Goal: Task Accomplishment & Management: Complete application form

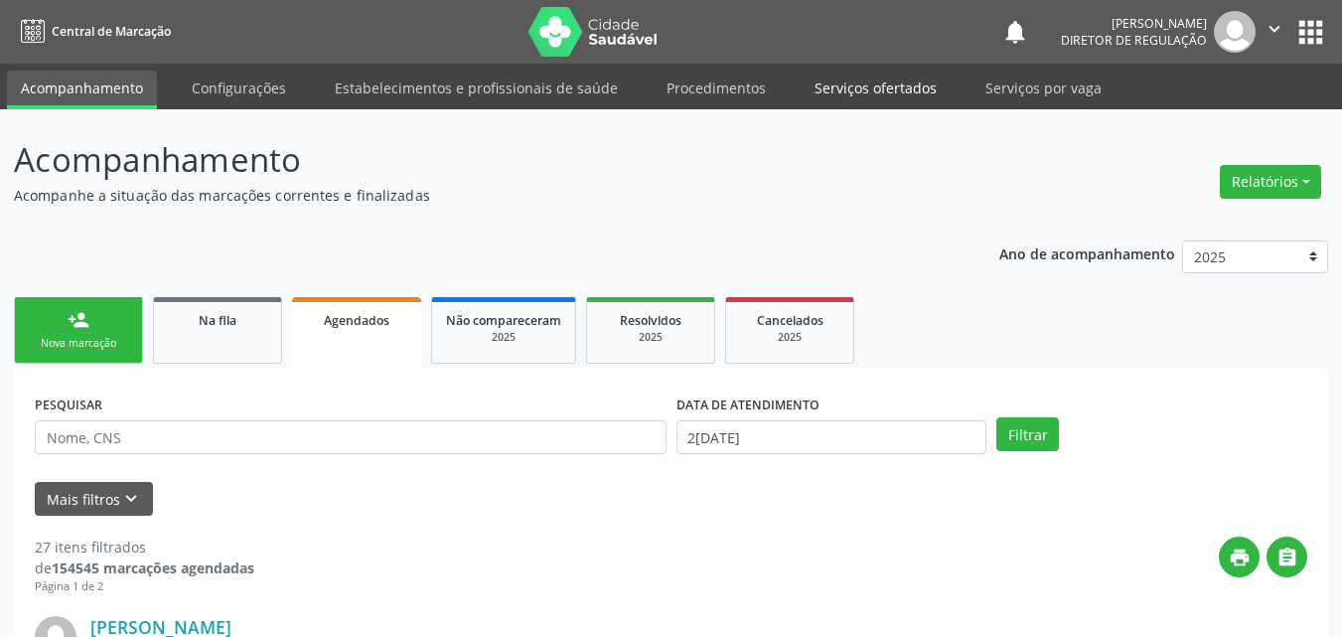
scroll to position [19, 0]
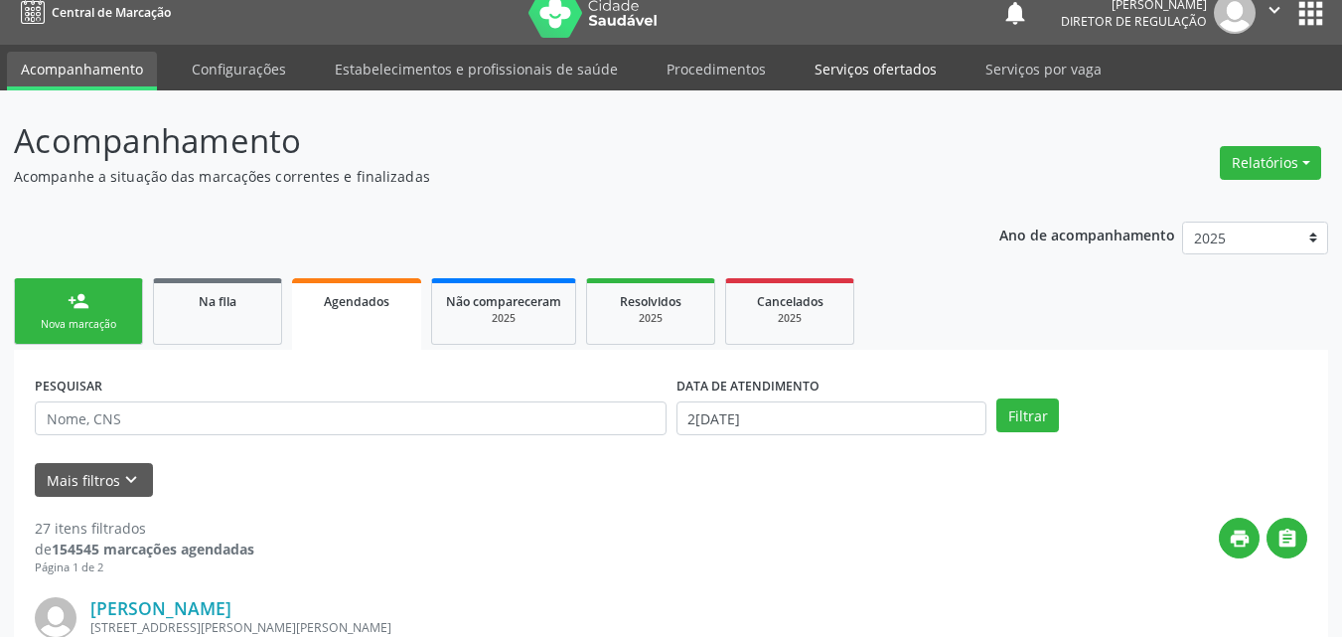
click at [902, 70] on link "Serviços ofertados" at bounding box center [876, 69] width 150 height 35
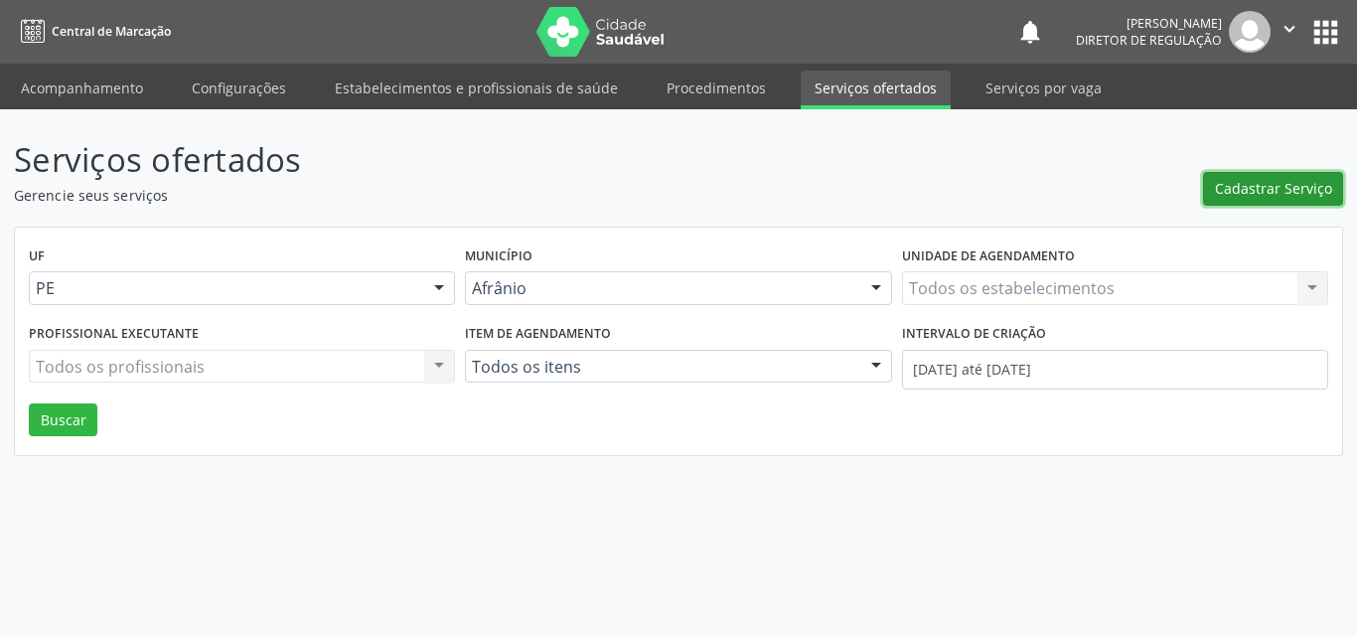
click at [1295, 185] on span "Cadastrar Serviço" at bounding box center [1273, 188] width 117 height 21
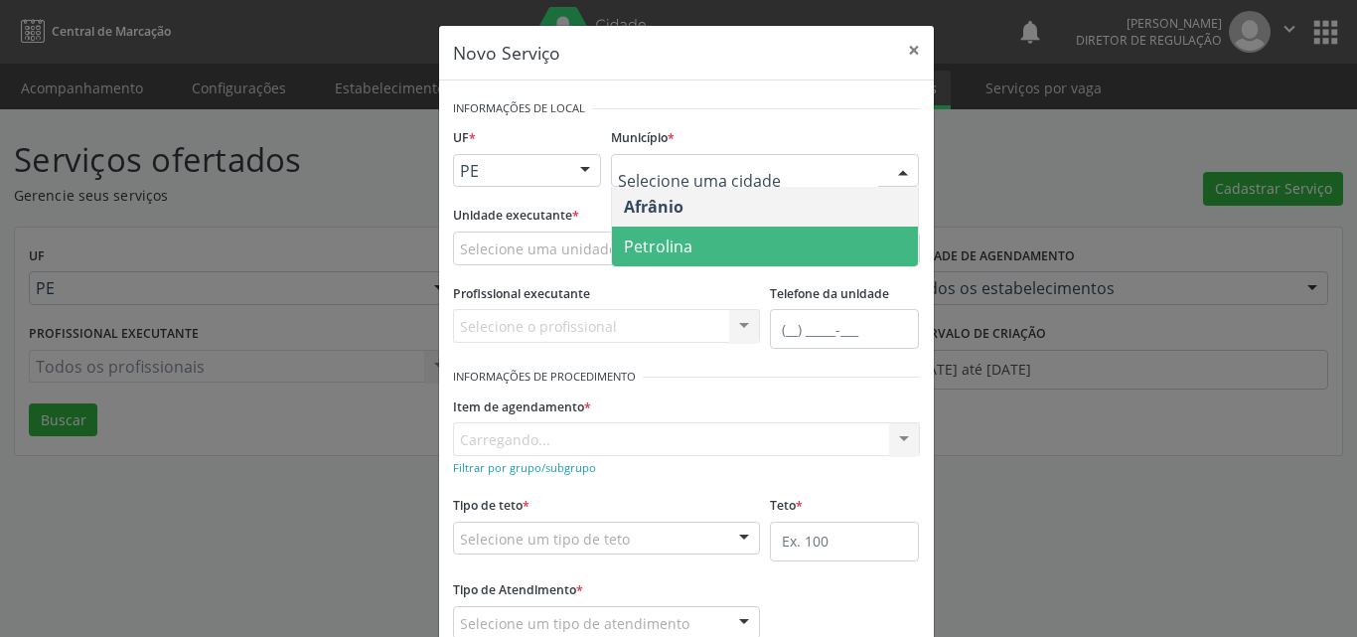
click at [756, 252] on span "Petrolina" at bounding box center [765, 246] width 306 height 40
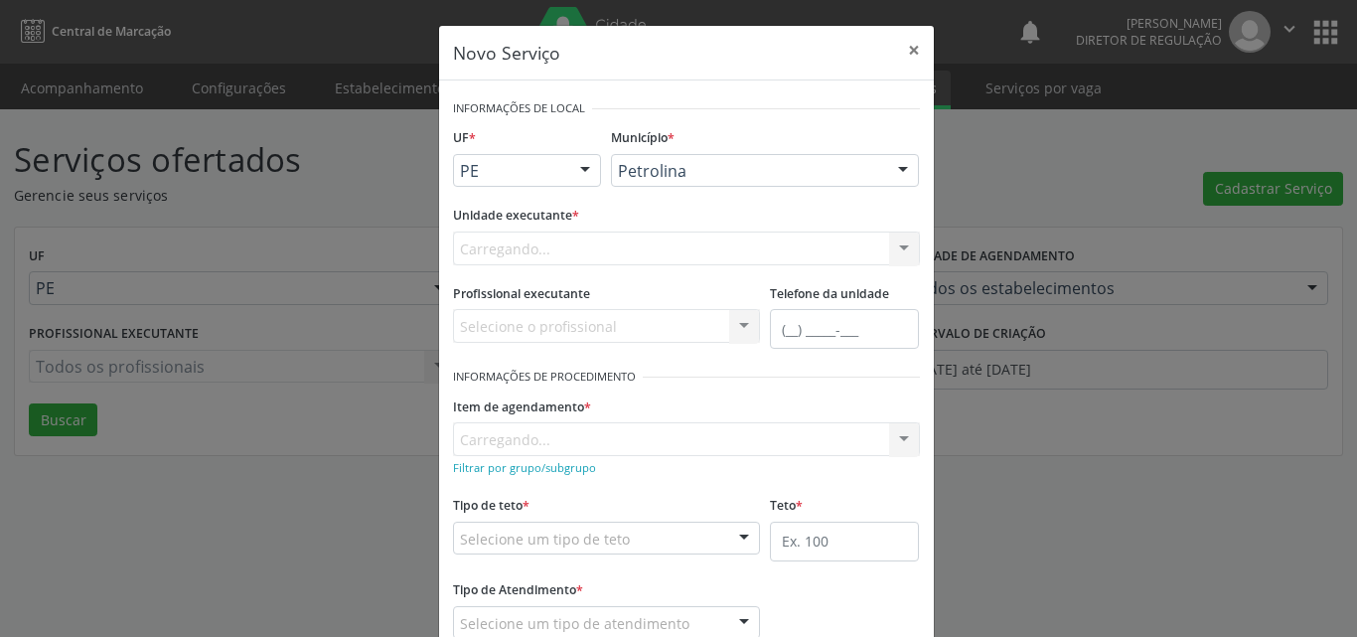
click at [548, 244] on div "Carregando... Academia da Saude de Afranio Academia da Saude do Bairro Roberto …" at bounding box center [686, 248] width 467 height 34
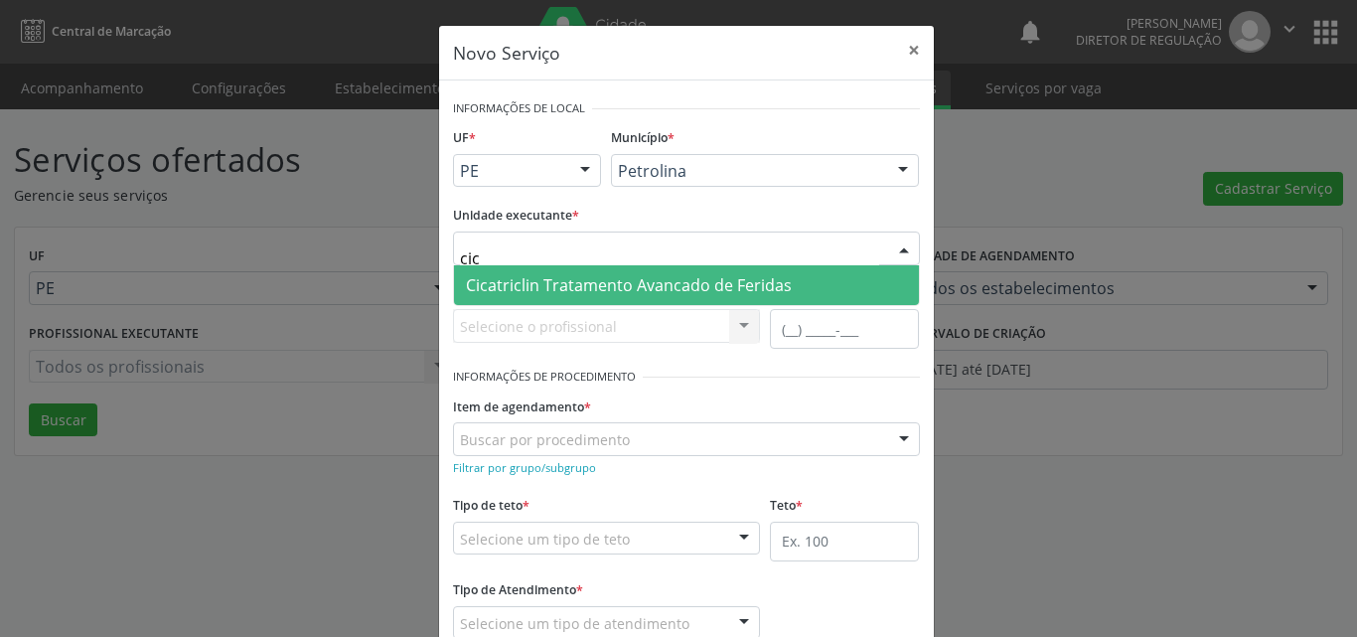
type input "cica"
click at [561, 288] on span "Cicatriclin Tratamento Avancado de Feridas" at bounding box center [629, 285] width 326 height 22
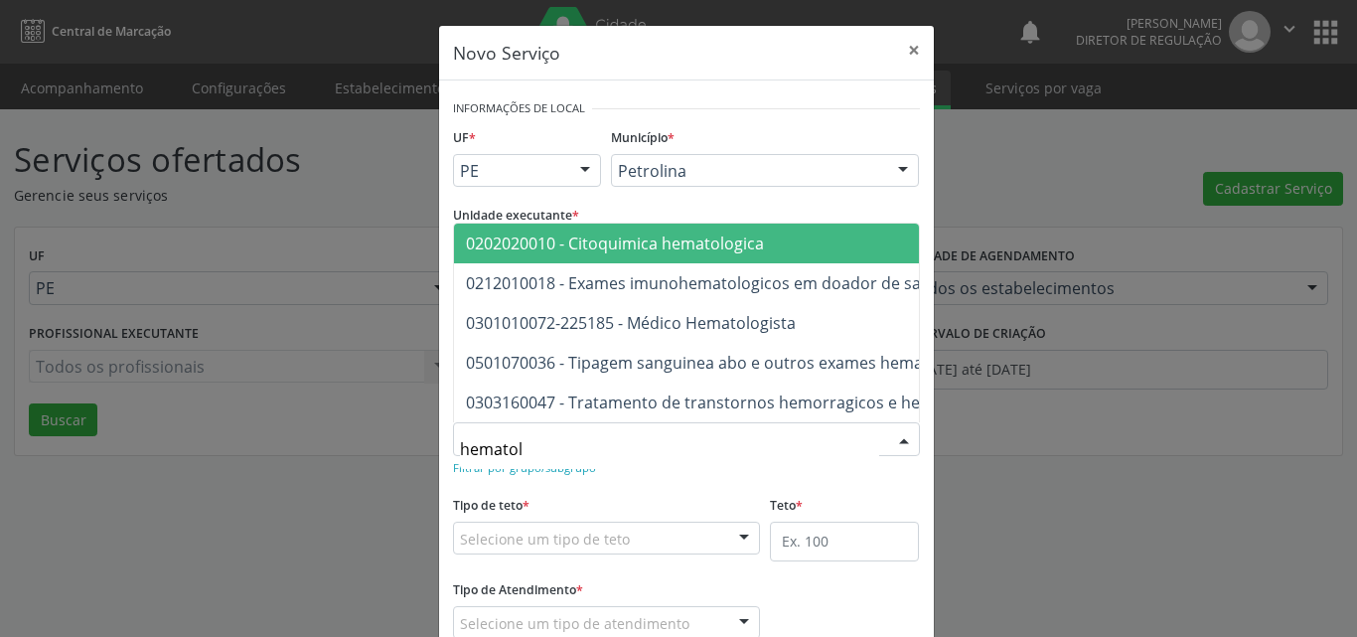
type input "hematolo"
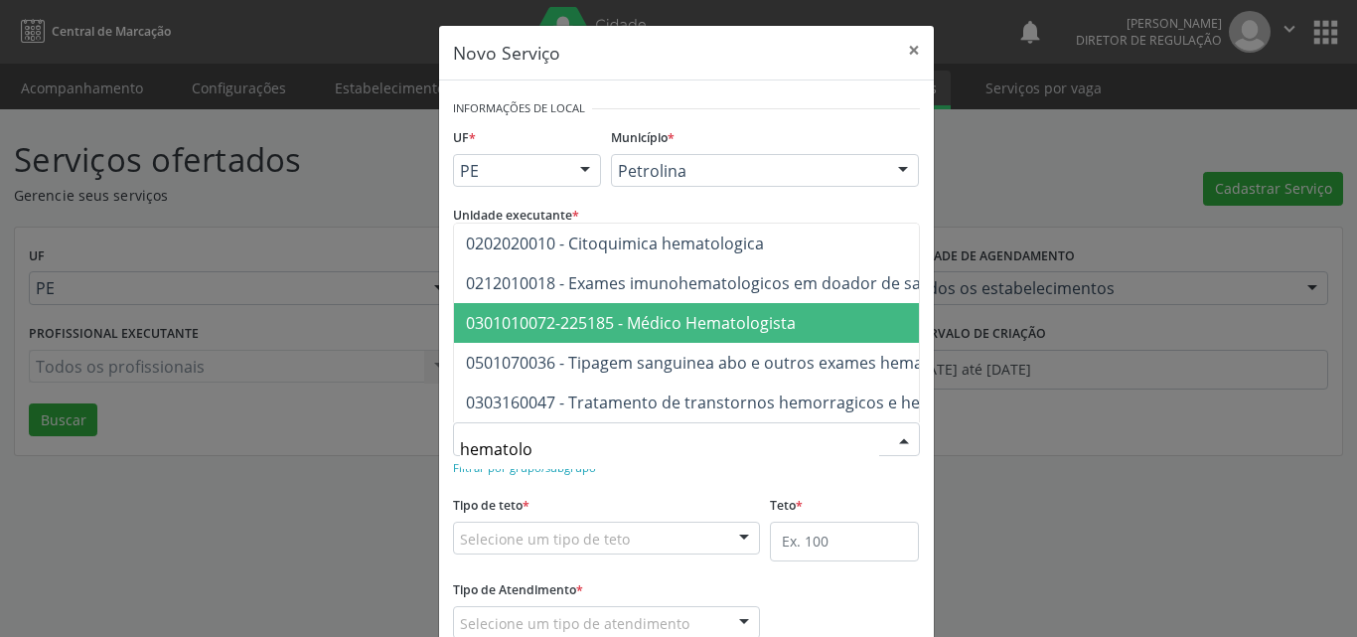
click at [697, 312] on span "0301010072-225185 - Médico Hematologista" at bounding box center [631, 323] width 330 height 22
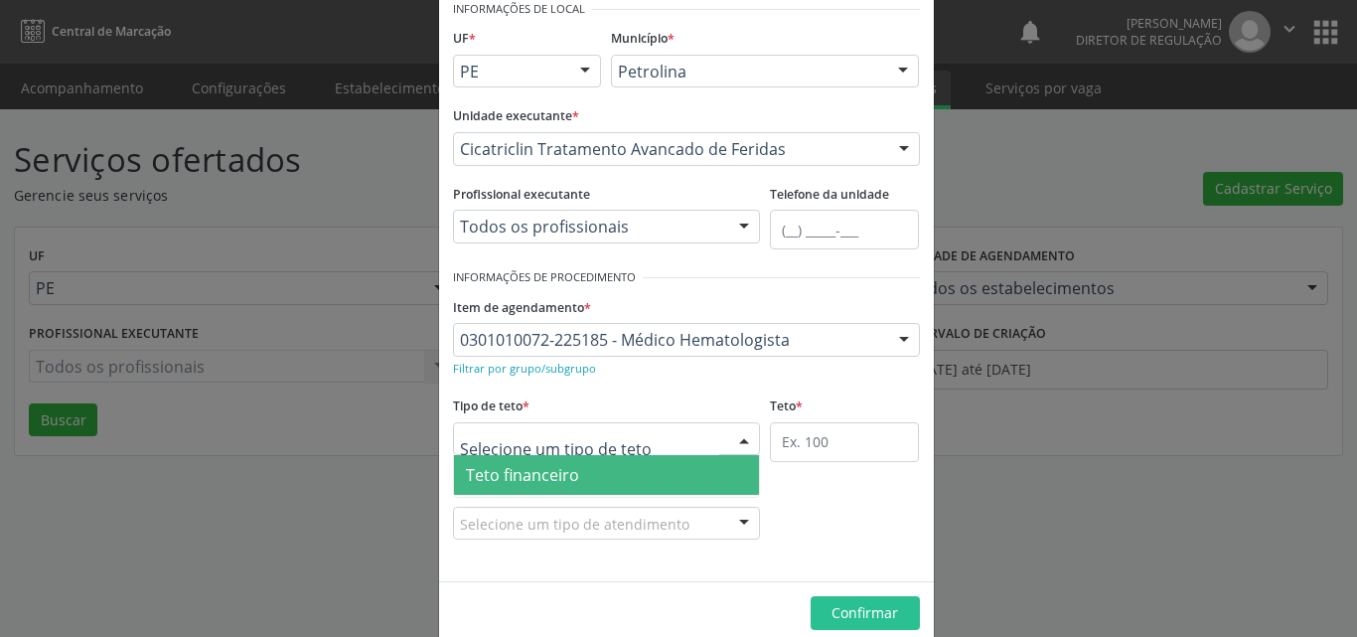
scroll to position [38, 0]
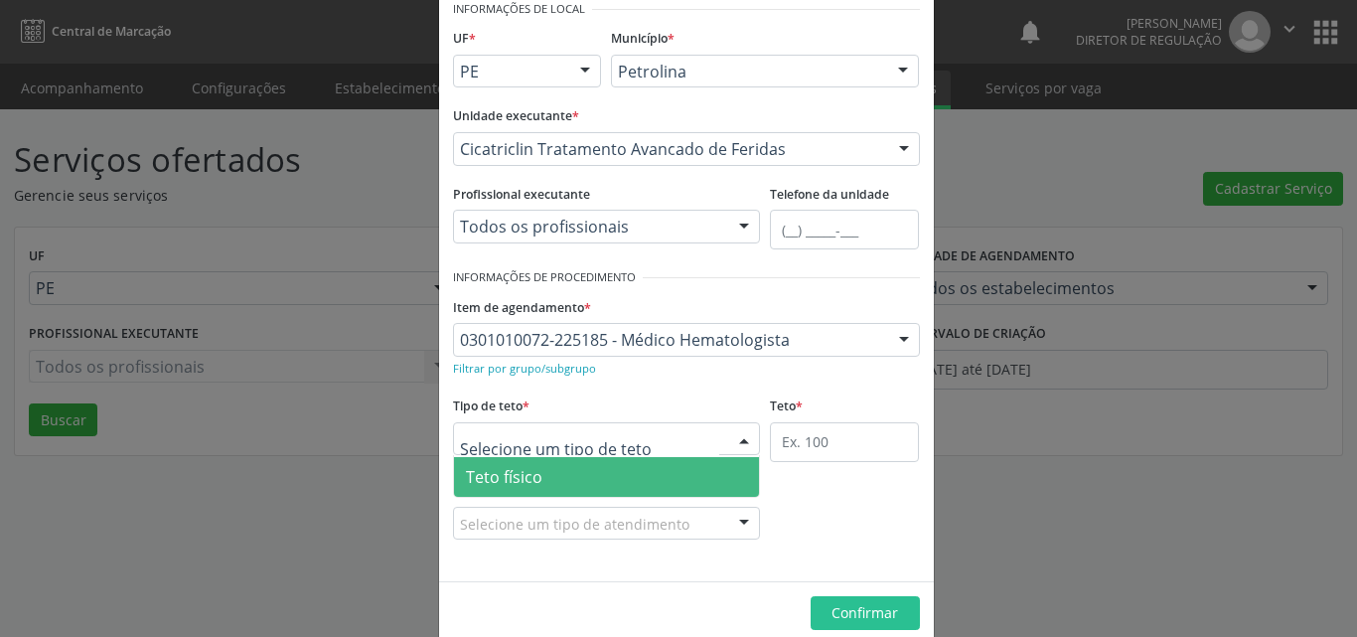
click at [604, 471] on span "Teto físico" at bounding box center [607, 477] width 306 height 40
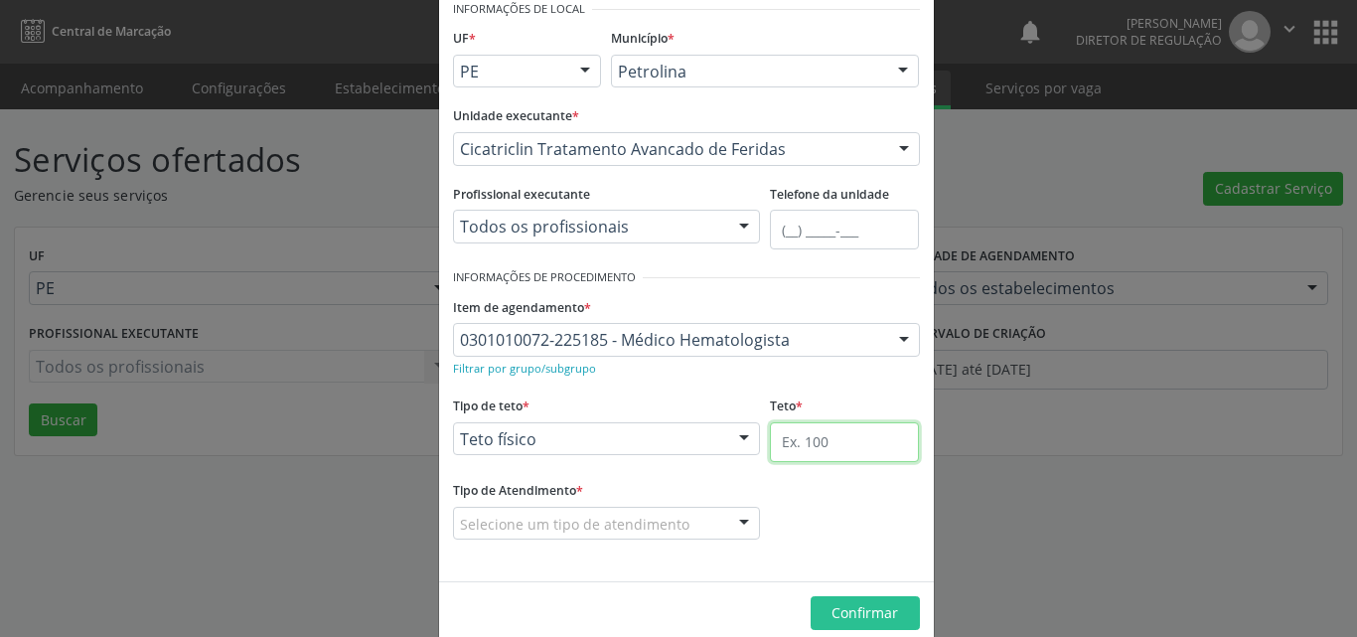
click at [850, 447] on input "text" at bounding box center [844, 442] width 149 height 40
type input "10"
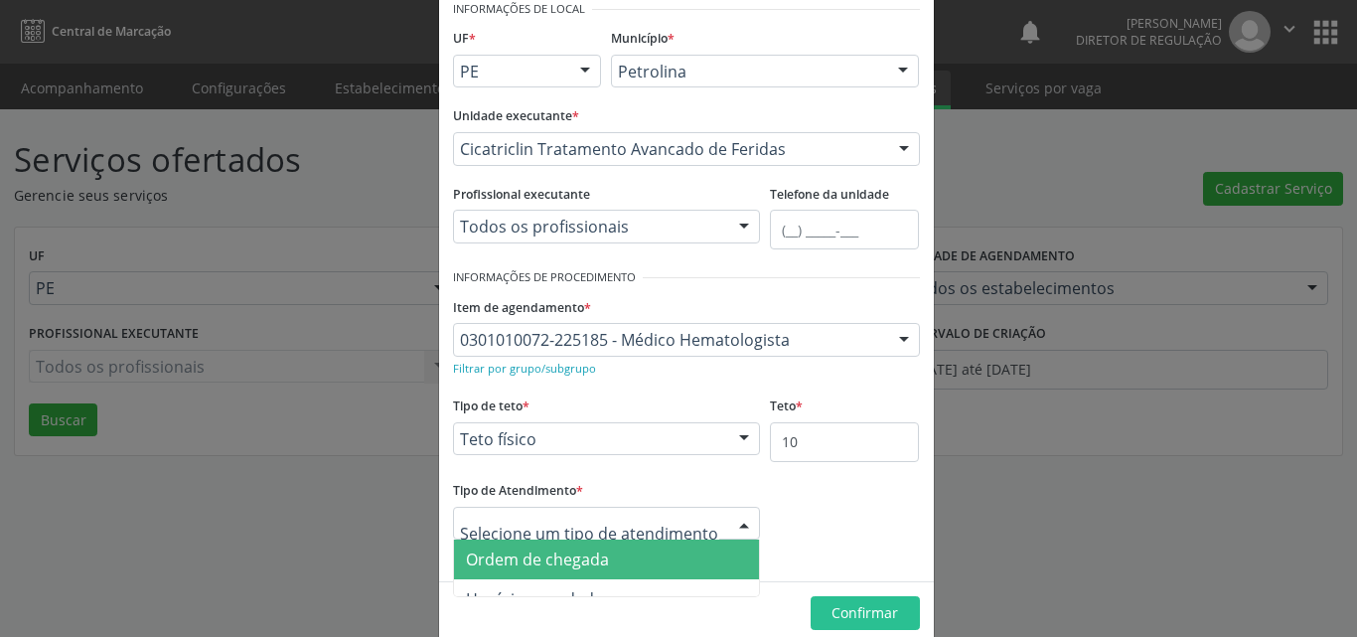
click at [621, 557] on span "Ordem de chegada" at bounding box center [607, 559] width 306 height 40
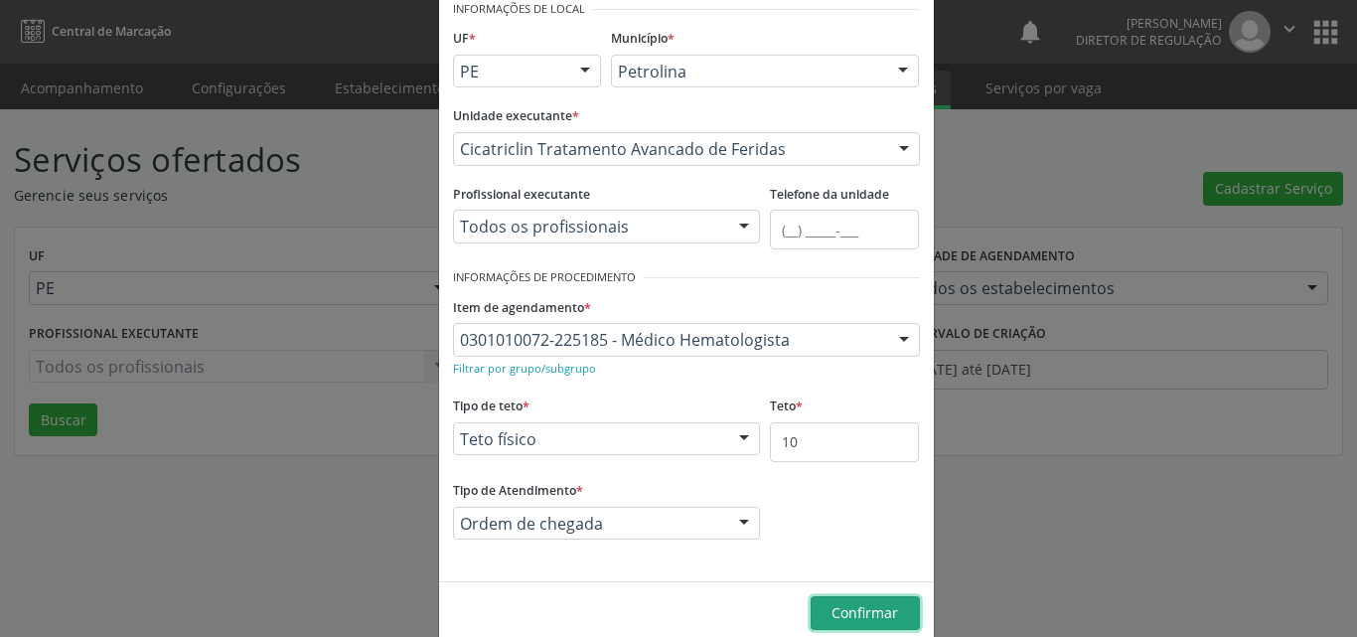
click at [858, 616] on span "Confirmar" at bounding box center [864, 612] width 67 height 19
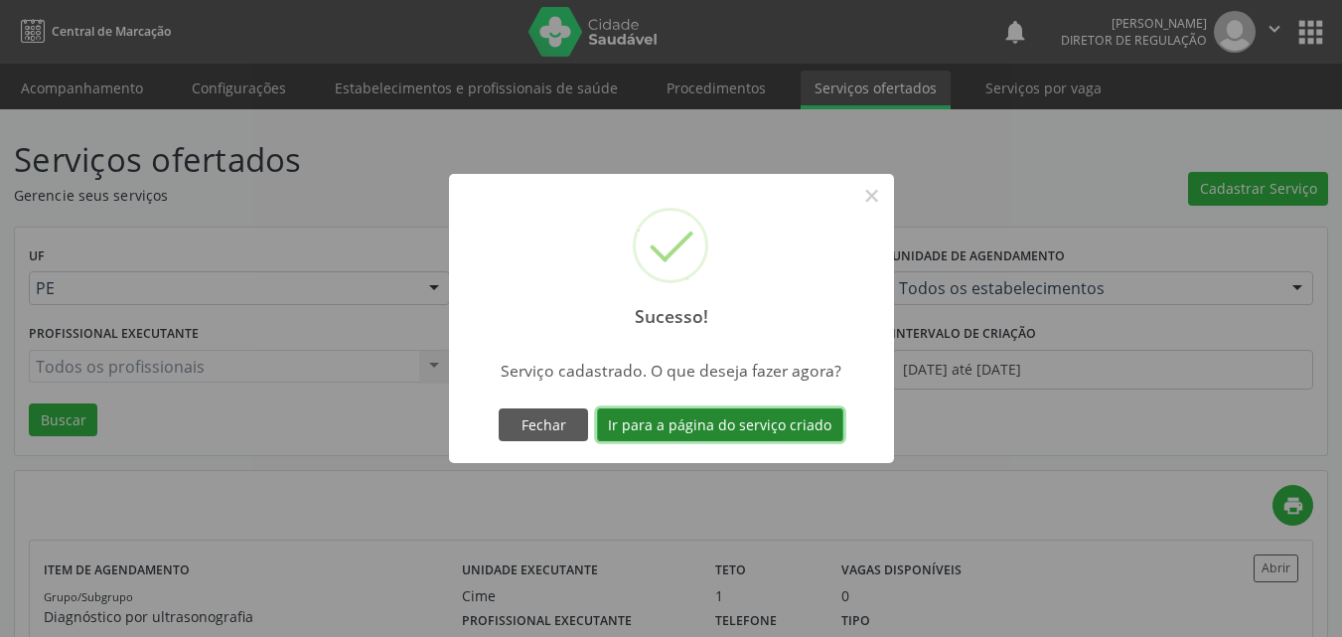
click at [777, 424] on button "Ir para a página do serviço criado" at bounding box center [720, 425] width 246 height 34
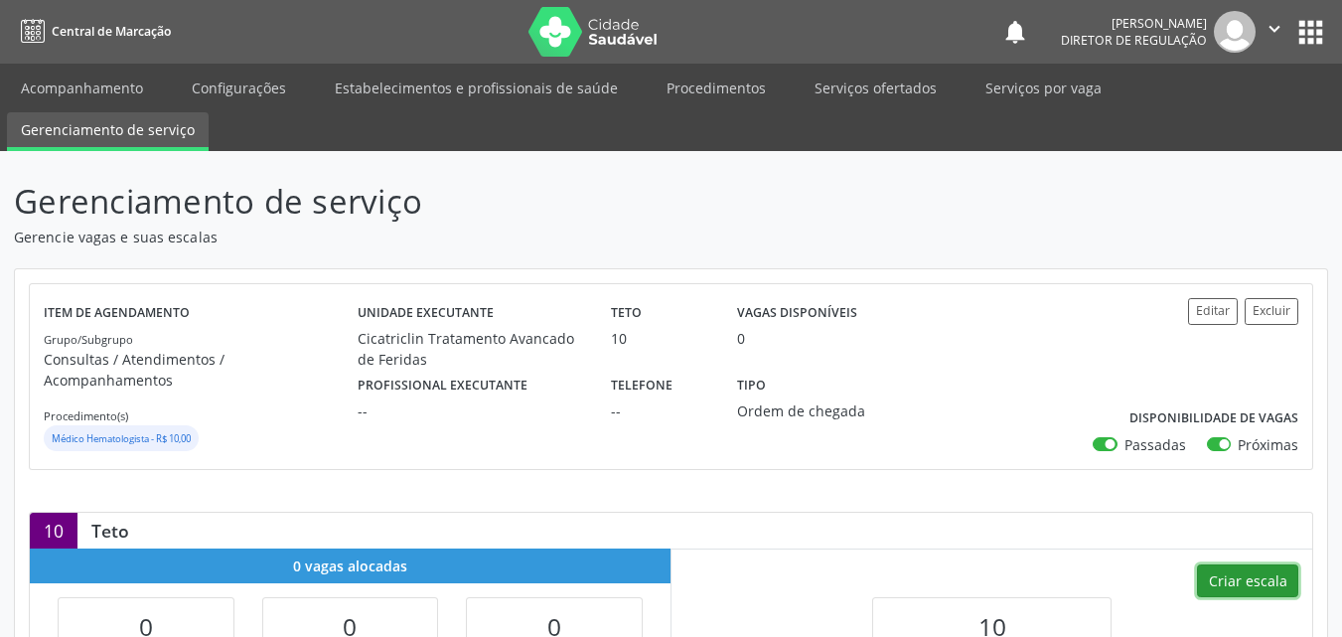
click at [1236, 564] on button "Criar escala" at bounding box center [1247, 581] width 101 height 34
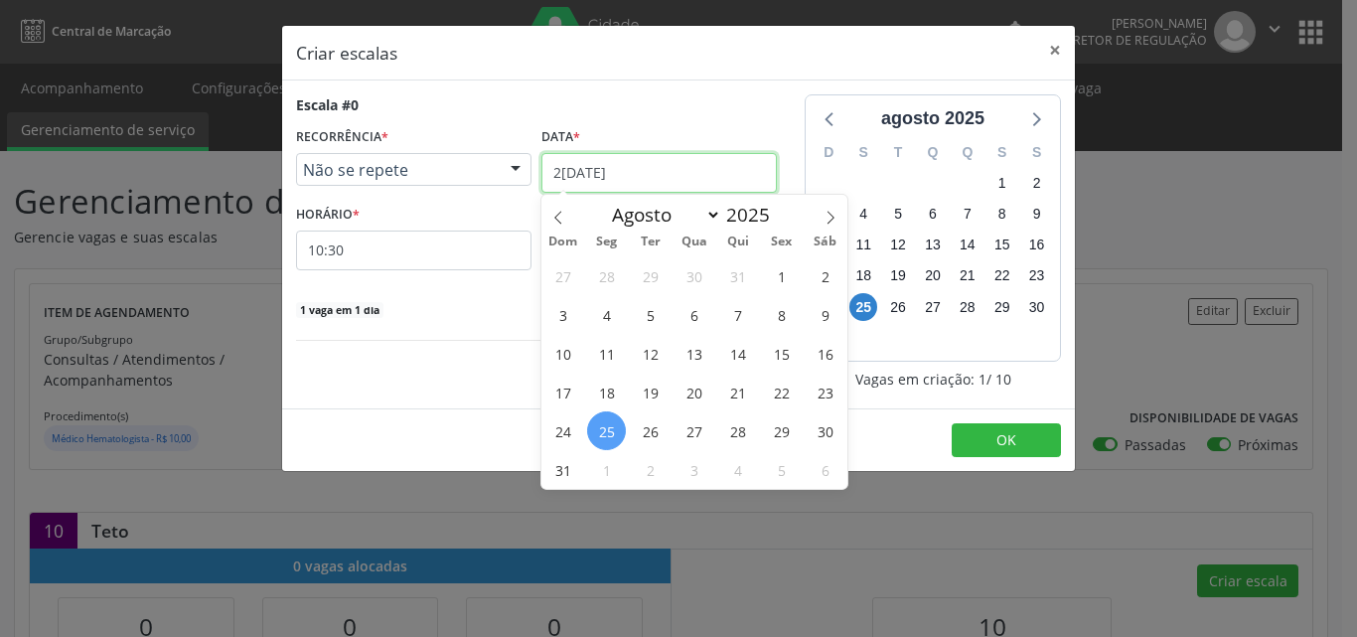
click at [700, 166] on input "[DATE]" at bounding box center [658, 173] width 235 height 40
click at [656, 472] on span "2" at bounding box center [650, 469] width 39 height 39
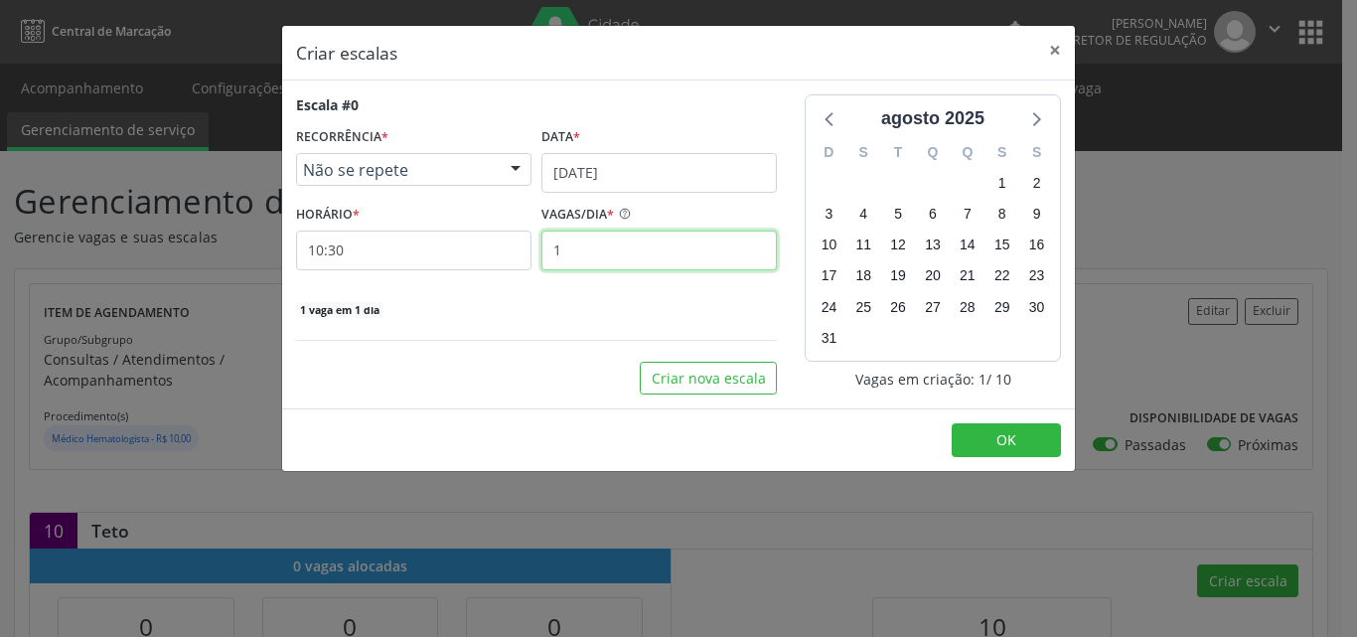
click at [596, 241] on input "1" at bounding box center [658, 250] width 235 height 40
type input "10"
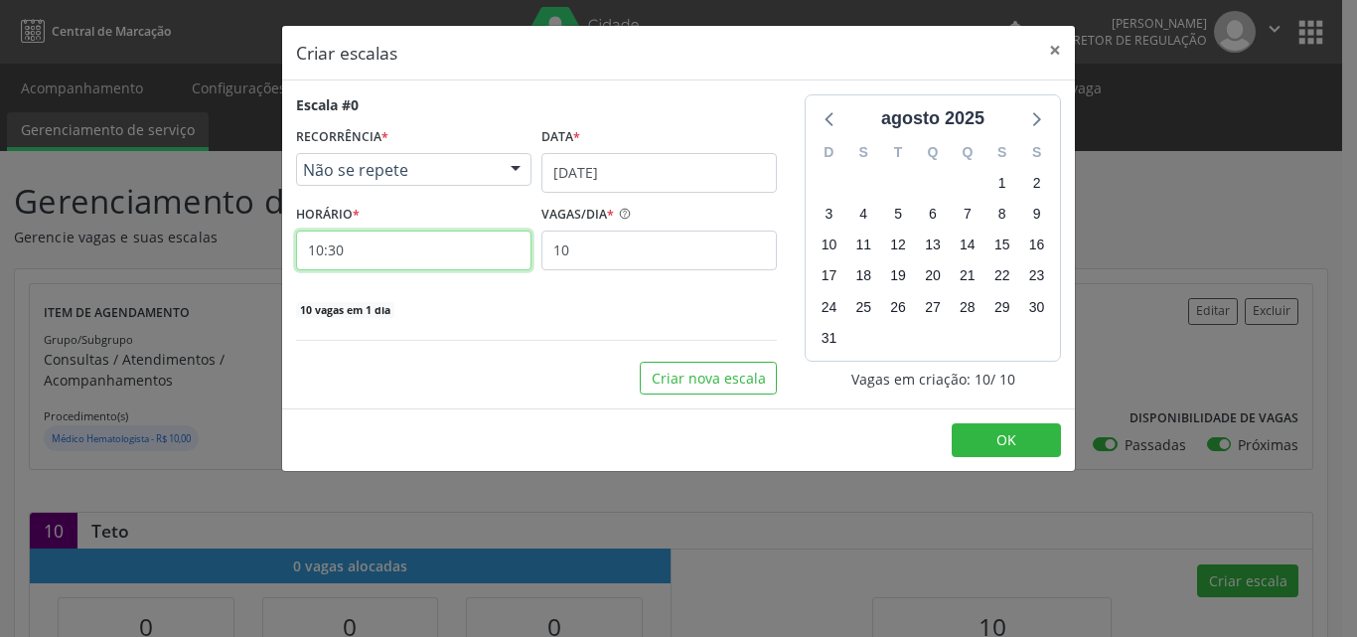
click at [386, 243] on input "10:30" at bounding box center [413, 250] width 235 height 40
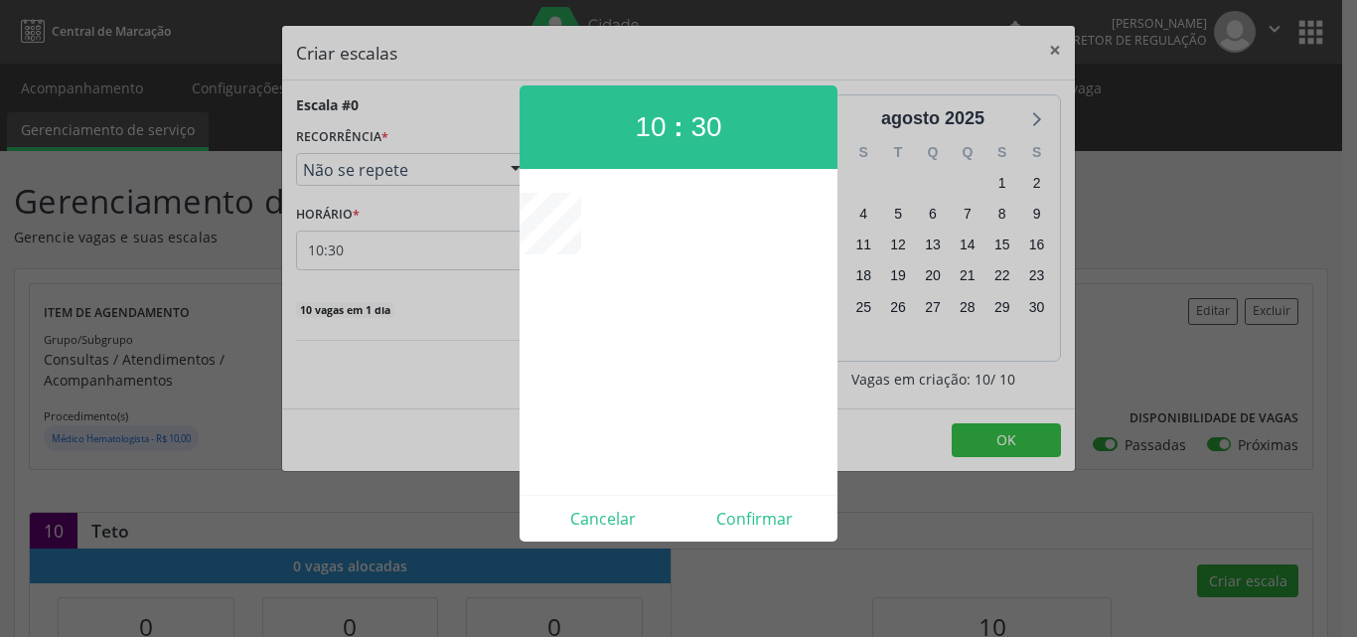
click at [403, 251] on div at bounding box center [678, 318] width 1357 height 637
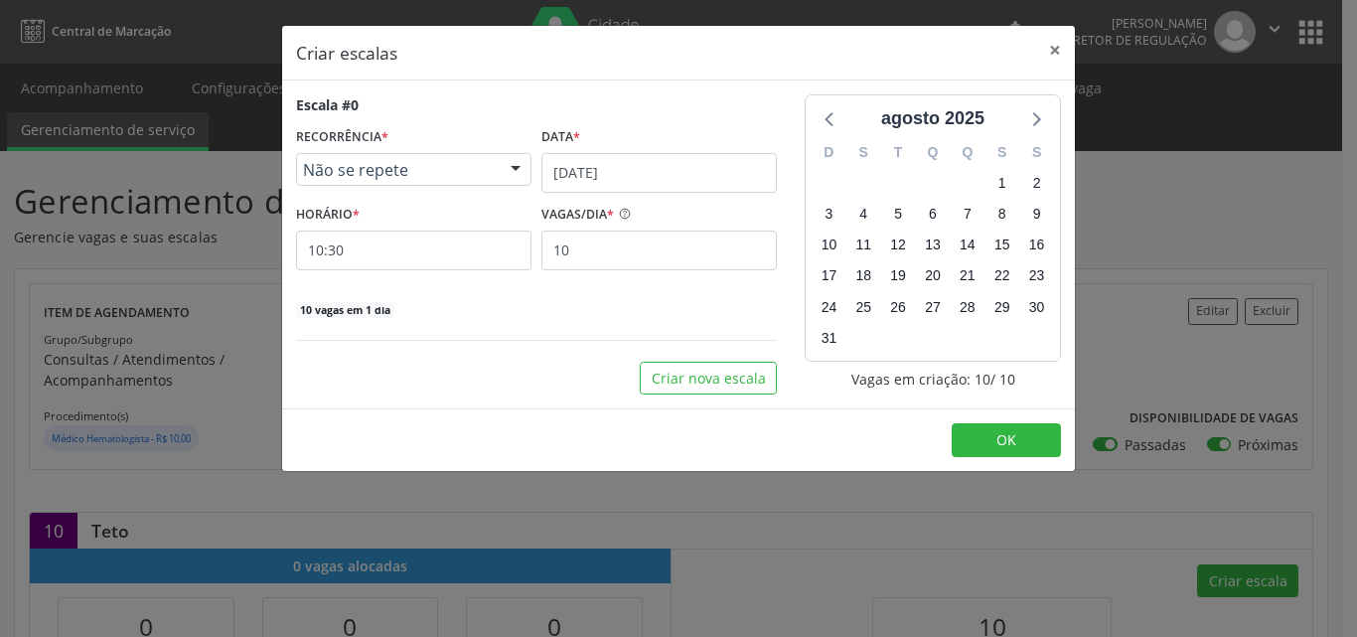
click at [1226, 226] on div "Criar escalas × Escala #0 RECORRÊNCIA * Não se repete Não se repete Diário/Sema…" at bounding box center [678, 318] width 1357 height 637
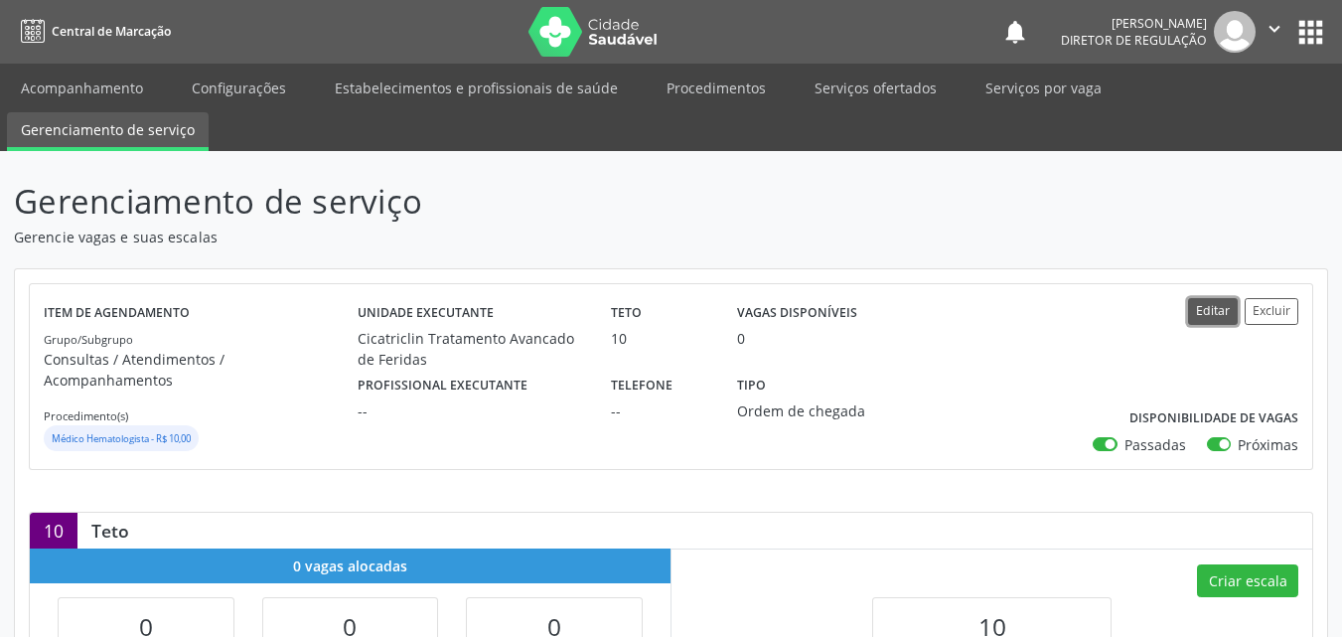
click at [1227, 310] on button "Editar" at bounding box center [1213, 311] width 50 height 27
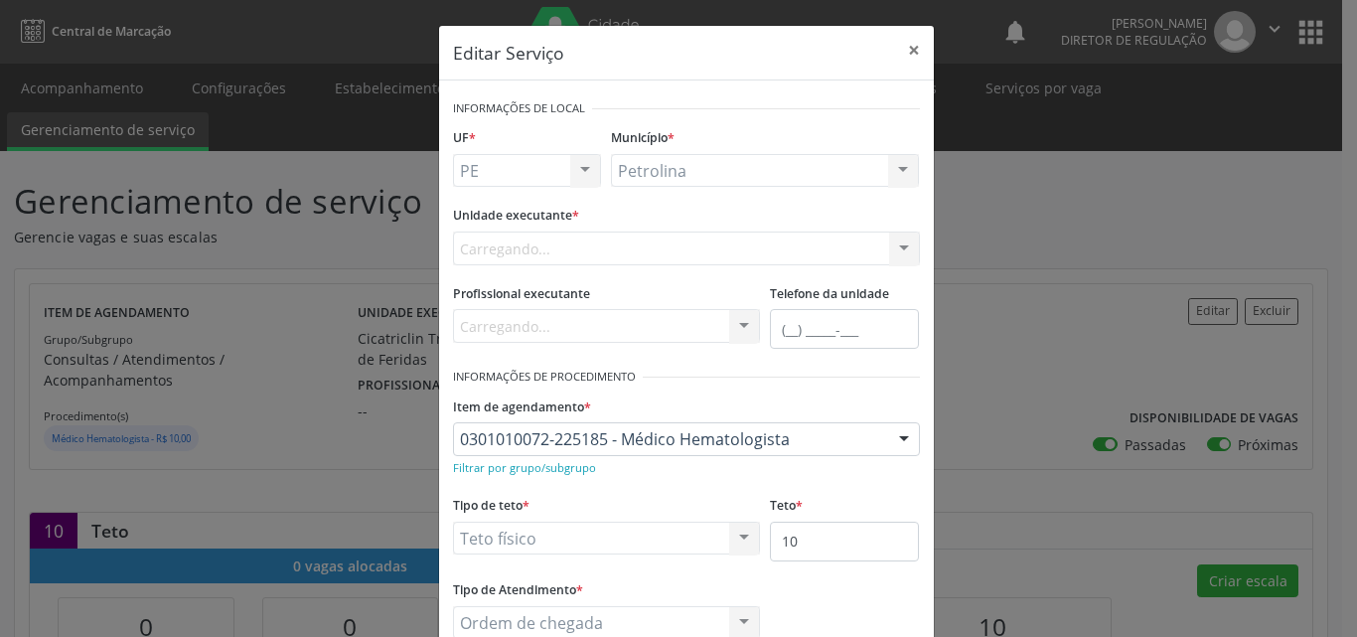
scroll to position [99, 0]
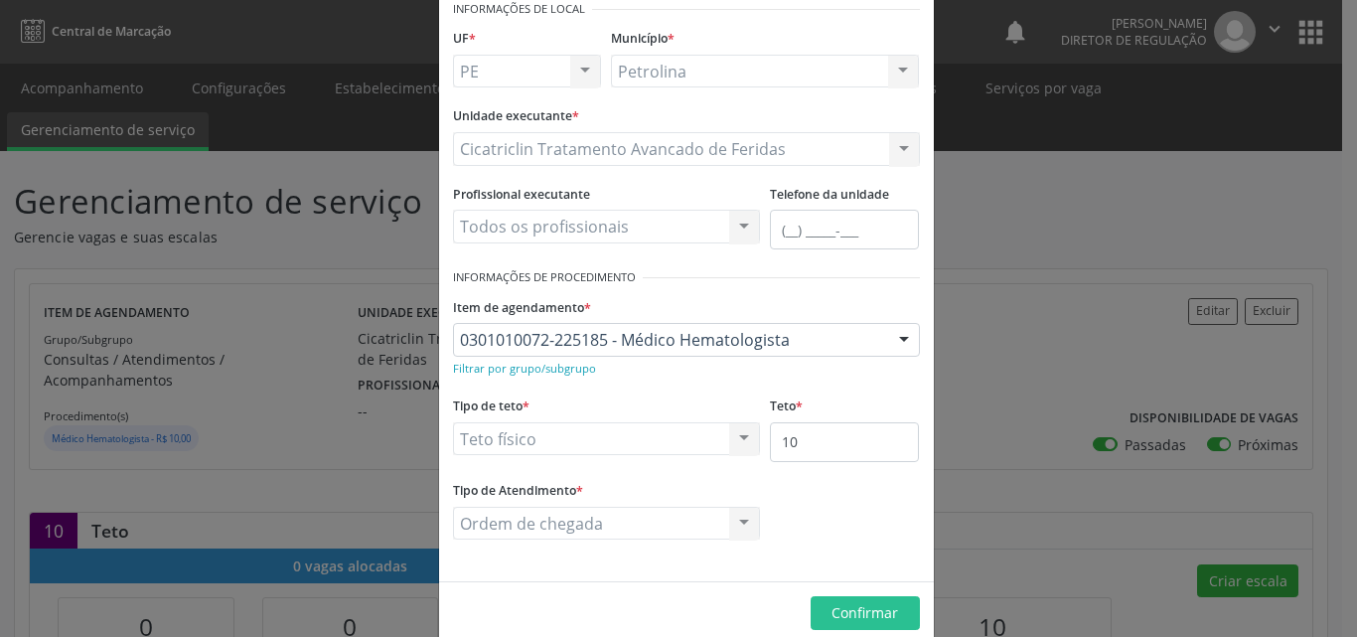
click at [634, 520] on div "Ordem de chegada Ordem de chegada Horário agendado Nenhum resultado encontrado …" at bounding box center [607, 524] width 308 height 34
click at [646, 524] on div "Ordem de chegada Ordem de chegada Horário agendado Nenhum resultado encontrado …" at bounding box center [607, 524] width 308 height 34
click at [647, 524] on div "Ordem de chegada Ordem de chegada Horário agendado Nenhum resultado encontrado …" at bounding box center [607, 524] width 308 height 34
click at [652, 524] on div "Ordem de chegada Ordem de chegada Horário agendado Nenhum resultado encontrado …" at bounding box center [607, 524] width 308 height 34
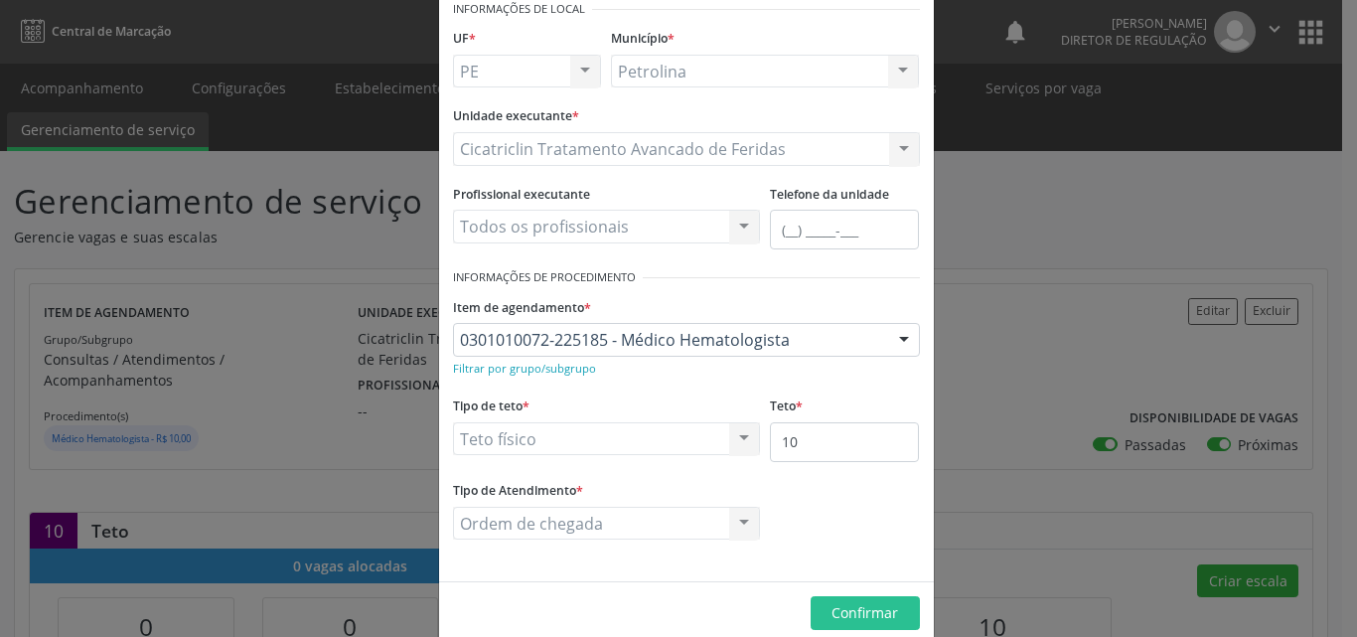
click at [652, 524] on div "Ordem de chegada Ordem de chegada Horário agendado Nenhum resultado encontrado …" at bounding box center [607, 524] width 308 height 34
click at [866, 612] on span "Confirmar" at bounding box center [864, 612] width 67 height 19
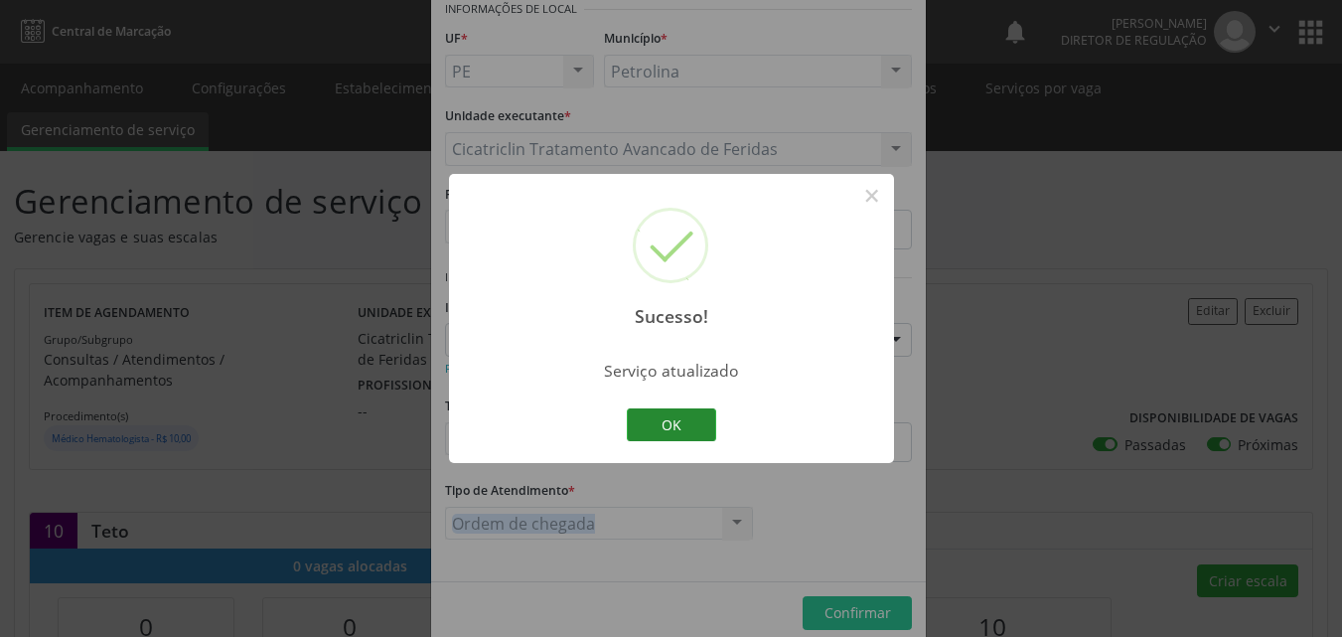
click at [694, 427] on button "OK" at bounding box center [671, 425] width 89 height 34
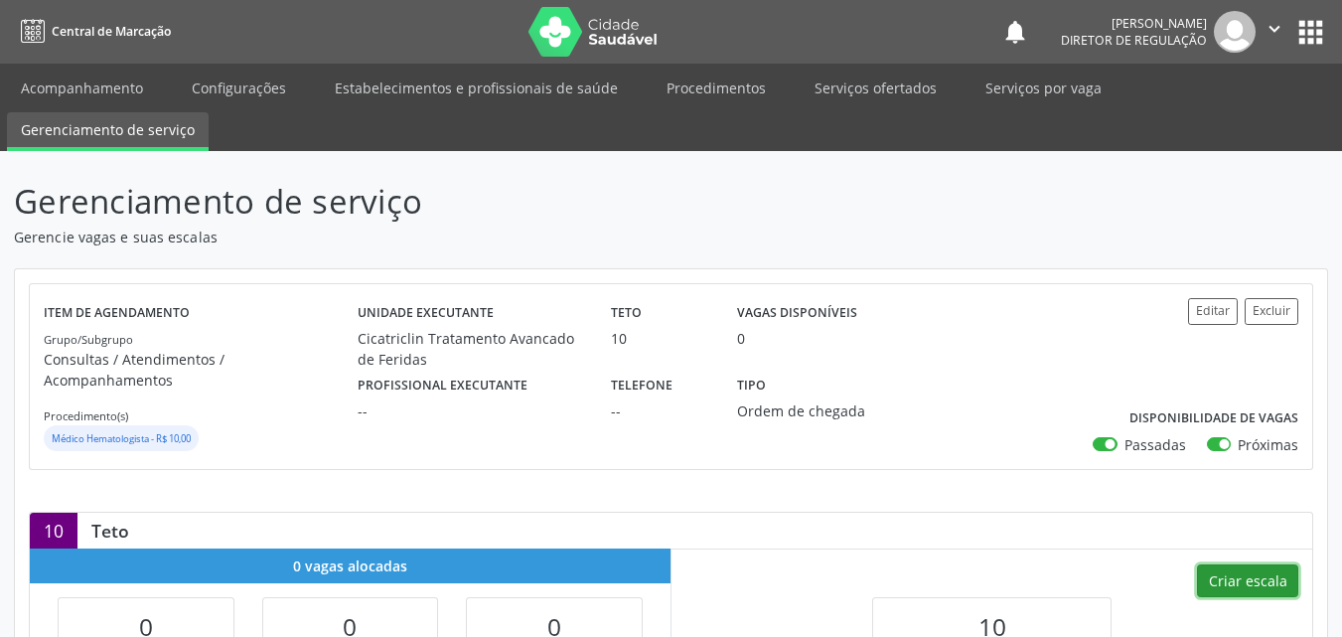
click at [1240, 564] on button "Criar escala" at bounding box center [1247, 581] width 101 height 34
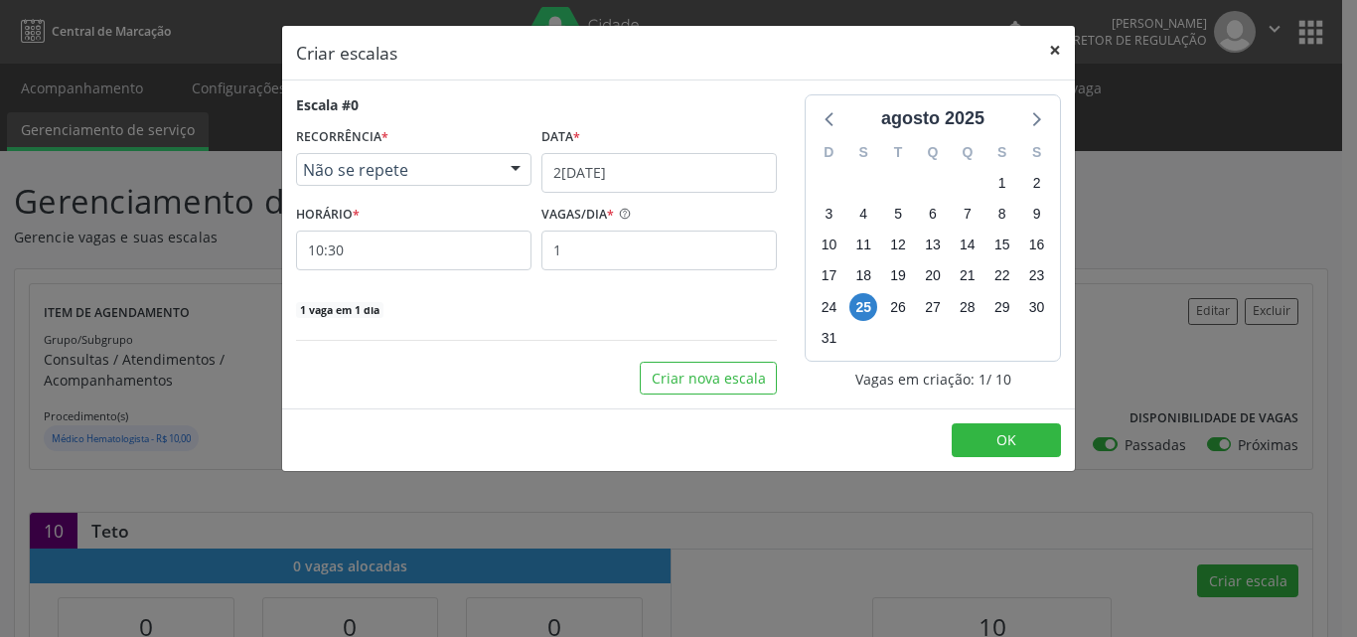
click at [1061, 52] on button "×" at bounding box center [1055, 50] width 40 height 49
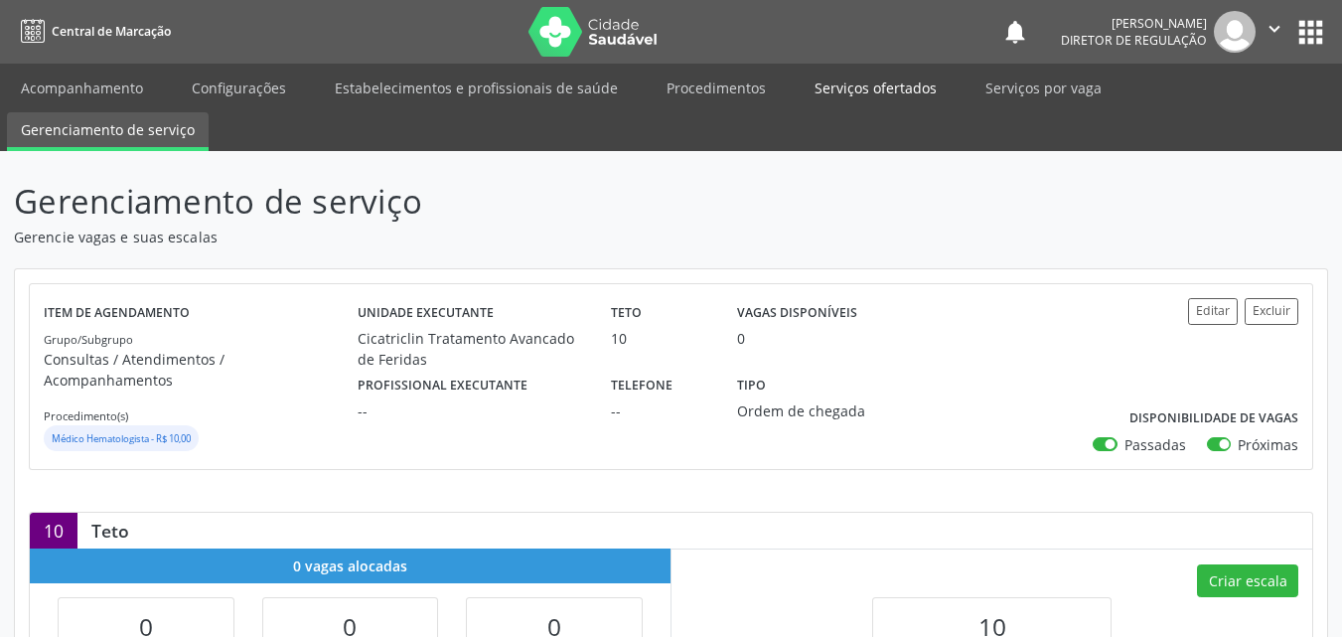
click at [866, 81] on link "Serviços ofertados" at bounding box center [876, 88] width 150 height 35
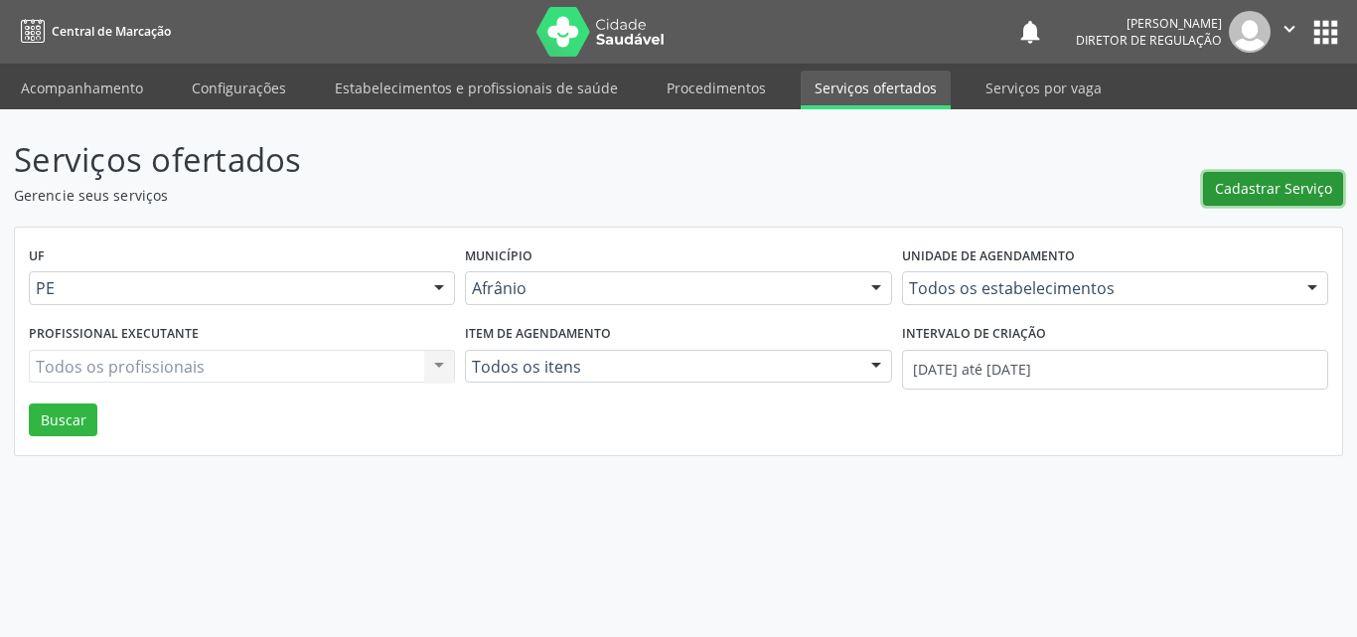
click at [1266, 190] on span "Cadastrar Serviço" at bounding box center [1273, 188] width 117 height 21
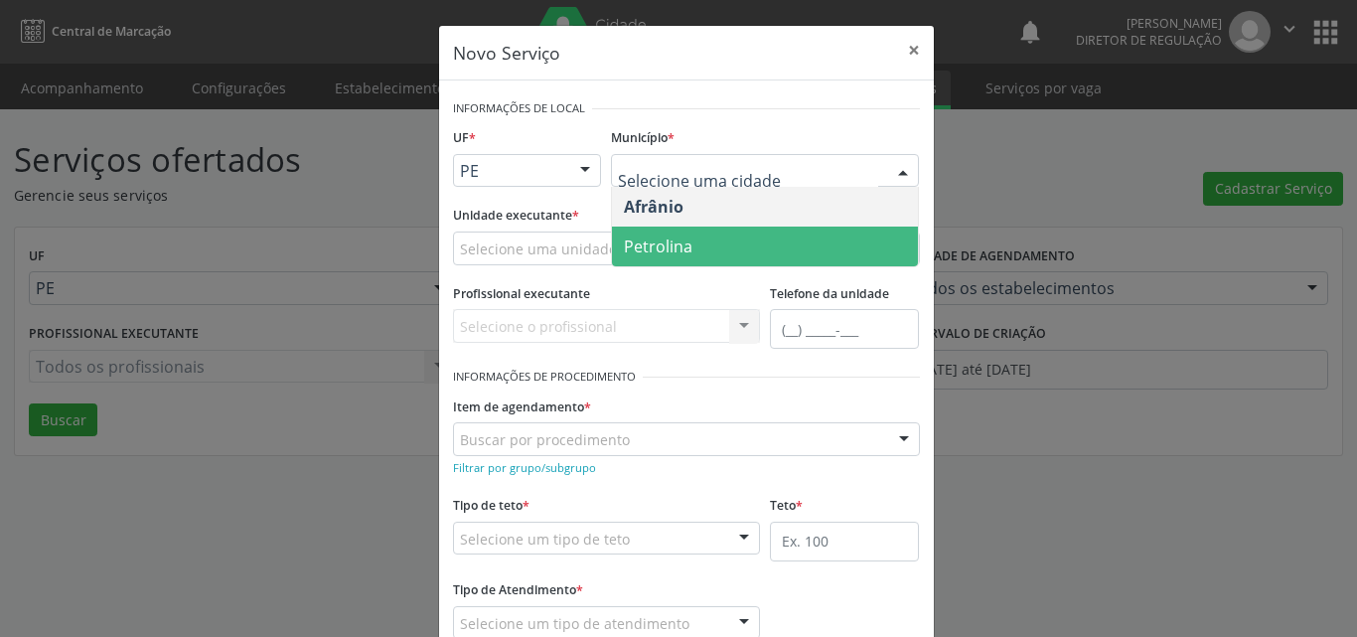
click at [708, 250] on span "Petrolina" at bounding box center [765, 246] width 306 height 40
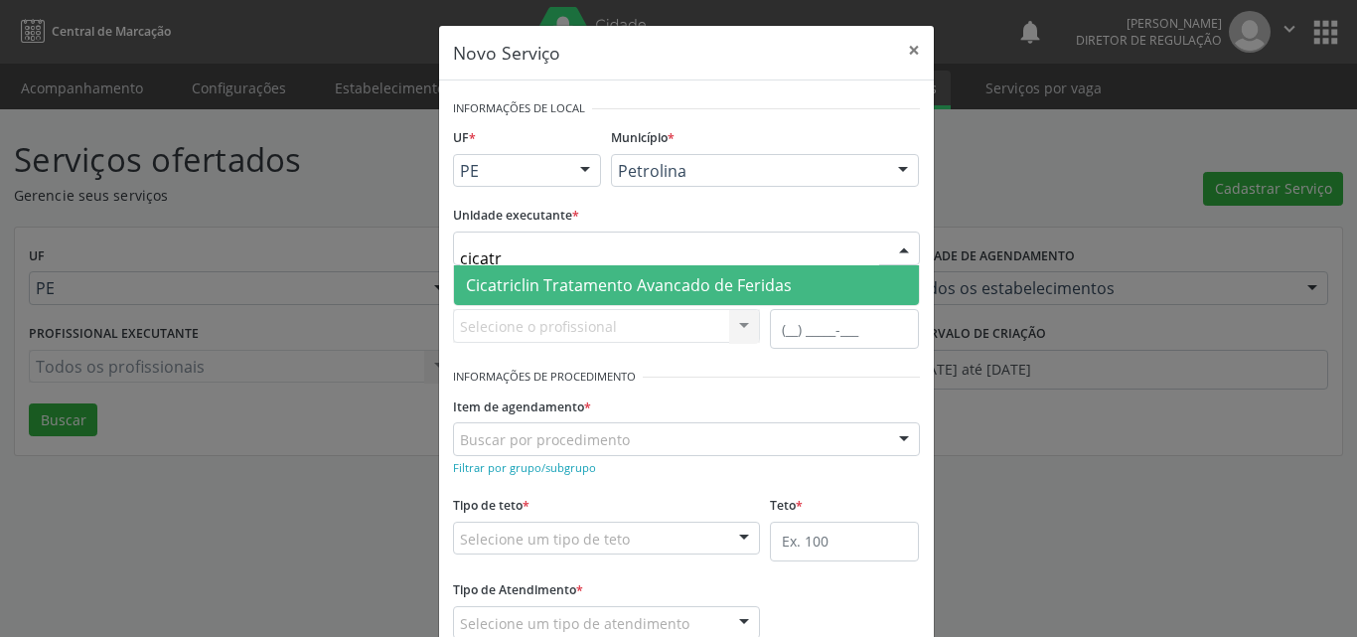
type input "cicatri"
click at [591, 285] on span "Cicatriclin Tratamento Avancado de Feridas" at bounding box center [629, 285] width 326 height 22
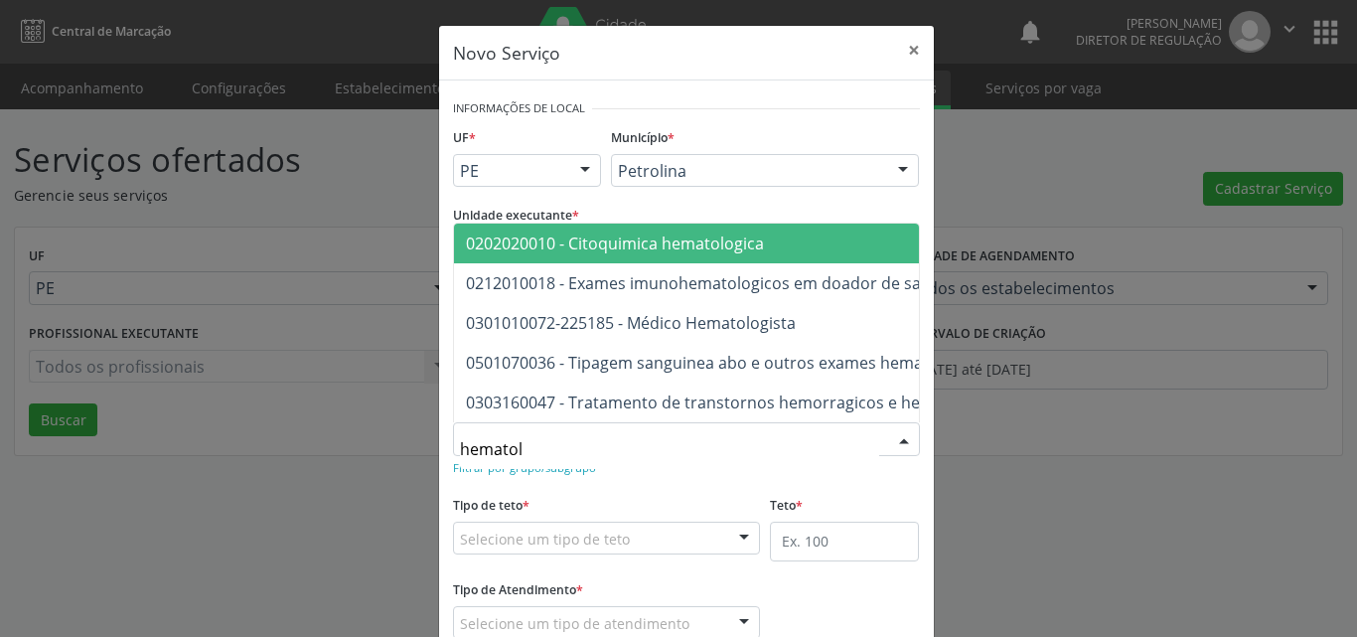
type input "hematolo"
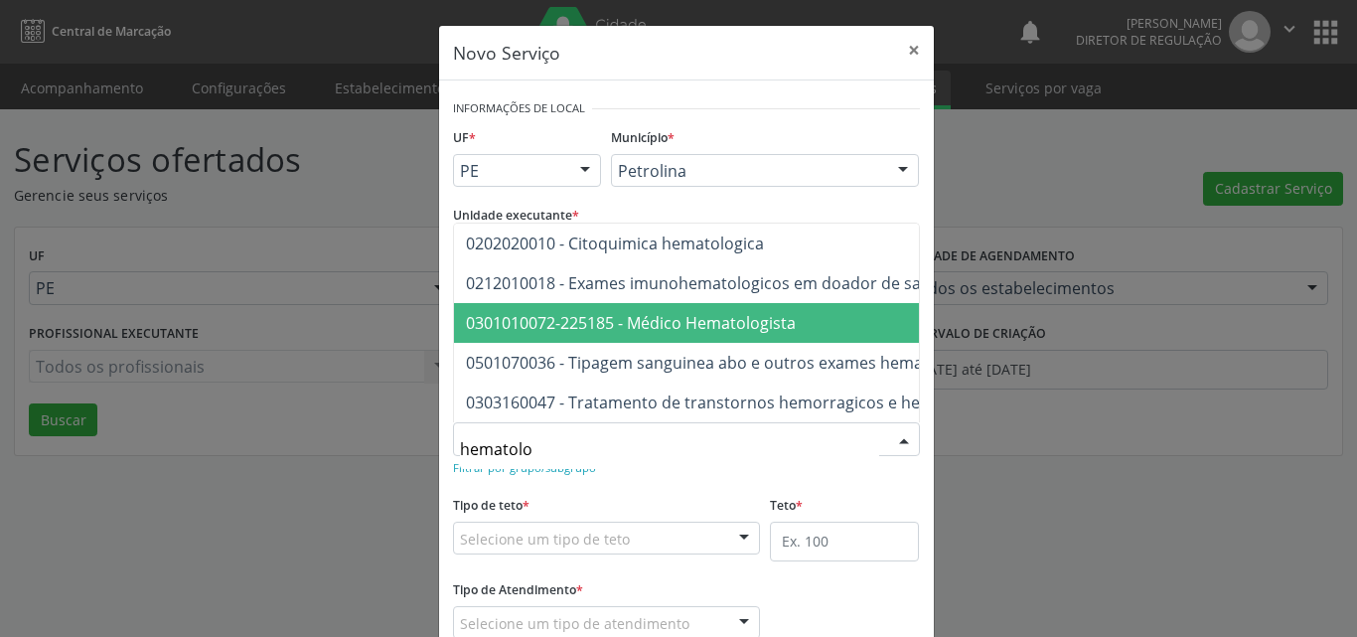
click at [690, 312] on span "0301010072-225185 - Médico Hematologista" at bounding box center [631, 323] width 330 height 22
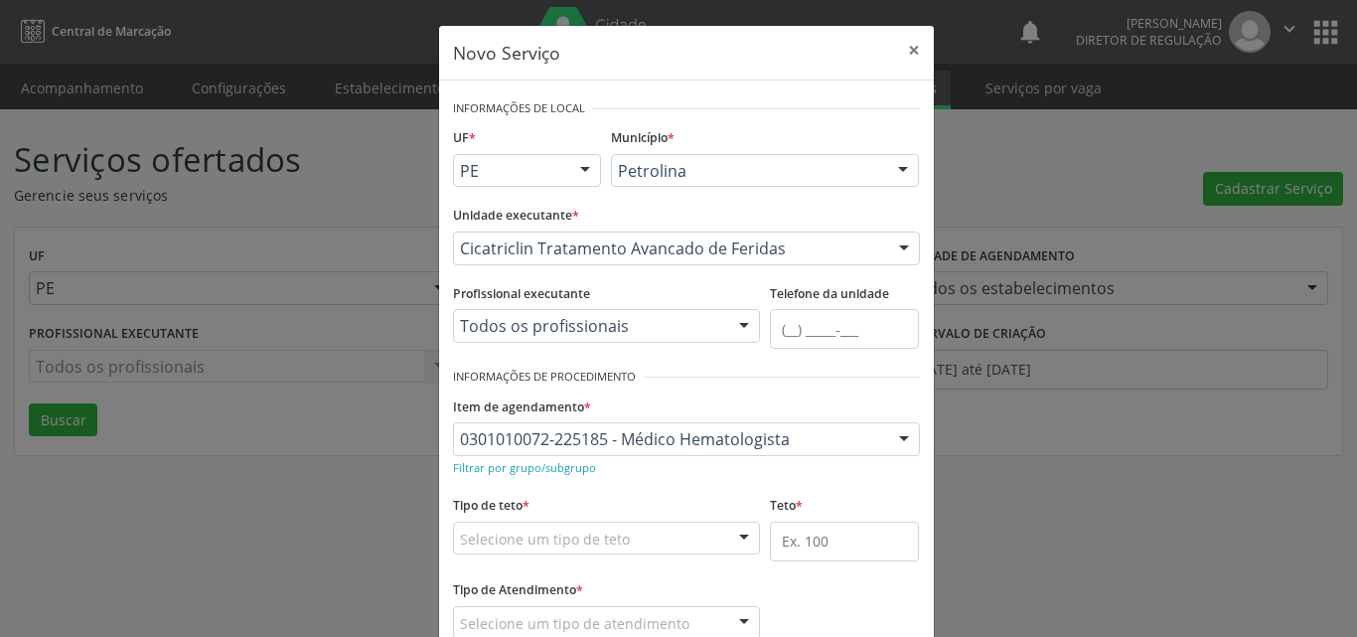
click at [623, 536] on div "Selecione um tipo de teto" at bounding box center [607, 539] width 308 height 34
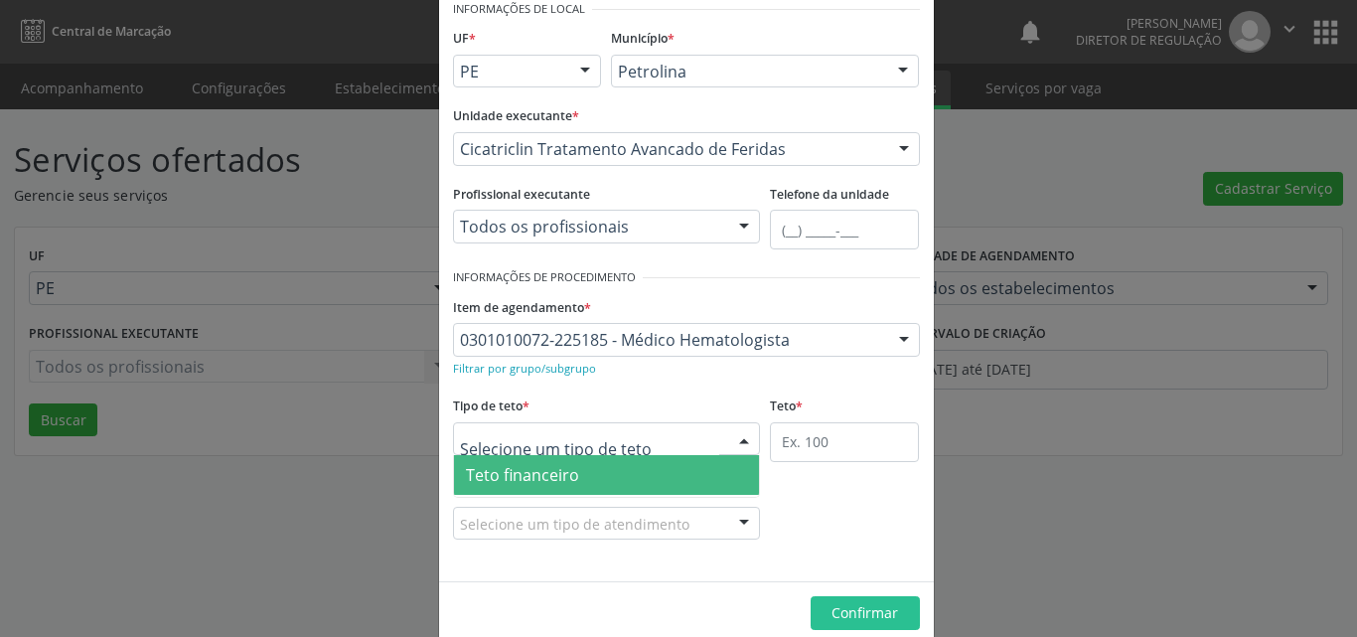
scroll to position [38, 0]
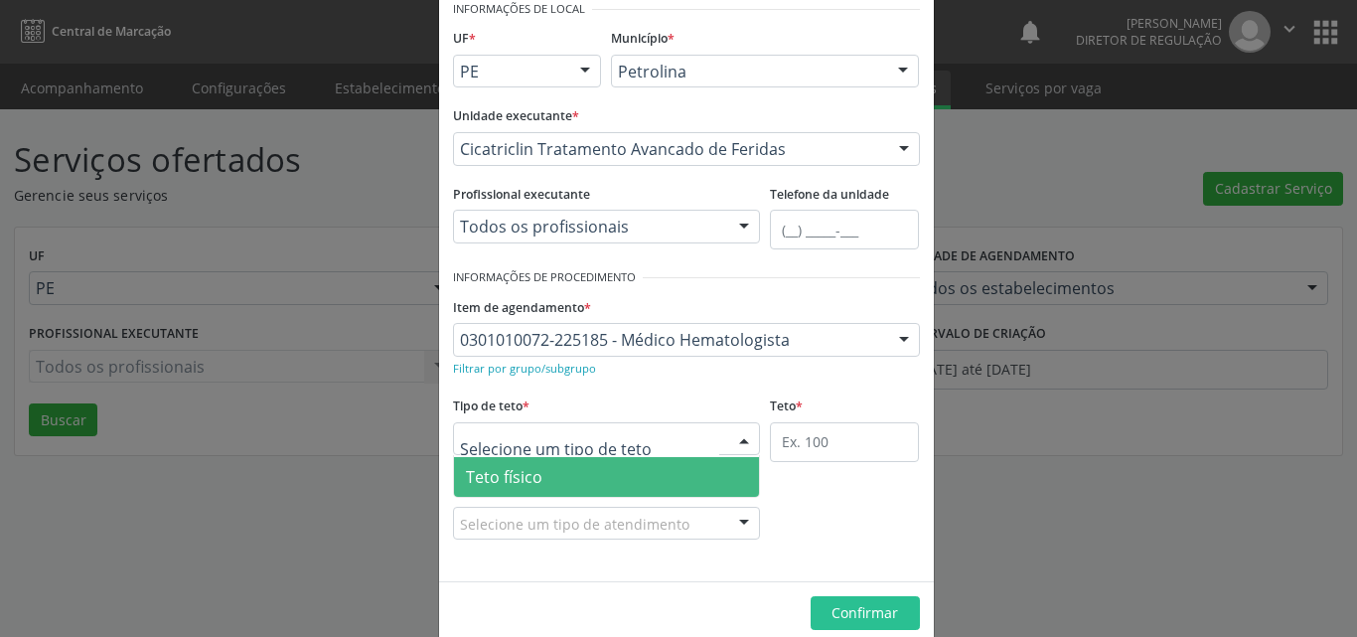
click at [597, 475] on span "Teto físico" at bounding box center [607, 477] width 306 height 40
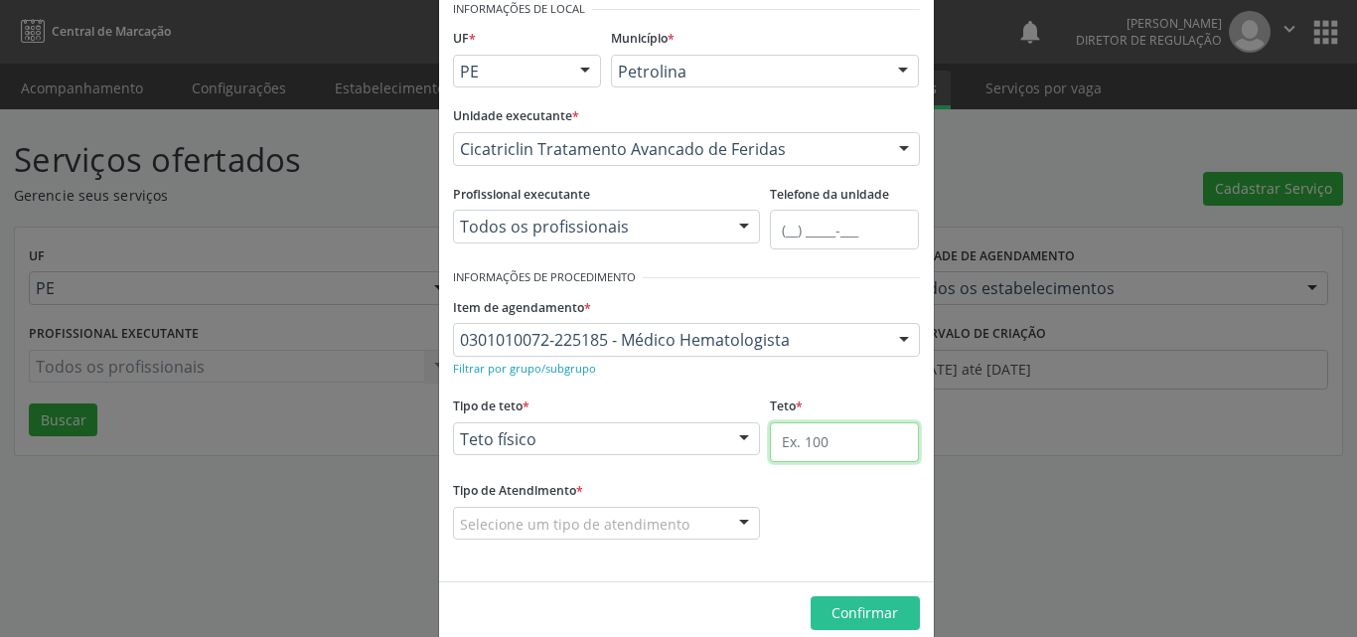
click at [818, 435] on input "text" at bounding box center [844, 442] width 149 height 40
type input "10"
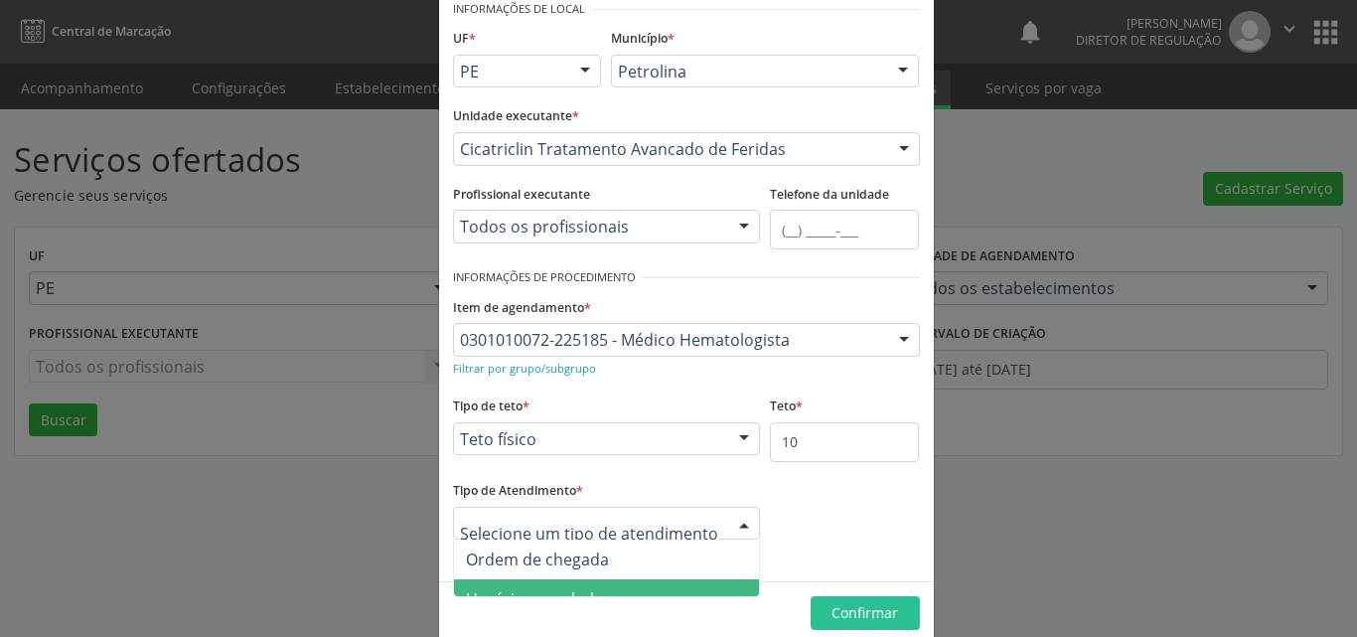
click at [622, 586] on span "Horário agendado" at bounding box center [607, 599] width 306 height 40
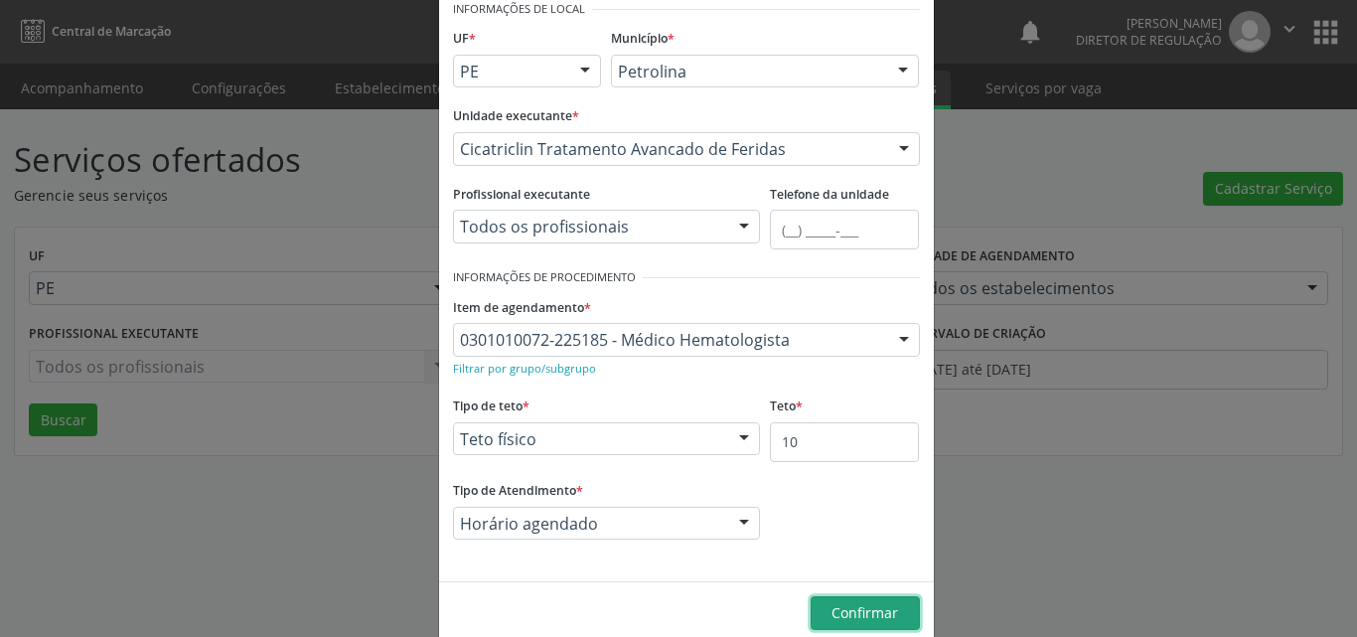
click at [853, 616] on span "Confirmar" at bounding box center [864, 612] width 67 height 19
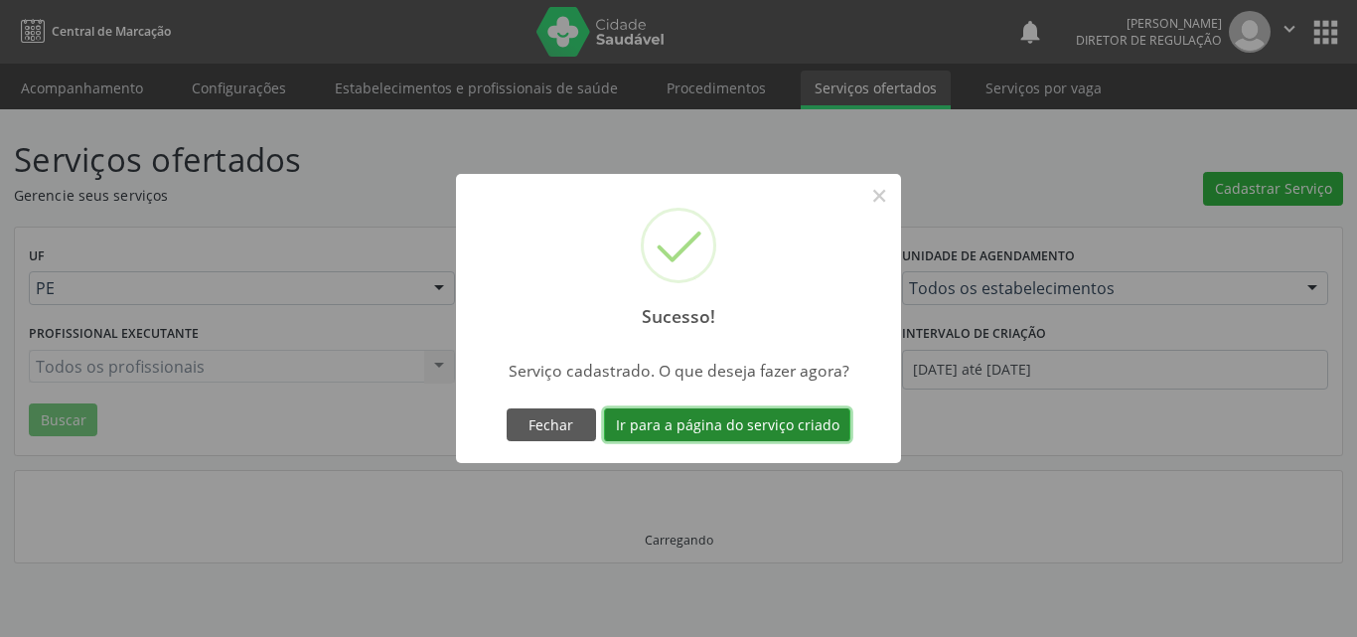
click at [767, 424] on button "Ir para a página do serviço criado" at bounding box center [727, 425] width 246 height 34
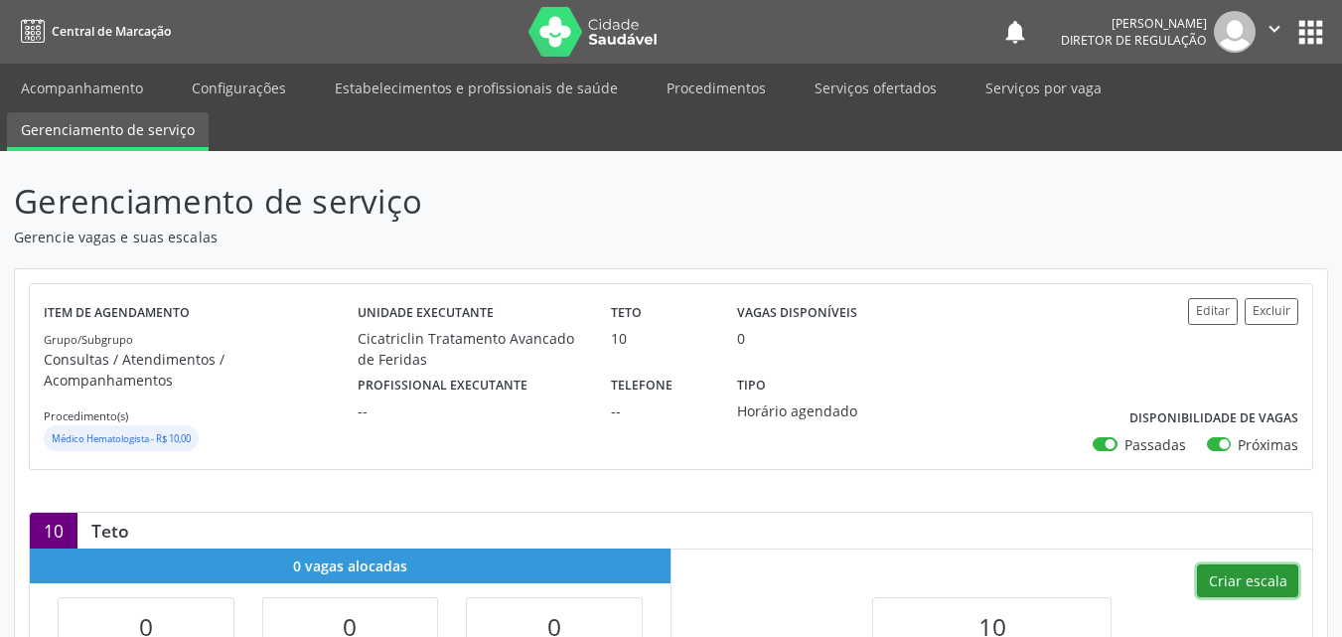
click at [1251, 564] on button "Criar escala" at bounding box center [1247, 581] width 101 height 34
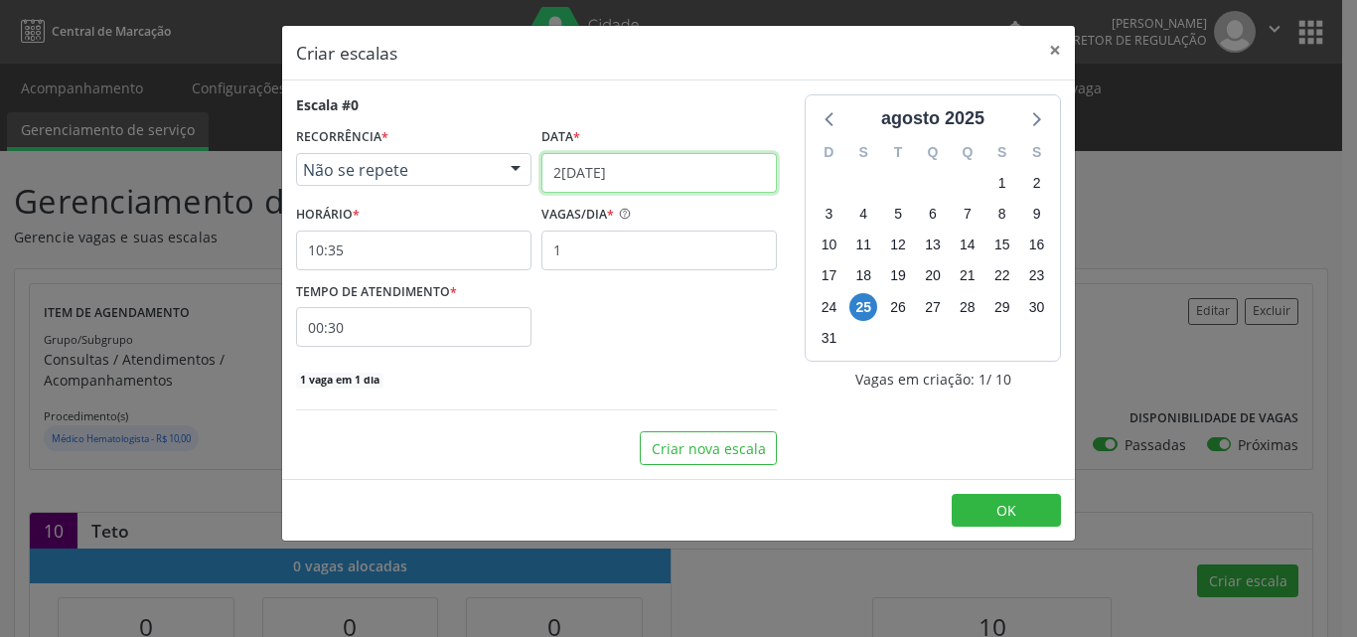
click at [631, 166] on input "[DATE]" at bounding box center [658, 173] width 235 height 40
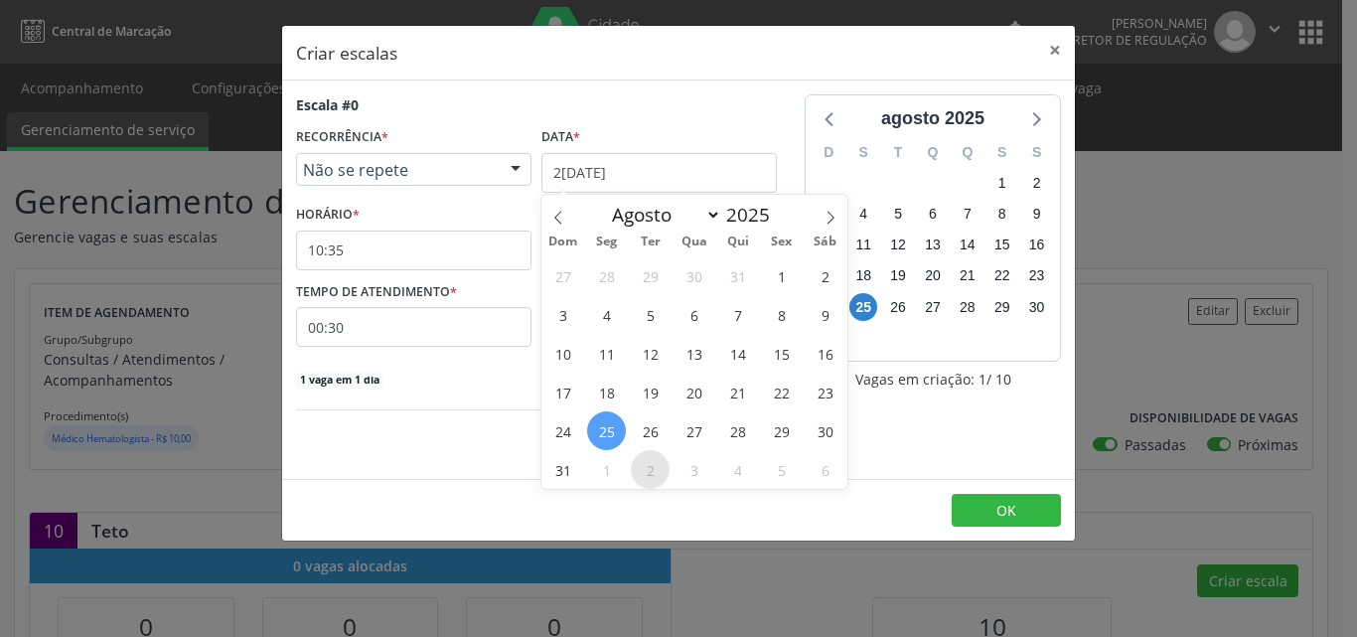
click at [651, 473] on span "2" at bounding box center [650, 469] width 39 height 39
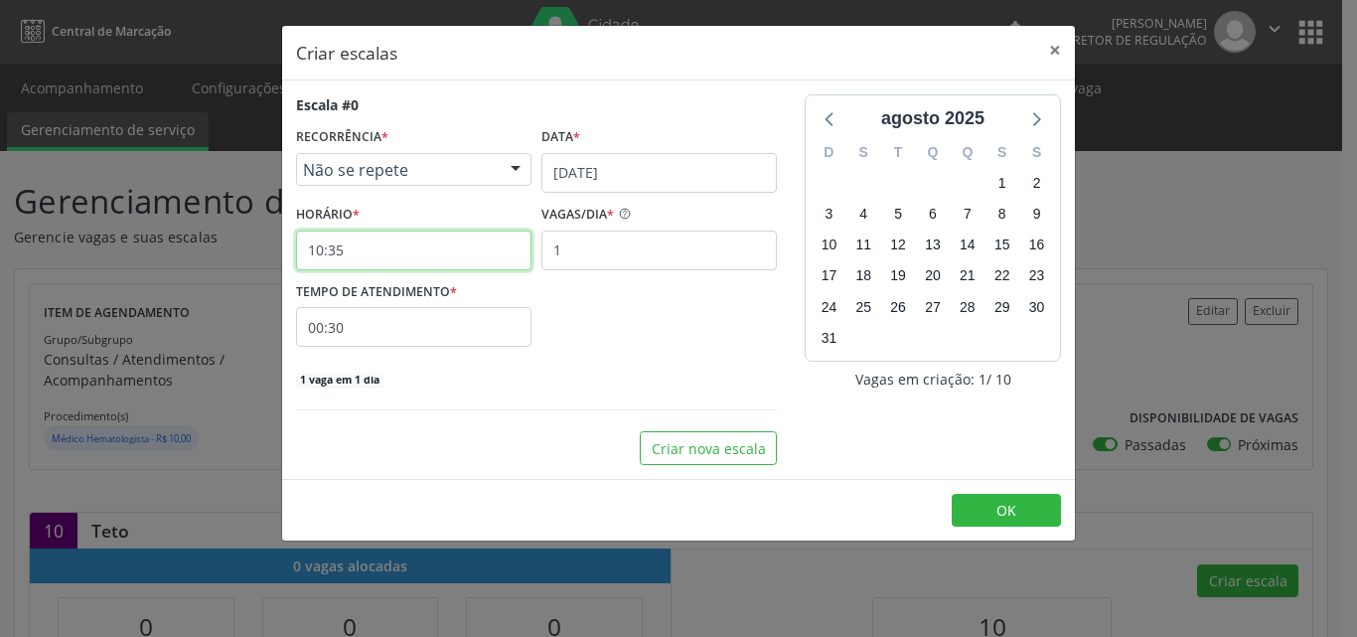
click at [399, 251] on input "10:35" at bounding box center [413, 250] width 235 height 40
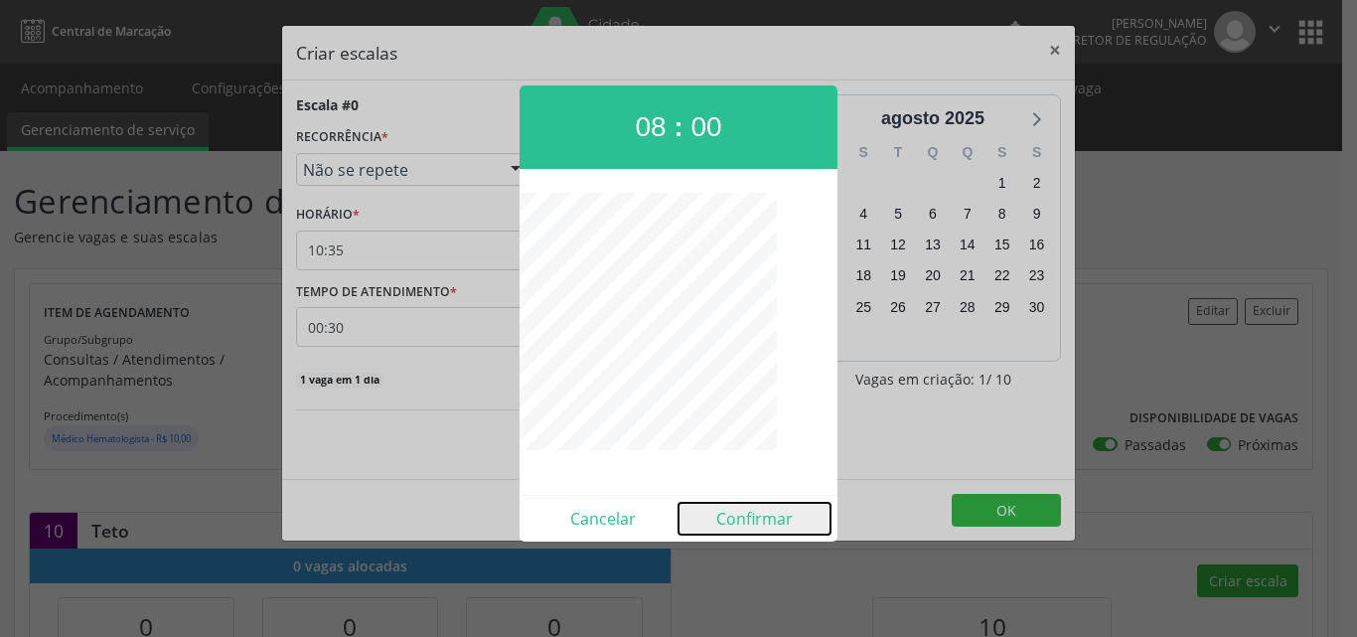
click at [752, 521] on button "Confirmar" at bounding box center [754, 519] width 152 height 32
type input "08:00"
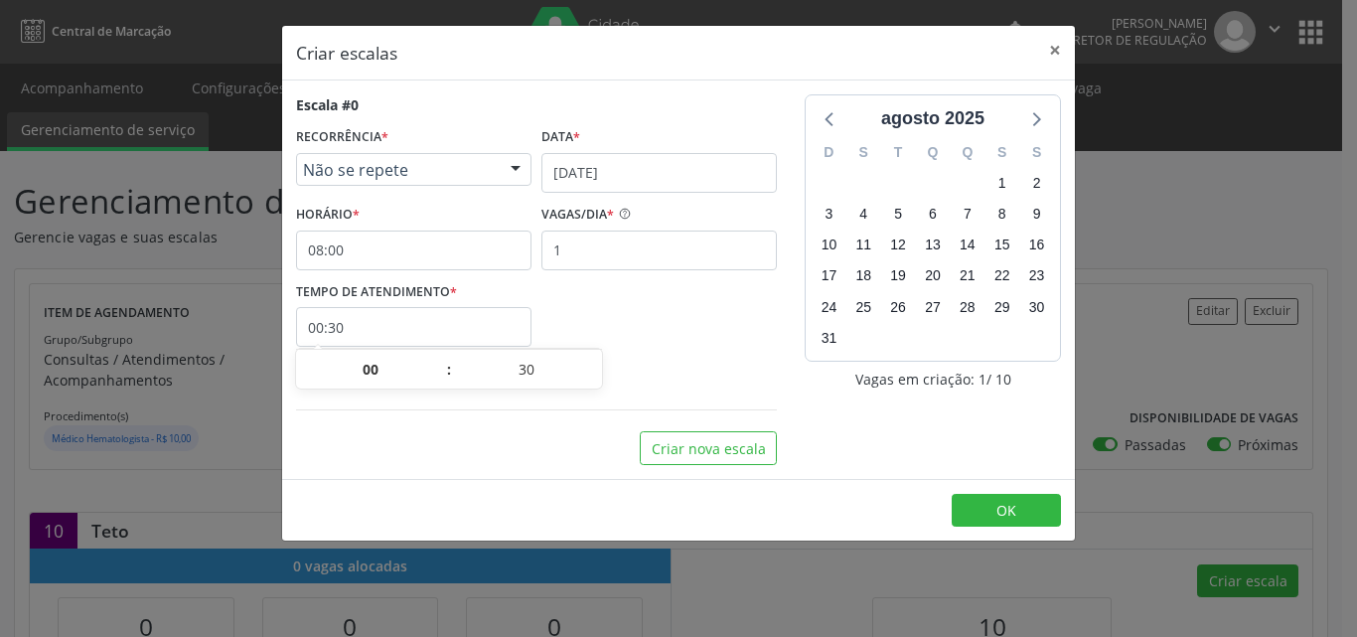
click at [458, 320] on input "00:30" at bounding box center [413, 327] width 235 height 40
click at [594, 379] on span at bounding box center [595, 380] width 14 height 20
type input "00:25"
type input "25"
click at [594, 379] on span at bounding box center [595, 380] width 14 height 20
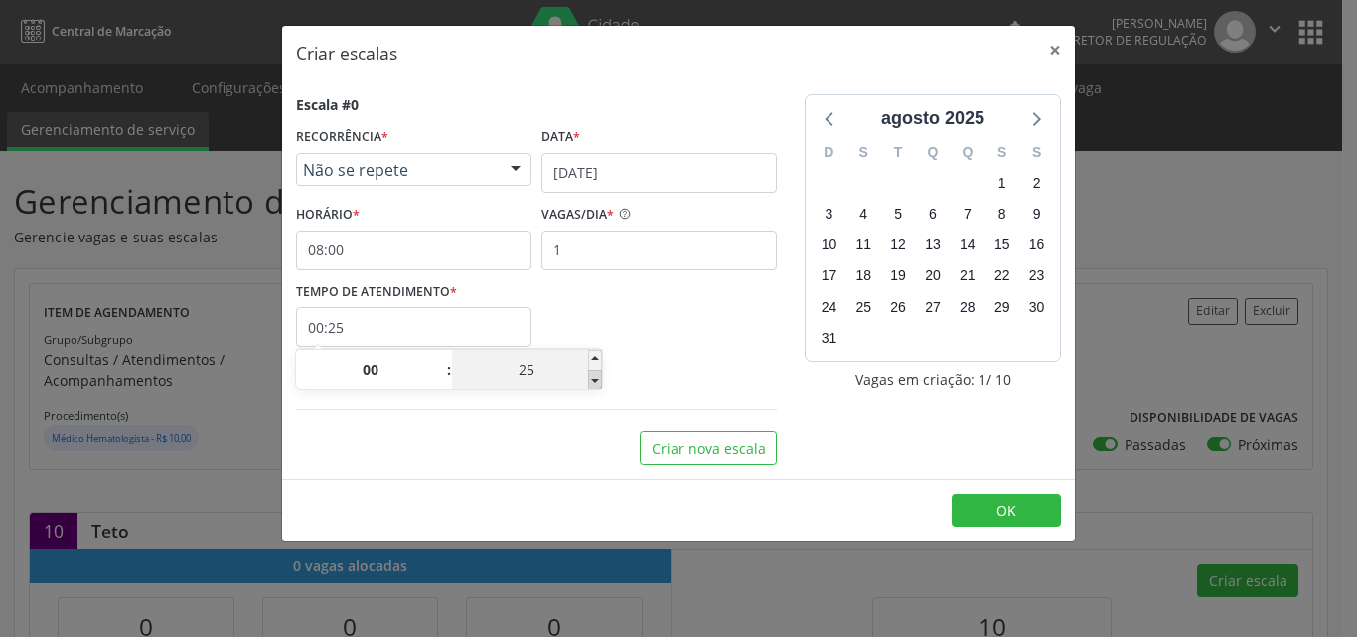
type input "00:20"
type input "20"
click at [588, 311] on div "TEMPO DE ATENDIMENTO * 00:20" at bounding box center [536, 312] width 491 height 71
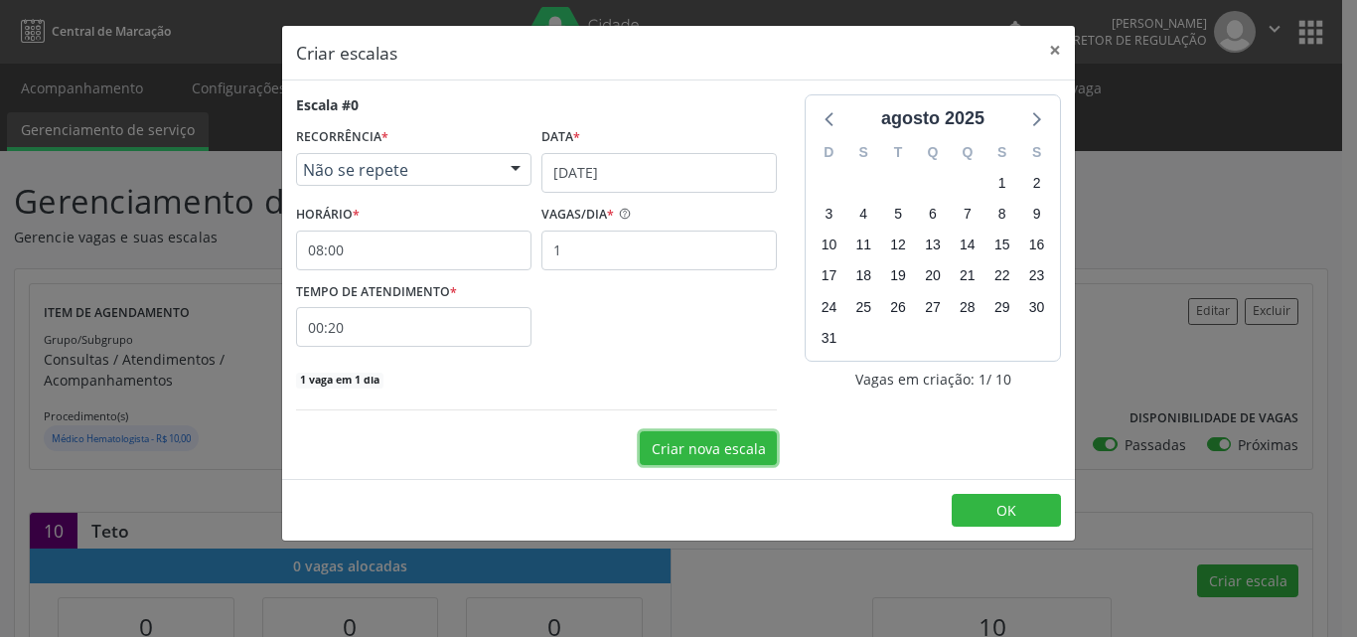
click at [701, 447] on button "Criar nova escala" at bounding box center [708, 448] width 137 height 34
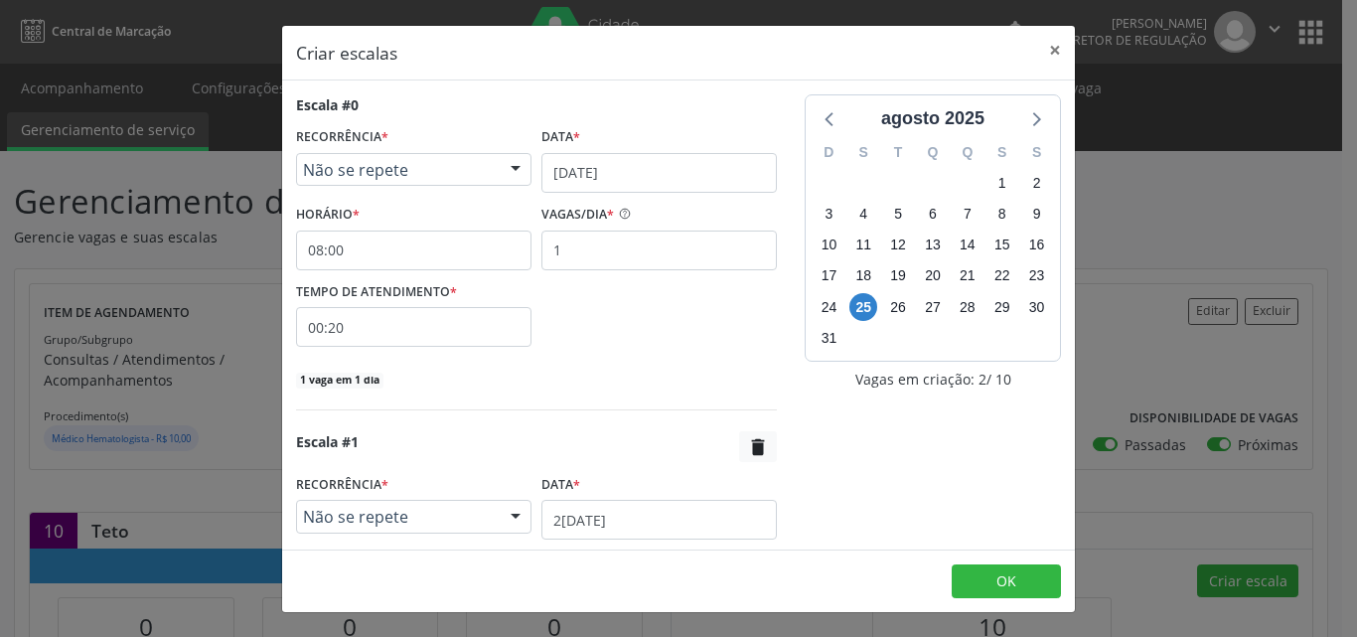
scroll to position [99, 0]
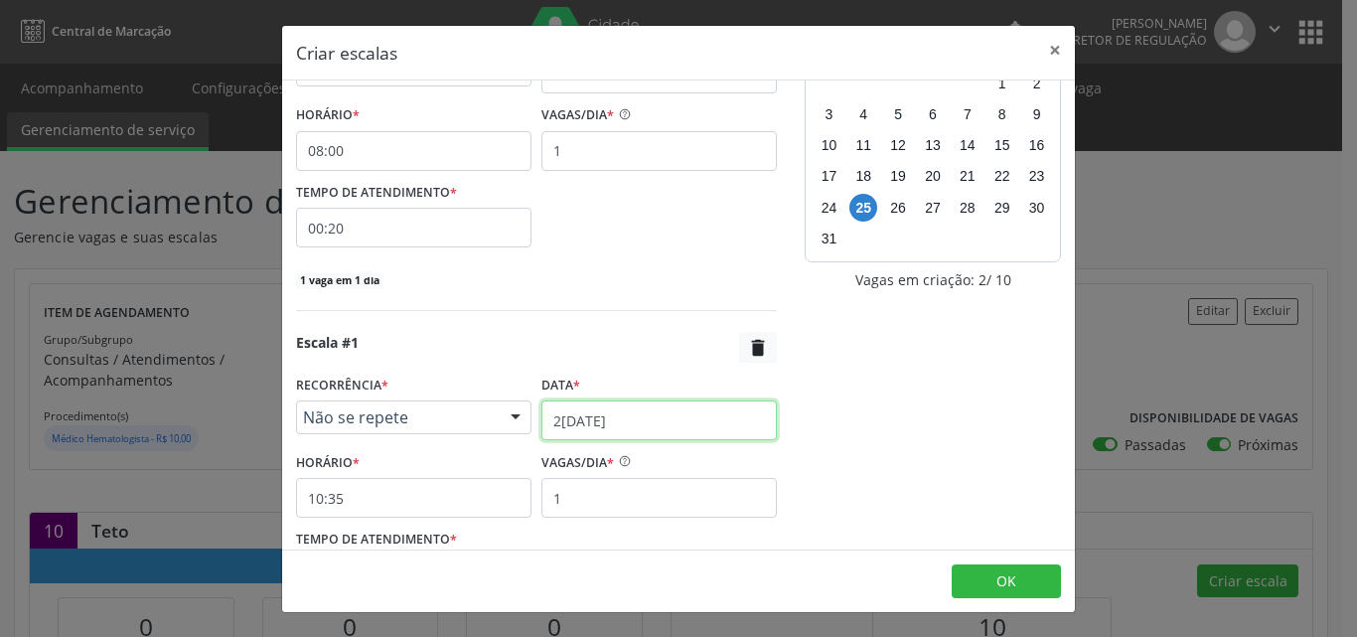
click at [612, 419] on input "[DATE]" at bounding box center [658, 420] width 235 height 40
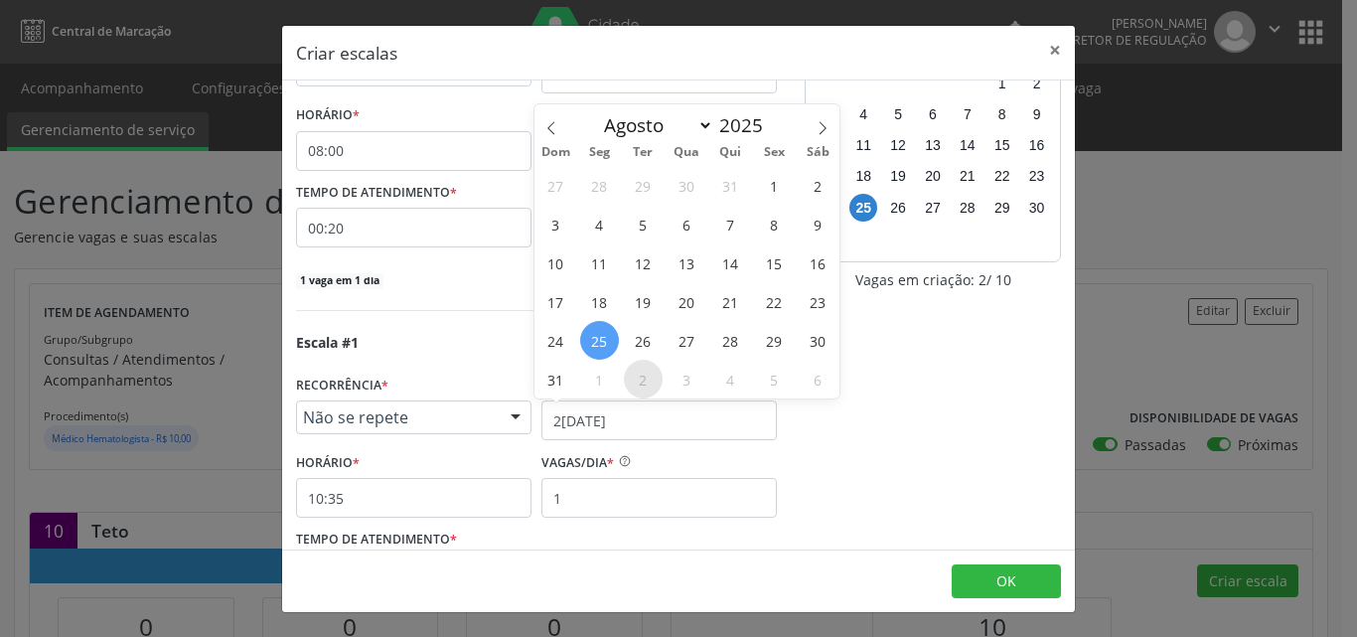
click at [643, 383] on span "2" at bounding box center [643, 379] width 39 height 39
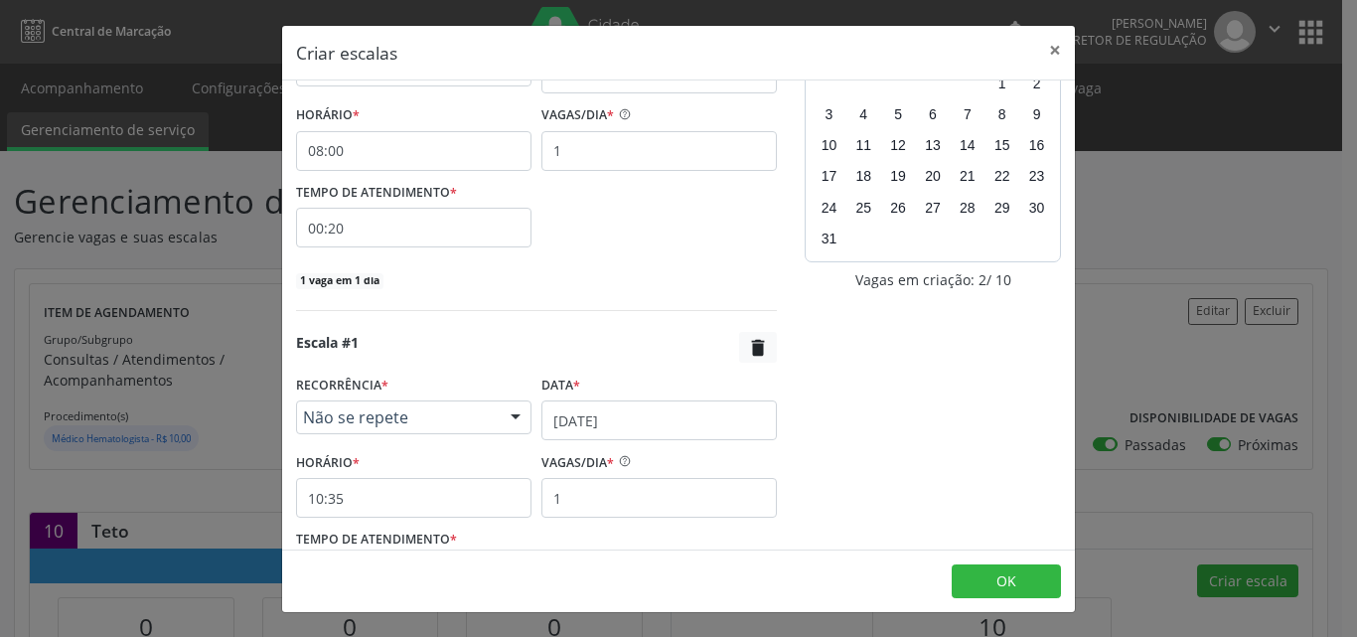
scroll to position [199, 0]
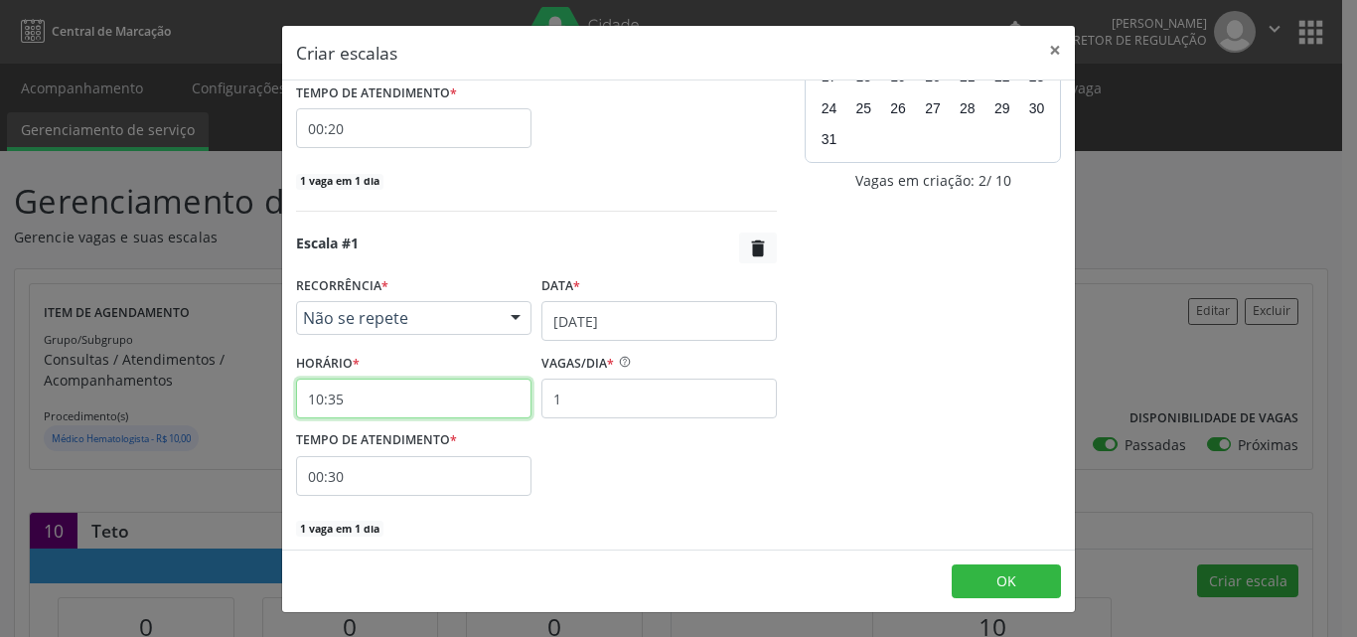
click at [440, 407] on input "10:35" at bounding box center [413, 398] width 235 height 40
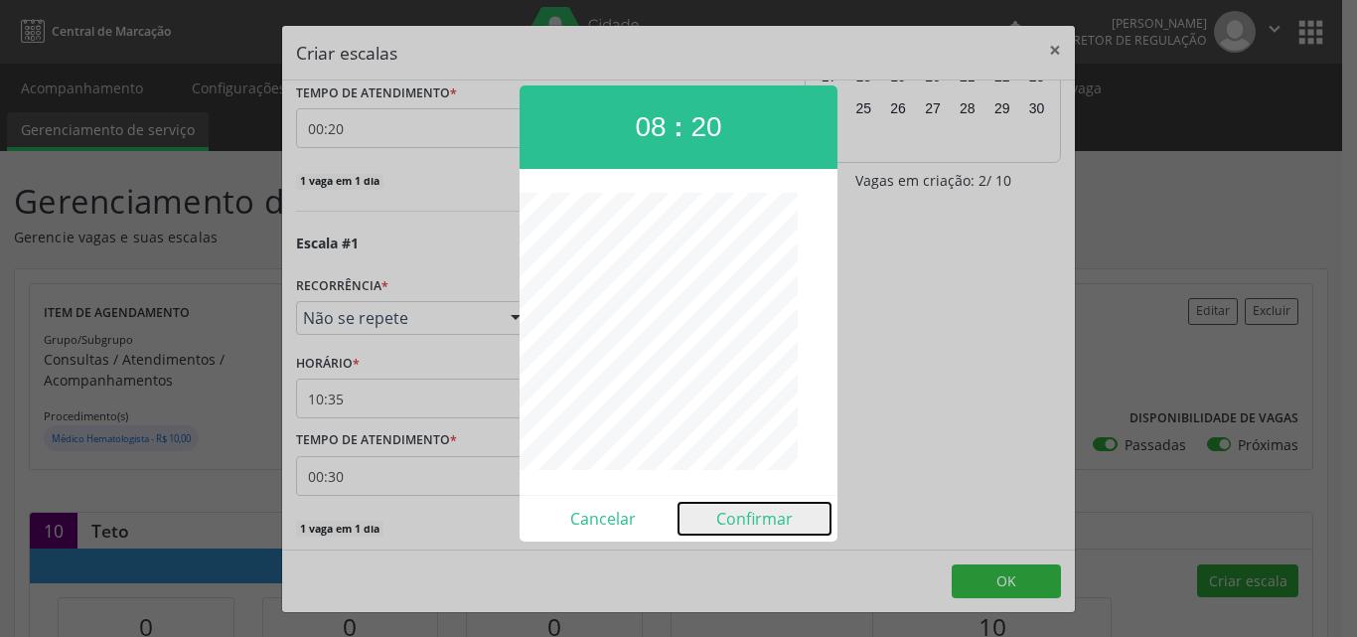
click at [757, 514] on button "Confirmar" at bounding box center [754, 519] width 152 height 32
type input "08:20"
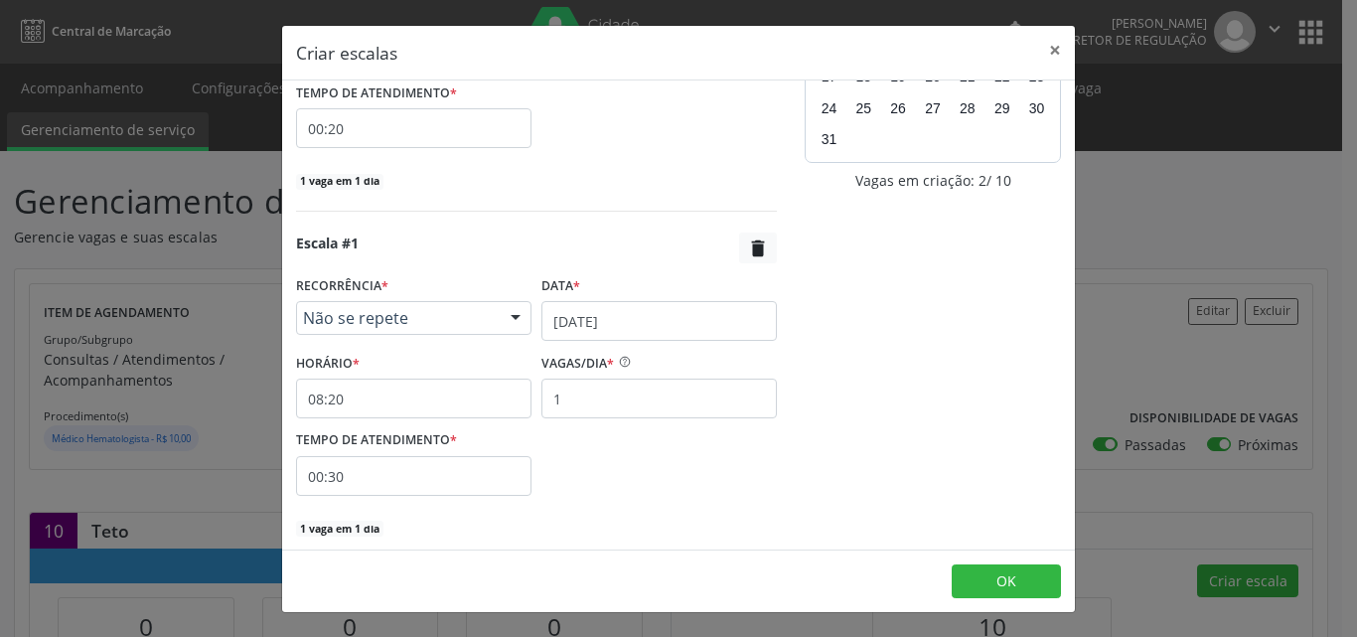
scroll to position [277, 0]
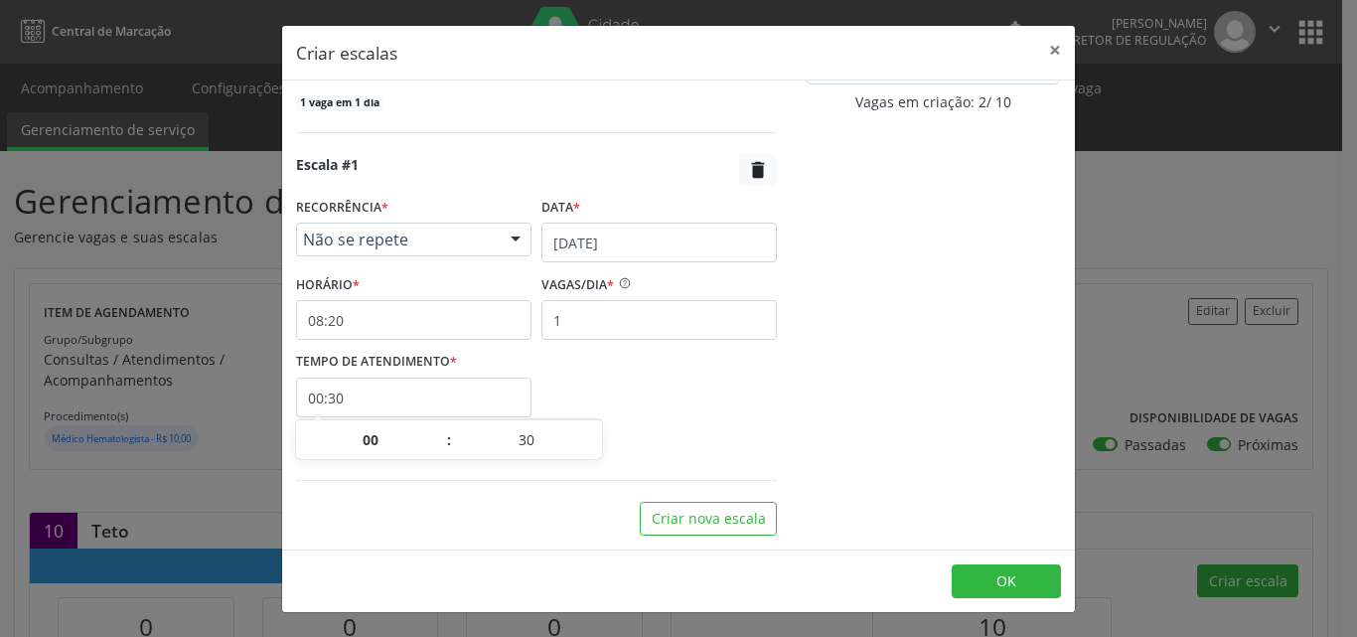
click at [502, 400] on input "00:30" at bounding box center [413, 397] width 235 height 40
click at [595, 452] on span at bounding box center [595, 450] width 14 height 20
type input "25"
type input "00:25"
click at [595, 452] on span at bounding box center [595, 450] width 14 height 20
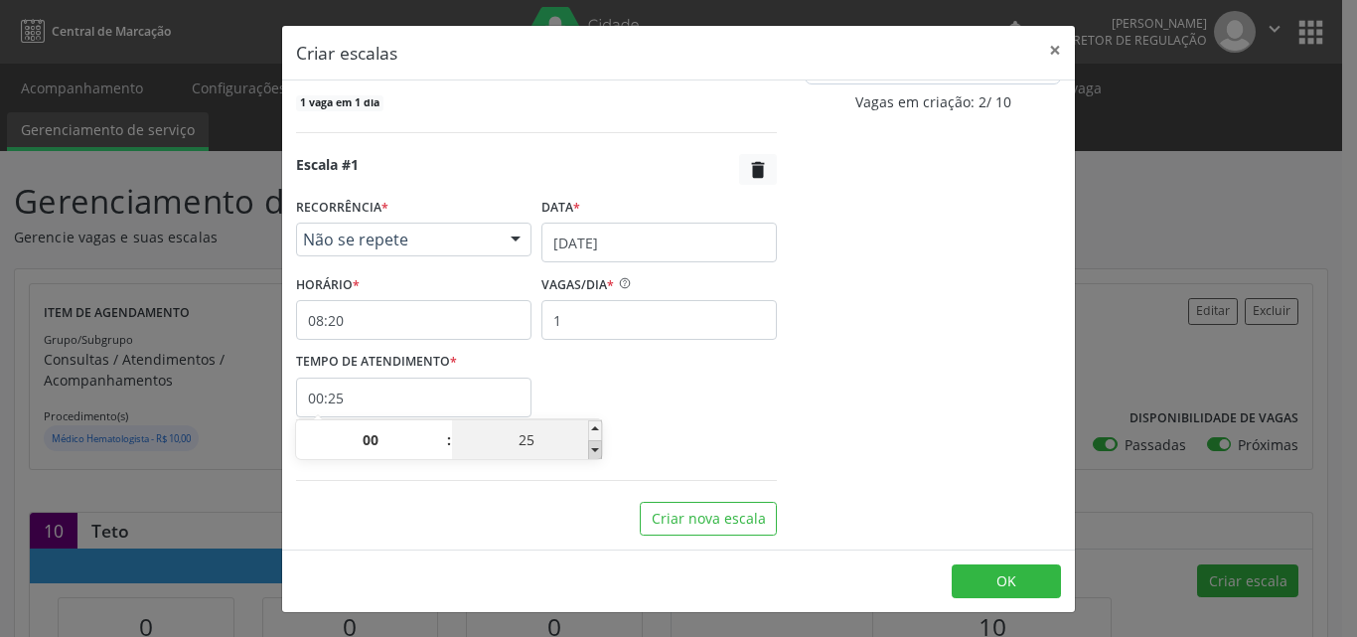
type input "20"
type input "00:20"
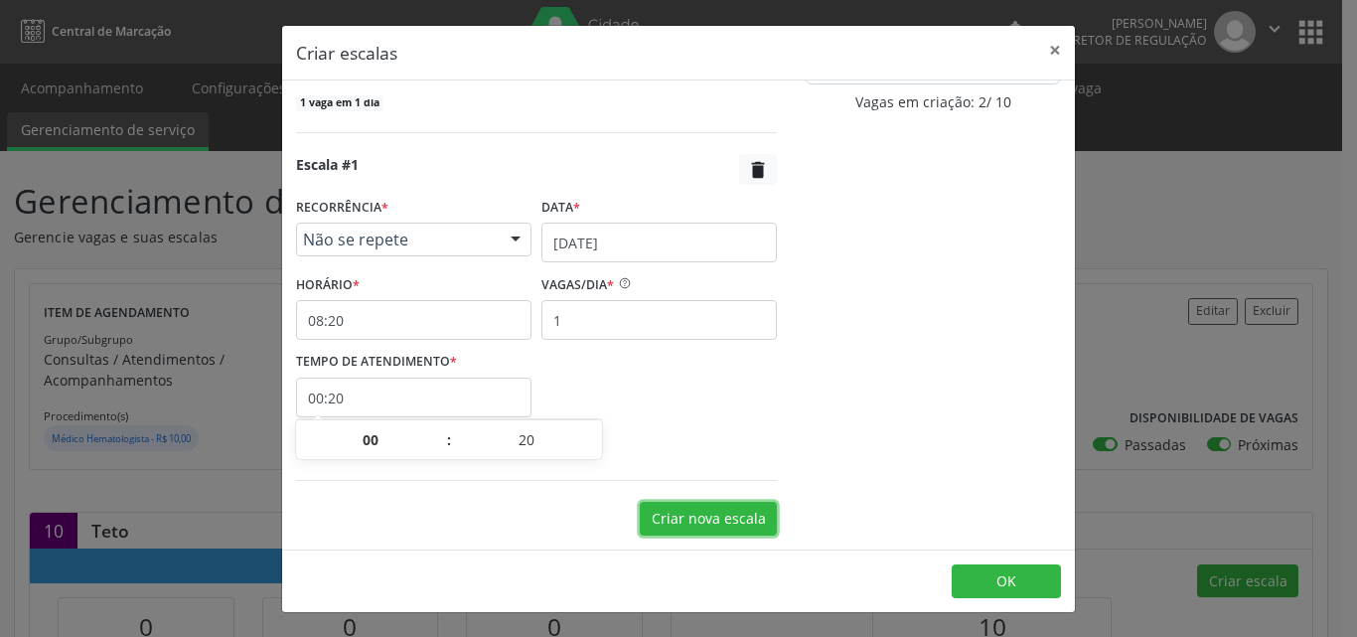
click at [691, 519] on button "Criar nova escala" at bounding box center [708, 519] width 137 height 34
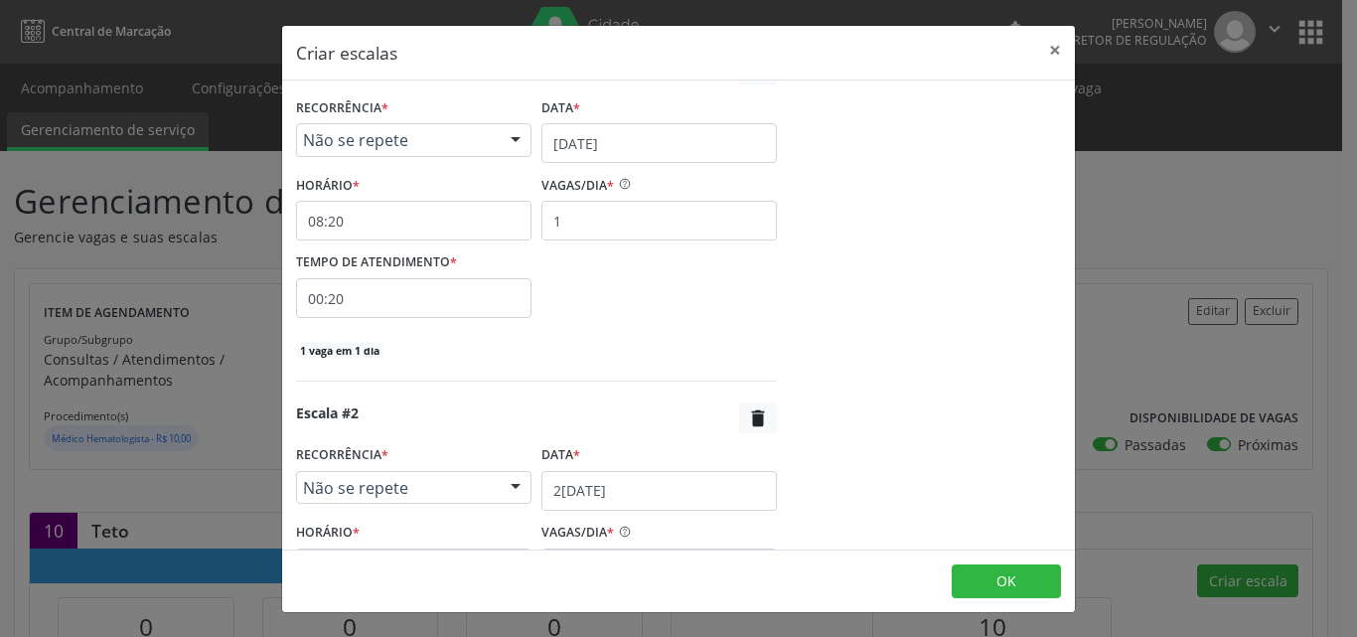
scroll to position [476, 0]
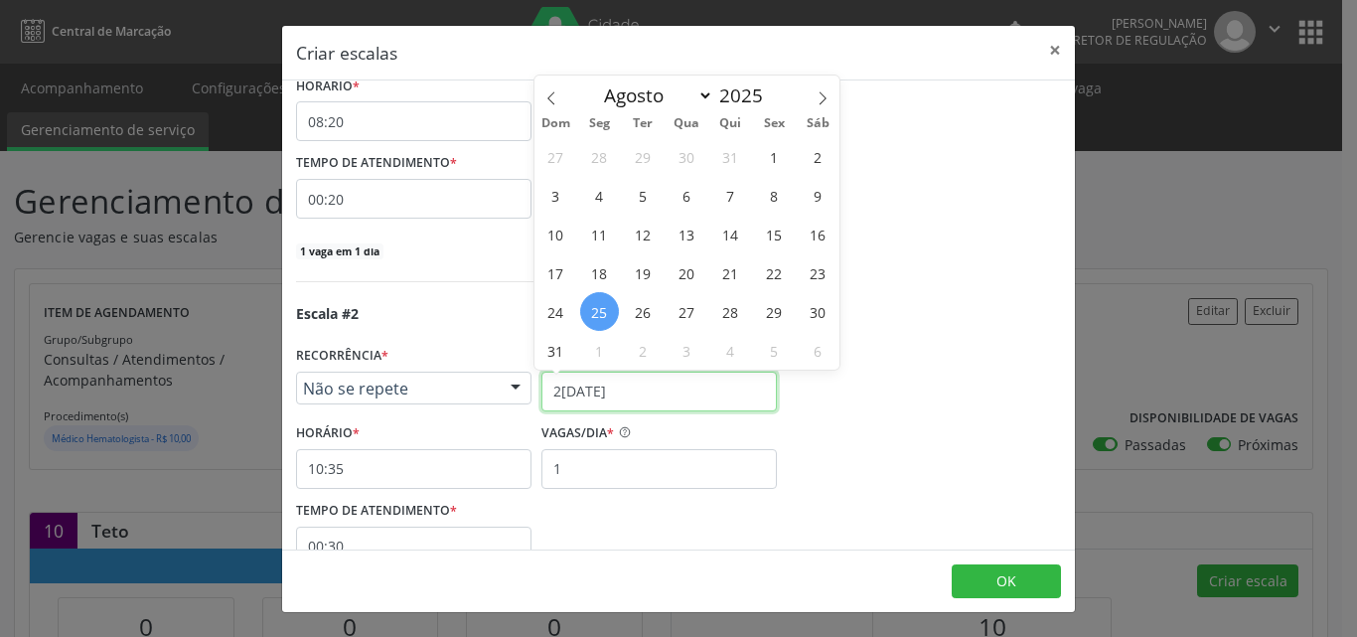
click at [642, 386] on input "[DATE]" at bounding box center [658, 392] width 235 height 40
click at [636, 360] on span "2" at bounding box center [643, 350] width 39 height 39
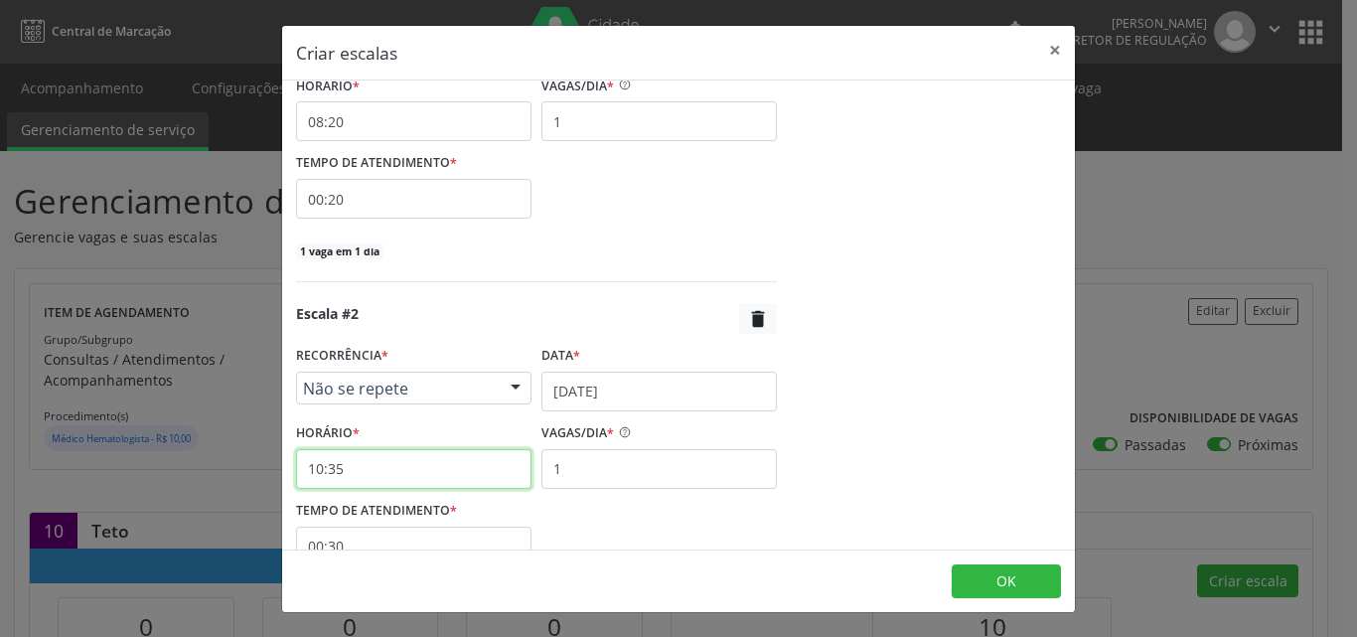
click at [480, 475] on input "10:35" at bounding box center [413, 469] width 235 height 40
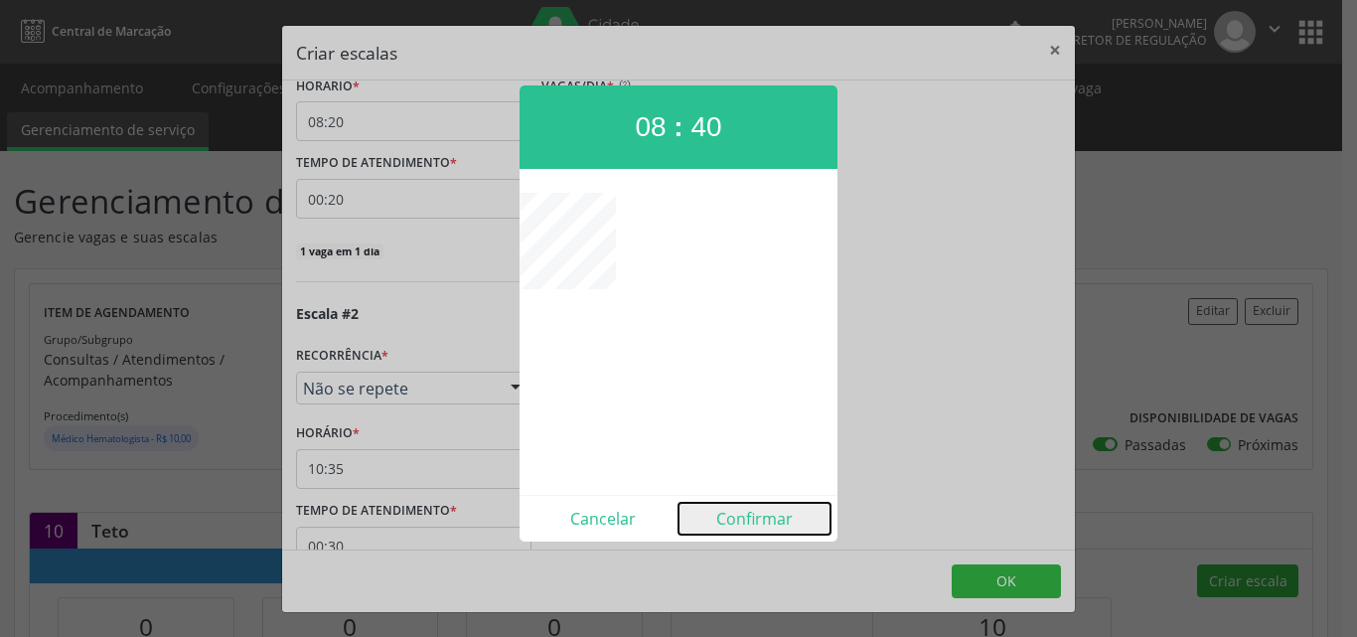
click at [781, 518] on button "Confirmar" at bounding box center [754, 519] width 152 height 32
type input "08:40"
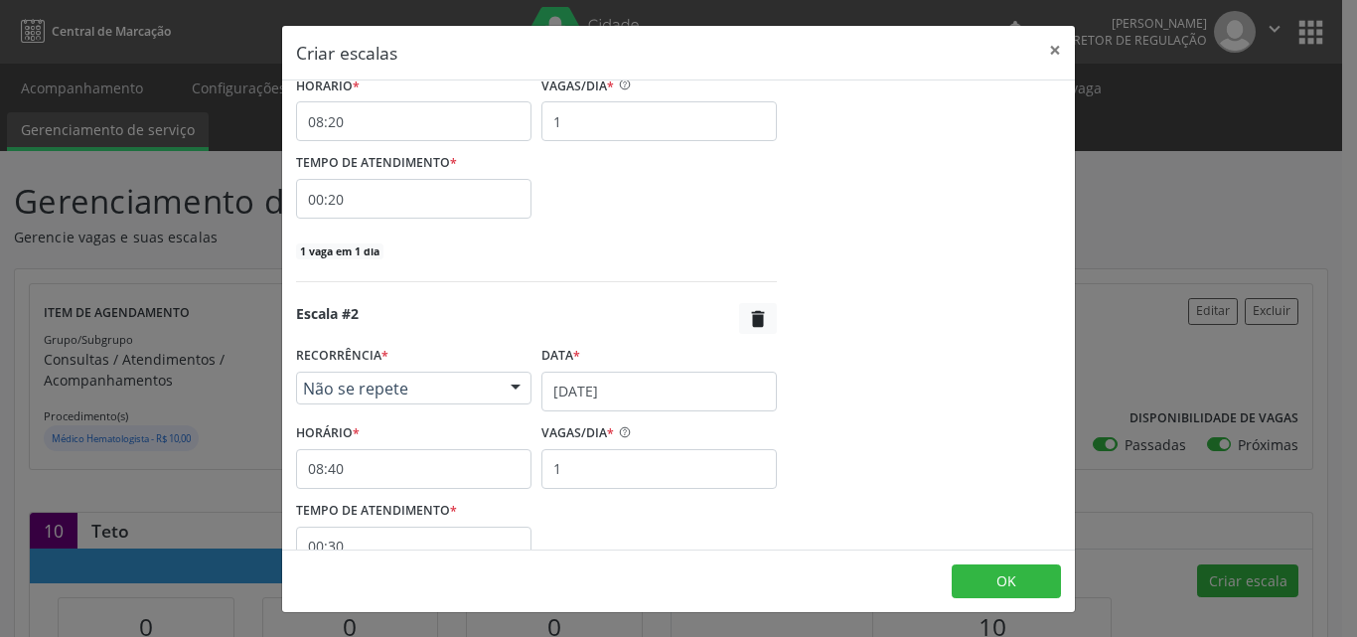
scroll to position [624, 0]
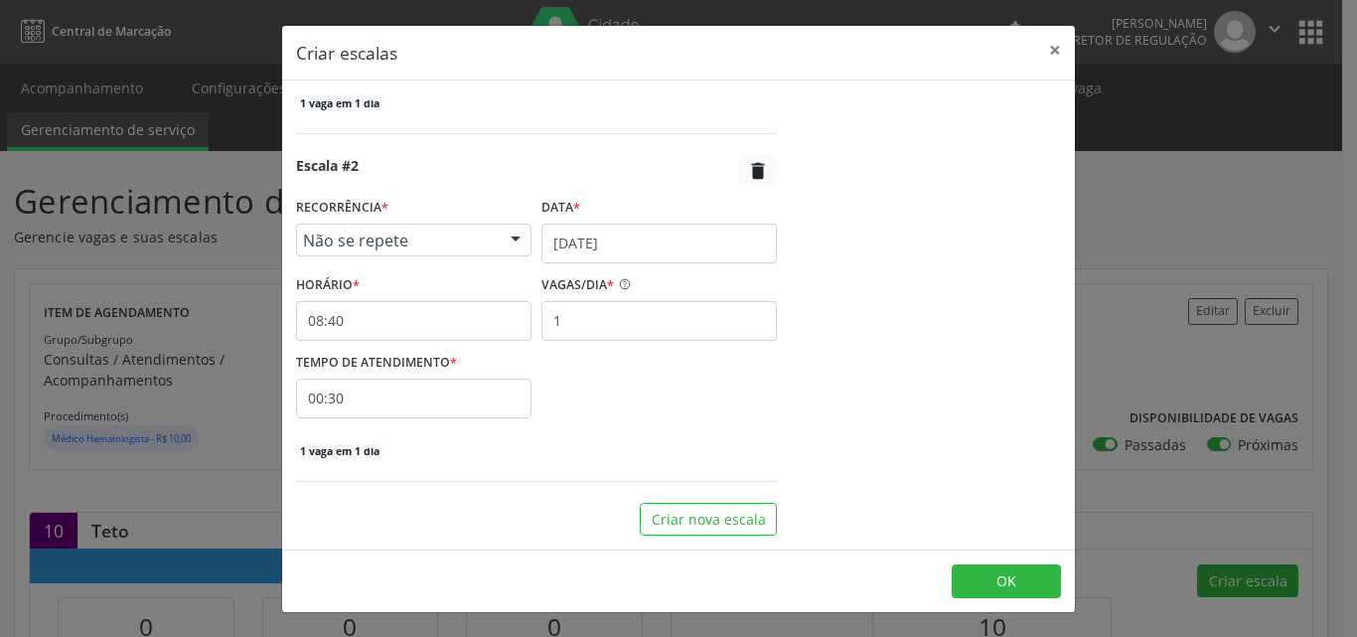
click at [516, 404] on input "00:30" at bounding box center [413, 398] width 235 height 40
click at [594, 454] on span at bounding box center [595, 451] width 14 height 20
type input "25"
type input "00:25"
click at [594, 454] on span at bounding box center [595, 451] width 14 height 20
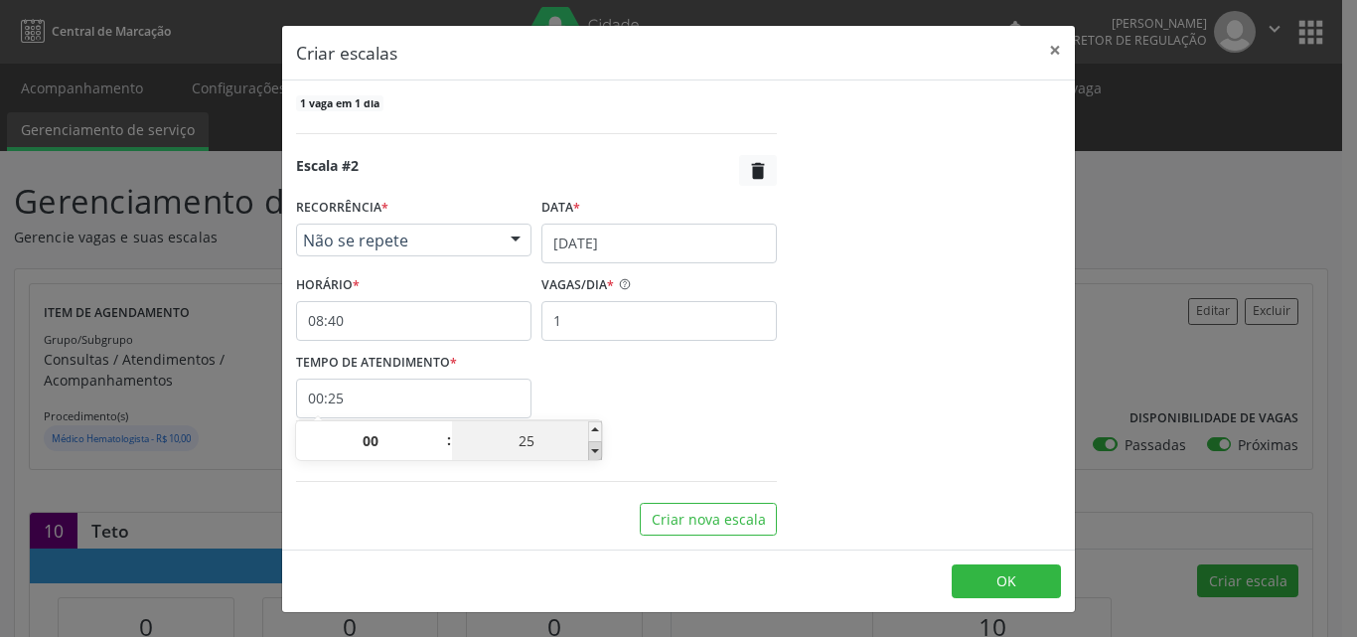
type input "20"
type input "00:20"
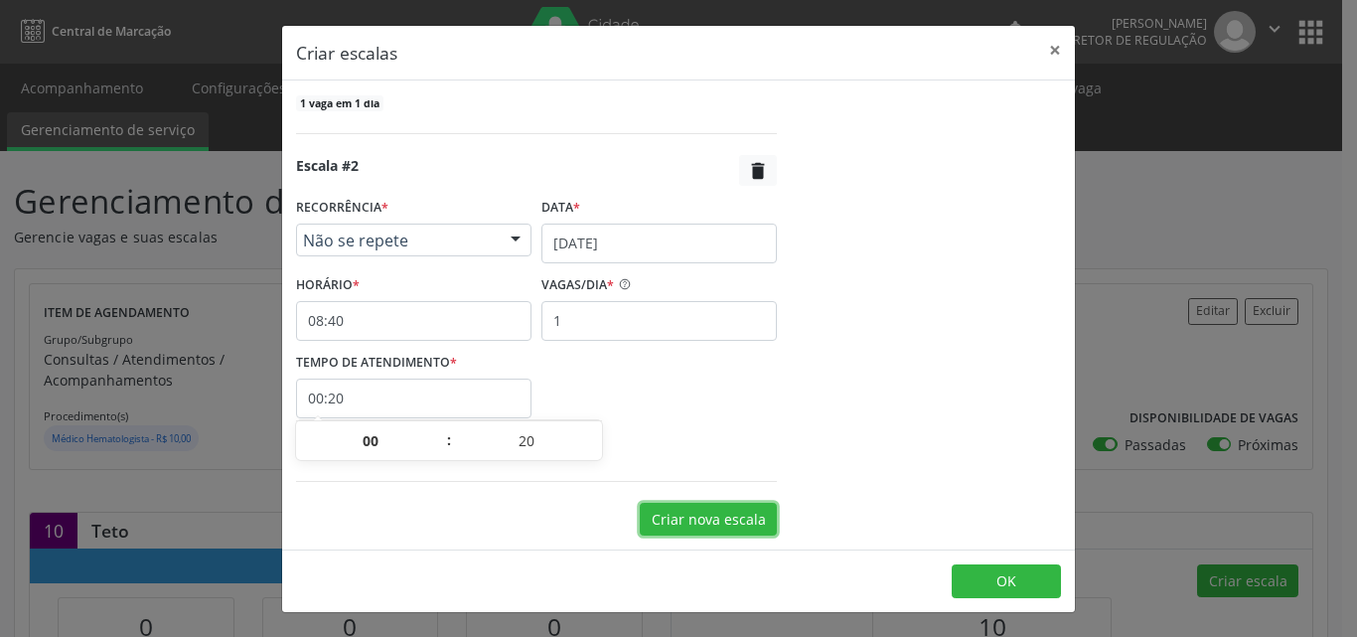
click at [716, 523] on button "Criar nova escala" at bounding box center [708, 520] width 137 height 34
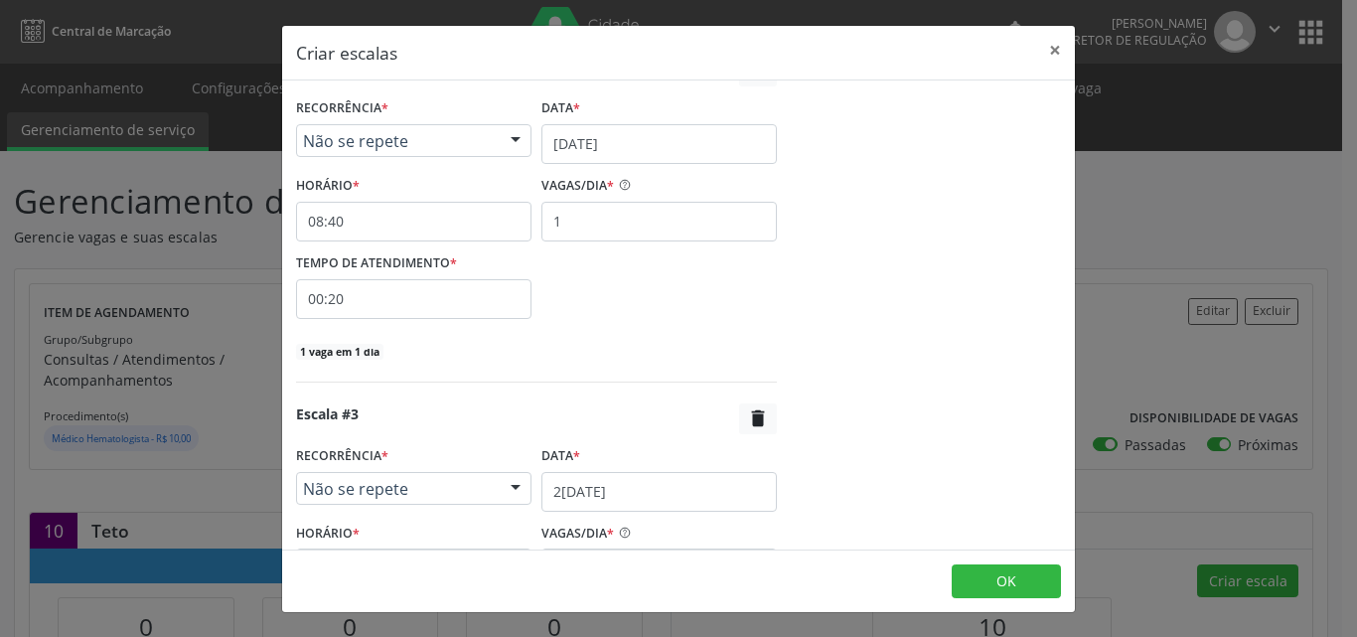
scroll to position [823, 0]
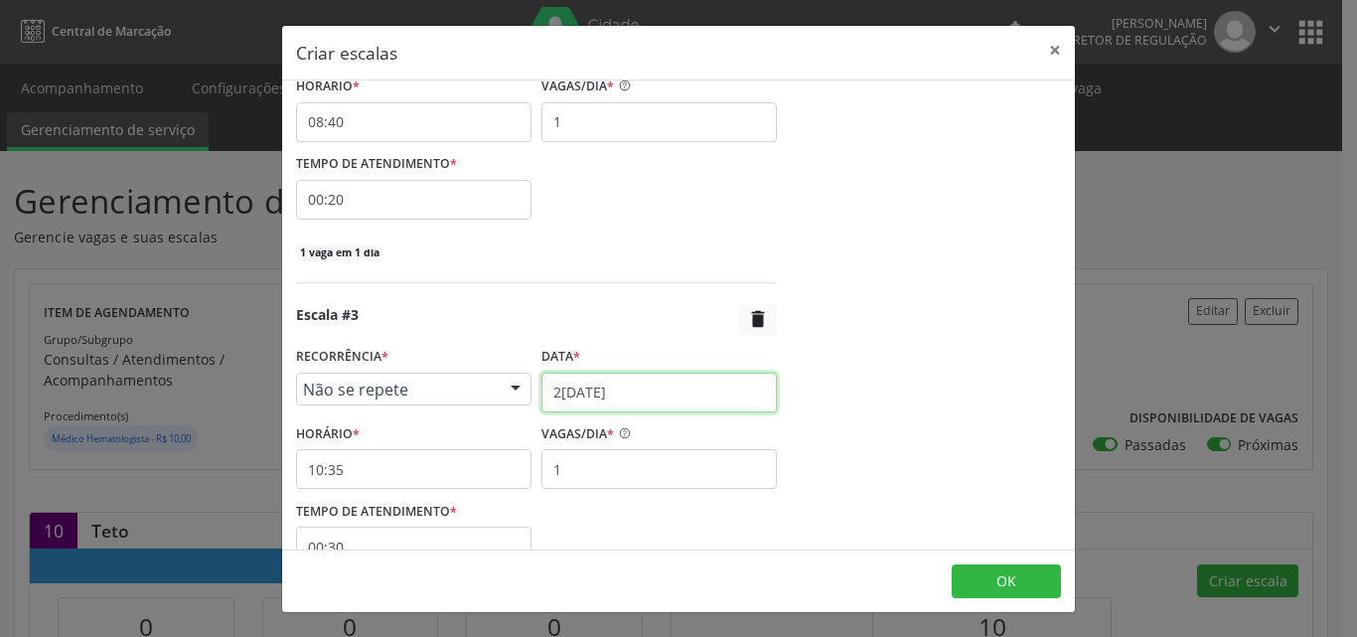
click at [643, 387] on input "[DATE]" at bounding box center [658, 393] width 235 height 40
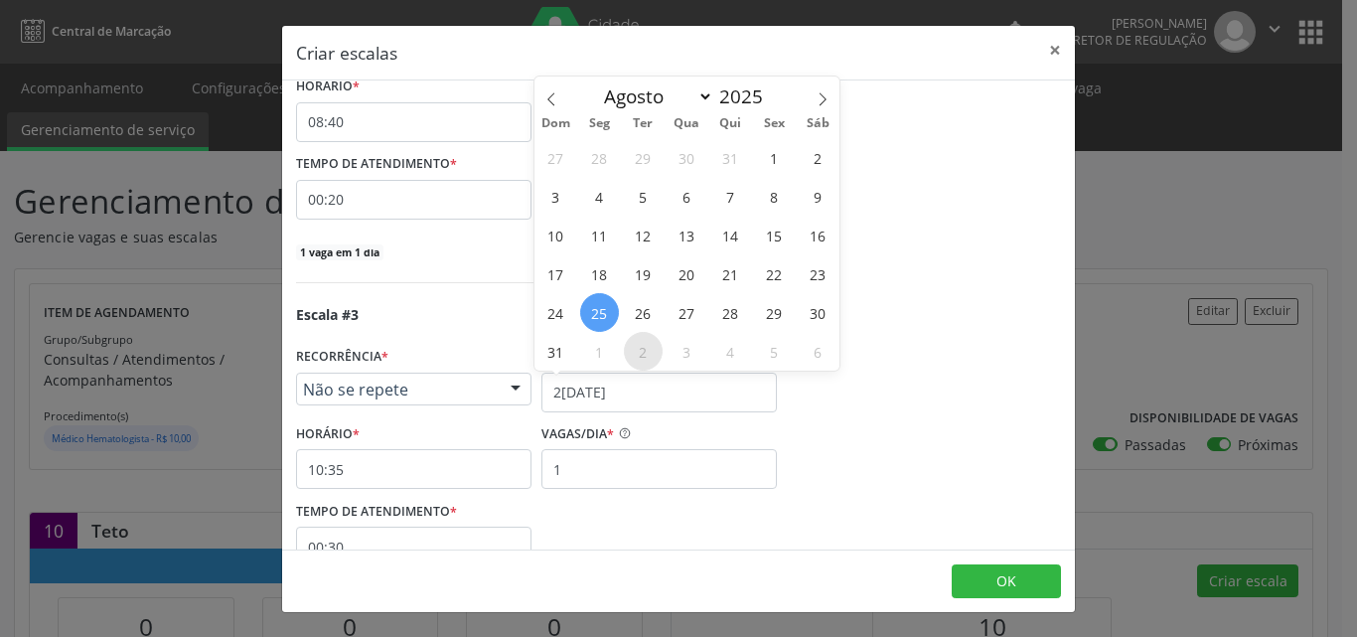
click at [643, 353] on span "2" at bounding box center [643, 351] width 39 height 39
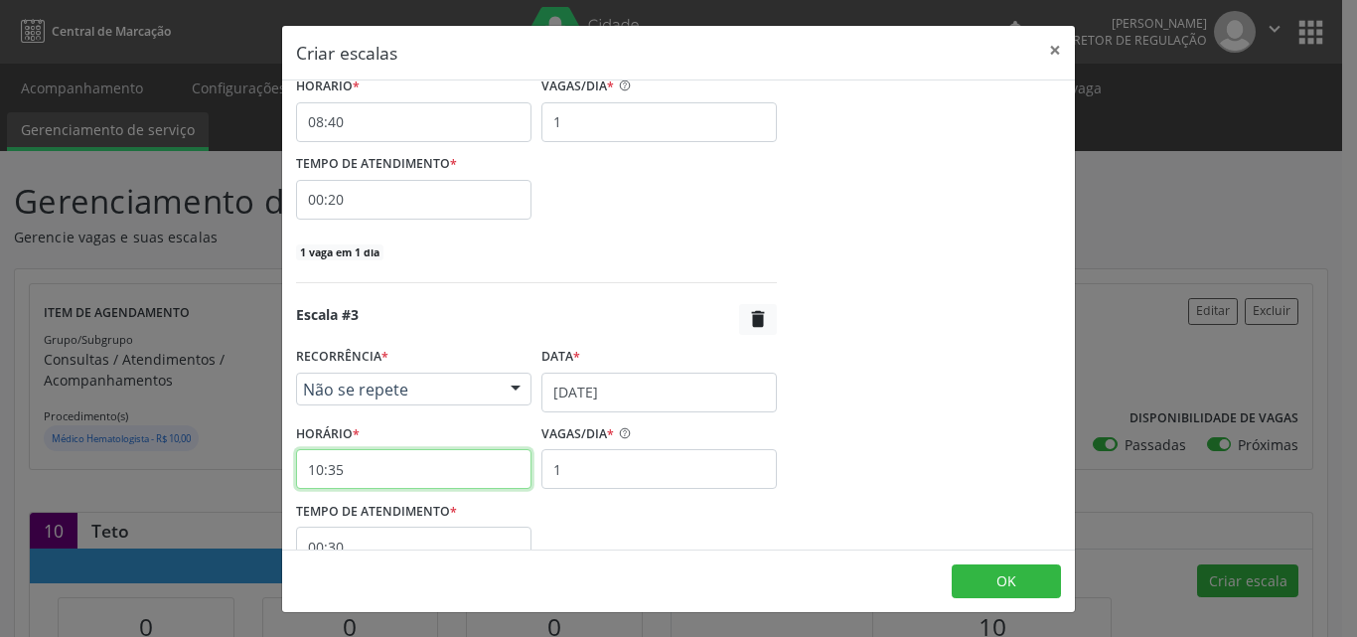
click at [470, 465] on input "10:35" at bounding box center [413, 469] width 235 height 40
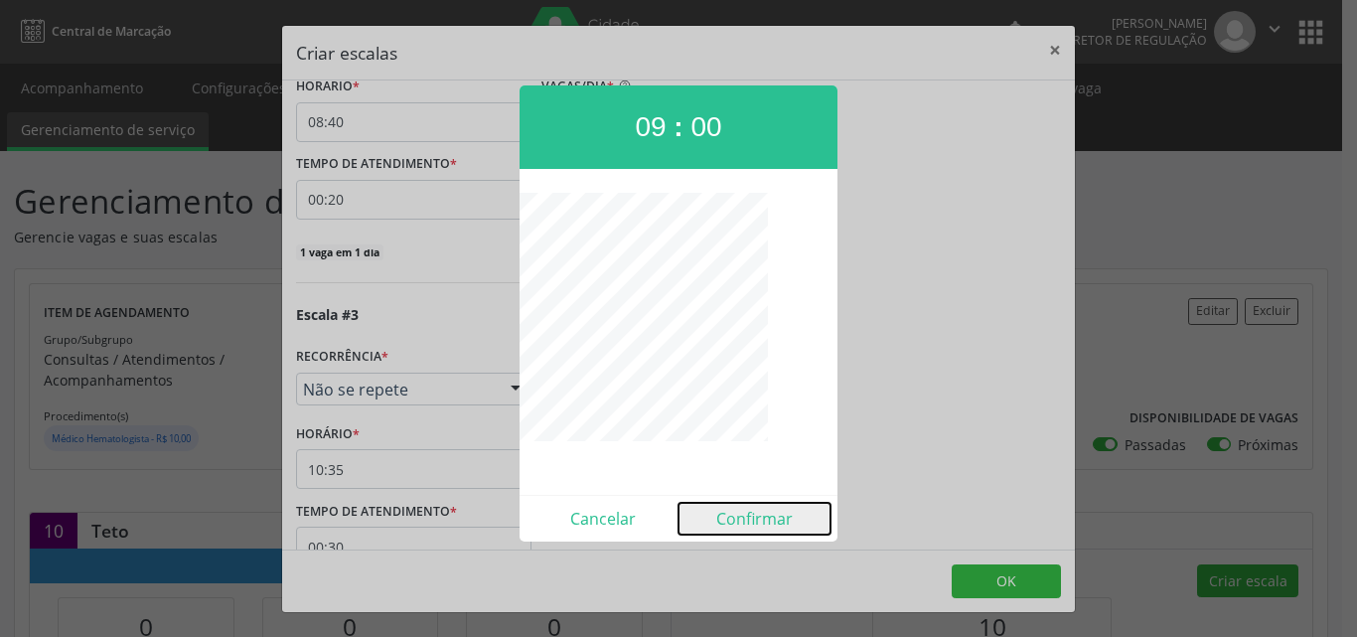
click at [769, 518] on button "Confirmar" at bounding box center [754, 519] width 152 height 32
type input "09:00"
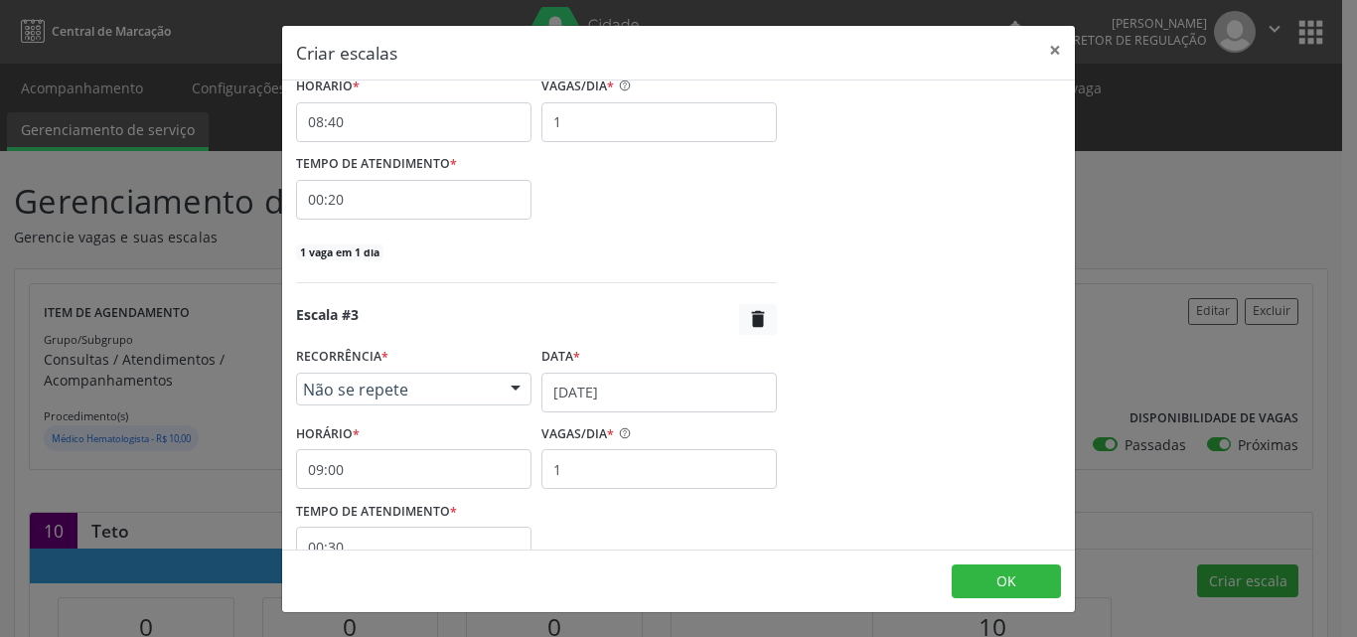
scroll to position [922, 0]
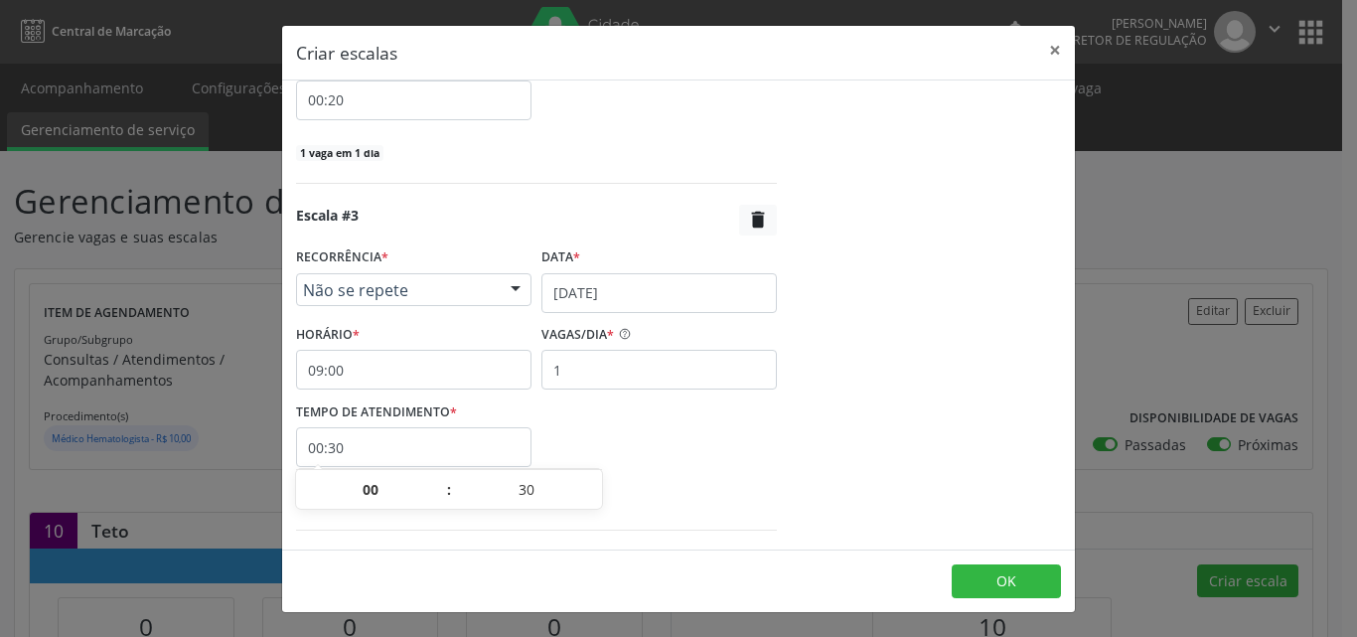
click at [517, 454] on input "00:30" at bounding box center [413, 447] width 235 height 40
click at [594, 499] on span at bounding box center [595, 500] width 14 height 20
type input "25"
type input "00:25"
click at [594, 499] on span at bounding box center [595, 500] width 14 height 20
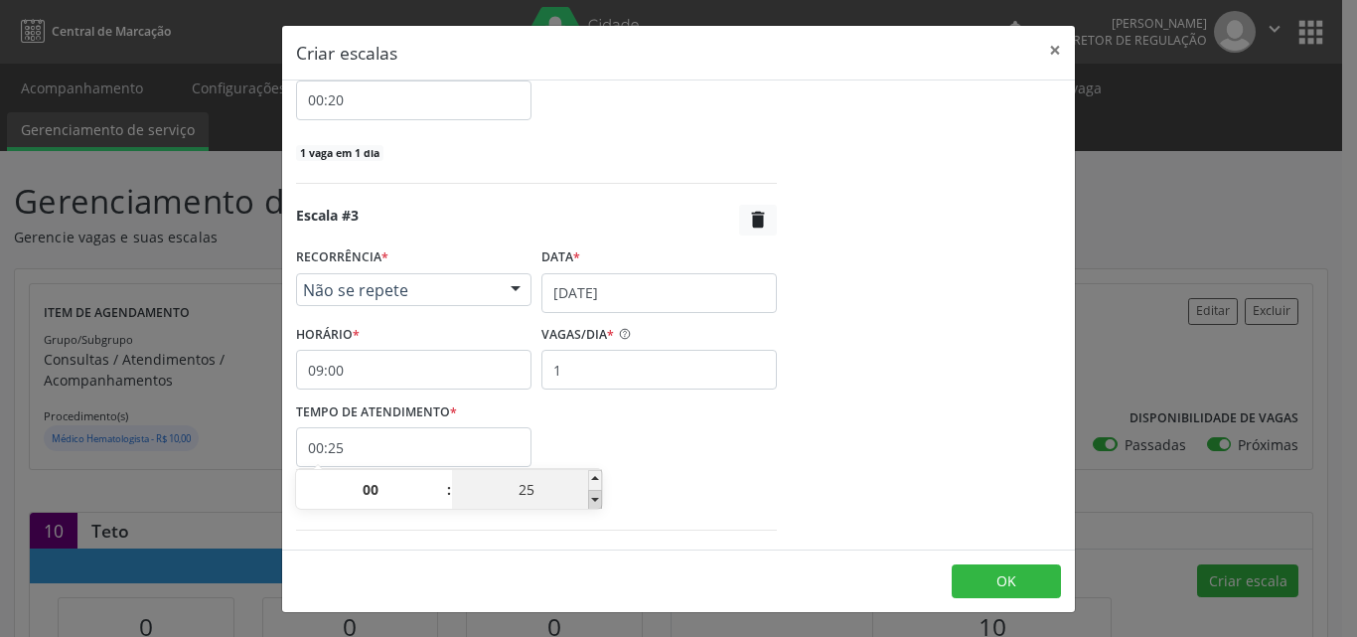
type input "20"
type input "00:20"
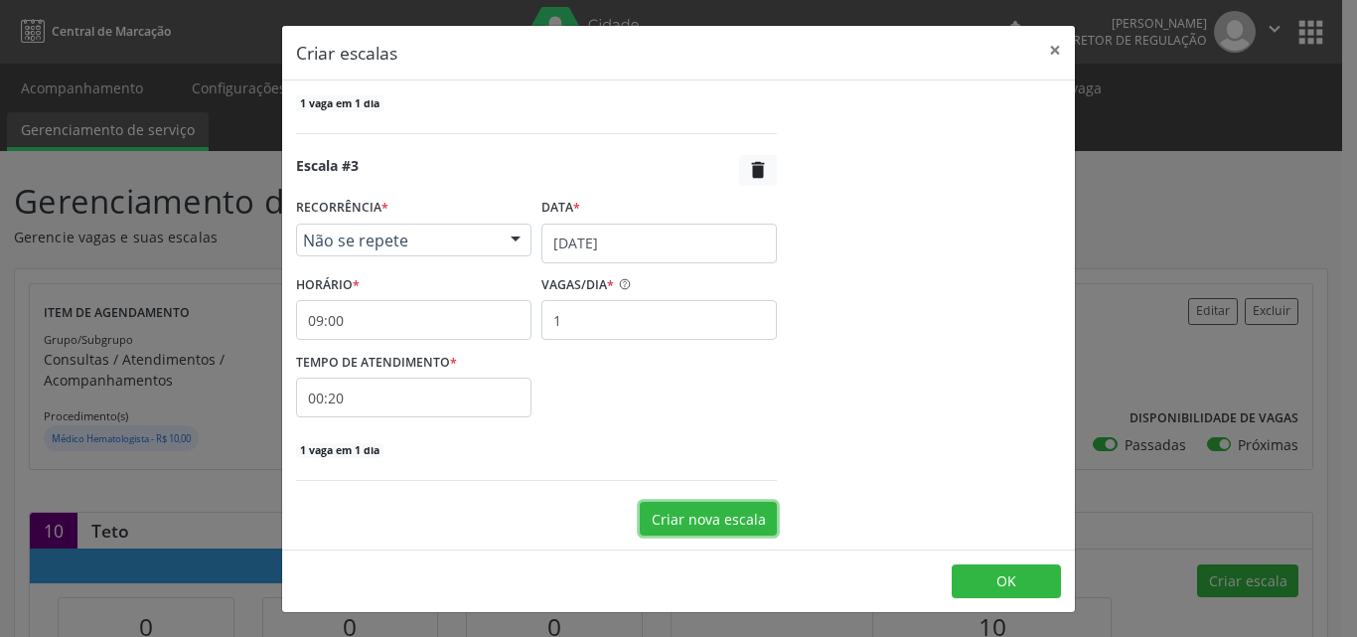
click at [727, 516] on button "Criar nova escala" at bounding box center [708, 519] width 137 height 34
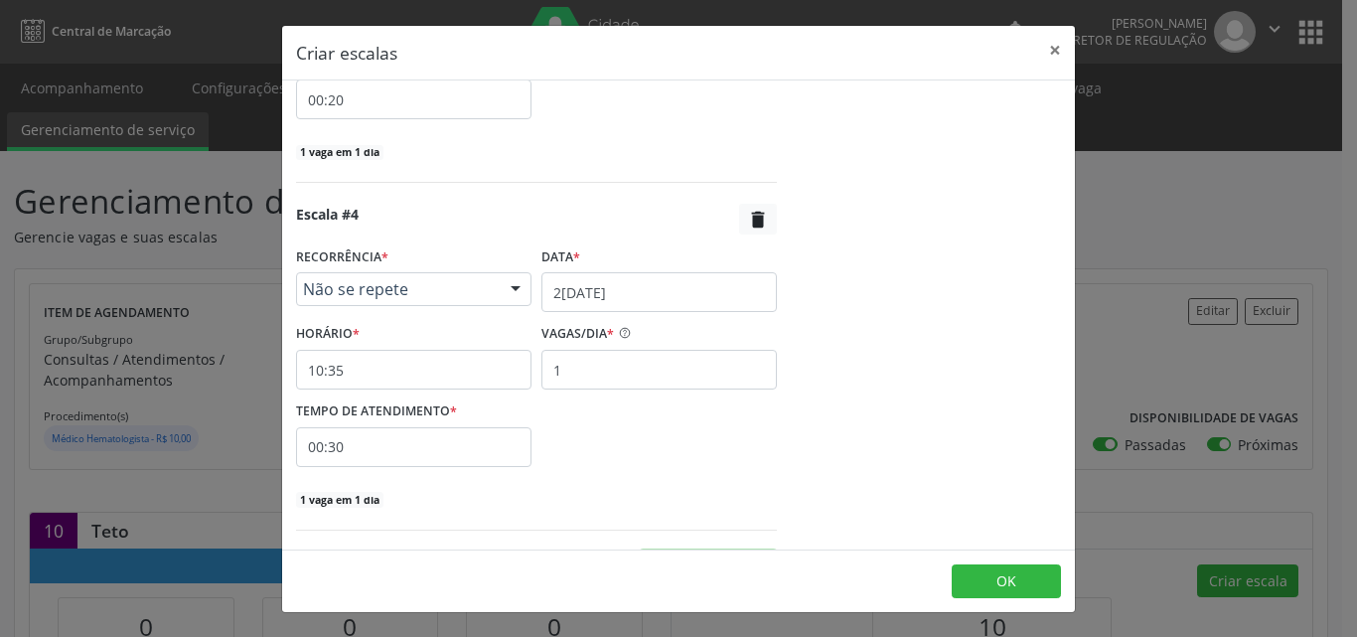
scroll to position [1318, 0]
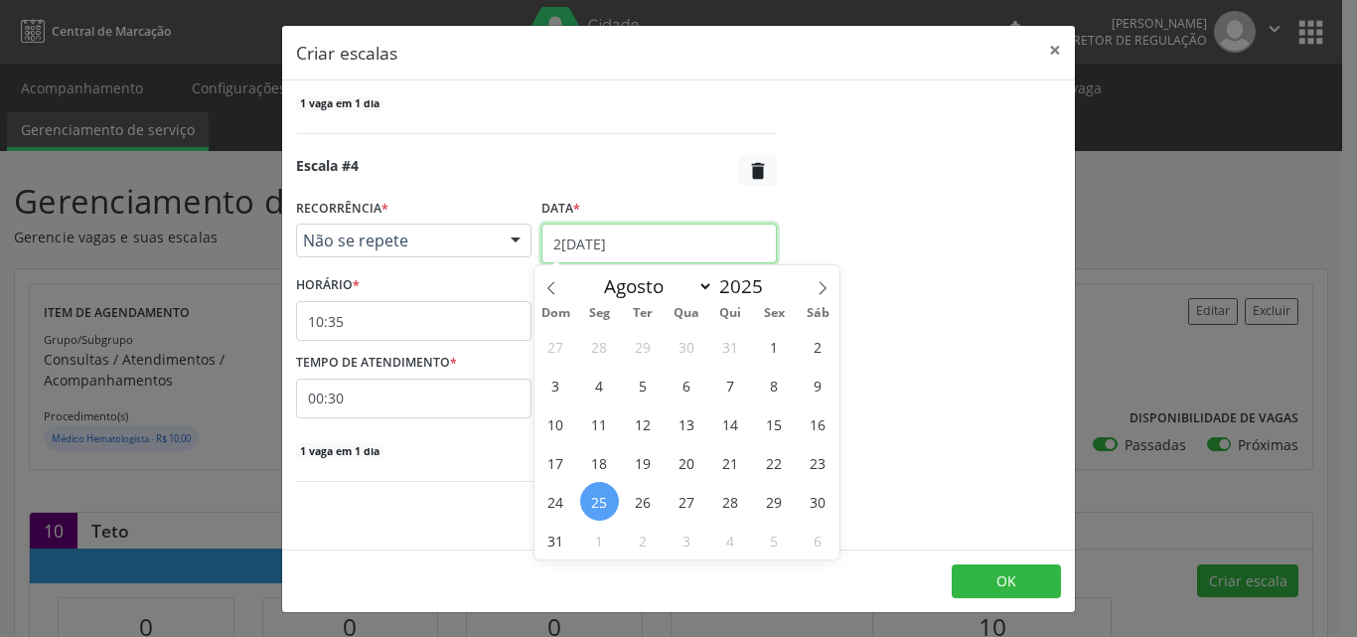
click at [689, 235] on input "[DATE]" at bounding box center [658, 244] width 235 height 40
click at [642, 545] on span "2" at bounding box center [643, 540] width 39 height 39
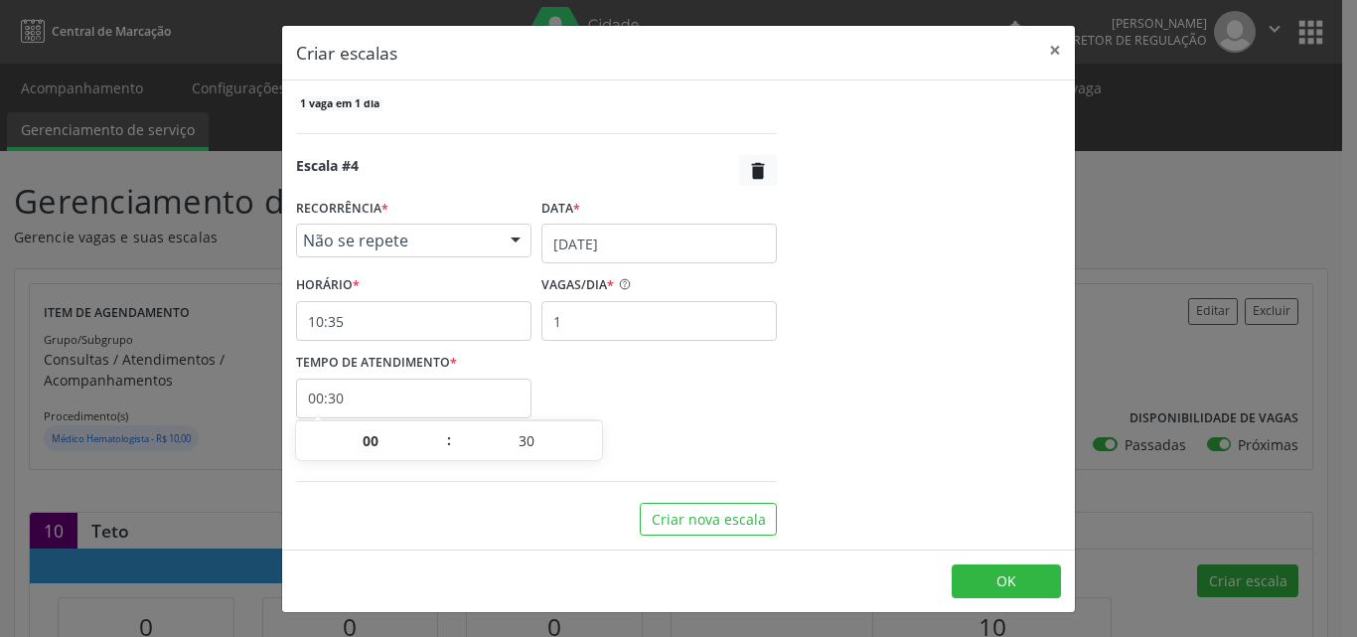
click at [426, 395] on input "00:30" at bounding box center [413, 398] width 235 height 40
click at [595, 450] on span at bounding box center [595, 451] width 14 height 20
type input "25"
type input "00:25"
click at [595, 450] on span at bounding box center [595, 451] width 14 height 20
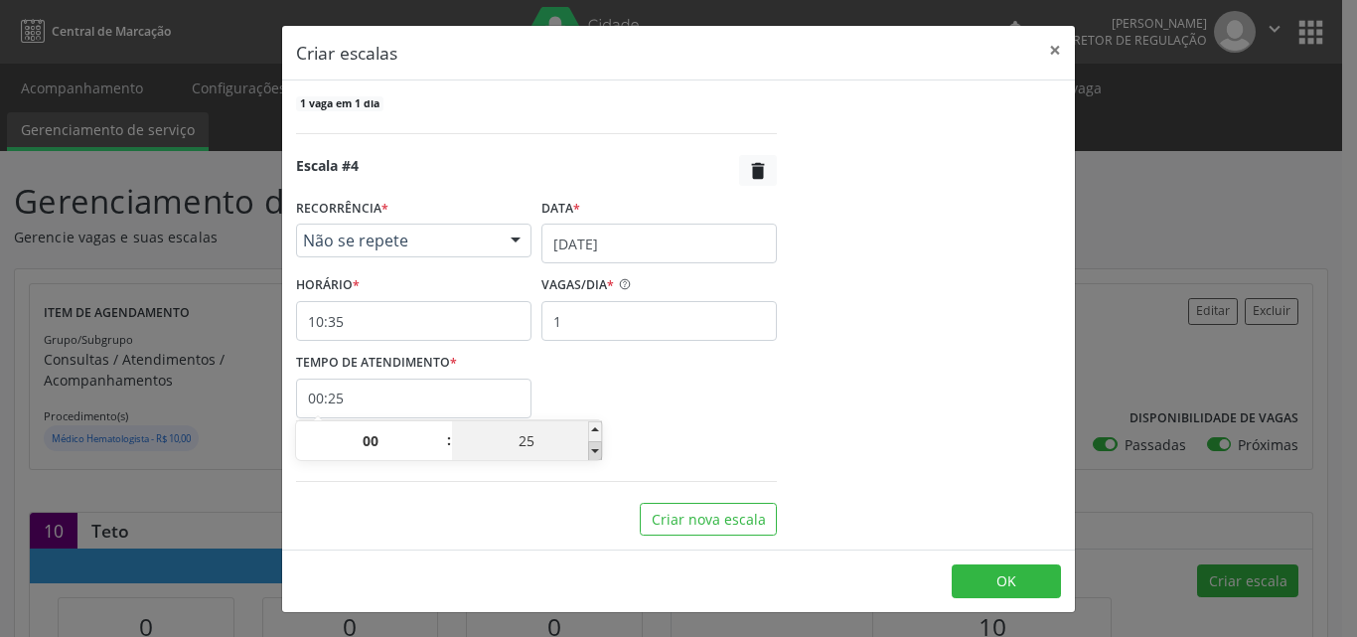
type input "20"
type input "00:20"
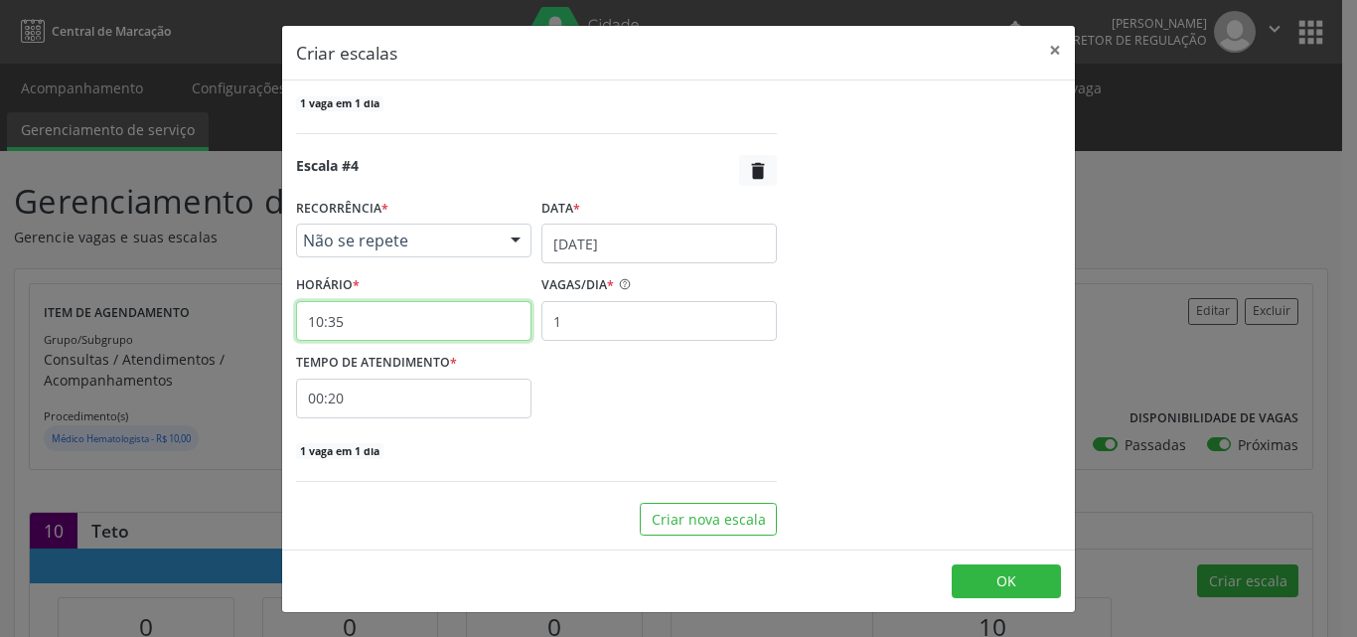
click at [451, 325] on input "10:35" at bounding box center [413, 321] width 235 height 40
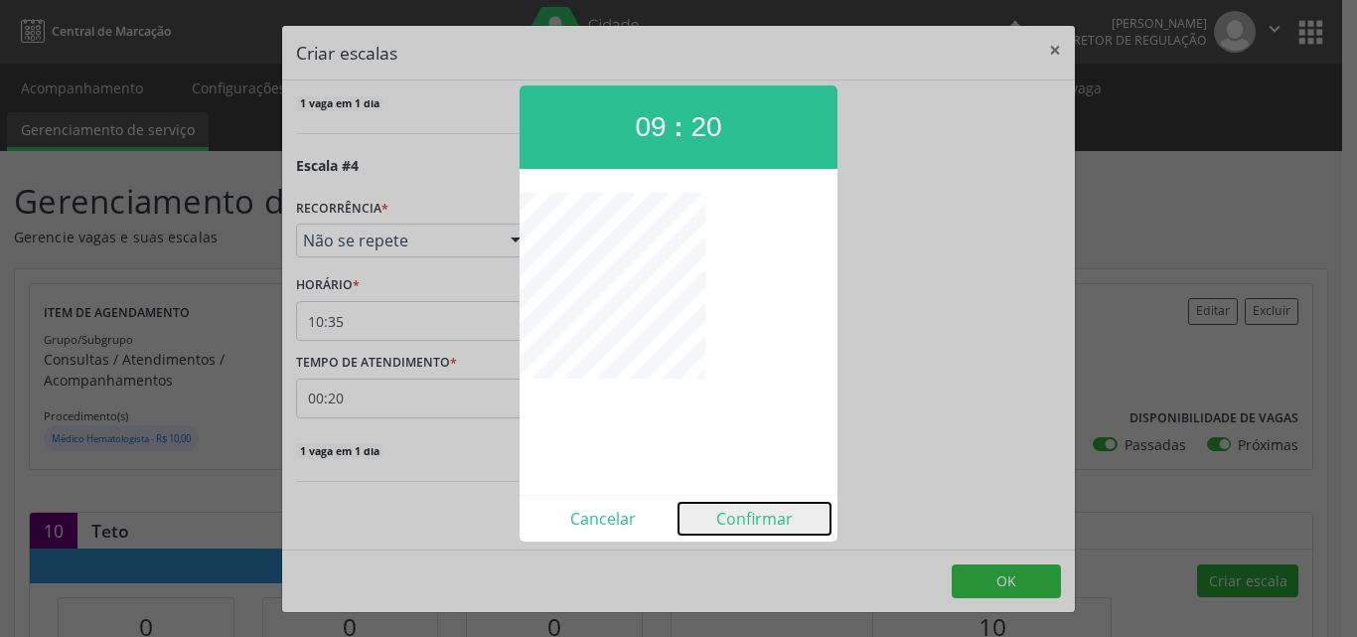
click at [773, 524] on button "Confirmar" at bounding box center [754, 519] width 152 height 32
type input "09:20"
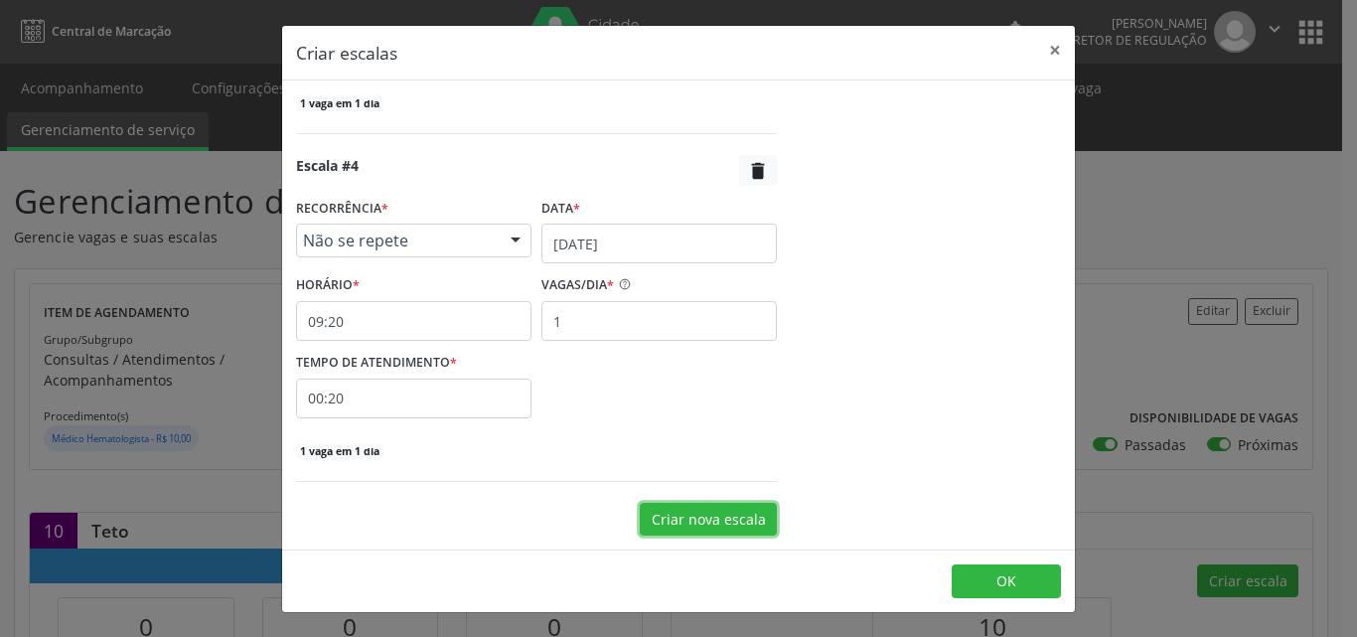
click at [741, 521] on button "Criar nova escala" at bounding box center [708, 520] width 137 height 34
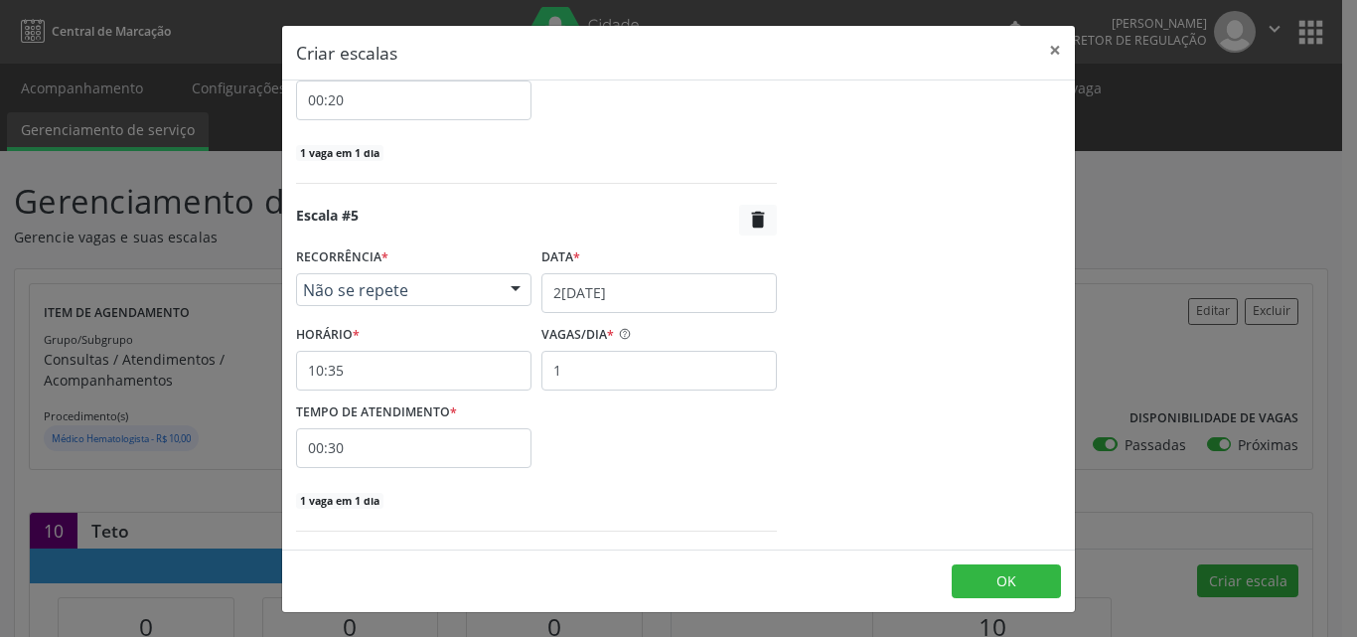
scroll to position [1666, 0]
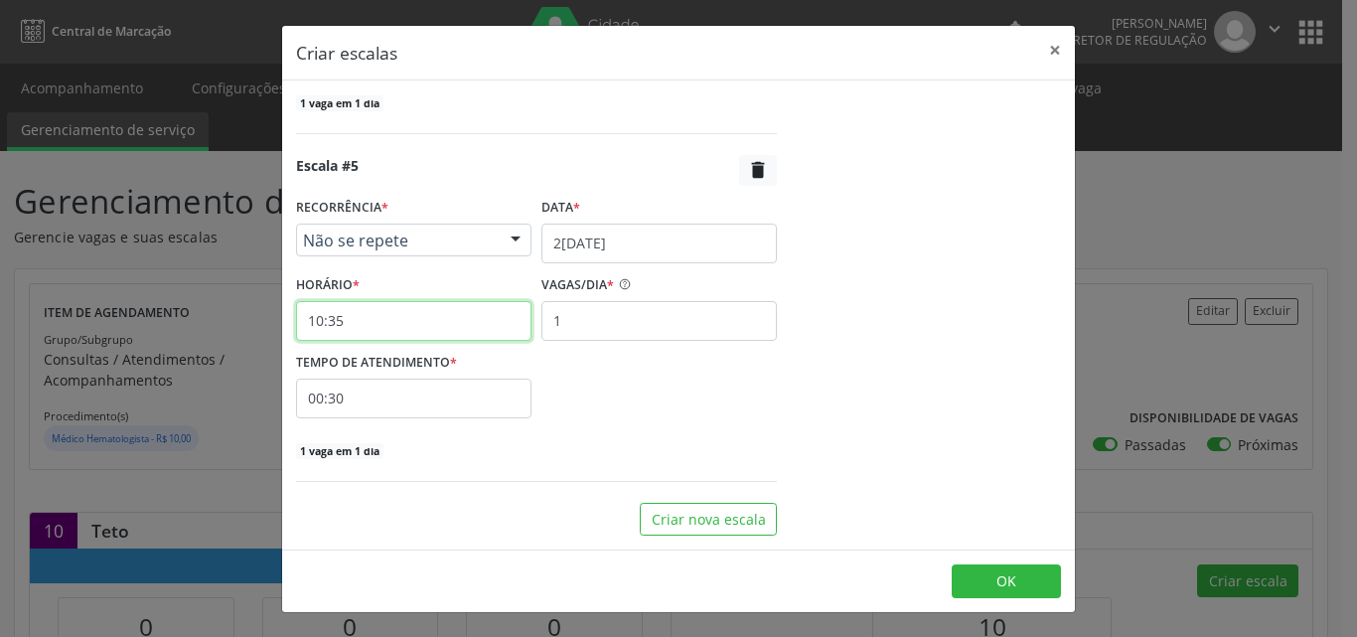
click at [437, 321] on input "10:35" at bounding box center [413, 321] width 235 height 40
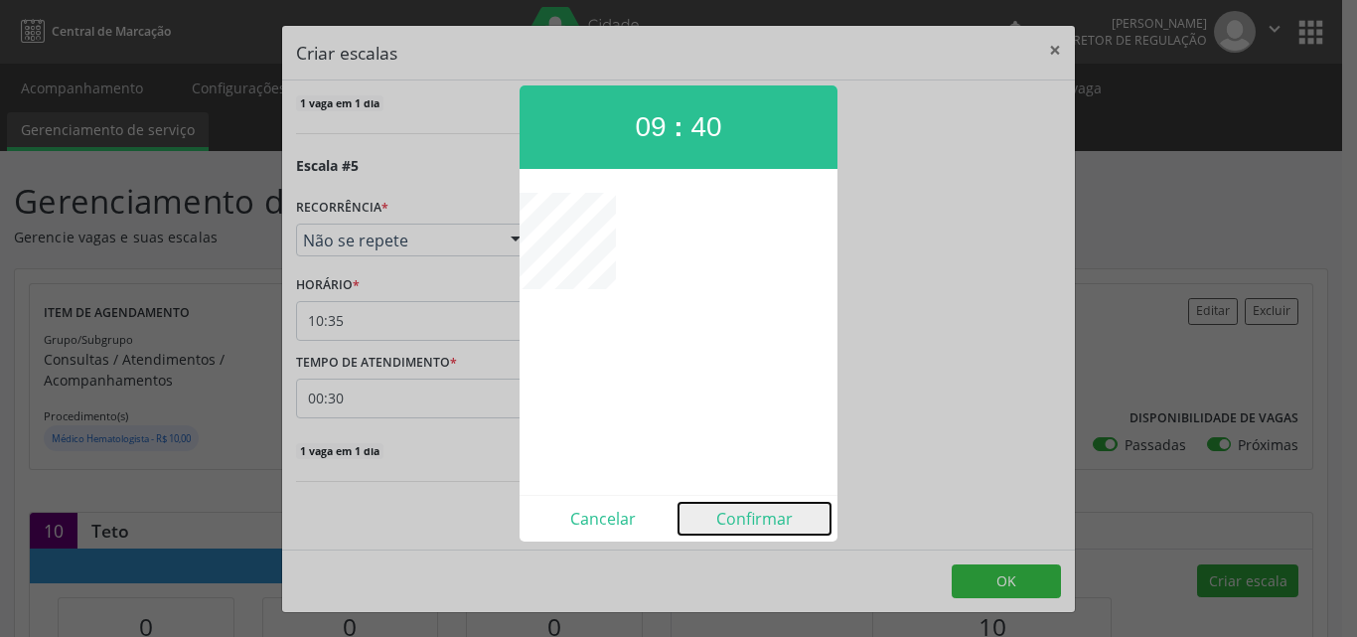
click at [766, 517] on button "Confirmar" at bounding box center [754, 519] width 152 height 32
type input "09:40"
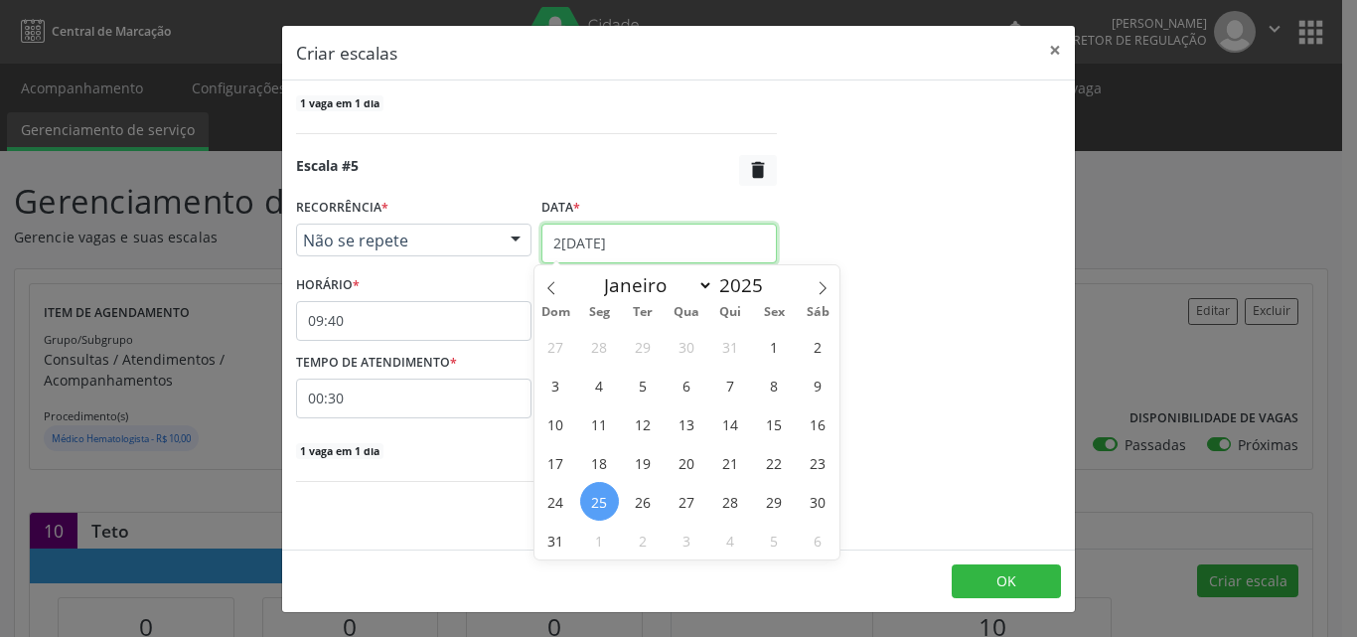
click at [674, 240] on input "[DATE]" at bounding box center [658, 244] width 235 height 40
click at [641, 537] on span "2" at bounding box center [643, 540] width 39 height 39
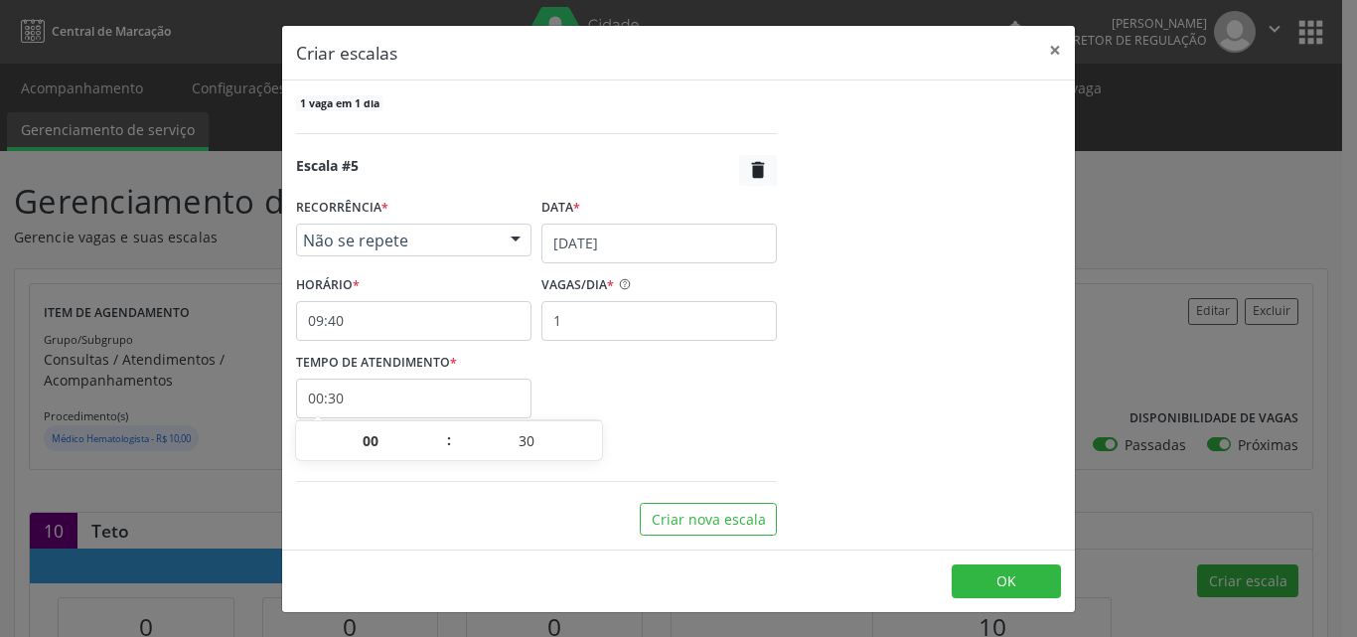
click at [499, 395] on input "00:30" at bounding box center [413, 398] width 235 height 40
click at [597, 447] on span at bounding box center [595, 451] width 14 height 20
type input "25"
type input "00:25"
click at [597, 447] on span at bounding box center [595, 451] width 14 height 20
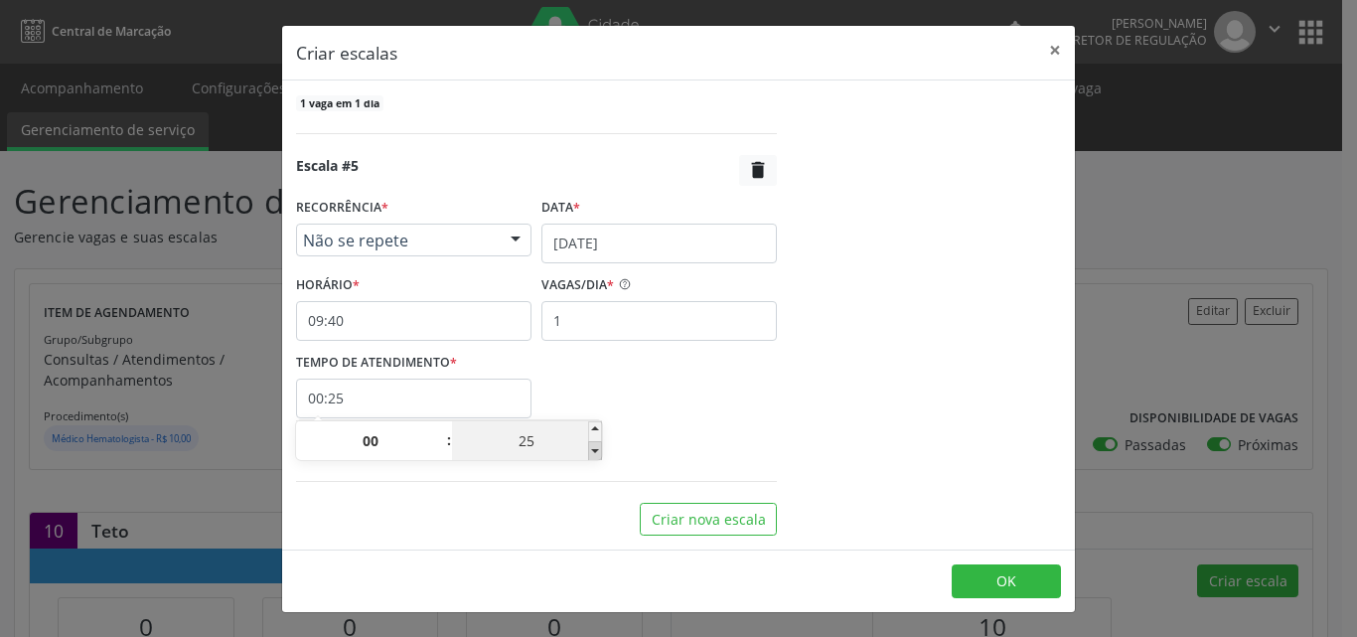
type input "20"
type input "00:20"
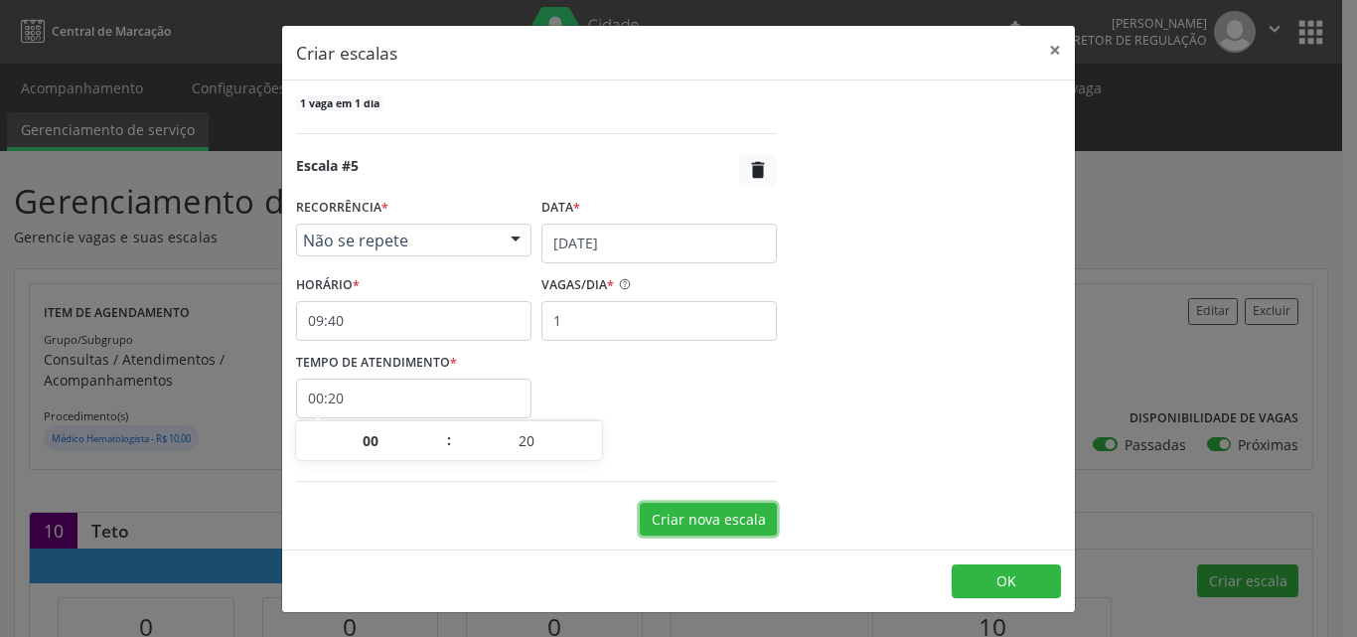
click at [715, 525] on button "Criar nova escala" at bounding box center [708, 520] width 137 height 34
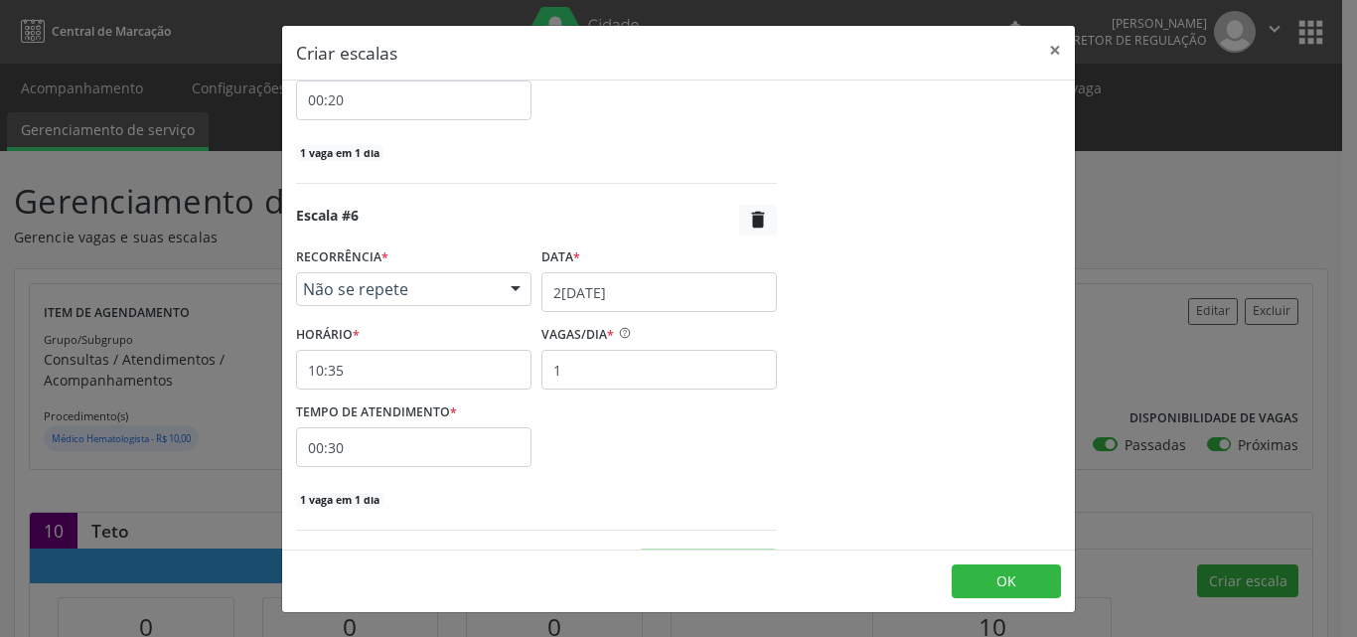
scroll to position [2014, 0]
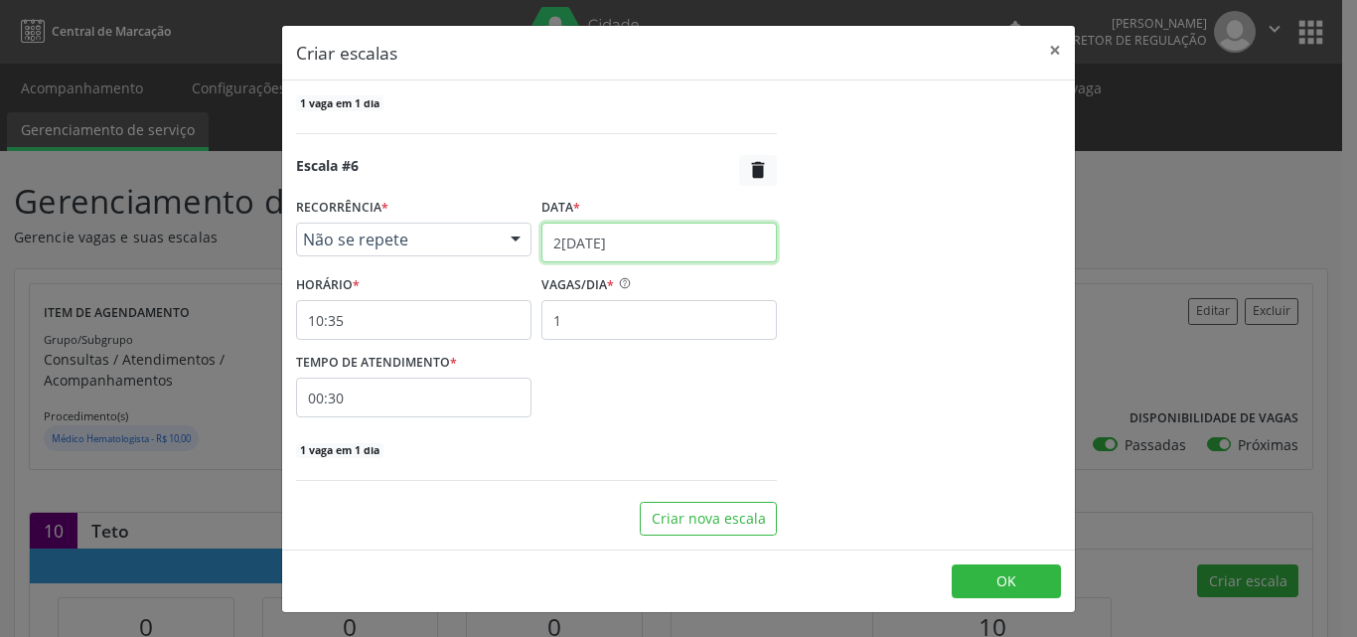
click at [676, 244] on input "[DATE]" at bounding box center [658, 243] width 235 height 40
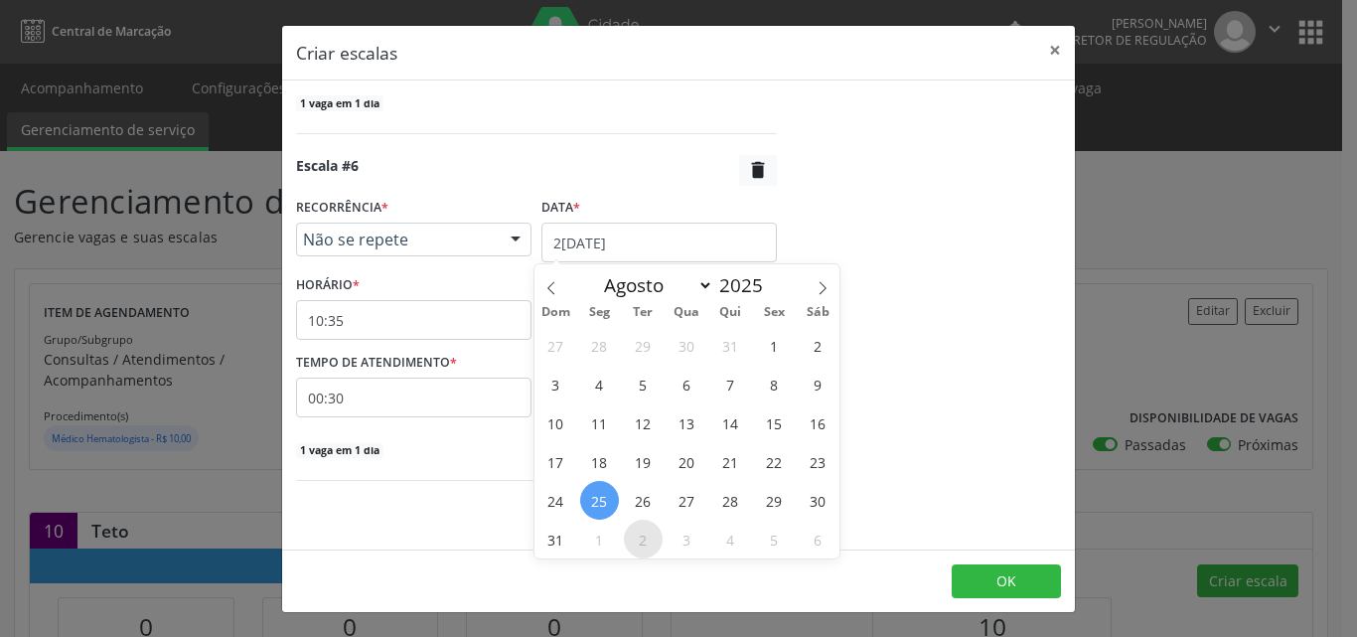
click at [641, 540] on span "2" at bounding box center [643, 539] width 39 height 39
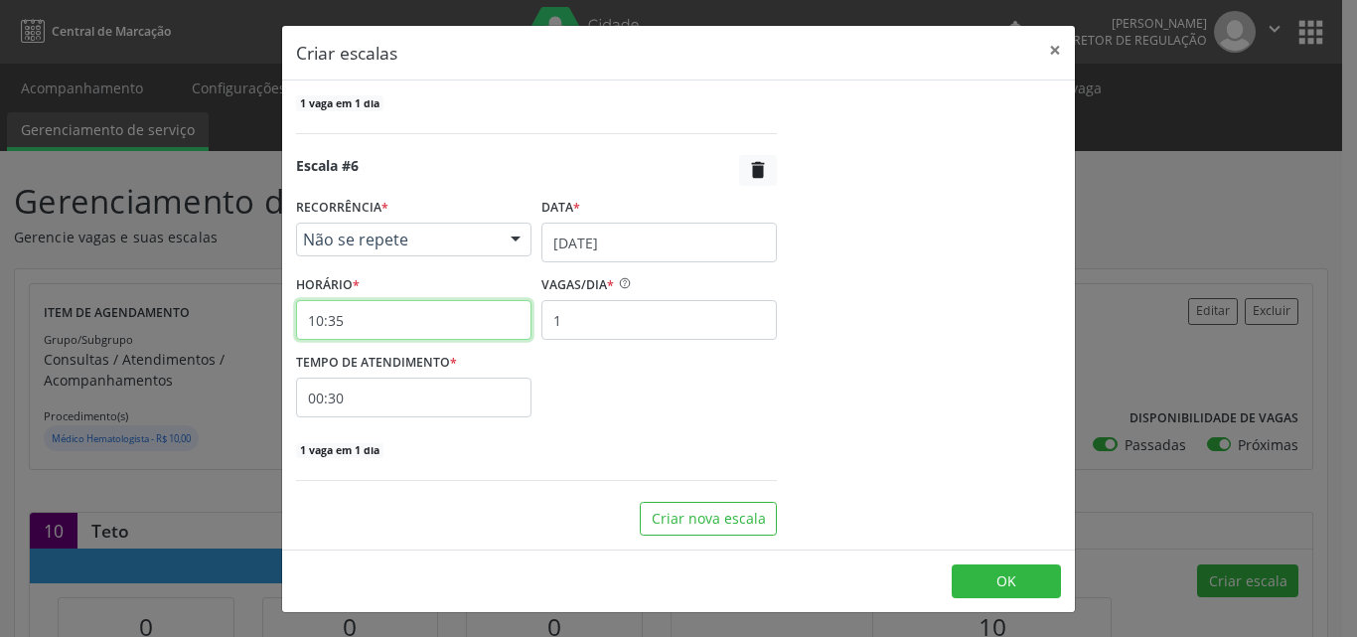
click at [477, 320] on input "10:35" at bounding box center [413, 320] width 235 height 40
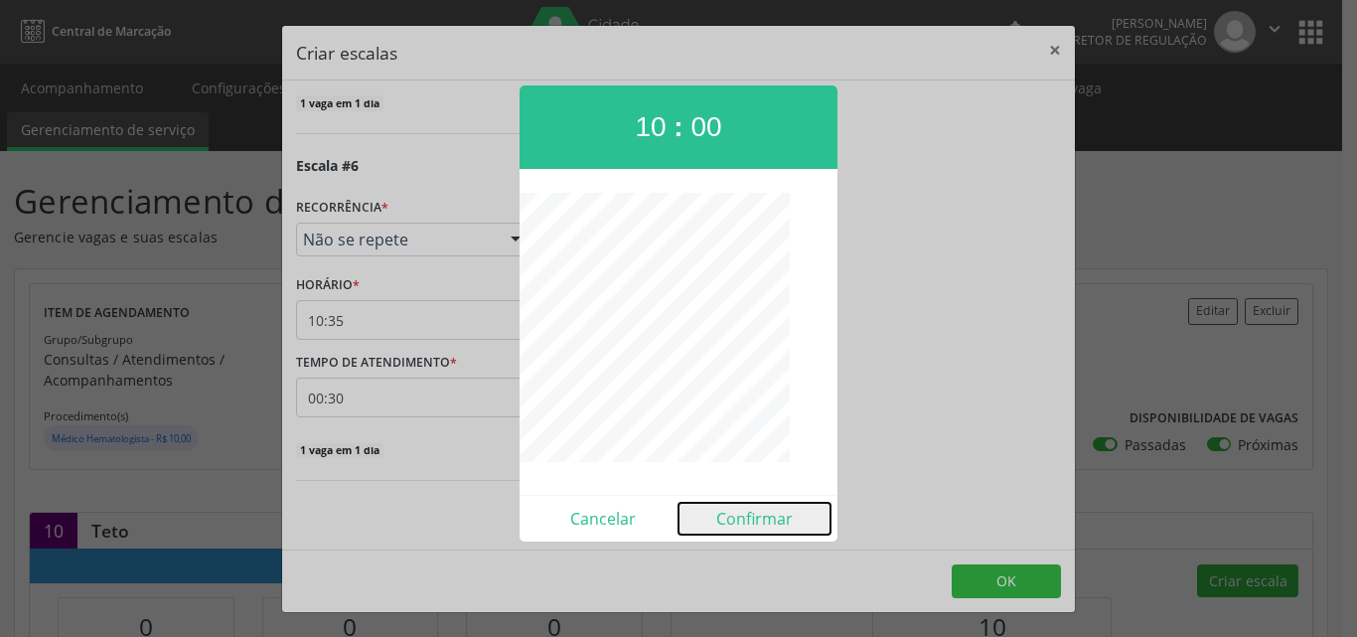
click at [765, 516] on button "Confirmar" at bounding box center [754, 519] width 152 height 32
type input "10:00"
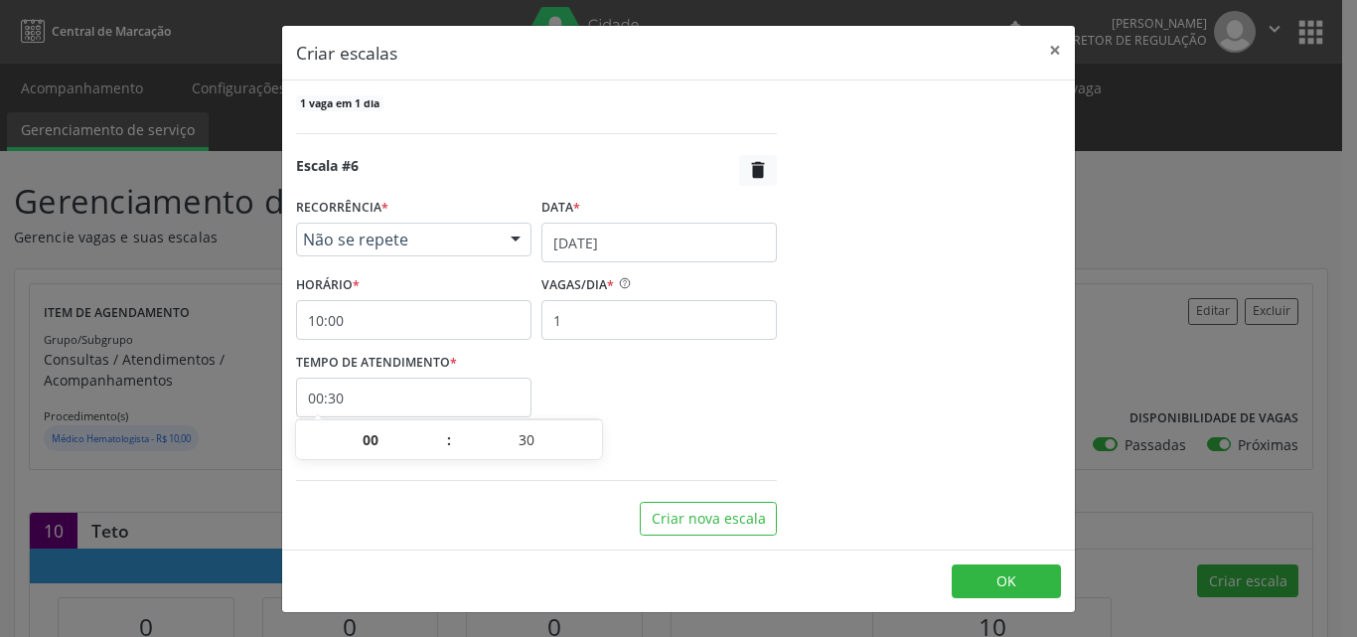
click at [515, 405] on input "00:30" at bounding box center [413, 397] width 235 height 40
click at [595, 452] on span at bounding box center [595, 450] width 14 height 20
type input "25"
type input "00:25"
click at [595, 452] on span at bounding box center [595, 450] width 14 height 20
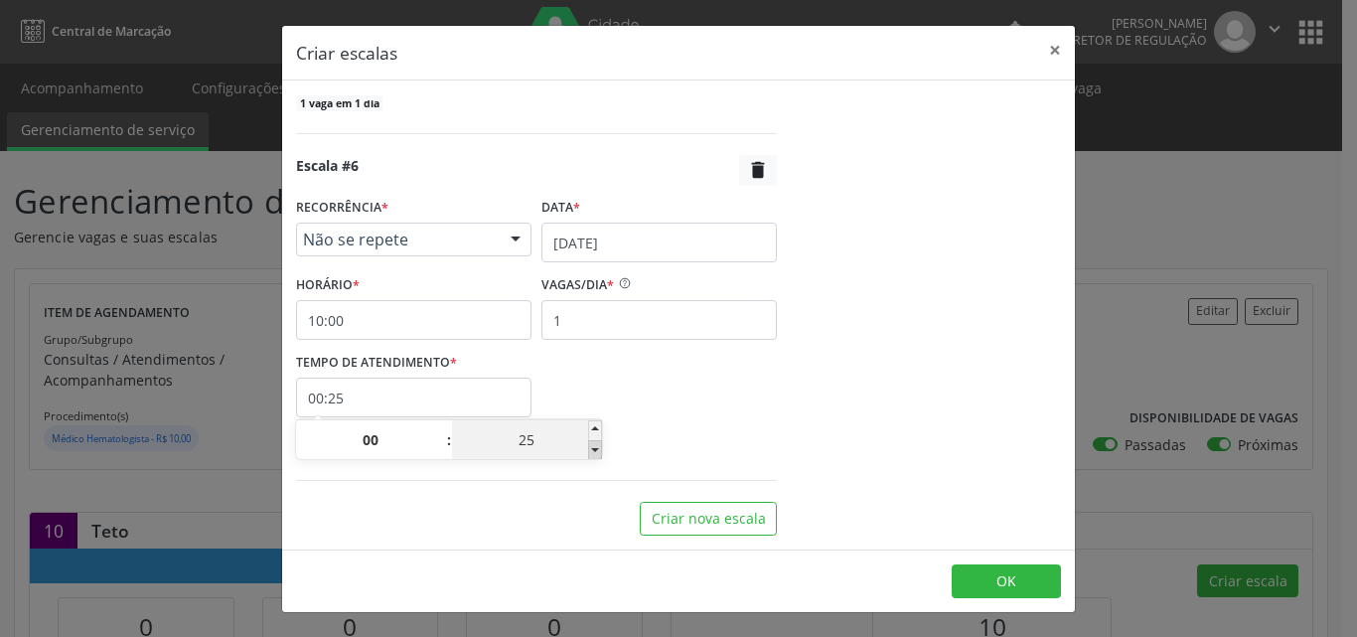
type input "20"
type input "00:20"
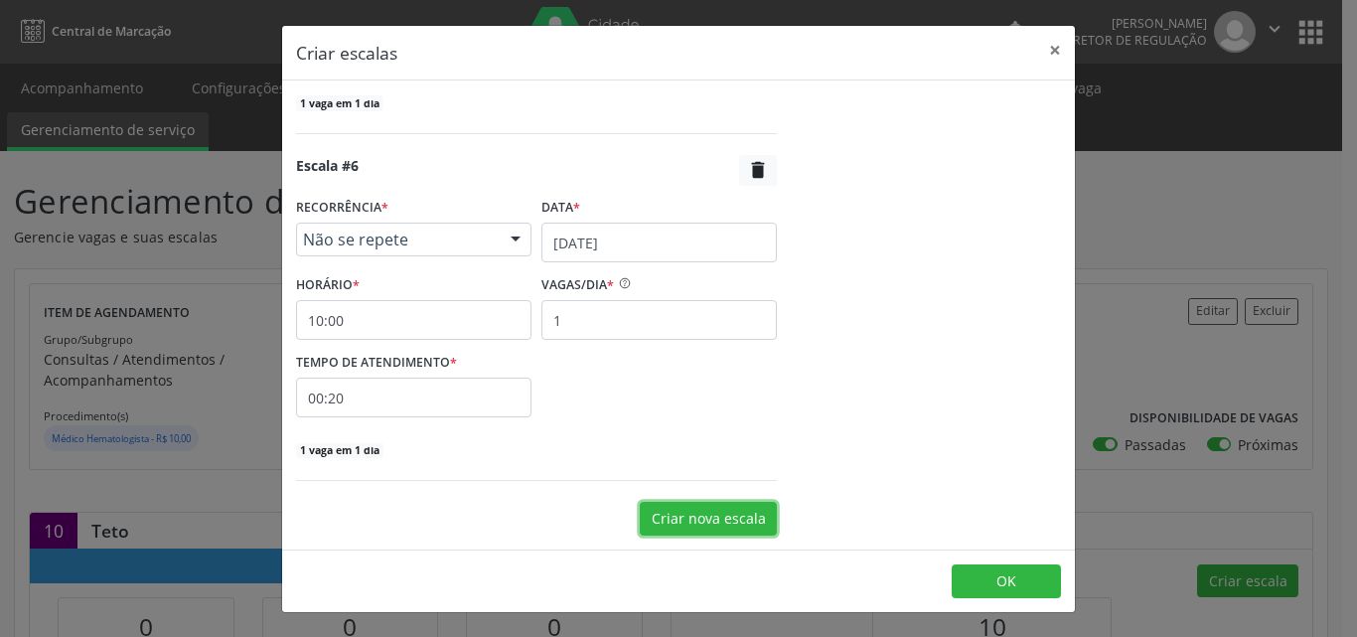
click at [744, 516] on button "Criar nova escala" at bounding box center [708, 519] width 137 height 34
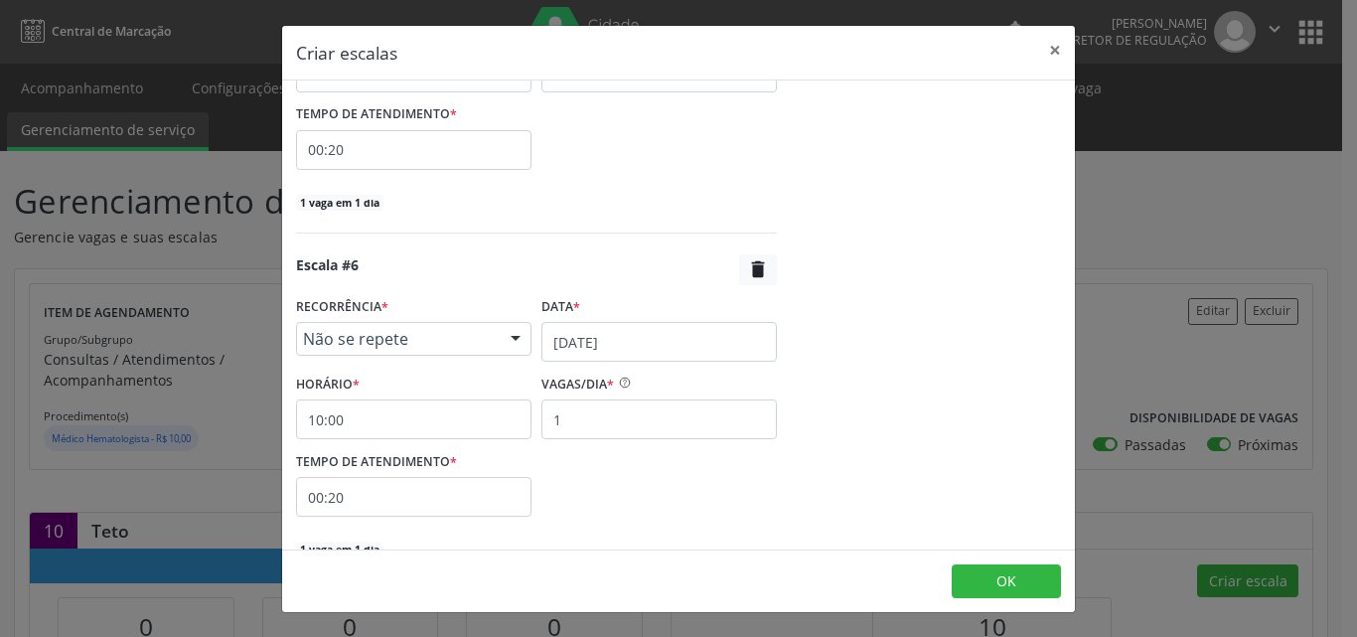
scroll to position [2113, 0]
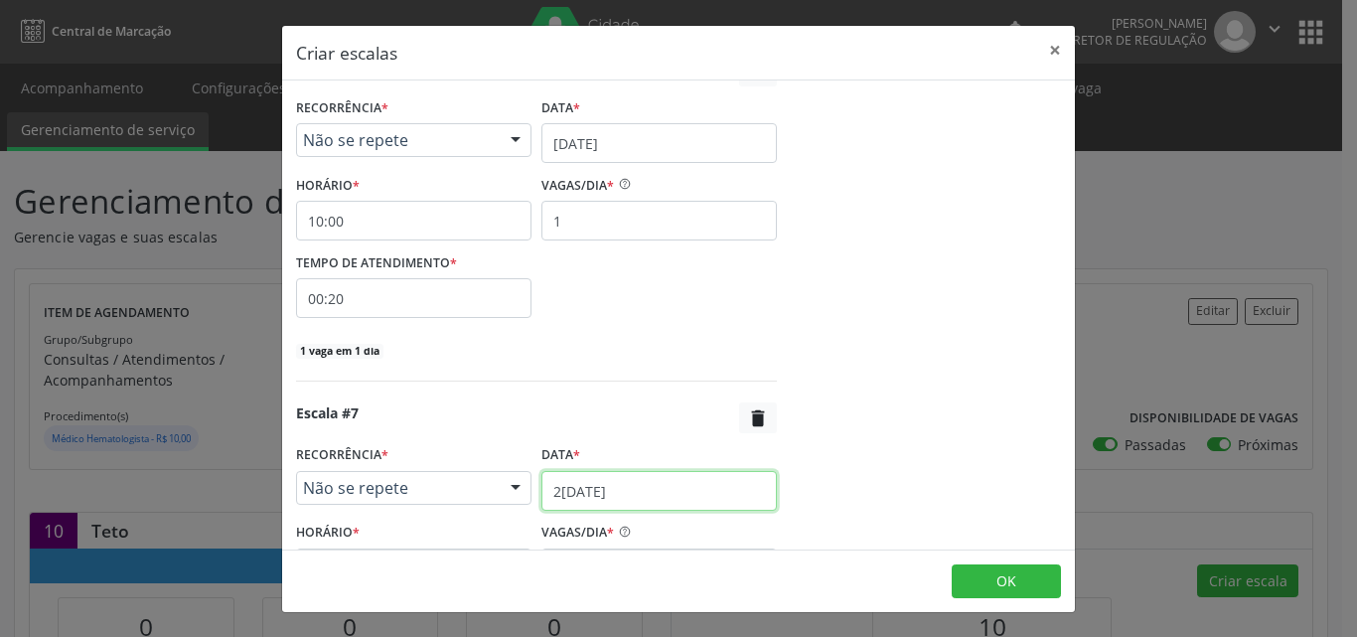
click at [629, 484] on input "[DATE]" at bounding box center [658, 491] width 235 height 40
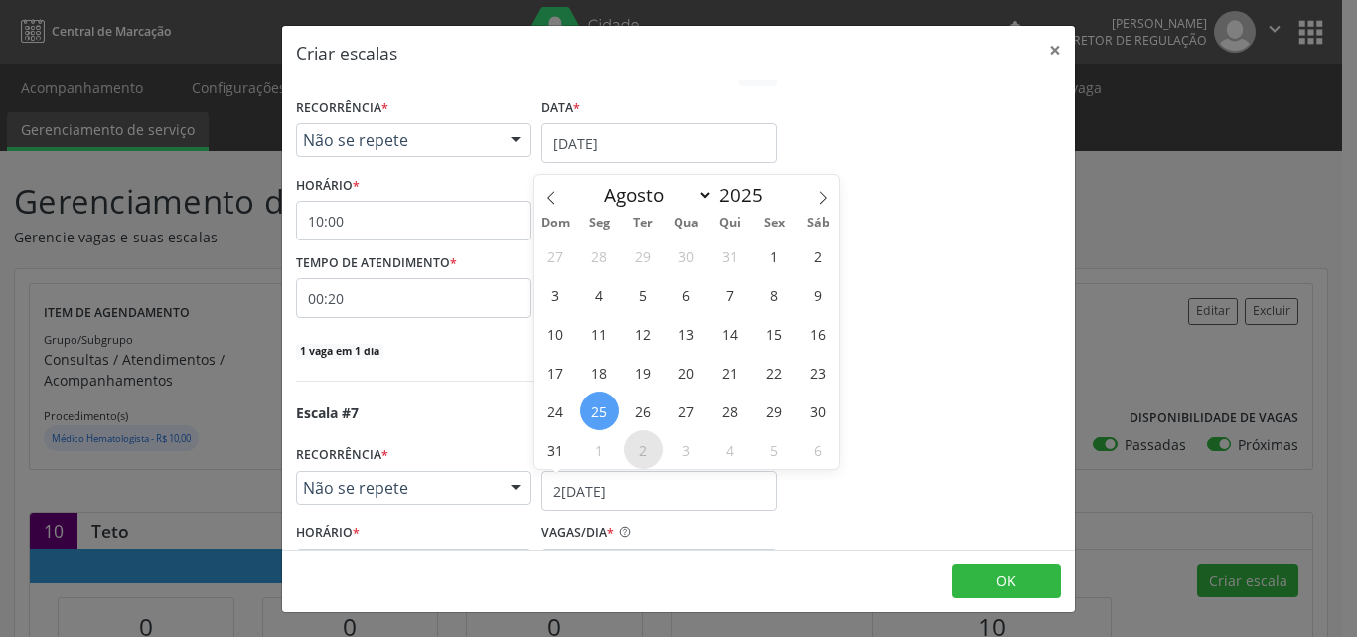
click at [642, 450] on span "2" at bounding box center [643, 449] width 39 height 39
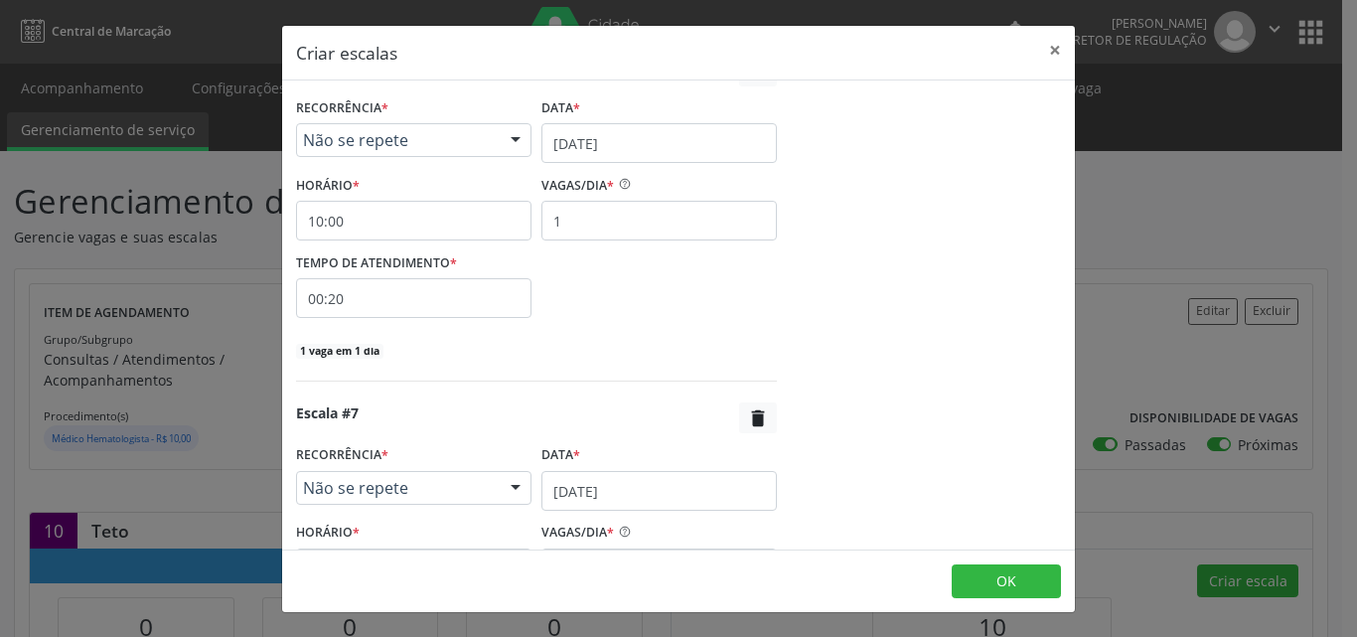
scroll to position [2212, 0]
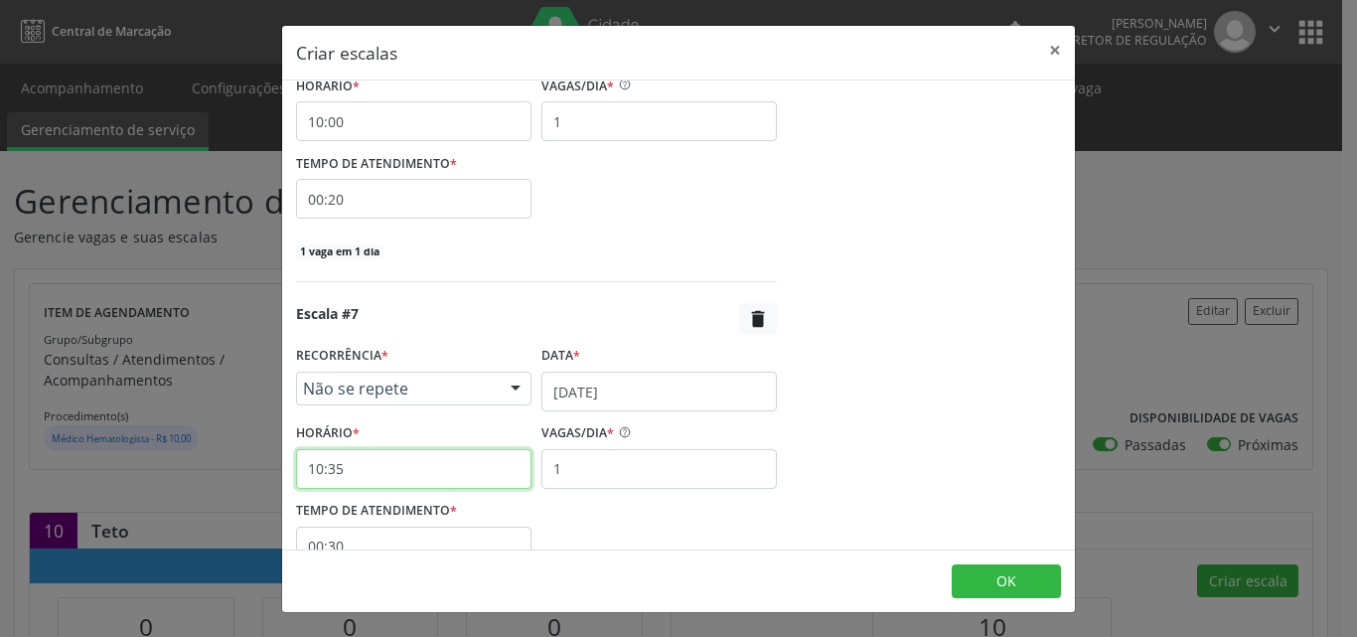
click at [412, 473] on input "10:35" at bounding box center [413, 469] width 235 height 40
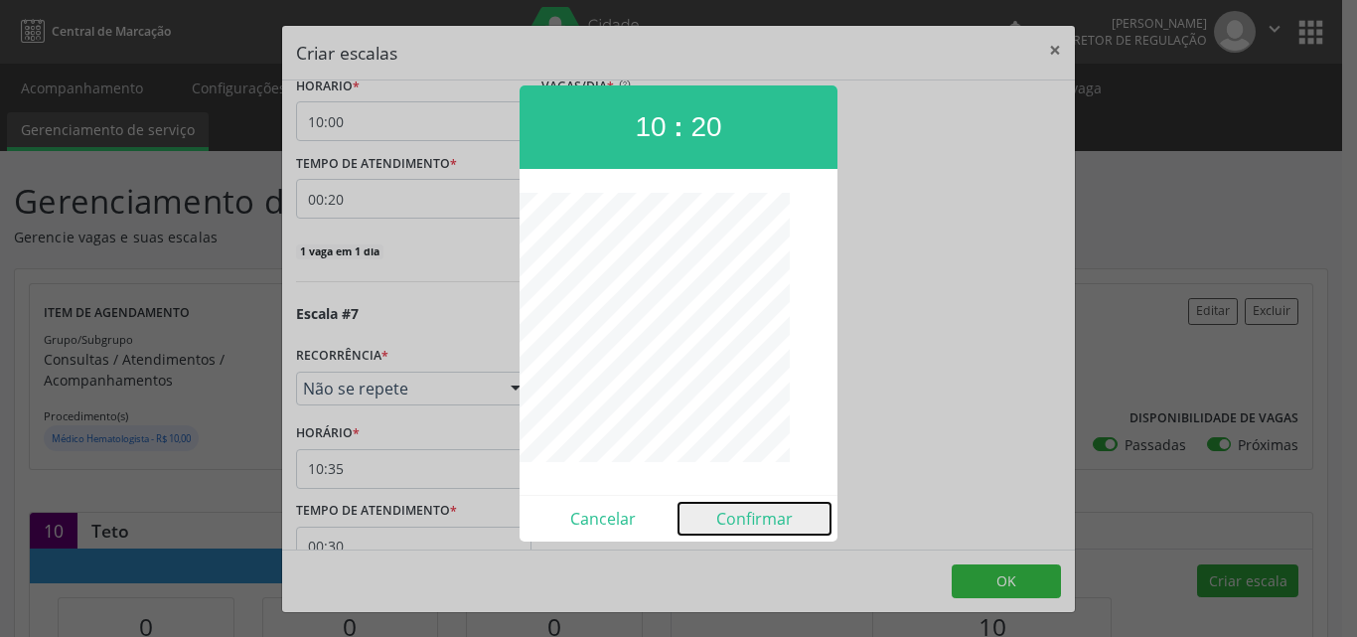
click at [760, 522] on button "Confirmar" at bounding box center [754, 519] width 152 height 32
type input "10:20"
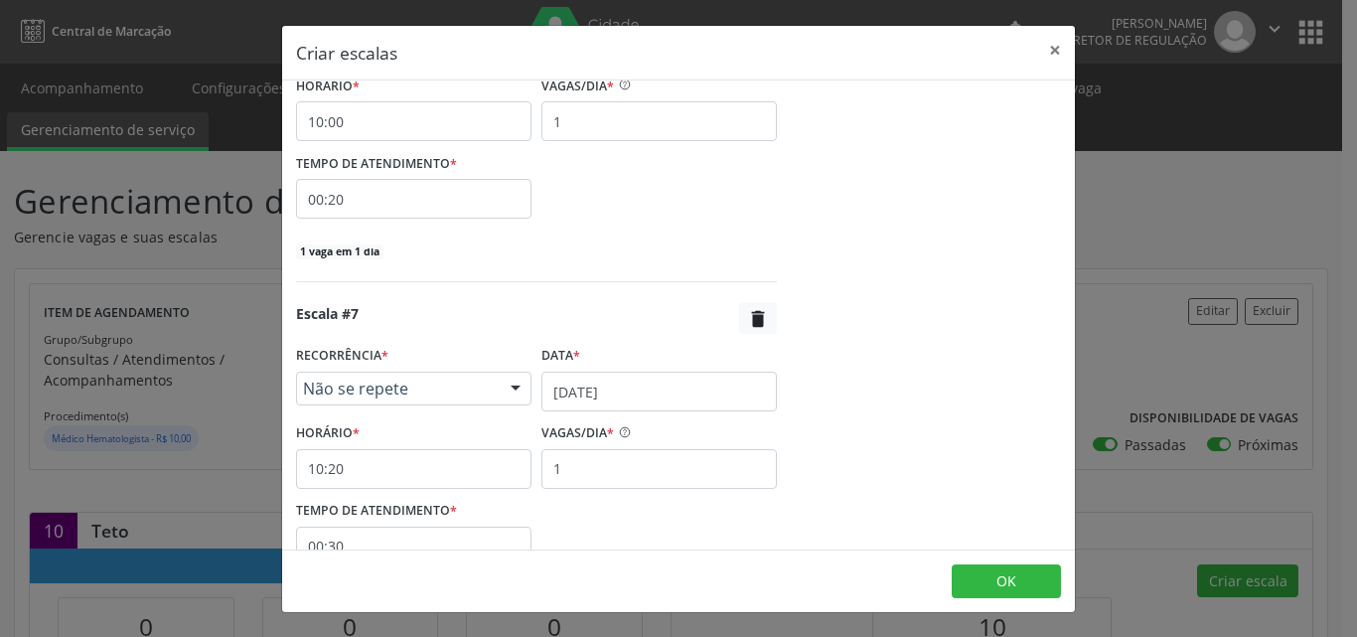
scroll to position [2312, 0]
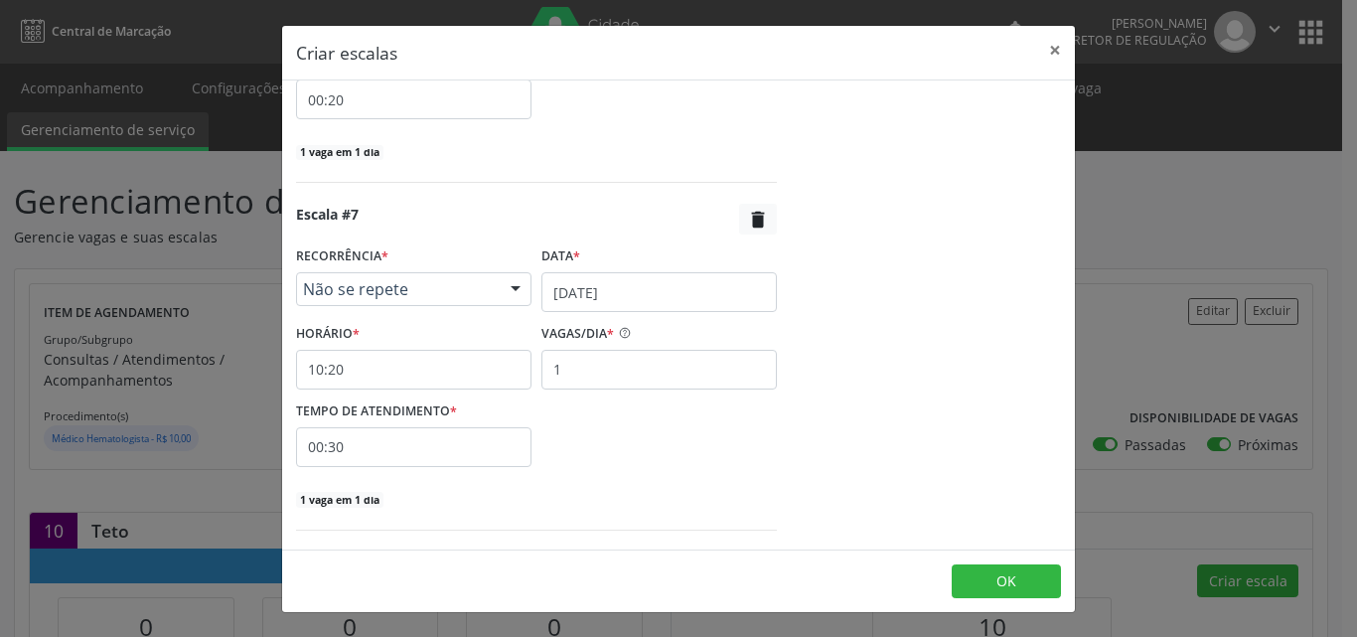
click at [506, 451] on input "00:30" at bounding box center [413, 447] width 235 height 40
click at [595, 503] on span at bounding box center [595, 500] width 14 height 20
type input "25"
type input "00:25"
click at [595, 503] on span at bounding box center [595, 500] width 14 height 20
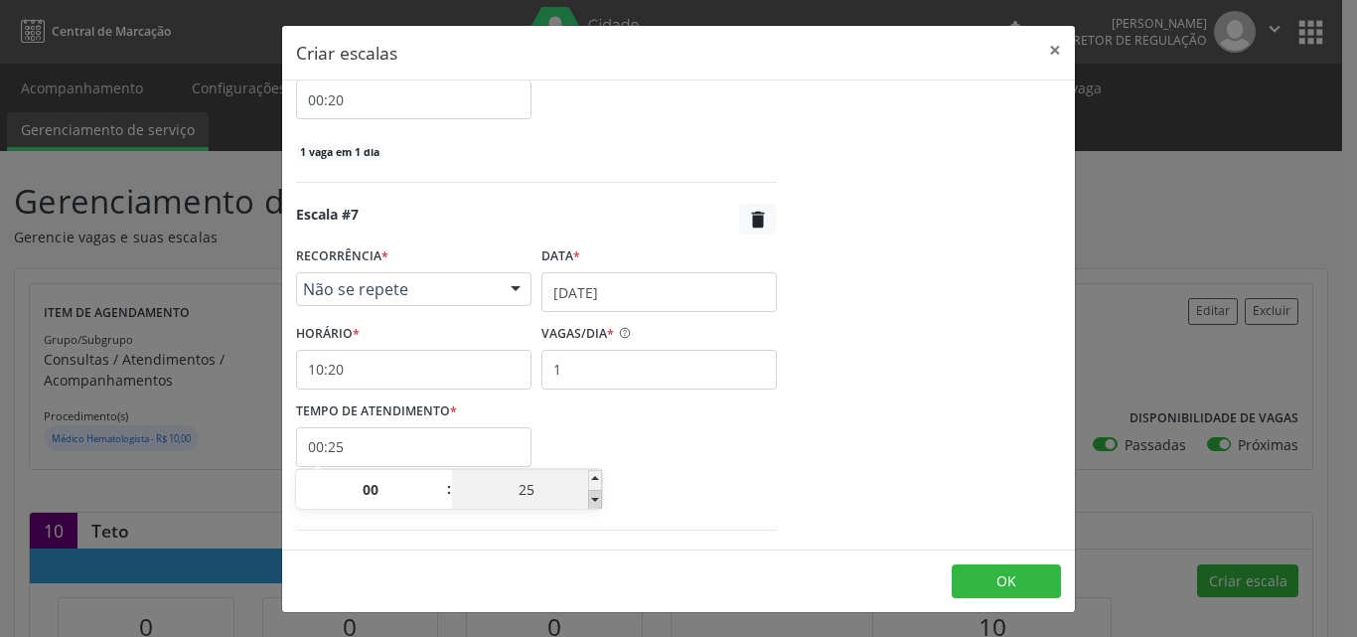
type input "20"
type input "00:20"
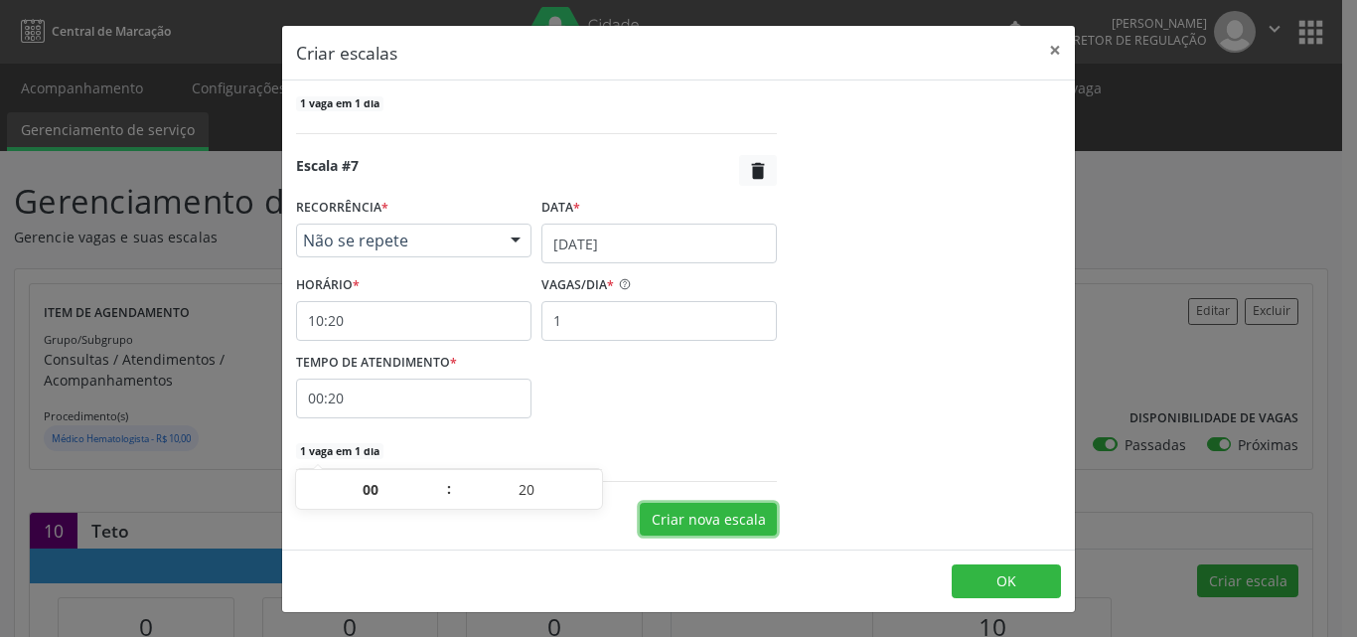
click at [713, 520] on button "Criar nova escala" at bounding box center [708, 520] width 137 height 34
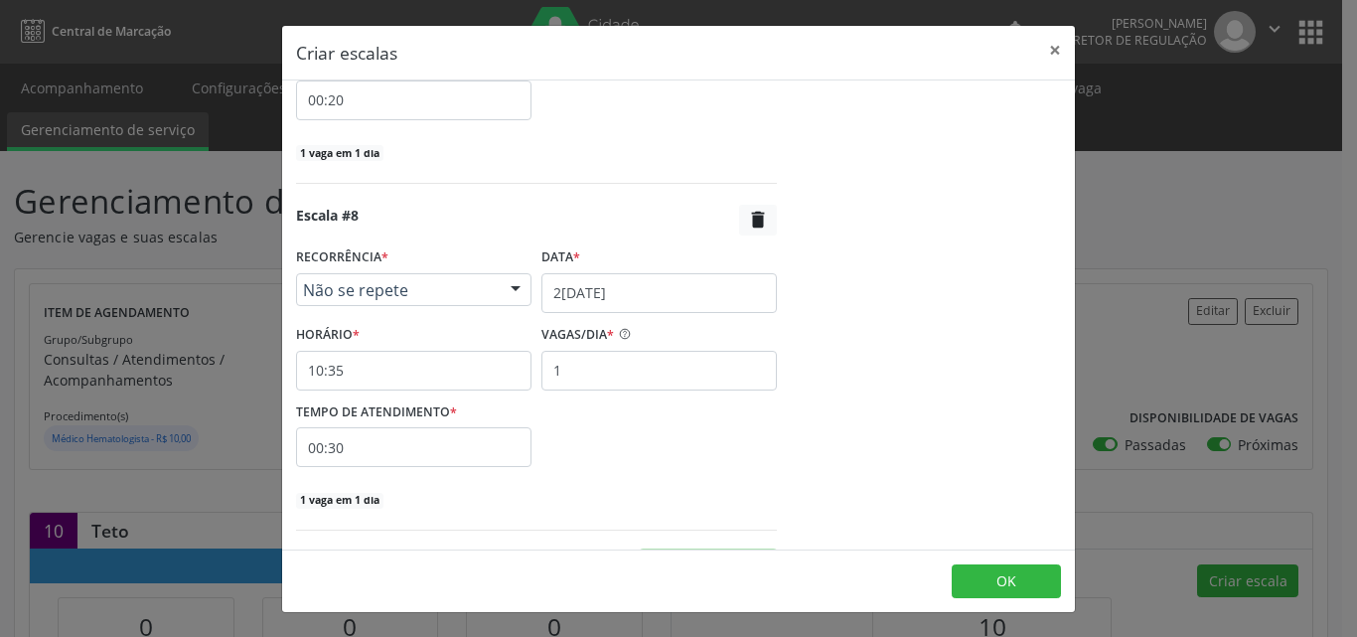
scroll to position [2708, 0]
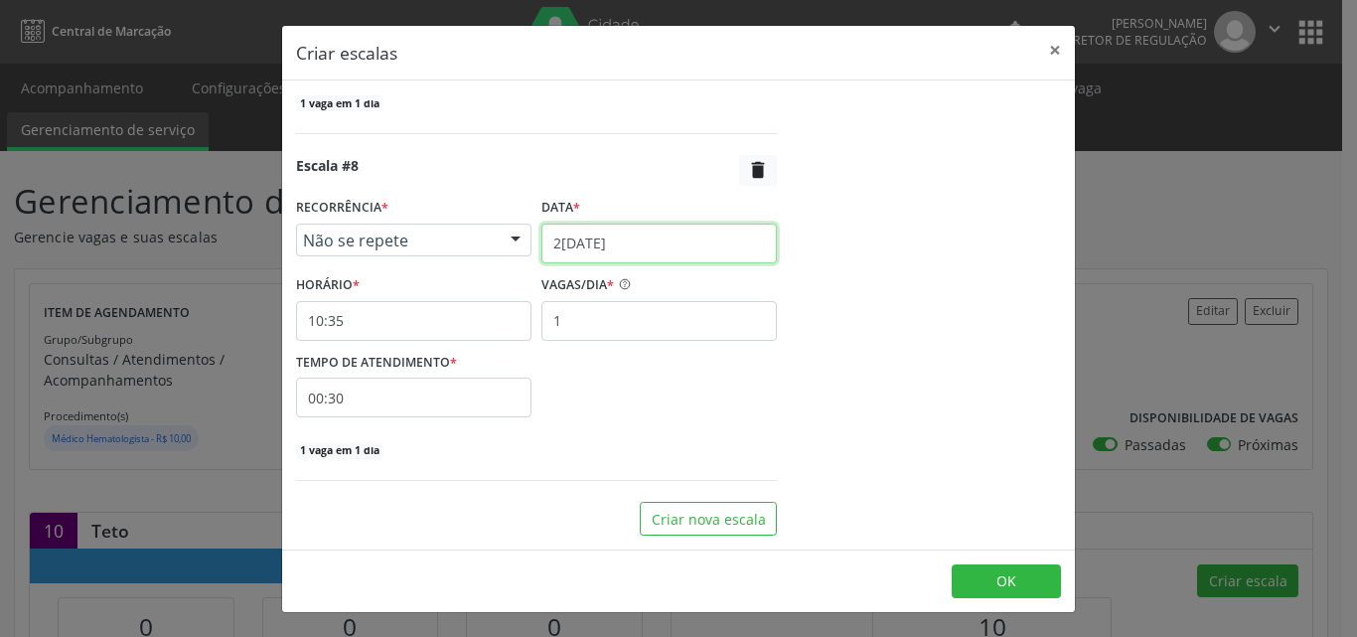
click at [734, 245] on input "[DATE]" at bounding box center [658, 244] width 235 height 40
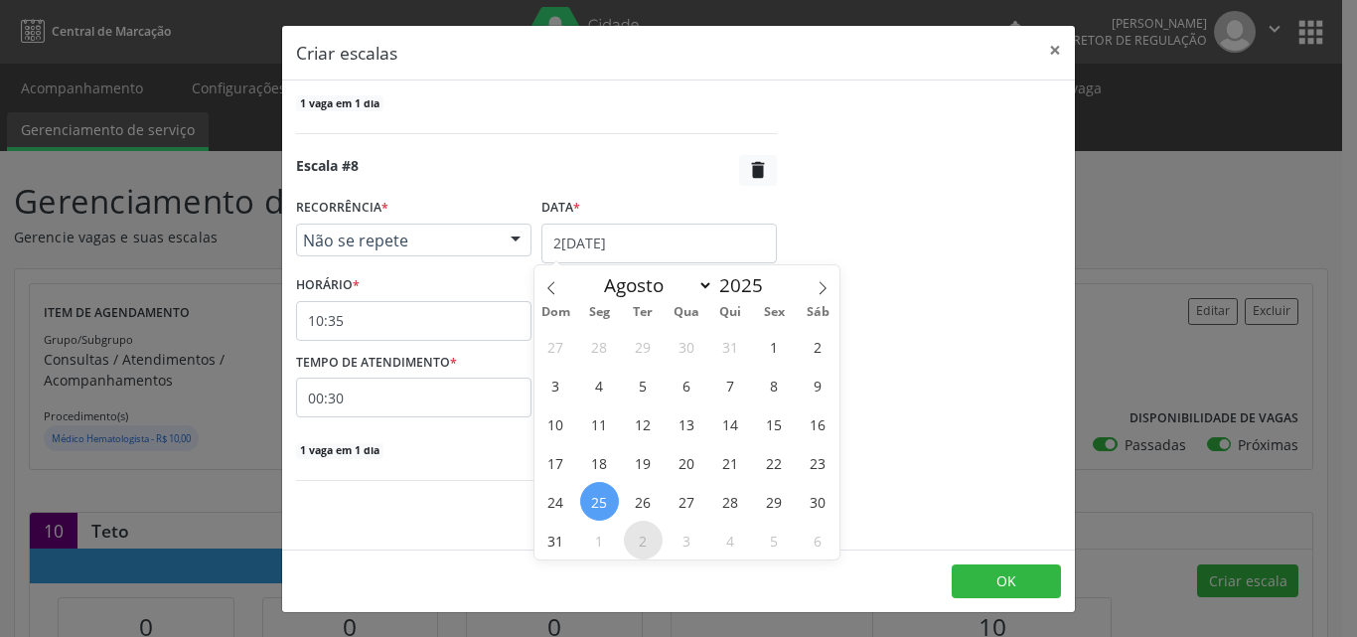
click at [632, 547] on span "2" at bounding box center [643, 540] width 39 height 39
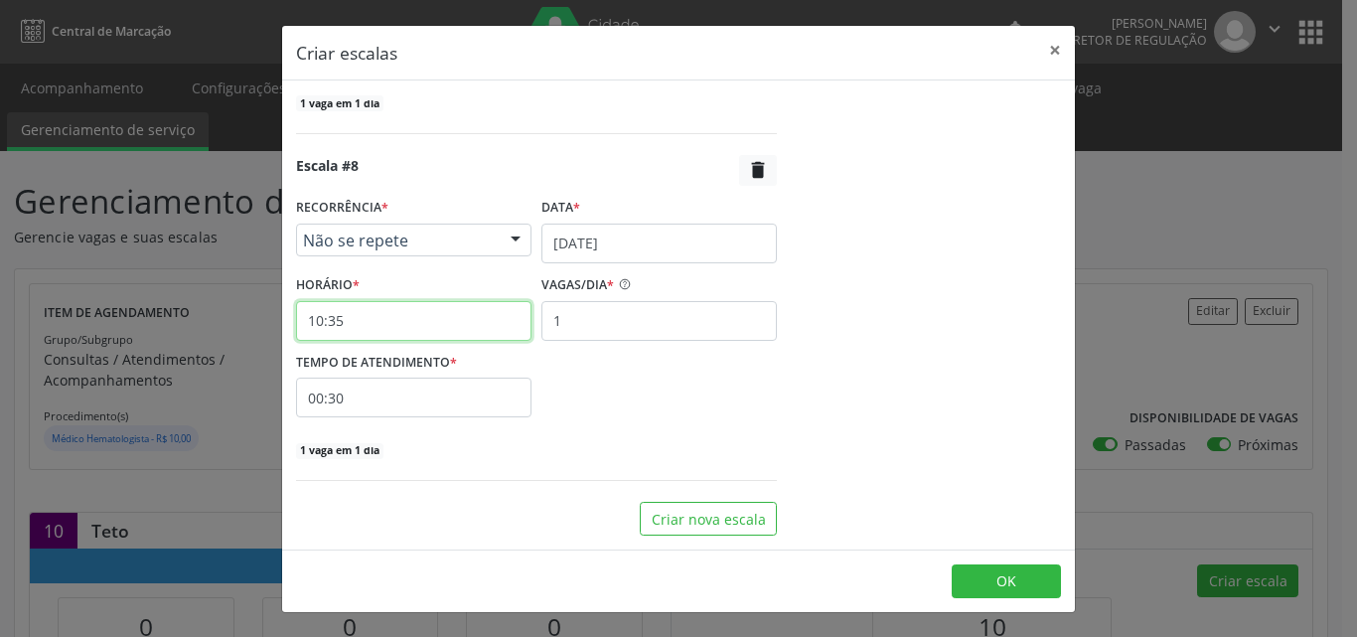
click at [436, 324] on input "10:35" at bounding box center [413, 321] width 235 height 40
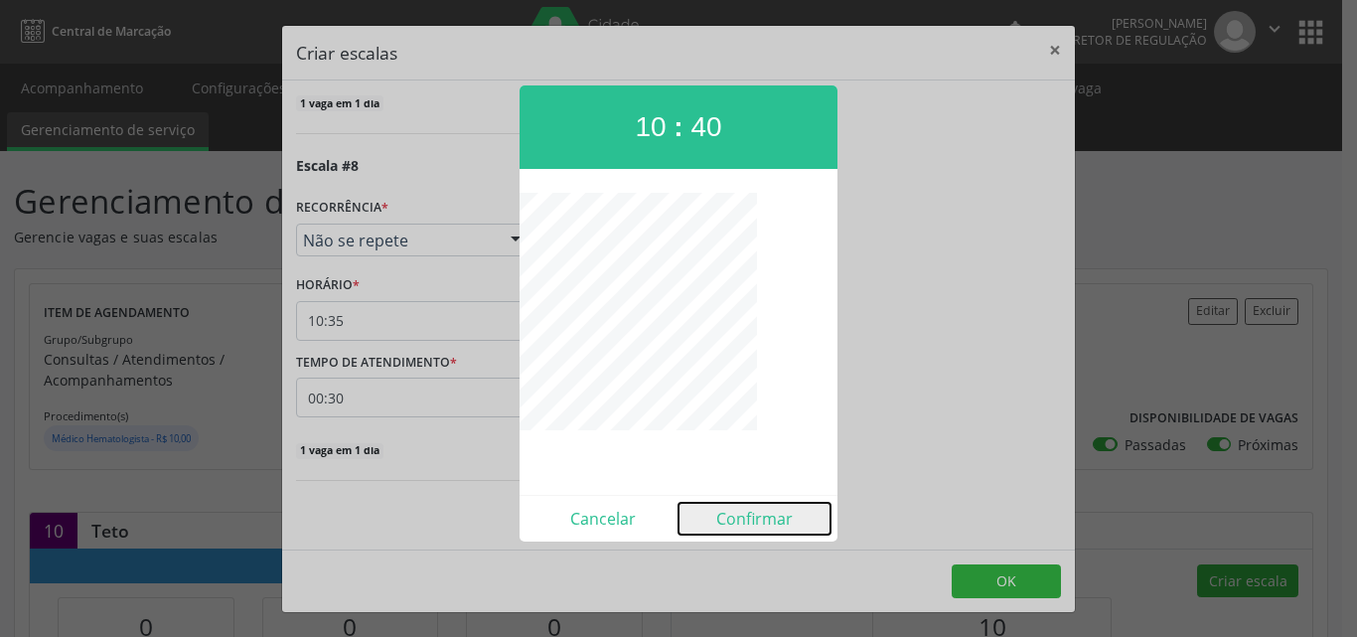
click at [753, 521] on button "Confirmar" at bounding box center [754, 519] width 152 height 32
type input "10:40"
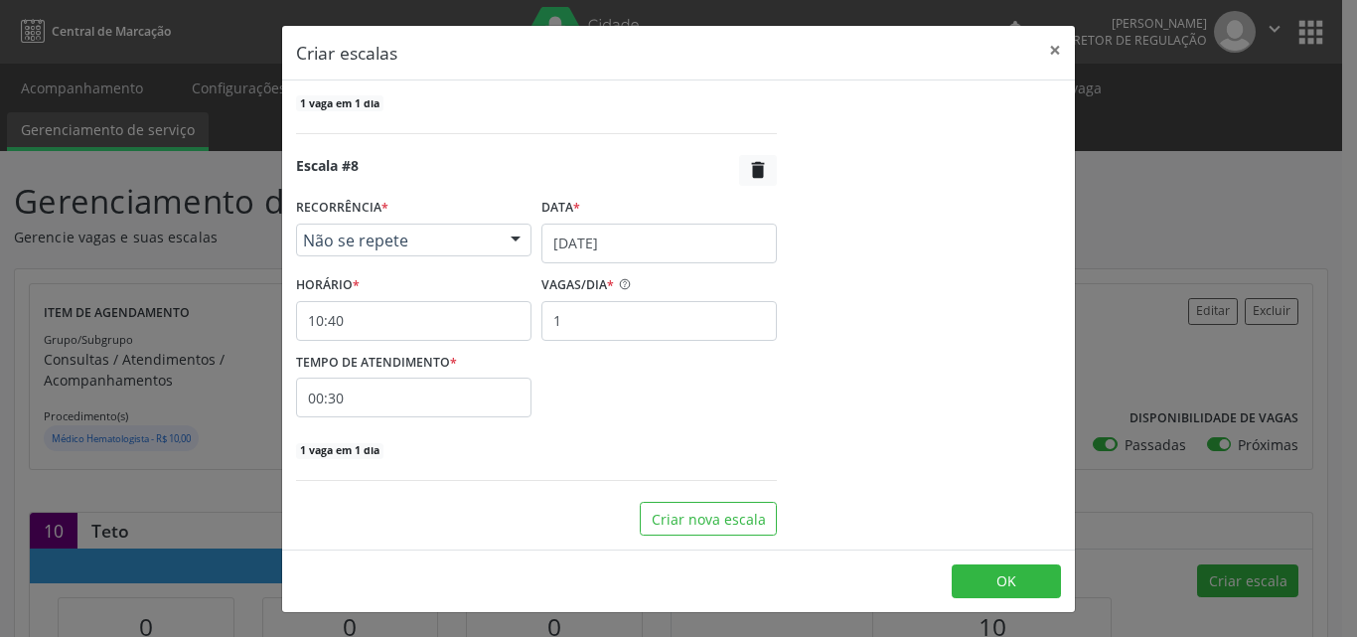
click at [515, 401] on input "00:30" at bounding box center [413, 397] width 235 height 40
click at [594, 449] on span at bounding box center [595, 450] width 14 height 20
type input "25"
type input "00:25"
click at [594, 449] on span at bounding box center [595, 450] width 14 height 20
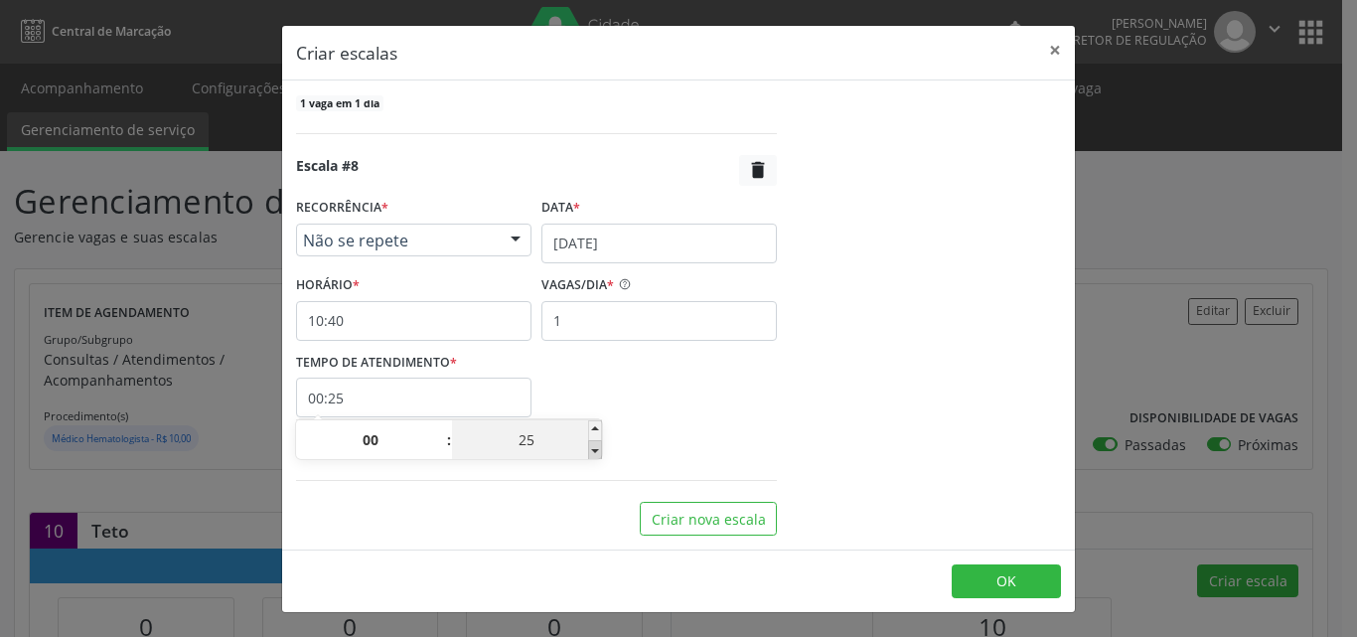
type input "20"
type input "00:20"
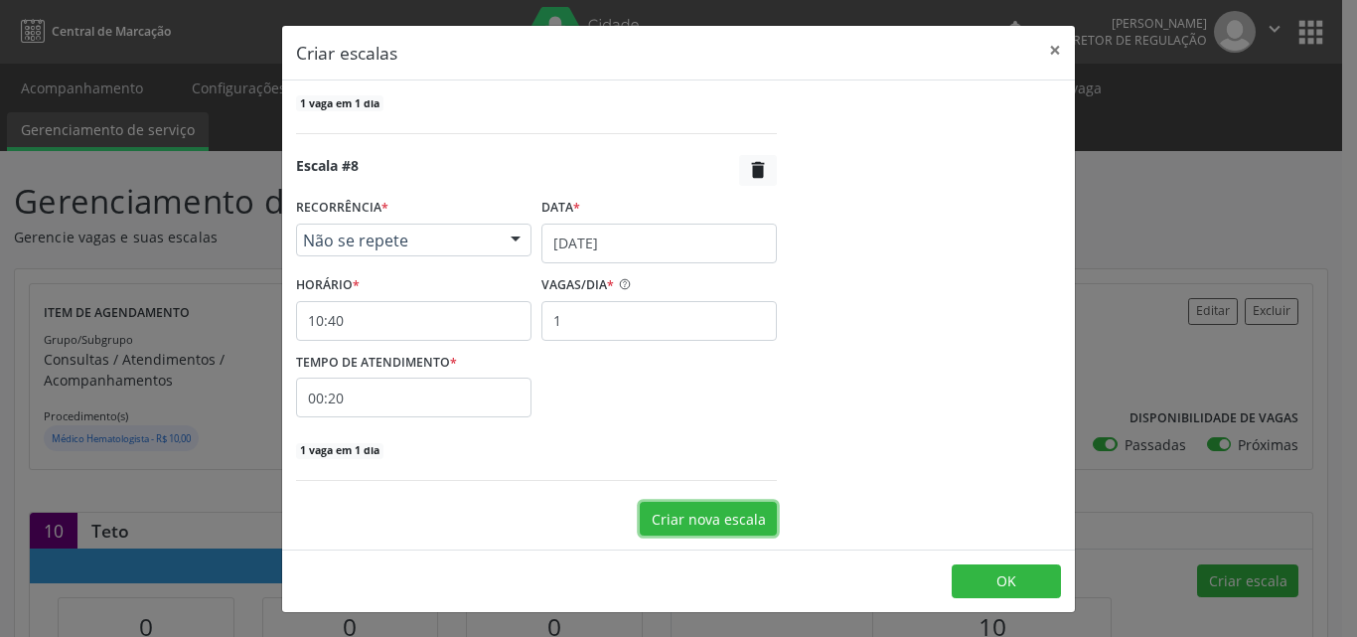
click at [701, 520] on button "Criar nova escala" at bounding box center [708, 519] width 137 height 34
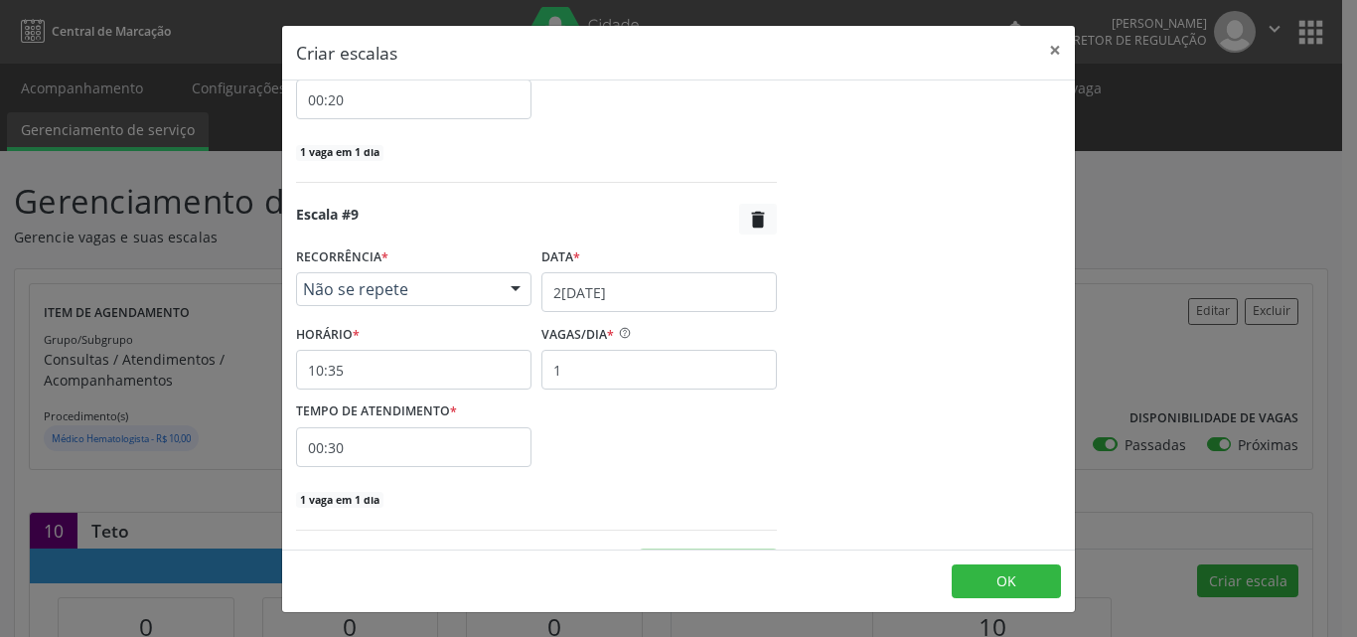
scroll to position [3056, 0]
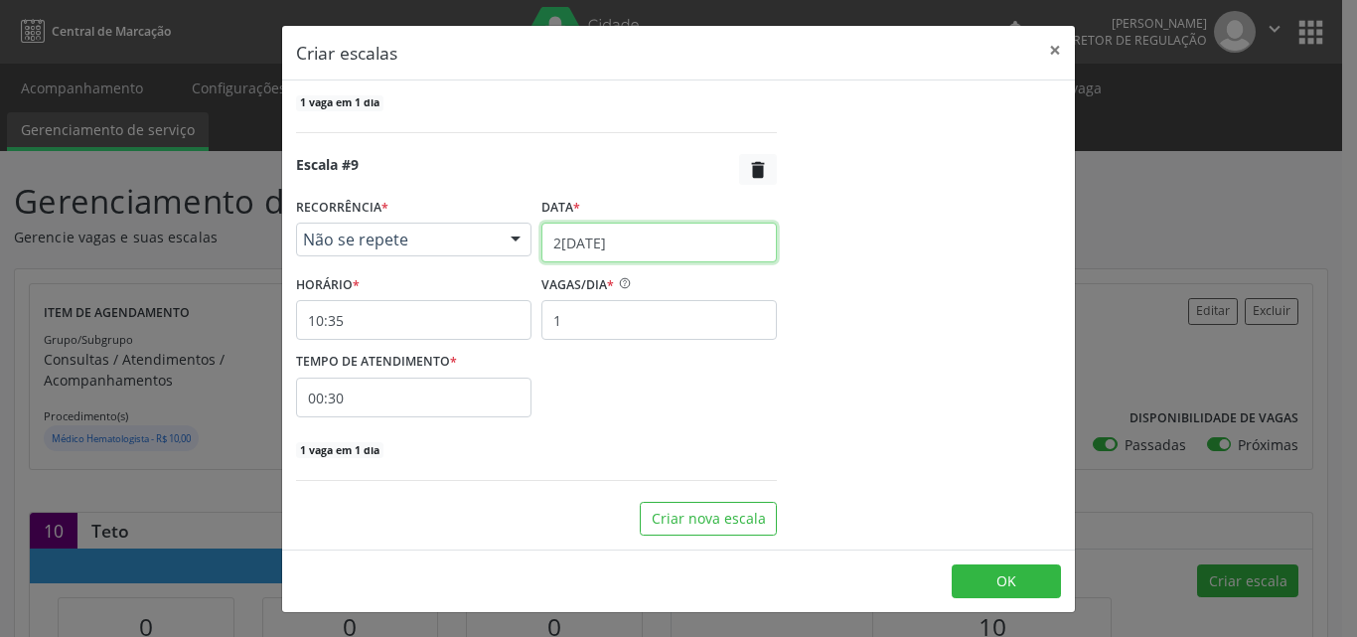
click at [701, 240] on input "[DATE]" at bounding box center [658, 243] width 235 height 40
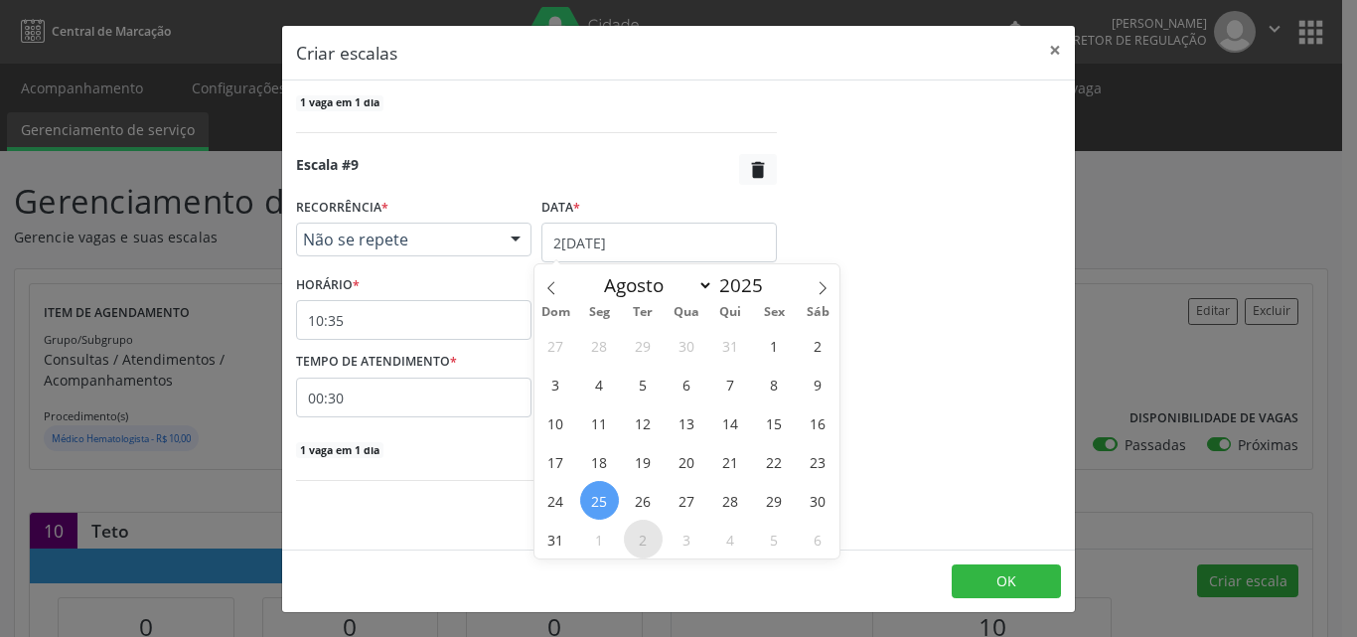
click at [637, 546] on span "2" at bounding box center [643, 539] width 39 height 39
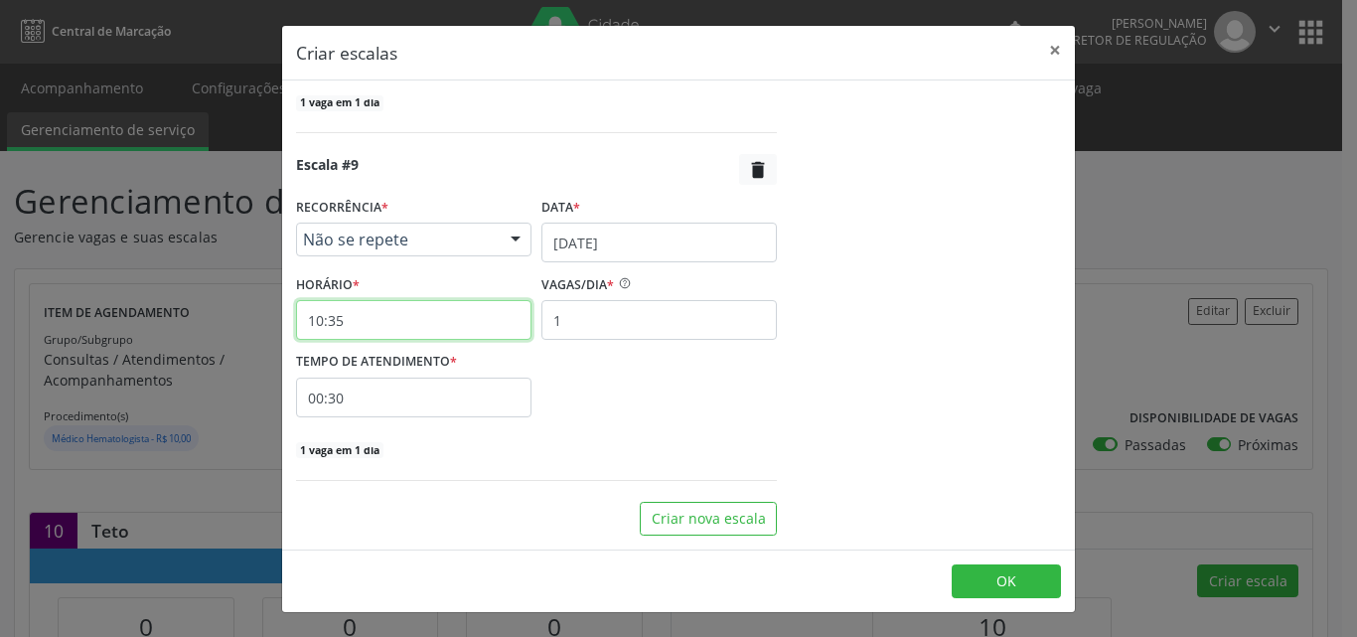
click at [456, 318] on input "10:35" at bounding box center [413, 320] width 235 height 40
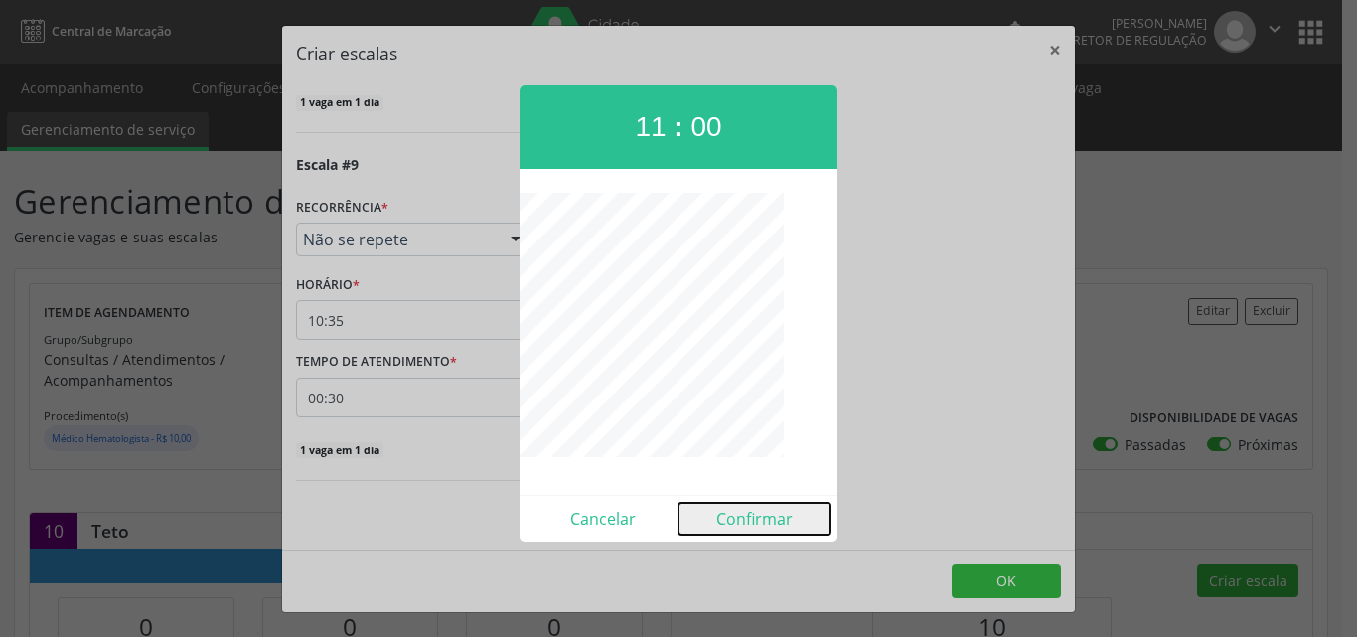
click at [762, 522] on button "Confirmar" at bounding box center [754, 519] width 152 height 32
type input "11:00"
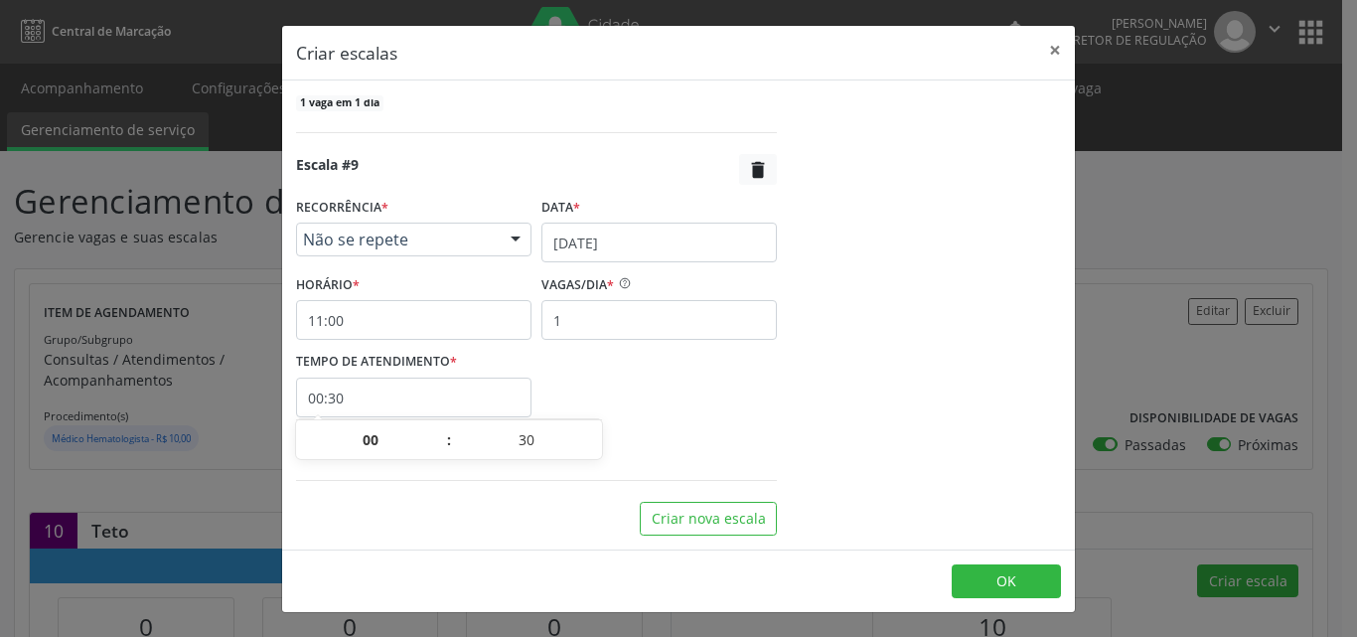
click at [517, 403] on input "00:30" at bounding box center [413, 397] width 235 height 40
click at [596, 452] on span at bounding box center [595, 450] width 14 height 20
type input "25"
type input "00:25"
click at [596, 452] on span at bounding box center [595, 450] width 14 height 20
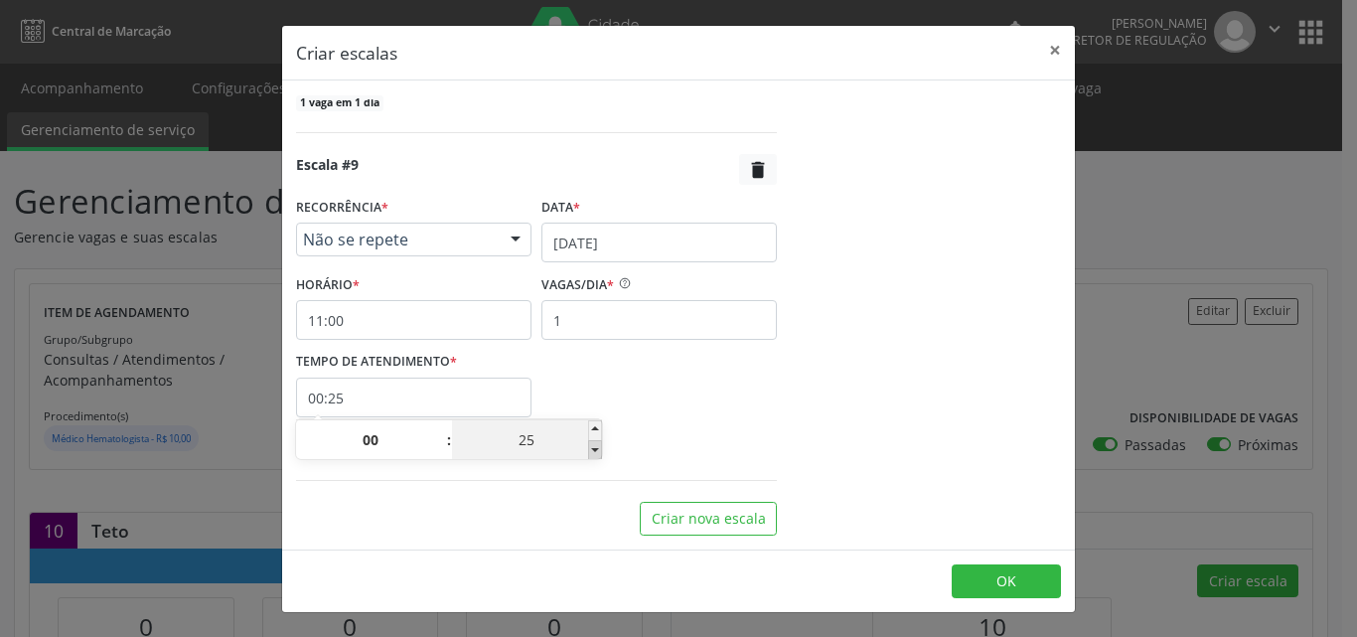
type input "20"
type input "00:20"
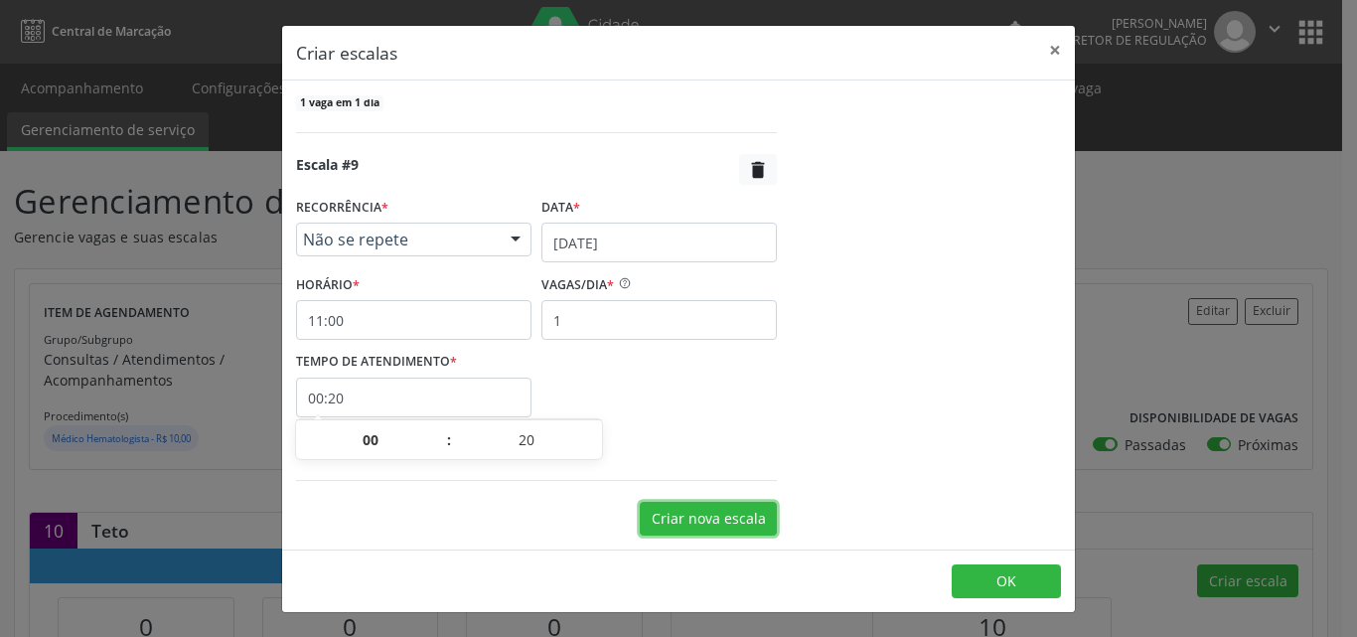
click at [717, 515] on button "Criar nova escala" at bounding box center [708, 519] width 137 height 34
select select "7"
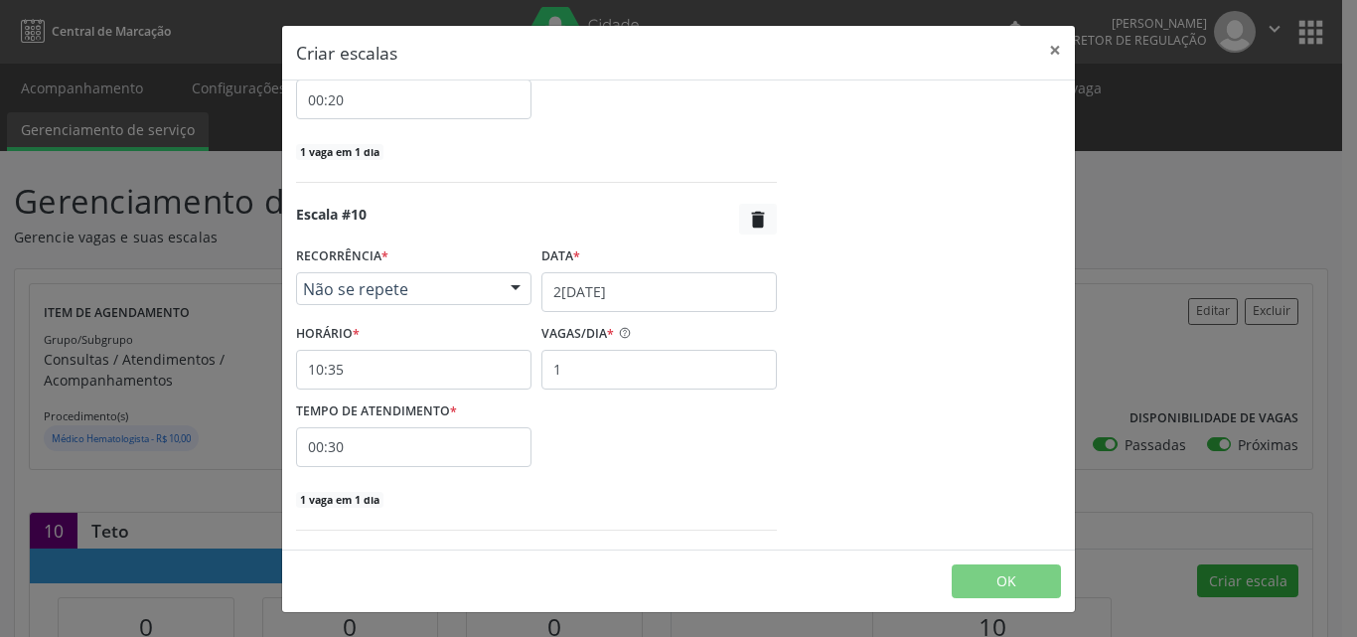
scroll to position [3460, 0]
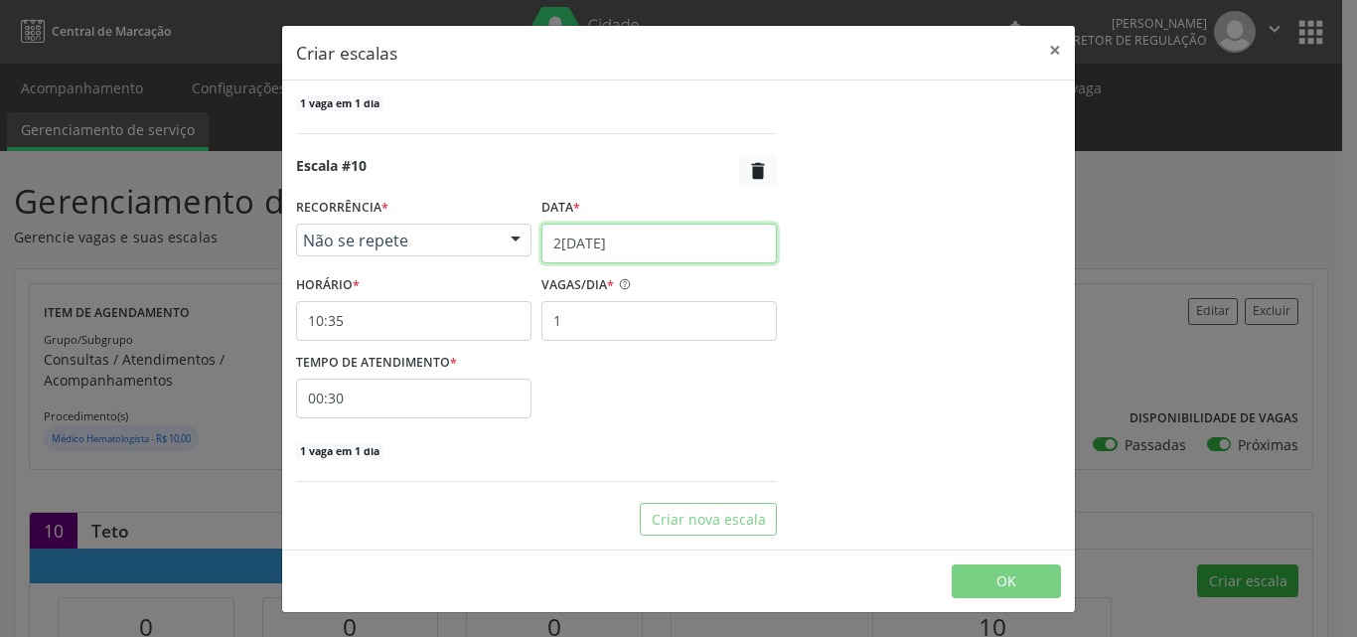
click at [685, 242] on input "[DATE]" at bounding box center [658, 244] width 235 height 40
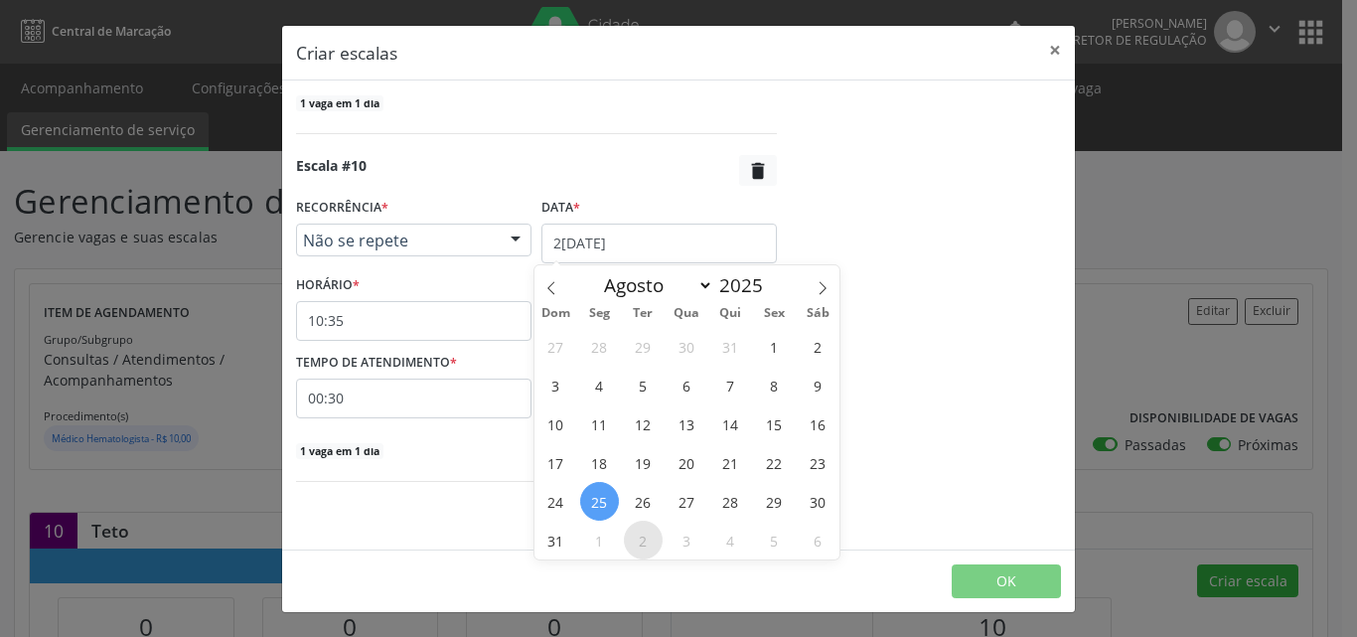
click at [640, 536] on span "2" at bounding box center [643, 540] width 39 height 39
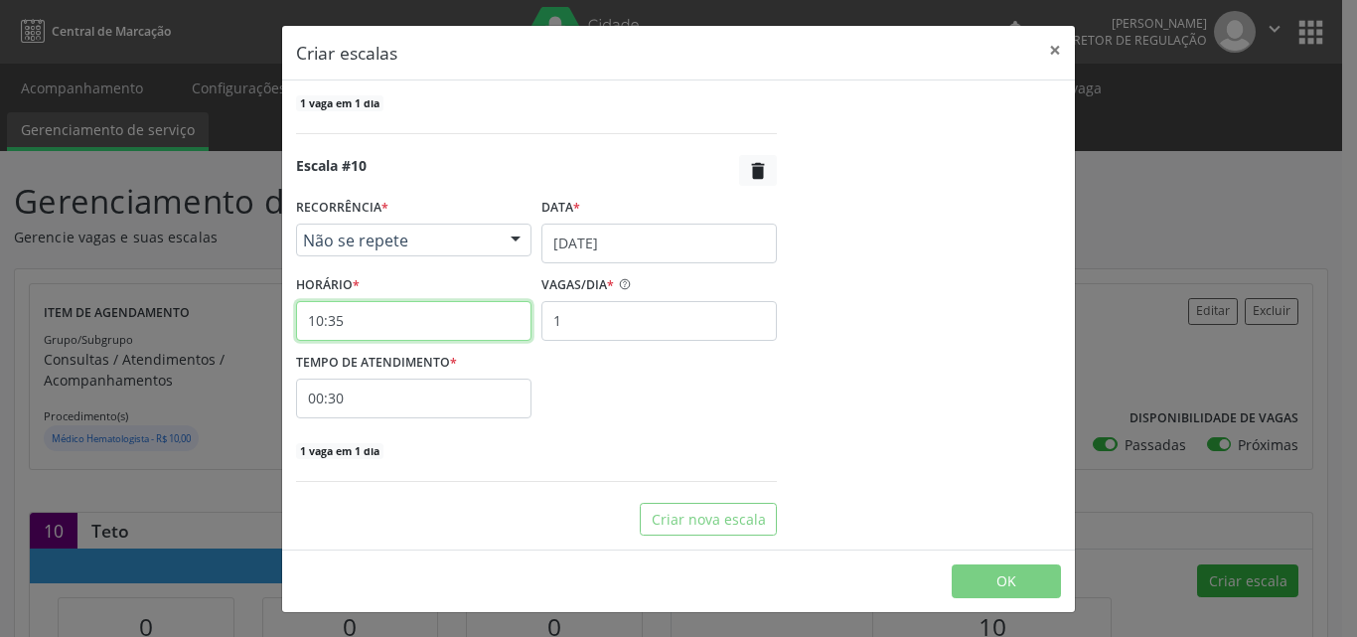
click at [436, 313] on input "10:35" at bounding box center [413, 321] width 235 height 40
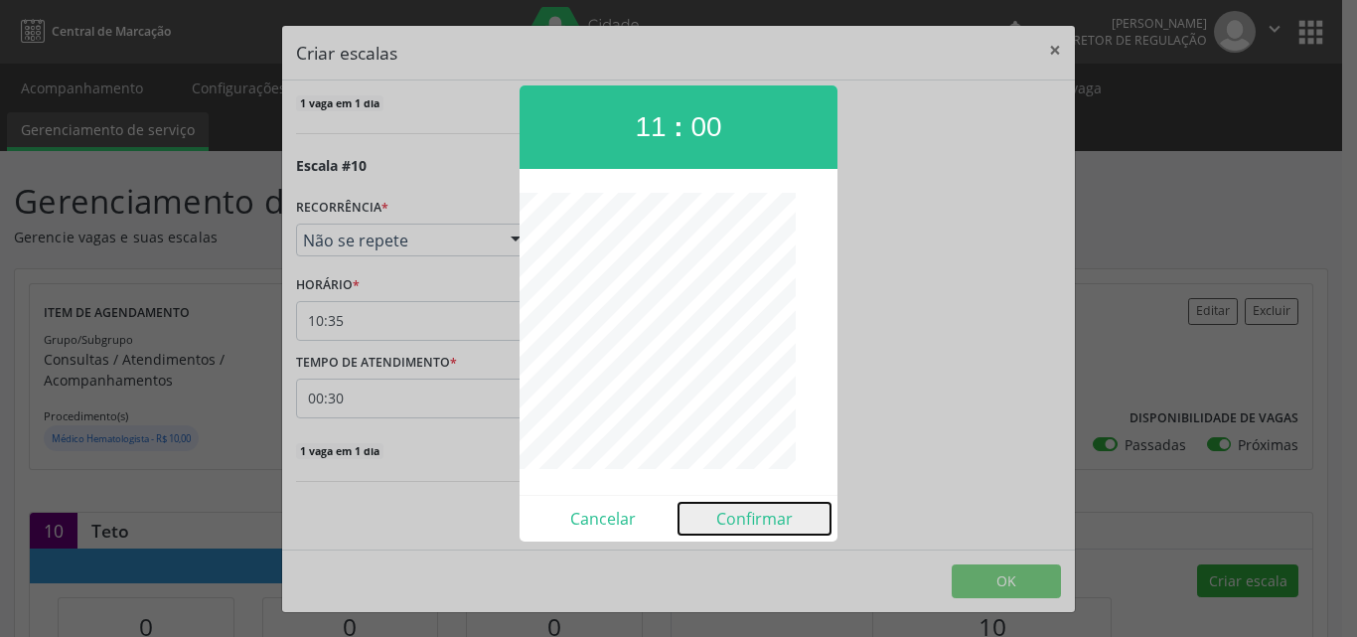
click at [753, 522] on button "Confirmar" at bounding box center [754, 519] width 152 height 32
type input "11:00"
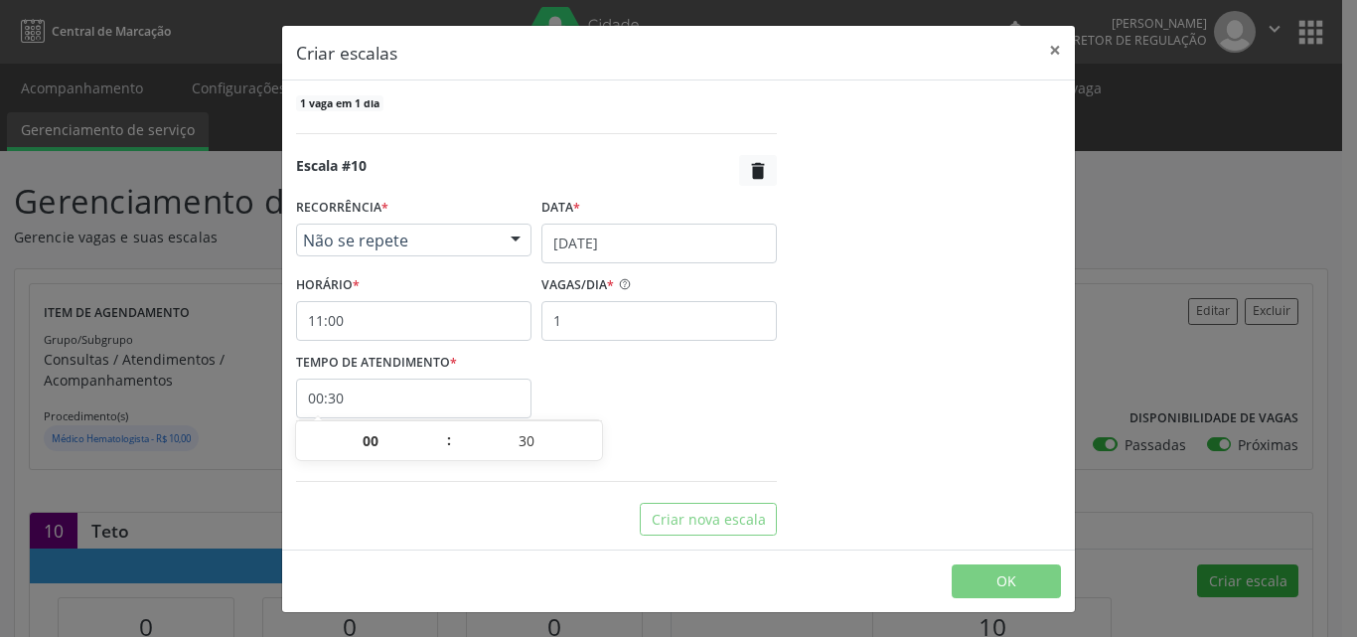
click at [474, 406] on input "00:30" at bounding box center [413, 398] width 235 height 40
click at [594, 448] on span at bounding box center [595, 451] width 14 height 20
type input "25"
type input "00:25"
click at [594, 448] on span at bounding box center [595, 451] width 14 height 20
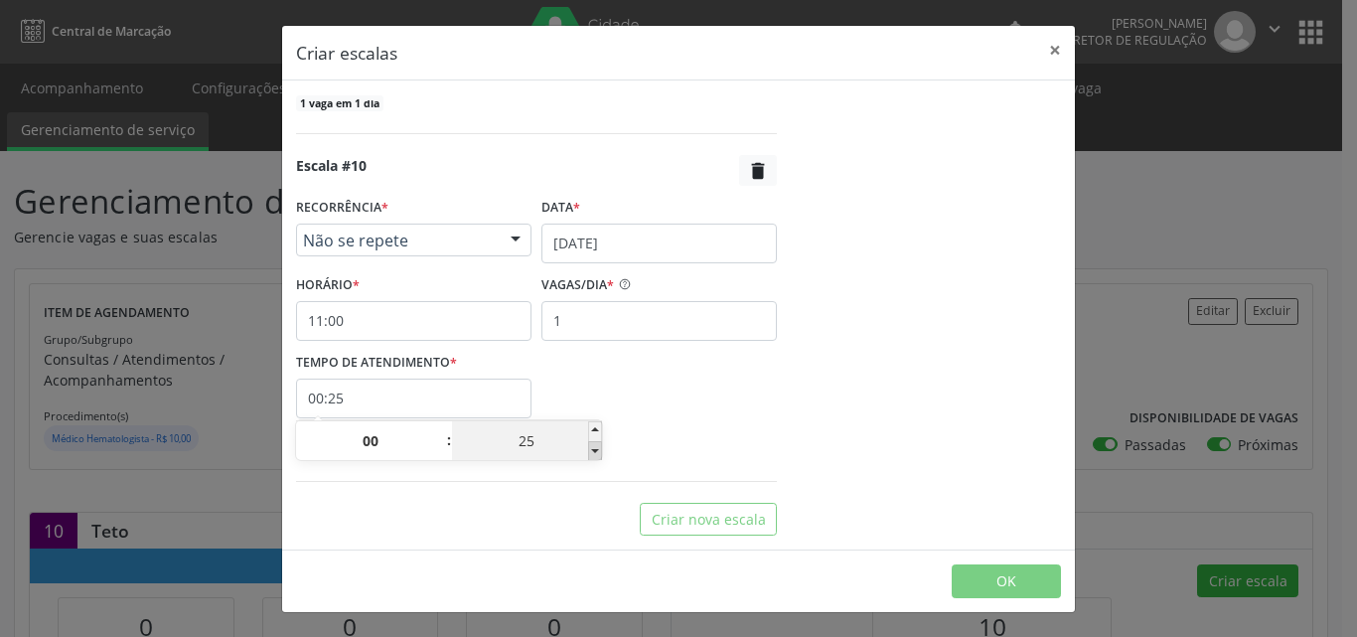
type input "20"
type input "00:20"
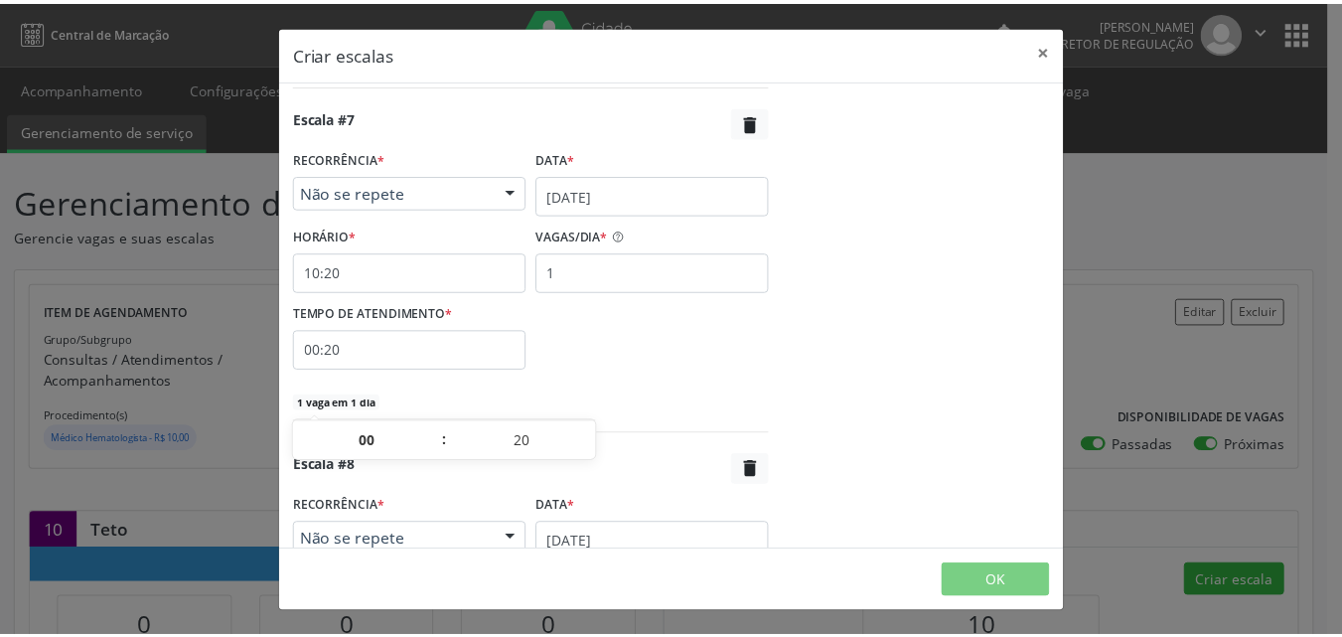
scroll to position [2069, 0]
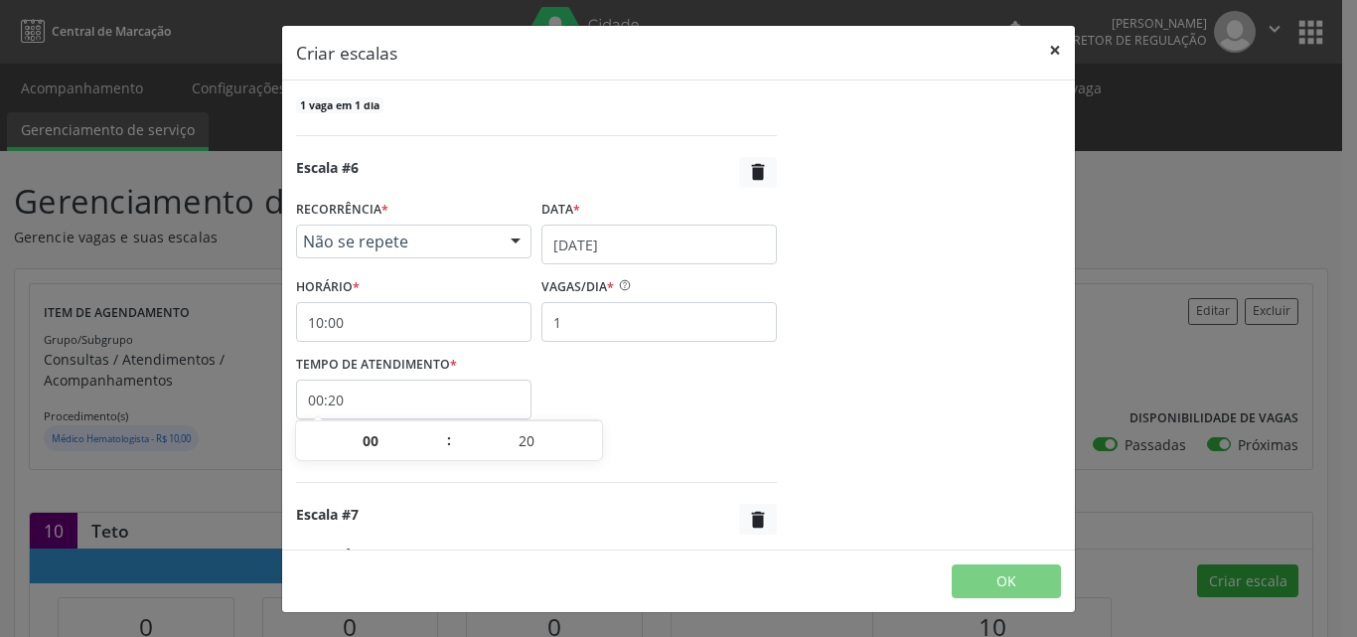
click at [1050, 58] on button "×" at bounding box center [1055, 50] width 40 height 49
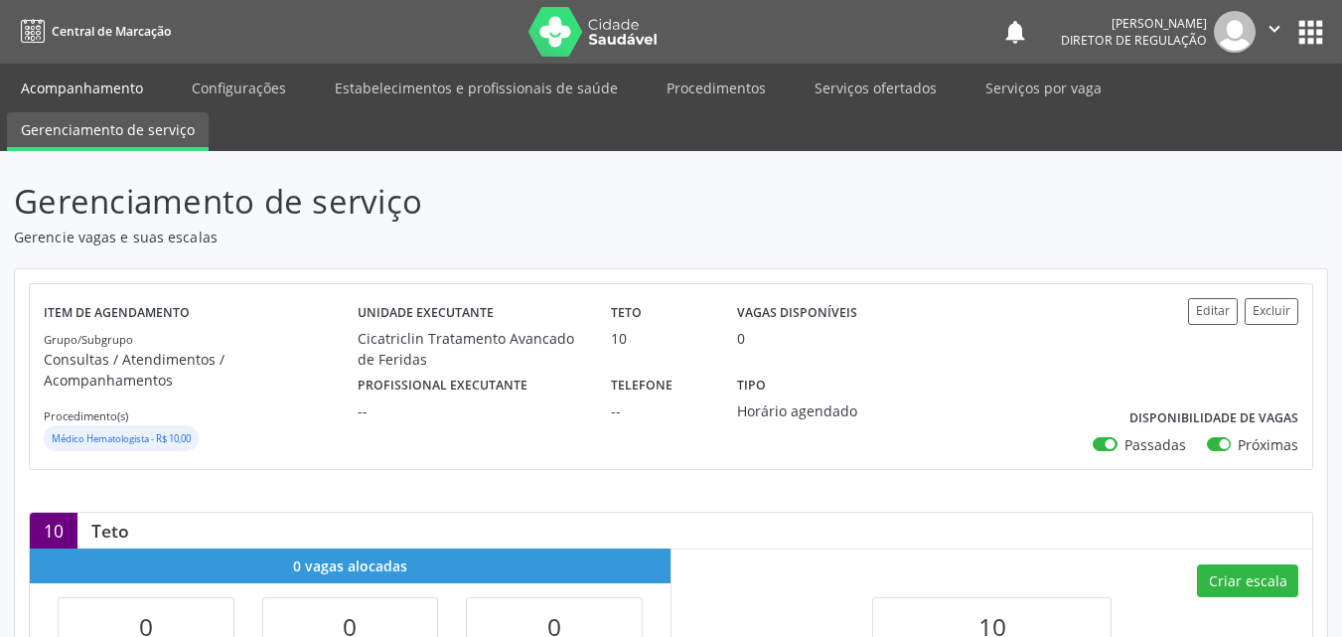
click at [126, 81] on link "Acompanhamento" at bounding box center [82, 88] width 150 height 35
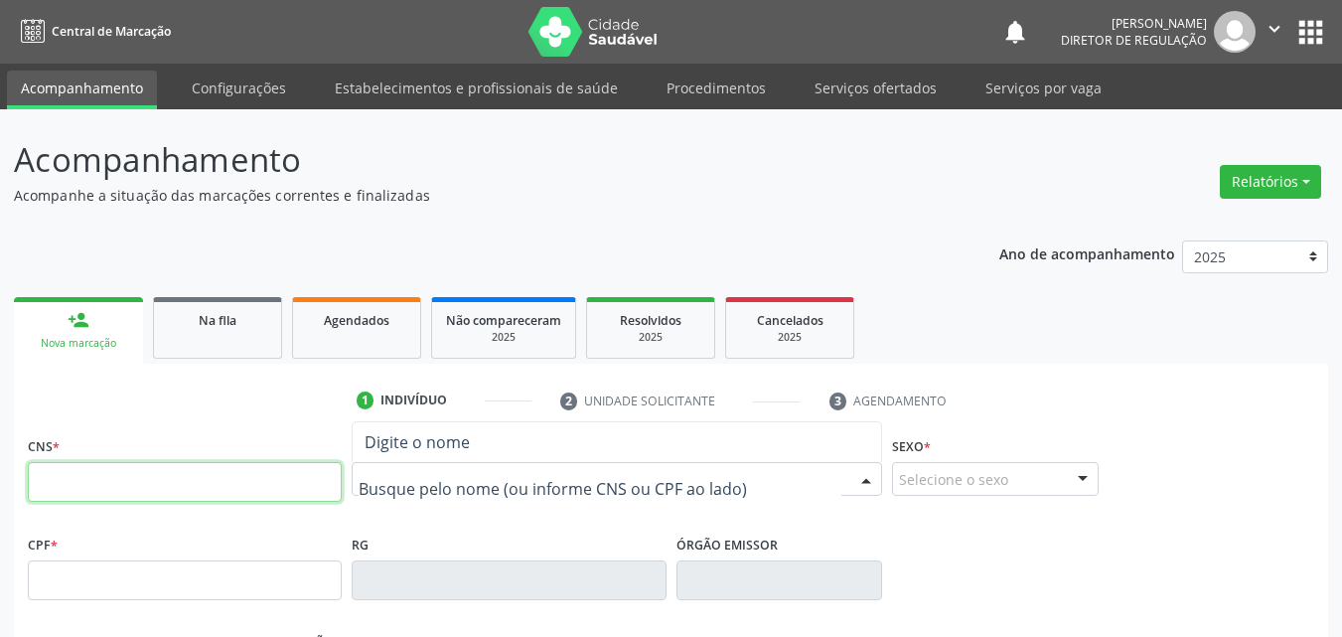
click at [302, 489] on input "text" at bounding box center [185, 482] width 314 height 40
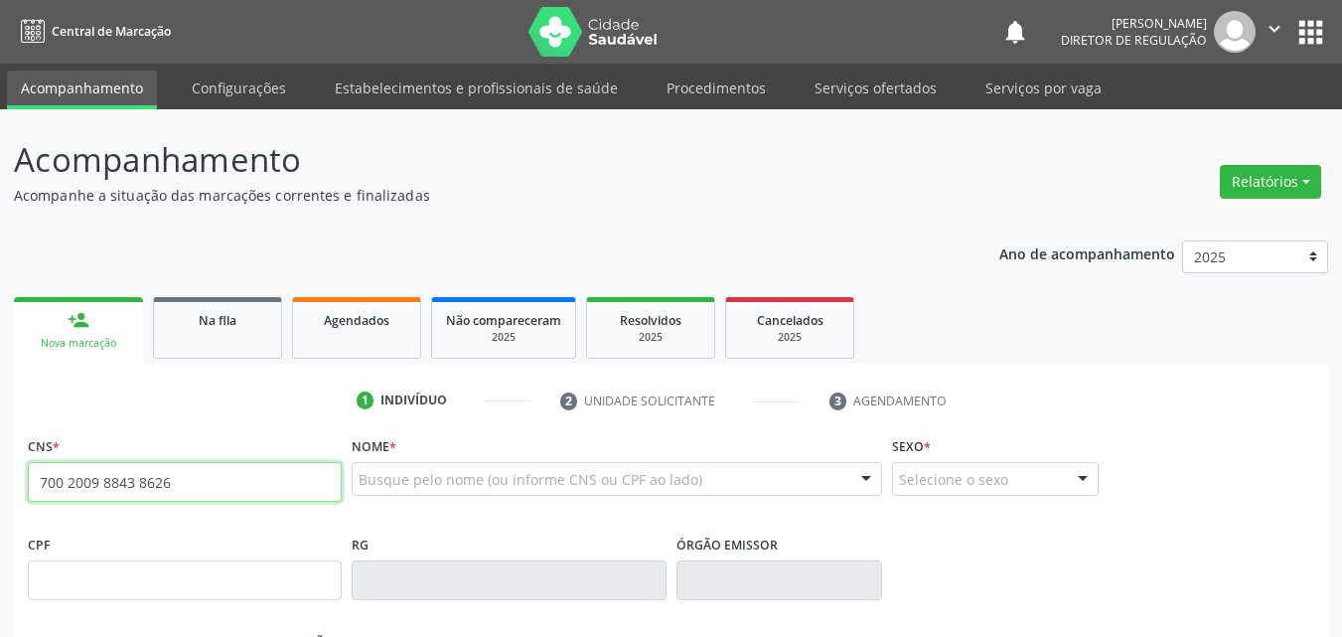
type input "700 2009 8843 8626"
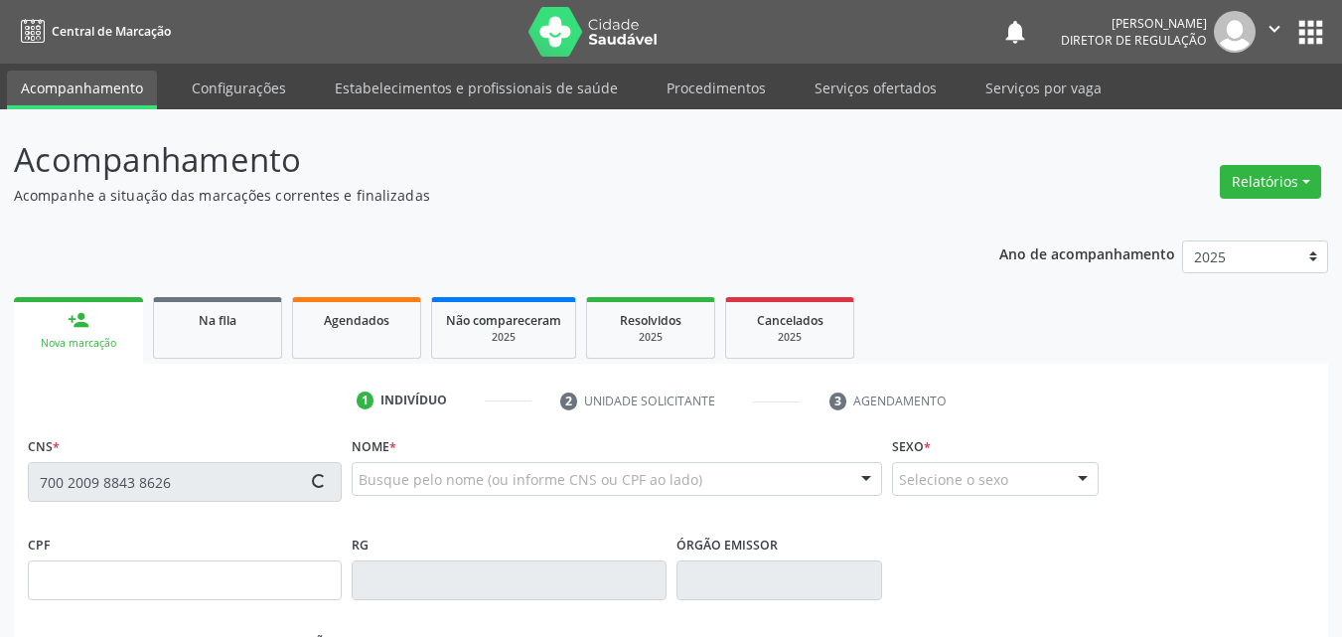
type input "032.834.874-05"
type input "07/11/1978"
type input "Maria Josefa da Conceição"
type input "(87) 3988-2056"
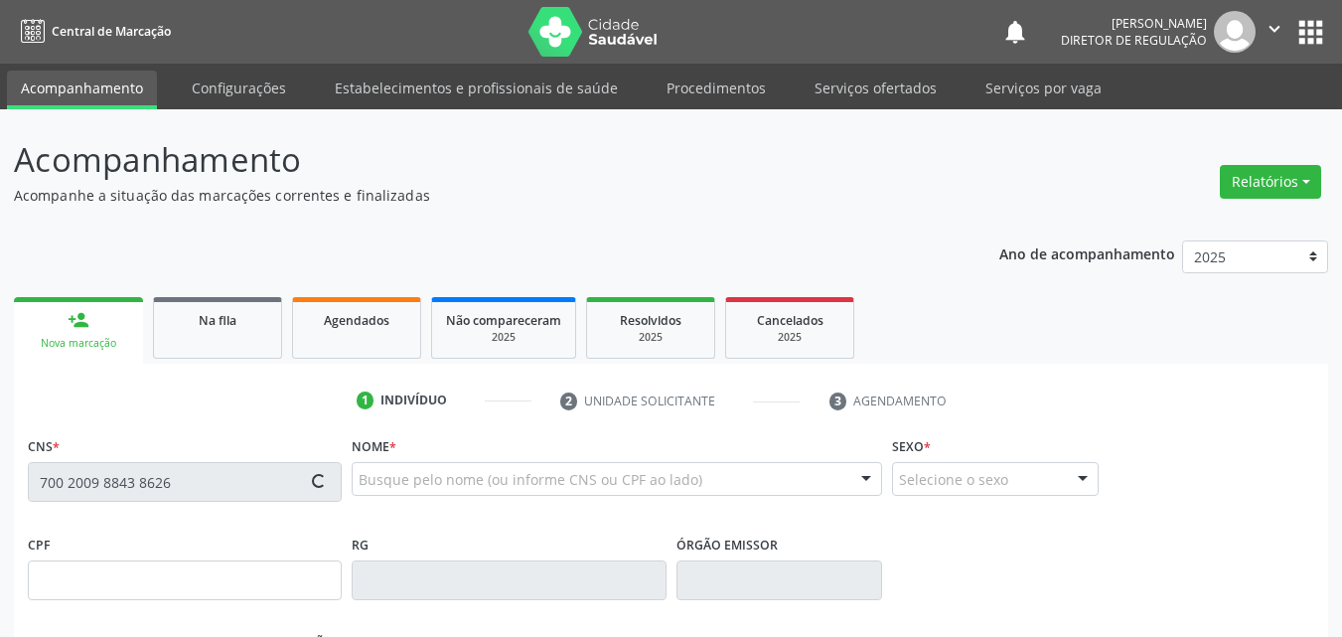
type input "040.593.404-13"
type input "S/N"
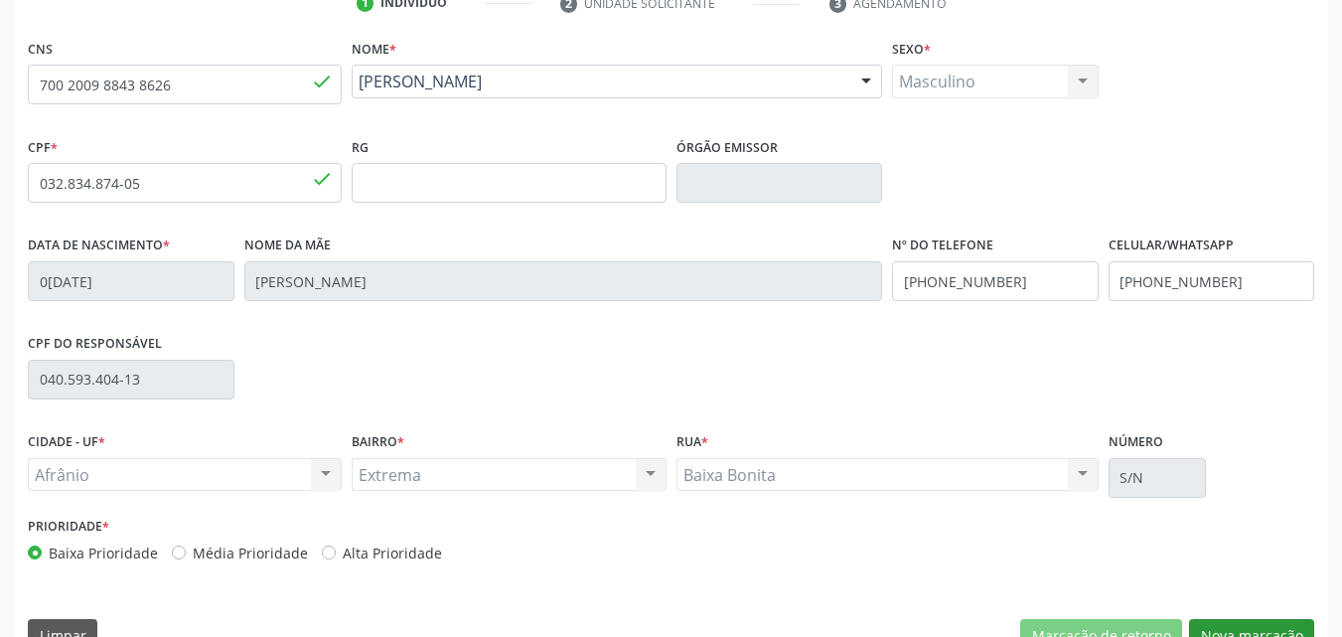
scroll to position [440, 0]
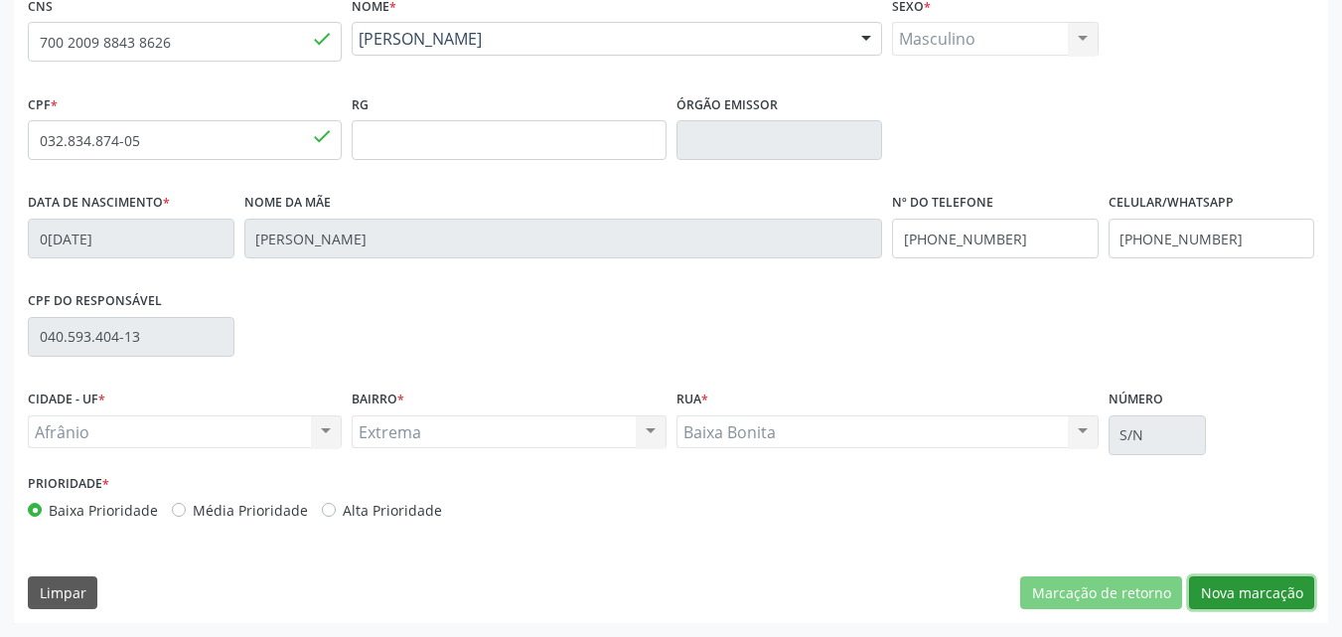
click at [1273, 590] on button "Nova marcação" at bounding box center [1251, 593] width 125 height 34
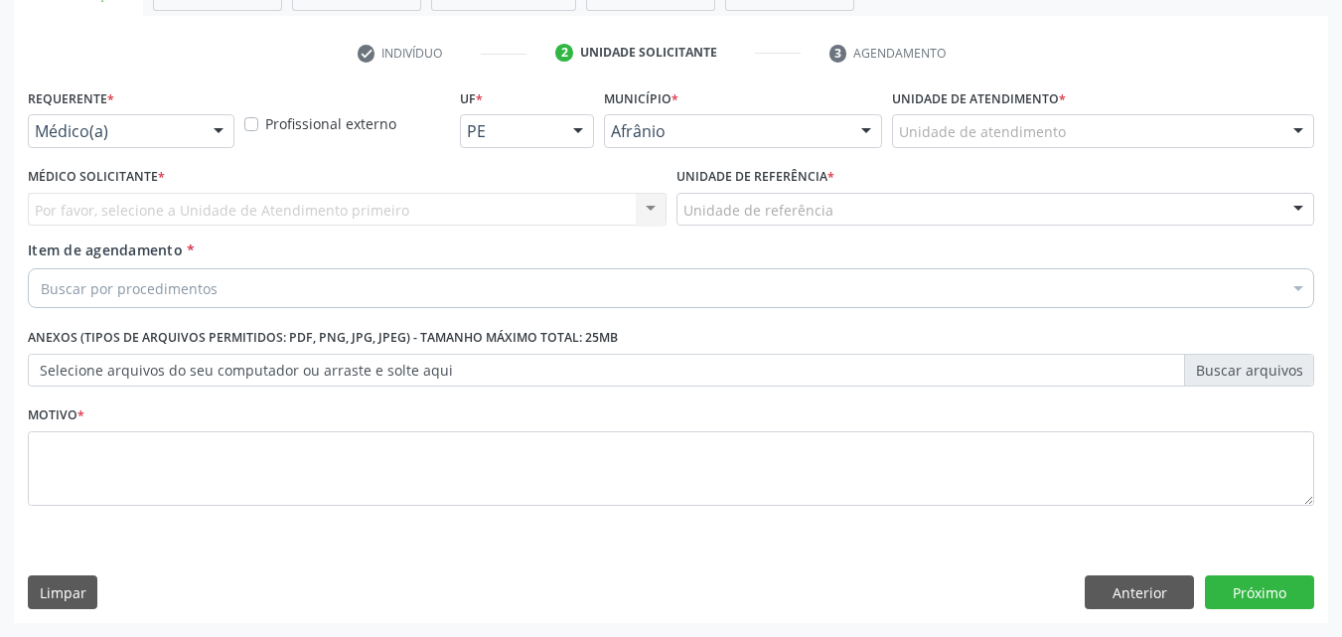
scroll to position [348, 0]
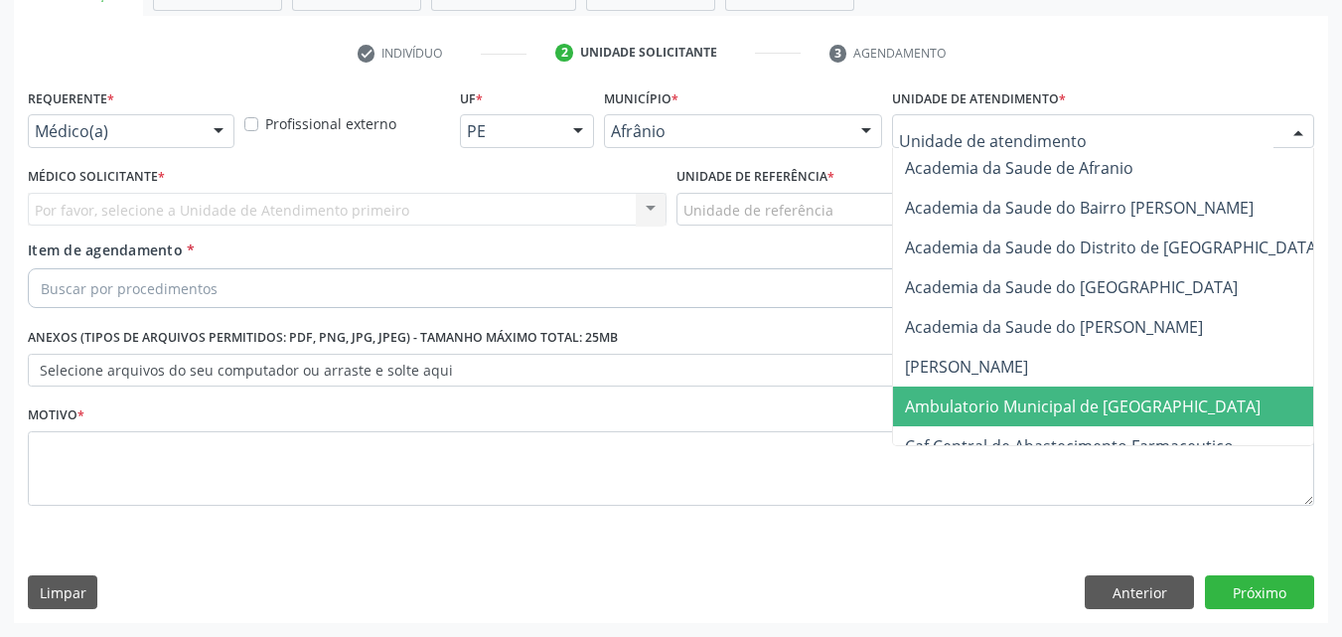
click at [1011, 403] on span "Ambulatorio Municipal de [GEOGRAPHIC_DATA]" at bounding box center [1083, 406] width 356 height 22
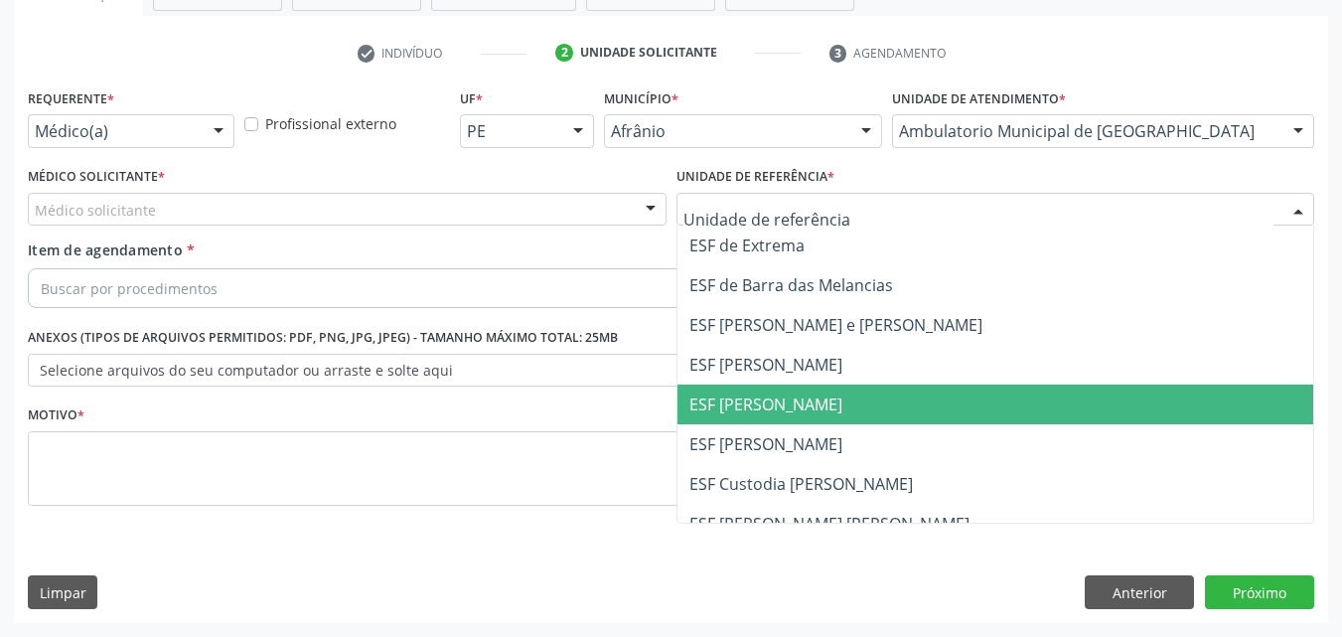
drag, startPoint x: 832, startPoint y: 398, endPoint x: 811, endPoint y: 399, distance: 21.9
click at [831, 399] on span "ESF [PERSON_NAME]" at bounding box center [996, 404] width 637 height 40
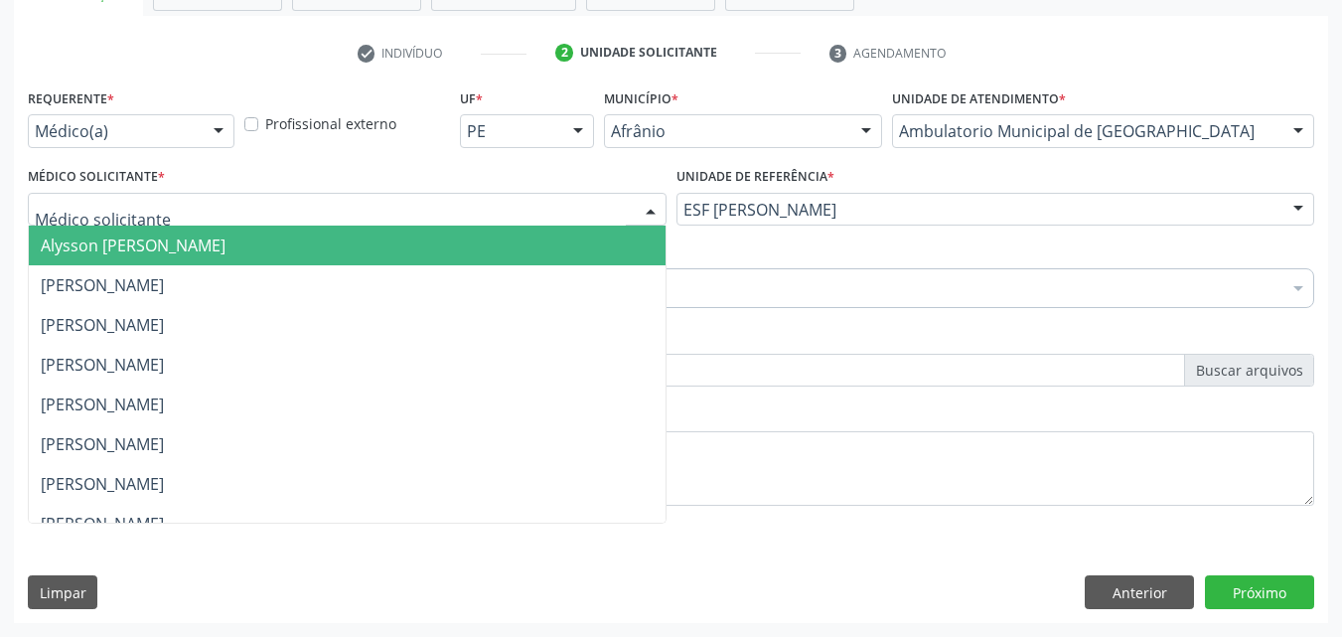
click at [473, 204] on div at bounding box center [347, 210] width 639 height 34
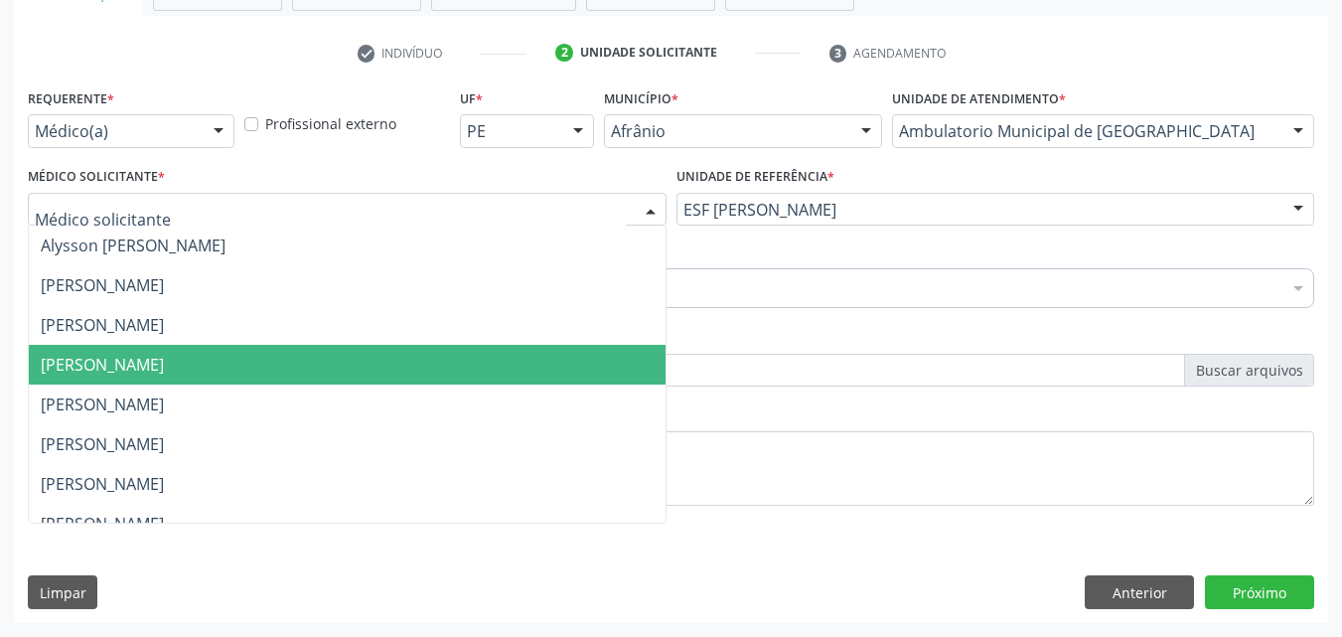
click at [439, 370] on span "Diego Ramon Ferreira Belem" at bounding box center [347, 365] width 637 height 40
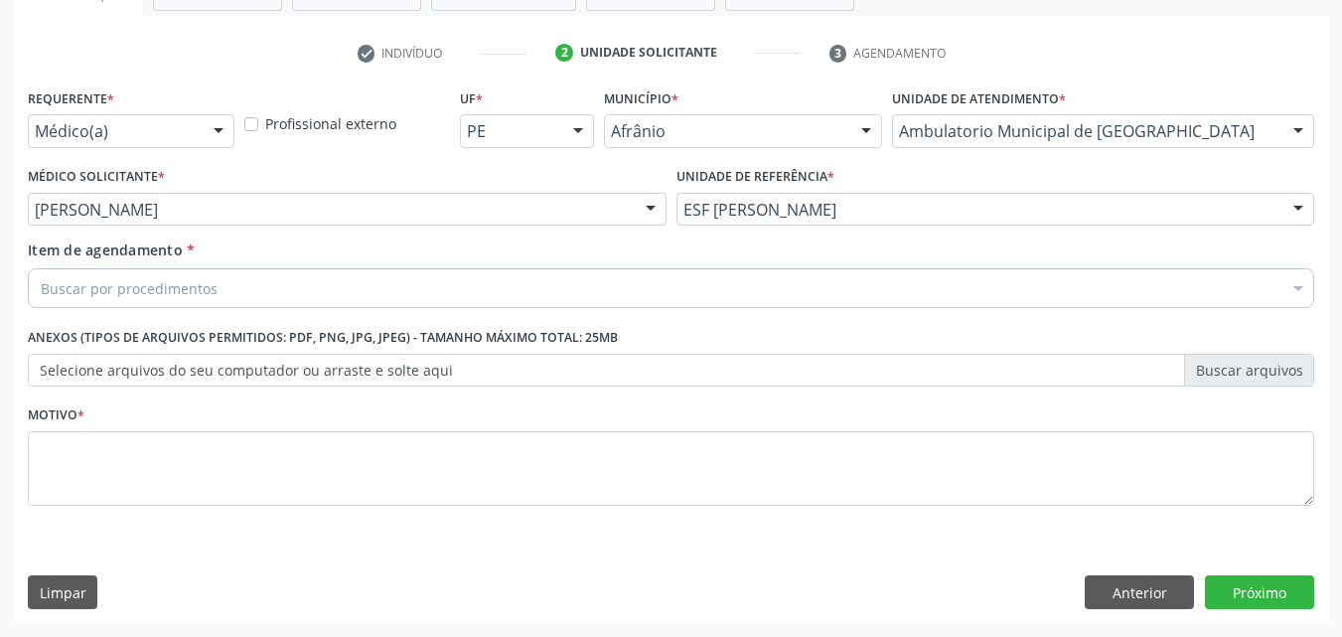
click at [280, 282] on div "Buscar por procedimentos" at bounding box center [671, 288] width 1286 height 40
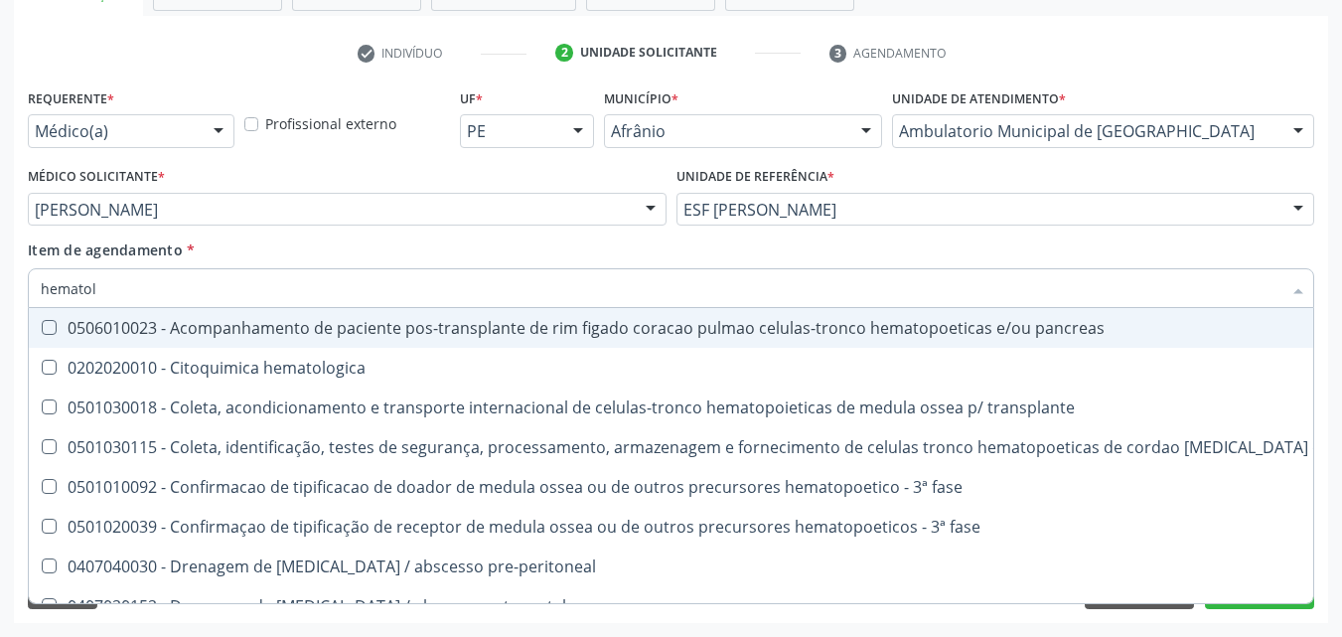
type input "hematolo"
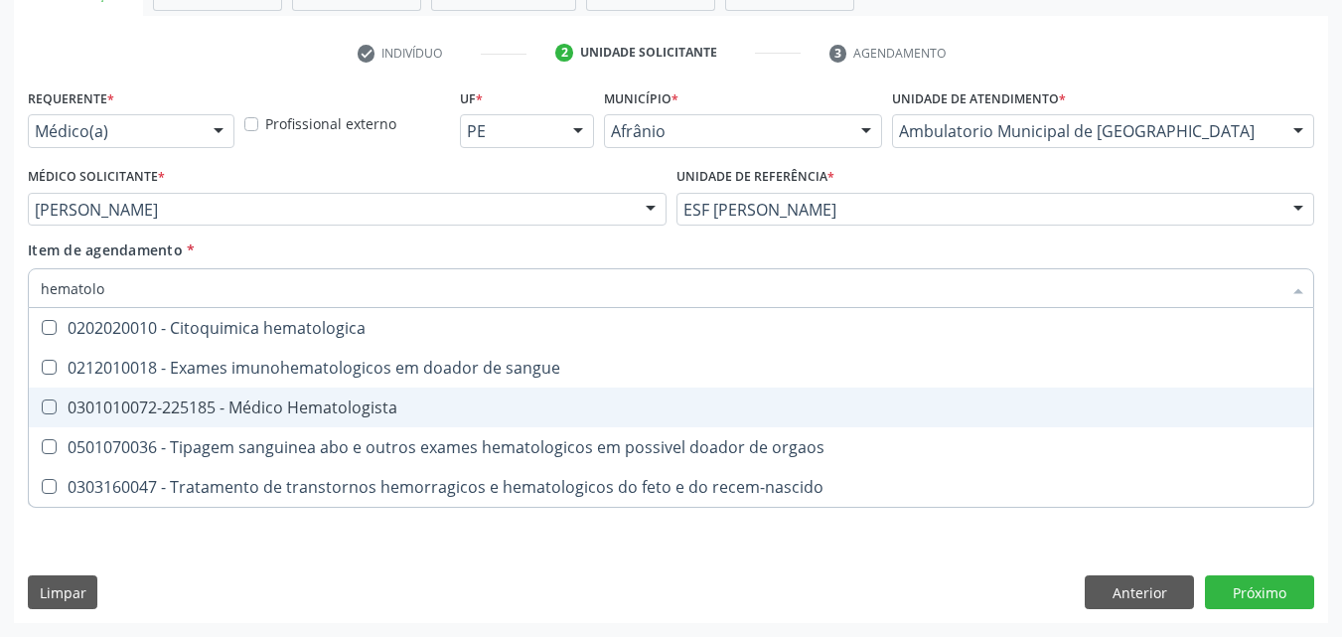
click at [286, 413] on div "0301010072-225185 - Médico Hematologista" at bounding box center [671, 407] width 1261 height 16
checkbox Hematologista "true"
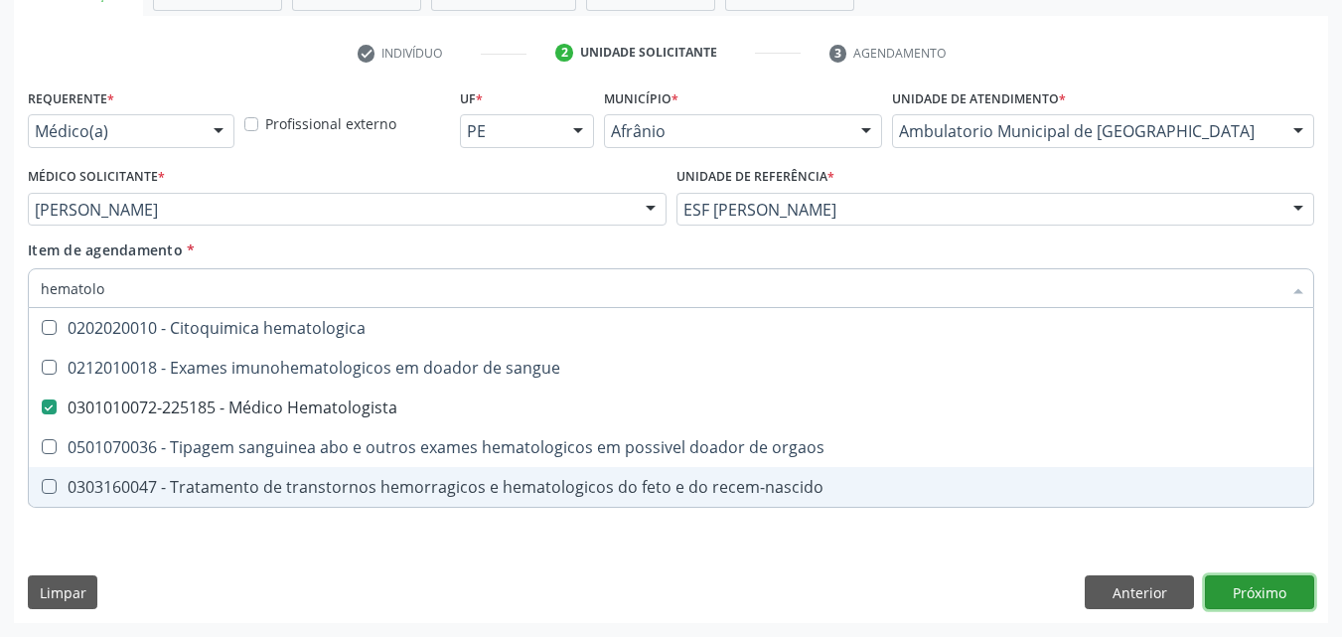
click at [1240, 591] on div "Requerente * Médico(a) Médico(a) Enfermeiro(a) Paciente Nenhum resultado encont…" at bounding box center [671, 352] width 1314 height 539
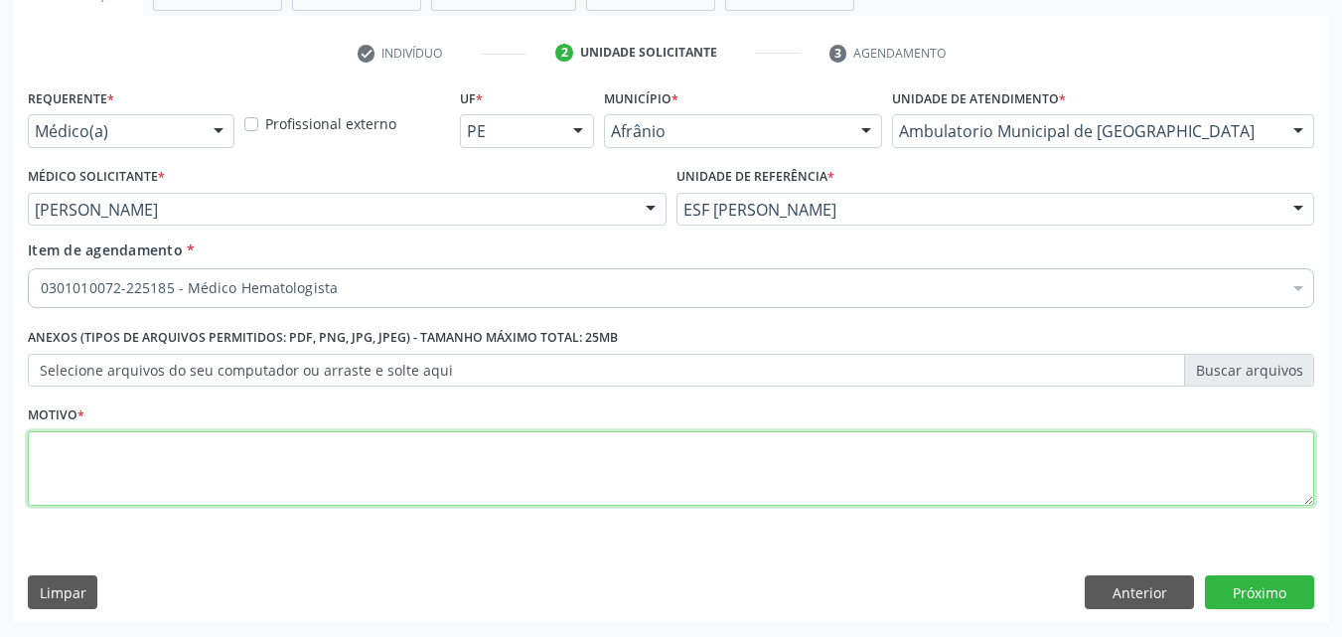
click at [468, 475] on textarea at bounding box center [671, 468] width 1286 height 75
type textarea "*"
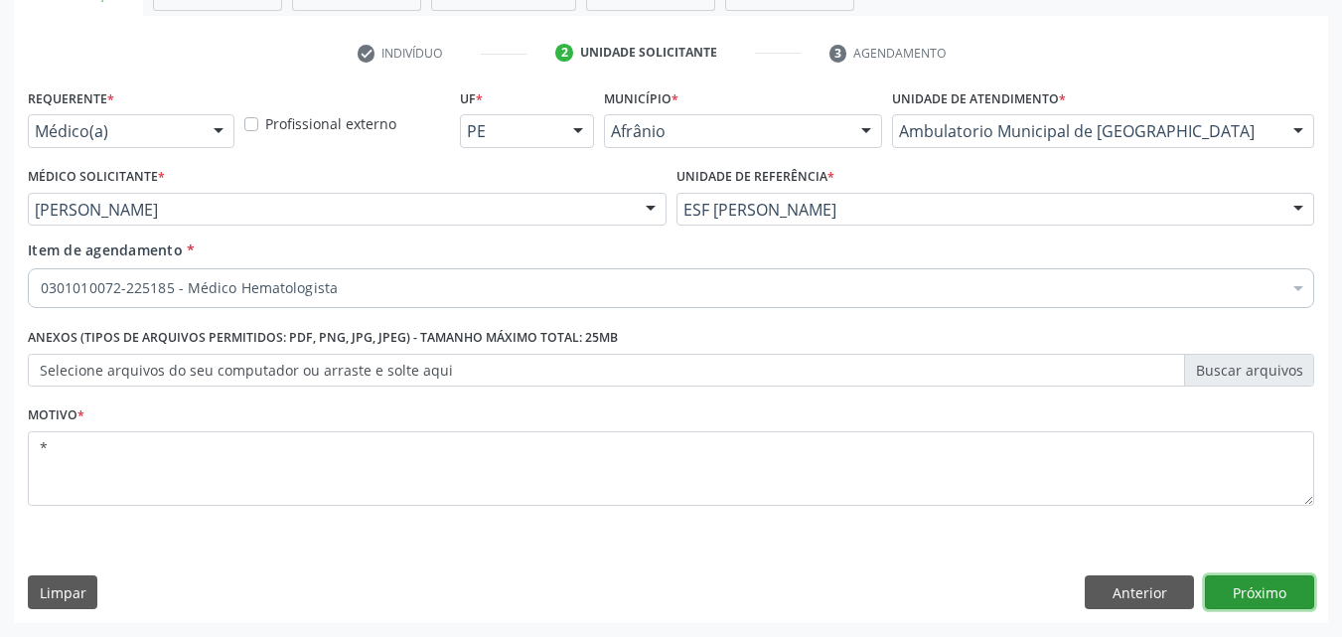
click at [1272, 588] on button "Próximo" at bounding box center [1259, 592] width 109 height 34
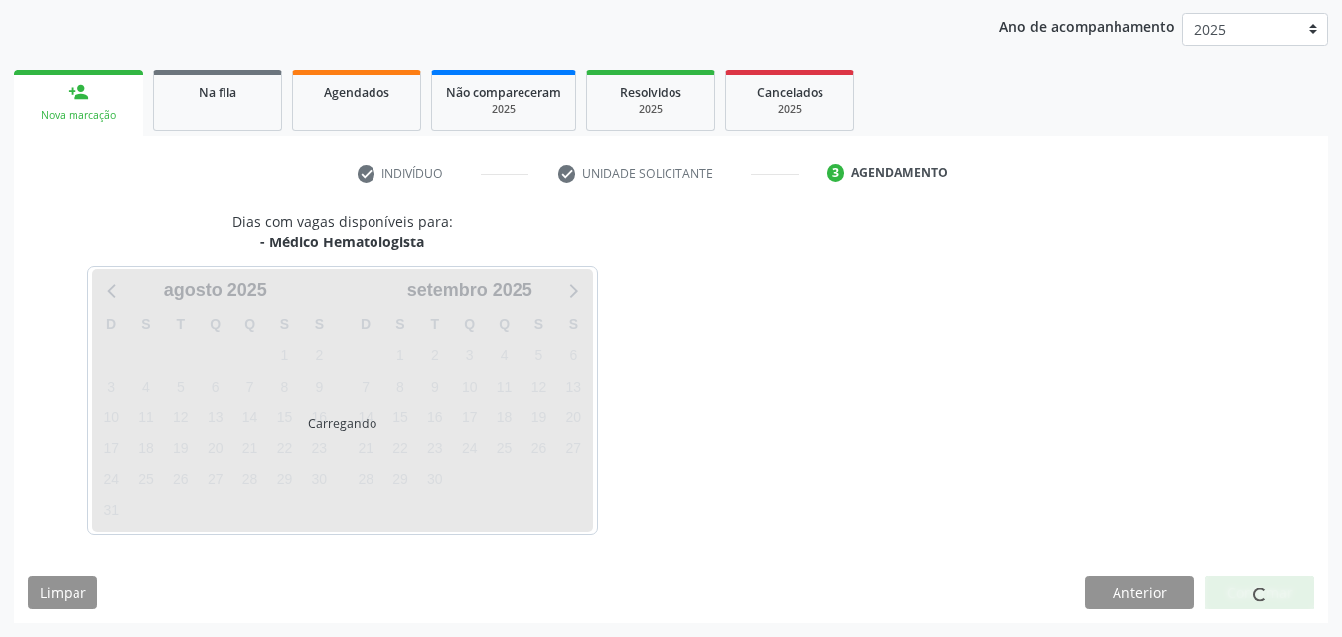
scroll to position [227, 0]
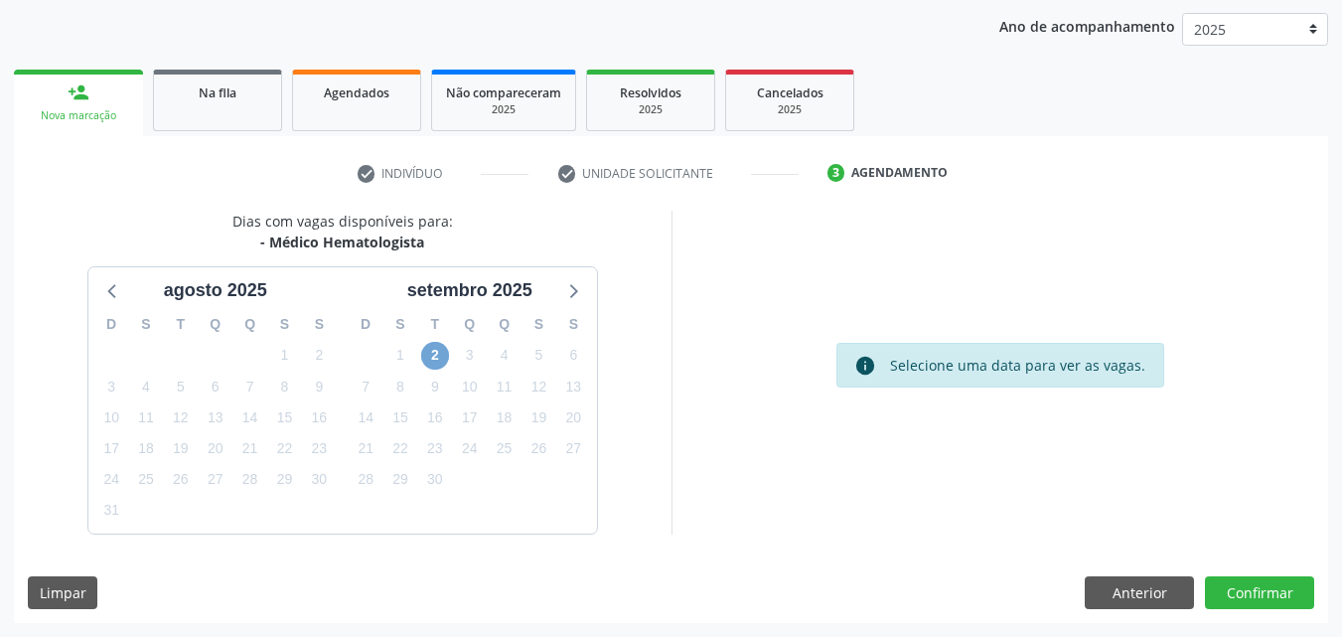
click at [444, 354] on span "2" at bounding box center [435, 356] width 28 height 28
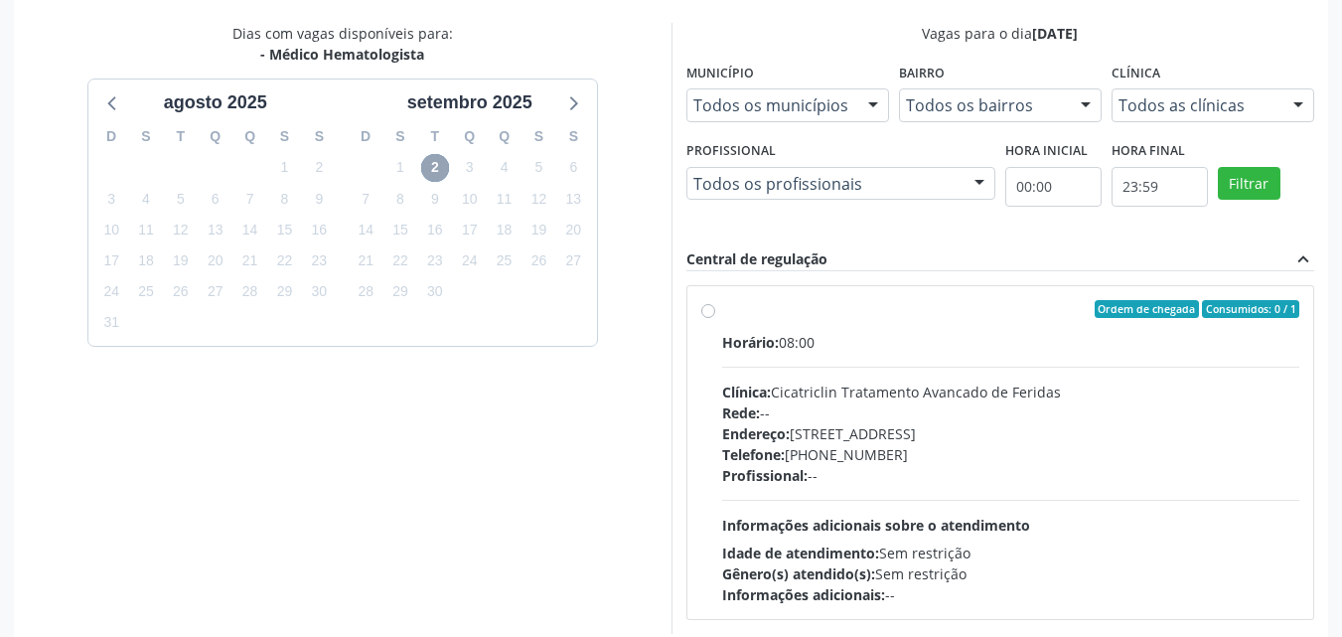
scroll to position [217, 0]
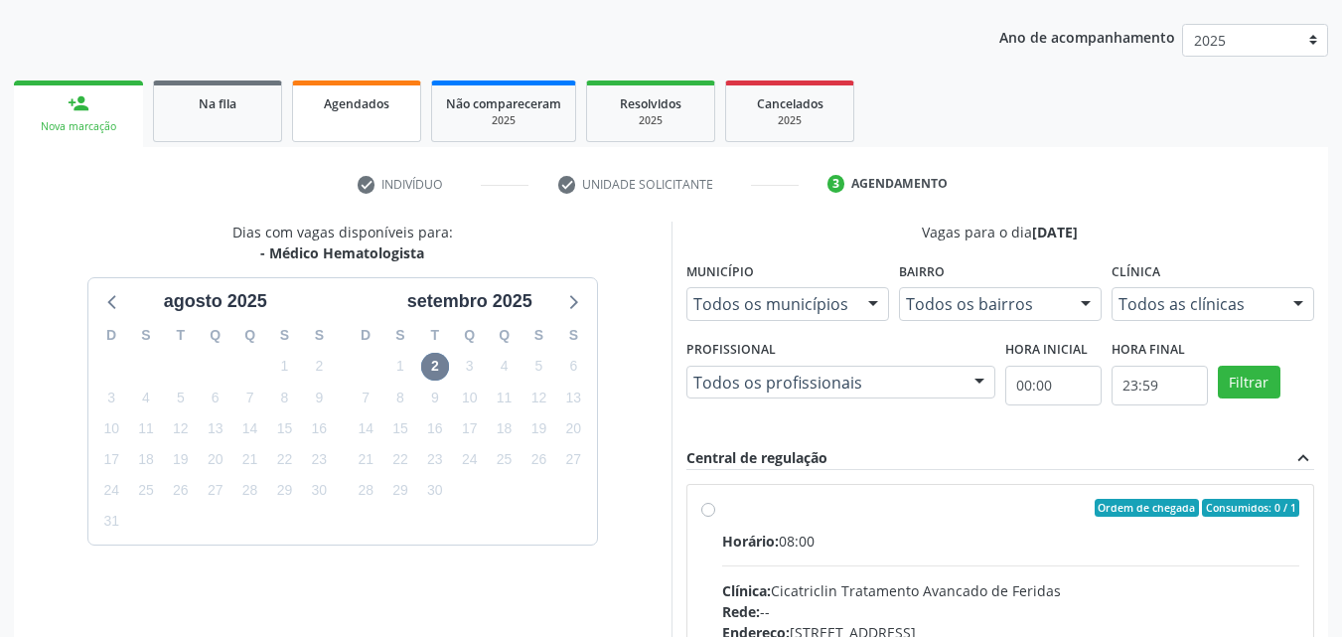
click at [376, 95] on span "Agendados" at bounding box center [357, 103] width 66 height 17
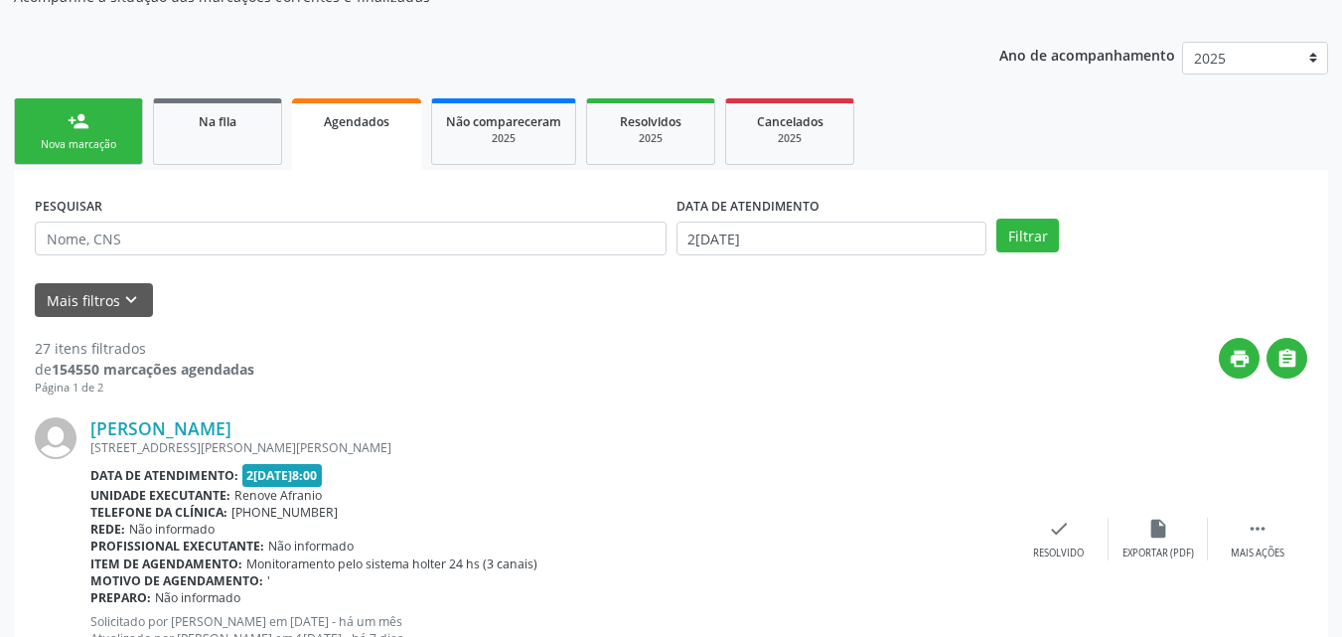
scroll to position [0, 0]
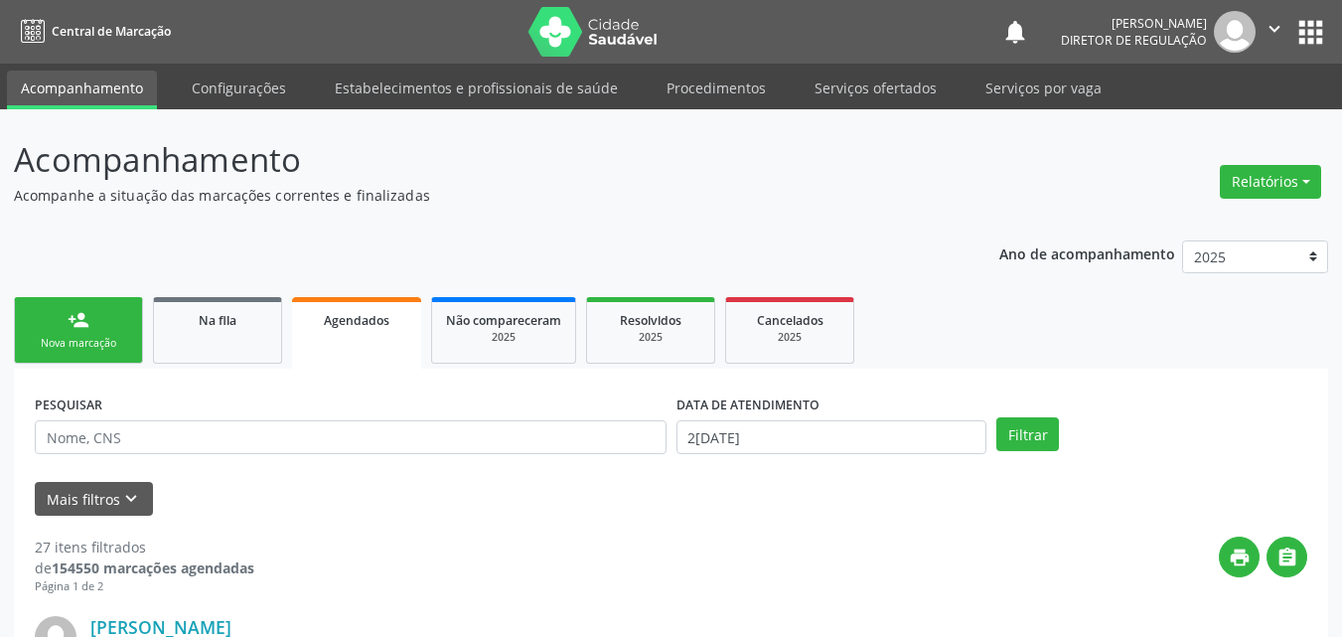
click at [108, 347] on div "Nova marcação" at bounding box center [78, 343] width 99 height 15
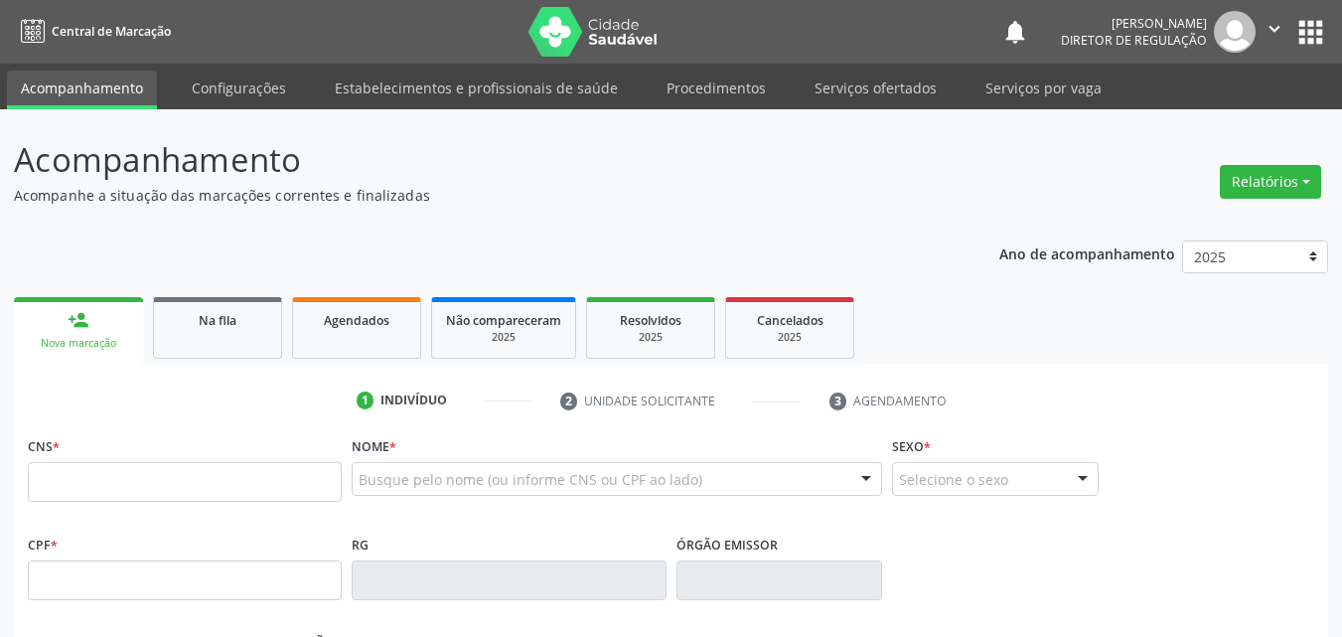
click at [108, 347] on div "Nova marcação" at bounding box center [78, 343] width 101 height 15
click at [119, 481] on input "text" at bounding box center [185, 482] width 314 height 40
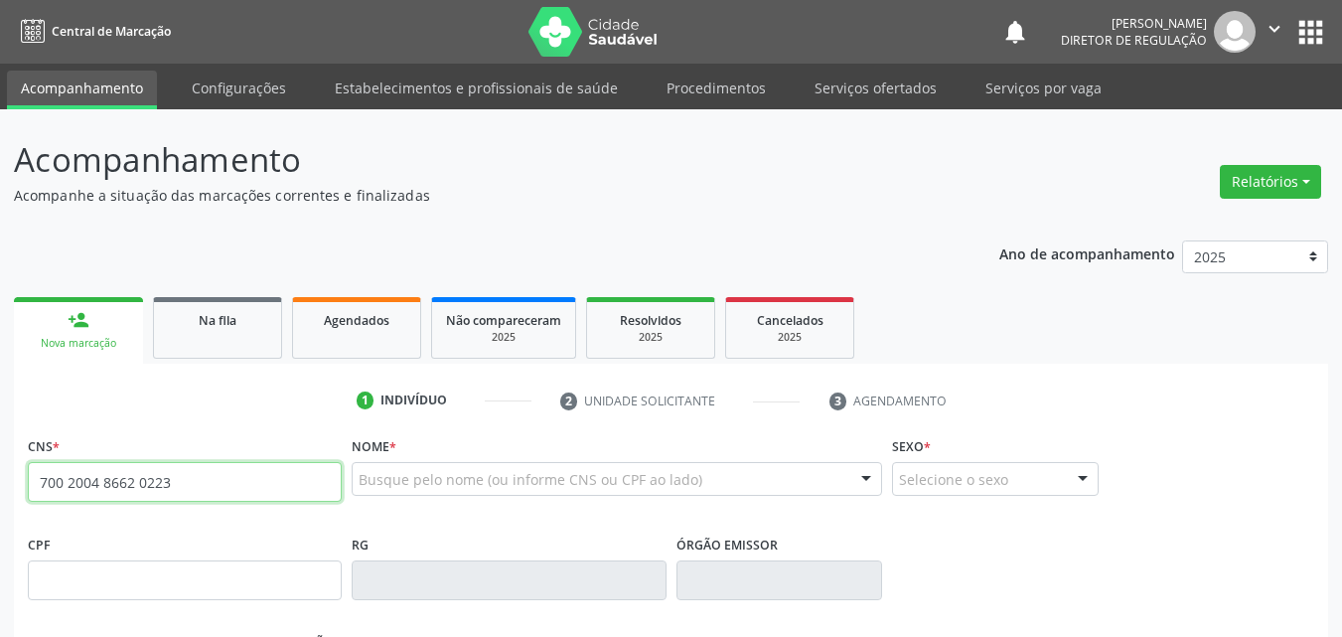
type input "700 2004 8662 0223"
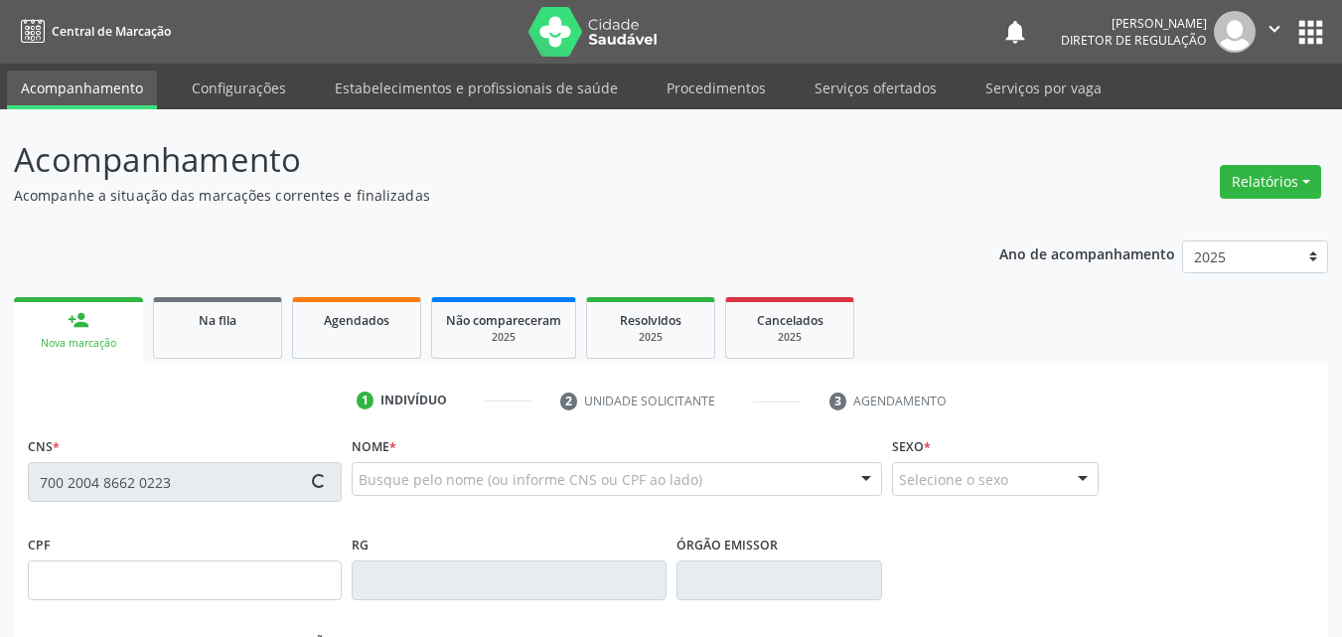
type input "047.064.284-08"
type input "14/04/1982"
type input "Josefa Maria de Sousa"
type input "(87) 98822-6049"
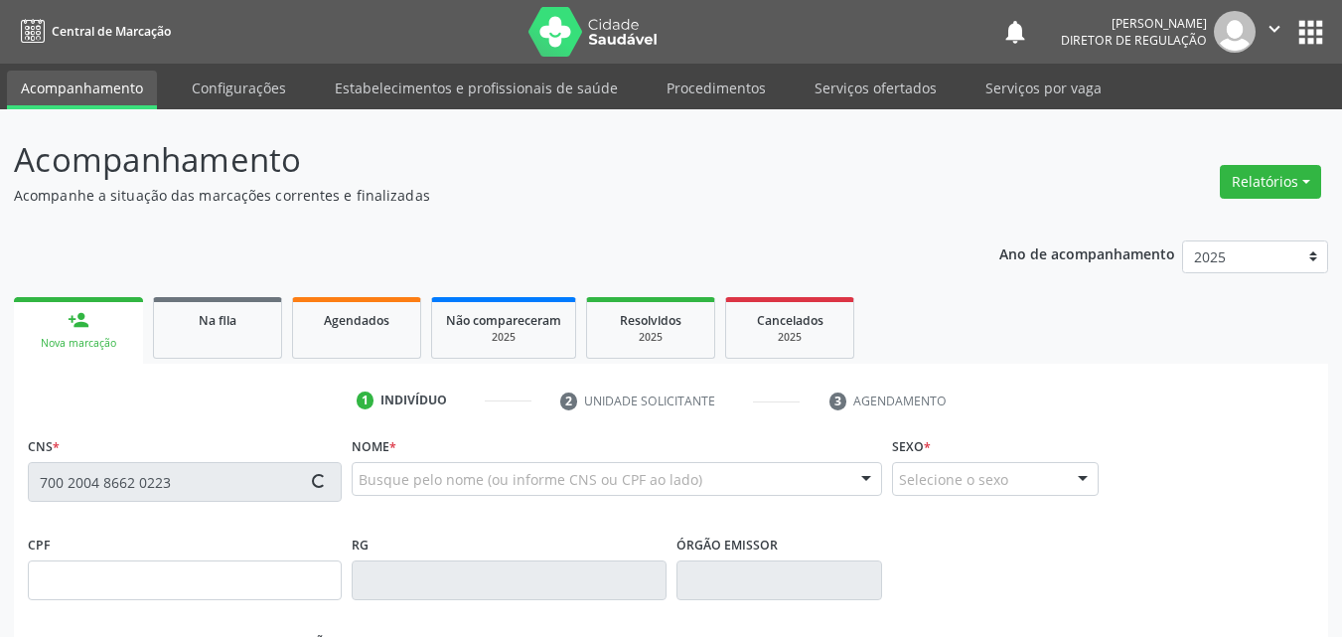
type input "704.940.934-04"
type input "S/N"
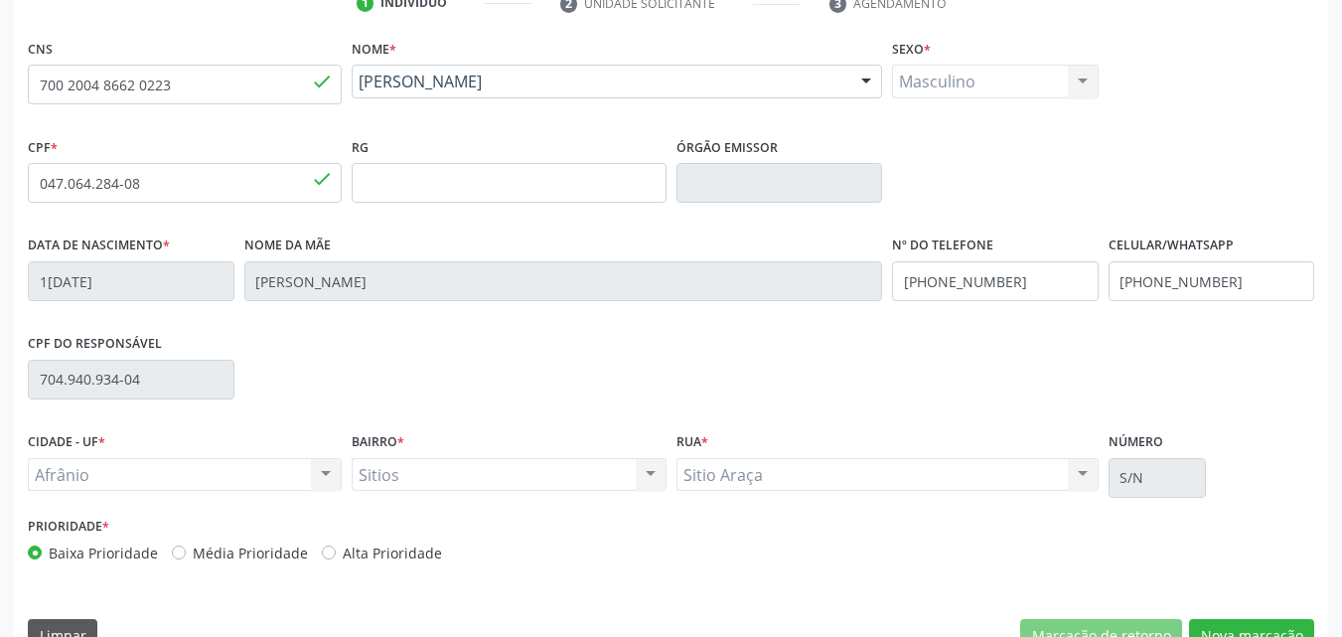
scroll to position [440, 0]
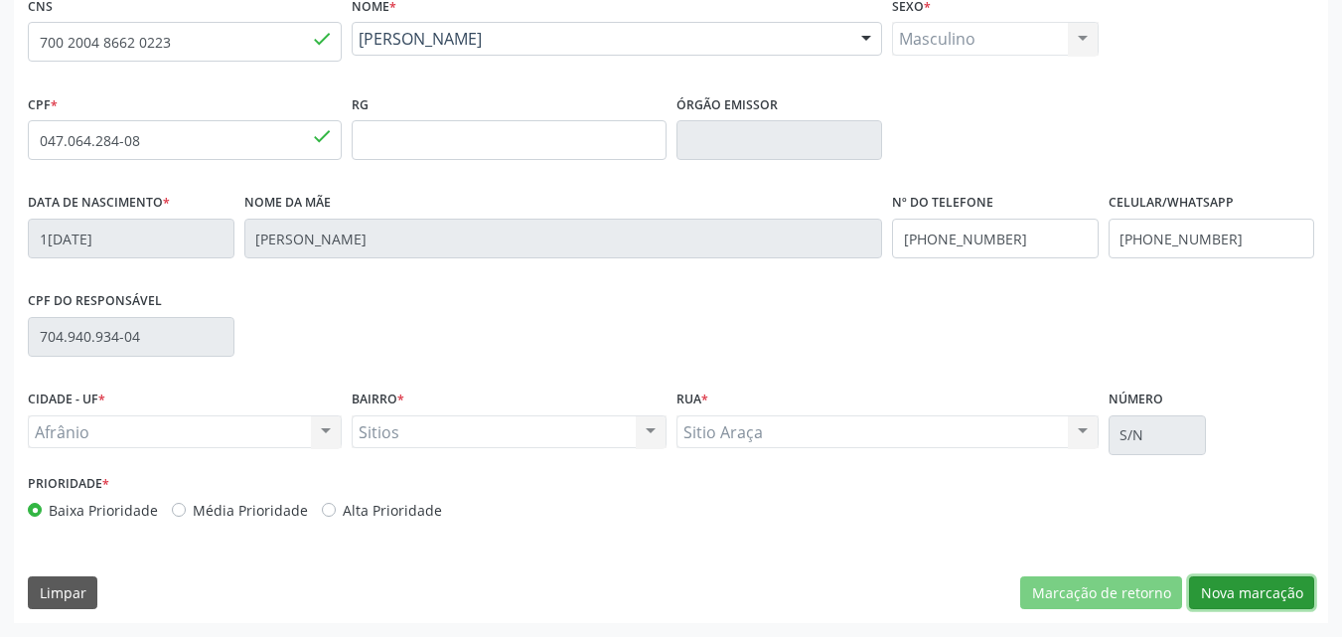
click at [1258, 592] on button "Nova marcação" at bounding box center [1251, 593] width 125 height 34
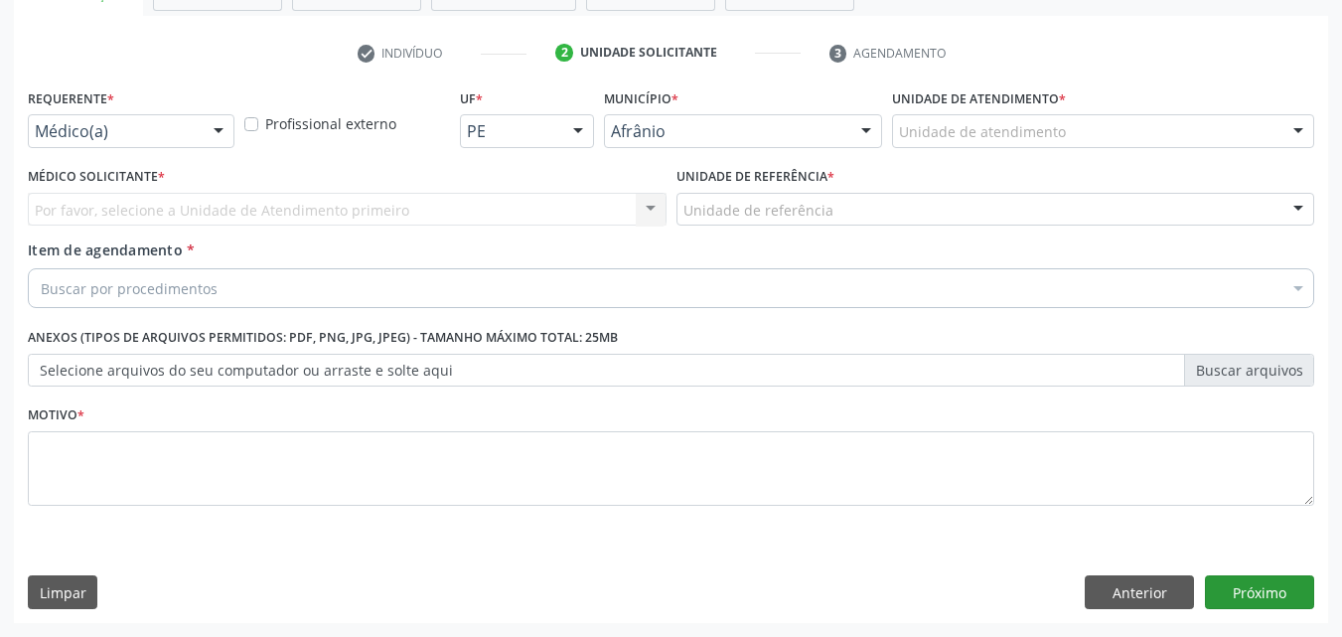
scroll to position [348, 0]
click at [1098, 122] on div "Unidade de atendimento" at bounding box center [1103, 131] width 422 height 34
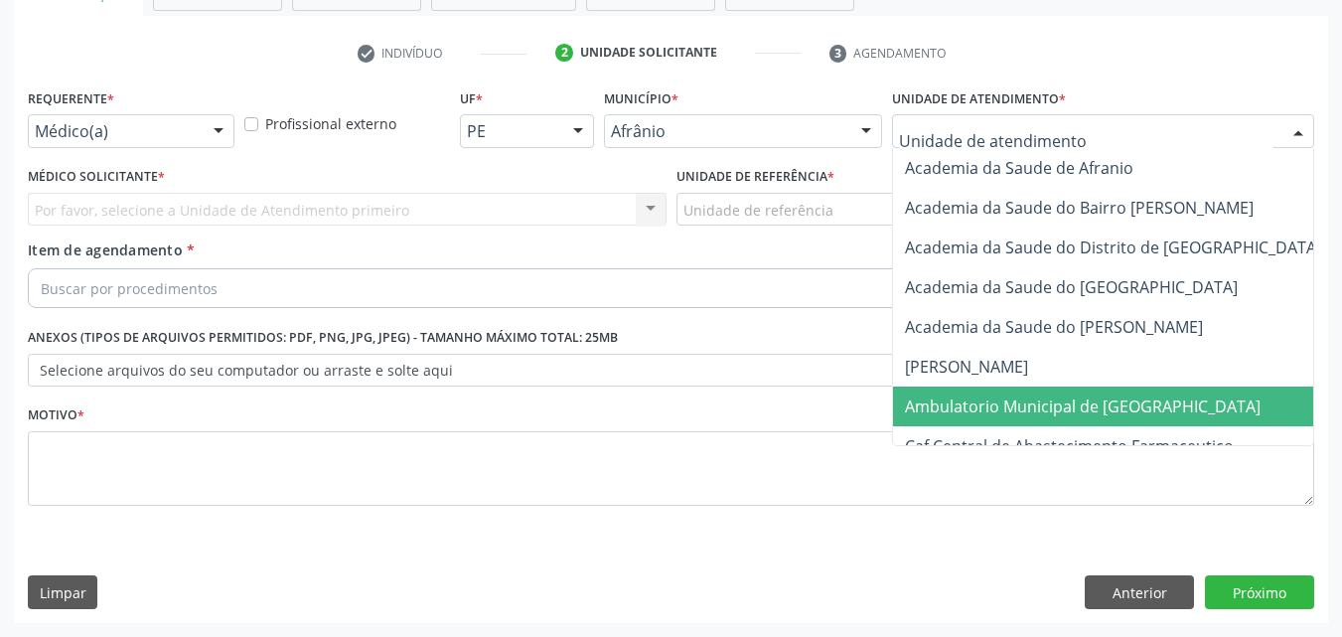
click at [1086, 405] on span "Ambulatorio Municipal de [GEOGRAPHIC_DATA]" at bounding box center [1083, 406] width 356 height 22
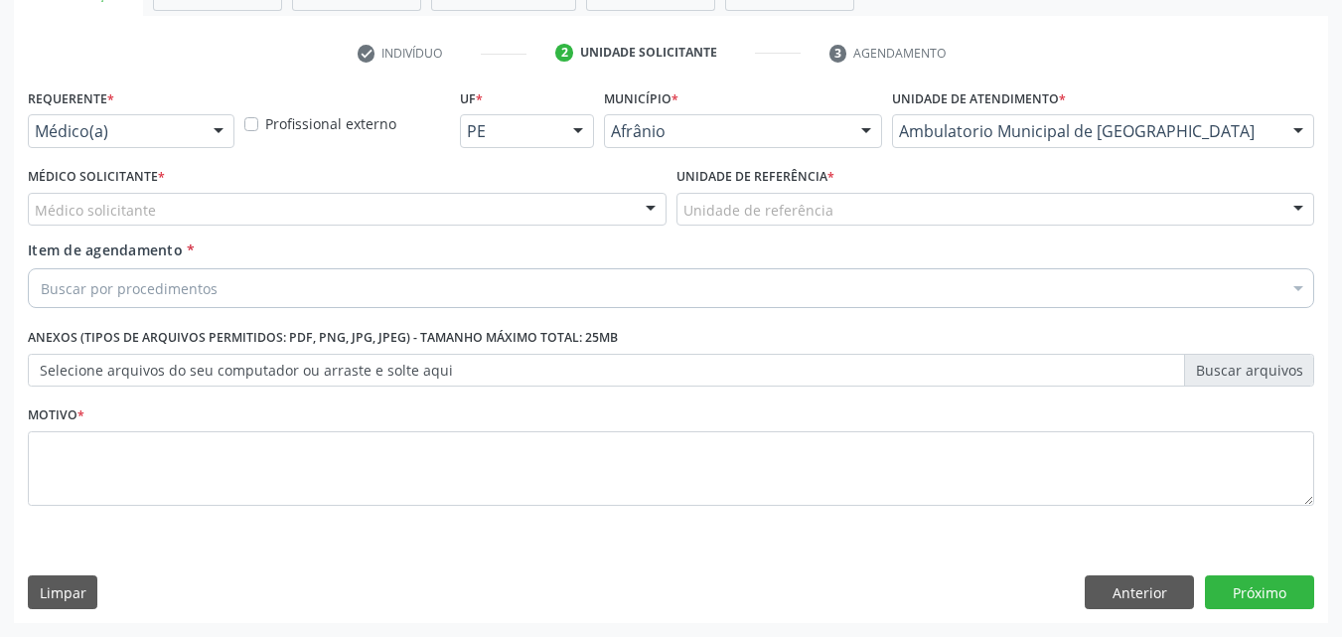
click at [856, 206] on div "Unidade de referência" at bounding box center [996, 210] width 639 height 34
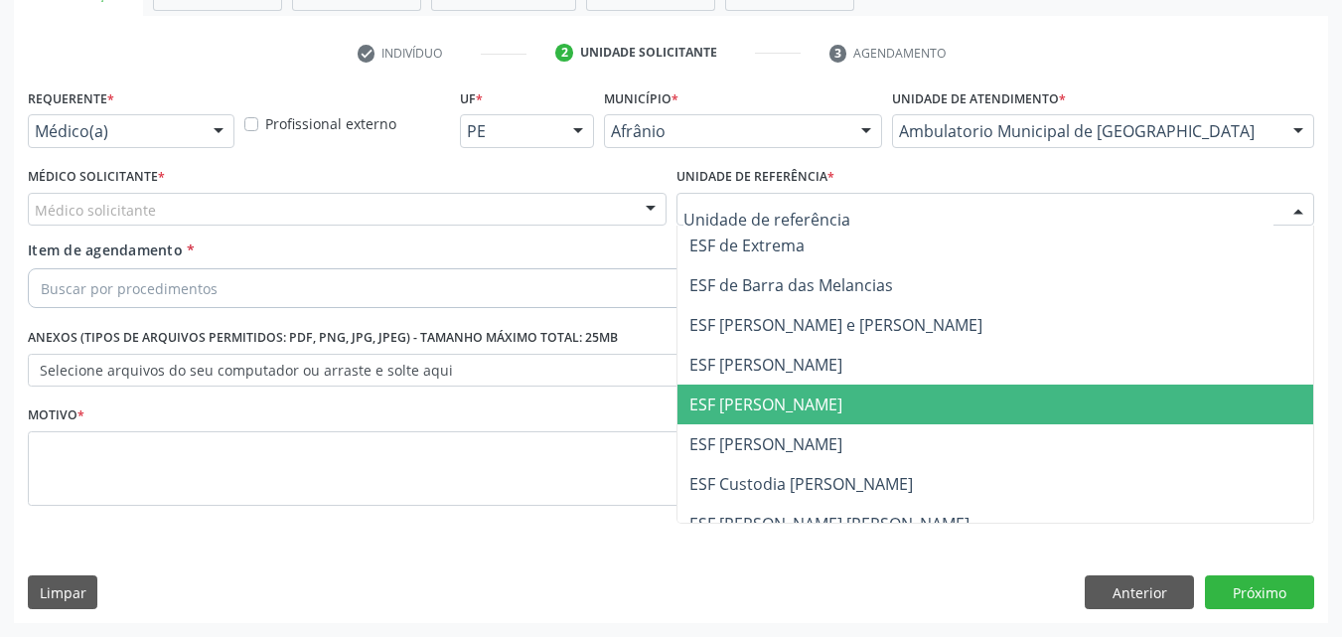
drag, startPoint x: 813, startPoint y: 414, endPoint x: 797, endPoint y: 408, distance: 17.0
click at [809, 411] on span "ESF [PERSON_NAME]" at bounding box center [765, 404] width 153 height 22
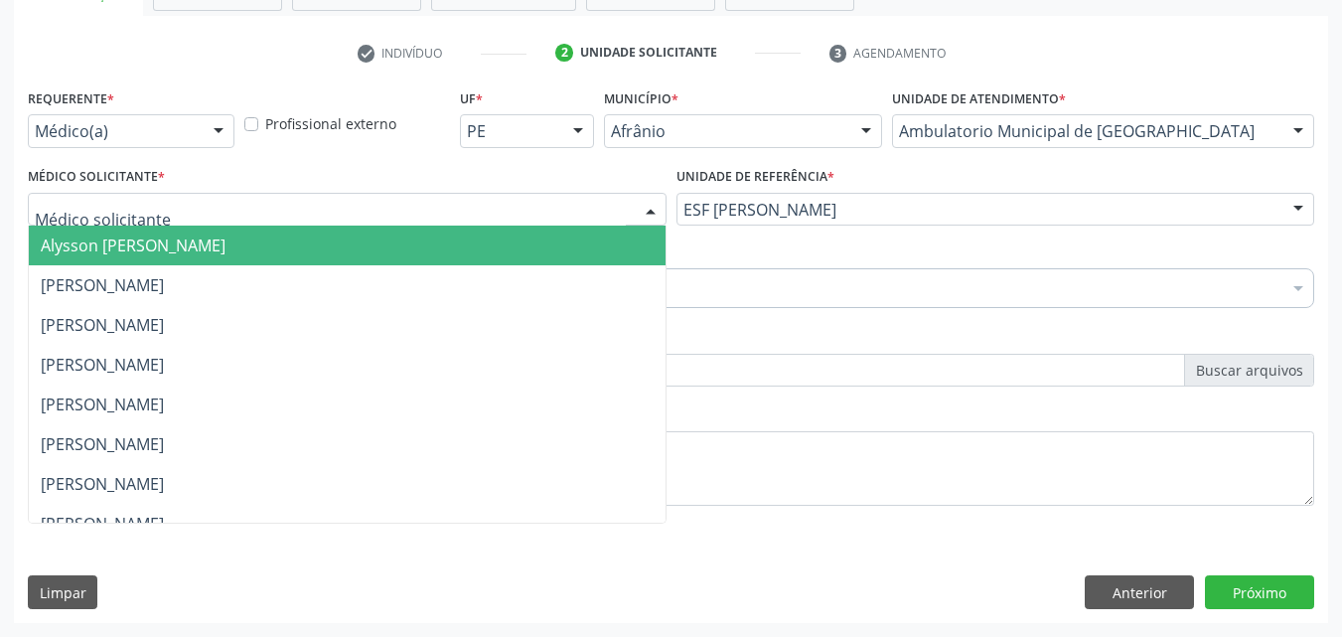
click at [399, 203] on div at bounding box center [347, 210] width 639 height 34
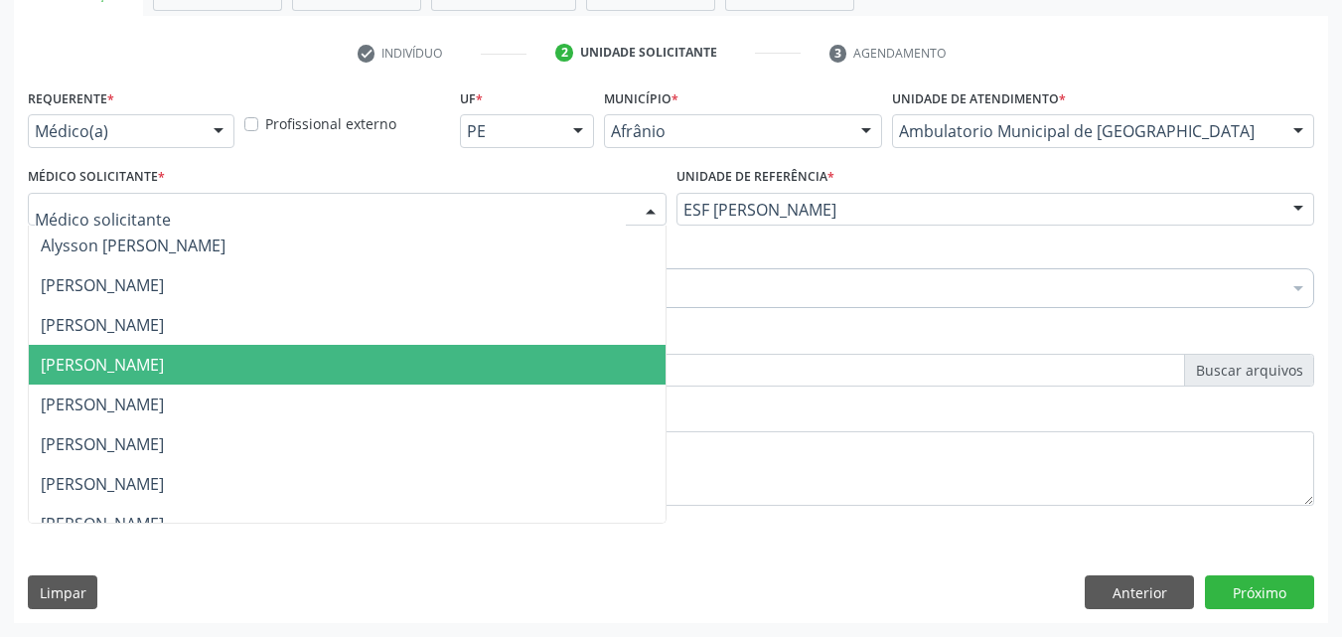
click at [399, 365] on span "[PERSON_NAME]" at bounding box center [347, 365] width 637 height 40
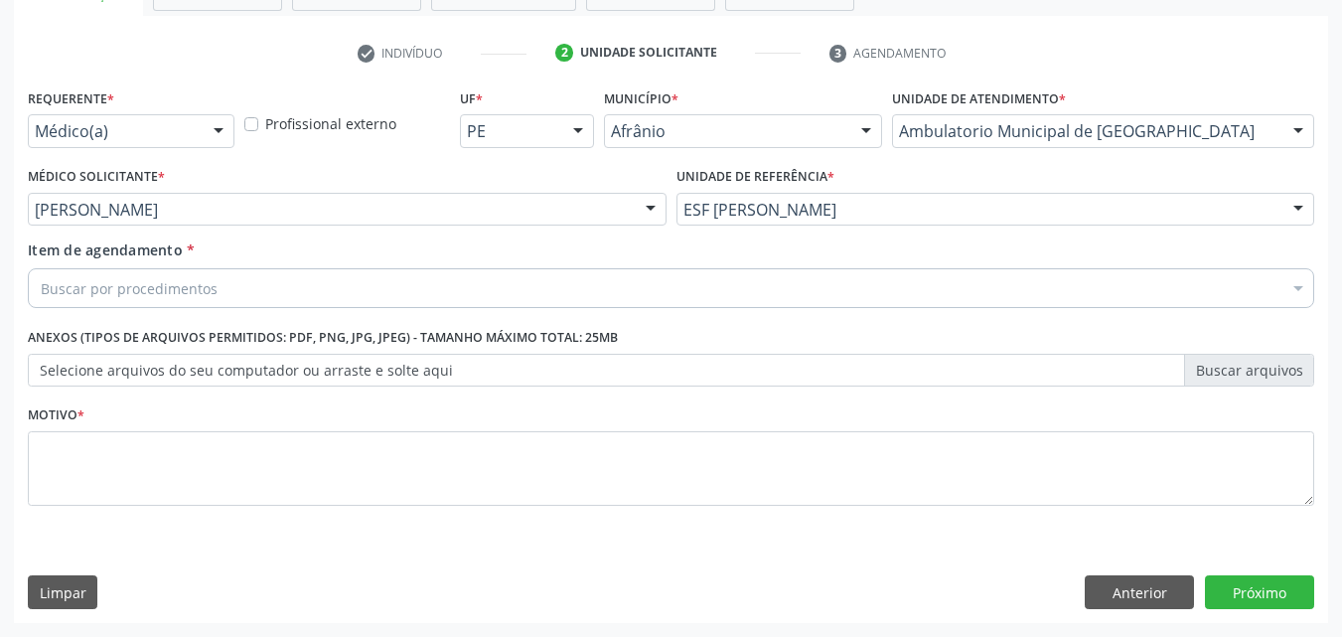
click at [291, 283] on div "Buscar por procedimentos" at bounding box center [671, 288] width 1286 height 40
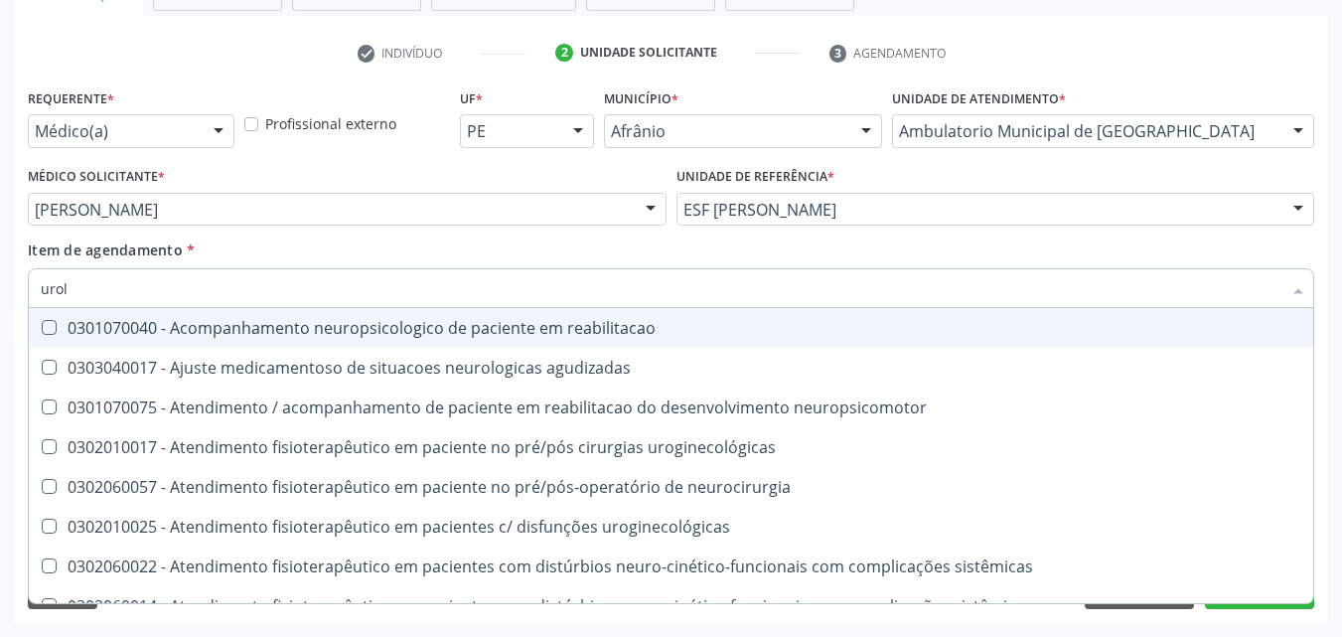
type input "urolo"
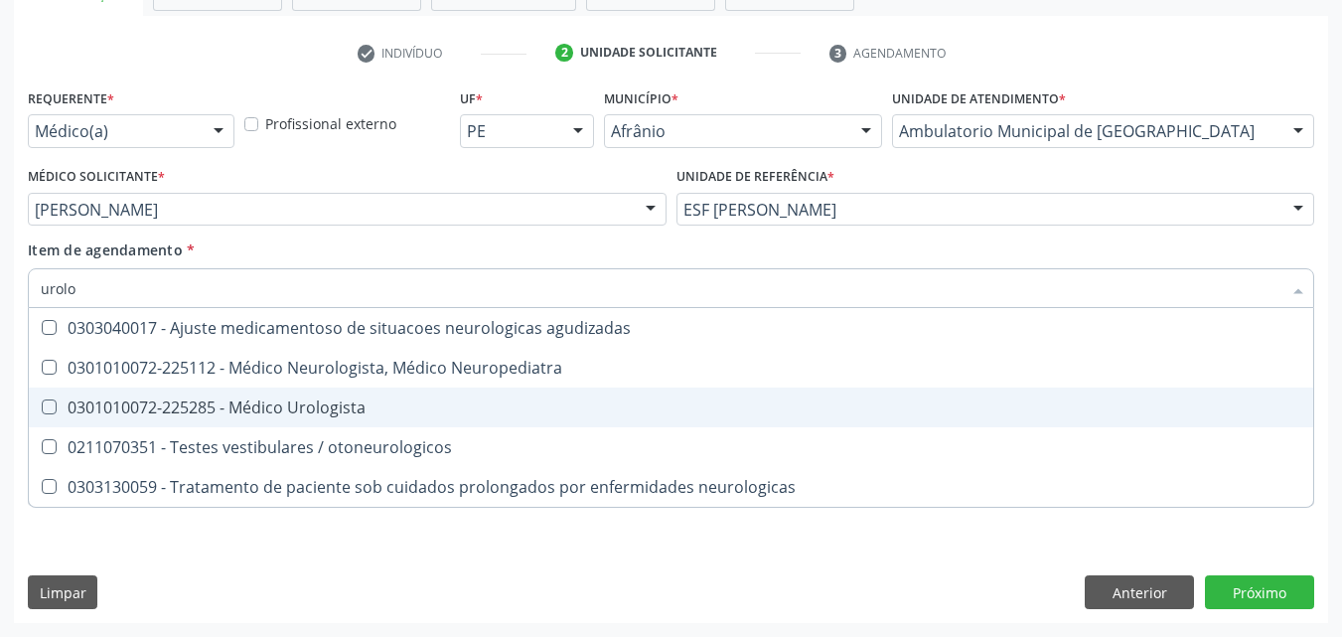
click at [313, 399] on div "0301010072-225285 - Médico Urologista" at bounding box center [671, 407] width 1261 height 16
checkbox Urologista "true"
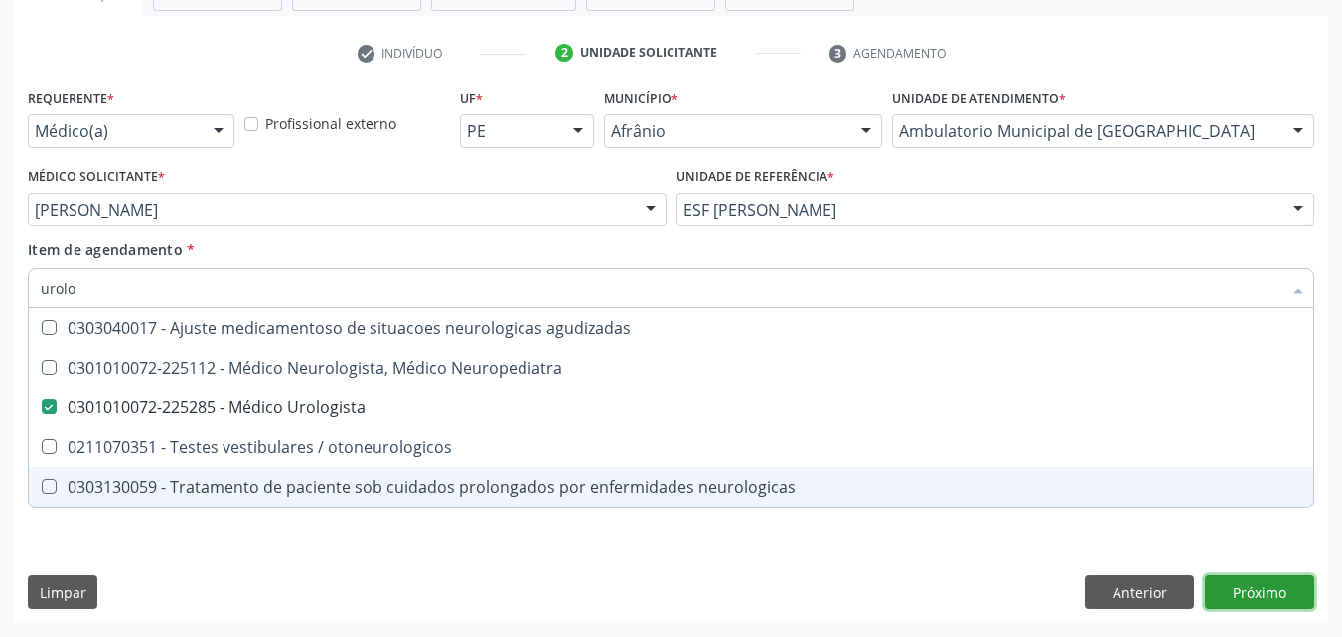
click at [1234, 588] on div "Requerente * Médico(a) Médico(a) Enfermeiro(a) Paciente Nenhum resultado encont…" at bounding box center [671, 352] width 1314 height 539
checkbox Neuropediatra "true"
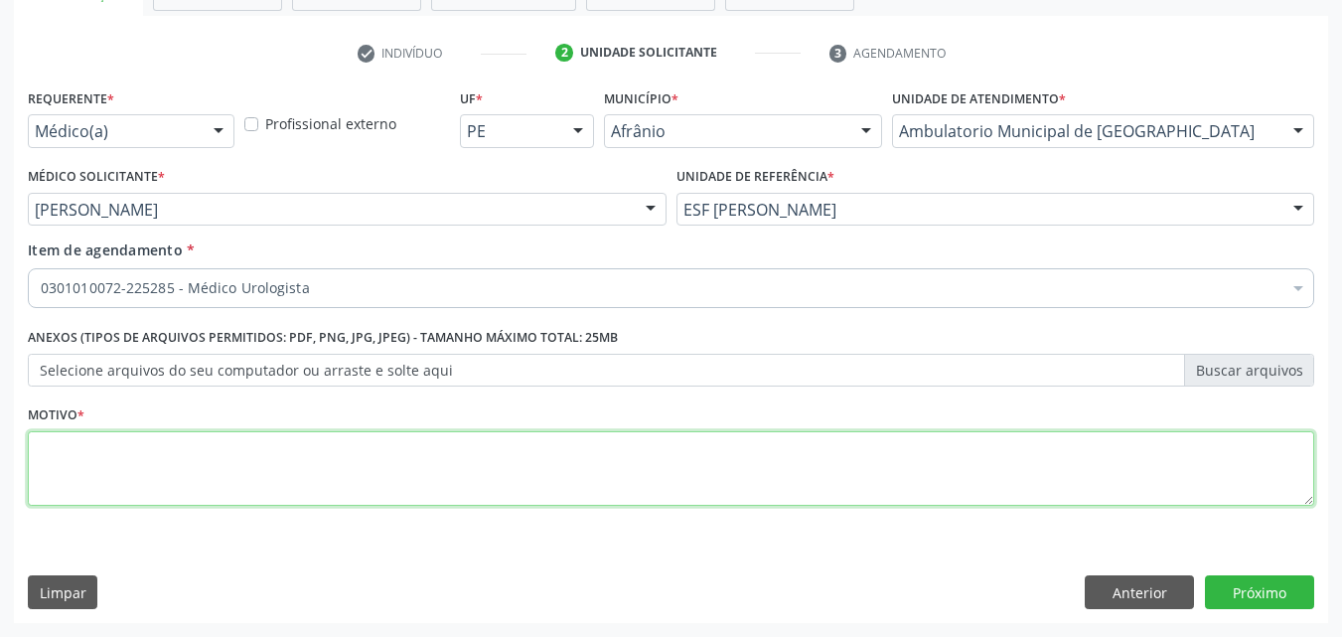
click at [195, 473] on textarea at bounding box center [671, 468] width 1286 height 75
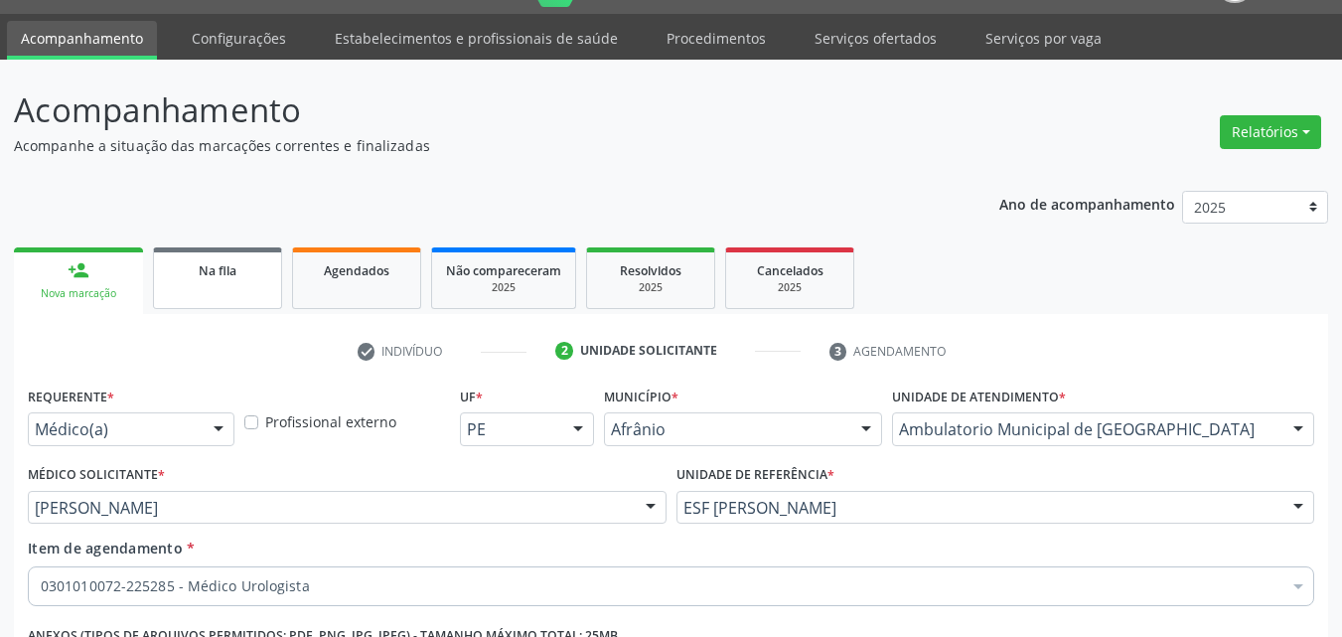
type textarea "*"
click at [253, 270] on div "Na fila" at bounding box center [217, 269] width 99 height 21
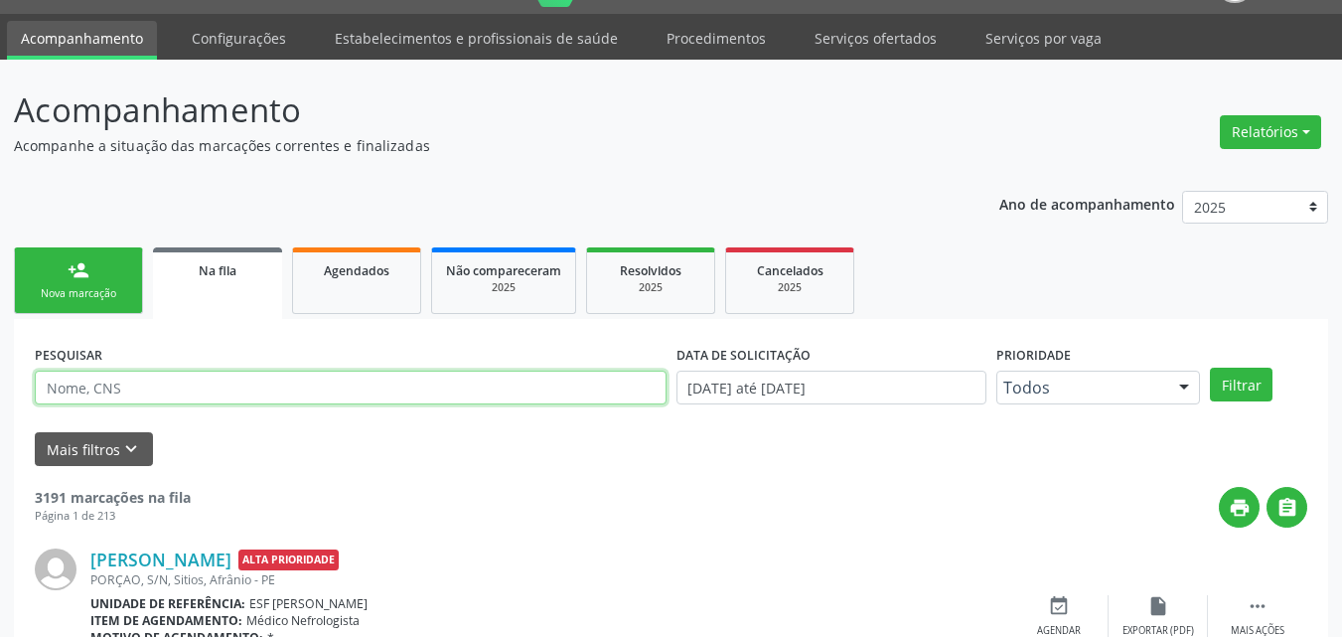
click at [203, 391] on input "text" at bounding box center [351, 388] width 632 height 34
type input "700200486620223"
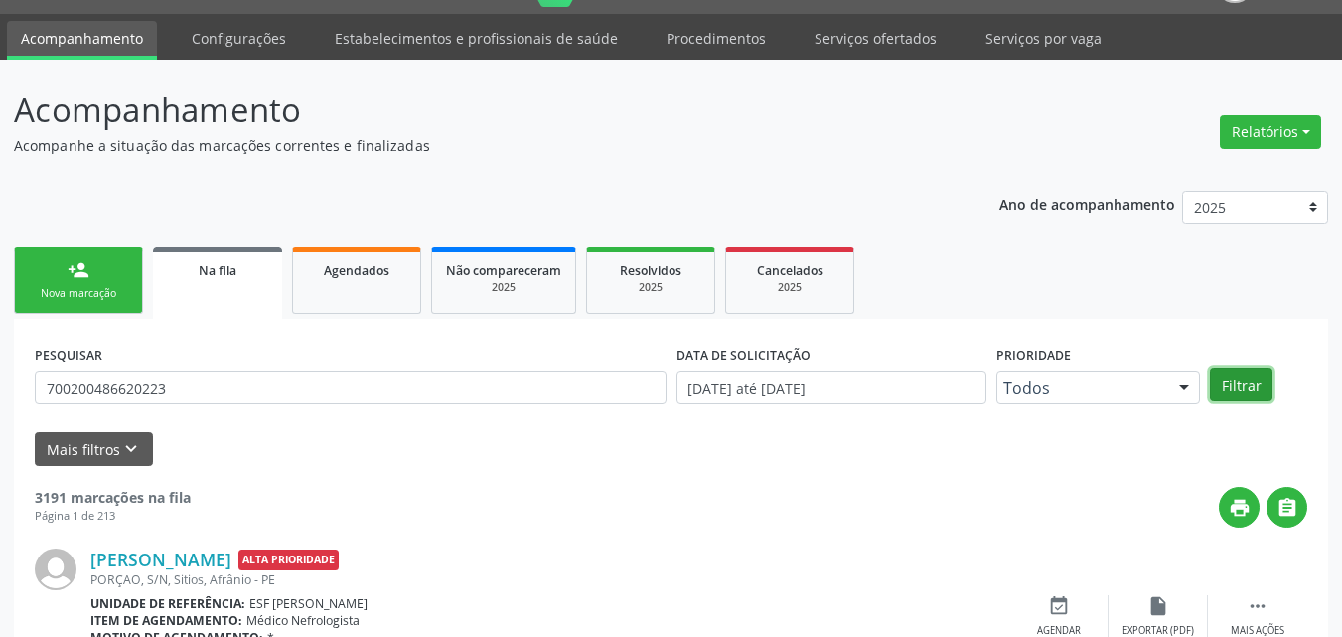
click at [1253, 383] on button "Filtrar" at bounding box center [1241, 385] width 63 height 34
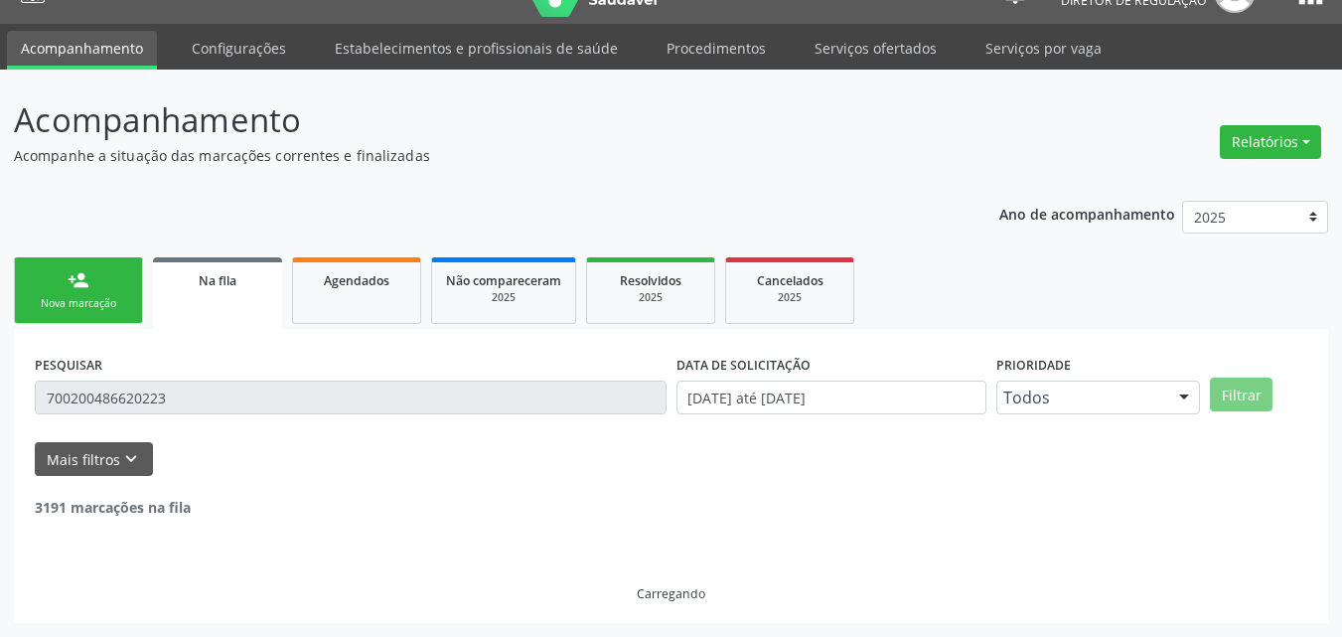
scroll to position [0, 0]
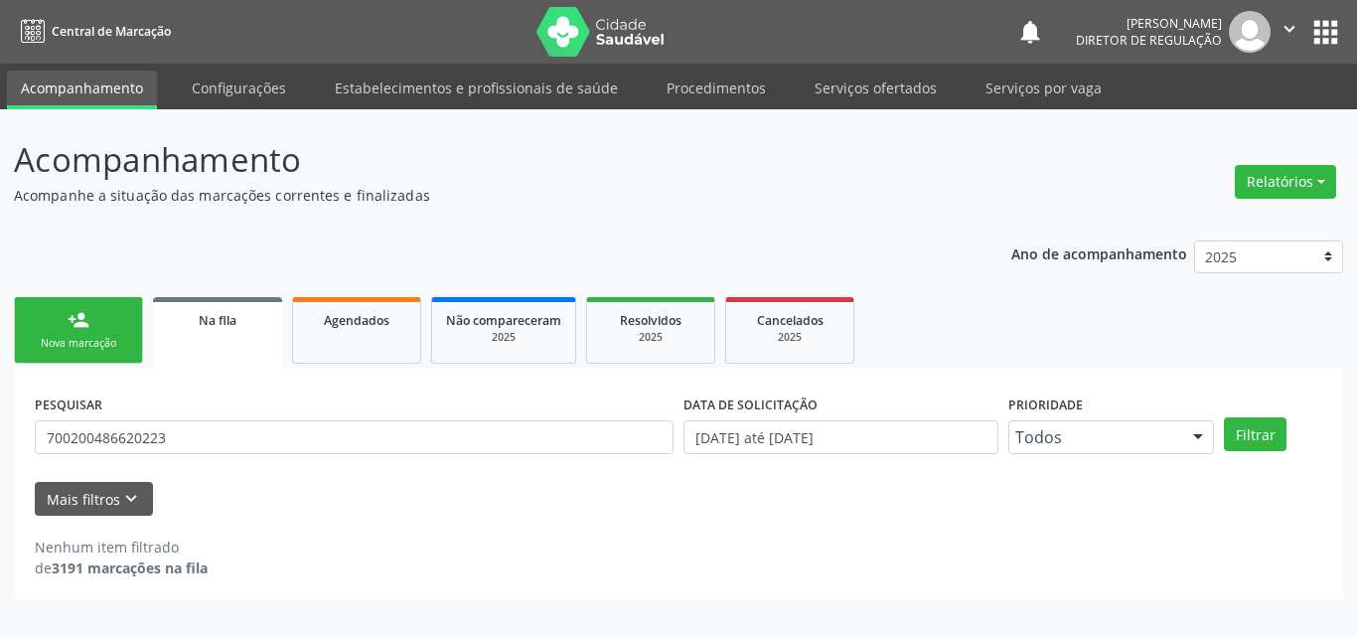
click at [117, 321] on link "person_add Nova marcação" at bounding box center [78, 330] width 129 height 67
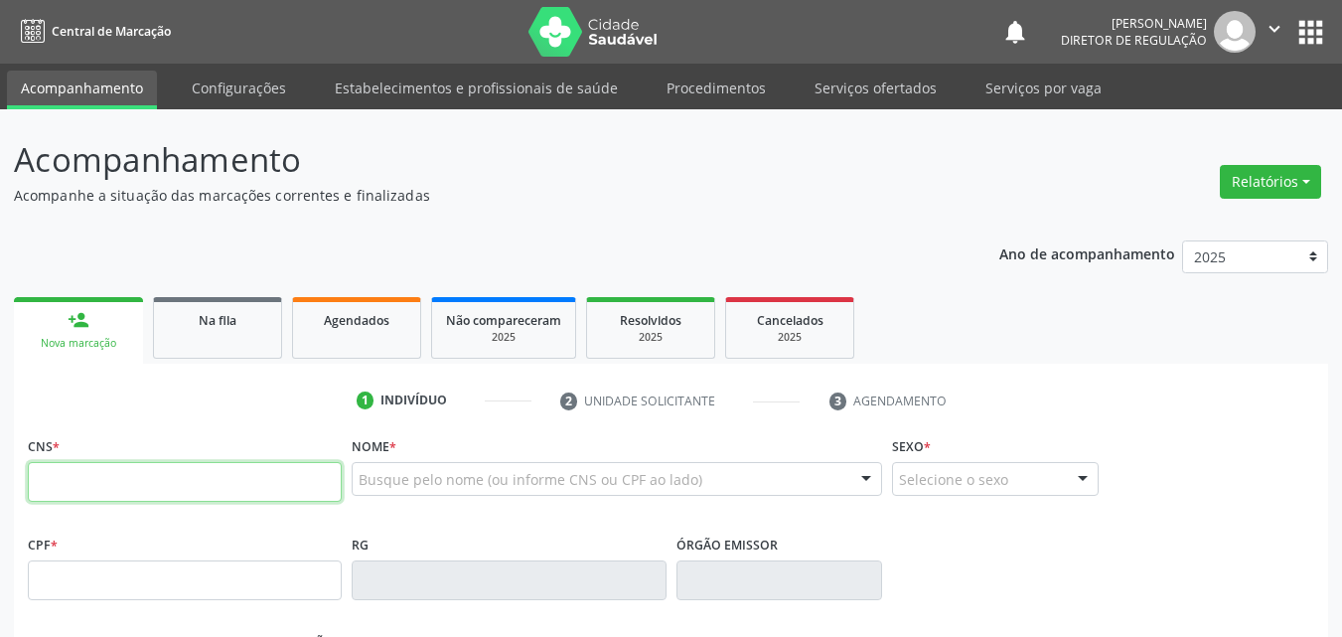
click at [271, 476] on input "text" at bounding box center [185, 482] width 314 height 40
type input "700 2004 8662 0223"
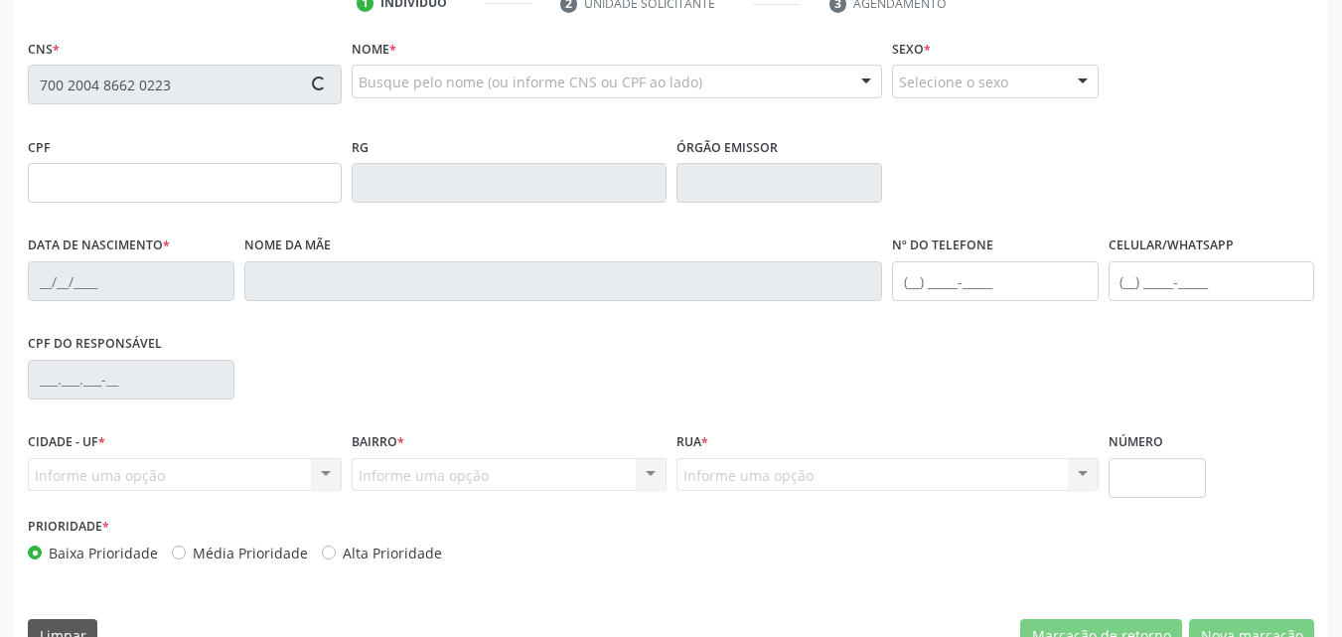
scroll to position [440, 0]
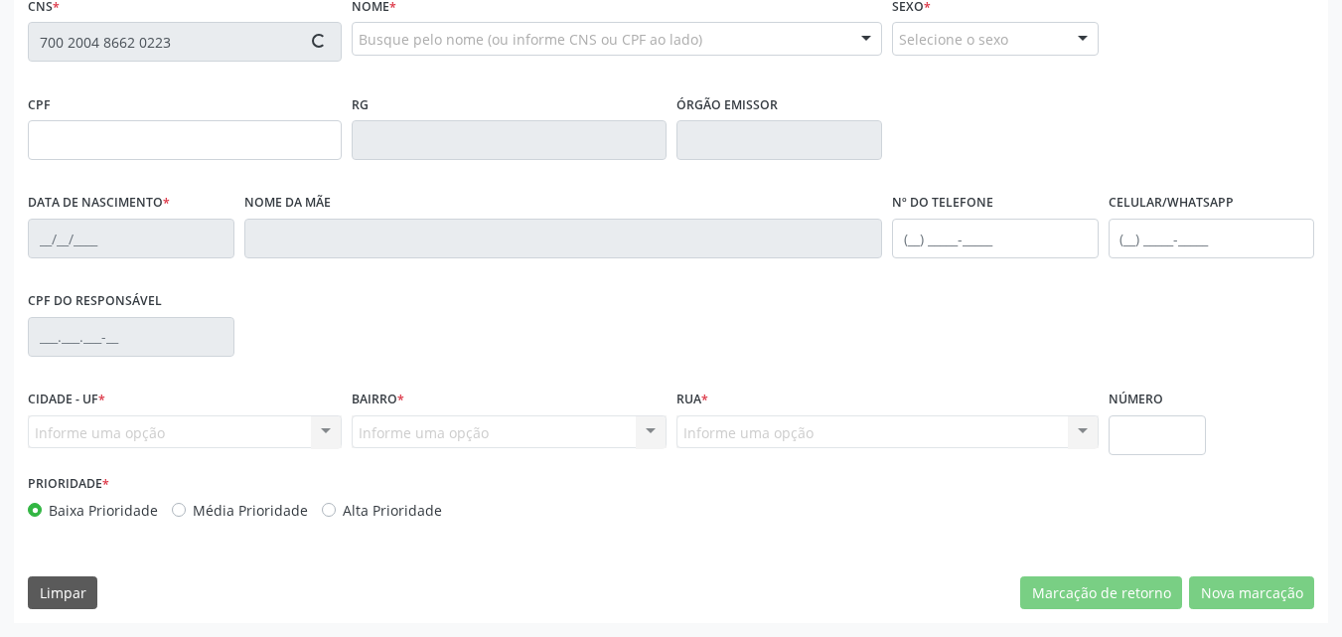
type input "047.064.284-08"
type input "14/04/1982"
type input "Josefa Maria de Sousa"
type input "(87) 98822-6049"
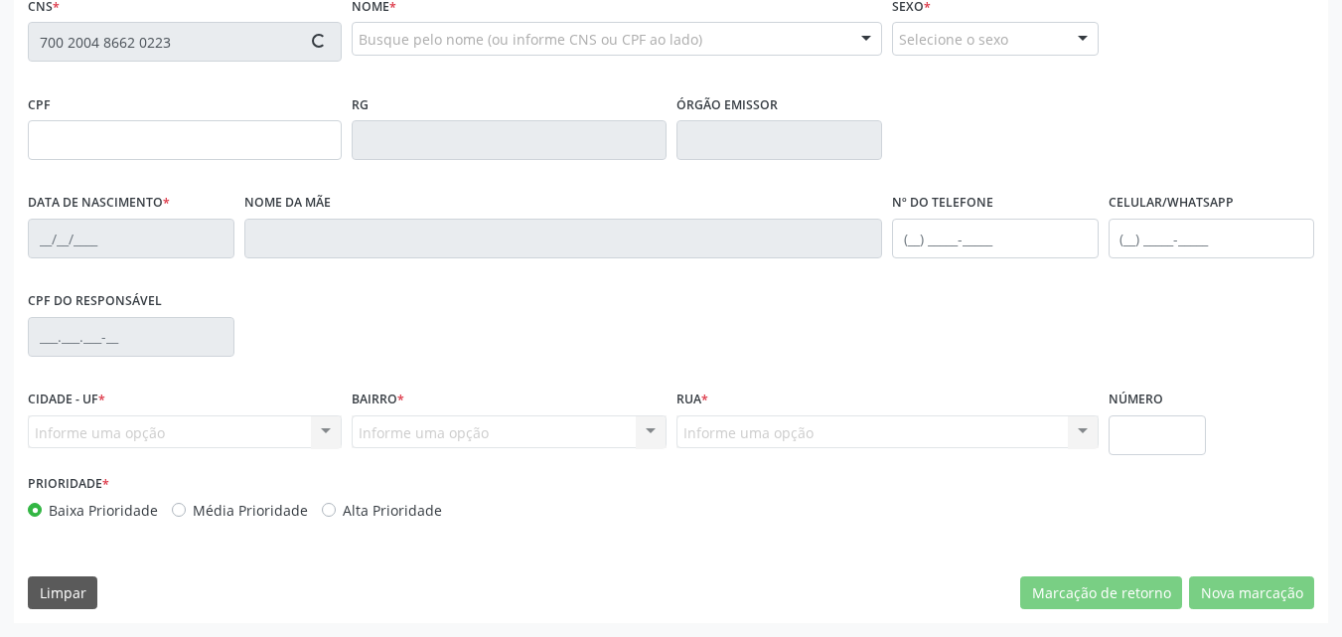
type input "704.940.934-04"
type input "S/N"
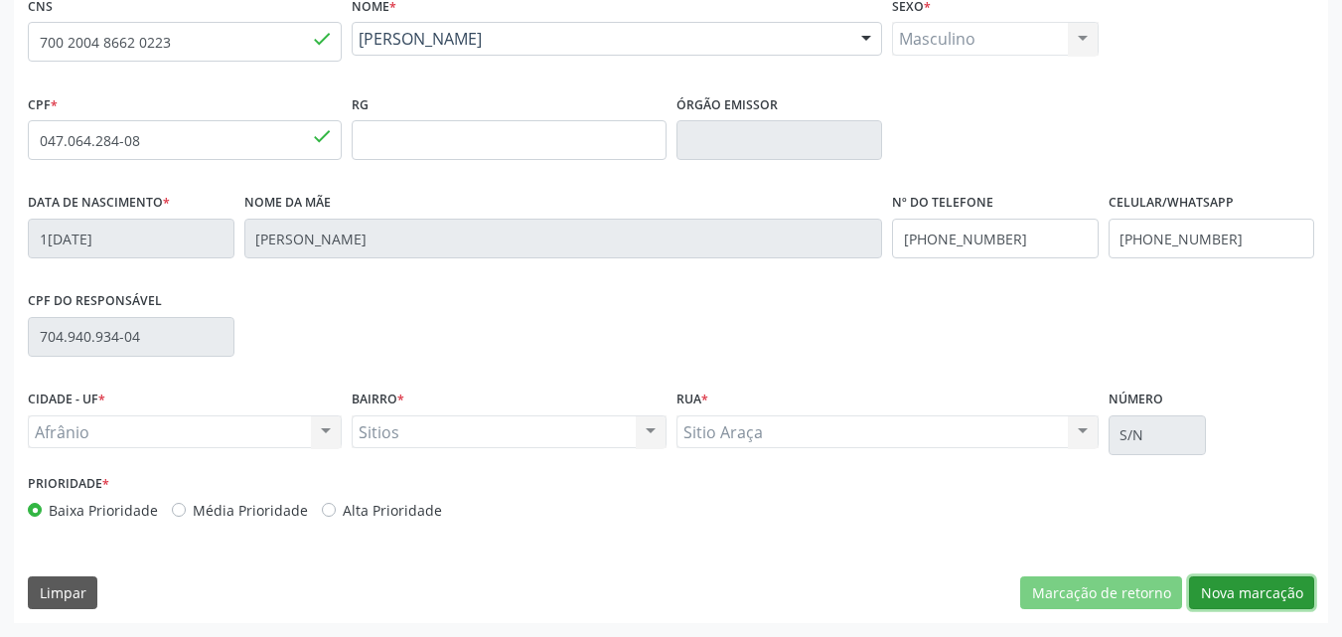
click at [1245, 596] on button "Nova marcação" at bounding box center [1251, 593] width 125 height 34
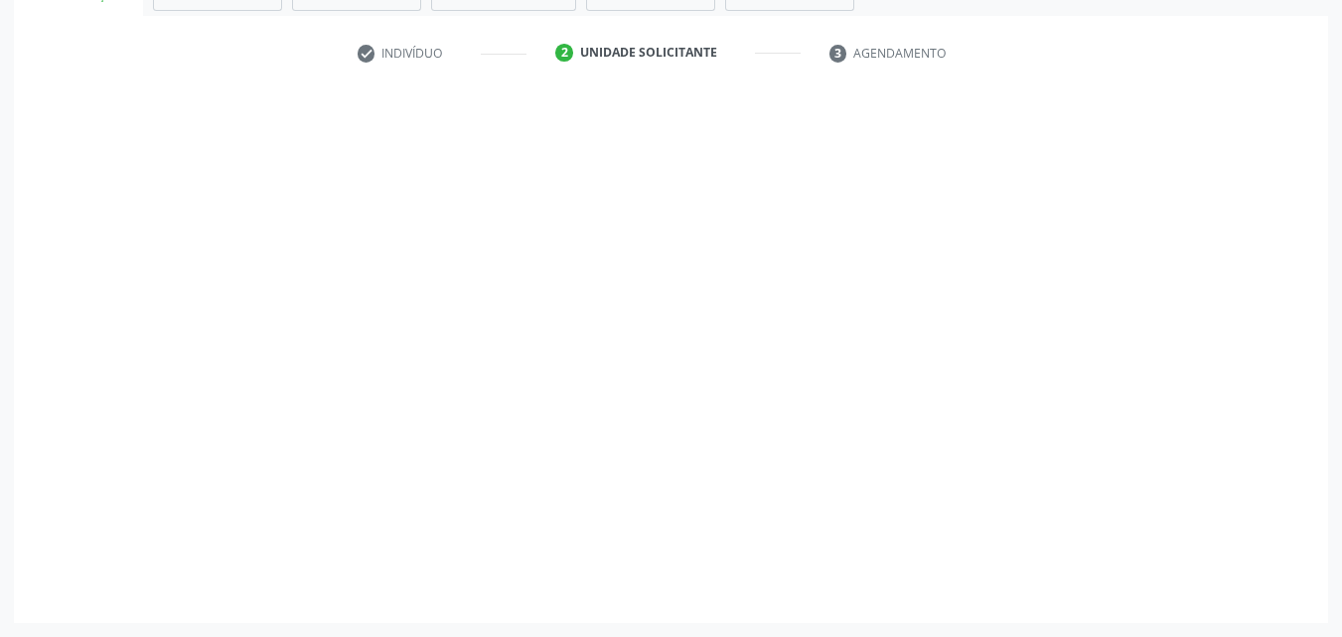
scroll to position [348, 0]
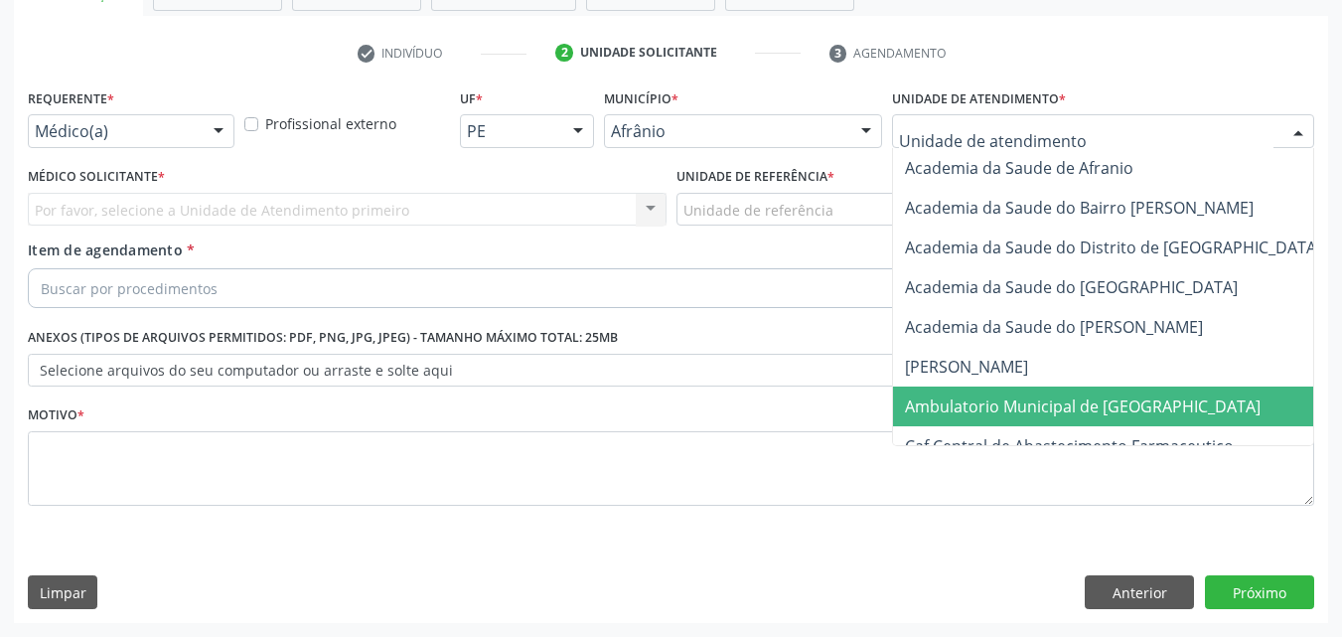
click at [1029, 405] on span "Ambulatorio Municipal de [GEOGRAPHIC_DATA]" at bounding box center [1083, 406] width 356 height 22
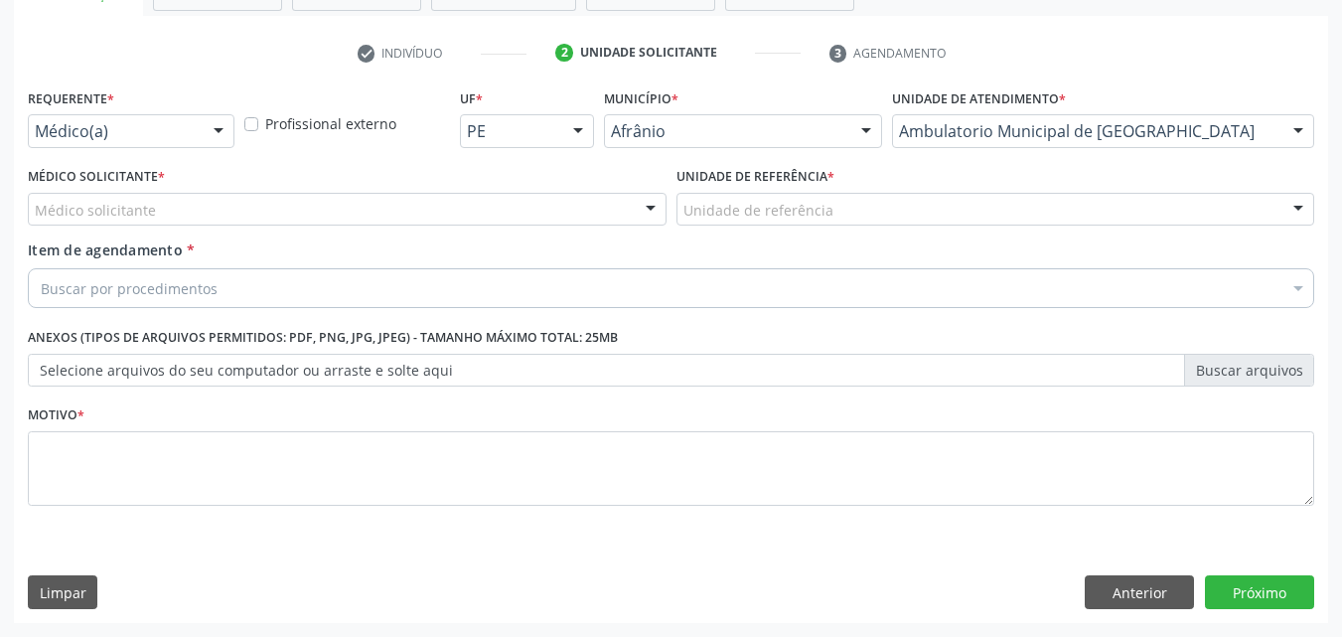
click at [848, 213] on div "Unidade de referência" at bounding box center [996, 210] width 639 height 34
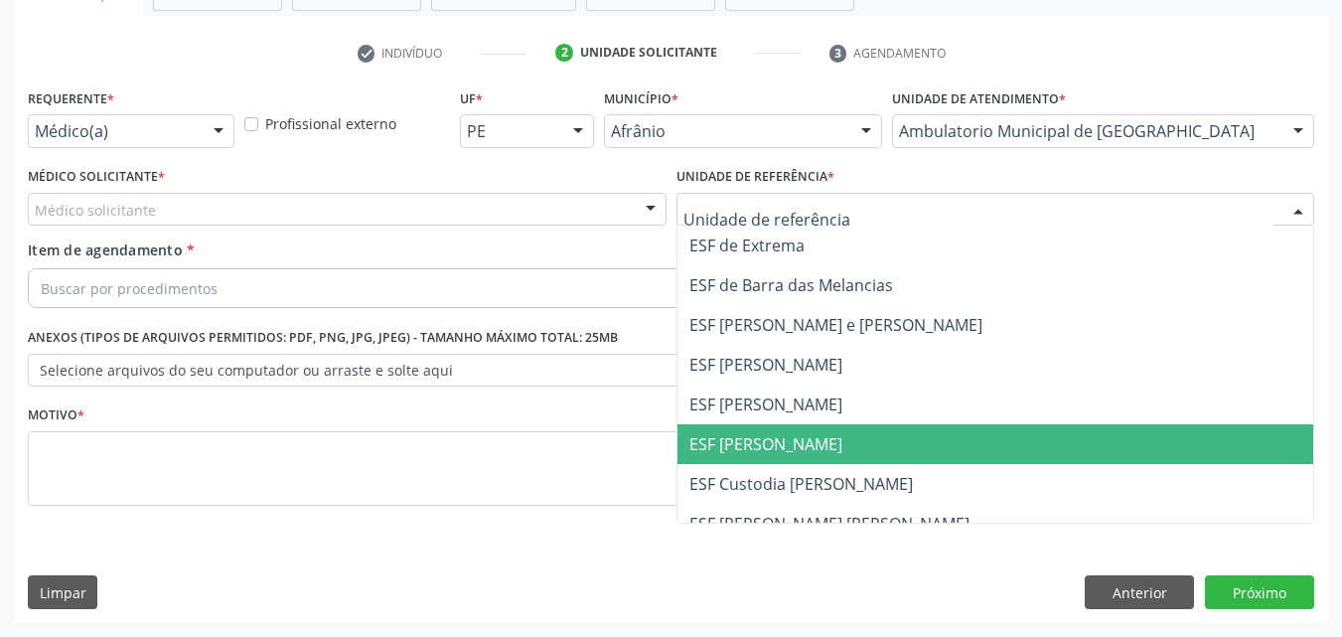
drag, startPoint x: 835, startPoint y: 444, endPoint x: 717, endPoint y: 449, distance: 118.3
click at [828, 444] on span "ESF [PERSON_NAME]" at bounding box center [996, 444] width 637 height 40
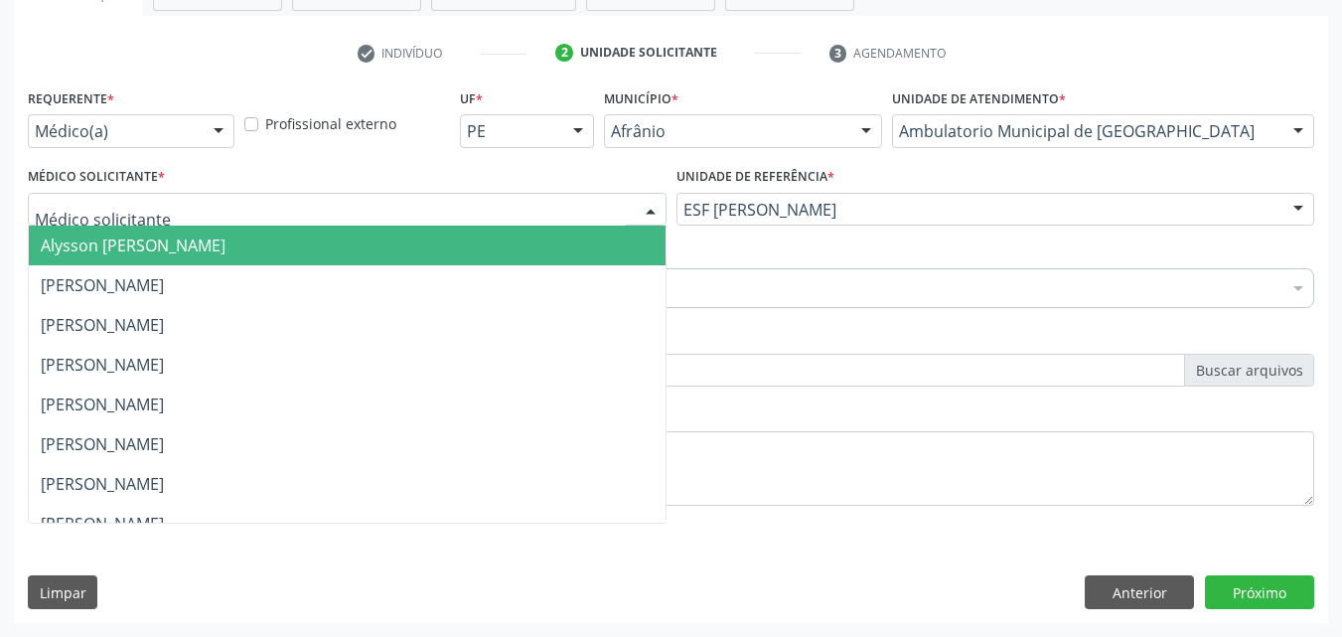
click at [408, 197] on div at bounding box center [347, 210] width 639 height 34
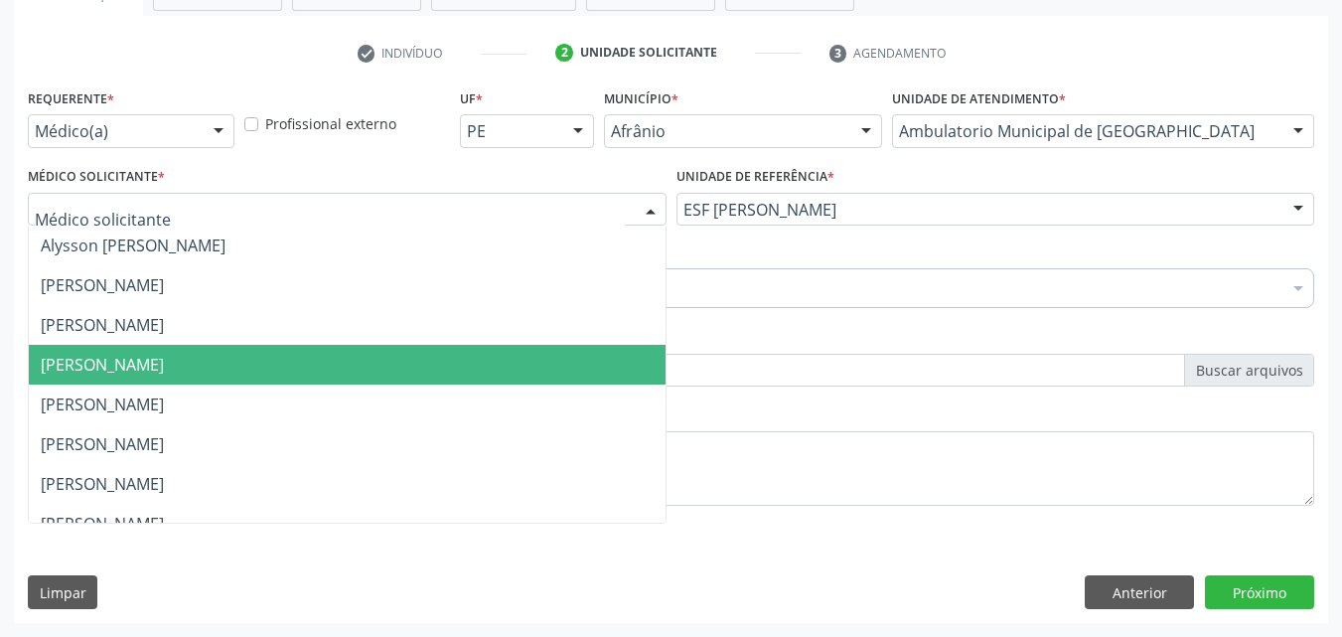
drag, startPoint x: 407, startPoint y: 364, endPoint x: 370, endPoint y: 357, distance: 38.4
click at [405, 365] on span "[PERSON_NAME]" at bounding box center [347, 365] width 637 height 40
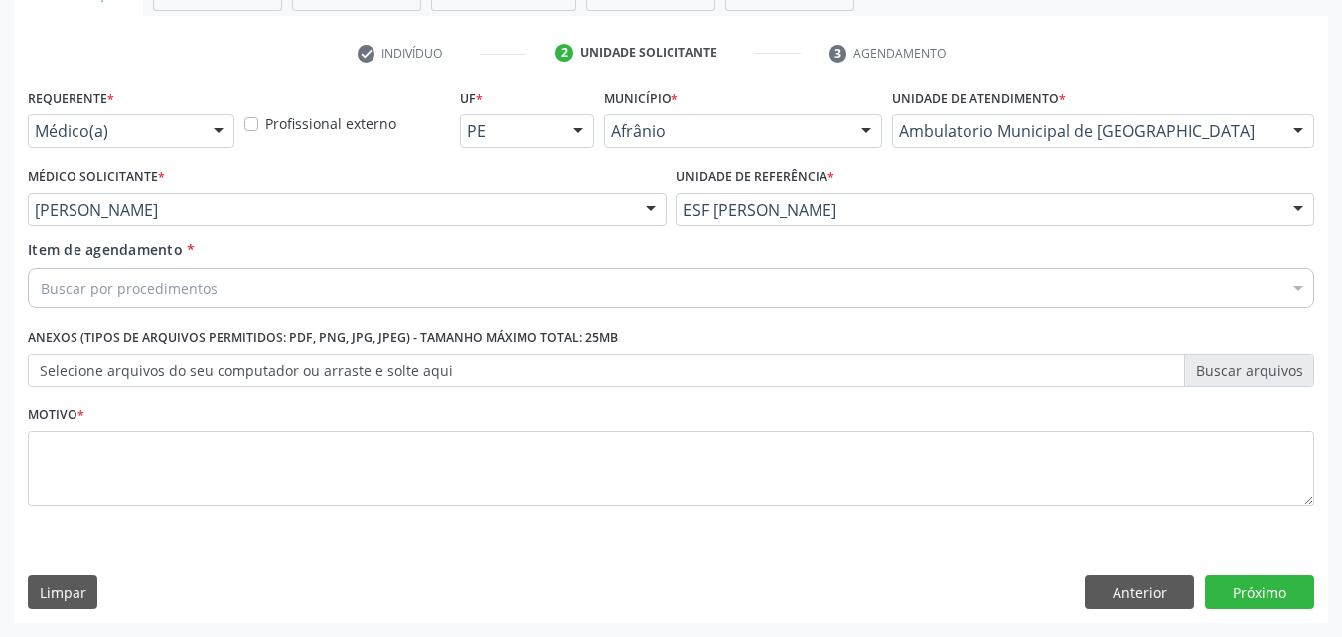
click at [272, 296] on div "Buscar por procedimentos" at bounding box center [671, 288] width 1286 height 40
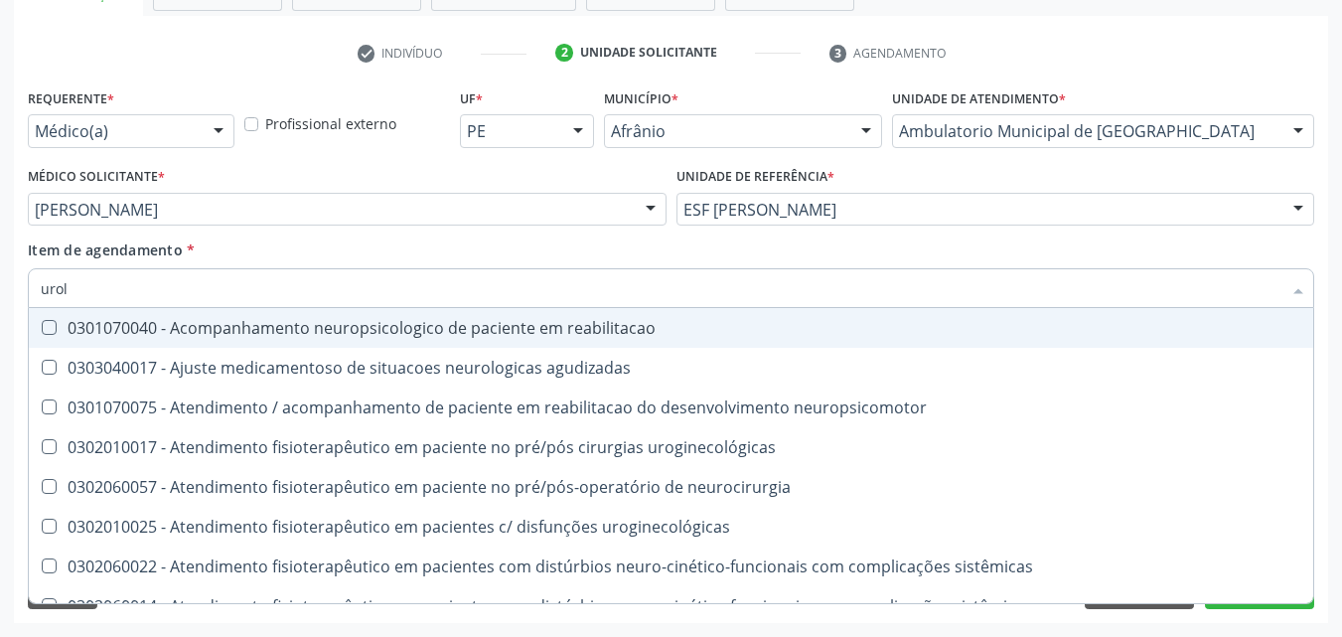
type input "urolo"
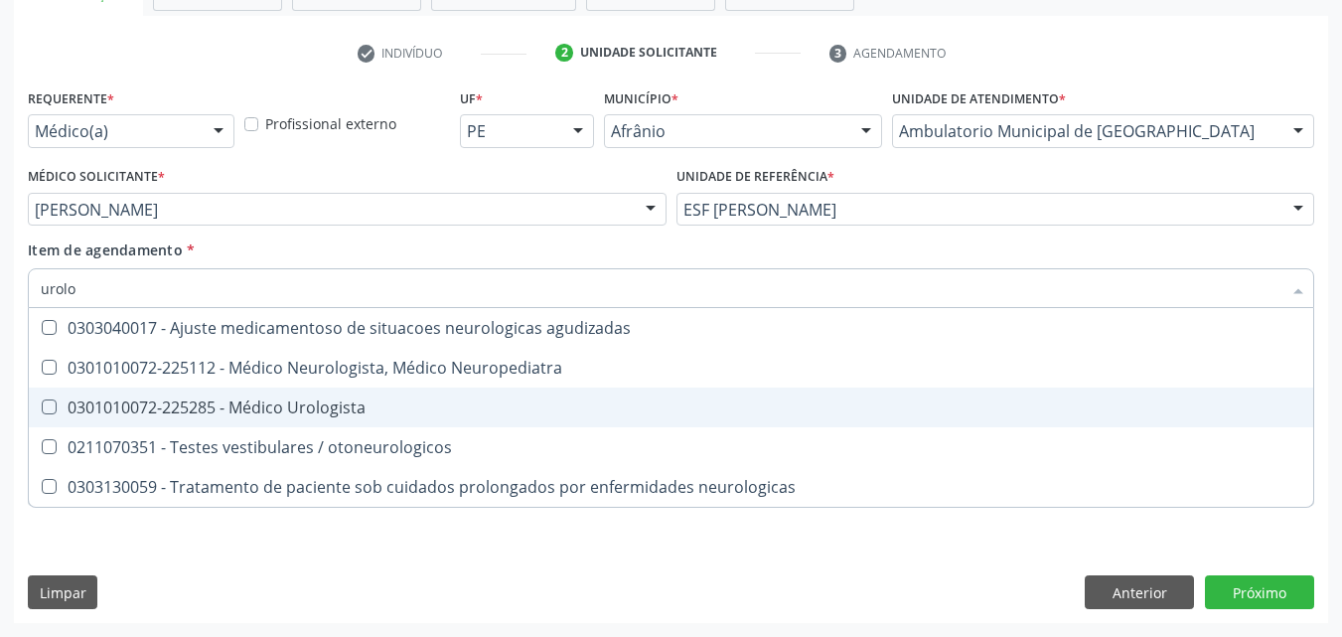
click at [290, 406] on div "0301010072-225285 - Médico Urologista" at bounding box center [671, 407] width 1261 height 16
checkbox Urologista "true"
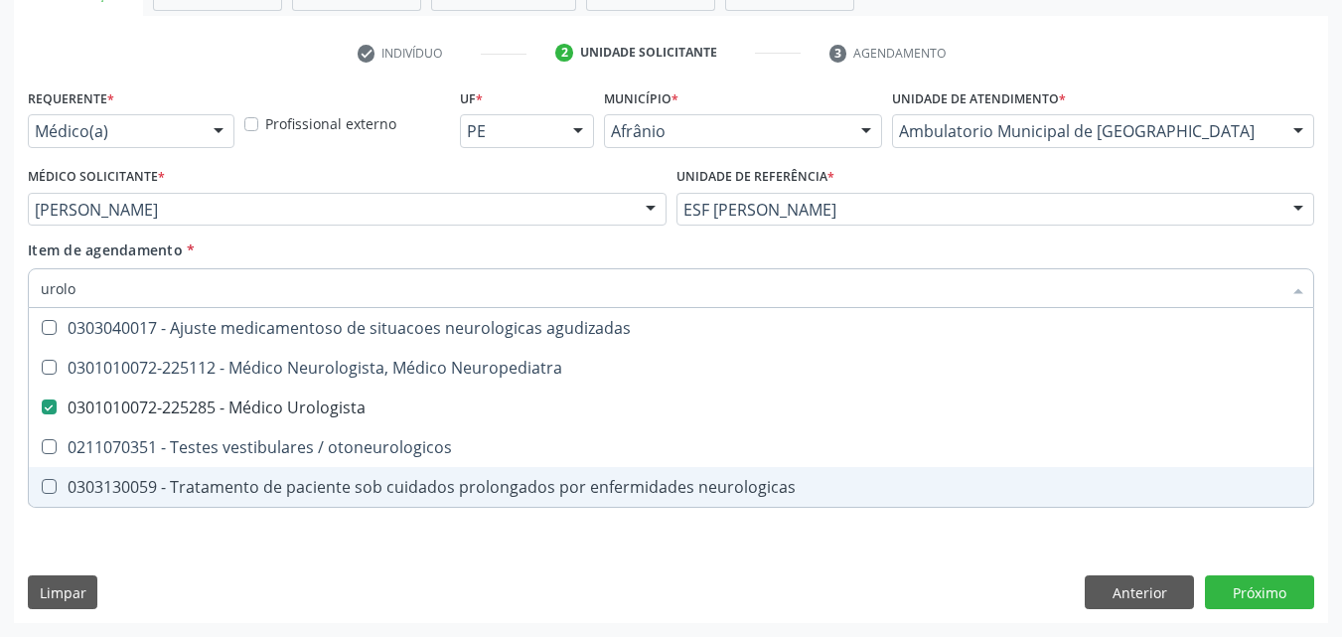
click at [345, 561] on div "Requerente * Médico(a) Médico(a) Enfermeiro(a) Paciente Nenhum resultado encont…" at bounding box center [671, 352] width 1314 height 539
checkbox Neuropediatra "true"
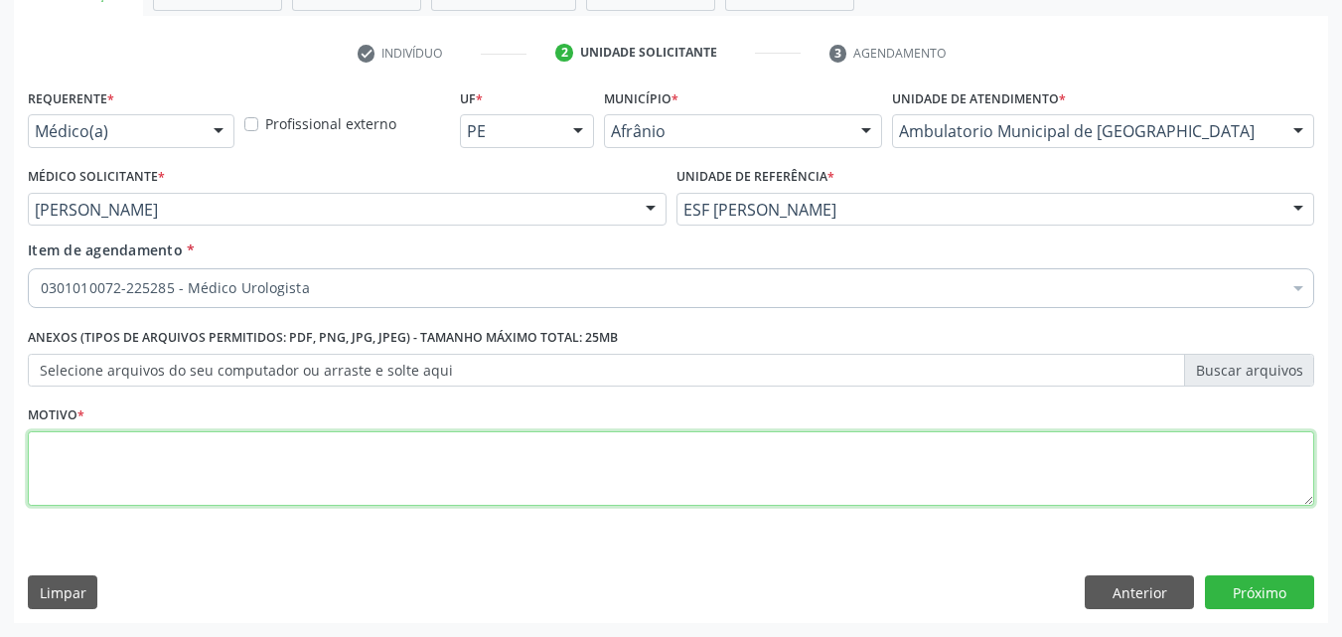
click at [280, 469] on textarea at bounding box center [671, 468] width 1286 height 75
type textarea "*"
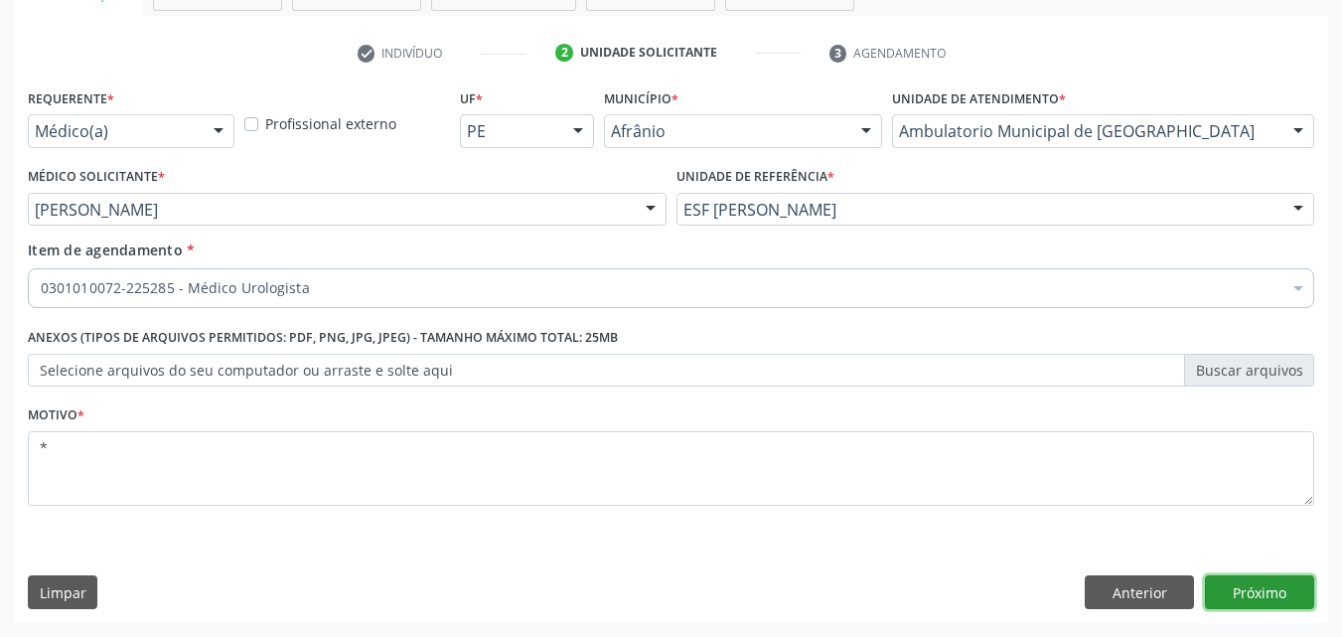
click at [1268, 588] on button "Próximo" at bounding box center [1259, 592] width 109 height 34
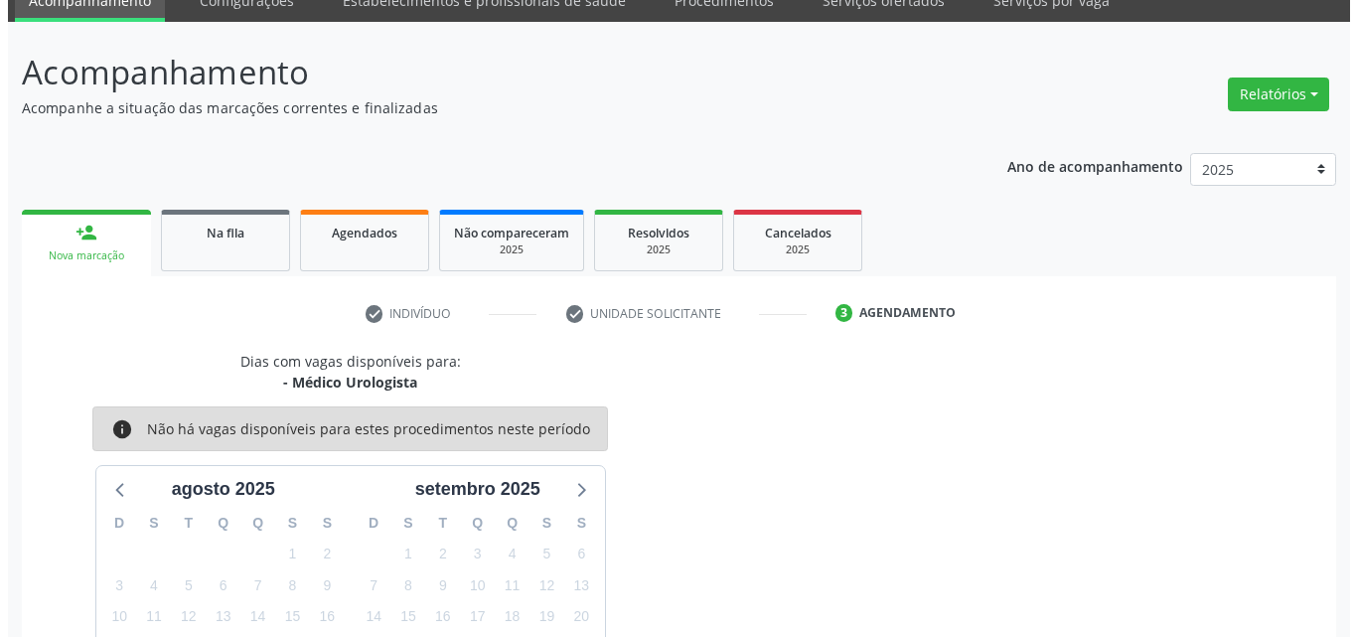
scroll to position [0, 0]
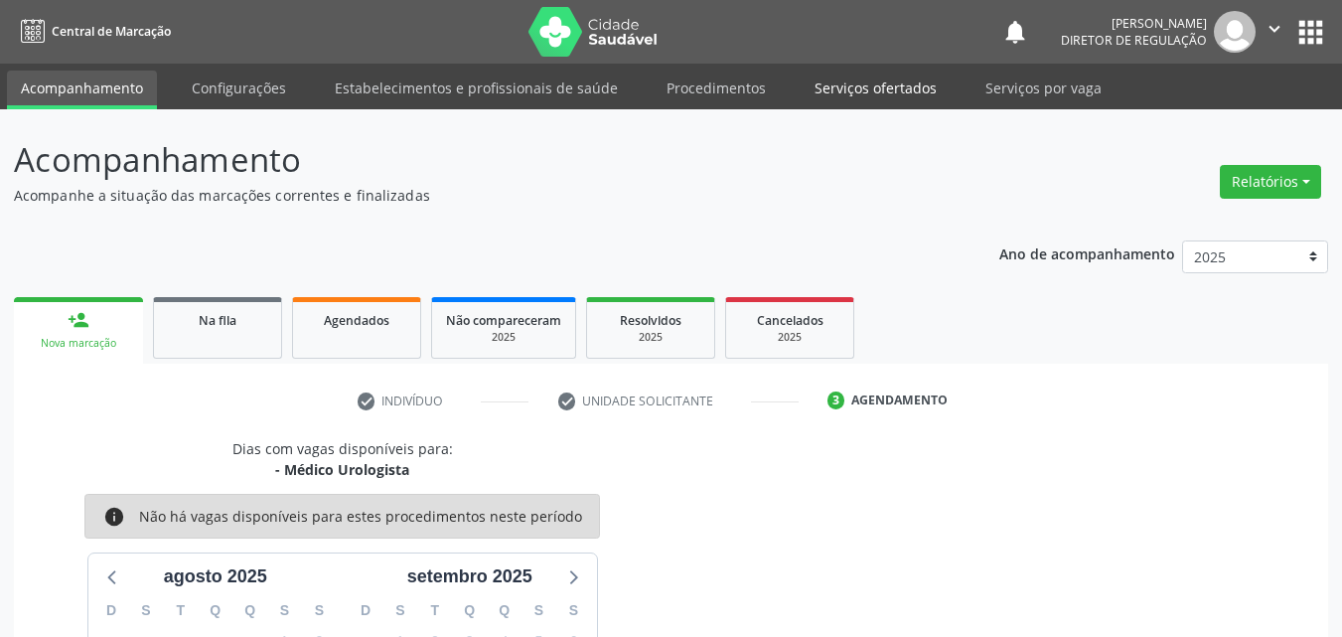
click at [904, 85] on link "Serviços ofertados" at bounding box center [876, 88] width 150 height 35
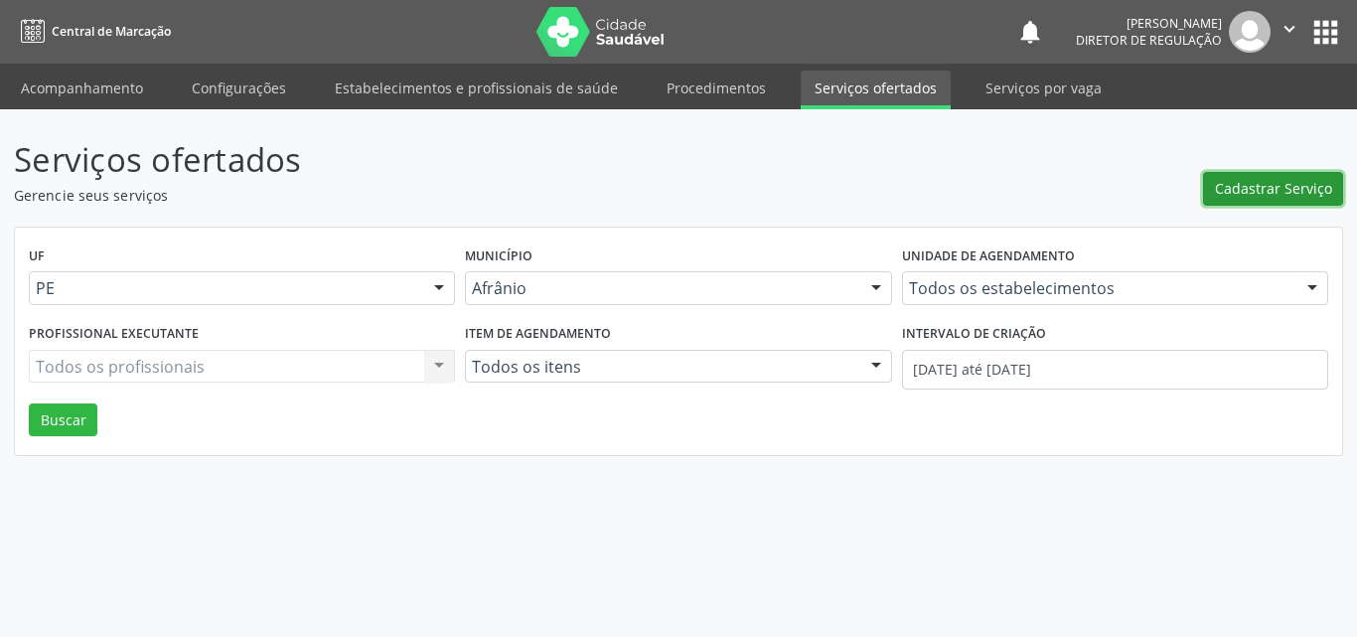
click at [1296, 188] on span "Cadastrar Serviço" at bounding box center [1273, 188] width 117 height 21
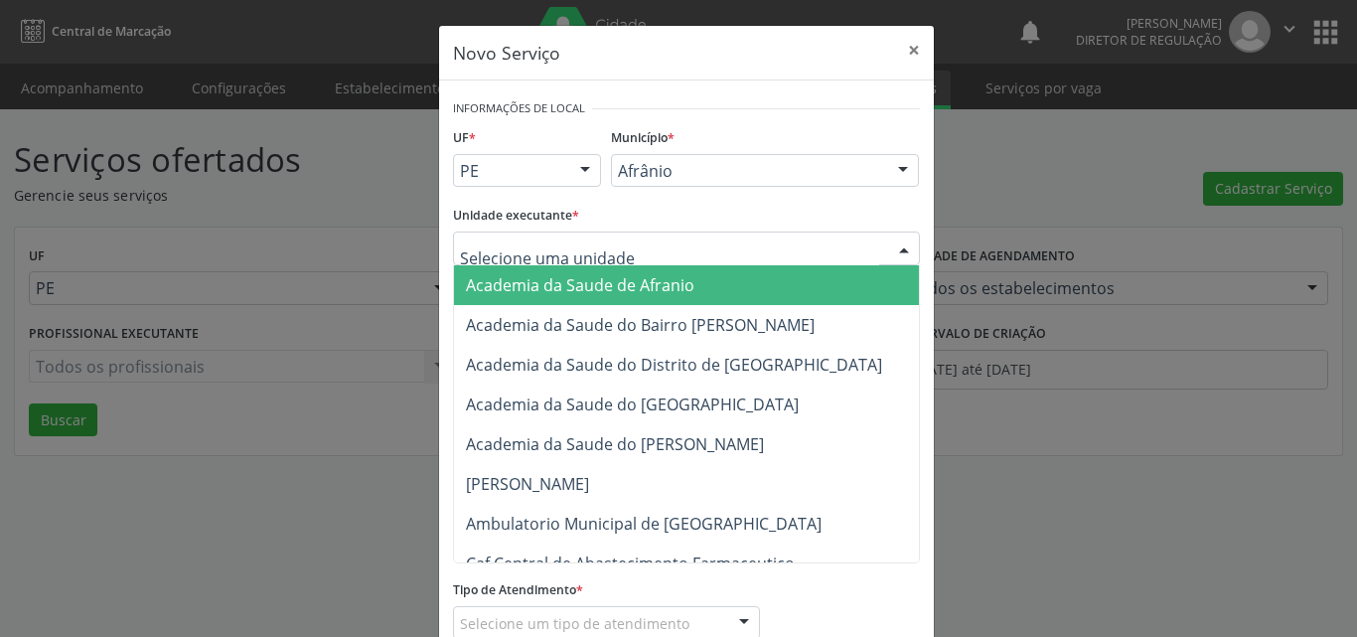
click at [634, 252] on div at bounding box center [686, 248] width 467 height 34
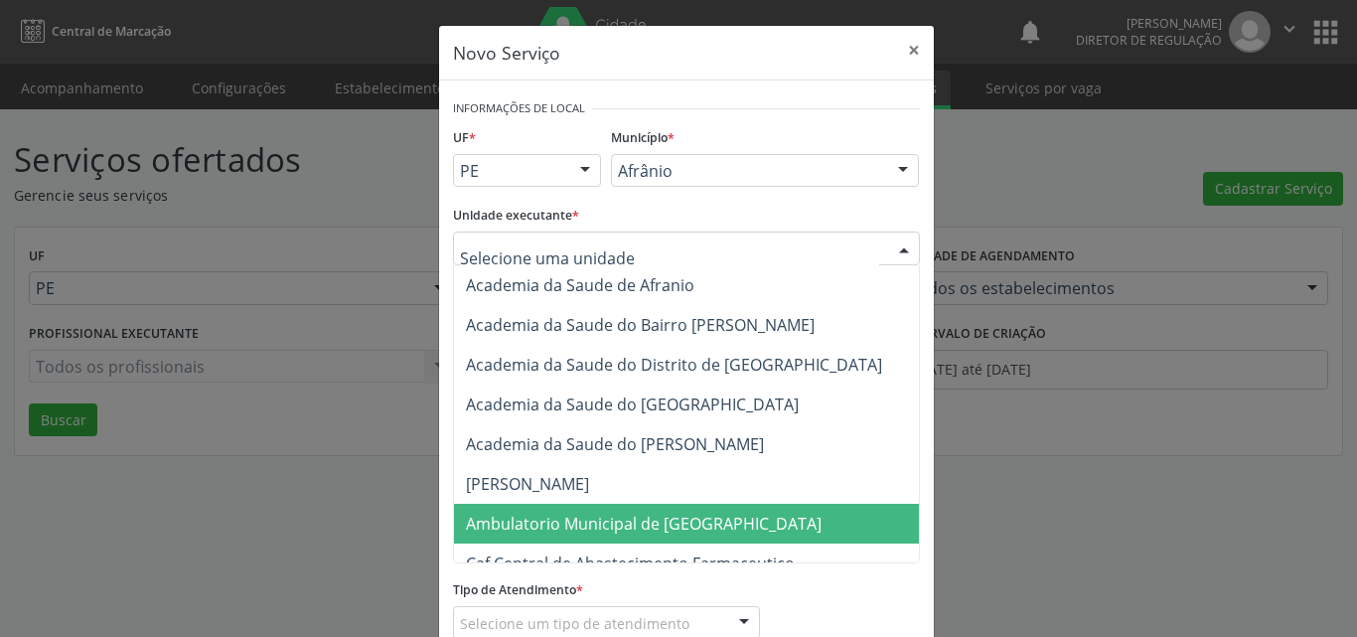
click at [593, 521] on span "Ambulatorio Municipal de [GEOGRAPHIC_DATA]" at bounding box center [644, 524] width 356 height 22
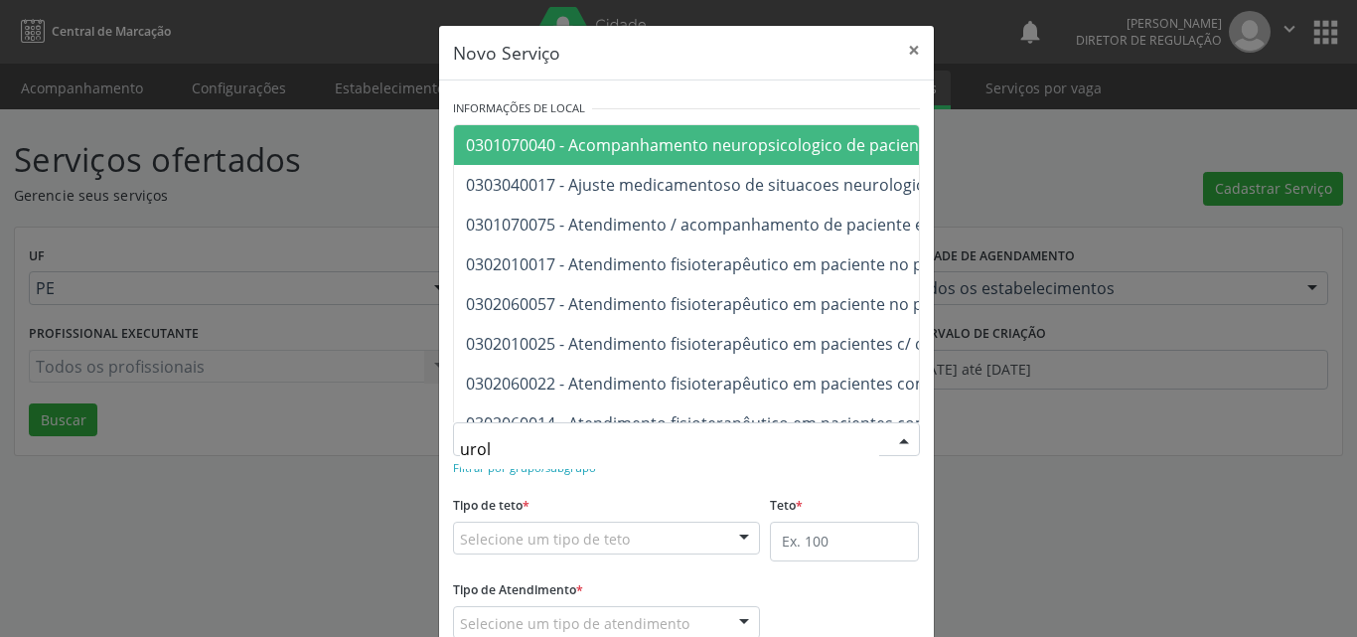
type input "urolo"
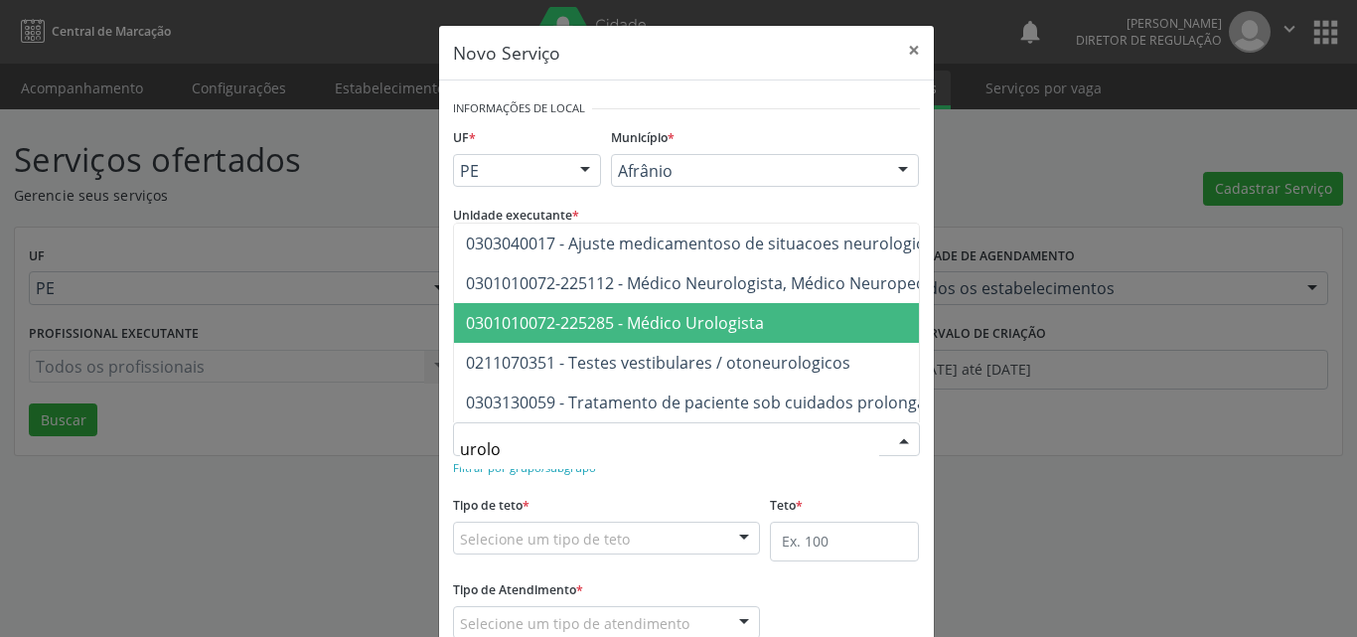
click at [657, 312] on span "0301010072-225285 - Médico Urologista" at bounding box center [615, 323] width 298 height 22
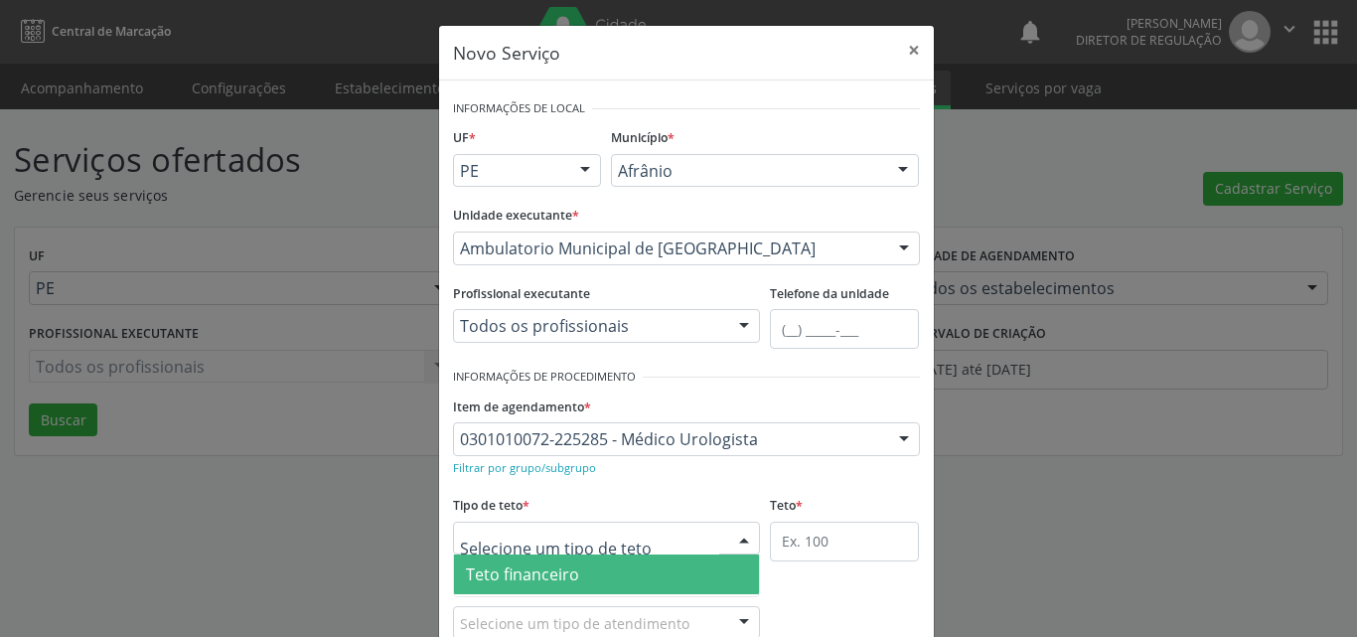
scroll to position [38, 0]
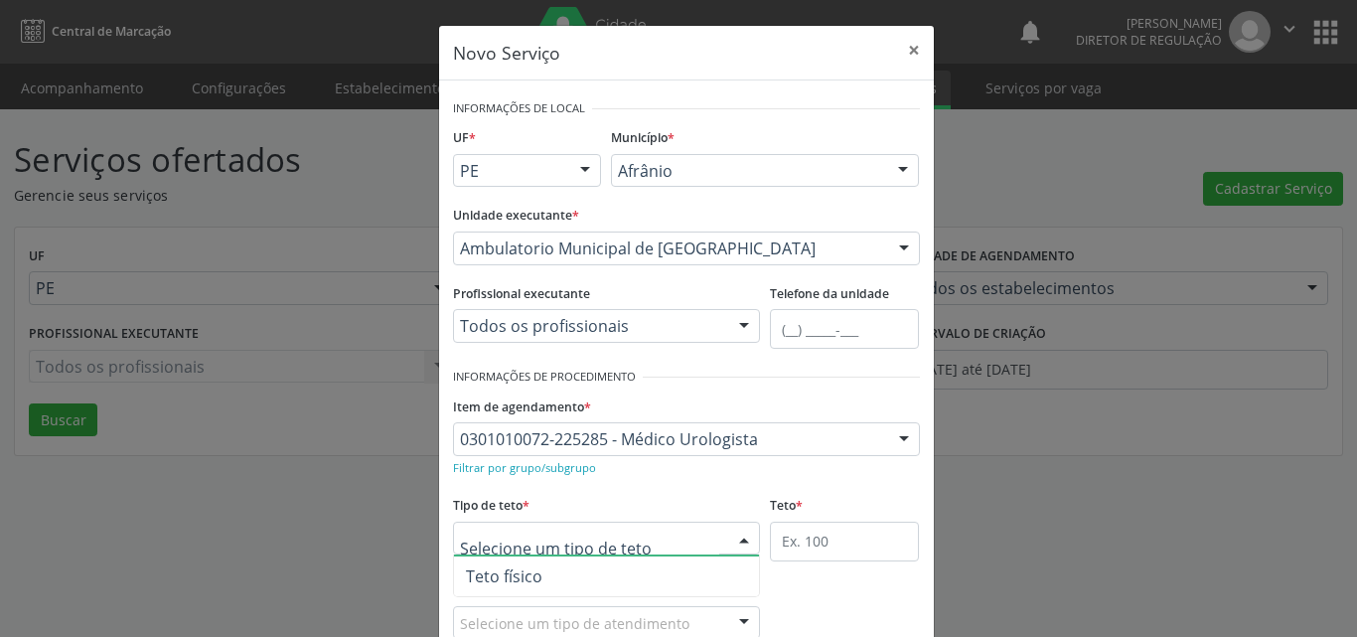
click at [587, 576] on span "Teto físico" at bounding box center [607, 576] width 306 height 40
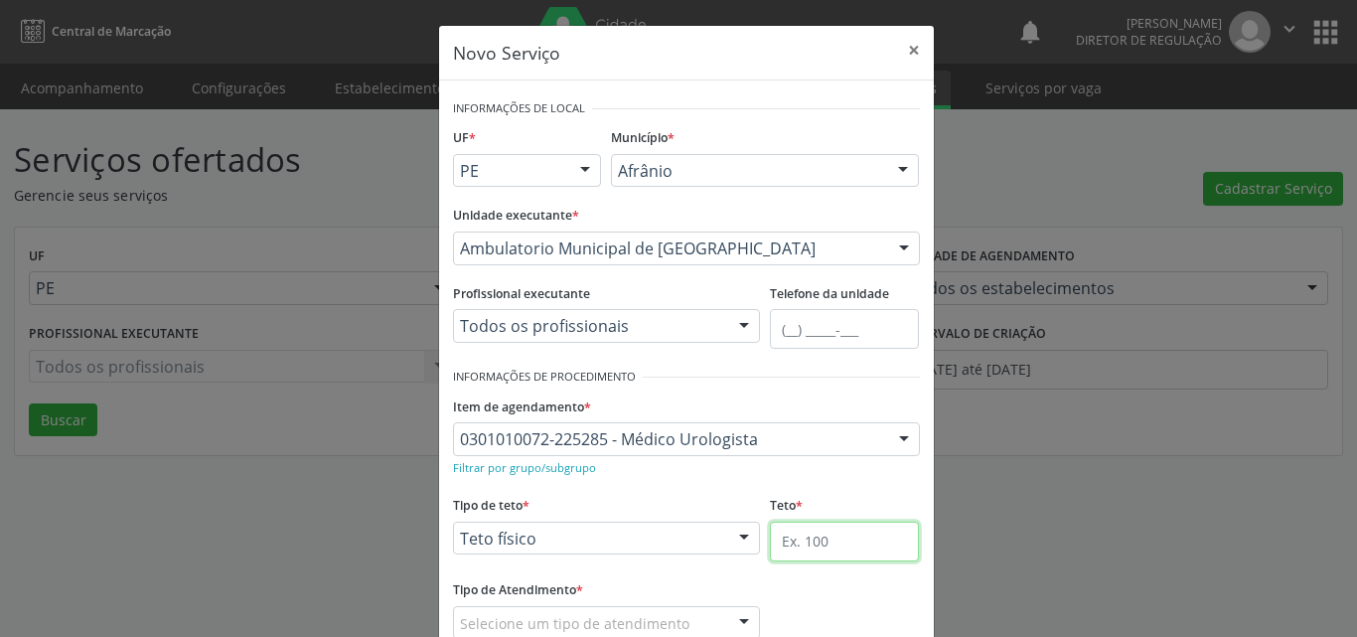
click at [800, 545] on input "text" at bounding box center [844, 542] width 149 height 40
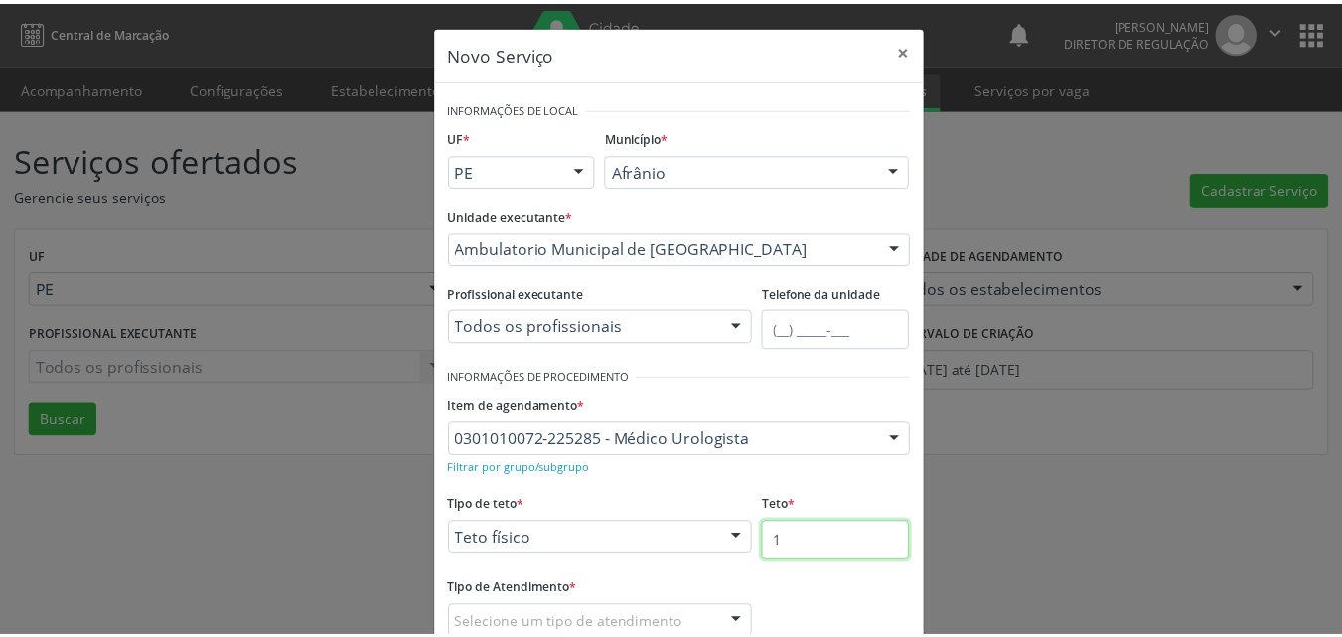
scroll to position [131, 0]
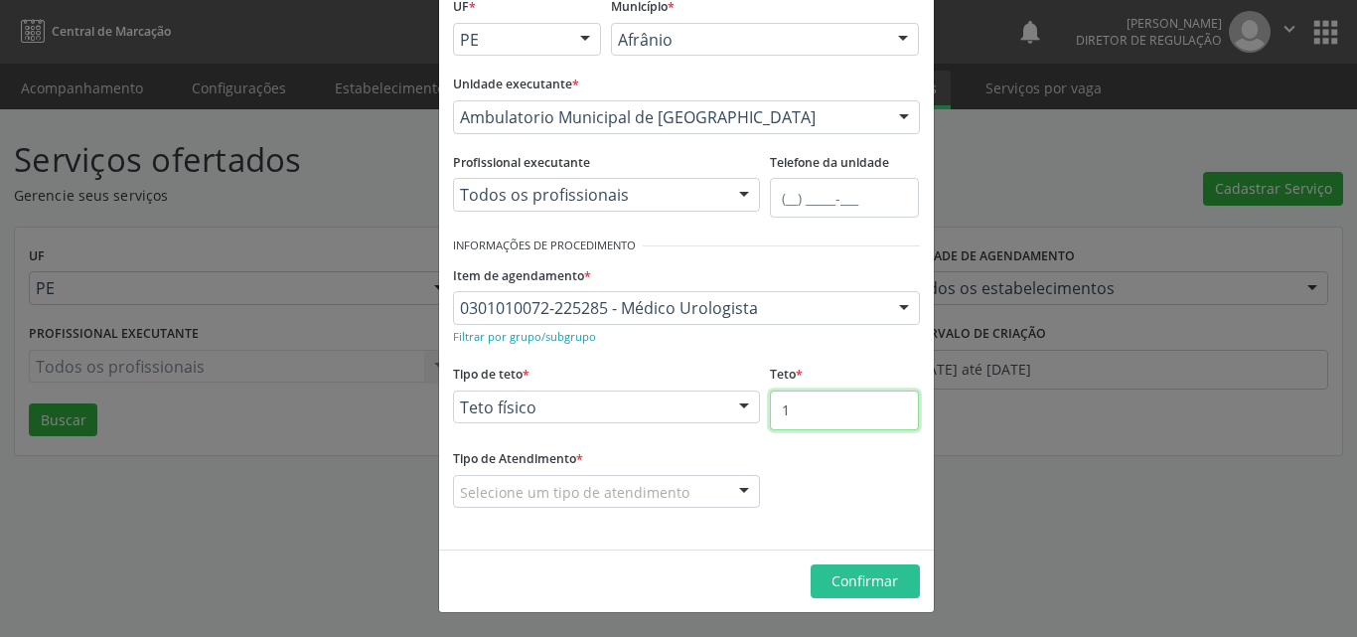
type input "1"
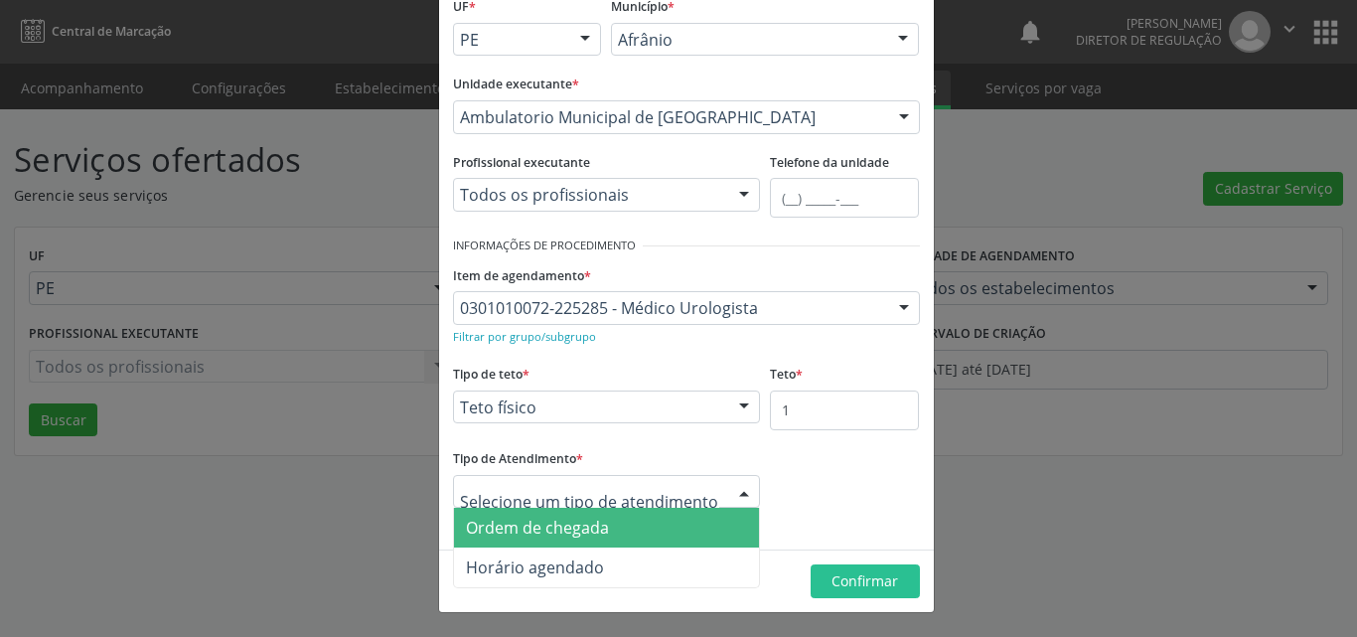
click at [575, 528] on span "Ordem de chegada" at bounding box center [537, 528] width 143 height 22
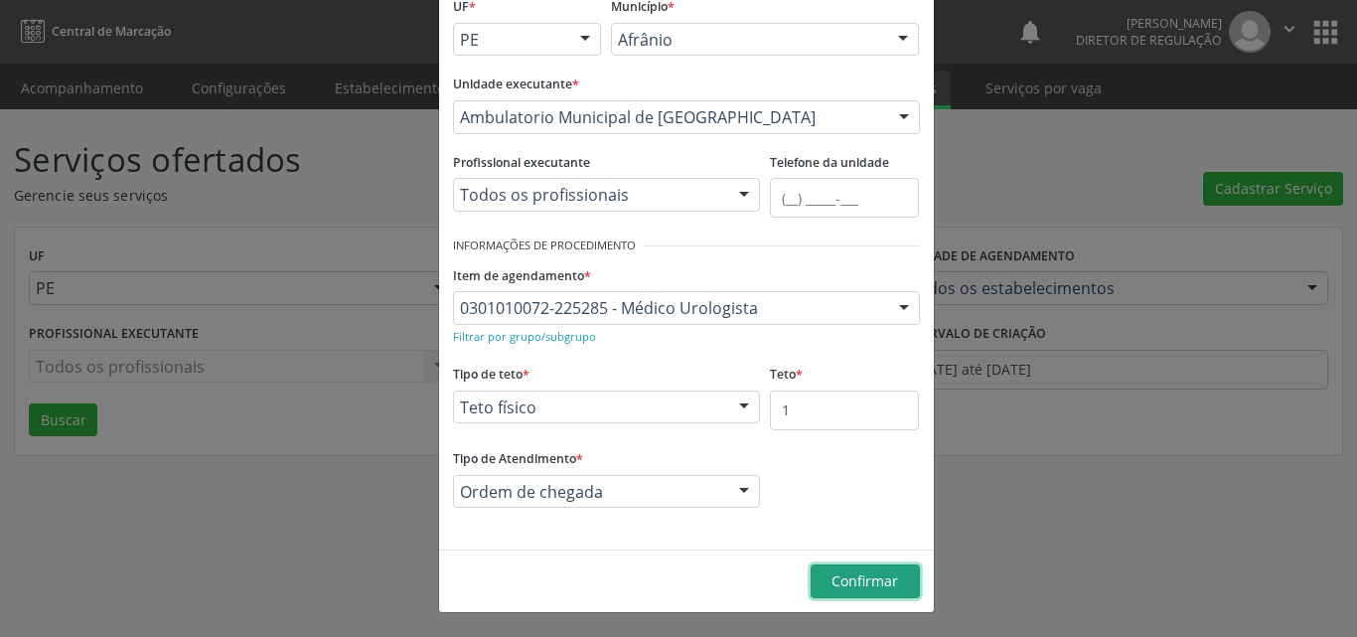
click at [843, 580] on span "Confirmar" at bounding box center [864, 580] width 67 height 19
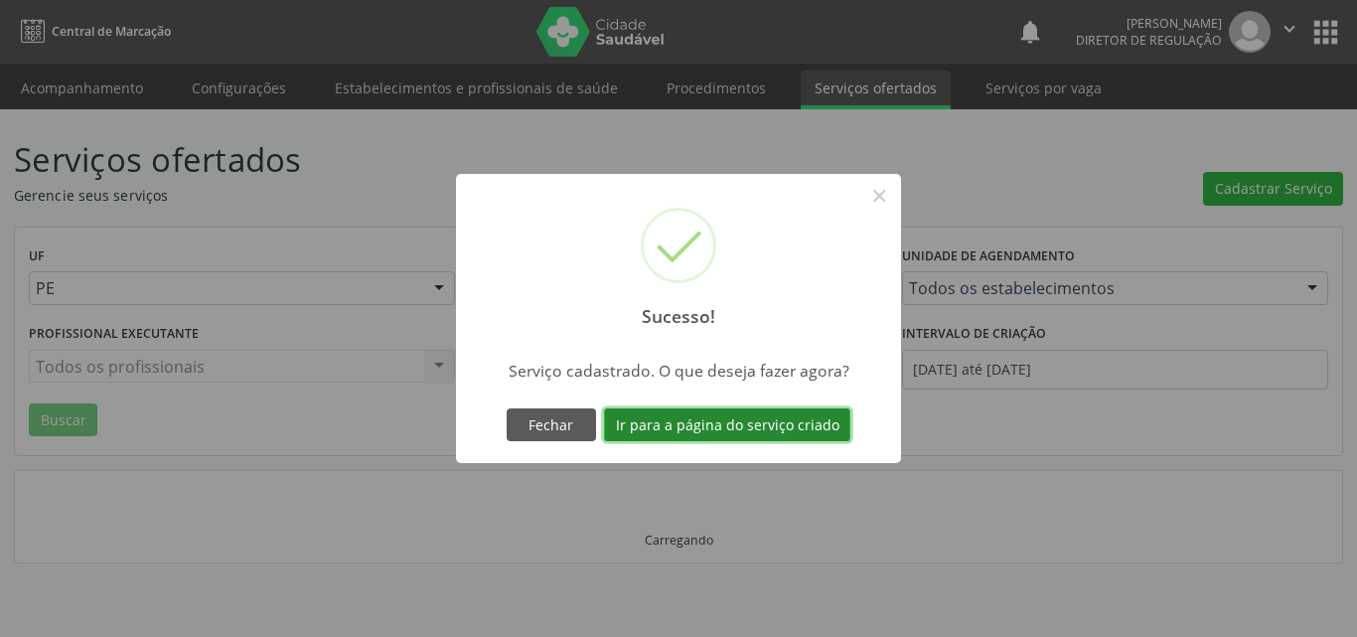
click at [782, 424] on button "Ir para a página do serviço criado" at bounding box center [727, 425] width 246 height 34
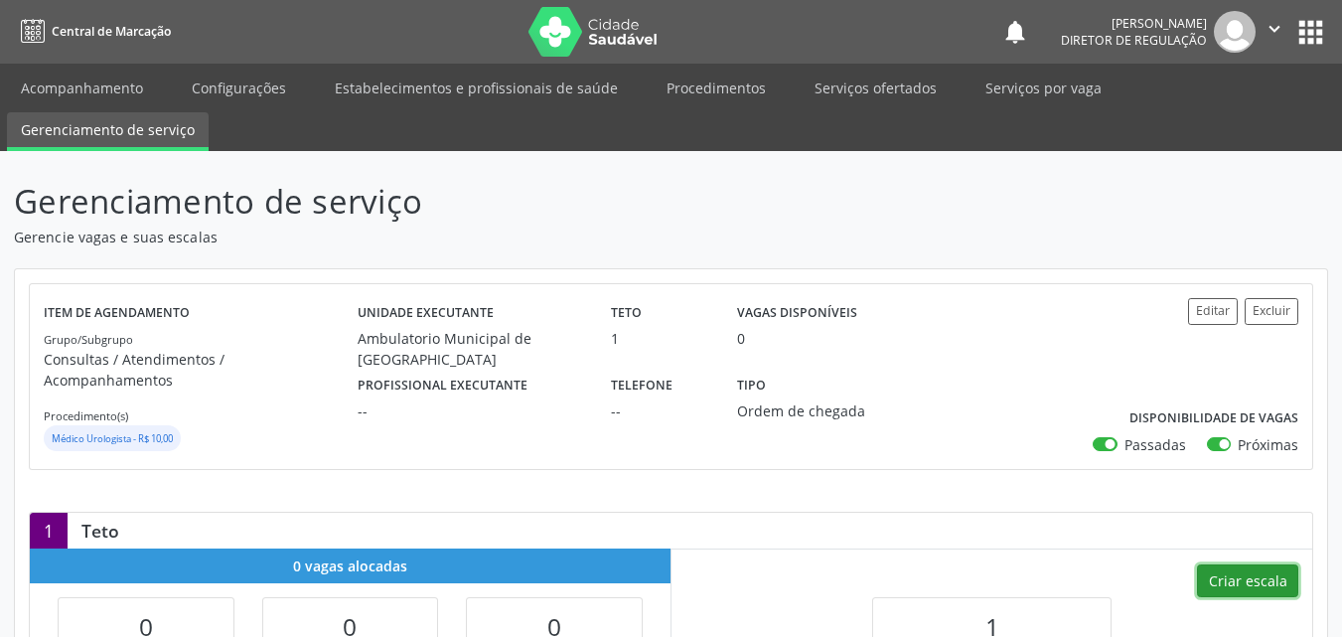
click at [1264, 564] on button "Criar escala" at bounding box center [1247, 581] width 101 height 34
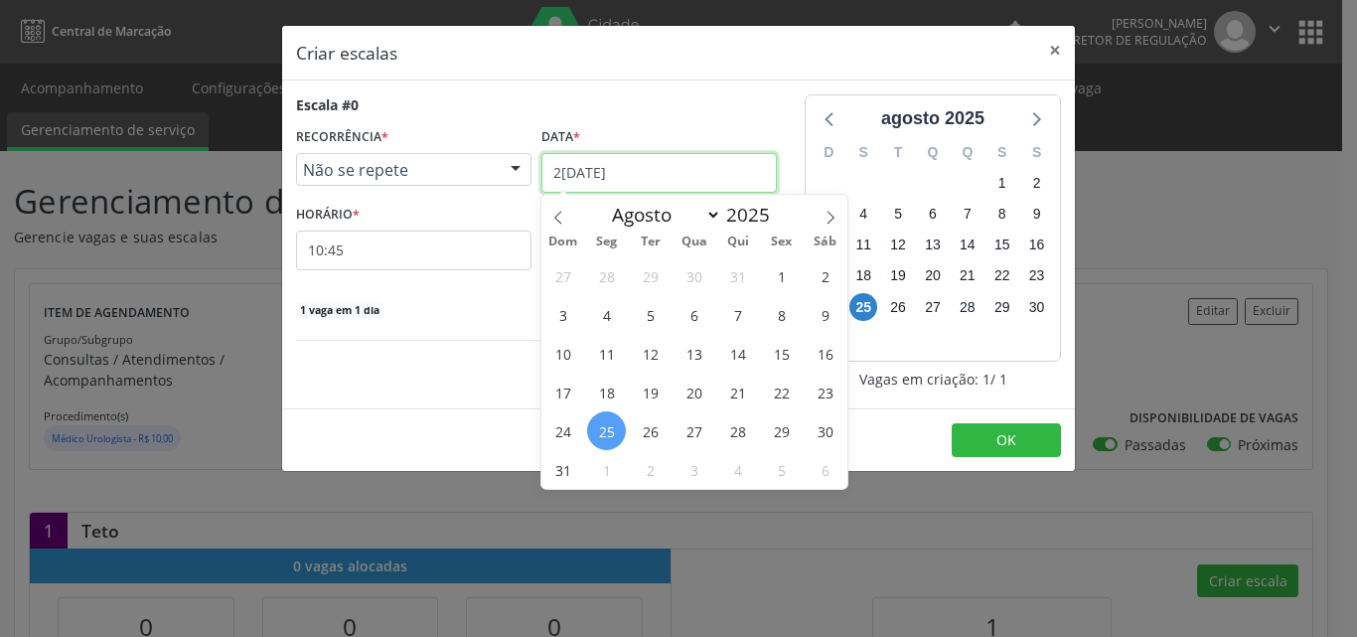
click at [689, 186] on body "Central de Marcação notifications Maria Aparecida Rodrigues da Silva Diretor de…" at bounding box center [678, 318] width 1357 height 637
click at [775, 434] on span "29" at bounding box center [781, 430] width 39 height 39
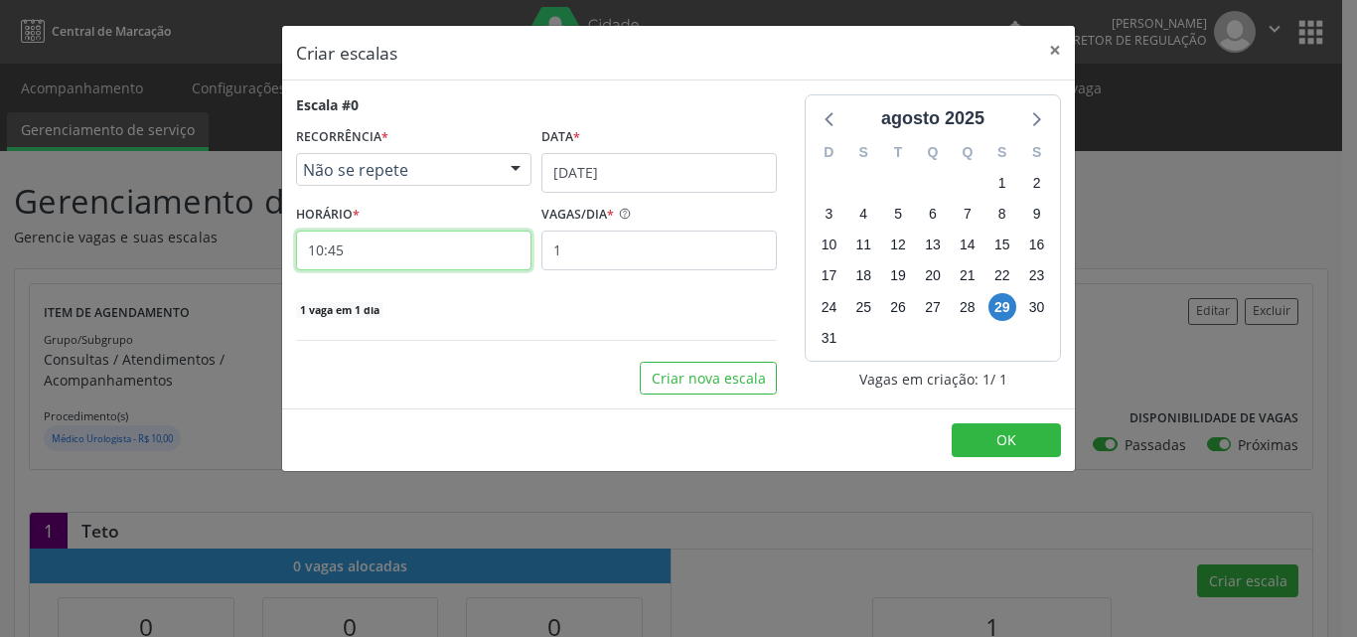
click at [422, 247] on input "10:45" at bounding box center [413, 250] width 235 height 40
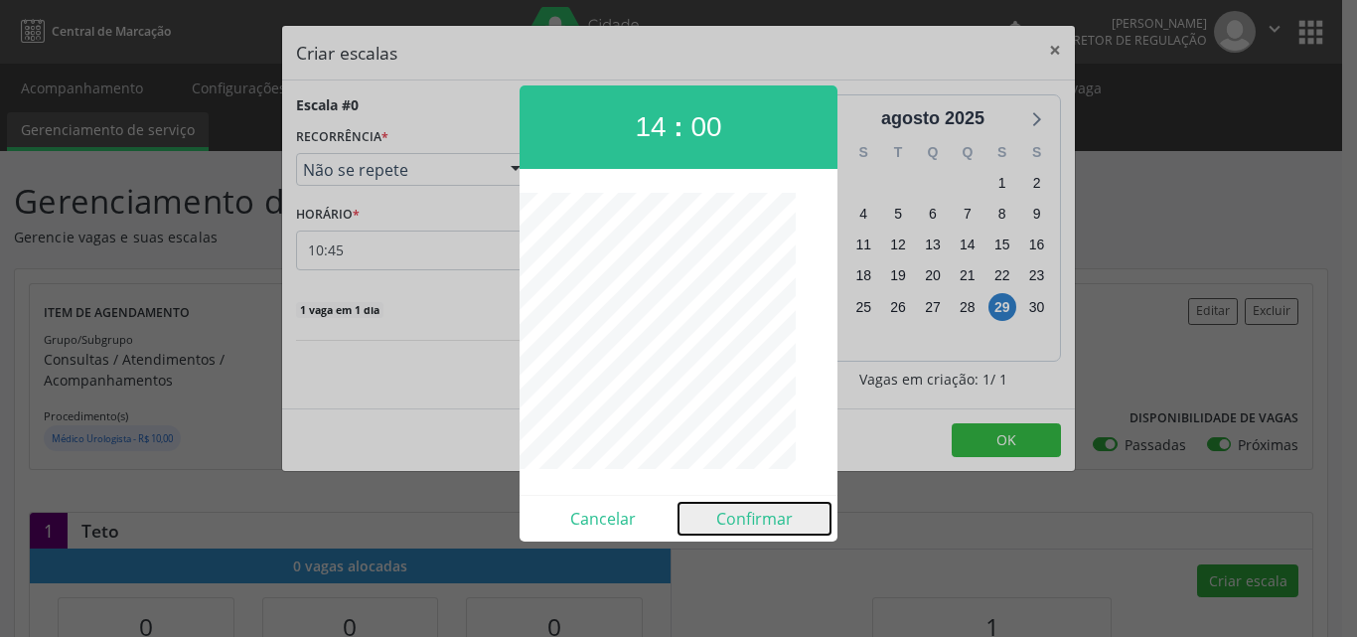
drag, startPoint x: 759, startPoint y: 523, endPoint x: 854, endPoint y: 492, distance: 100.2
click at [766, 524] on button "Confirmar" at bounding box center [754, 519] width 152 height 32
type input "14:00"
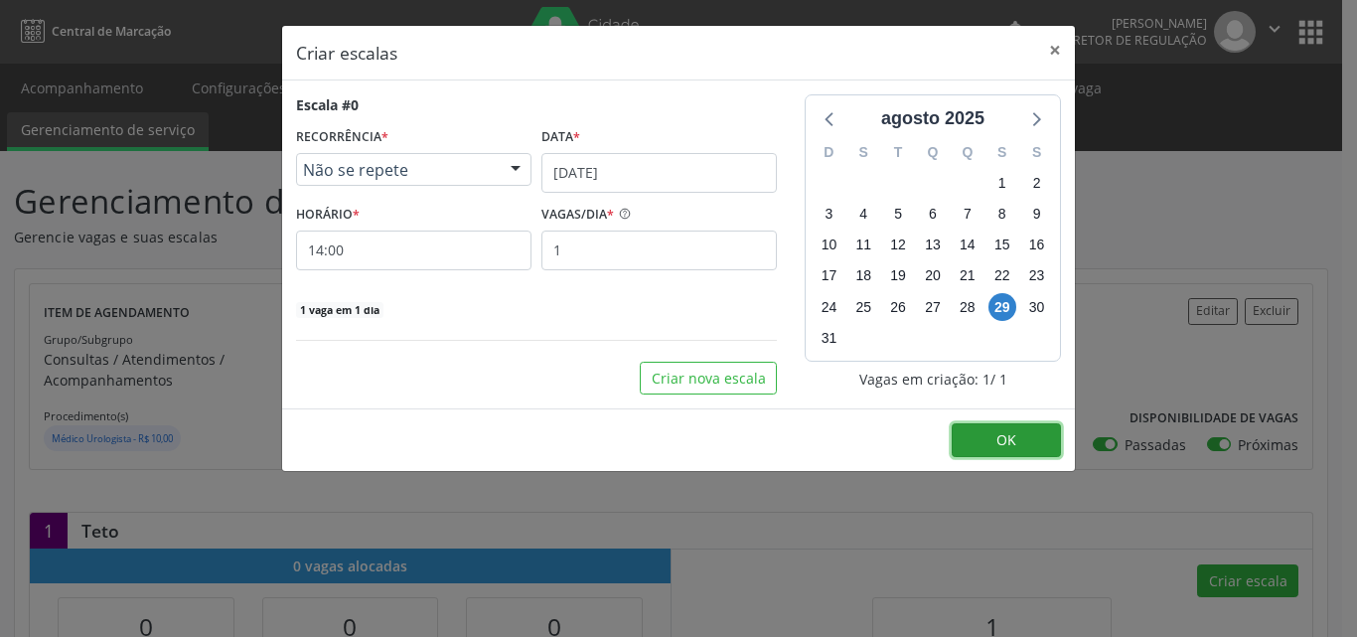
click at [980, 443] on button "OK" at bounding box center [1006, 440] width 109 height 34
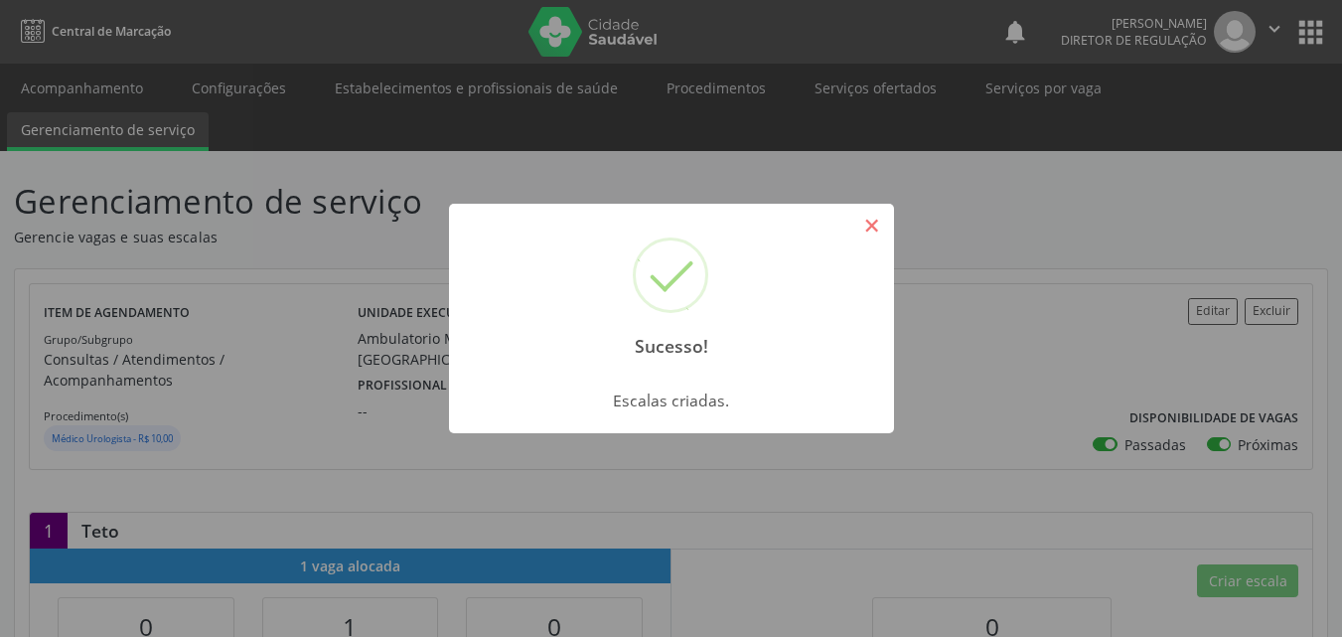
click at [870, 222] on button "×" at bounding box center [872, 226] width 34 height 34
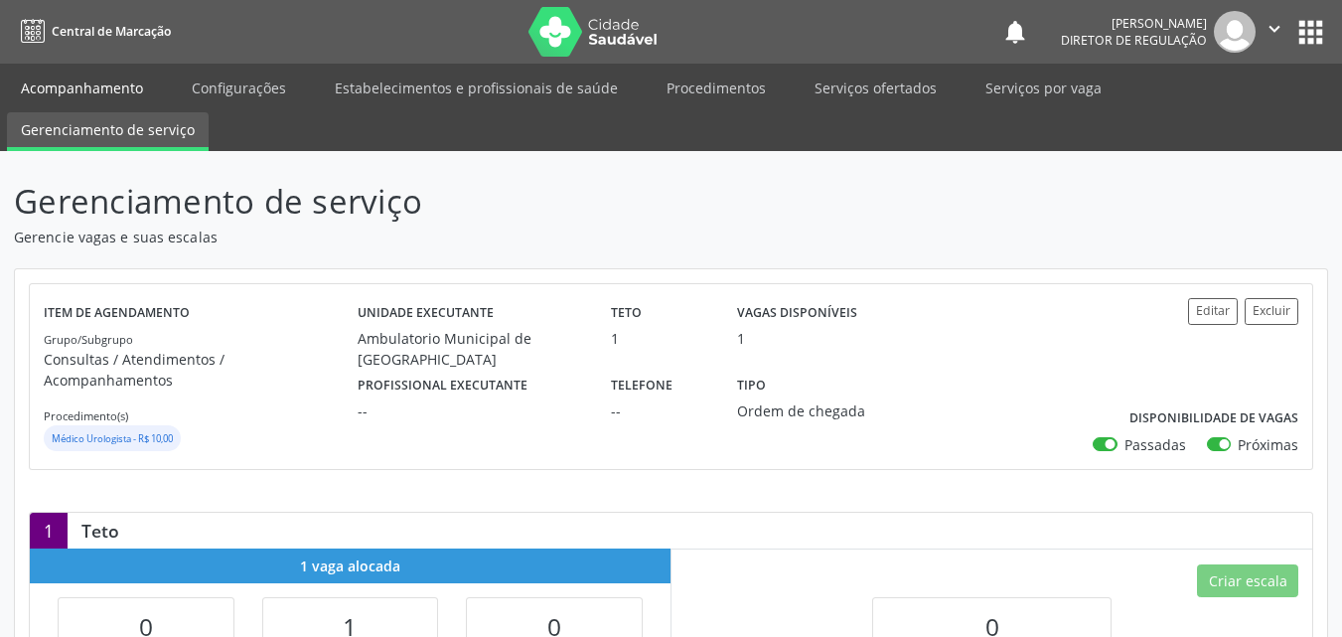
click at [133, 91] on link "Acompanhamento" at bounding box center [82, 88] width 150 height 35
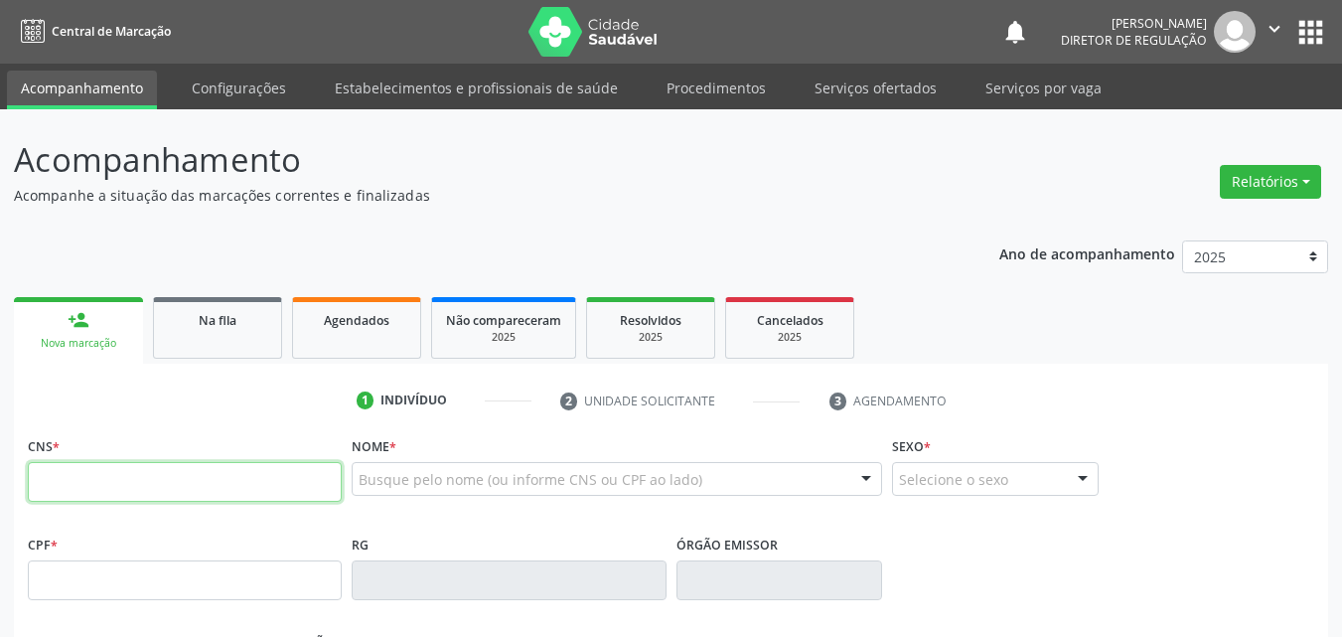
click at [220, 481] on input "text" at bounding box center [185, 482] width 314 height 40
type input "7"
type input "700 2004 8662 0223"
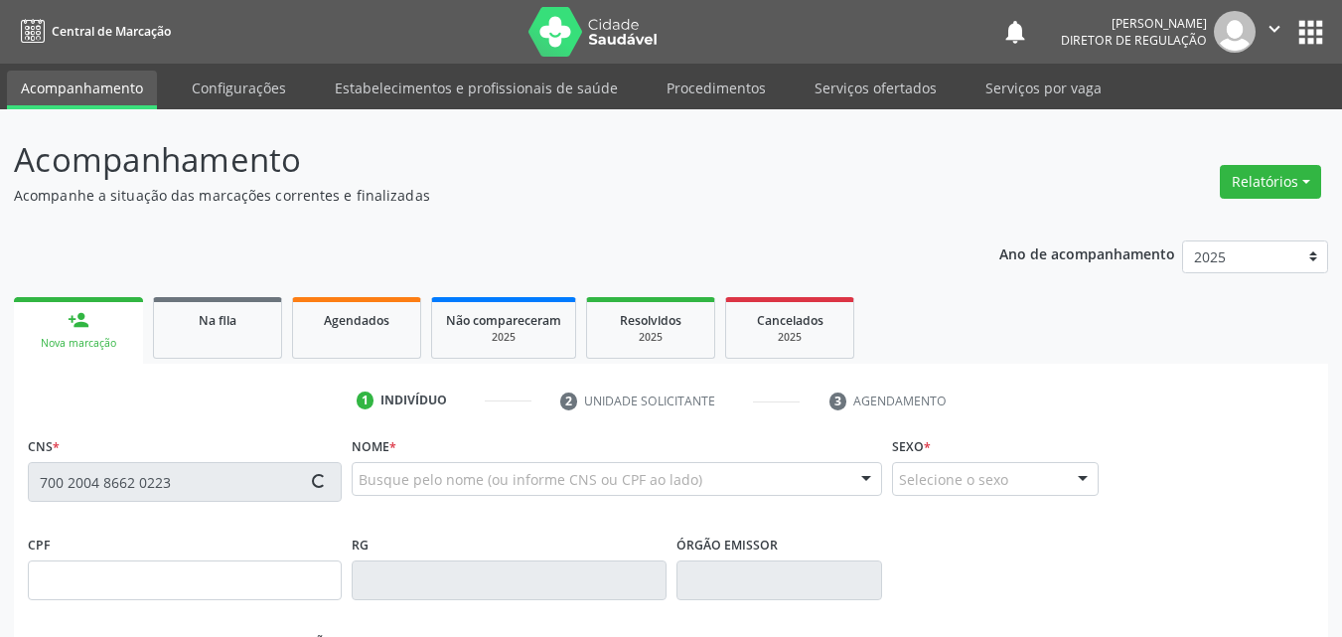
type input "047.064.284-08"
type input "14/04/1982"
type input "Josefa Maria de Sousa"
type input "(87) 98822-6049"
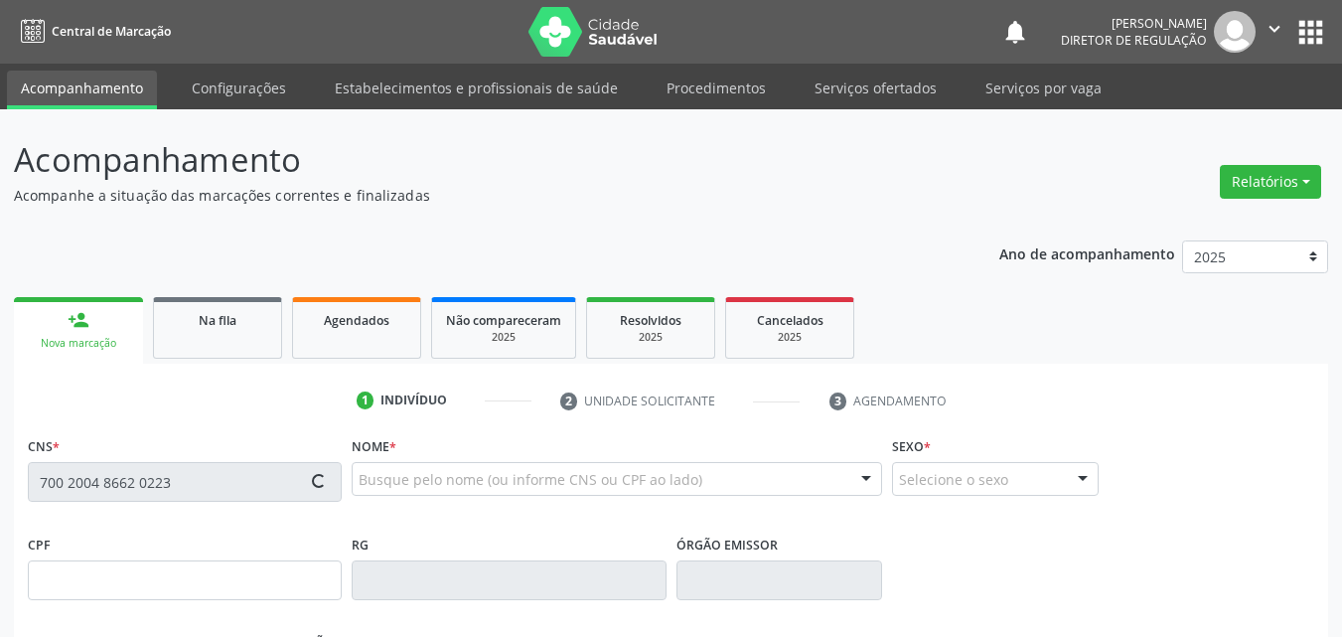
type input "704.940.934-04"
type input "S/N"
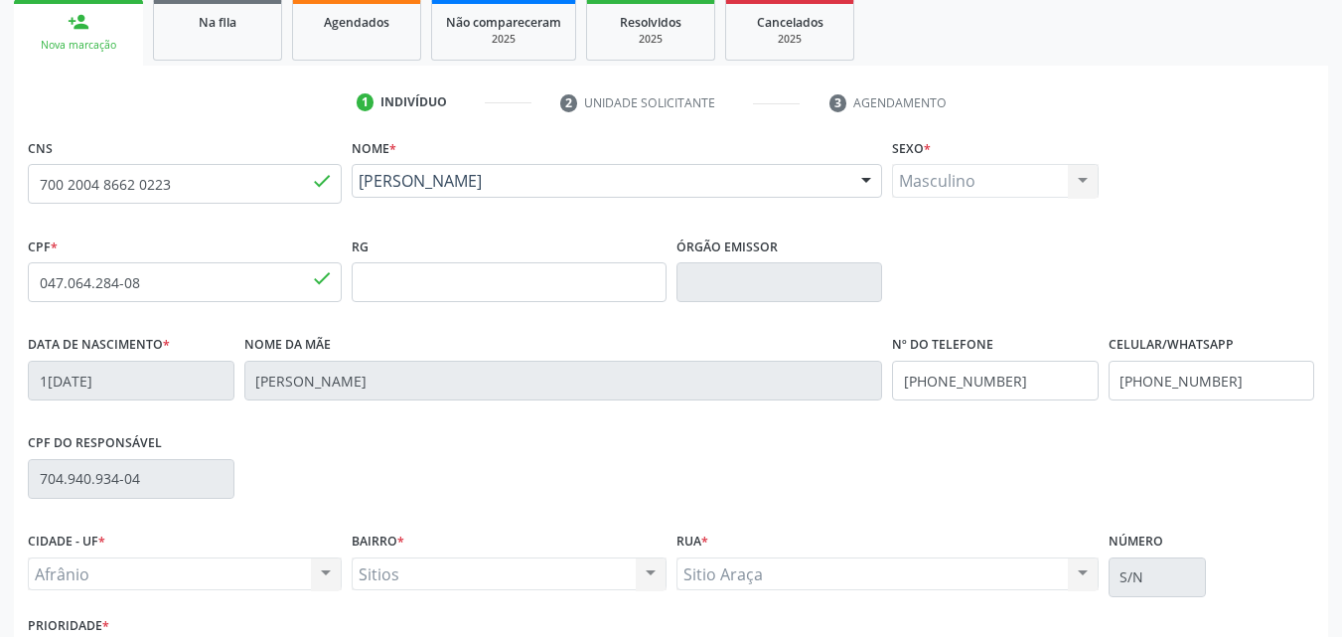
scroll to position [440, 0]
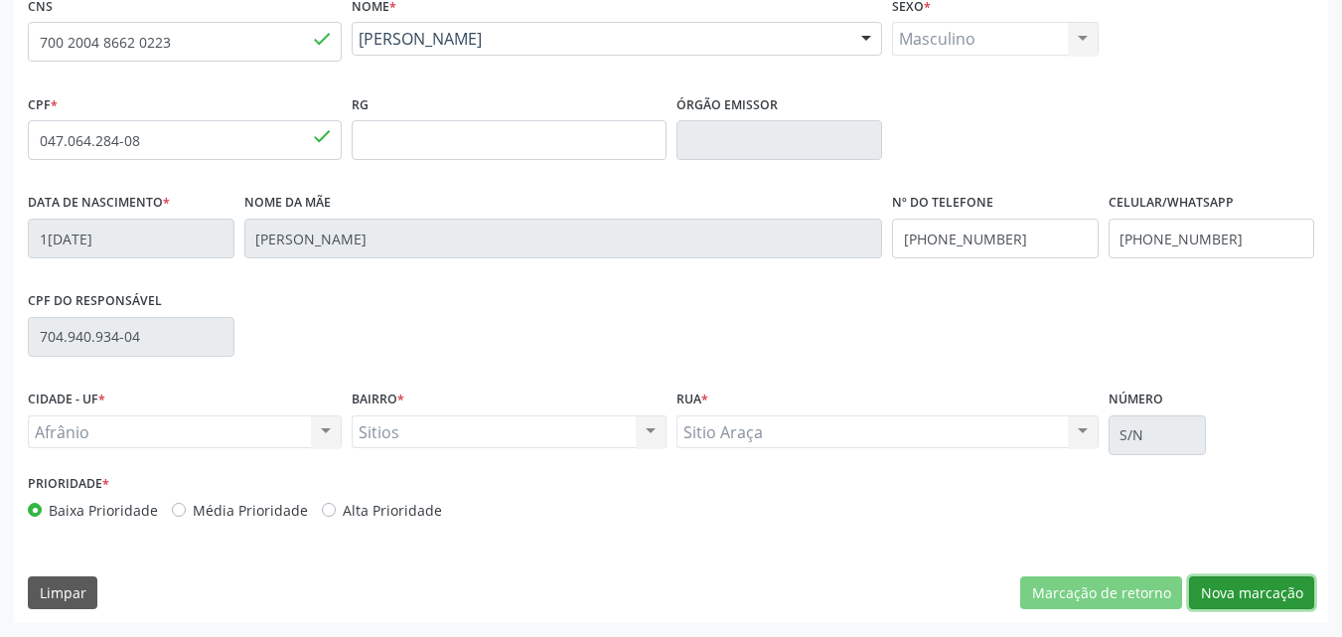
click at [1231, 600] on button "Nova marcação" at bounding box center [1251, 593] width 125 height 34
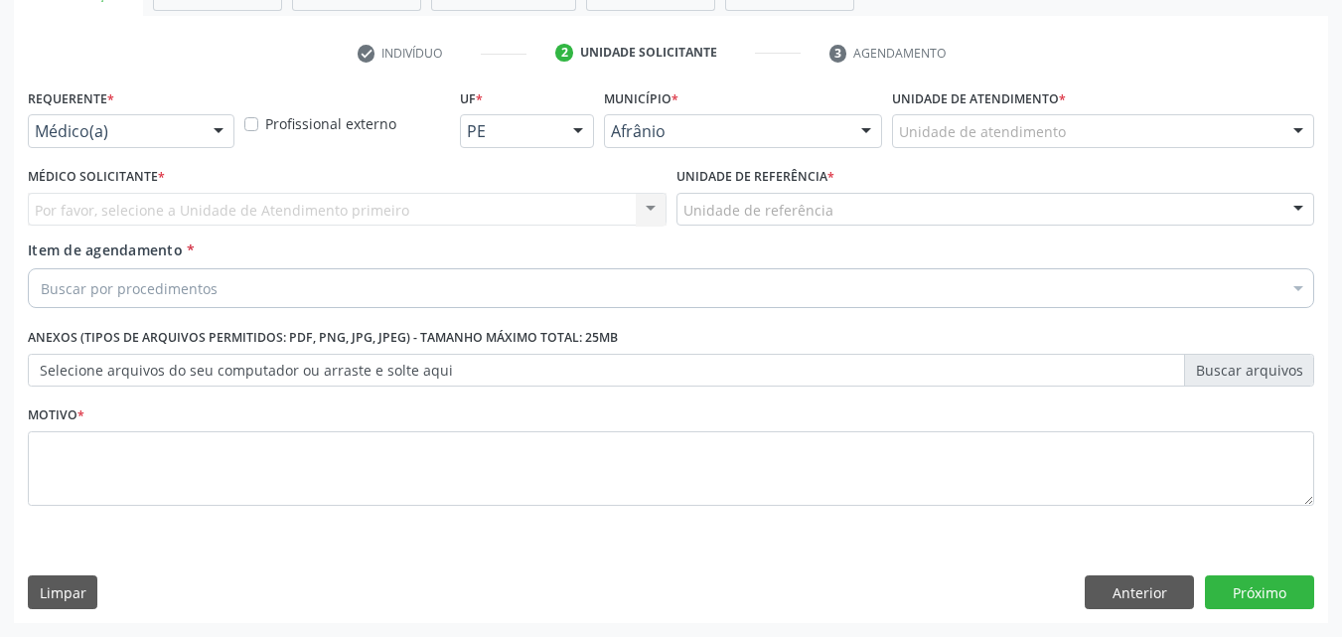
scroll to position [348, 0]
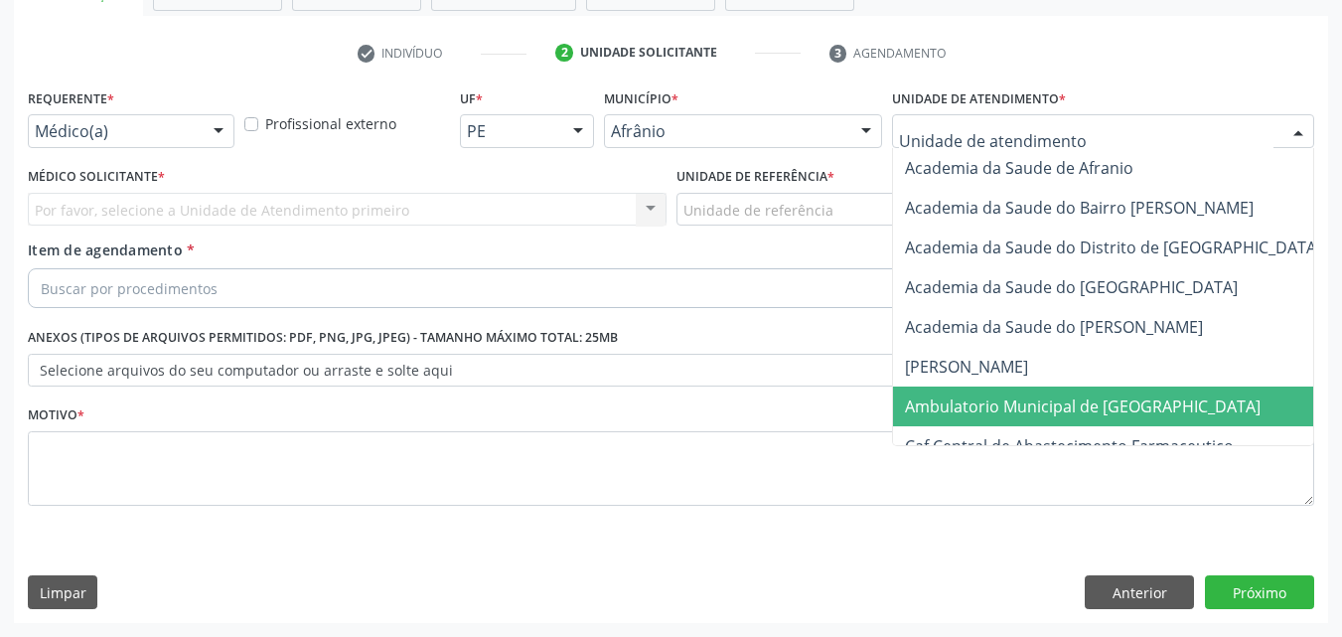
click at [1052, 400] on span "Ambulatorio Municipal de [GEOGRAPHIC_DATA]" at bounding box center [1083, 406] width 356 height 22
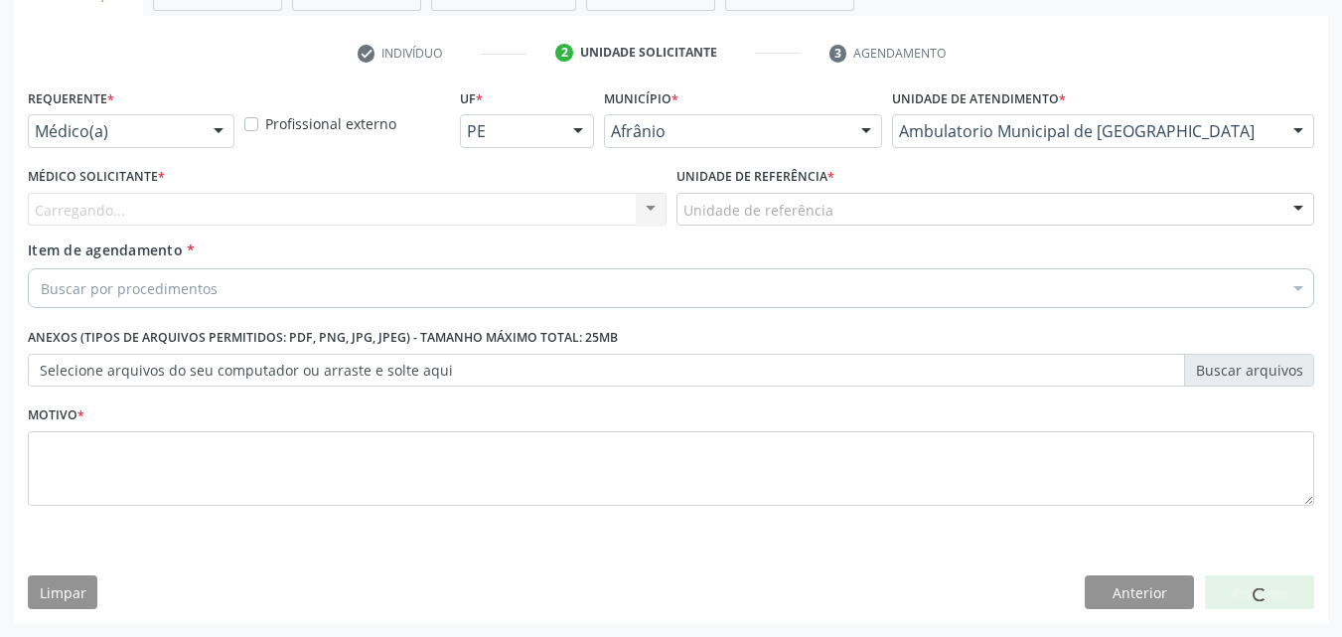
click at [873, 198] on div "Unidade de referência" at bounding box center [996, 210] width 639 height 34
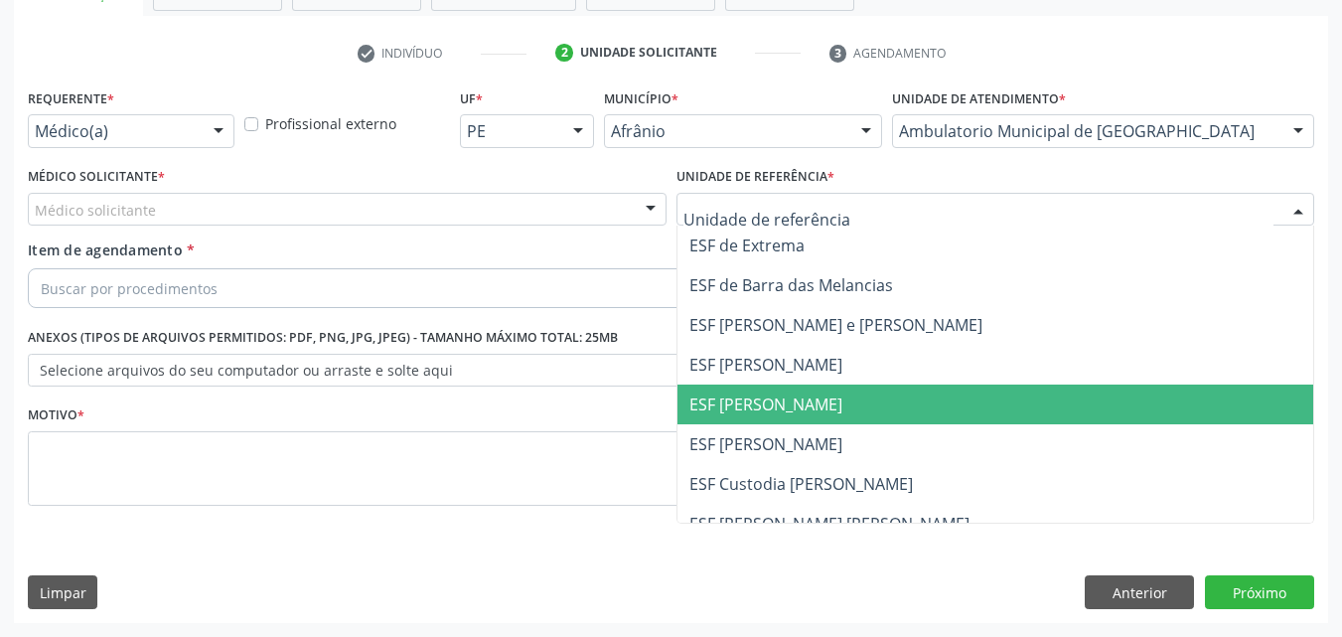
click at [862, 400] on span "ESF [PERSON_NAME]" at bounding box center [996, 404] width 637 height 40
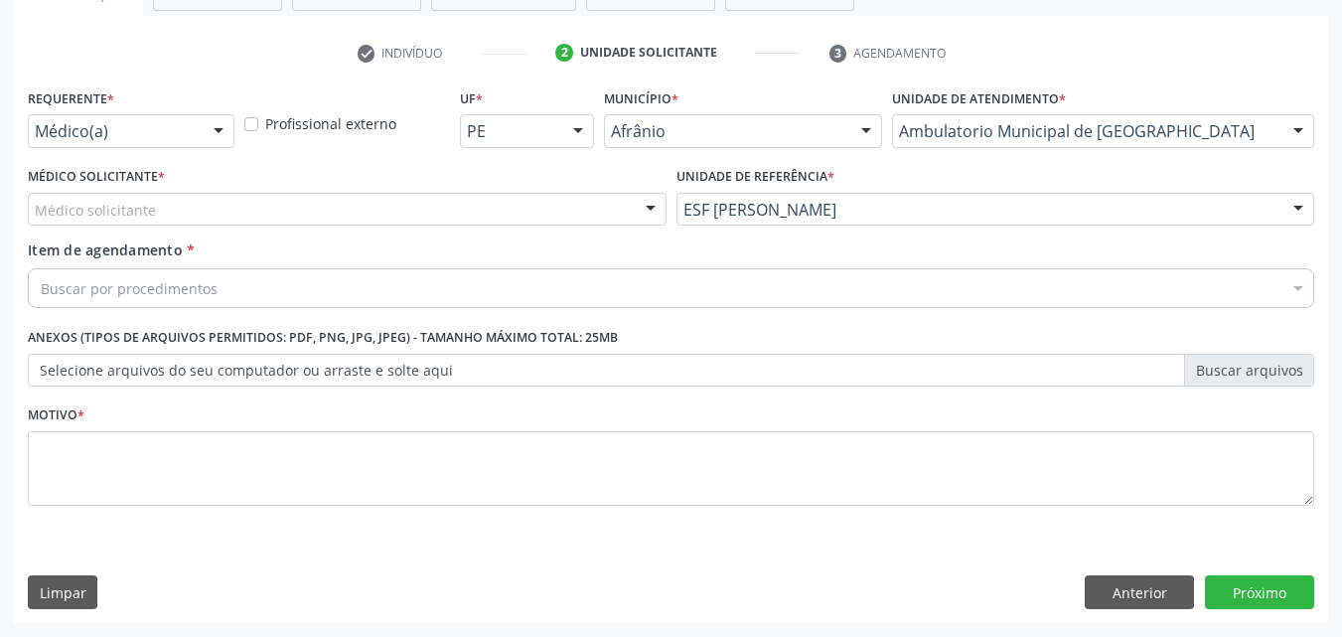
click at [550, 209] on div "Médico solicitante" at bounding box center [347, 210] width 639 height 34
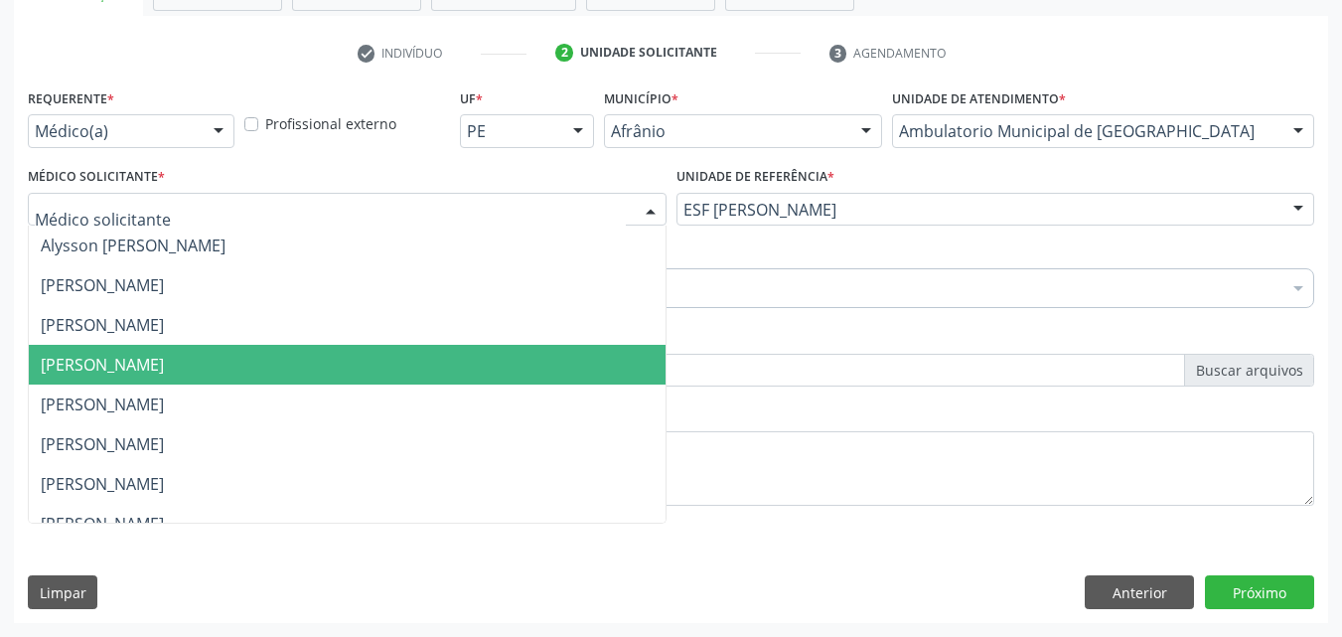
click at [543, 367] on span "[PERSON_NAME]" at bounding box center [347, 365] width 637 height 40
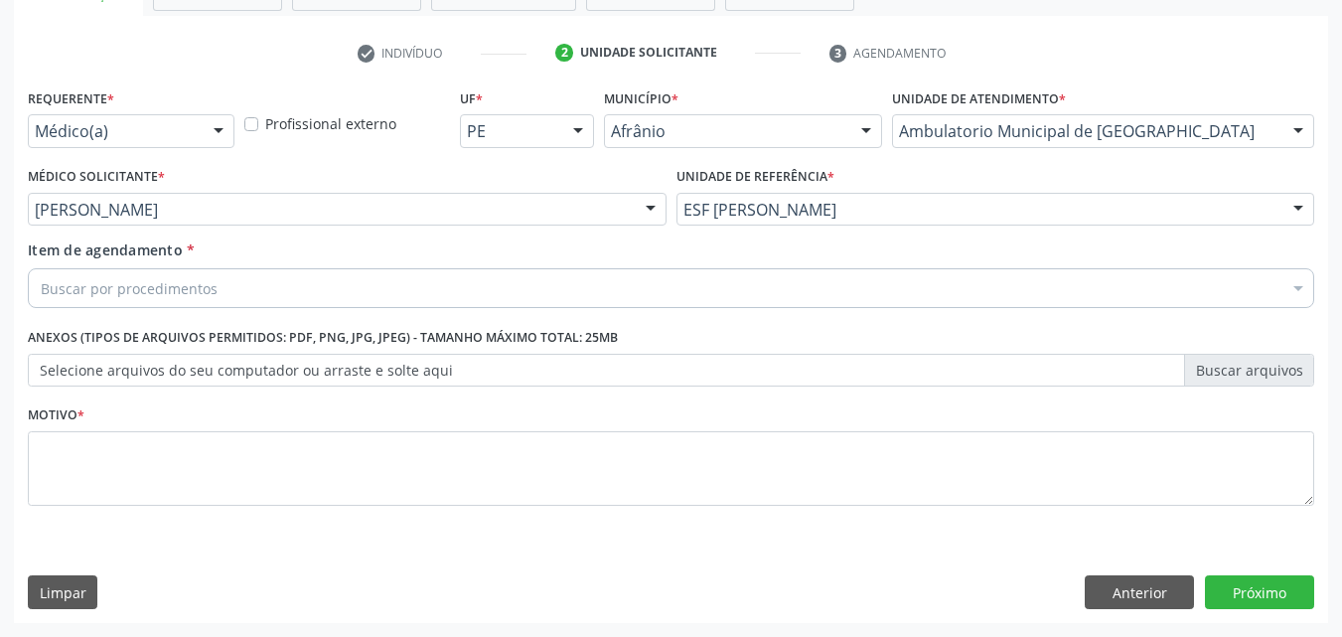
click at [341, 284] on div "Buscar por procedimentos" at bounding box center [671, 288] width 1286 height 40
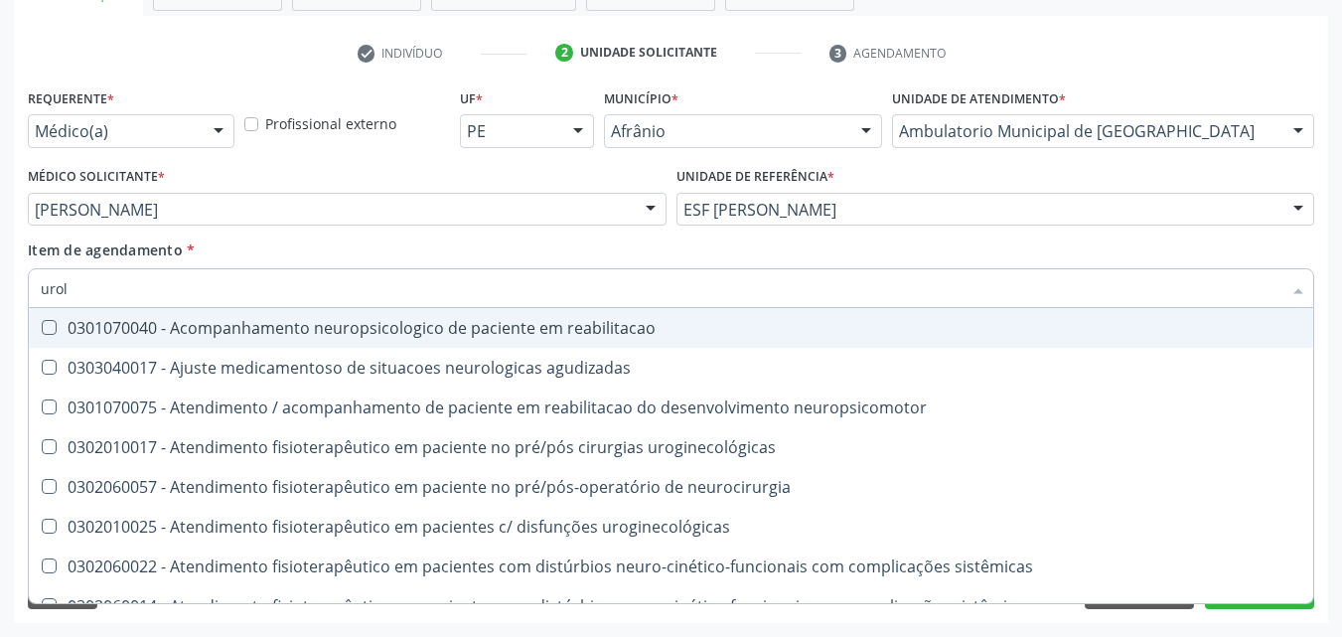
type input "urolo"
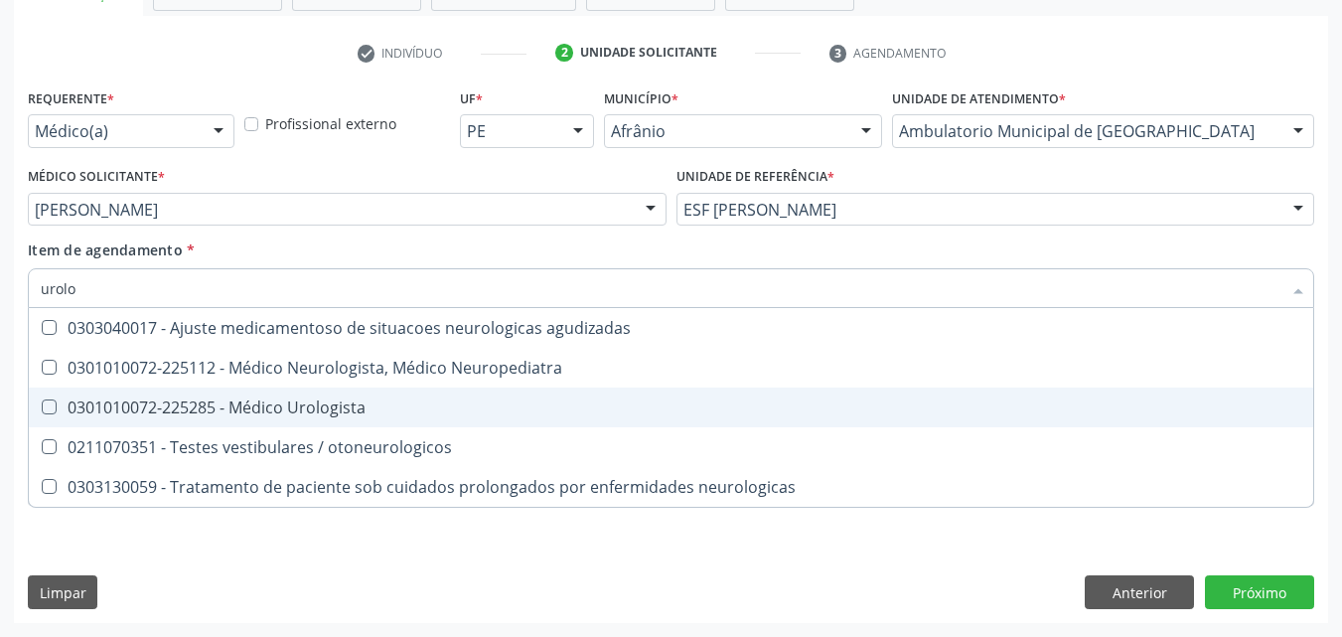
click at [293, 406] on div "0301010072-225285 - Médico Urologista" at bounding box center [671, 407] width 1261 height 16
checkbox Urologista "true"
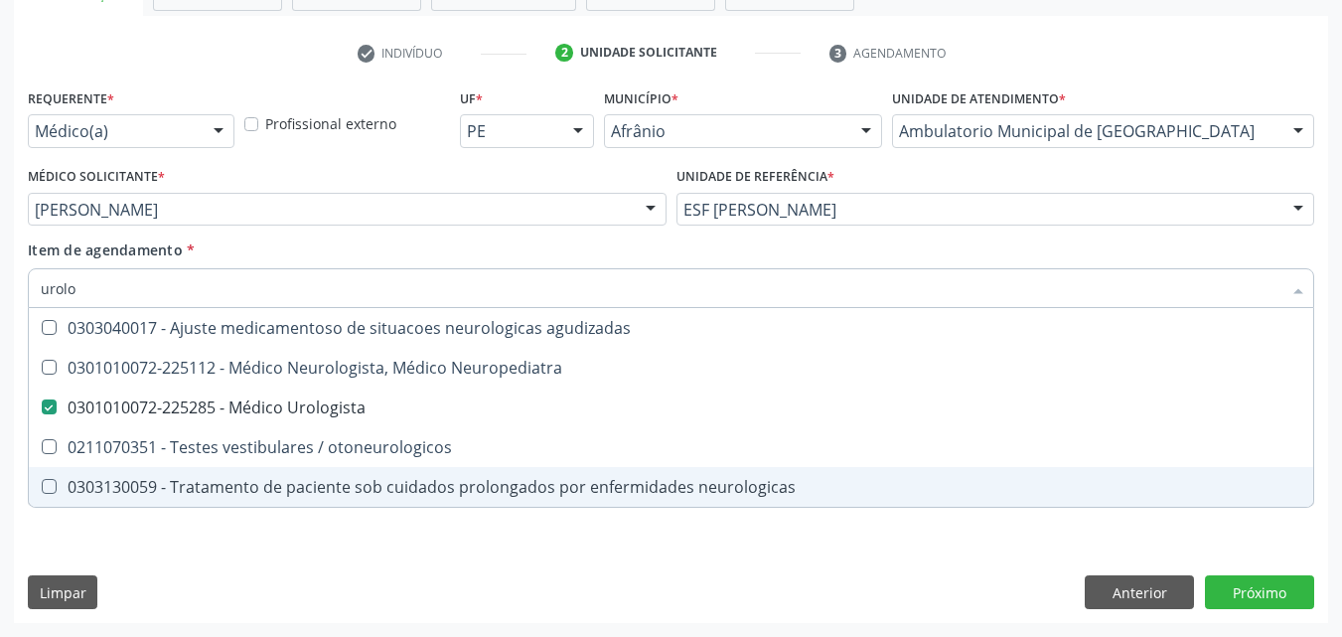
click at [968, 536] on div "Requerente * Médico(a) Médico(a) Enfermeiro(a) Paciente Nenhum resultado encont…" at bounding box center [671, 352] width 1314 height 539
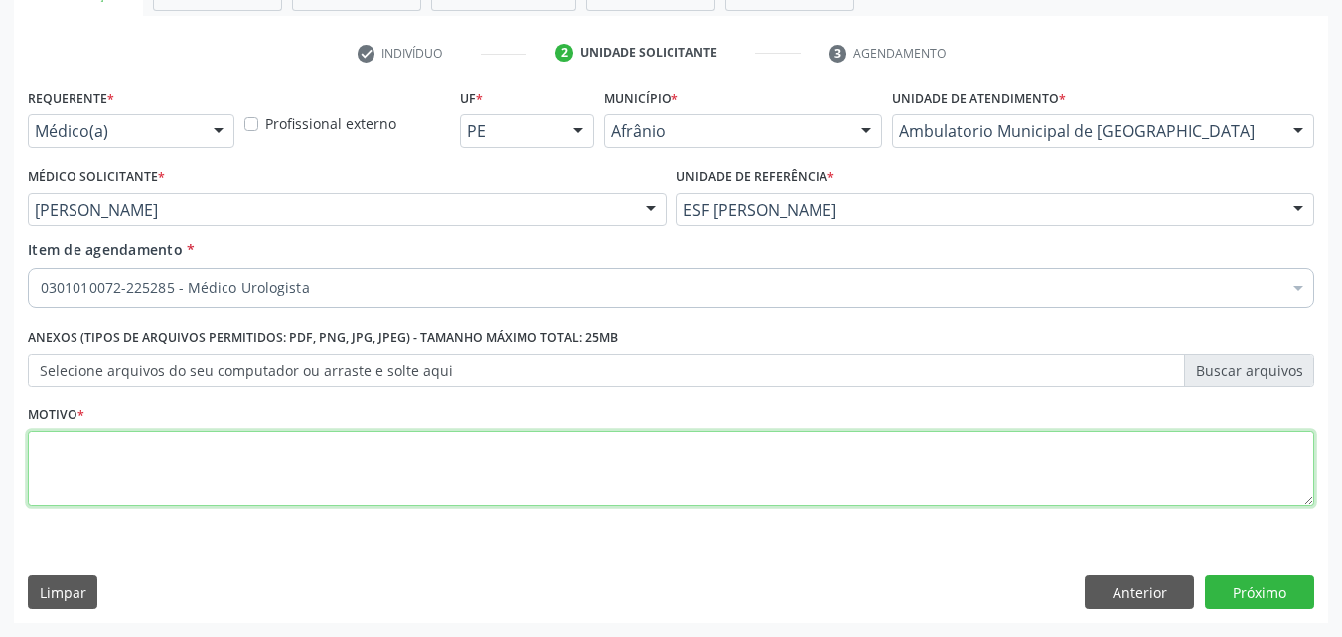
click at [478, 452] on textarea at bounding box center [671, 468] width 1286 height 75
type textarea "*"
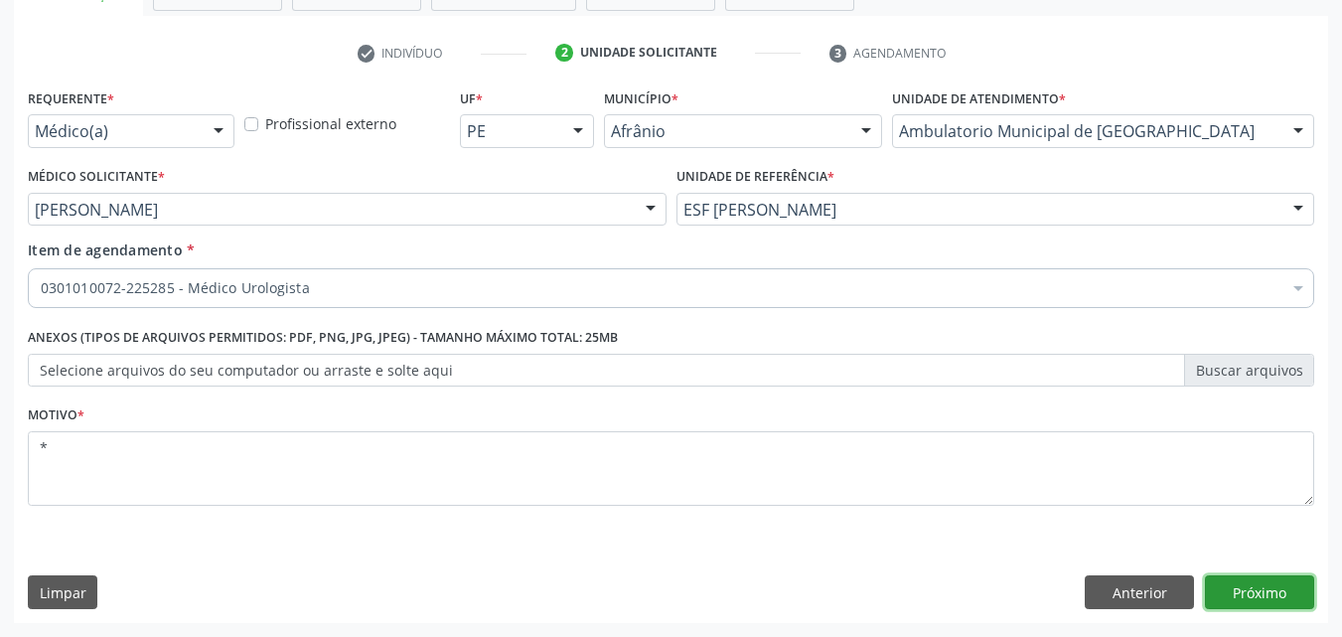
click at [1277, 587] on button "Próximo" at bounding box center [1259, 592] width 109 height 34
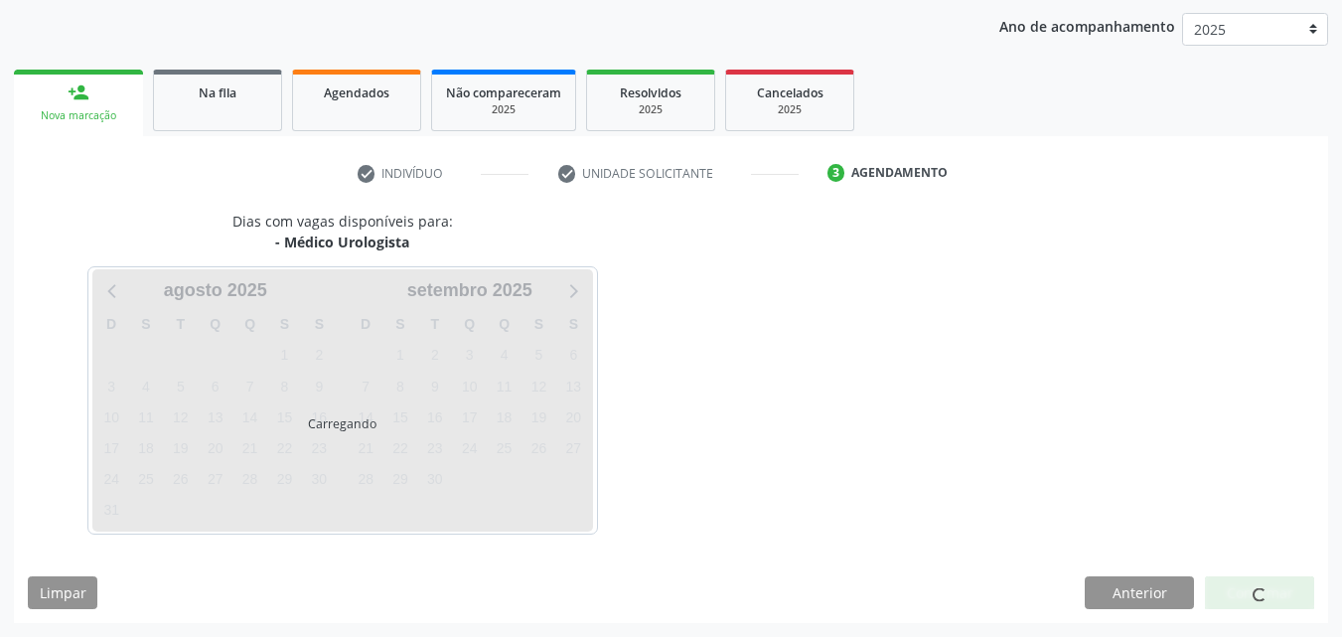
scroll to position [227, 0]
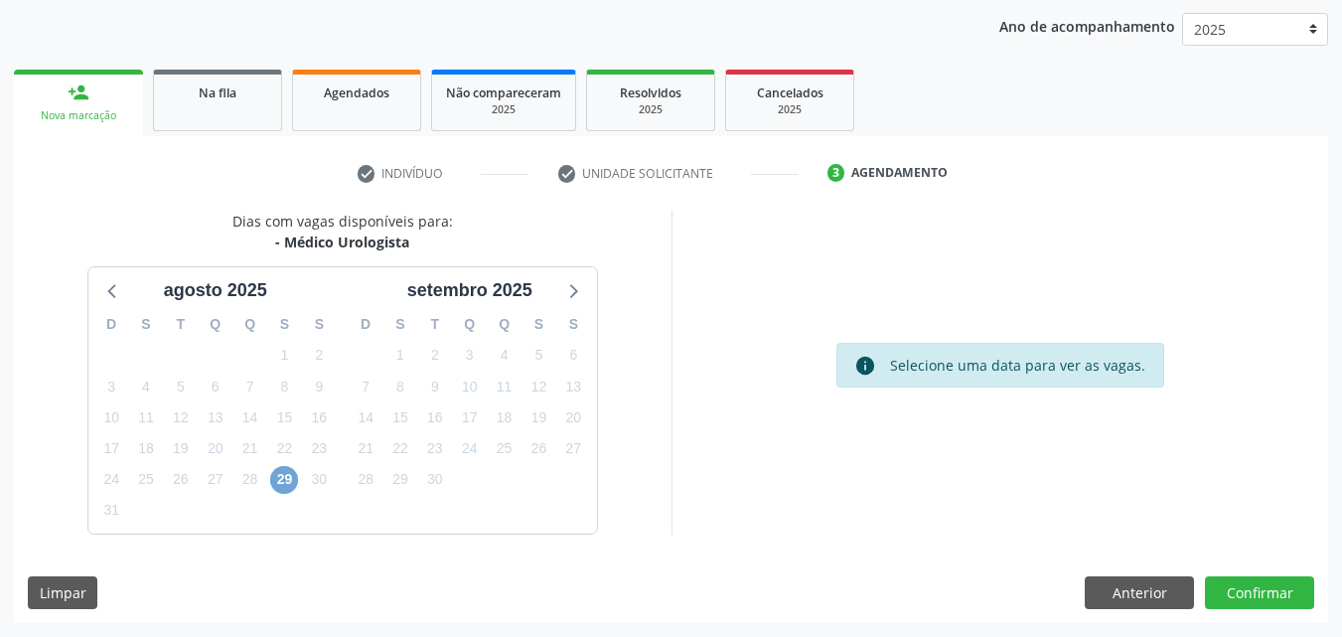
click at [281, 478] on span "29" at bounding box center [284, 480] width 28 height 28
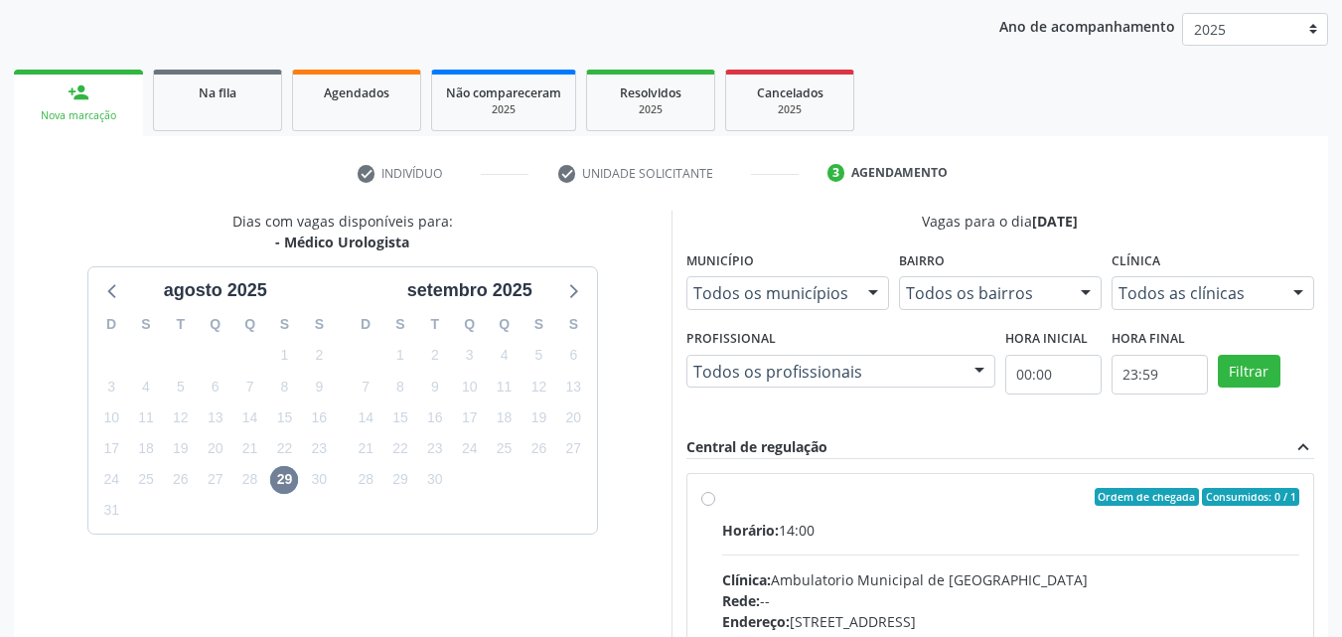
click at [768, 506] on label "Ordem de chegada Consumidos: 0 / 1 Horário: 14:00 Clínica: Ambulatorio Municipa…" at bounding box center [1011, 640] width 578 height 305
click at [715, 506] on input "Ordem de chegada Consumidos: 0 / 1 Horário: 14:00 Clínica: Ambulatorio Municipa…" at bounding box center [708, 497] width 14 height 18
radio input "true"
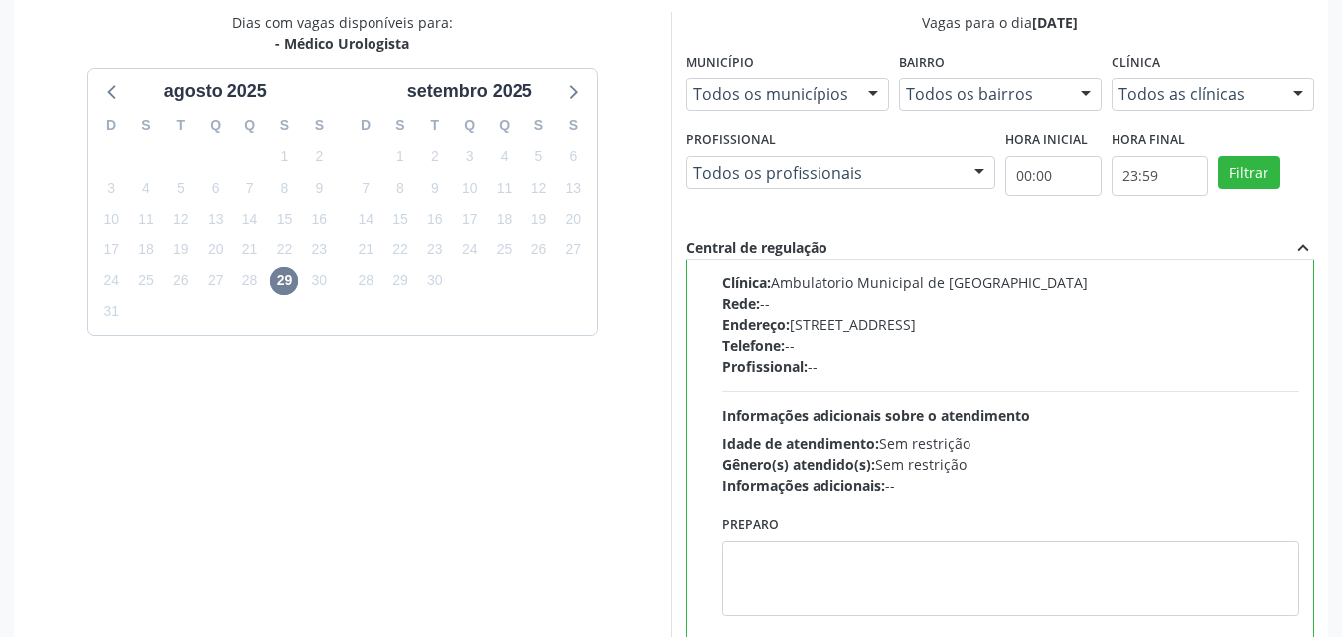
scroll to position [550, 0]
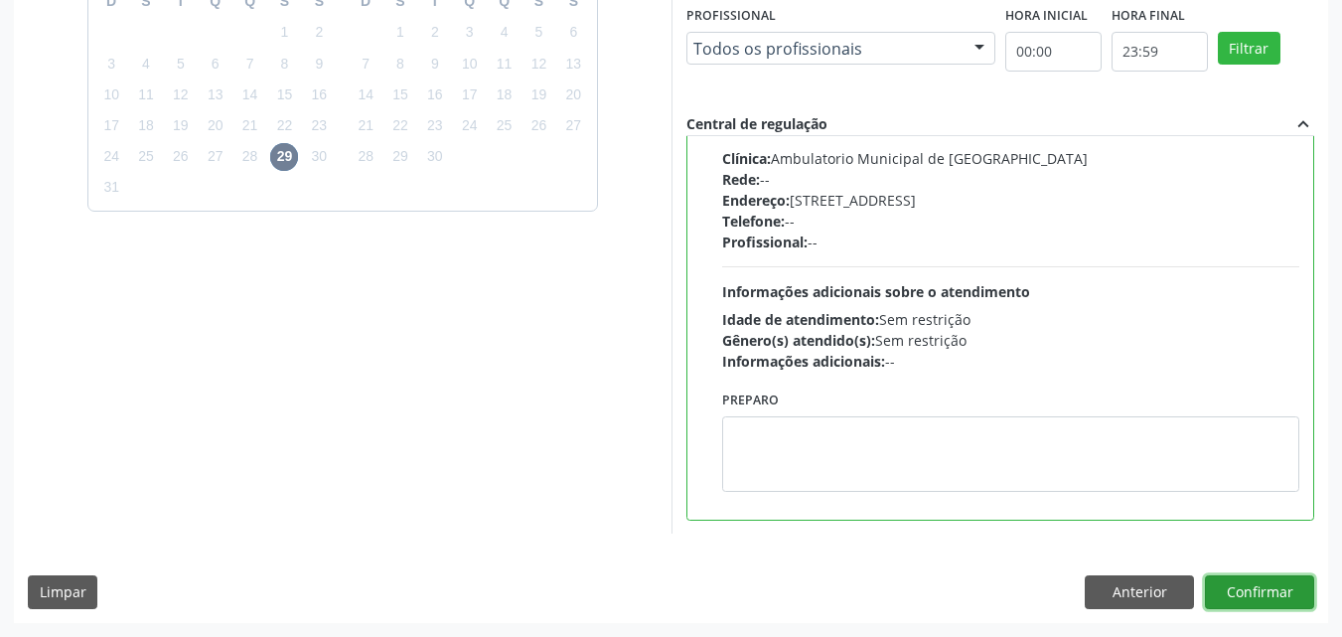
click at [1286, 589] on button "Confirmar" at bounding box center [1259, 592] width 109 height 34
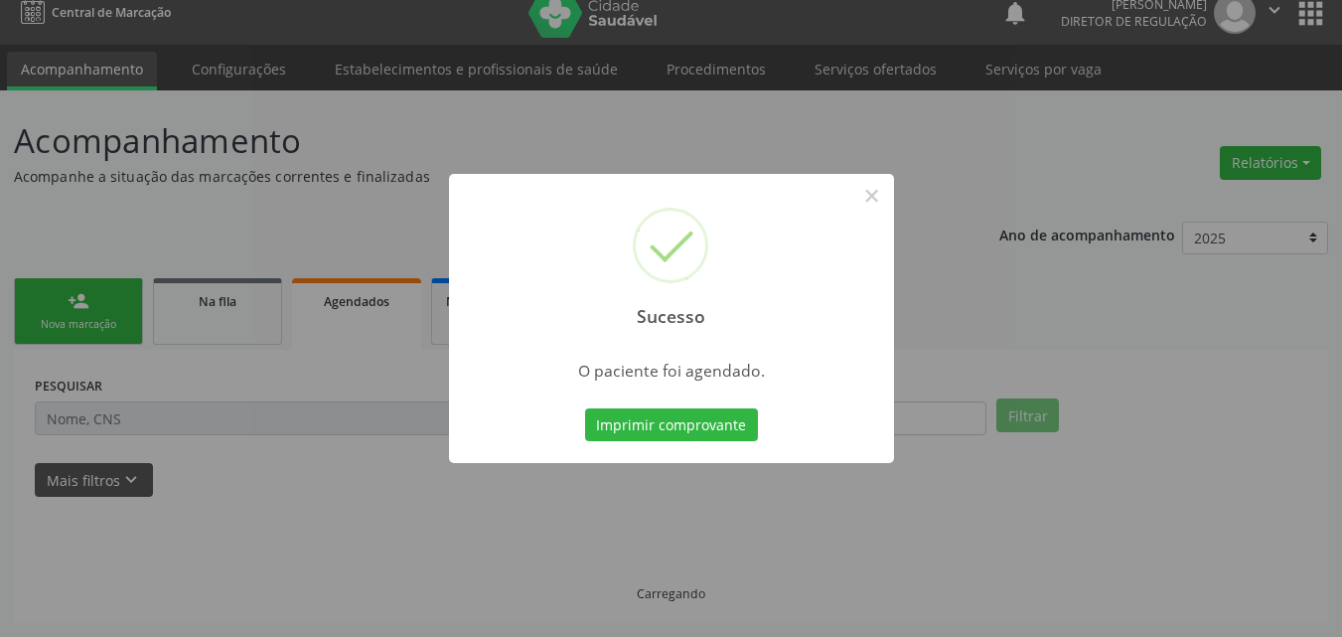
scroll to position [19, 0]
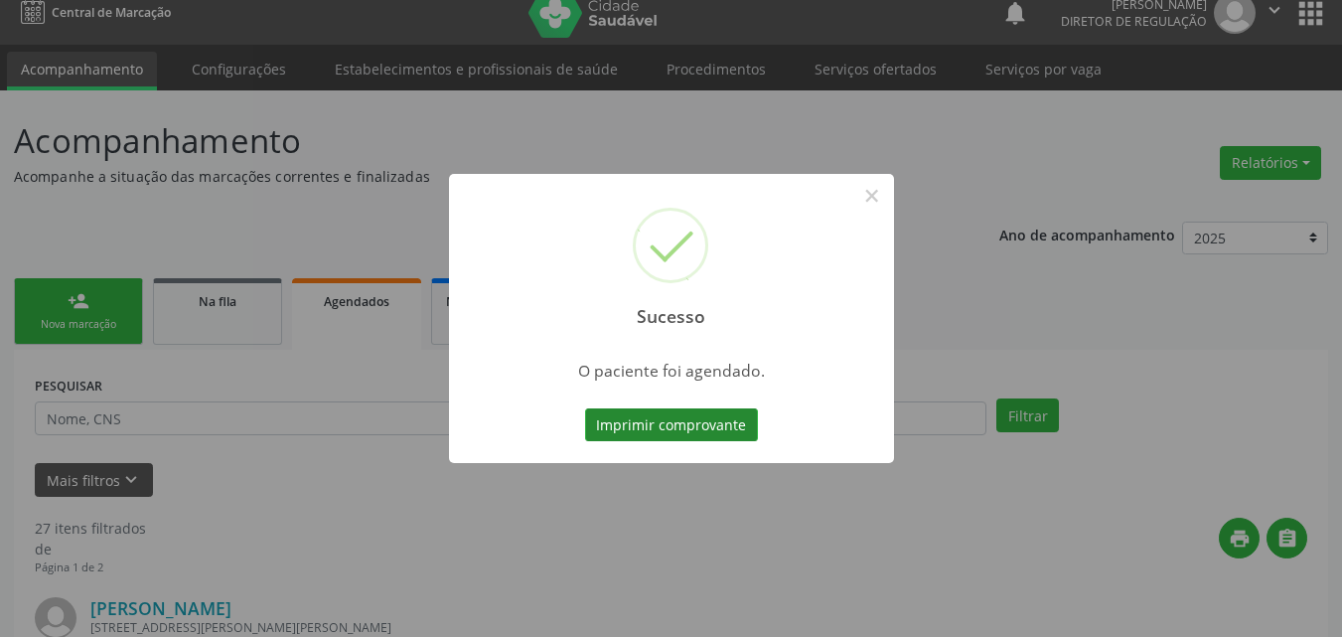
click at [730, 423] on button "Imprimir comprovante" at bounding box center [671, 425] width 173 height 34
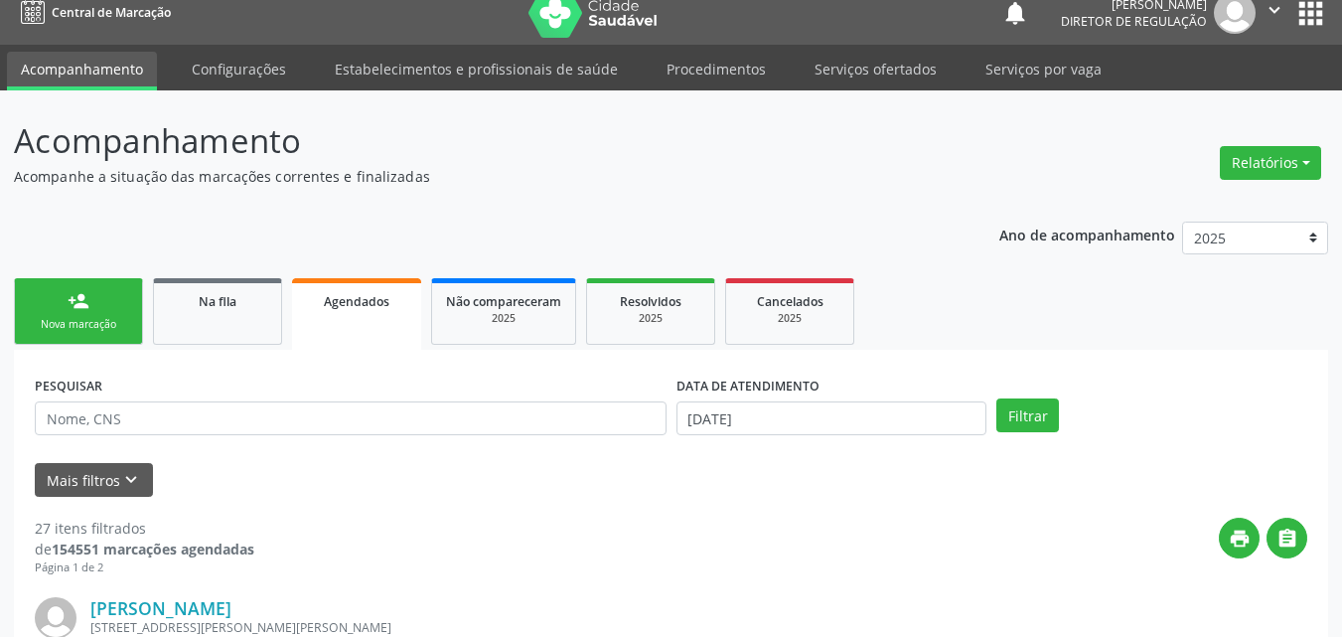
scroll to position [19, 0]
click at [336, 415] on input "text" at bounding box center [351, 418] width 632 height 34
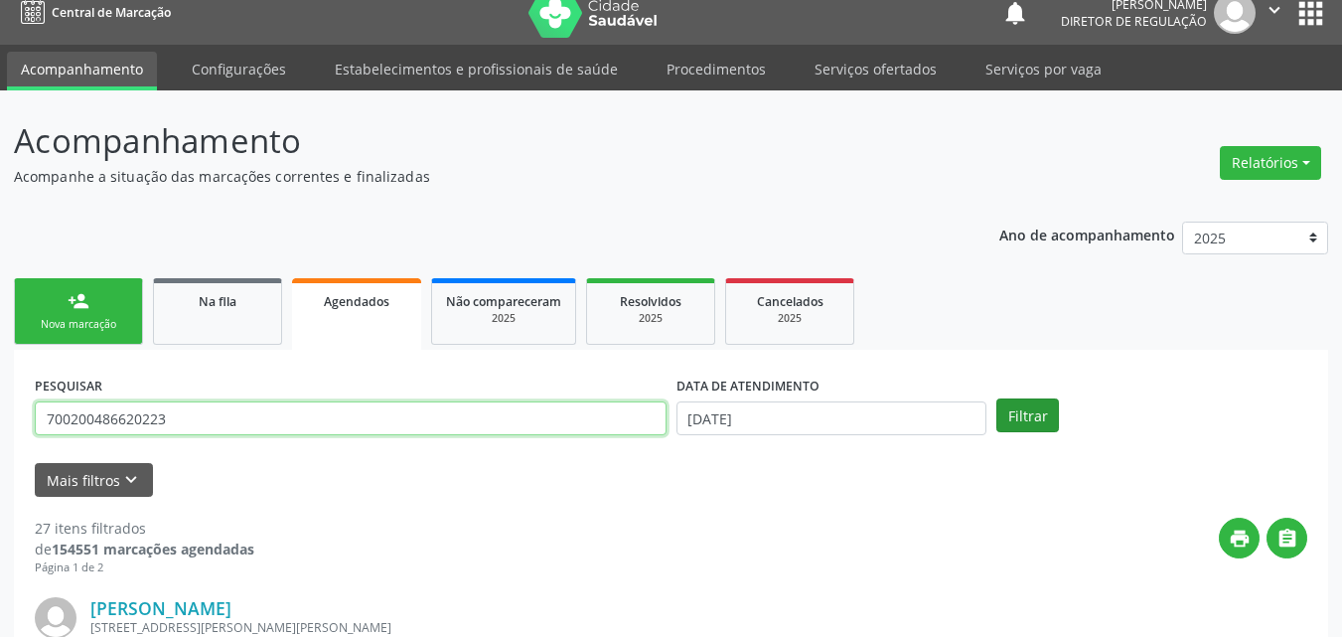
type input "700200486620223"
click at [1054, 422] on button "Filtrar" at bounding box center [1027, 415] width 63 height 34
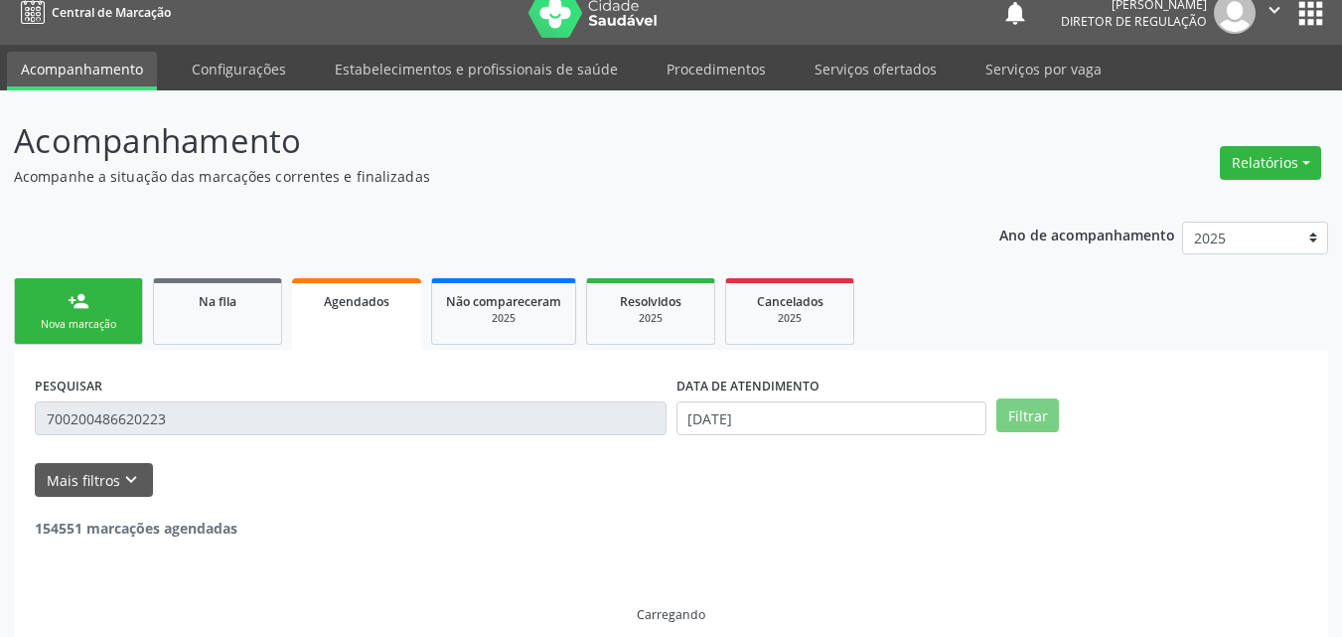
scroll to position [0, 0]
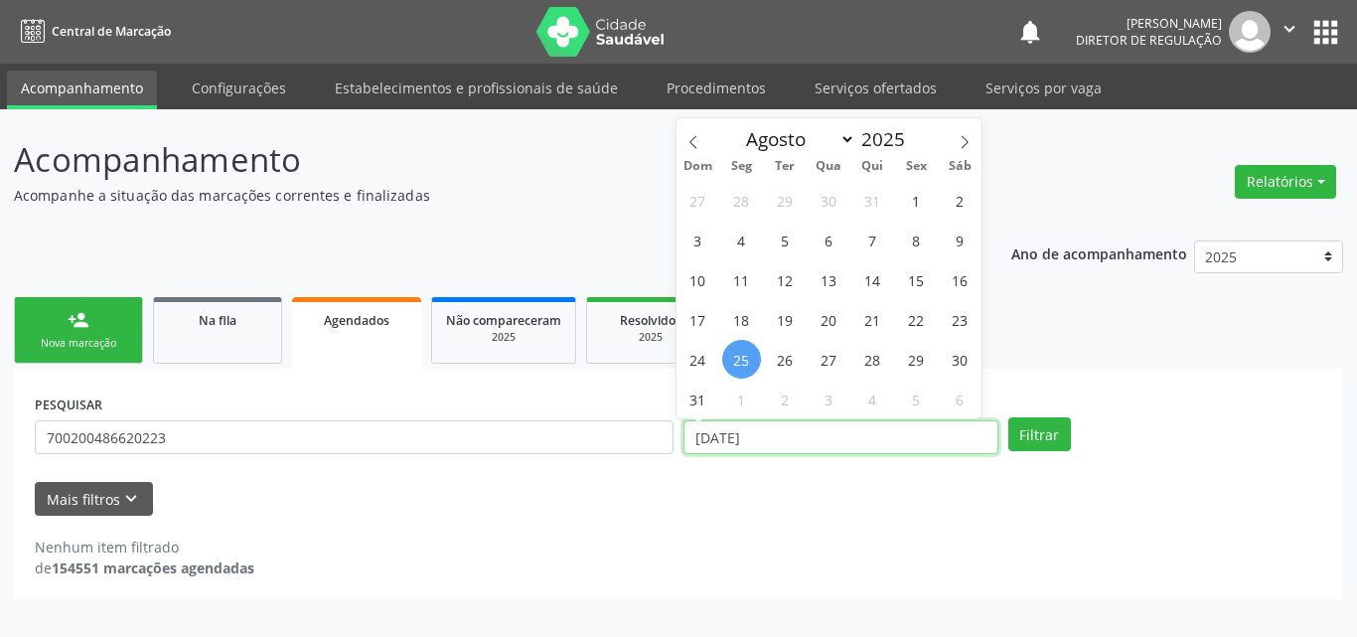
click at [793, 436] on input "[DATE]" at bounding box center [840, 437] width 315 height 34
click at [911, 360] on span "29" at bounding box center [916, 359] width 39 height 39
type input "[DATE]"
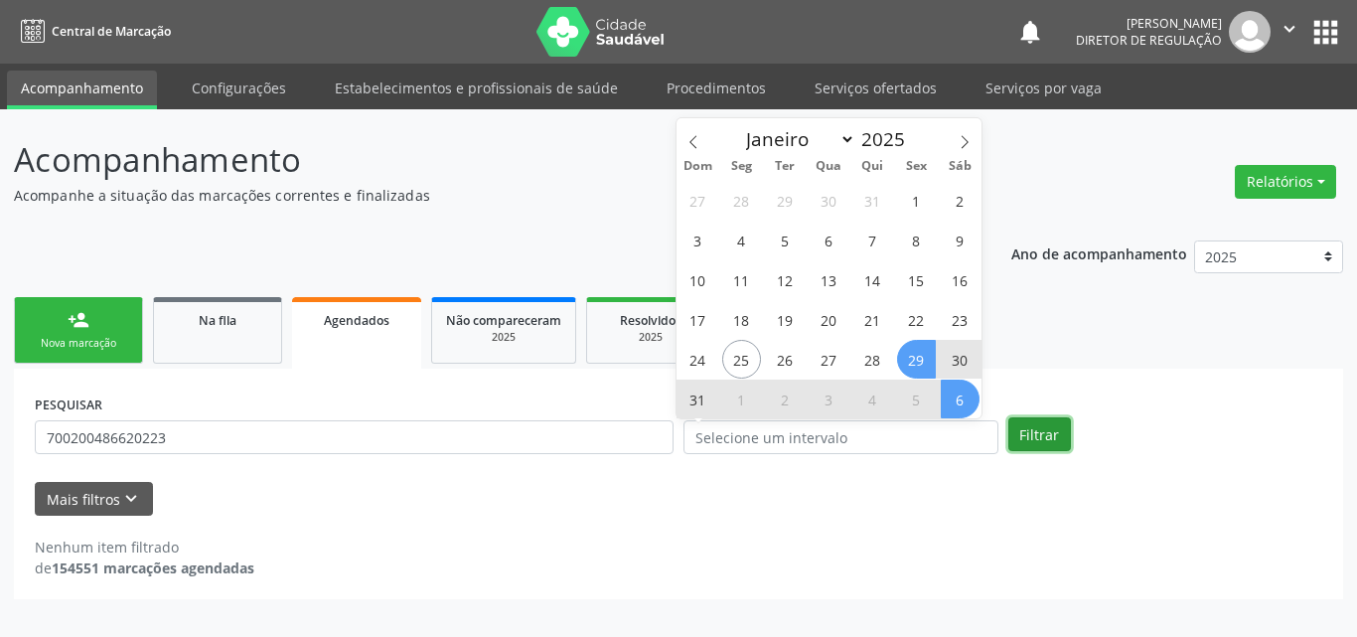
click at [1042, 438] on button "Filtrar" at bounding box center [1039, 434] width 63 height 34
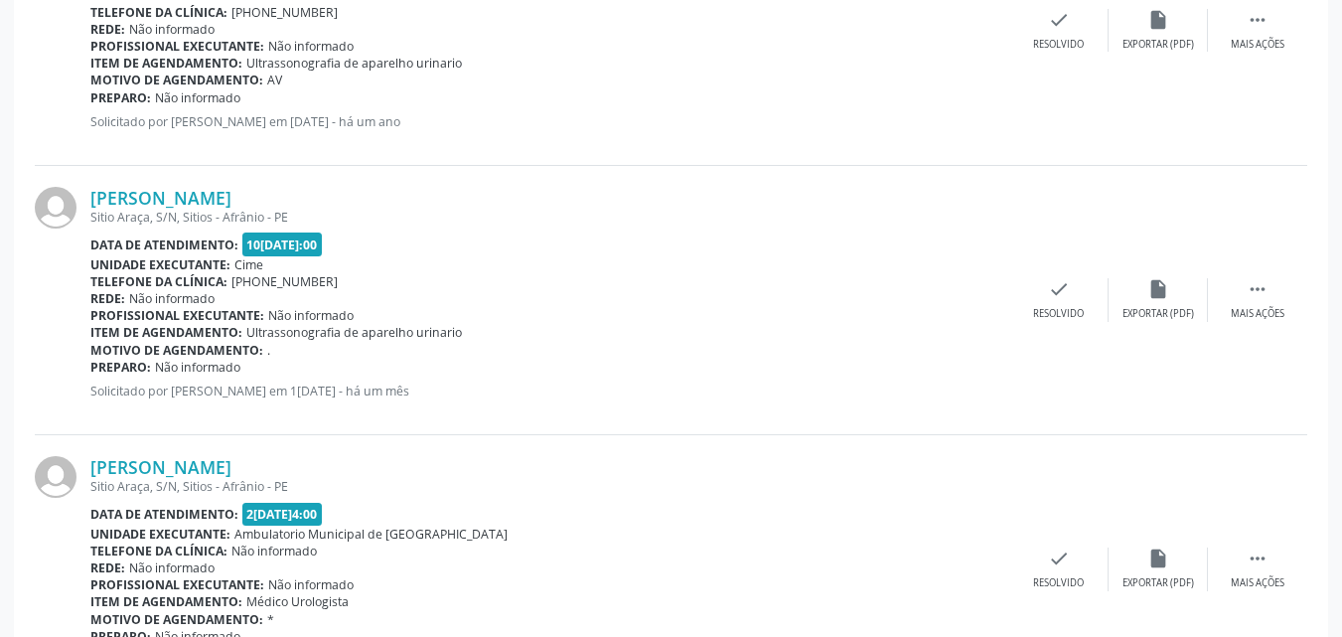
scroll to position [3576, 0]
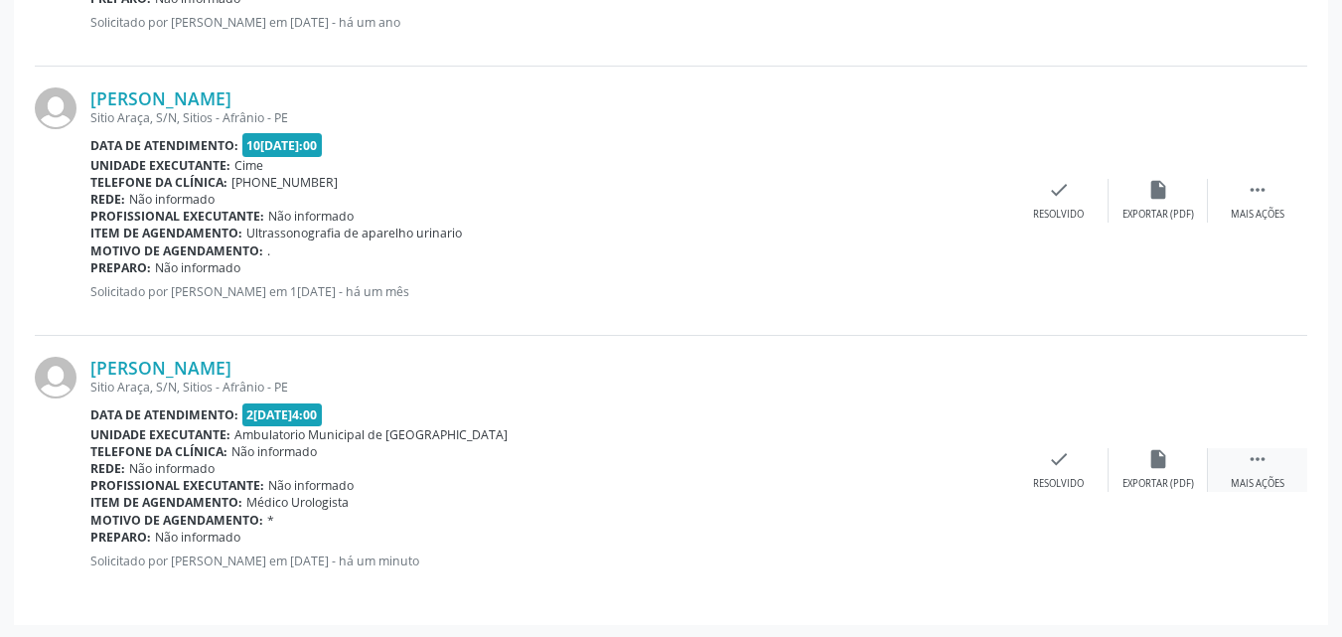
click at [1267, 459] on icon "" at bounding box center [1258, 459] width 22 height 22
click at [880, 465] on div "print Imprimir" at bounding box center [860, 469] width 99 height 43
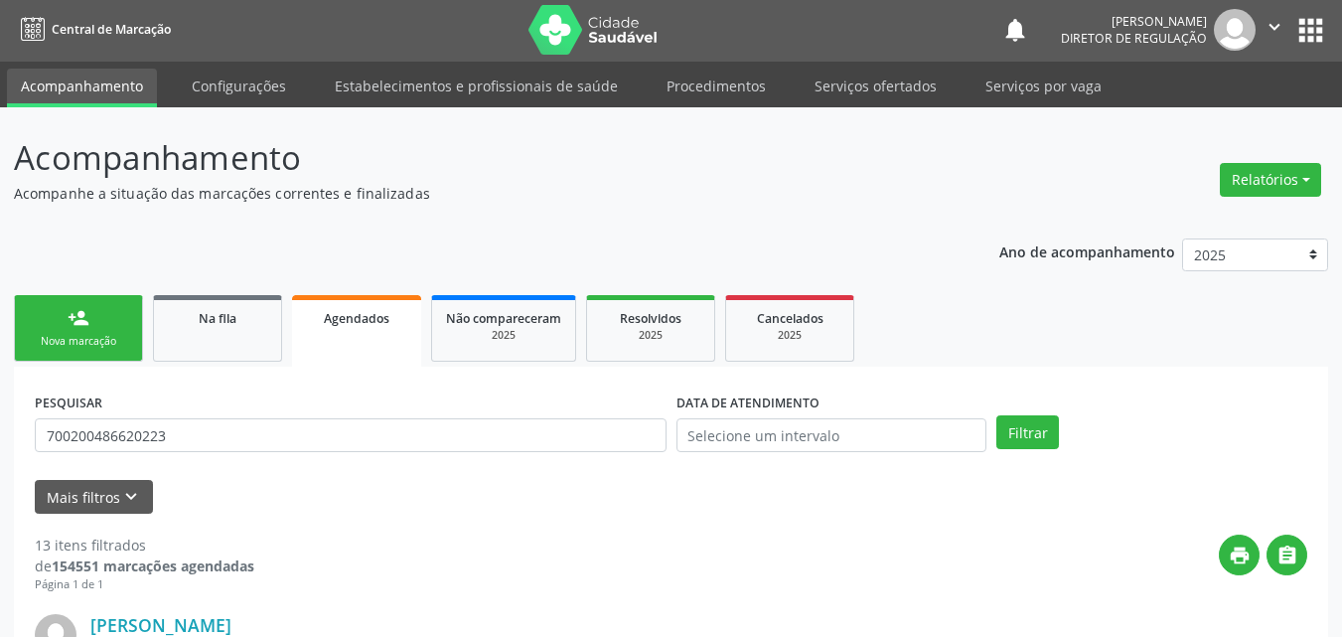
scroll to position [0, 0]
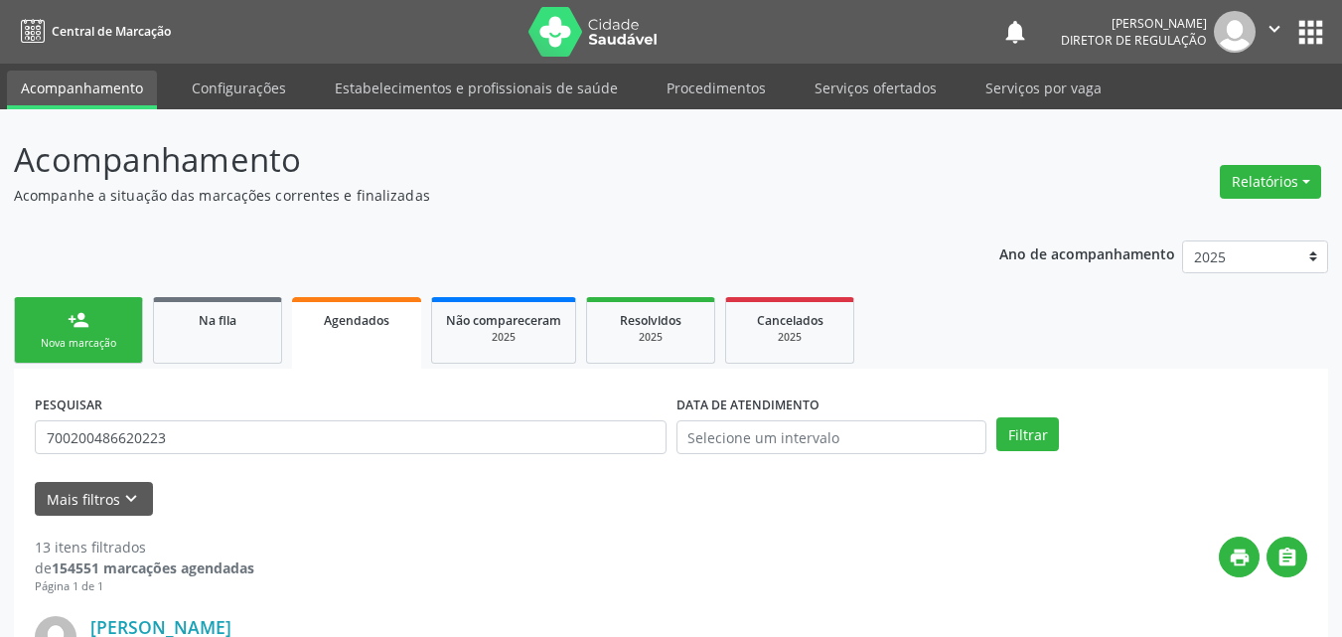
click at [126, 347] on div "Nova marcação" at bounding box center [78, 343] width 99 height 15
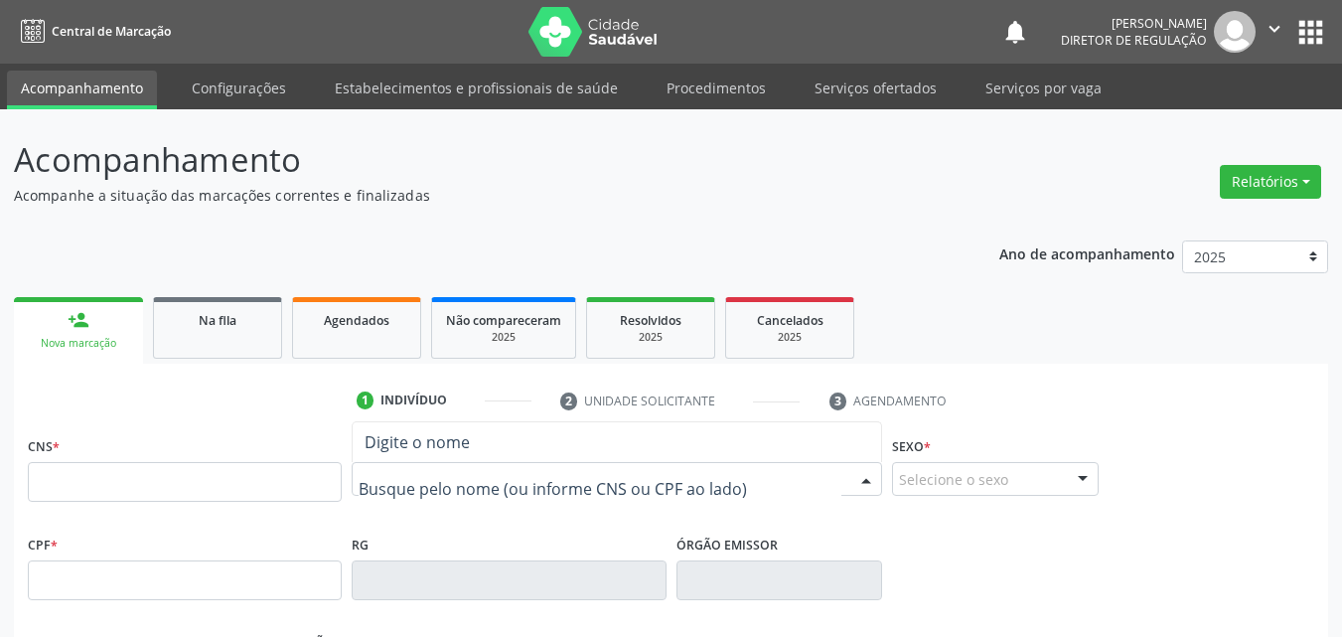
paste input "[PERSON_NAME]"
type input "[PERSON_NAME]"
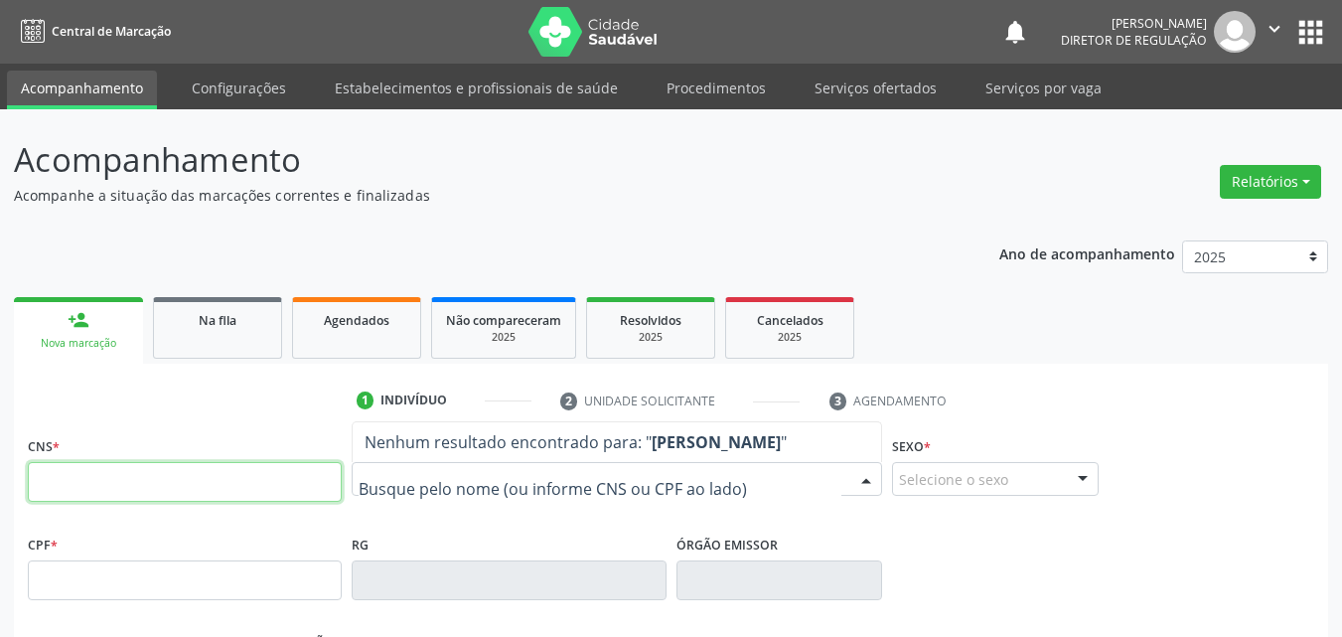
click at [277, 464] on input "text" at bounding box center [185, 482] width 314 height 40
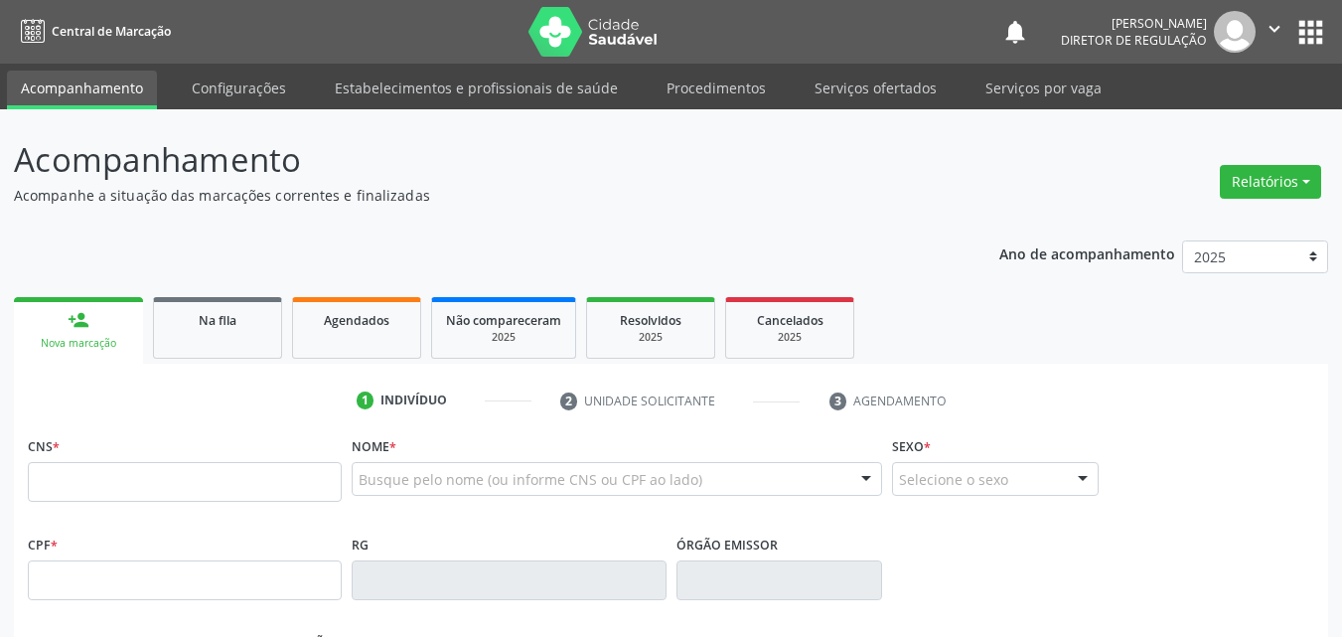
click at [234, 340] on link "Na fila" at bounding box center [217, 328] width 129 height 62
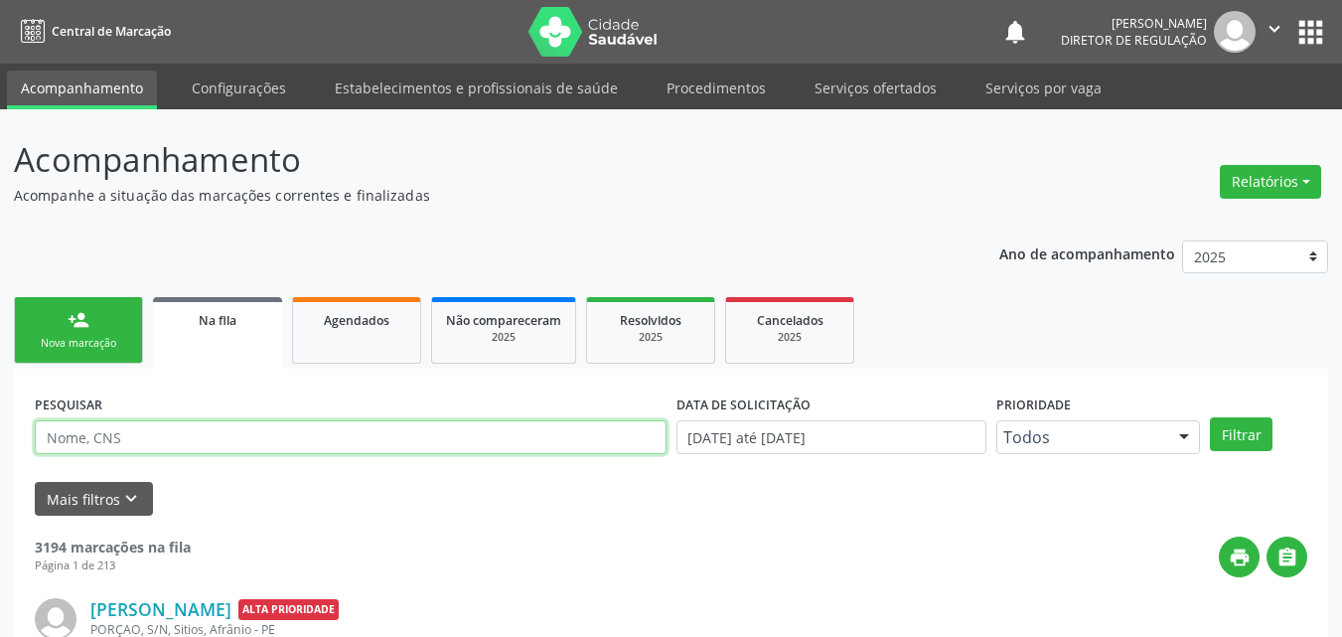
click at [214, 431] on input "text" at bounding box center [351, 437] width 632 height 34
type input "704603734425230"
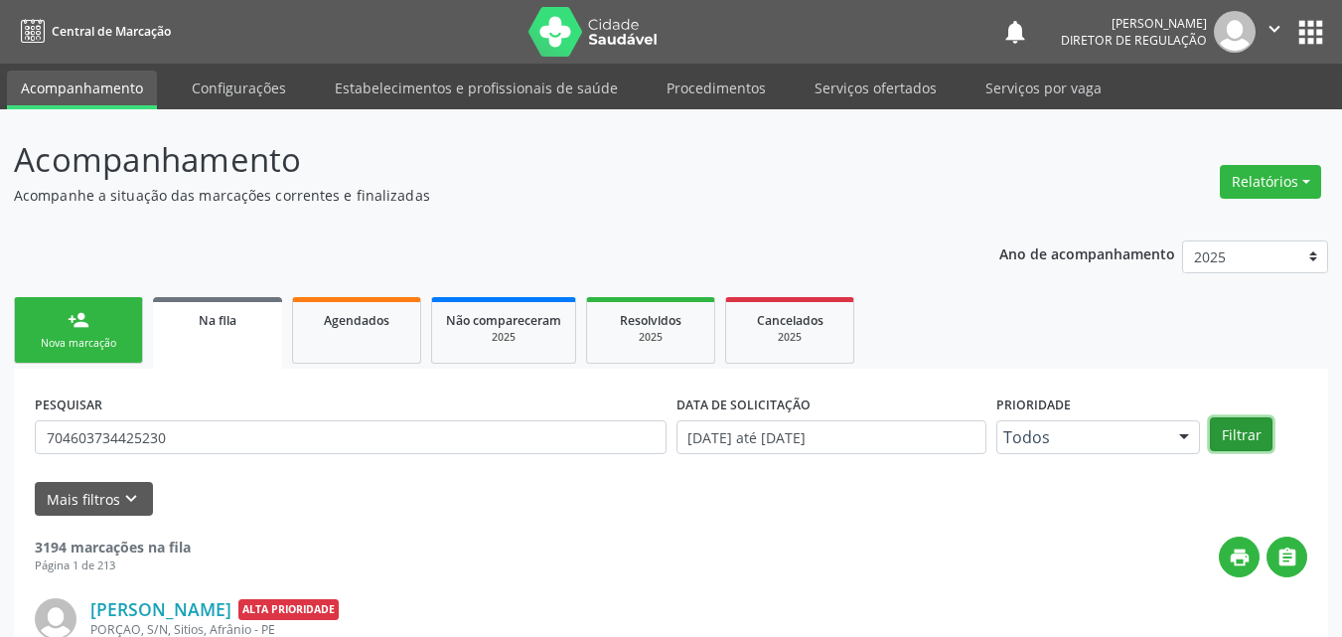
click at [1235, 434] on button "Filtrar" at bounding box center [1241, 434] width 63 height 34
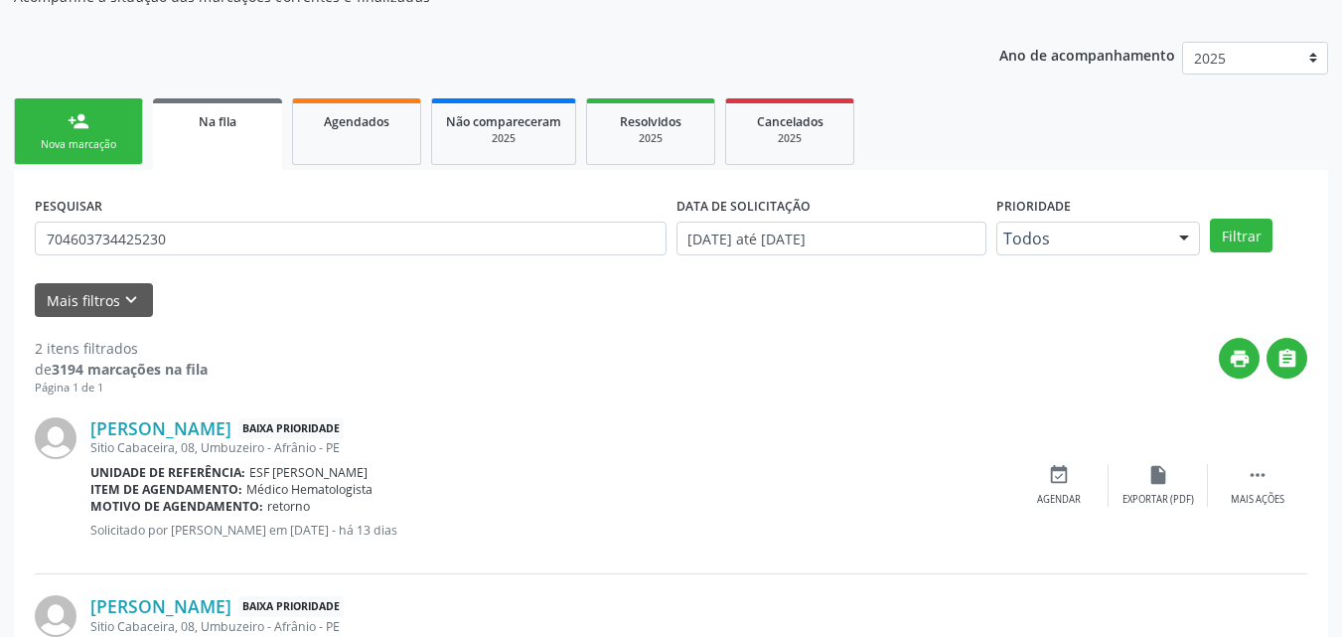
scroll to position [298, 0]
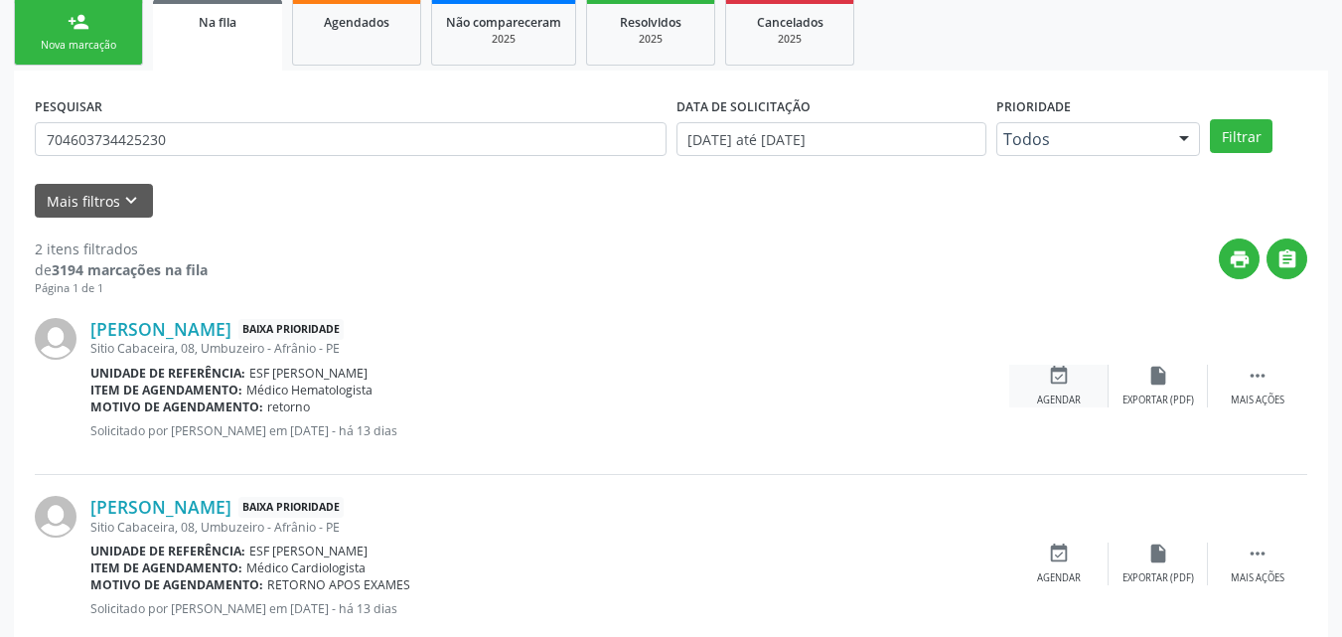
click at [1060, 380] on icon "event_available" at bounding box center [1059, 376] width 22 height 22
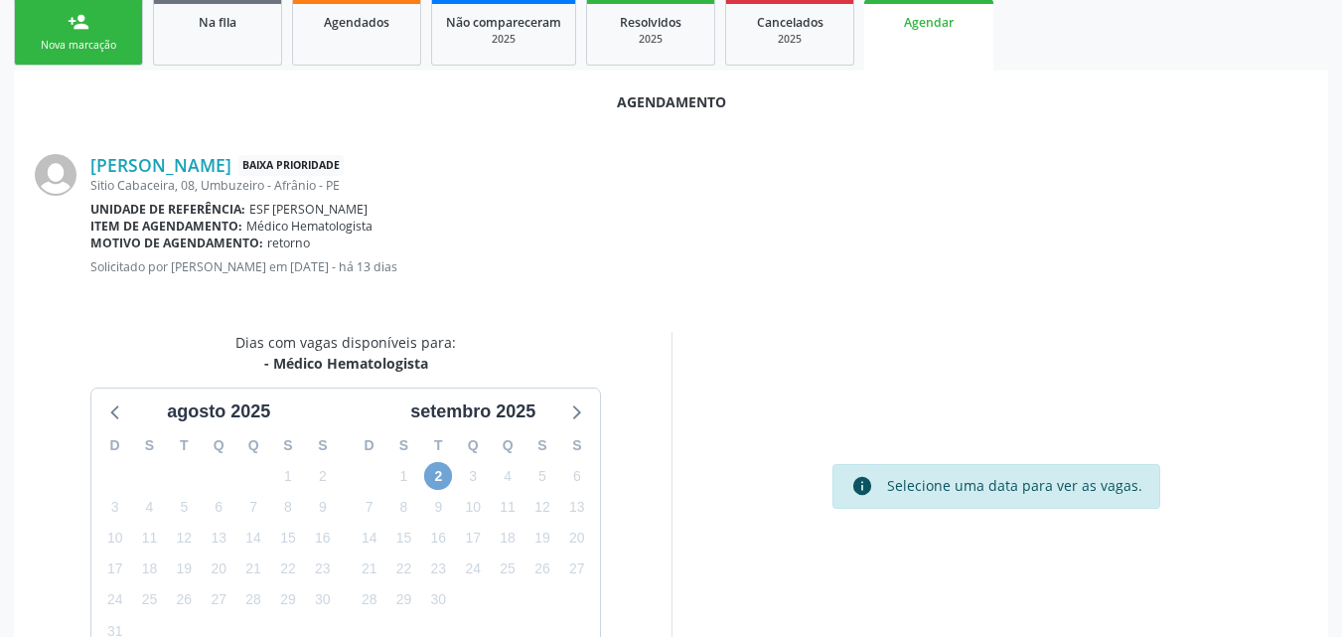
click at [441, 474] on span "2" at bounding box center [438, 476] width 28 height 28
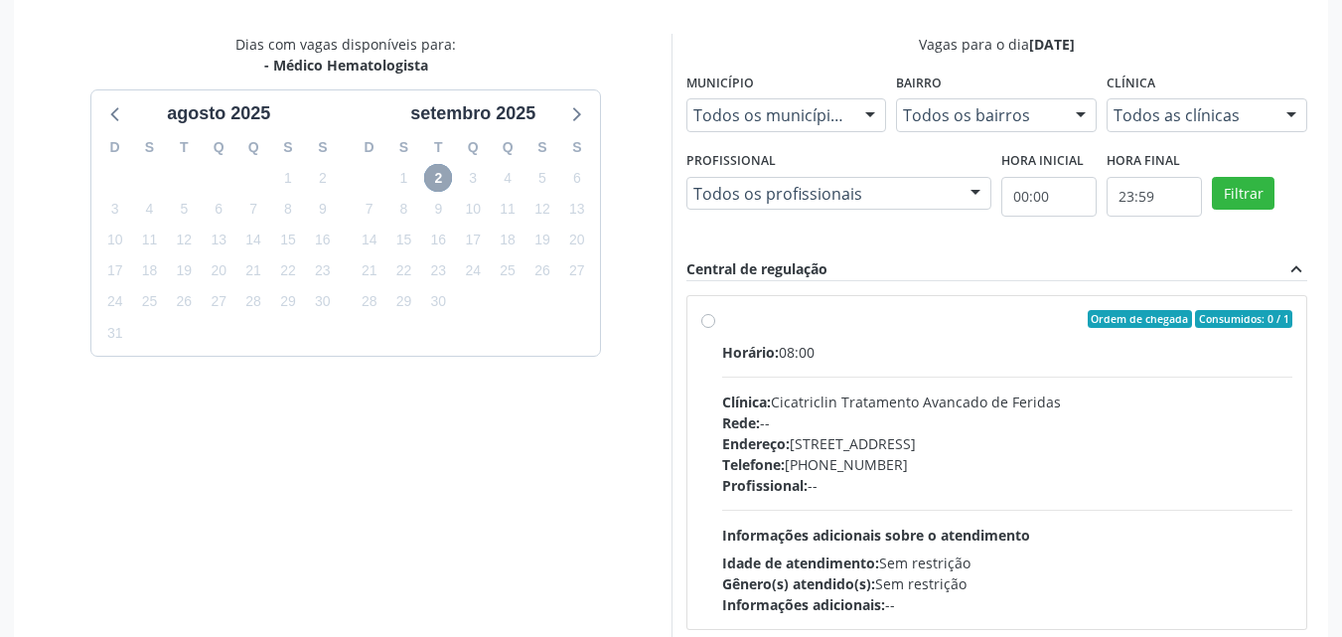
scroll to position [684, 0]
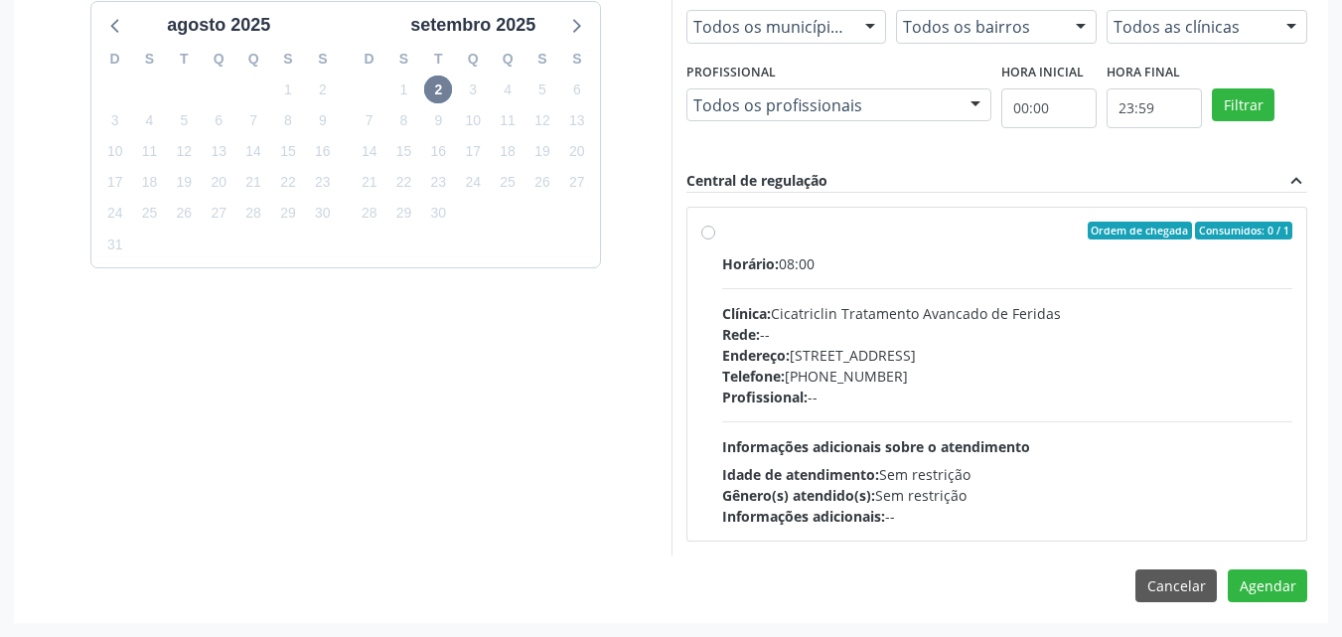
click at [722, 233] on label "Ordem de chegada Consumidos: 0 / 1 Horário: 08:00 Clínica: Cicatriclin Tratamen…" at bounding box center [1007, 374] width 571 height 305
click at [714, 233] on input "Ordem de chegada Consumidos: 0 / 1 Horário: 08:00 Clínica: Cicatriclin Tratamen…" at bounding box center [708, 231] width 14 height 18
radio input "true"
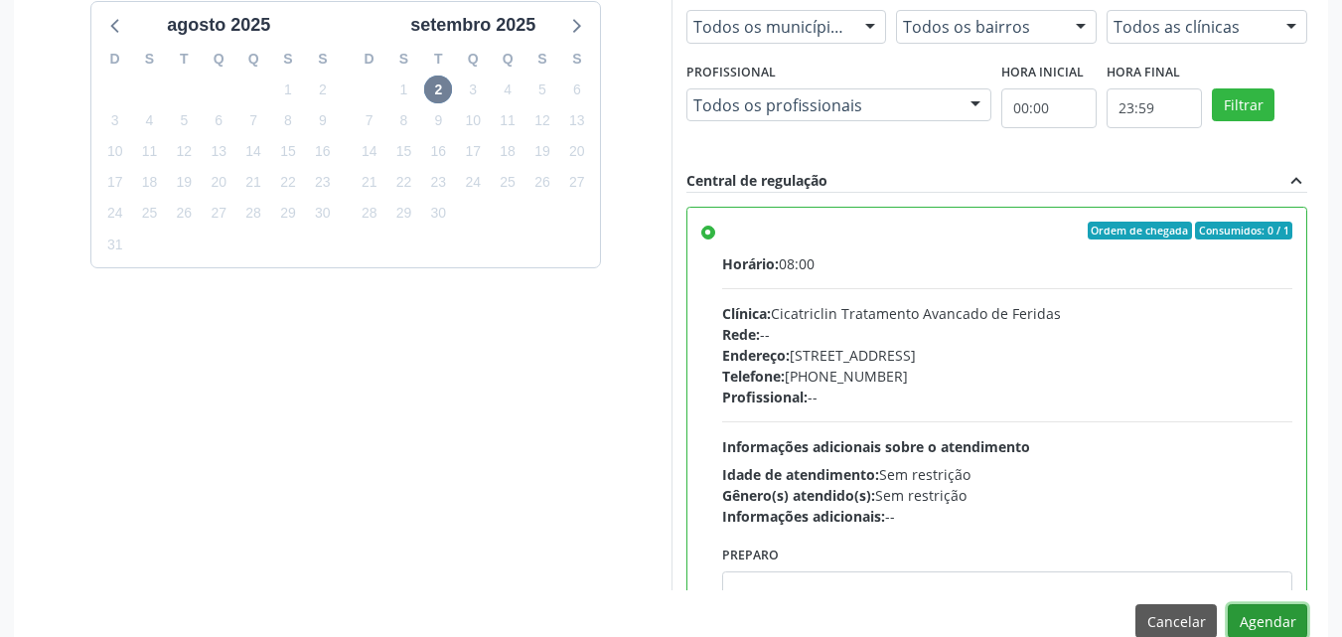
click at [1280, 616] on button "Agendar" at bounding box center [1267, 621] width 79 height 34
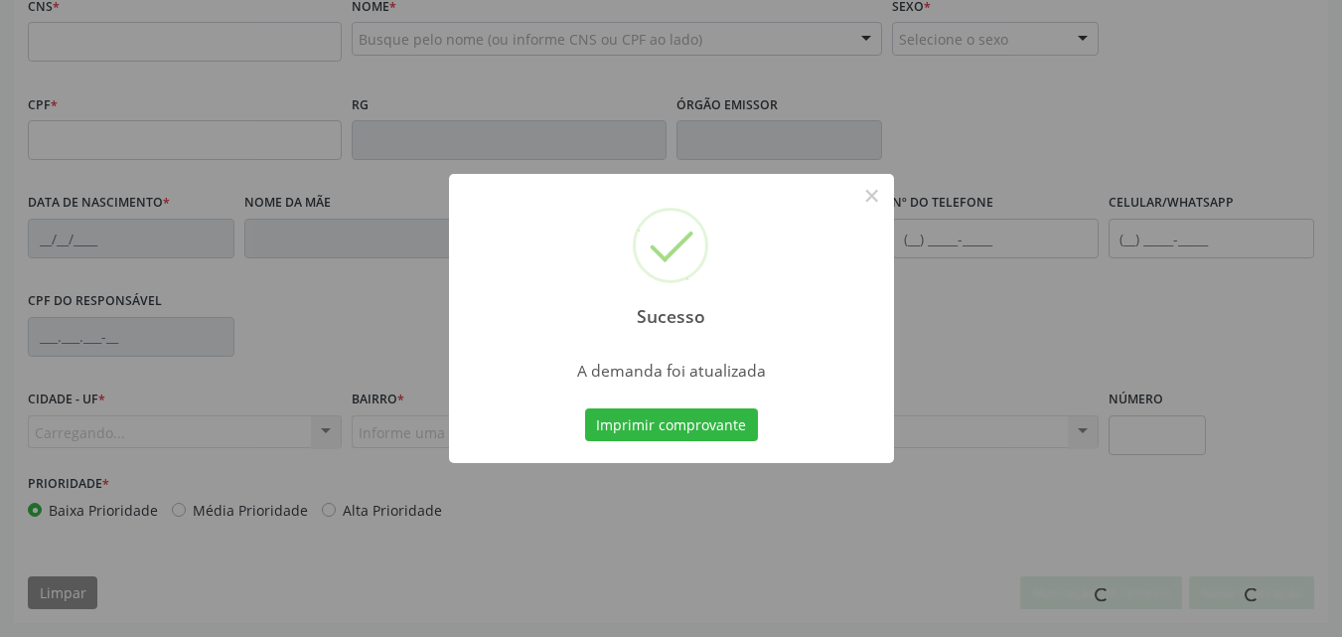
scroll to position [440, 0]
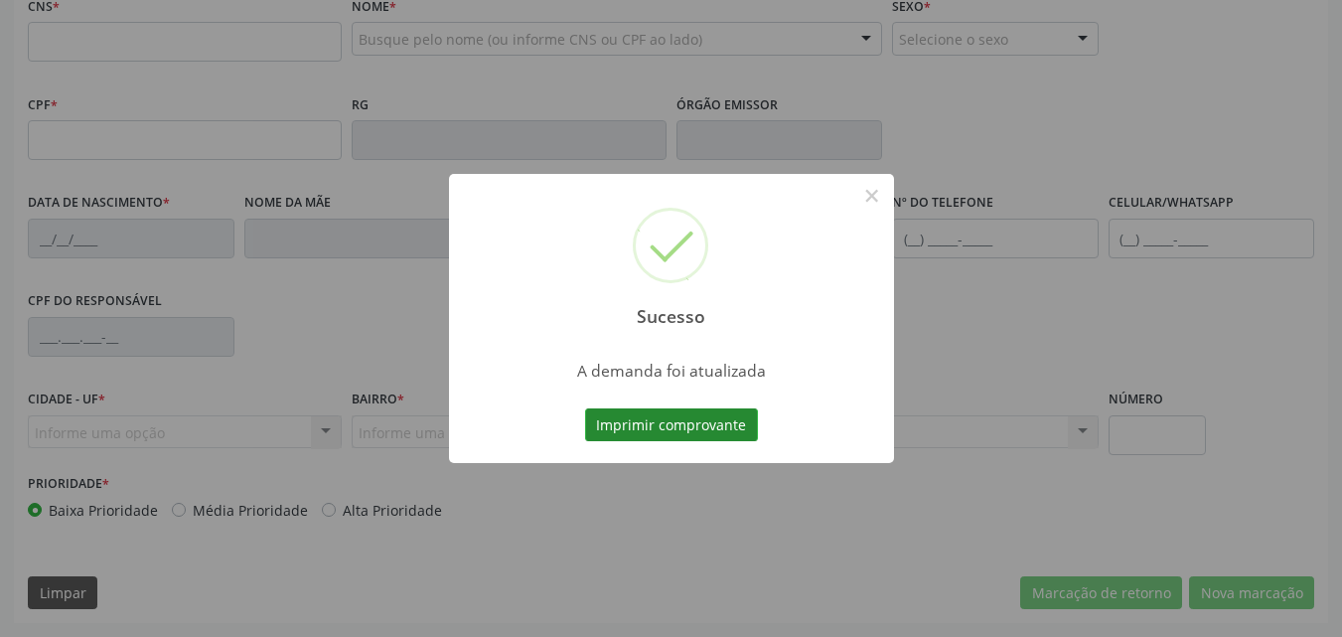
click at [727, 429] on button "Imprimir comprovante" at bounding box center [671, 425] width 173 height 34
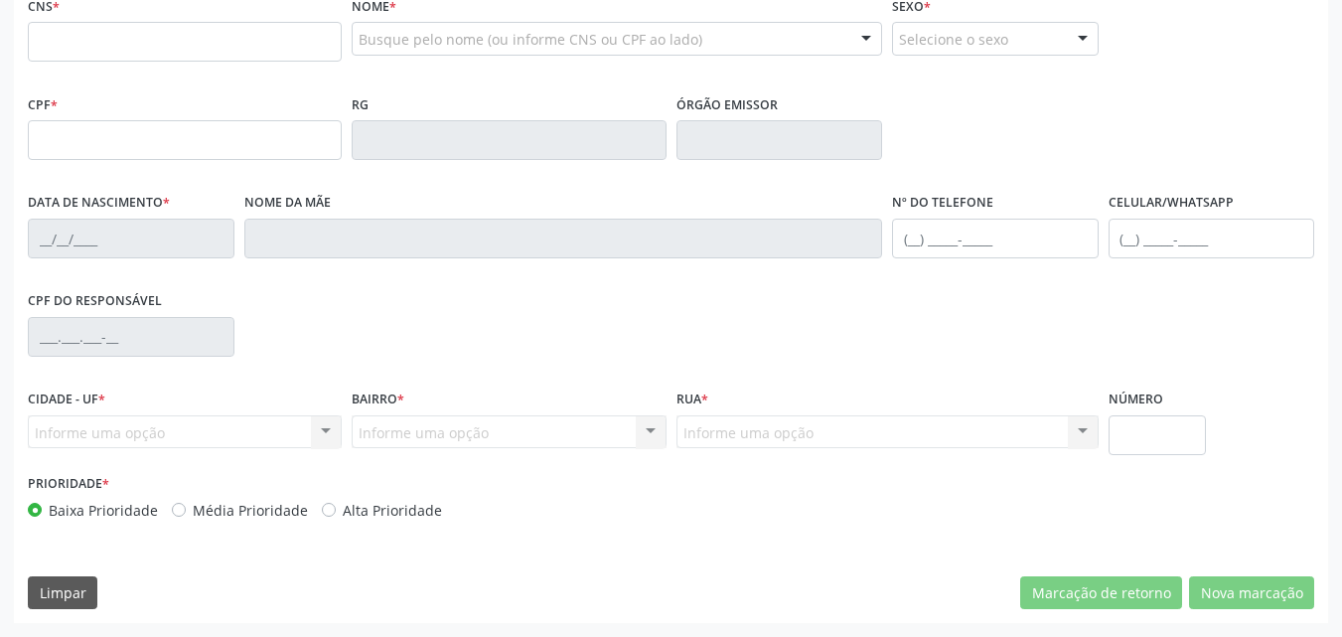
scroll to position [142, 0]
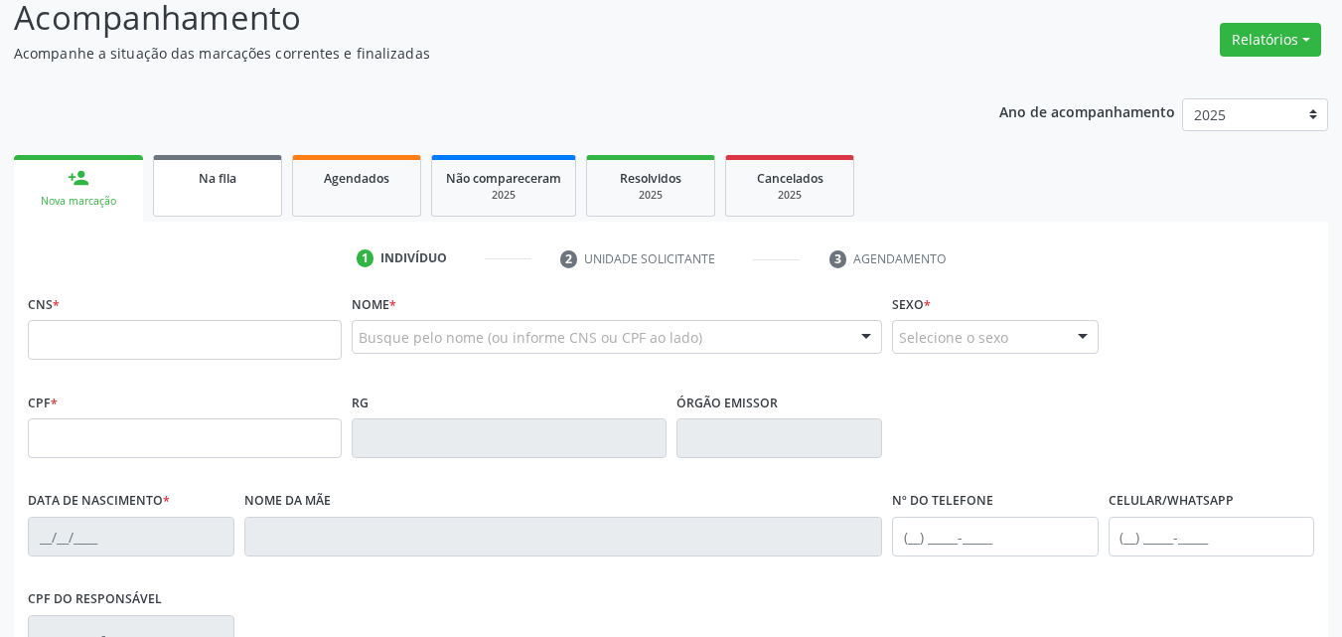
click at [242, 185] on div "Na fila" at bounding box center [217, 177] width 99 height 21
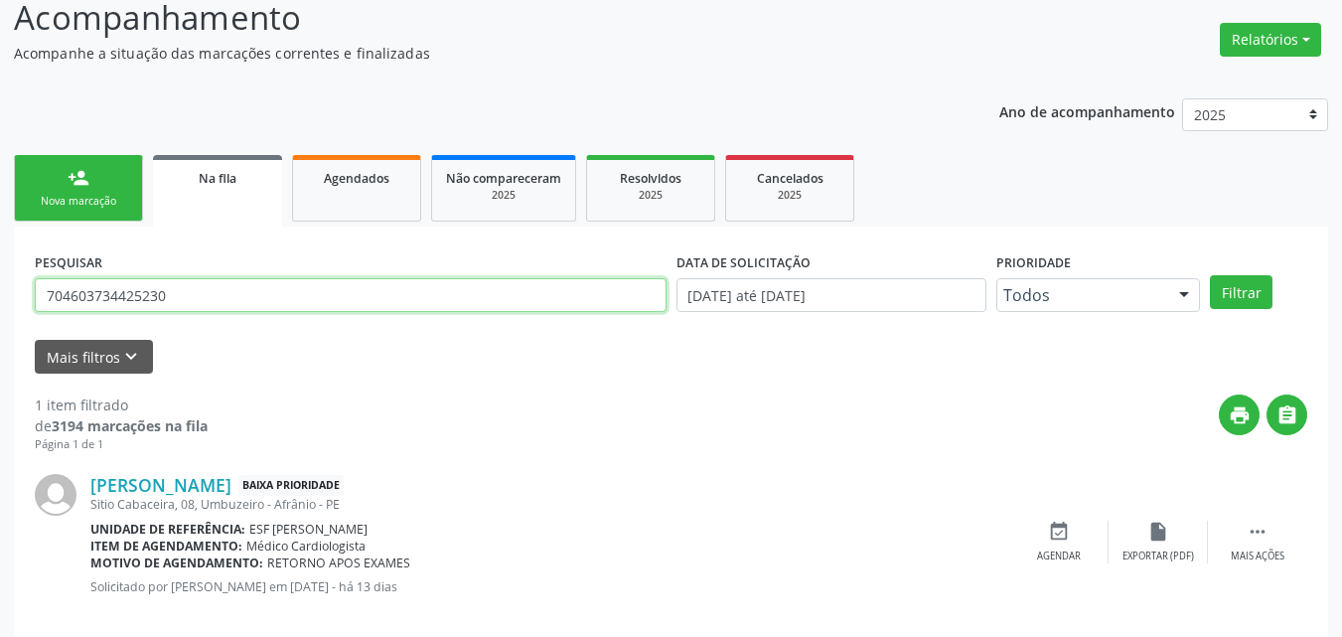
drag, startPoint x: 173, startPoint y: 288, endPoint x: 0, endPoint y: 295, distance: 173.0
click at [0, 295] on div "Acompanhamento Acompanhe a situação das marcações correntes e finalizadas Relat…" at bounding box center [671, 315] width 1342 height 697
type input "706501345542894"
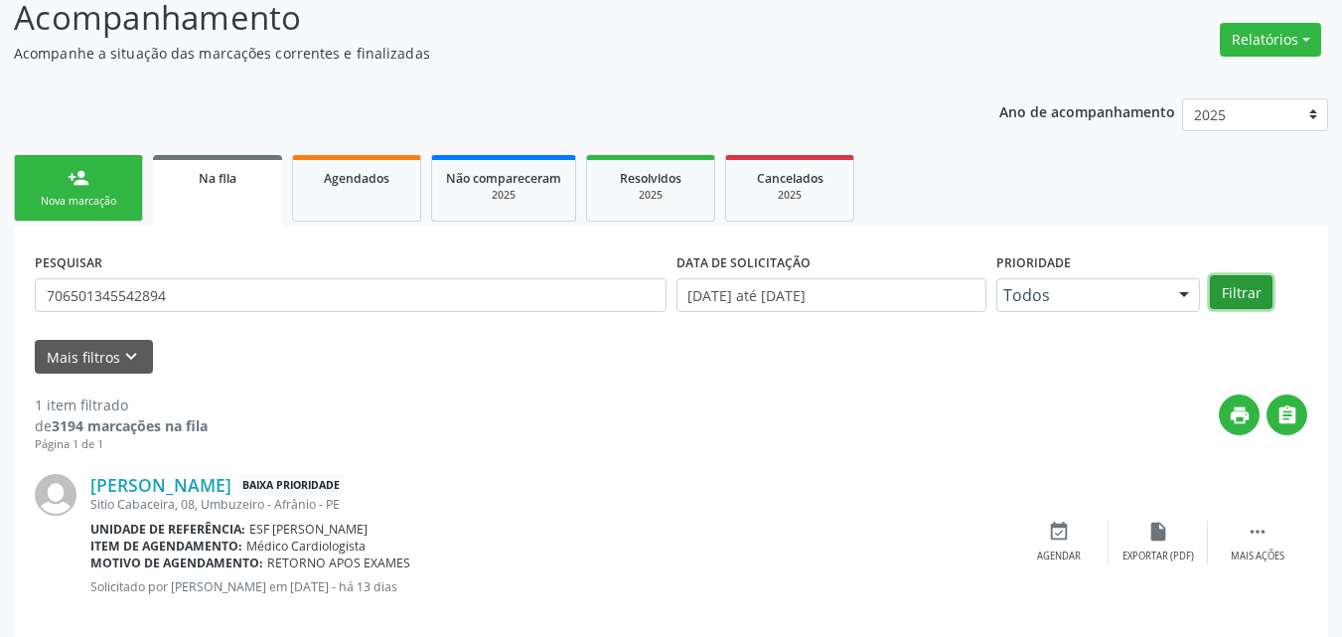
click at [1257, 294] on button "Filtrar" at bounding box center [1241, 292] width 63 height 34
click at [1063, 530] on icon "event_available" at bounding box center [1059, 532] width 22 height 22
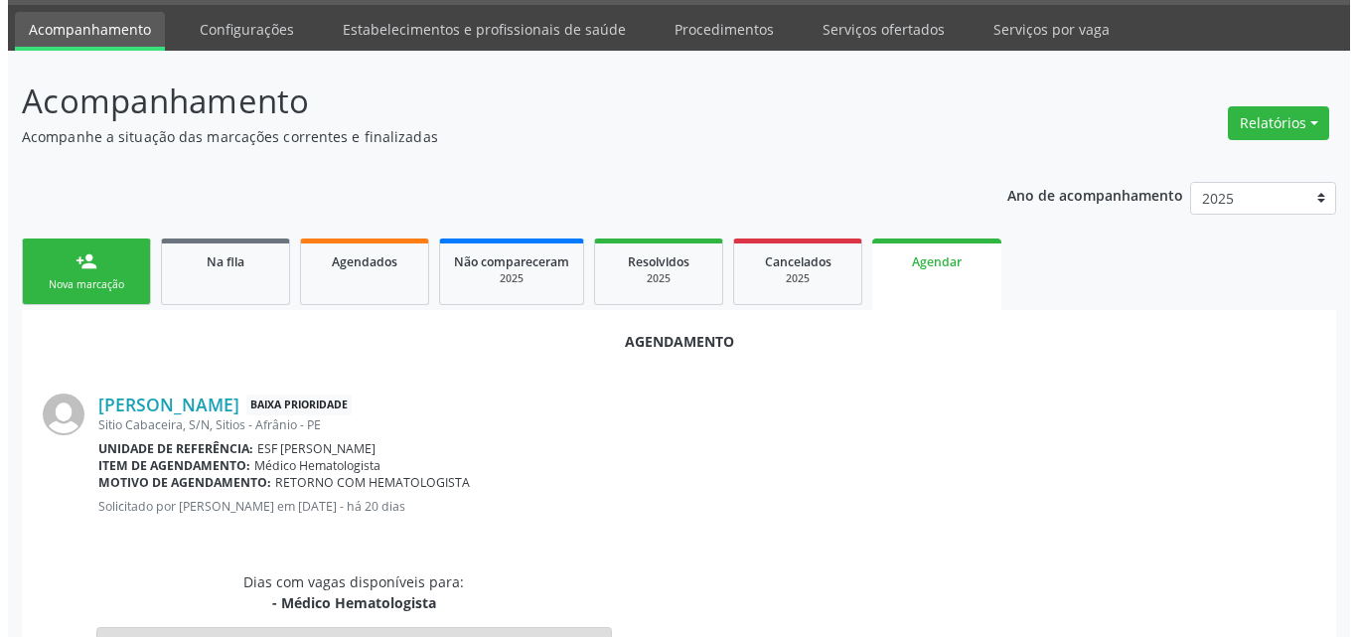
scroll to position [0, 0]
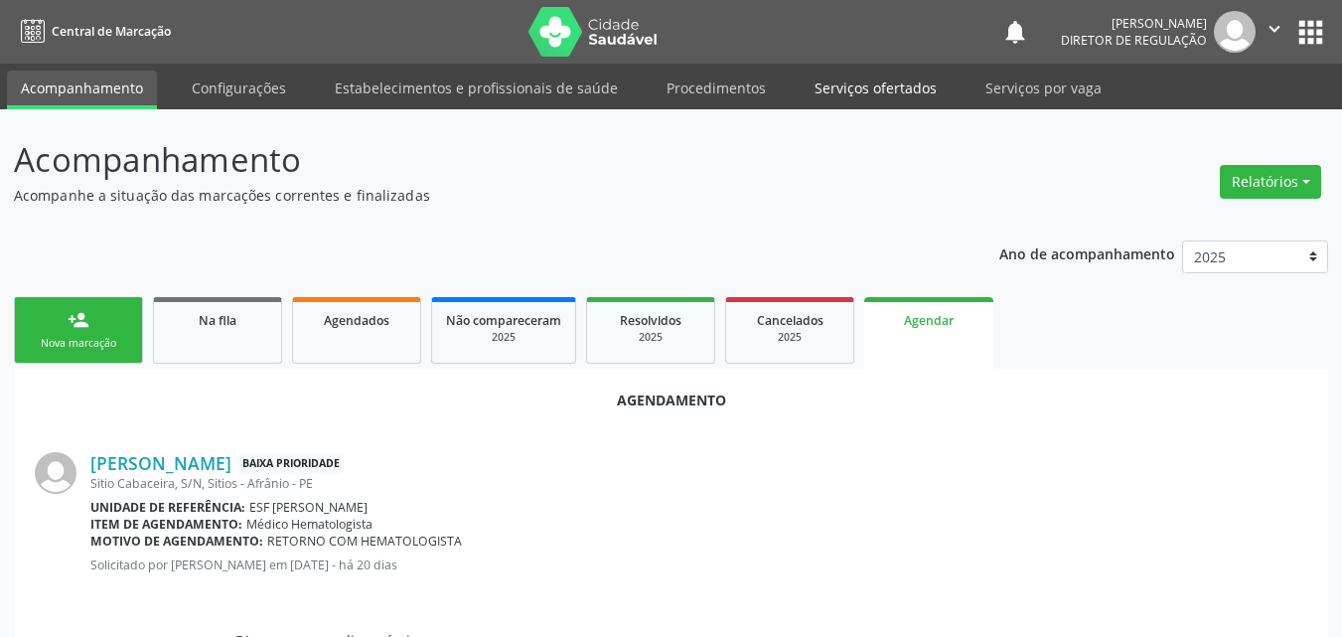
click at [878, 85] on link "Serviços ofertados" at bounding box center [876, 88] width 150 height 35
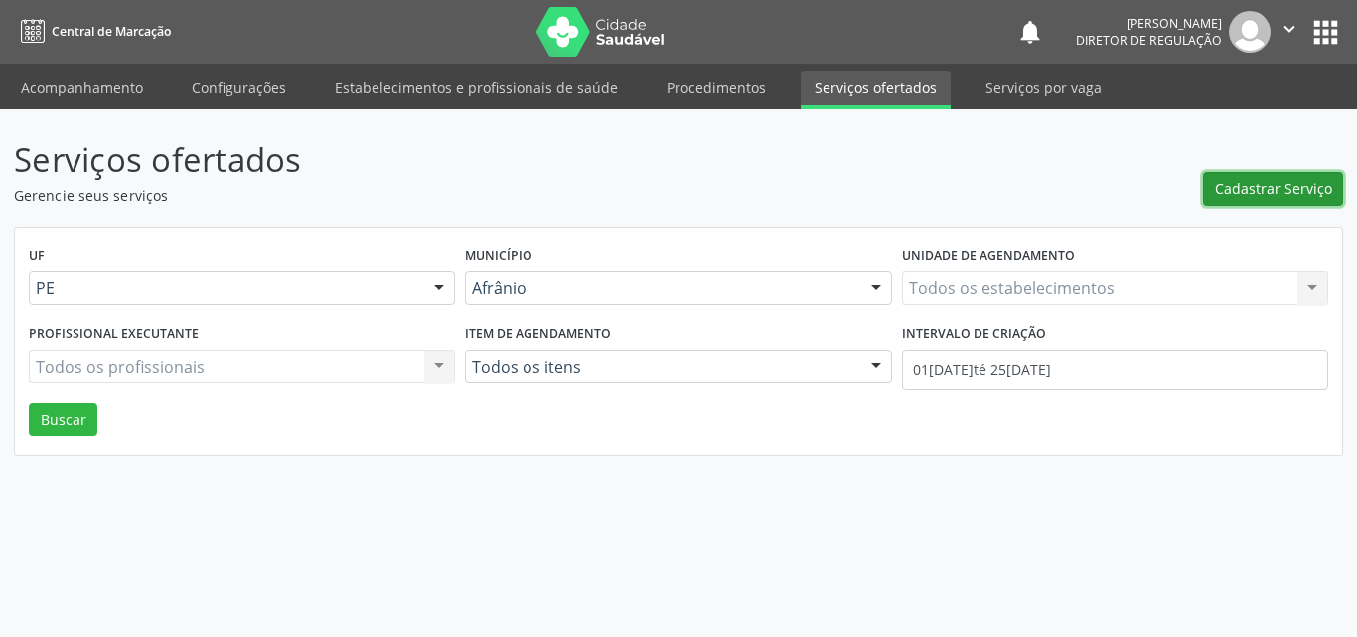
click at [1286, 184] on span "Cadastrar Serviço" at bounding box center [1273, 188] width 117 height 21
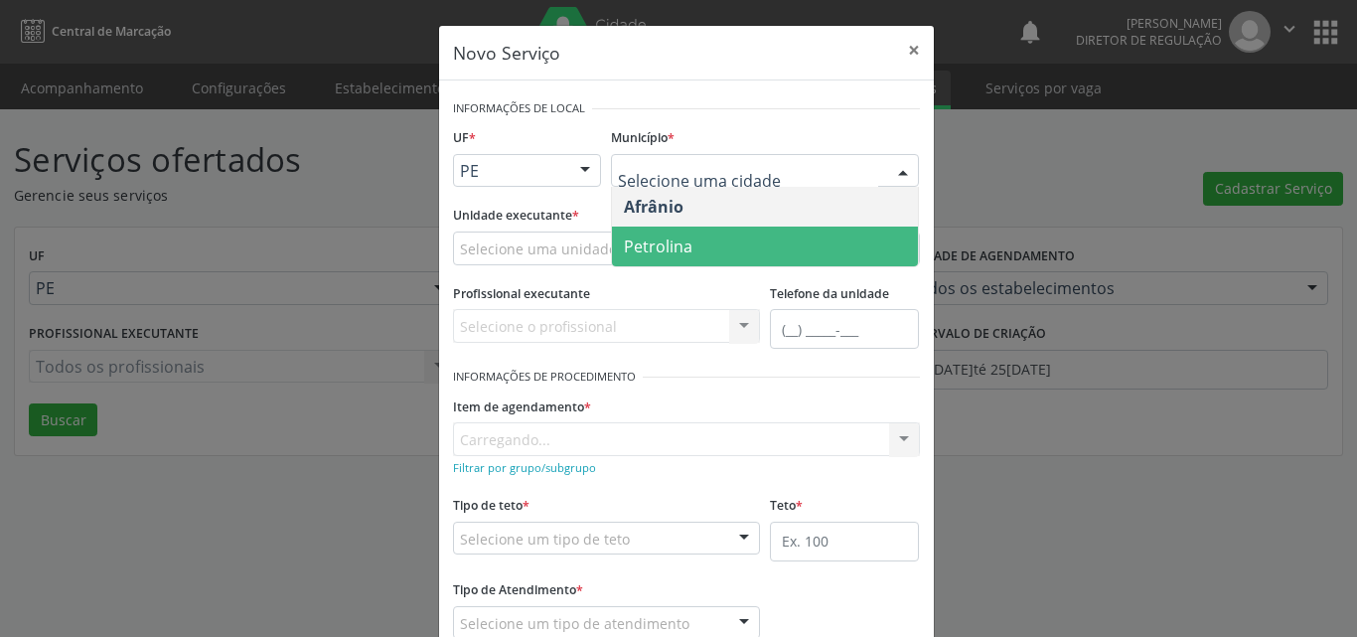
click at [712, 239] on span "Petrolina" at bounding box center [765, 246] width 306 height 40
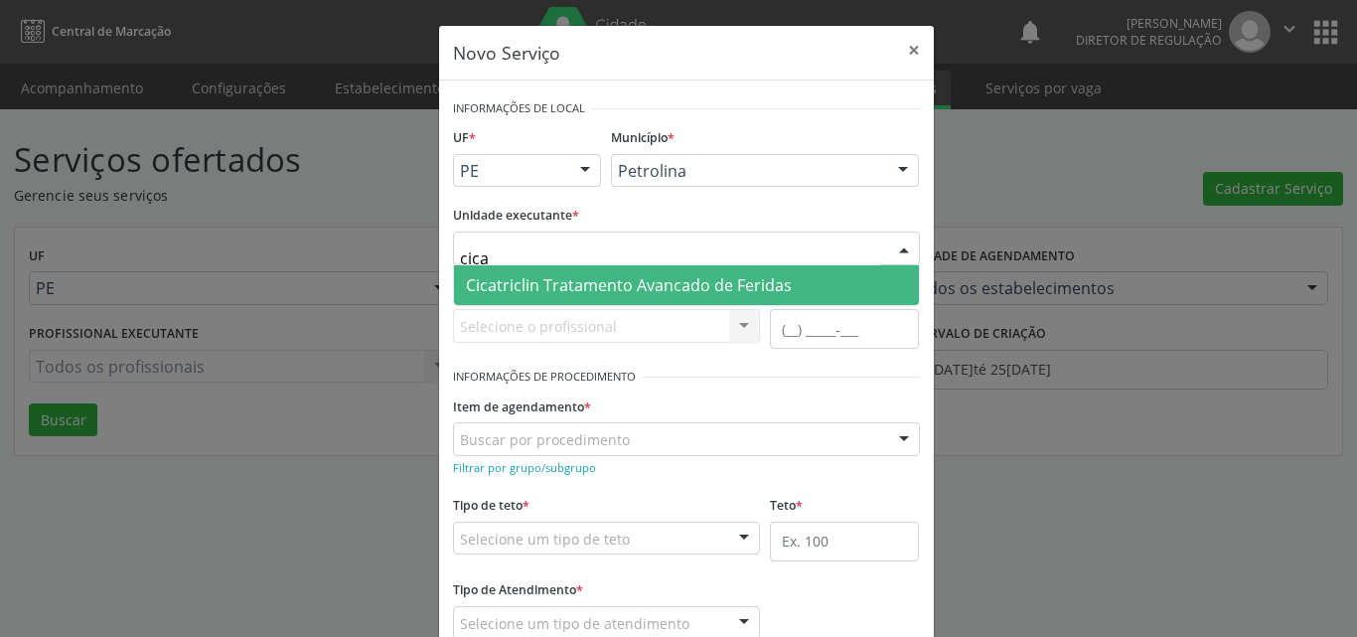
type input "cicat"
click at [585, 284] on span "Cicatriclin Tratamento Avancado de Feridas" at bounding box center [629, 285] width 326 height 22
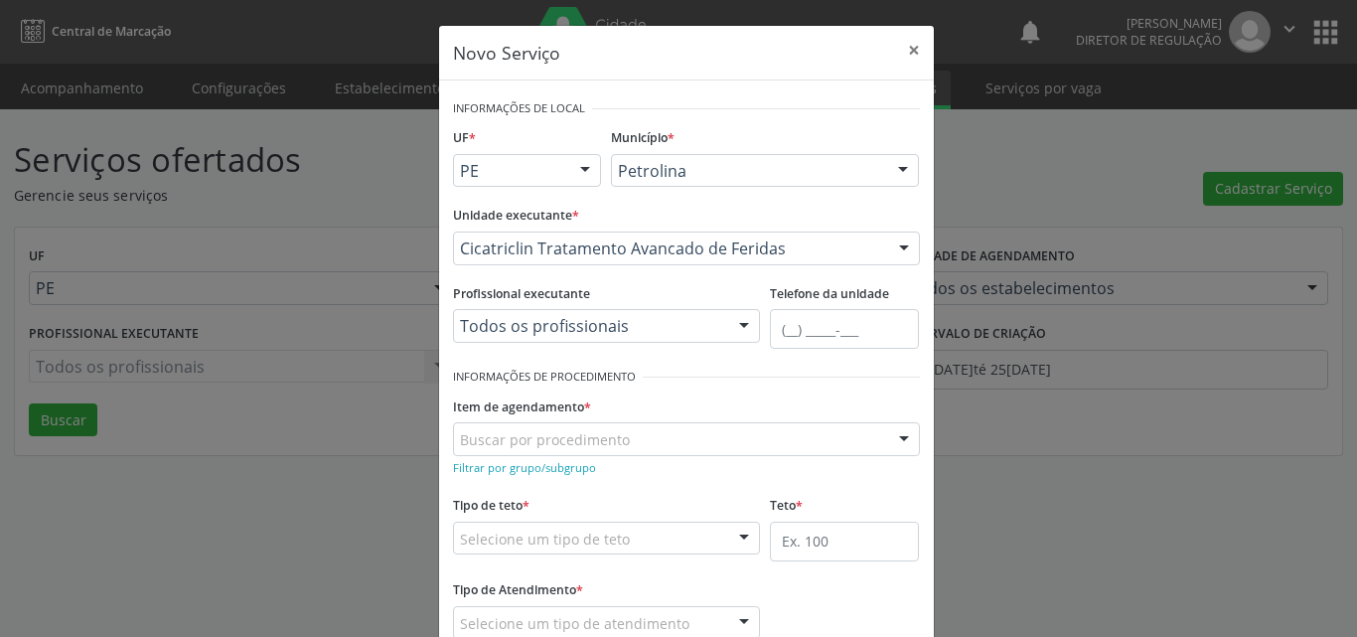
click at [655, 433] on div "Buscar por procedimento" at bounding box center [686, 439] width 467 height 34
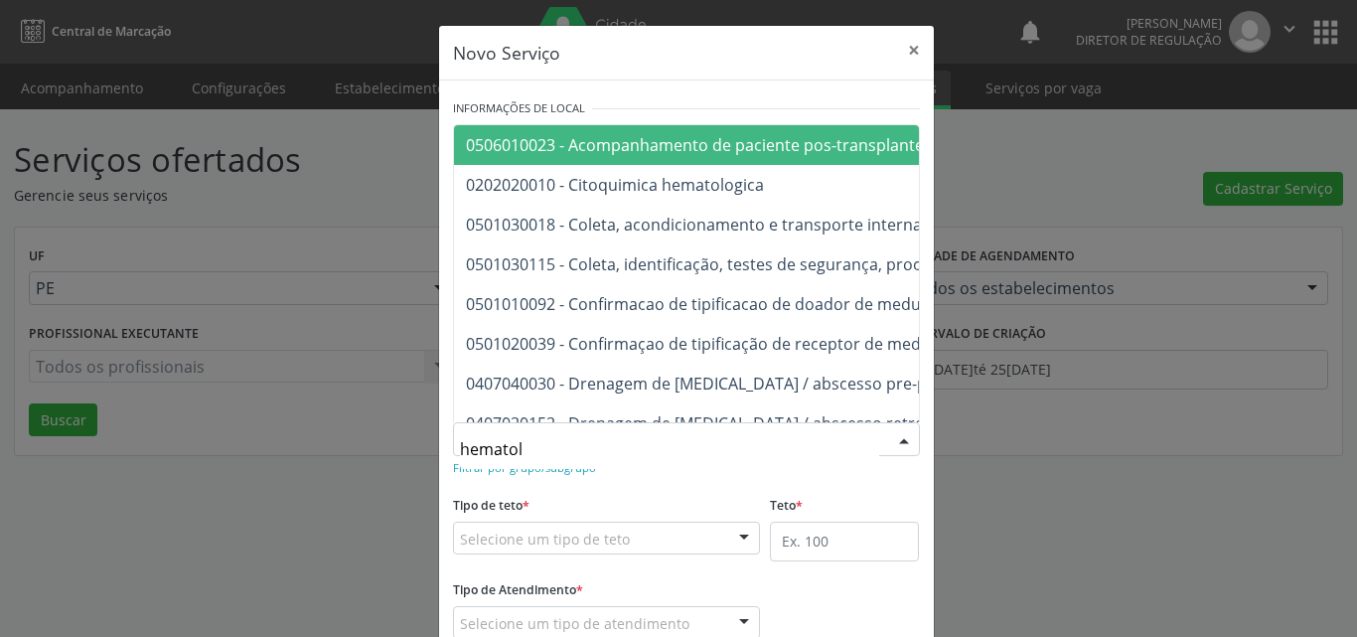
type input "hematolo"
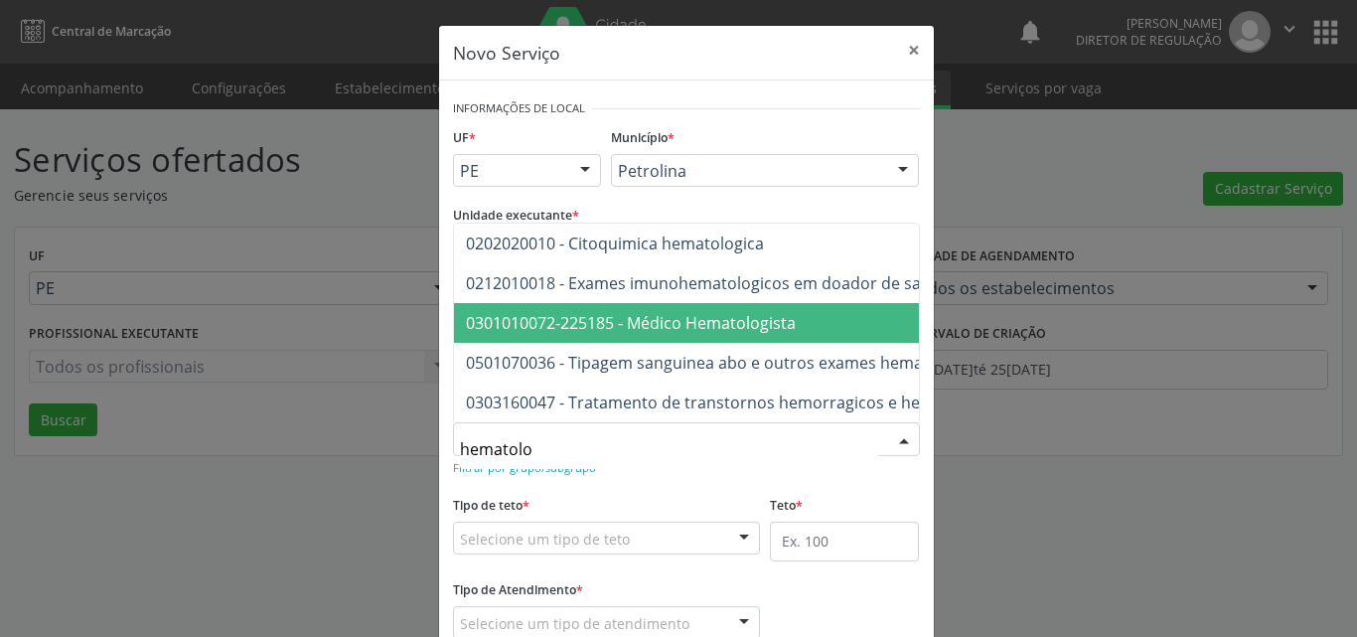
click at [738, 316] on span "0301010072-225185 - Médico Hematologista" at bounding box center [631, 323] width 330 height 22
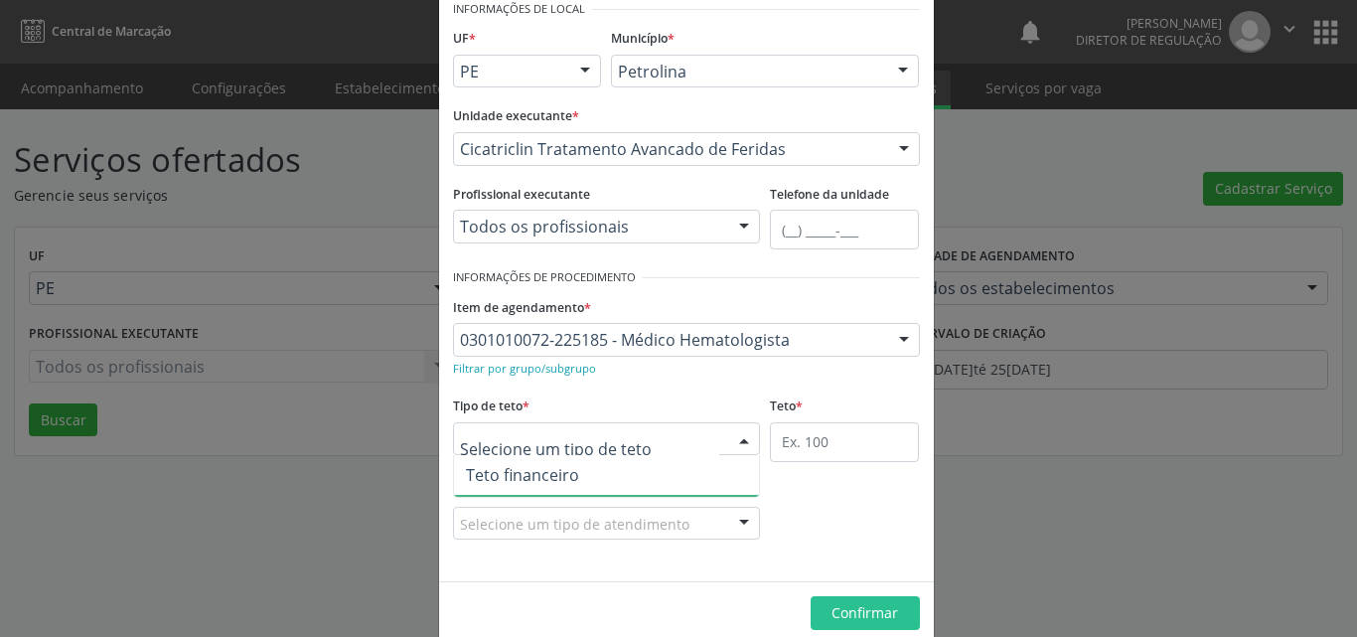
scroll to position [38, 0]
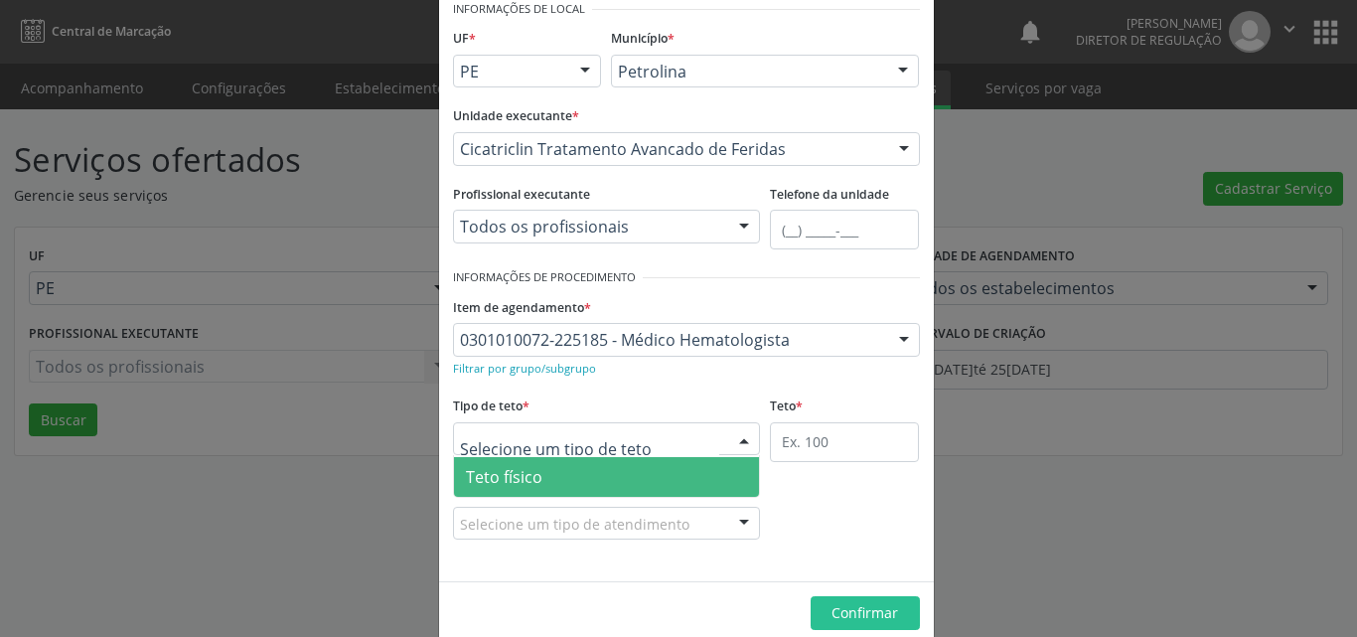
click at [565, 475] on span "Teto físico" at bounding box center [607, 477] width 306 height 40
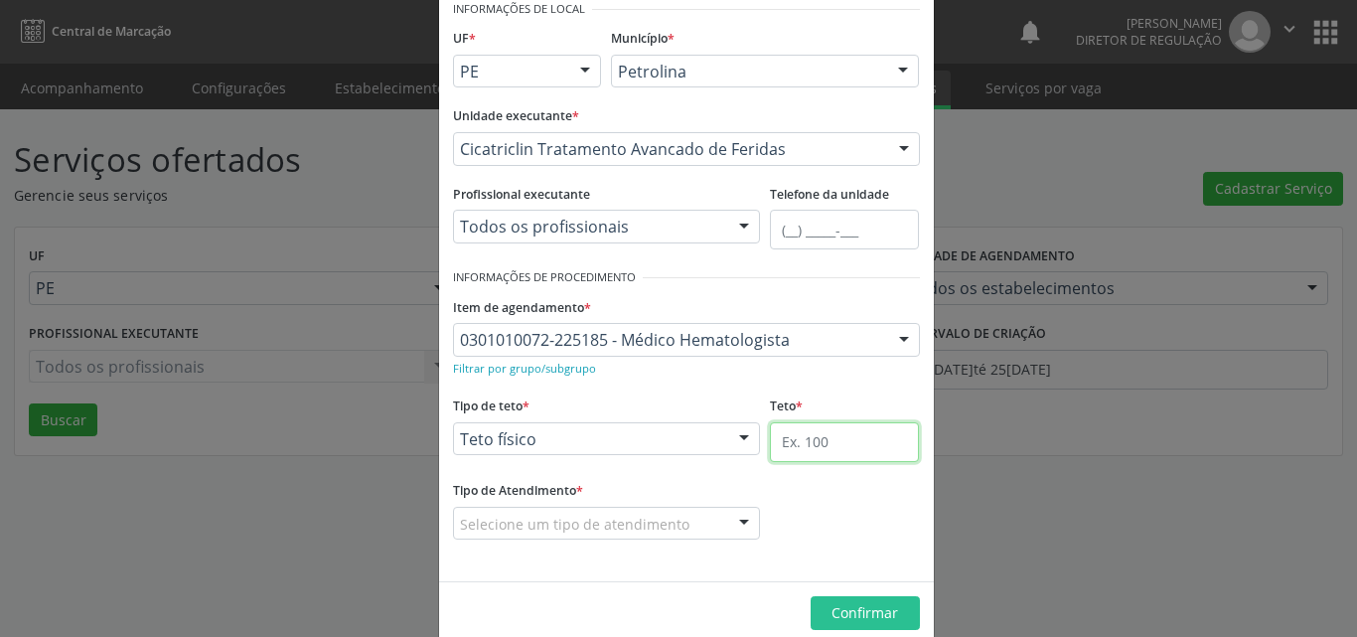
click at [832, 436] on input "text" at bounding box center [844, 442] width 149 height 40
type input "9"
click at [661, 512] on div "Selecione um tipo de atendimento" at bounding box center [607, 524] width 308 height 34
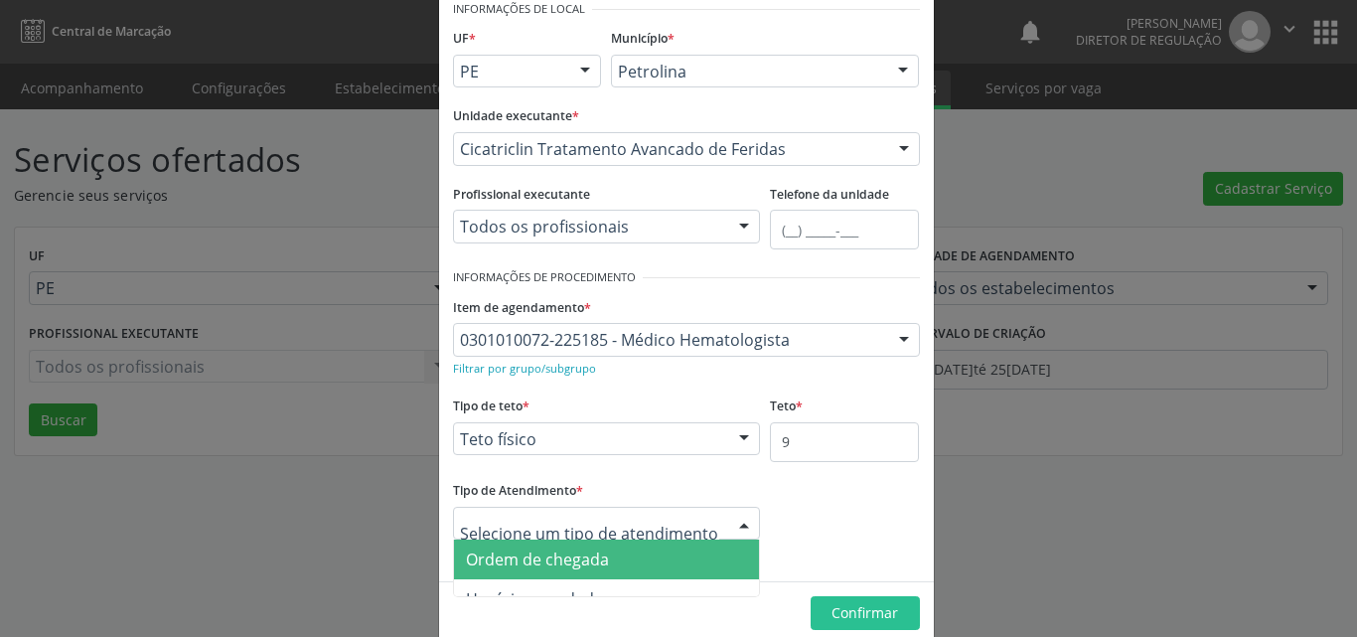
click at [629, 565] on span "Ordem de chegada" at bounding box center [607, 559] width 306 height 40
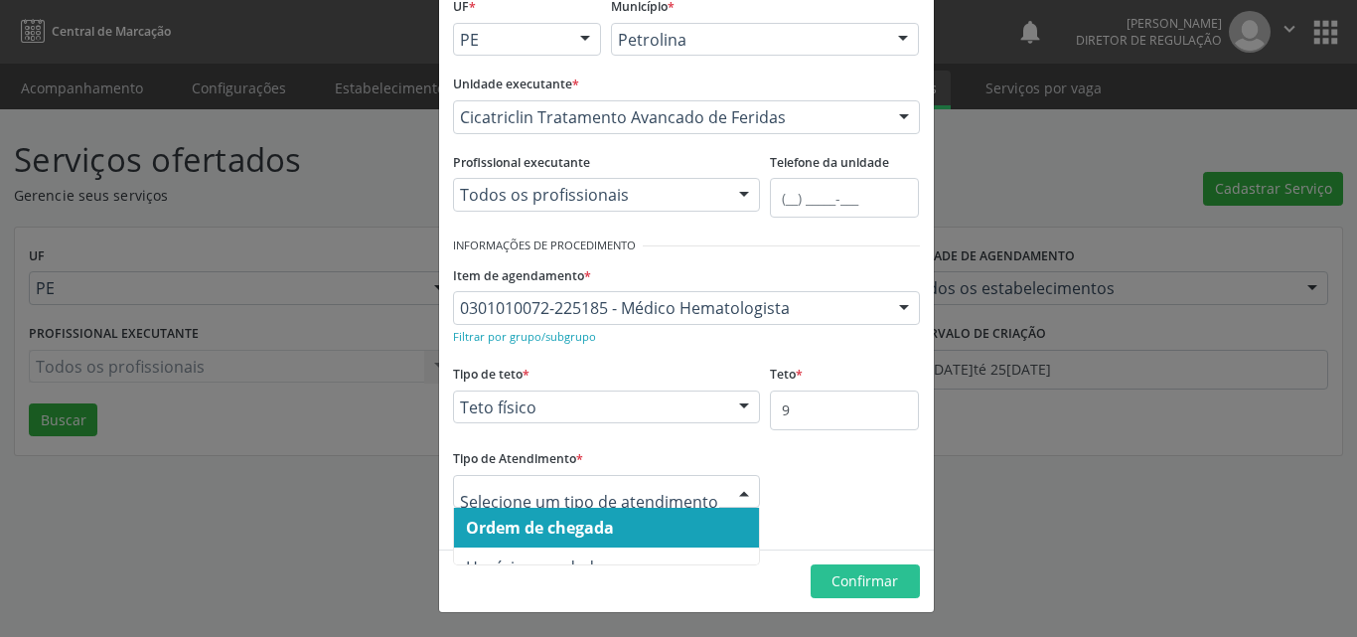
scroll to position [23, 0]
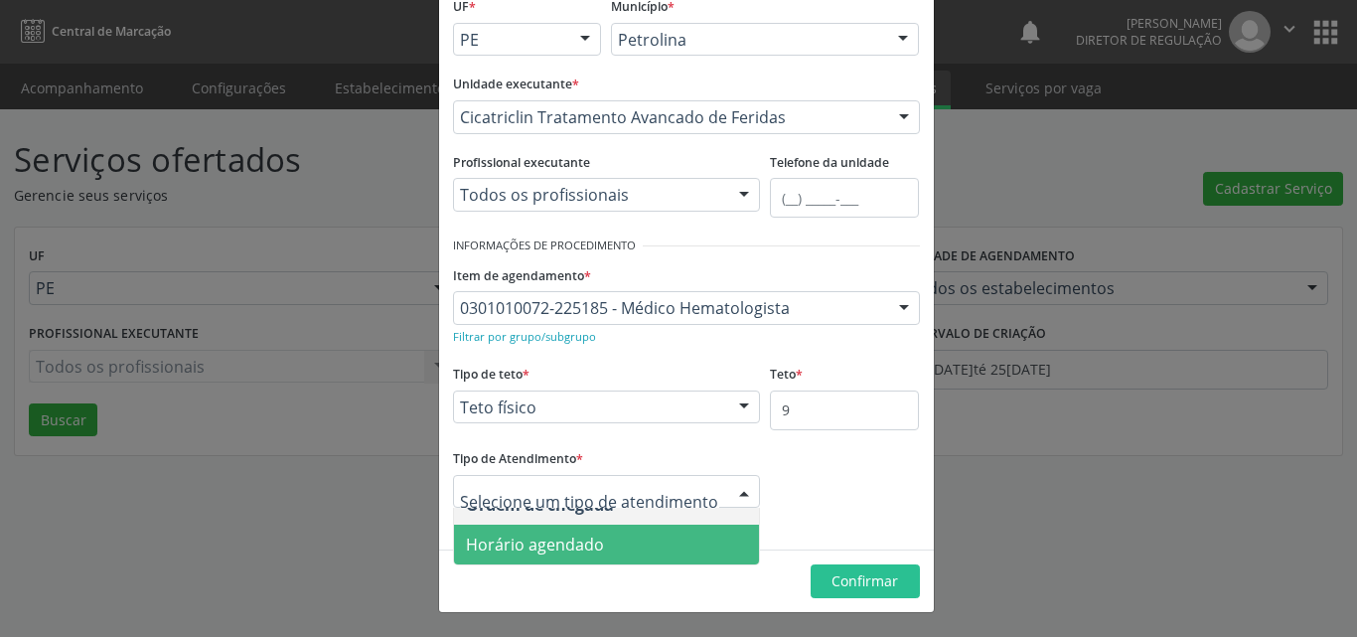
click at [650, 546] on span "Horário agendado" at bounding box center [607, 545] width 306 height 40
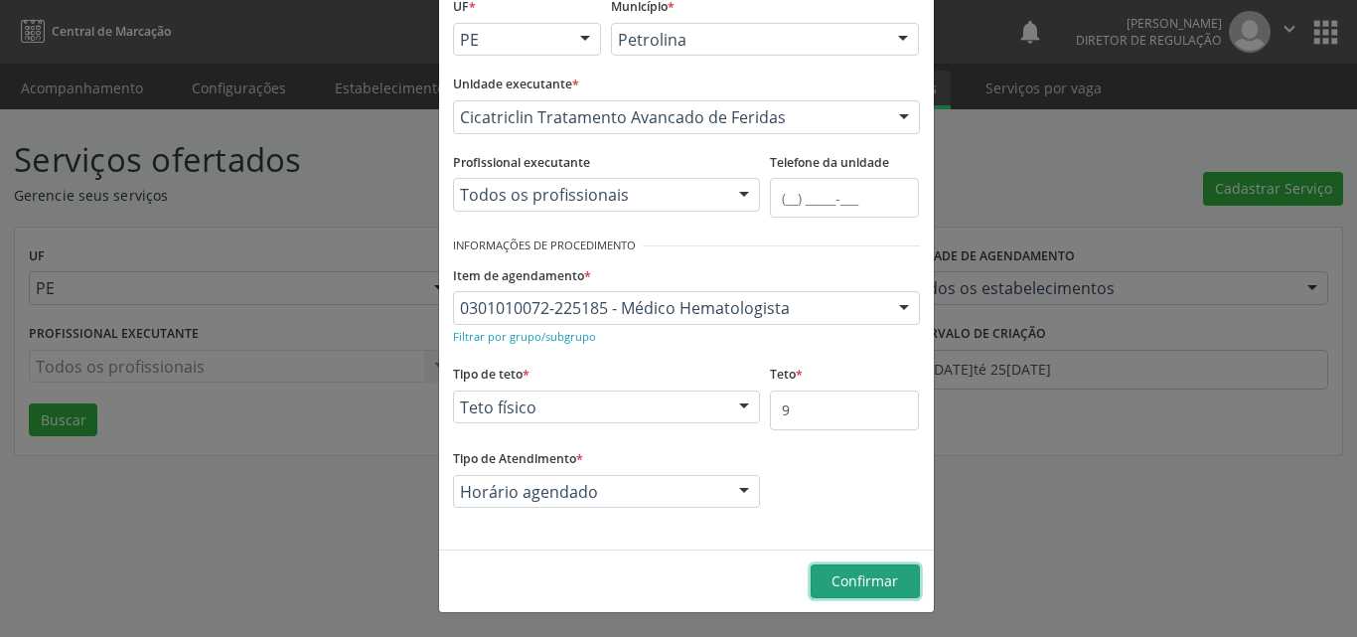
click at [838, 584] on span "Confirmar" at bounding box center [864, 580] width 67 height 19
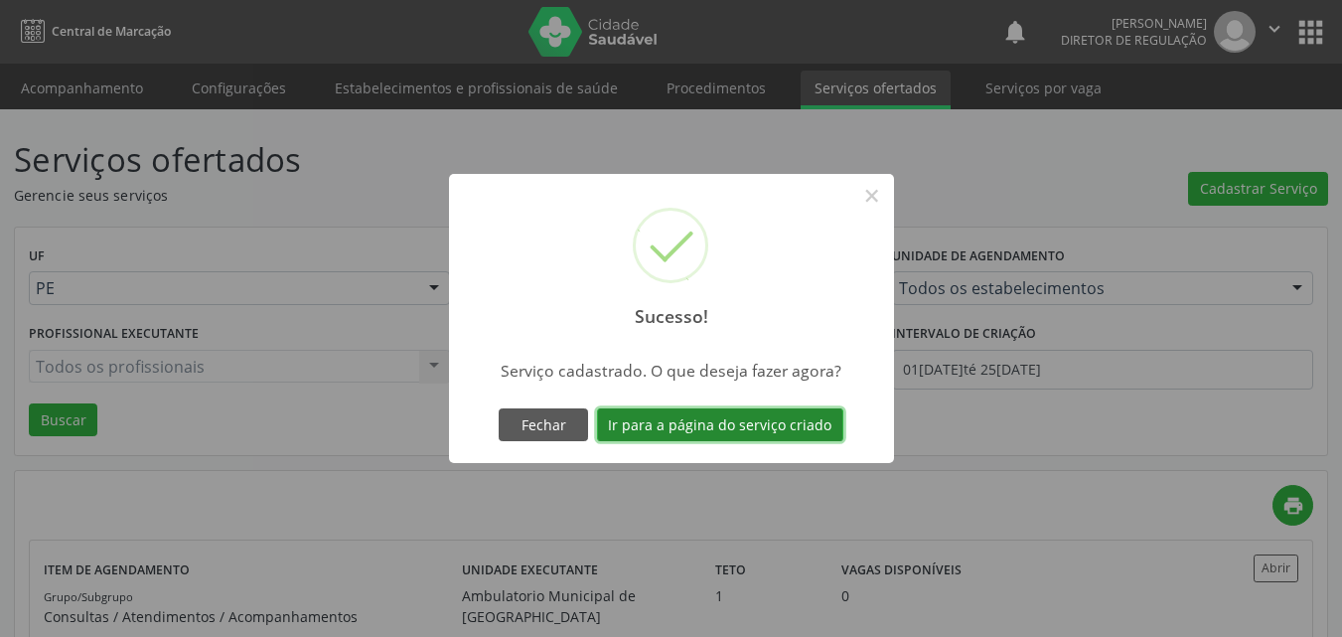
click at [759, 427] on button "Ir para a página do serviço criado" at bounding box center [720, 425] width 246 height 34
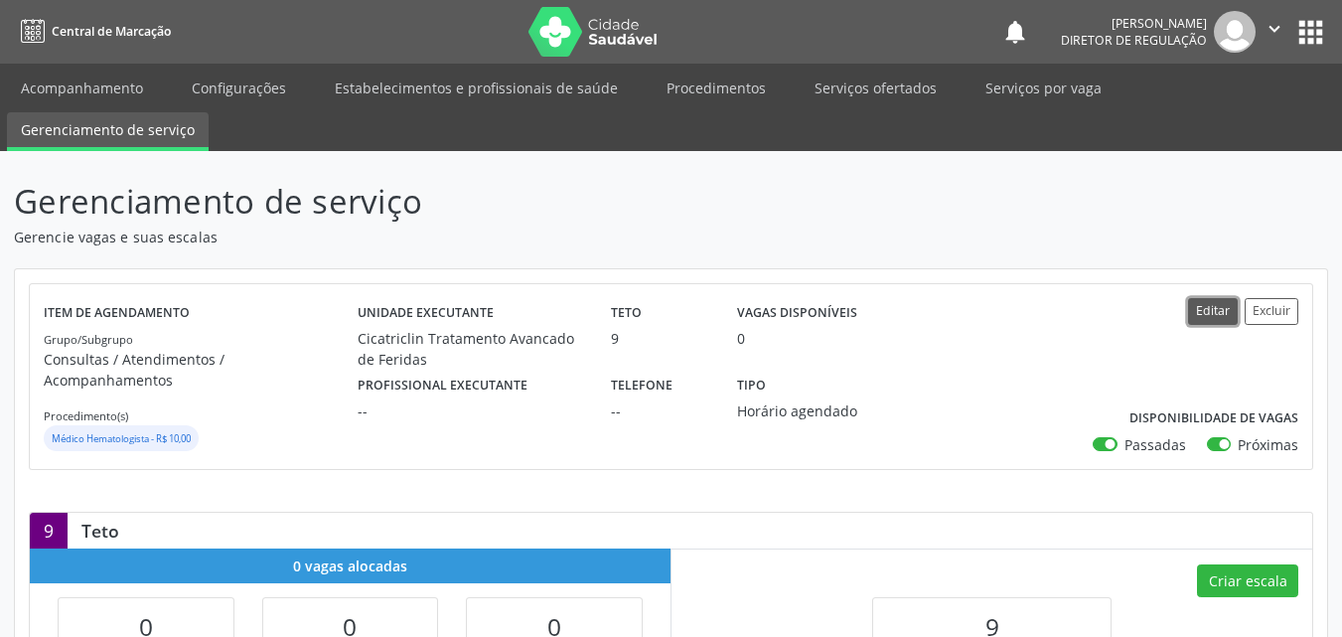
click at [1222, 312] on button "Editar" at bounding box center [1213, 311] width 50 height 27
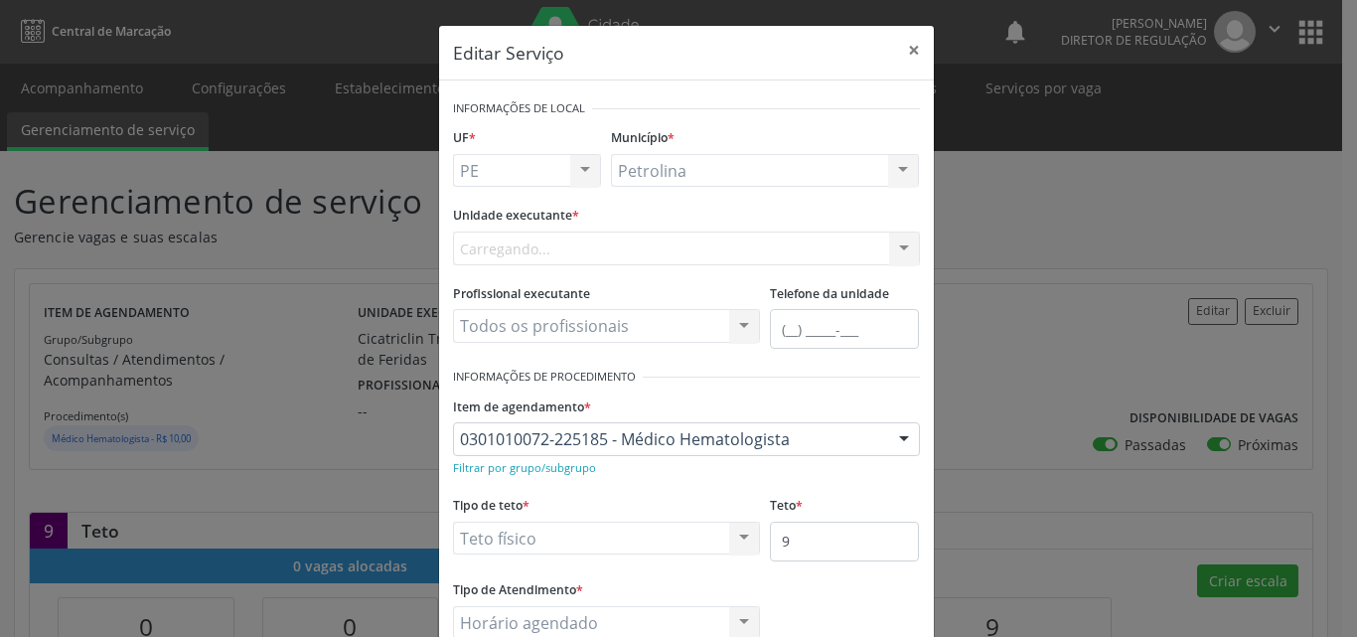
scroll to position [131, 0]
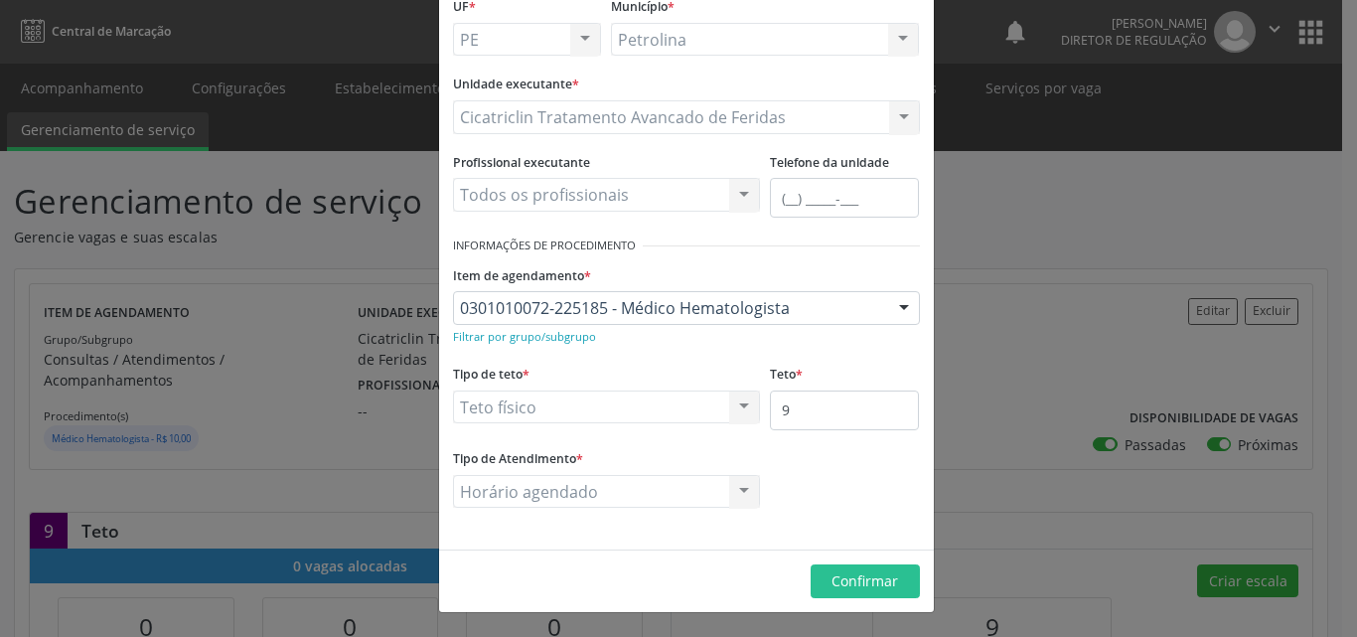
click at [619, 486] on div "Horário agendado Ordem de chegada Horário agendado Nenhum resultado encontrado …" at bounding box center [607, 492] width 308 height 34
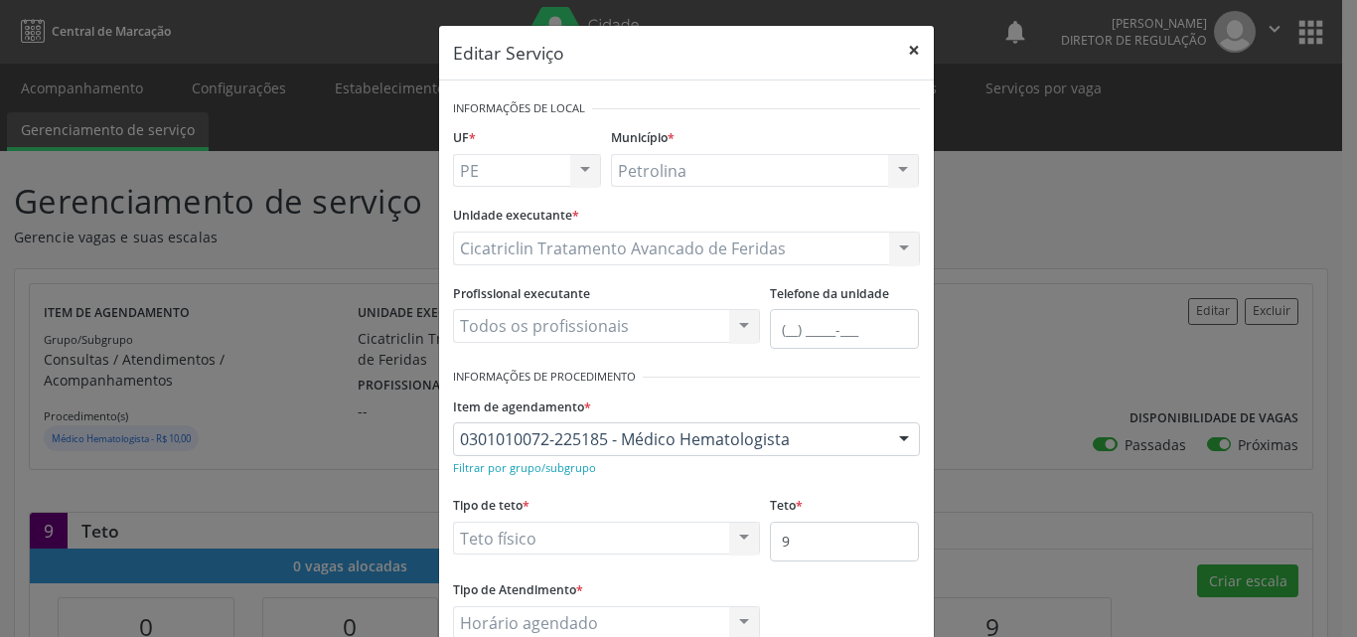
click at [903, 50] on button "×" at bounding box center [914, 50] width 40 height 49
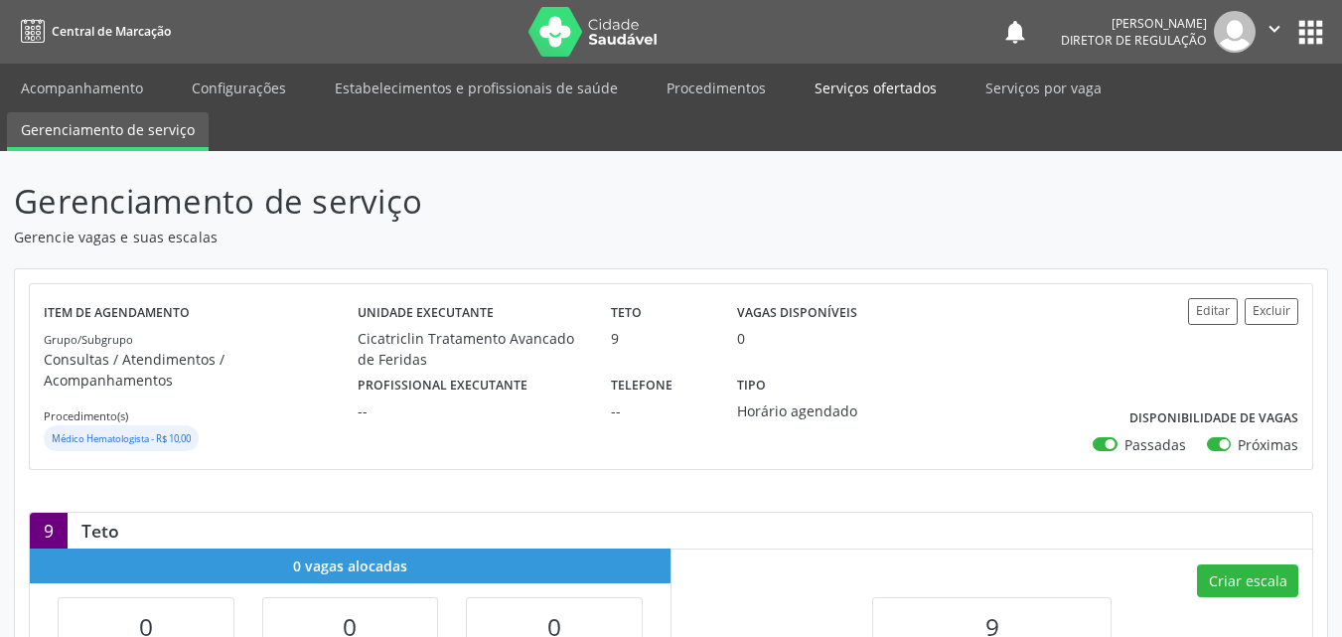
click at [860, 90] on link "Serviços ofertados" at bounding box center [876, 88] width 150 height 35
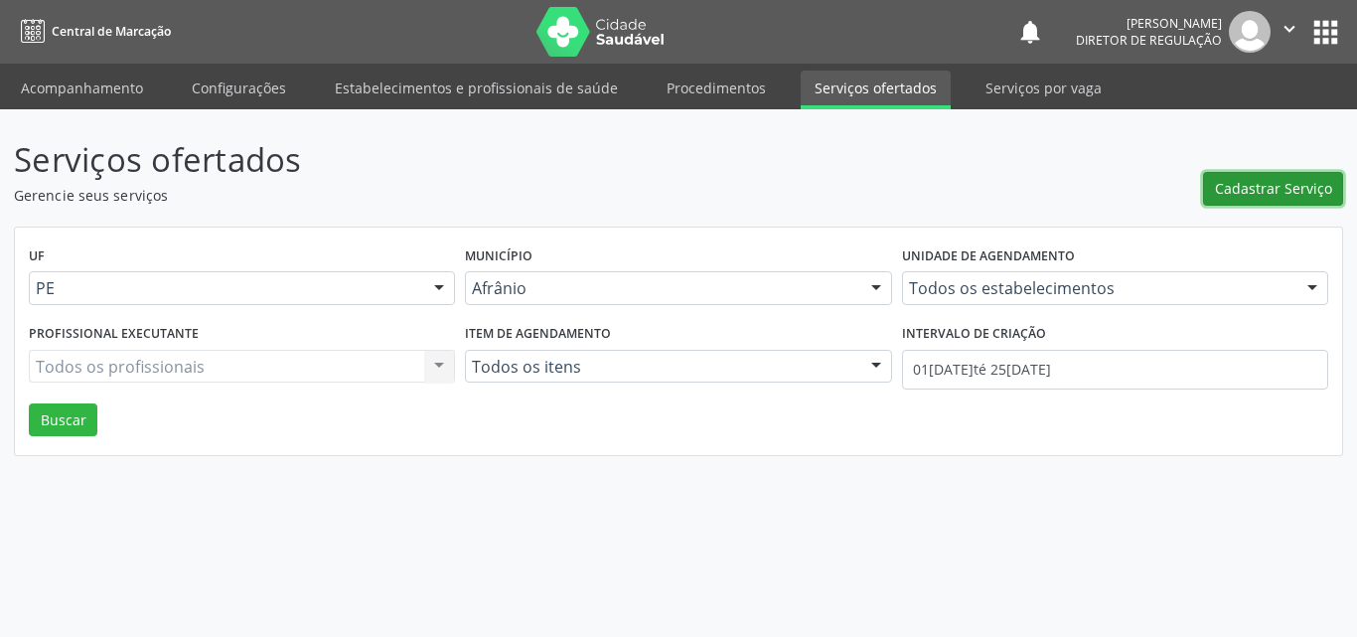
click at [1245, 186] on span "Cadastrar Serviço" at bounding box center [1273, 188] width 117 height 21
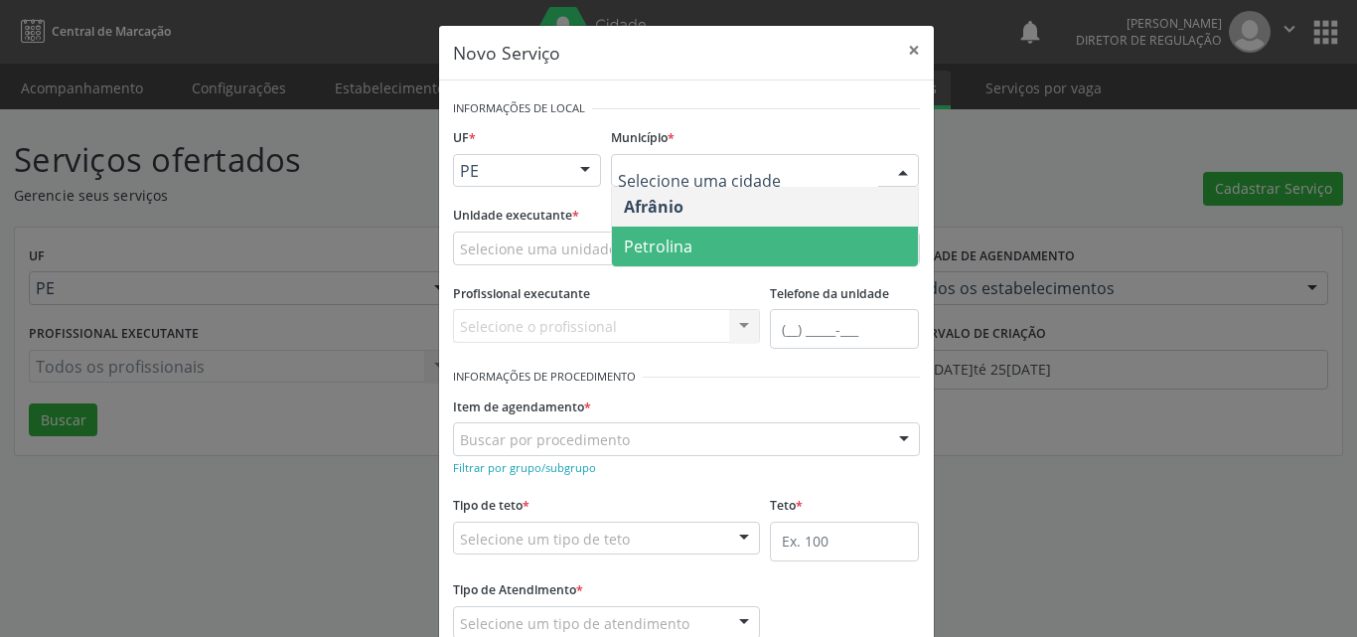
click at [681, 244] on span "Petrolina" at bounding box center [658, 246] width 69 height 22
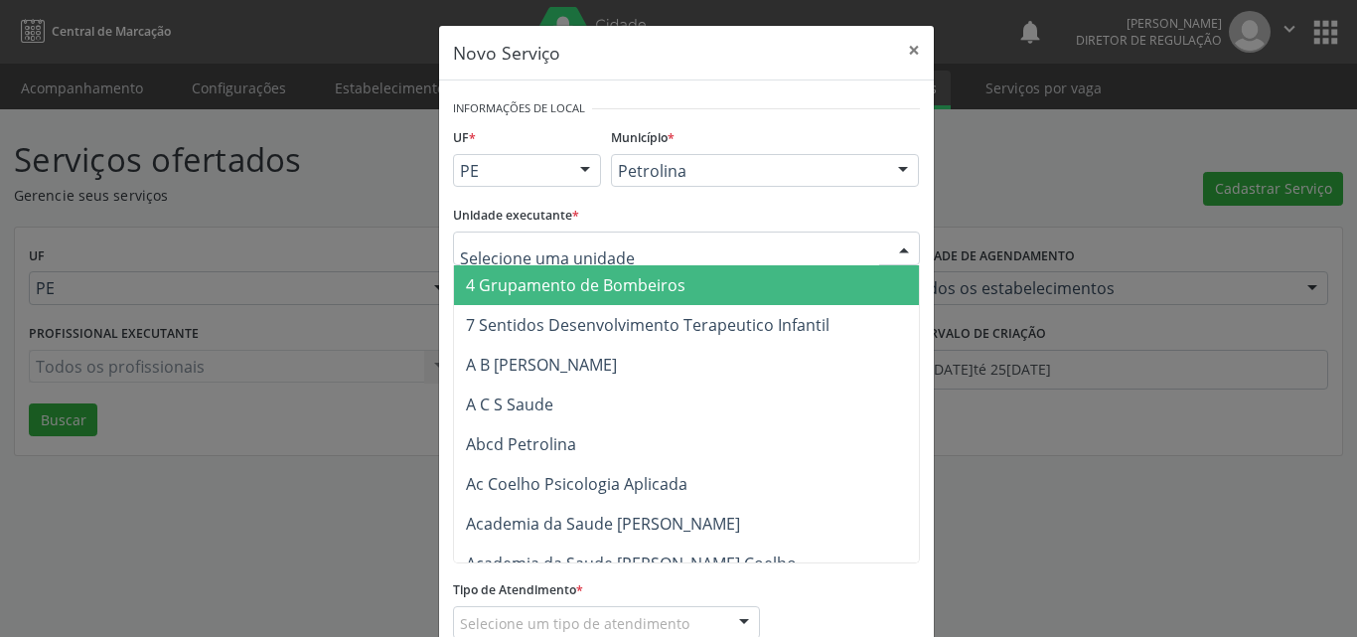
click at [606, 245] on div at bounding box center [686, 248] width 467 height 34
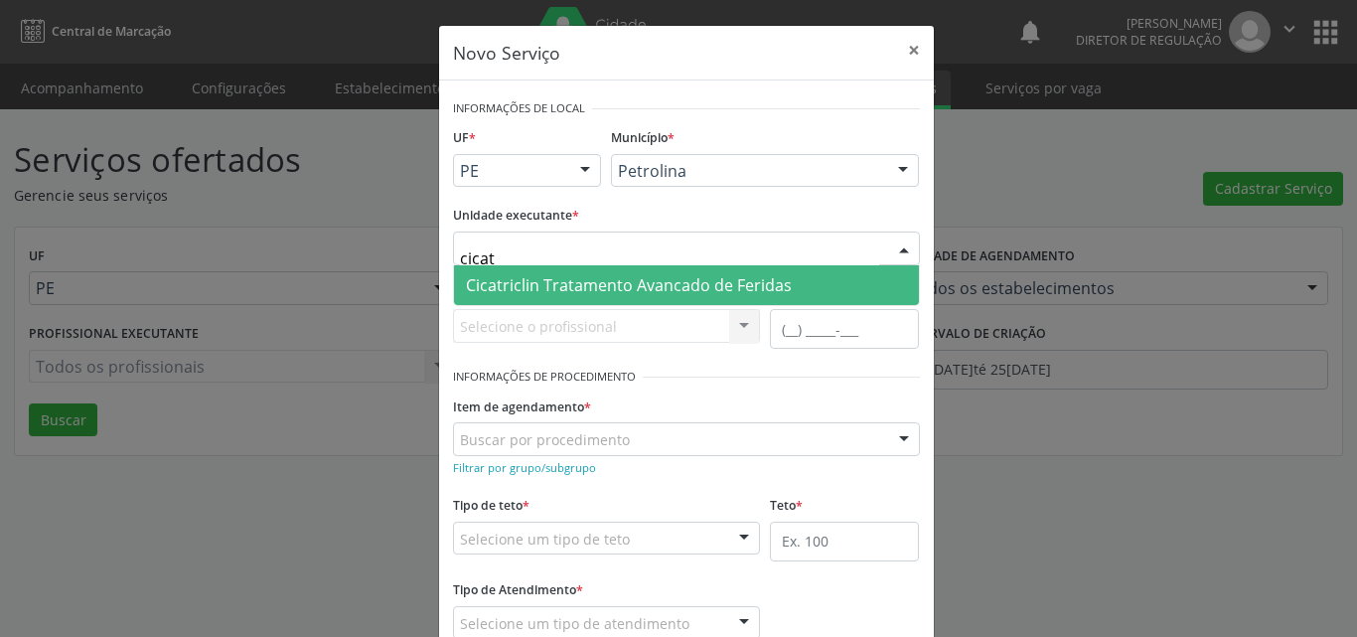
type input "cicatr"
click at [665, 278] on span "Cicatriclin Tratamento Avancado de Feridas" at bounding box center [629, 285] width 326 height 22
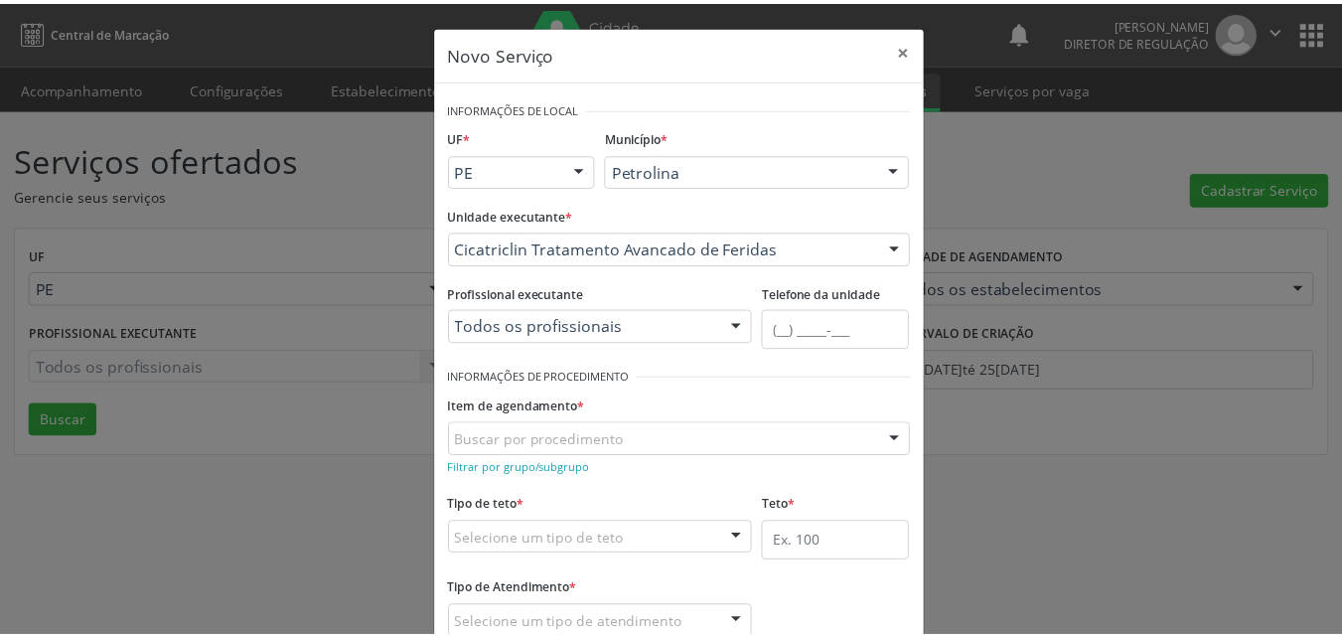
scroll to position [99, 0]
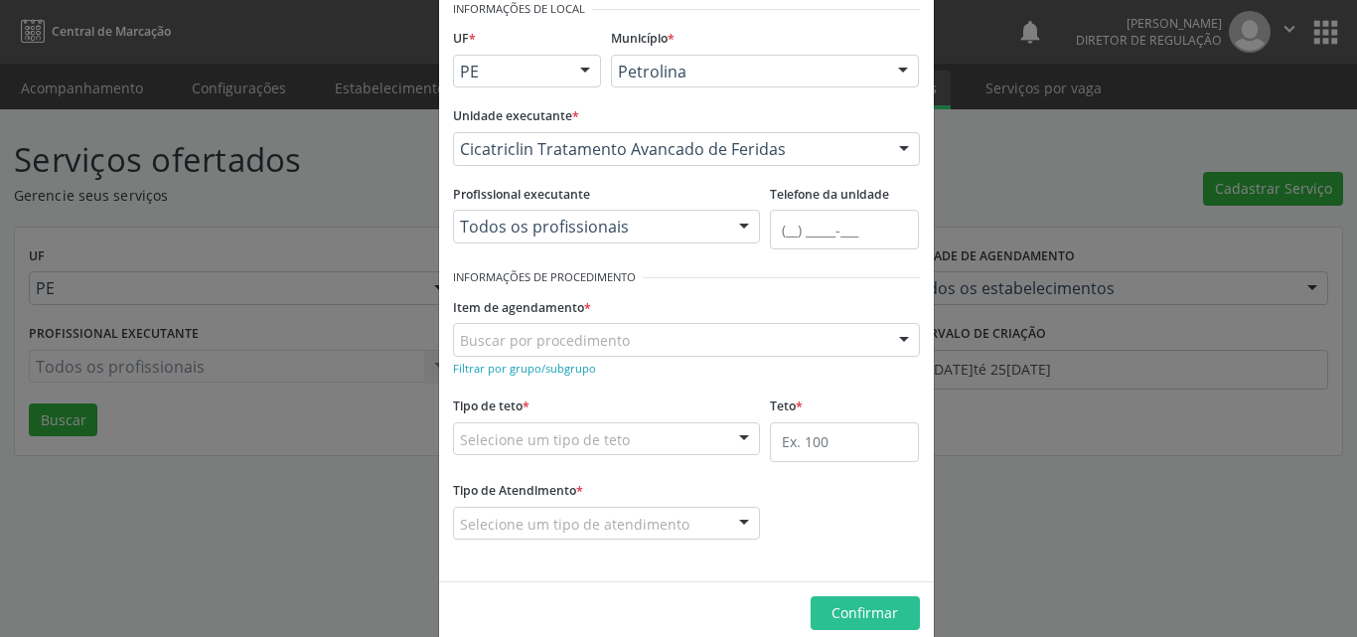
click at [643, 339] on div "Buscar por procedimento" at bounding box center [686, 340] width 467 height 34
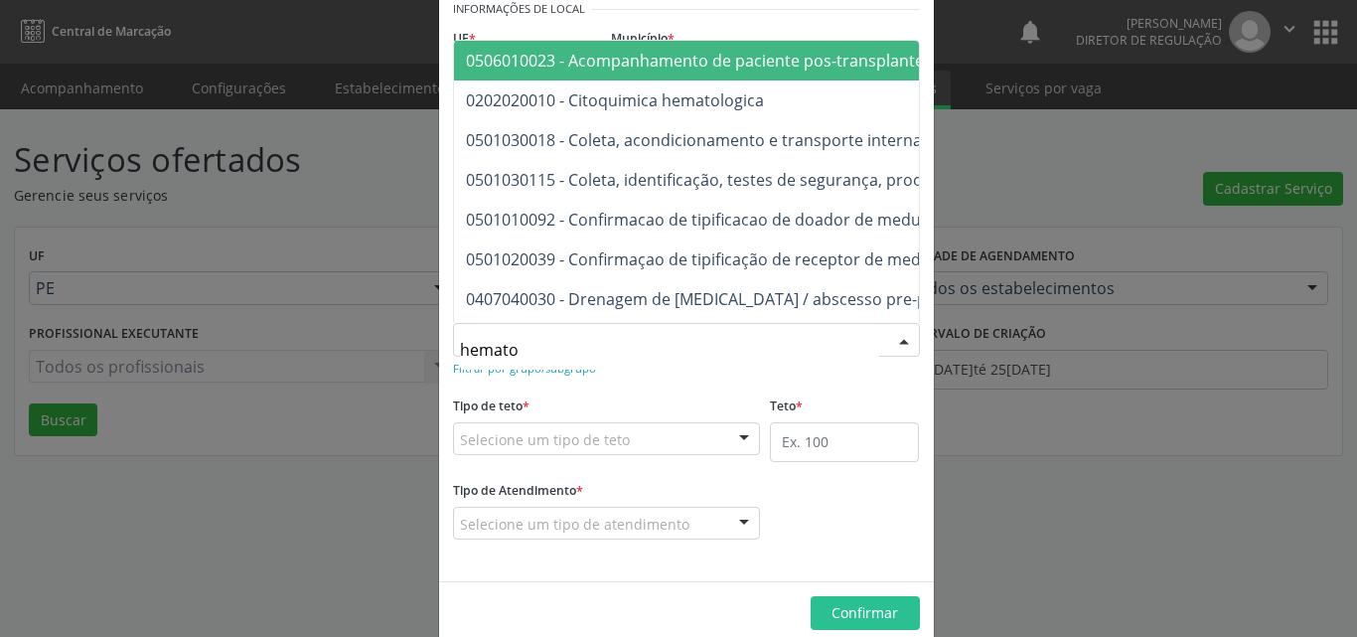
type input "hematol"
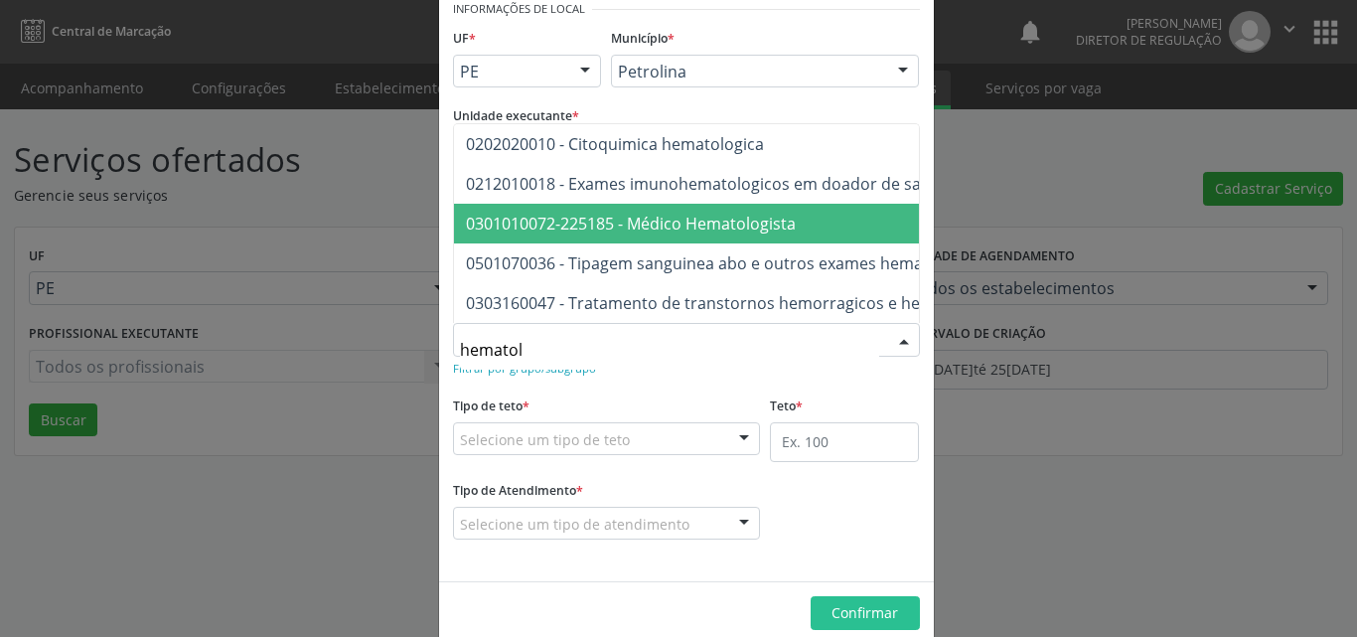
click at [701, 213] on span "0301010072-225185 - Médico Hematologista" at bounding box center [631, 224] width 330 height 22
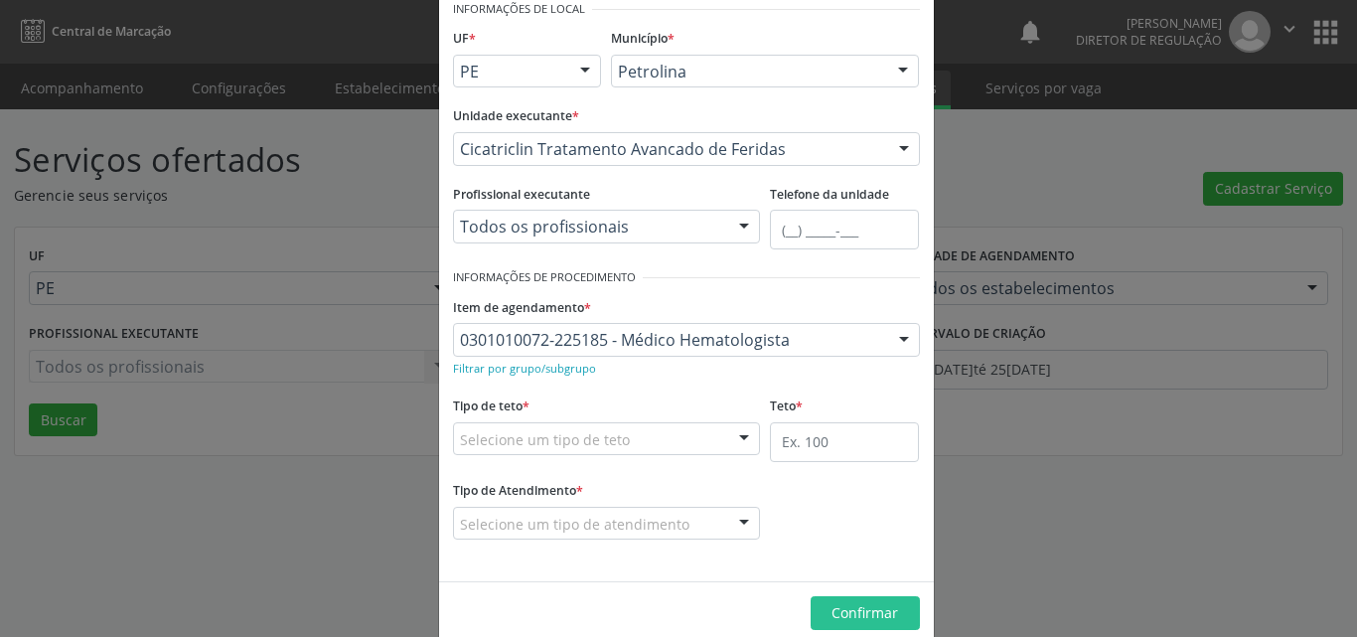
click at [638, 436] on div "Selecione um tipo de teto" at bounding box center [607, 439] width 308 height 34
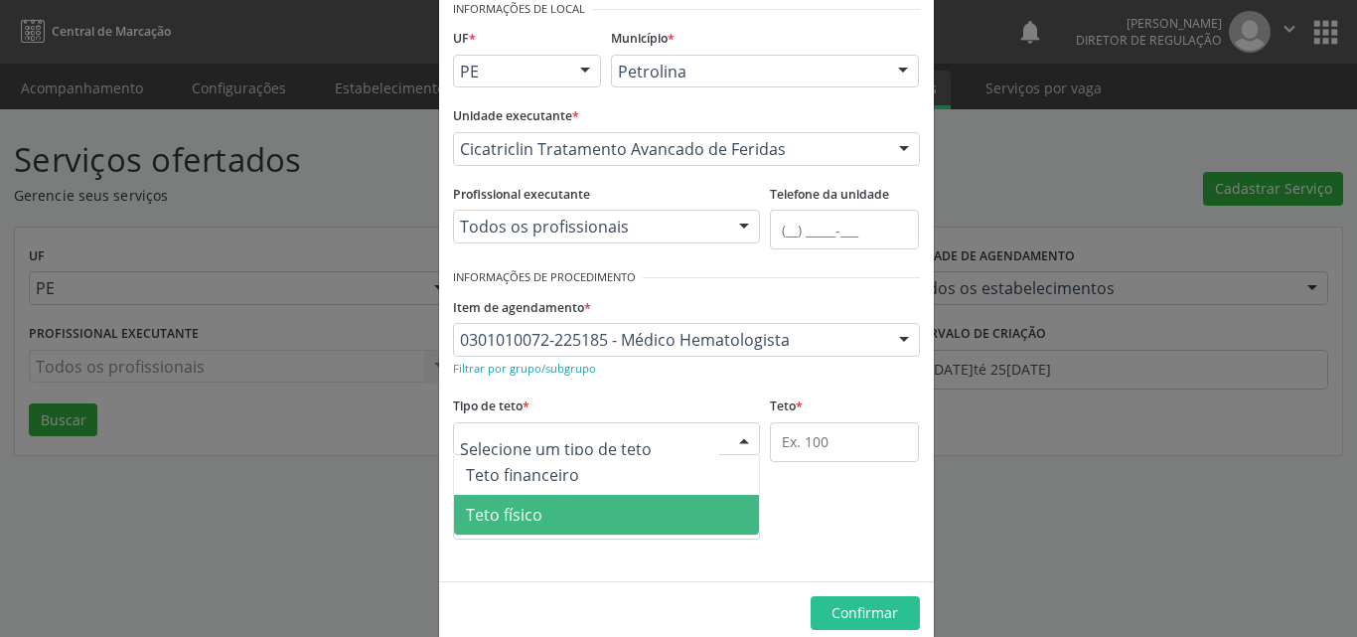
click at [620, 510] on span "Teto físico" at bounding box center [607, 515] width 306 height 40
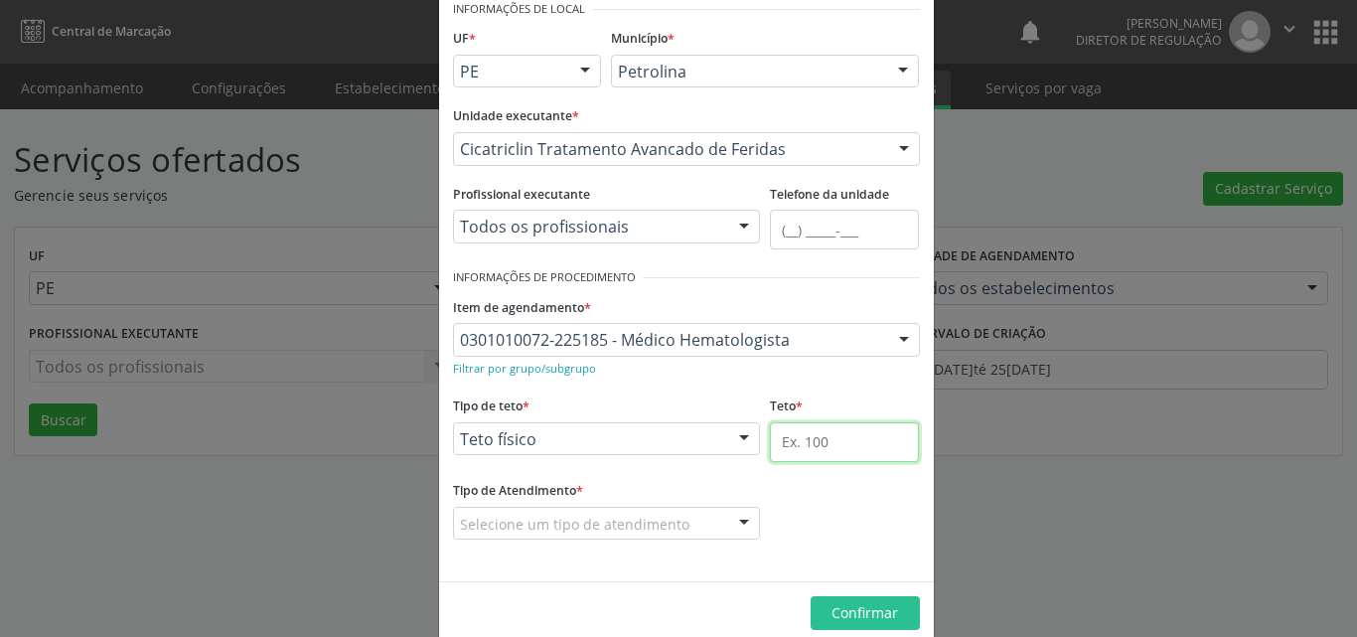
click at [831, 437] on input "text" at bounding box center [844, 442] width 149 height 40
type input "9"
click at [692, 519] on div "Selecione um tipo de atendimento" at bounding box center [607, 524] width 308 height 34
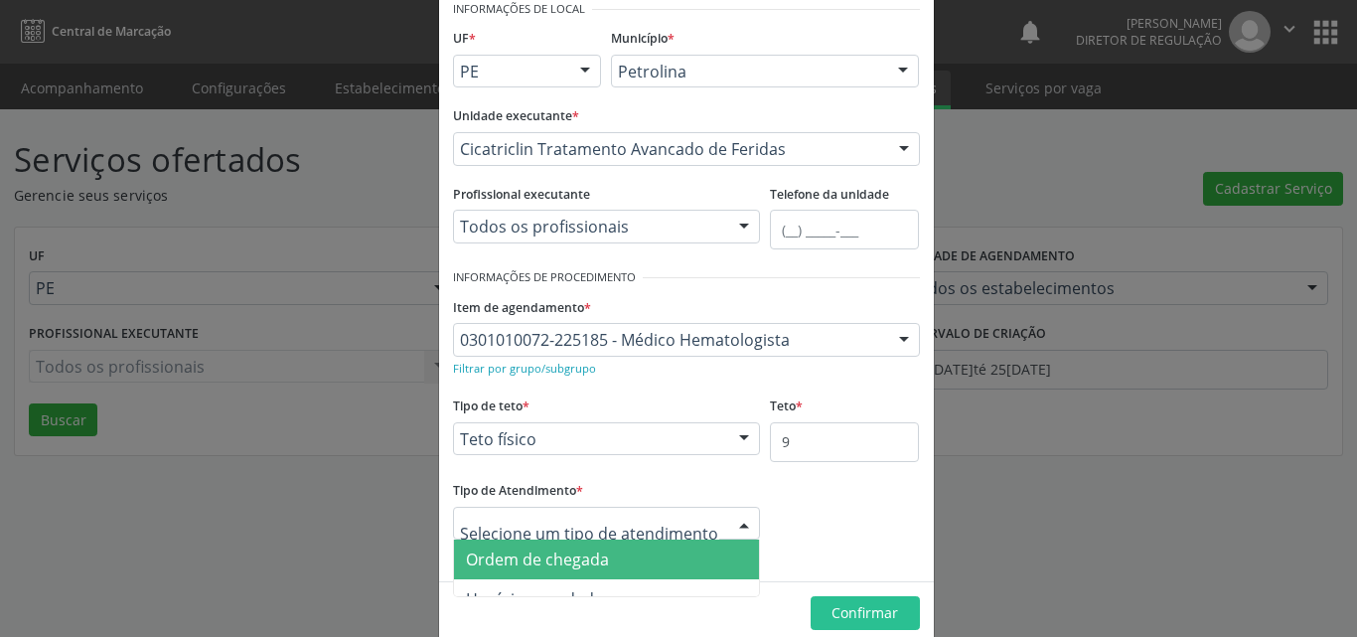
click at [652, 560] on span "Ordem de chegada" at bounding box center [607, 559] width 306 height 40
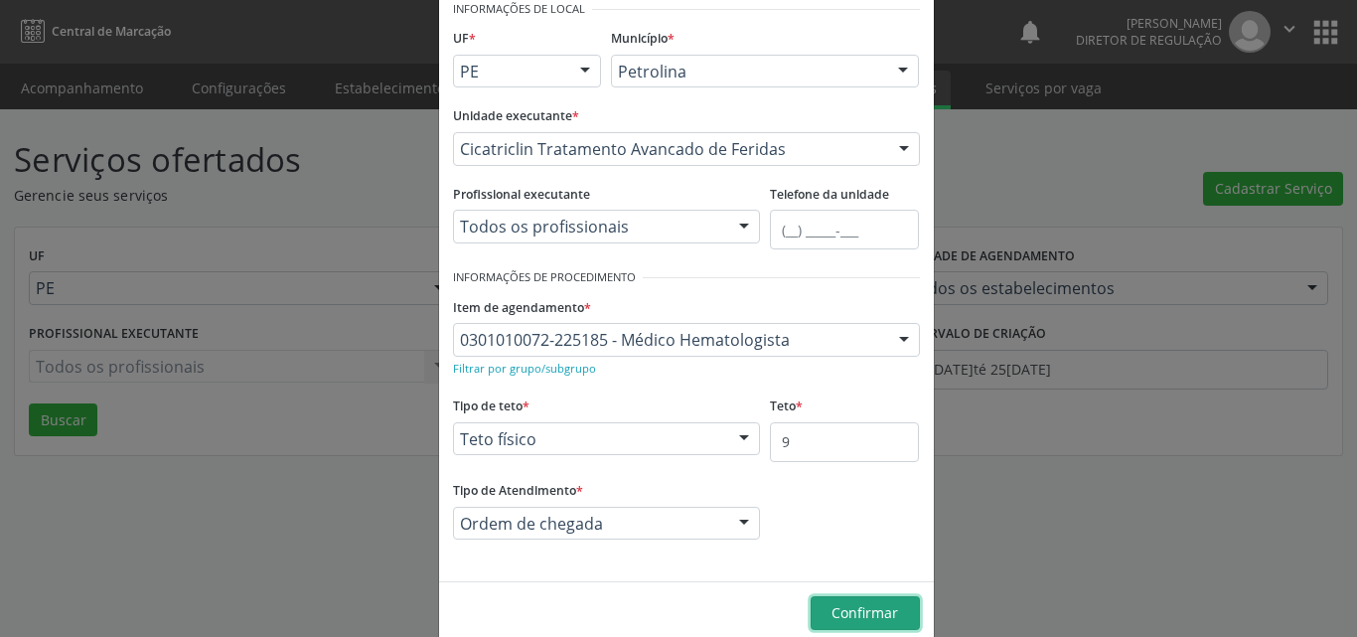
click at [857, 607] on span "Confirmar" at bounding box center [864, 612] width 67 height 19
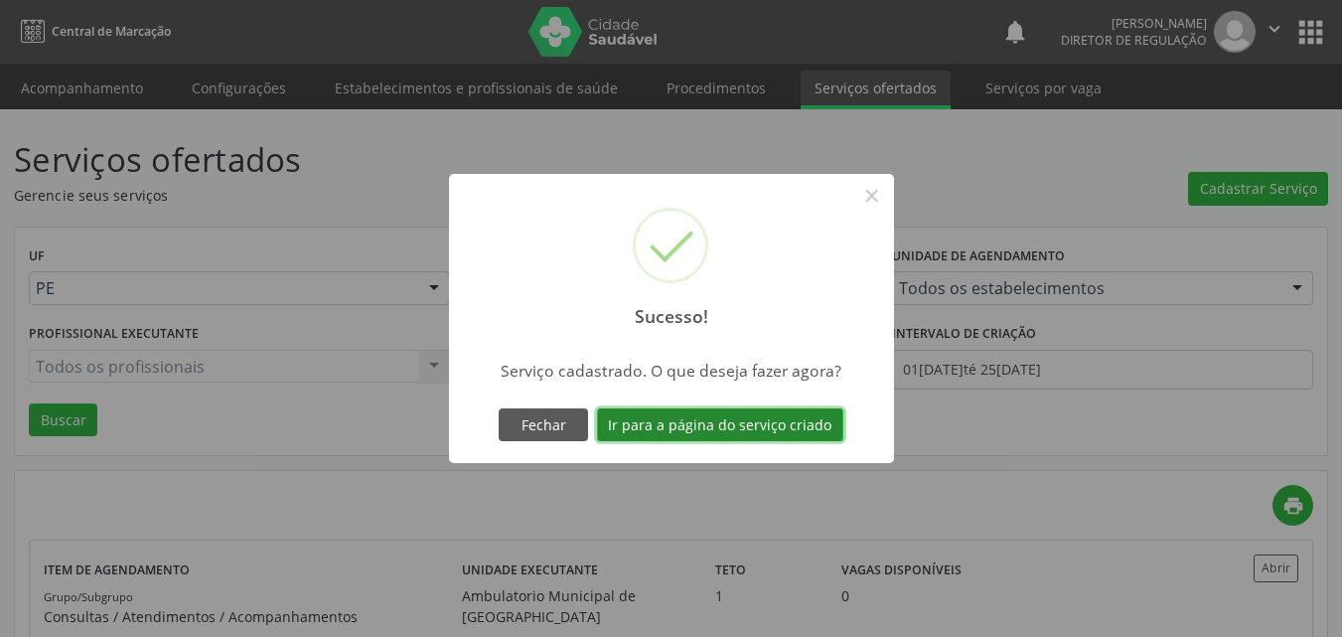
click at [758, 422] on button "Ir para a página do serviço criado" at bounding box center [720, 425] width 246 height 34
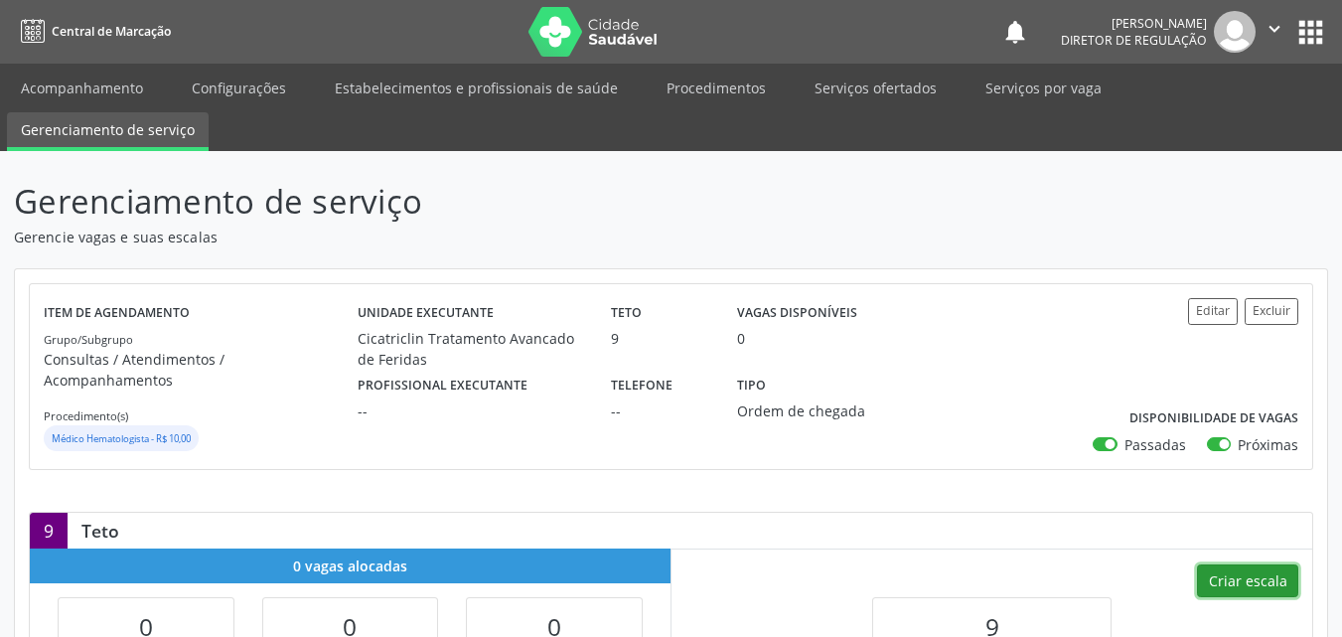
click at [1266, 564] on button "Criar escala" at bounding box center [1247, 581] width 101 height 34
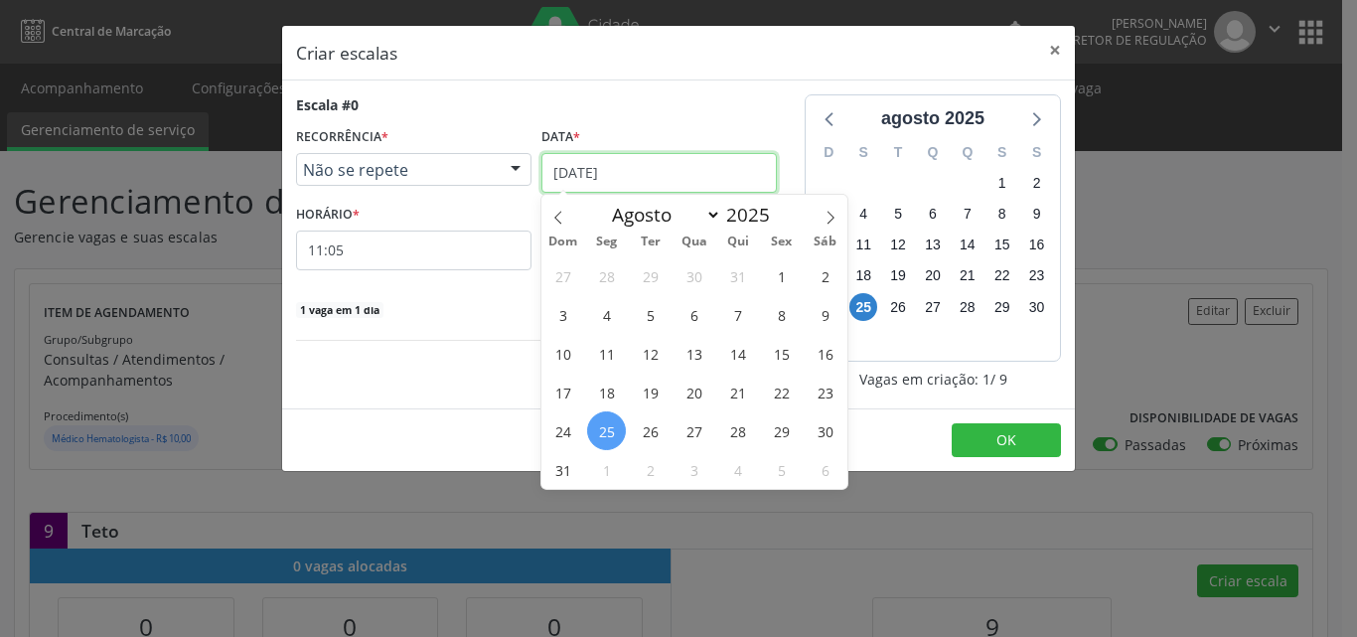
click at [691, 174] on input "[DATE]" at bounding box center [658, 173] width 235 height 40
click at [648, 476] on span "2" at bounding box center [650, 469] width 39 height 39
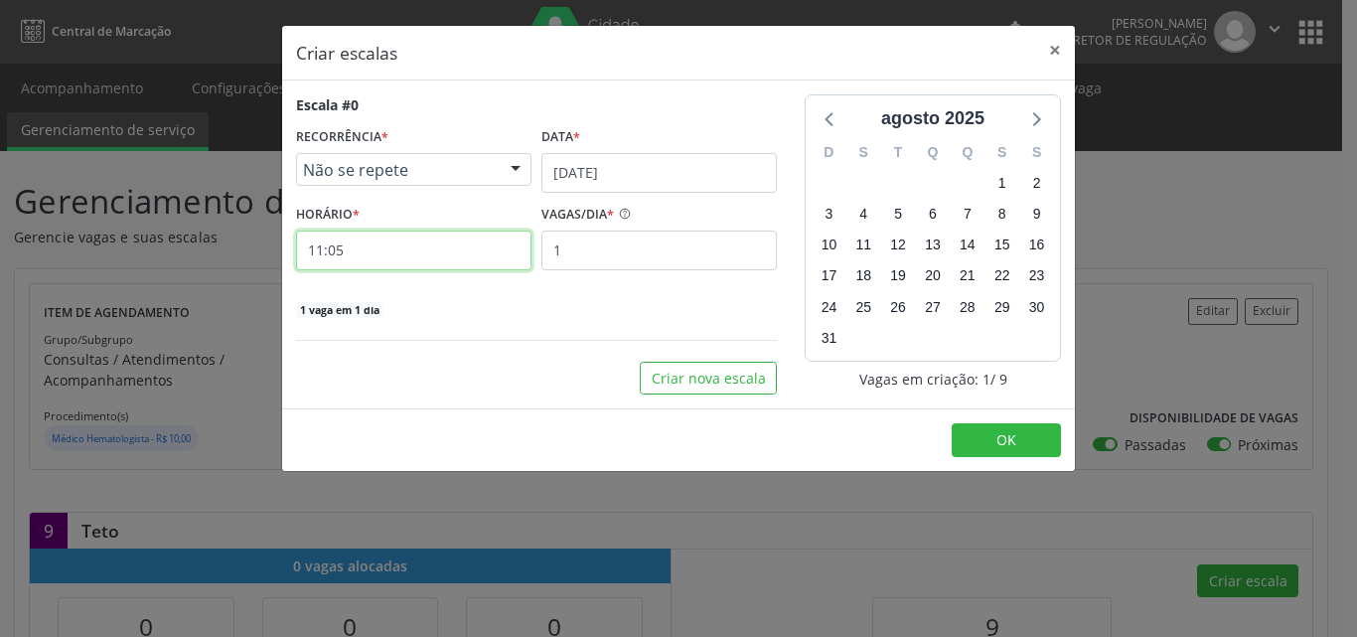
click at [447, 250] on input "11:05" at bounding box center [413, 250] width 235 height 40
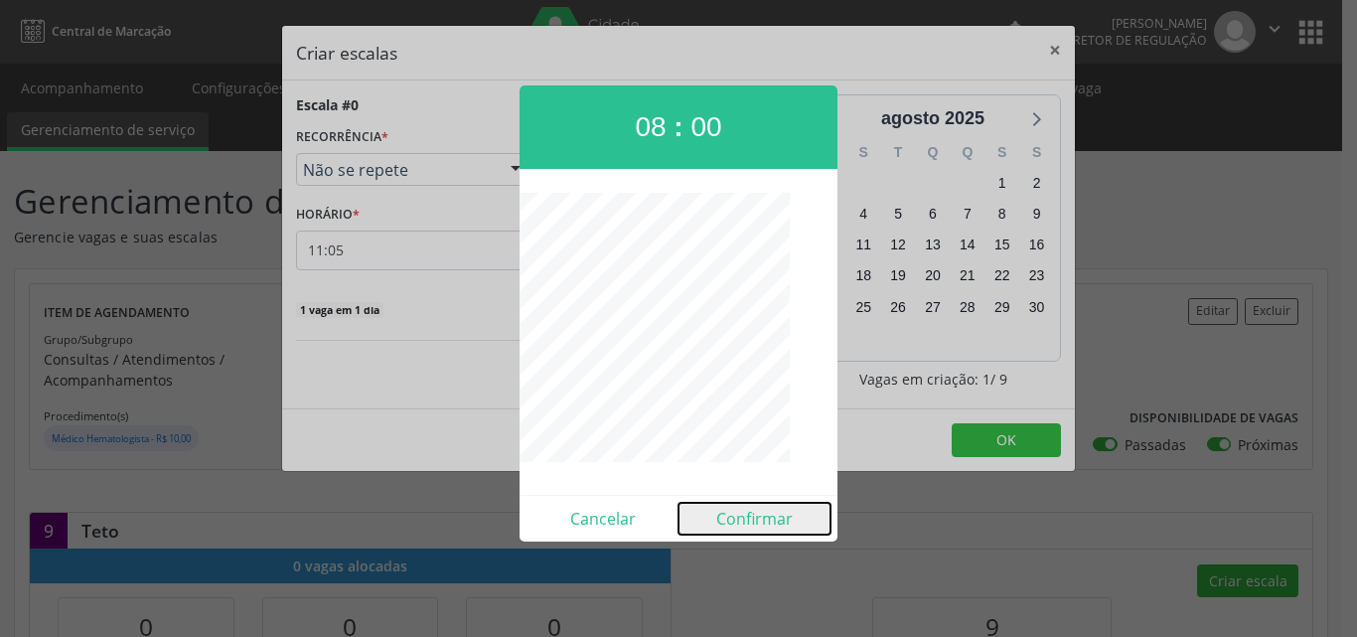
click at [770, 520] on button "Confirmar" at bounding box center [754, 519] width 152 height 32
type input "08:00"
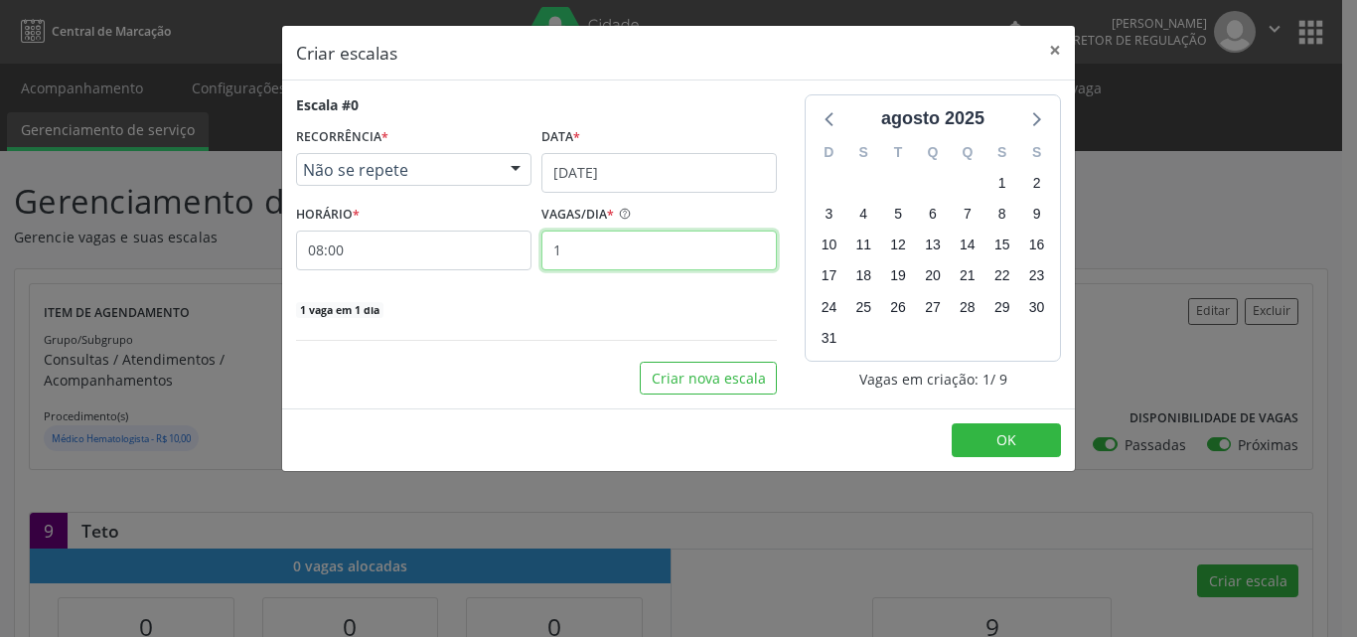
click at [638, 254] on input "1" at bounding box center [658, 250] width 235 height 40
type input "9"
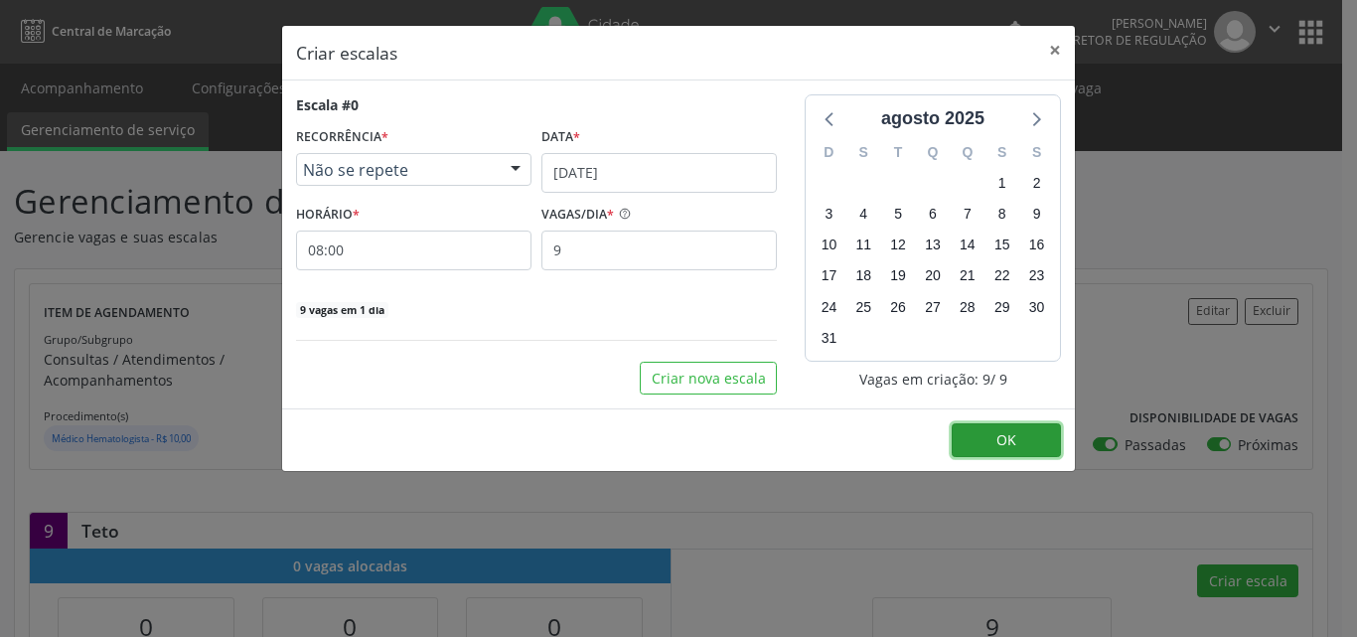
click at [1027, 440] on button "OK" at bounding box center [1006, 440] width 109 height 34
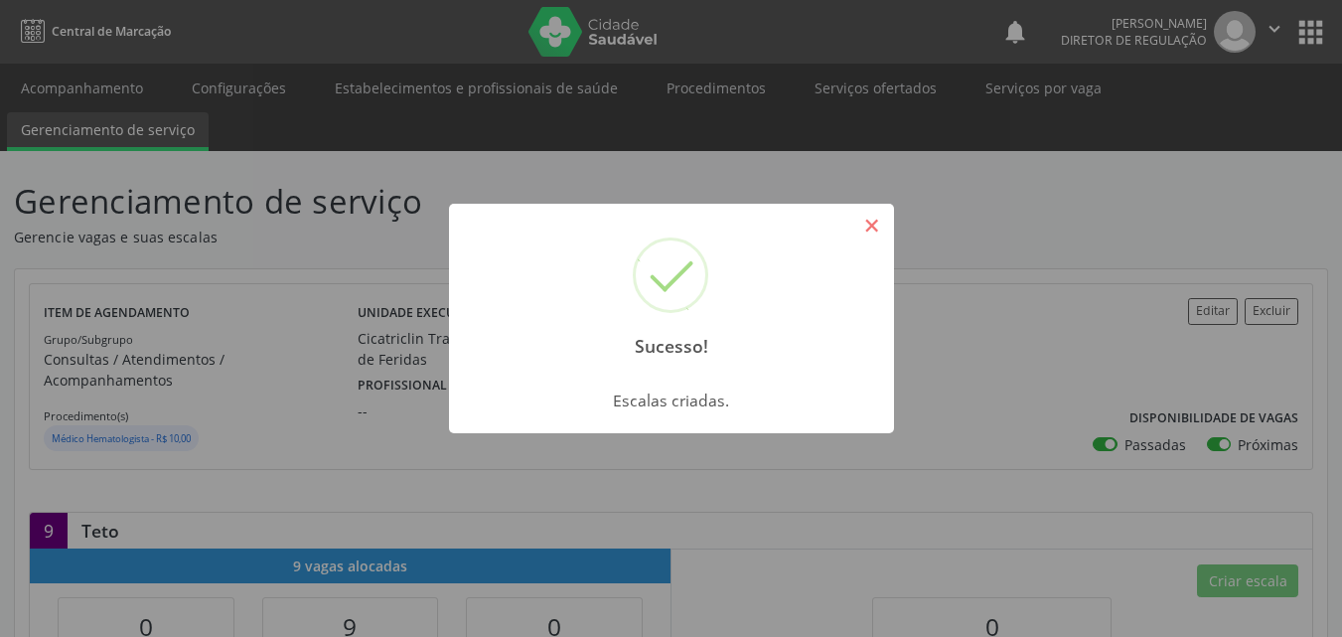
click at [879, 226] on button "×" at bounding box center [872, 226] width 34 height 34
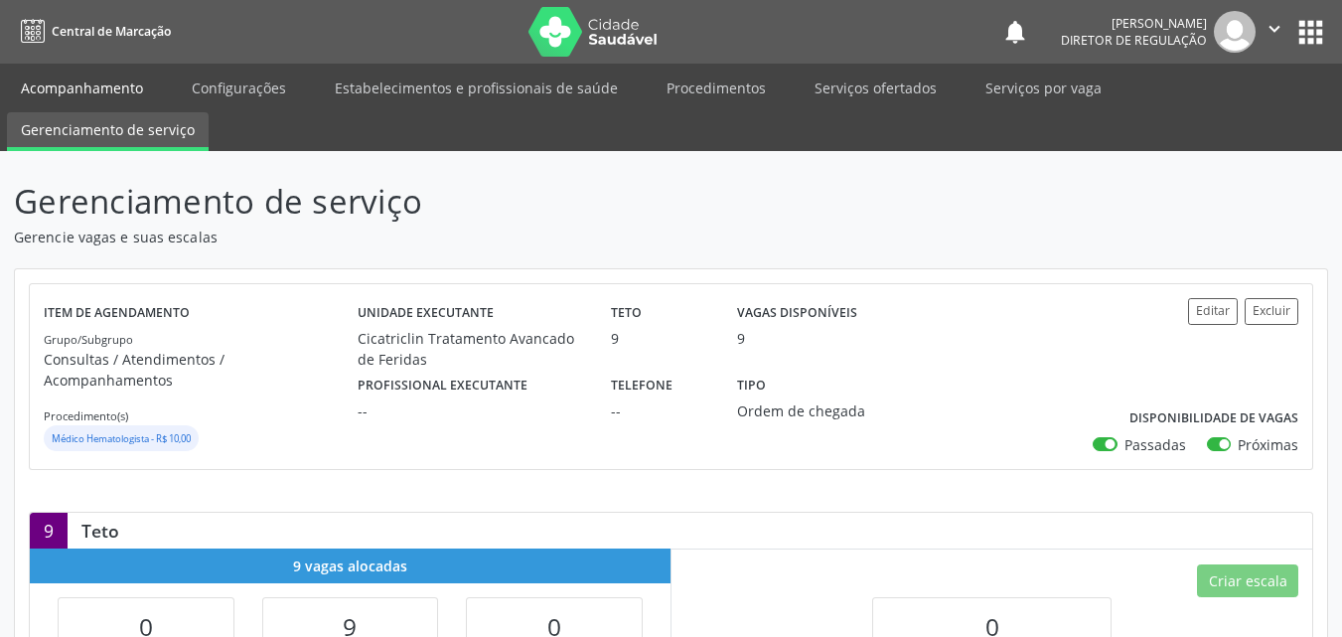
click at [112, 92] on link "Acompanhamento" at bounding box center [82, 88] width 150 height 35
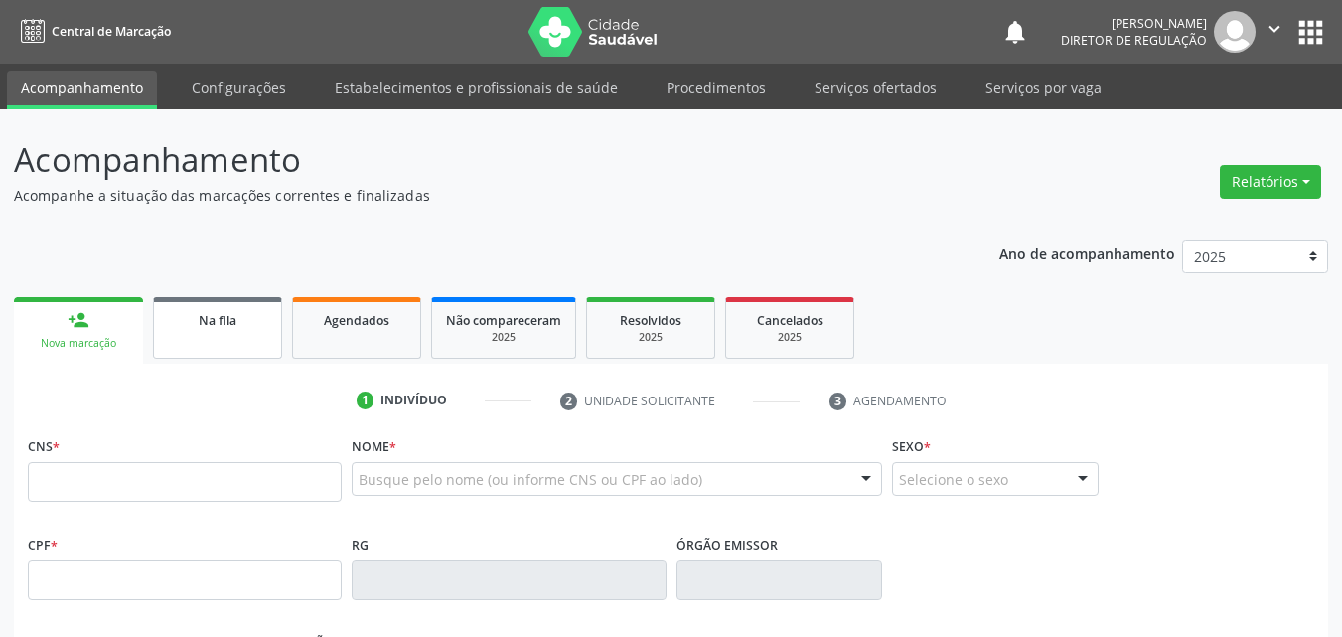
click at [222, 326] on span "Na fila" at bounding box center [218, 320] width 38 height 17
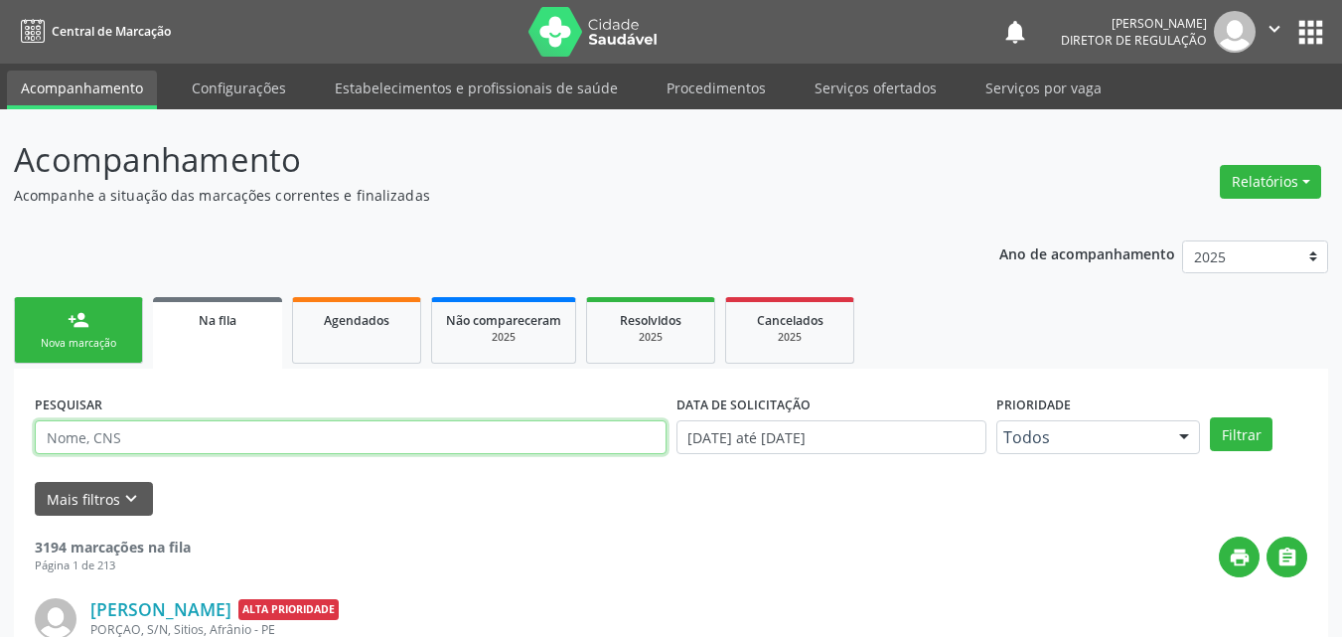
click at [217, 438] on input "text" at bounding box center [351, 437] width 632 height 34
type input "706501345542894"
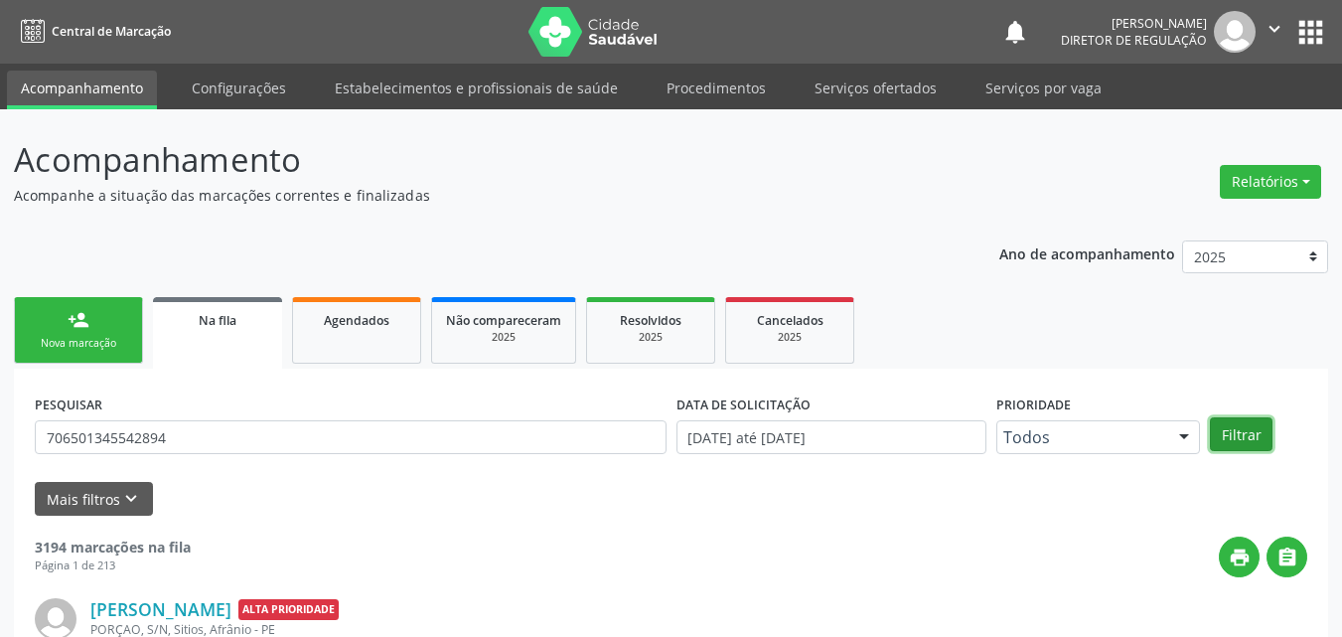
click at [1250, 435] on button "Filtrar" at bounding box center [1241, 434] width 63 height 34
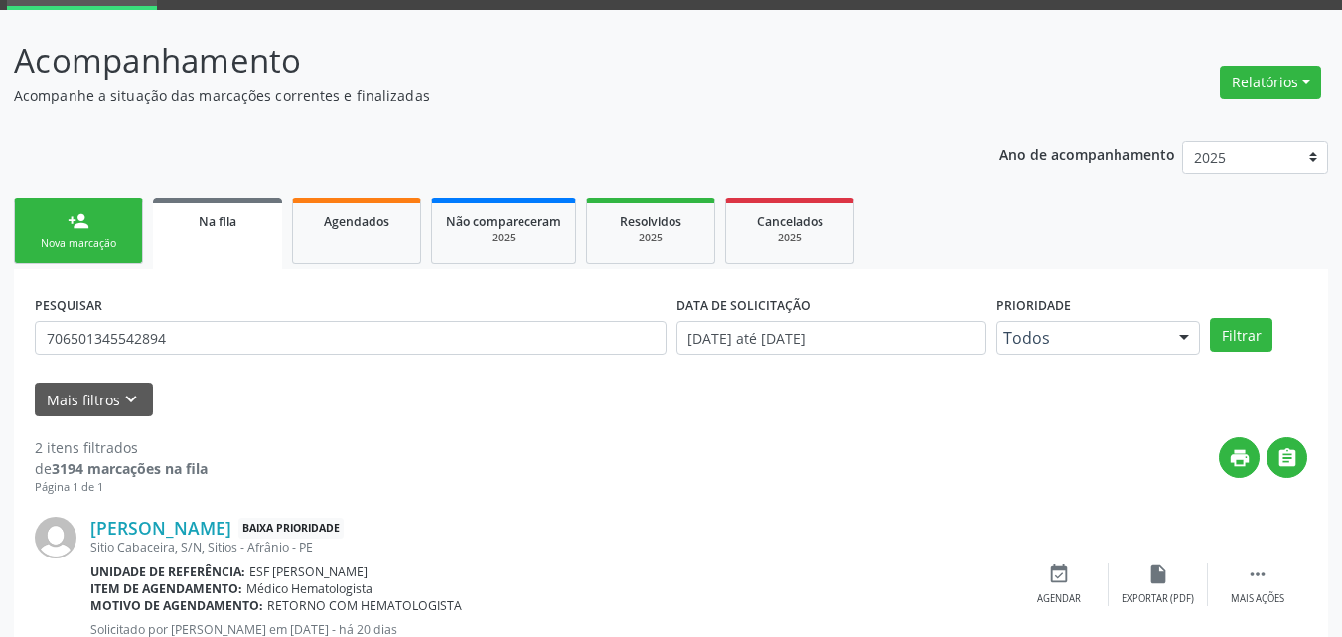
scroll to position [199, 0]
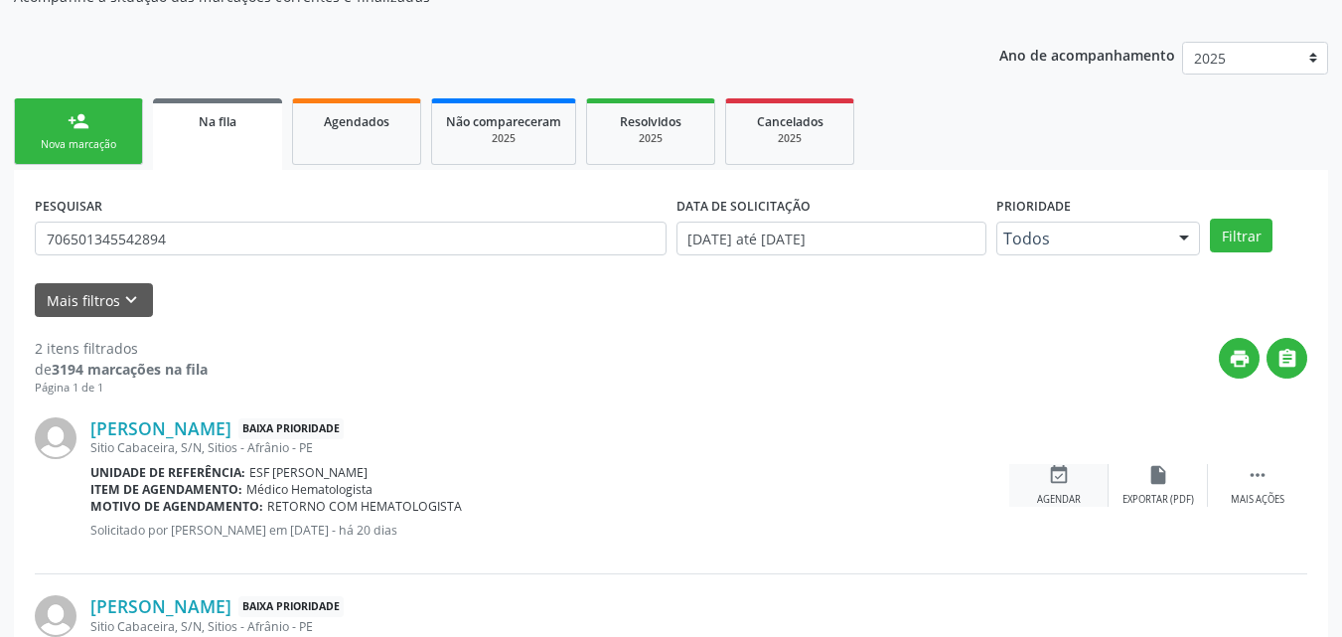
click at [1065, 478] on icon "event_available" at bounding box center [1059, 475] width 22 height 22
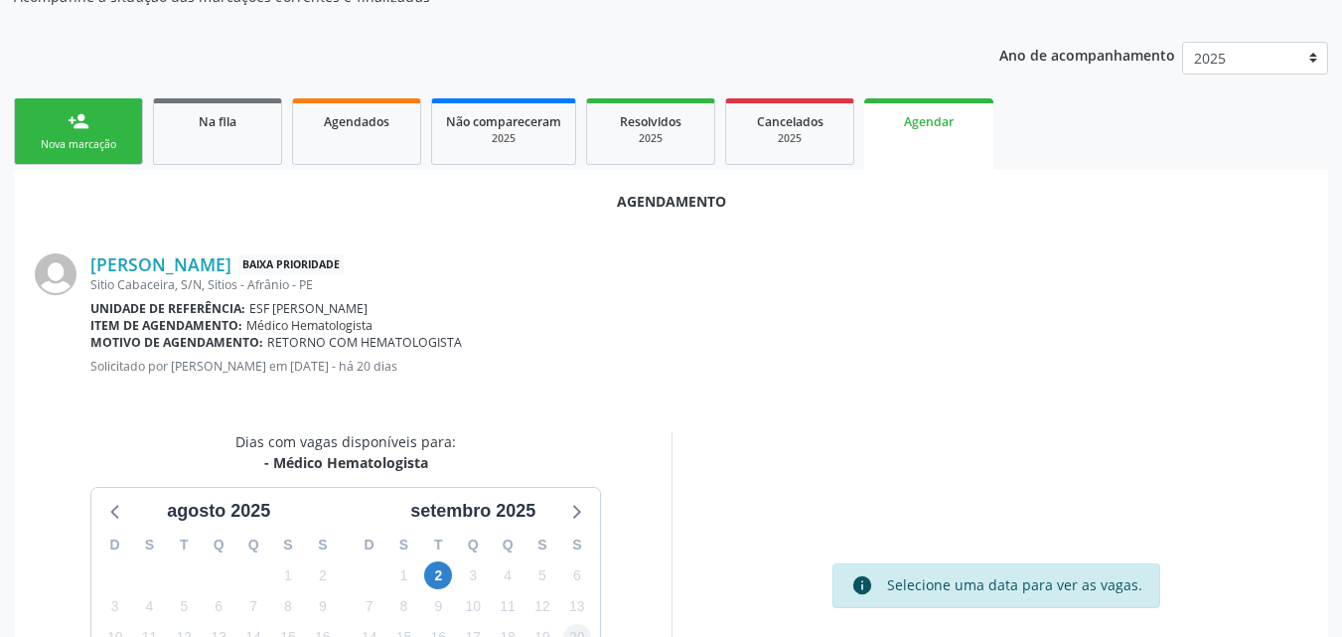
scroll to position [397, 0]
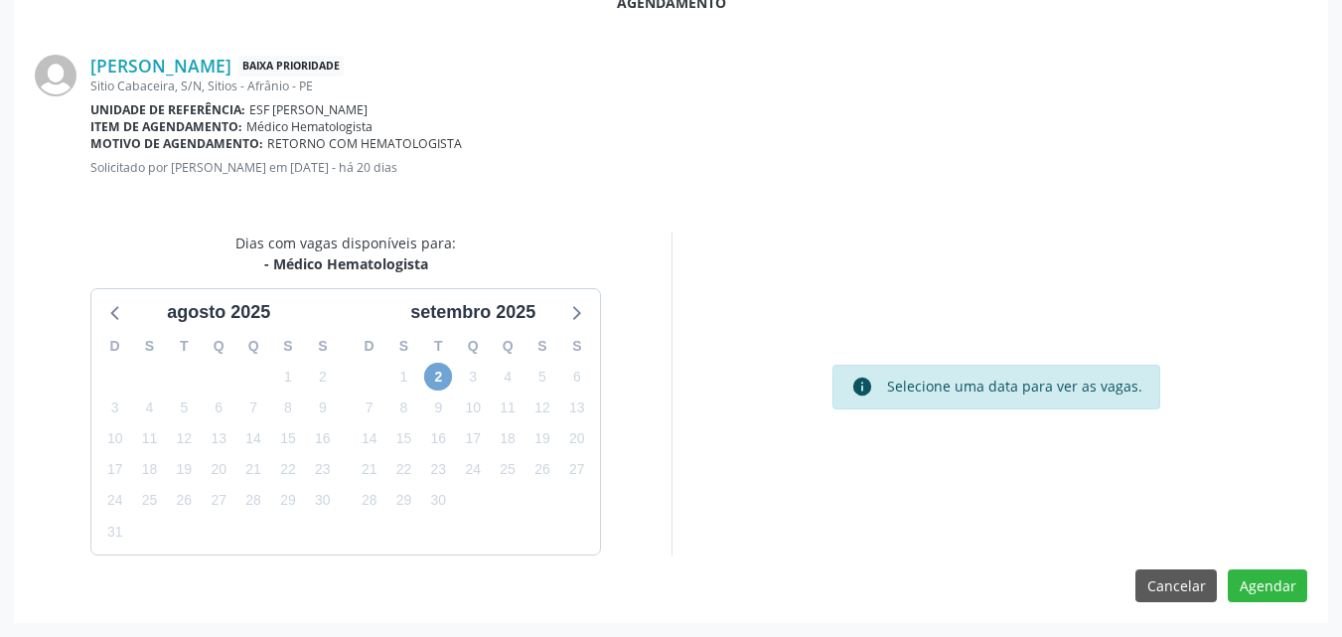
click at [444, 374] on span "2" at bounding box center [438, 377] width 28 height 28
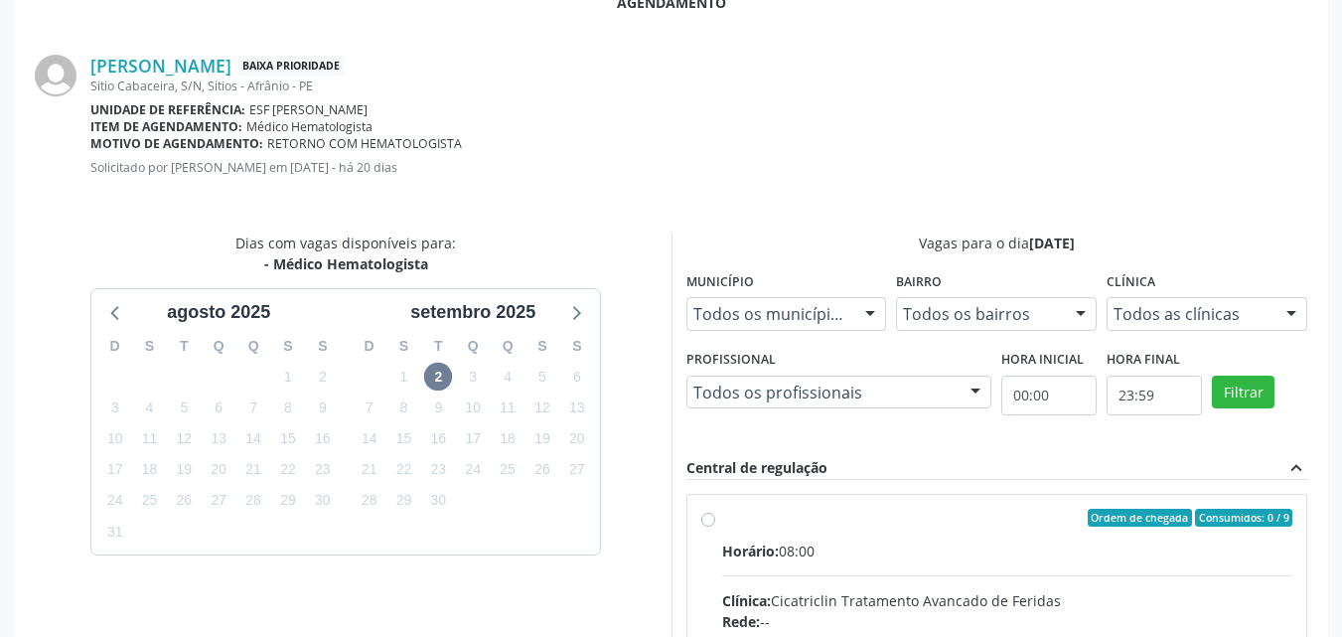
click at [715, 527] on input "Ordem de chegada Consumidos: 0 / 9 Horário: 08:00 Clínica: Cicatriclin Tratamen…" at bounding box center [708, 518] width 14 height 18
radio input "true"
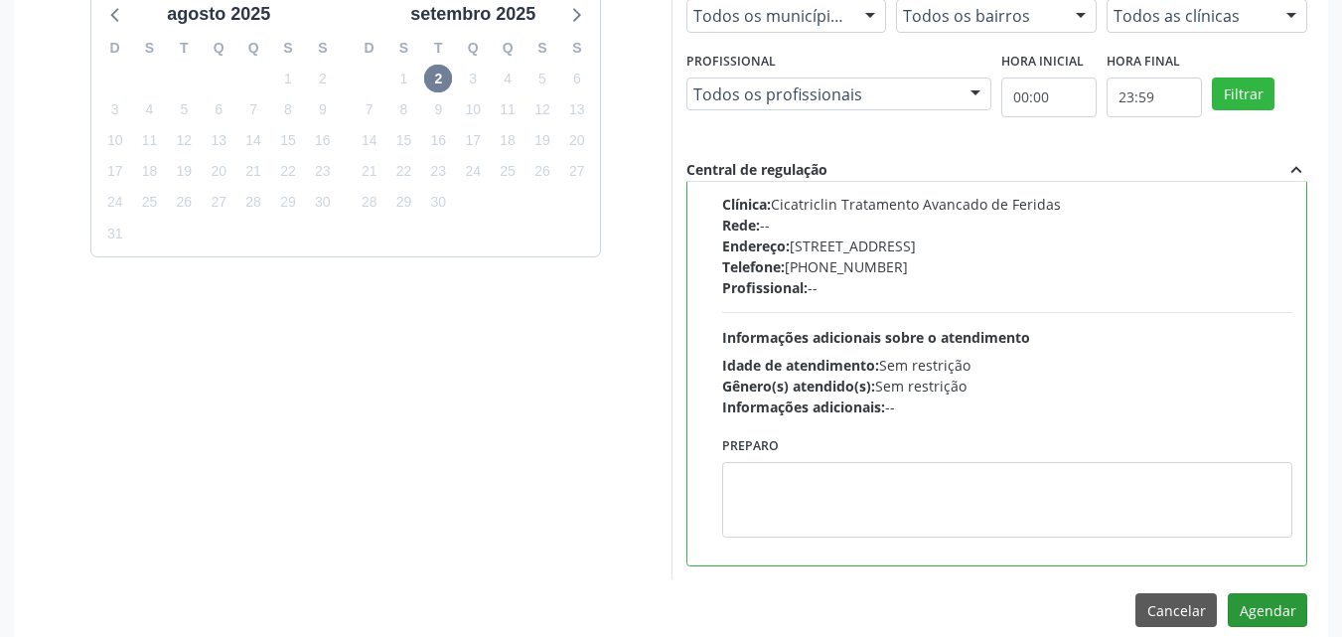
scroll to position [720, 0]
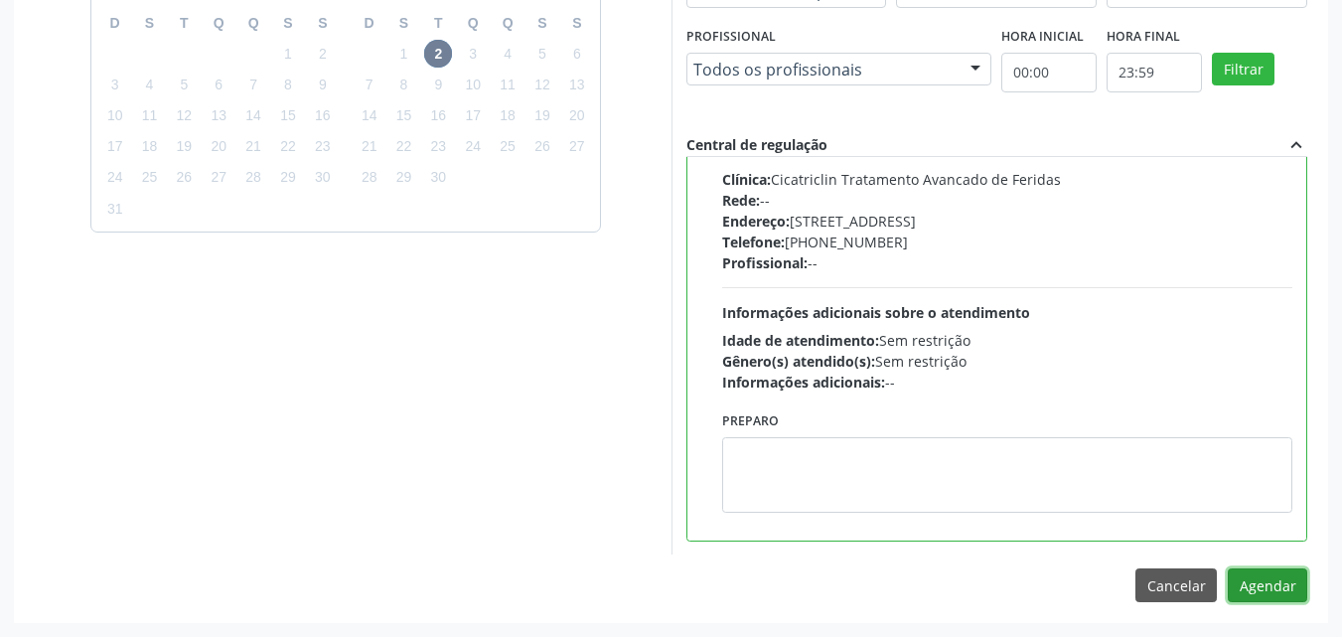
click at [1264, 584] on button "Agendar" at bounding box center [1267, 585] width 79 height 34
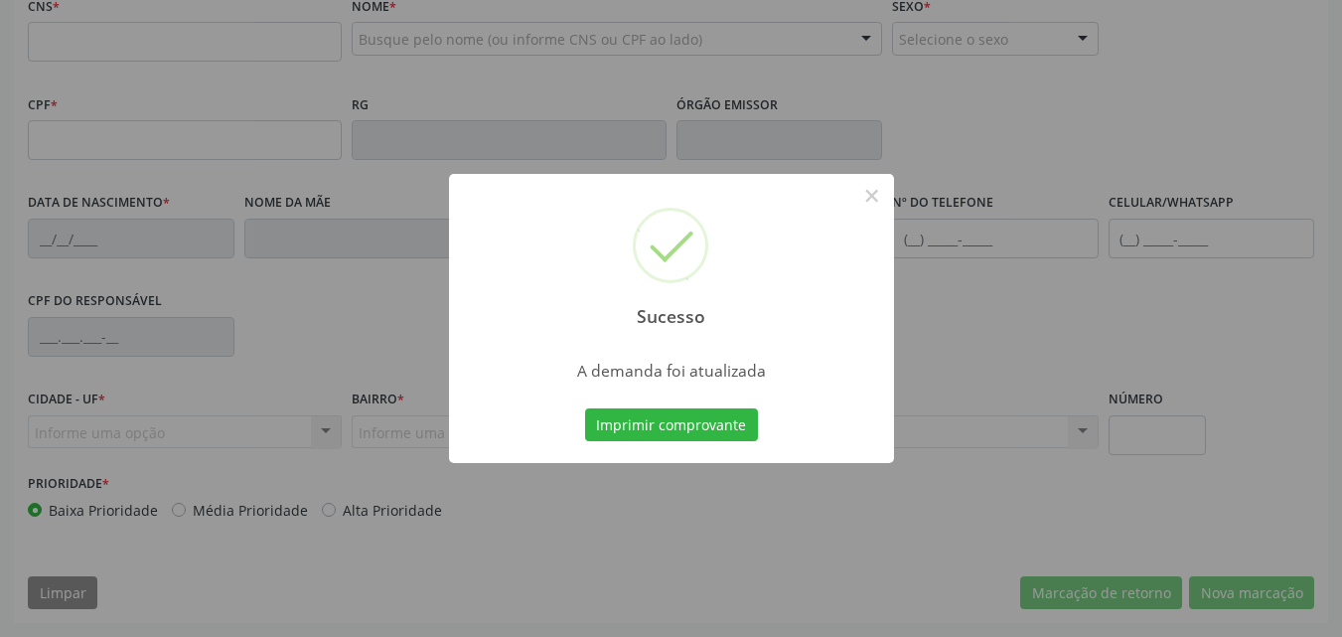
scroll to position [440, 0]
click at [729, 418] on button "Imprimir comprovante" at bounding box center [671, 425] width 173 height 34
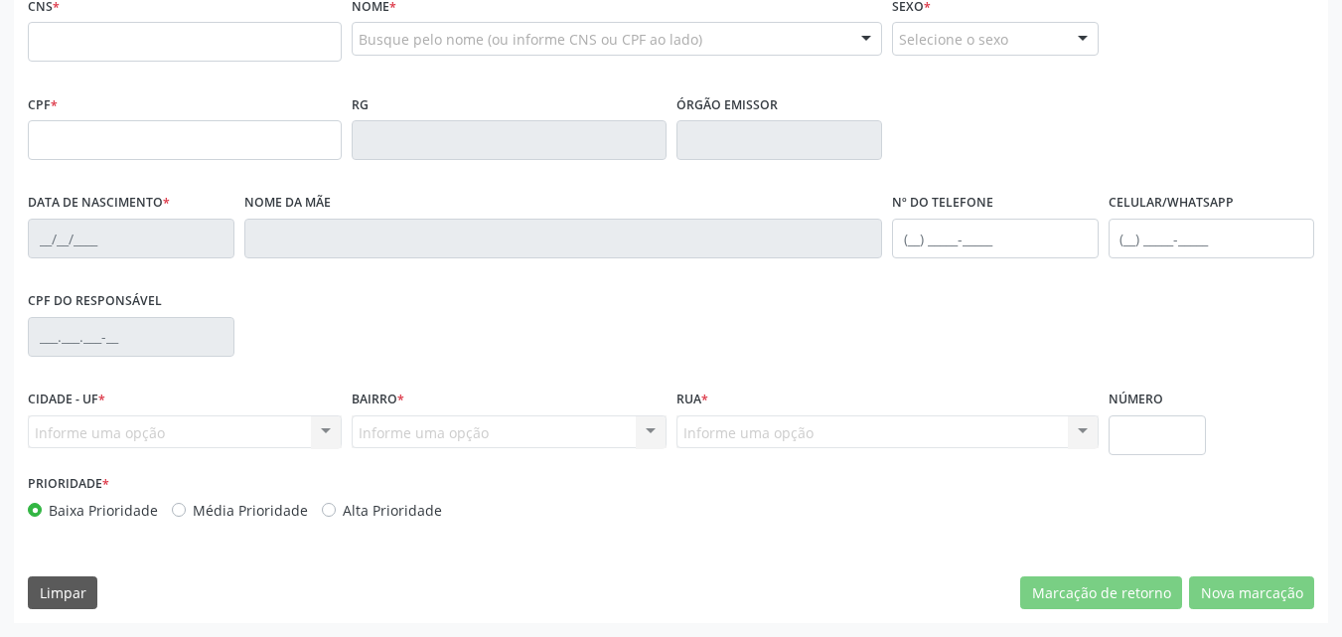
scroll to position [142, 0]
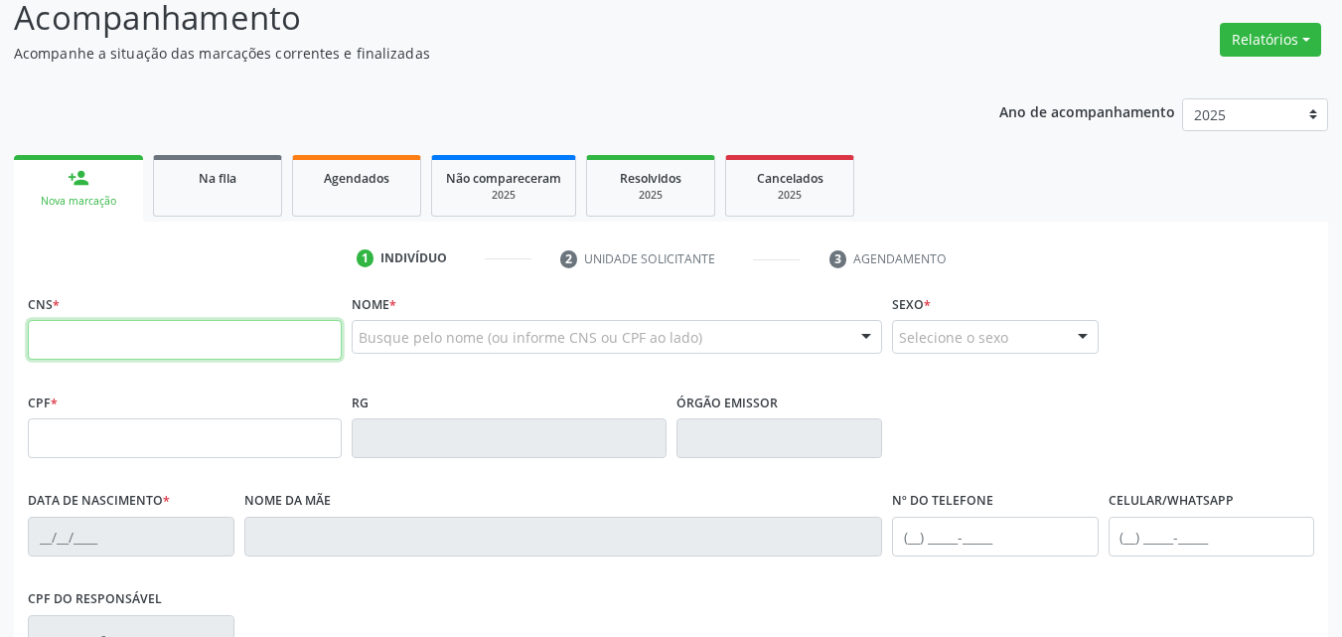
click at [134, 340] on input "text" at bounding box center [185, 340] width 314 height 40
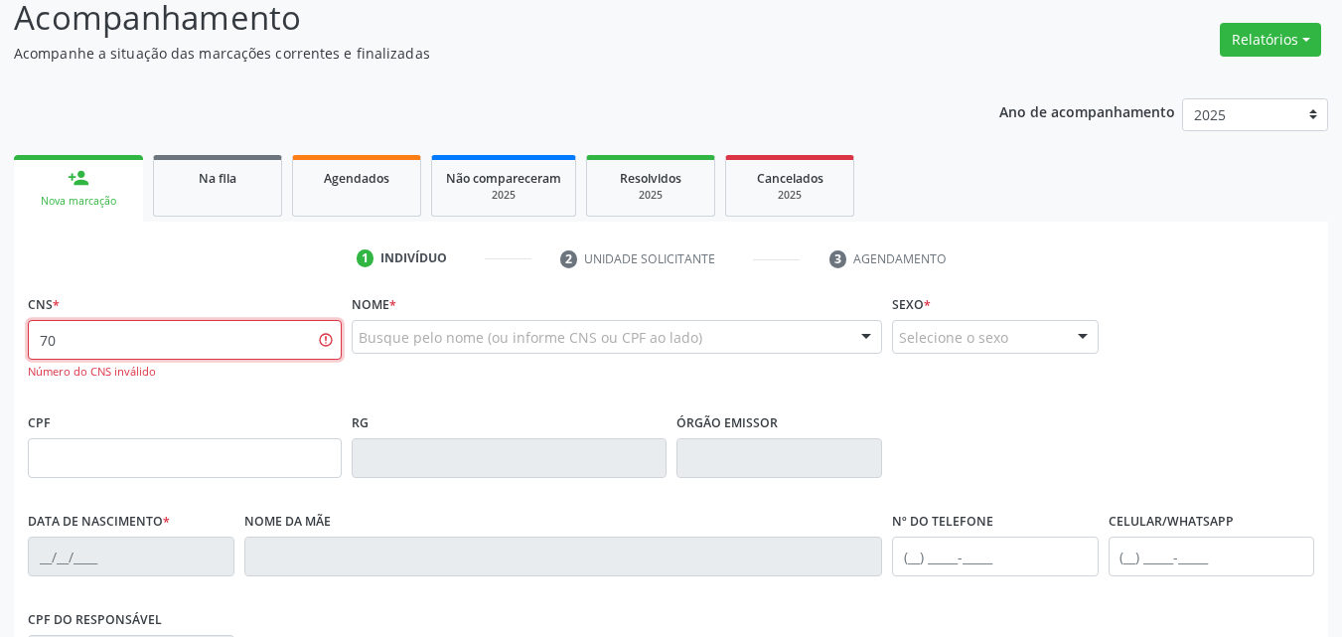
type input "7"
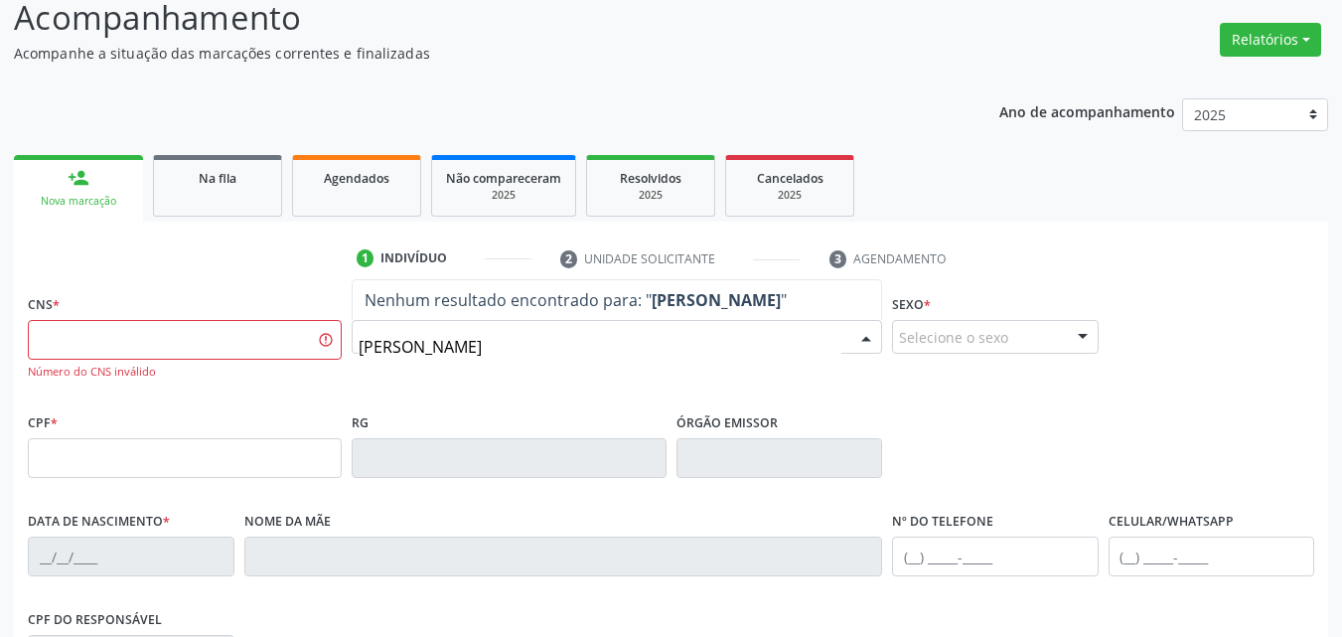
type input "justina"
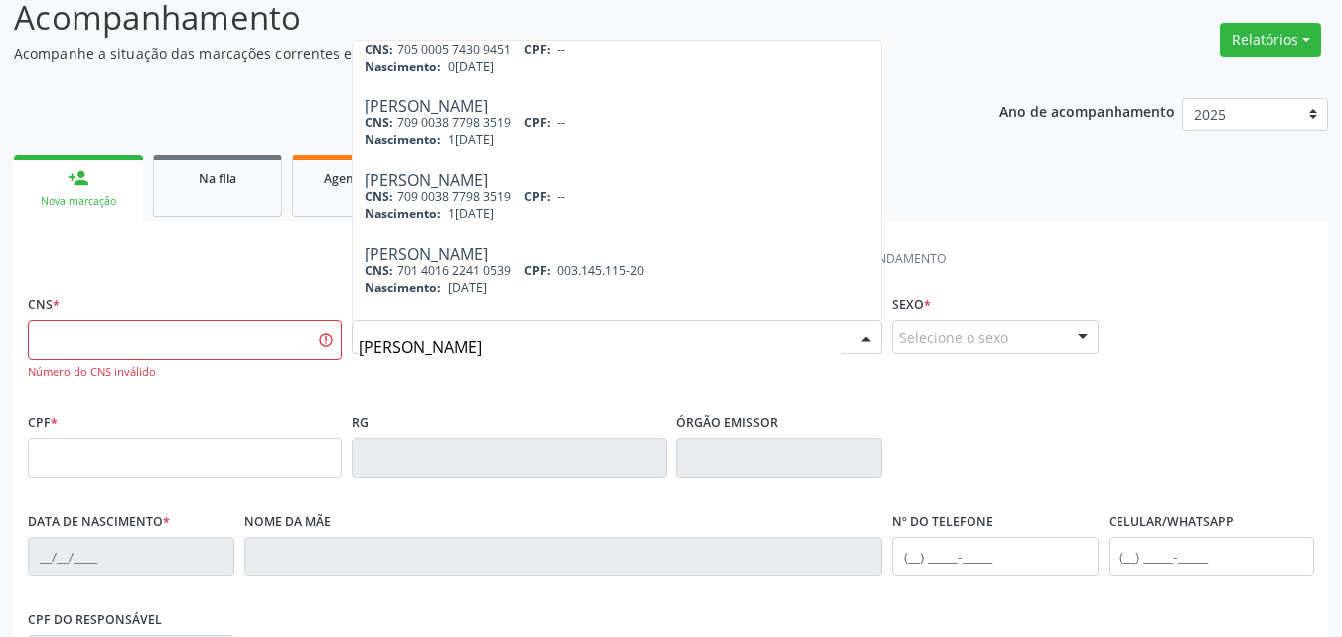
scroll to position [497, 0]
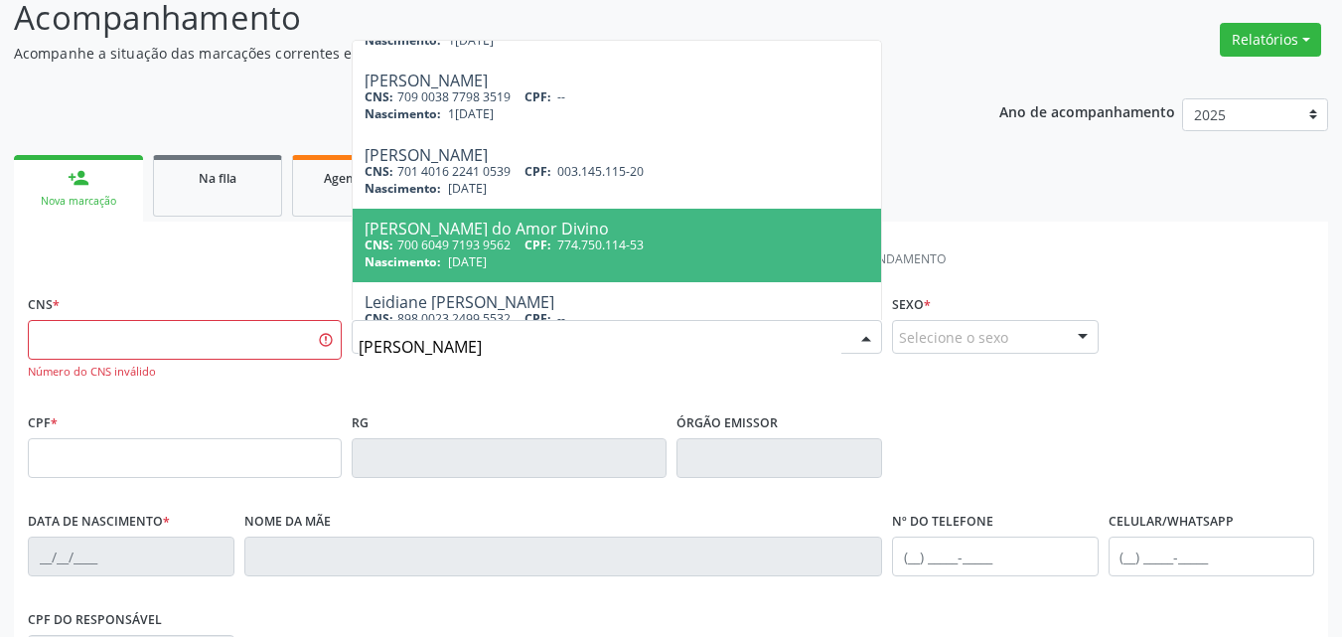
click at [713, 253] on div "Nascimento: 26/09/1962" at bounding box center [617, 261] width 505 height 17
type input "700 6049 7193 9562"
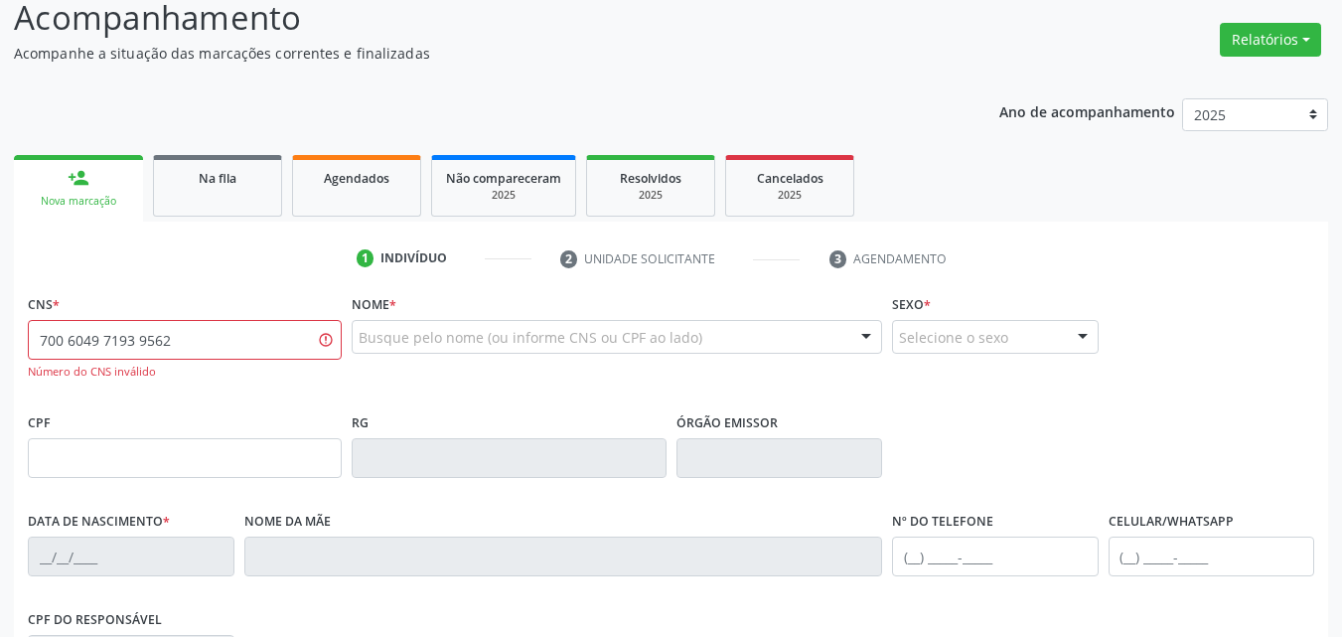
scroll to position [0, 0]
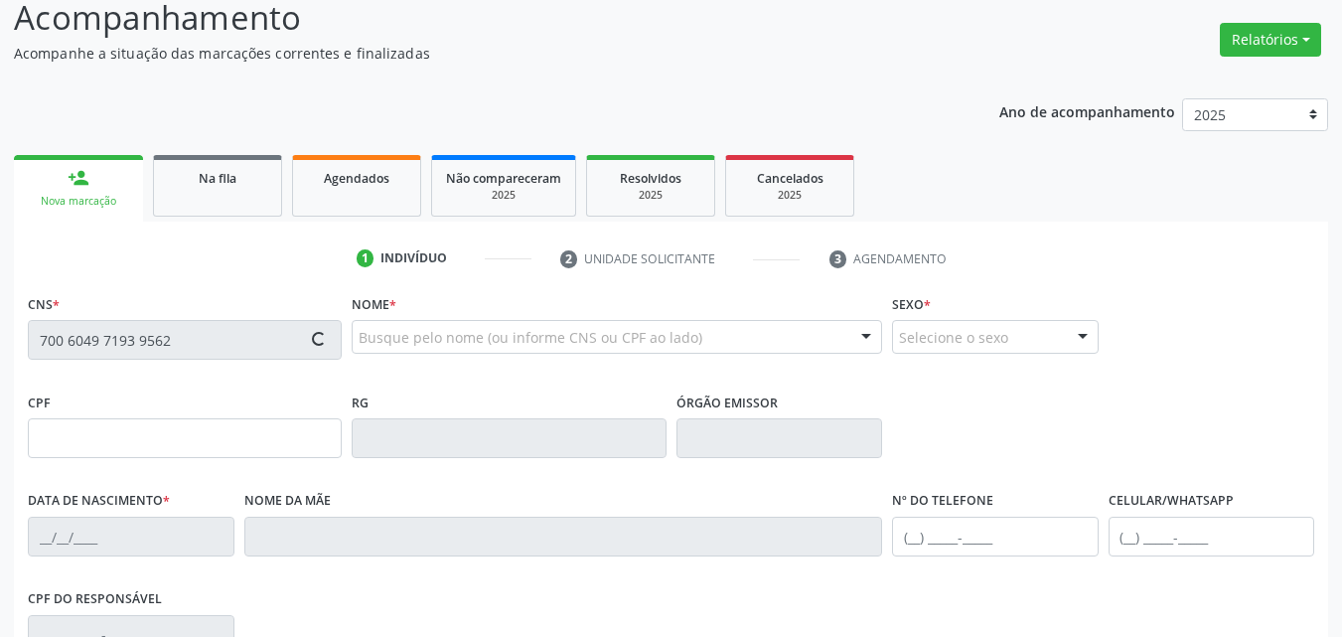
type input "774.750.114-53"
type input "26/09/1962"
type input "Geralda Agostinha do Amor Divino"
type input "(87) 98843-7092"
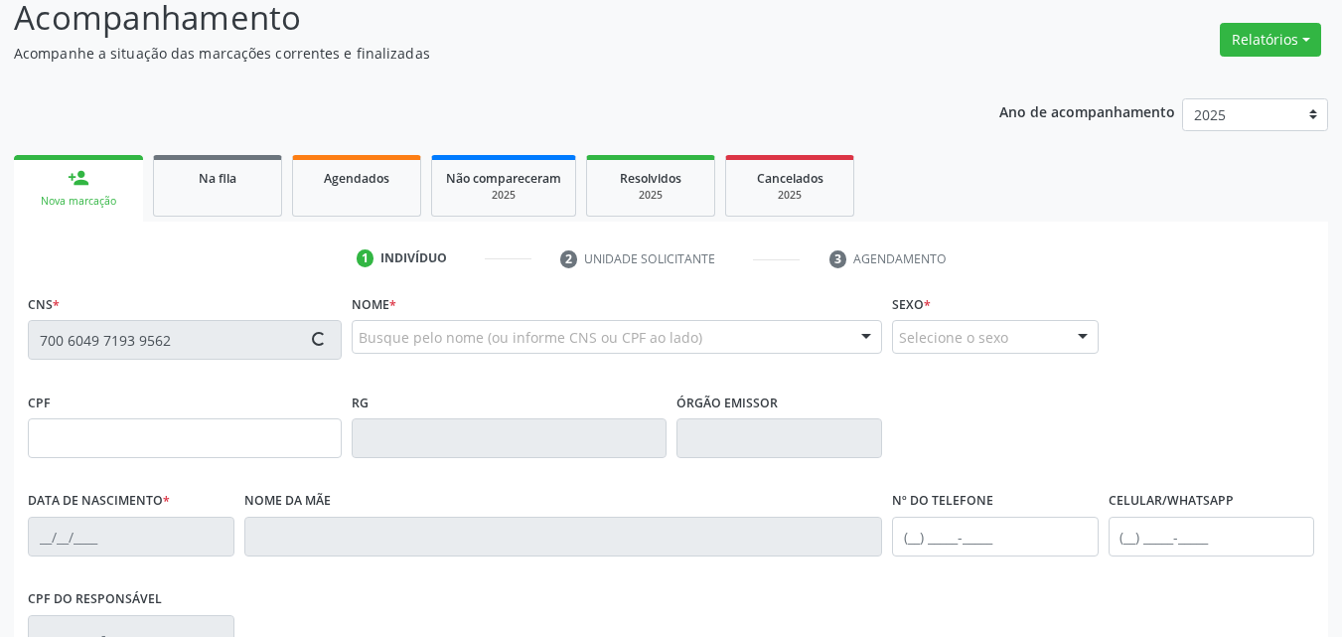
type input "40"
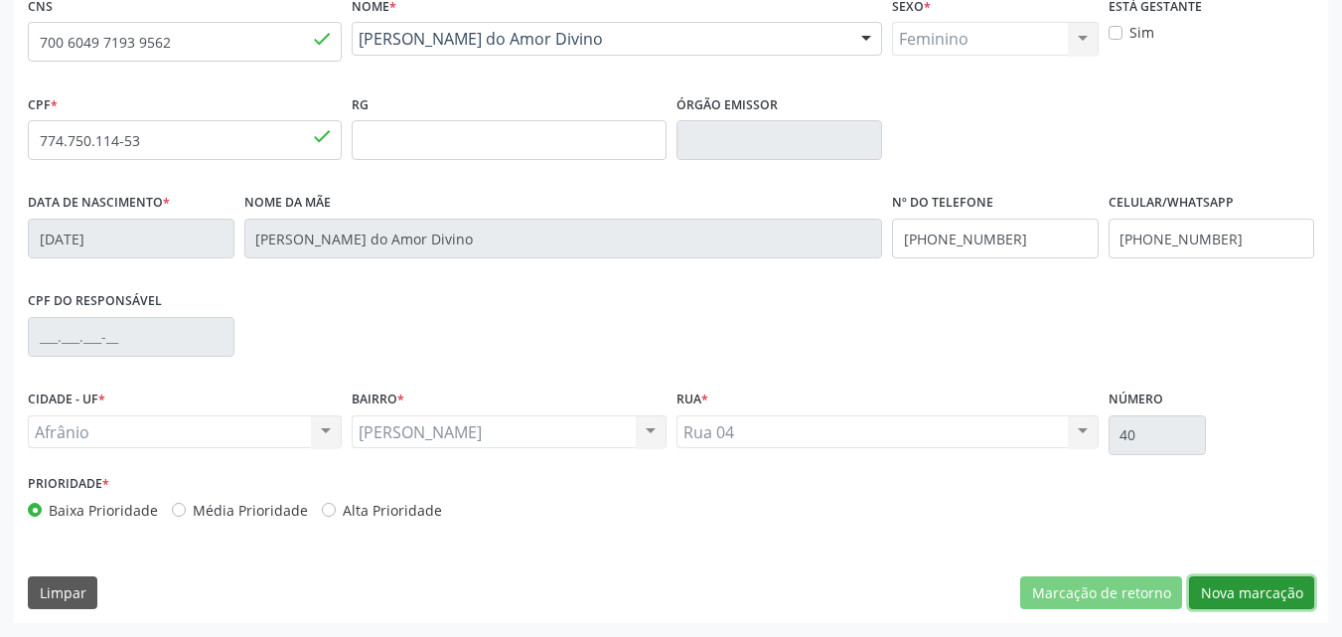
click at [1269, 595] on button "Nova marcação" at bounding box center [1251, 593] width 125 height 34
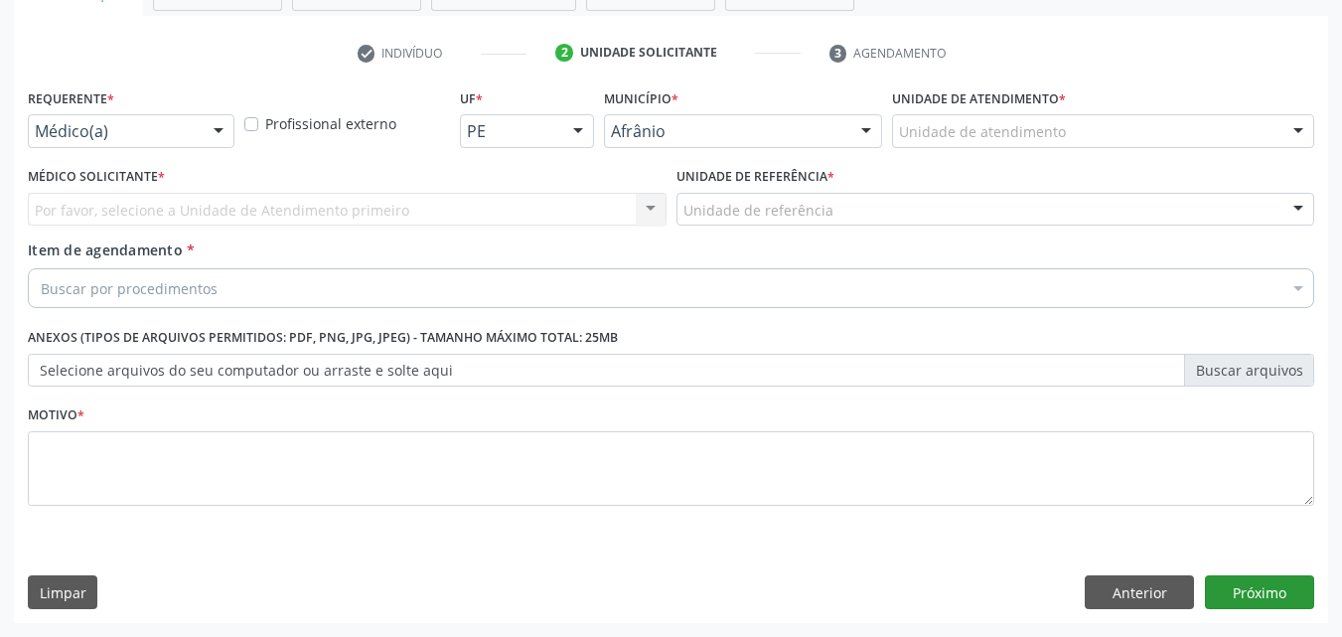
scroll to position [348, 0]
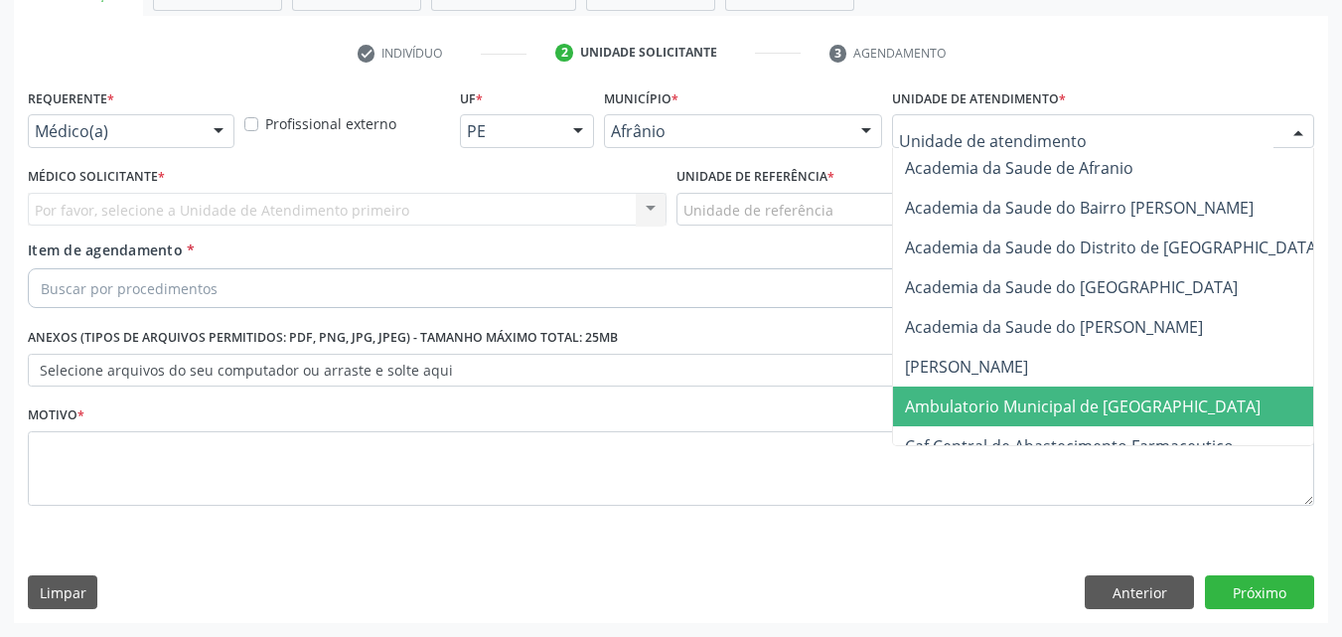
click at [988, 402] on span "Ambulatorio Municipal de [GEOGRAPHIC_DATA]" at bounding box center [1083, 406] width 356 height 22
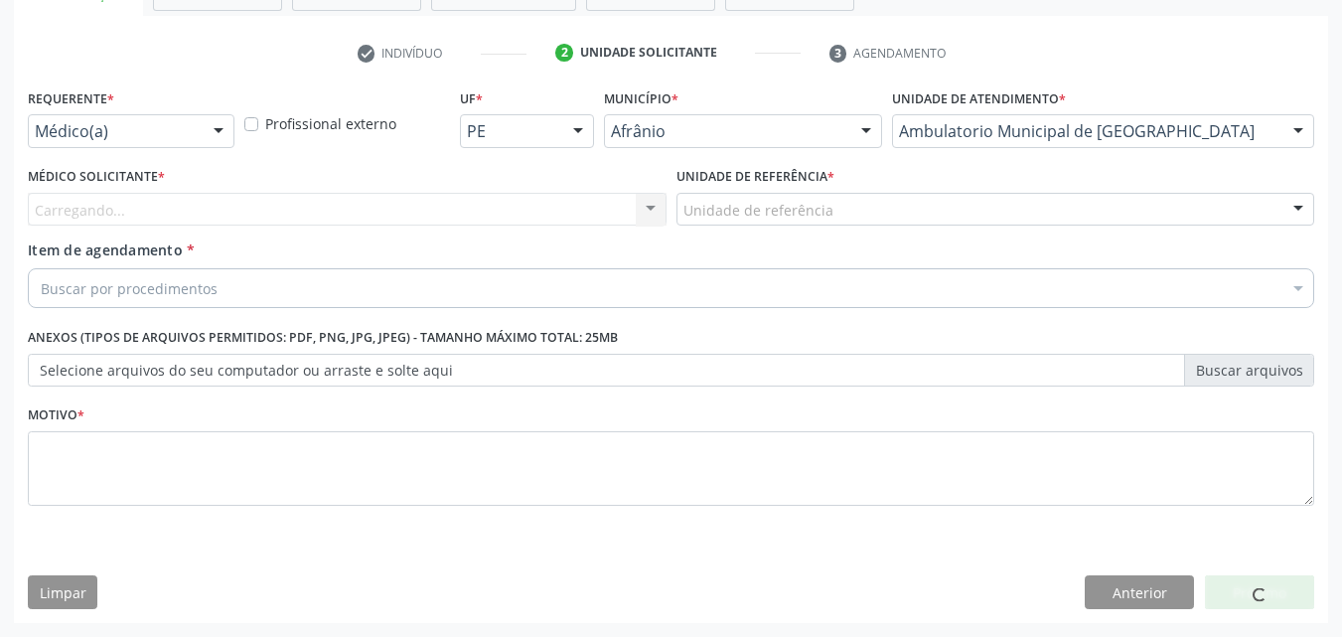
click at [828, 208] on div "Unidade de referência" at bounding box center [996, 210] width 639 height 34
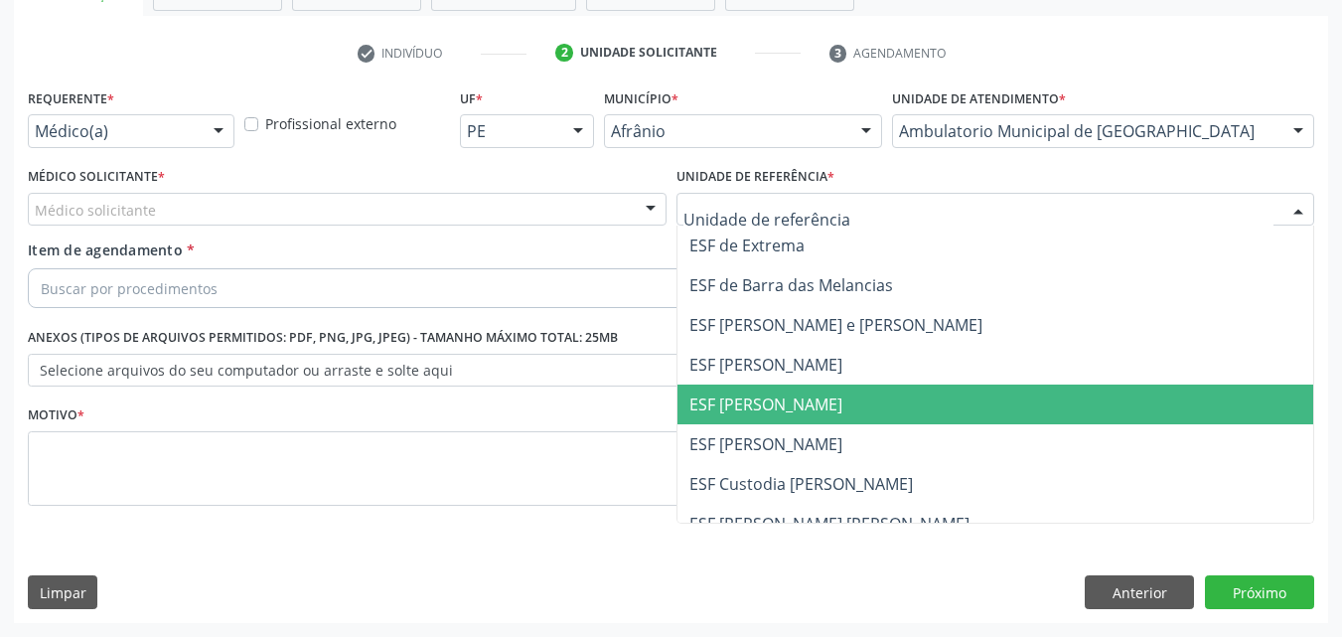
click at [822, 402] on span "ESF [PERSON_NAME]" at bounding box center [996, 404] width 637 height 40
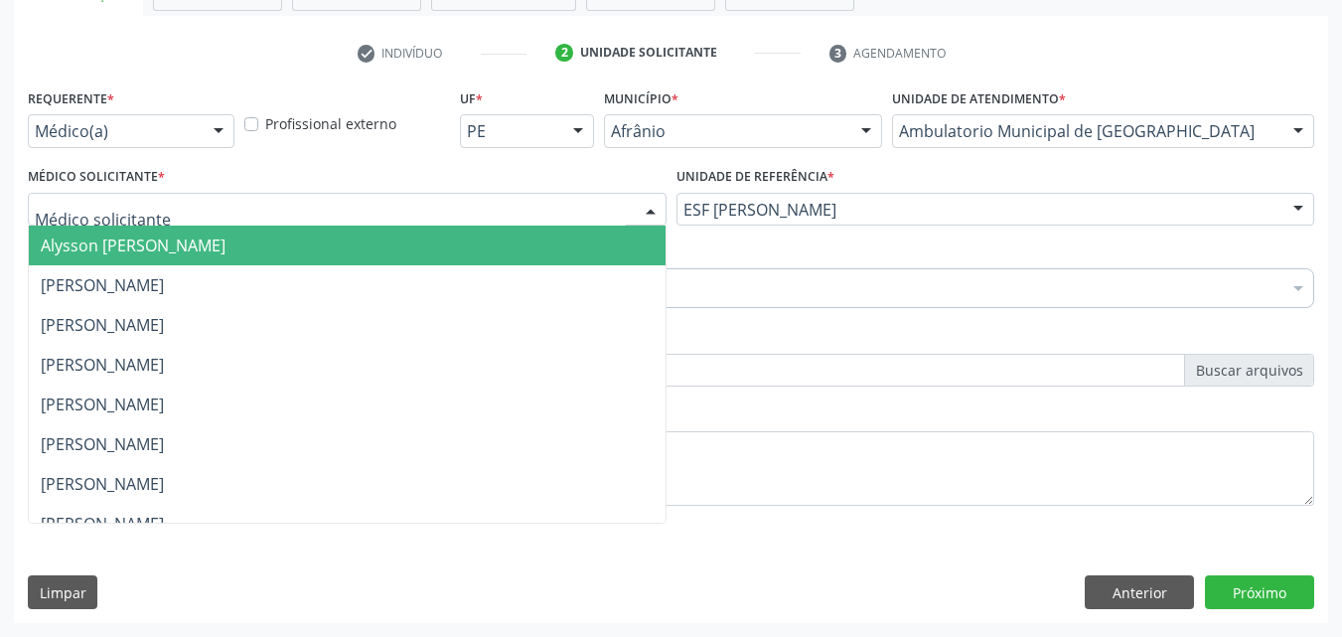
click at [409, 209] on div at bounding box center [347, 210] width 639 height 34
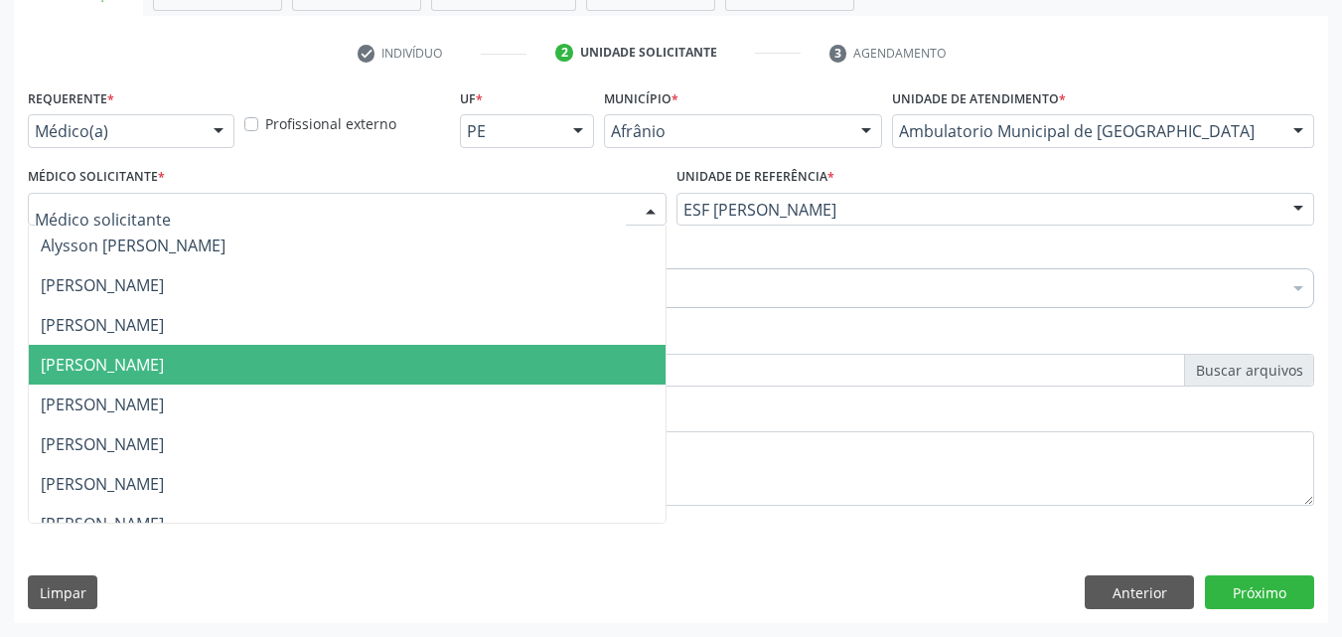
click at [355, 373] on span "Diego Ramon Ferreira Belem" at bounding box center [347, 365] width 637 height 40
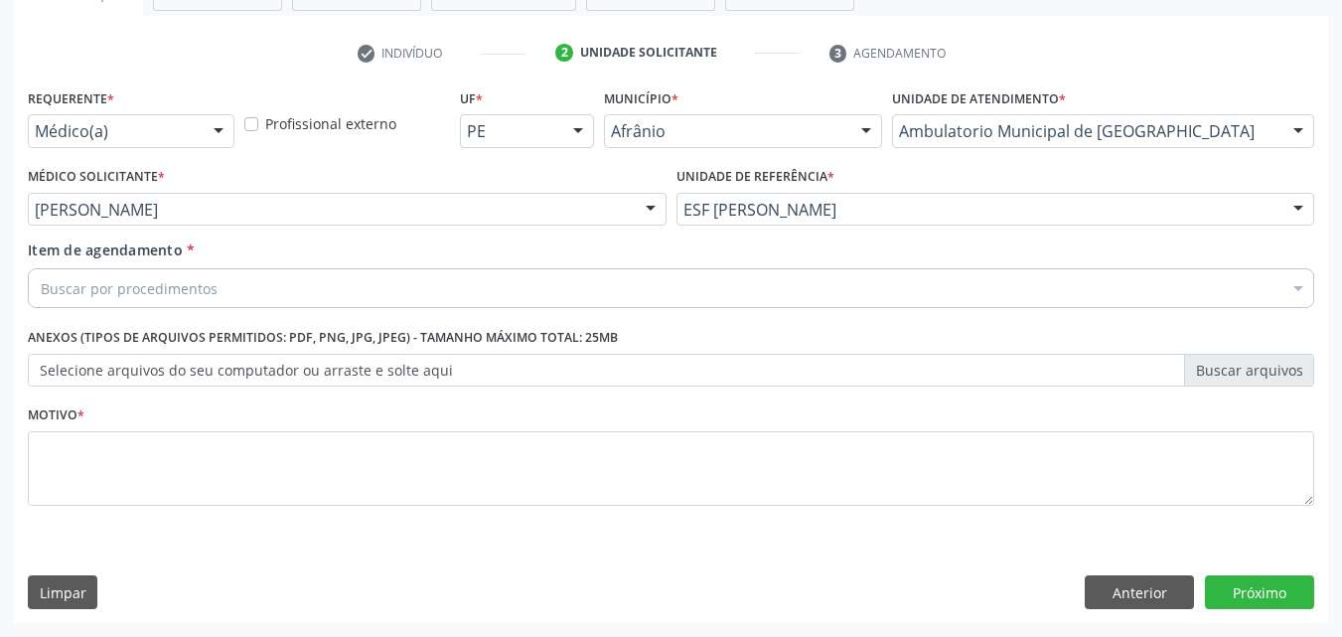
click at [258, 289] on div "Buscar por procedimentos" at bounding box center [671, 288] width 1286 height 40
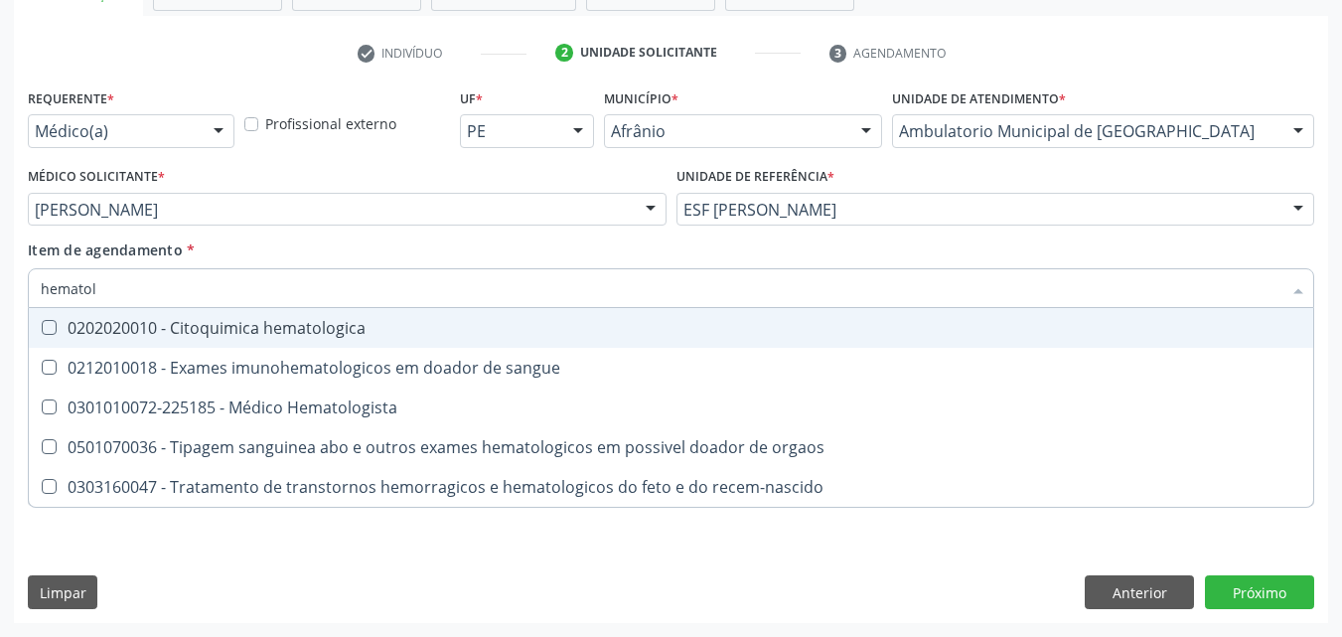
type input "hematolo"
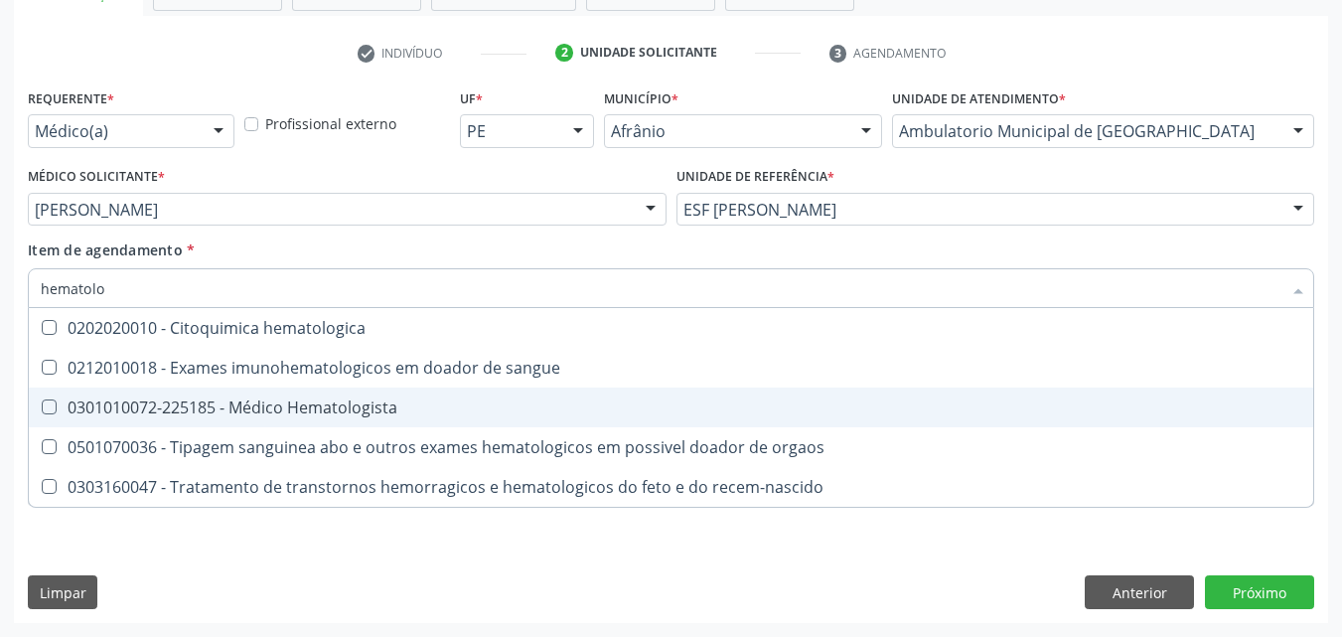
click at [274, 402] on div "0301010072-225185 - Médico Hematologista" at bounding box center [671, 407] width 1261 height 16
checkbox Hematologista "true"
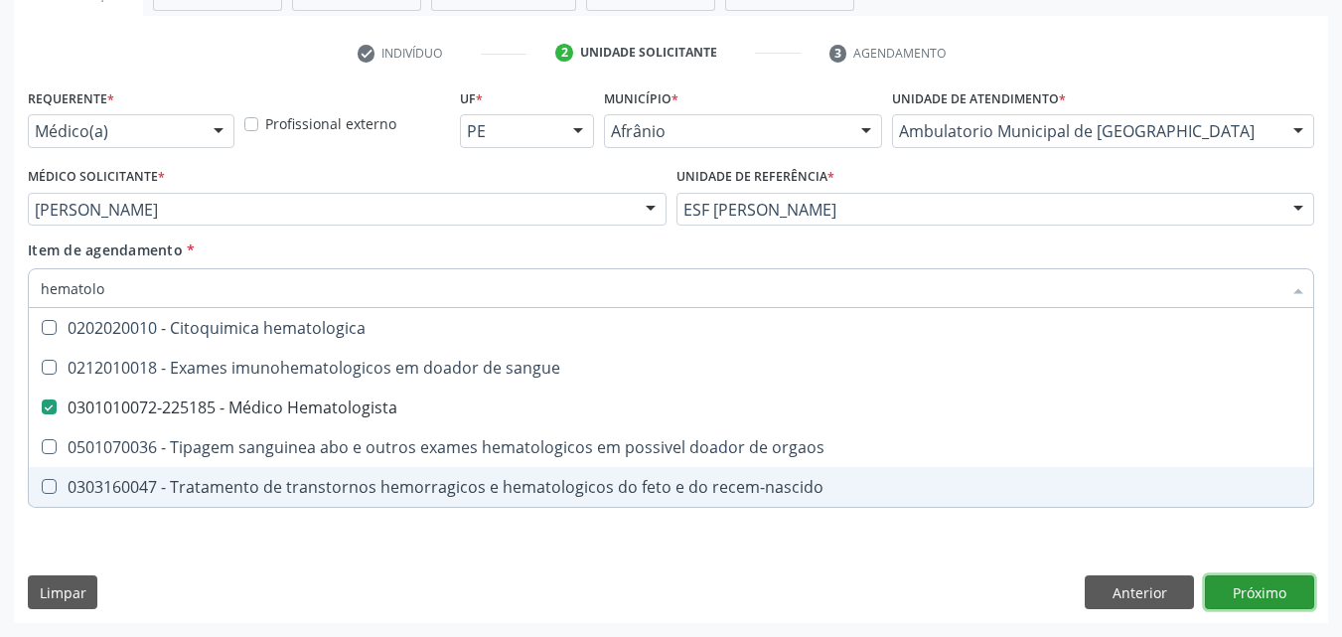
click at [1254, 587] on div "Requerente * Médico(a) Médico(a) Enfermeiro(a) Paciente Nenhum resultado encont…" at bounding box center [671, 352] width 1314 height 539
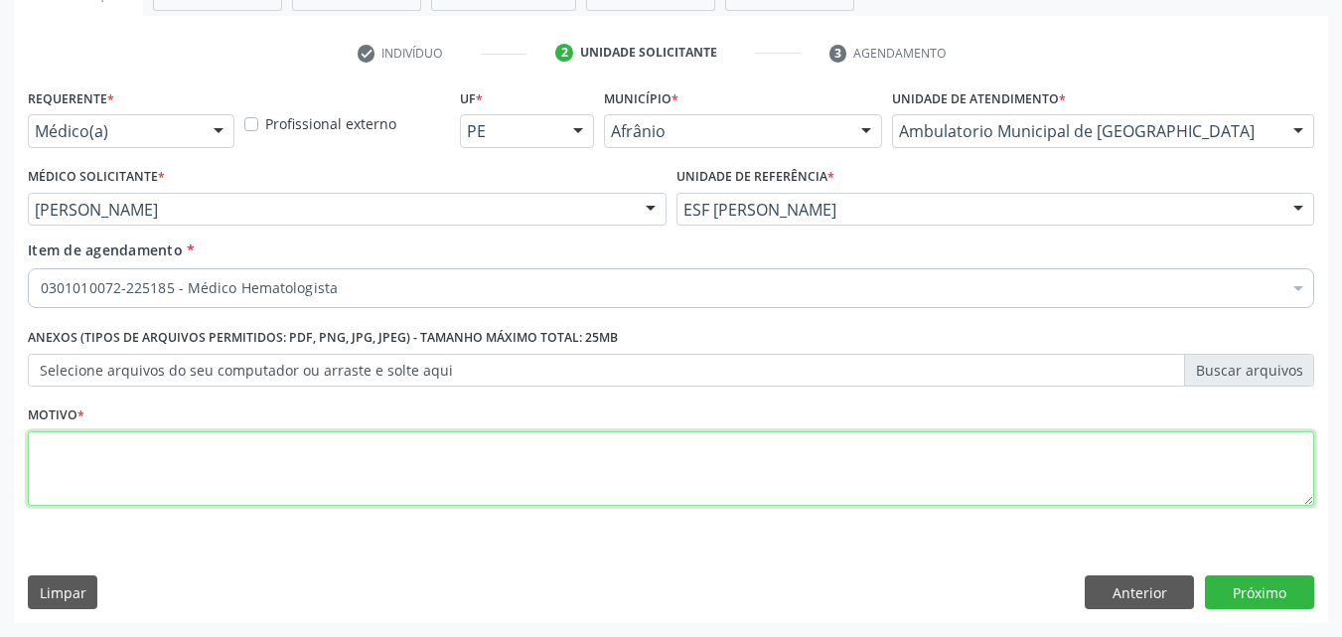
drag, startPoint x: 302, startPoint y: 469, endPoint x: 310, endPoint y: 453, distance: 17.8
click at [308, 455] on textarea at bounding box center [671, 468] width 1286 height 75
type textarea "*"
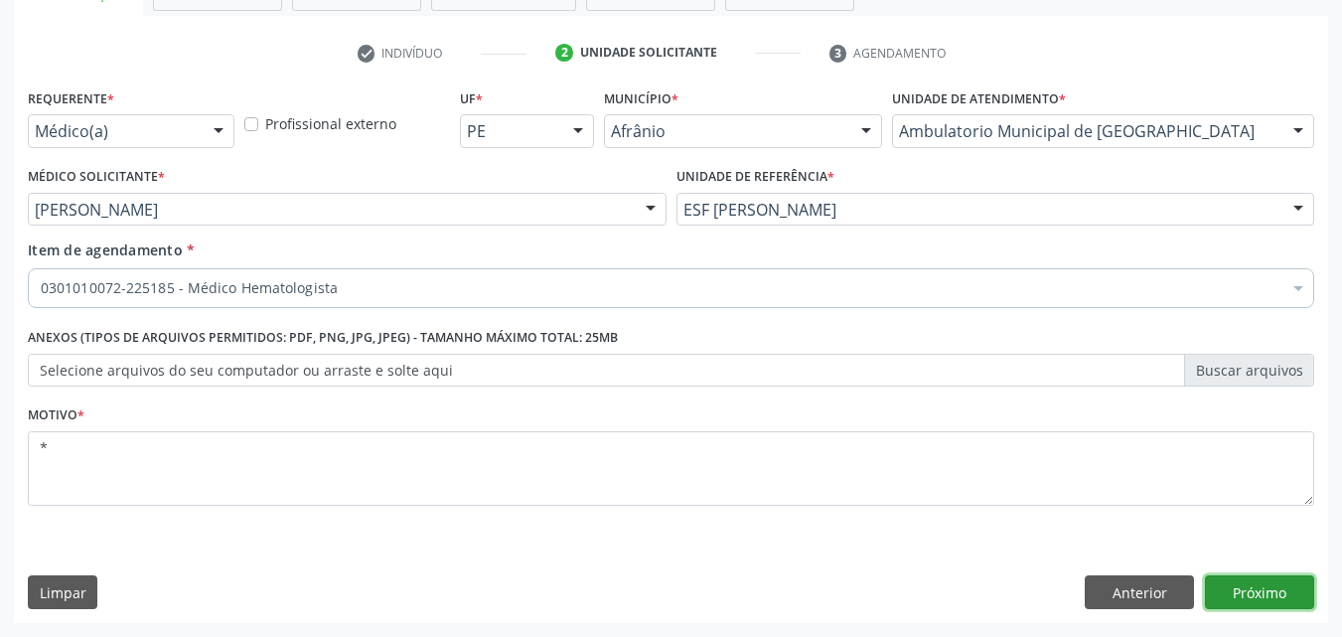
click at [1251, 591] on button "Próximo" at bounding box center [1259, 592] width 109 height 34
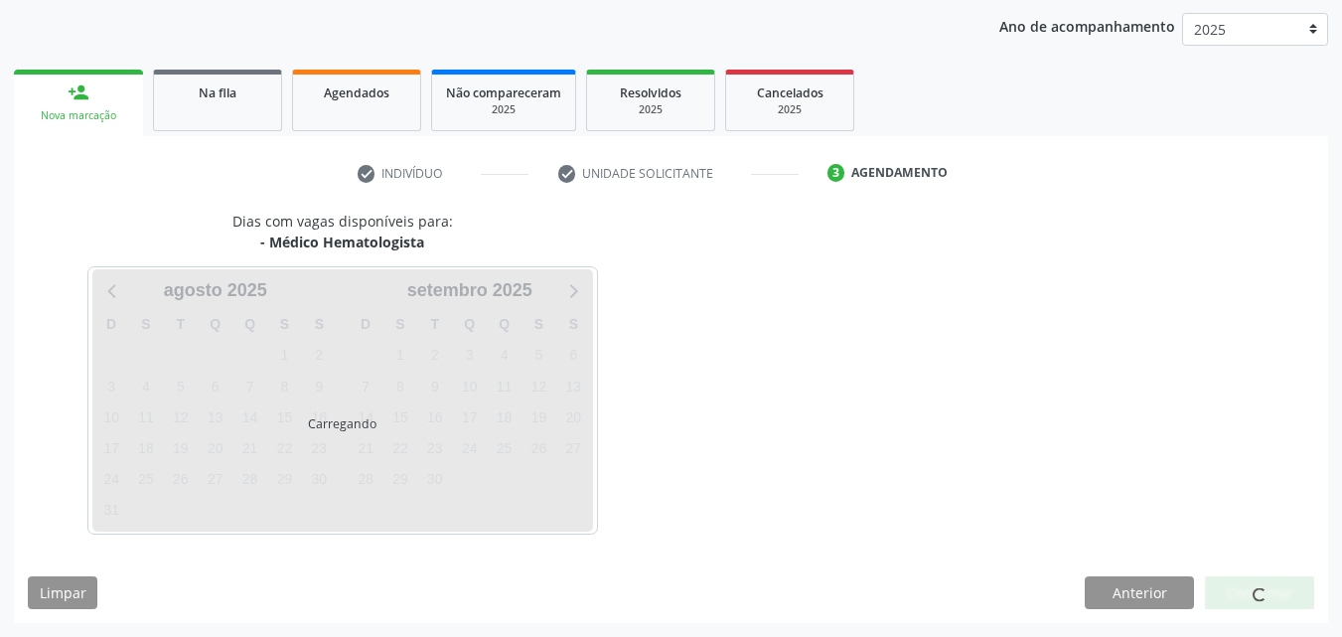
scroll to position [227, 0]
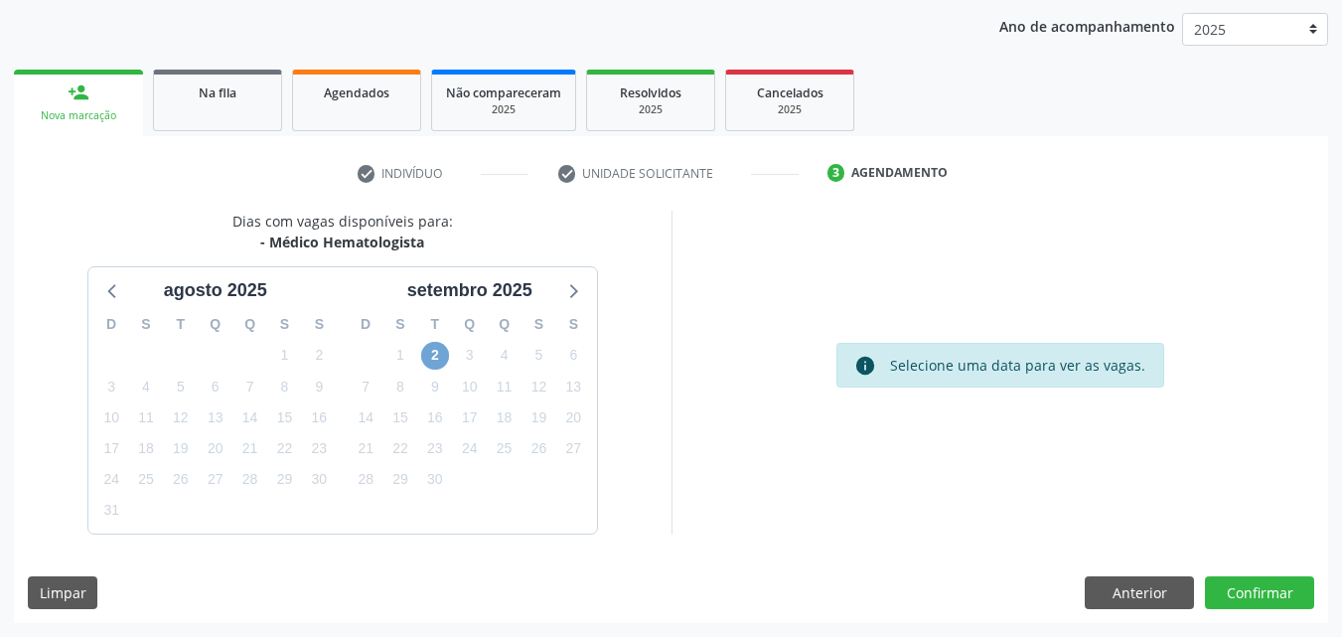
click at [430, 356] on span "2" at bounding box center [435, 356] width 28 height 28
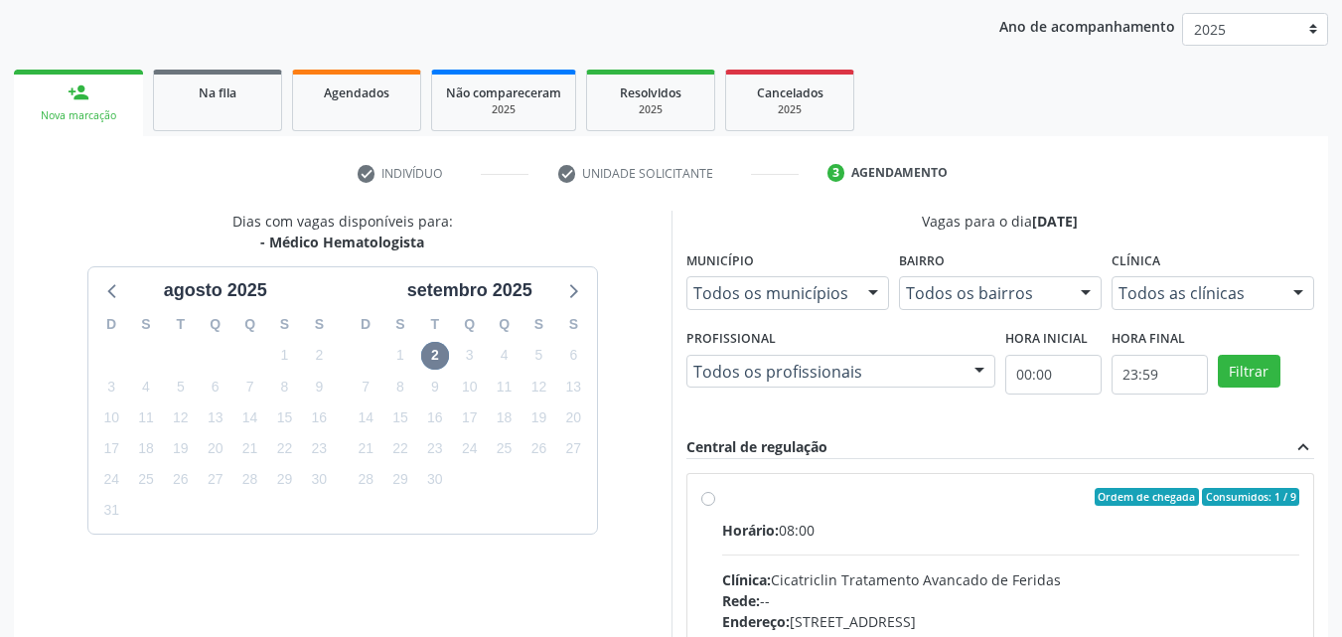
click at [716, 505] on div "Ordem de chegada Consumidos: 1 / 9 Horário: 08:00 Clínica: Cicatriclin Tratamen…" at bounding box center [1000, 640] width 599 height 305
radio input "true"
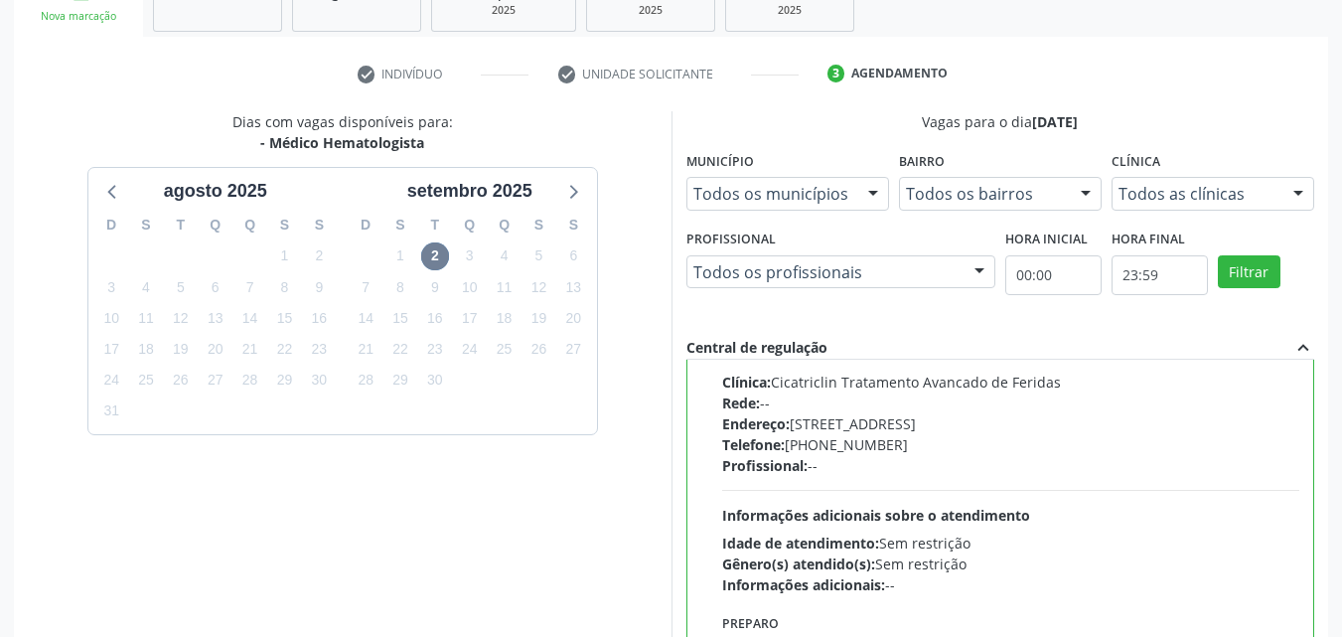
scroll to position [550, 0]
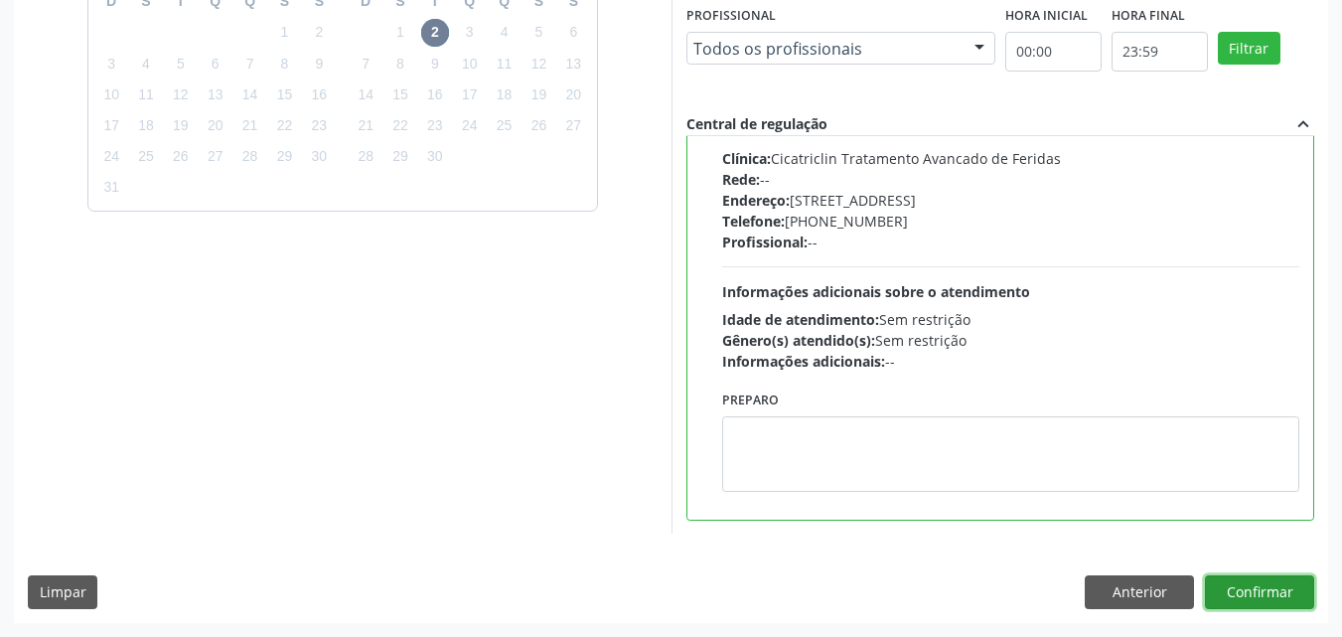
click at [1249, 590] on button "Confirmar" at bounding box center [1259, 592] width 109 height 34
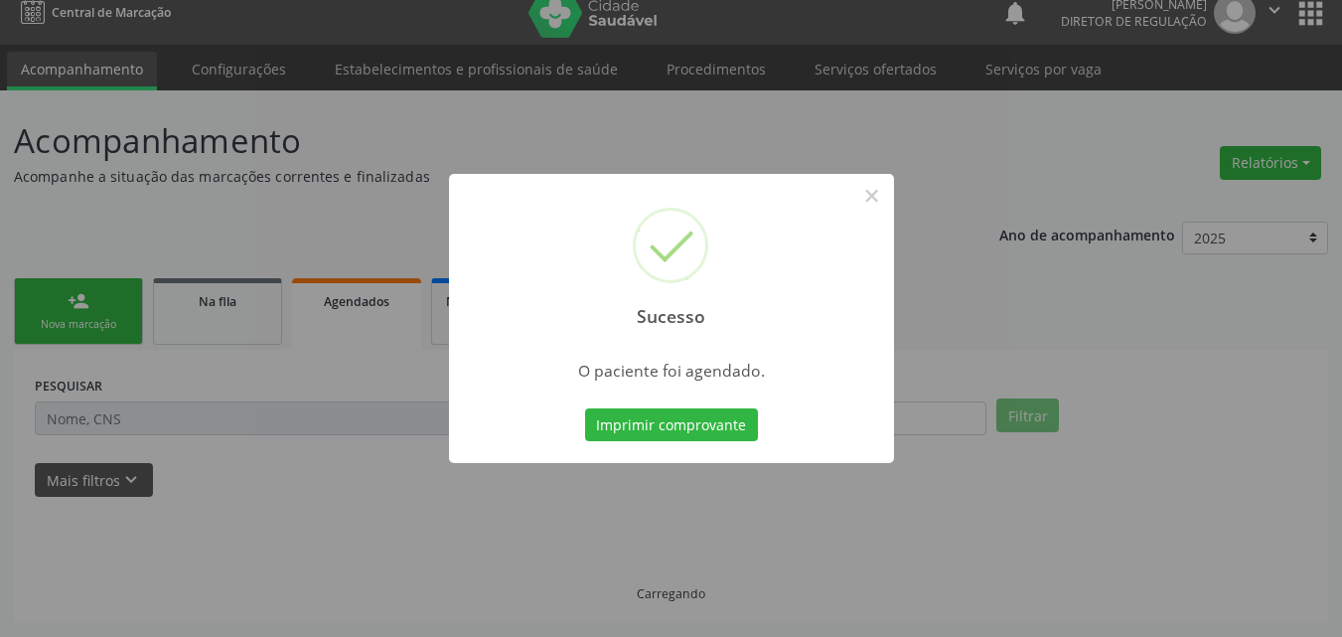
scroll to position [19, 0]
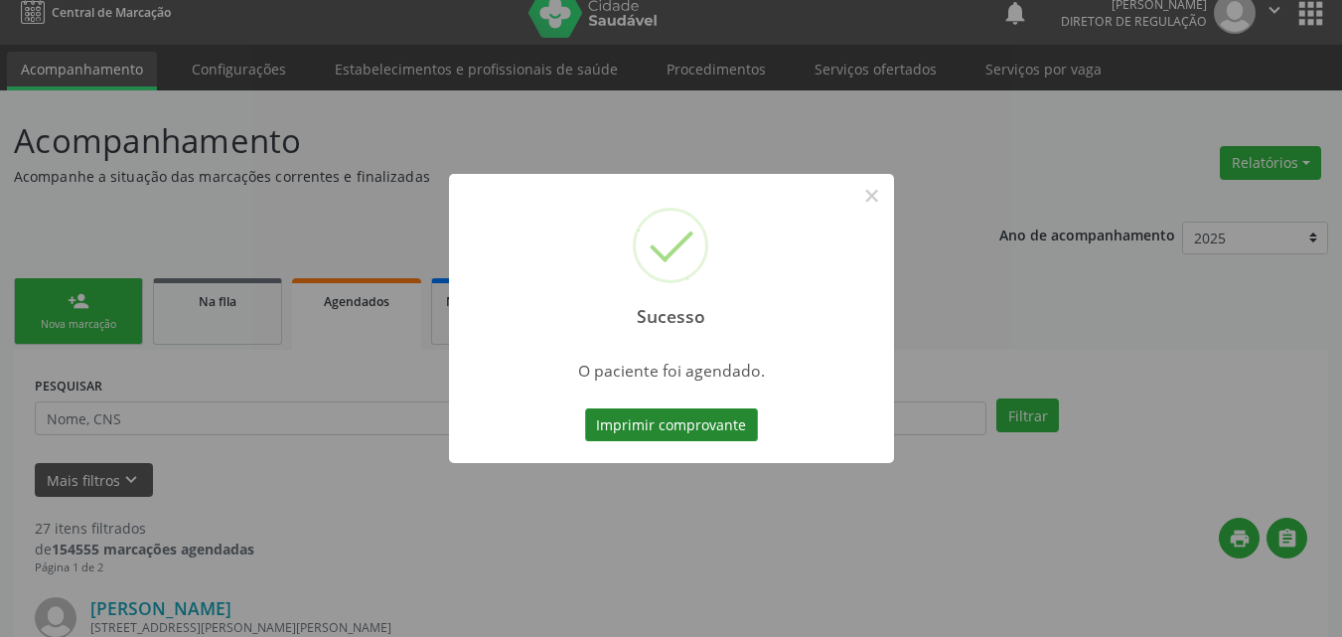
click at [638, 422] on button "Imprimir comprovante" at bounding box center [671, 425] width 173 height 34
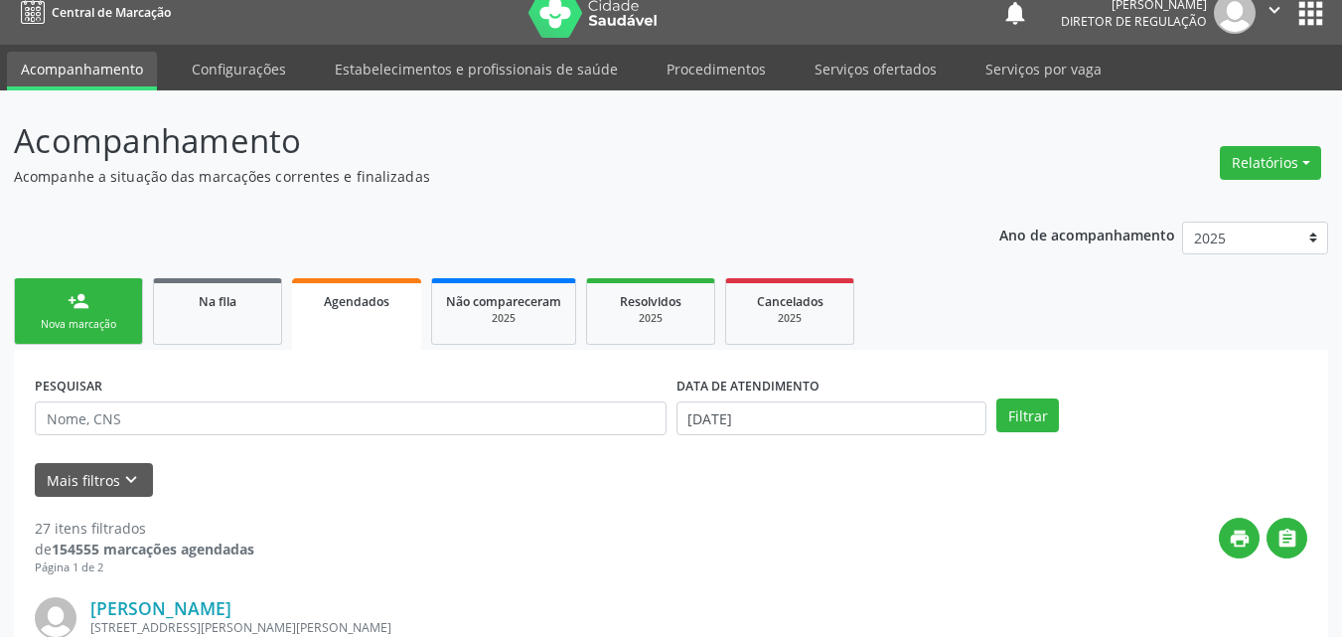
click at [116, 313] on link "person_add Nova marcação" at bounding box center [78, 311] width 129 height 67
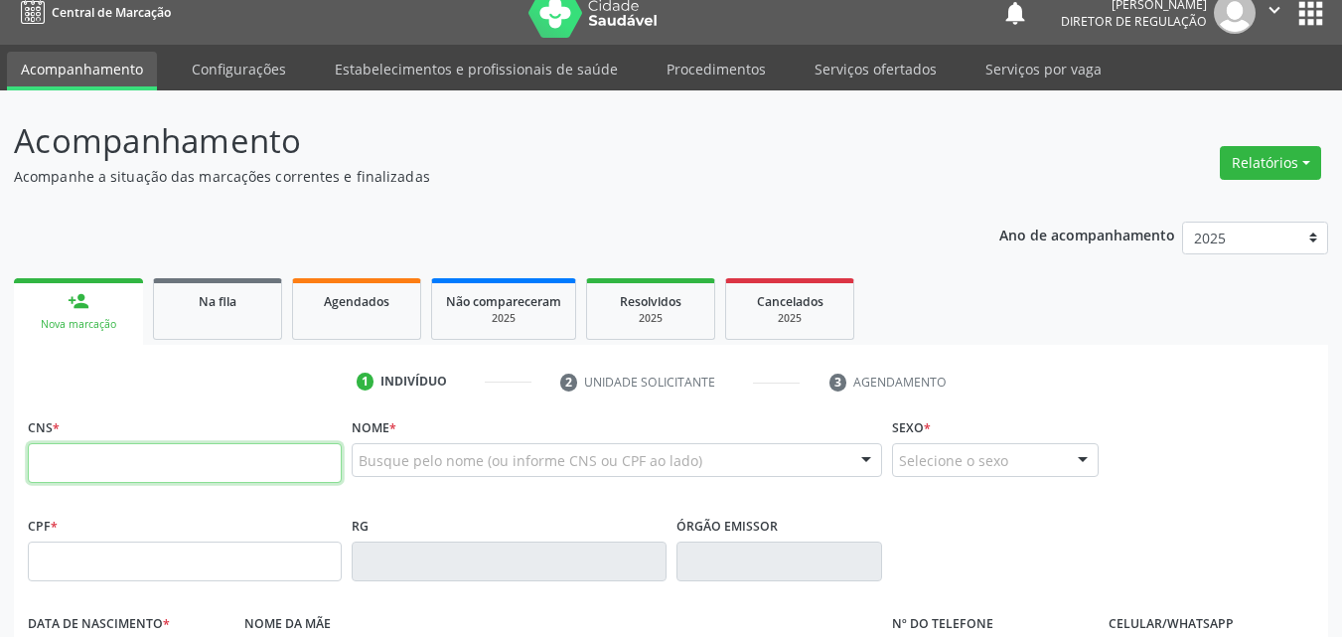
drag, startPoint x: 115, startPoint y: 483, endPoint x: 122, endPoint y: 472, distance: 13.0
click at [117, 482] on input "text" at bounding box center [185, 463] width 314 height 40
type input "702 3011 4683 5319"
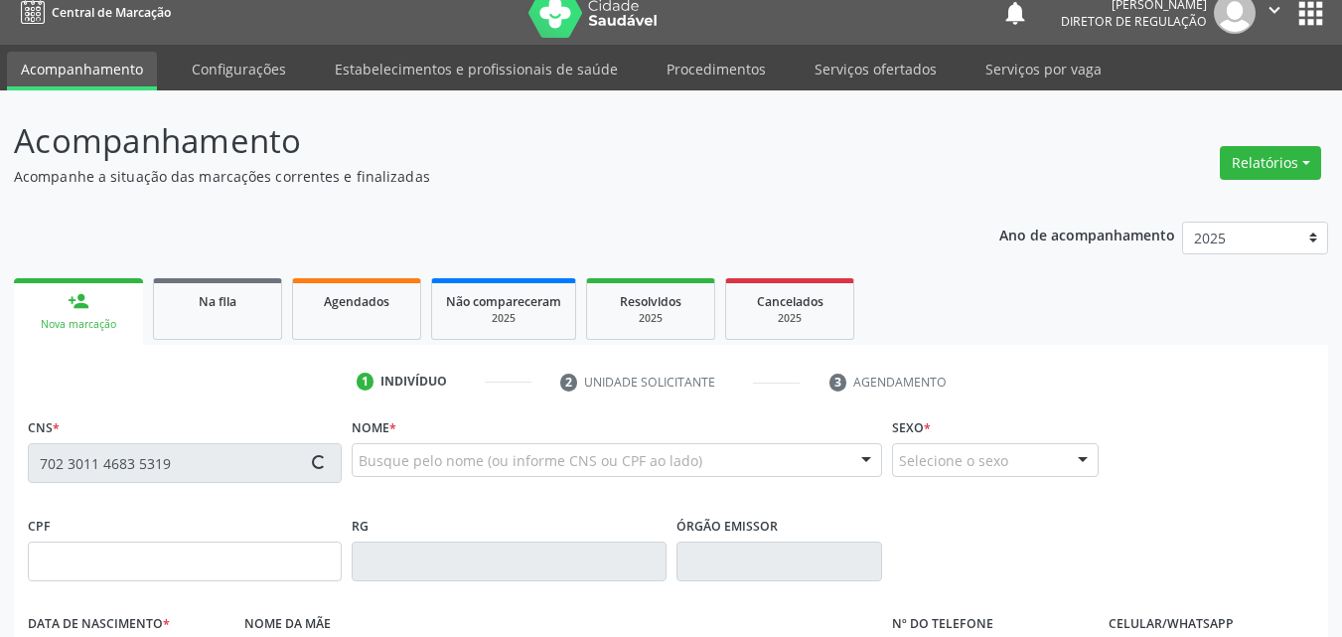
type input "21/09/1986"
type input "Rita Firmina de Sousa"
type input "(87) 98806-4274"
type input "S/N"
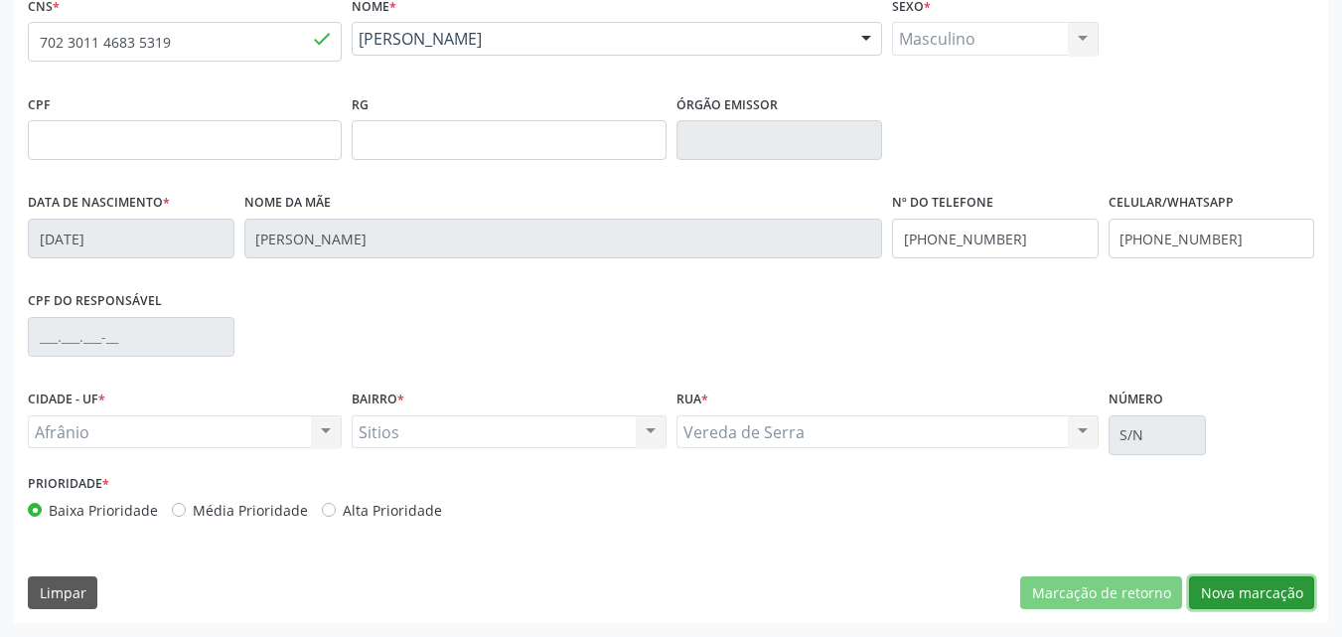
click at [1238, 597] on button "Nova marcação" at bounding box center [1251, 593] width 125 height 34
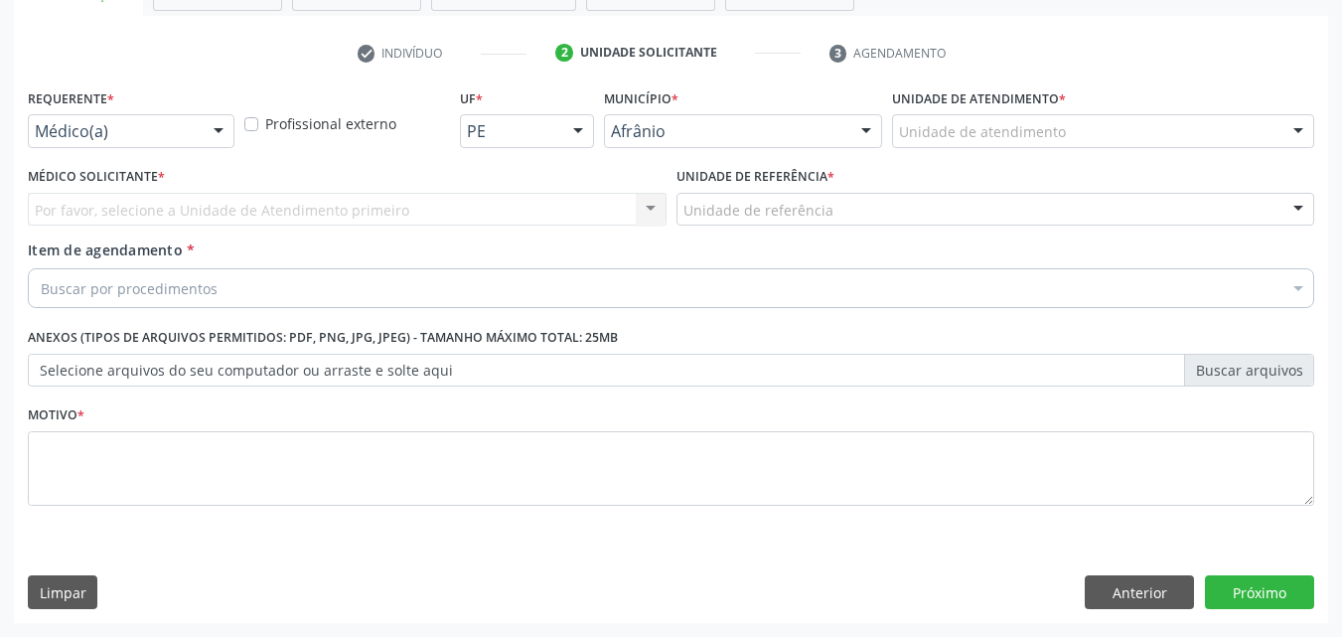
scroll to position [348, 0]
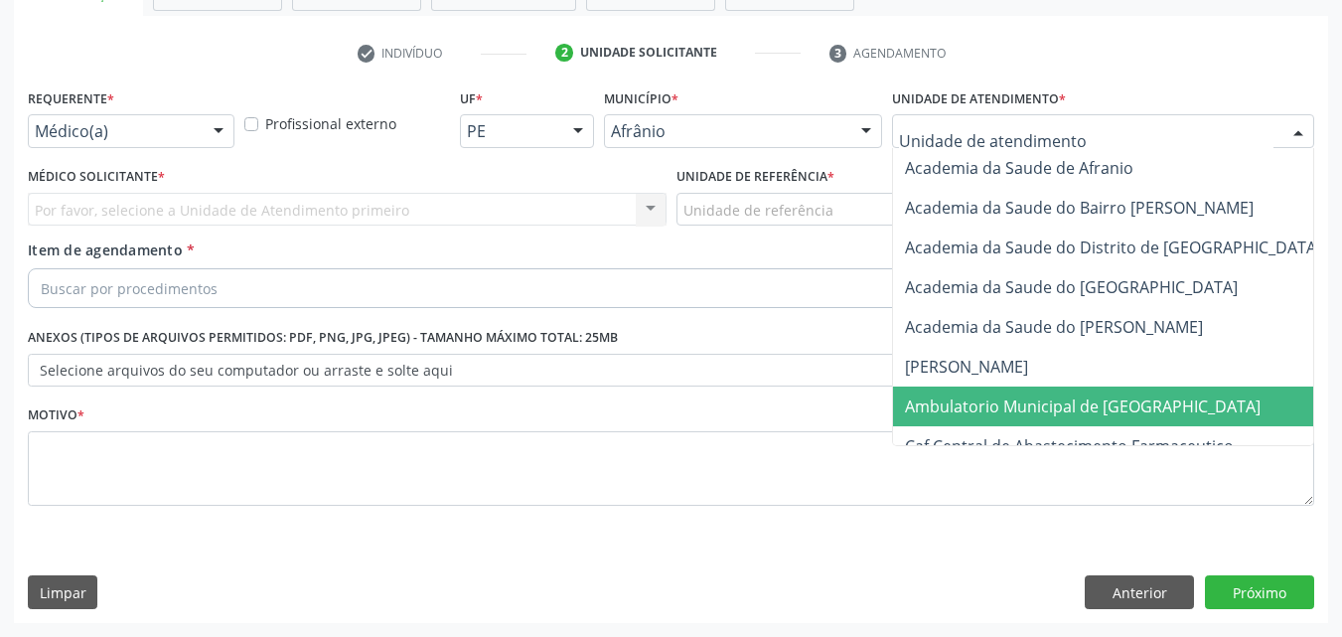
click at [1057, 406] on span "Ambulatorio Municipal de [GEOGRAPHIC_DATA]" at bounding box center [1083, 406] width 356 height 22
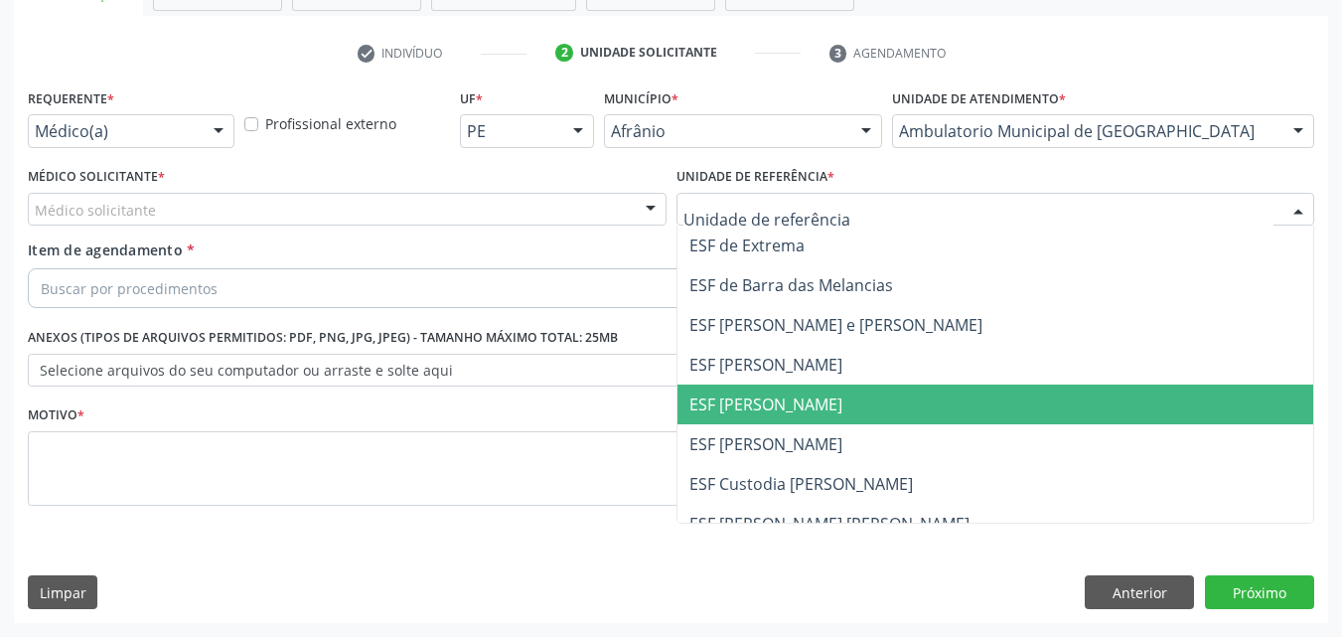
click at [793, 400] on span "ESF [PERSON_NAME]" at bounding box center [765, 404] width 153 height 22
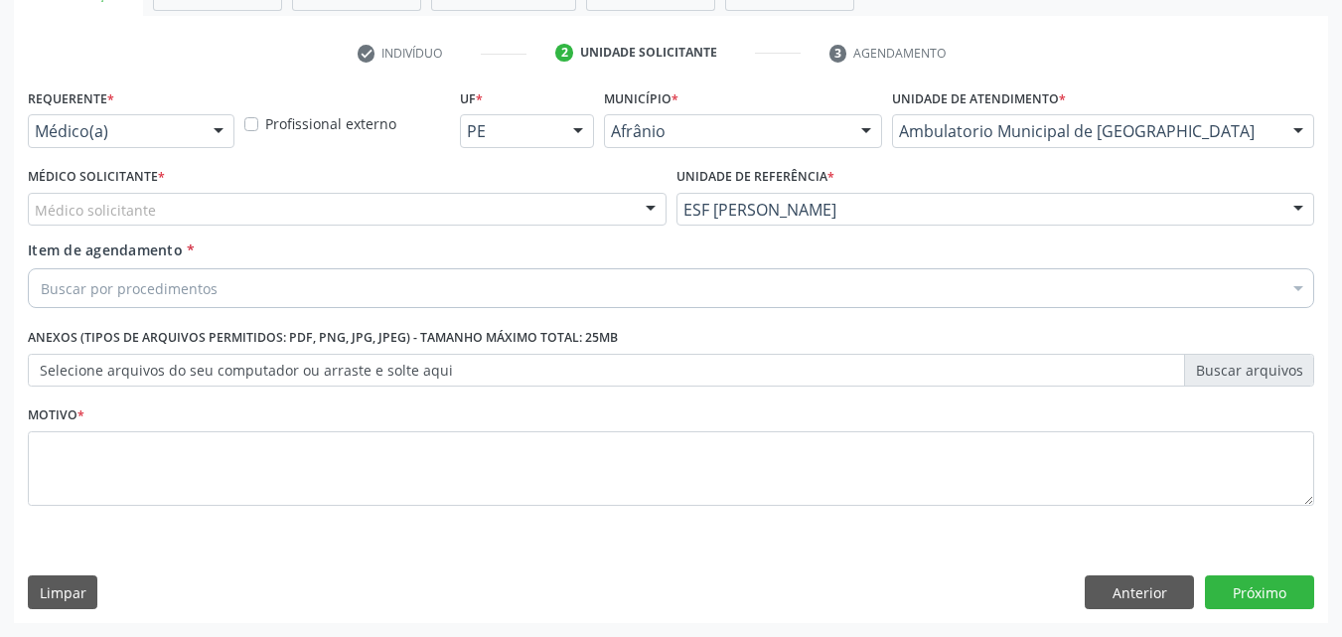
click at [403, 200] on div "Médico solicitante" at bounding box center [347, 210] width 639 height 34
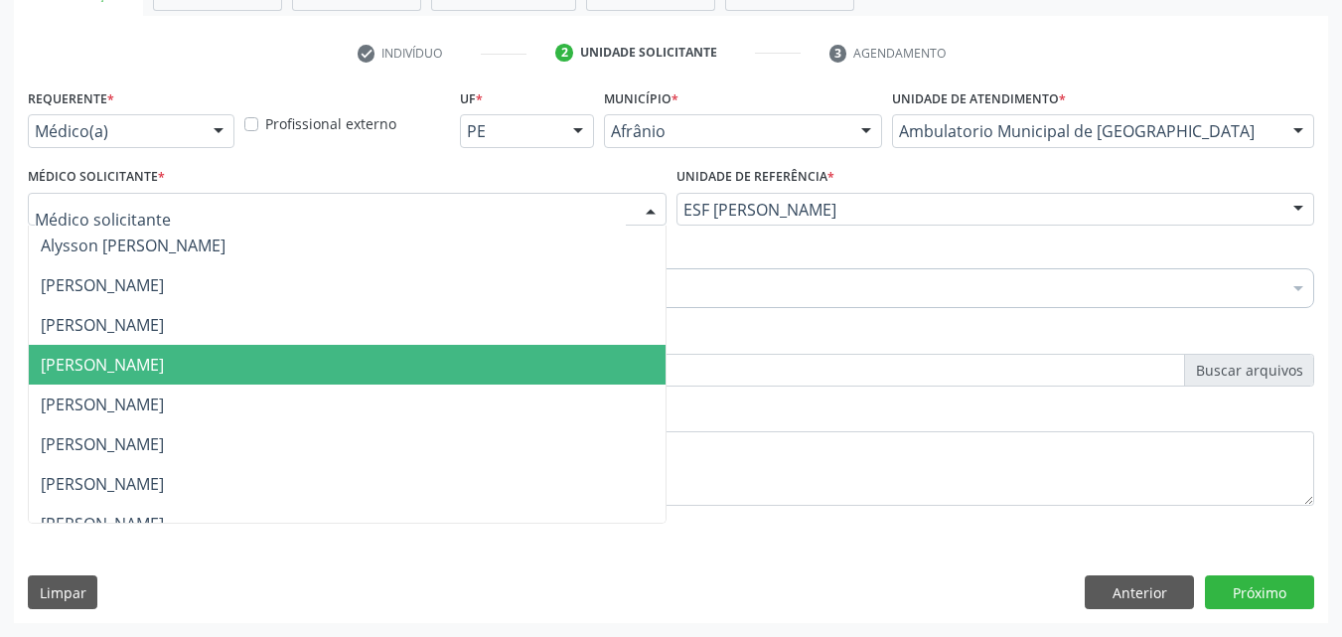
click at [378, 356] on span "[PERSON_NAME]" at bounding box center [347, 365] width 637 height 40
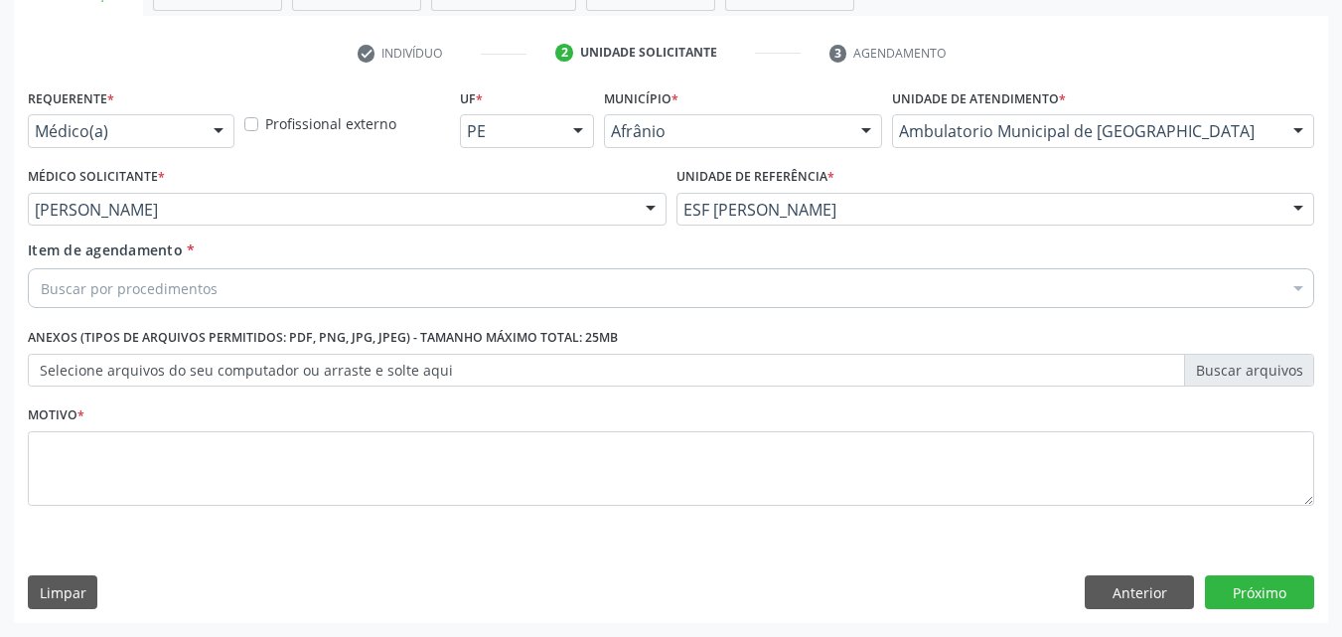
click at [263, 282] on div "Buscar por procedimentos" at bounding box center [671, 288] width 1286 height 40
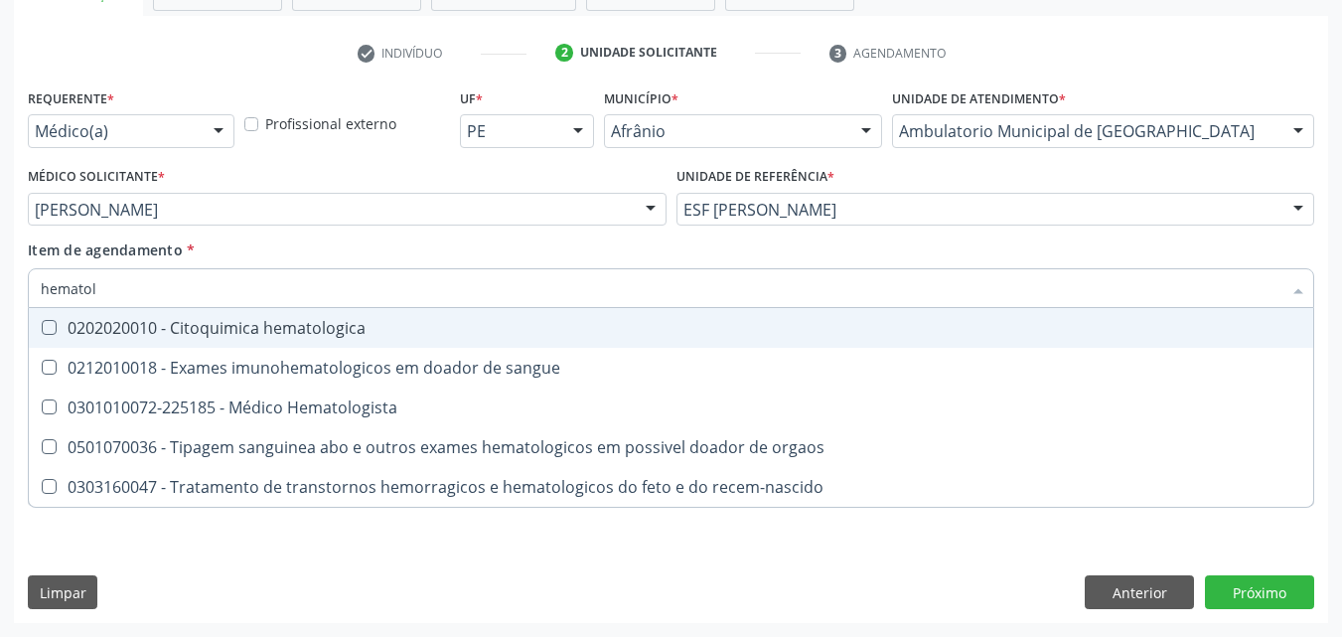
type input "hematolo"
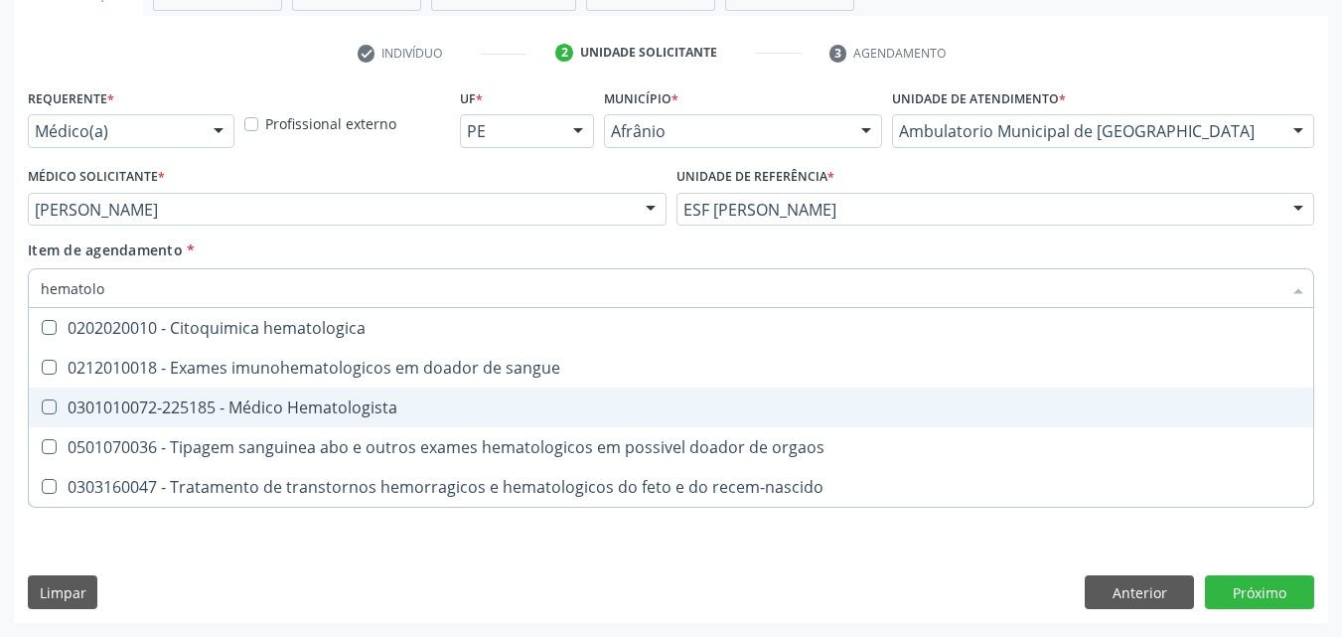
click at [328, 409] on div "0301010072-225185 - Médico Hematologista" at bounding box center [671, 407] width 1261 height 16
checkbox Hematologista "true"
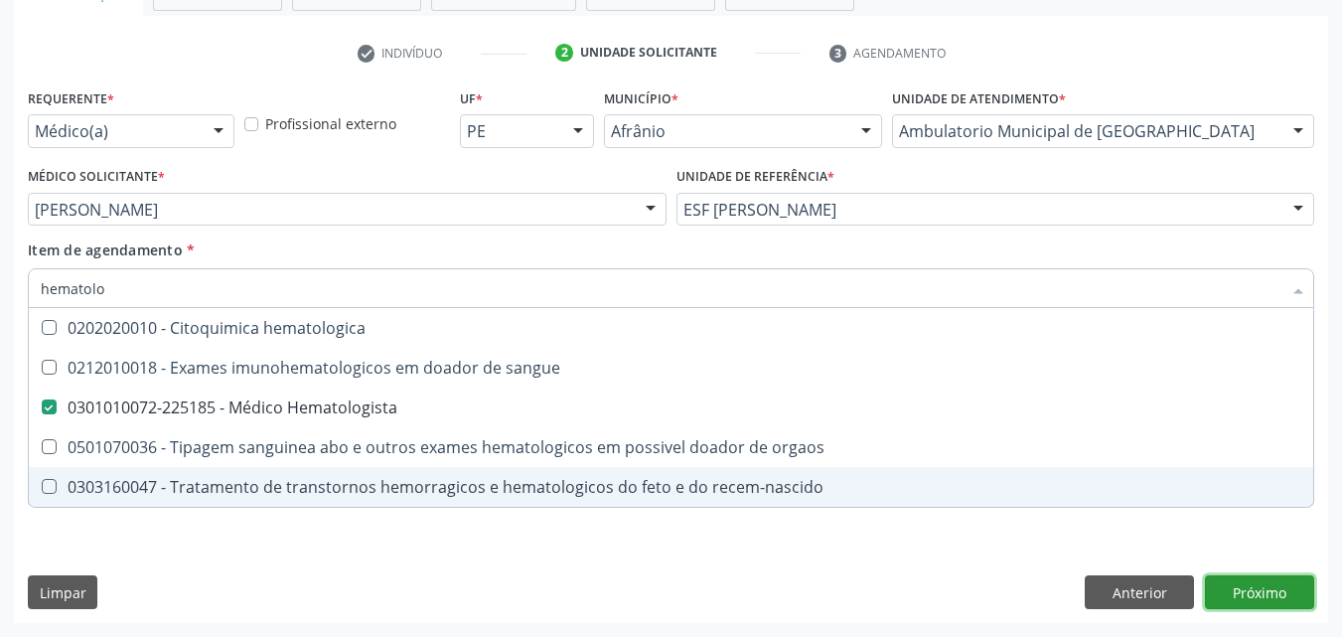
click at [1263, 596] on div "Requerente * Médico(a) Médico(a) Enfermeiro(a) Paciente Nenhum resultado encont…" at bounding box center [671, 352] width 1314 height 539
checkbox sangue "true"
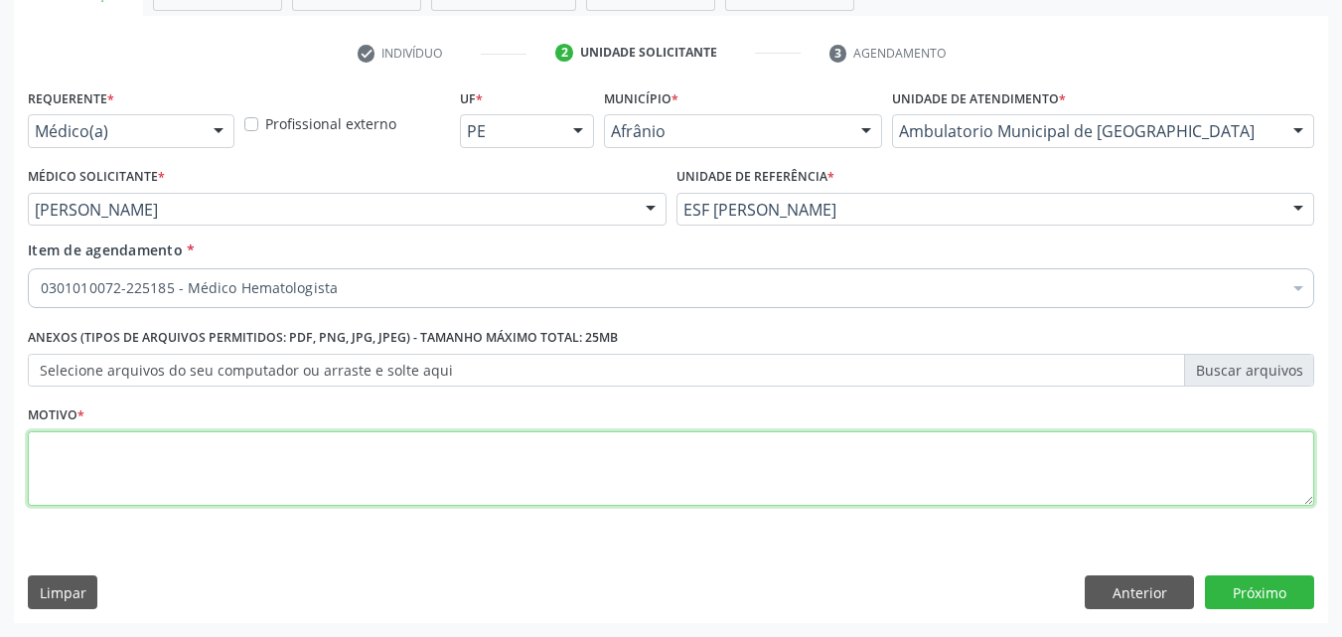
click at [367, 467] on textarea at bounding box center [671, 468] width 1286 height 75
type textarea "*"
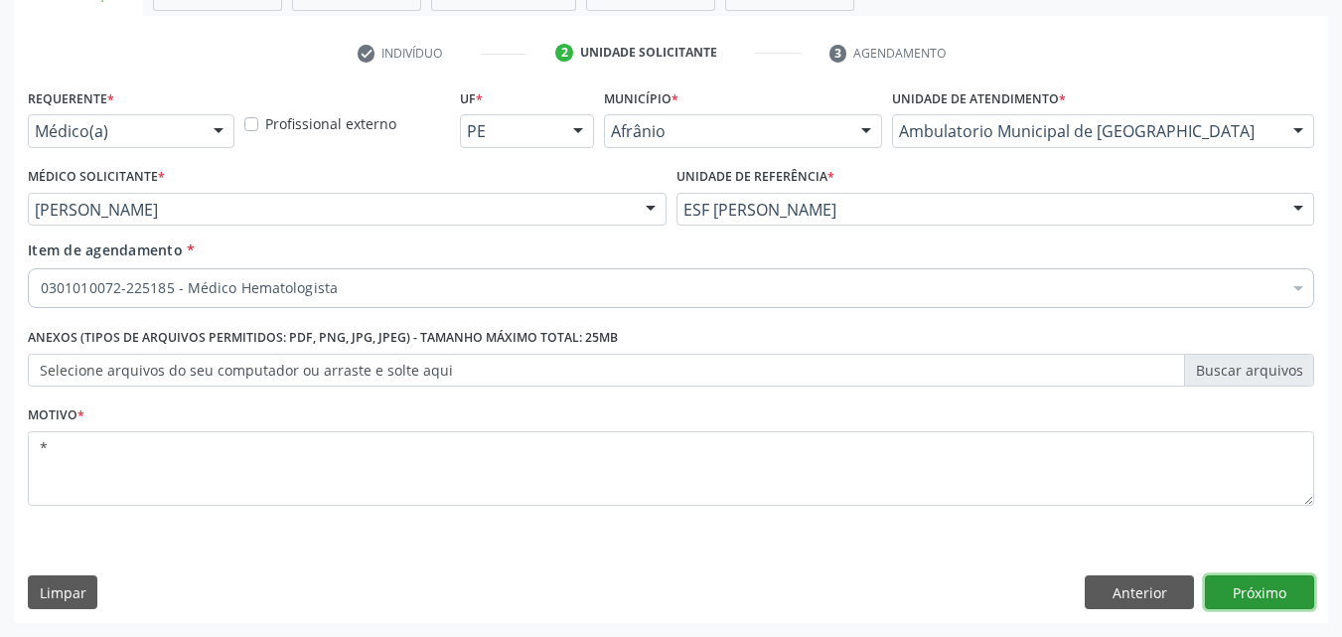
click at [1249, 589] on button "Próximo" at bounding box center [1259, 592] width 109 height 34
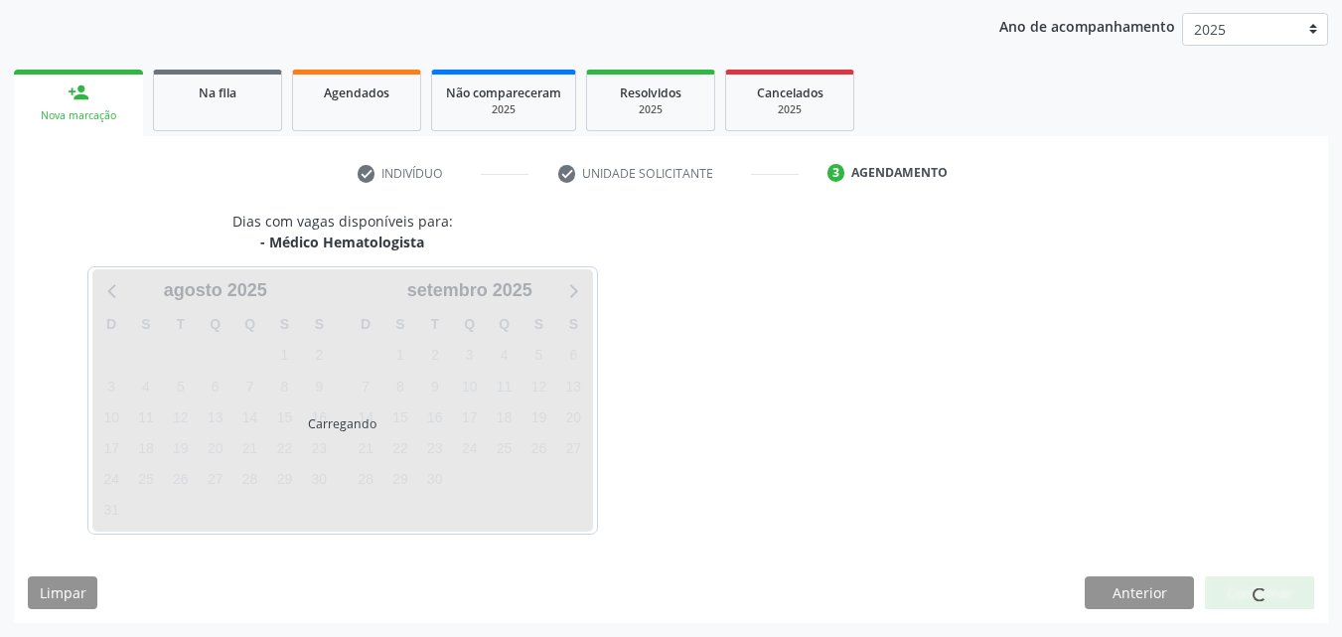
scroll to position [227, 0]
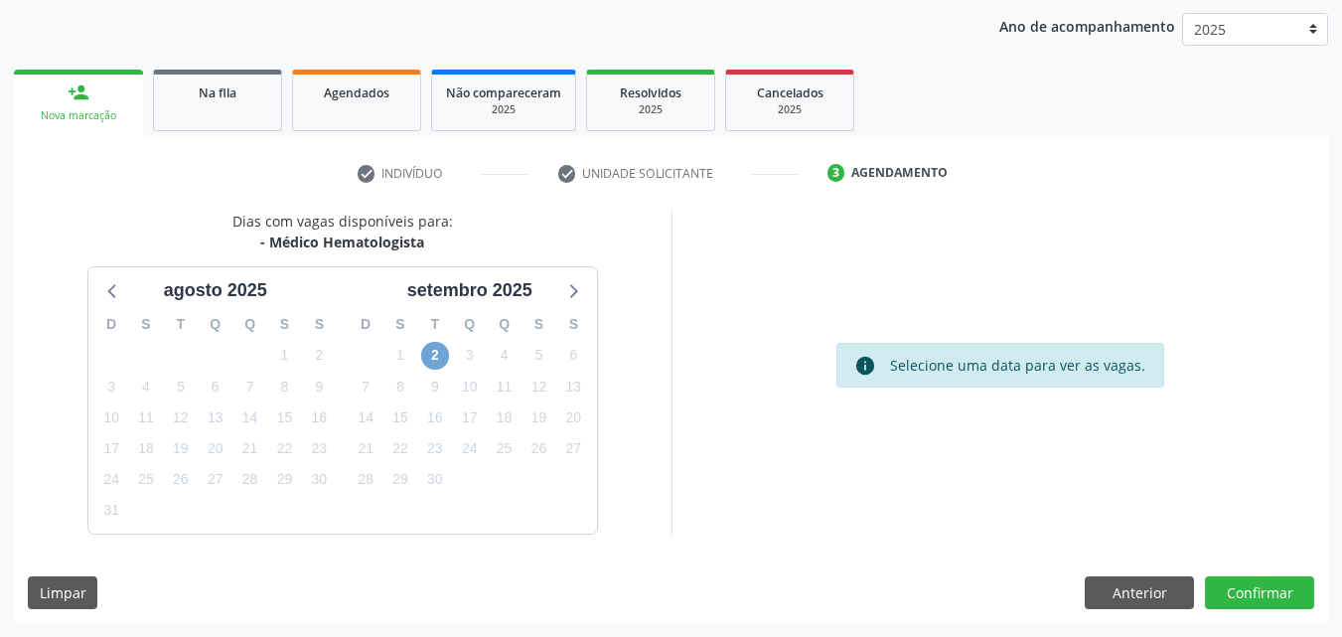
click at [437, 353] on span "2" at bounding box center [435, 356] width 28 height 28
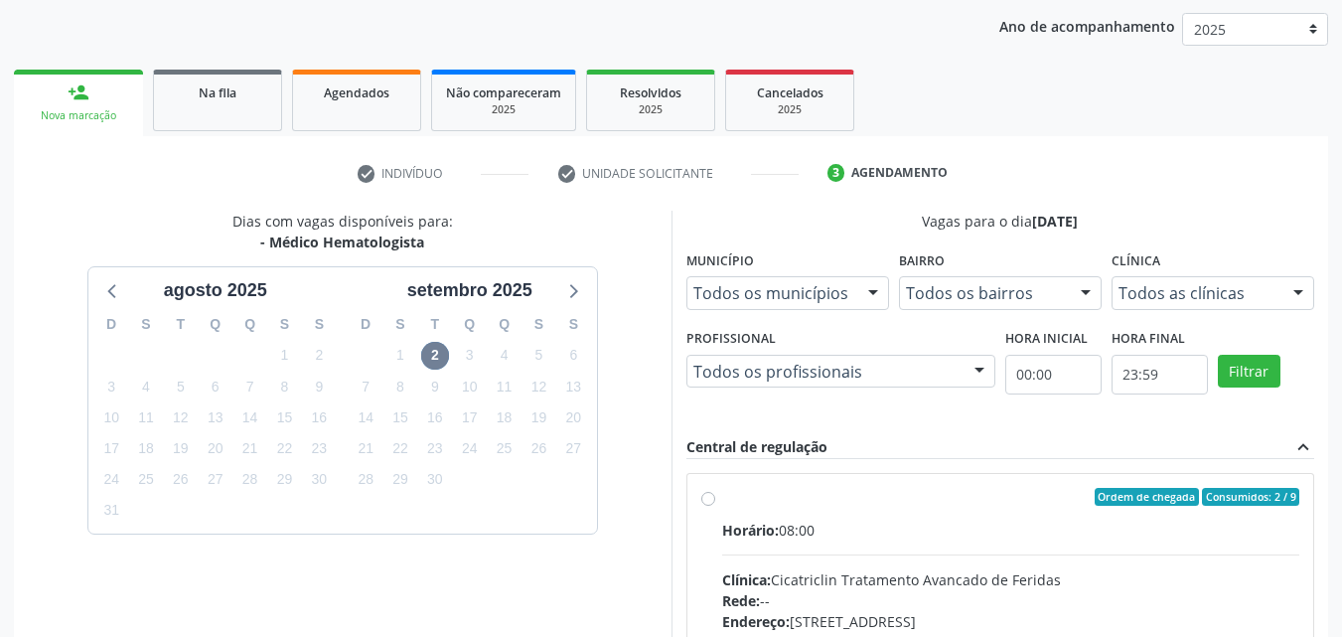
click at [744, 495] on div "Ordem de chegada Consumidos: 2 / 9" at bounding box center [1011, 497] width 578 height 18
click at [715, 495] on input "Ordem de chegada Consumidos: 2 / 9 Horário: 08:00 Clínica: Cicatriclin Tratamen…" at bounding box center [708, 497] width 14 height 18
radio input "true"
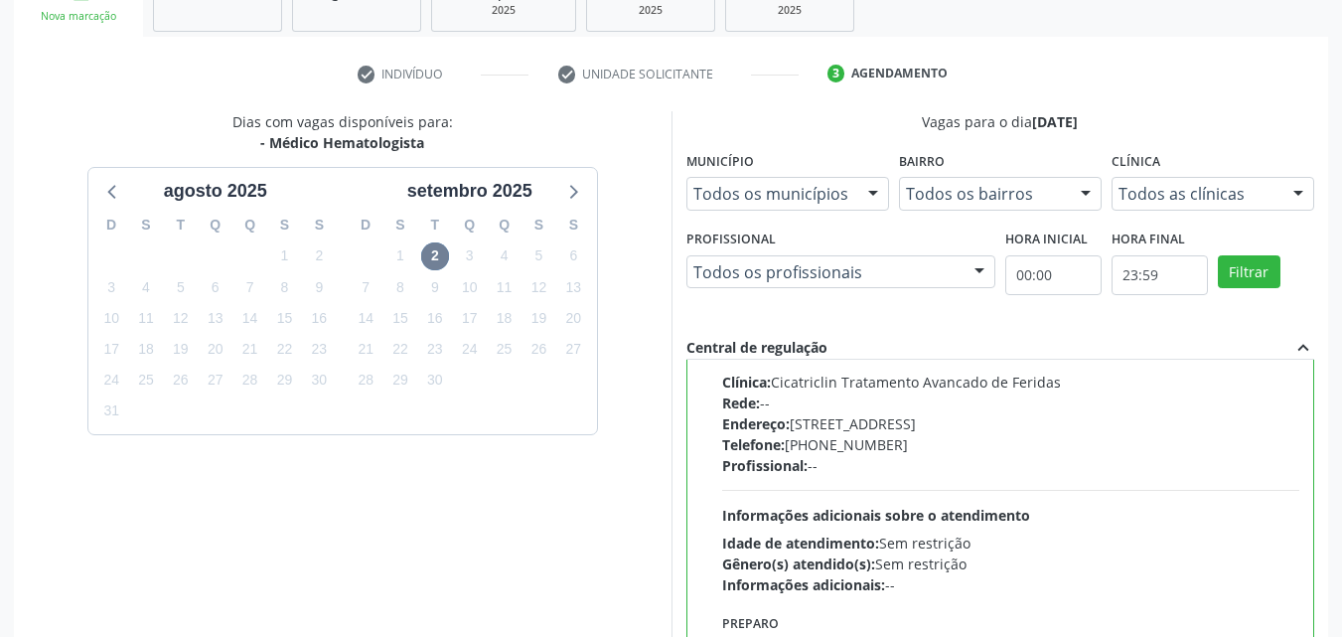
scroll to position [550, 0]
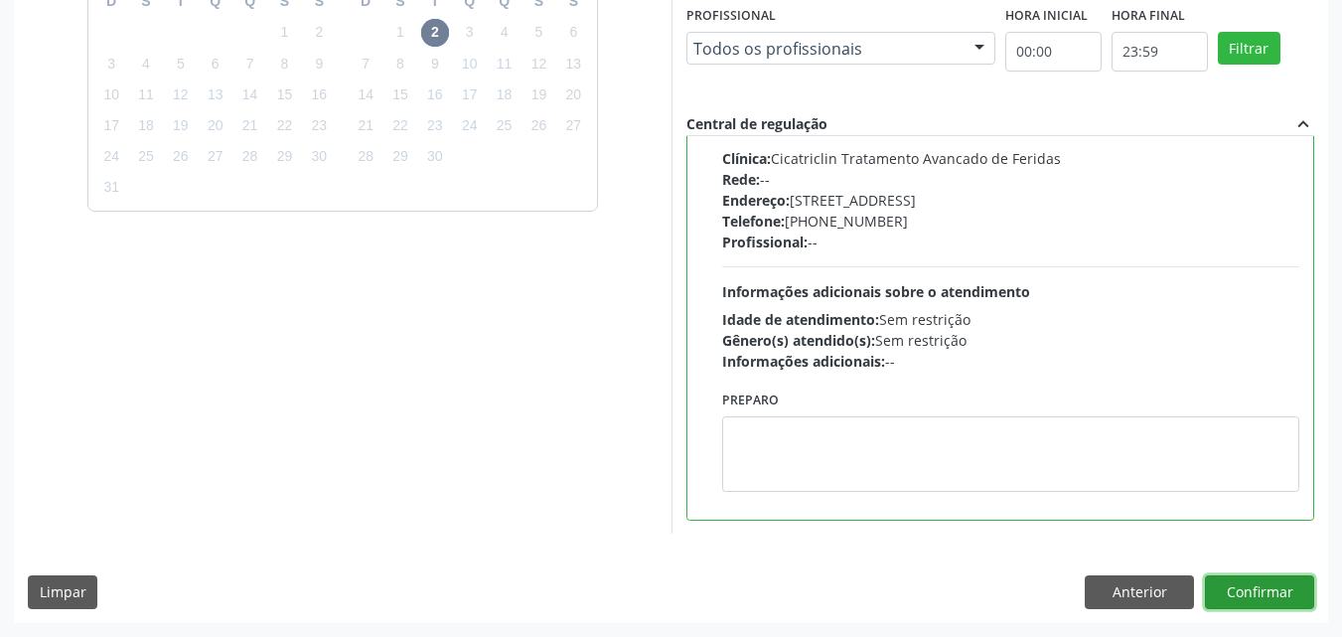
click at [1276, 590] on button "Confirmar" at bounding box center [1259, 592] width 109 height 34
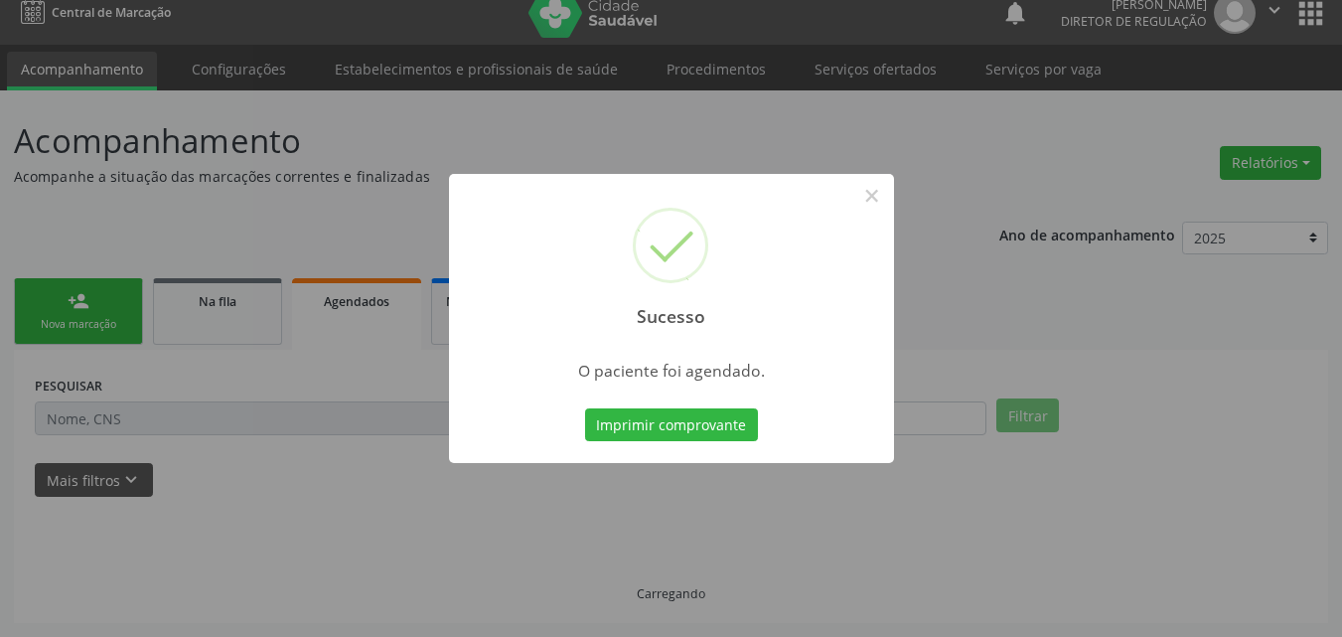
scroll to position [19, 0]
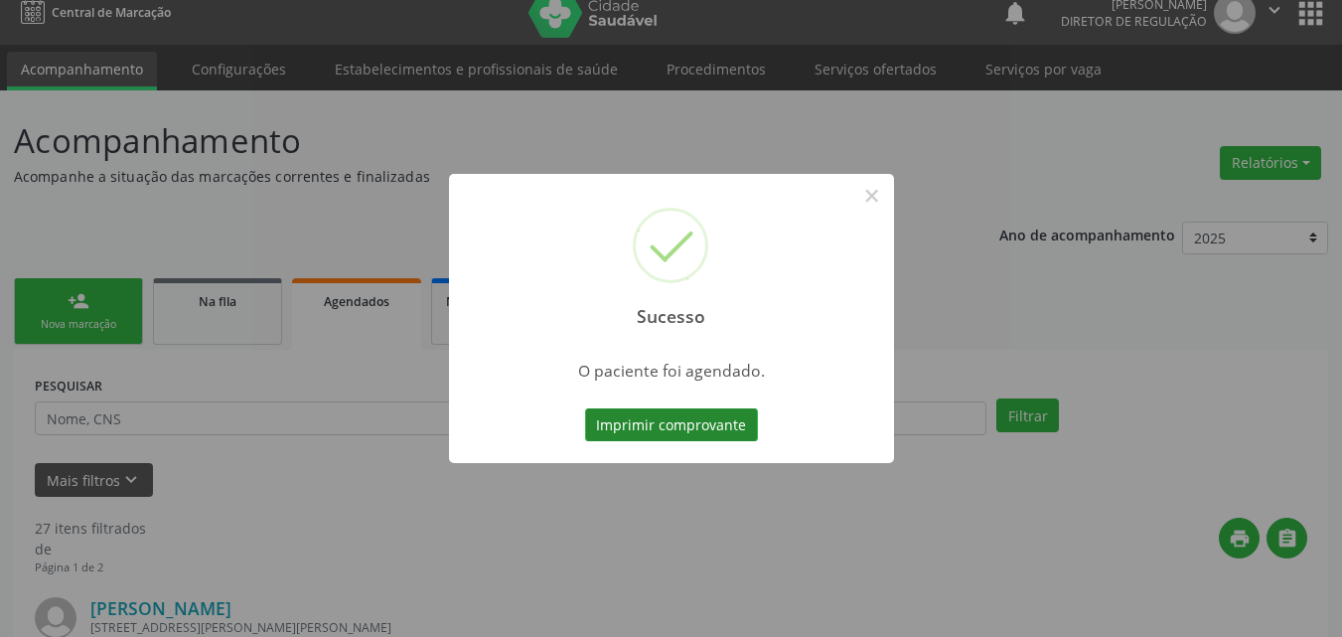
click at [664, 429] on button "Imprimir comprovante" at bounding box center [671, 425] width 173 height 34
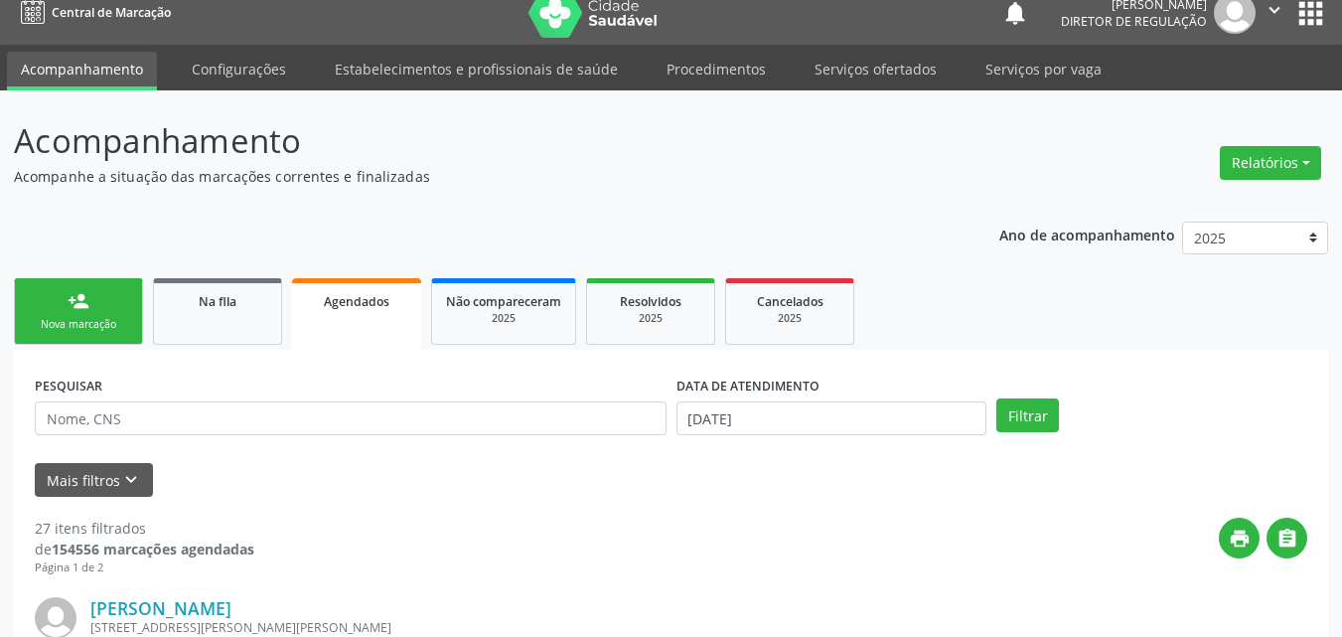
drag, startPoint x: 101, startPoint y: 313, endPoint x: 109, endPoint y: 287, distance: 27.0
click at [101, 312] on link "person_add Nova marcação" at bounding box center [78, 311] width 129 height 67
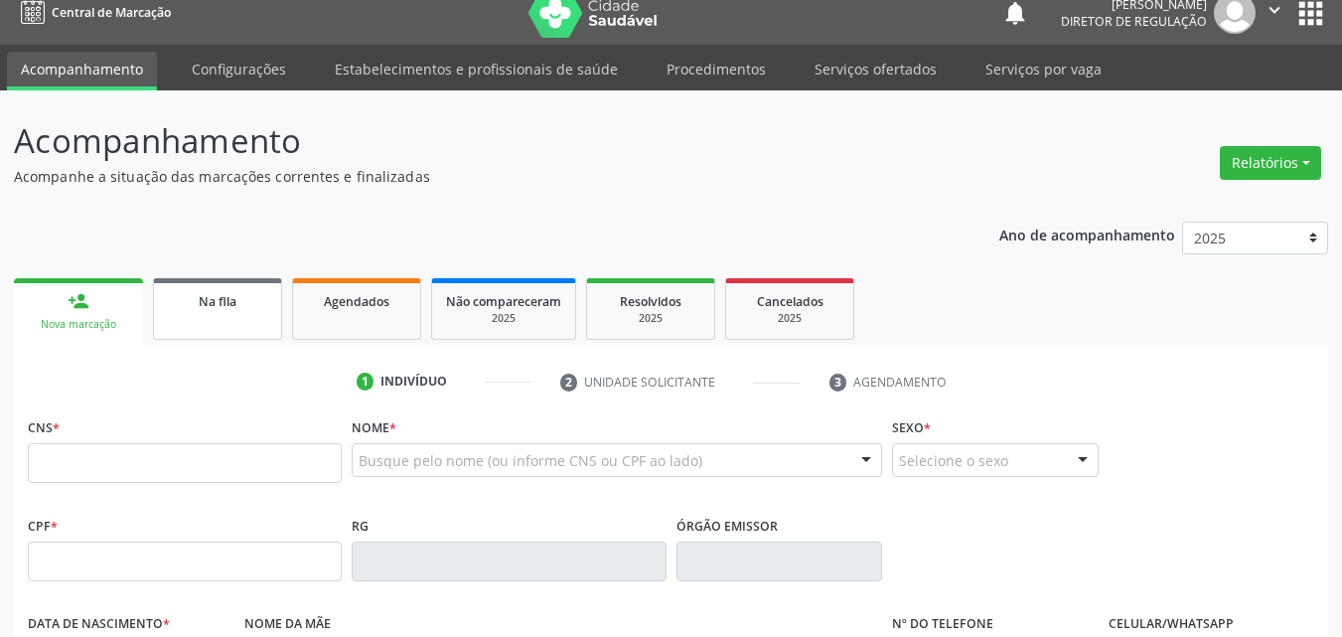
click at [237, 309] on div "Na fila" at bounding box center [217, 300] width 99 height 21
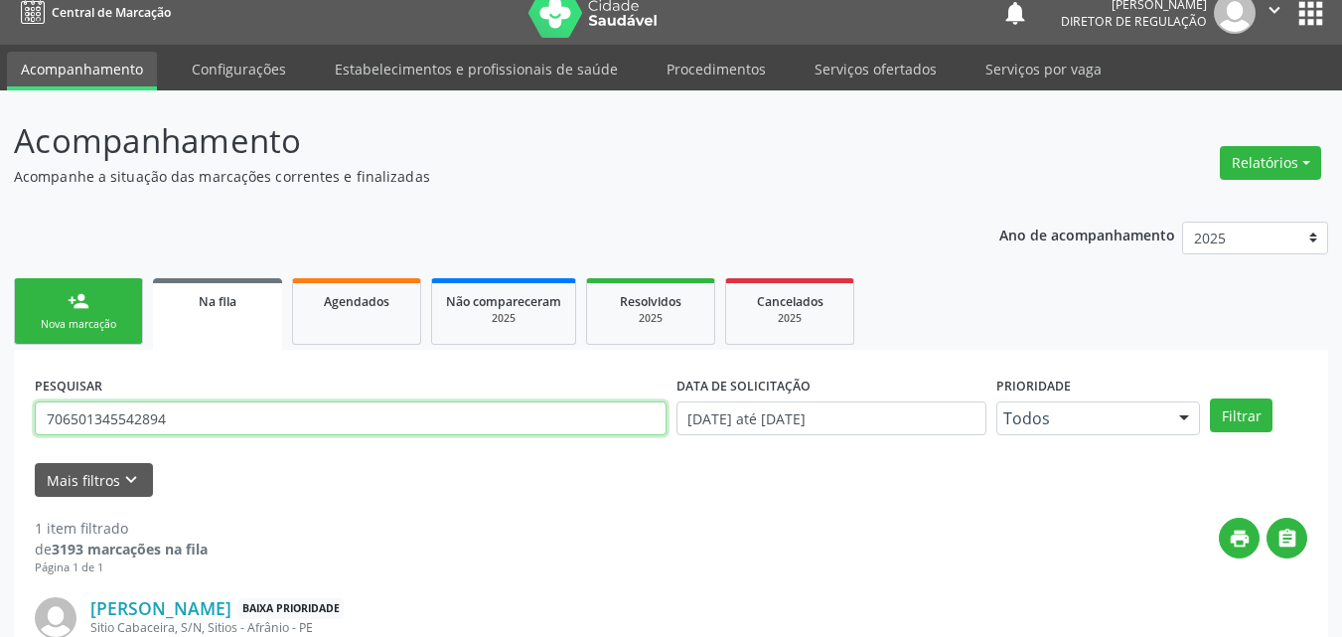
drag, startPoint x: 186, startPoint y: 420, endPoint x: 0, endPoint y: 384, distance: 189.2
click at [0, 405] on div "Acompanhamento Acompanhe a situação das marcações correntes e finalizadas Relat…" at bounding box center [671, 438] width 1342 height 697
click at [47, 417] on input "7" at bounding box center [351, 418] width 632 height 34
type input "700002522345804 7"
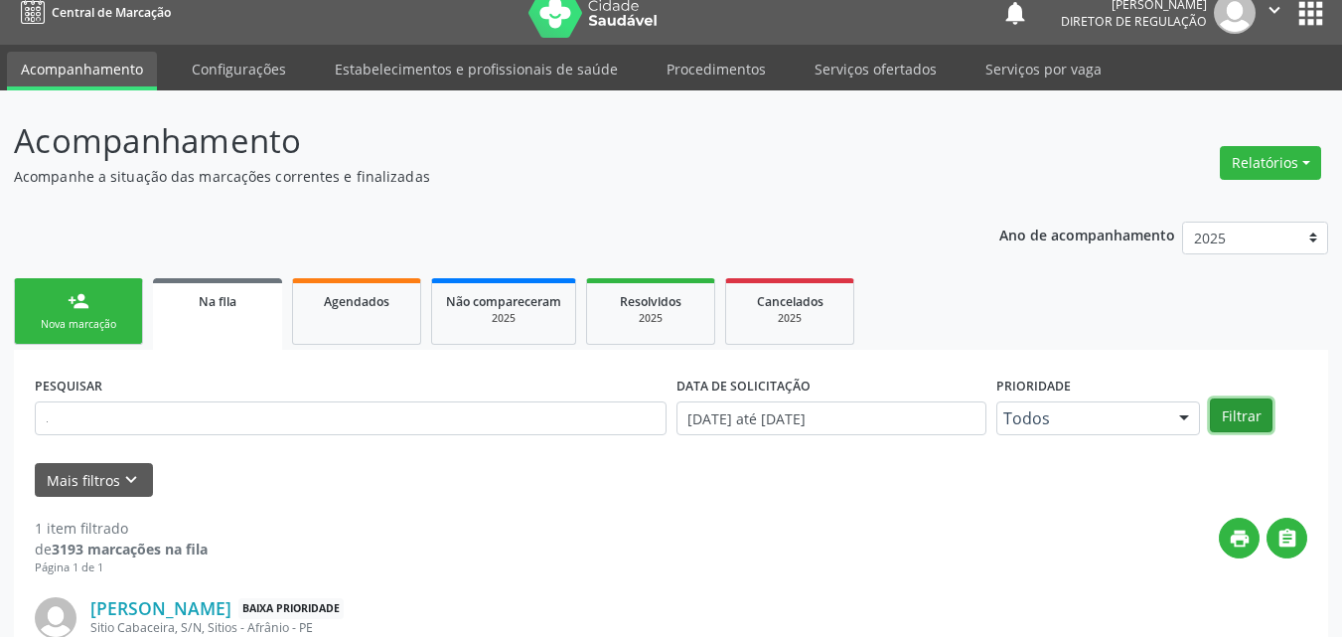
scroll to position [0, 0]
click at [1244, 411] on button "Filtrar" at bounding box center [1241, 415] width 63 height 34
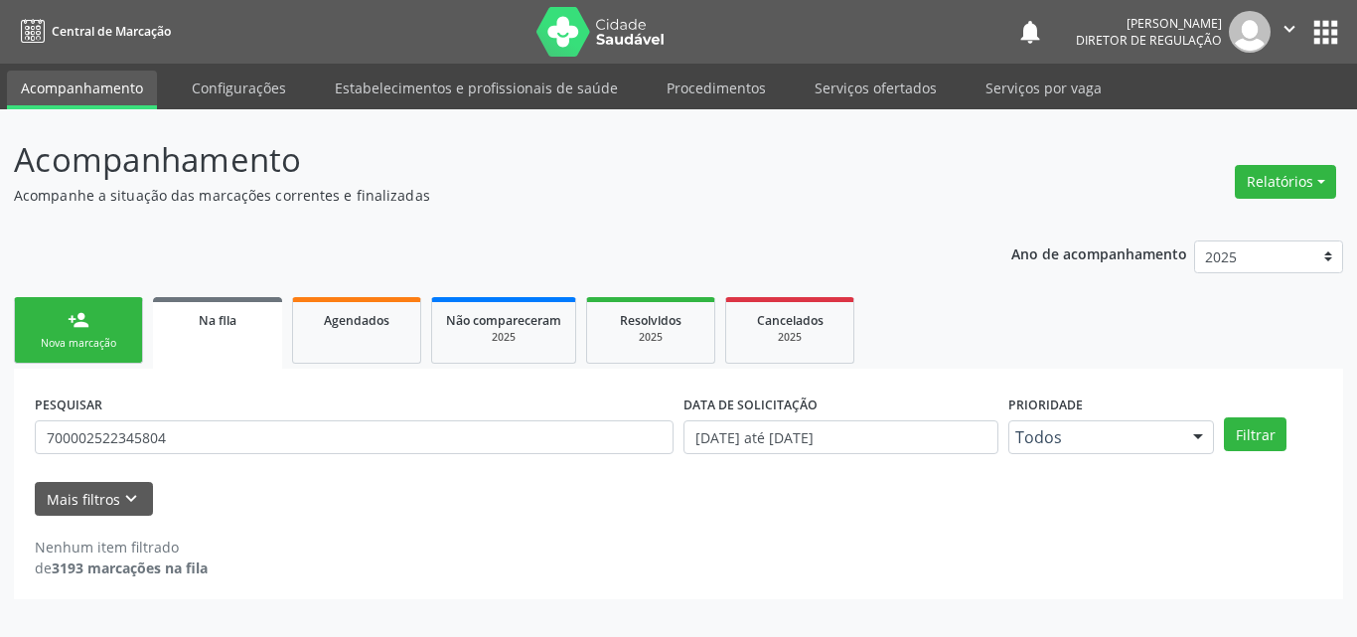
click at [112, 340] on div "Nova marcação" at bounding box center [78, 343] width 99 height 15
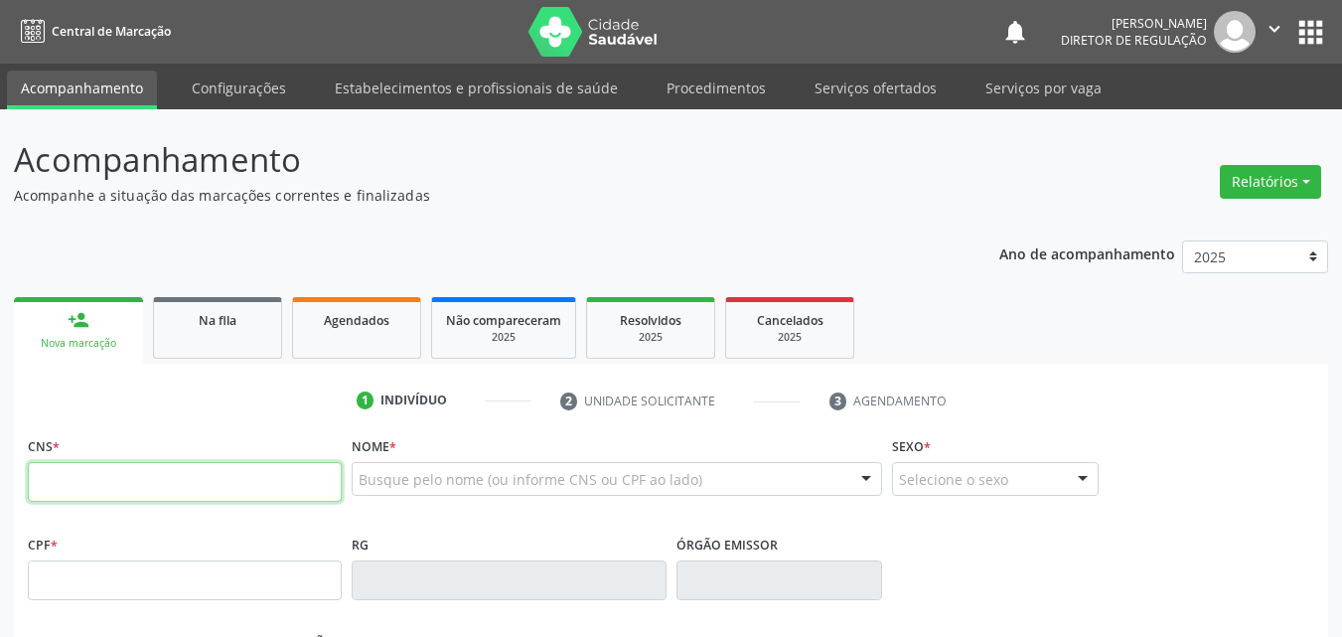
click at [102, 482] on input "text" at bounding box center [185, 482] width 314 height 40
type input "700 0025 2234 5804"
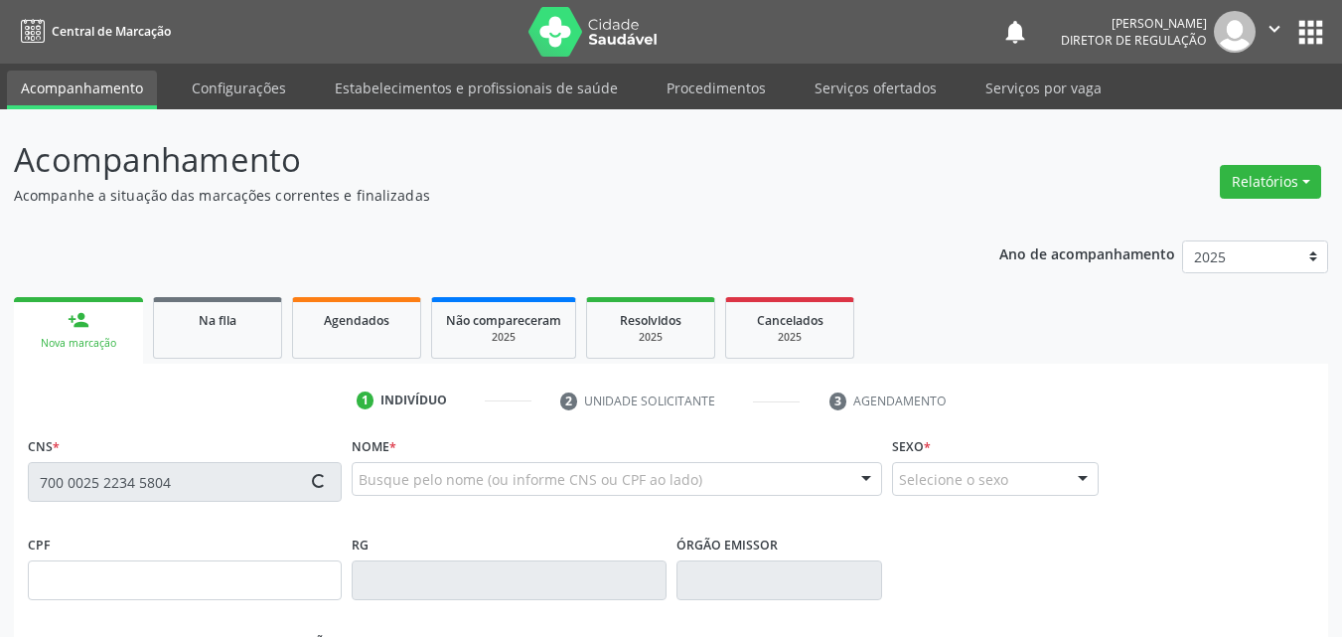
type input "763.354.884-34"
type input "09/12/1970"
type input "Maria Carolina dos Santos Silva"
type input "(87) 8839-8645"
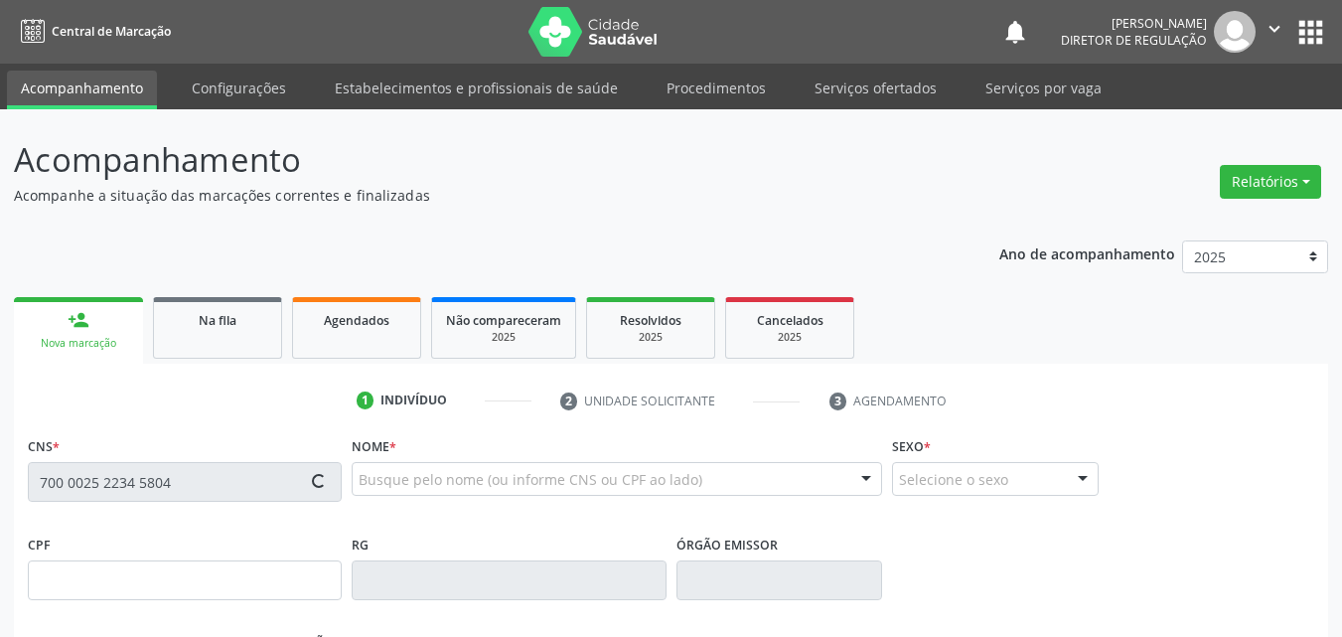
type input "042.117.294-03"
type input "S/N"
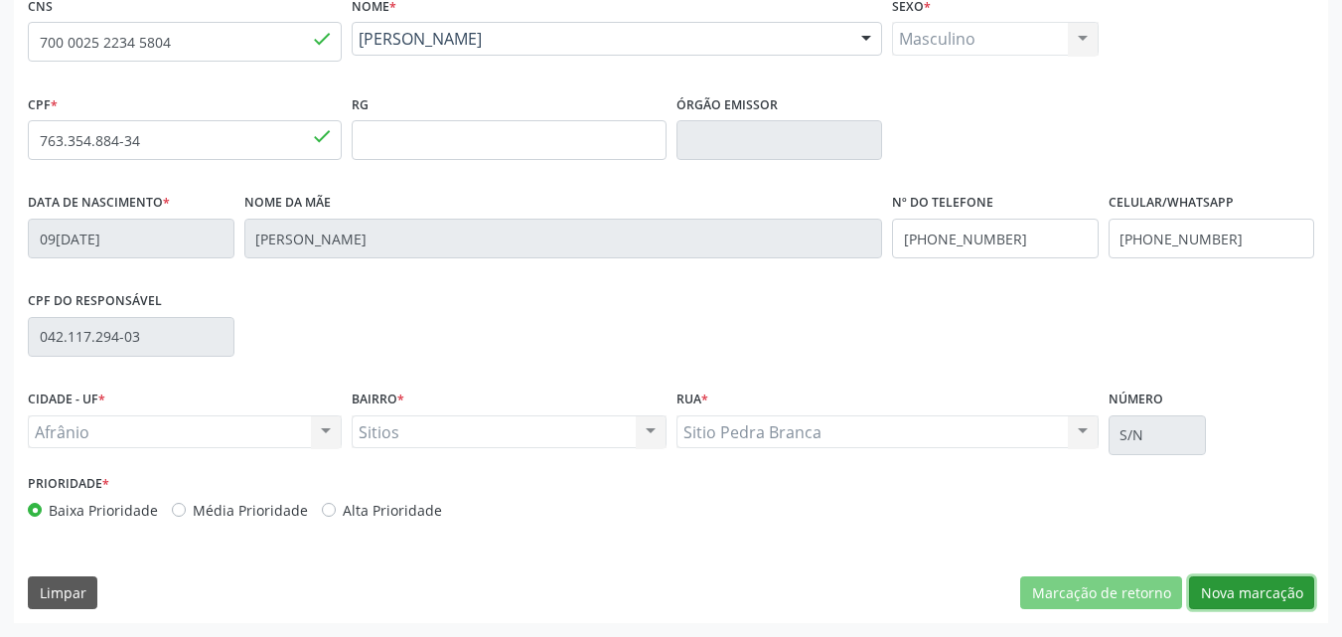
click at [1255, 591] on button "Nova marcação" at bounding box center [1251, 593] width 125 height 34
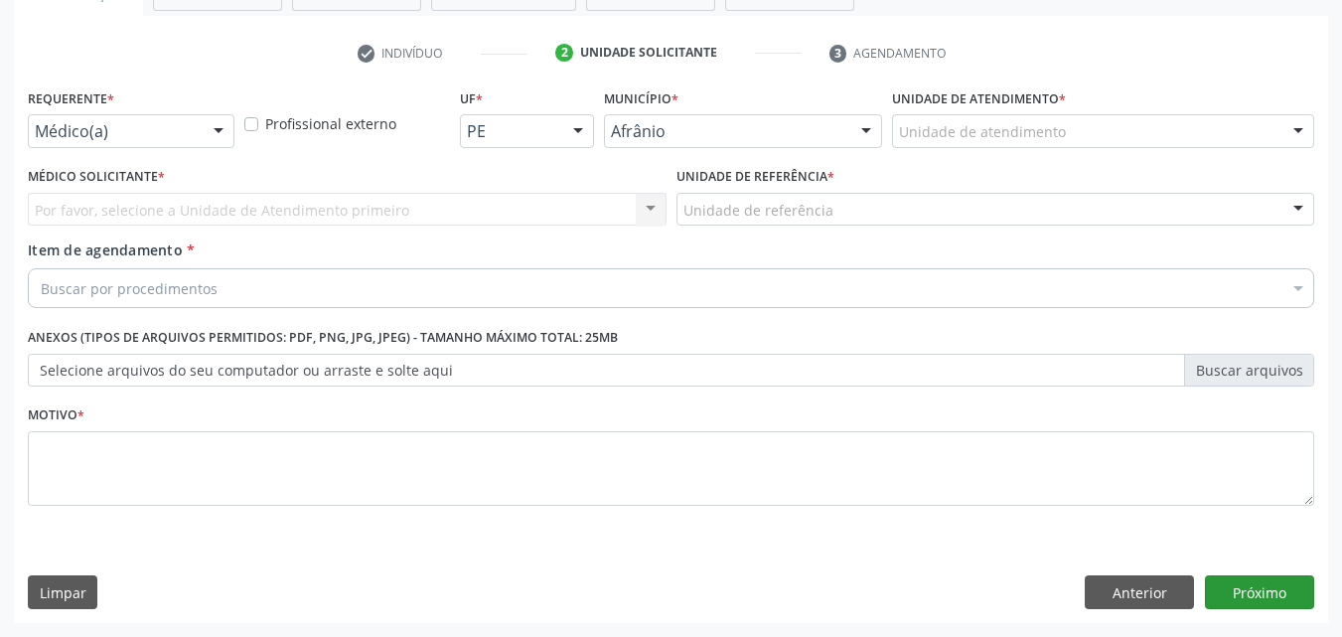
scroll to position [348, 0]
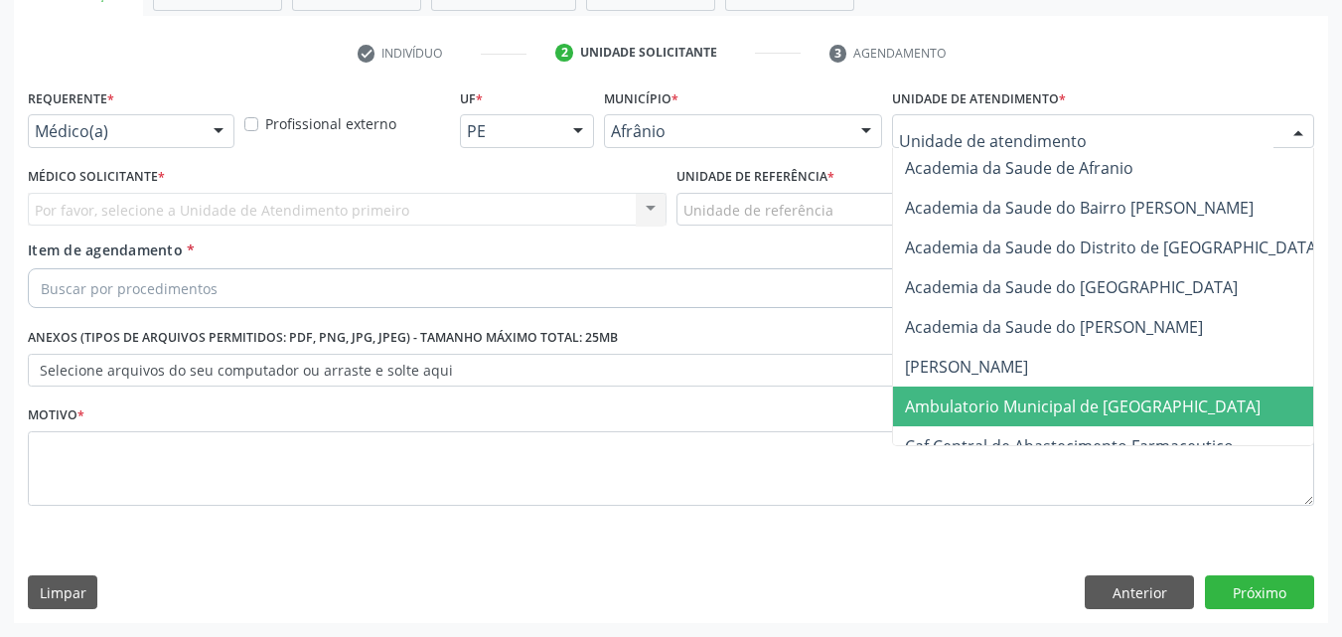
click at [1071, 411] on span "Ambulatorio Municipal de [GEOGRAPHIC_DATA]" at bounding box center [1083, 406] width 356 height 22
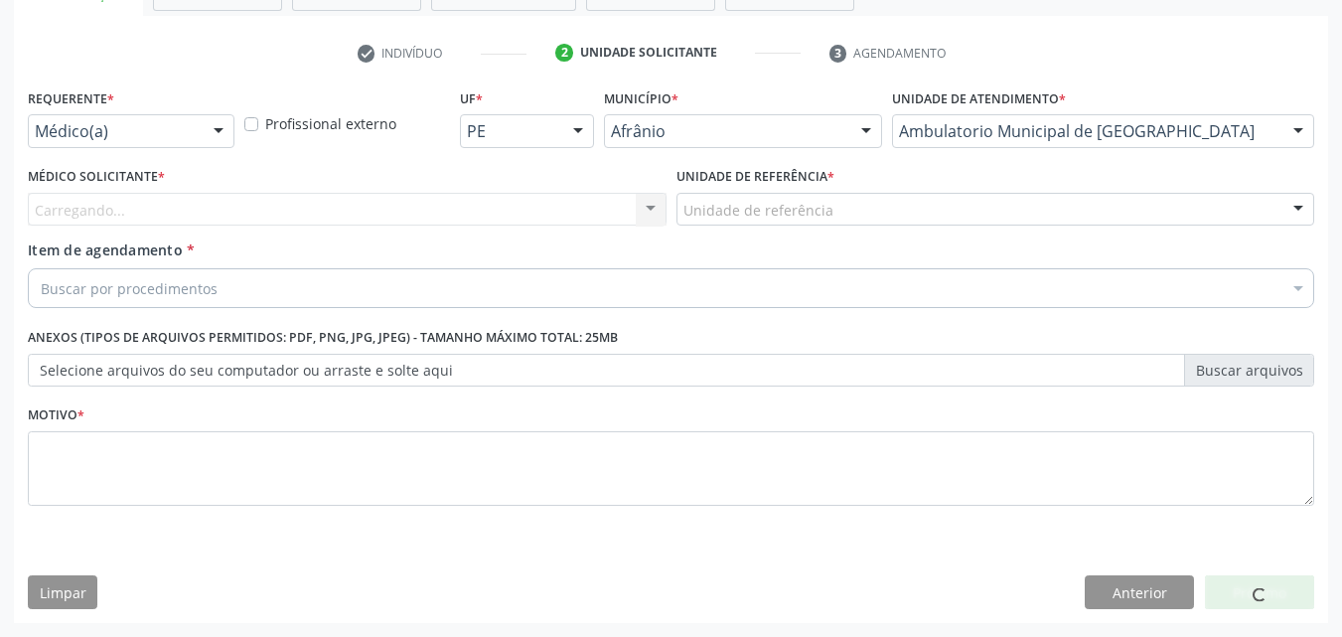
click at [884, 200] on div "Unidade de referência" at bounding box center [996, 210] width 639 height 34
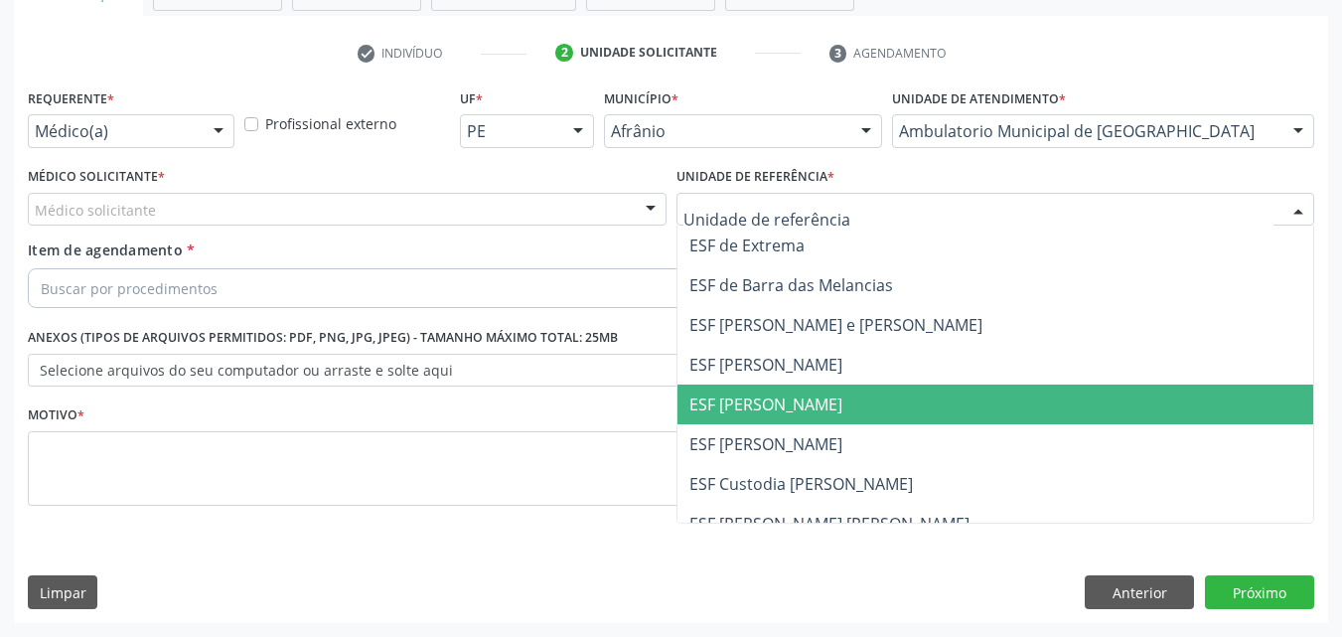
click at [844, 400] on span "ESF [PERSON_NAME]" at bounding box center [996, 404] width 637 height 40
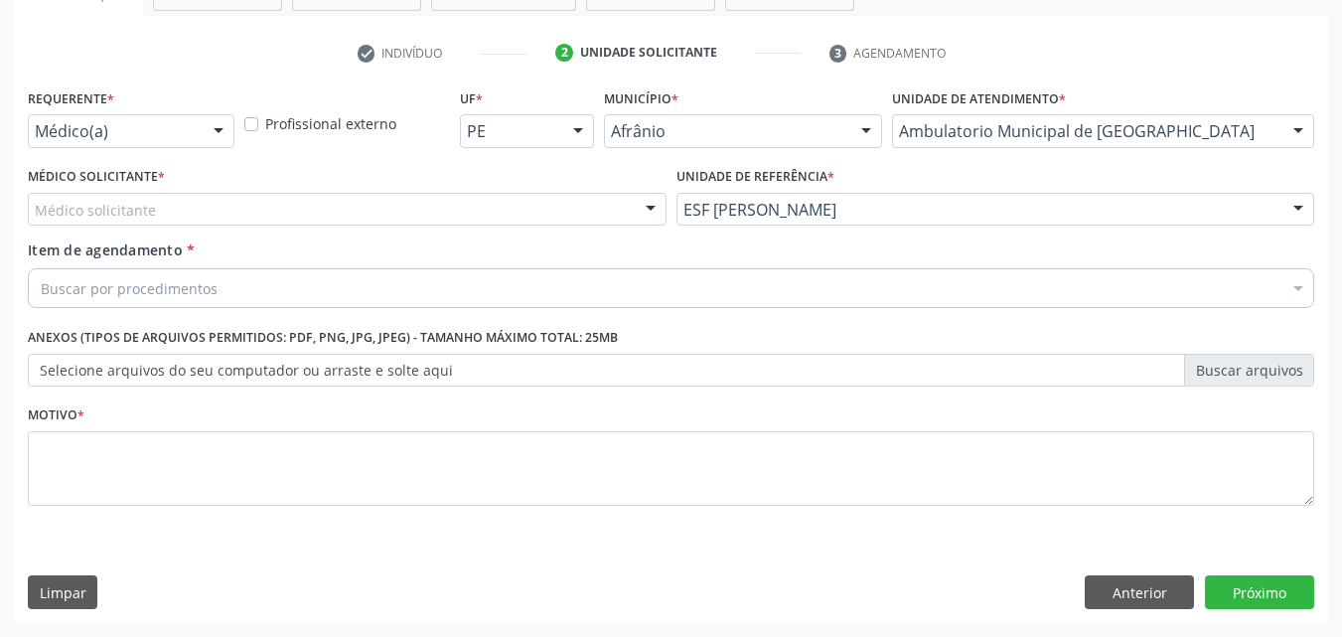
click at [539, 212] on div "Médico solicitante" at bounding box center [347, 210] width 639 height 34
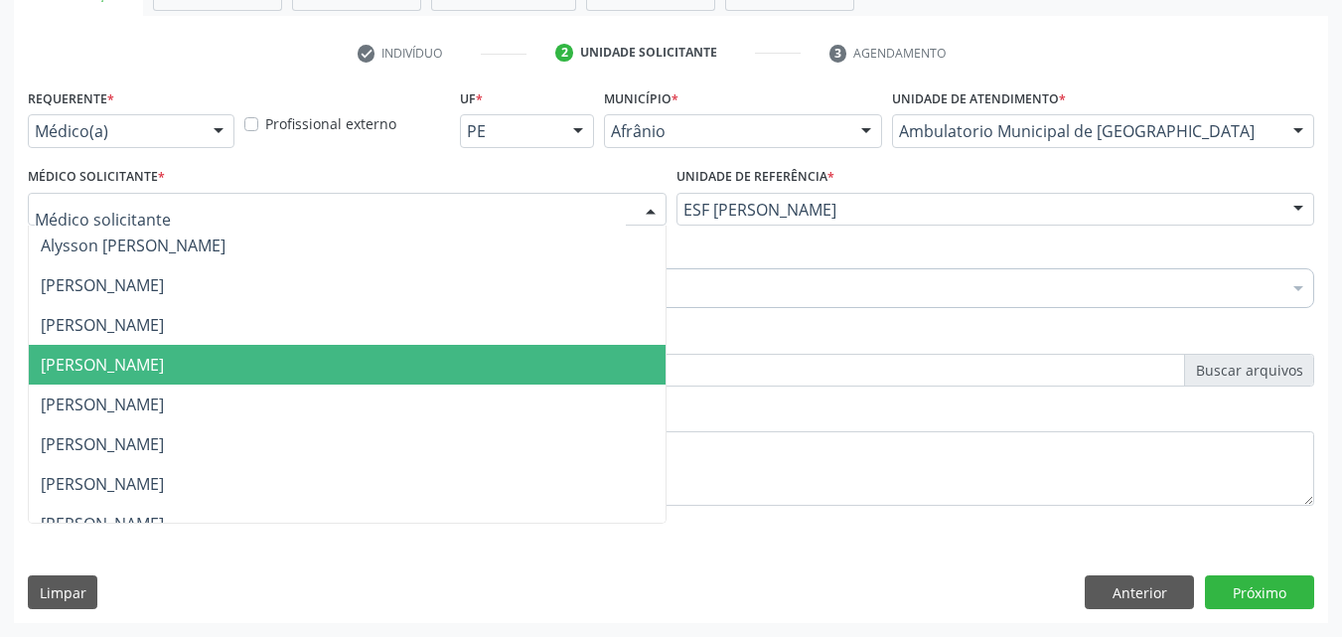
click at [527, 364] on span "[PERSON_NAME]" at bounding box center [347, 365] width 637 height 40
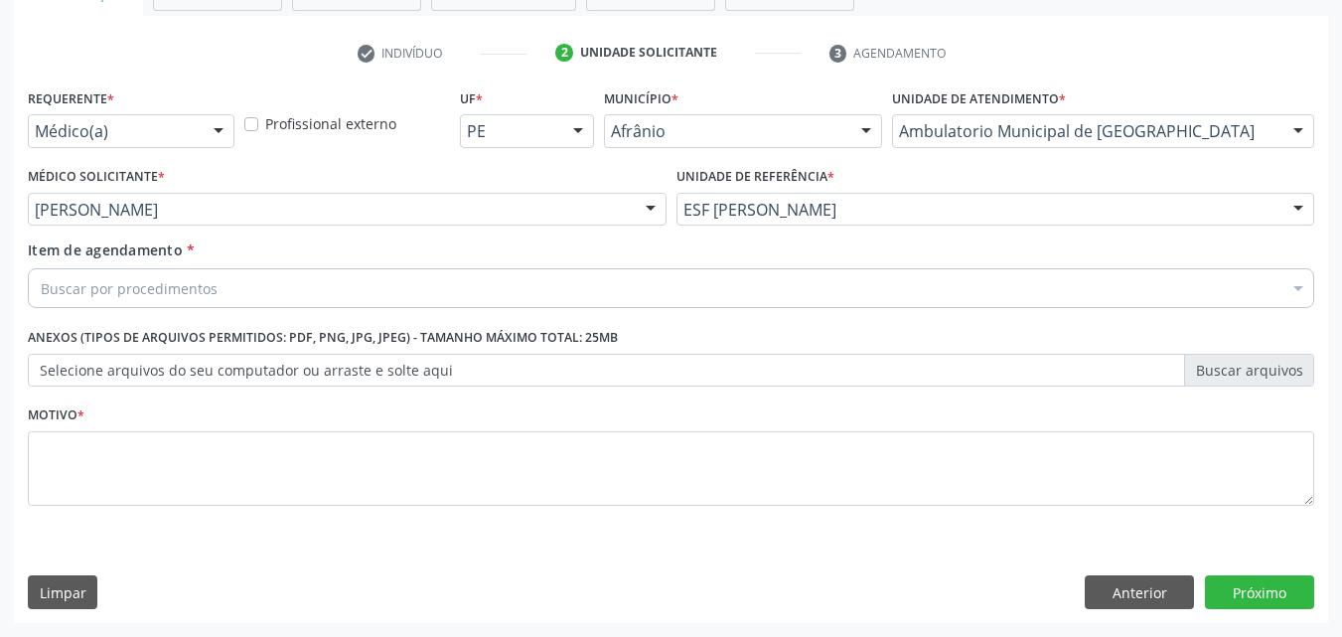
click at [376, 291] on div "Buscar por procedimentos" at bounding box center [671, 288] width 1286 height 40
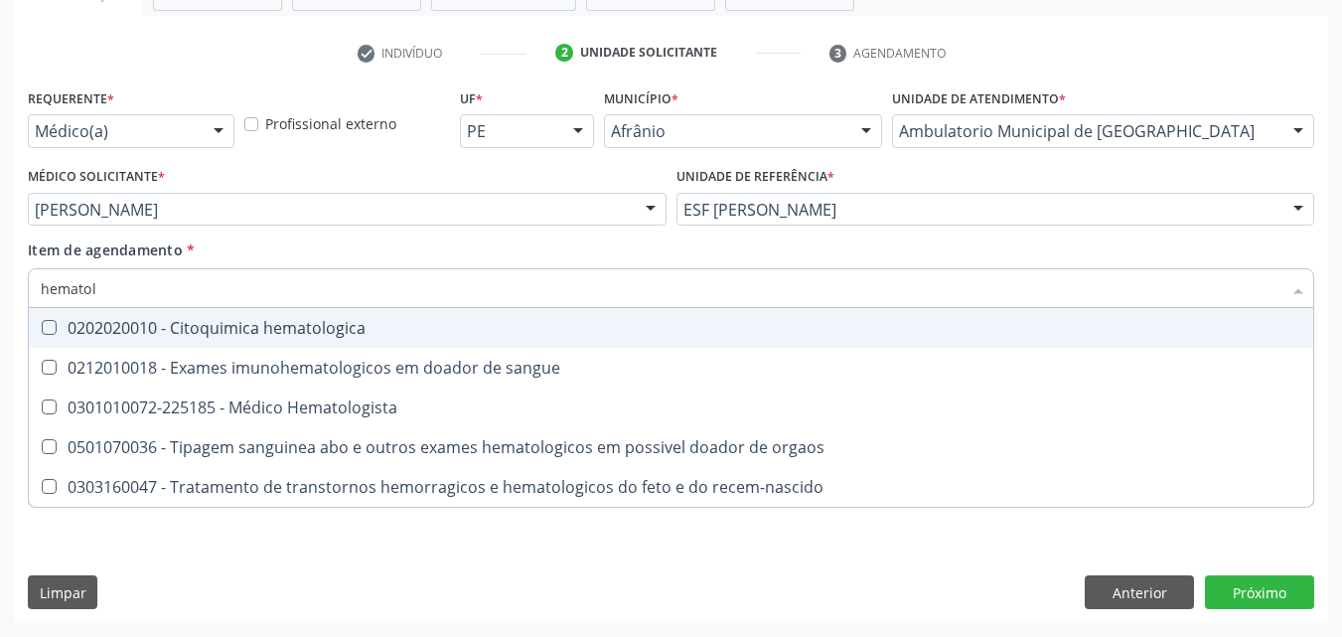
type input "hematolo"
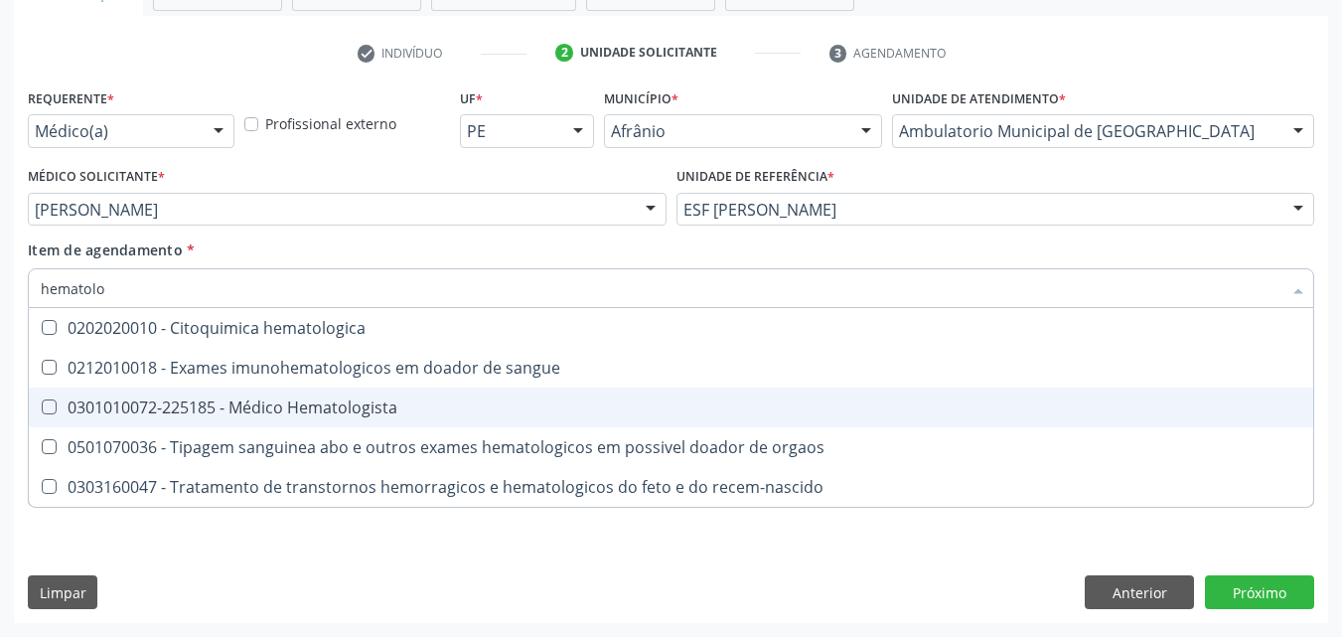
click at [361, 405] on div "0301010072-225185 - Médico Hematologista" at bounding box center [671, 407] width 1261 height 16
checkbox Hematologista "true"
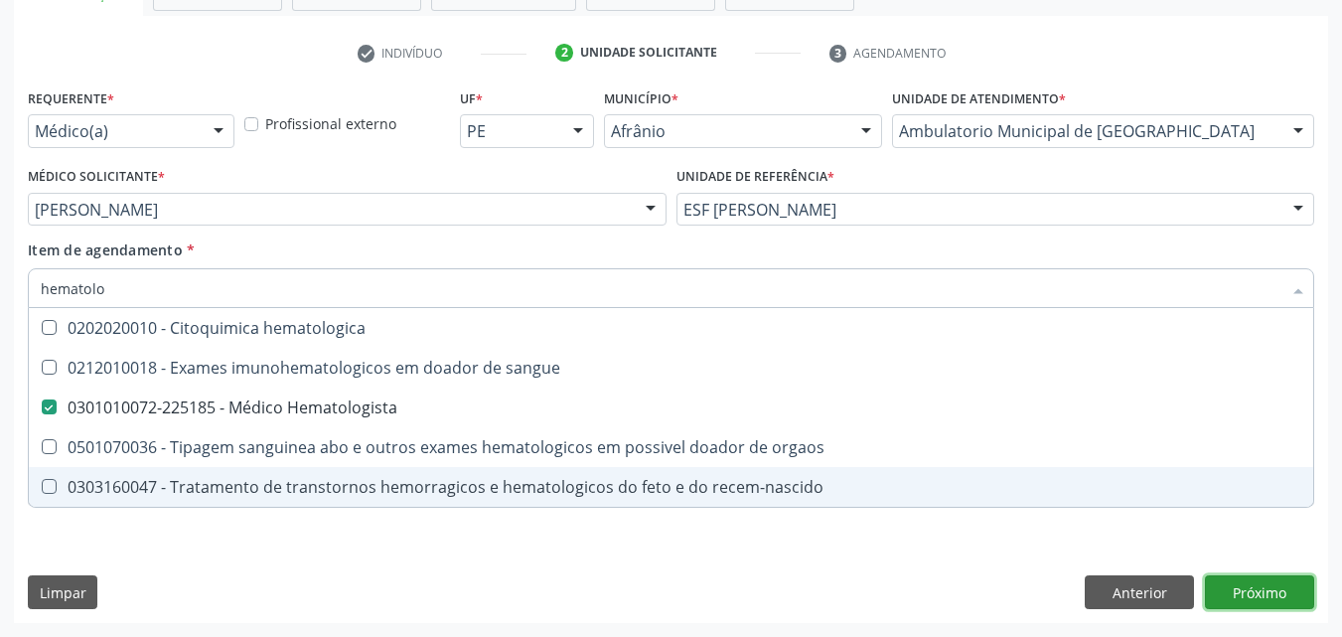
click at [1250, 597] on div "Requerente * Médico(a) Médico(a) Enfermeiro(a) Paciente Nenhum resultado encont…" at bounding box center [671, 352] width 1314 height 539
checkbox sangue "true"
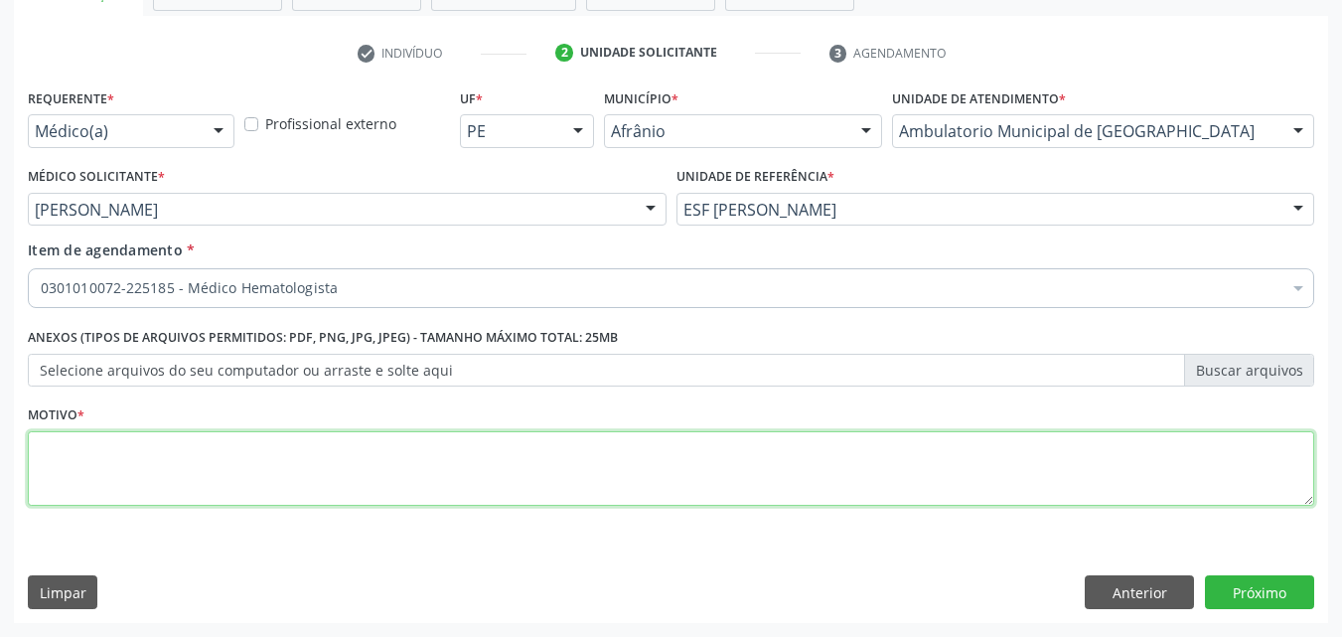
click at [319, 463] on textarea at bounding box center [671, 468] width 1286 height 75
type textarea "*"
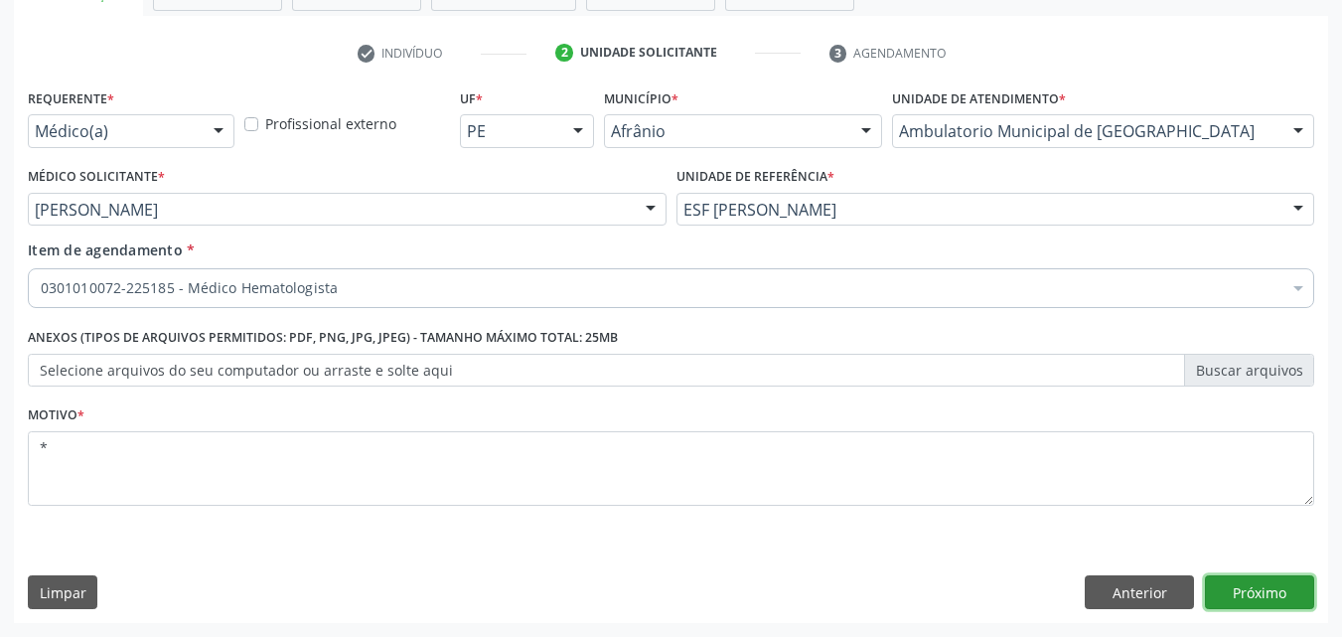
click at [1273, 599] on button "Próximo" at bounding box center [1259, 592] width 109 height 34
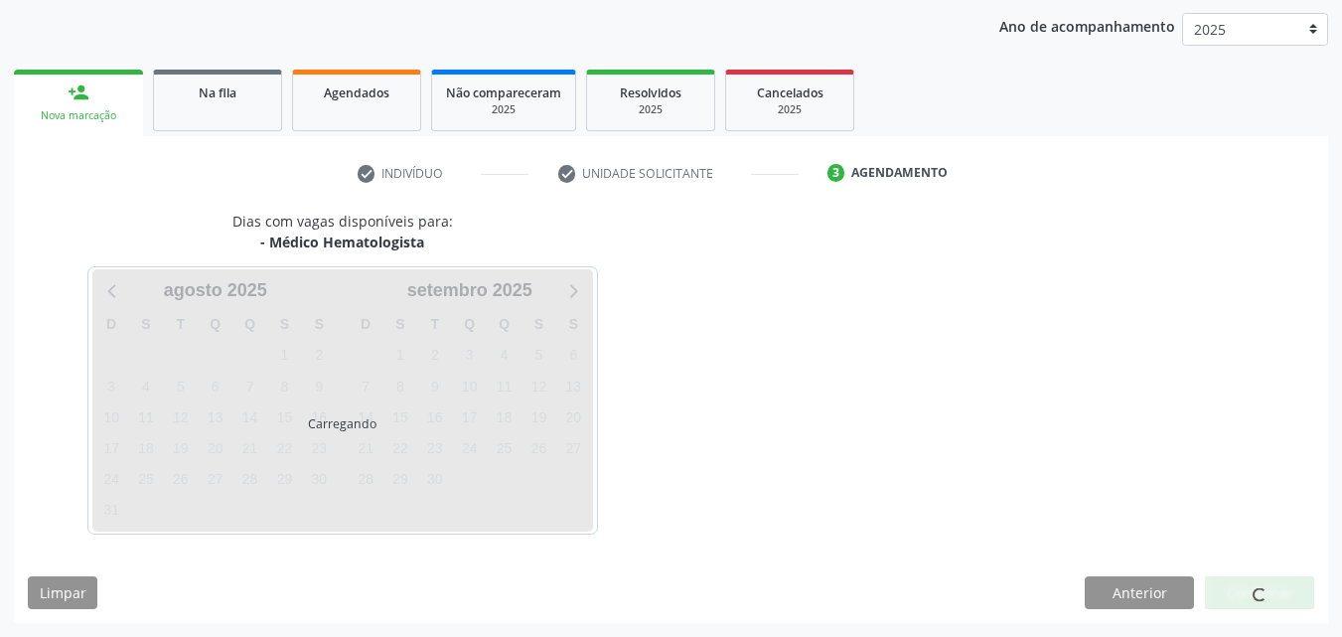
scroll to position [227, 0]
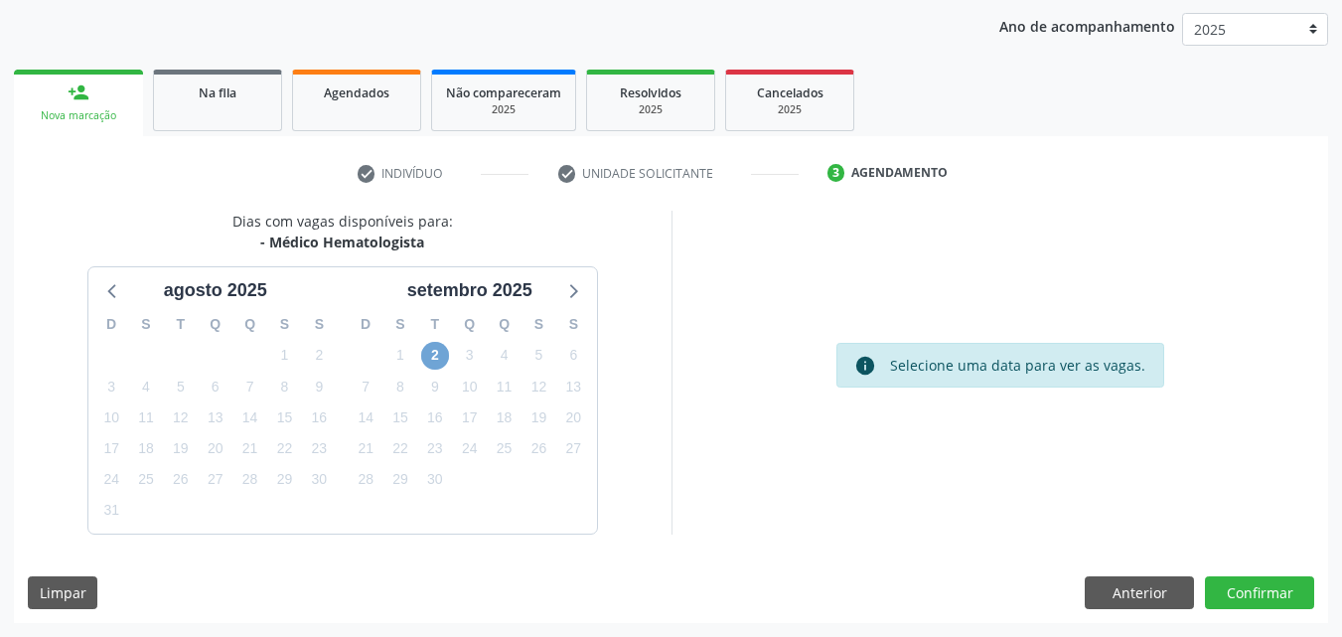
click at [429, 353] on span "2" at bounding box center [435, 356] width 28 height 28
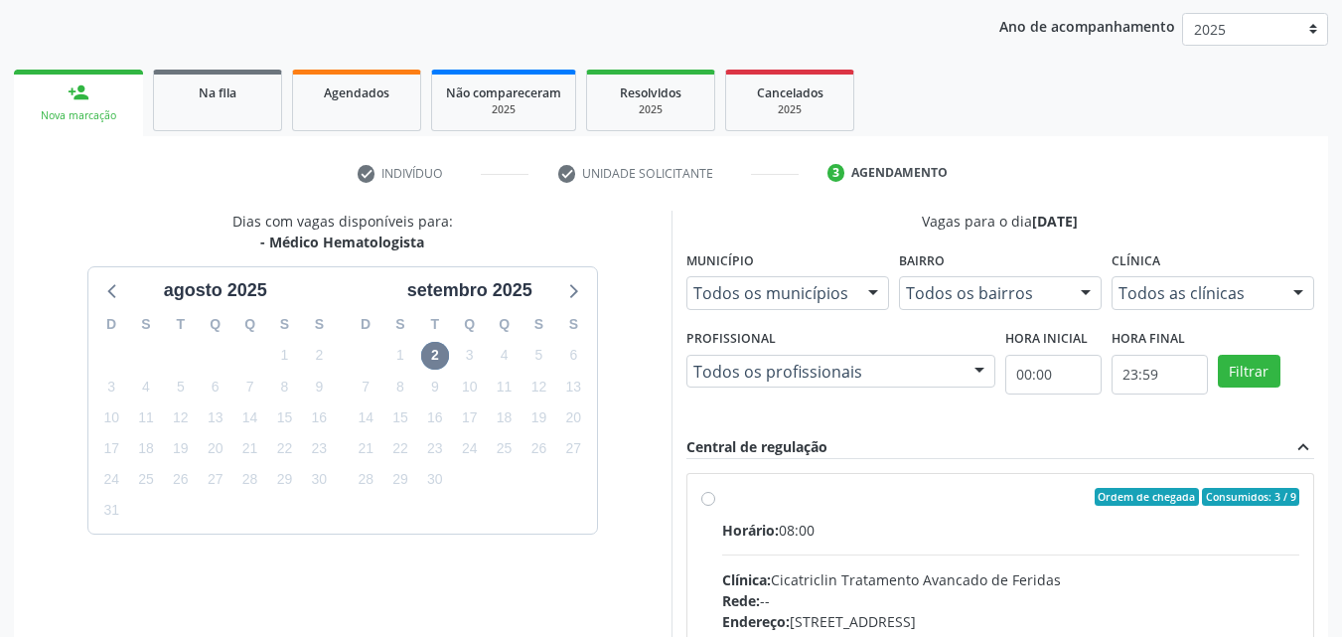
drag, startPoint x: 786, startPoint y: 492, endPoint x: 776, endPoint y: 488, distance: 10.7
click at [785, 492] on div "Ordem de chegada Consumidos: 3 / 9" at bounding box center [1011, 497] width 578 height 18
click at [715, 492] on input "Ordem de chegada Consumidos: 3 / 9 Horário: 08:00 Clínica: Cicatriclin Tratamen…" at bounding box center [708, 497] width 14 height 18
radio input "true"
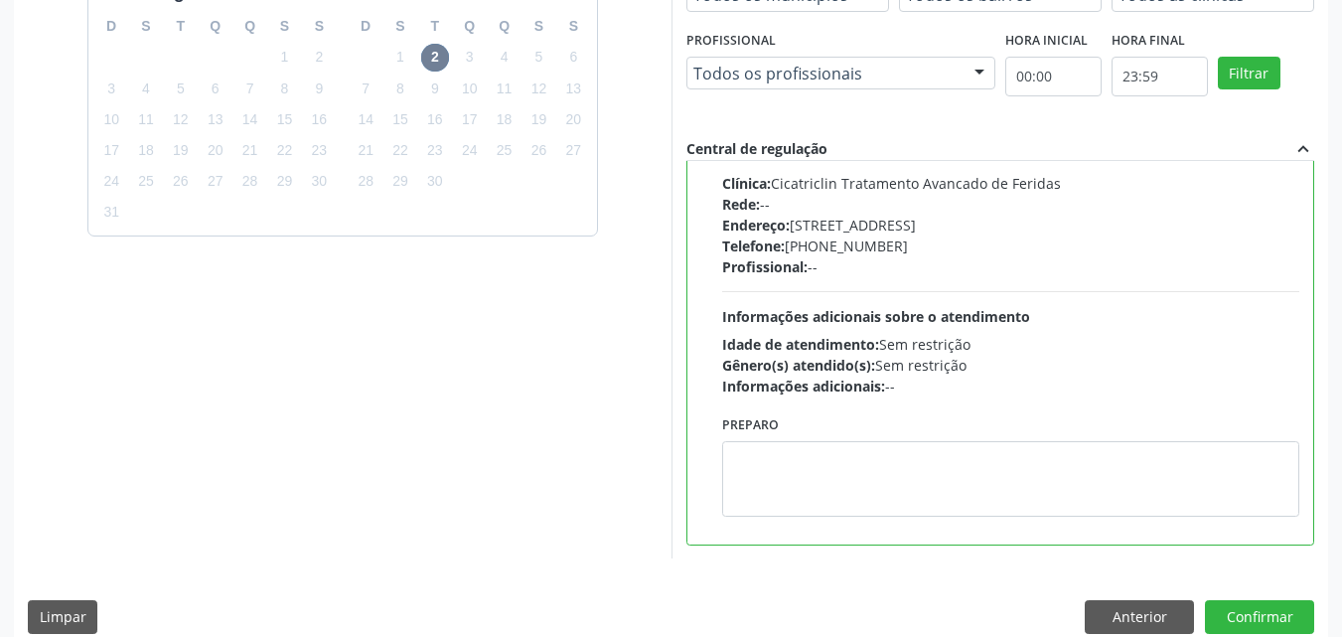
scroll to position [550, 0]
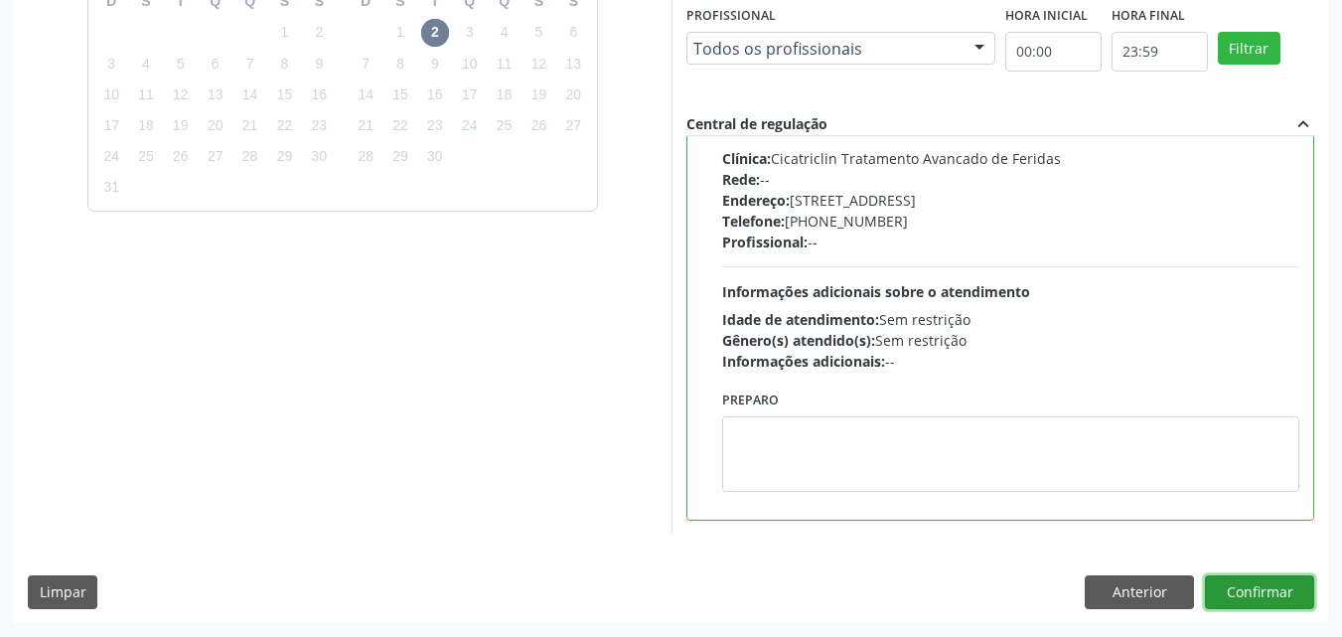
click at [1271, 593] on button "Confirmar" at bounding box center [1259, 592] width 109 height 34
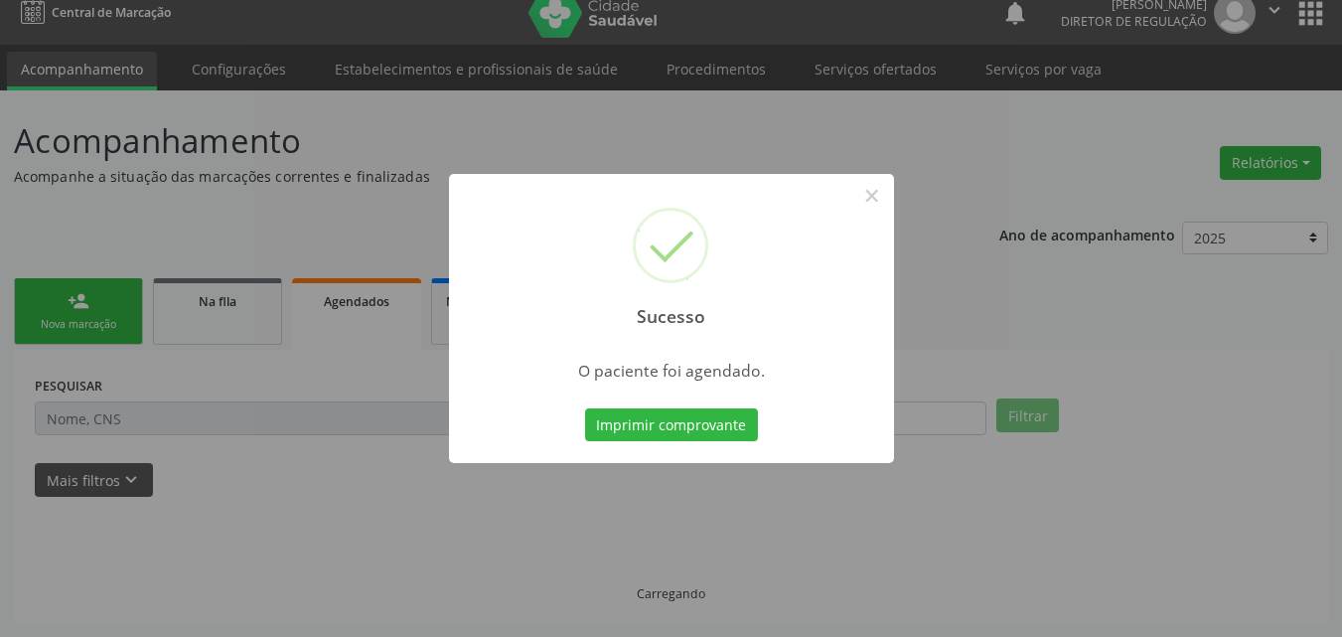
scroll to position [19, 0]
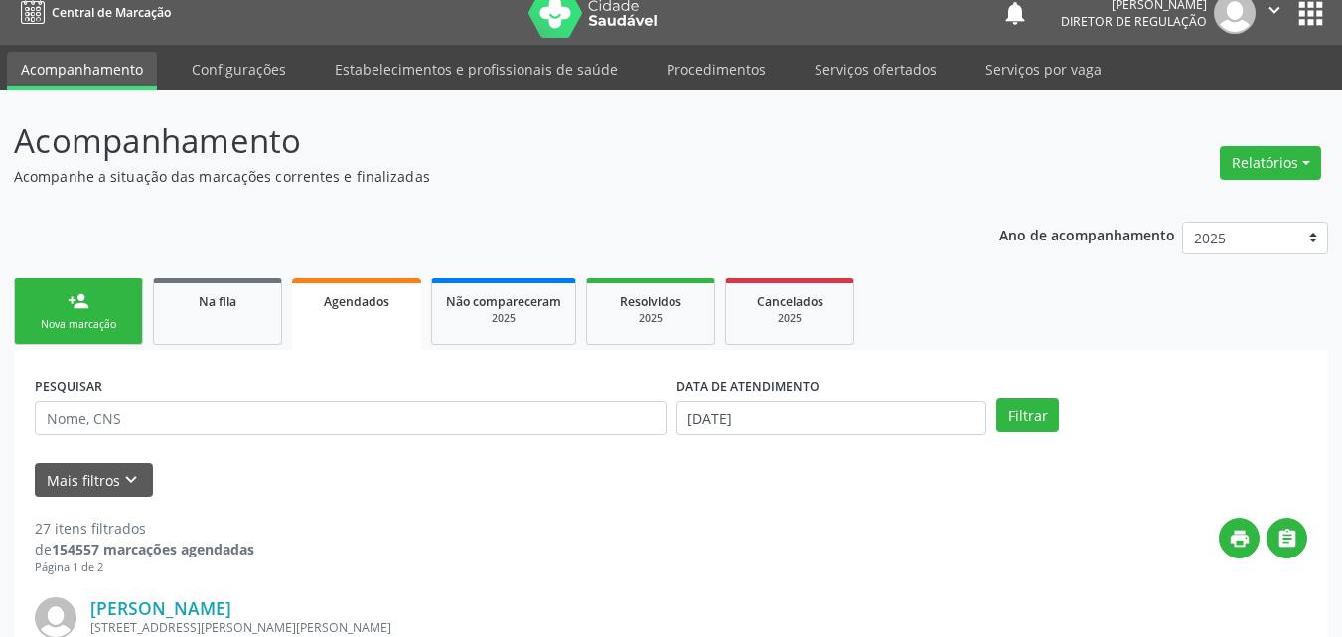
scroll to position [19, 0]
click at [127, 314] on link "person_add Nova marcação" at bounding box center [78, 311] width 129 height 67
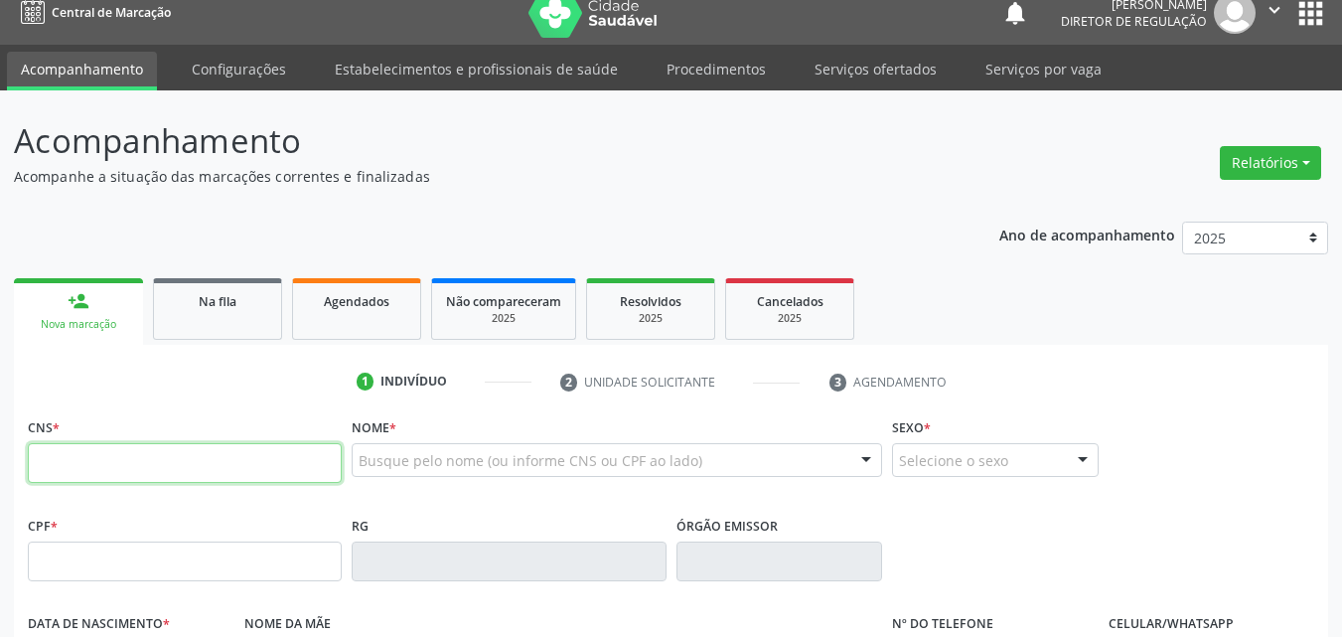
click at [124, 465] on input "text" at bounding box center [185, 463] width 314 height 40
type input "705 6044 2804 9919"
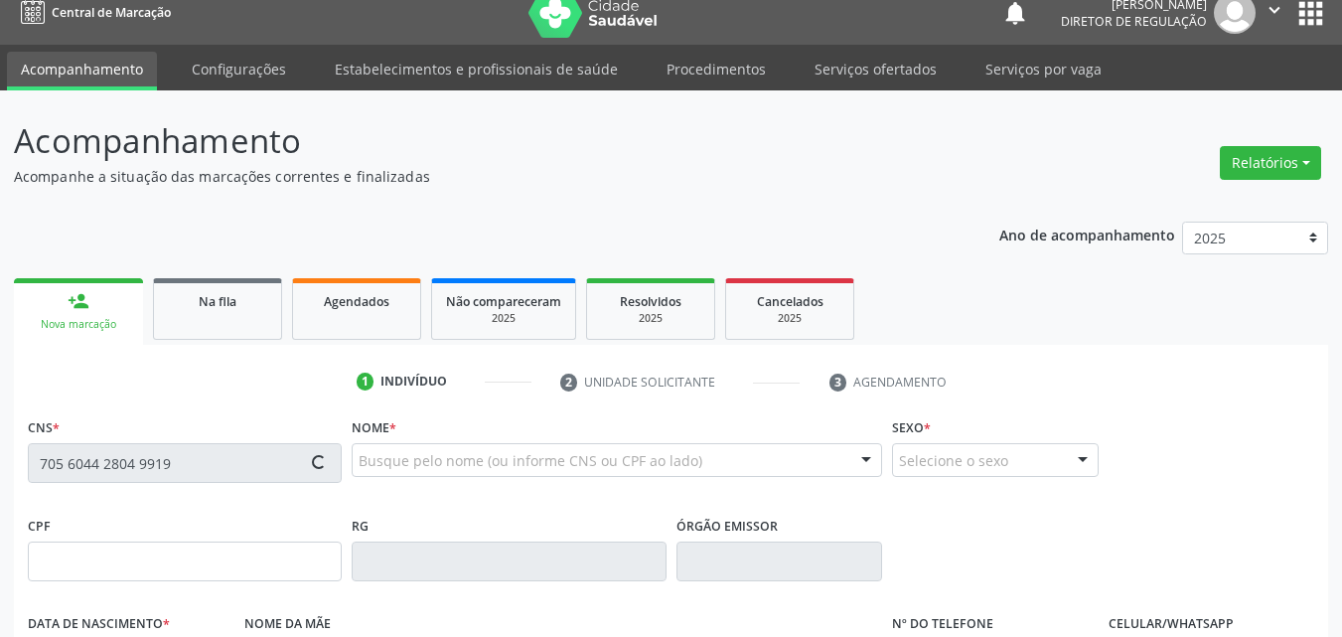
type input "010.547.304-90"
type input "15/02/1977"
type input "Maria Petronila de Sousa"
type input "(87) 98173-3756"
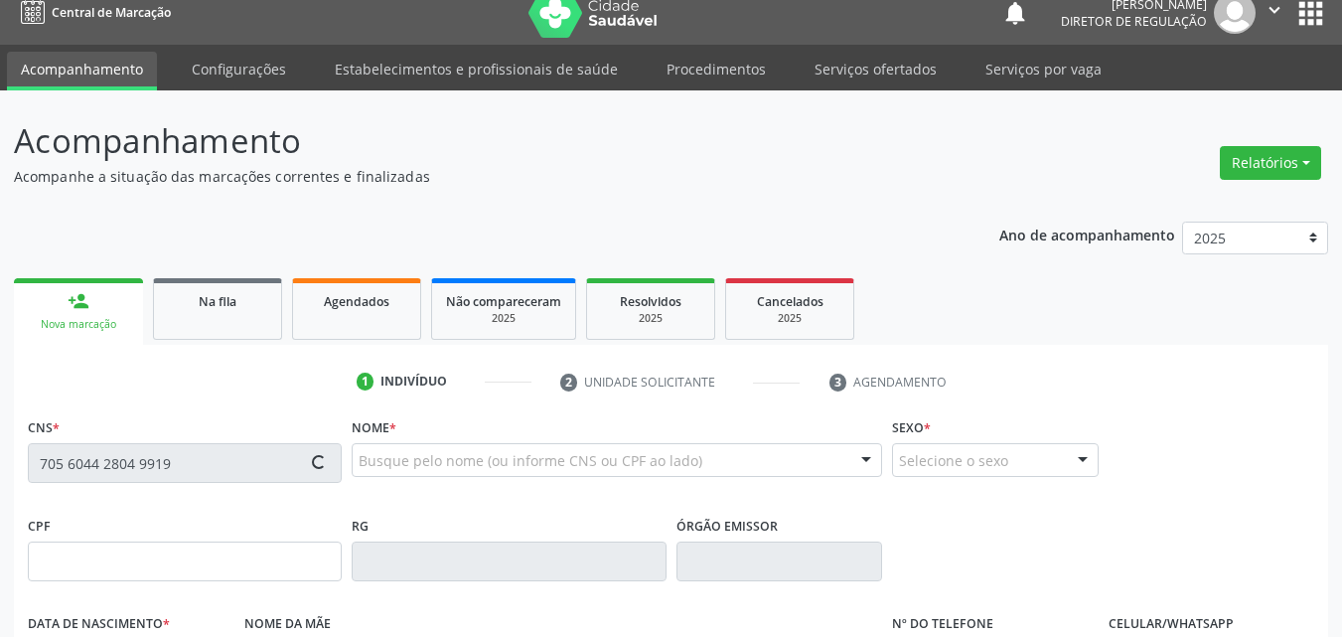
type input "398.264.144-68"
type input "S/N"
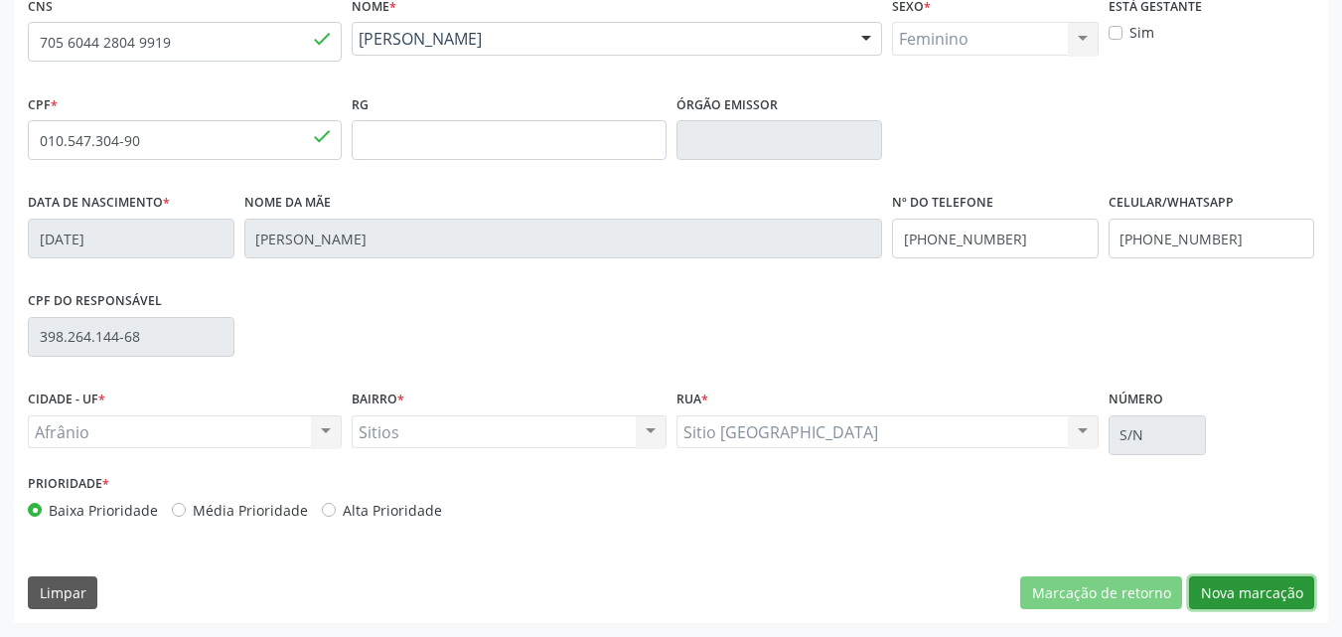
click at [1272, 596] on button "Nova marcação" at bounding box center [1251, 593] width 125 height 34
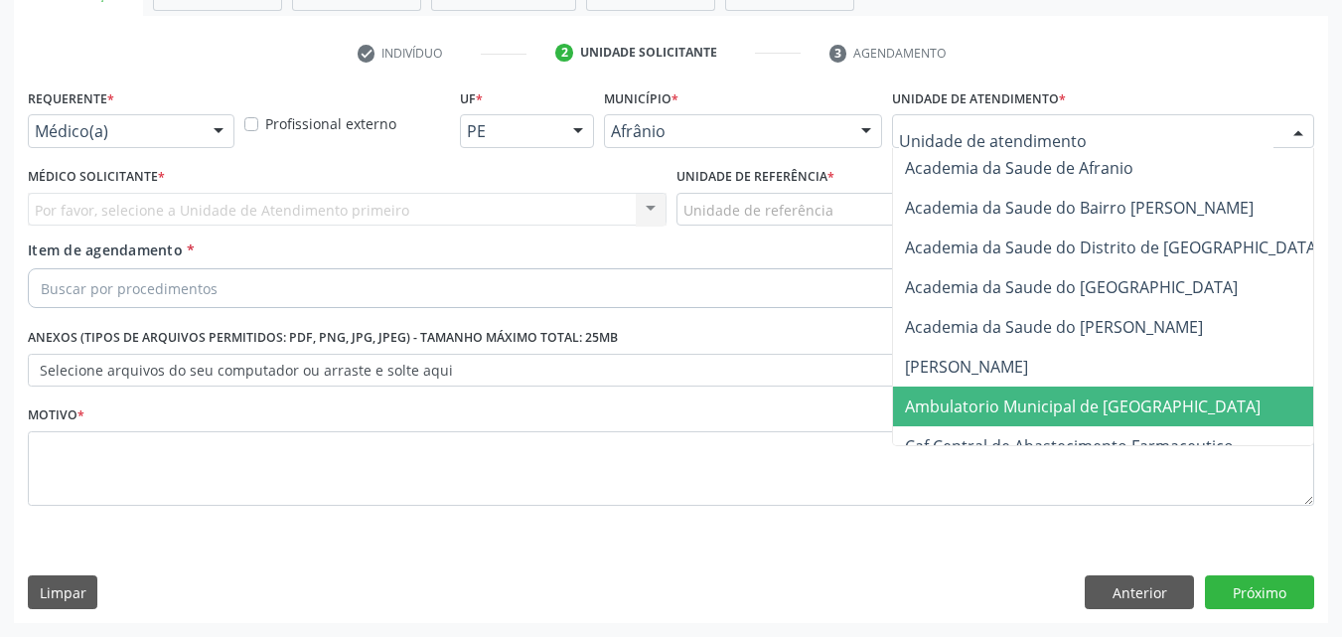
click at [1000, 412] on span "Ambulatorio Municipal de [GEOGRAPHIC_DATA]" at bounding box center [1083, 406] width 356 height 22
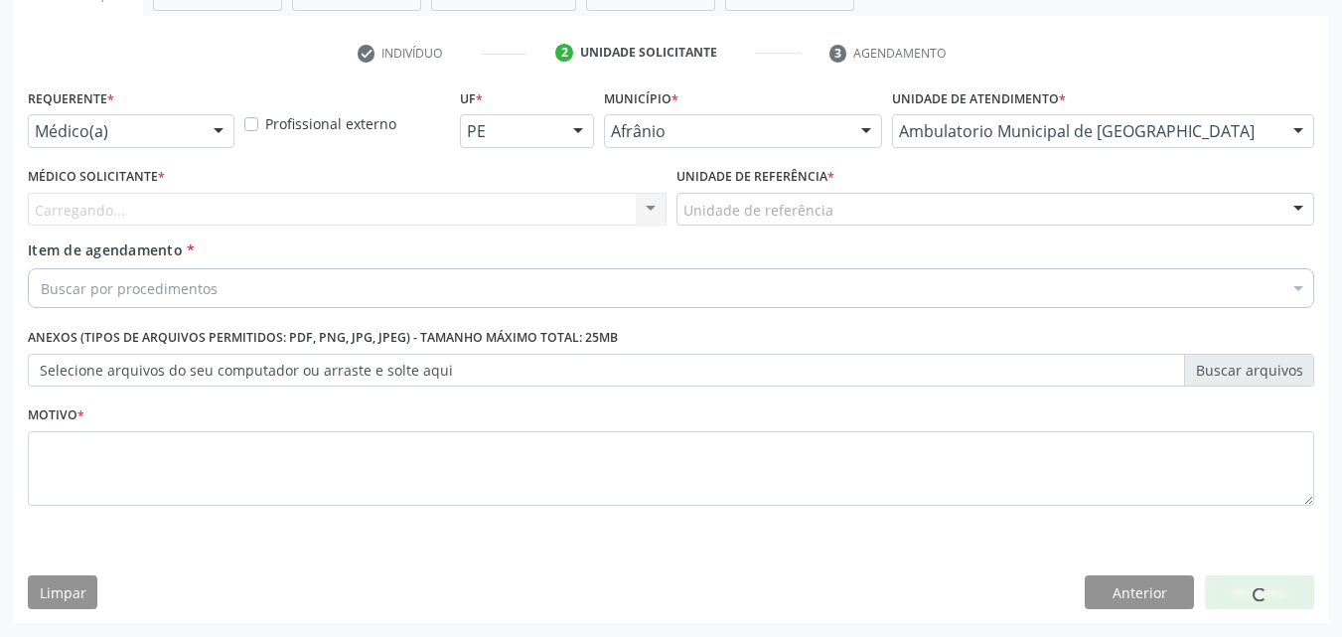
click at [829, 207] on div "Unidade de referência" at bounding box center [996, 210] width 639 height 34
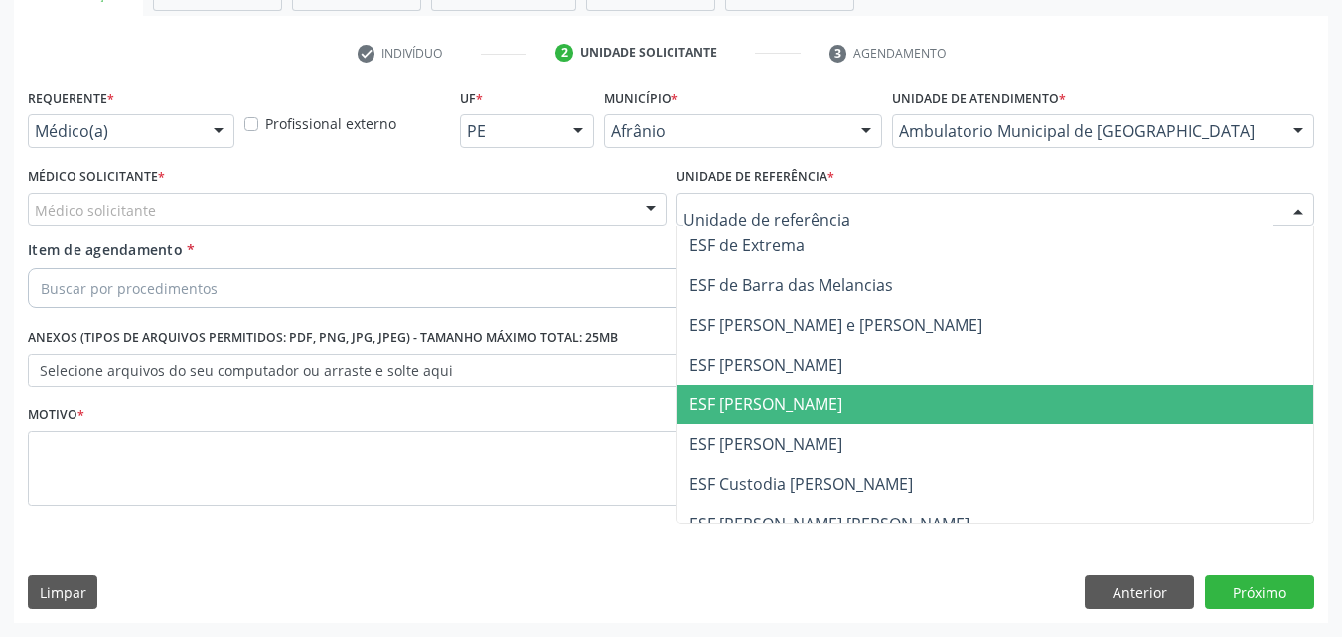
drag, startPoint x: 821, startPoint y: 406, endPoint x: 629, endPoint y: 304, distance: 217.3
click at [816, 407] on span "ESF [PERSON_NAME]" at bounding box center [996, 404] width 637 height 40
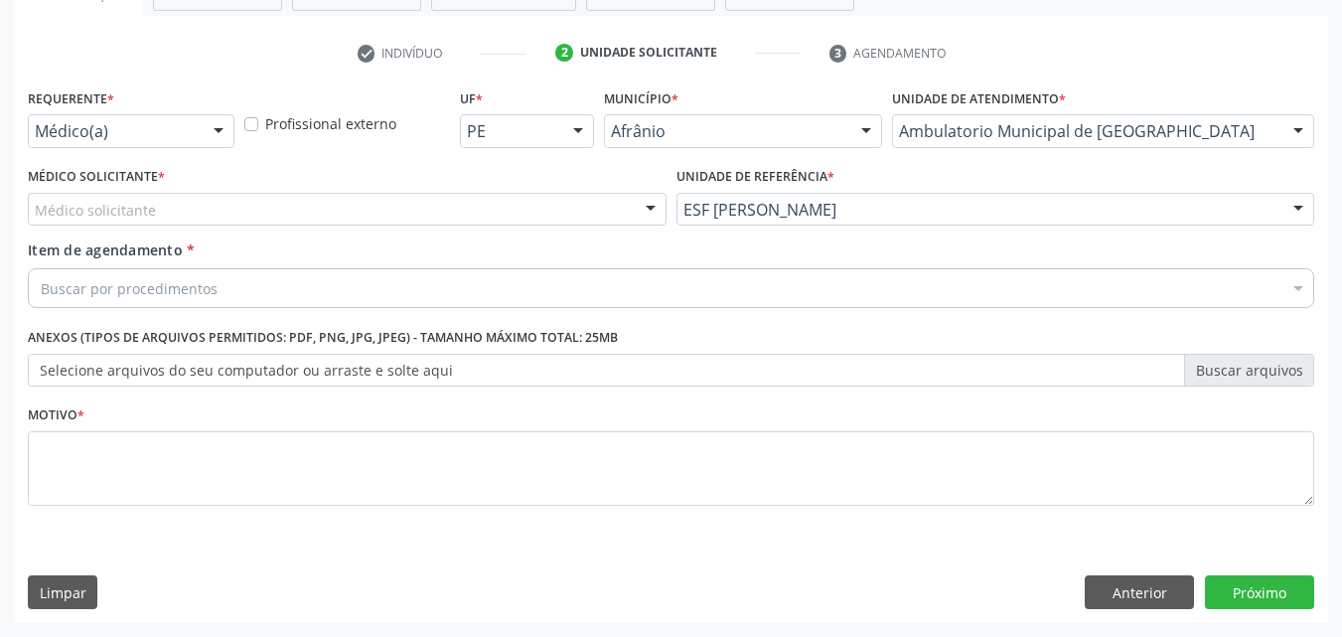
click at [515, 198] on div "Médico solicitante" at bounding box center [347, 210] width 639 height 34
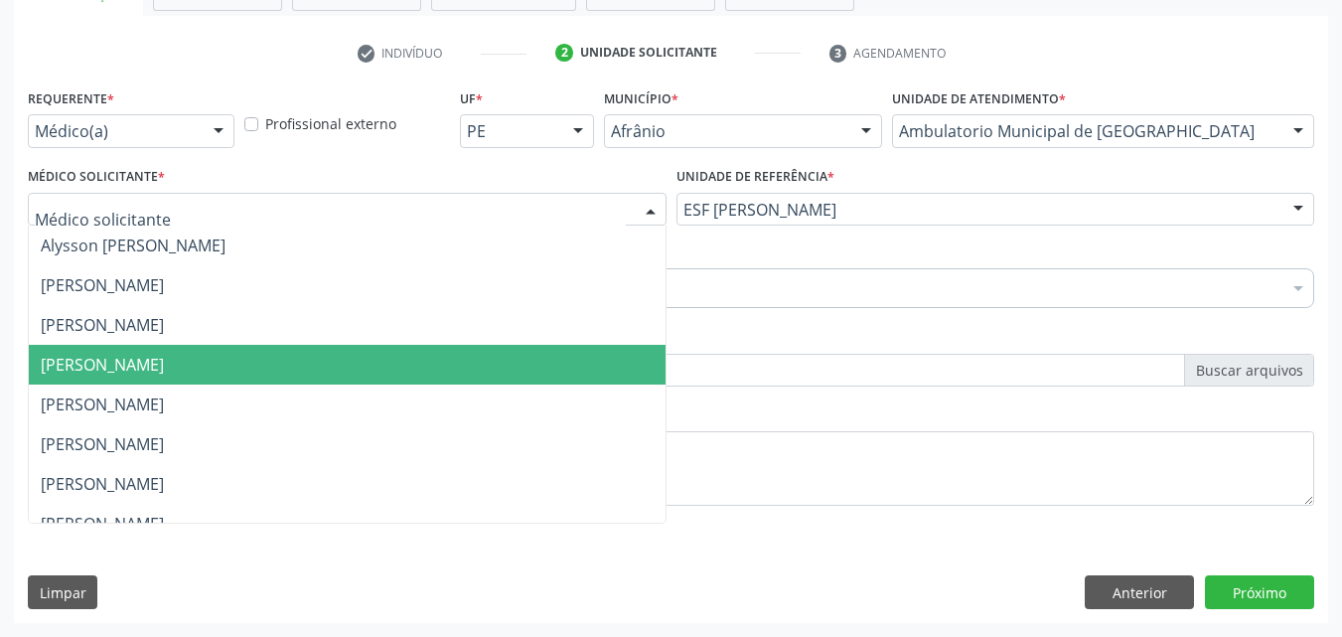
click at [488, 370] on span "[PERSON_NAME]" at bounding box center [347, 365] width 637 height 40
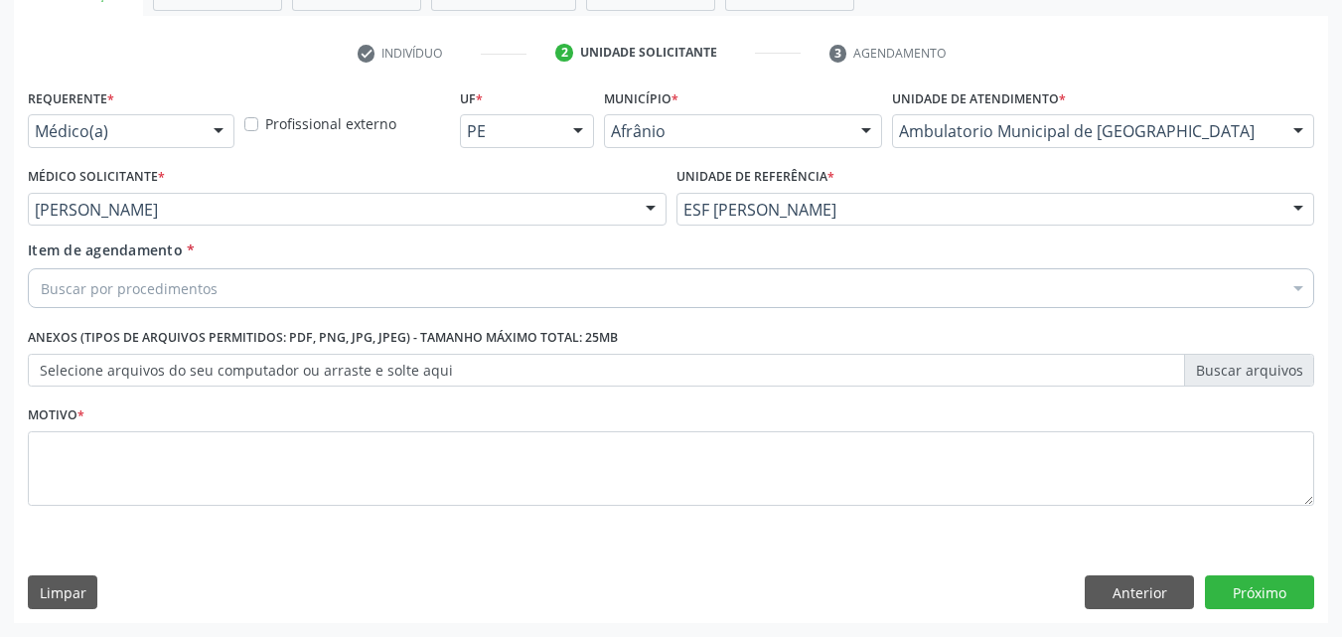
click at [316, 281] on div "Buscar por procedimentos" at bounding box center [671, 288] width 1286 height 40
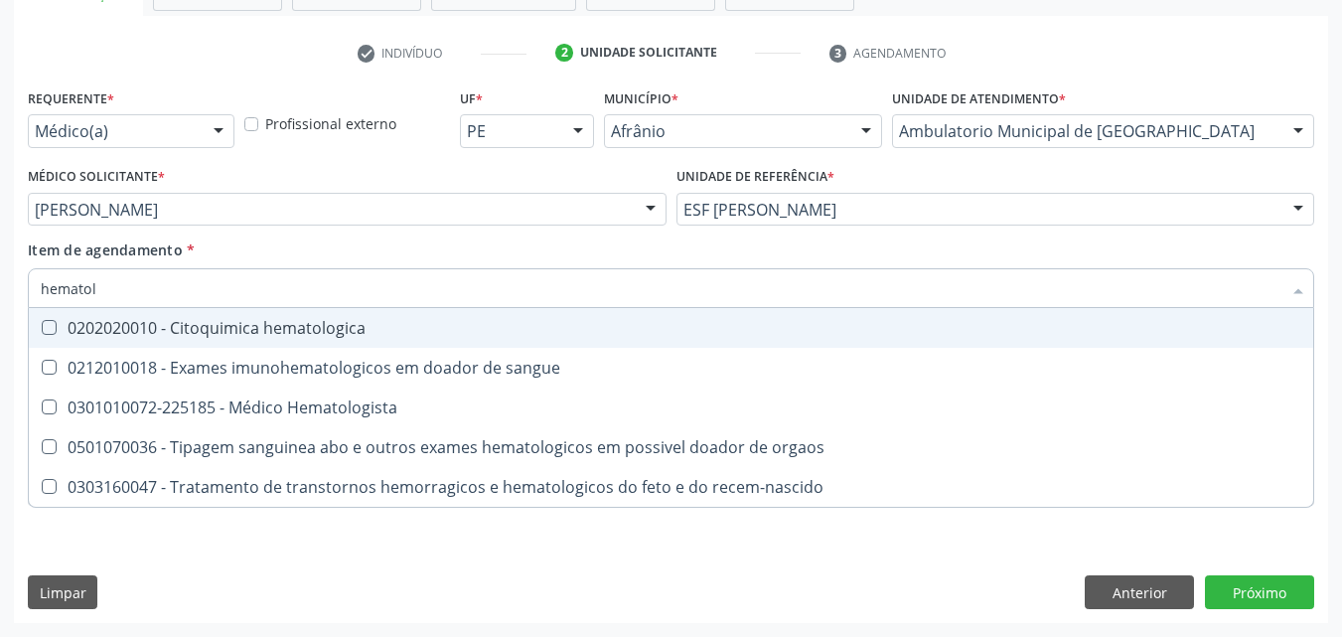
type input "hematolo"
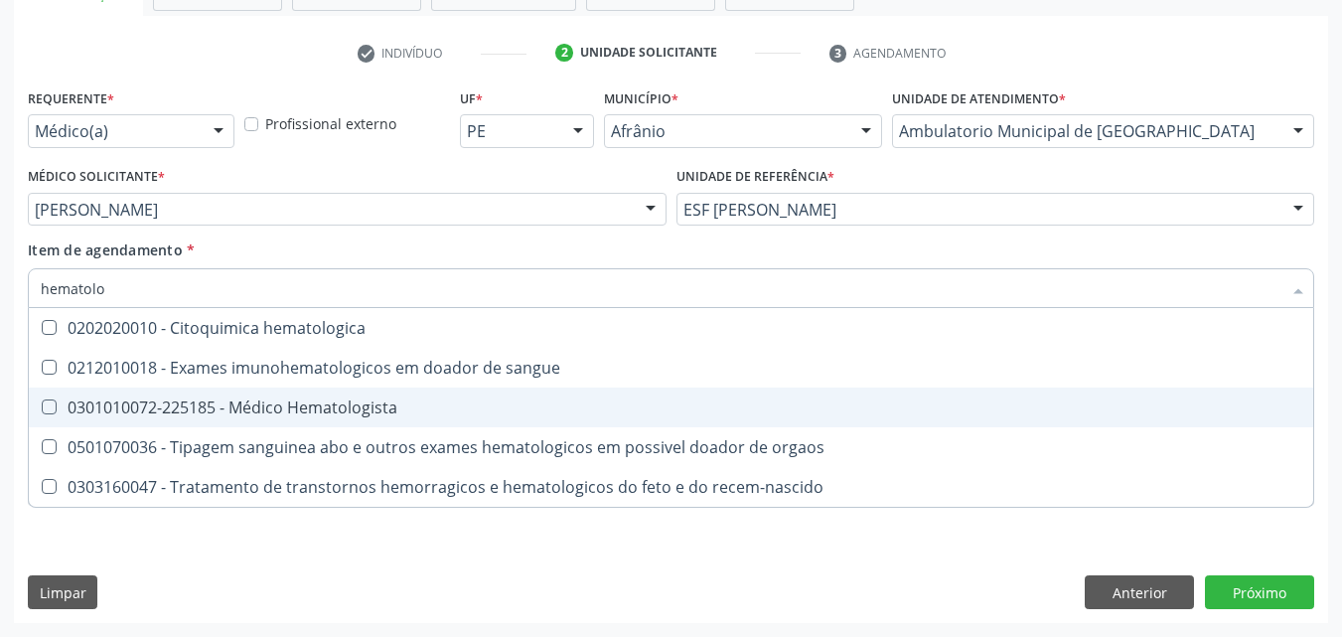
click at [285, 408] on div "0301010072-225185 - Médico Hematologista" at bounding box center [671, 407] width 1261 height 16
checkbox Hematologista "true"
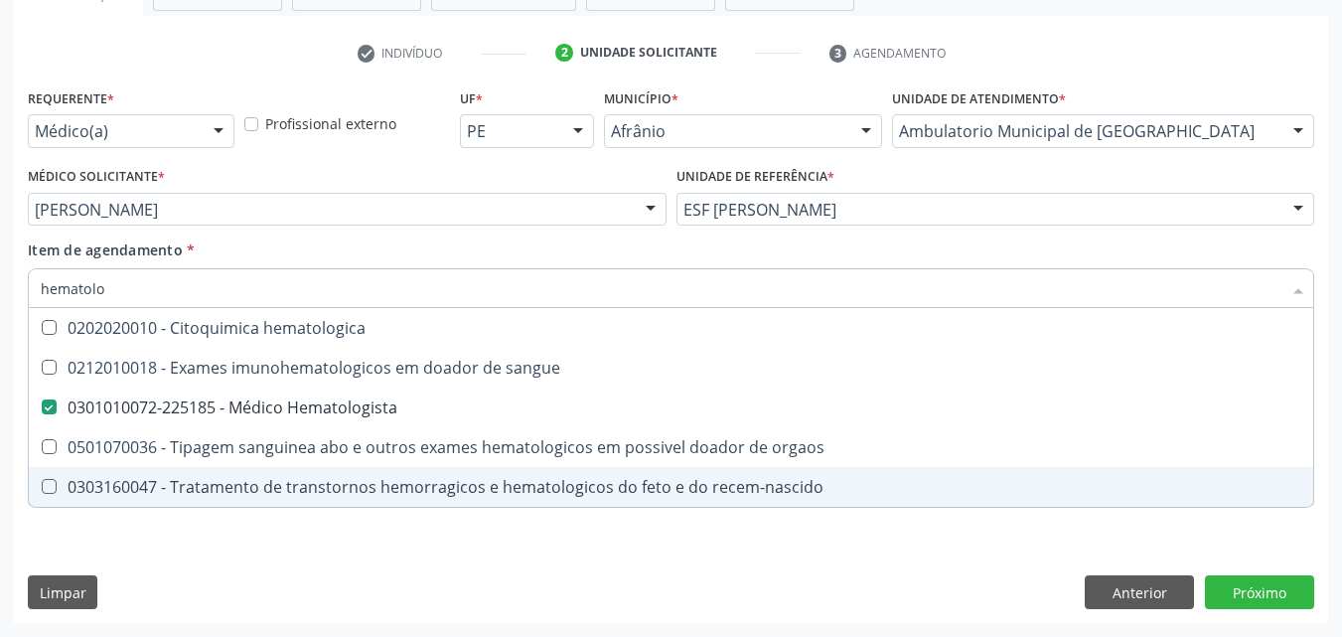
click at [357, 535] on div "Requerente * Médico(a) Médico(a) Enfermeiro(a) Paciente Nenhum resultado encont…" at bounding box center [671, 352] width 1314 height 539
checkbox sangue "true"
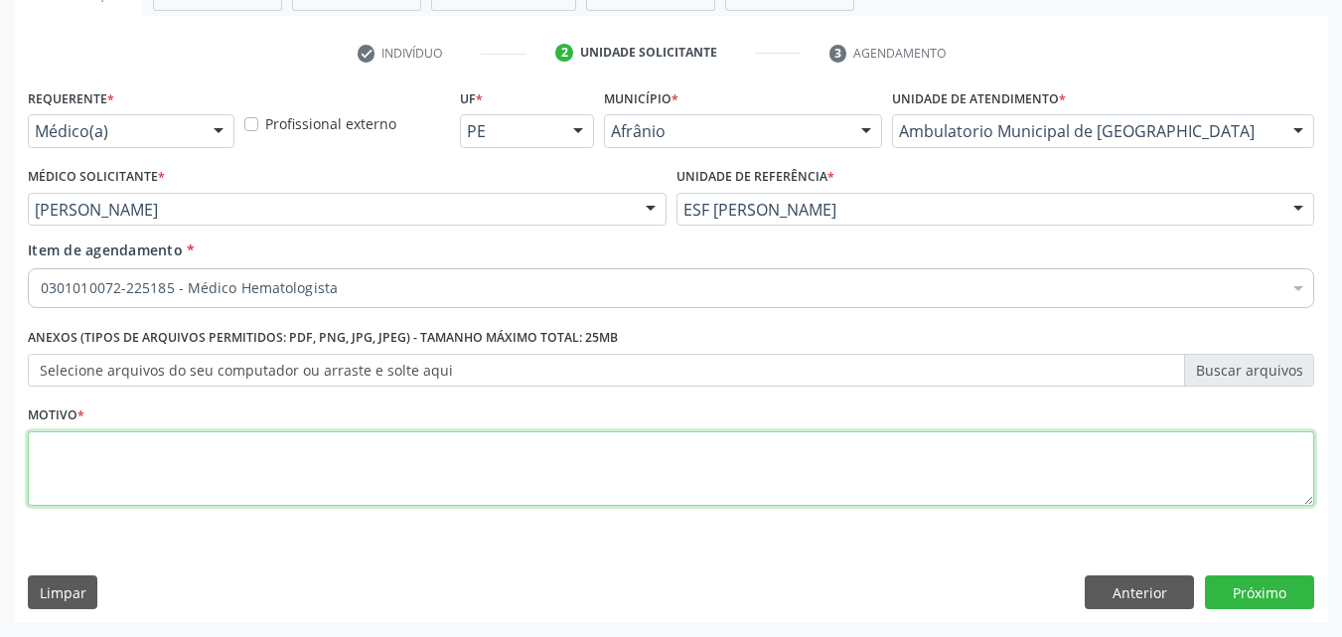
click at [507, 457] on textarea at bounding box center [671, 468] width 1286 height 75
type textarea "*"
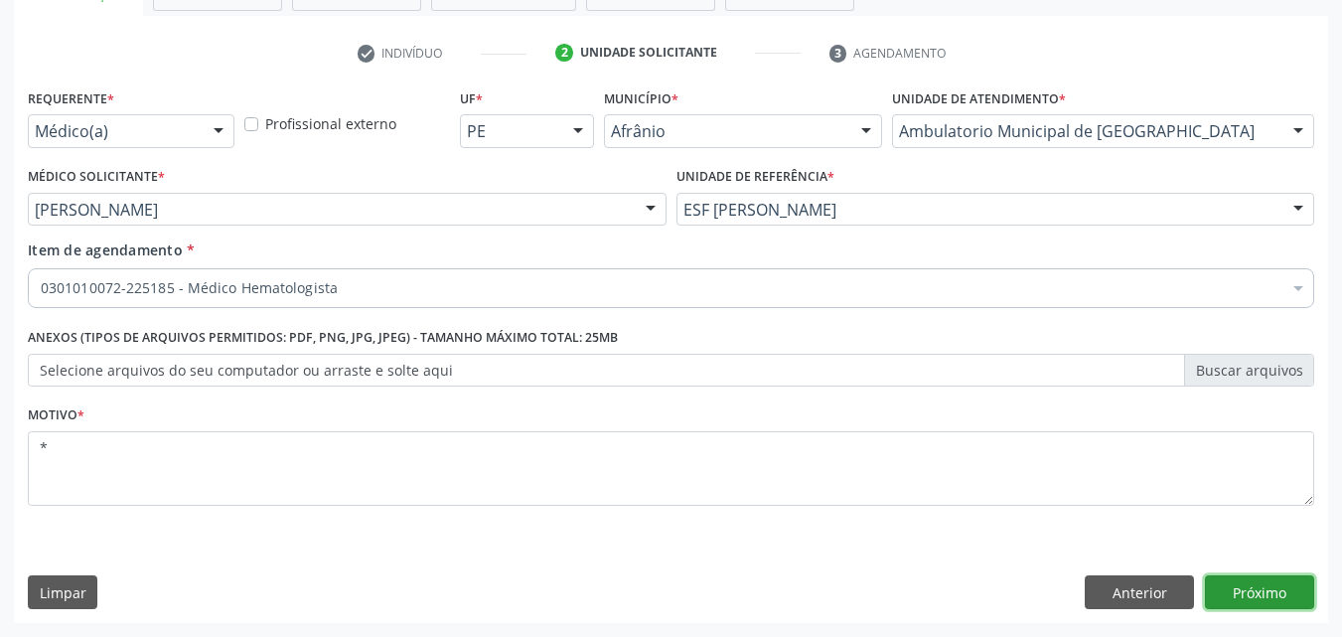
click at [1250, 598] on button "Próximo" at bounding box center [1259, 592] width 109 height 34
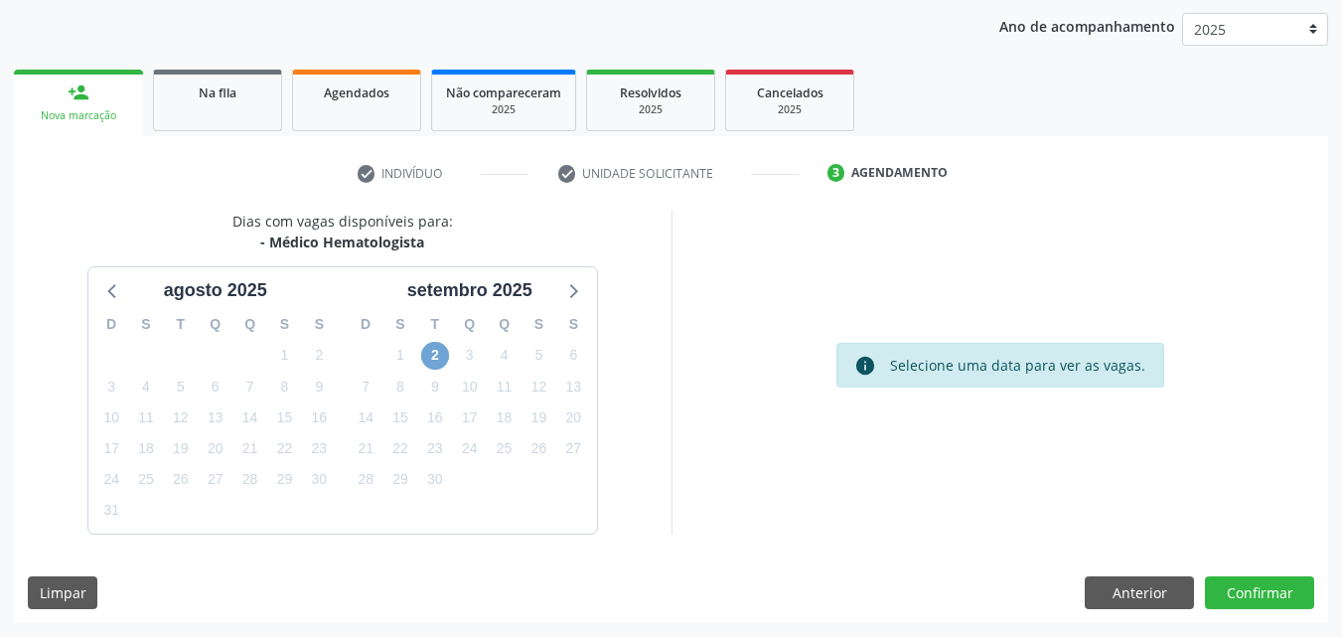
click at [437, 352] on span "2" at bounding box center [435, 356] width 28 height 28
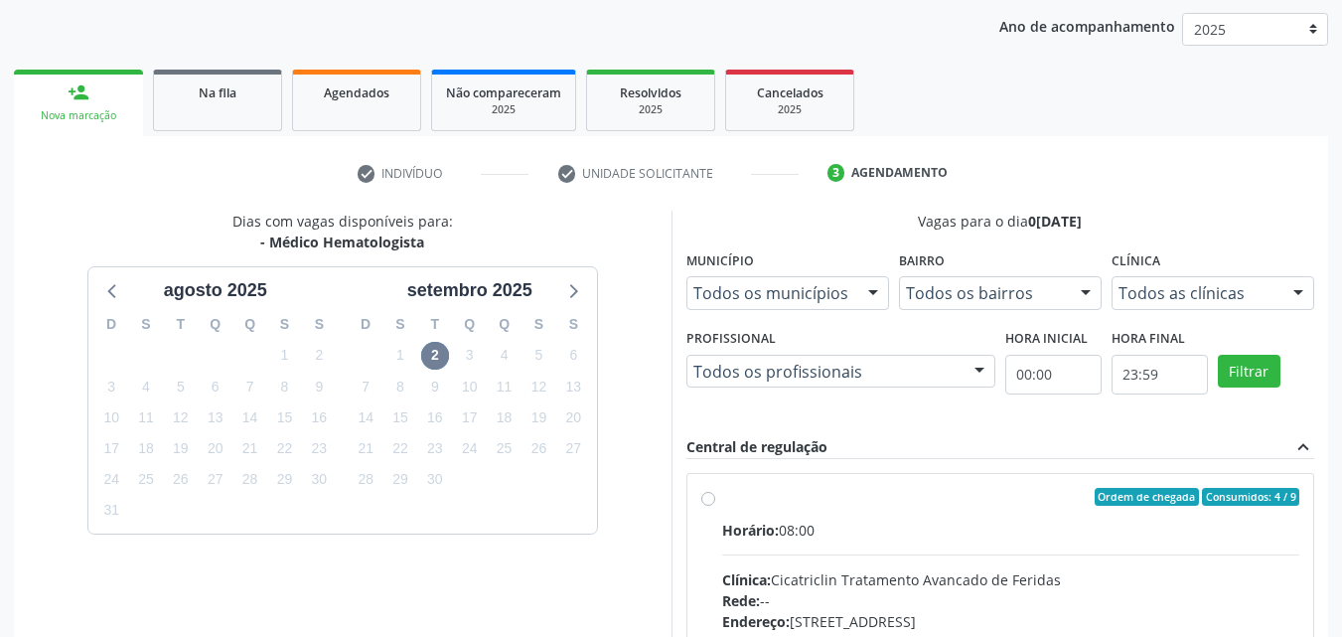
click at [931, 511] on label "Ordem de chegada Consumidos: 4 / 9 Horário: 08:00 Clínica: Cicatriclin Tratamen…" at bounding box center [1011, 640] width 578 height 305
click at [715, 506] on input "Ordem de chegada Consumidos: 4 / 9 Horário: 08:00 Clínica: Cicatriclin Tratamen…" at bounding box center [708, 497] width 14 height 18
radio input "true"
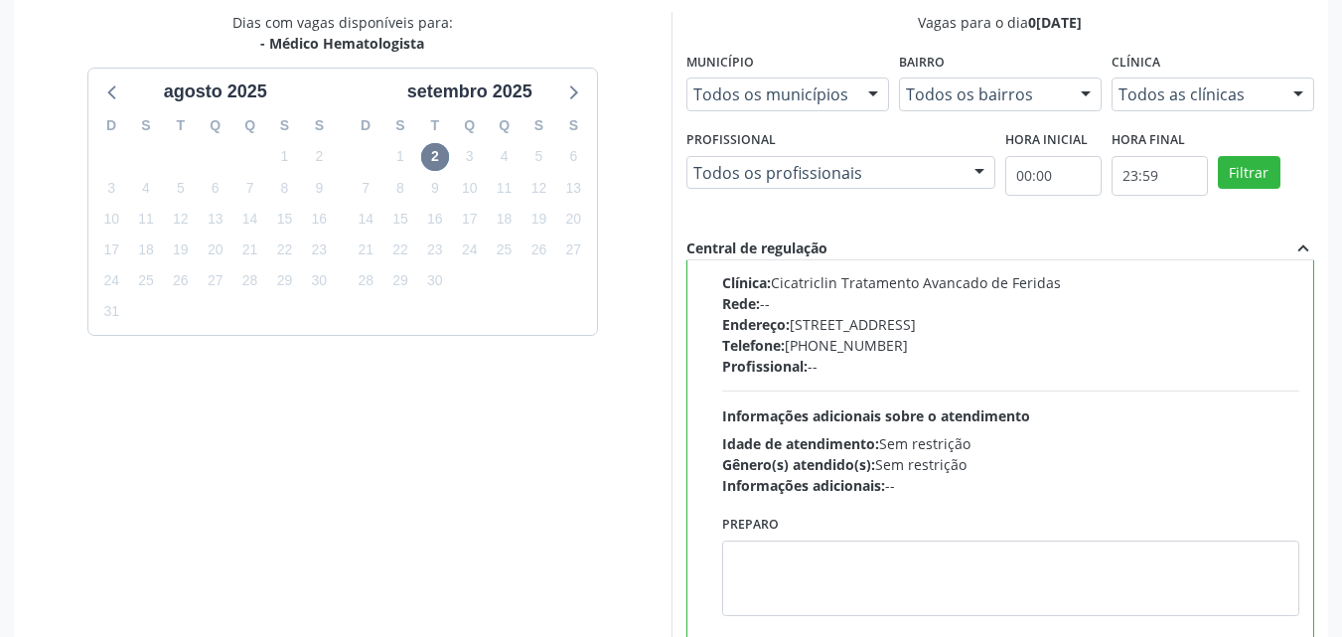
scroll to position [550, 0]
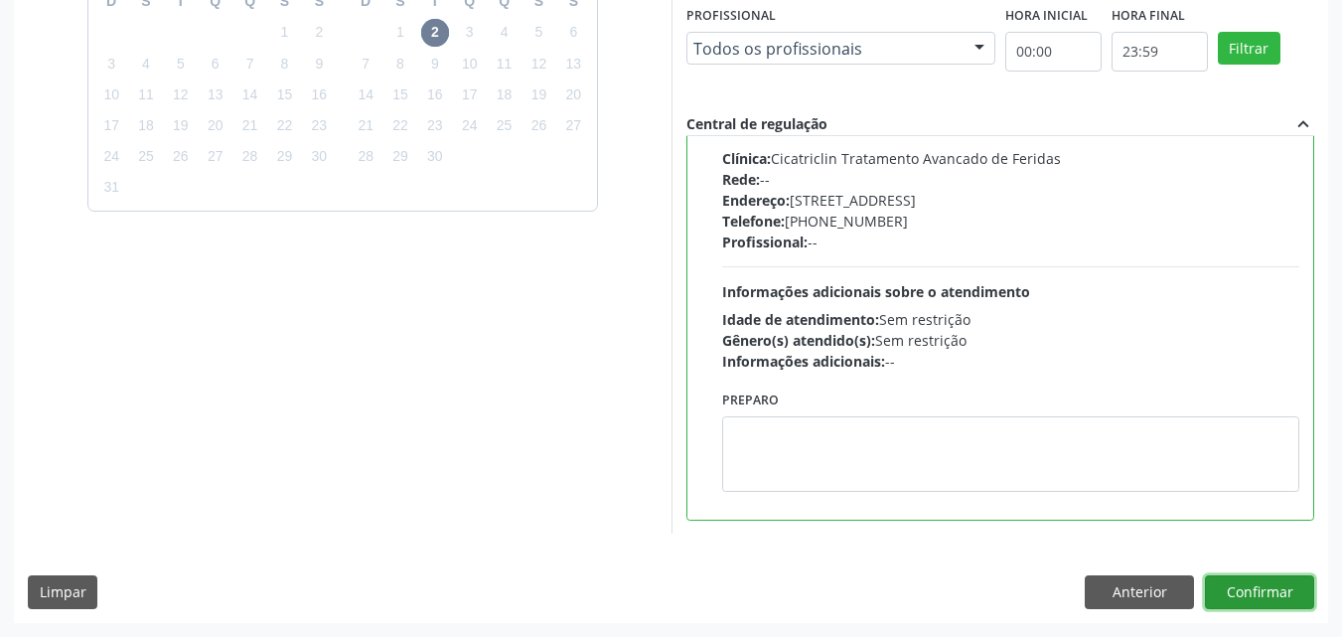
click at [1256, 591] on button "Confirmar" at bounding box center [1259, 592] width 109 height 34
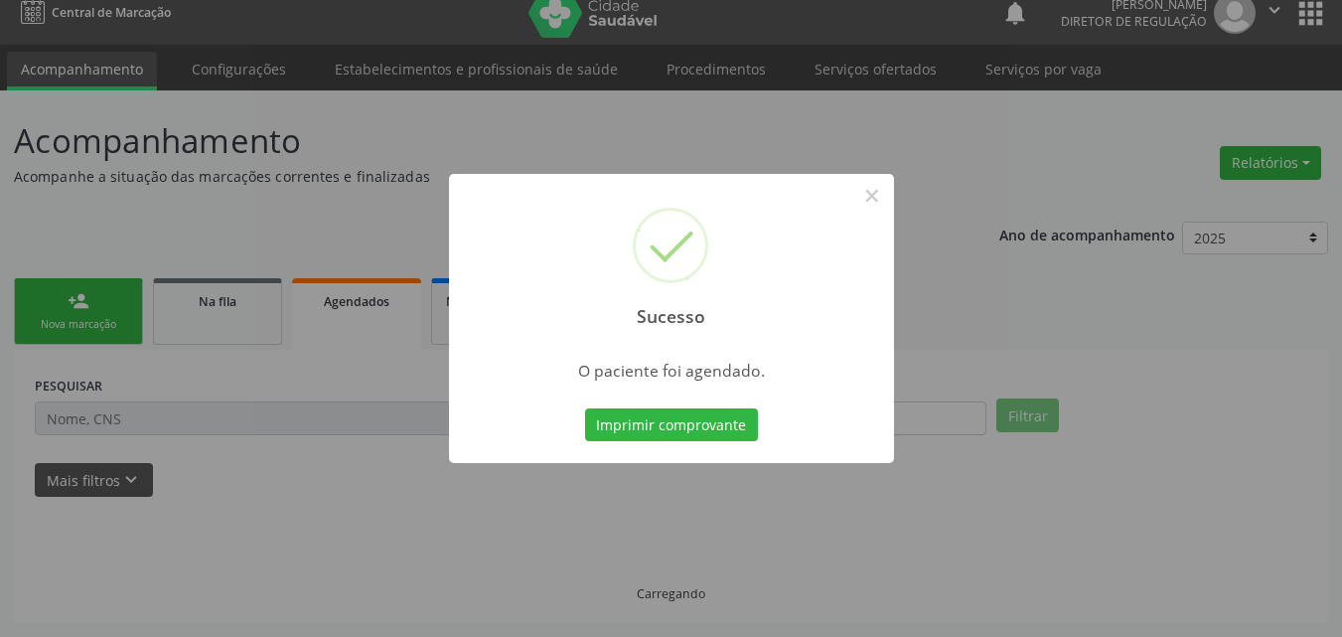
scroll to position [19, 0]
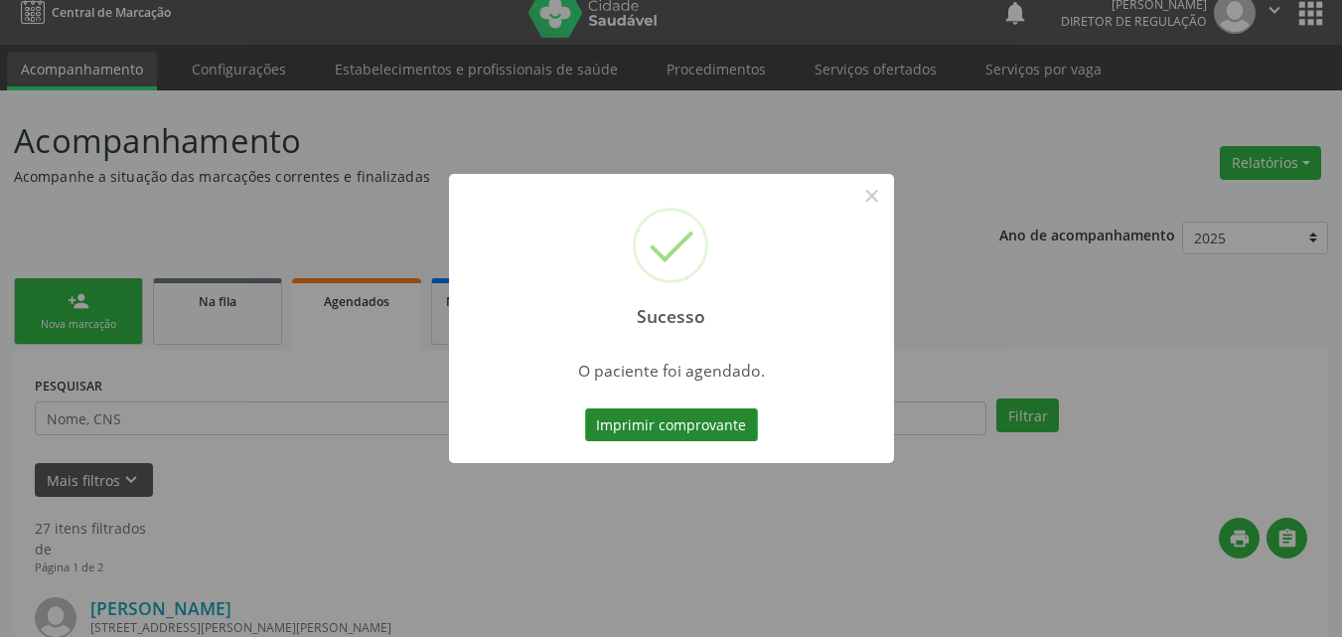
click at [739, 428] on button "Imprimir comprovante" at bounding box center [671, 425] width 173 height 34
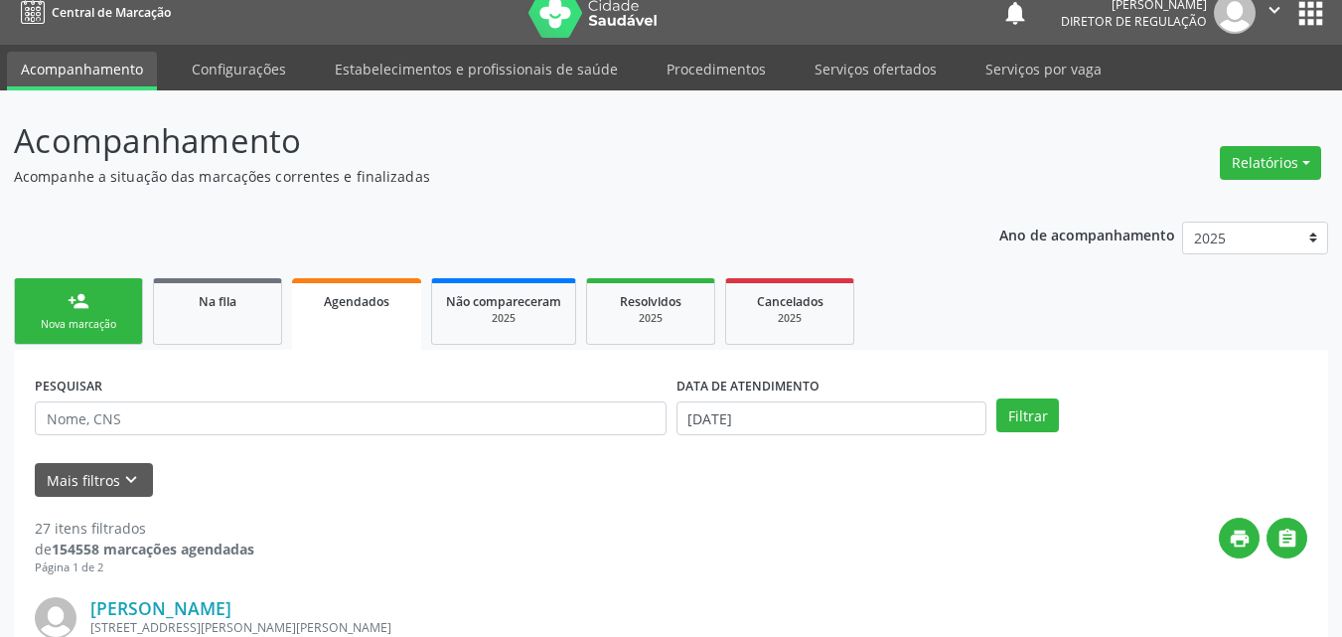
click at [83, 318] on div "Nova marcação" at bounding box center [78, 324] width 99 height 15
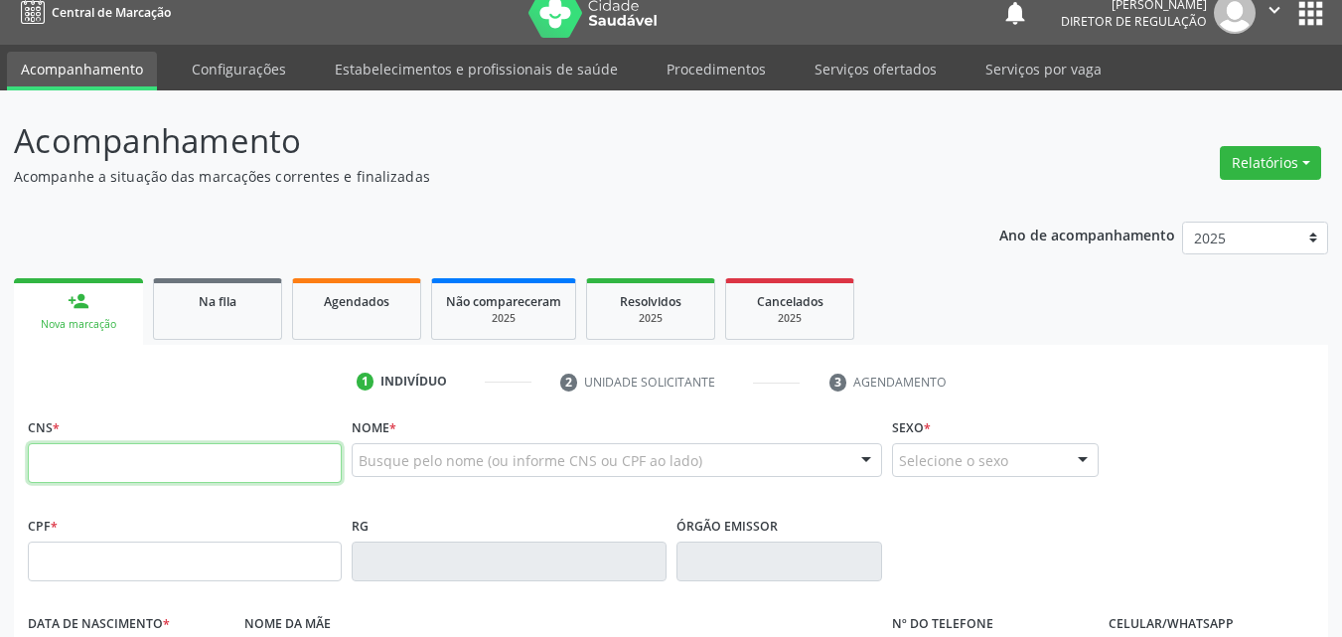
click at [156, 472] on input "text" at bounding box center [185, 463] width 314 height 40
type input "704 0038 9049 8768"
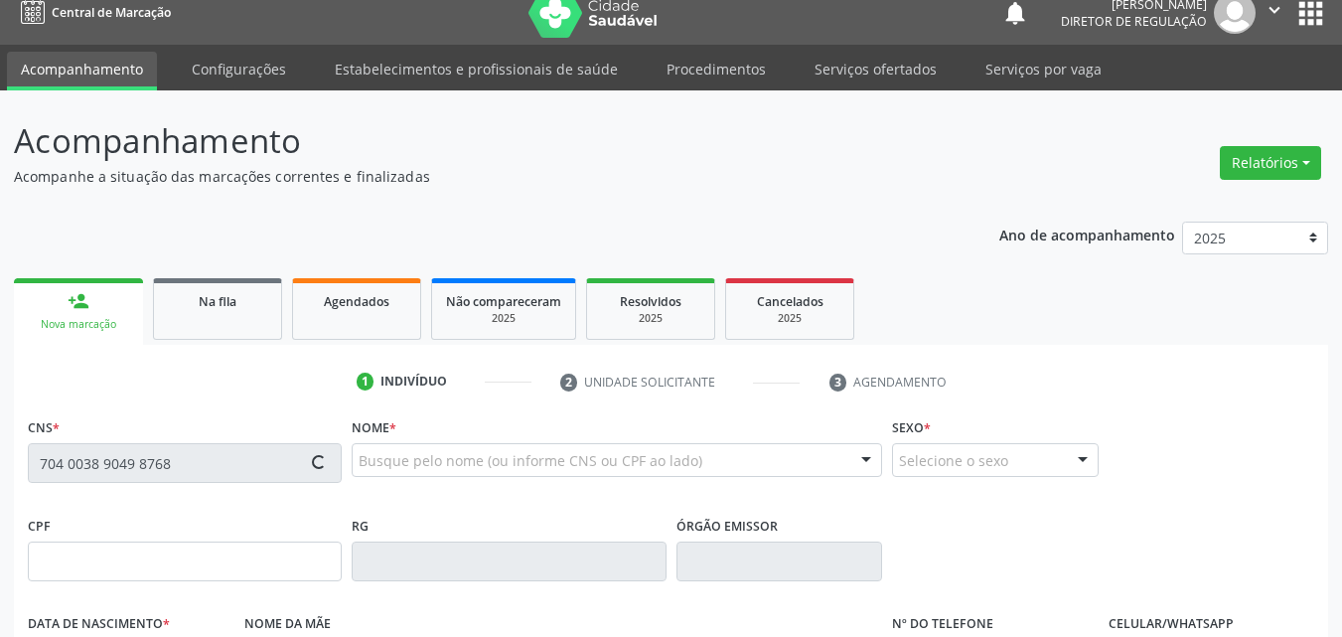
type input "08/05/1985"
type input "Maria do Socorro R. Silva"
type input "(87) 98828-8015"
type input "S/N"
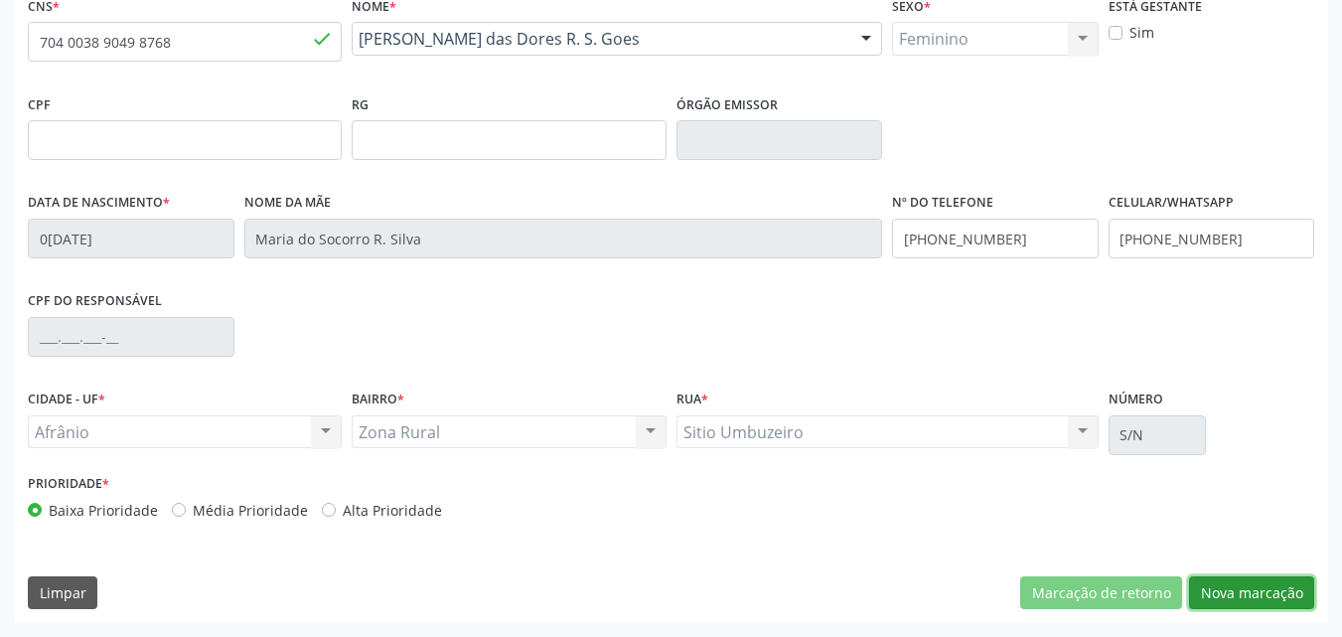
click at [1247, 595] on button "Nova marcação" at bounding box center [1251, 593] width 125 height 34
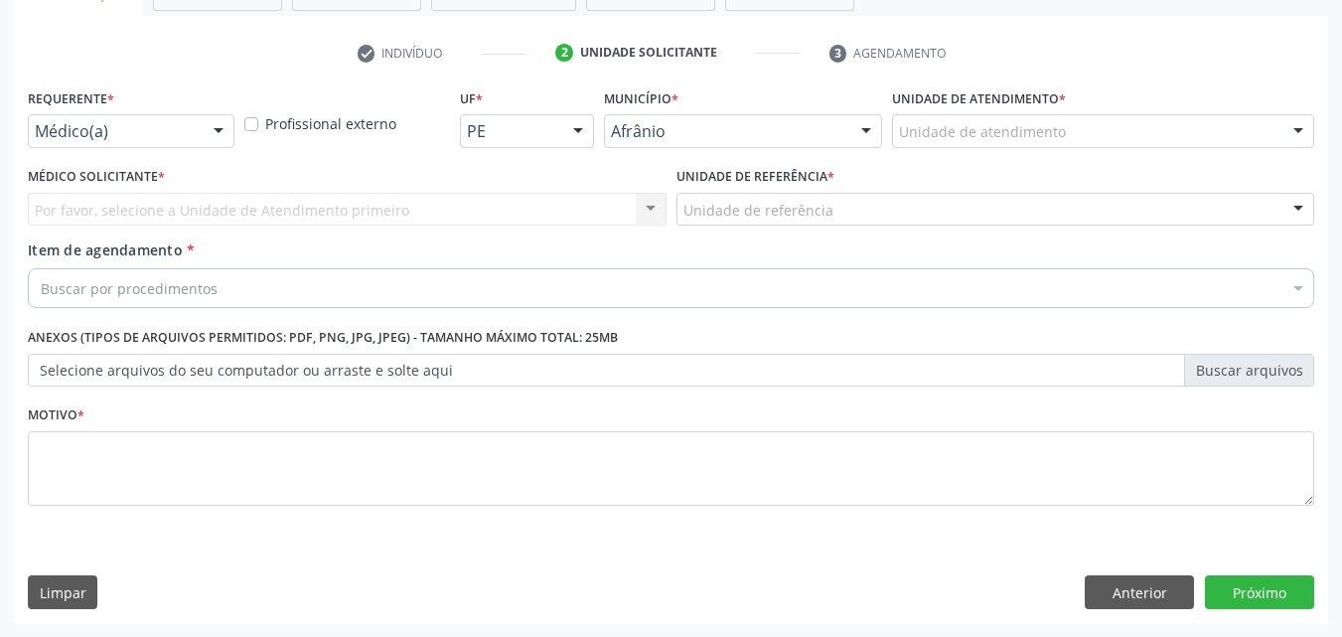
scroll to position [348, 0]
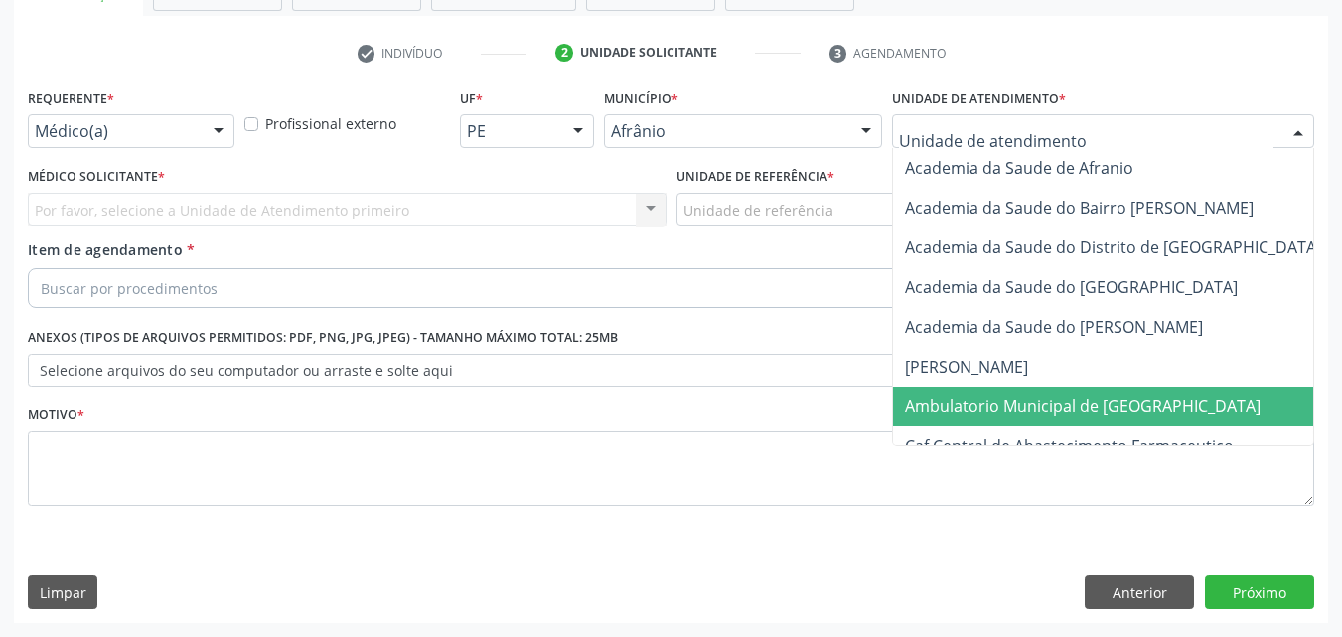
click at [1032, 399] on span "Ambulatorio Municipal de [GEOGRAPHIC_DATA]" at bounding box center [1083, 406] width 356 height 22
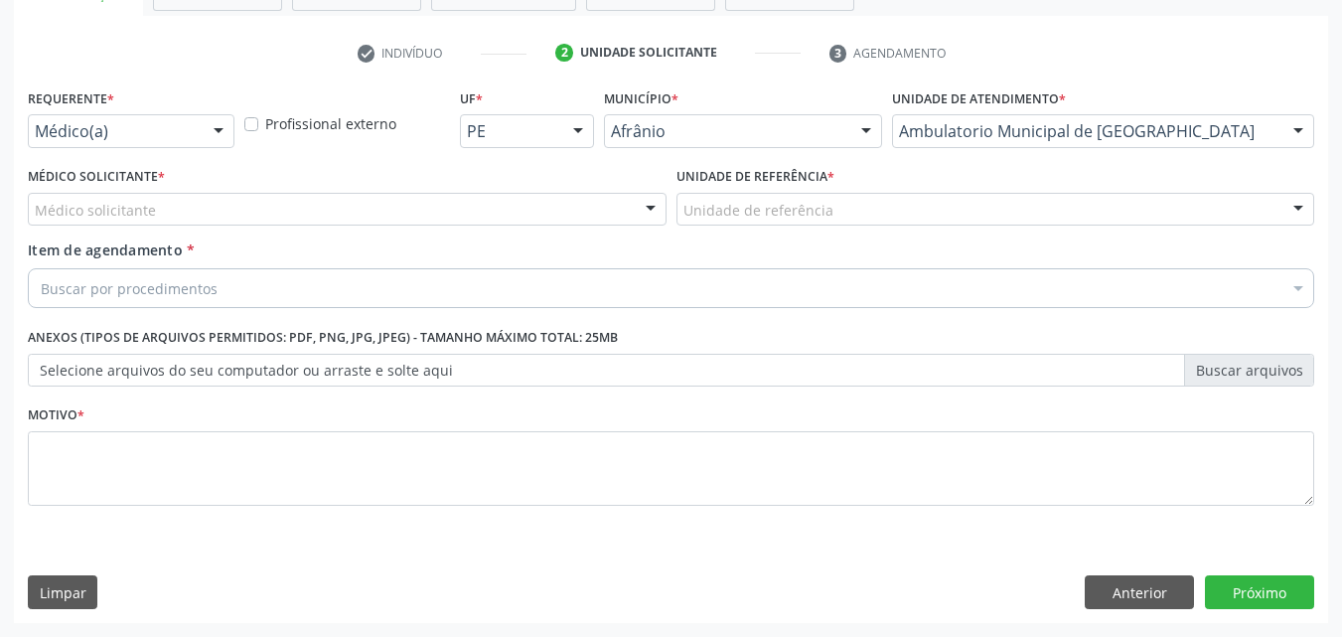
click at [843, 202] on div "Unidade de referência" at bounding box center [996, 210] width 639 height 34
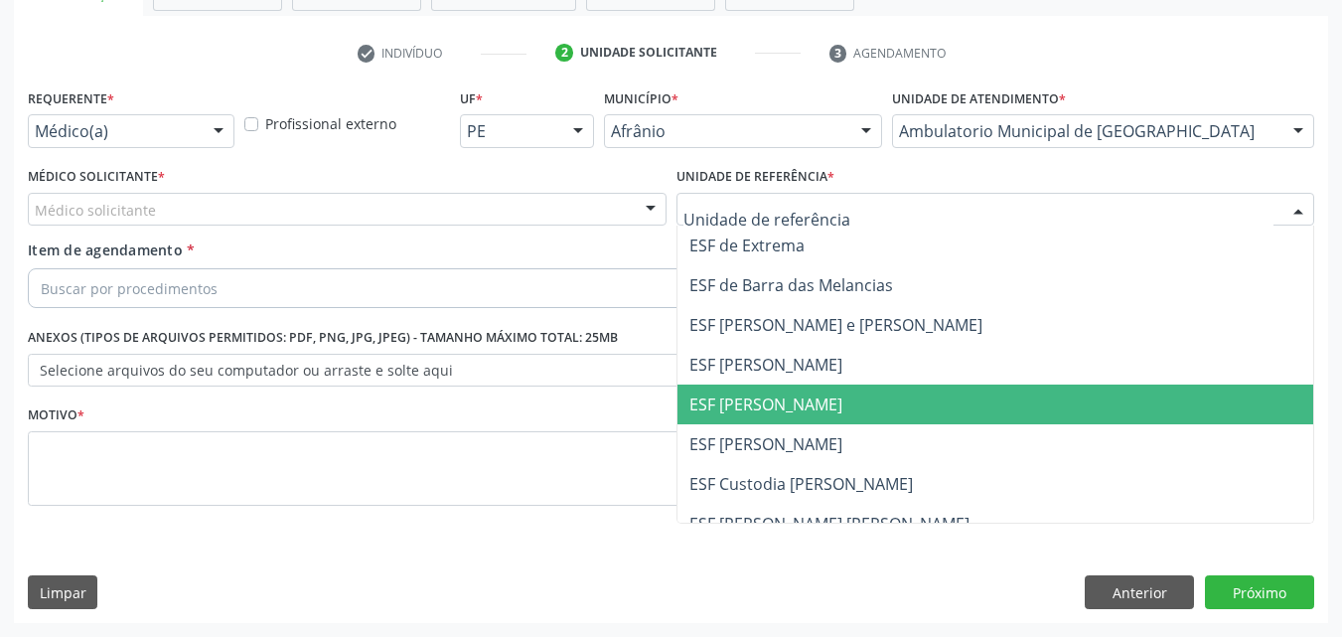
click at [810, 401] on span "ESF [PERSON_NAME]" at bounding box center [765, 404] width 153 height 22
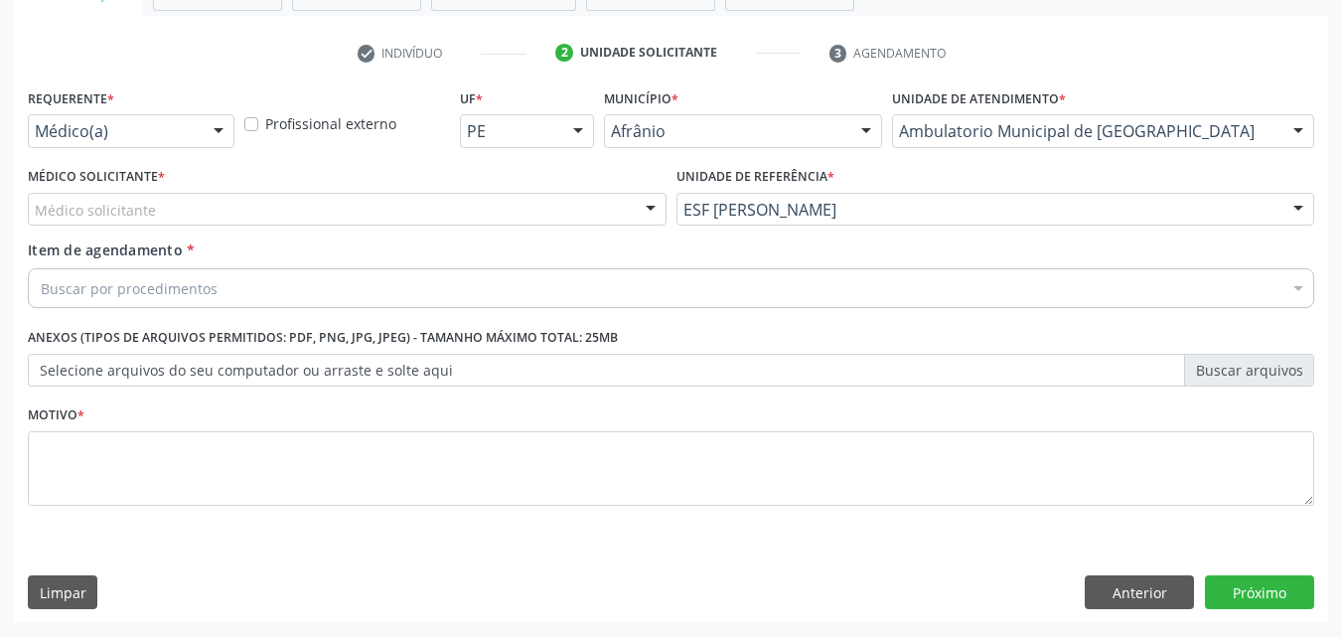
click at [574, 198] on div "Médico solicitante" at bounding box center [347, 210] width 639 height 34
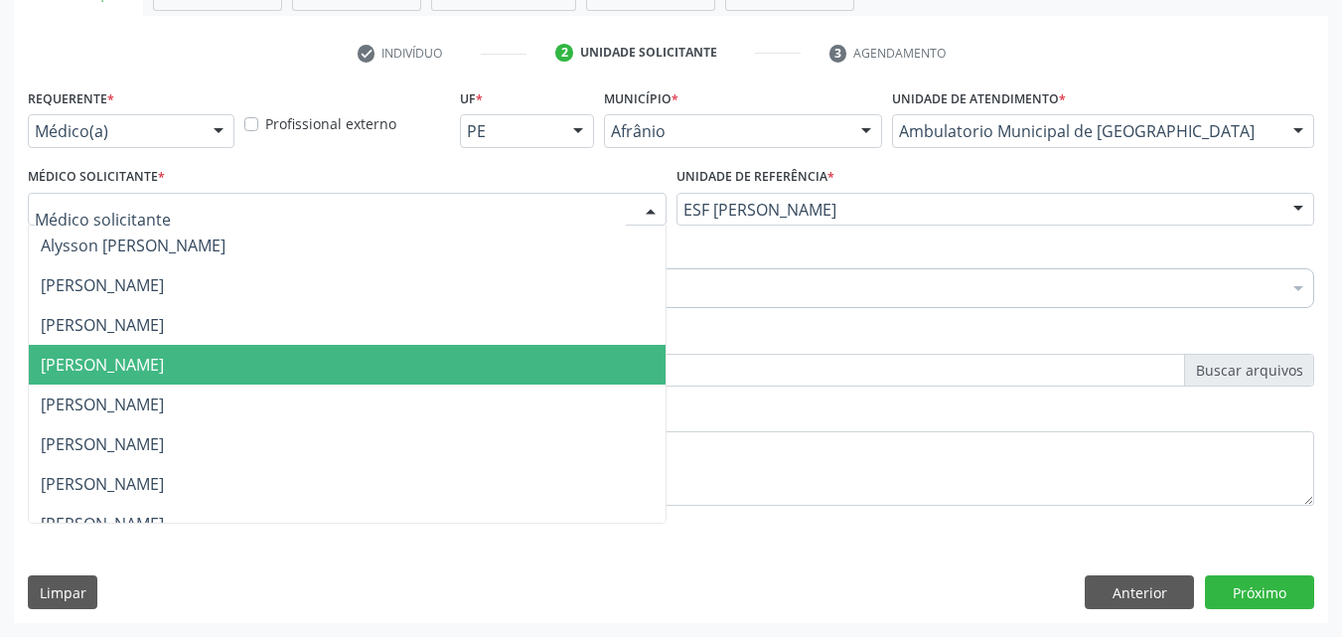
click at [498, 355] on span "[PERSON_NAME]" at bounding box center [347, 365] width 637 height 40
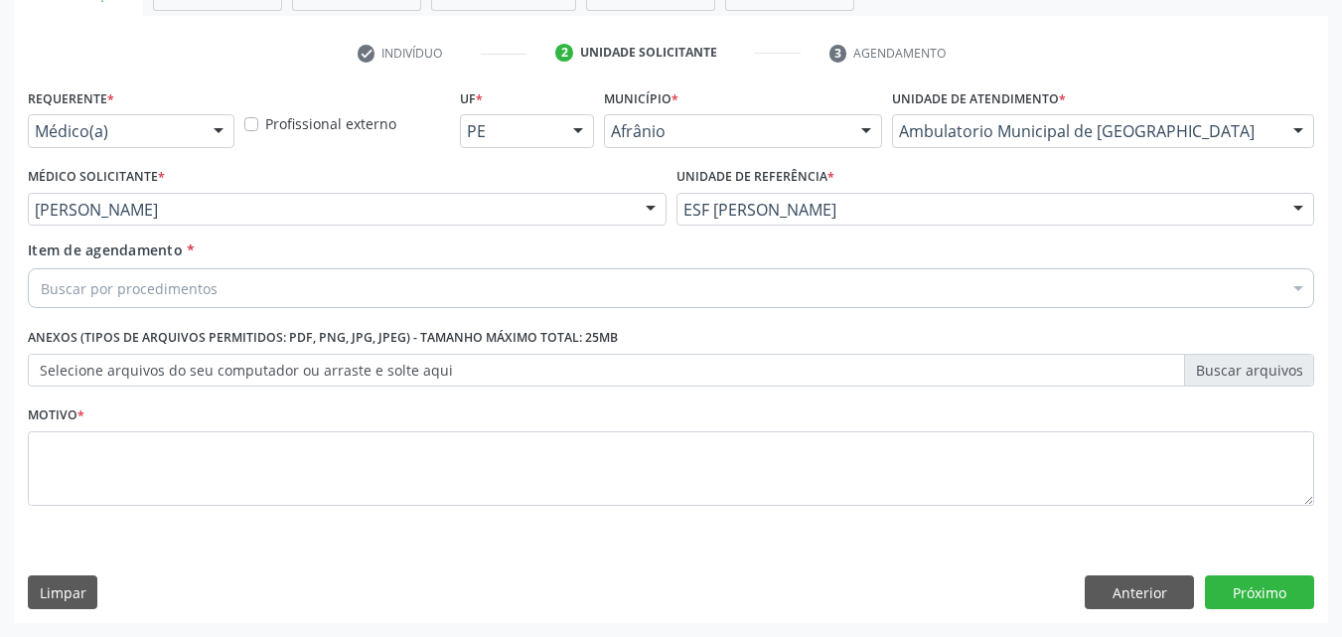
click at [492, 288] on div "Buscar por procedimentos" at bounding box center [671, 288] width 1286 height 40
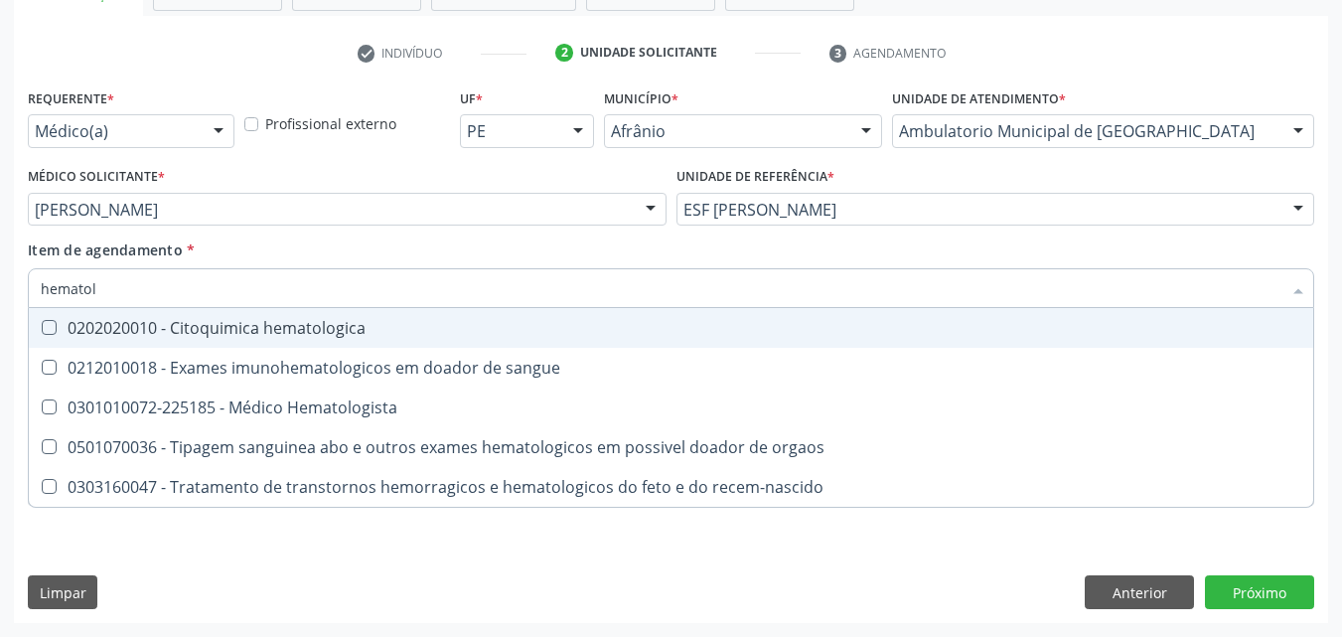
type input "hematolo"
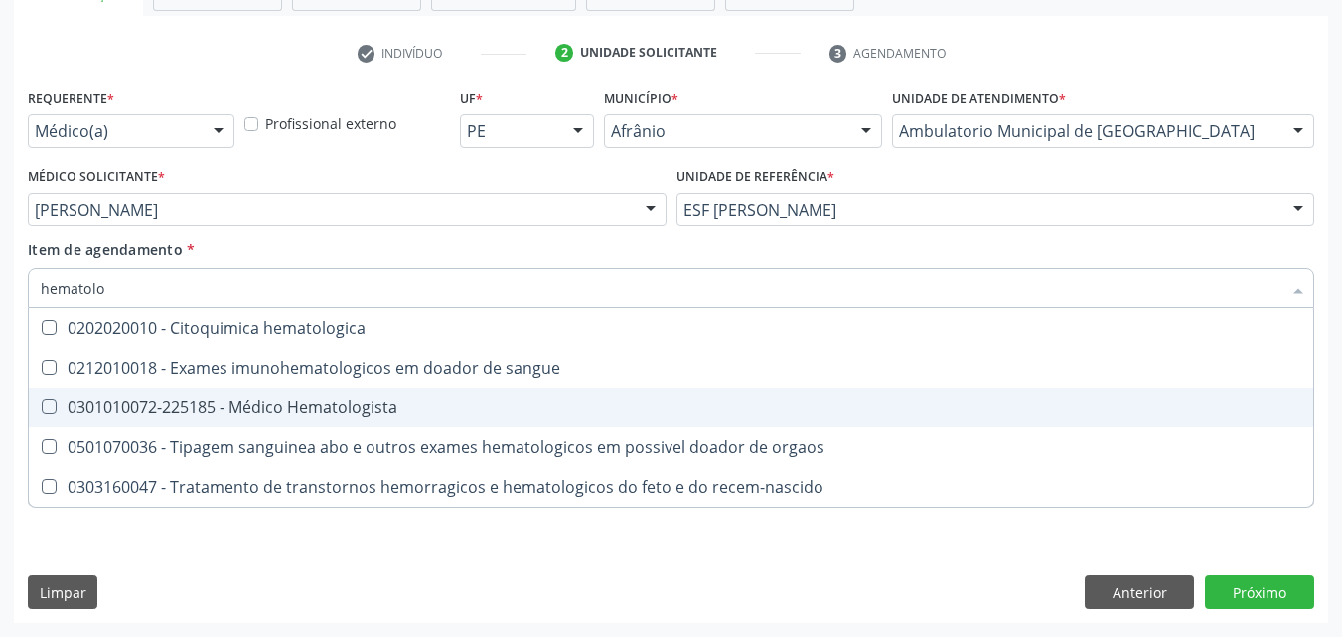
click at [390, 408] on div "0301010072-225185 - Médico Hematologista" at bounding box center [671, 407] width 1261 height 16
checkbox Hematologista "true"
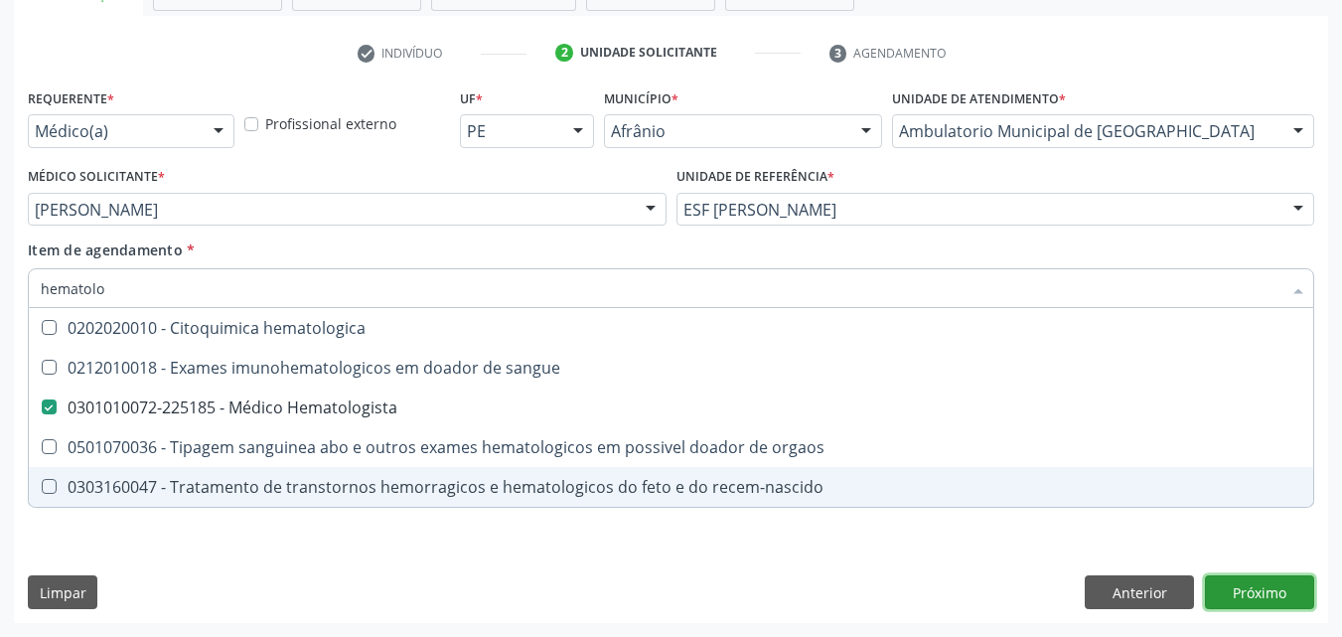
click at [1255, 585] on div "Requerente * Médico(a) Médico(a) Enfermeiro(a) Paciente Nenhum resultado encont…" at bounding box center [671, 352] width 1314 height 539
checkbox sangue "true"
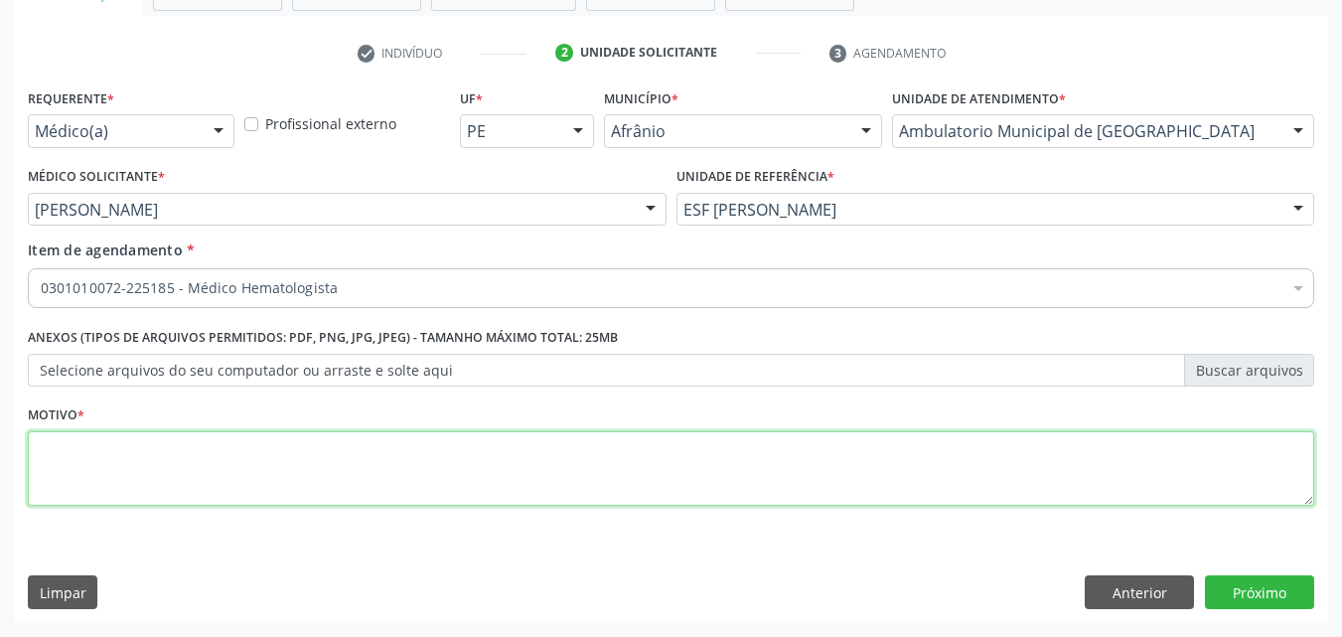
drag, startPoint x: 332, startPoint y: 482, endPoint x: 329, endPoint y: 460, distance: 22.1
click at [331, 465] on textarea at bounding box center [671, 468] width 1286 height 75
type textarea "*"
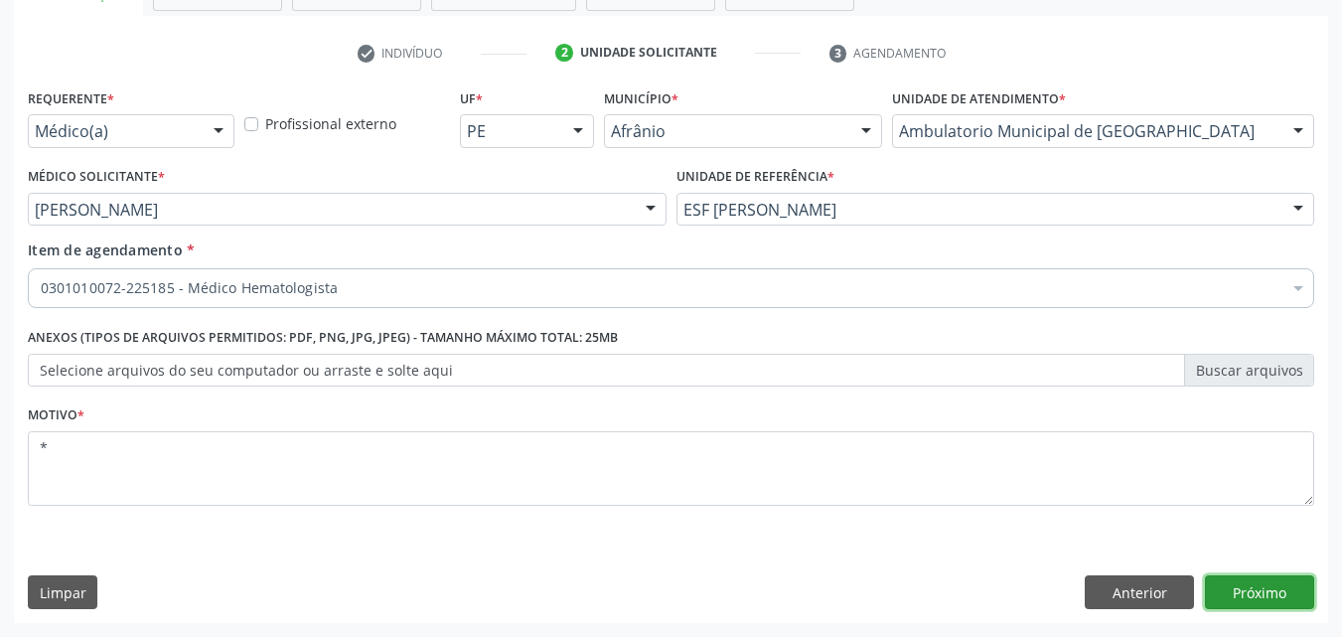
click at [1268, 596] on button "Próximo" at bounding box center [1259, 592] width 109 height 34
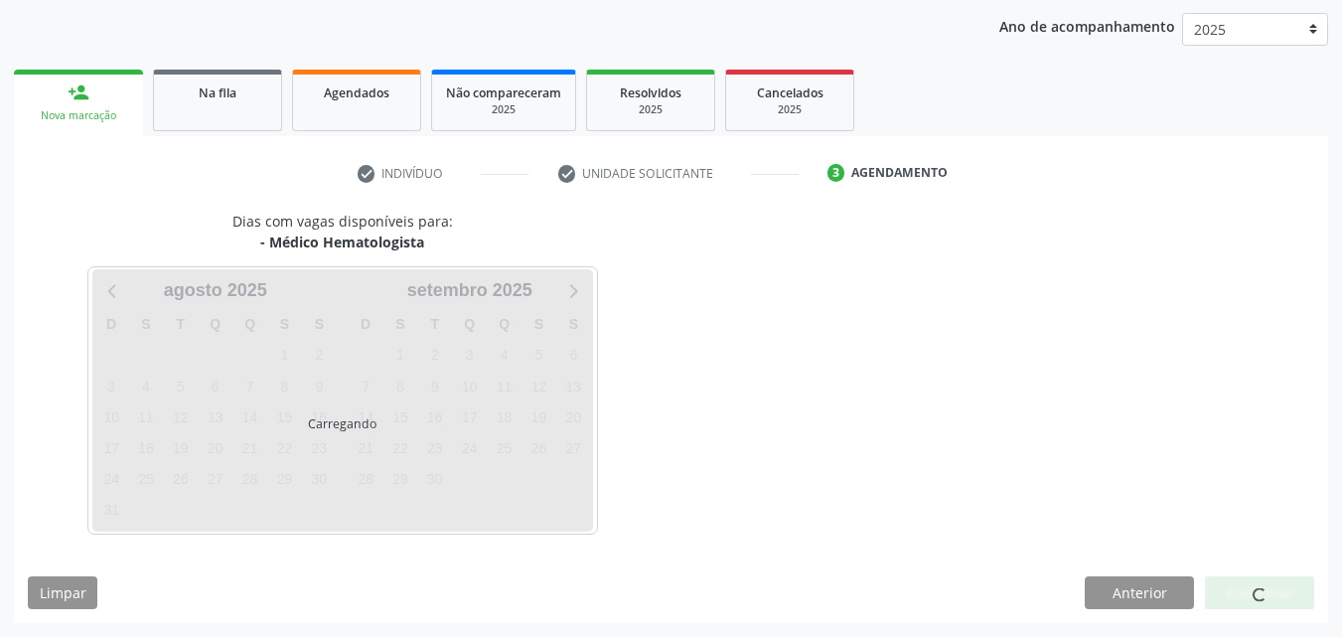
scroll to position [227, 0]
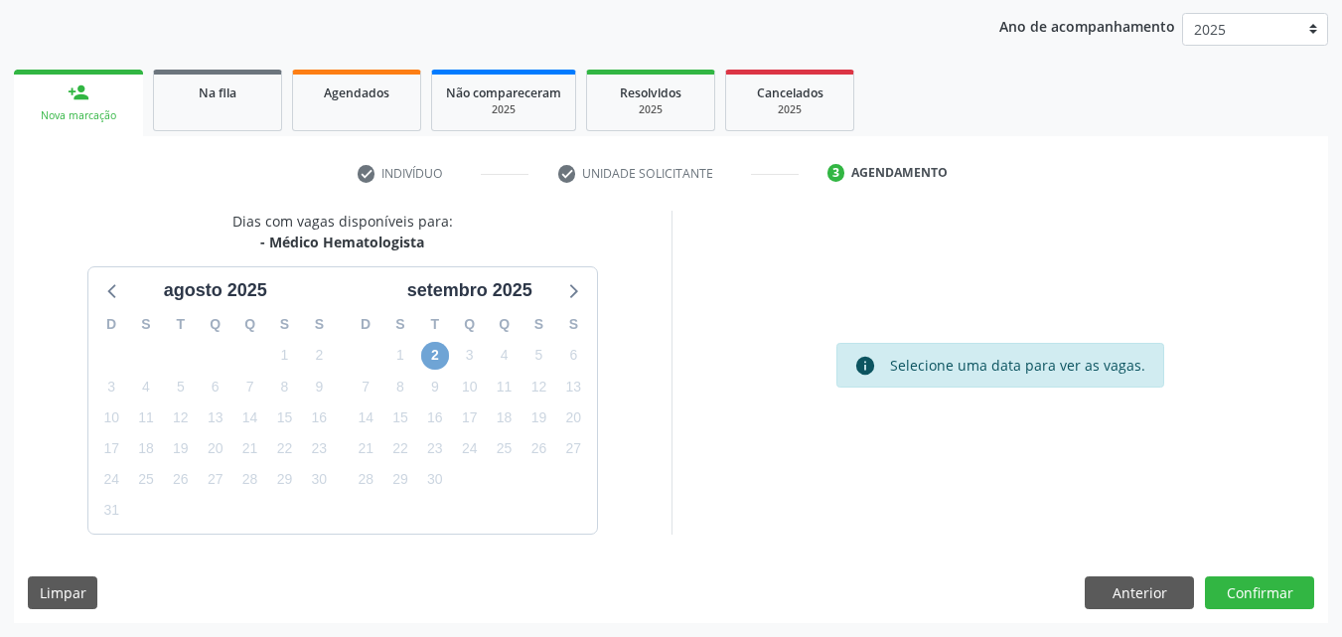
click at [431, 351] on span "2" at bounding box center [435, 356] width 28 height 28
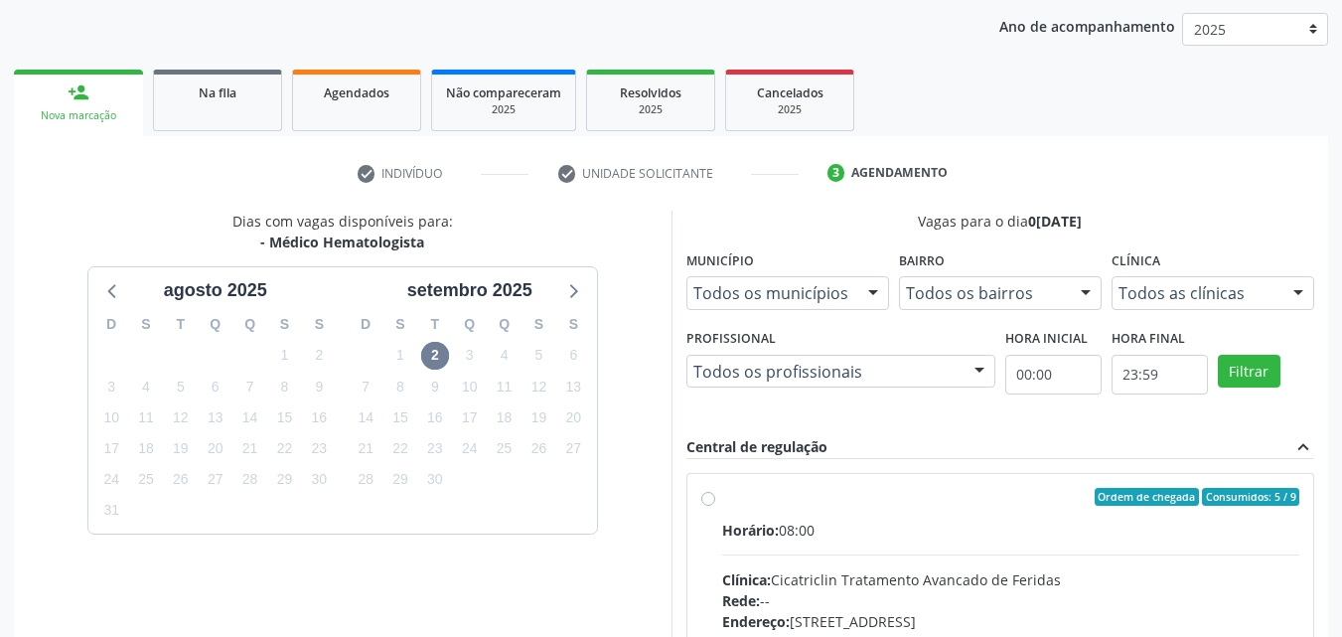
click at [807, 484] on div "Ordem de chegada Consumidos: 5 / 9 Horário: 08:00 Clínica: Cicatriclin Tratamen…" at bounding box center [1000, 640] width 627 height 333
radio input "true"
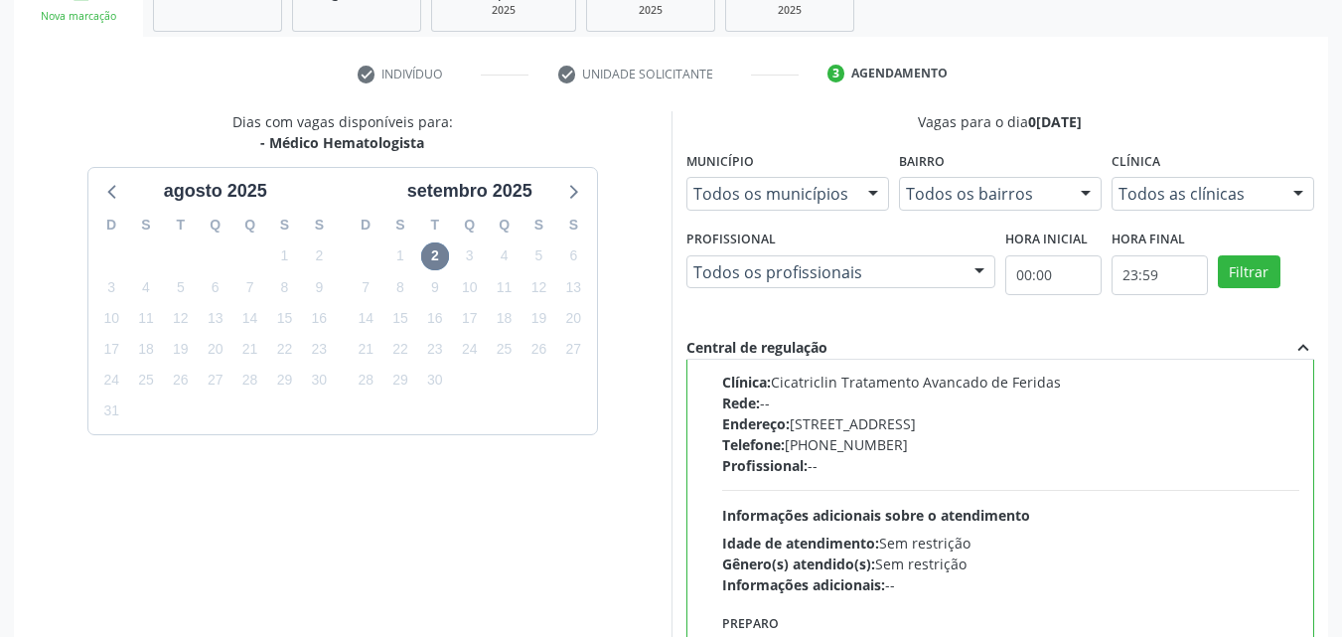
scroll to position [550, 0]
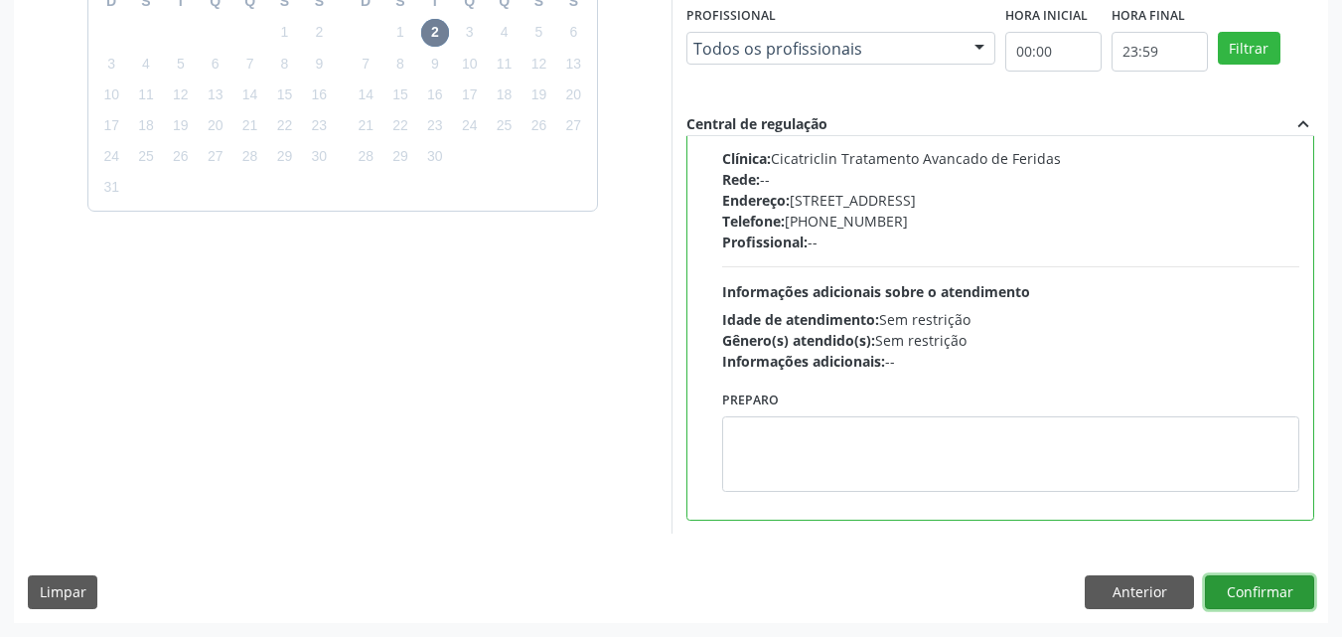
click at [1250, 595] on button "Confirmar" at bounding box center [1259, 592] width 109 height 34
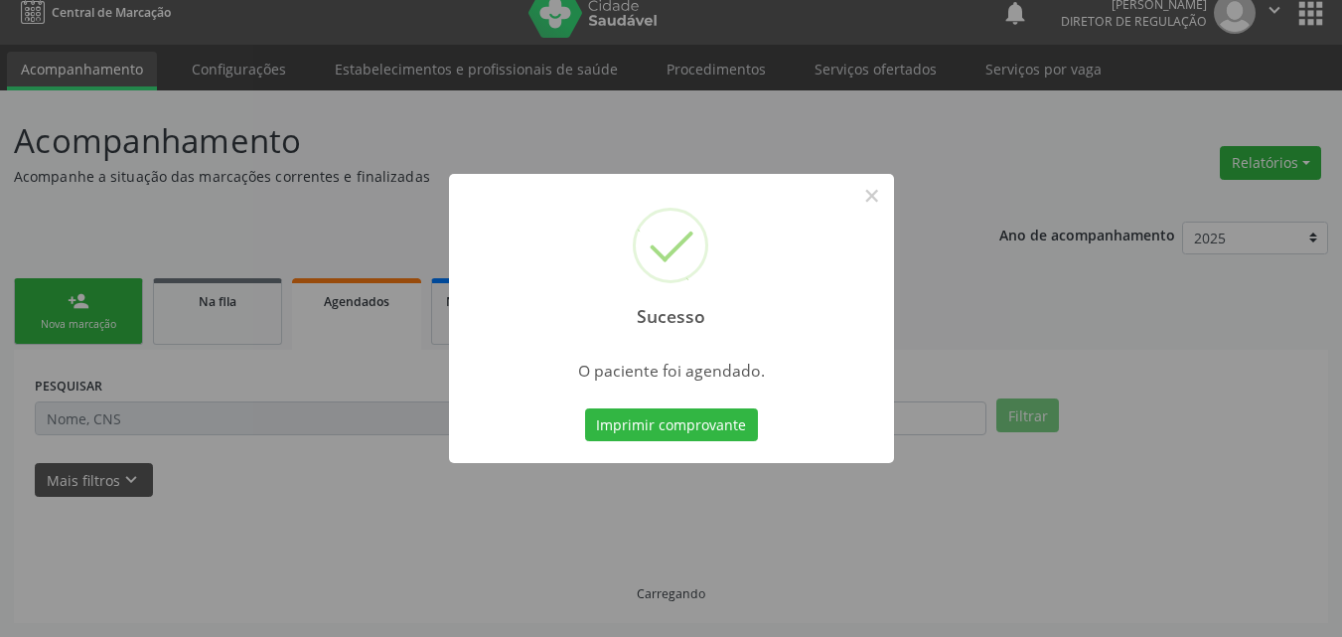
scroll to position [19, 0]
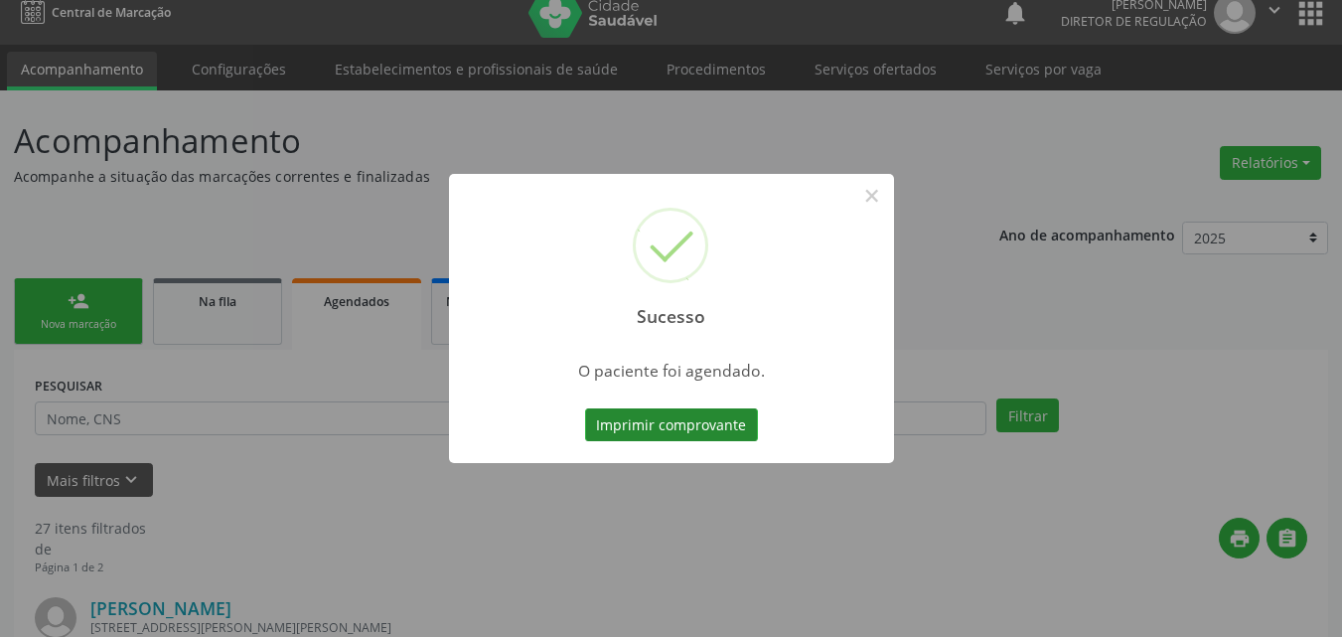
click at [694, 417] on button "Imprimir comprovante" at bounding box center [671, 425] width 173 height 34
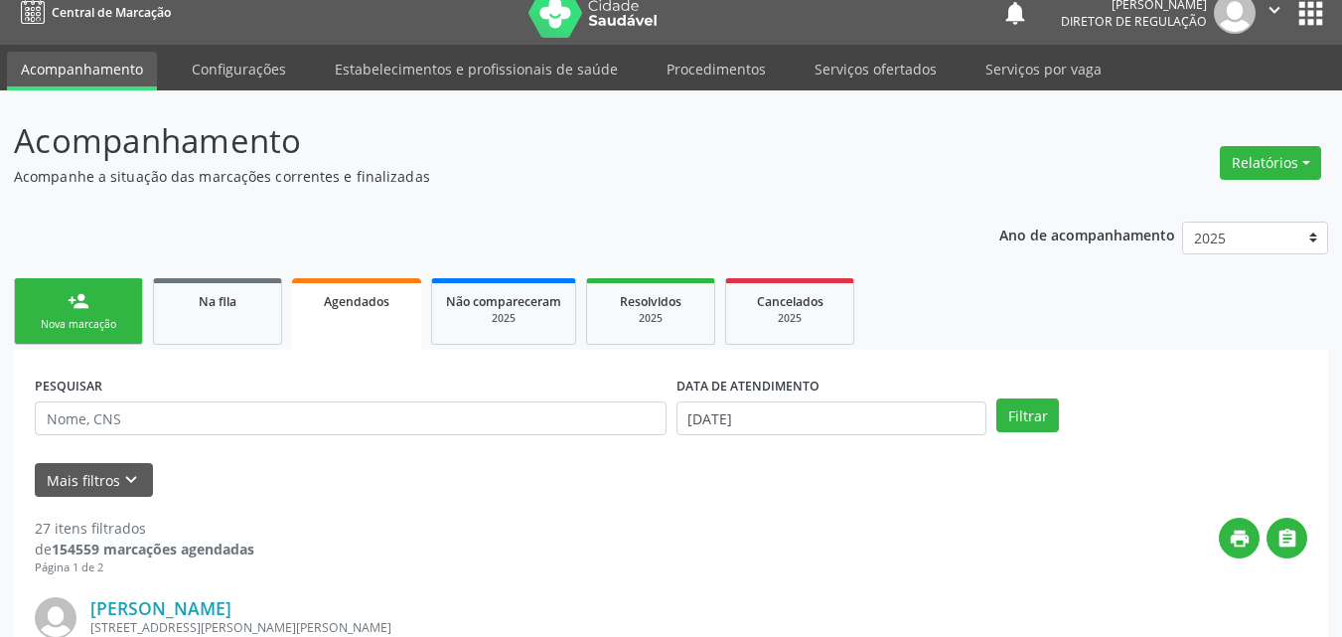
click at [128, 304] on link "person_add Nova marcação" at bounding box center [78, 311] width 129 height 67
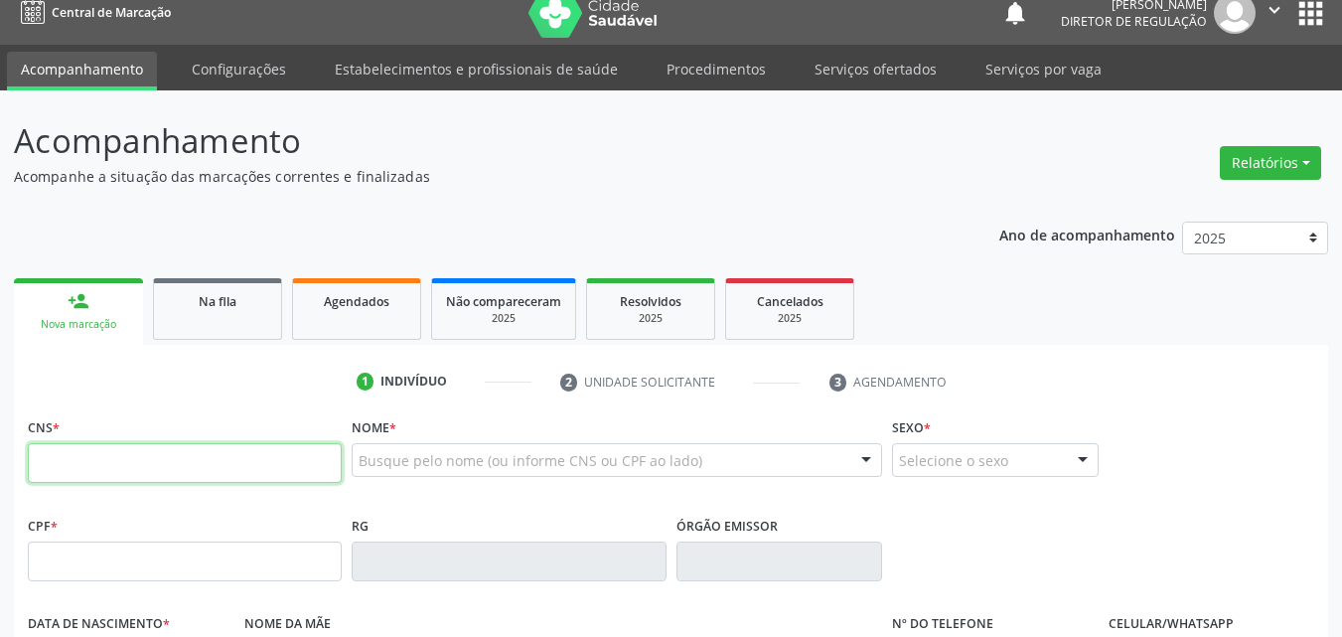
click at [117, 457] on input "text" at bounding box center [185, 463] width 314 height 40
type input "704 8010 5178 3445"
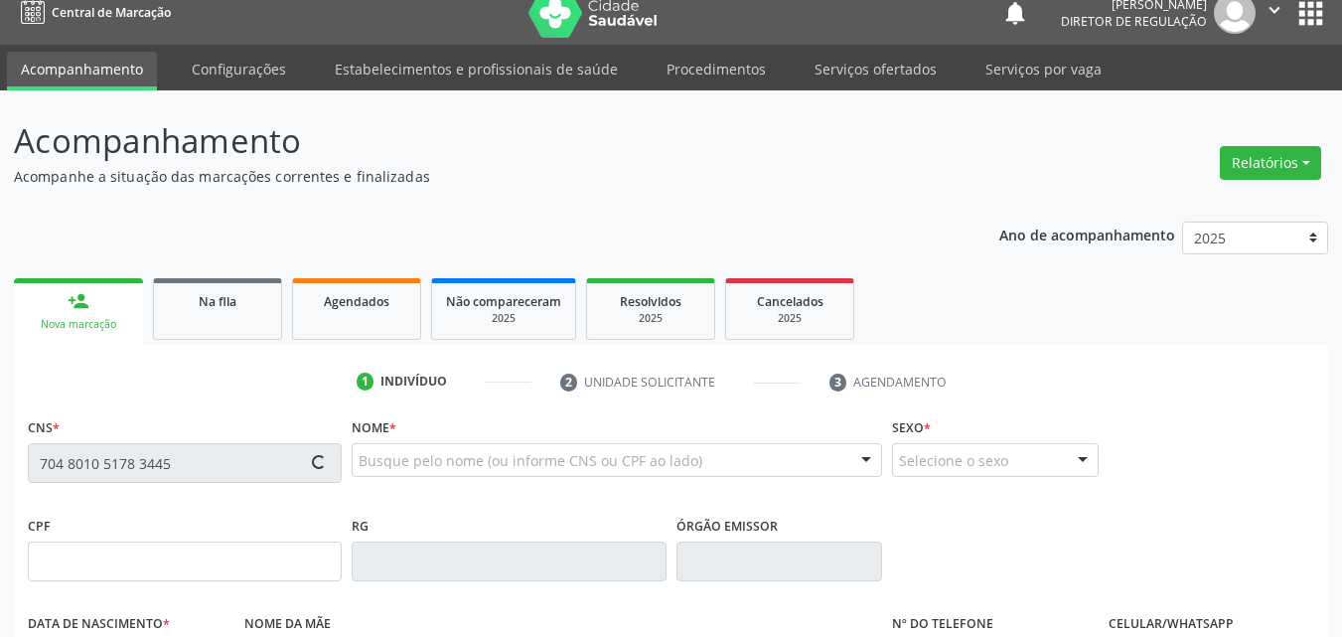
type input "141.959.434-69"
type input "21/07/2007"
type input "Adelice da Silva Santos"
type input "(87) 3988-3041"
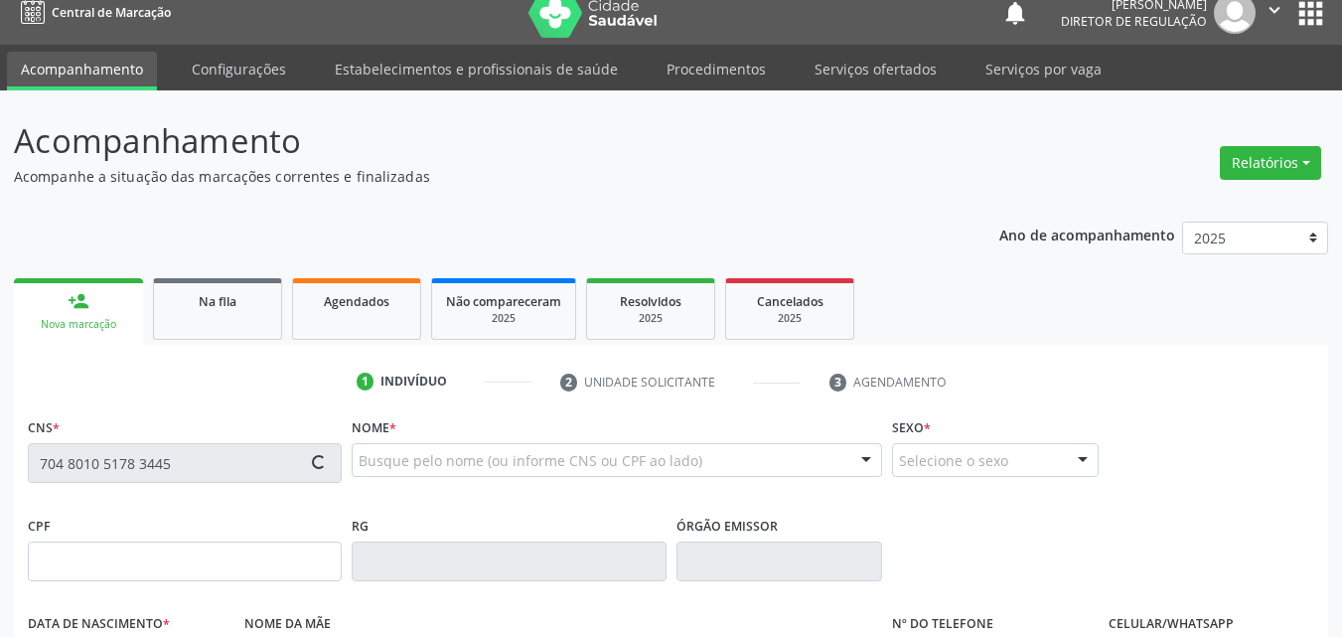
type input "026.830.444-02"
type input "38"
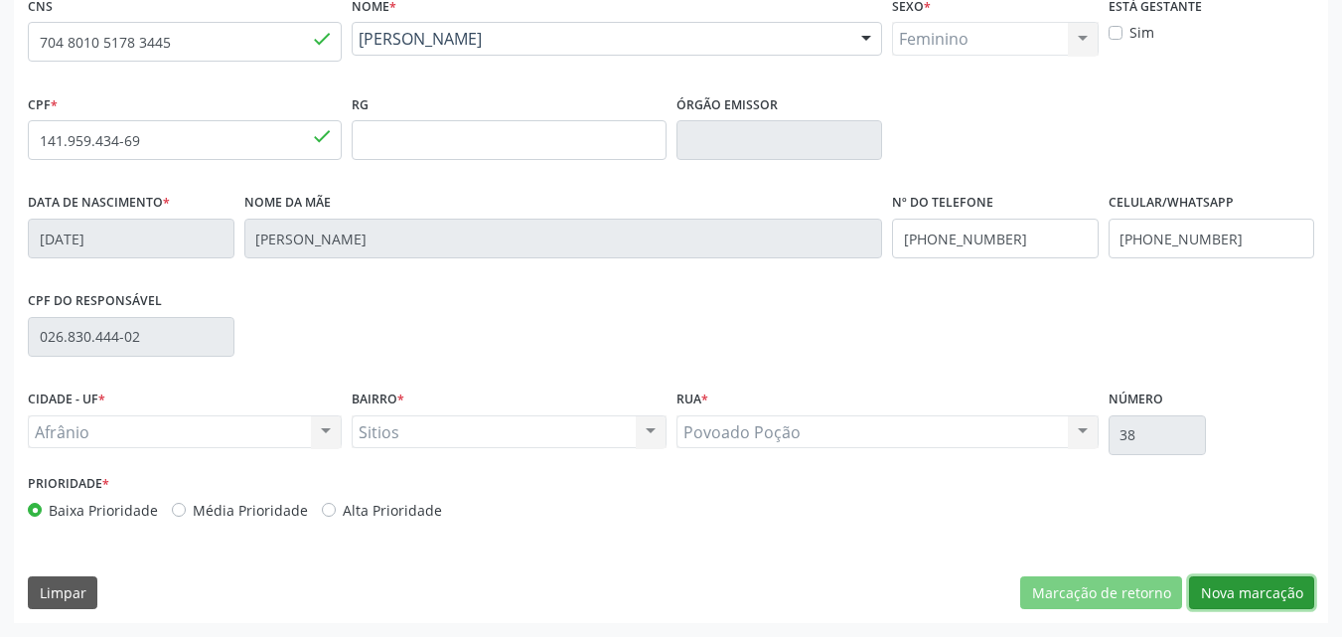
click at [1251, 591] on button "Nova marcação" at bounding box center [1251, 593] width 125 height 34
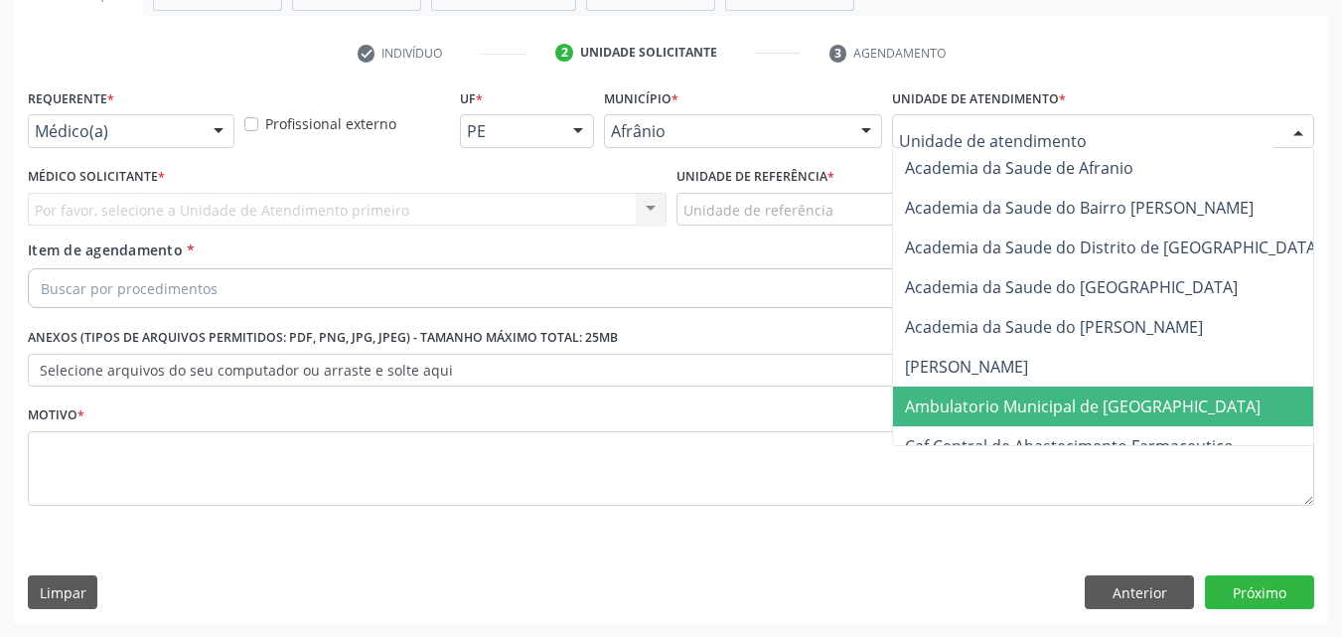
click at [984, 404] on span "Ambulatorio Municipal de [GEOGRAPHIC_DATA]" at bounding box center [1083, 406] width 356 height 22
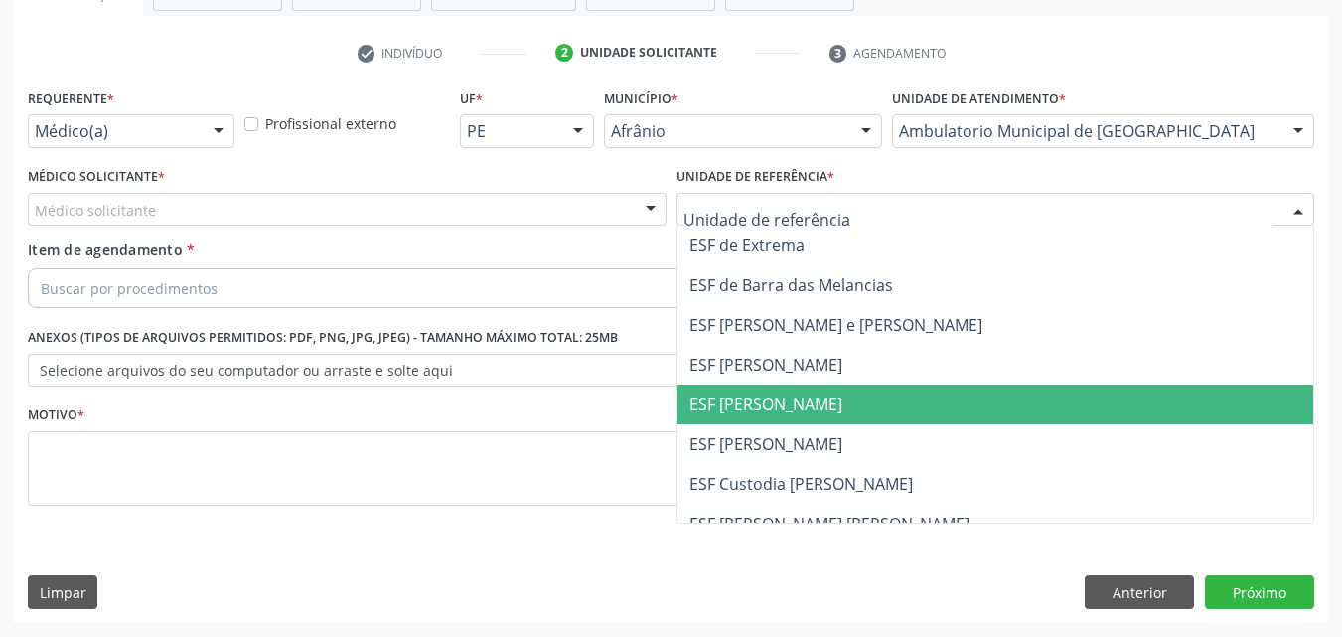
click at [804, 403] on span "ESF [PERSON_NAME]" at bounding box center [765, 404] width 153 height 22
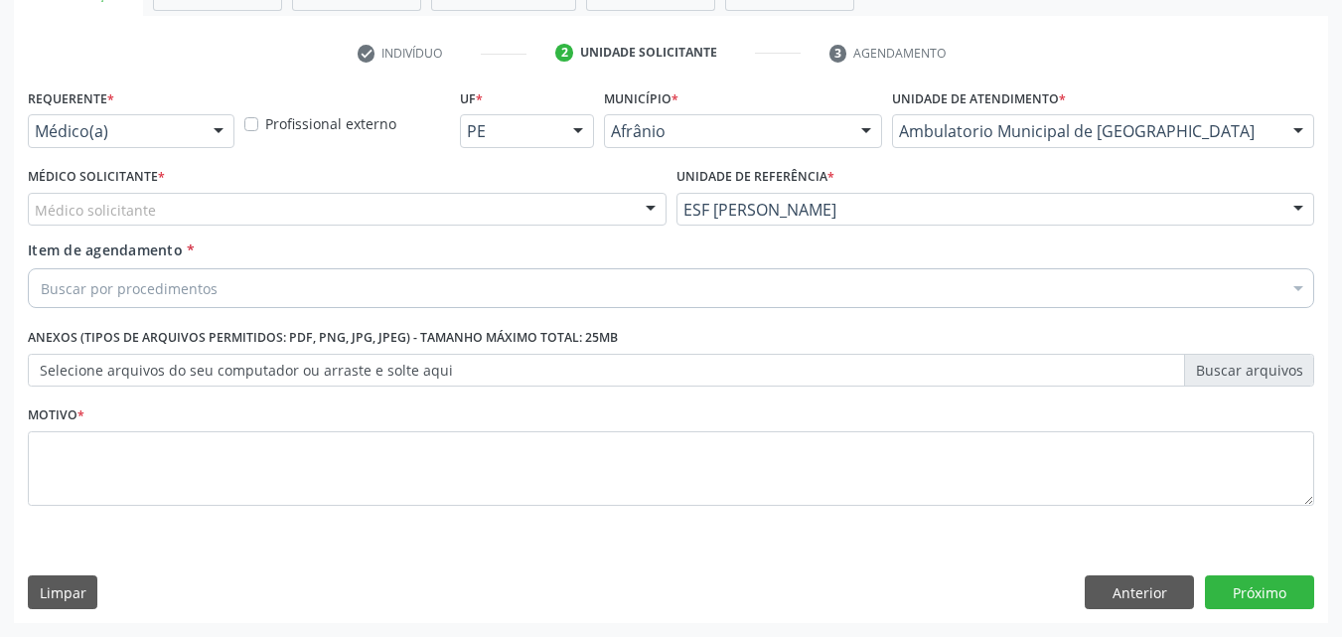
click at [531, 203] on div "Médico solicitante" at bounding box center [347, 210] width 639 height 34
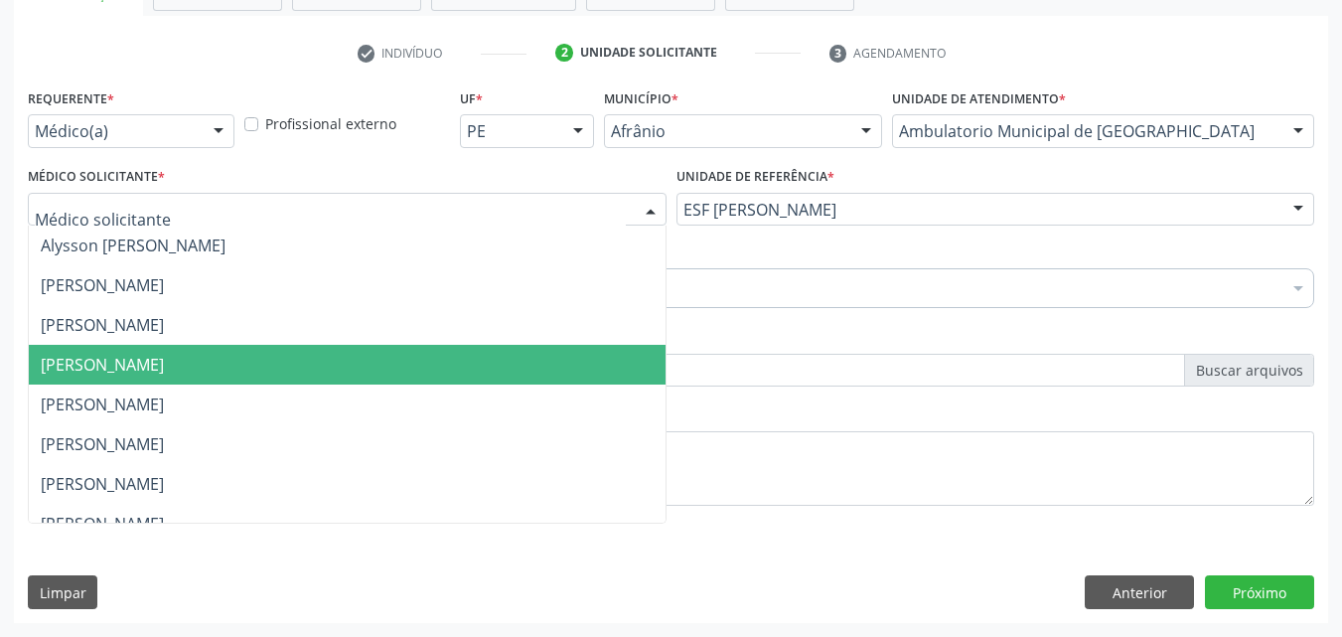
click at [402, 353] on span "[PERSON_NAME]" at bounding box center [347, 365] width 637 height 40
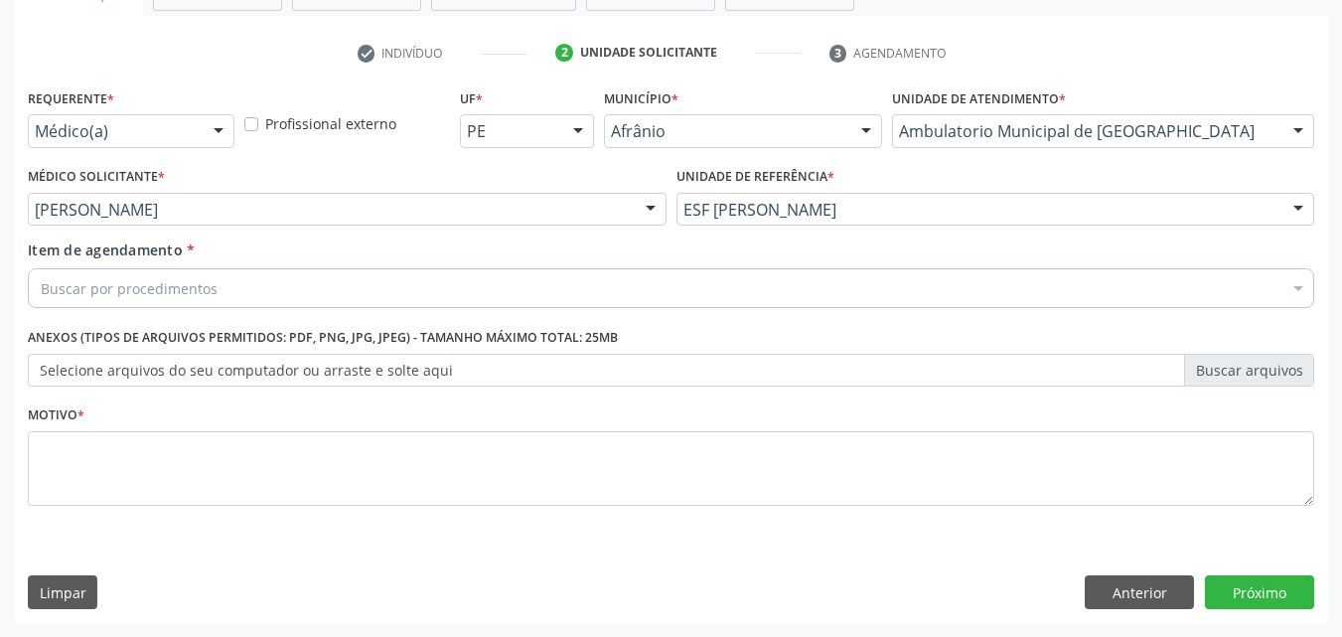
click at [288, 284] on div "Buscar por procedimentos" at bounding box center [671, 288] width 1286 height 40
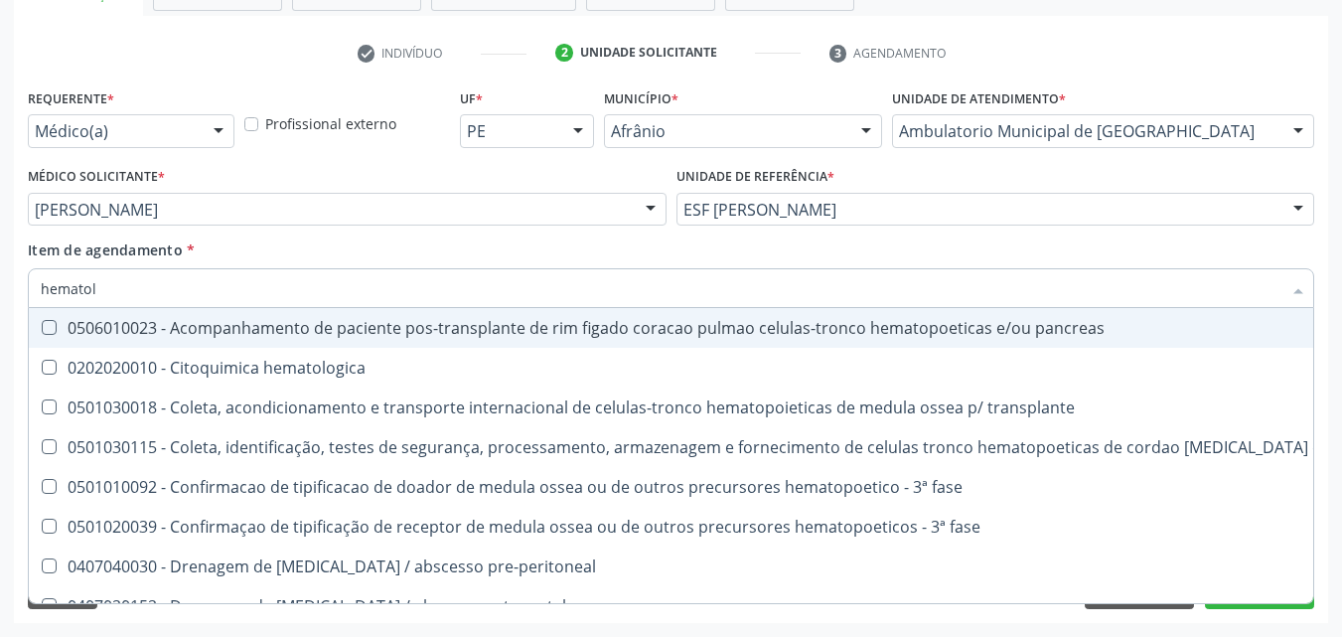
type input "hematolo"
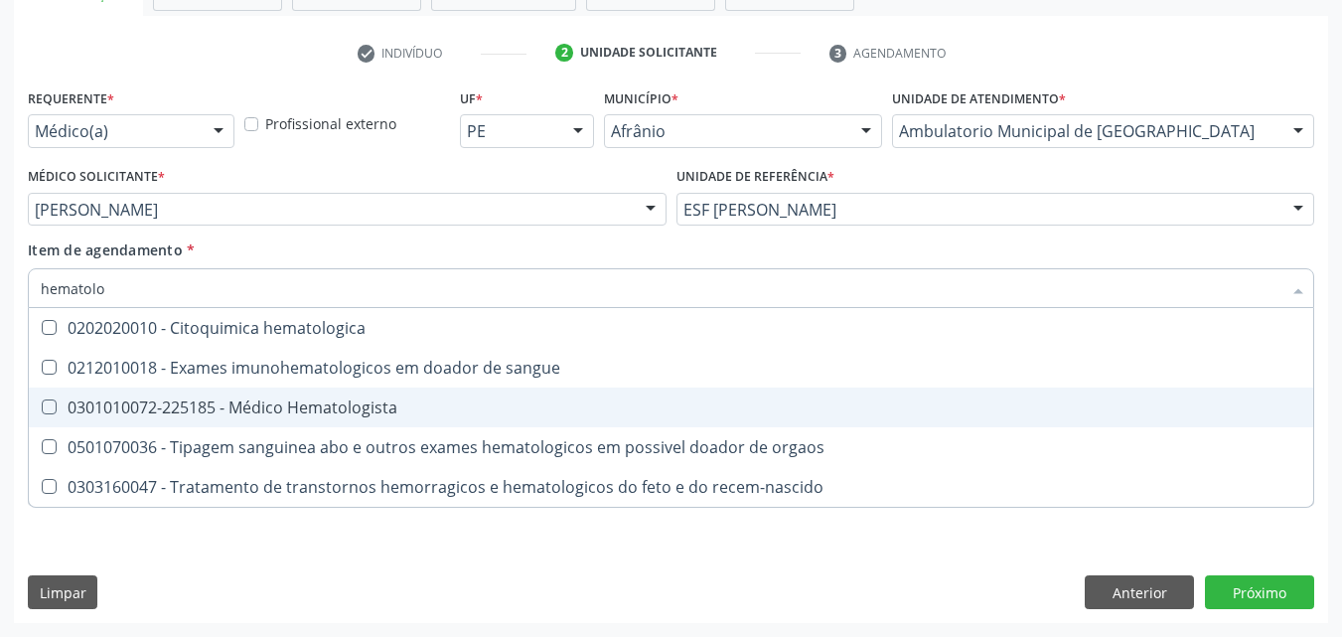
click at [293, 407] on div "0301010072-225185 - Médico Hematologista" at bounding box center [671, 407] width 1261 height 16
checkbox Hematologista "true"
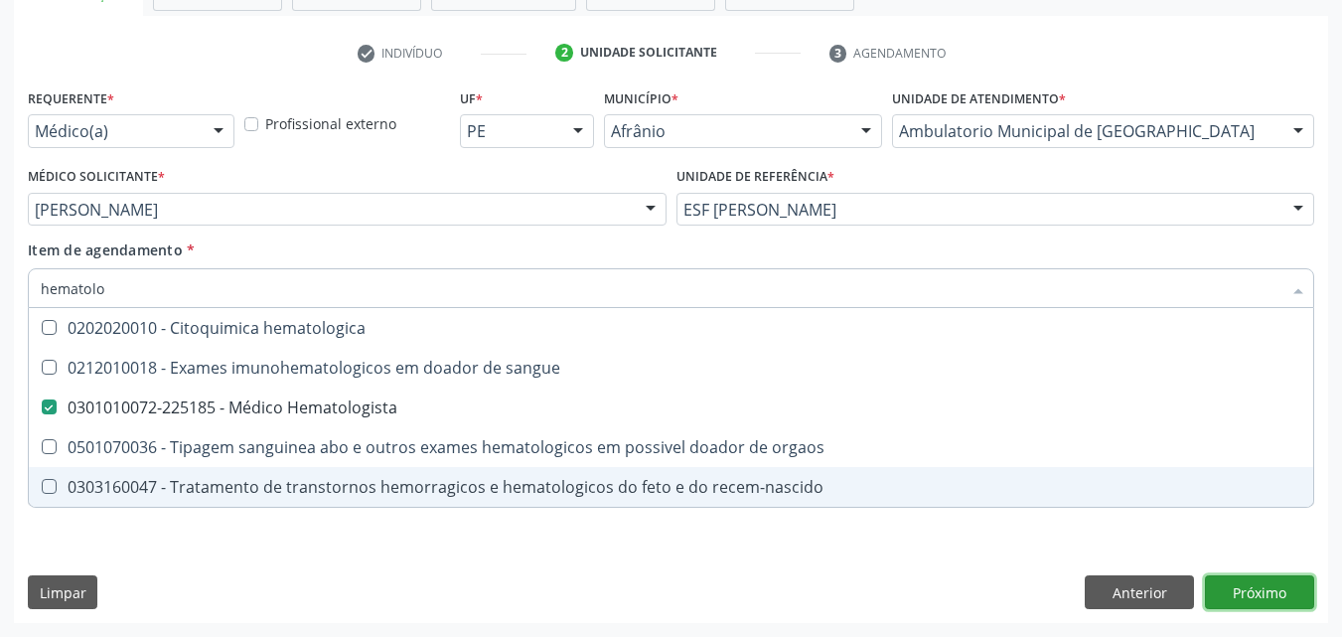
click at [1270, 598] on div "Requerente * Médico(a) Médico(a) Enfermeiro(a) Paciente Nenhum resultado encont…" at bounding box center [671, 352] width 1314 height 539
checkbox sangue "true"
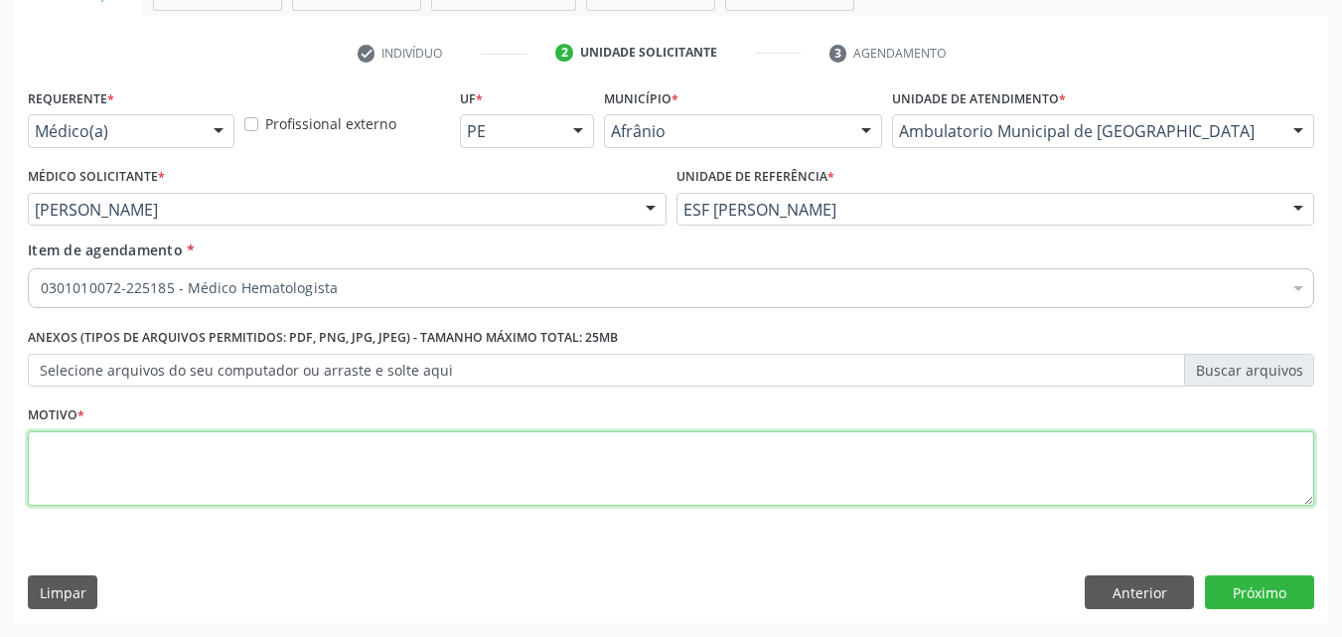
click at [332, 467] on textarea at bounding box center [671, 468] width 1286 height 75
type textarea "*"
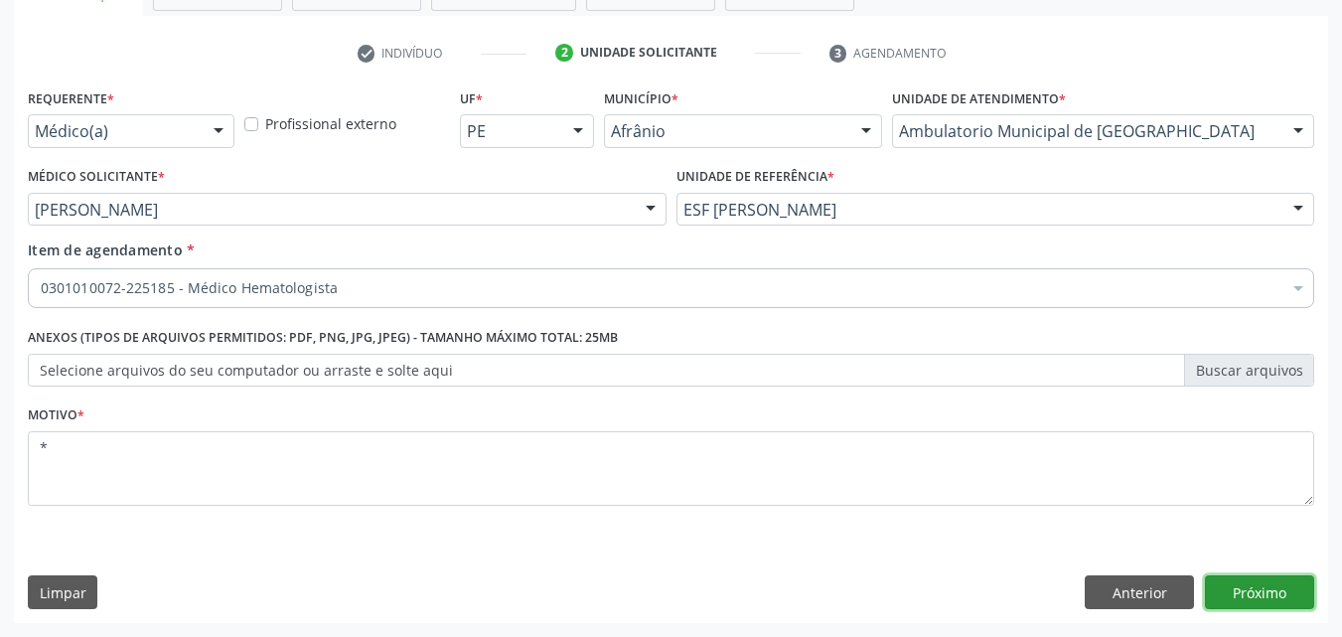
click at [1242, 592] on button "Próximo" at bounding box center [1259, 592] width 109 height 34
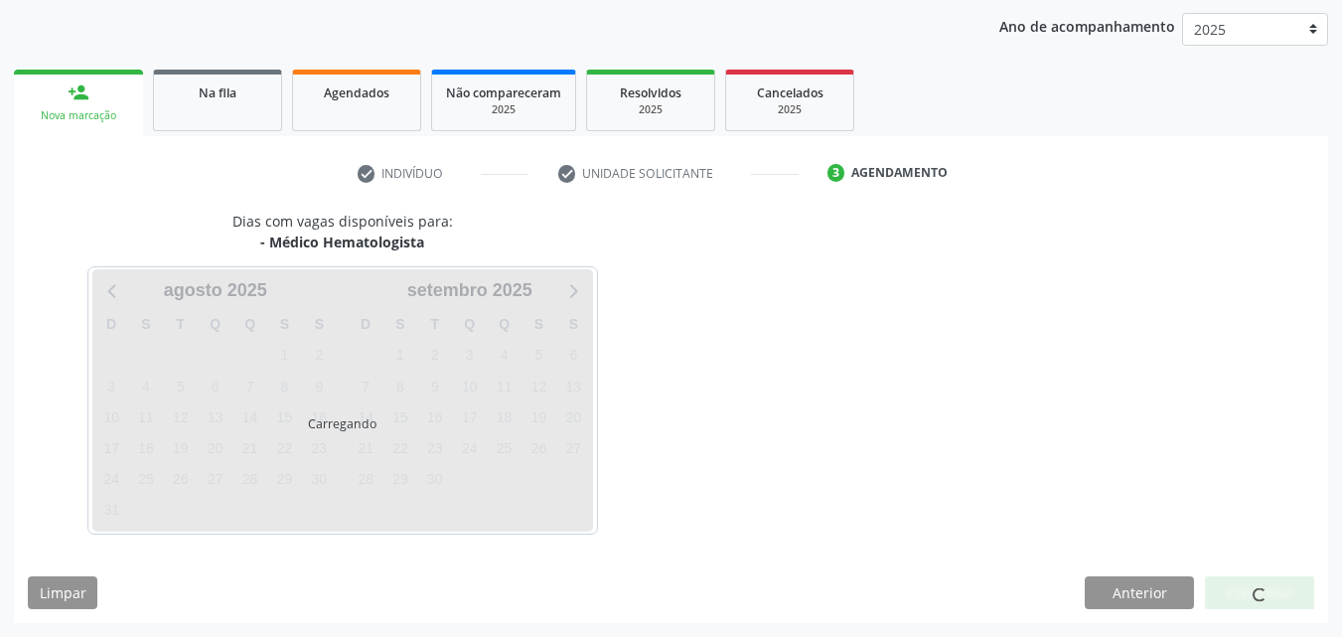
scroll to position [227, 0]
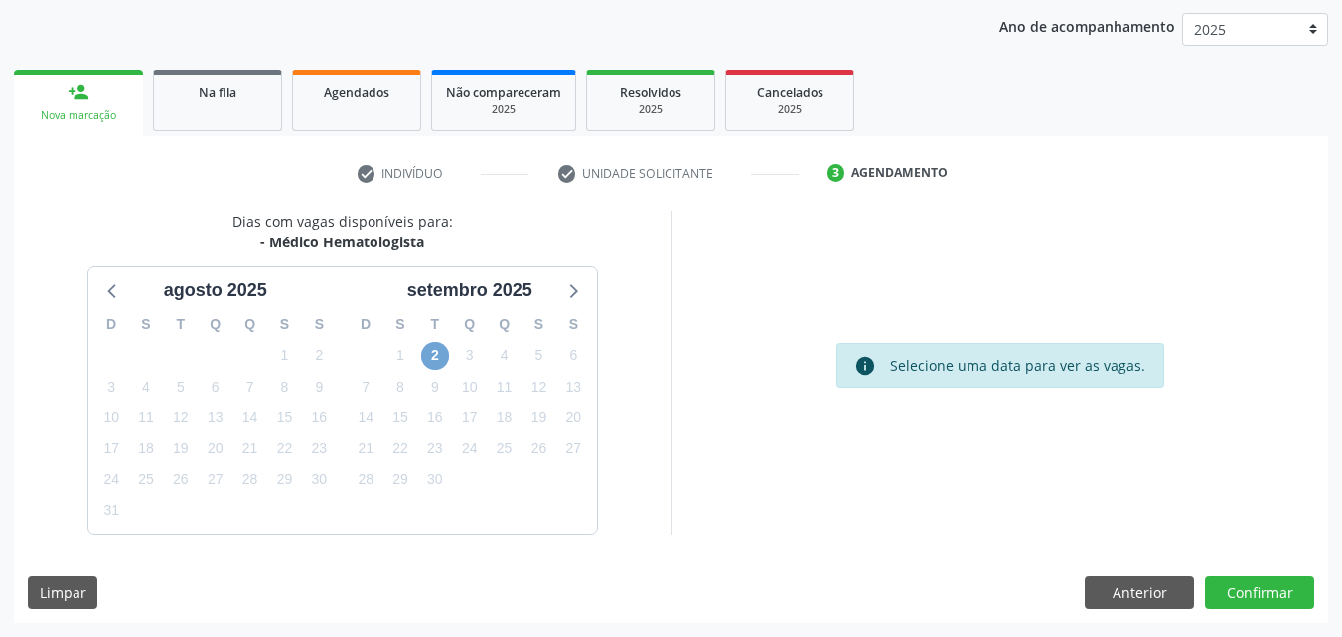
click at [434, 357] on span "2" at bounding box center [435, 356] width 28 height 28
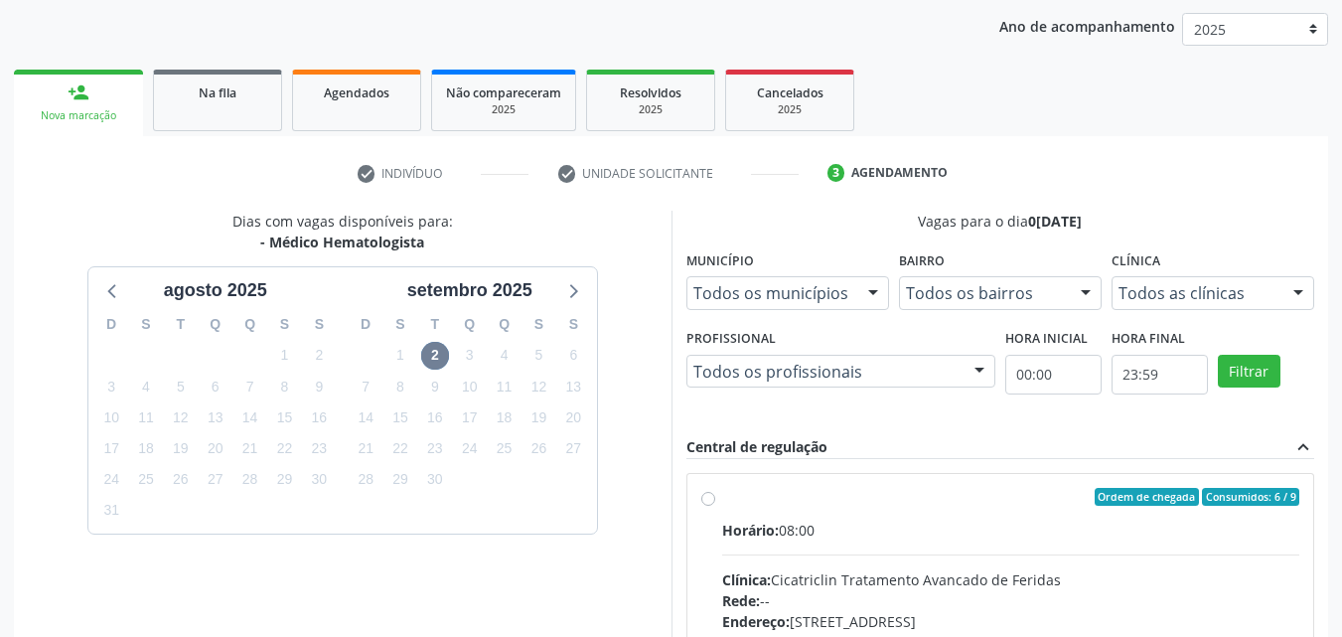
click at [801, 508] on label "Ordem de chegada Consumidos: 6 / 9 Horário: 08:00 Clínica: Cicatriclin Tratamen…" at bounding box center [1011, 640] width 578 height 305
click at [715, 506] on input "Ordem de chegada Consumidos: 6 / 9 Horário: 08:00 Clínica: Cicatriclin Tratamen…" at bounding box center [708, 497] width 14 height 18
radio input "true"
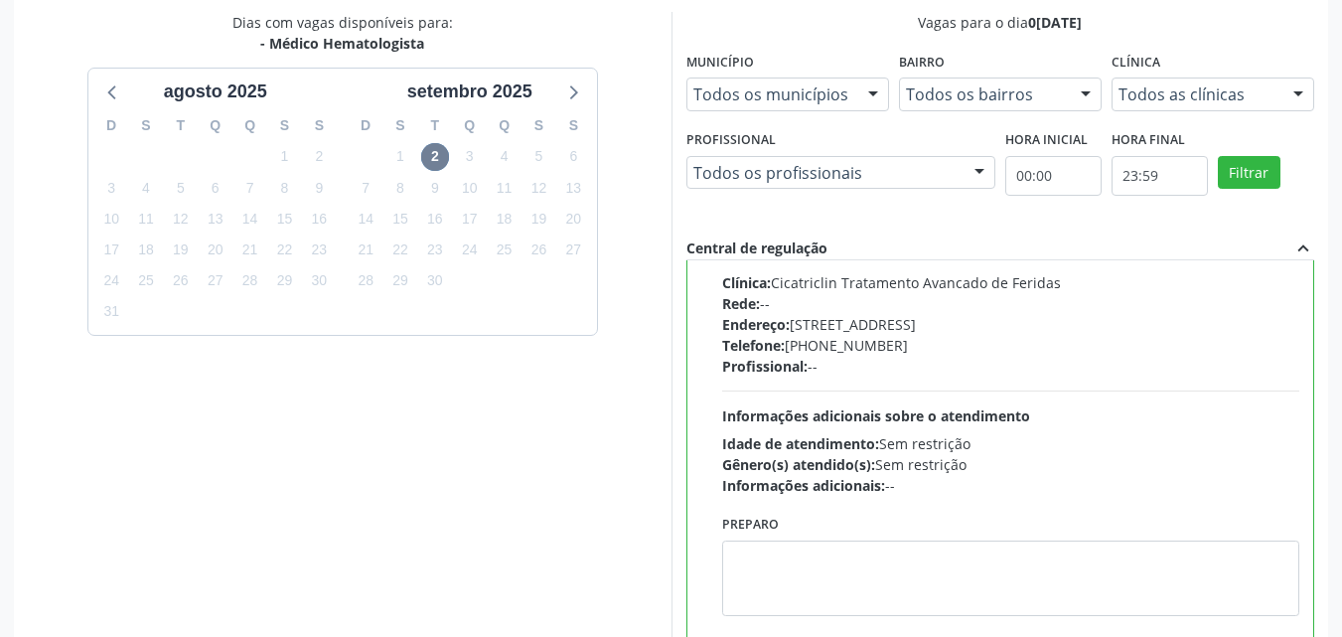
scroll to position [550, 0]
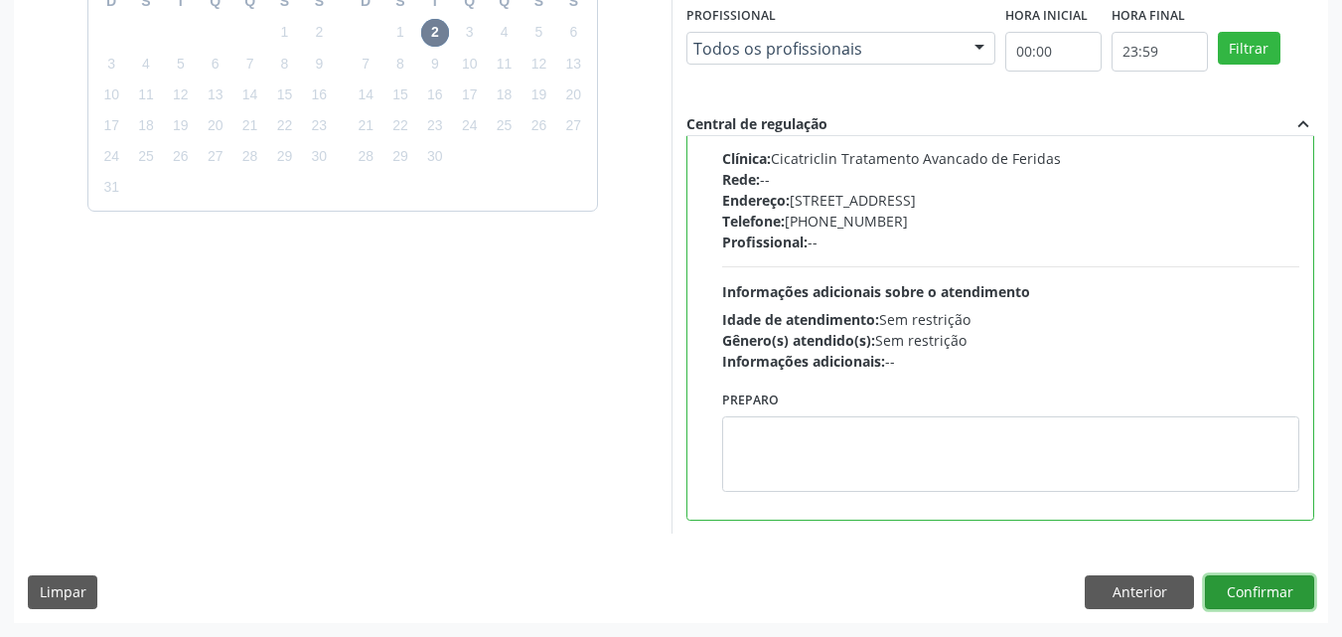
click at [1252, 595] on button "Confirmar" at bounding box center [1259, 592] width 109 height 34
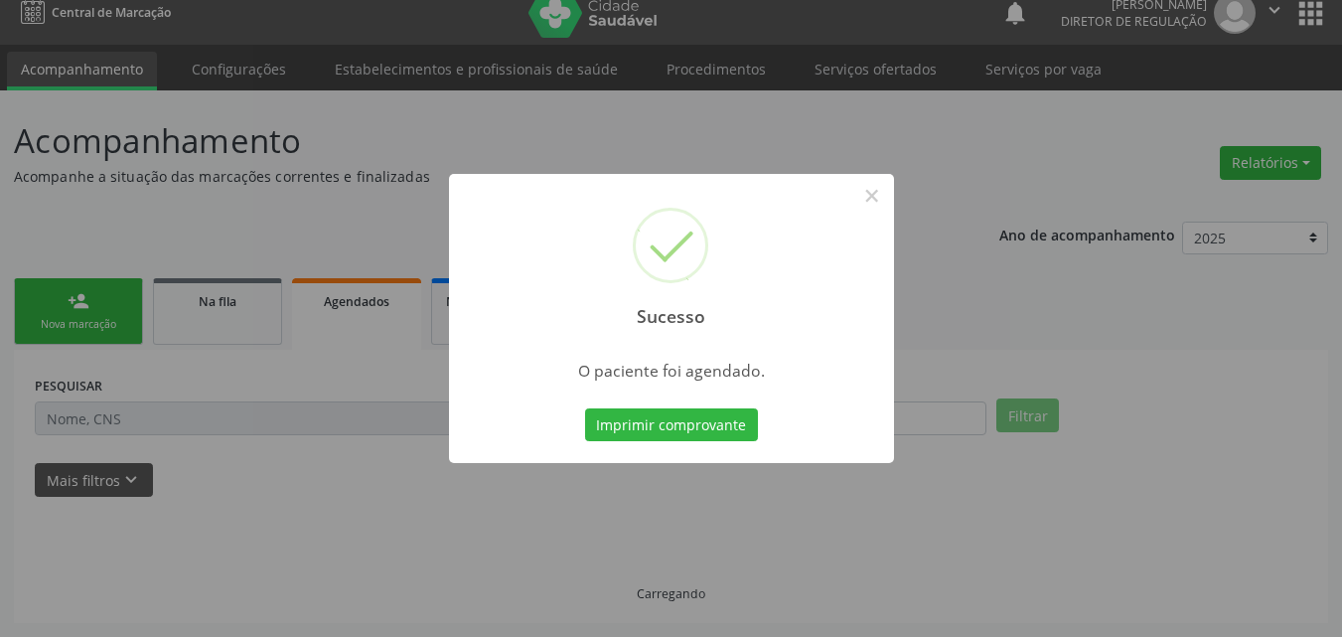
scroll to position [19, 0]
click at [707, 423] on button "Imprimir comprovante" at bounding box center [671, 425] width 173 height 34
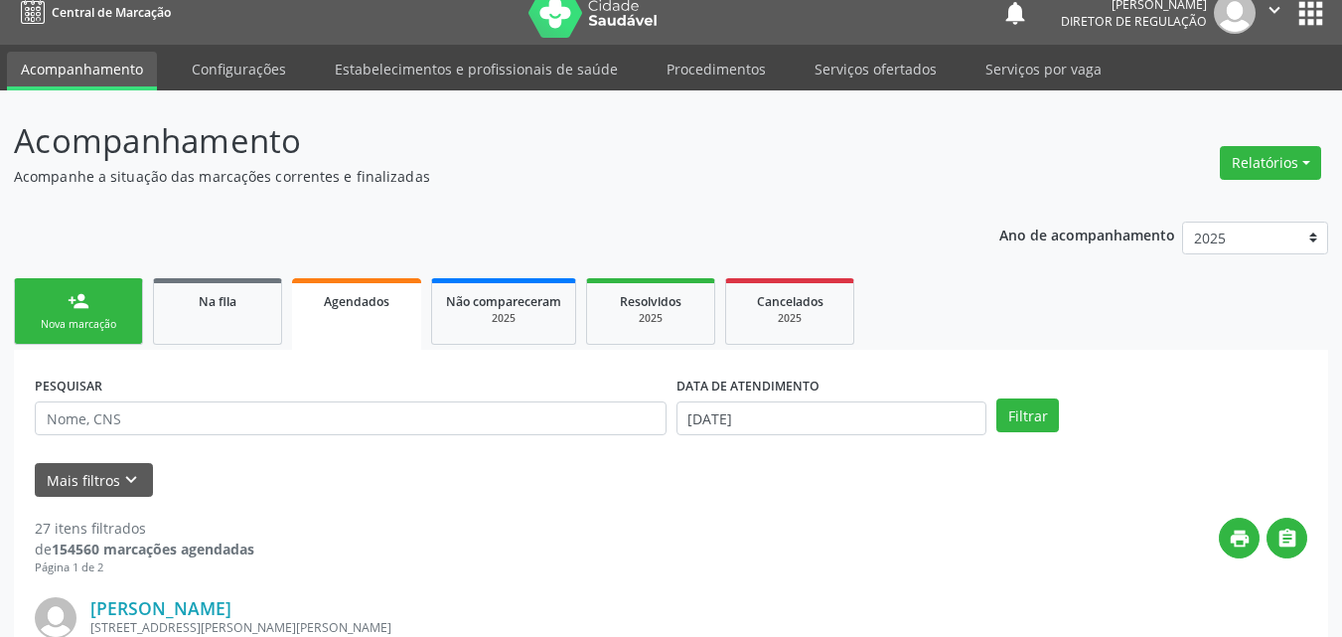
click at [119, 296] on div "Sucesso × O paciente foi agendado. Imprimir comprovante Cancel" at bounding box center [671, 318] width 1342 height 637
click at [213, 329] on div "Sucesso × O paciente foi agendado. Imprimir comprovante Cancel" at bounding box center [671, 318] width 1342 height 637
click at [213, 313] on div "Sucesso × O paciente foi agendado. Imprimir comprovante Cancel" at bounding box center [671, 318] width 1342 height 637
click at [194, 306] on div "Sucesso × O paciente foi agendado. Imprimir comprovante Cancel" at bounding box center [671, 318] width 1342 height 637
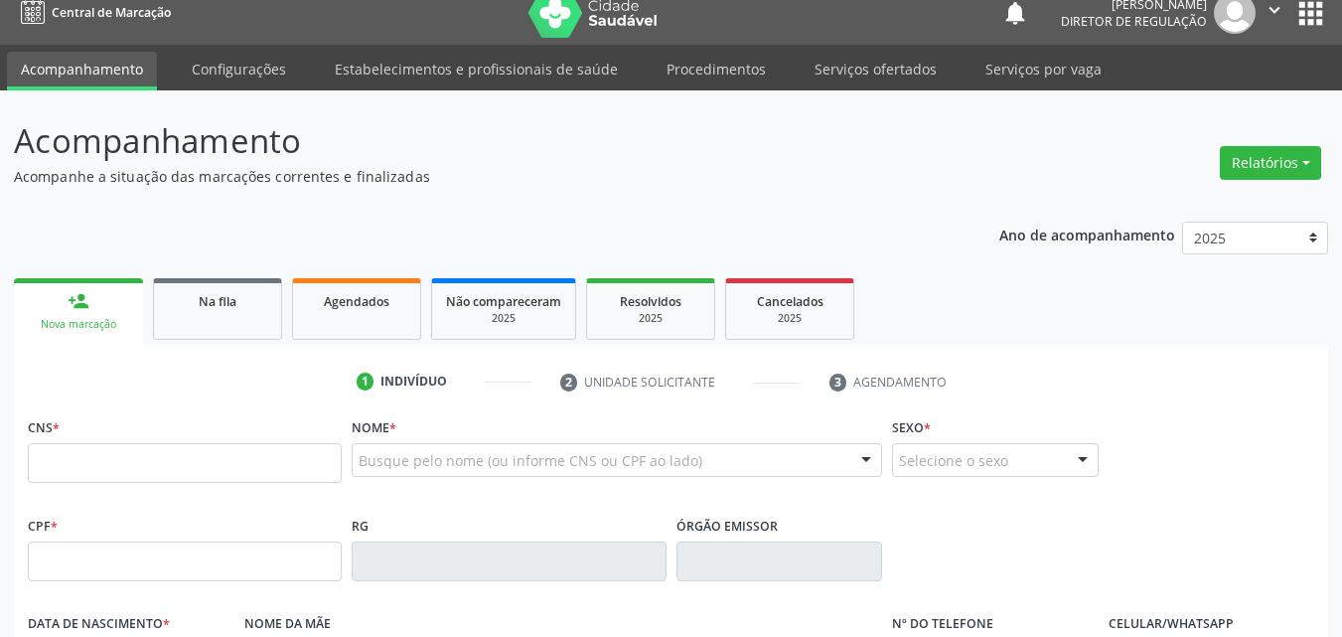
scroll to position [19, 0]
click at [249, 460] on input "text" at bounding box center [185, 463] width 314 height 40
type input "700 2009 8843 8626"
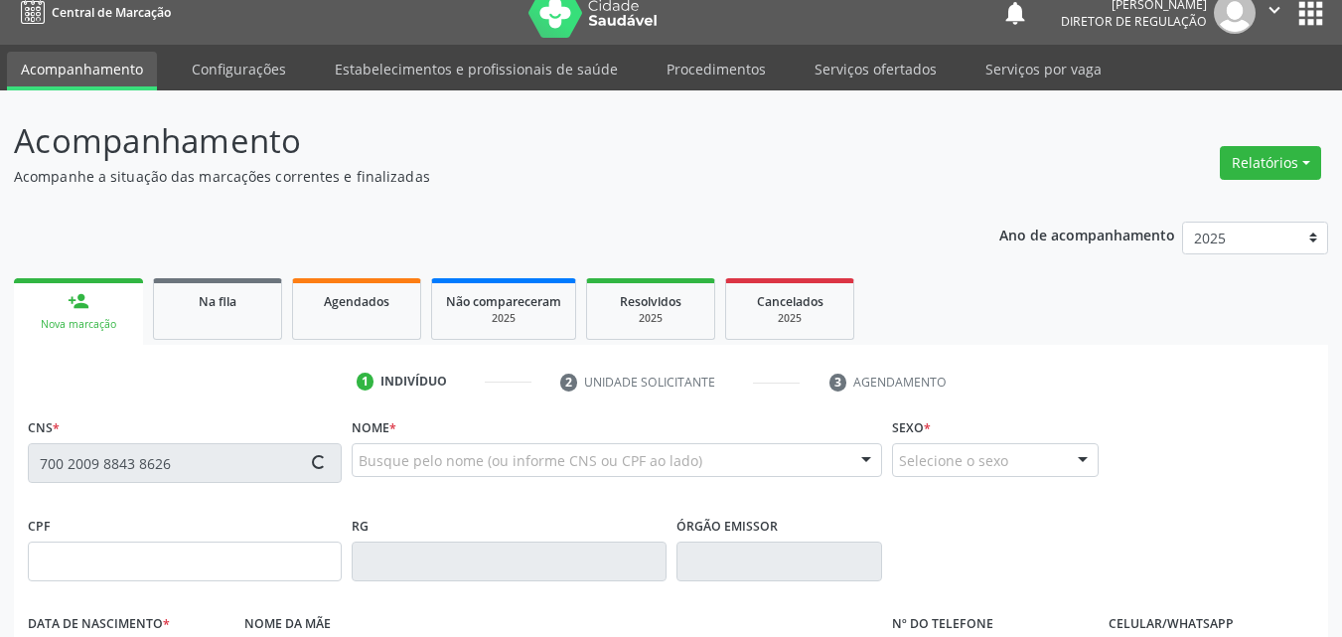
type input "032.834.874-05"
type input "07/11/1978"
type input "Maria Josefa da Conceição"
type input "(87) 3988-2056"
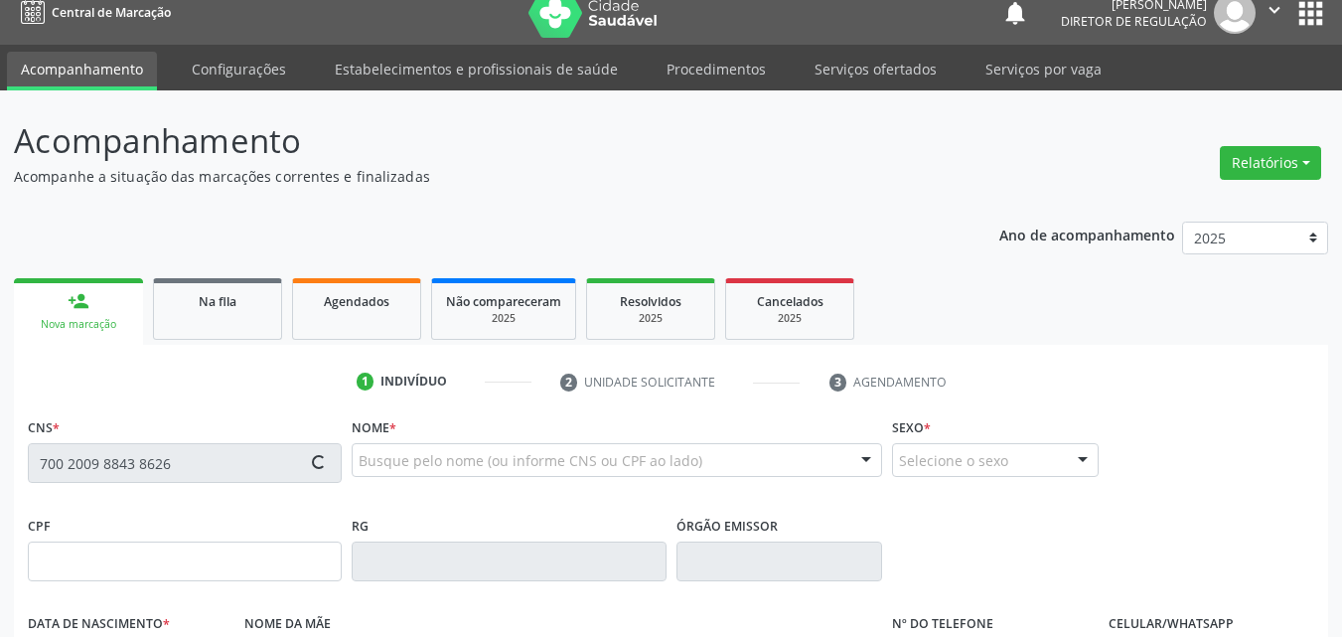
type input "040.593.404-13"
type input "S/N"
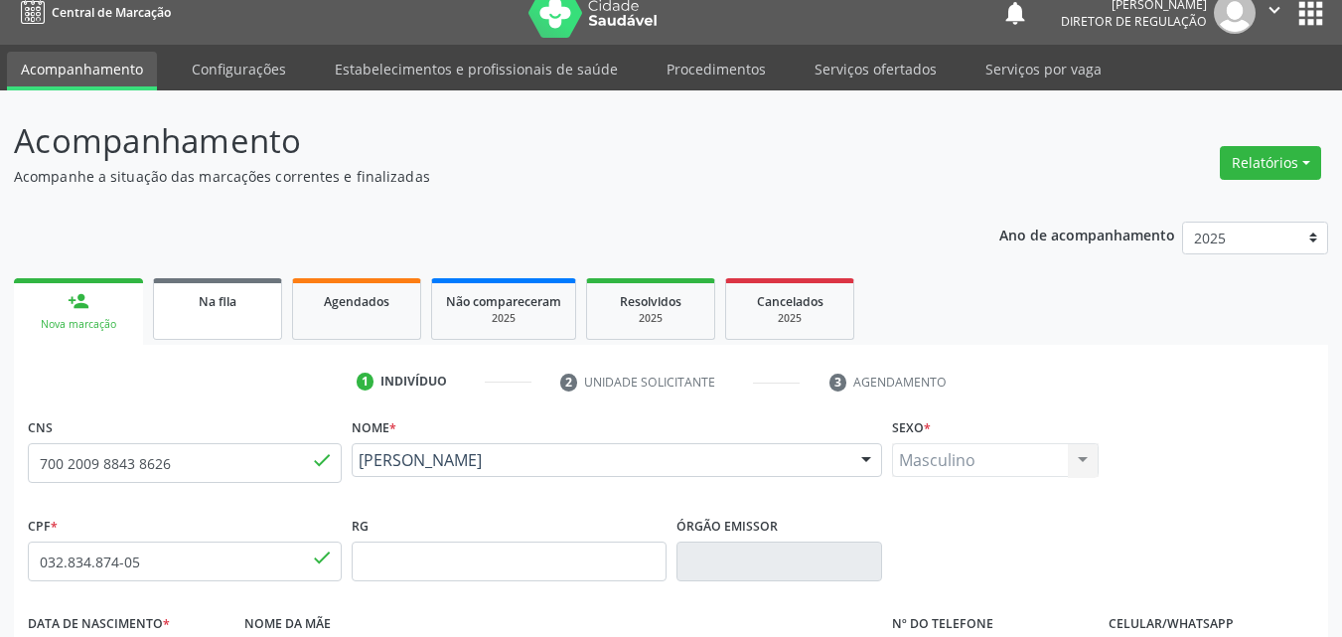
click at [254, 310] on div "Na fila" at bounding box center [217, 300] width 99 height 21
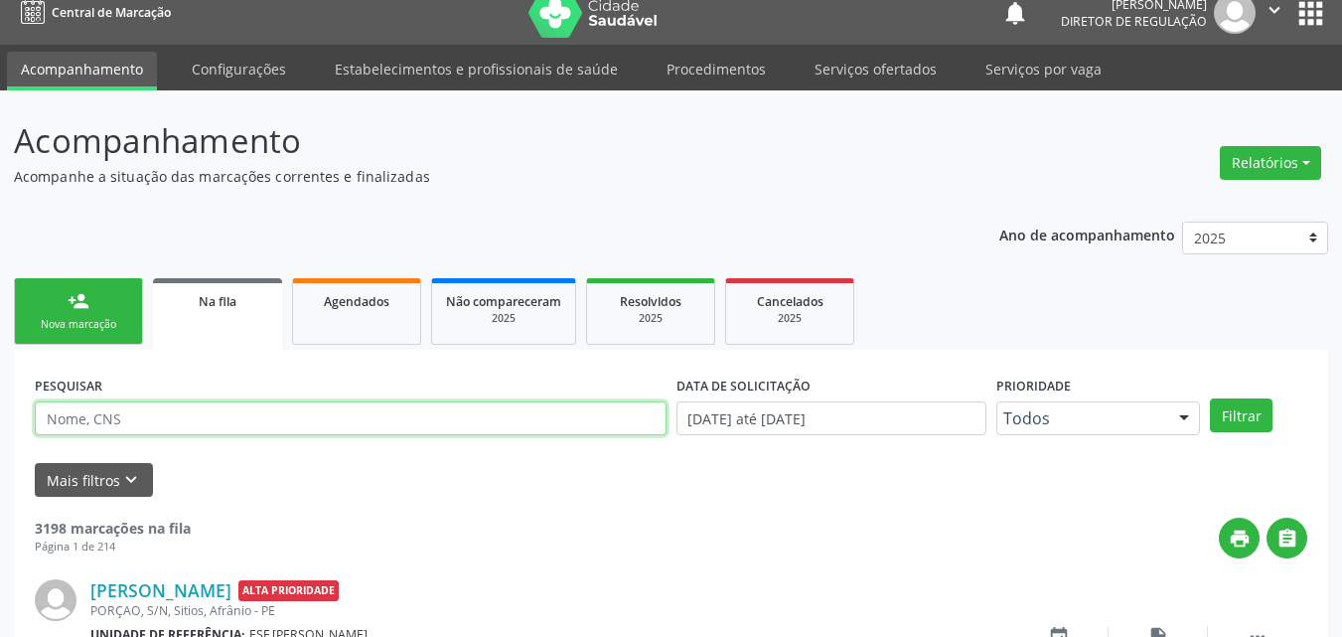
click at [233, 415] on input "text" at bounding box center [351, 418] width 632 height 34
type input "700200988438626"
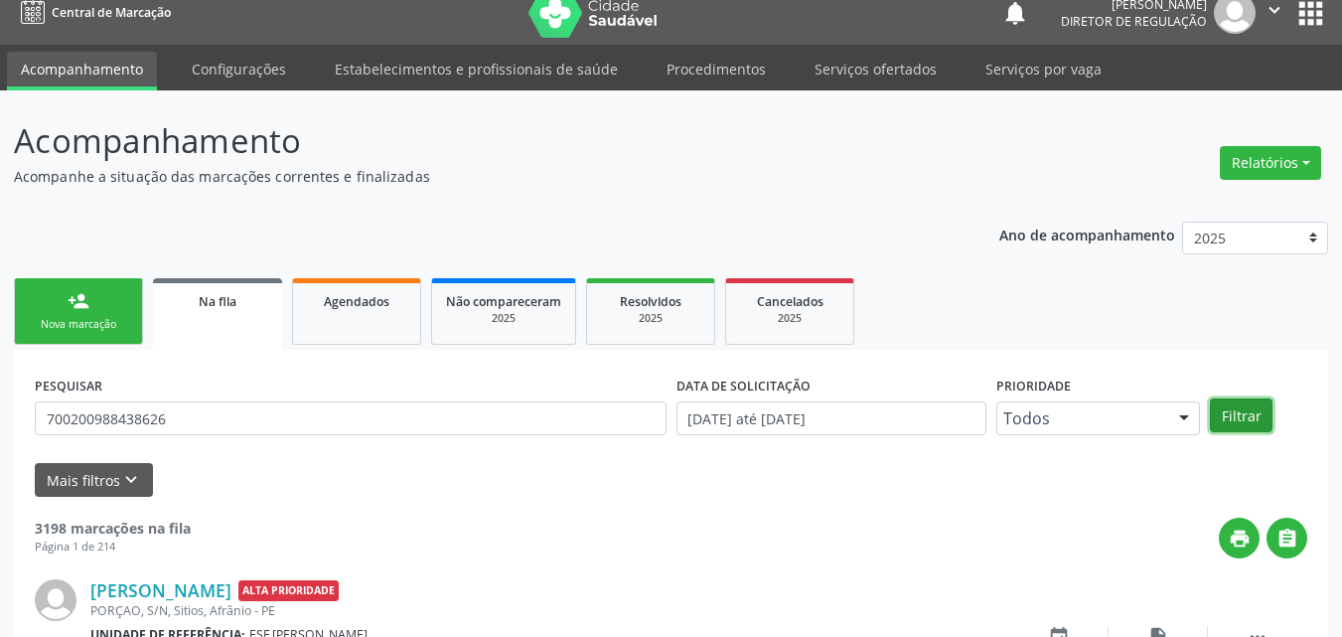
click at [1248, 406] on button "Filtrar" at bounding box center [1241, 415] width 63 height 34
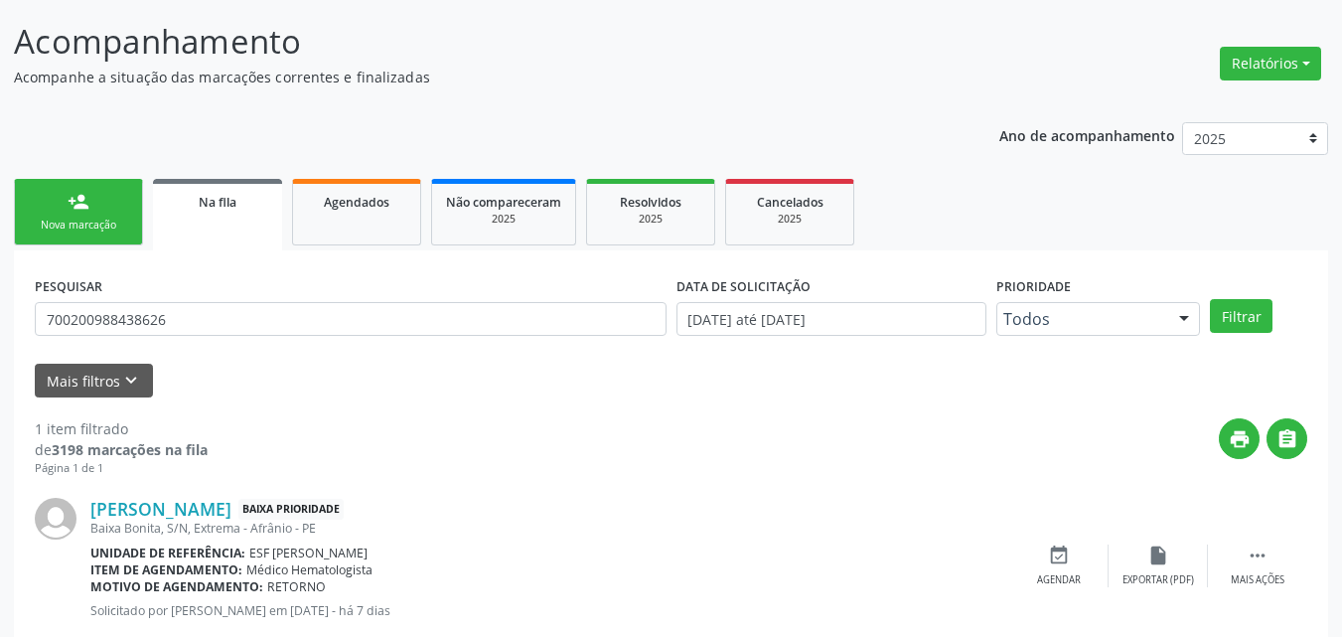
scroll to position [170, 0]
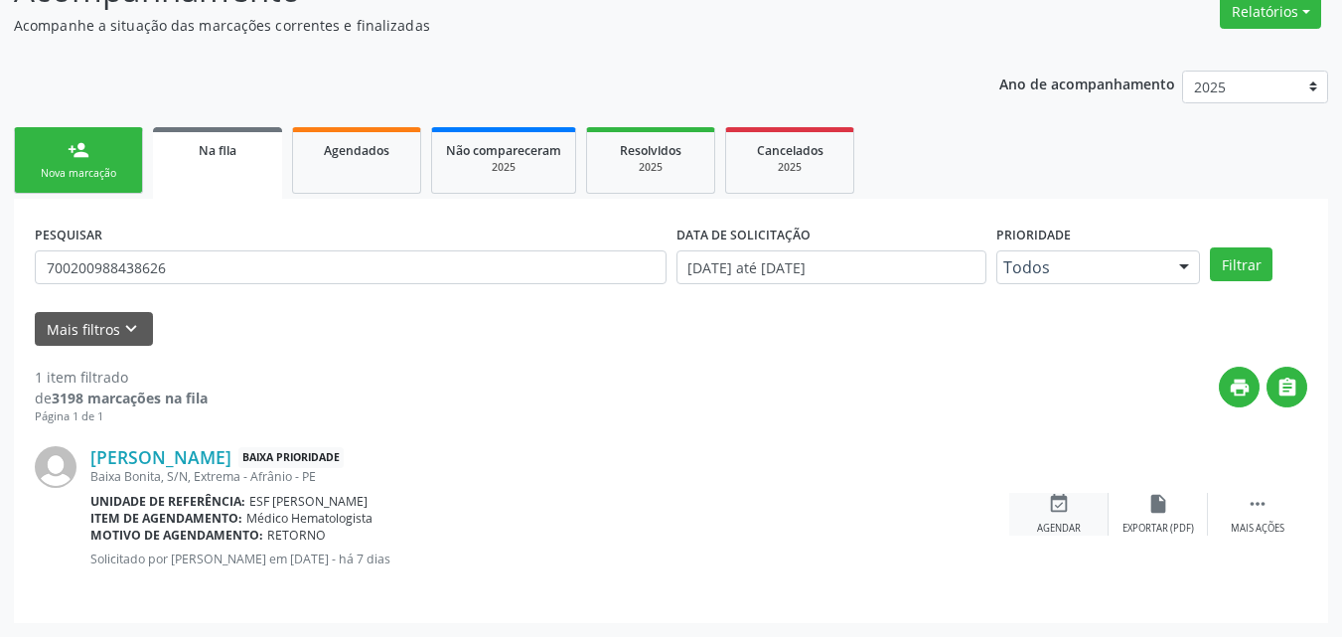
click at [1069, 501] on icon "event_available" at bounding box center [1059, 504] width 22 height 22
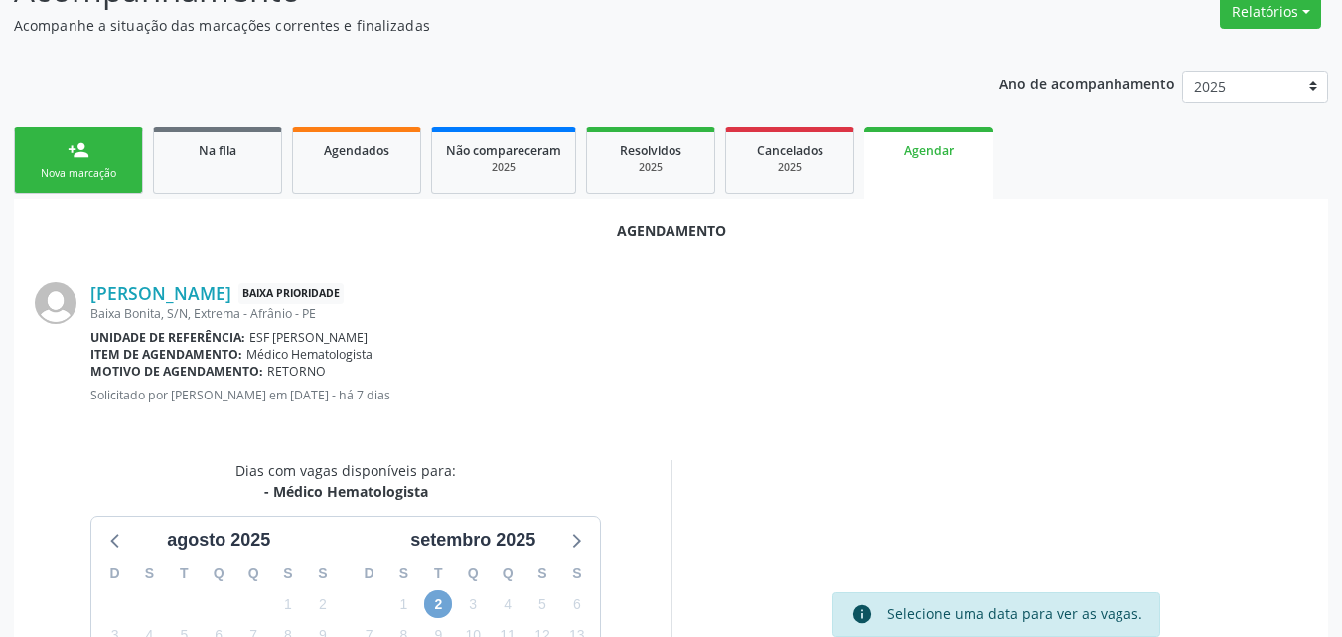
click at [439, 606] on span "2" at bounding box center [438, 604] width 28 height 28
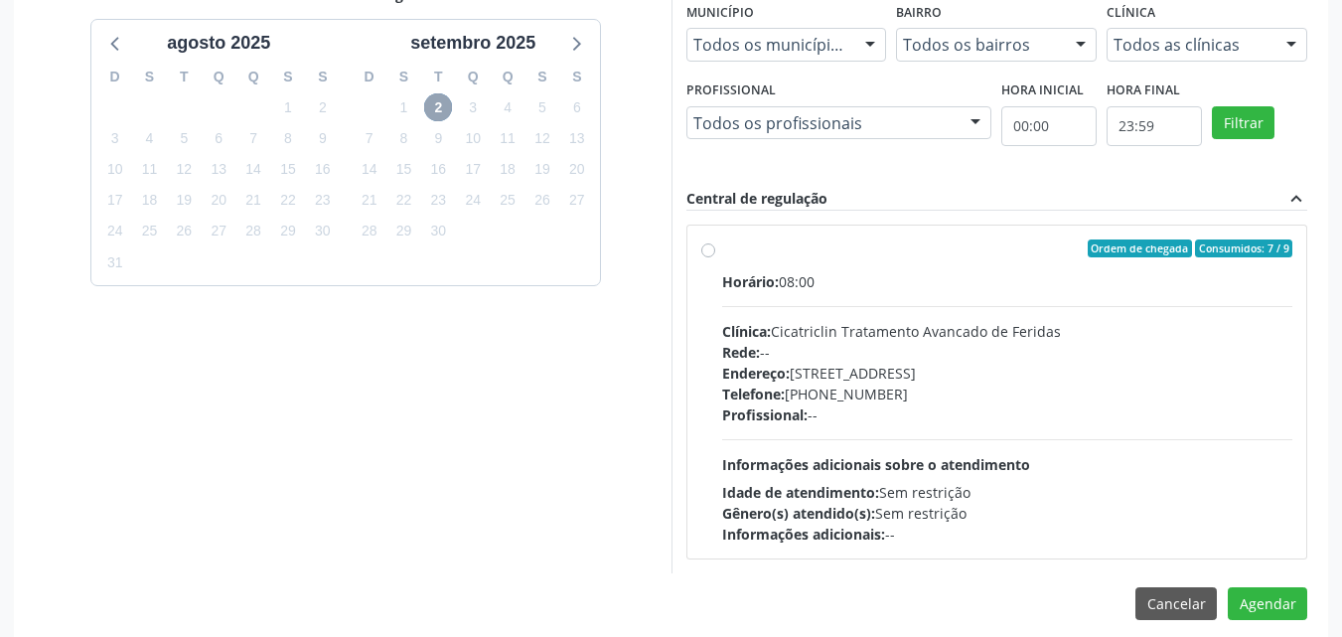
scroll to position [684, 0]
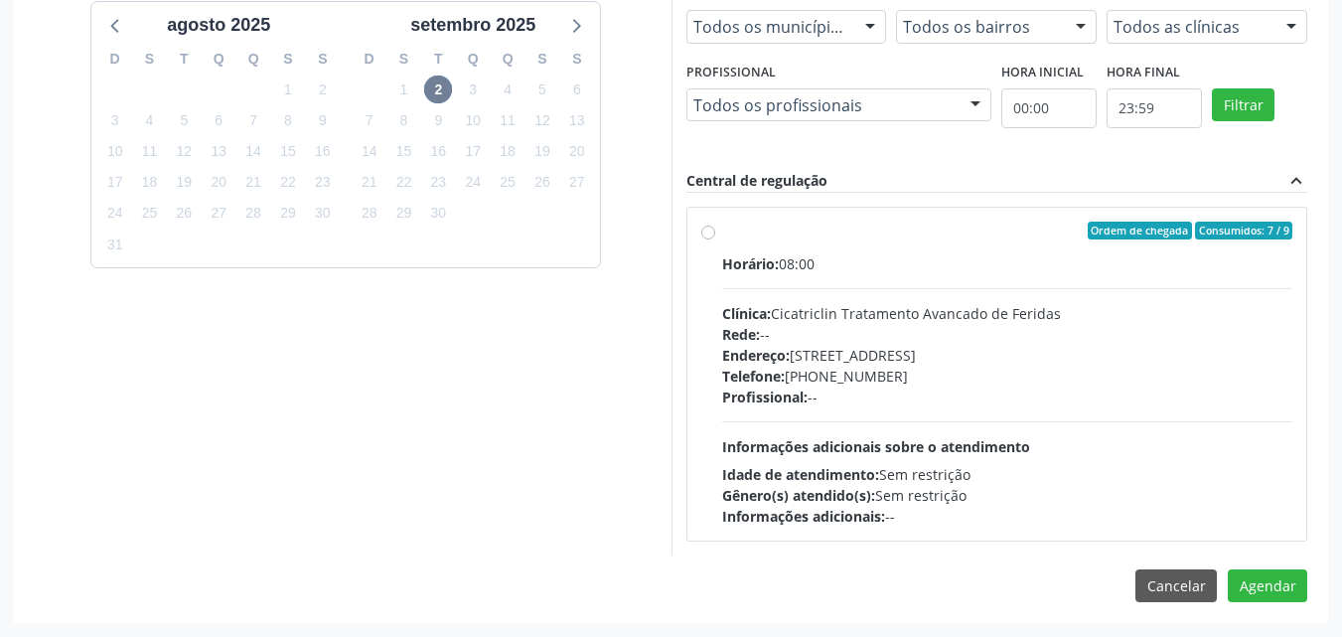
click at [687, 235] on div "Ordem de chegada Consumidos: 7 / 9 Horário: 08:00 Clínica: Cicatriclin Tratamen…" at bounding box center [997, 374] width 620 height 333
radio input "true"
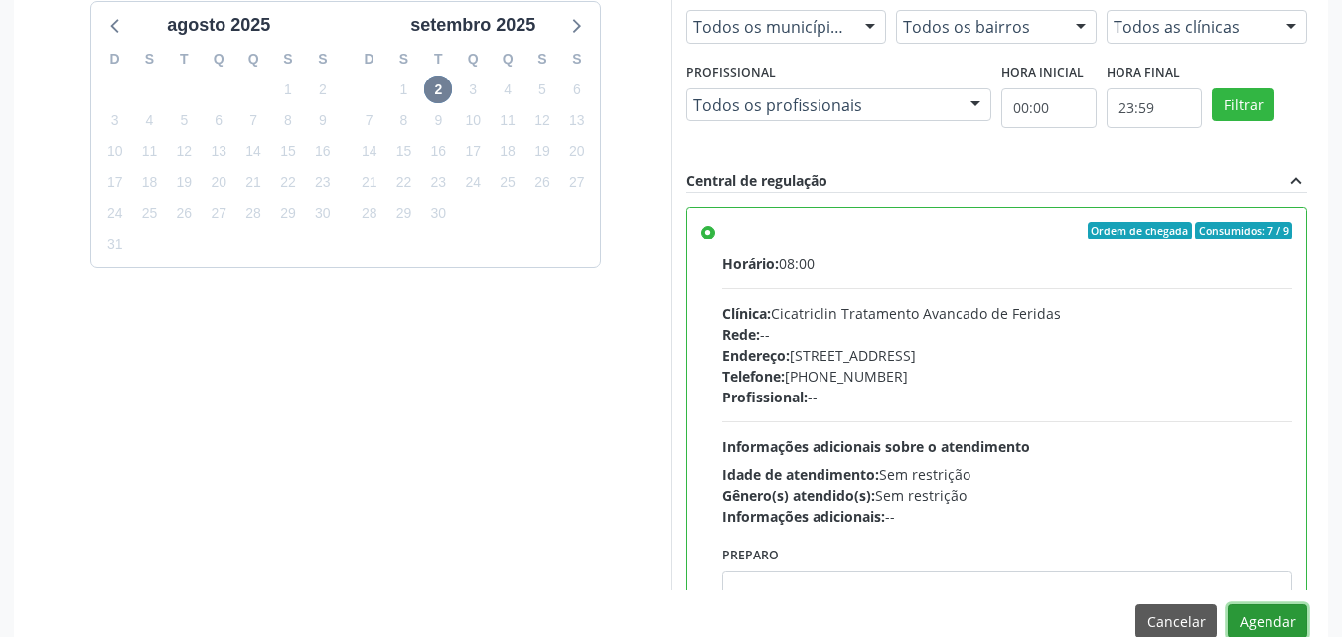
click at [1273, 622] on button "Agendar" at bounding box center [1267, 621] width 79 height 34
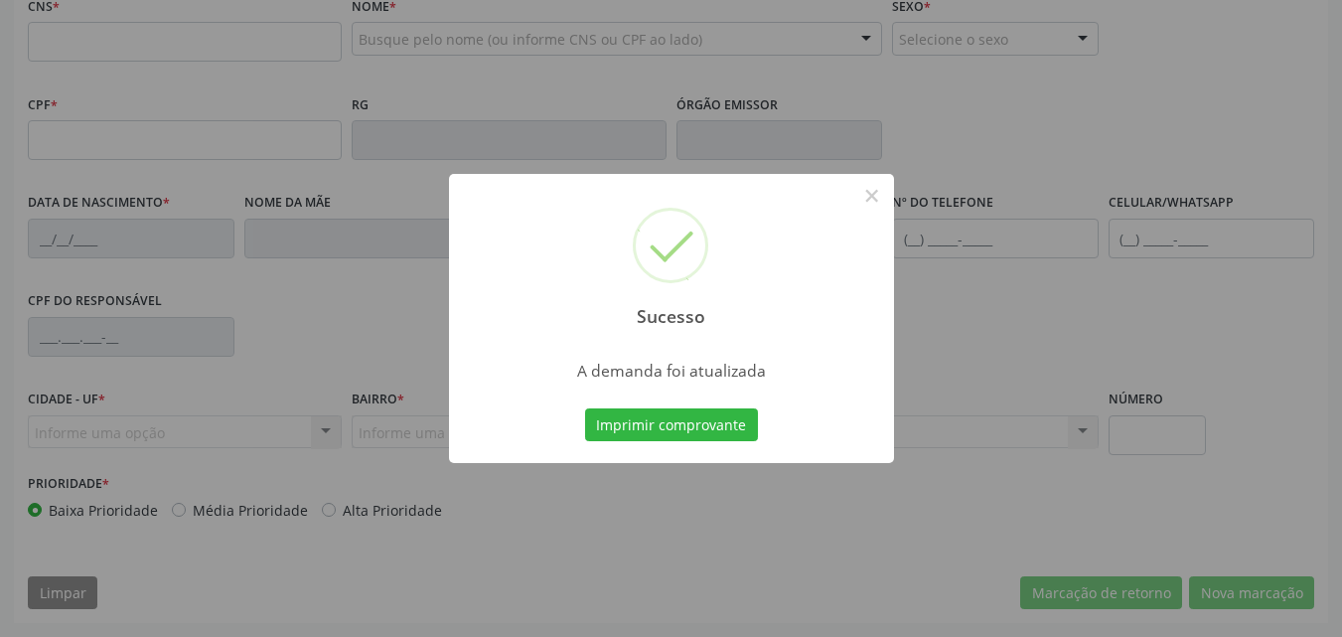
scroll to position [440, 0]
click at [676, 409] on button "Imprimir comprovante" at bounding box center [671, 425] width 173 height 34
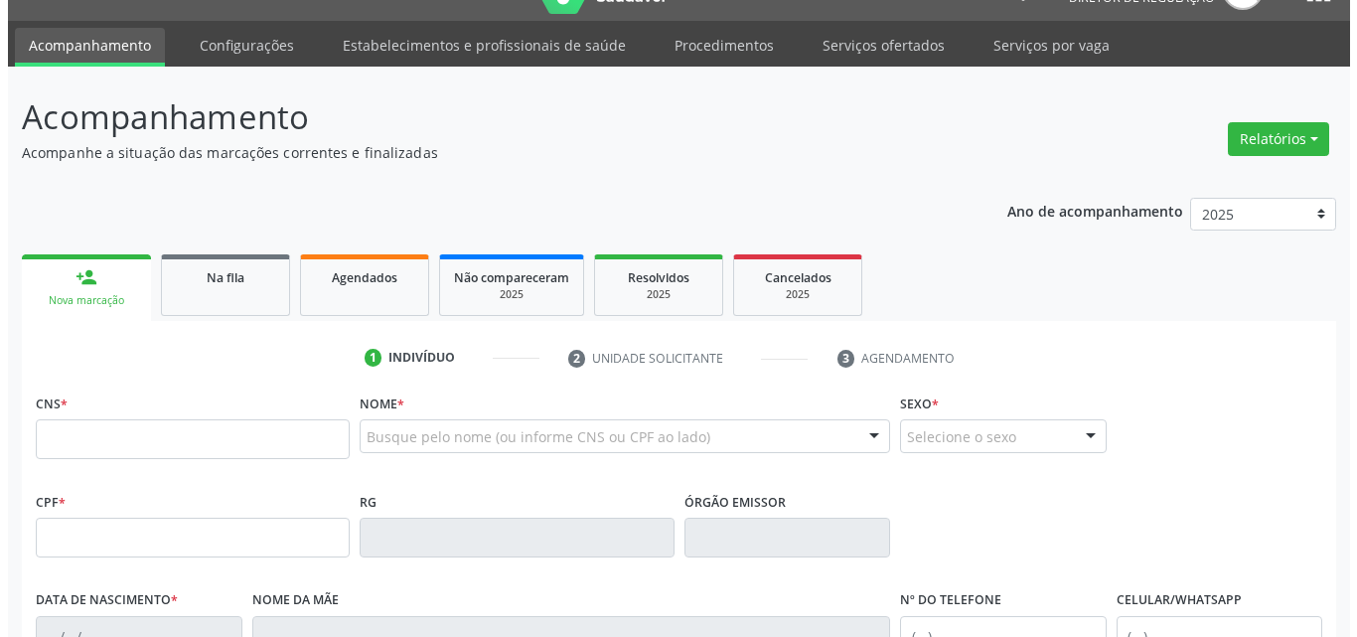
scroll to position [0, 0]
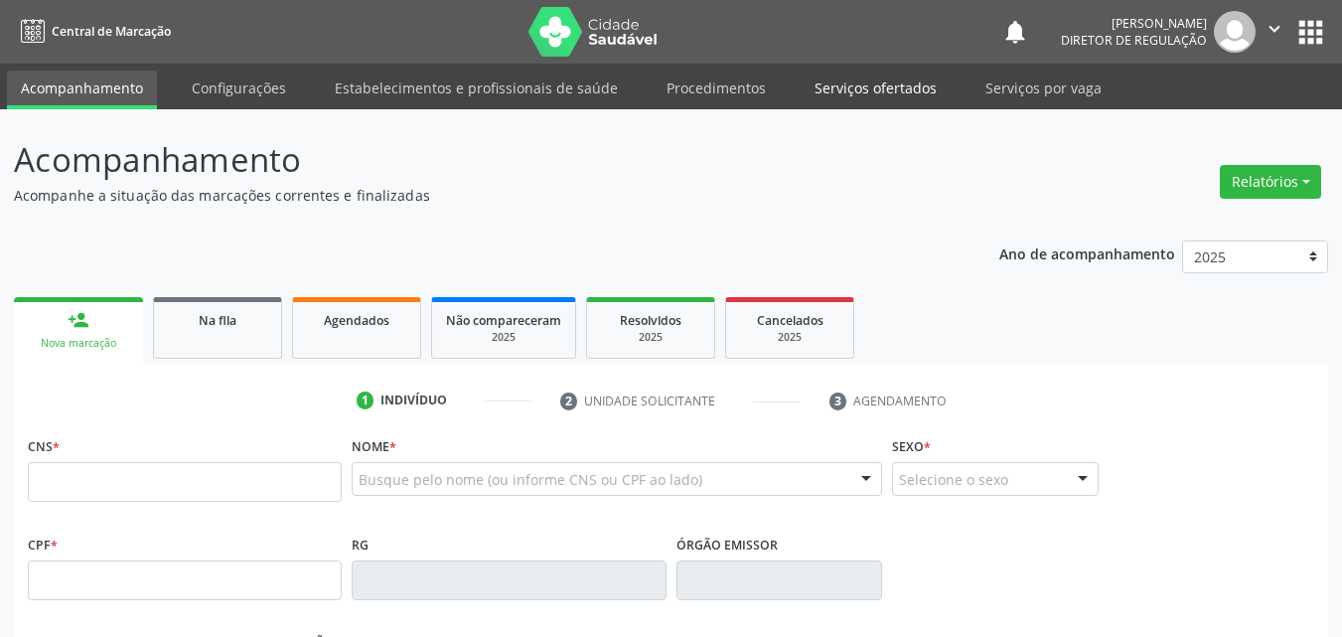
click at [890, 94] on link "Serviços ofertados" at bounding box center [876, 88] width 150 height 35
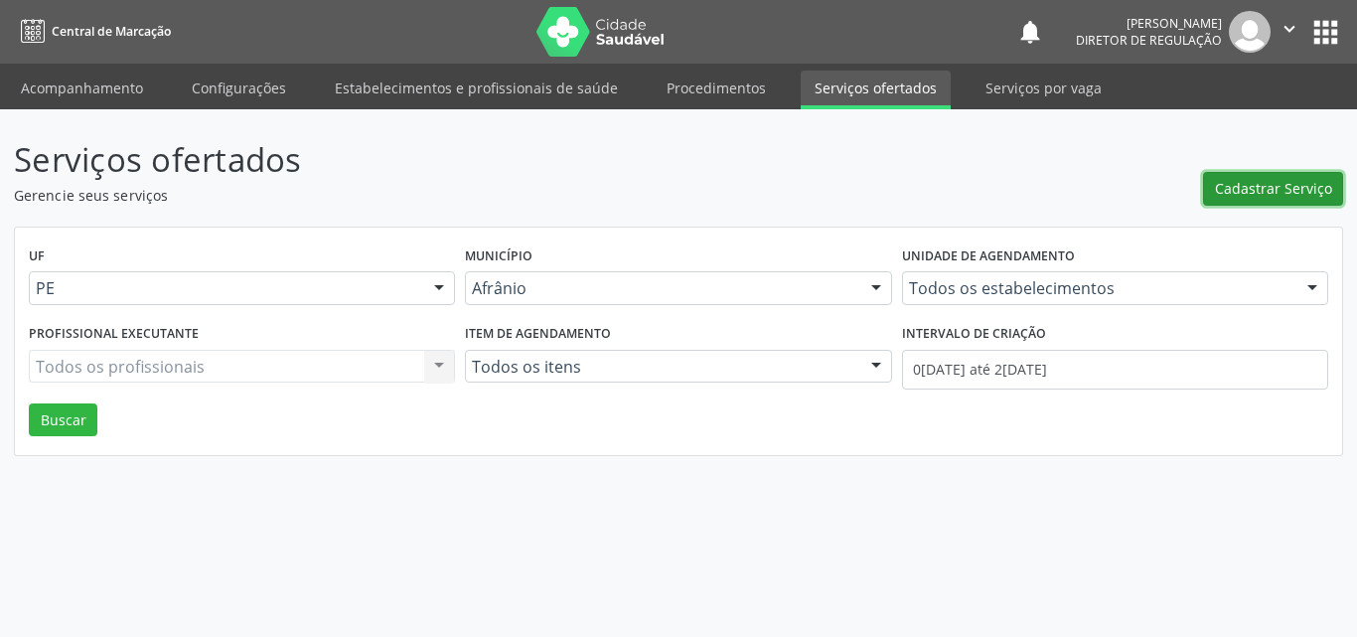
click at [1258, 188] on span "Cadastrar Serviço" at bounding box center [1273, 188] width 117 height 21
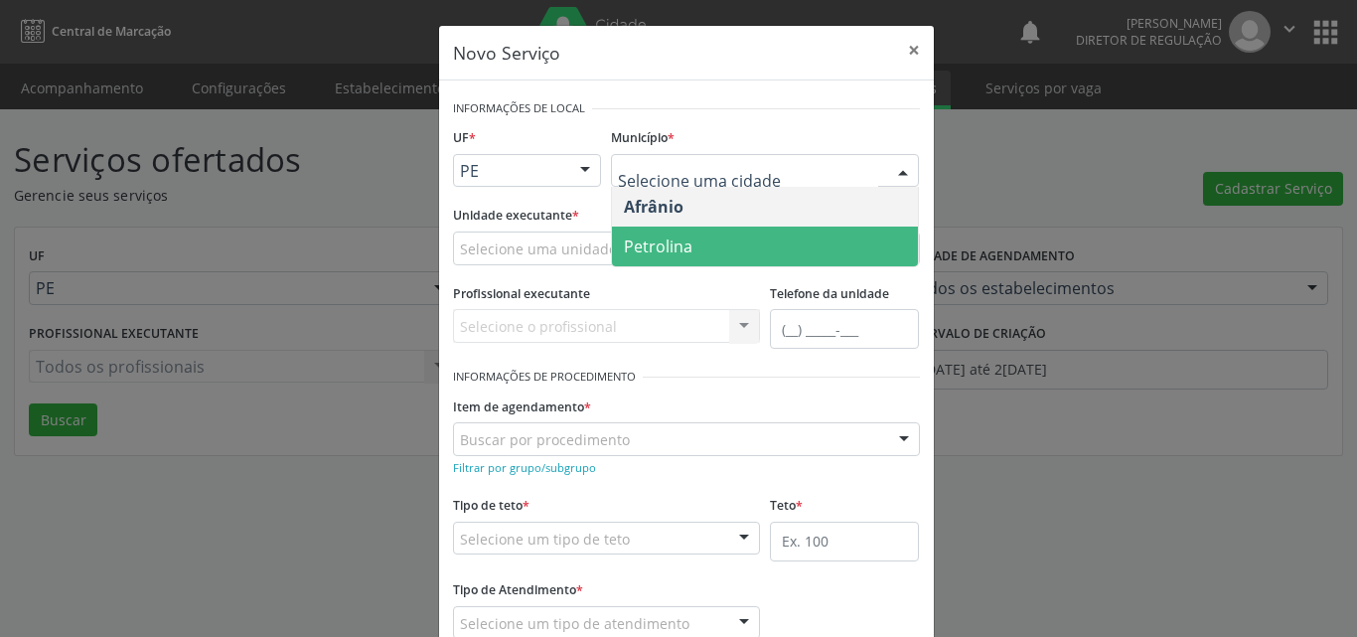
click at [682, 247] on span "Petrolina" at bounding box center [658, 246] width 69 height 22
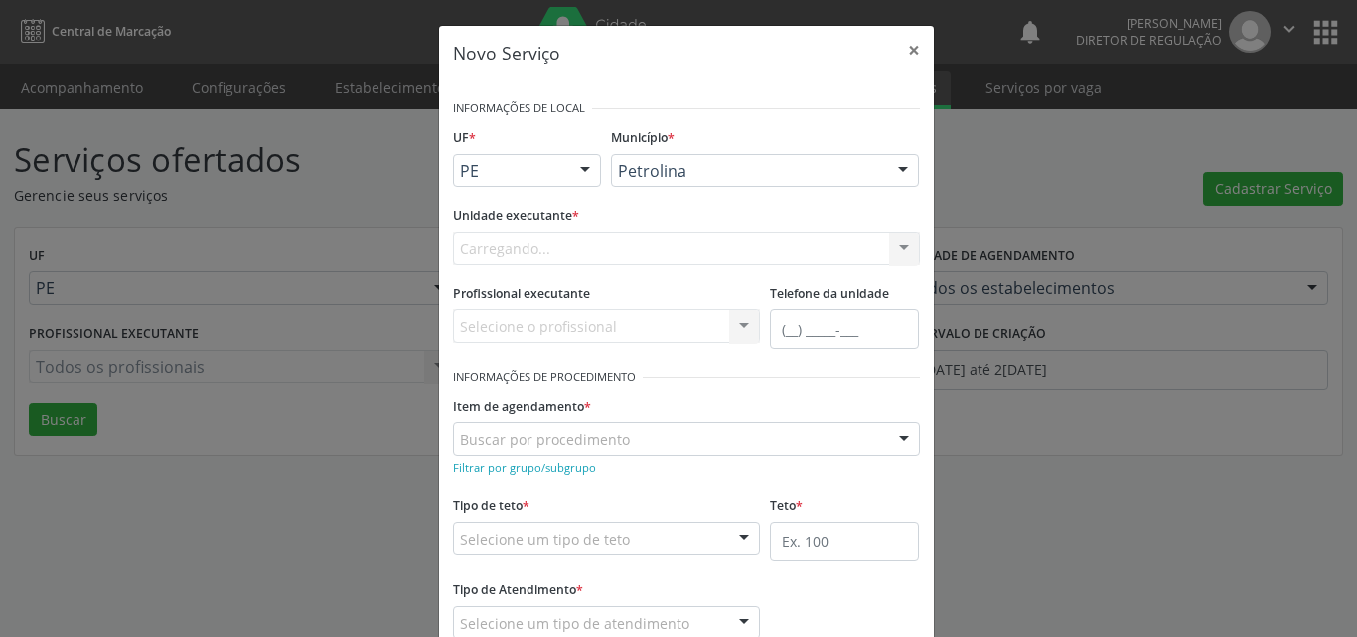
click at [601, 246] on div "Carregando... Academia da Saude de Afranio Academia da Saude do Bairro Roberto …" at bounding box center [686, 248] width 467 height 34
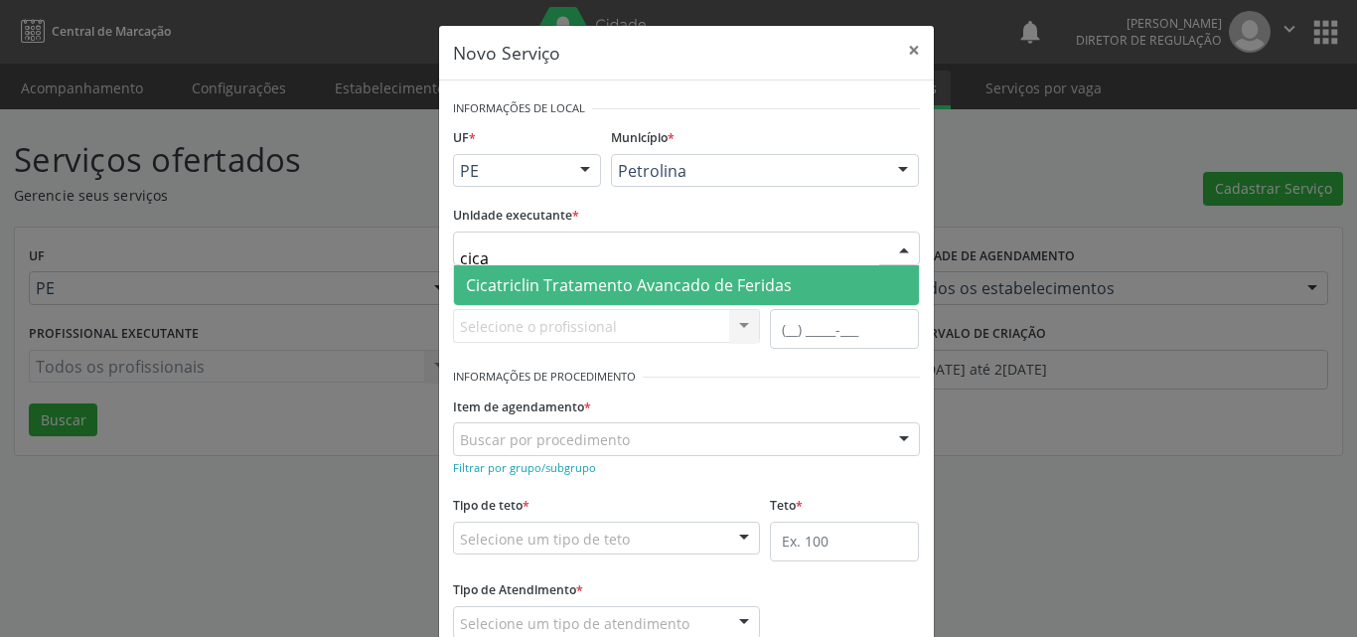
type input "cicat"
click at [606, 282] on span "Cicatriclin Tratamento Avancado de Feridas" at bounding box center [629, 285] width 326 height 22
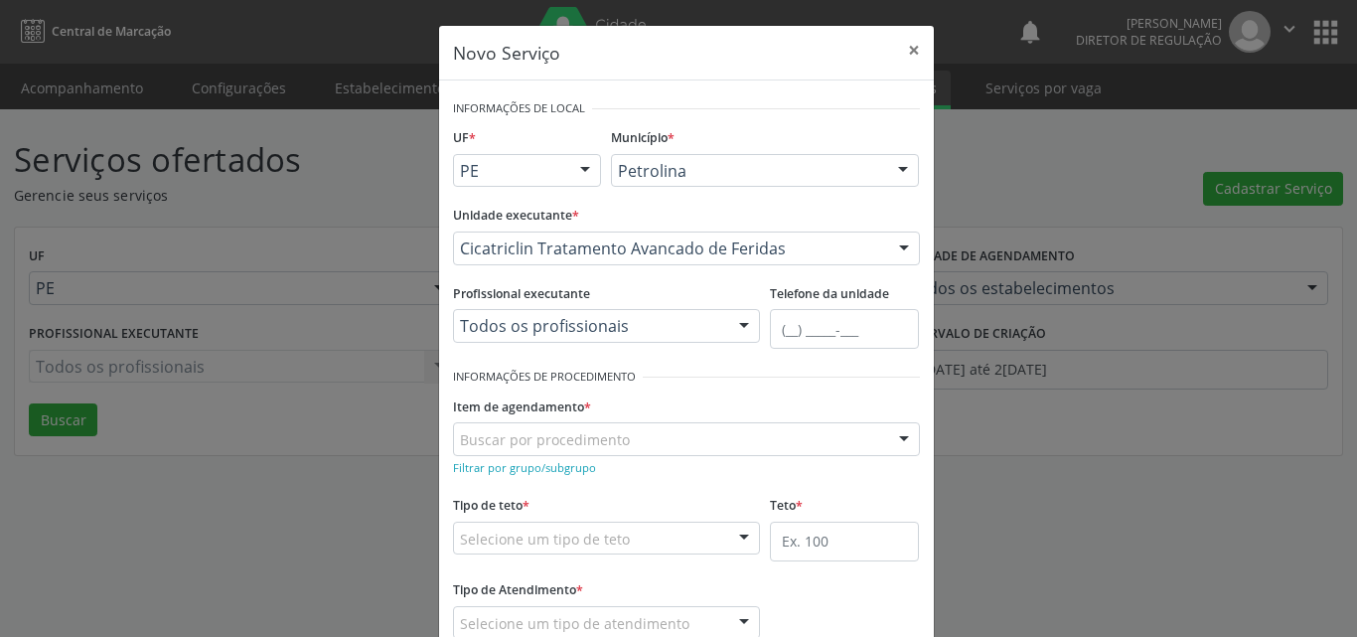
click at [623, 438] on div "Buscar por procedimento" at bounding box center [686, 439] width 467 height 34
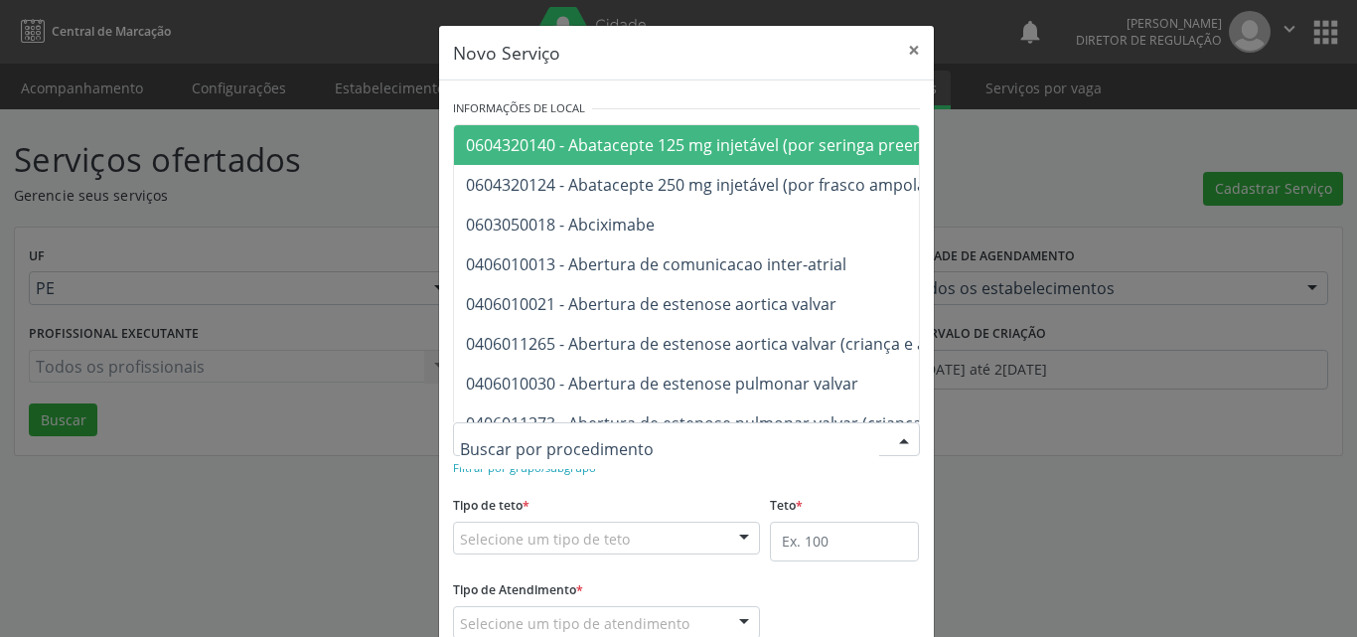
type input "t"
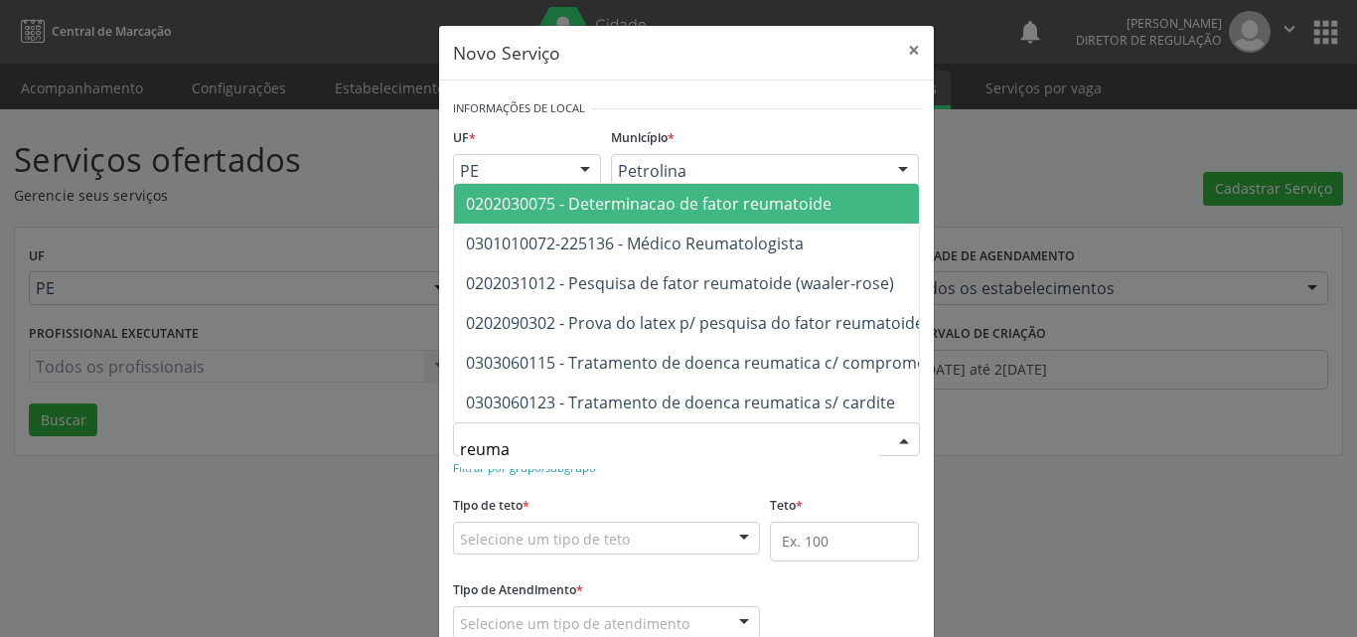
type input "reumat"
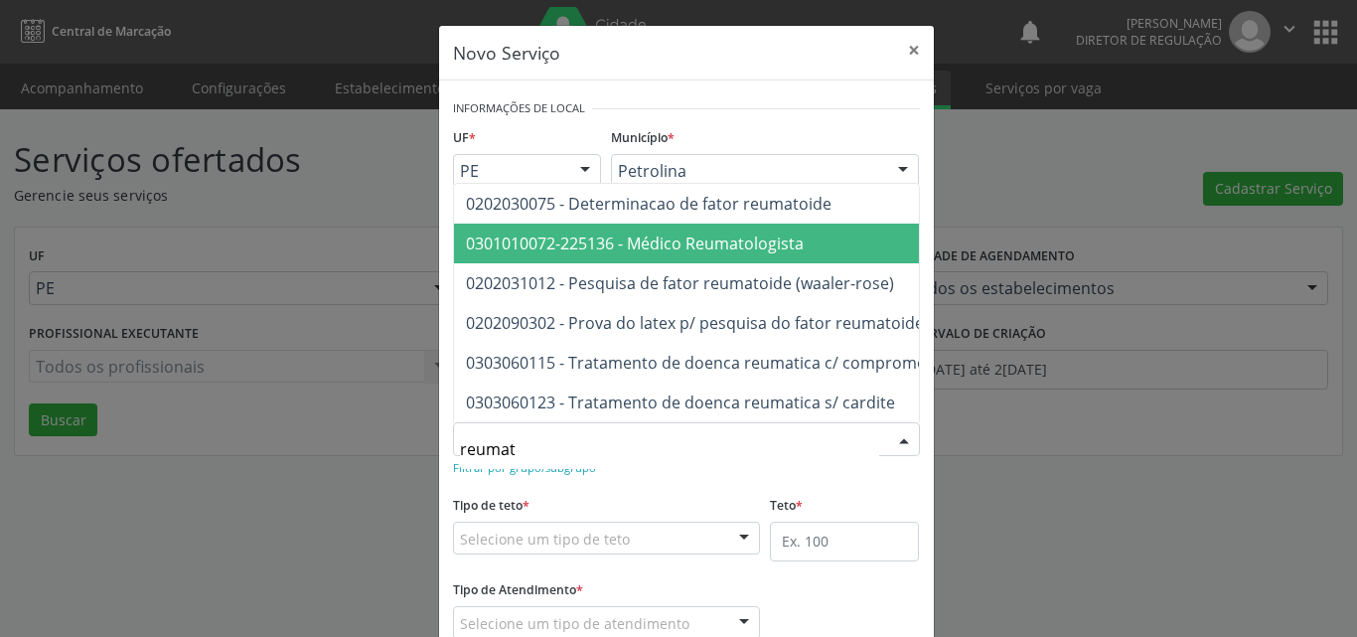
click at [751, 232] on span "0301010072-225136 - Médico Reumatologista" at bounding box center [635, 243] width 338 height 22
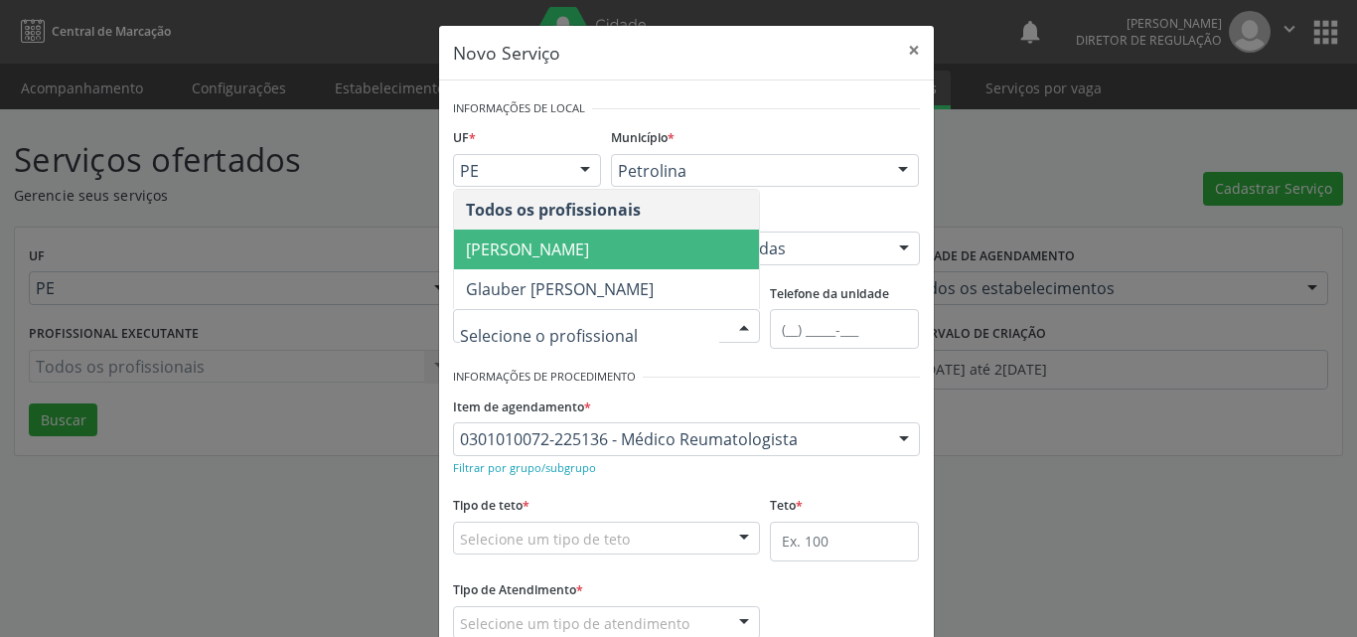
click at [653, 250] on span "[PERSON_NAME]" at bounding box center [607, 249] width 306 height 40
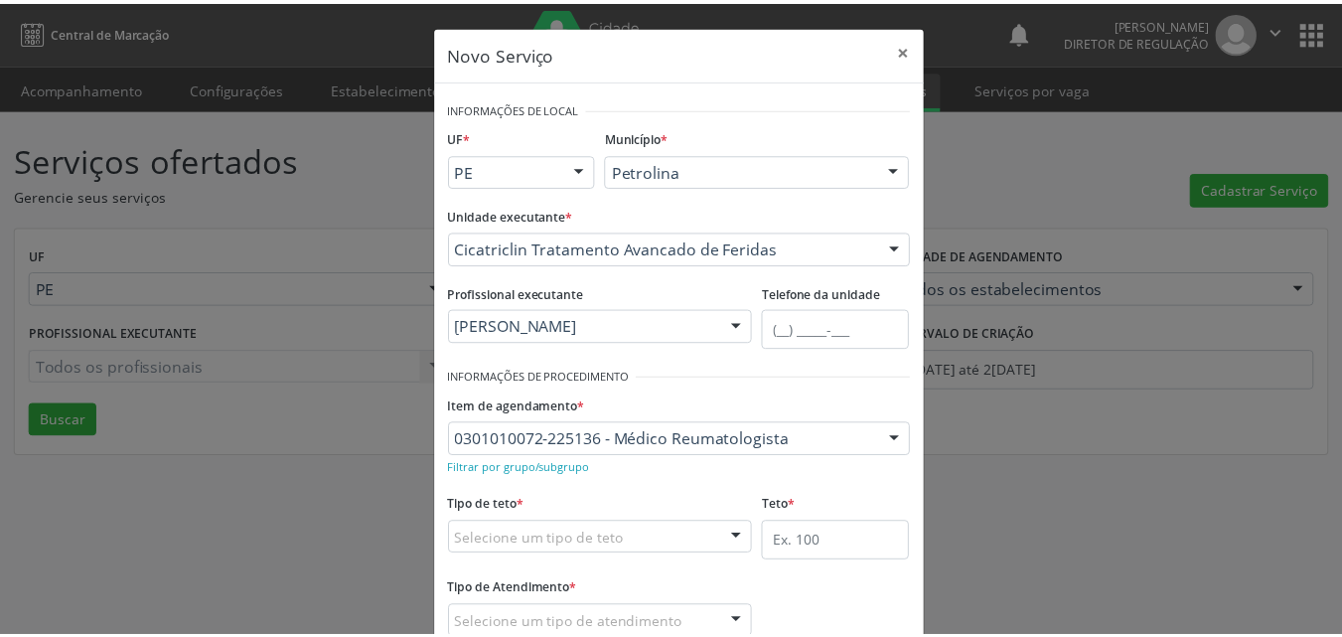
scroll to position [99, 0]
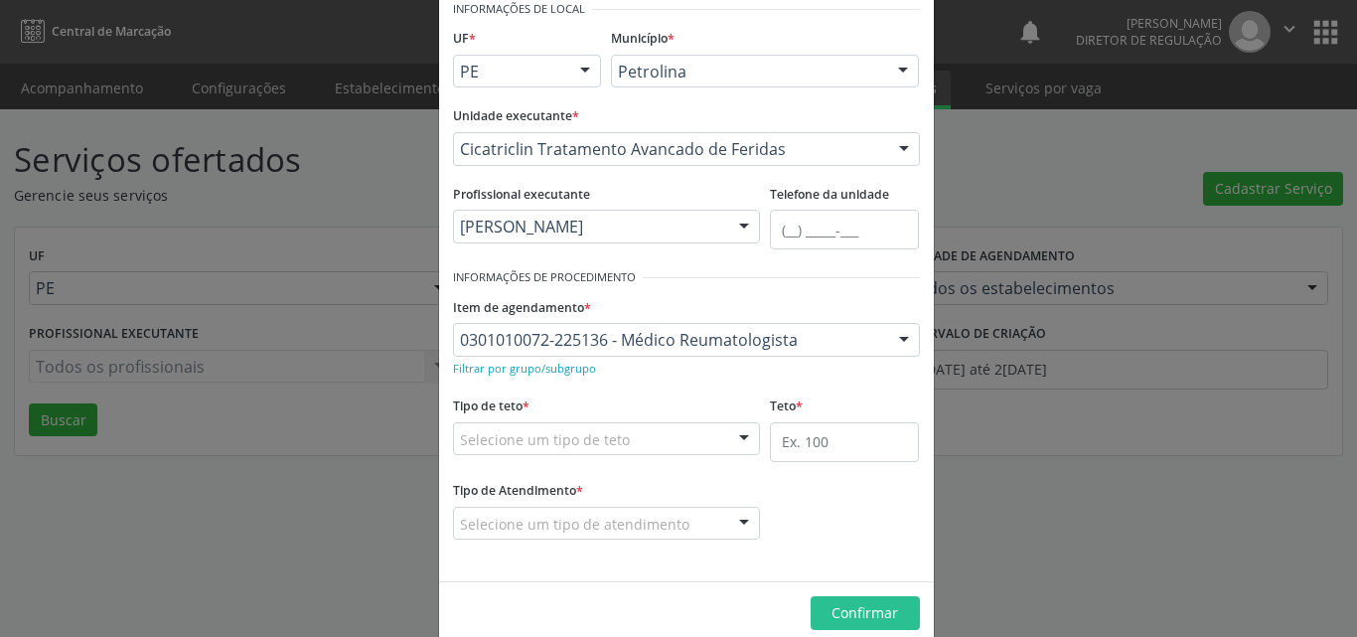
click at [669, 439] on div "Selecione um tipo de teto" at bounding box center [607, 439] width 308 height 34
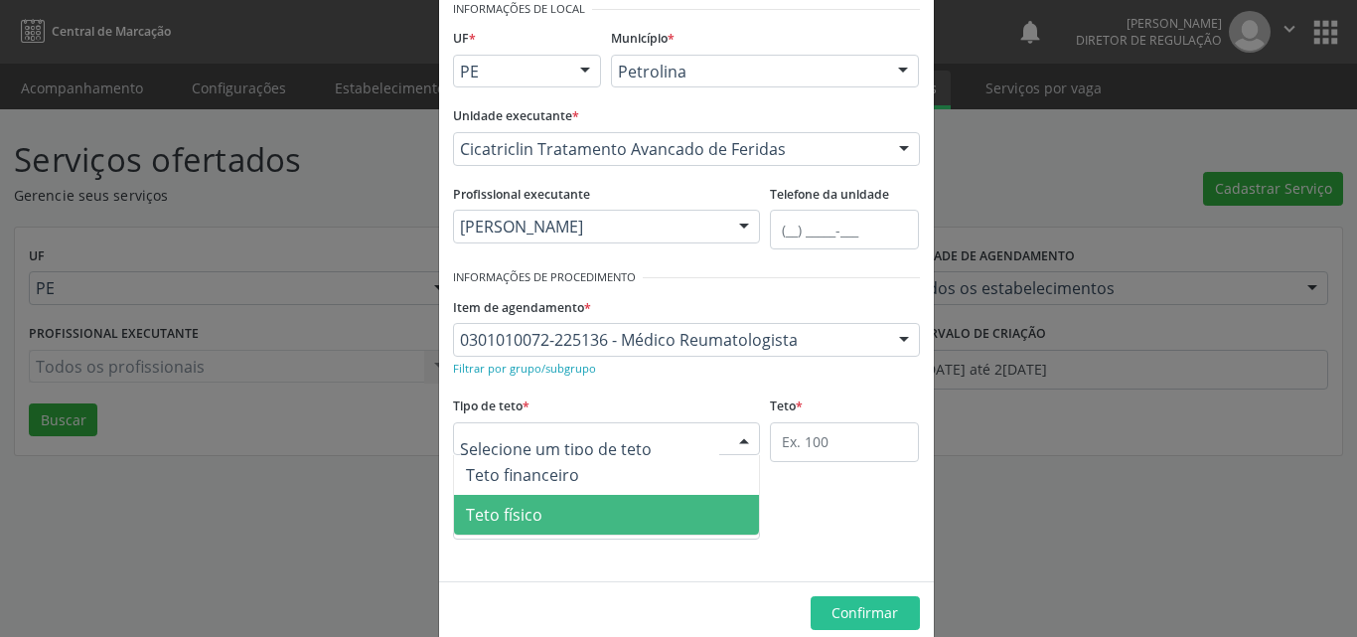
drag, startPoint x: 625, startPoint y: 532, endPoint x: 638, endPoint y: 527, distance: 14.2
click at [627, 531] on span "Teto físico" at bounding box center [607, 515] width 306 height 40
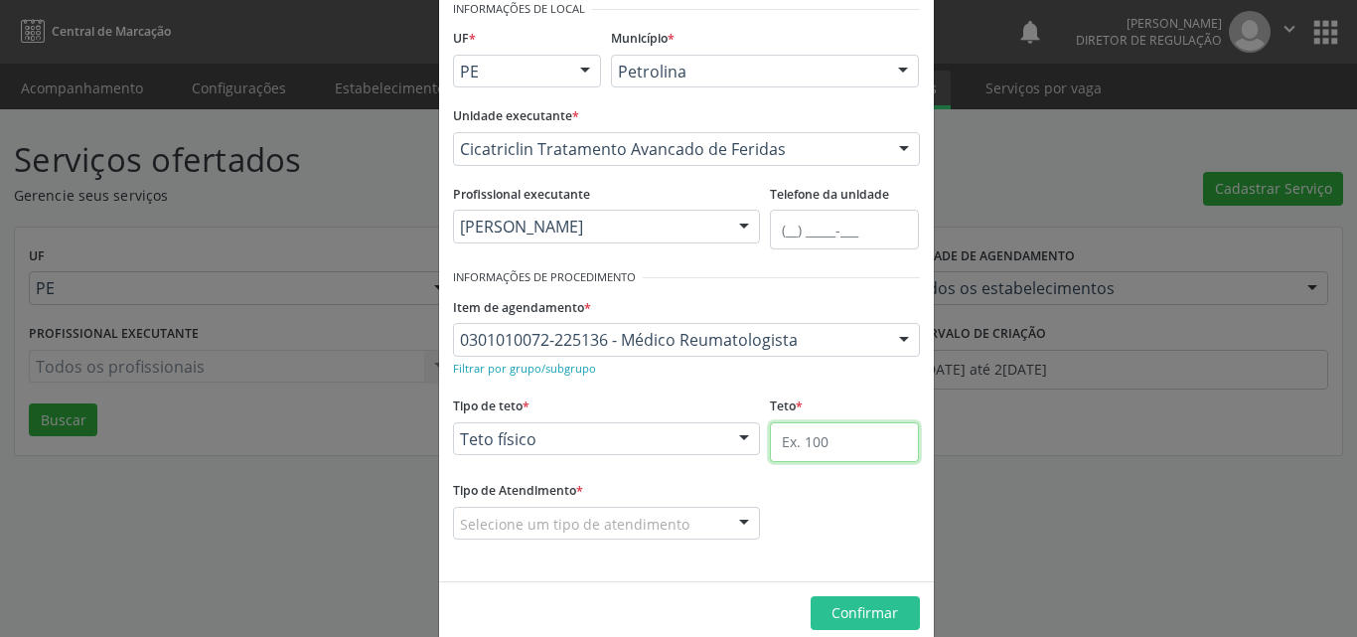
click at [790, 450] on input "text" at bounding box center [844, 442] width 149 height 40
type input "1"
click at [703, 526] on div "Selecione um tipo de atendimento" at bounding box center [607, 524] width 308 height 34
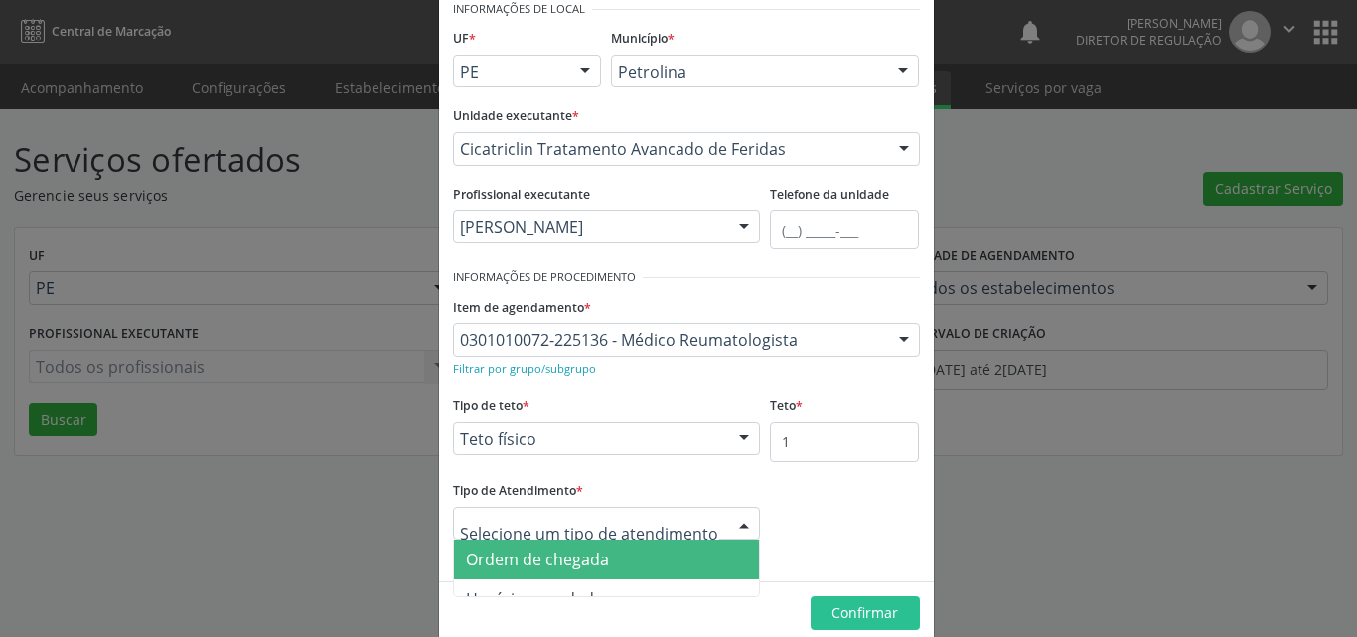
click at [651, 555] on span "Ordem de chegada" at bounding box center [607, 559] width 306 height 40
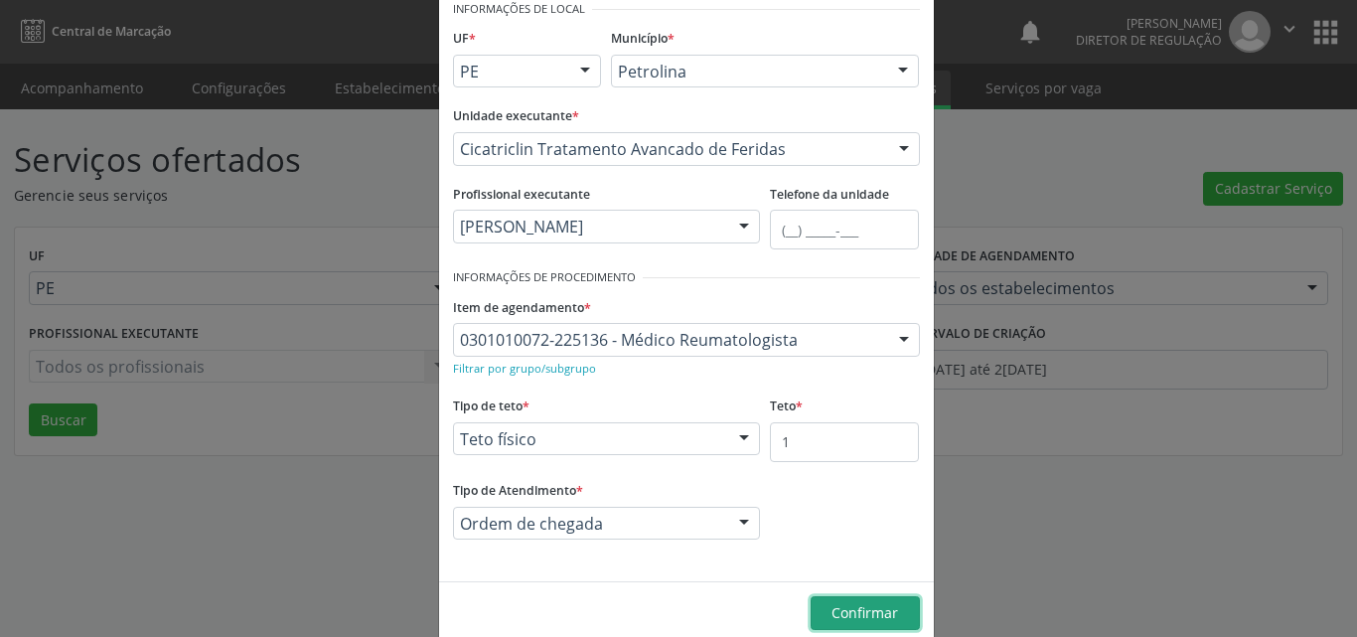
click at [859, 609] on span "Confirmar" at bounding box center [864, 612] width 67 height 19
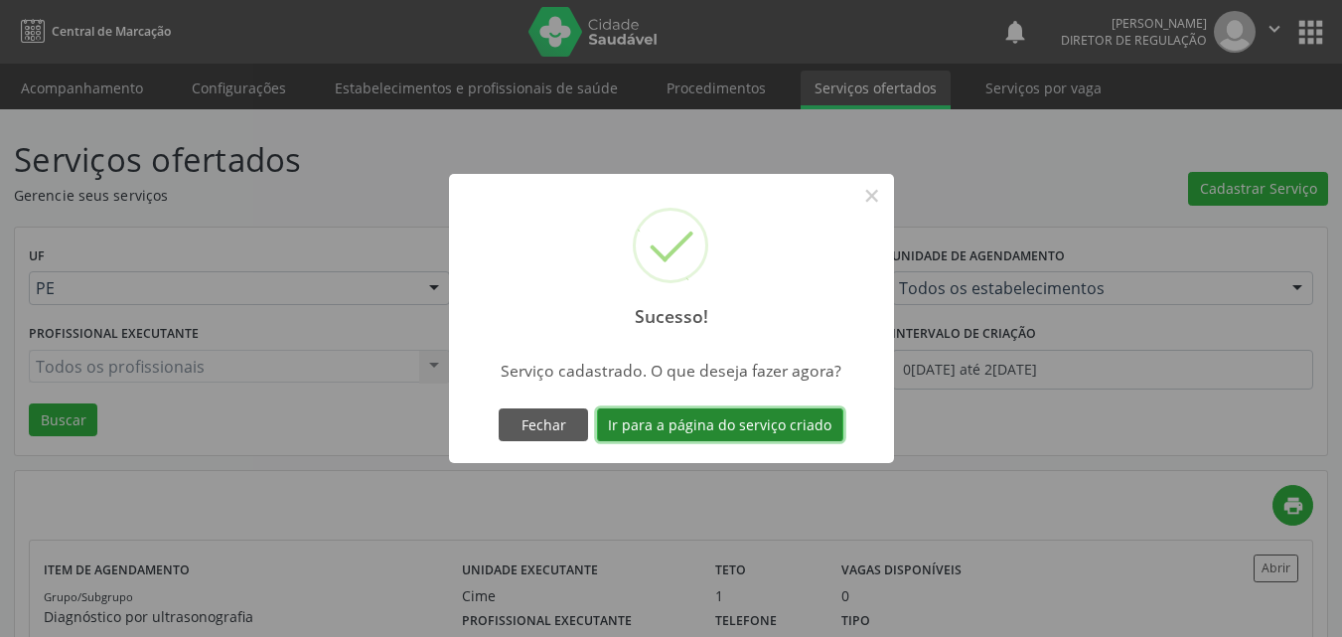
click at [758, 423] on button "Ir para a página do serviço criado" at bounding box center [720, 425] width 246 height 34
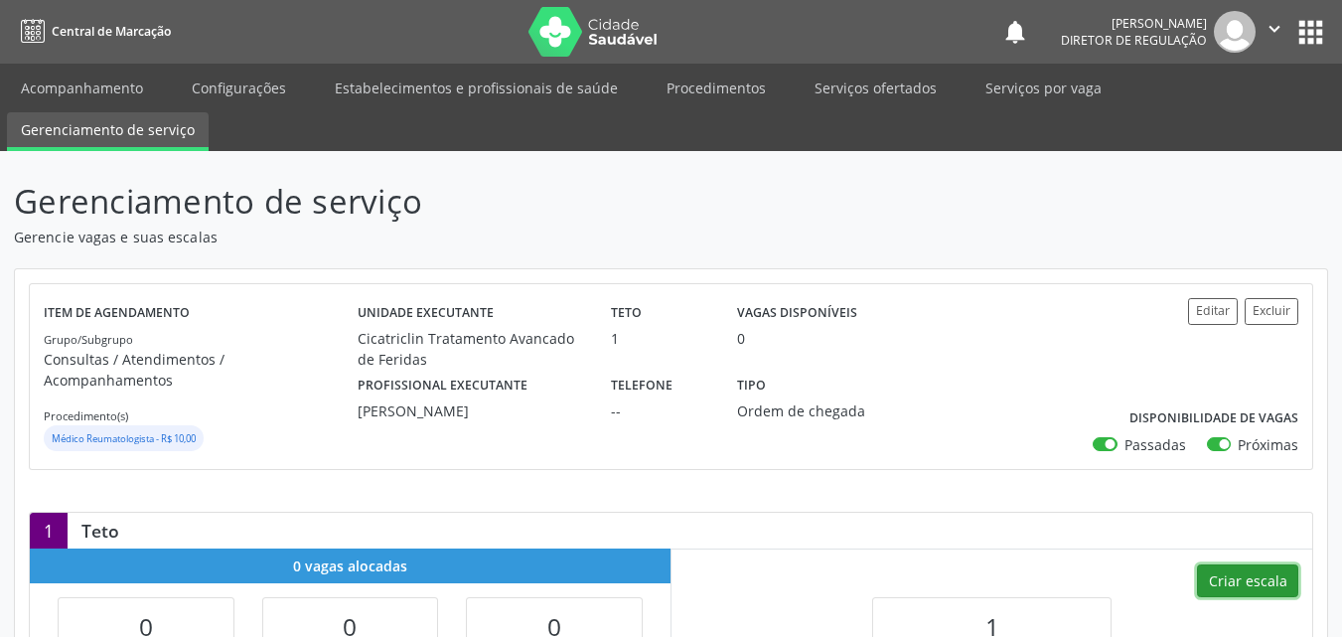
click at [1254, 564] on button "Criar escala" at bounding box center [1247, 581] width 101 height 34
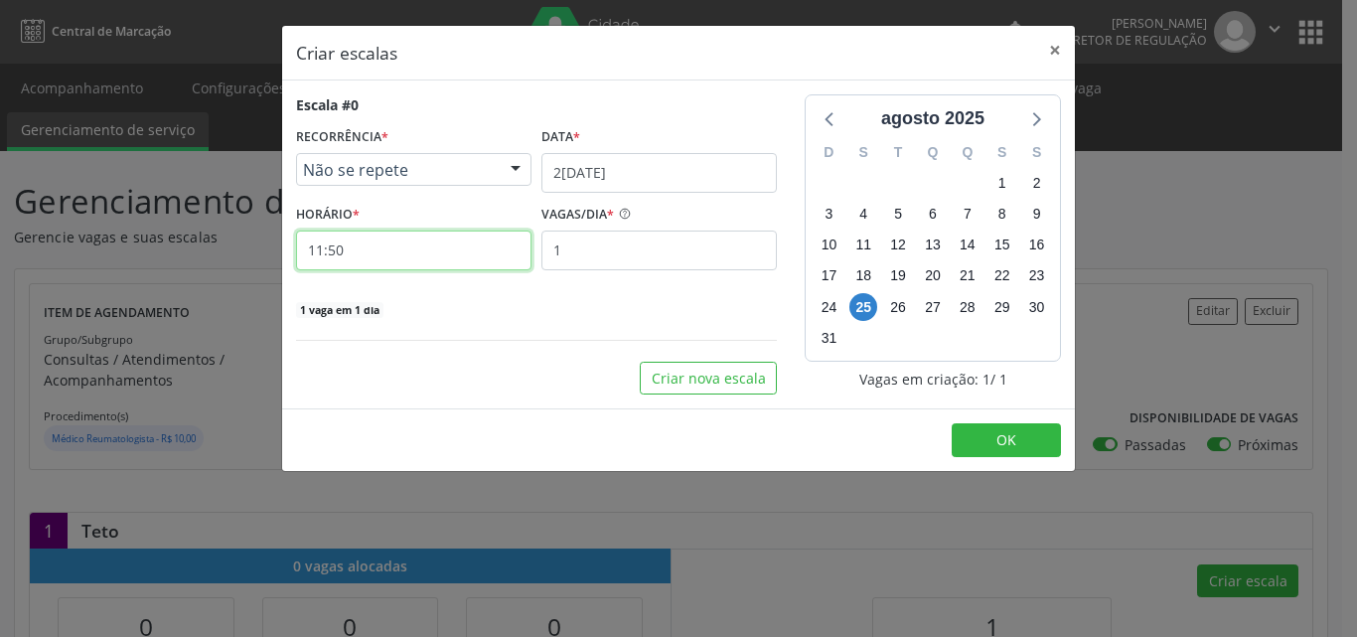
click at [398, 255] on input "11:50" at bounding box center [413, 250] width 235 height 40
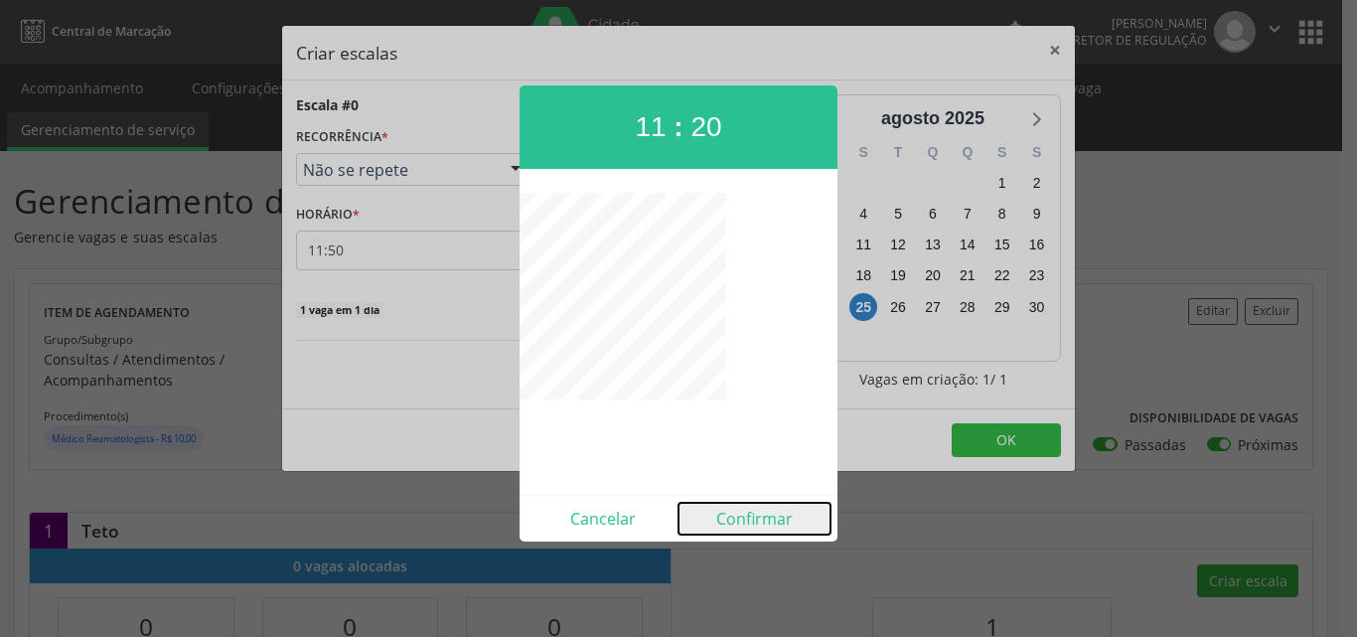
click at [757, 521] on button "Confirmar" at bounding box center [754, 519] width 152 height 32
type input "11:20"
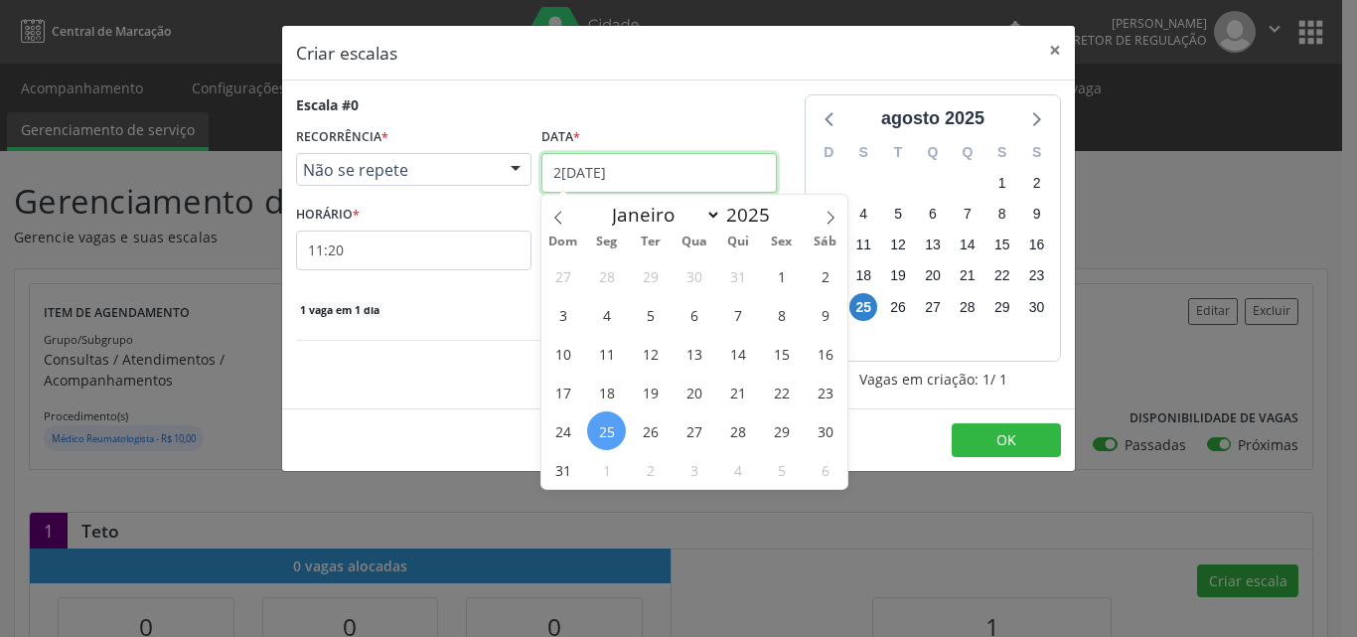
click at [639, 160] on input "[DATE]" at bounding box center [658, 173] width 235 height 40
click at [602, 470] on span "1" at bounding box center [606, 469] width 39 height 39
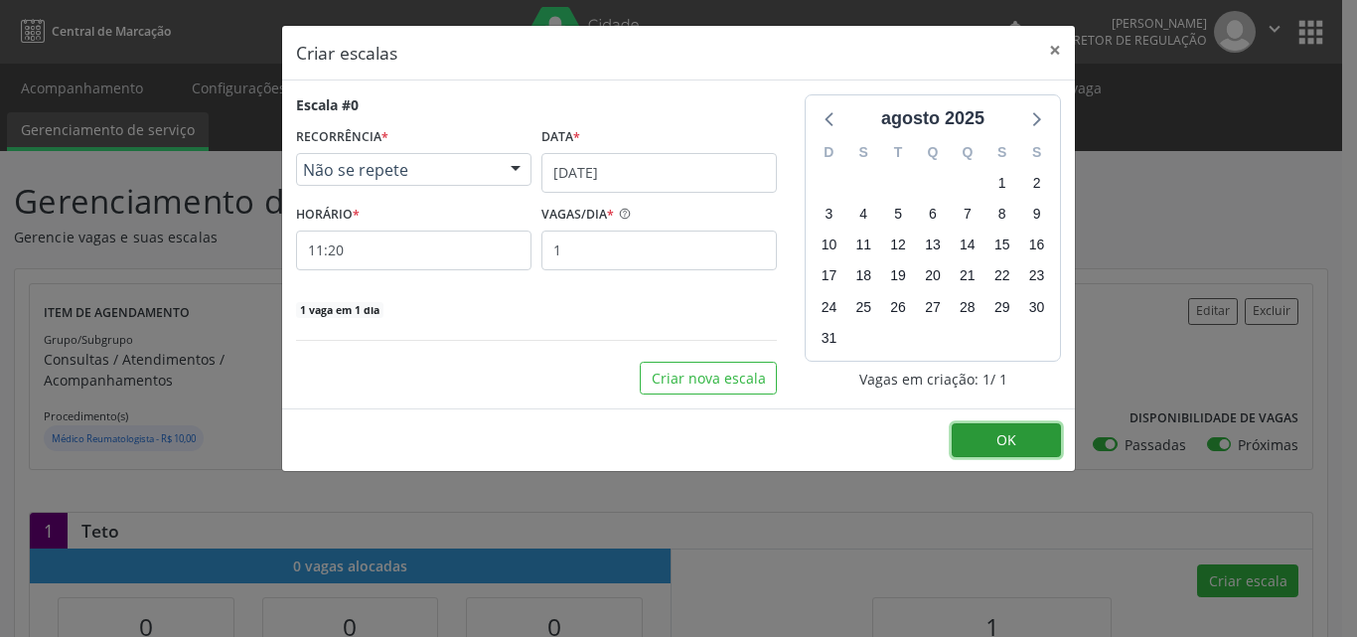
click at [1027, 446] on button "OK" at bounding box center [1006, 440] width 109 height 34
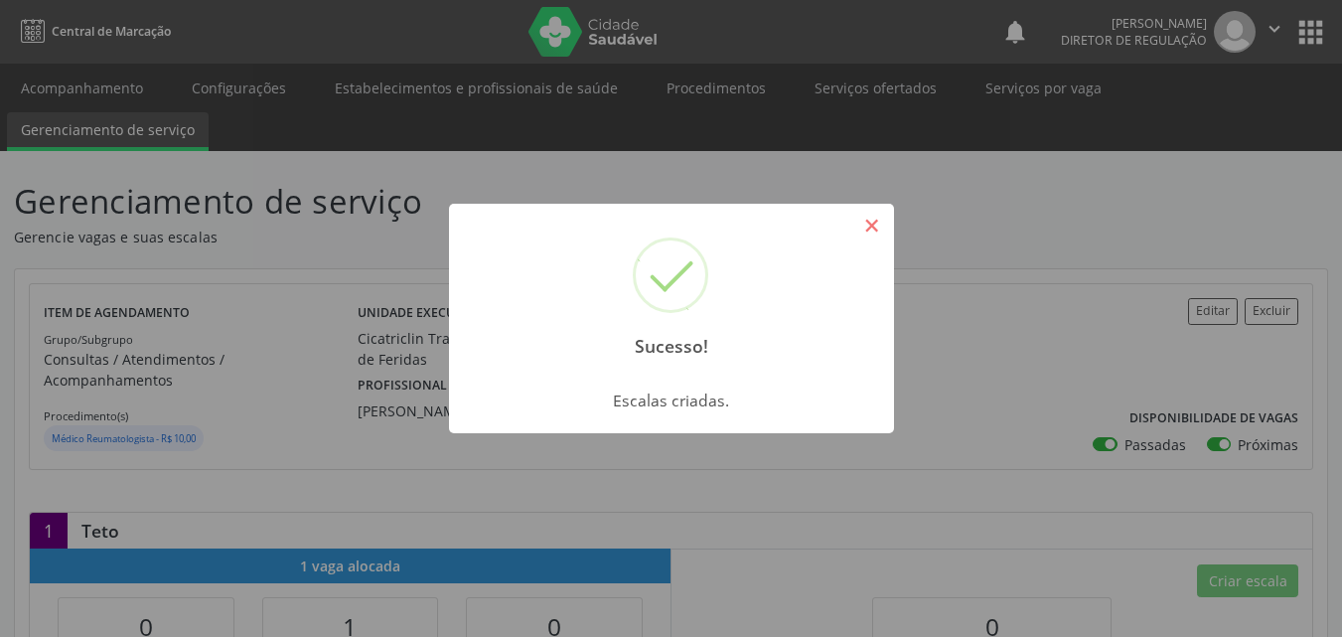
click at [866, 224] on button "×" at bounding box center [872, 226] width 34 height 34
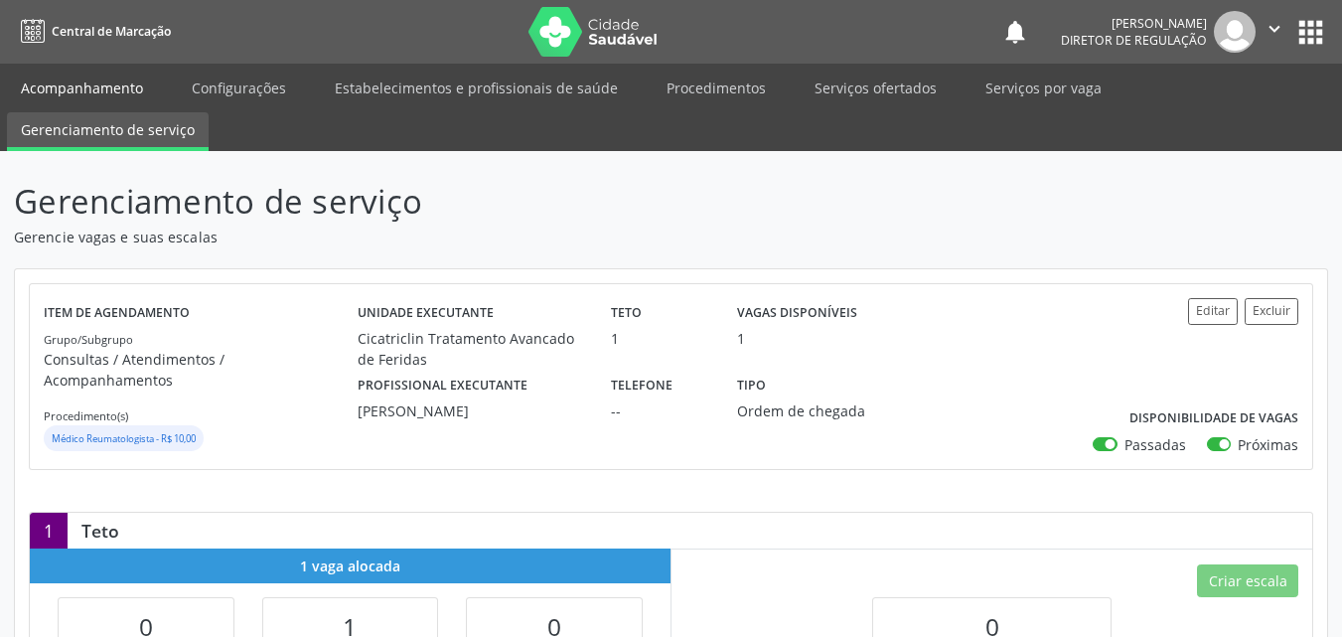
click at [115, 91] on link "Acompanhamento" at bounding box center [82, 88] width 150 height 35
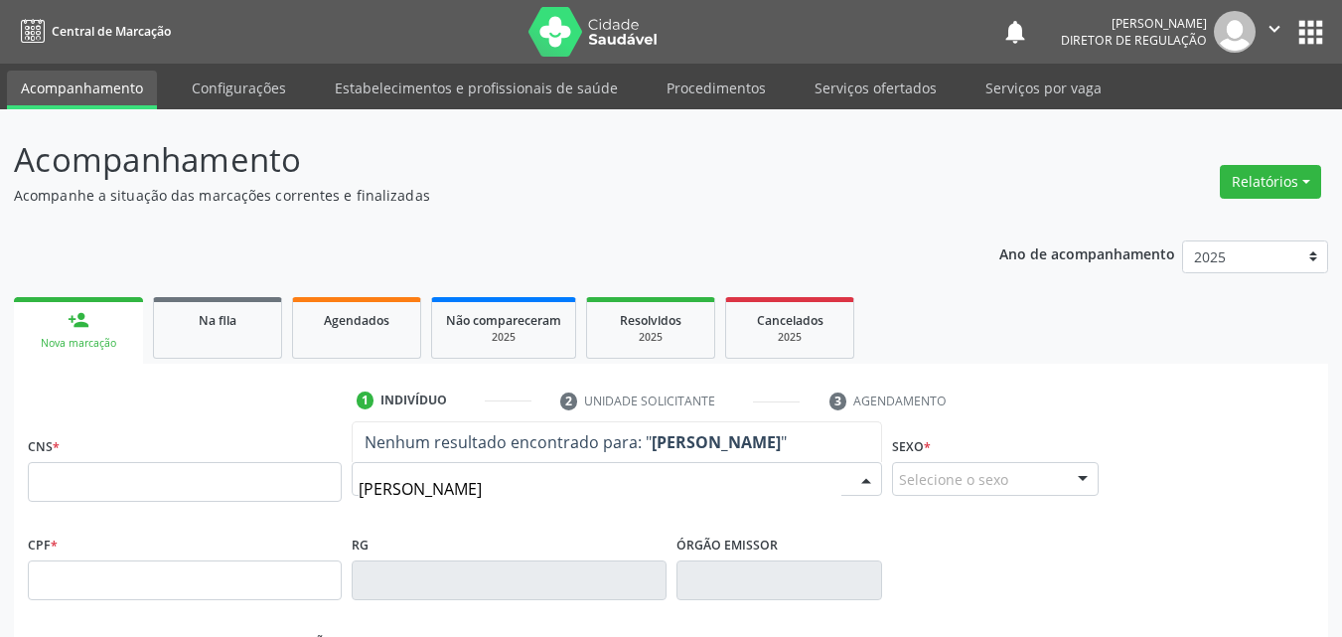
type input "anny miche"
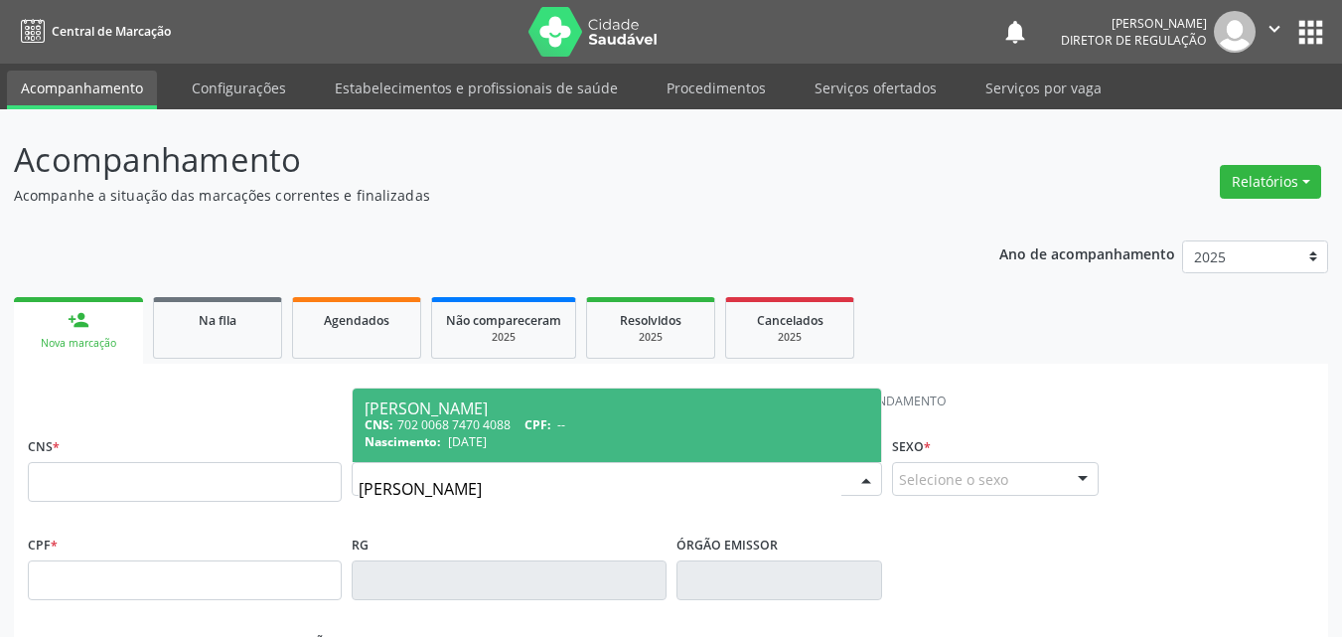
click at [467, 430] on div "CNS: 702 0068 7470 4088 CPF: --" at bounding box center [617, 424] width 505 height 17
type input "702 0068 7470 4088"
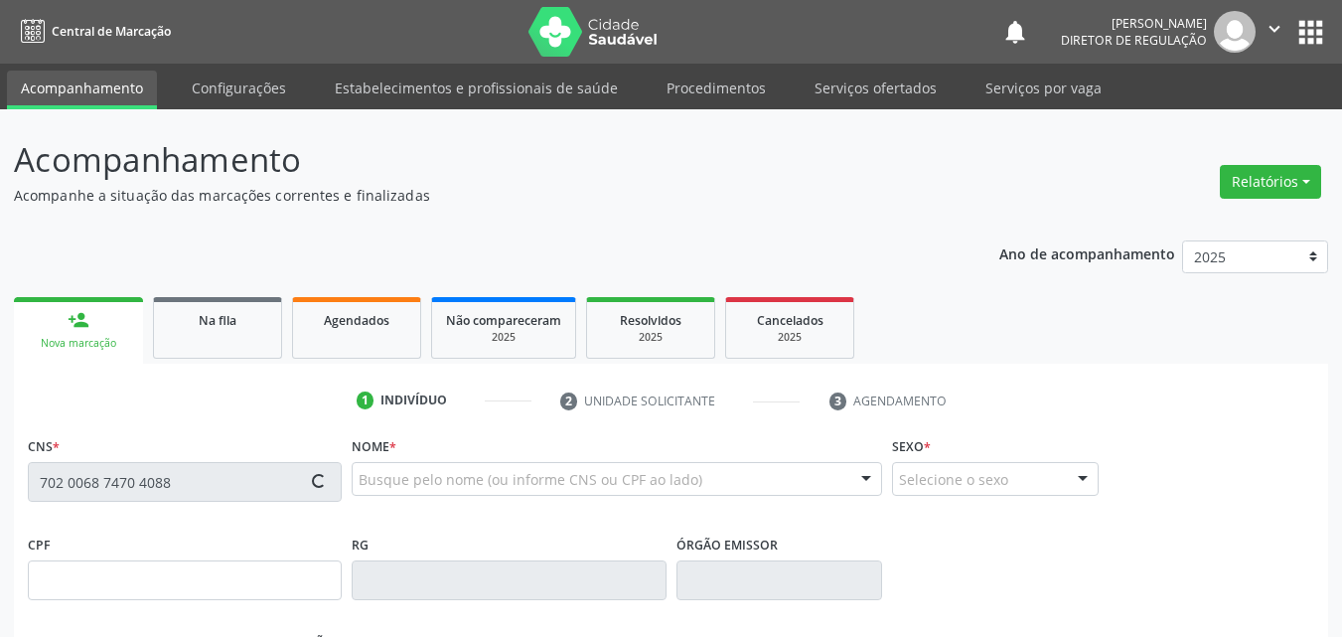
type input "30/08/2008"
type input "Maria Jose de Macedo Souza"
type input "(87) 98839-6360"
type input "S/N"
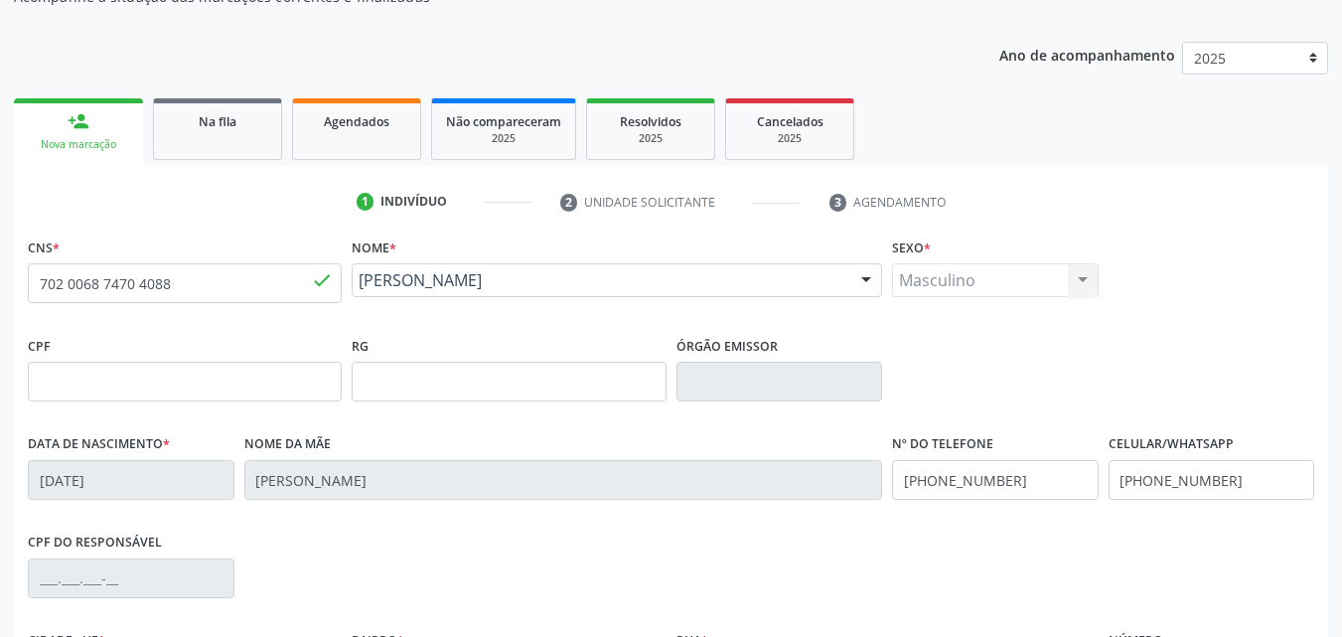
scroll to position [440, 0]
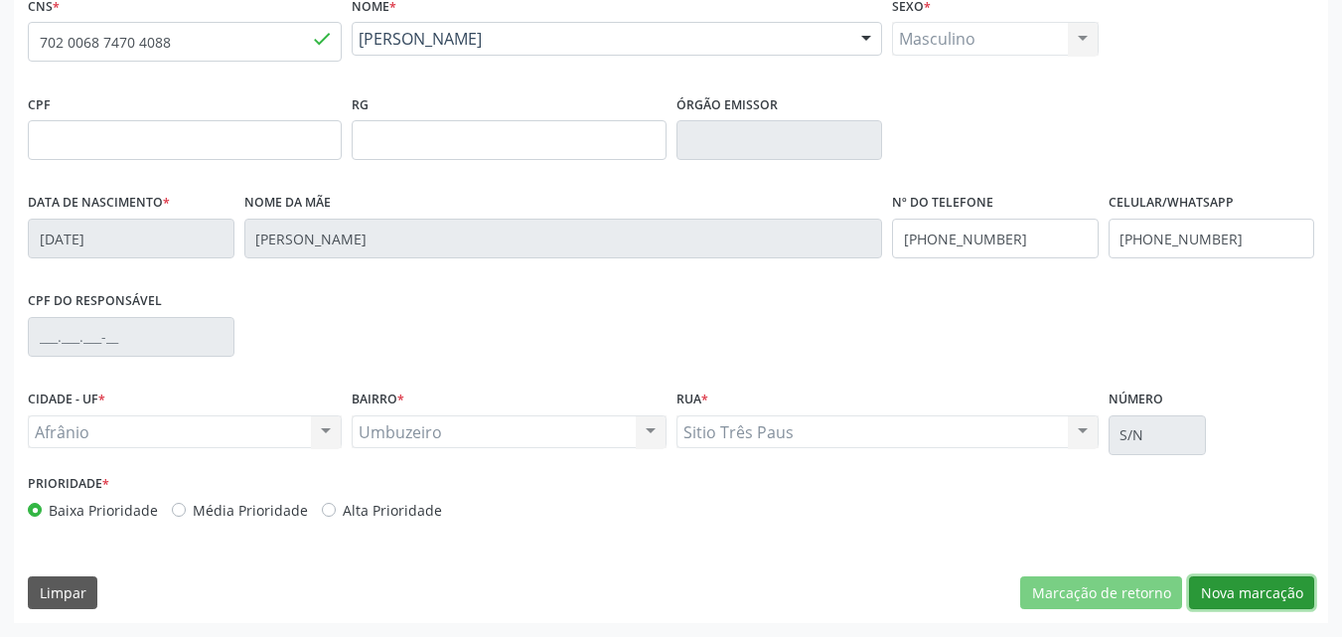
click at [1267, 591] on button "Nova marcação" at bounding box center [1251, 593] width 125 height 34
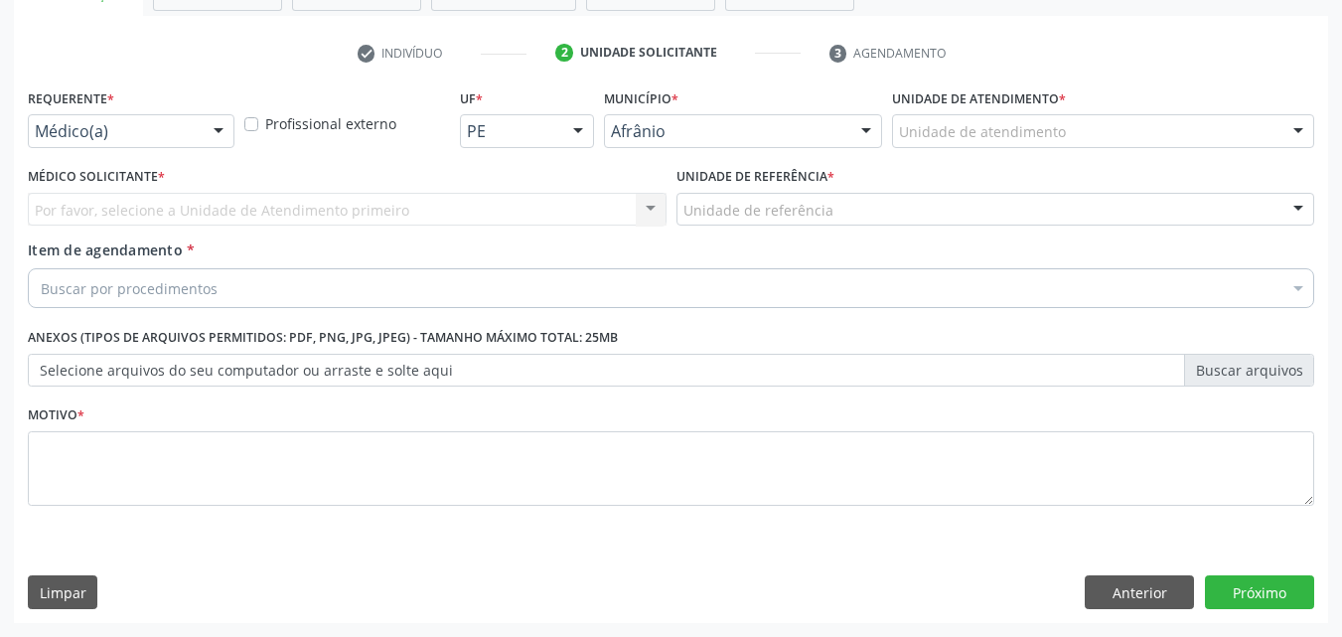
scroll to position [348, 0]
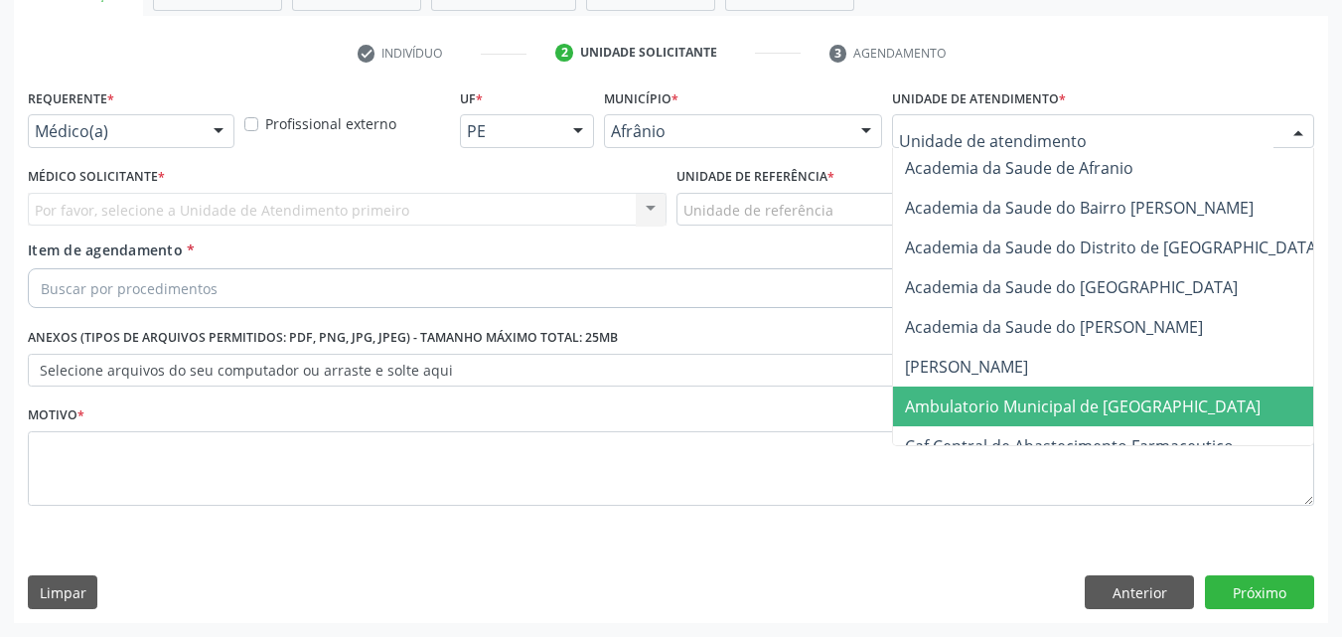
click at [1028, 408] on span "Ambulatorio Municipal de [GEOGRAPHIC_DATA]" at bounding box center [1083, 406] width 356 height 22
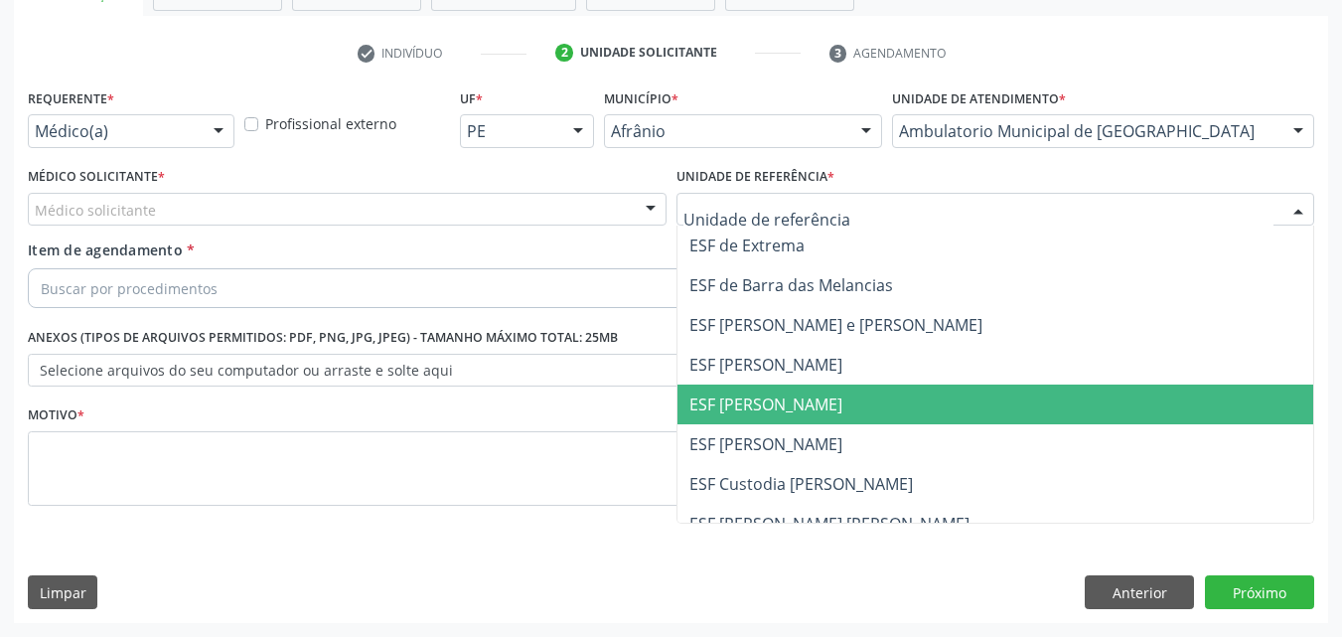
click at [792, 405] on span "ESF [PERSON_NAME]" at bounding box center [765, 404] width 153 height 22
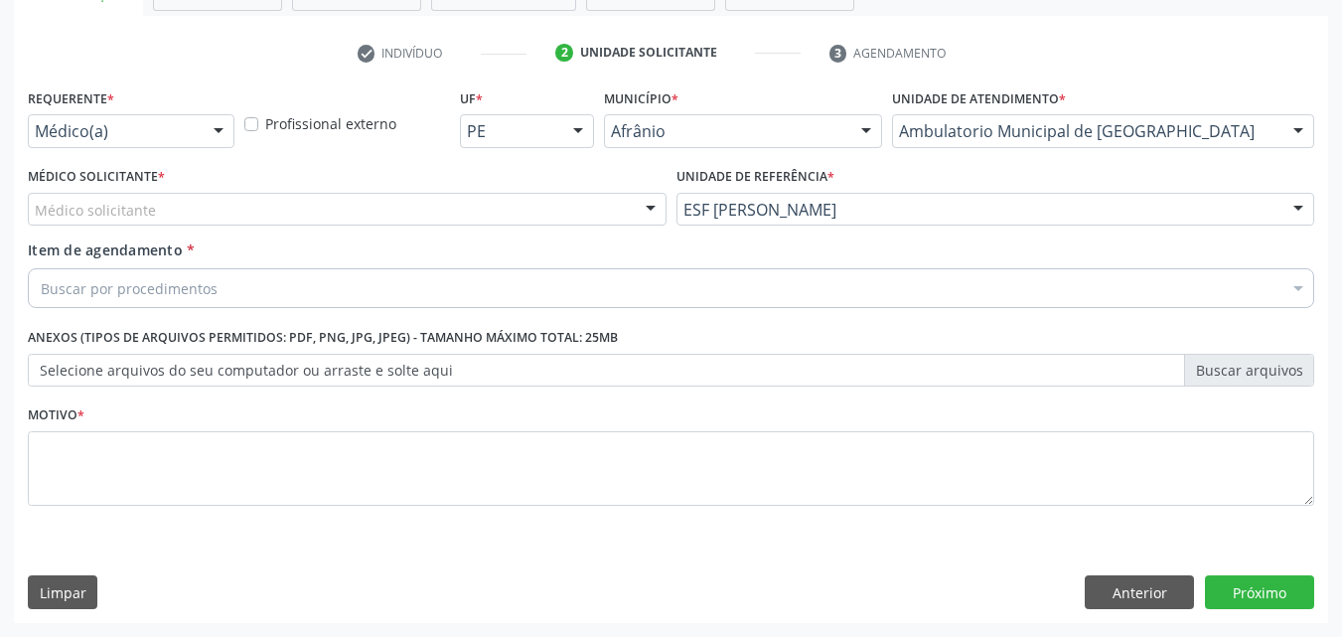
click at [436, 209] on div "Médico solicitante" at bounding box center [347, 210] width 639 height 34
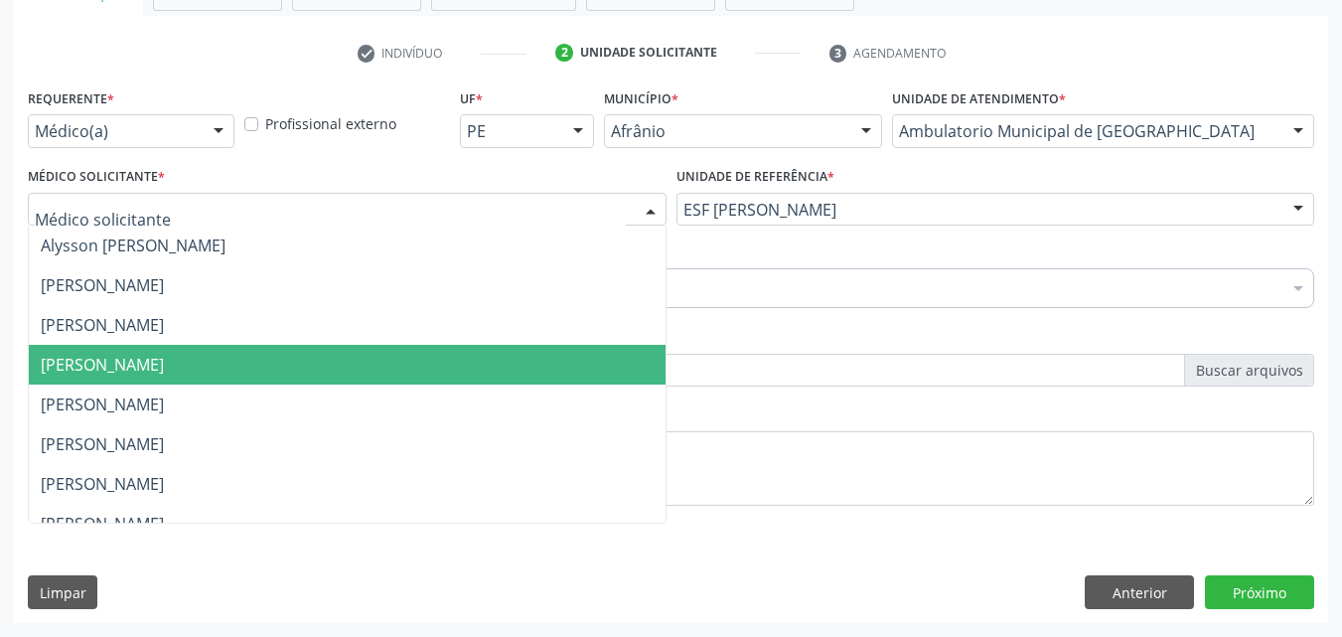
click at [388, 383] on span "[PERSON_NAME]" at bounding box center [347, 365] width 637 height 40
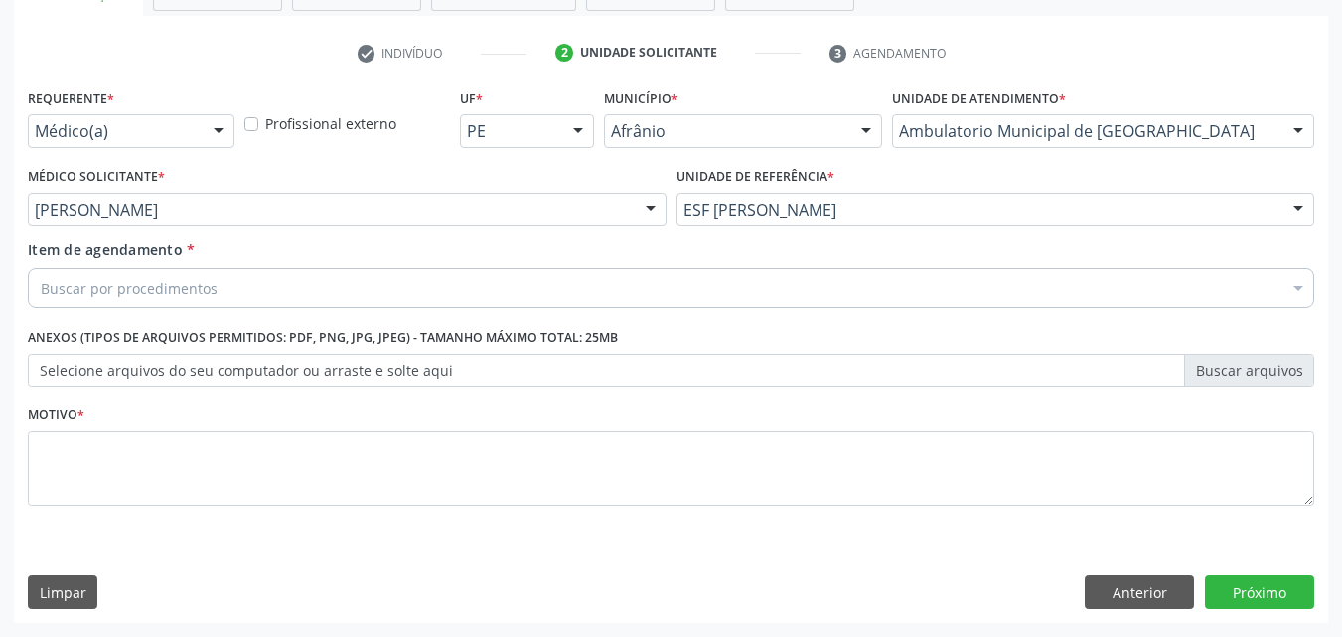
click at [312, 288] on div "Buscar por procedimentos" at bounding box center [671, 288] width 1286 height 40
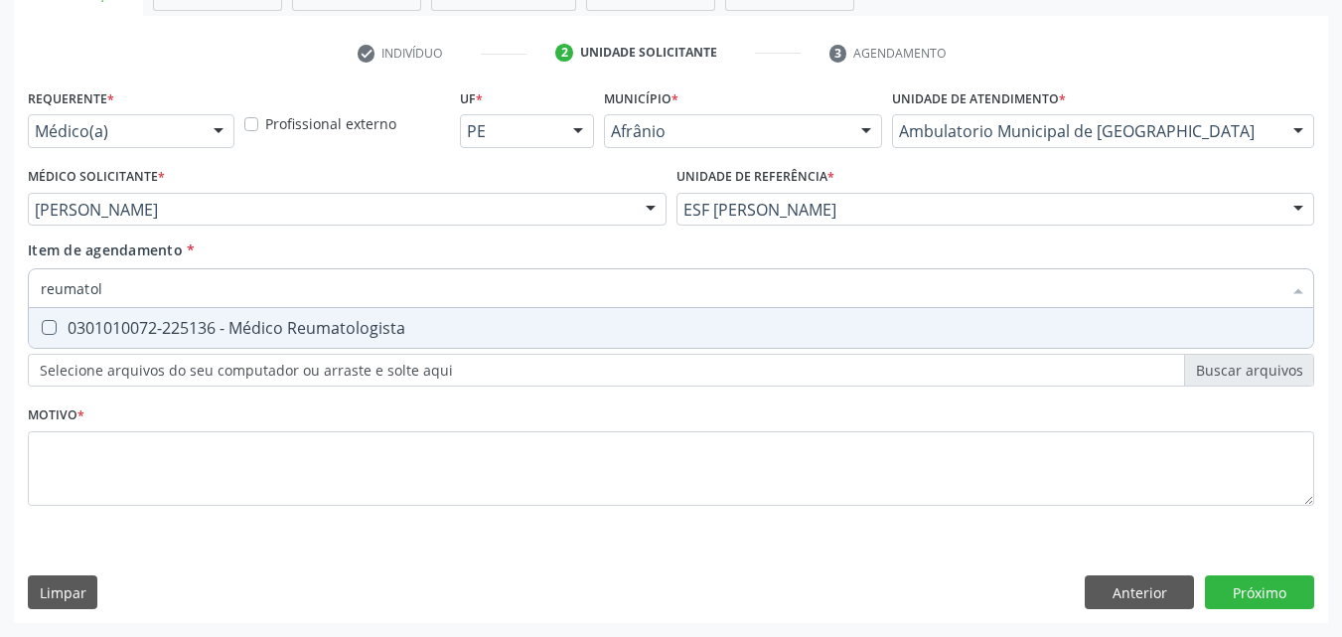
type input "reumatolo"
click at [307, 320] on div "0301010072-225136 - Médico Reumatologista" at bounding box center [671, 328] width 1261 height 16
checkbox Reumatologista "true"
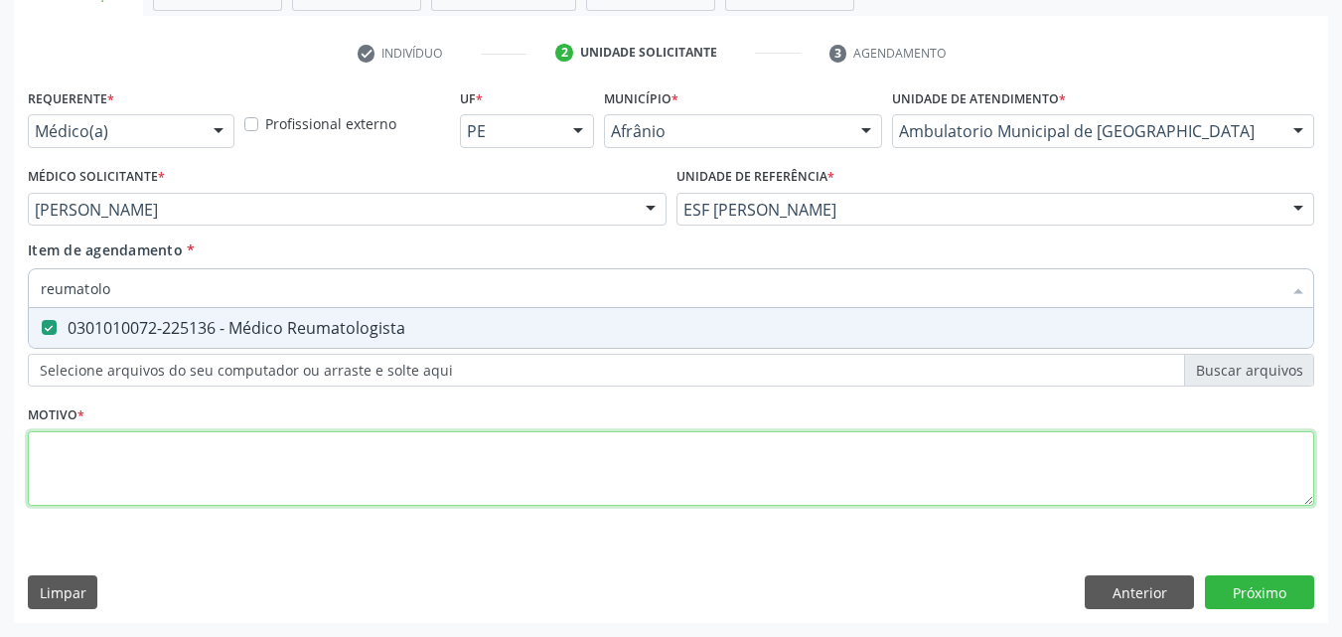
click at [320, 460] on div "Requerente * Médico(a) Médico(a) Enfermeiro(a) Paciente Nenhum resultado encont…" at bounding box center [671, 308] width 1286 height 450
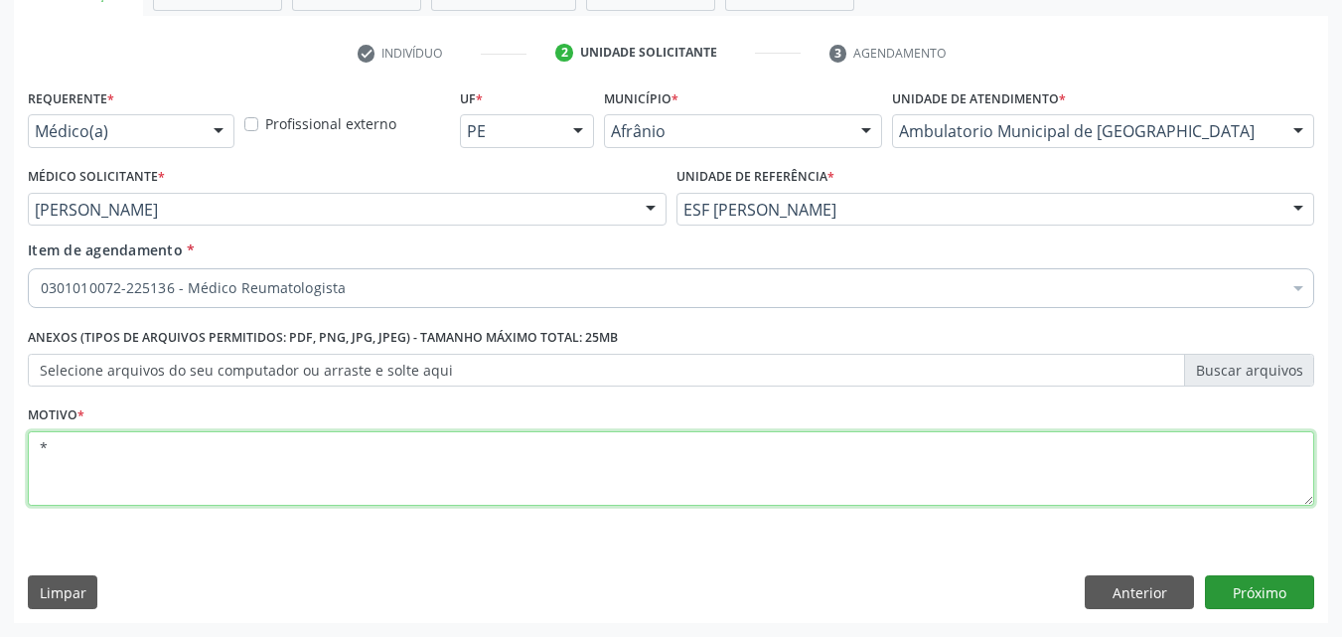
type textarea "*"
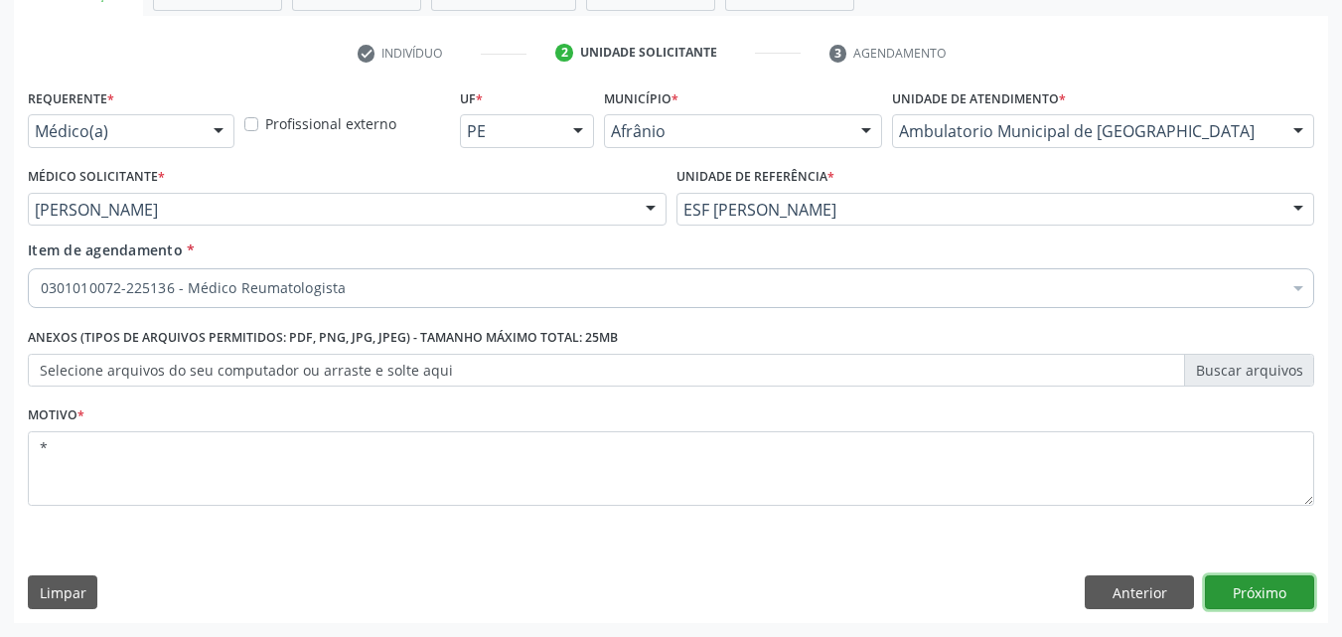
click at [1268, 594] on button "Próximo" at bounding box center [1259, 592] width 109 height 34
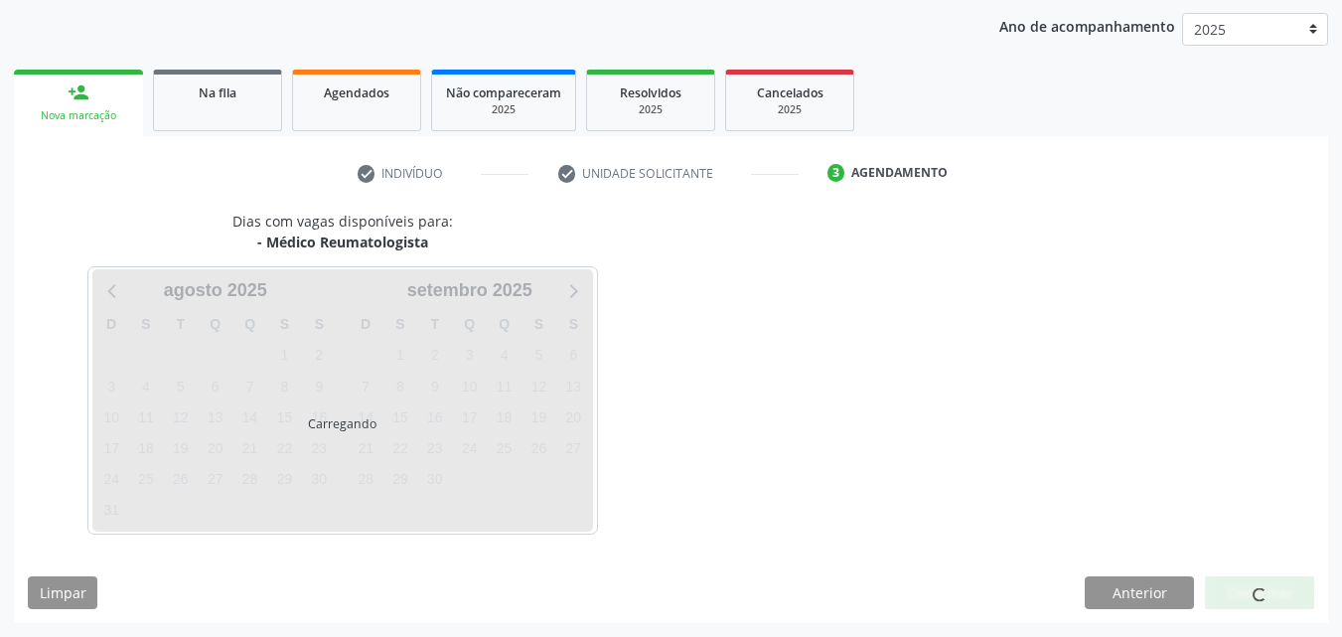
scroll to position [227, 0]
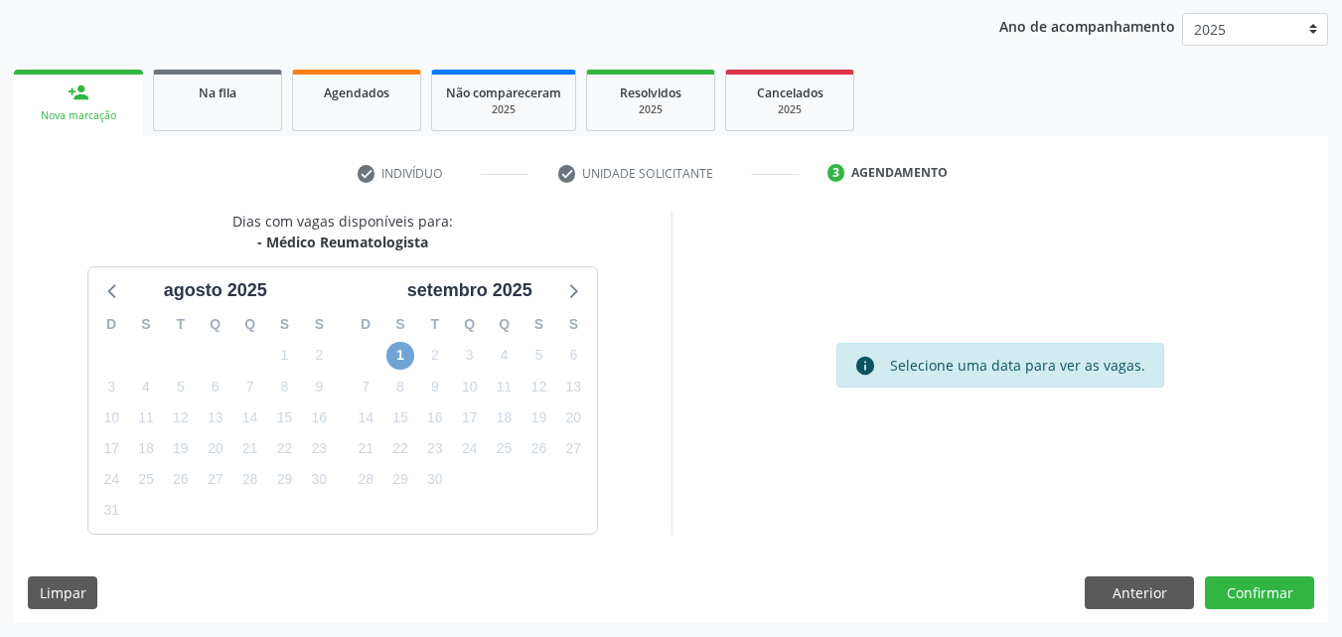
click at [404, 354] on span "1" at bounding box center [400, 356] width 28 height 28
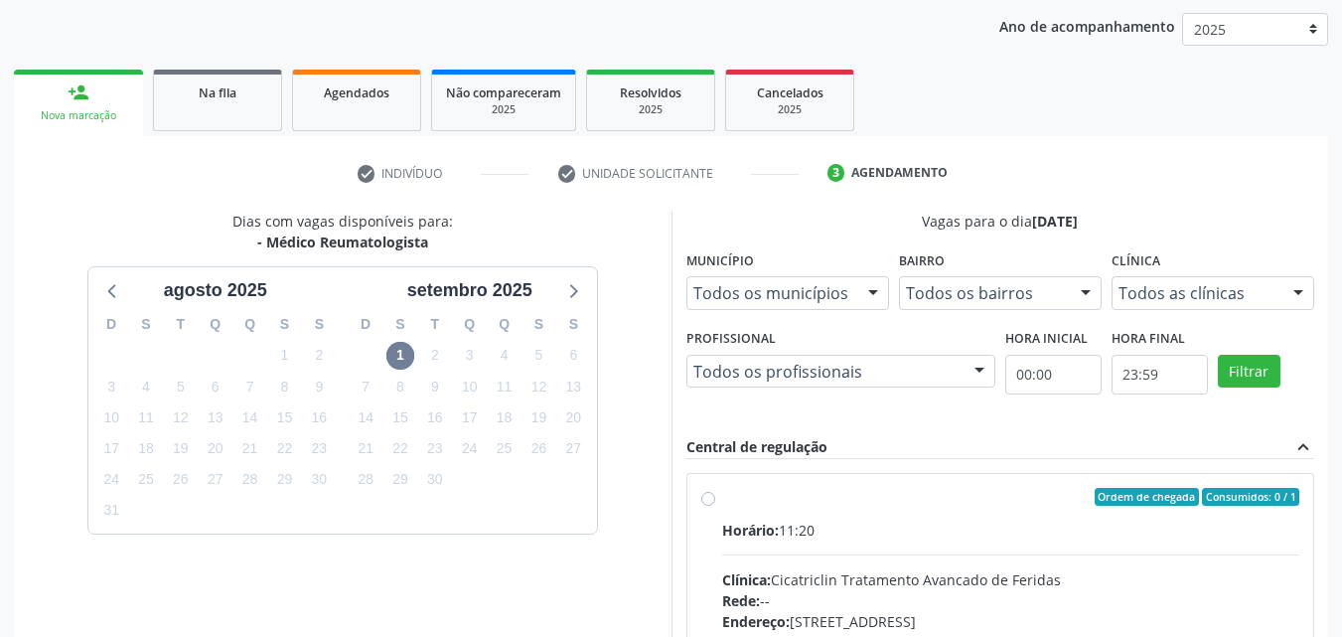
click at [800, 494] on div "Ordem de chegada Consumidos: 0 / 1" at bounding box center [1011, 497] width 578 height 18
click at [715, 494] on input "Ordem de chegada Consumidos: 0 / 1 Horário: 11:20 Clínica: Cicatriclin Tratamen…" at bounding box center [708, 497] width 14 height 18
radio input "true"
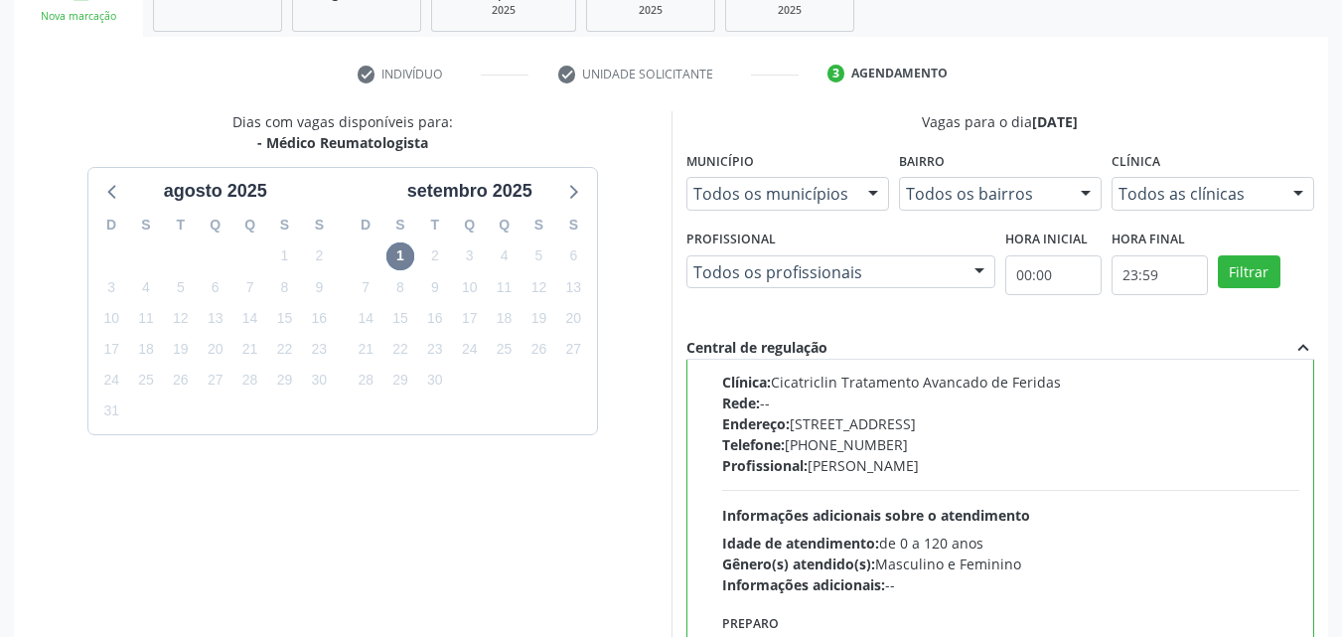
scroll to position [550, 0]
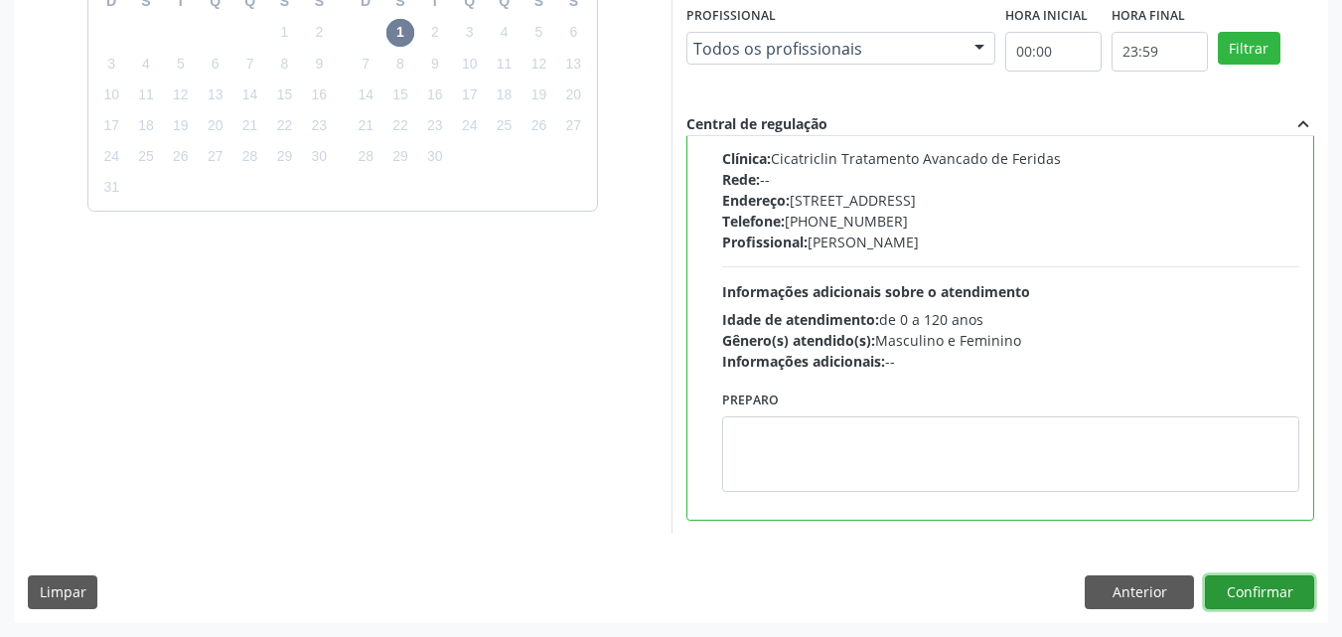
click at [1264, 590] on button "Confirmar" at bounding box center [1259, 592] width 109 height 34
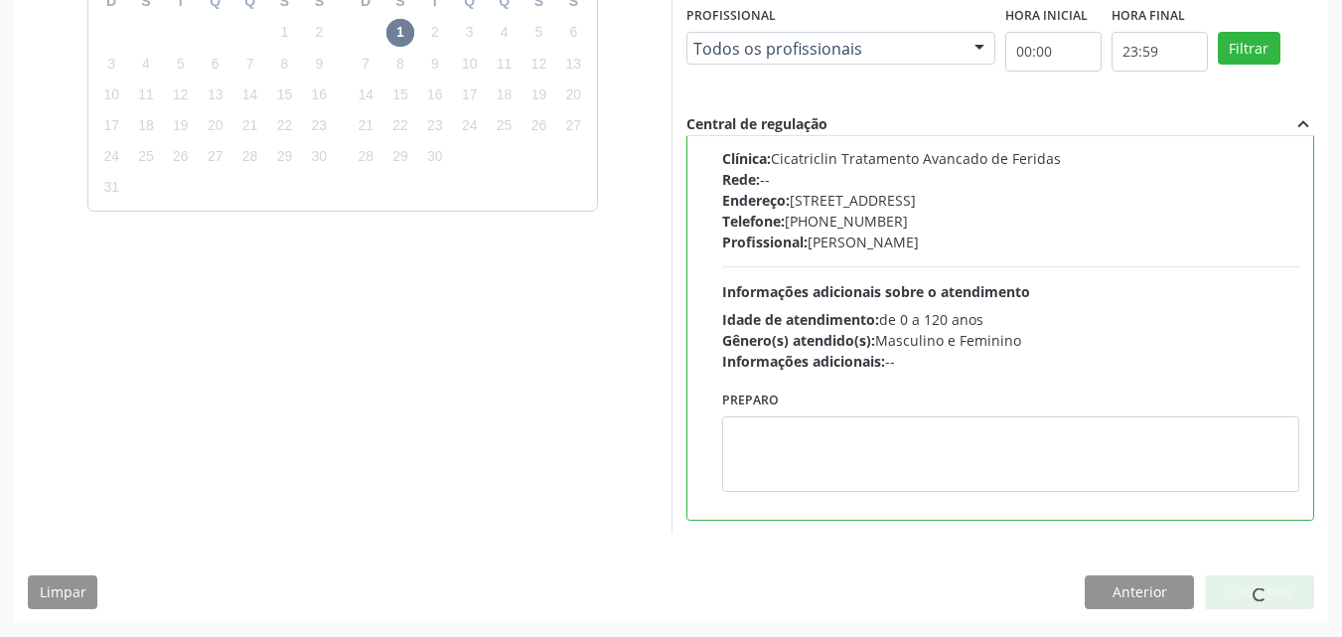
scroll to position [19, 0]
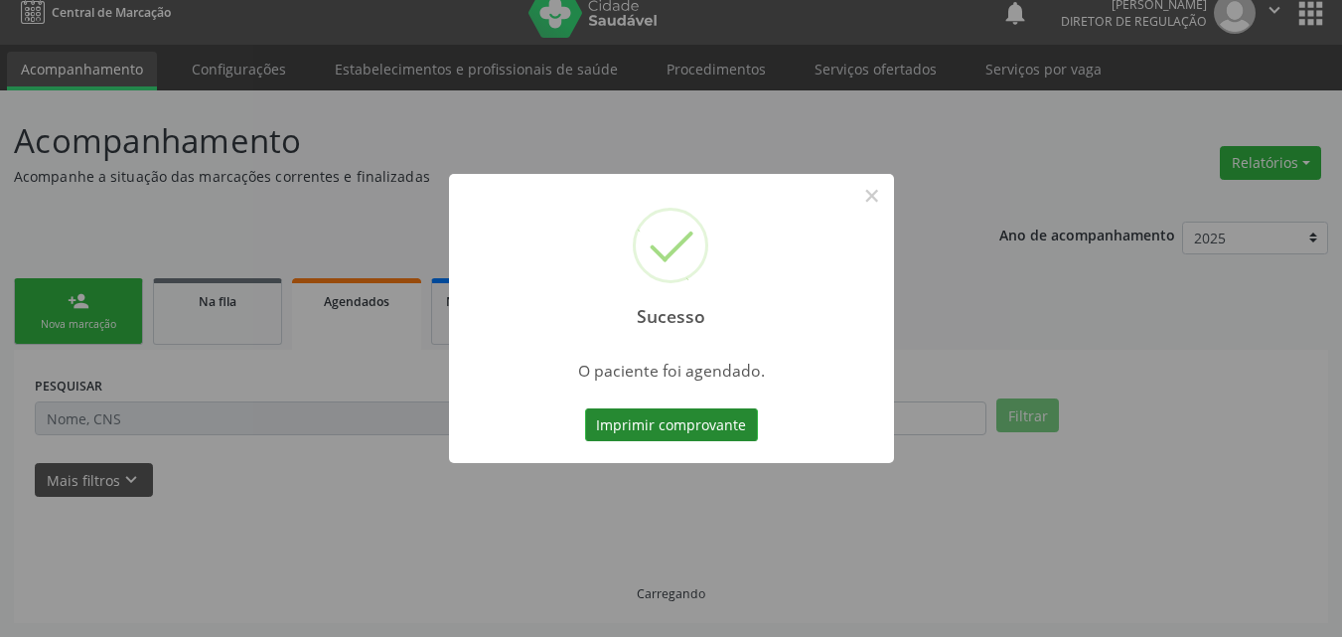
click at [678, 423] on button "Imprimir comprovante" at bounding box center [671, 425] width 173 height 34
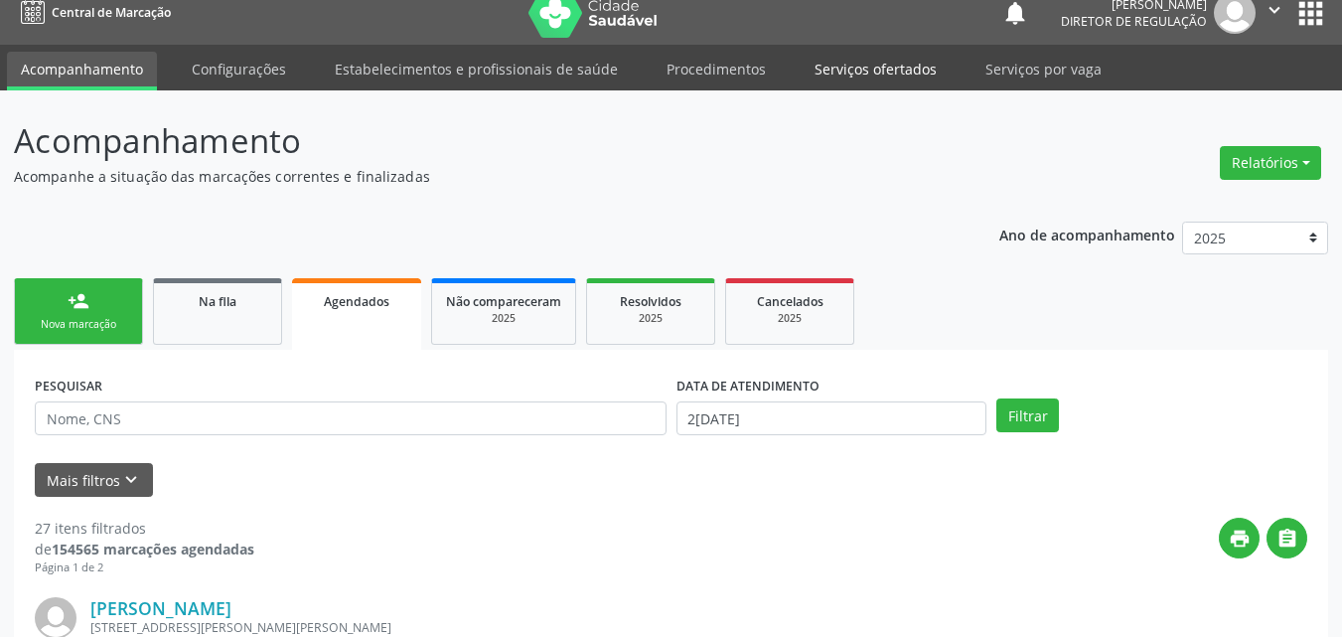
click at [862, 70] on link "Serviços ofertados" at bounding box center [876, 69] width 150 height 35
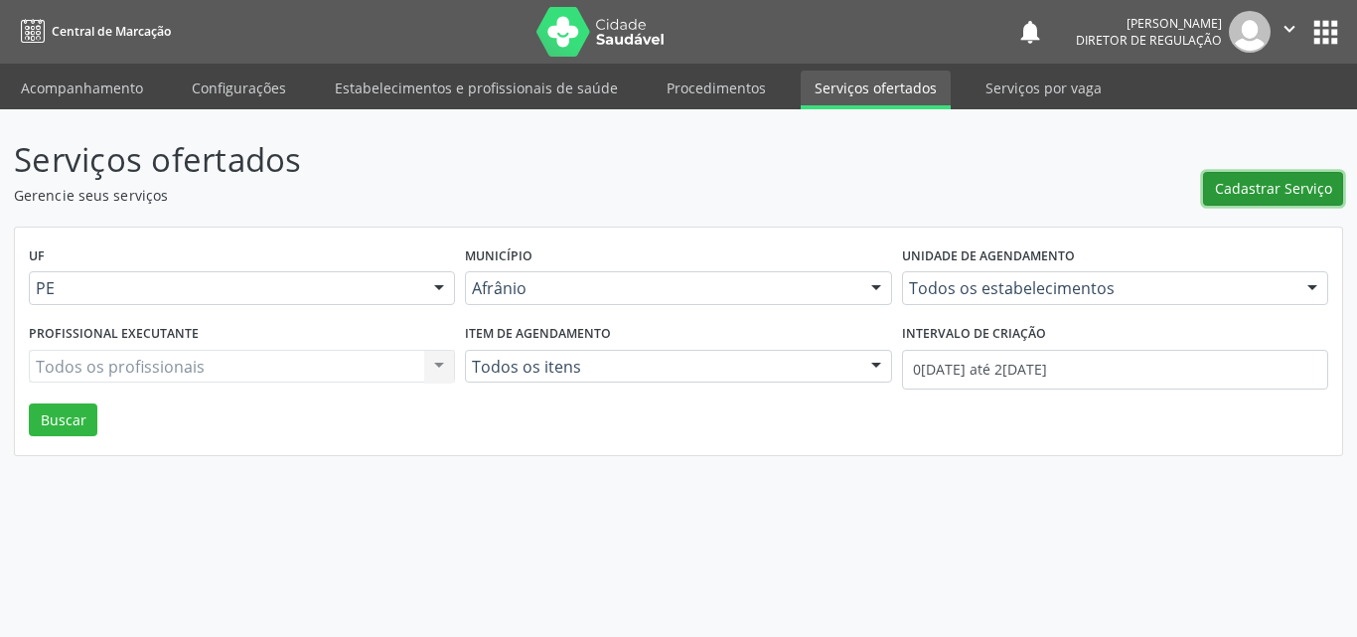
click at [1285, 185] on span "Cadastrar Serviço" at bounding box center [1273, 188] width 117 height 21
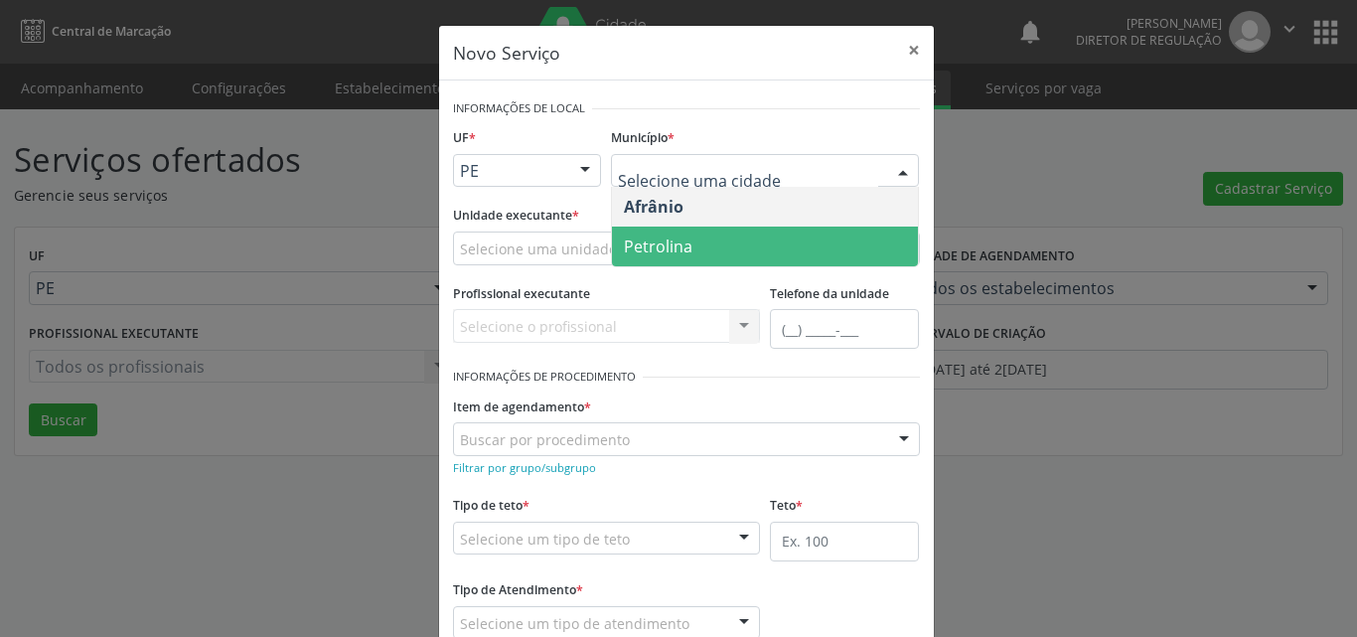
click at [661, 248] on span "Petrolina" at bounding box center [658, 246] width 69 height 22
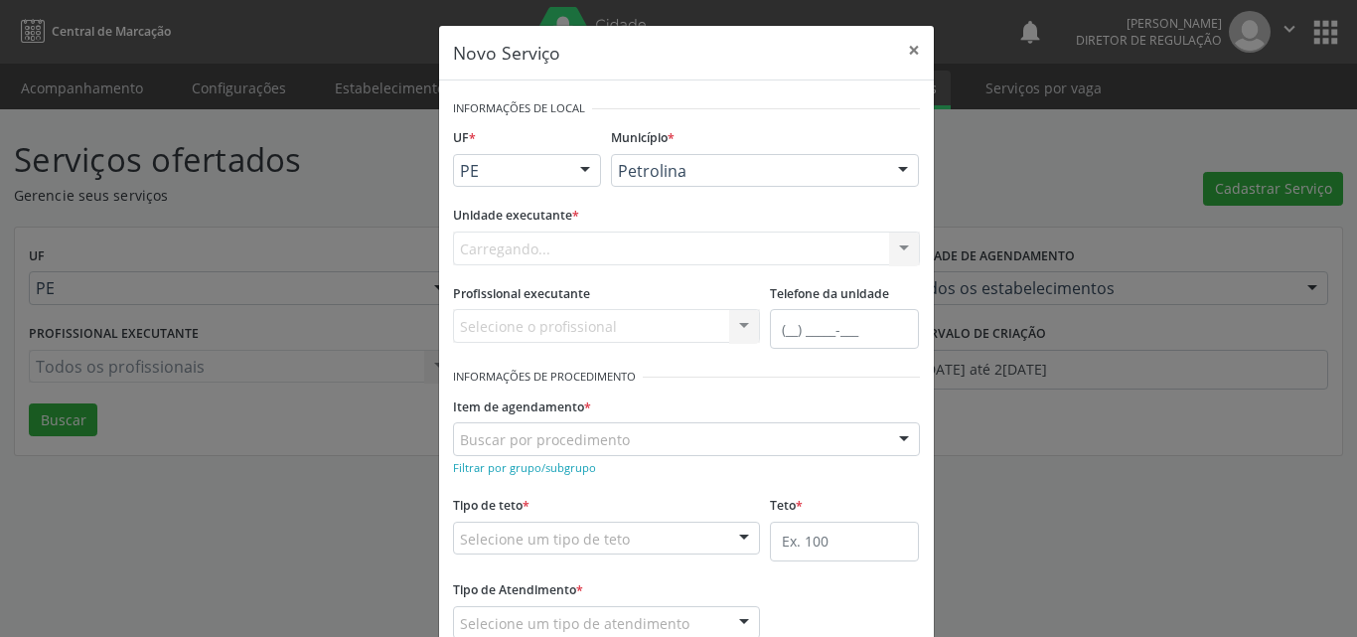
click at [571, 244] on div "Carregando... Academia da Saude de Afranio Academia da Saude do Bairro Roberto …" at bounding box center [686, 248] width 467 height 34
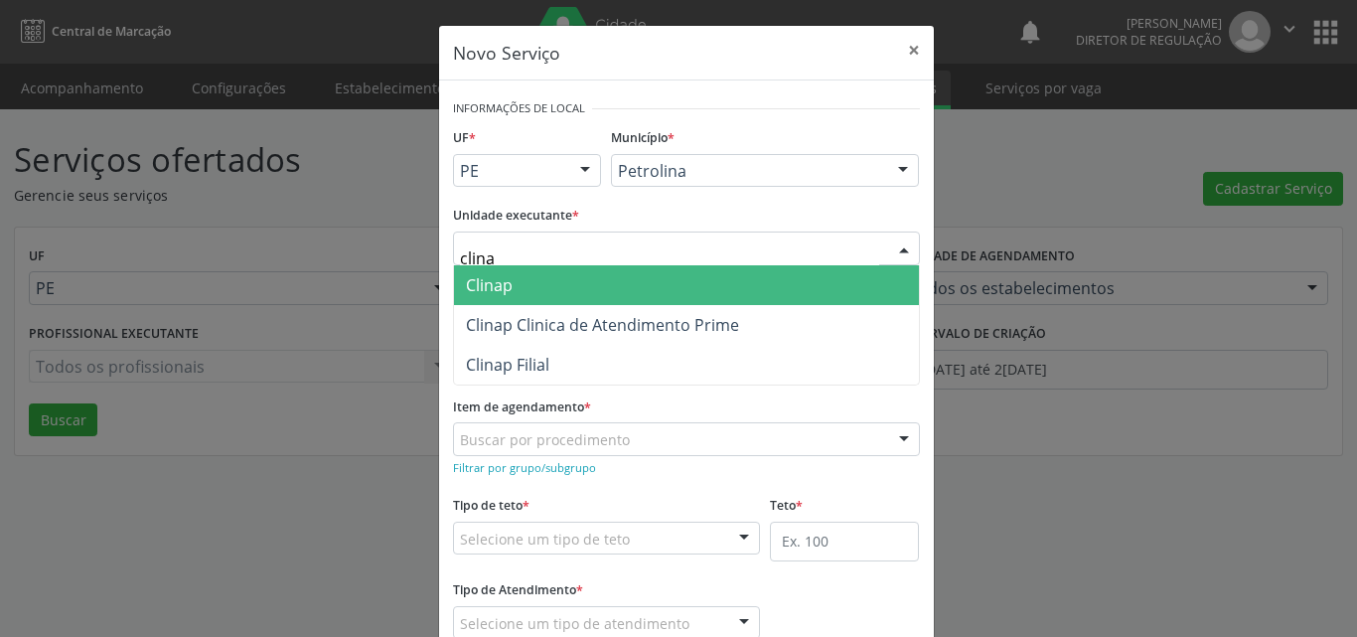
type input "clinap"
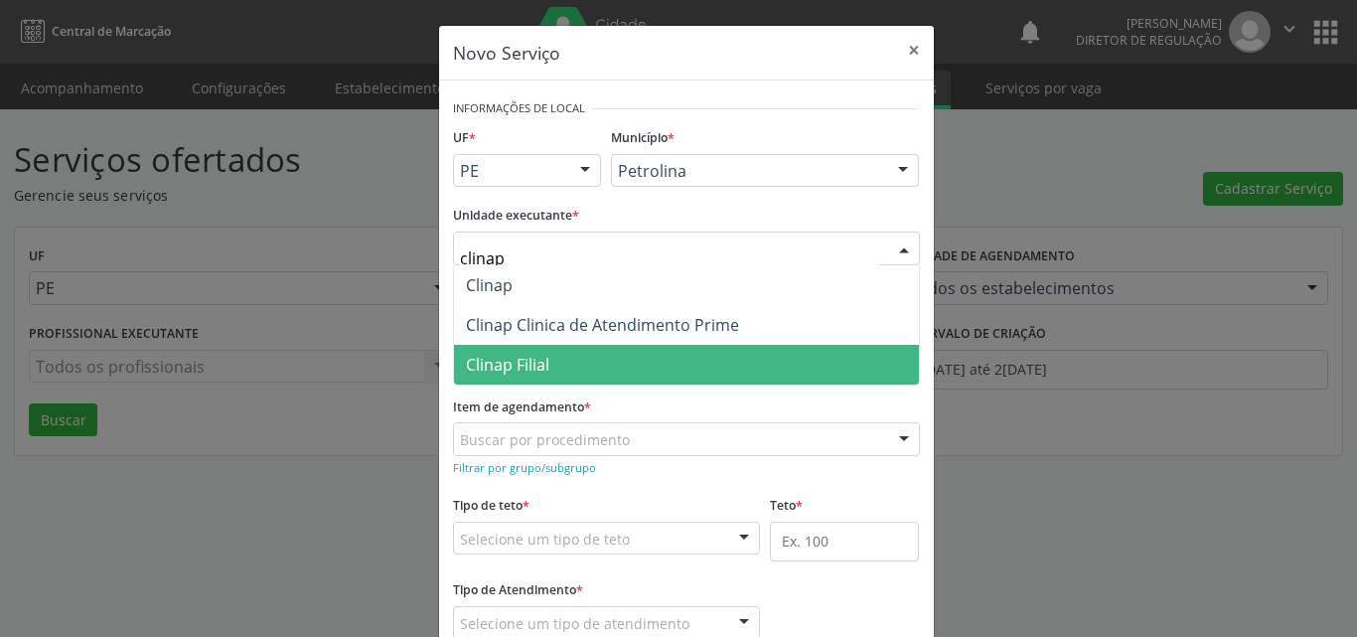
click at [554, 366] on span "Clinap Filial" at bounding box center [686, 365] width 465 height 40
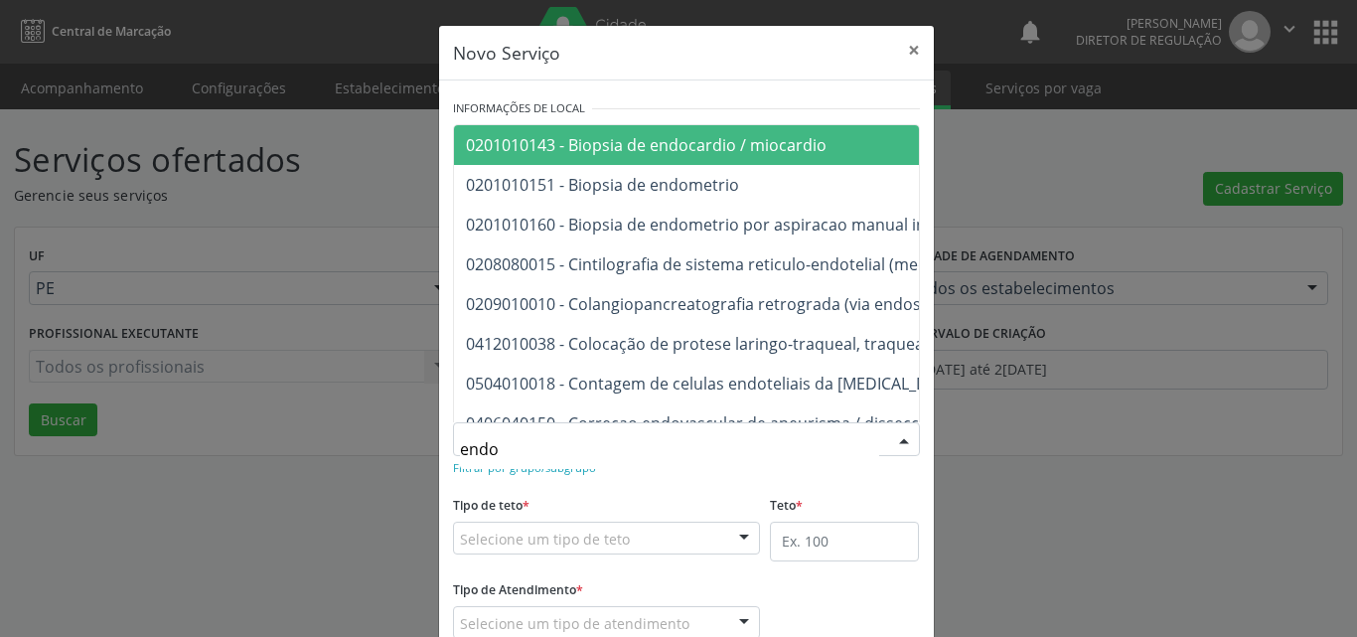
type input "endoc"
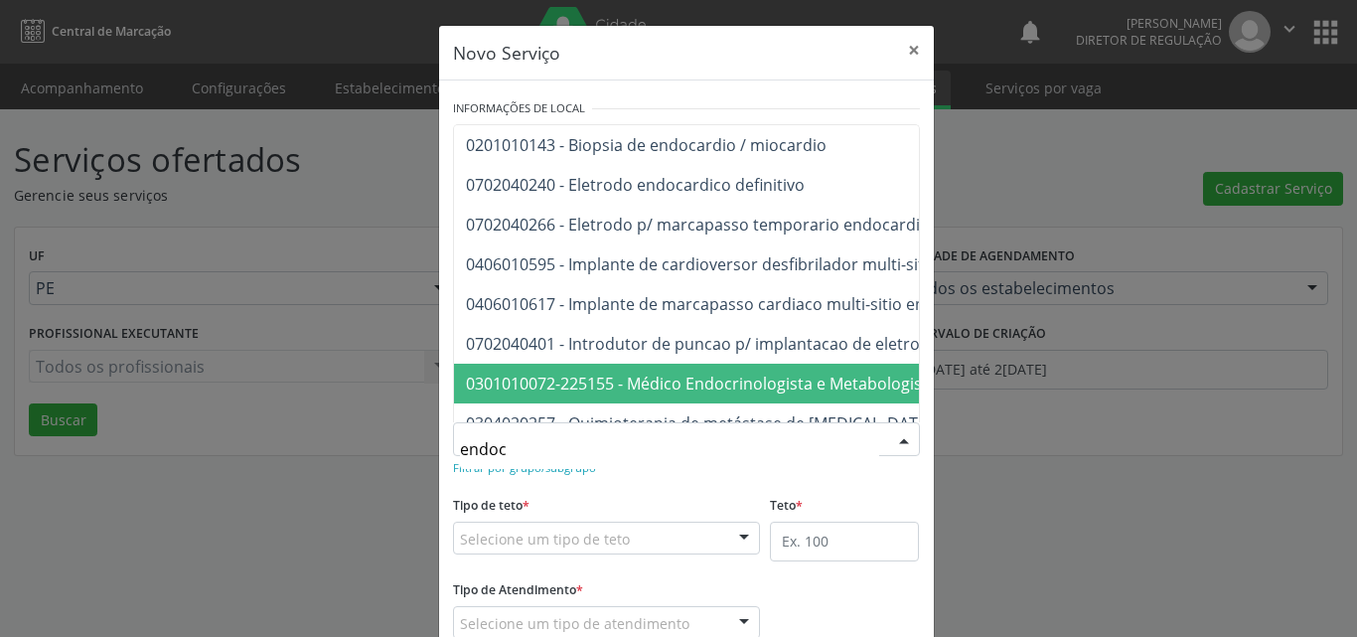
click at [788, 384] on span "0301010072-225155 - Médico Endocrinologista e Metabologista" at bounding box center [701, 384] width 471 height 22
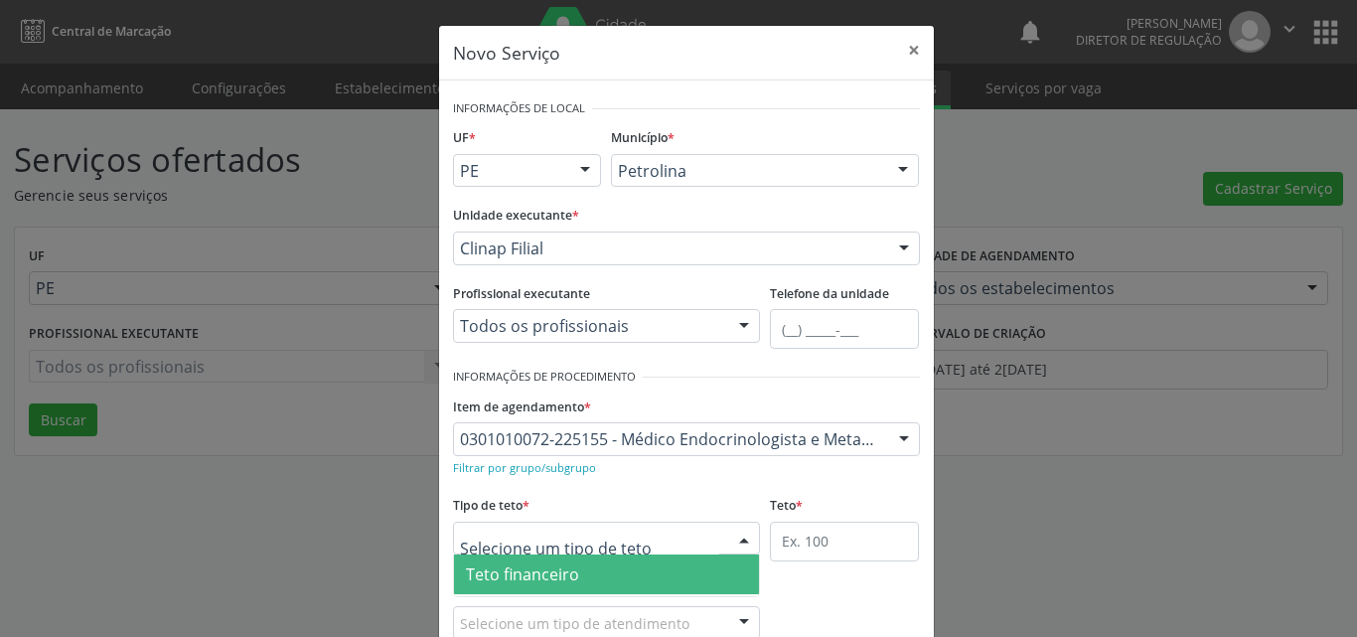
scroll to position [38, 0]
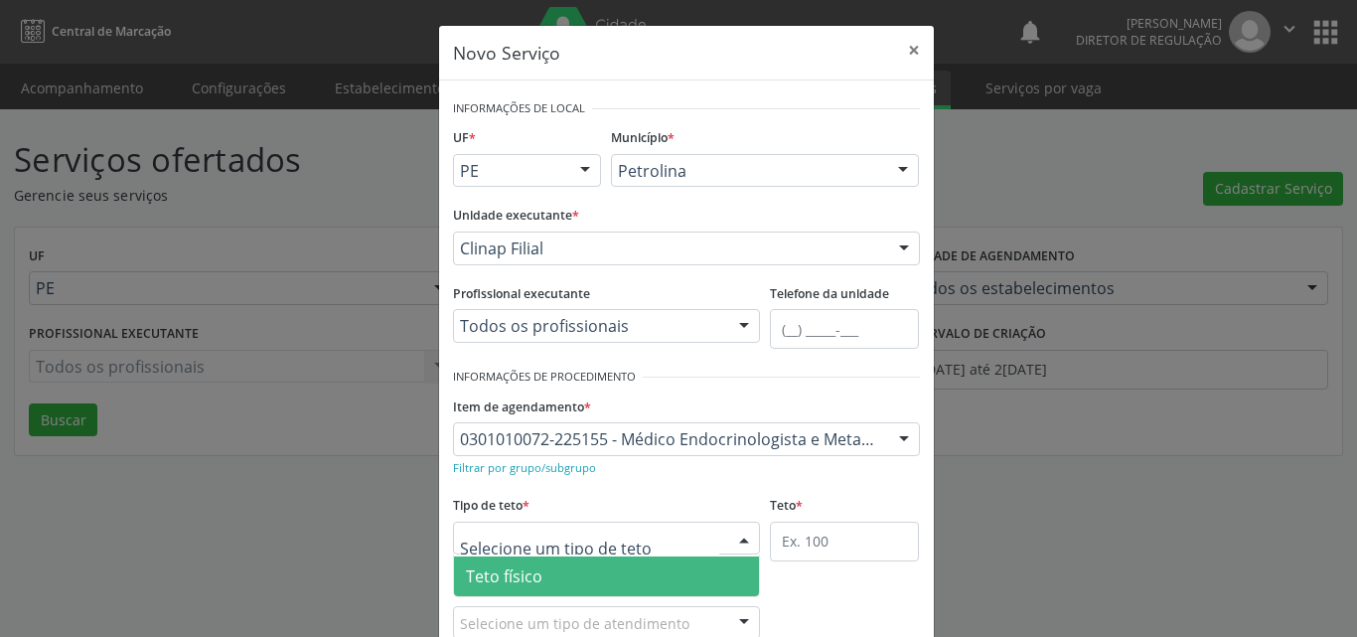
click at [571, 568] on span "Teto físico" at bounding box center [607, 576] width 306 height 40
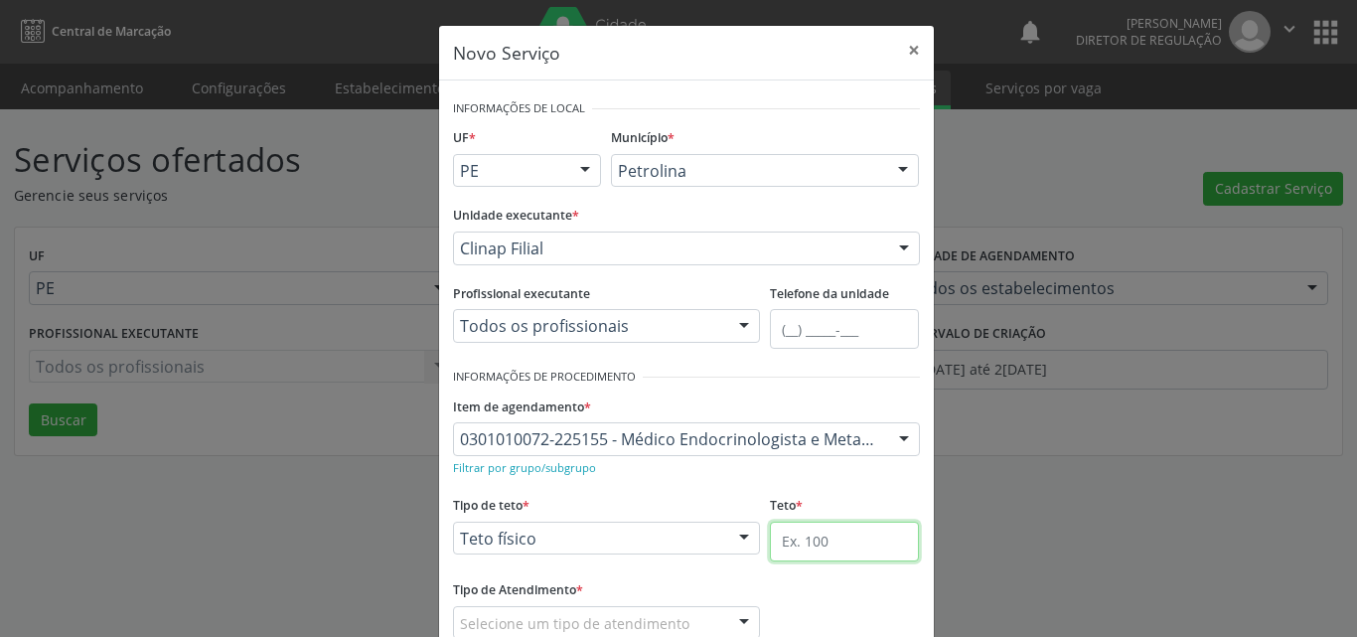
click at [824, 544] on input "text" at bounding box center [844, 542] width 149 height 40
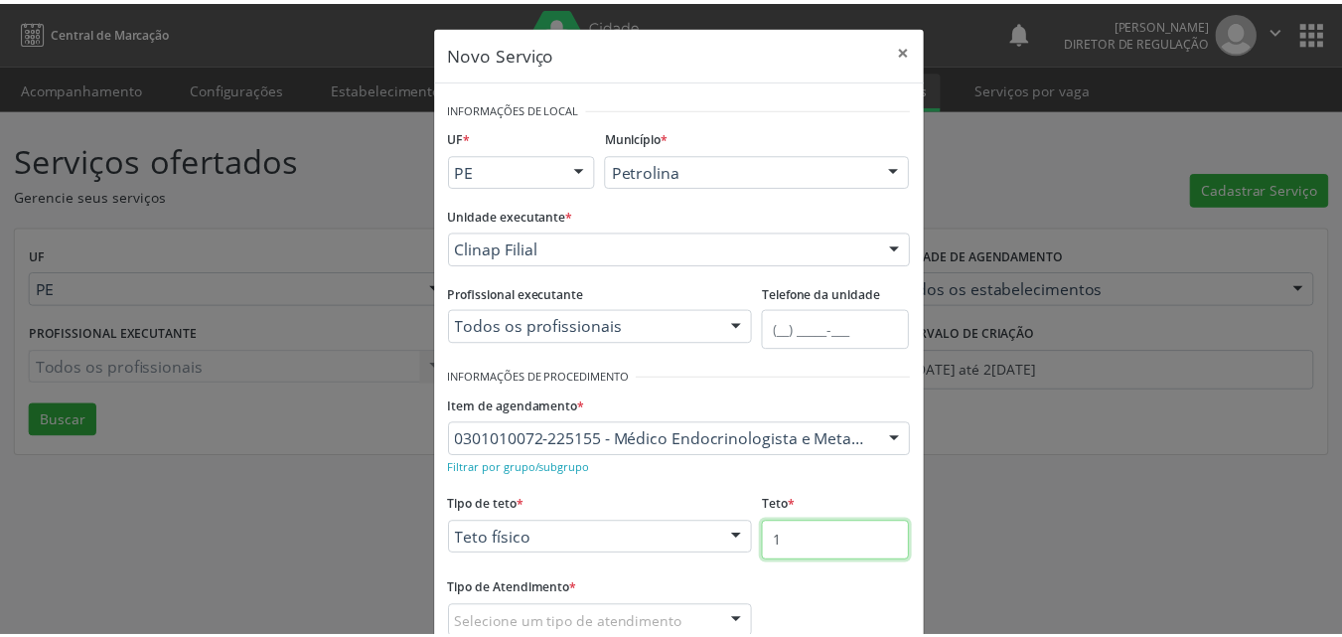
scroll to position [131, 0]
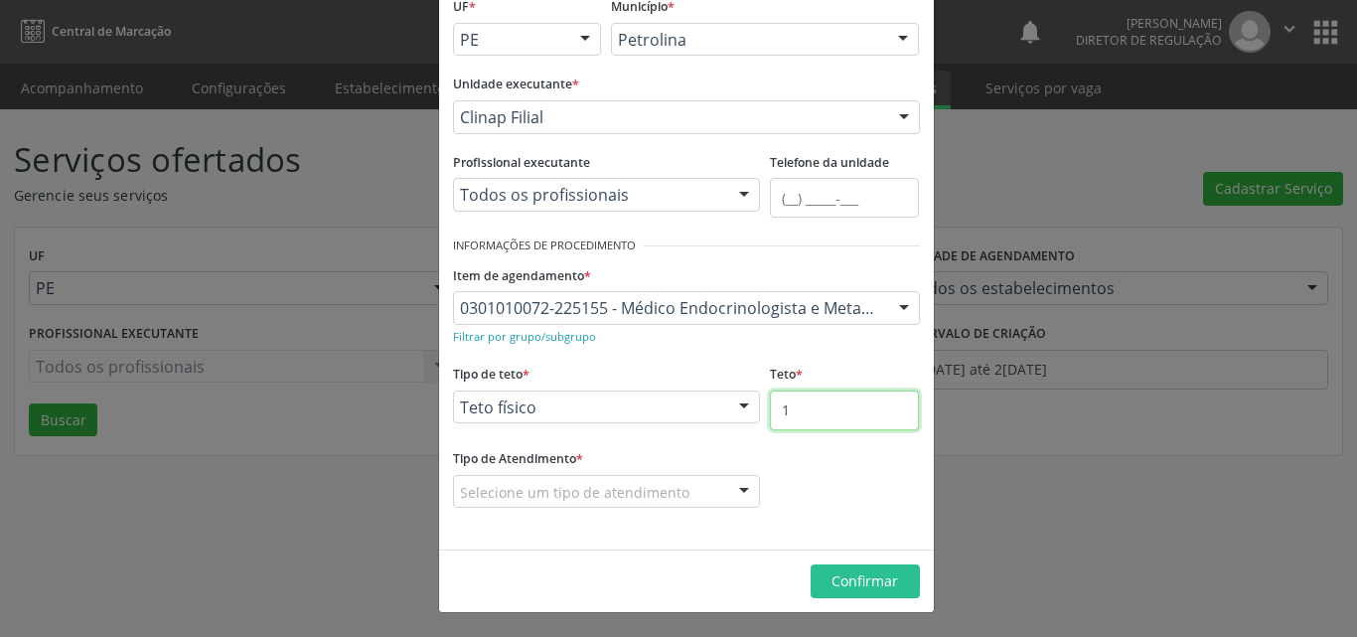
type input "1"
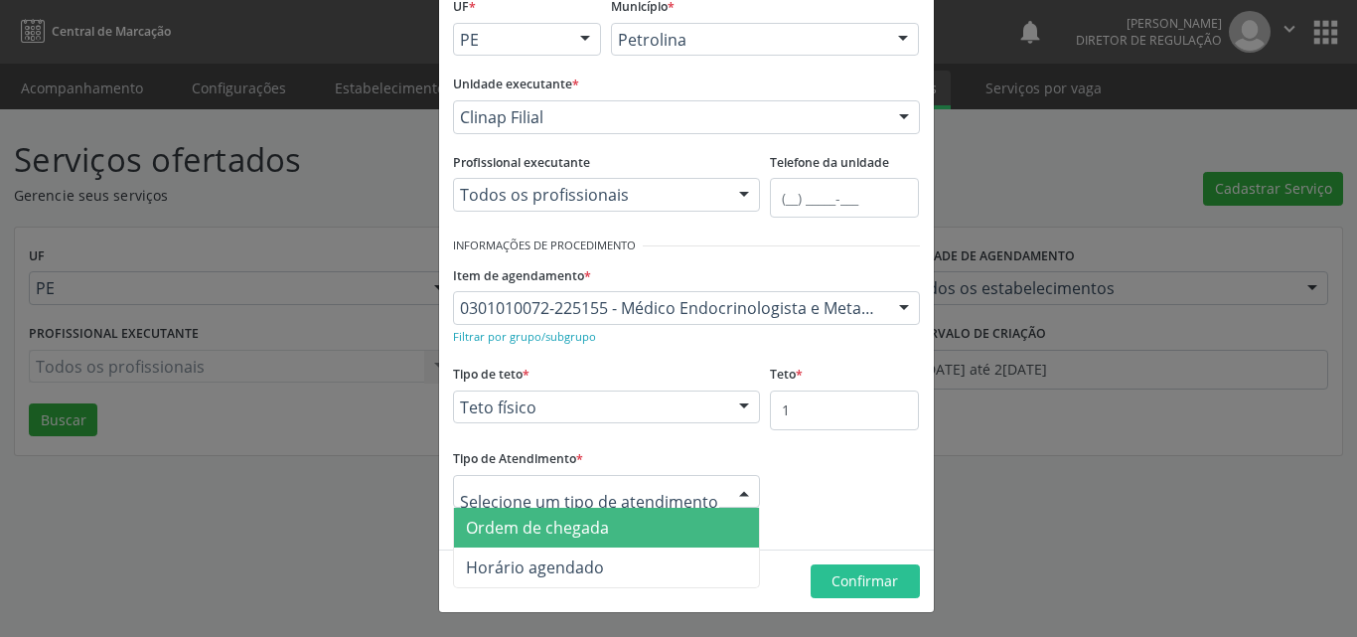
click at [589, 527] on span "Ordem de chegada" at bounding box center [537, 528] width 143 height 22
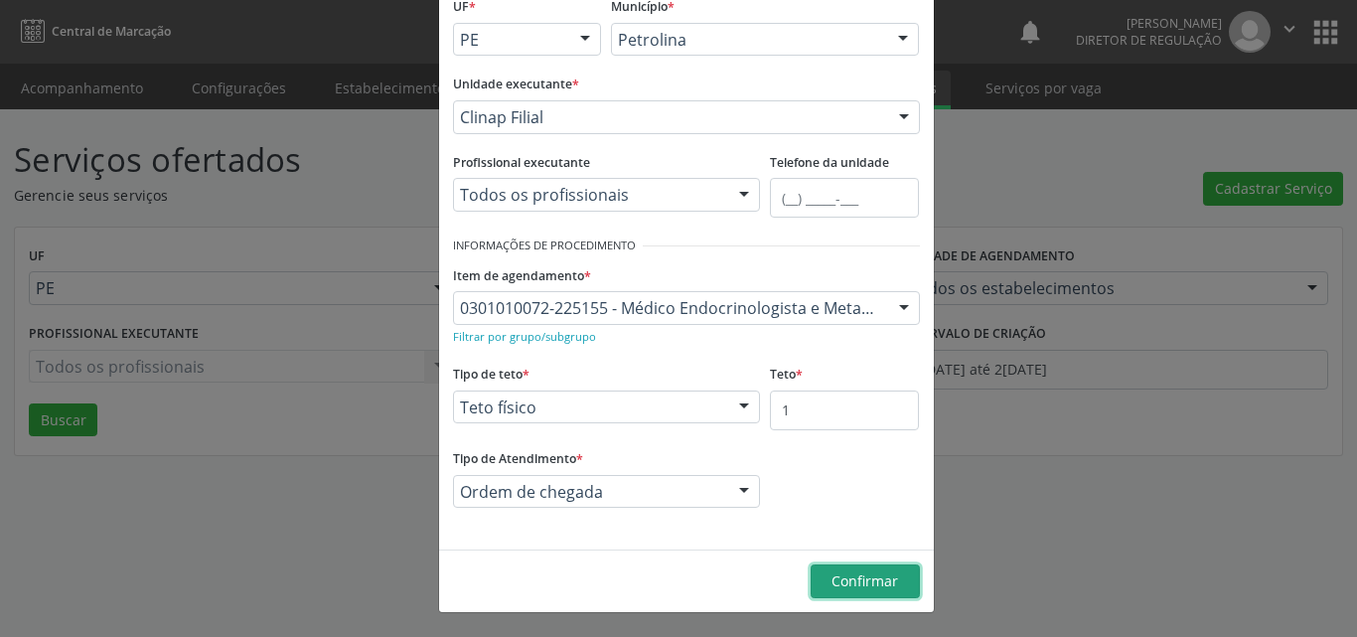
click at [863, 581] on span "Confirmar" at bounding box center [864, 580] width 67 height 19
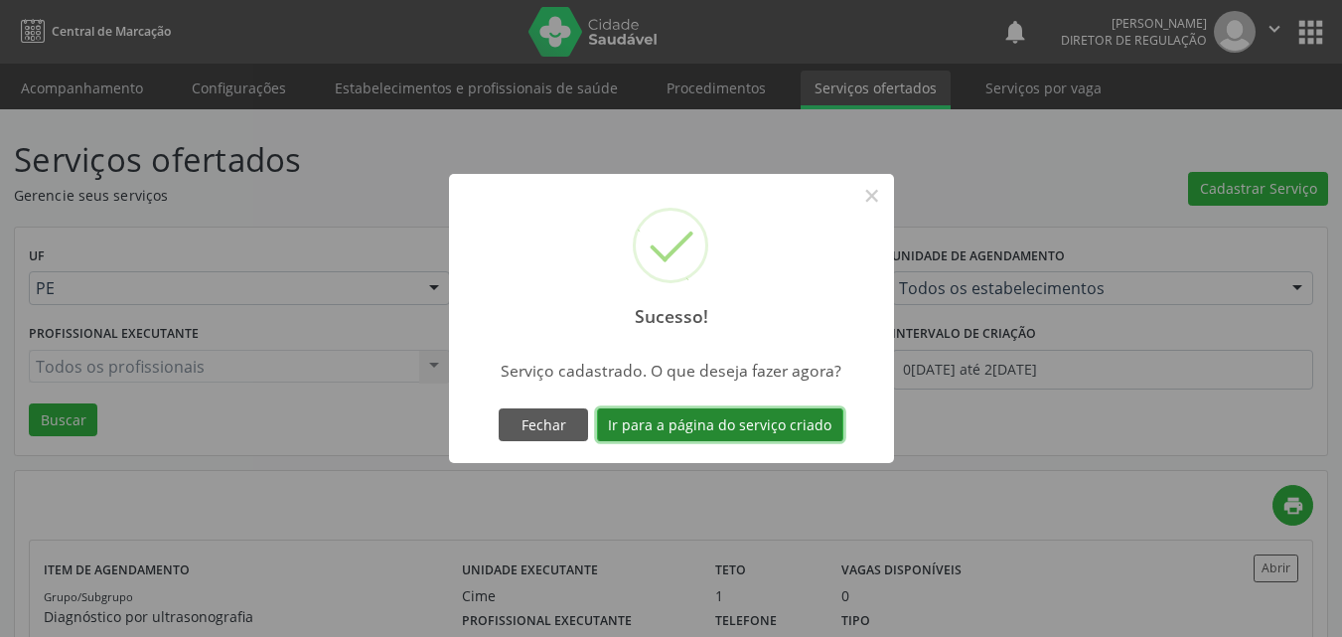
click at [754, 421] on button "Ir para a página do serviço criado" at bounding box center [720, 425] width 246 height 34
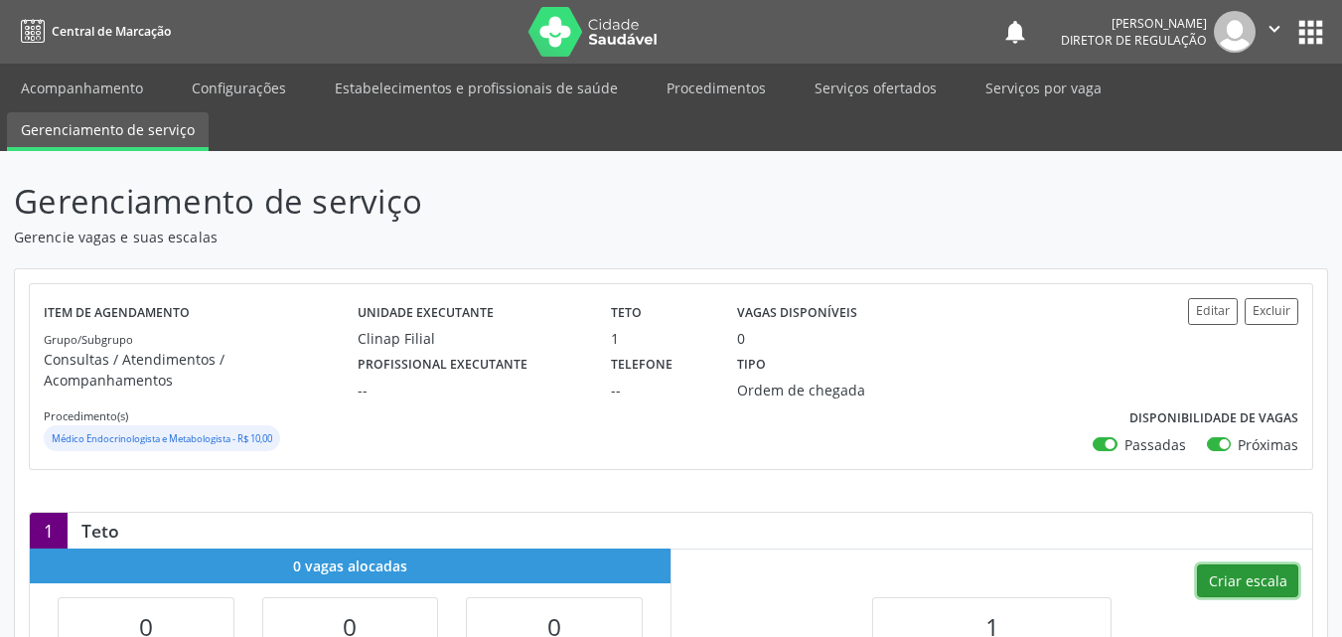
click at [1260, 564] on button "Criar escala" at bounding box center [1247, 581] width 101 height 34
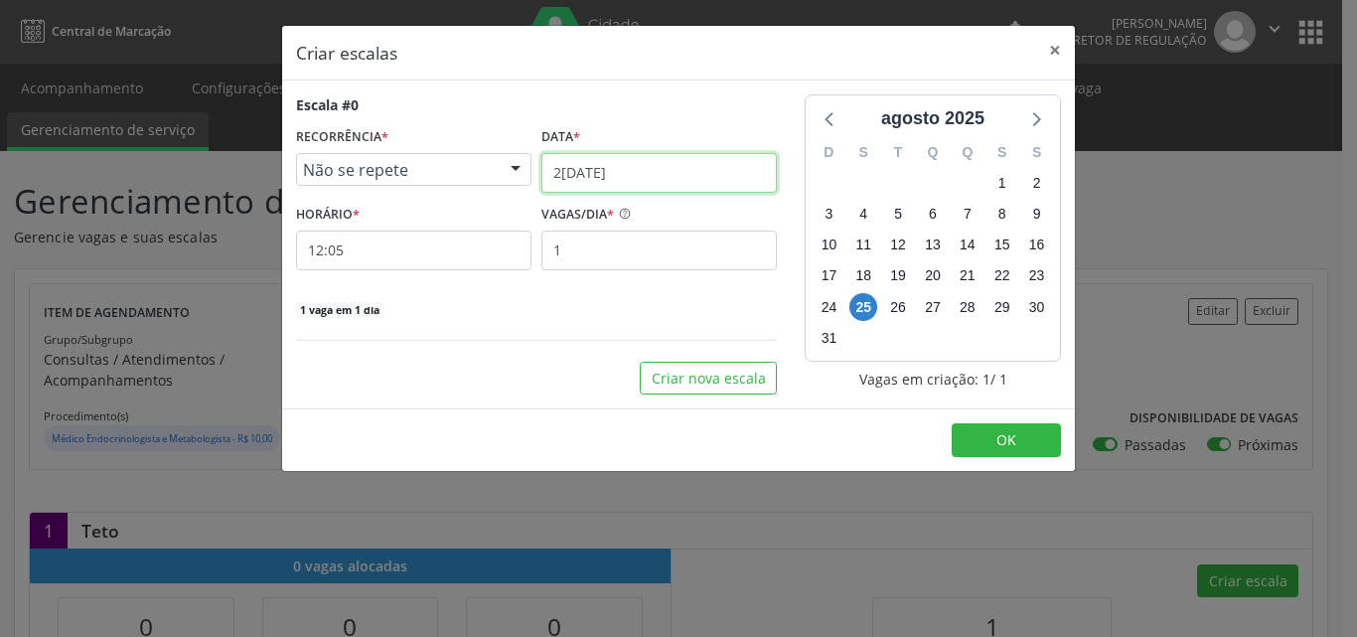
click at [681, 171] on input "[DATE]" at bounding box center [658, 173] width 235 height 40
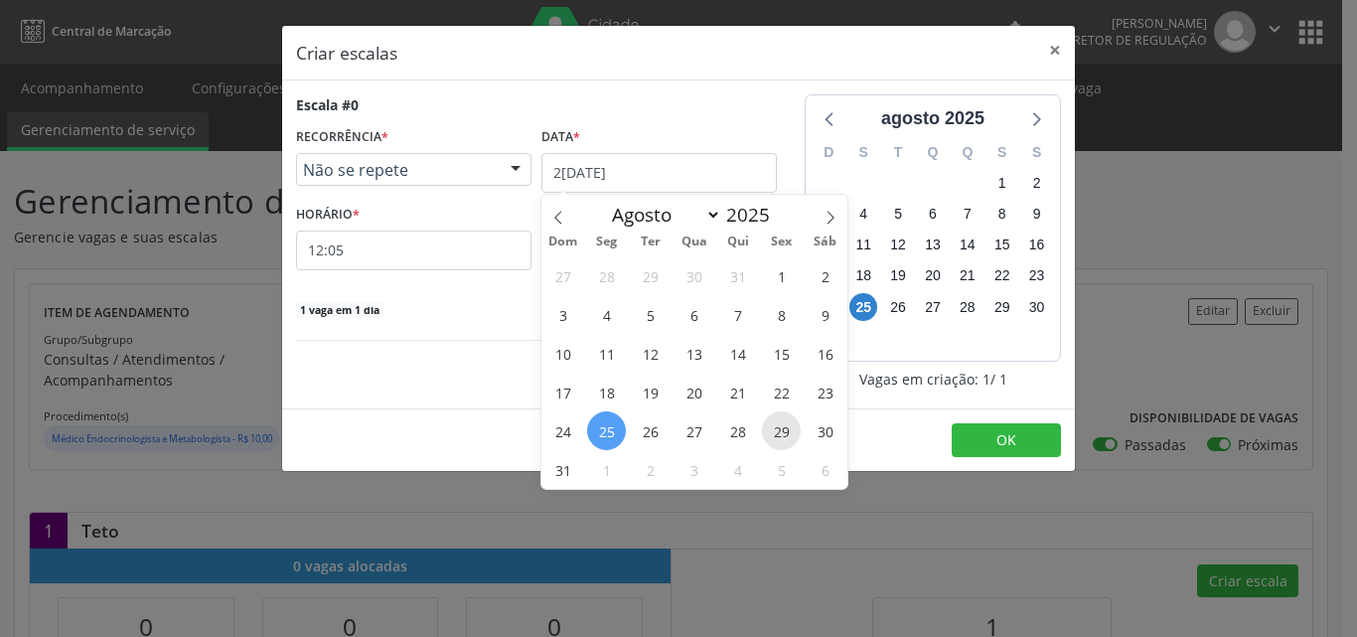
click at [783, 436] on span "29" at bounding box center [781, 430] width 39 height 39
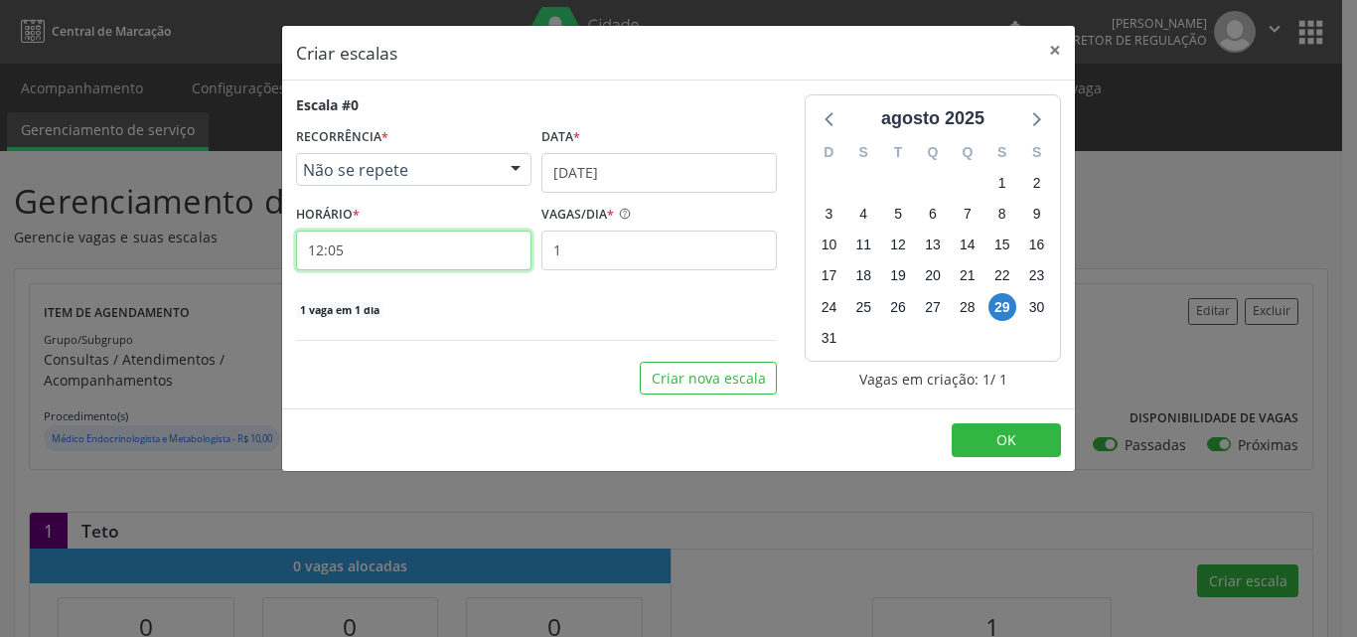
click at [414, 245] on input "12:05" at bounding box center [413, 250] width 235 height 40
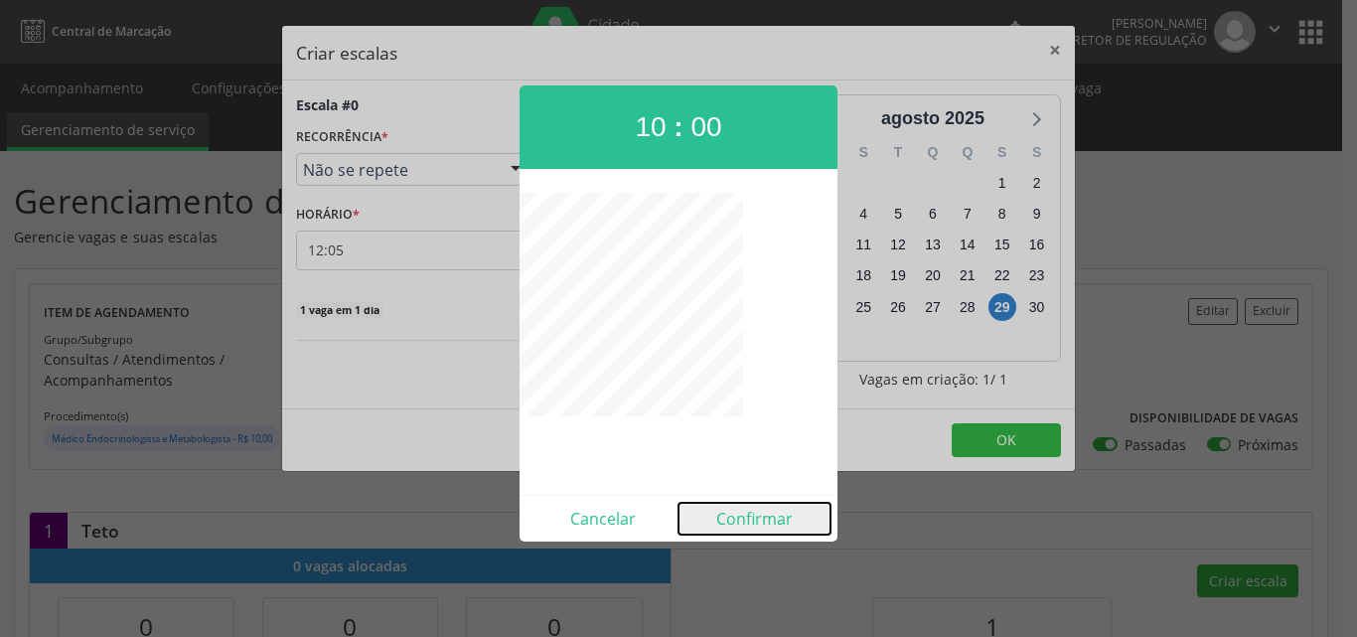
click at [763, 517] on button "Confirmar" at bounding box center [754, 519] width 152 height 32
type input "10:00"
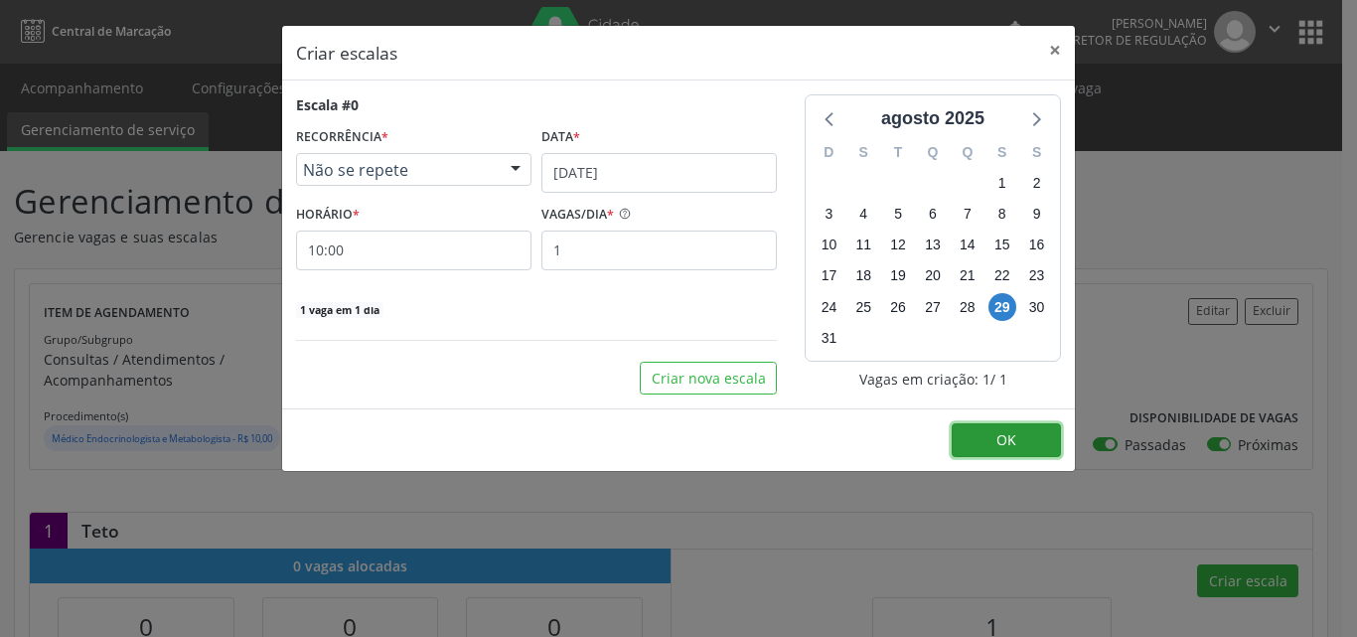
click at [1010, 440] on span "OK" at bounding box center [1006, 439] width 20 height 19
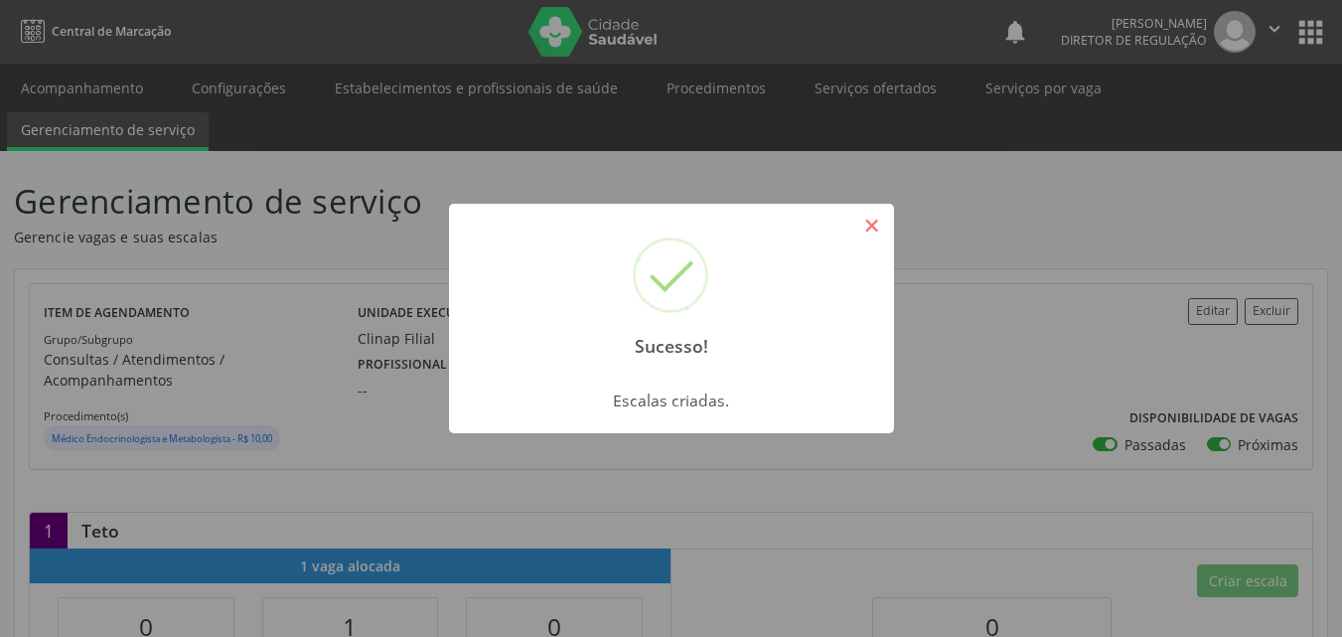
click at [869, 227] on button "×" at bounding box center [872, 226] width 34 height 34
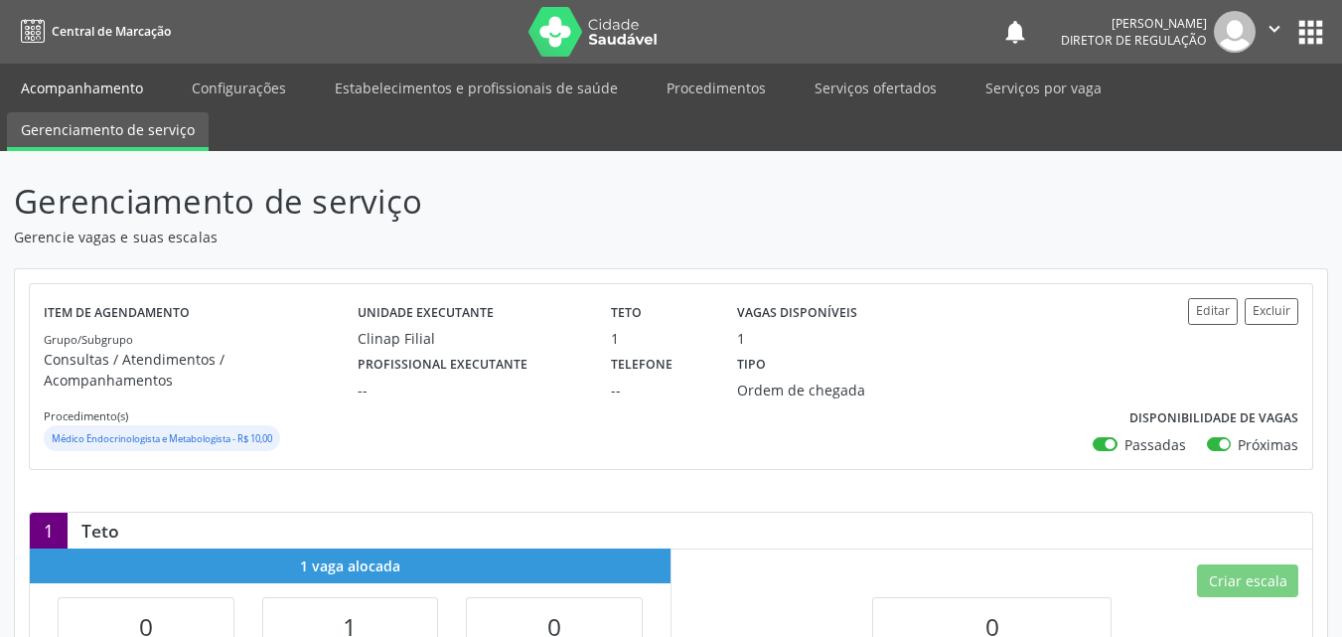
click at [130, 86] on link "Acompanhamento" at bounding box center [82, 88] width 150 height 35
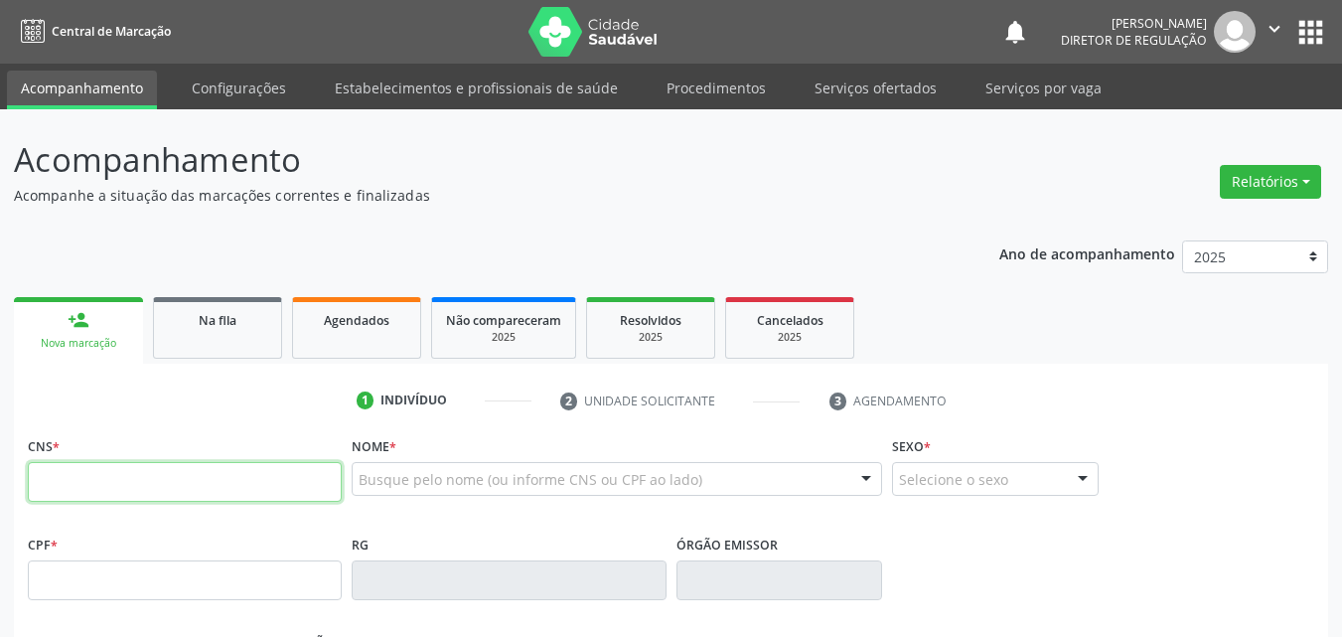
click at [157, 480] on input "text" at bounding box center [185, 482] width 314 height 40
type input "705 0096 5438 3859"
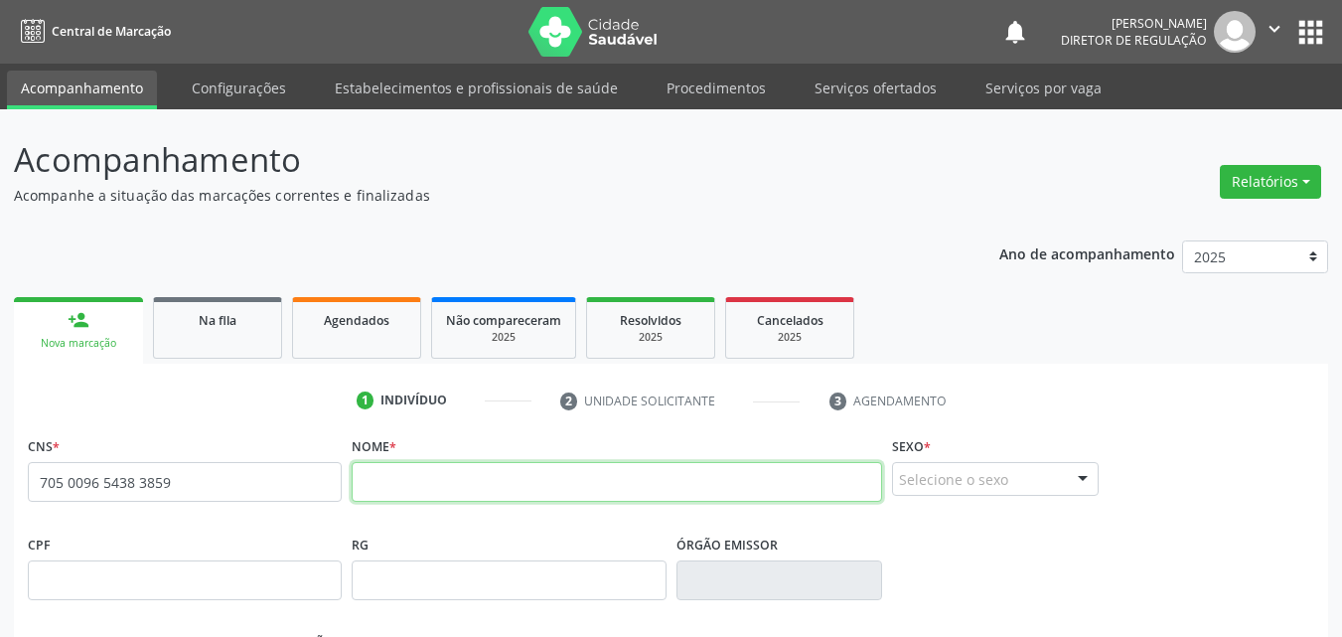
click at [503, 479] on input "text" at bounding box center [617, 482] width 530 height 40
type input "maria auxiliadora cavalcante coelho"
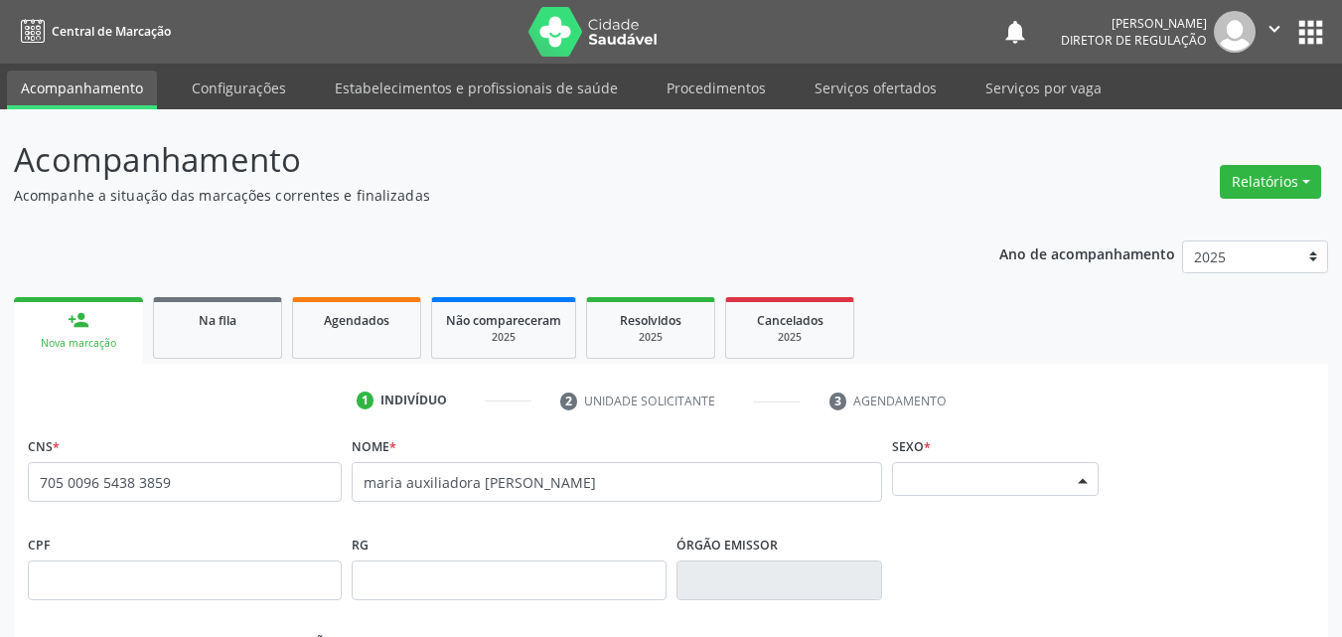
click at [940, 480] on div "Selecione o sexo" at bounding box center [995, 479] width 207 height 34
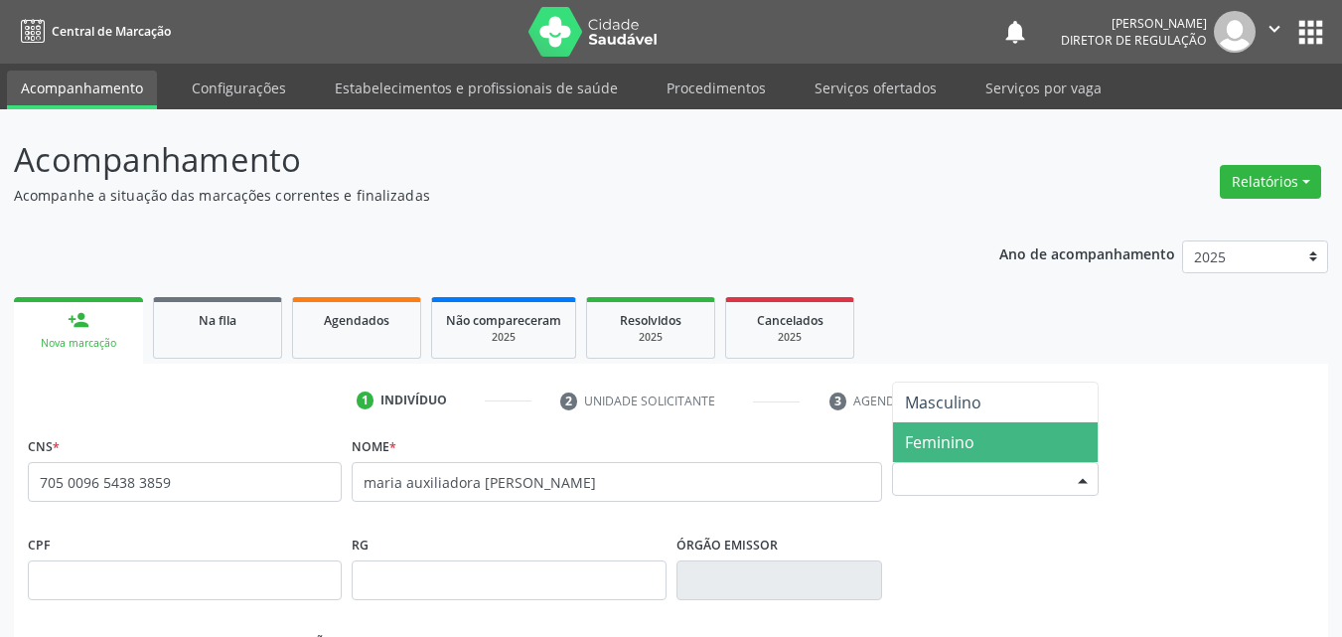
click at [968, 444] on span "Feminino" at bounding box center [940, 442] width 70 height 22
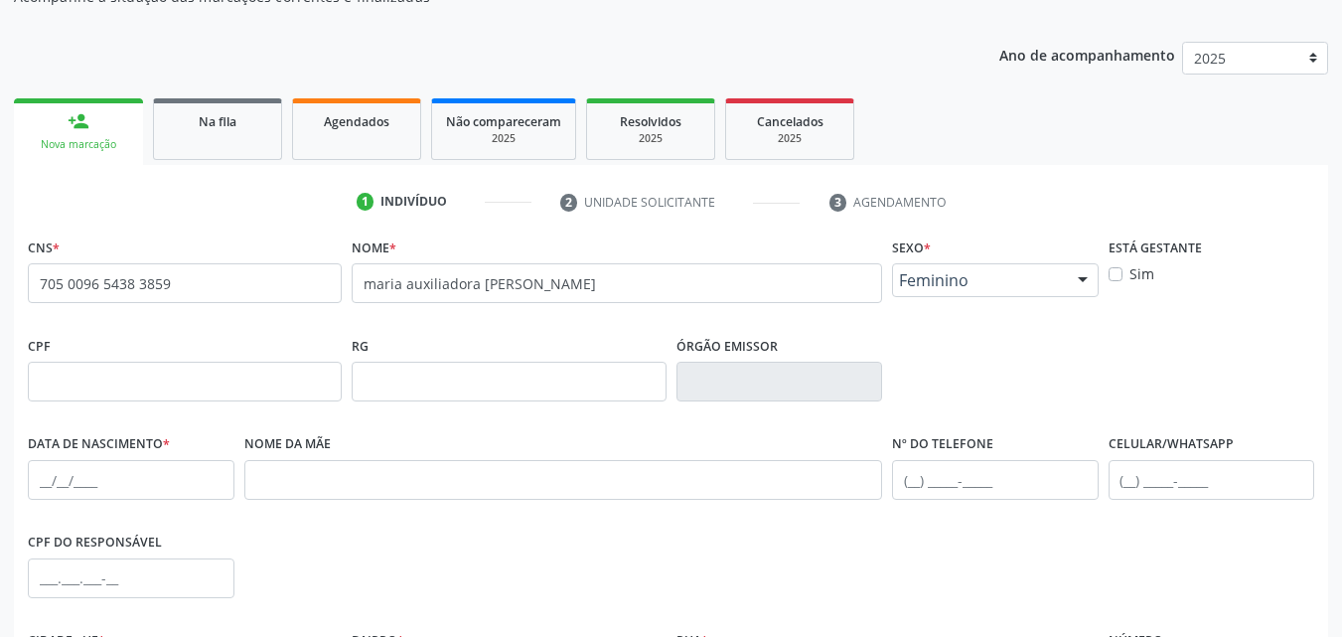
scroll to position [298, 0]
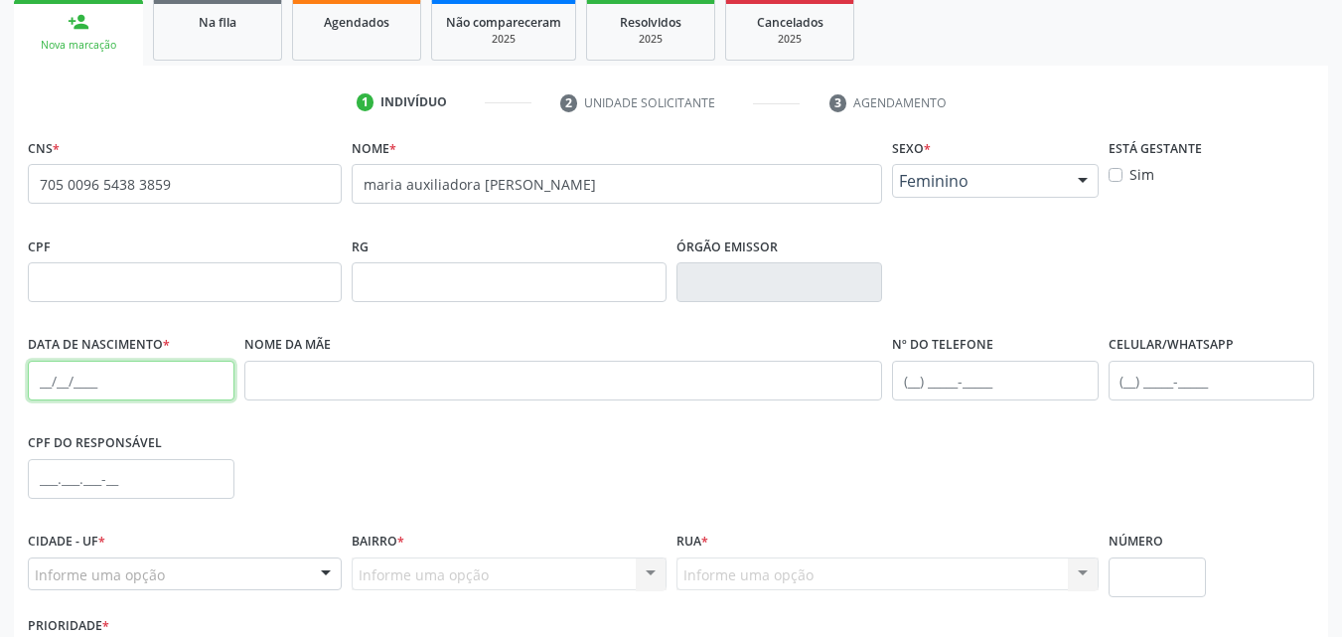
click at [84, 374] on input "text" at bounding box center [131, 381] width 207 height 40
type input "23/05/1981"
click at [919, 377] on input "text" at bounding box center [995, 381] width 207 height 40
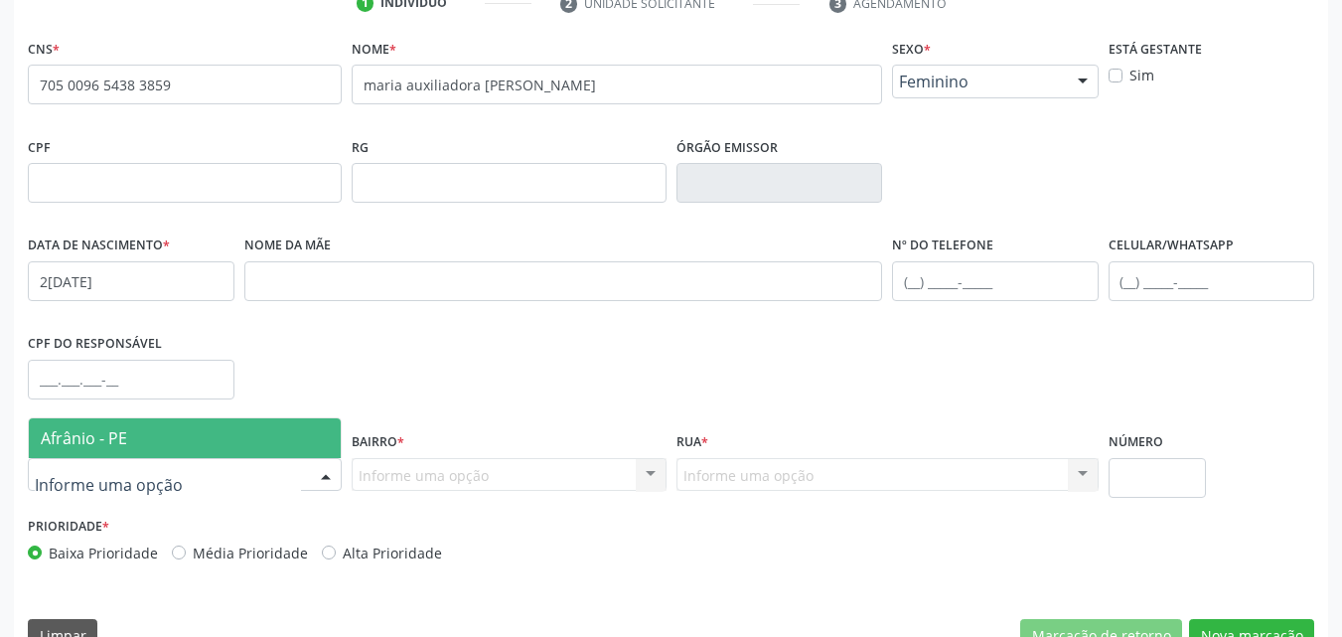
click at [192, 464] on div at bounding box center [185, 475] width 314 height 34
click at [187, 442] on span "Afrânio - PE" at bounding box center [185, 438] width 312 height 40
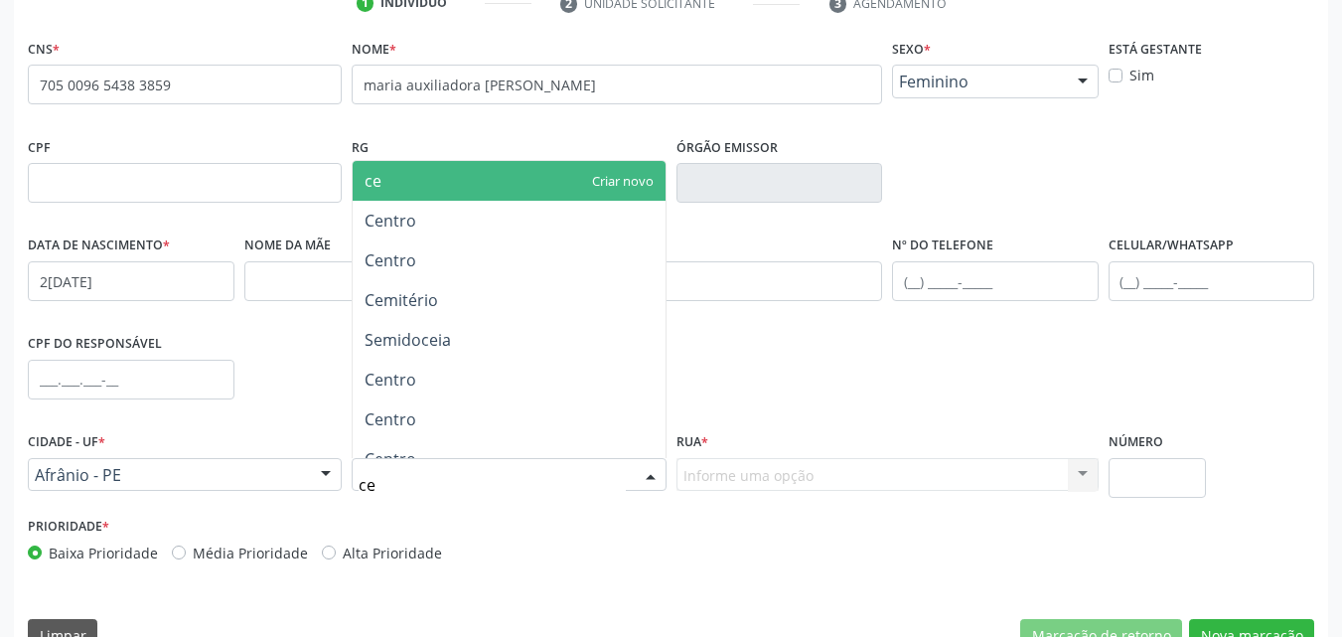
type input "cen"
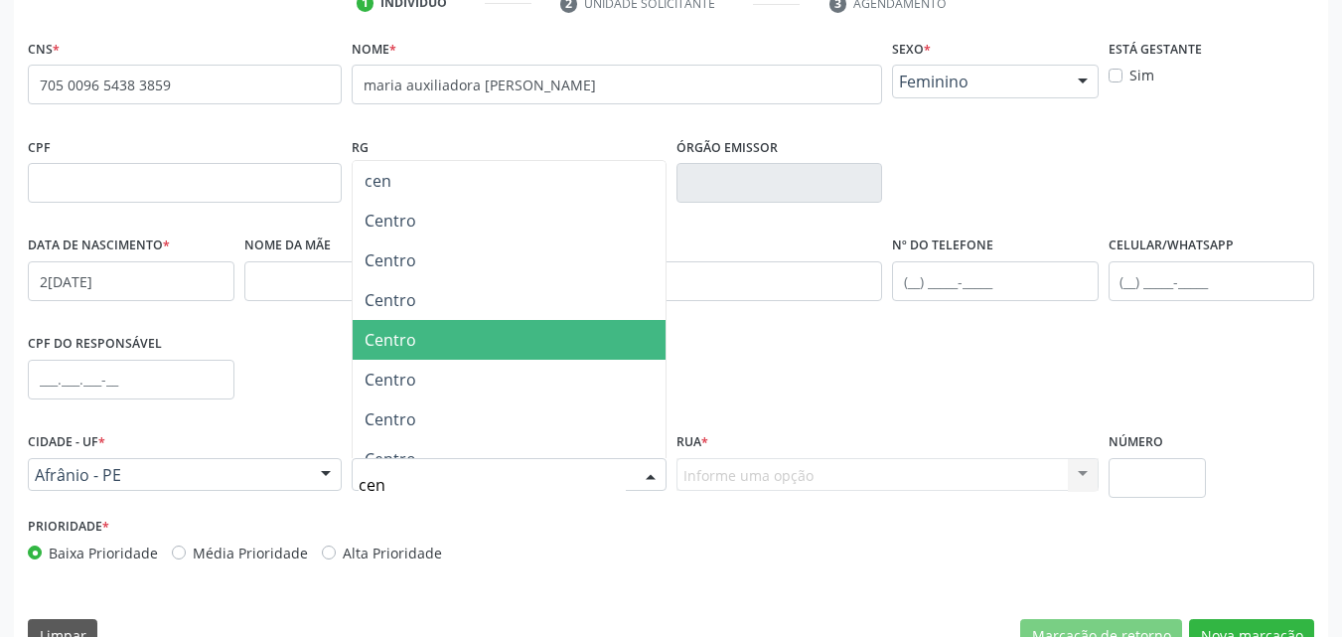
click at [408, 356] on span "Centro" at bounding box center [509, 340] width 312 height 40
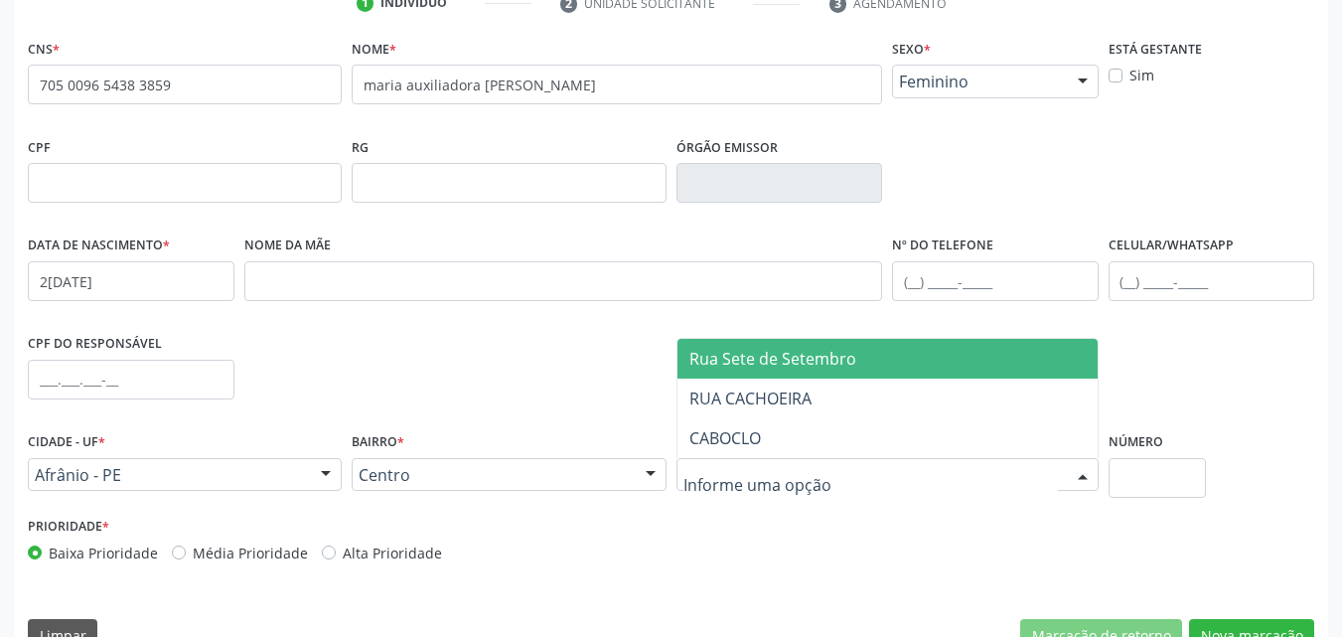
drag, startPoint x: 786, startPoint y: 361, endPoint x: 884, endPoint y: 379, distance: 100.1
click at [800, 361] on span "Rua Sete de Setembro" at bounding box center [772, 359] width 167 height 22
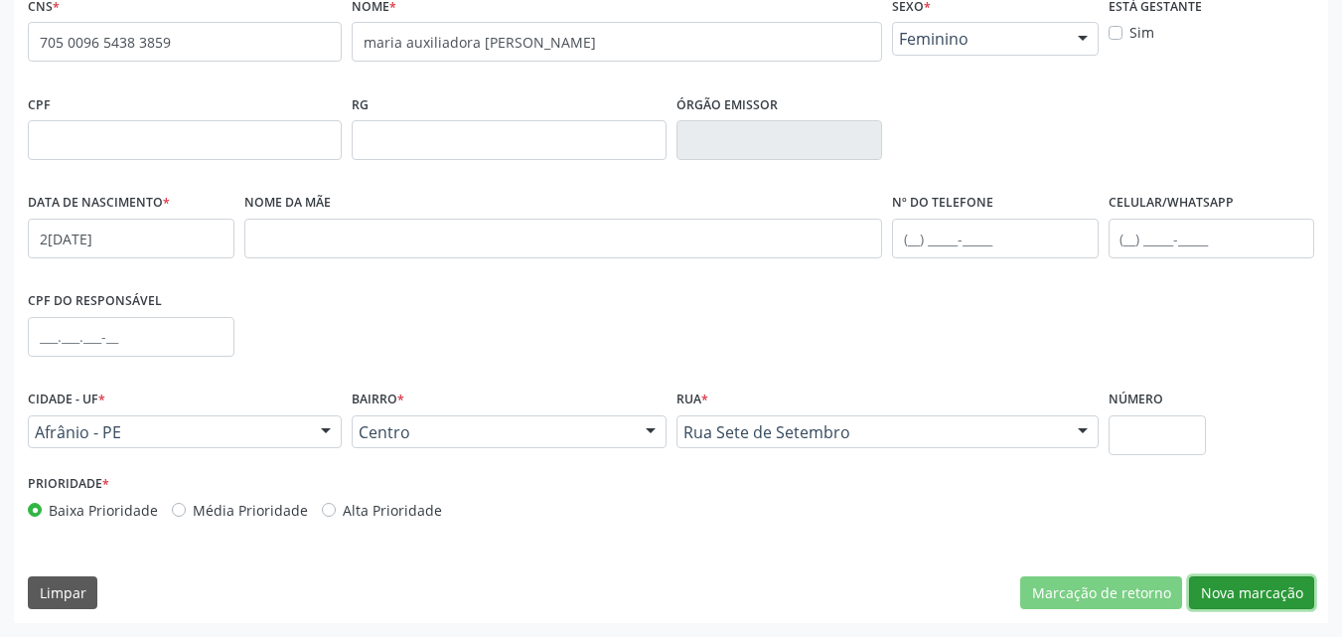
click at [1242, 590] on button "Nova marcação" at bounding box center [1251, 593] width 125 height 34
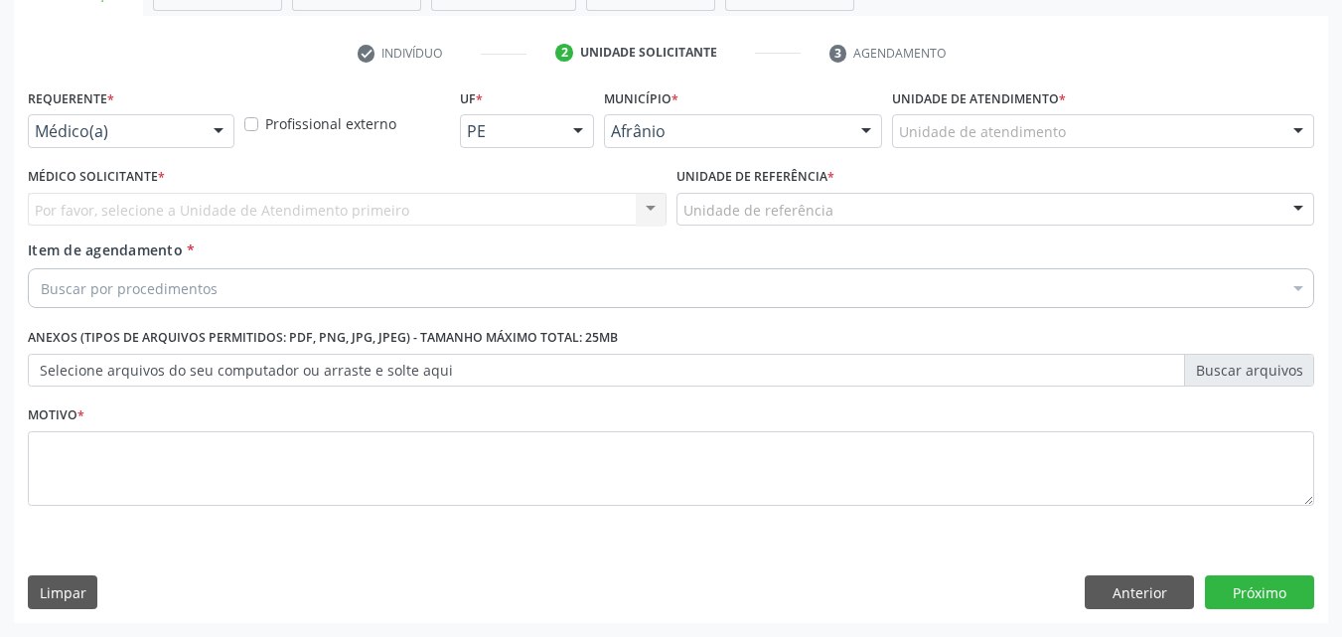
scroll to position [348, 0]
click at [1012, 113] on label "Unidade de atendimento *" at bounding box center [979, 98] width 174 height 31
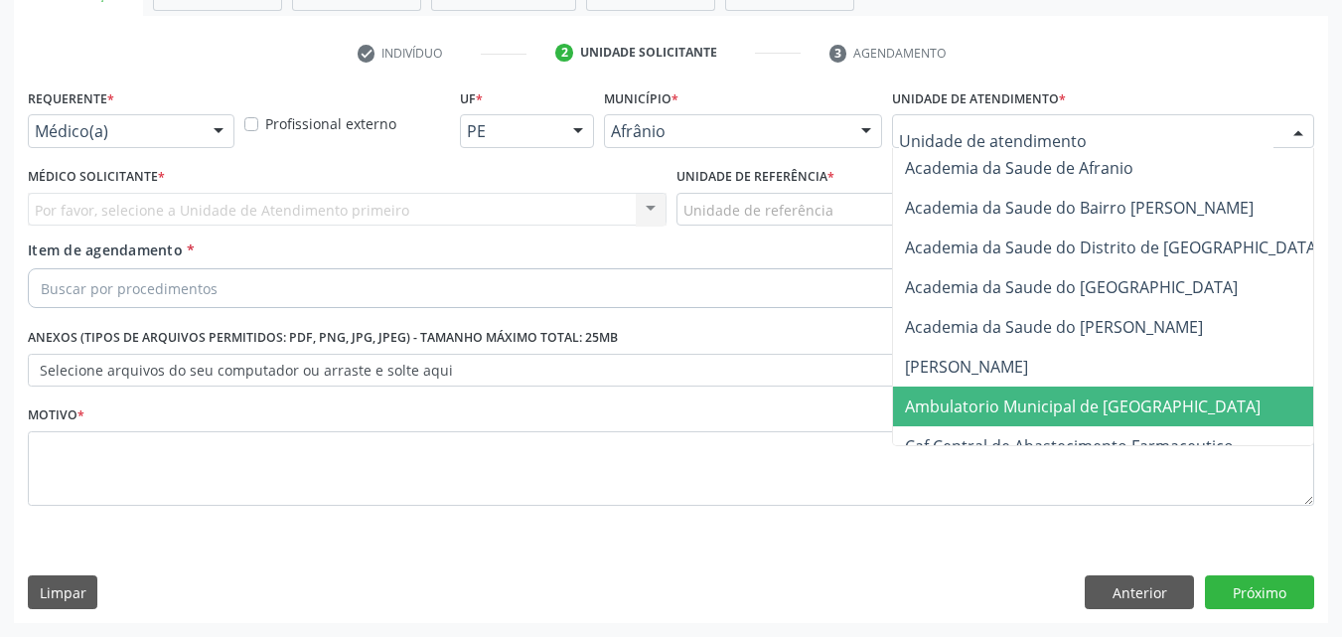
click at [1002, 410] on span "Ambulatorio Municipal de [GEOGRAPHIC_DATA]" at bounding box center [1083, 406] width 356 height 22
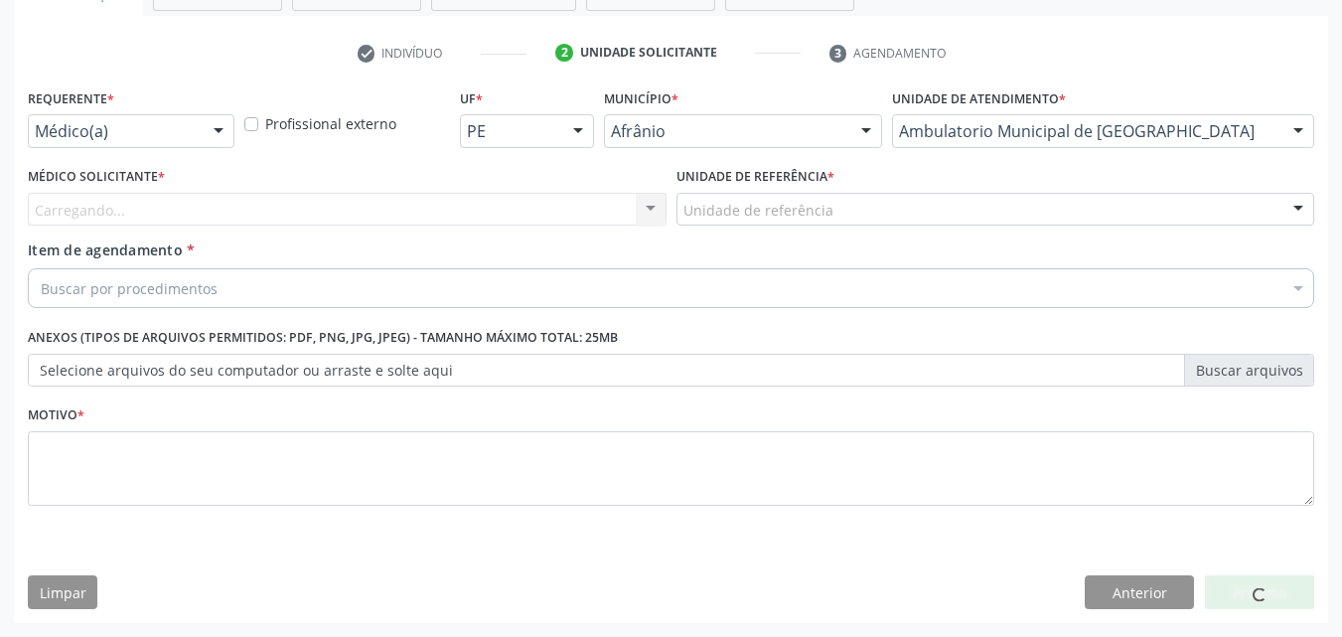
click at [831, 214] on div "Unidade de referência" at bounding box center [996, 210] width 639 height 34
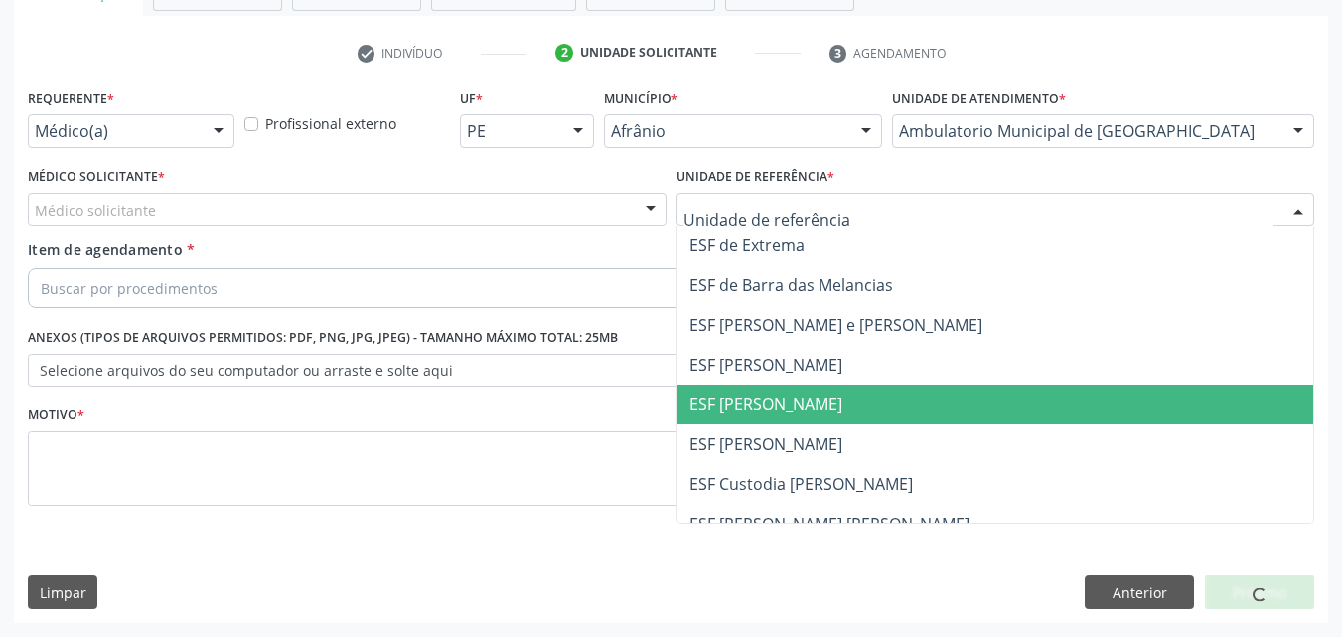
click at [813, 406] on span "ESF [PERSON_NAME]" at bounding box center [765, 404] width 153 height 22
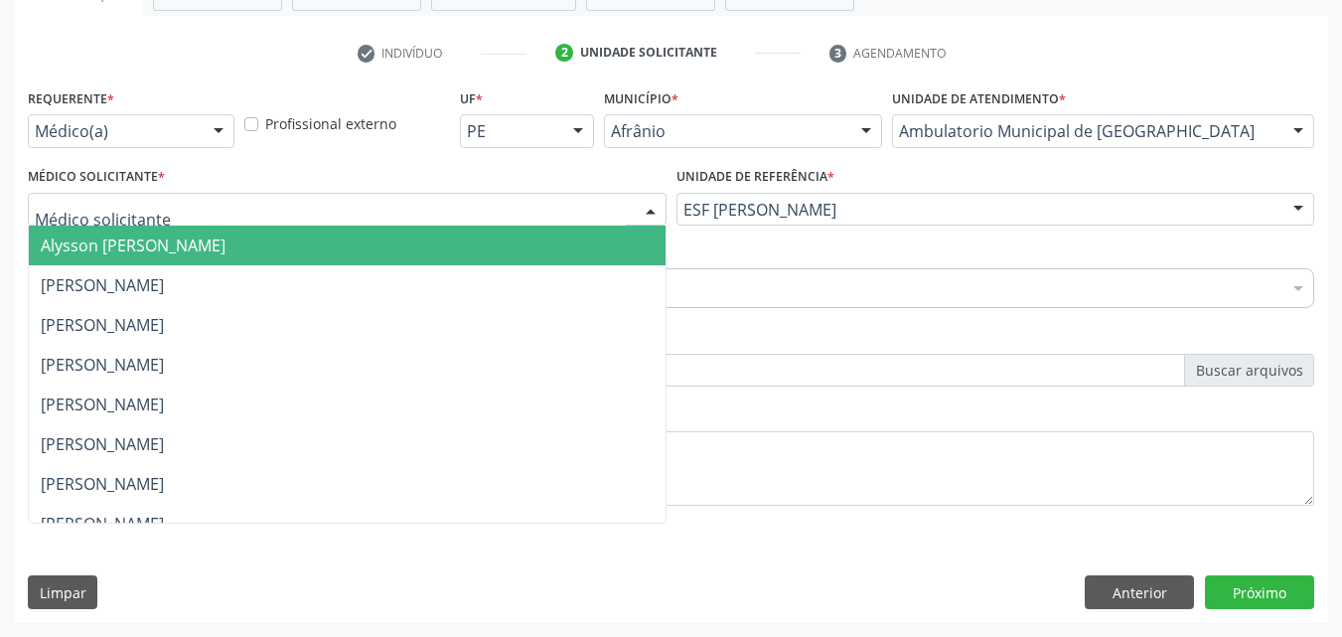
click at [496, 198] on div at bounding box center [347, 210] width 639 height 34
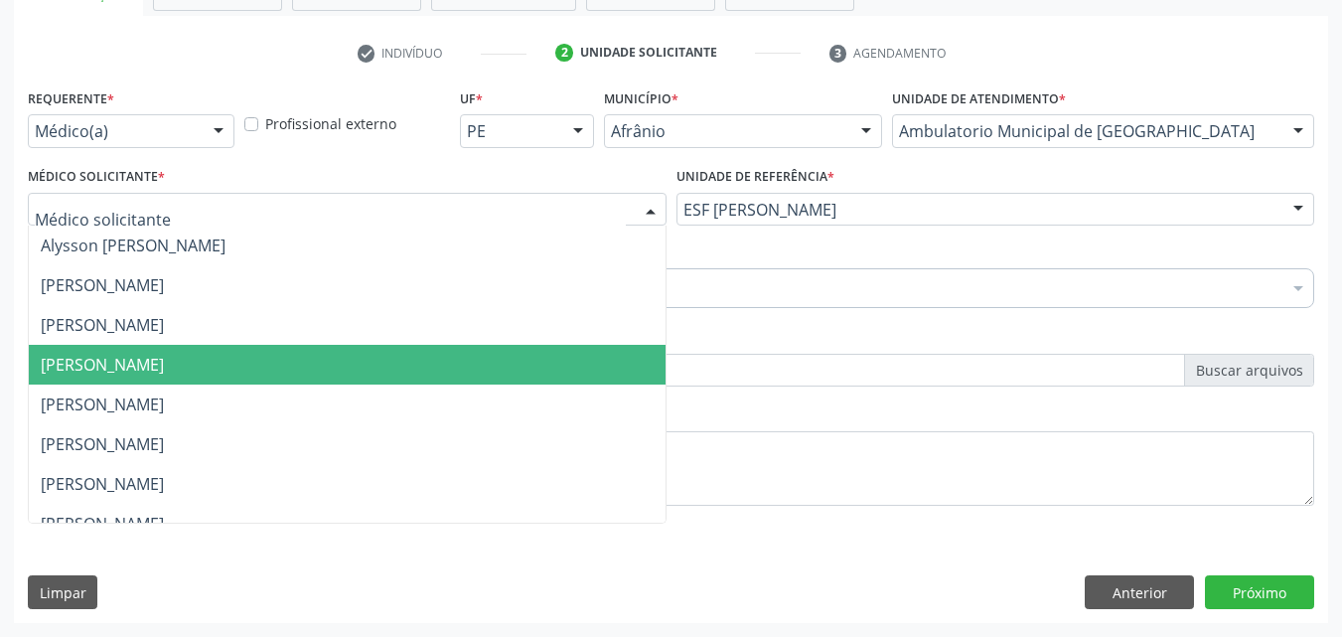
click at [473, 353] on span "Diego Ramon Ferreira Belem" at bounding box center [347, 365] width 637 height 40
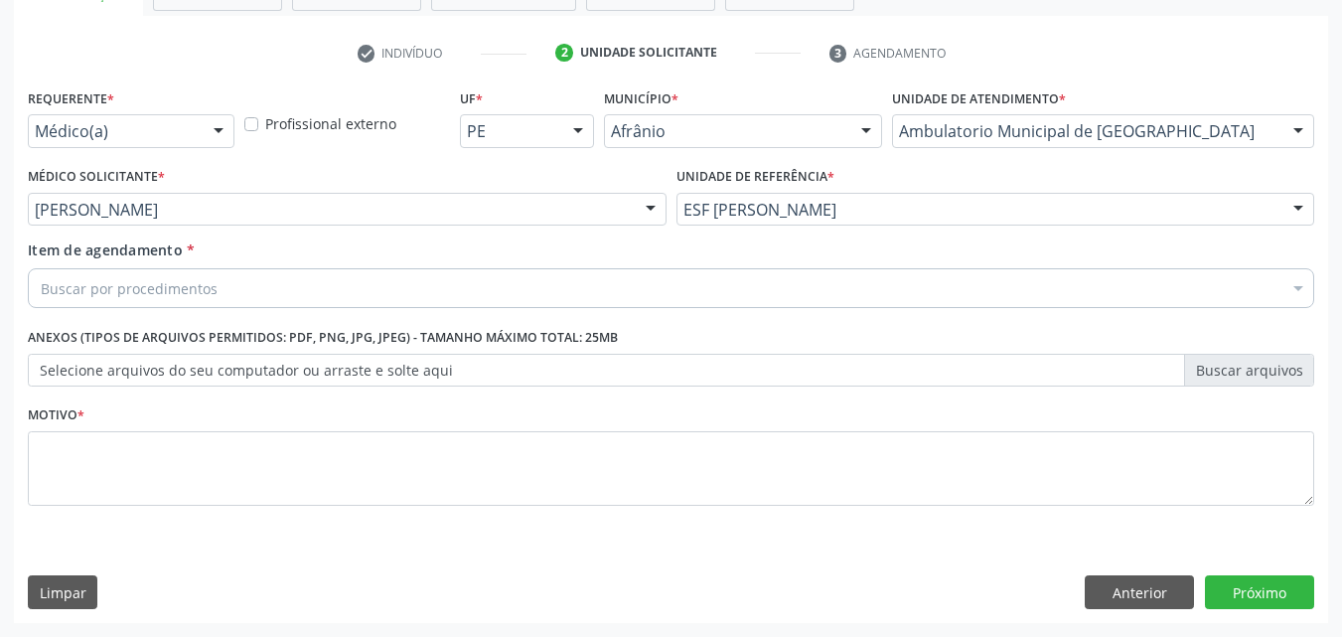
click at [381, 296] on div "Buscar por procedimentos" at bounding box center [671, 288] width 1286 height 40
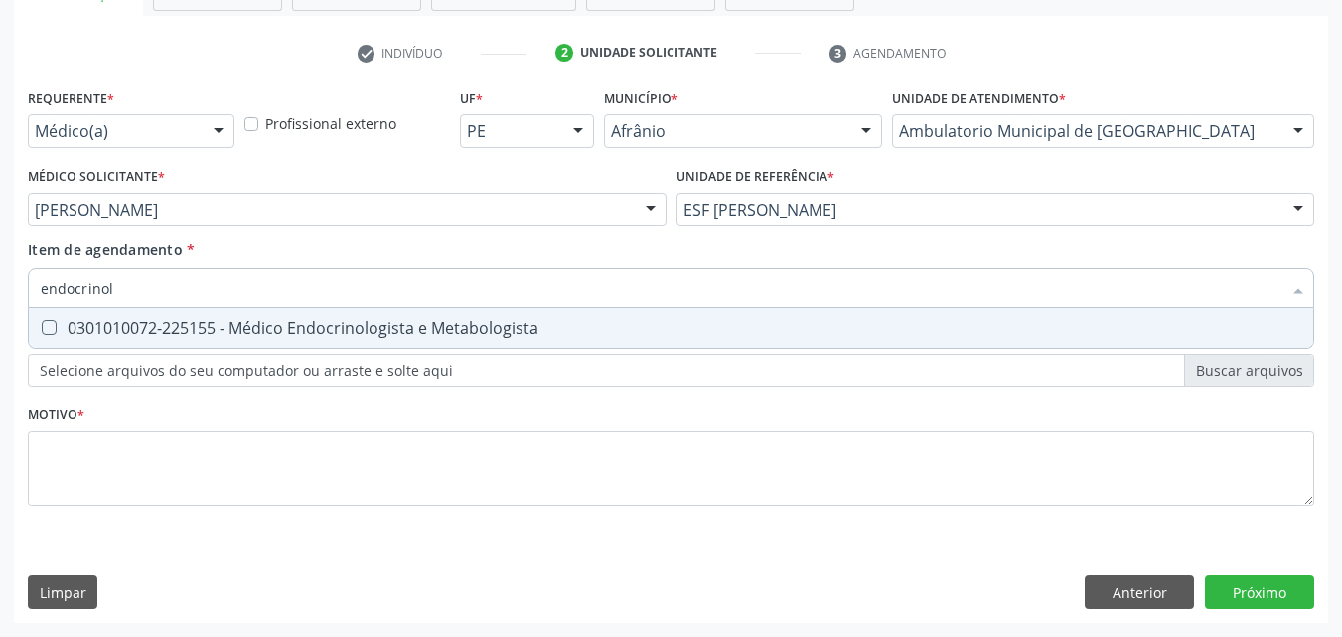
type input "endocrinolo"
click at [373, 331] on div "0301010072-225155 - Médico Endocrinologista e Metabologista" at bounding box center [671, 328] width 1261 height 16
checkbox Metabologista "true"
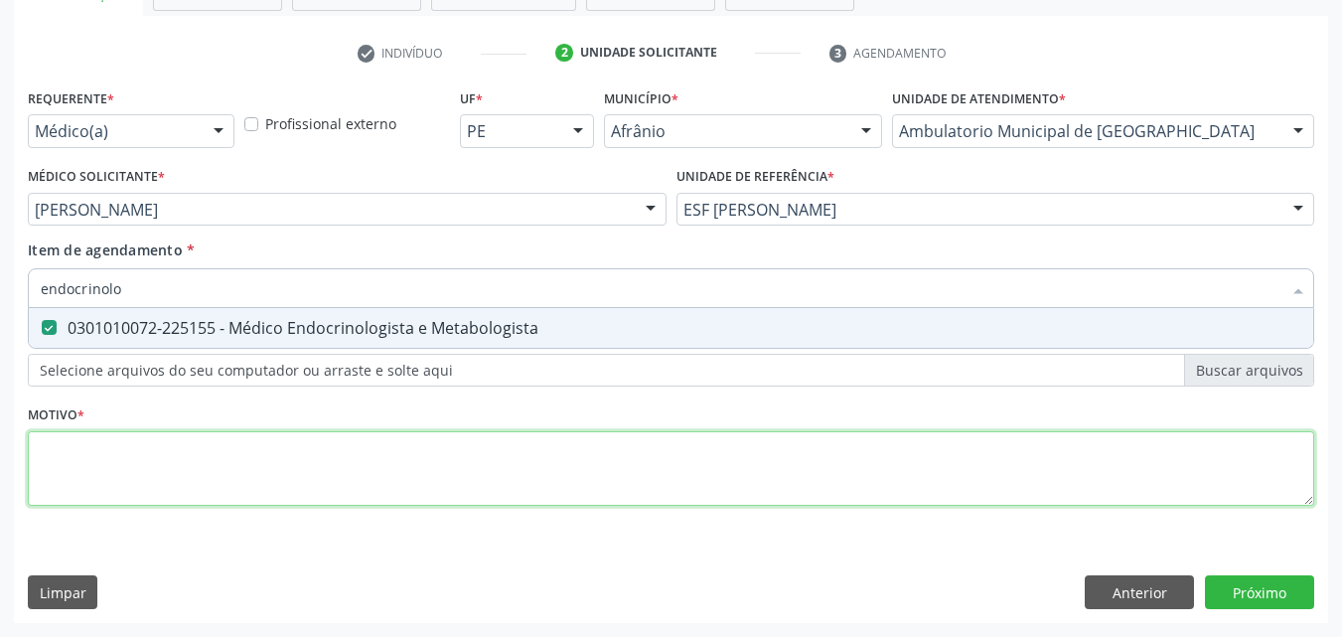
click at [344, 437] on div "Requerente * Médico(a) Médico(a) Enfermeiro(a) Paciente Nenhum resultado encont…" at bounding box center [671, 308] width 1286 height 450
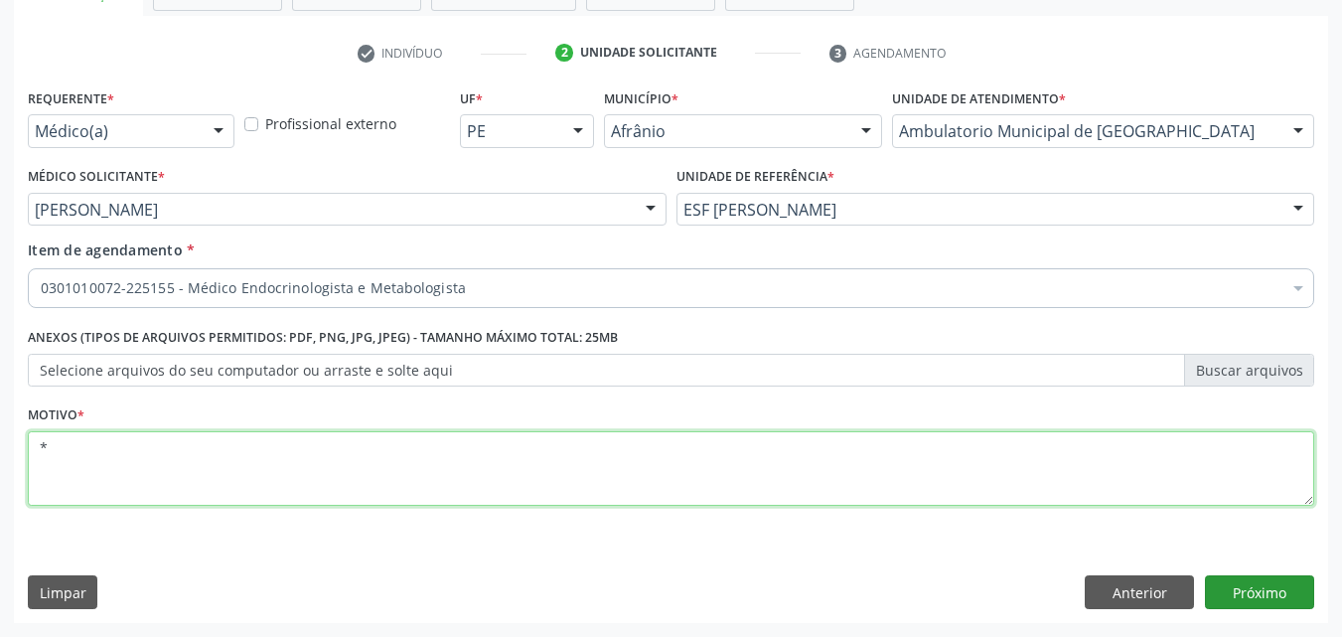
type textarea "*"
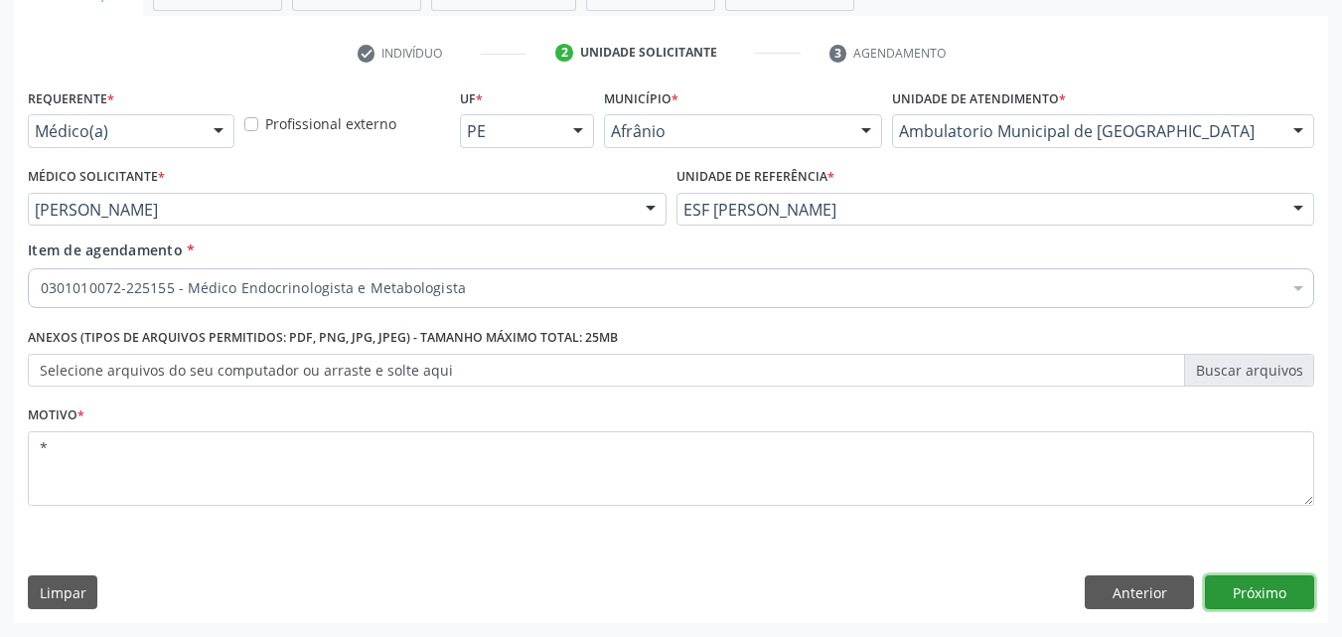
click at [1268, 588] on button "Próximo" at bounding box center [1259, 592] width 109 height 34
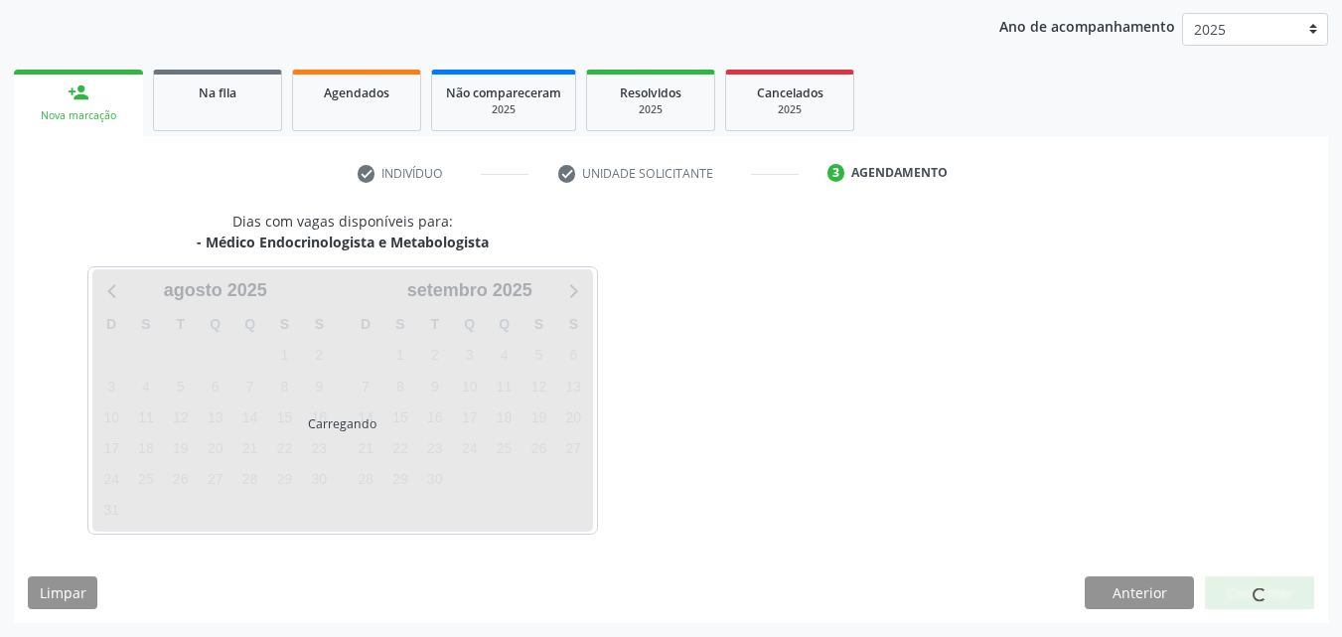
scroll to position [227, 0]
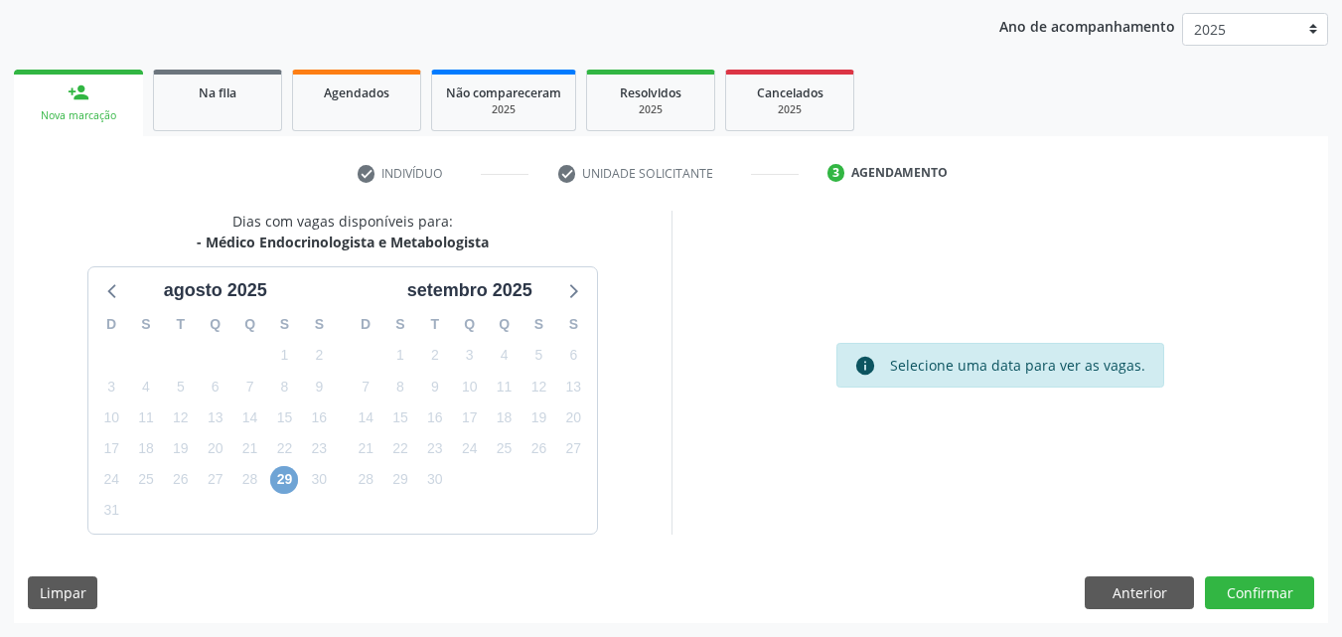
click at [287, 479] on span "29" at bounding box center [284, 480] width 28 height 28
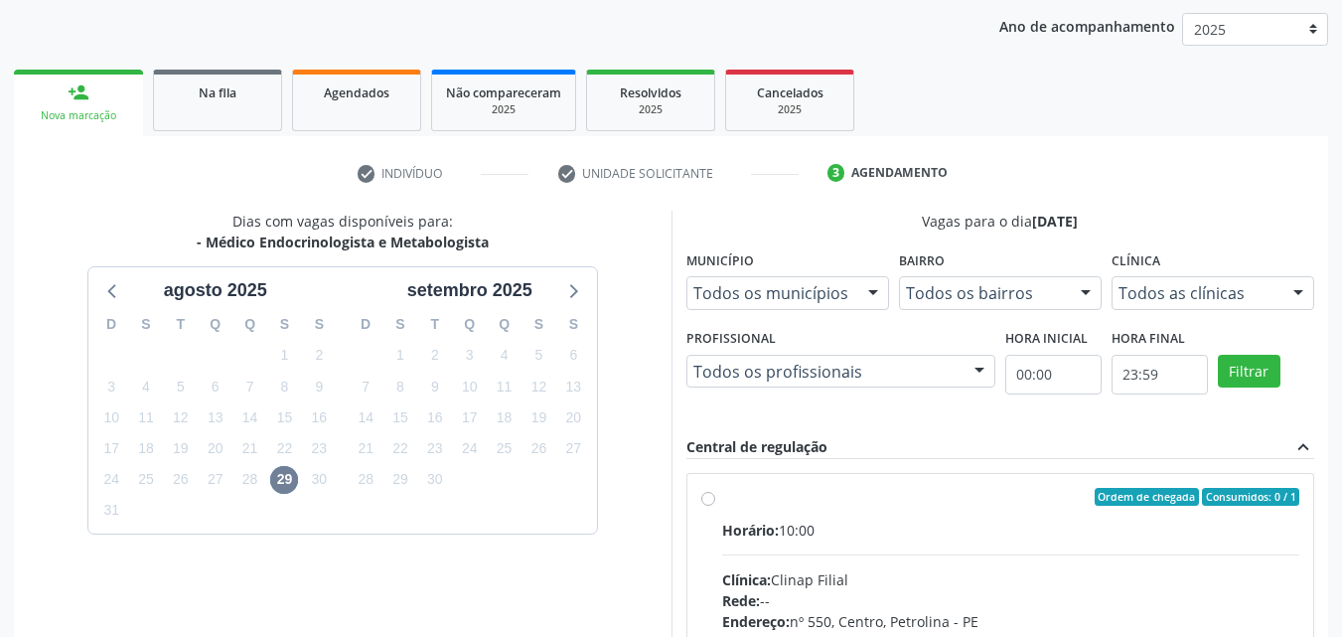
click at [750, 504] on div "Ordem de chegada Consumidos: 0 / 1" at bounding box center [1011, 497] width 578 height 18
click at [715, 504] on input "Ordem de chegada Consumidos: 0 / 1 Horário: 10:00 Clínica: Clinap Filial Rede: …" at bounding box center [708, 497] width 14 height 18
radio input "true"
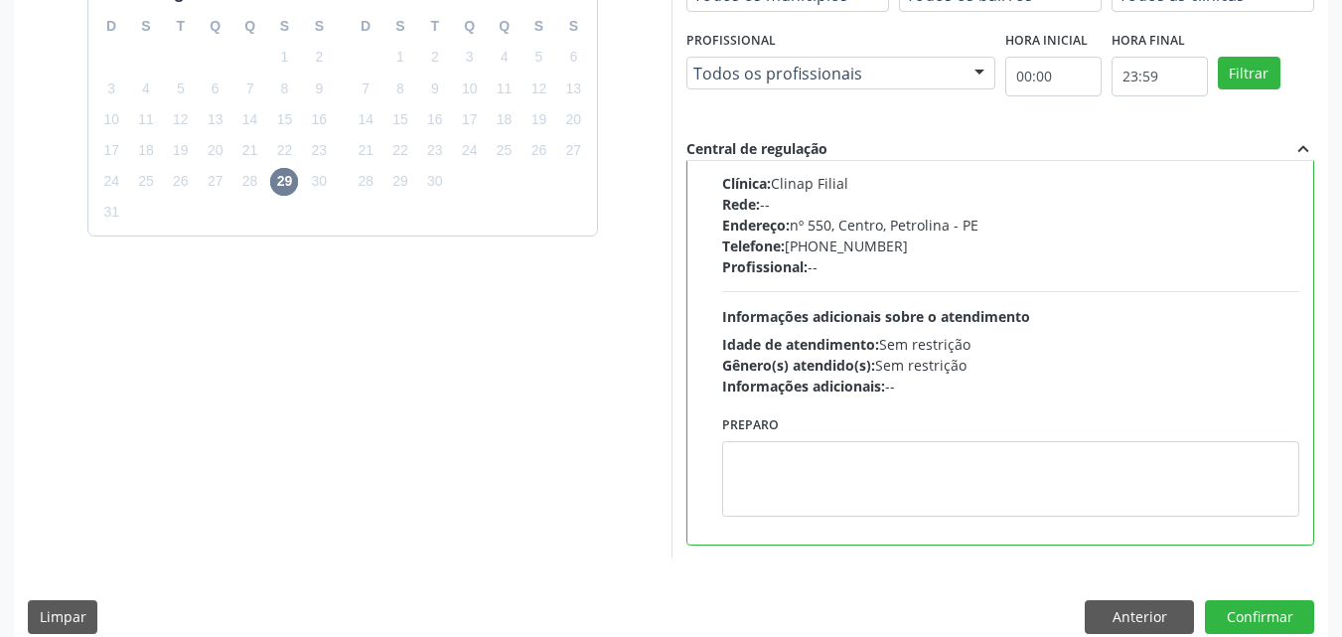
scroll to position [550, 0]
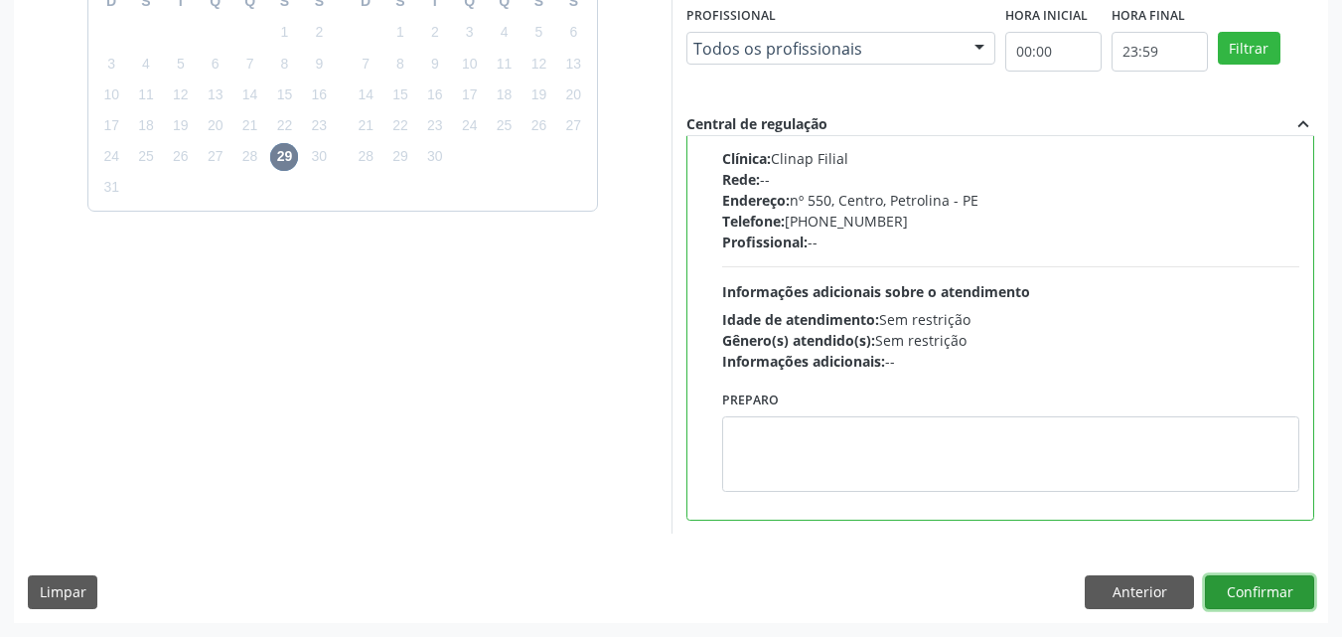
click at [1264, 590] on button "Confirmar" at bounding box center [1259, 592] width 109 height 34
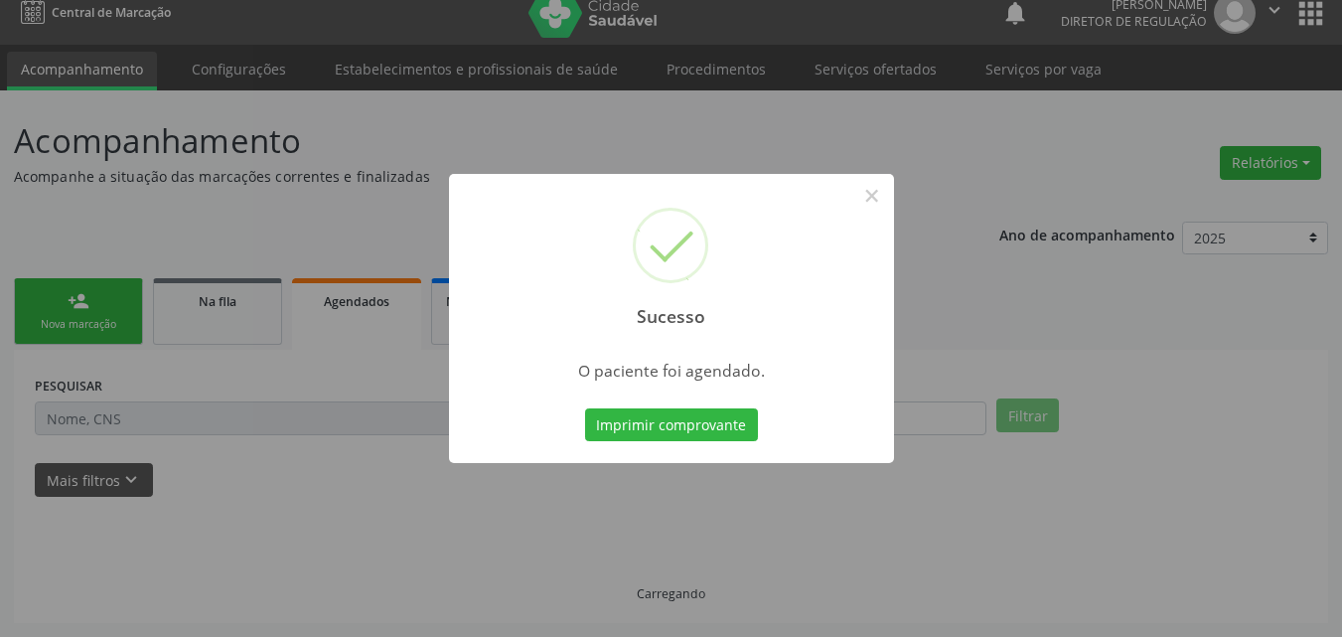
scroll to position [19, 0]
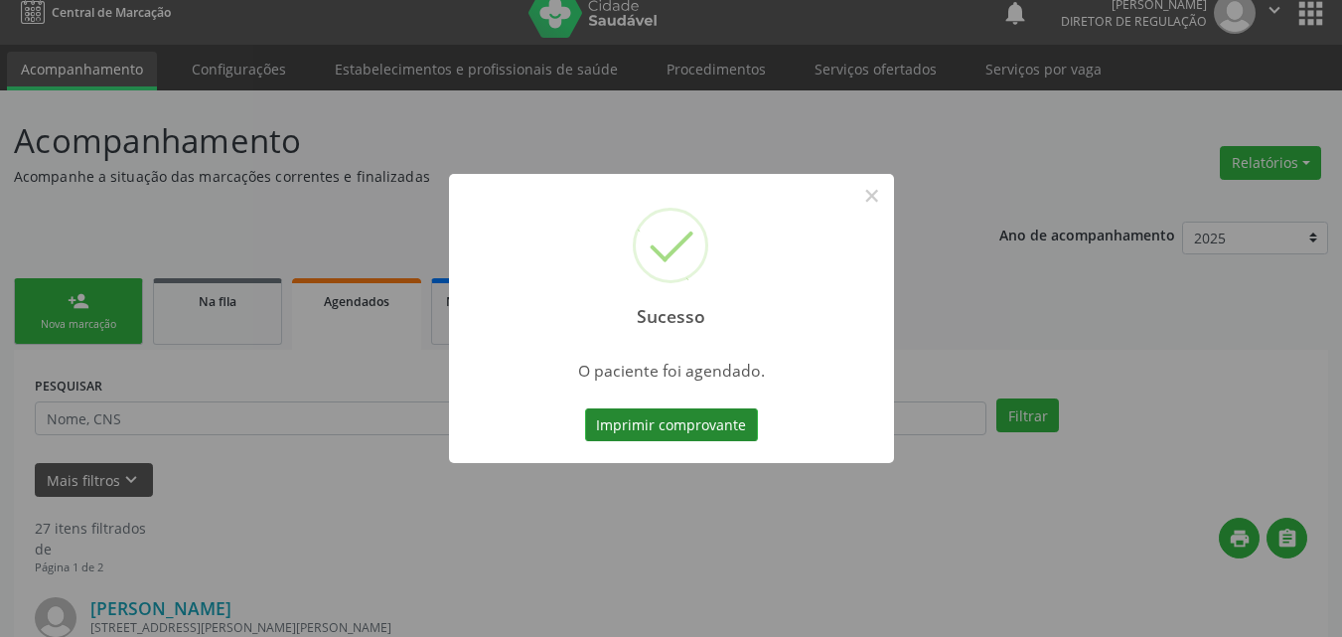
click at [686, 419] on button "Imprimir comprovante" at bounding box center [671, 425] width 173 height 34
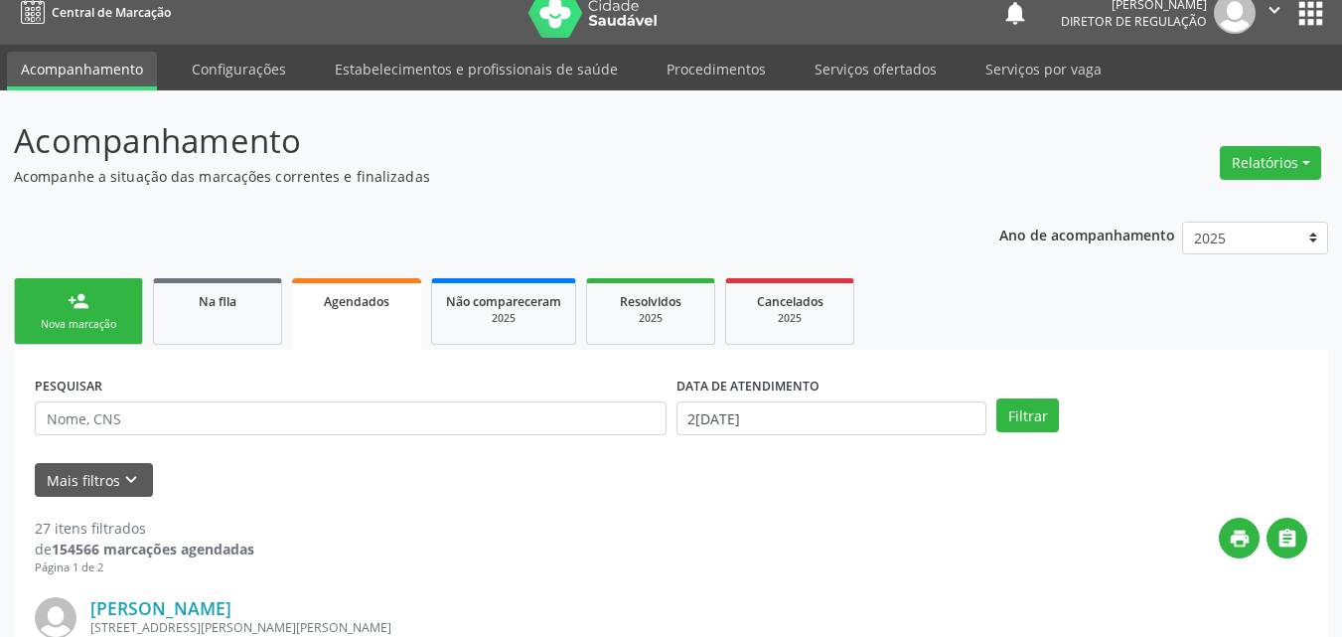
click at [111, 290] on link "person_add Nova marcação" at bounding box center [78, 311] width 129 height 67
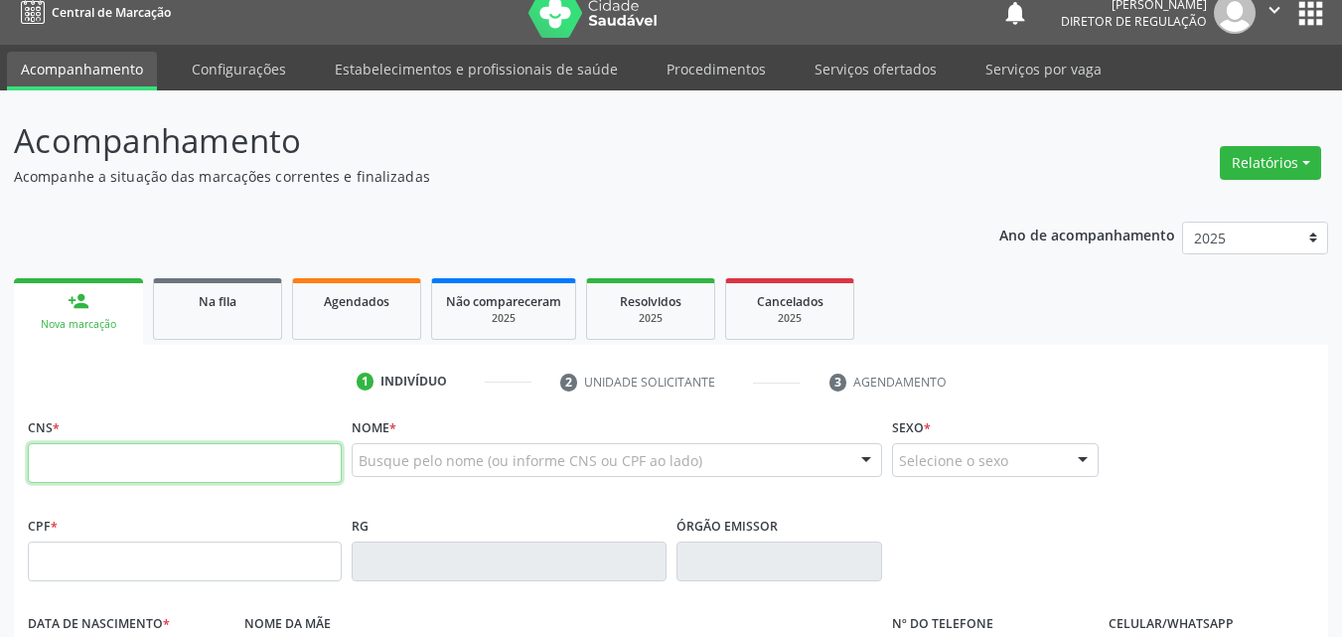
click at [223, 460] on input "text" at bounding box center [185, 463] width 314 height 40
type input "700 6069 5906 9962"
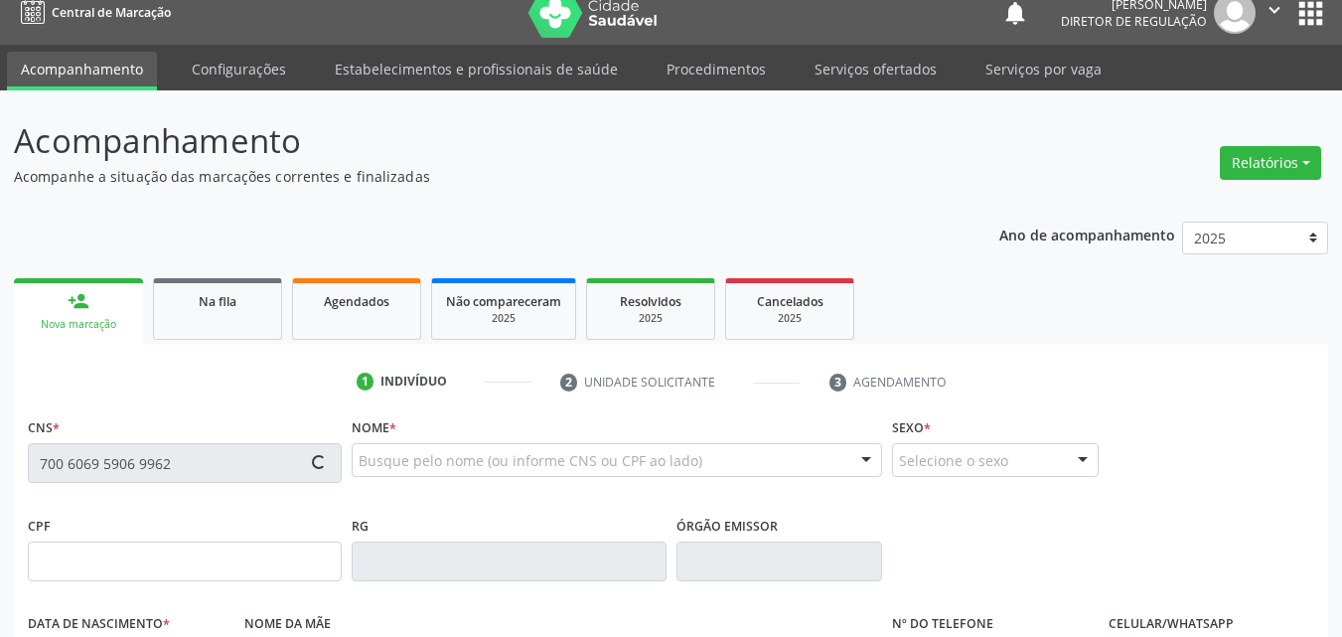
type input "108.080.954-63"
type input "[DATE]"
type input "[PERSON_NAME] Purificação"
type input "[PHONE_NUMBER]"
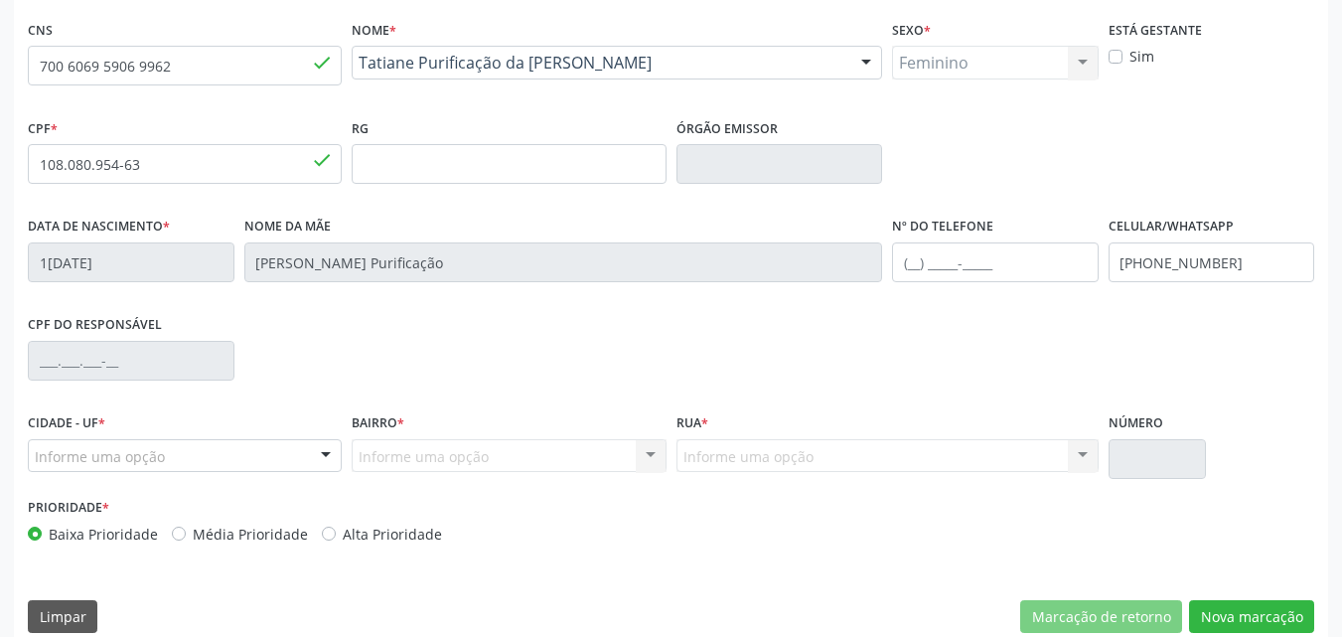
scroll to position [440, 0]
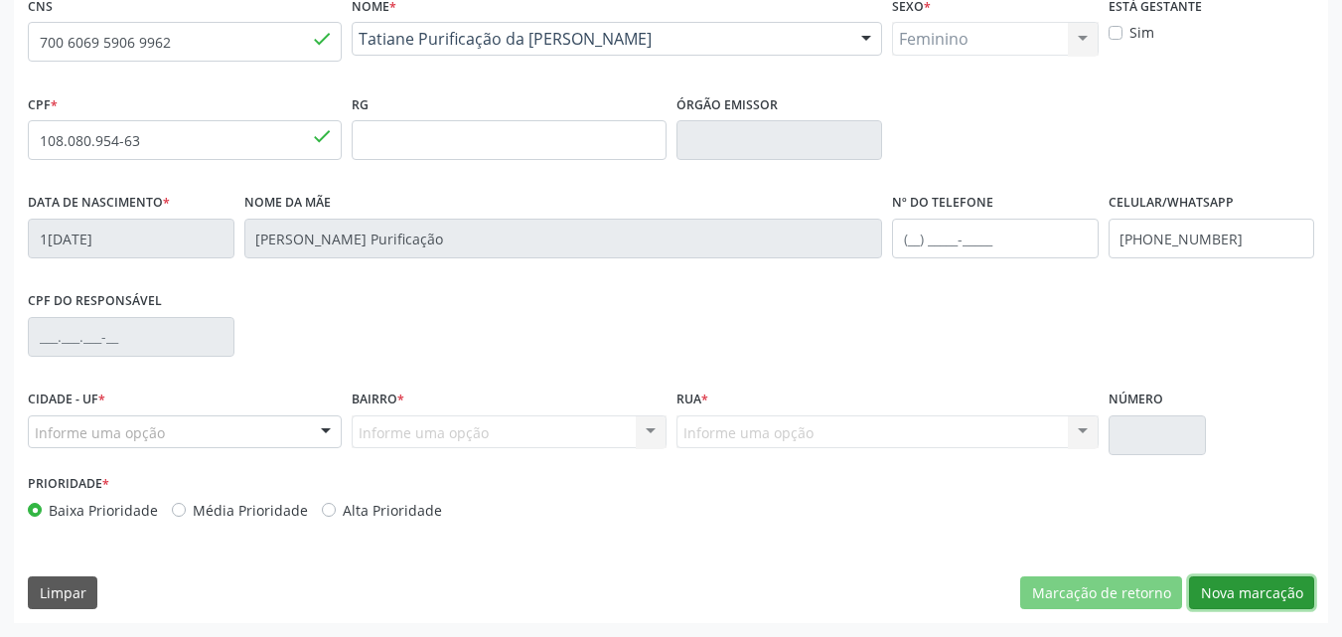
click at [1252, 598] on button "Nova marcação" at bounding box center [1251, 593] width 125 height 34
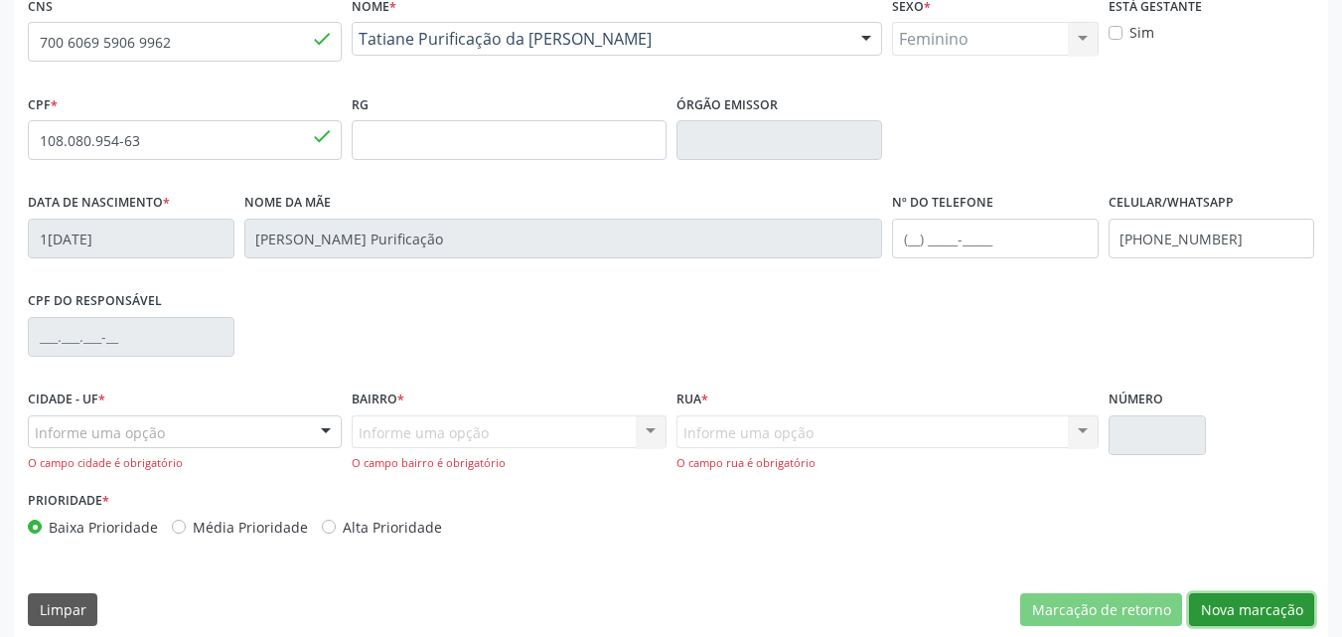
click at [1246, 615] on button "Nova marcação" at bounding box center [1251, 610] width 125 height 34
click at [1241, 609] on button "Nova marcação" at bounding box center [1251, 610] width 125 height 34
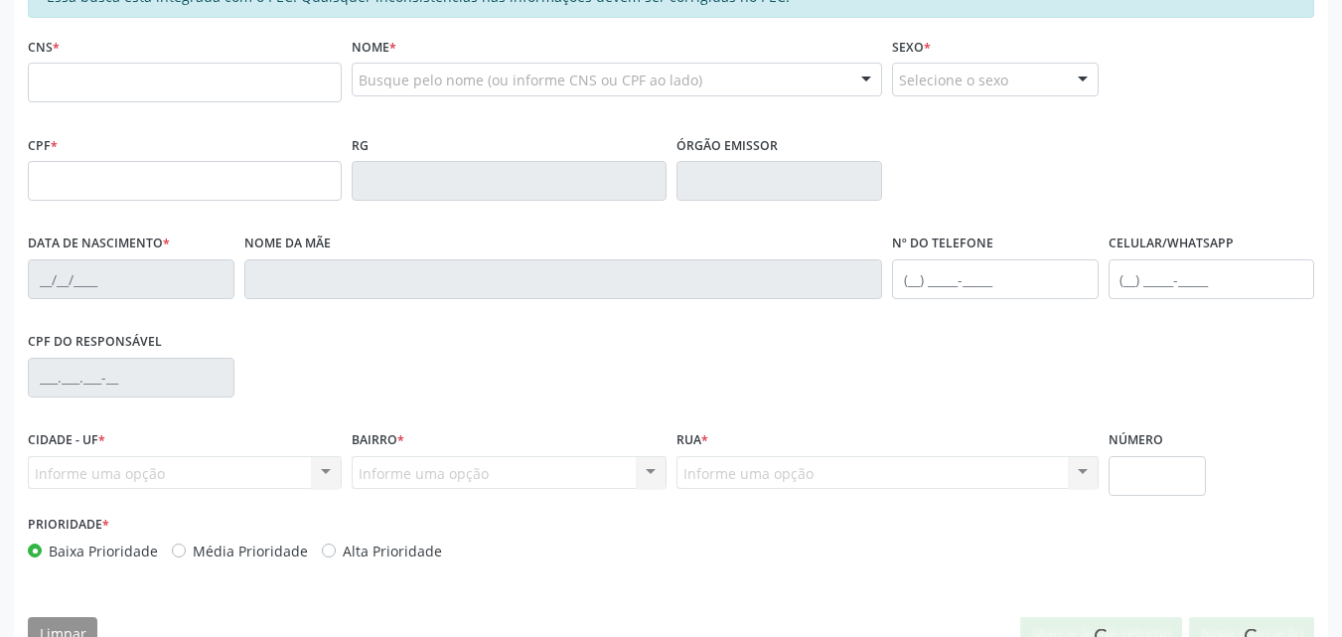
scroll to position [258, 0]
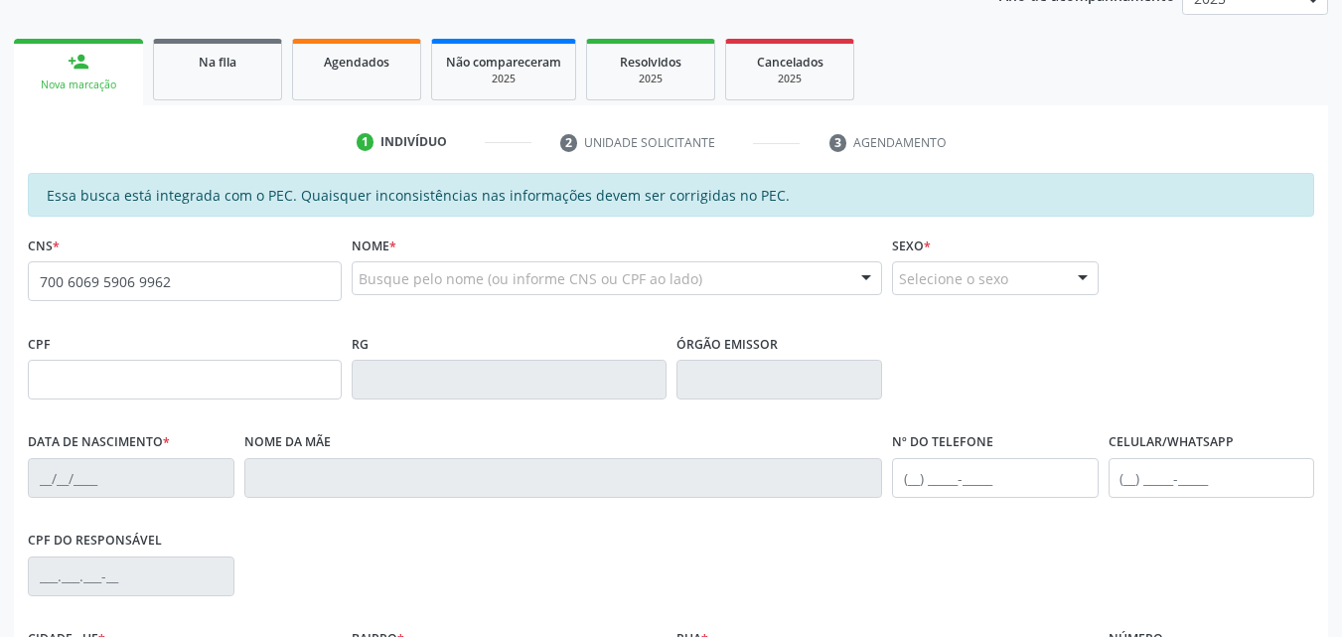
type input "700 6069 5906 9962"
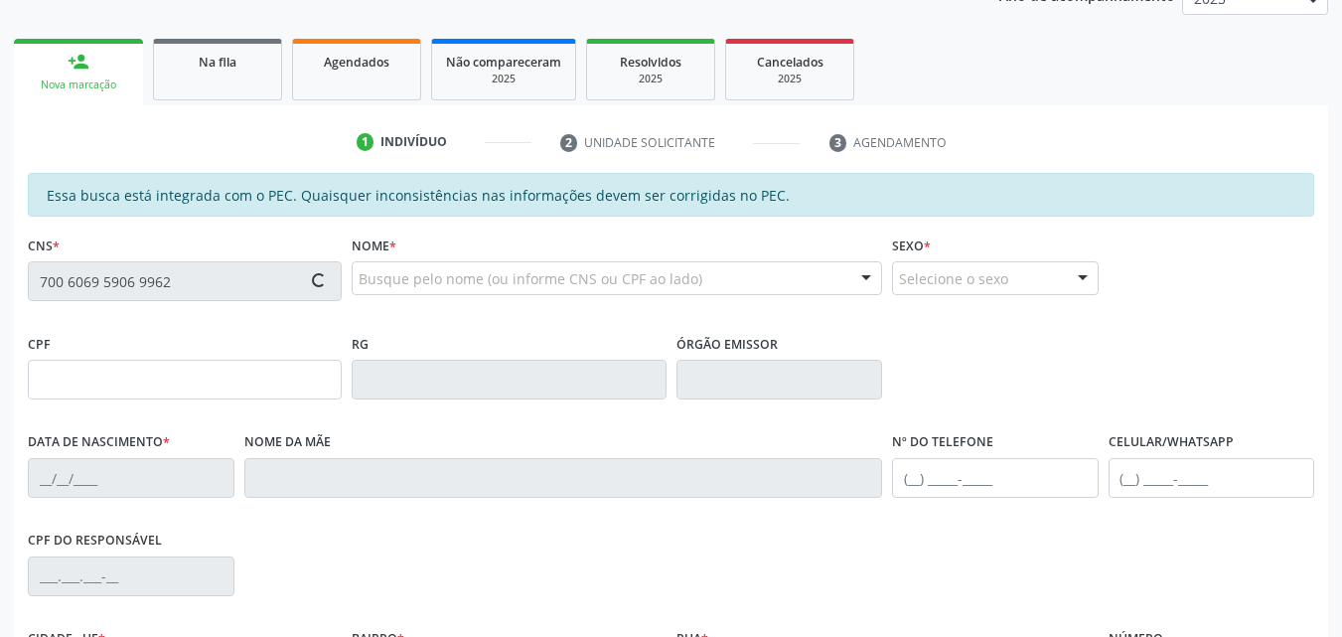
type input "108.080.954-63"
type input "[DATE]"
type input "[PERSON_NAME] Purificação"
type input "[PHONE_NUMBER]"
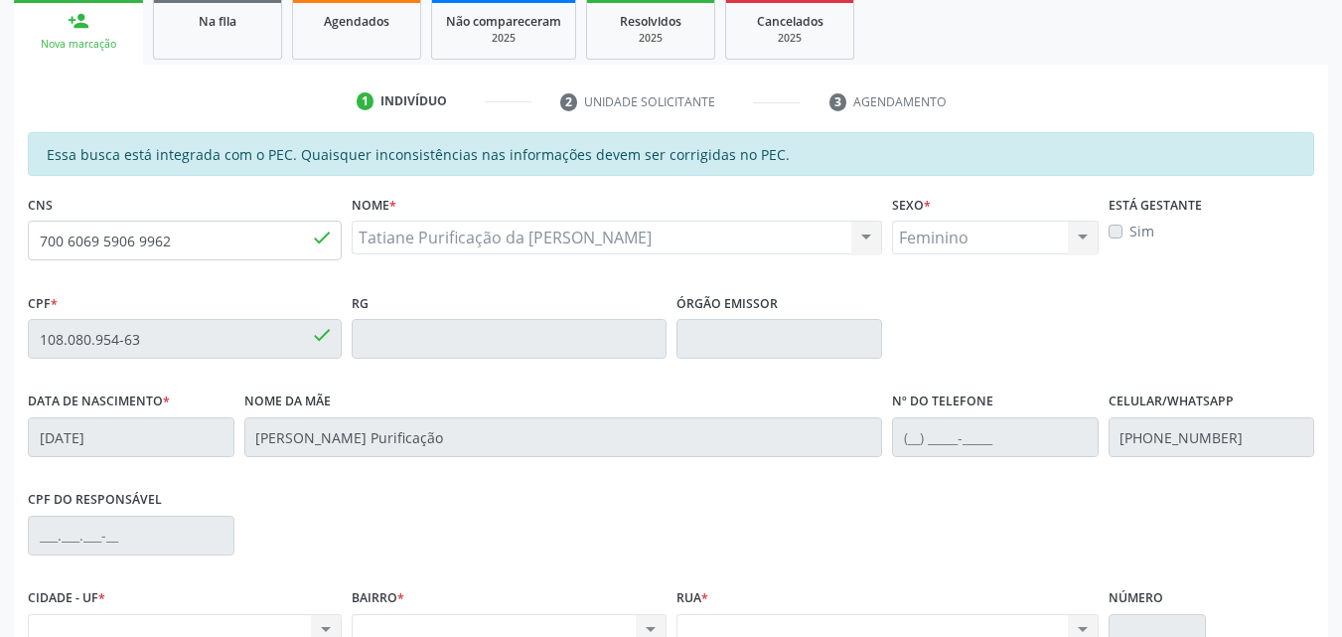
scroll to position [398, 0]
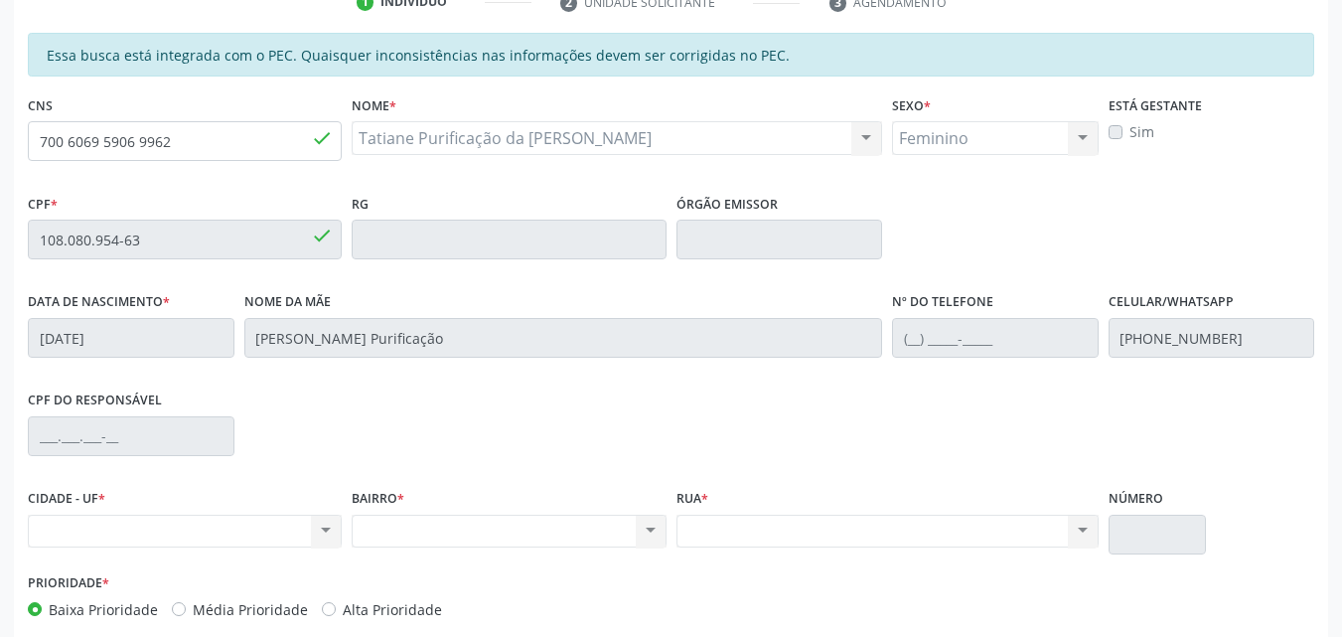
click at [216, 518] on div "Nenhum resultado encontrado para: " " Não há nenhuma opção para ser exibida." at bounding box center [185, 532] width 314 height 34
click at [220, 529] on div "Nenhum resultado encontrado para: " " Não há nenhuma opção para ser exibida." at bounding box center [185, 532] width 314 height 34
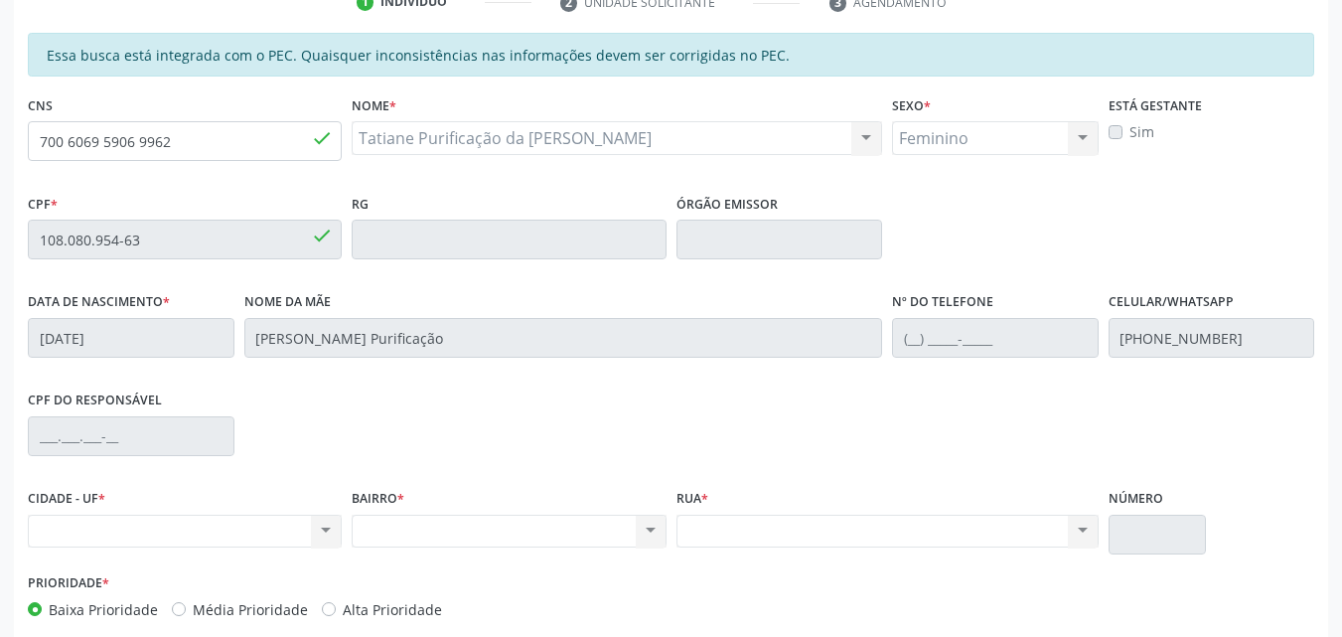
click at [222, 530] on div "Nenhum resultado encontrado para: " " Não há nenhuma opção para ser exibida." at bounding box center [185, 532] width 314 height 34
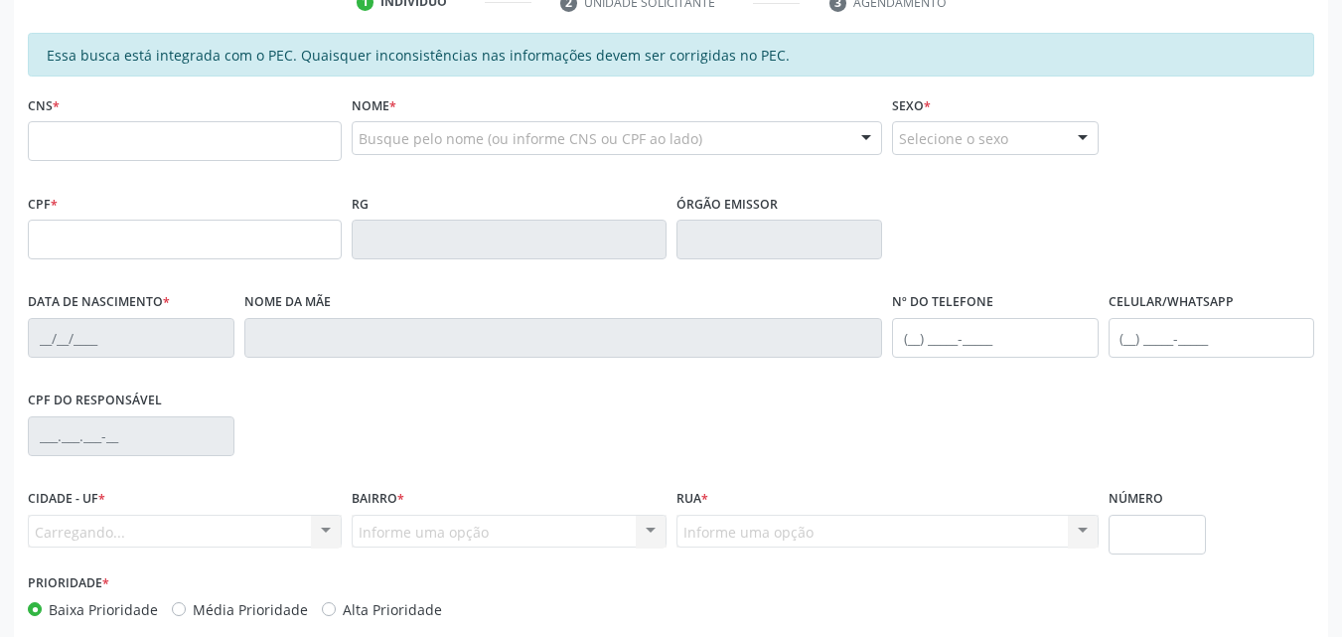
scroll to position [398, 0]
type input "700 6069 5906 9962"
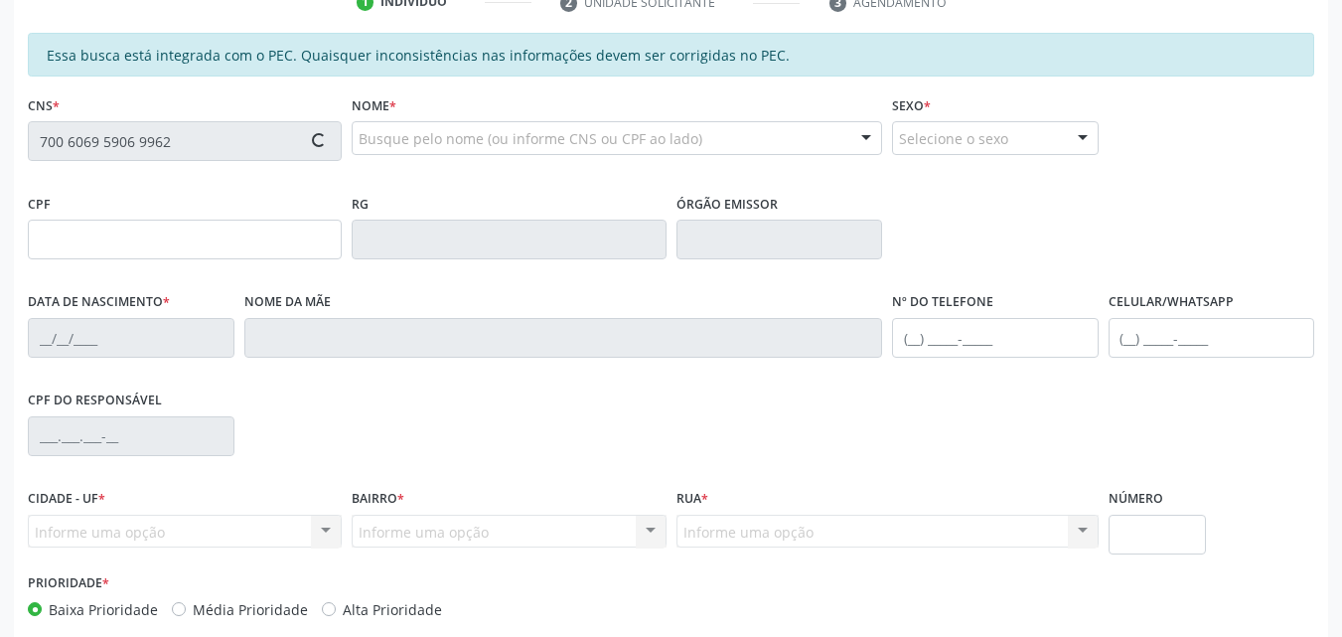
type input "108.080.954-63"
type input "[DATE]"
type input "[PERSON_NAME] Purificação"
type input "[PHONE_NUMBER]"
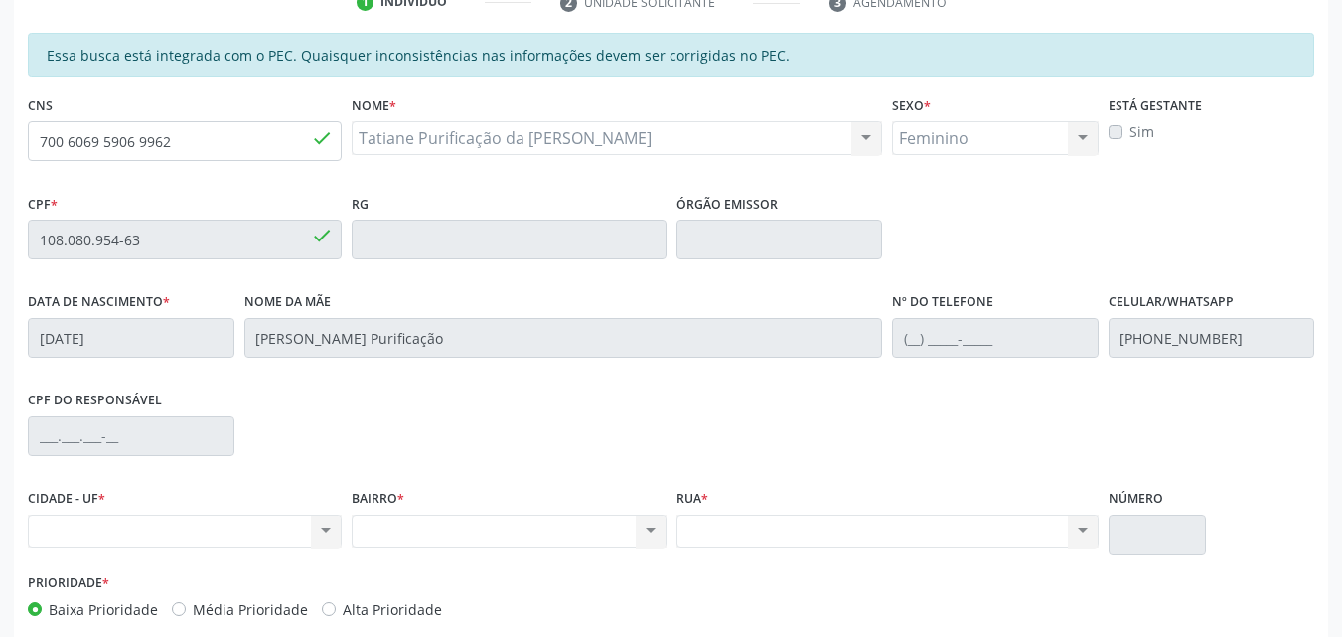
scroll to position [498, 0]
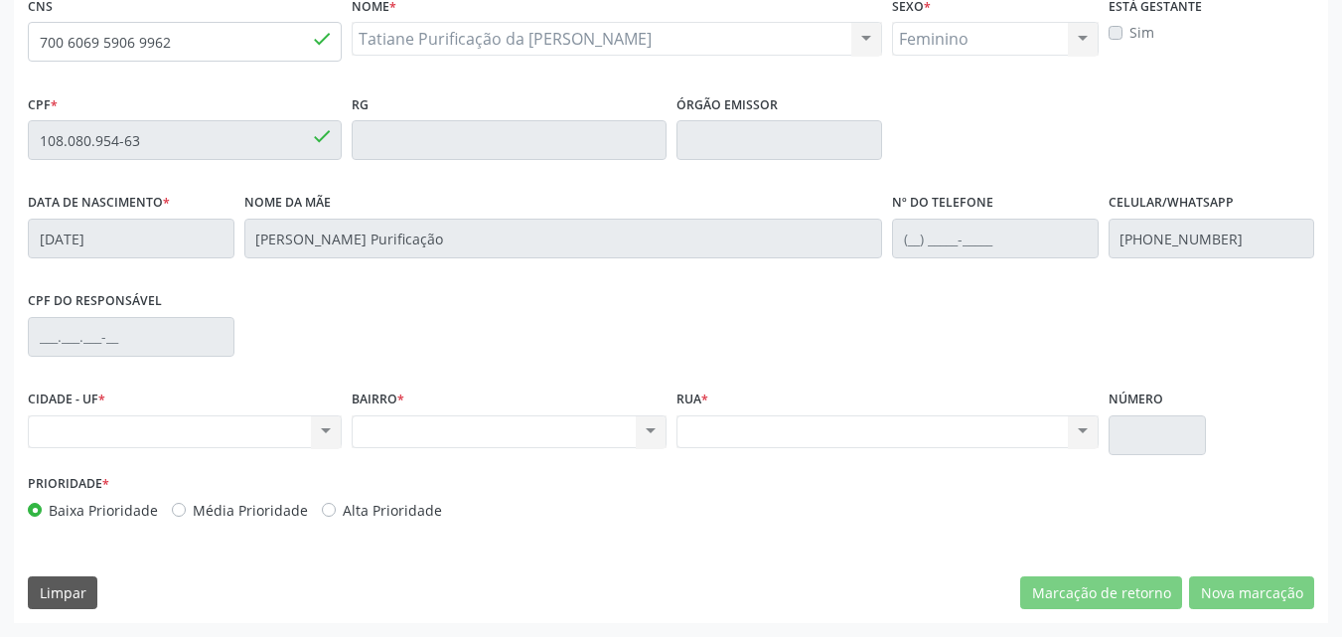
click at [219, 426] on div "Nenhum resultado encontrado para: " " Não há nenhuma opção para ser exibida." at bounding box center [185, 432] width 314 height 34
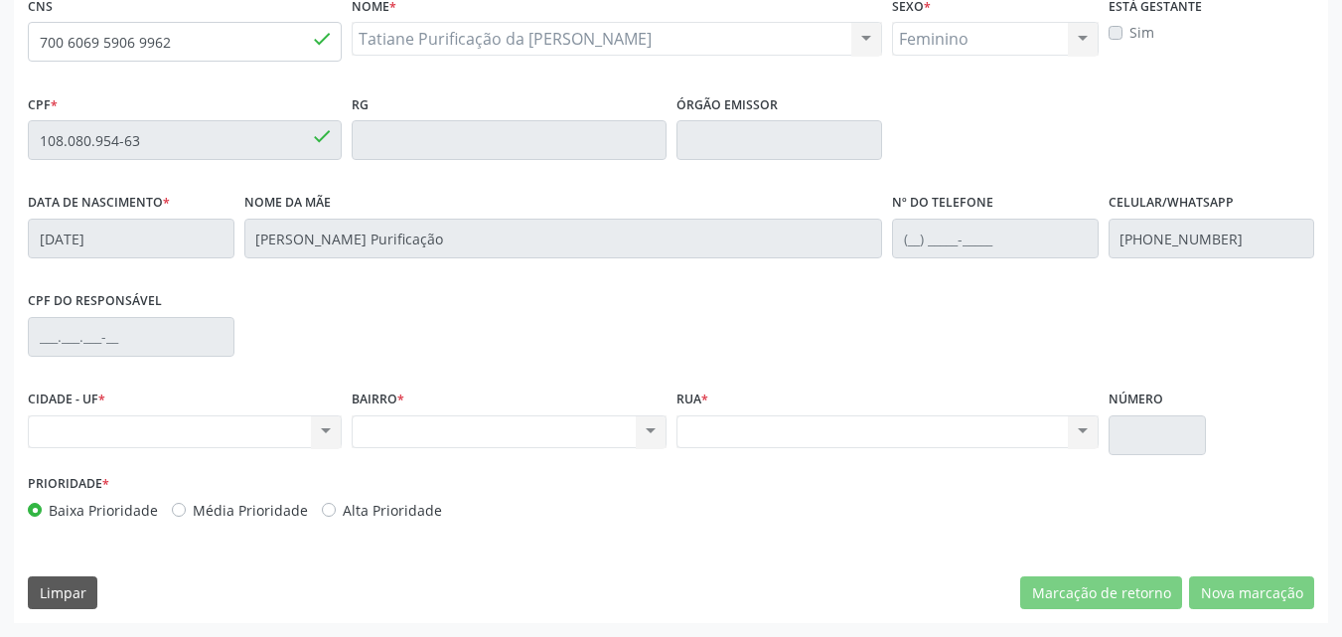
click at [219, 426] on div "Nenhum resultado encontrado para: " " Não há nenhuma opção para ser exibida." at bounding box center [185, 432] width 314 height 34
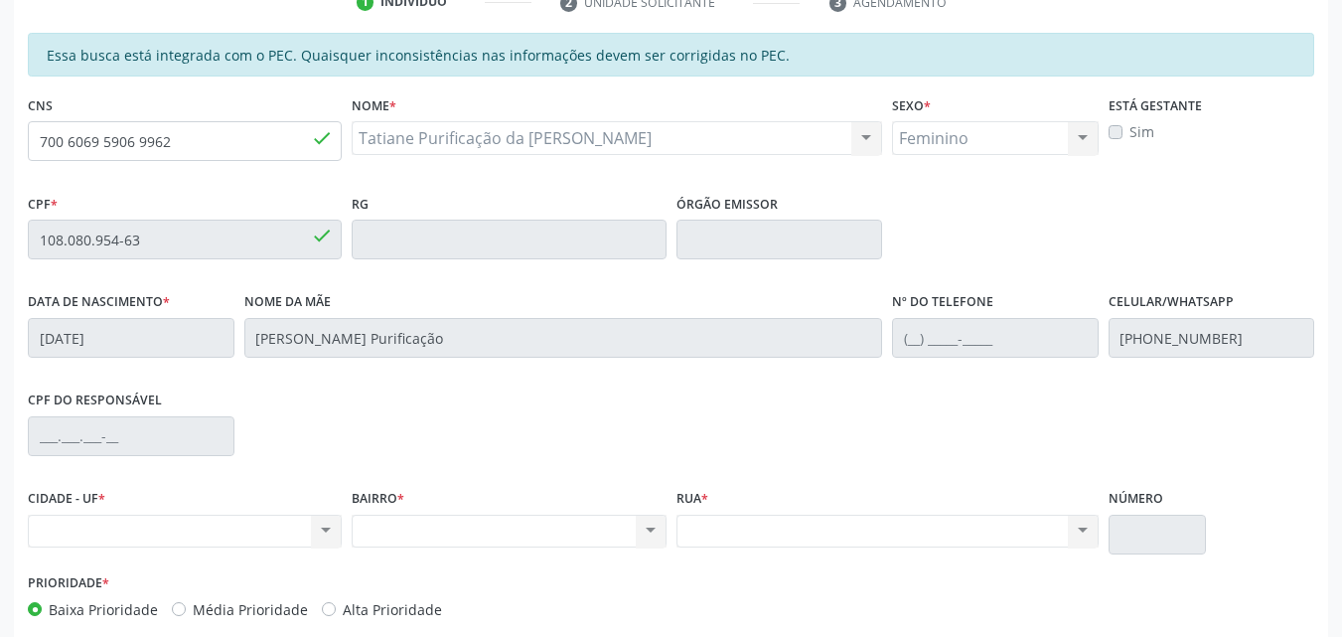
scroll to position [299, 0]
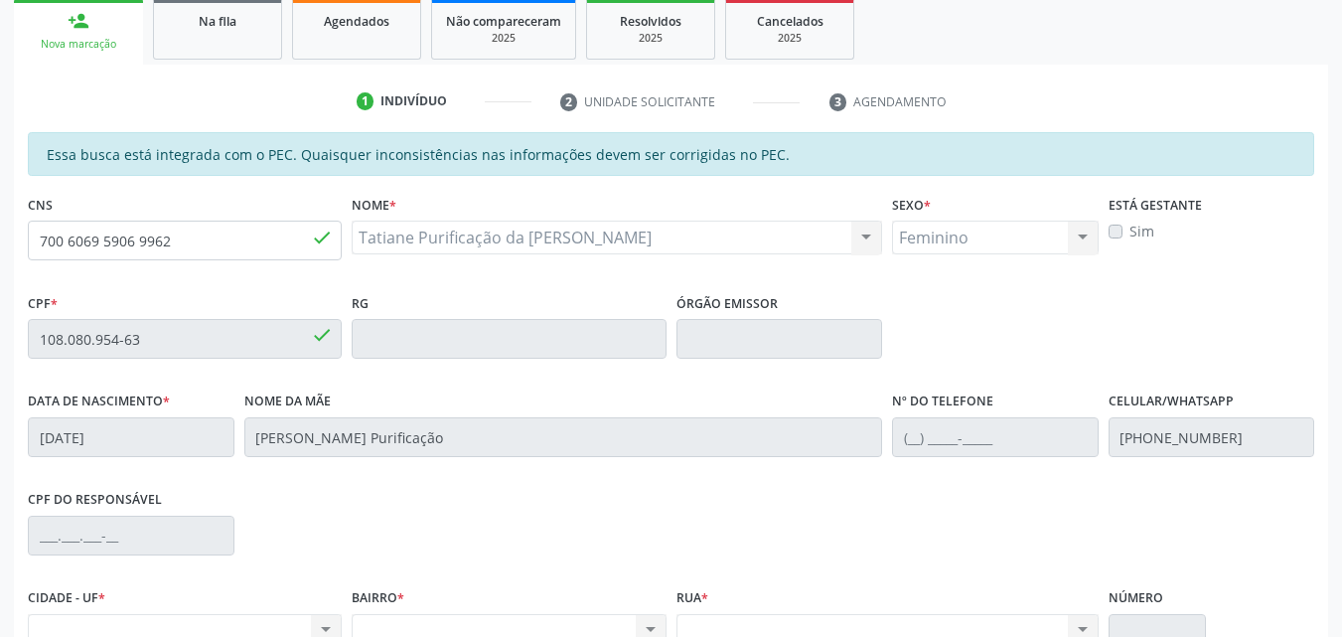
click at [800, 156] on div "Essa busca está integrada com o PEC. Quaisquer inconsistências nas informações …" at bounding box center [671, 154] width 1286 height 44
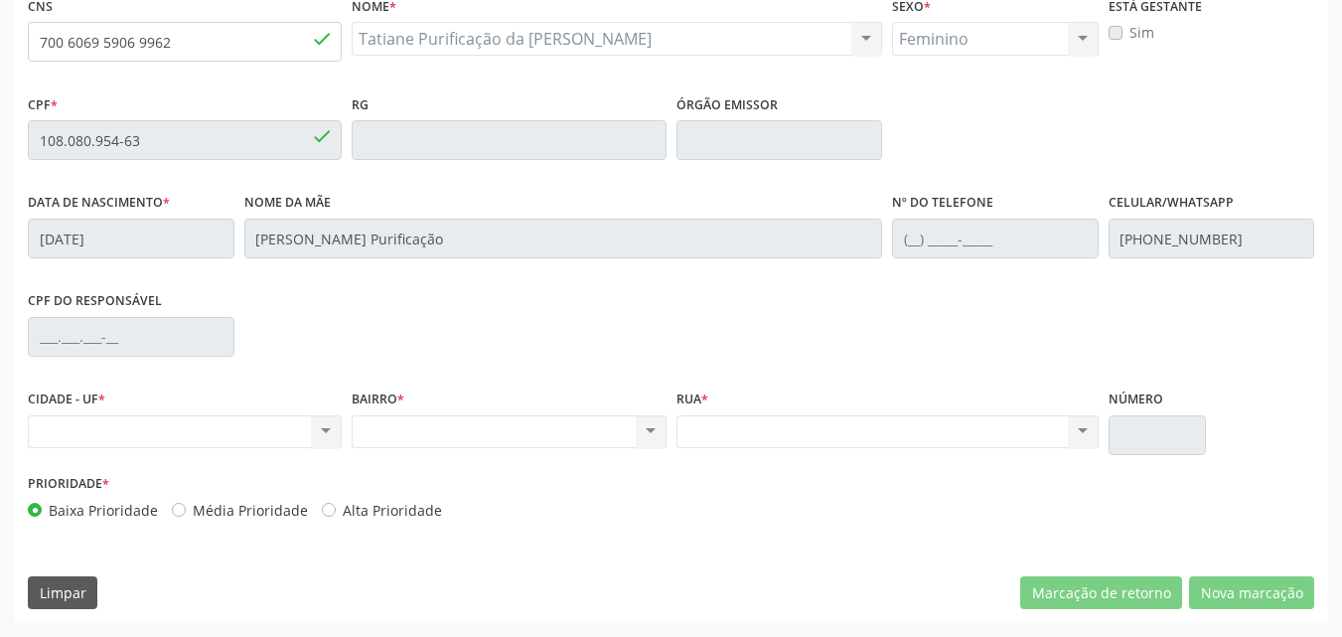
click at [281, 429] on div "Nenhum resultado encontrado para: " " Não há nenhuma opção para ser exibida." at bounding box center [185, 432] width 314 height 34
click at [281, 430] on div "Nenhum resultado encontrado para: " " Não há nenhuma opção para ser exibida." at bounding box center [185, 432] width 314 height 34
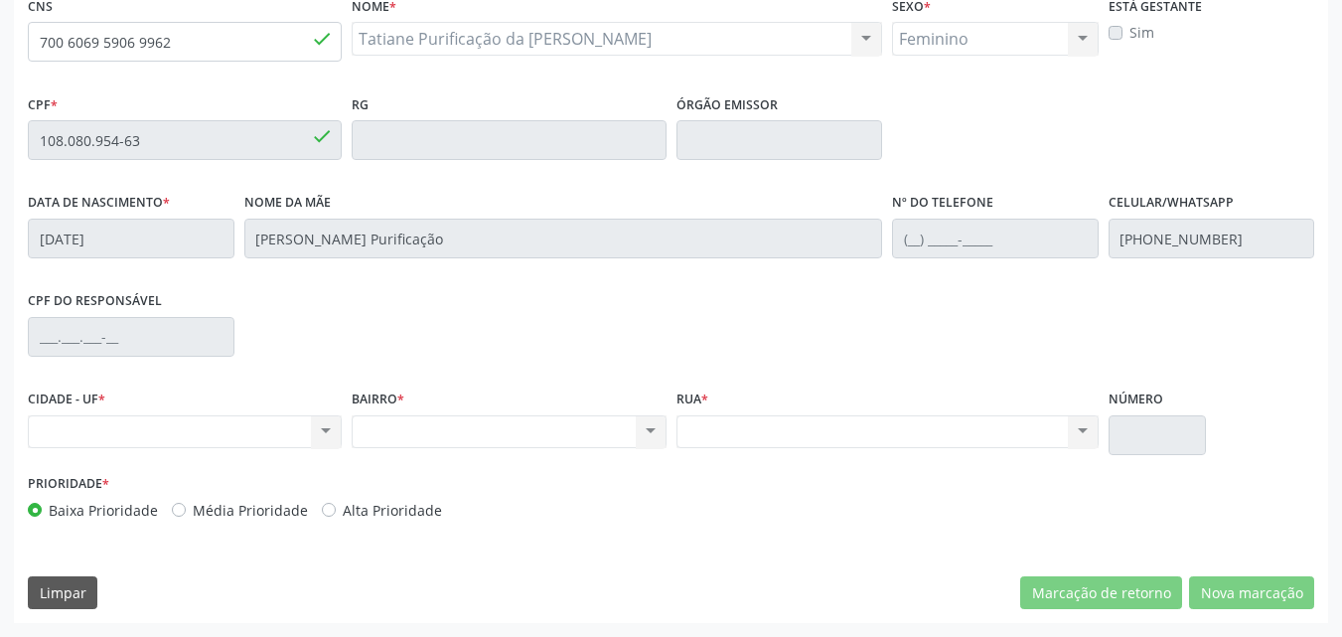
click at [281, 430] on div "Nenhum resultado encontrado para: " " Não há nenhuma opção para ser exibida." at bounding box center [185, 432] width 314 height 34
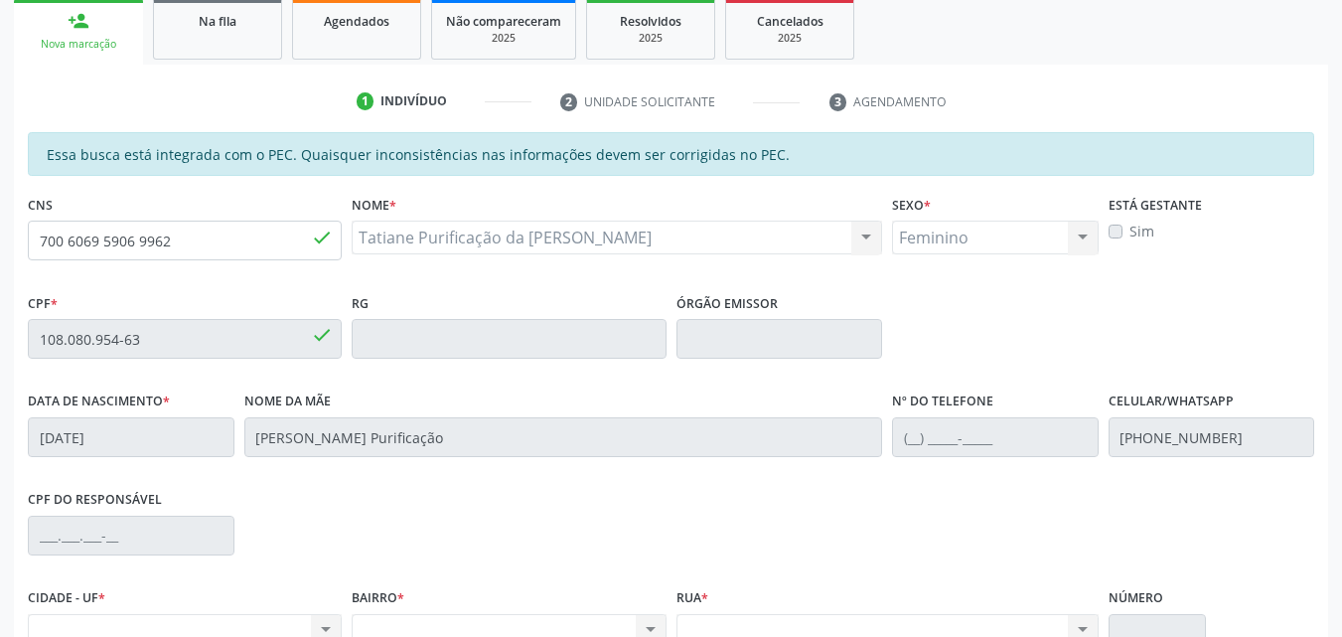
scroll to position [398, 0]
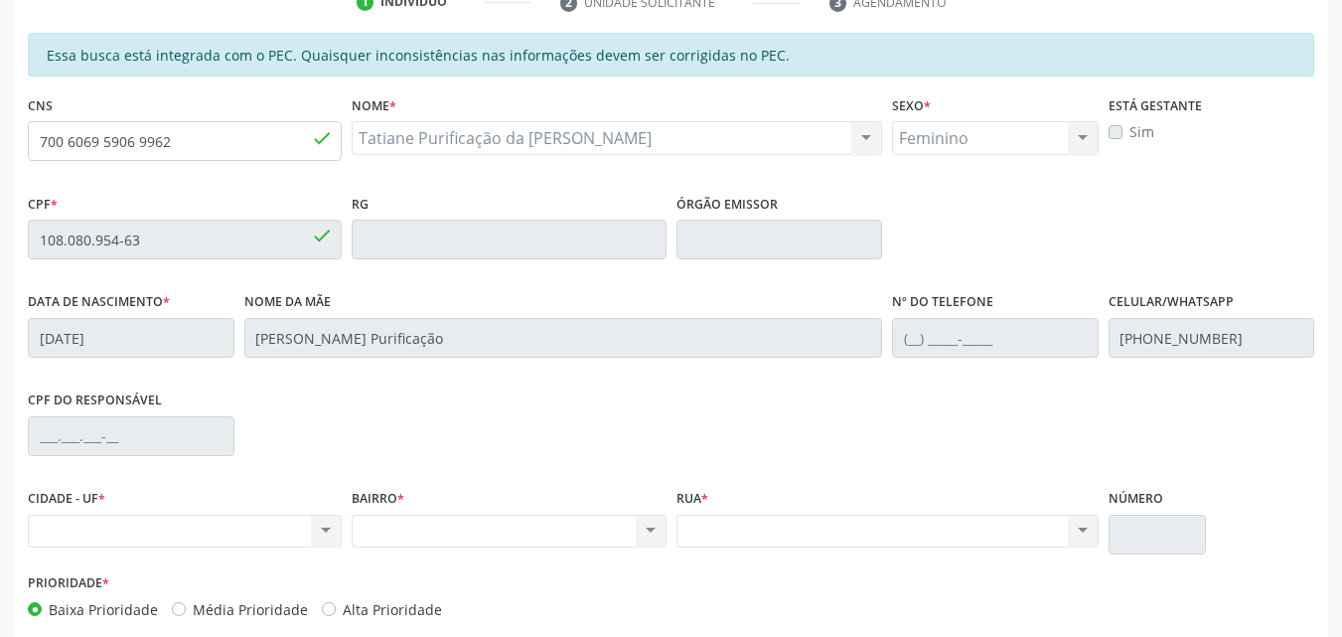
click at [205, 529] on div "Nenhum resultado encontrado para: " " Não há nenhuma opção para ser exibida." at bounding box center [185, 532] width 314 height 34
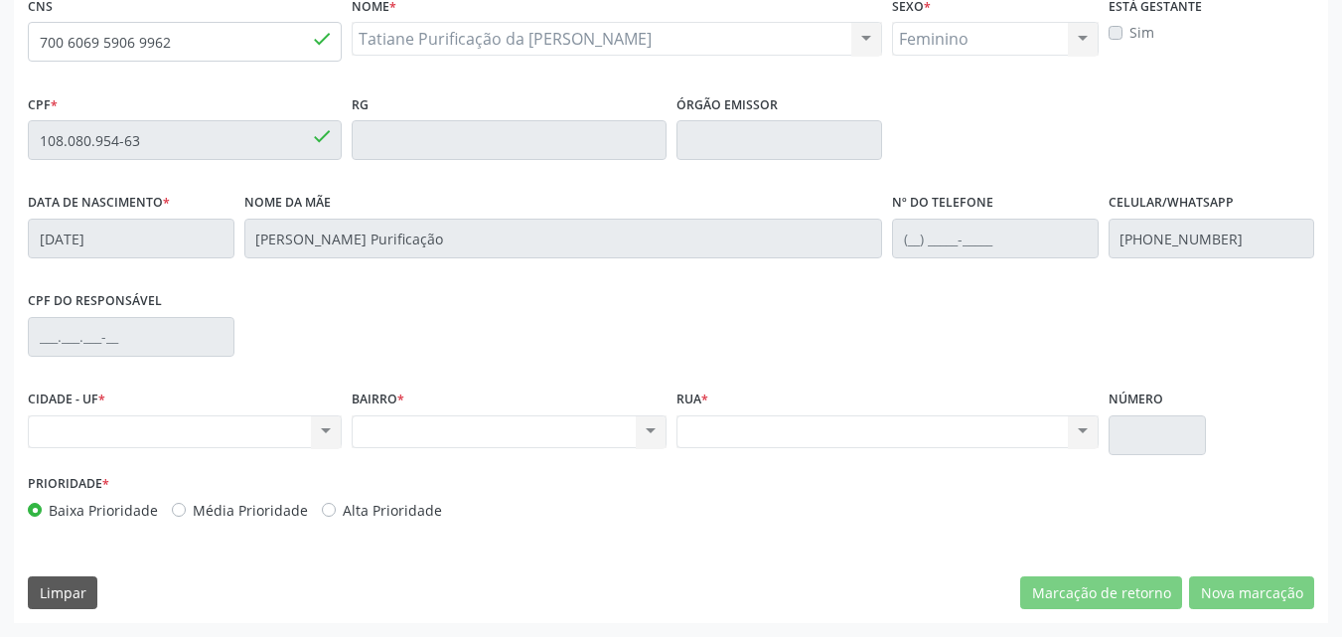
click at [246, 435] on div "Nenhum resultado encontrado para: " " Não há nenhuma opção para ser exibida." at bounding box center [185, 432] width 314 height 34
click at [247, 433] on div "Nenhum resultado encontrado para: " " Não há nenhuma opção para ser exibida." at bounding box center [185, 432] width 314 height 34
click at [251, 431] on div "Nenhum resultado encontrado para: " " Não há nenhuma opção para ser exibida." at bounding box center [185, 432] width 314 height 34
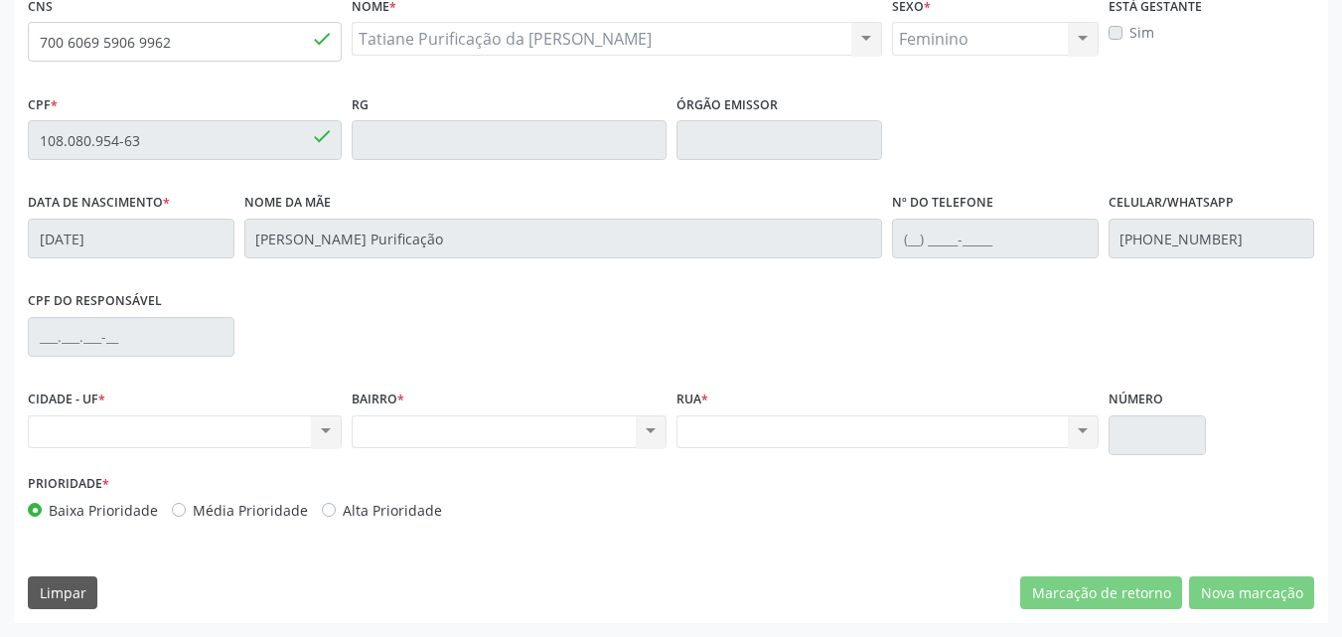
click at [254, 430] on div "Nenhum resultado encontrado para: " " Não há nenhuma opção para ser exibida." at bounding box center [185, 432] width 314 height 34
click at [258, 429] on div "Nenhum resultado encontrado para: " " Não há nenhuma opção para ser exibida." at bounding box center [185, 432] width 314 height 34
click at [258, 428] on div "Nenhum resultado encontrado para: " " Não há nenhuma opção para ser exibida." at bounding box center [185, 432] width 314 height 34
click at [258, 427] on div "Nenhum resultado encontrado para: " " Não há nenhuma opção para ser exibida." at bounding box center [185, 432] width 314 height 34
click at [414, 436] on div "Nenhum resultado encontrado para: " " Não há nenhuma opção para ser exibida." at bounding box center [509, 432] width 314 height 34
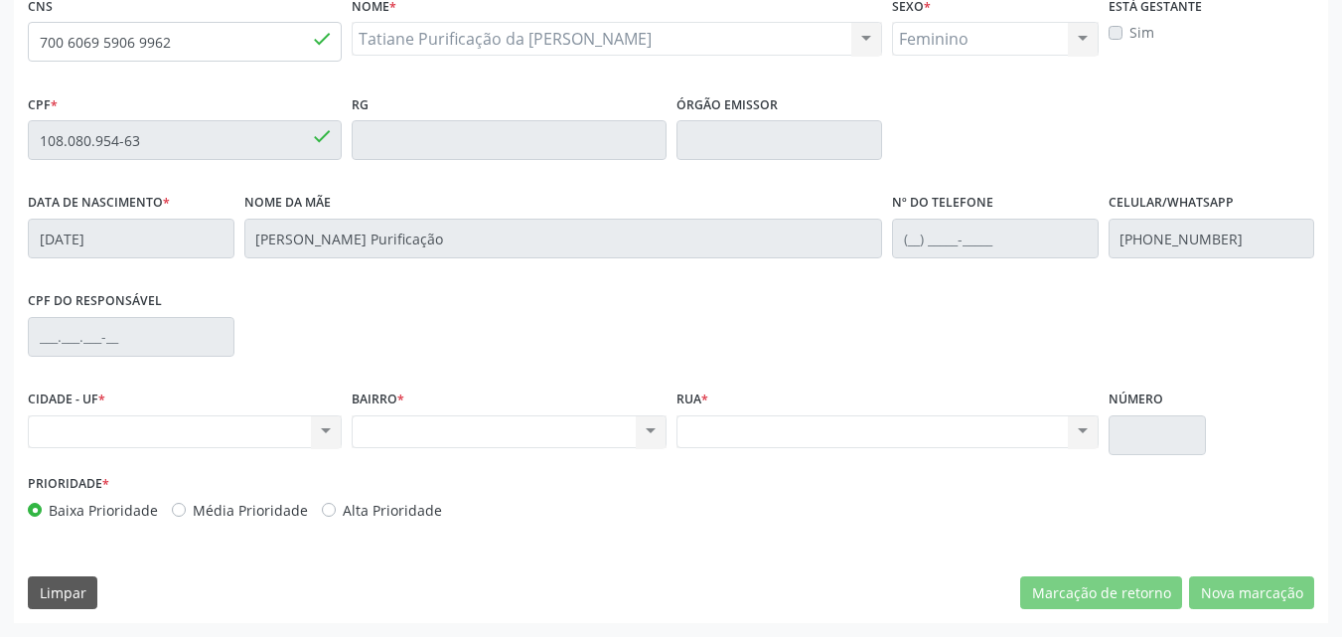
click at [417, 436] on div "Nenhum resultado encontrado para: " " Não há nenhuma opção para ser exibida." at bounding box center [509, 432] width 314 height 34
drag, startPoint x: 205, startPoint y: 55, endPoint x: 0, endPoint y: 39, distance: 205.3
click at [0, 39] on div "Acompanhamento Acompanhe a situação das marcações correntes e finalizadas Relat…" at bounding box center [671, 124] width 1342 height 1025
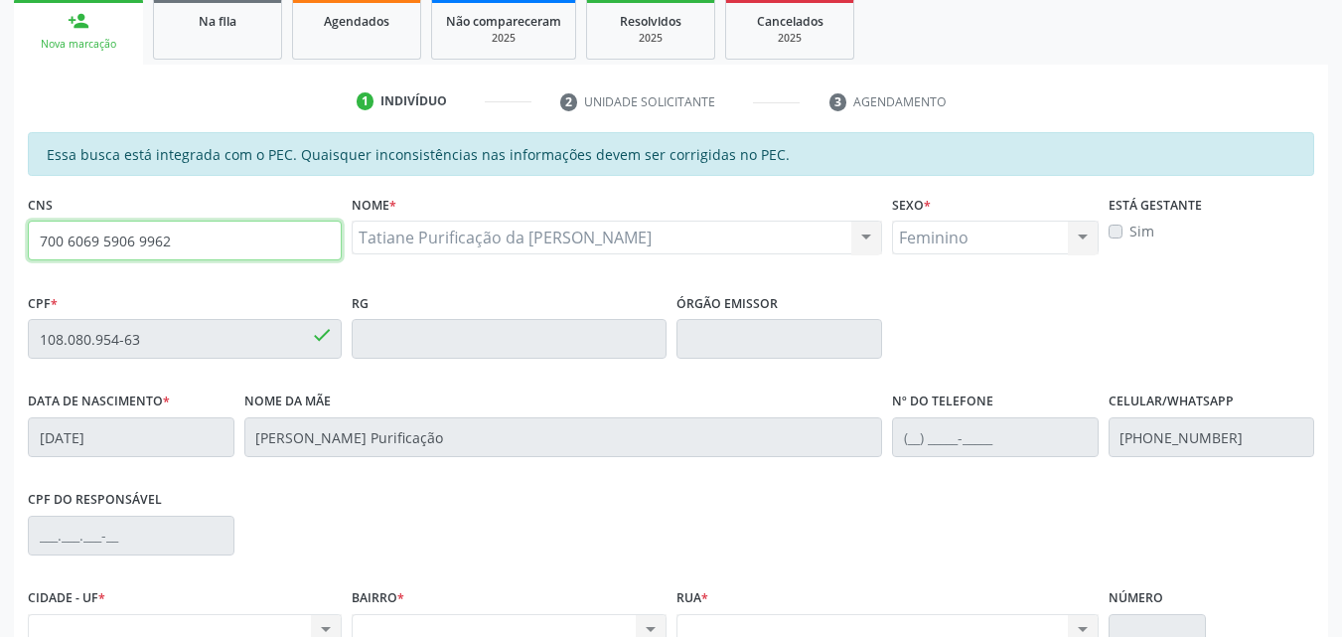
scroll to position [200, 0]
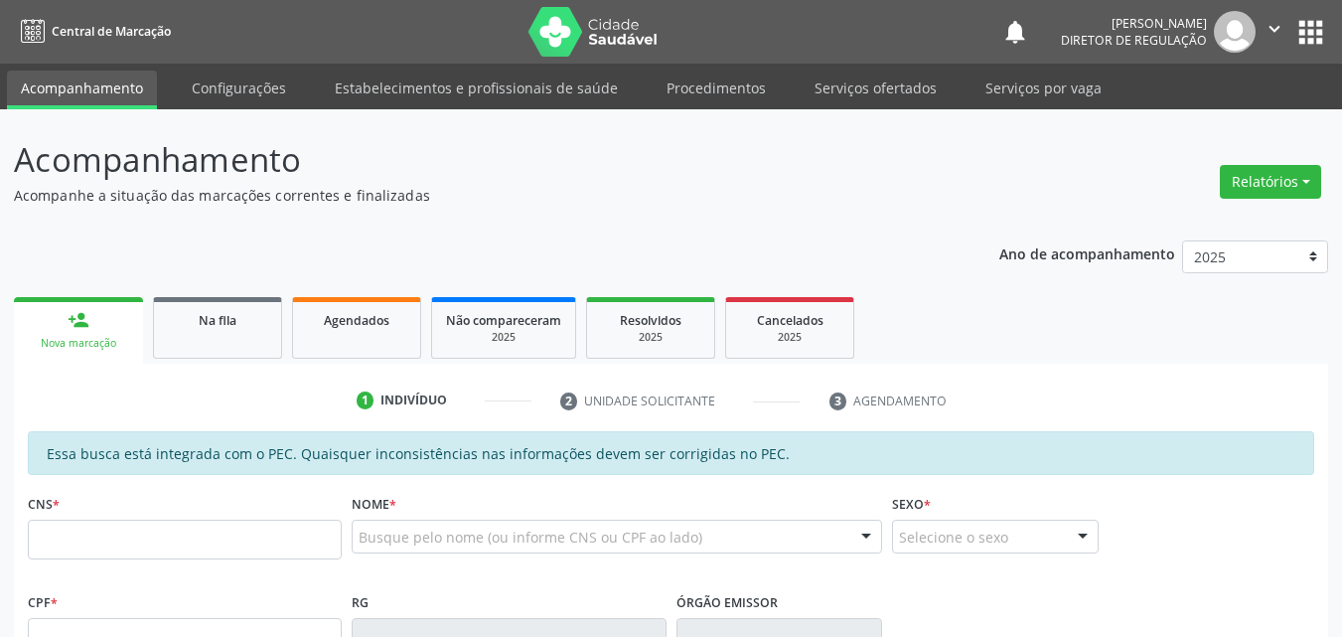
scroll to position [199, 0]
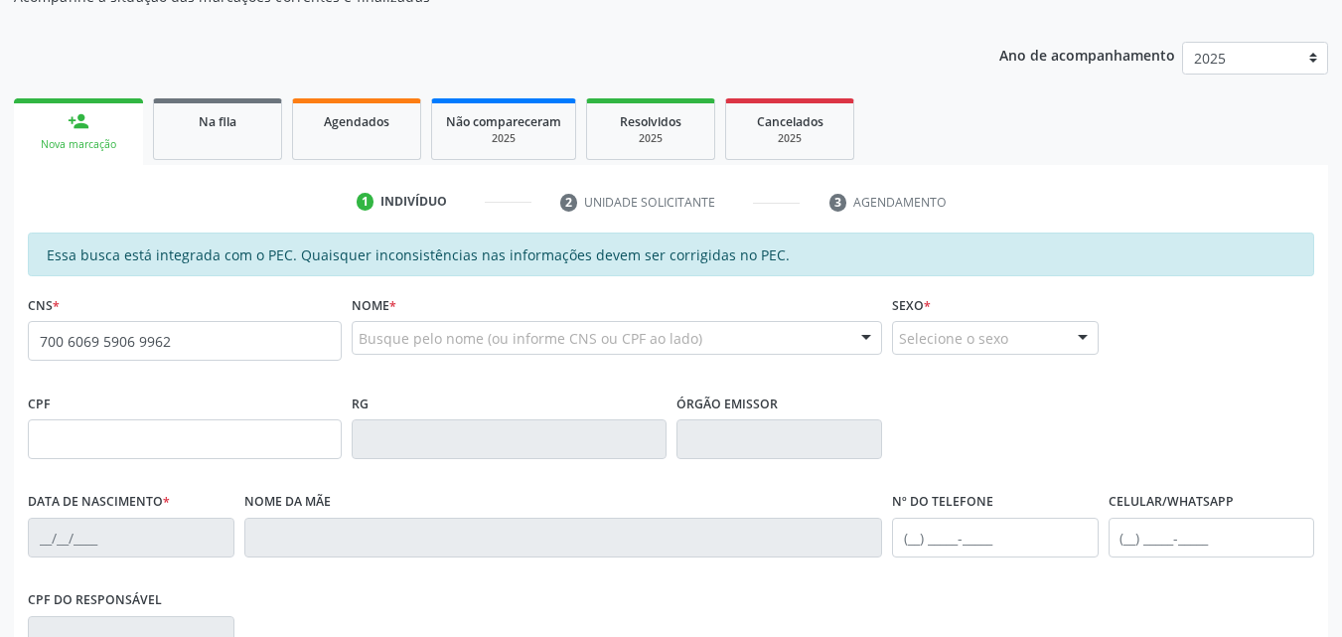
type input "700 6069 5906 9962"
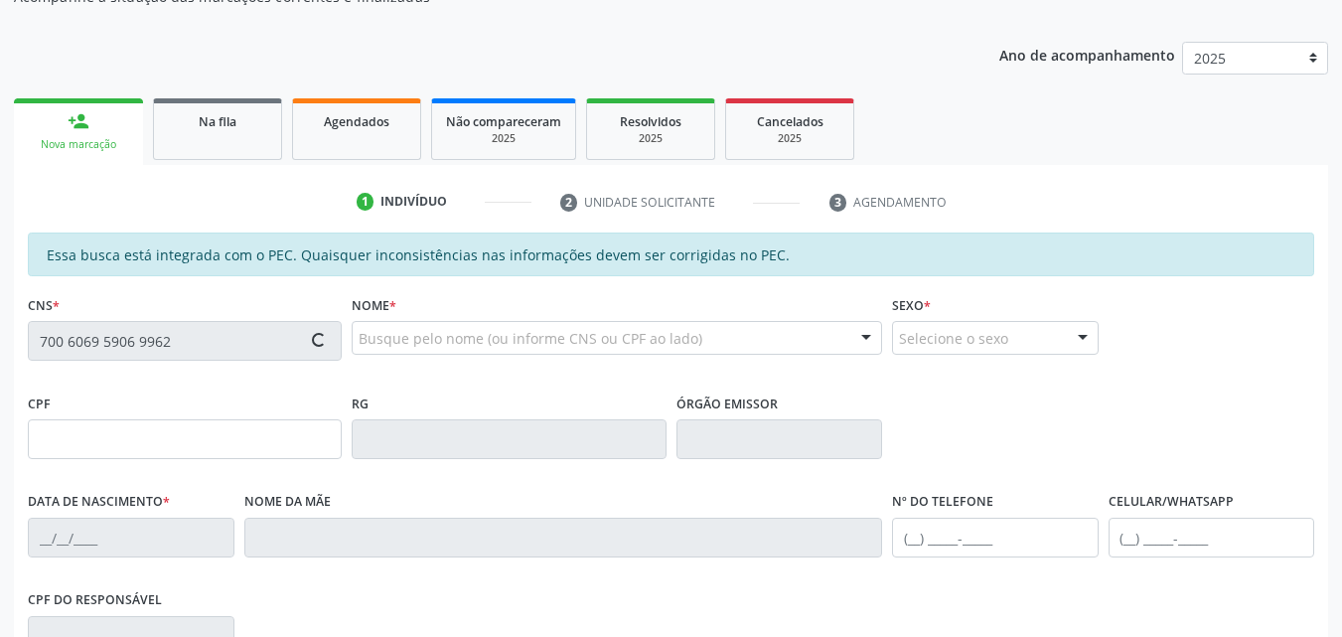
scroll to position [498, 0]
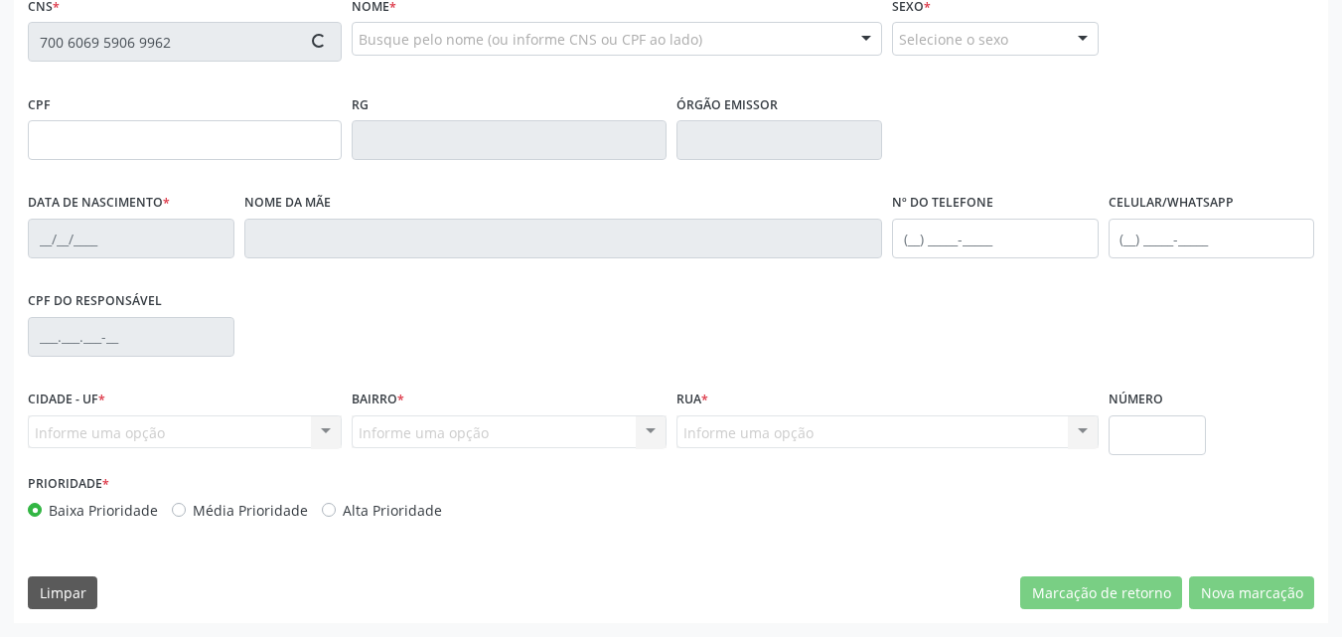
type input "108.080.954-63"
type input "11/02/1995"
type input "Jozinda Cruz Purificação"
type input "(87) 98841-9227"
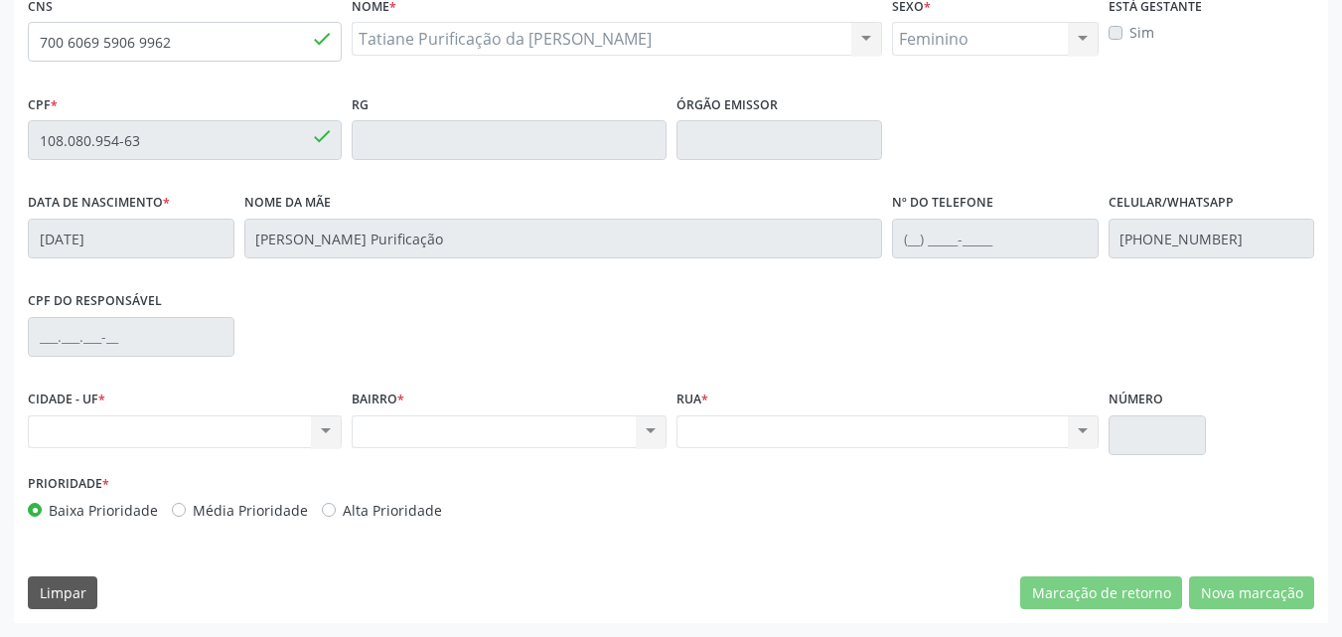
click at [272, 425] on div "Nenhum resultado encontrado para: " " Não há nenhuma opção para ser exibida." at bounding box center [185, 432] width 314 height 34
click at [293, 446] on div "Nenhum resultado encontrado para: " " Não há nenhuma opção para ser exibida." at bounding box center [185, 432] width 314 height 34
drag, startPoint x: 437, startPoint y: 420, endPoint x: 710, endPoint y: 427, distance: 273.3
click at [469, 420] on div "Nenhum resultado encontrado para: " " Não há nenhuma opção para ser exibida." at bounding box center [509, 432] width 314 height 34
click at [786, 421] on div "Nenhum resultado encontrado para: " " Não há nenhuma opção para ser exibida." at bounding box center [888, 432] width 422 height 34
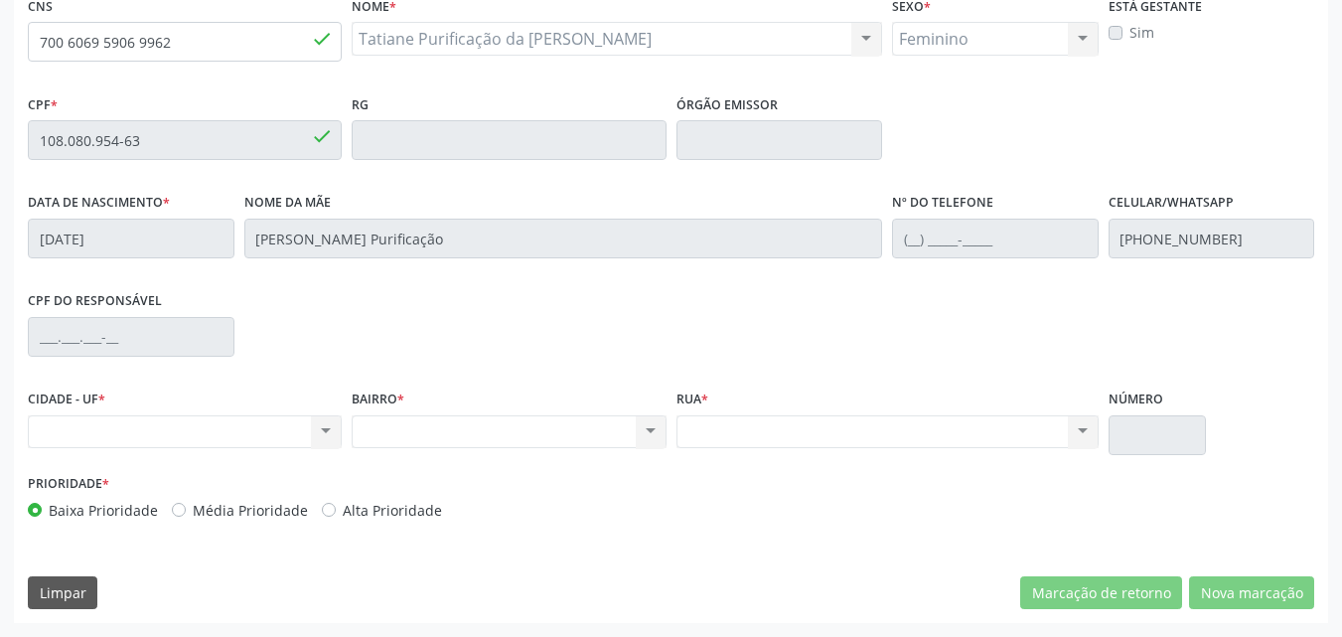
click at [154, 417] on div "Nenhum resultado encontrado para: " " Não há nenhuma opção para ser exibida." at bounding box center [185, 432] width 314 height 34
drag, startPoint x: 162, startPoint y: 418, endPoint x: 228, endPoint y: 443, distance: 71.0
click at [174, 427] on div "Nenhum resultado encontrado para: " " Não há nenhuma opção para ser exibida." at bounding box center [185, 432] width 314 height 34
click at [421, 426] on div "Nenhum resultado encontrado para: " " Não há nenhuma opção para ser exibida." at bounding box center [509, 432] width 314 height 34
drag, startPoint x: 772, startPoint y: 467, endPoint x: 819, endPoint y: 469, distance: 46.7
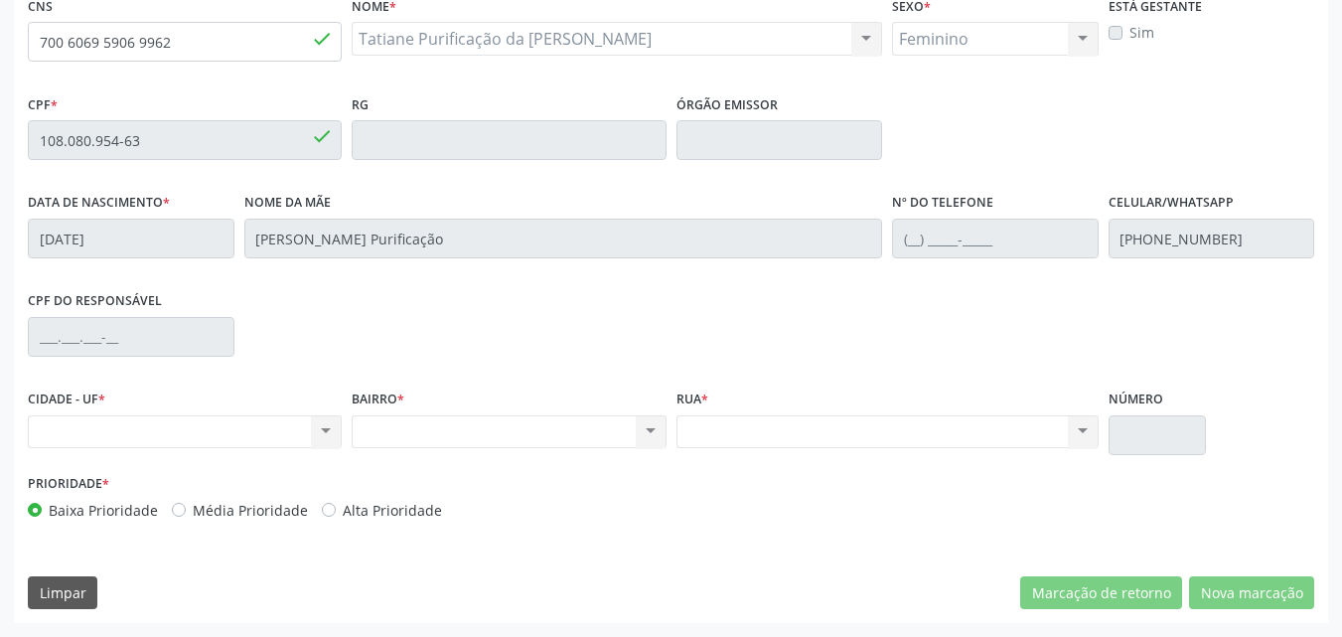
click at [780, 467] on div "Rua * Nenhum resultado encontrado para: " " Não há nenhuma opção para ser exibi…" at bounding box center [888, 426] width 432 height 84
drag, startPoint x: 843, startPoint y: 471, endPoint x: 832, endPoint y: 462, distance: 14.1
click at [839, 470] on div "Prioridade * Baixa Prioridade Média Prioridade Alta Prioridade" at bounding box center [671, 502] width 1296 height 66
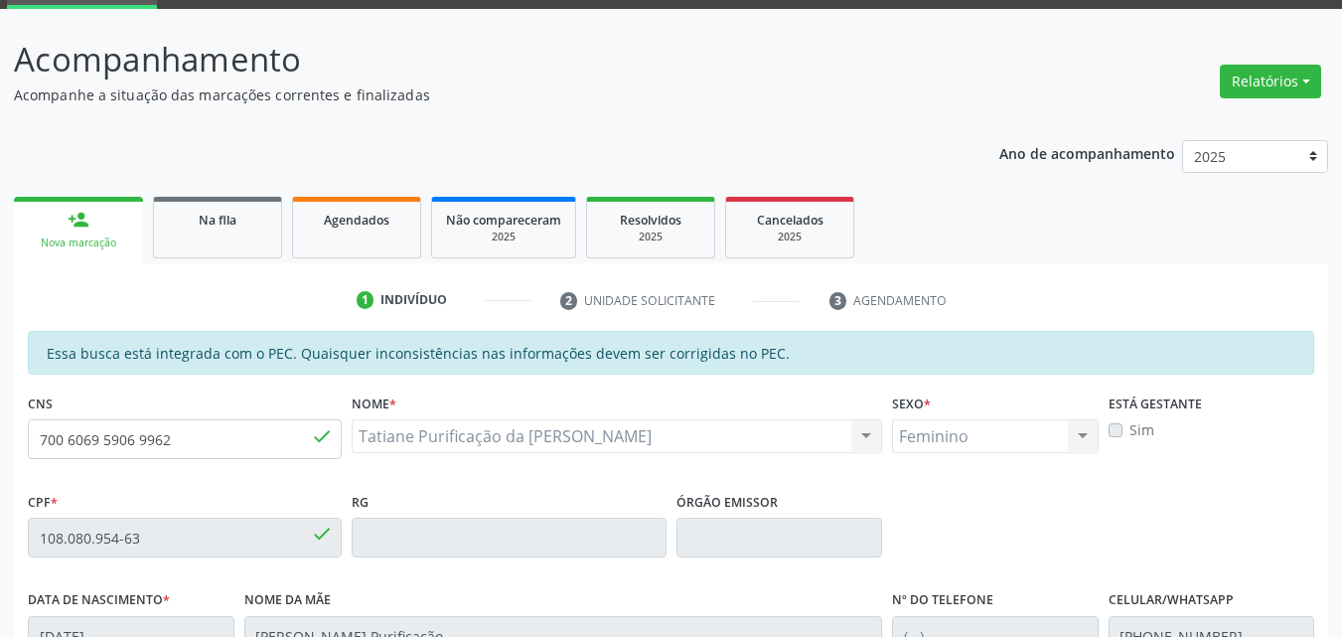
scroll to position [0, 0]
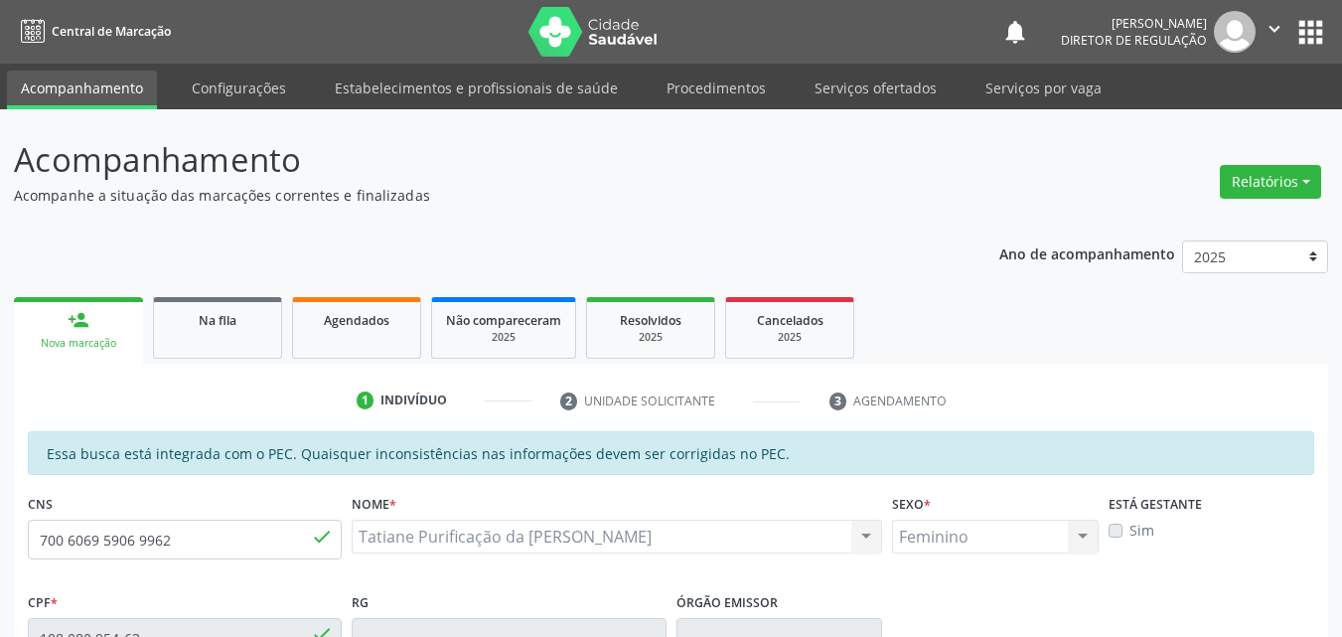
click at [432, 533] on div "Tatiane Purificação da Silva Tatiane Purificação da Silva CNS: 700 6069 5906 99…" at bounding box center [617, 537] width 530 height 34
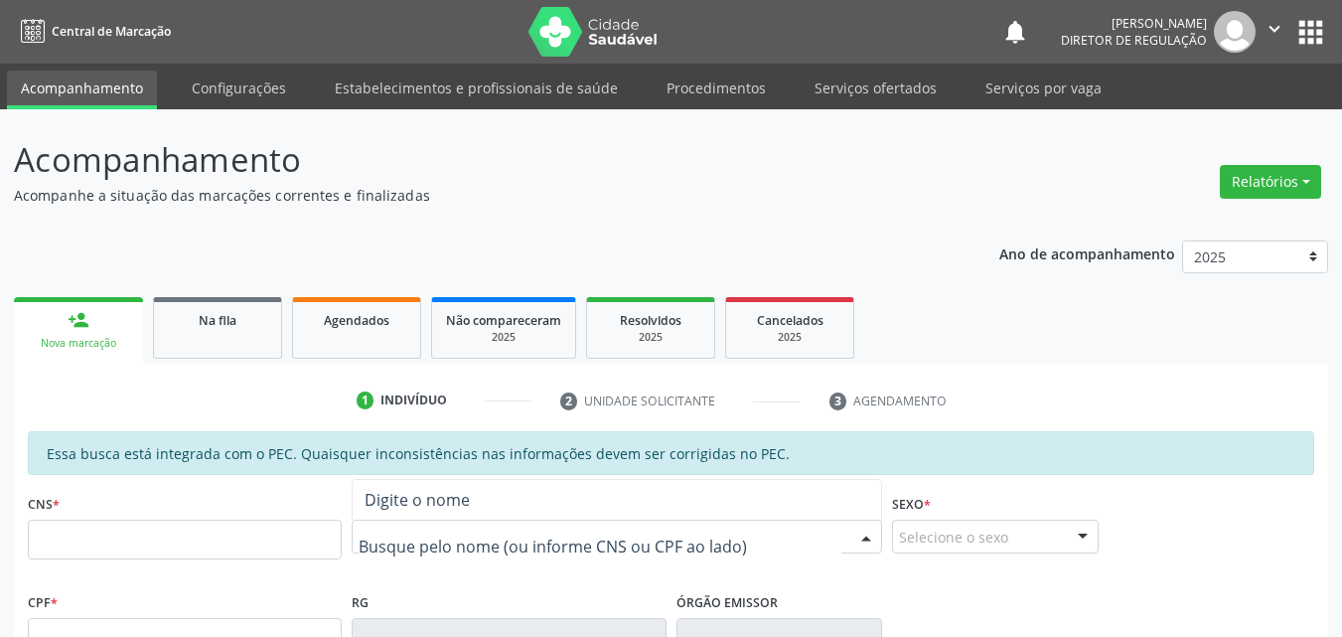
paste input "[PERSON_NAME]"
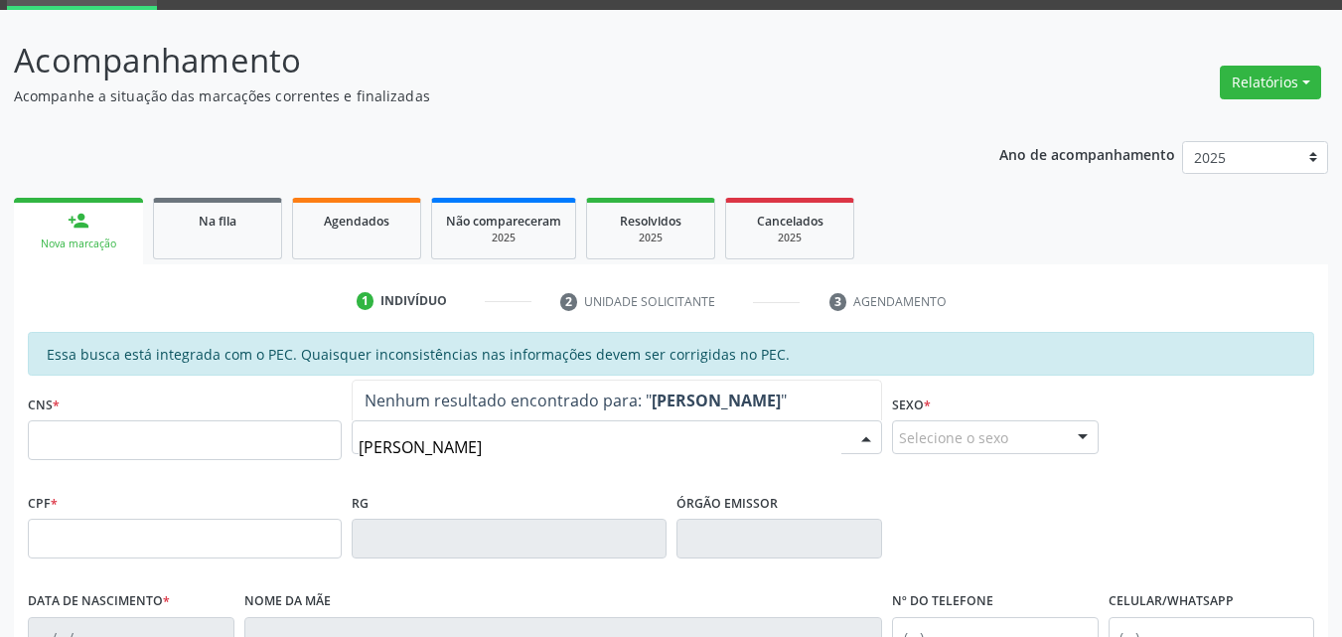
scroll to position [199, 0]
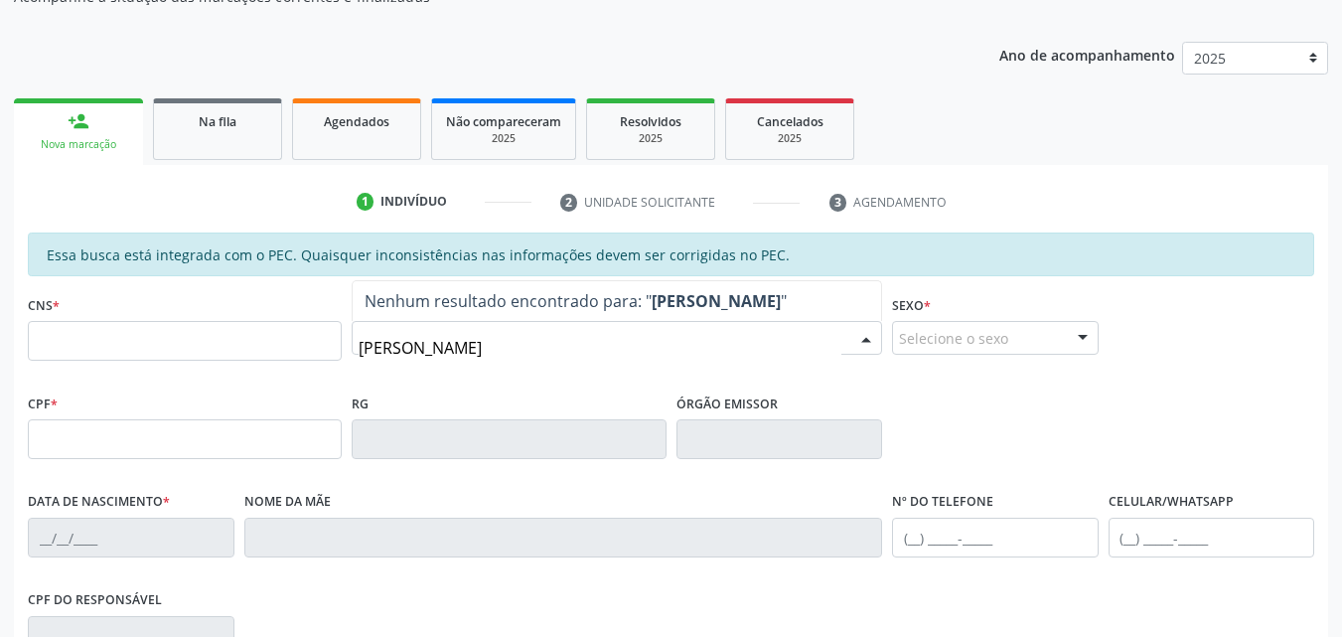
click at [425, 347] on input "[PERSON_NAME]" at bounding box center [600, 348] width 483 height 40
type input "[PERSON_NAME]"
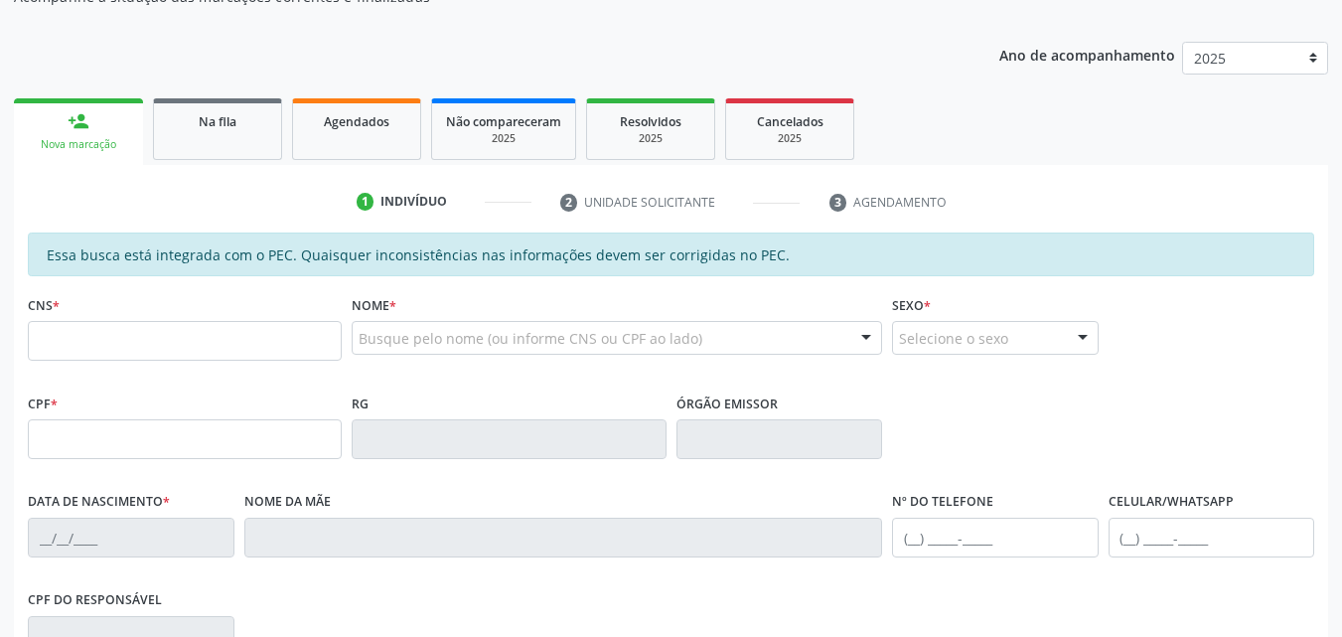
scroll to position [0, 0]
click at [282, 354] on input "text" at bounding box center [185, 341] width 314 height 40
paste input "text"
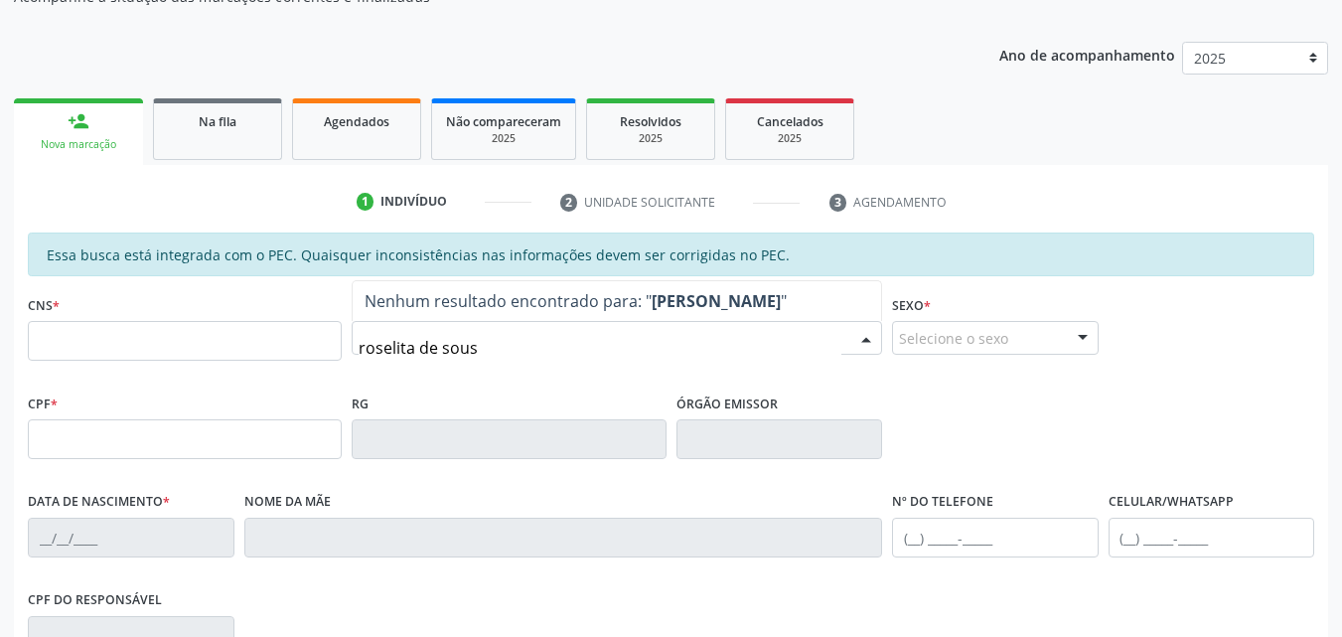
type input "[PERSON_NAME]"
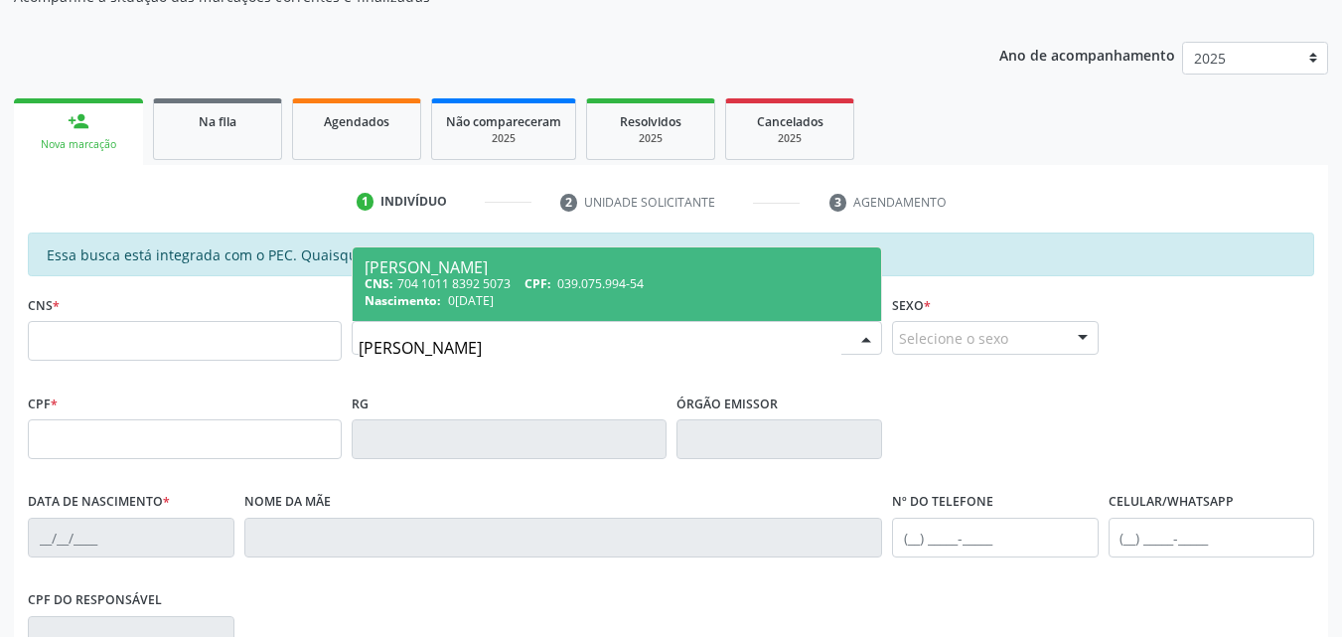
click at [524, 290] on div "CNS: 704 1011 8392 5073 CPF: 039.075.994-54" at bounding box center [617, 283] width 505 height 17
type input "704 1011 8392 5073"
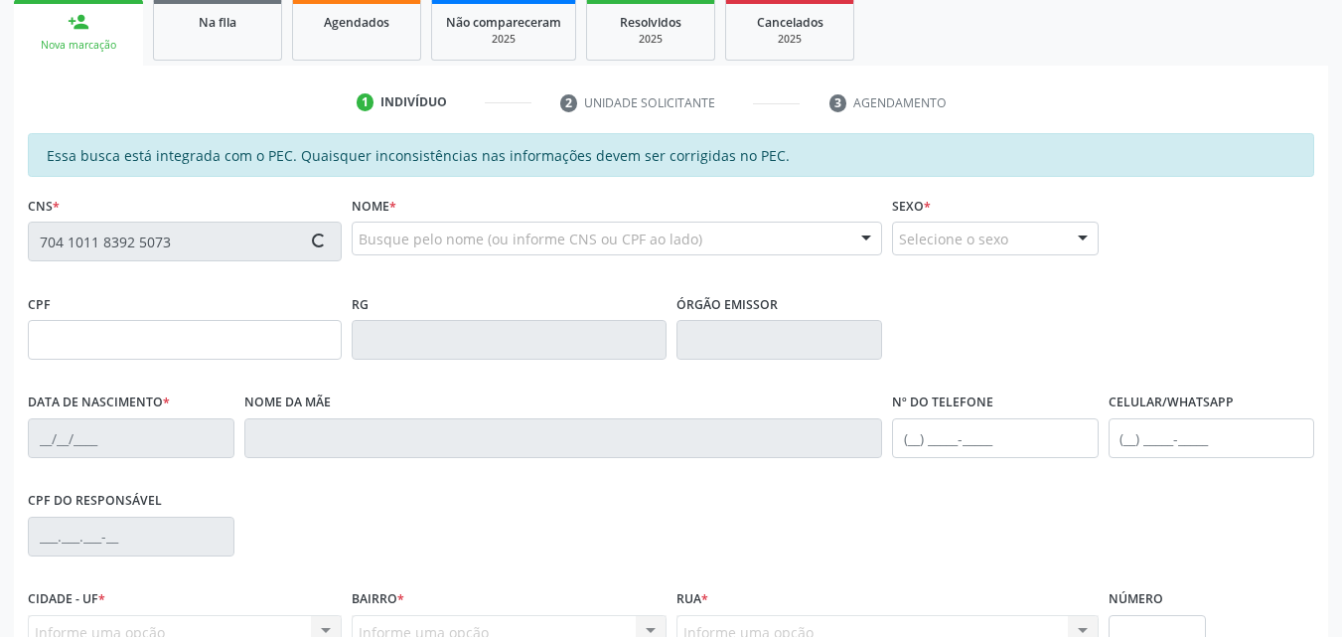
type input "039.075.994-54"
type input "0[DATE]"
type input "[PERSON_NAME]"
type input "[PHONE_NUMBER]"
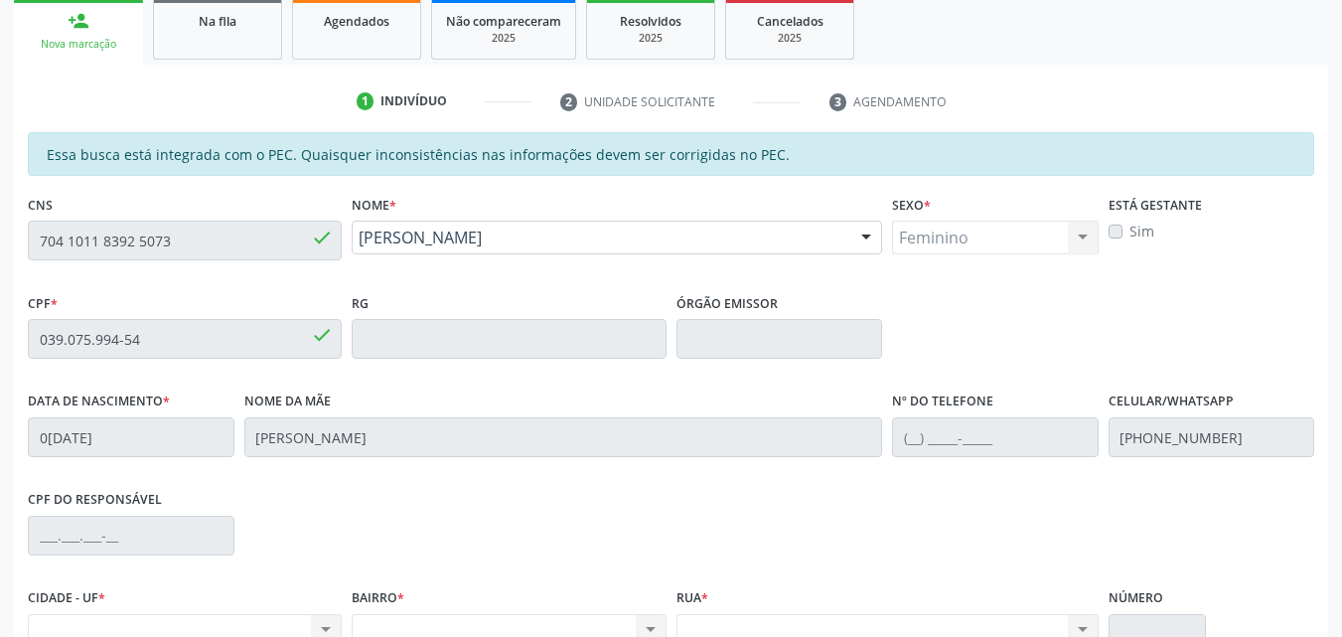
scroll to position [498, 0]
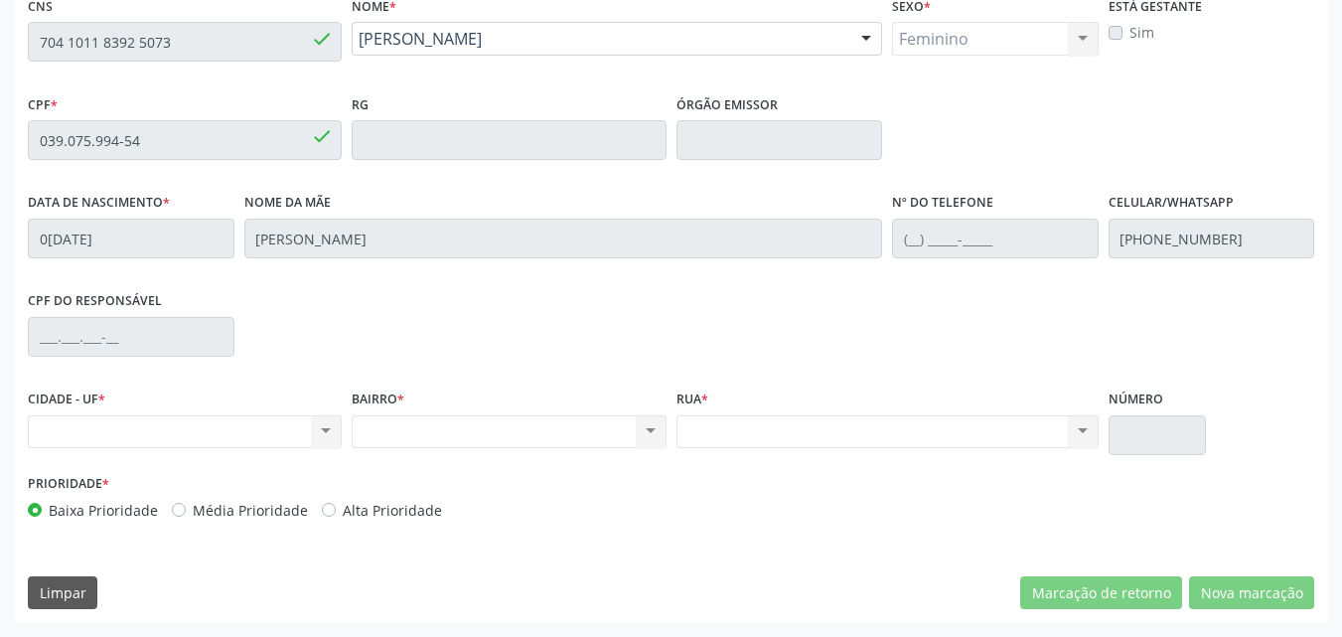
click at [252, 428] on div "Nenhum resultado encontrado para: " " Não há nenhuma opção para ser exibida." at bounding box center [185, 432] width 314 height 34
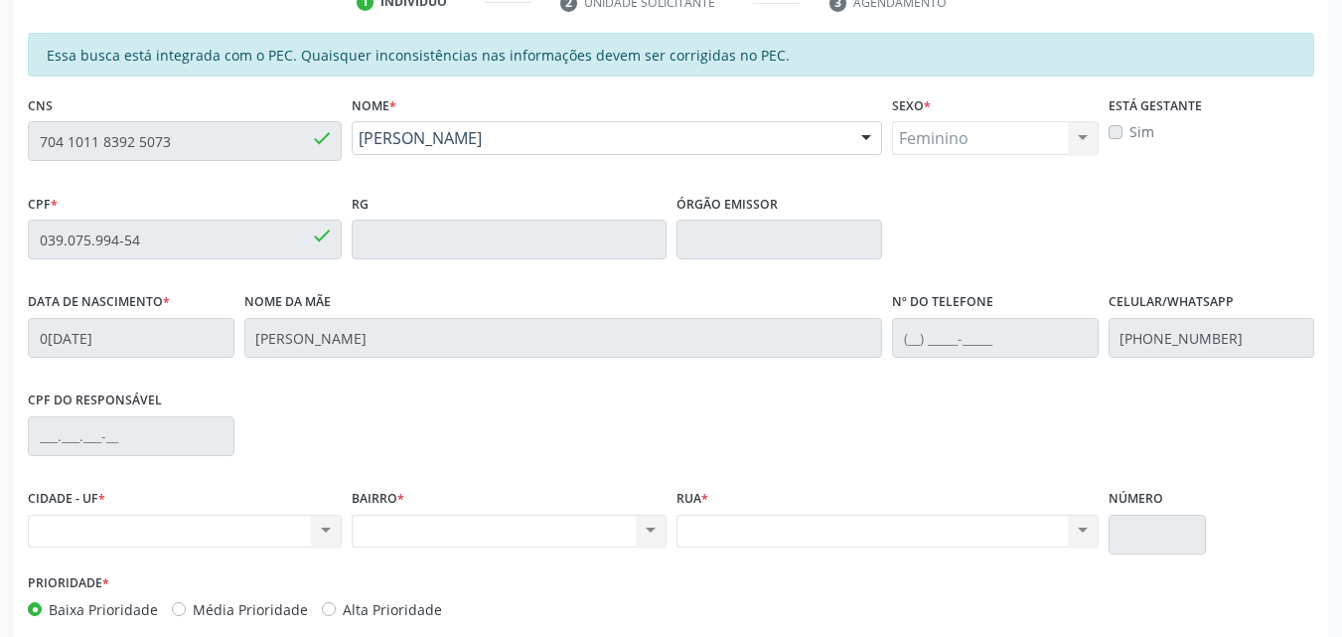
scroll to position [200, 0]
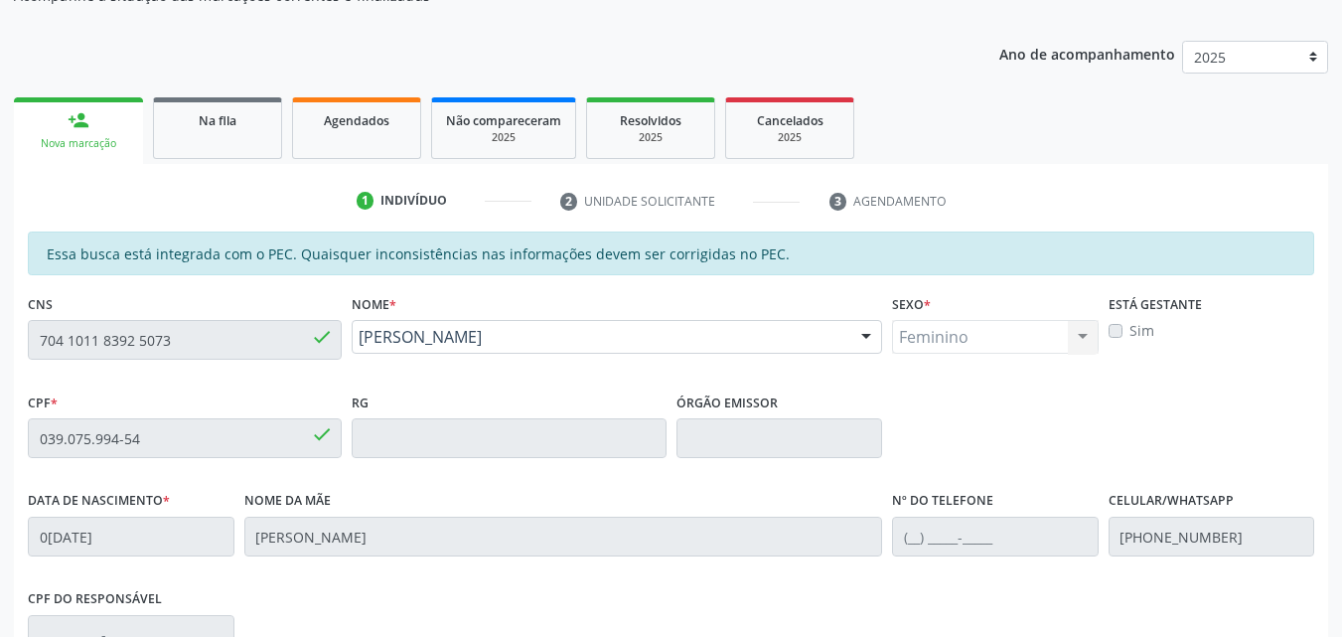
click at [770, 252] on div "Essa busca está integrada com o PEC. Quaisquer inconsistências nas informações …" at bounding box center [671, 253] width 1286 height 44
click at [404, 118] on div "Agendados" at bounding box center [356, 119] width 99 height 21
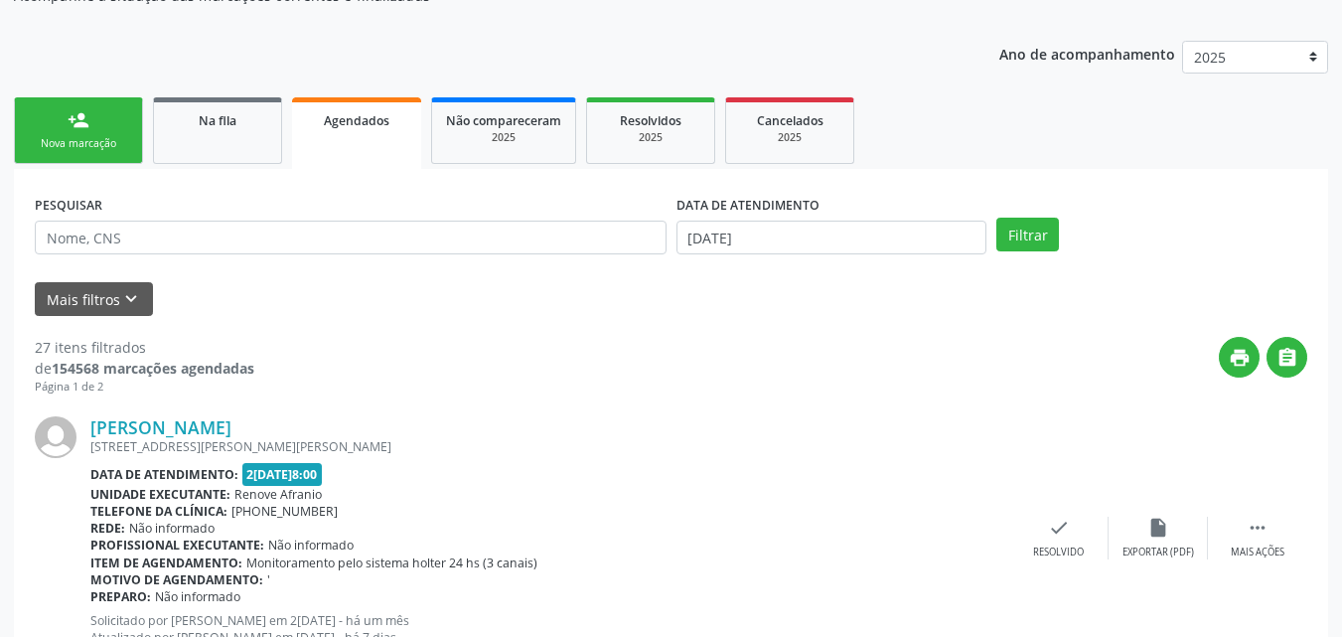
click at [119, 140] on div "Nova marcação" at bounding box center [78, 143] width 99 height 15
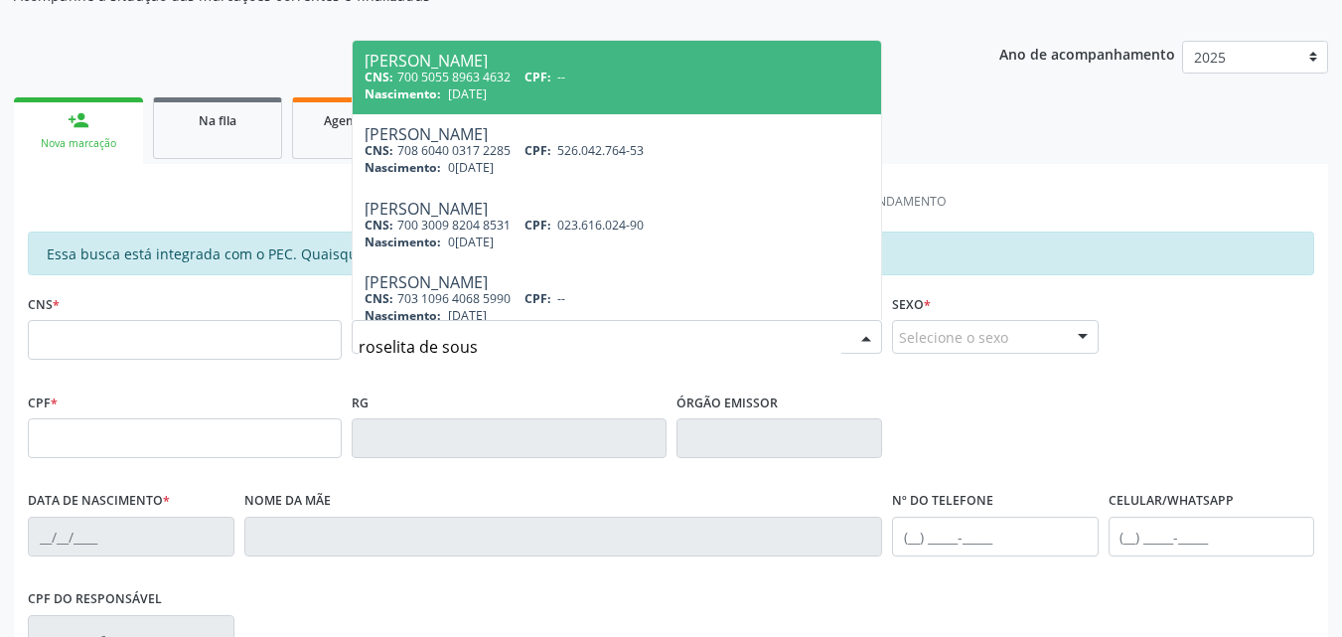
type input "[PERSON_NAME]"
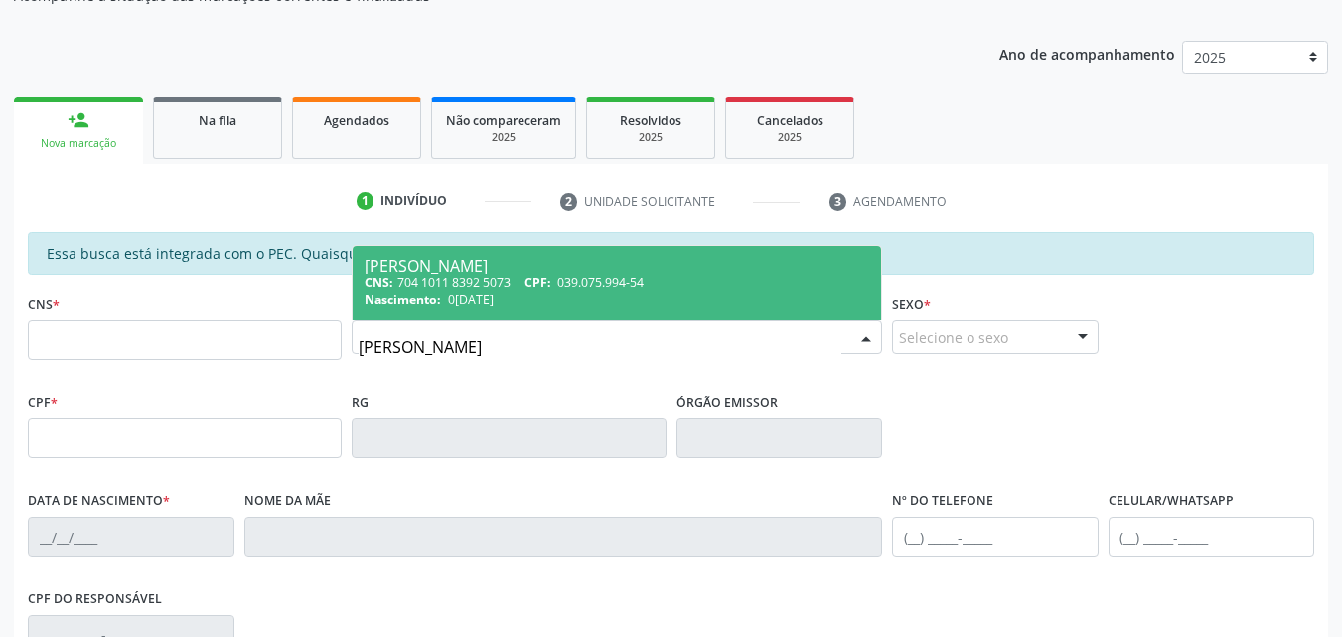
click at [452, 274] on div "CNS: 704 1011 8392 5073 CPF: 039.075.994-54" at bounding box center [617, 282] width 505 height 17
type input "704 1011 8392 5073"
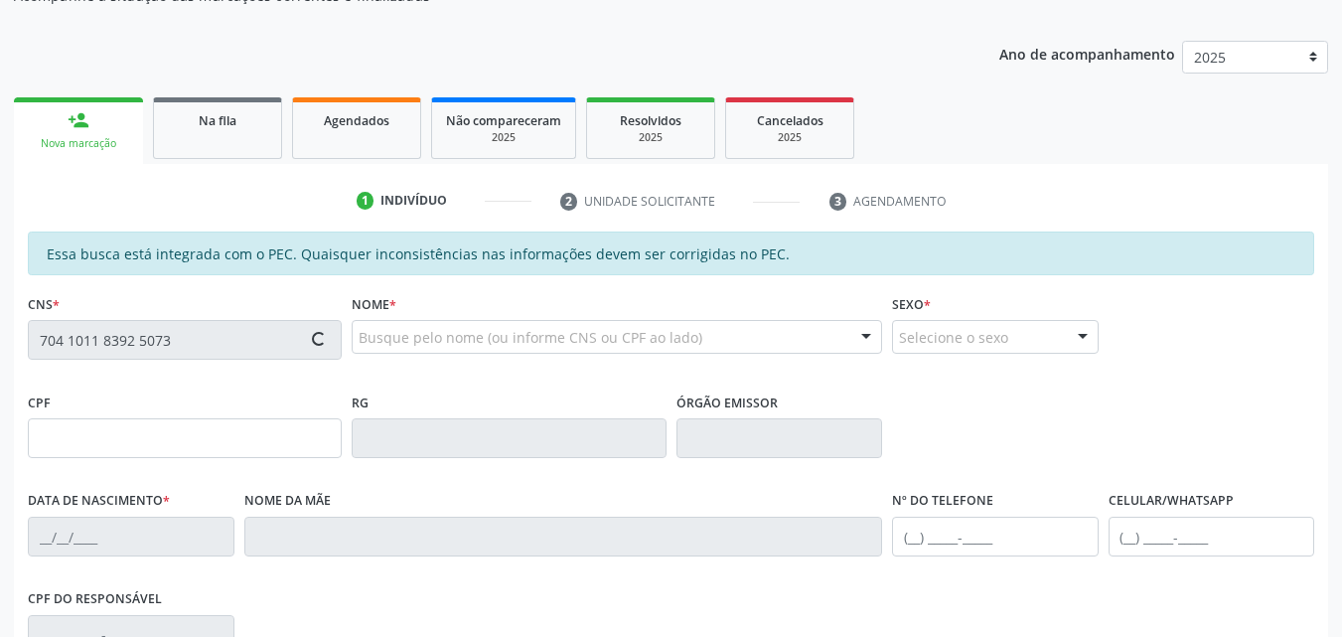
type input "039.075.994-54"
type input "0[DATE]"
type input "[PERSON_NAME]"
type input "[PHONE_NUMBER]"
type input "25"
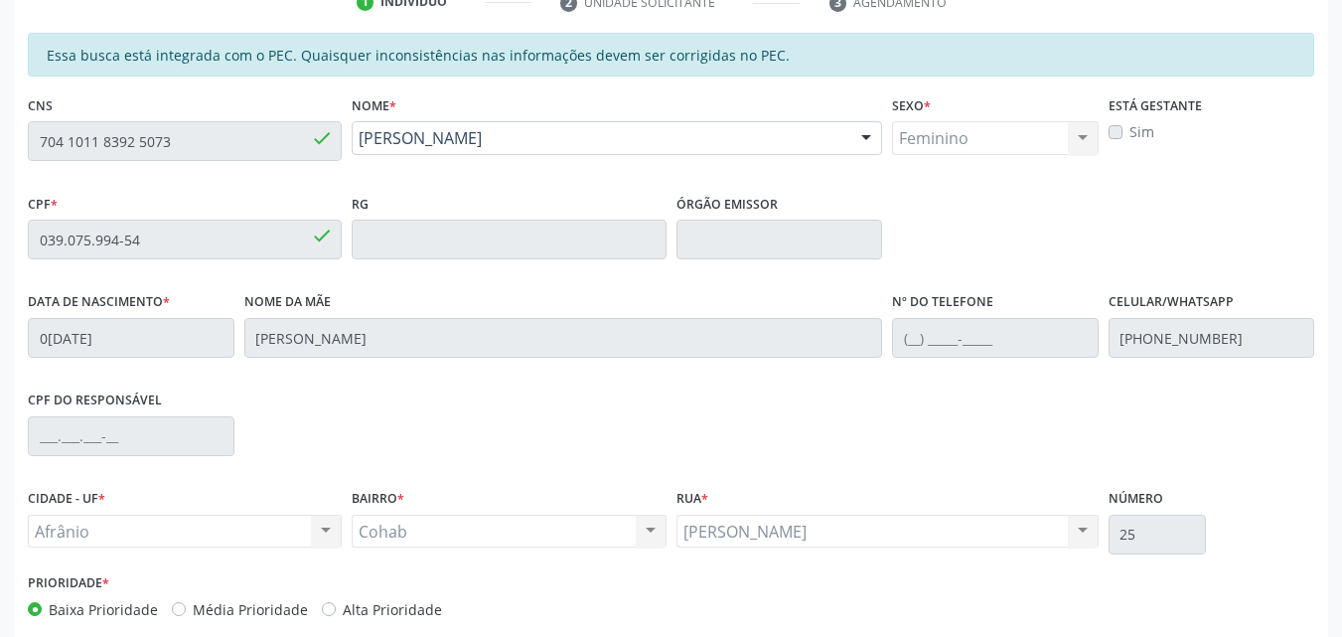
scroll to position [498, 0]
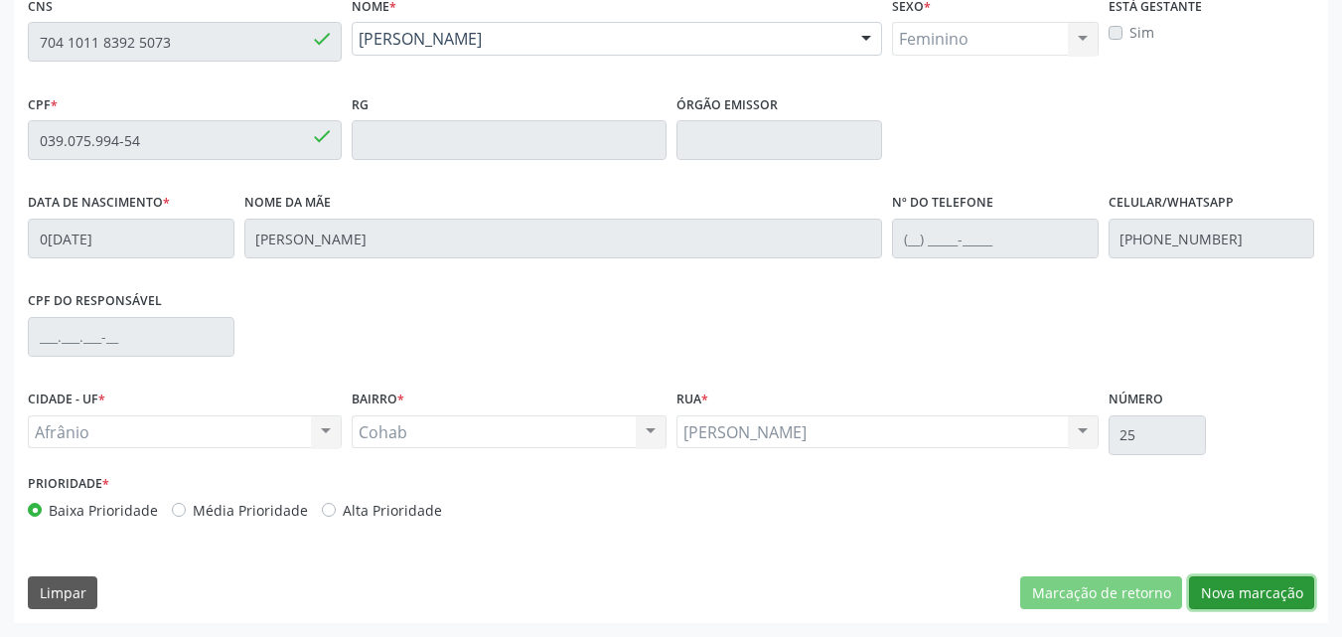
click at [1267, 597] on button "Nova marcação" at bounding box center [1251, 593] width 125 height 34
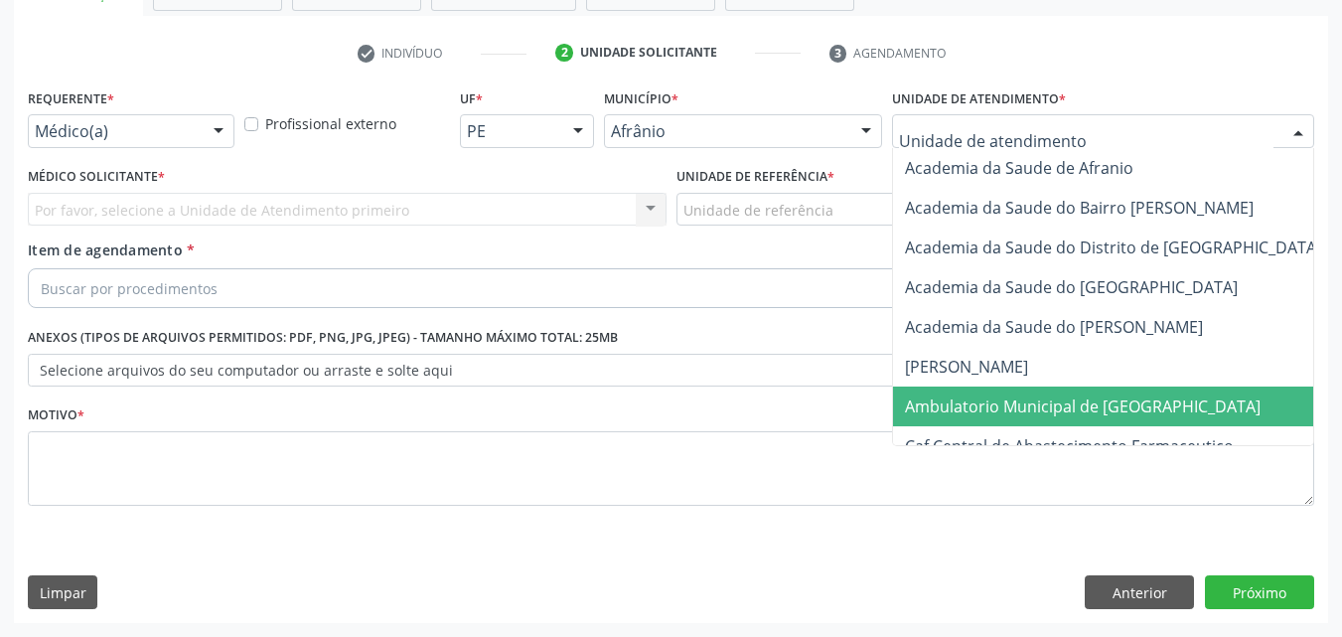
drag, startPoint x: 1050, startPoint y: 406, endPoint x: 1049, endPoint y: 394, distance: 12.0
click at [1053, 405] on span "Ambulatorio Municipal de [GEOGRAPHIC_DATA]" at bounding box center [1083, 406] width 356 height 22
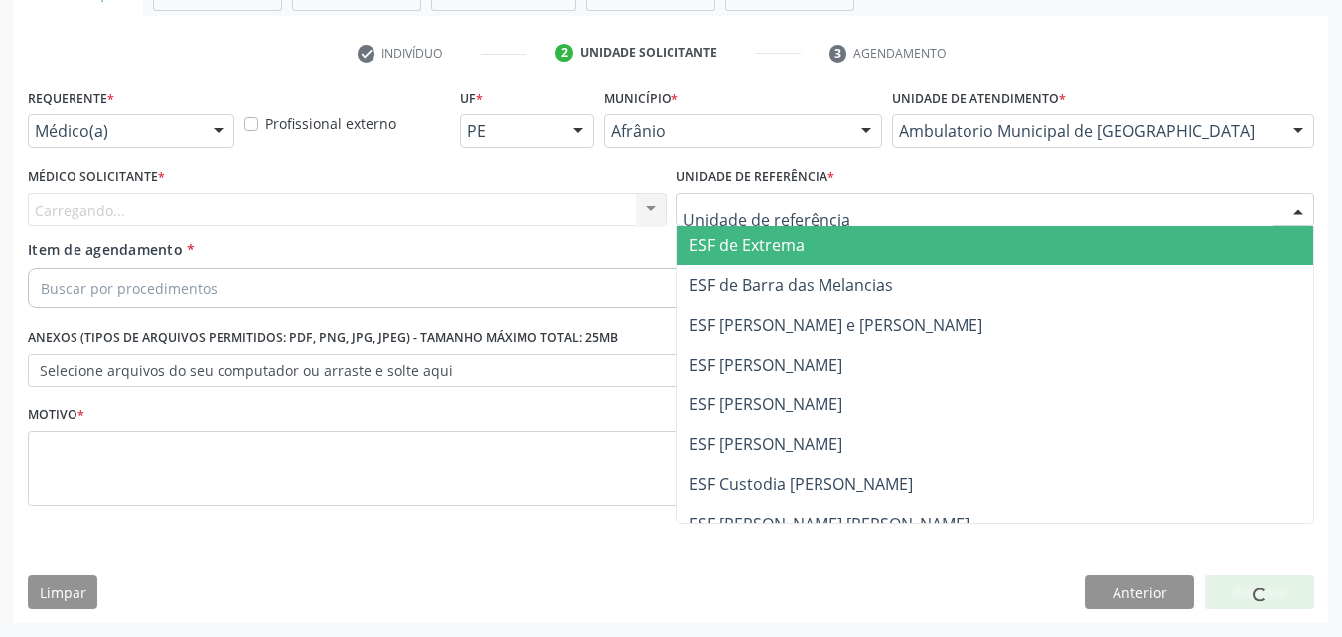
click at [830, 211] on div at bounding box center [996, 210] width 639 height 34
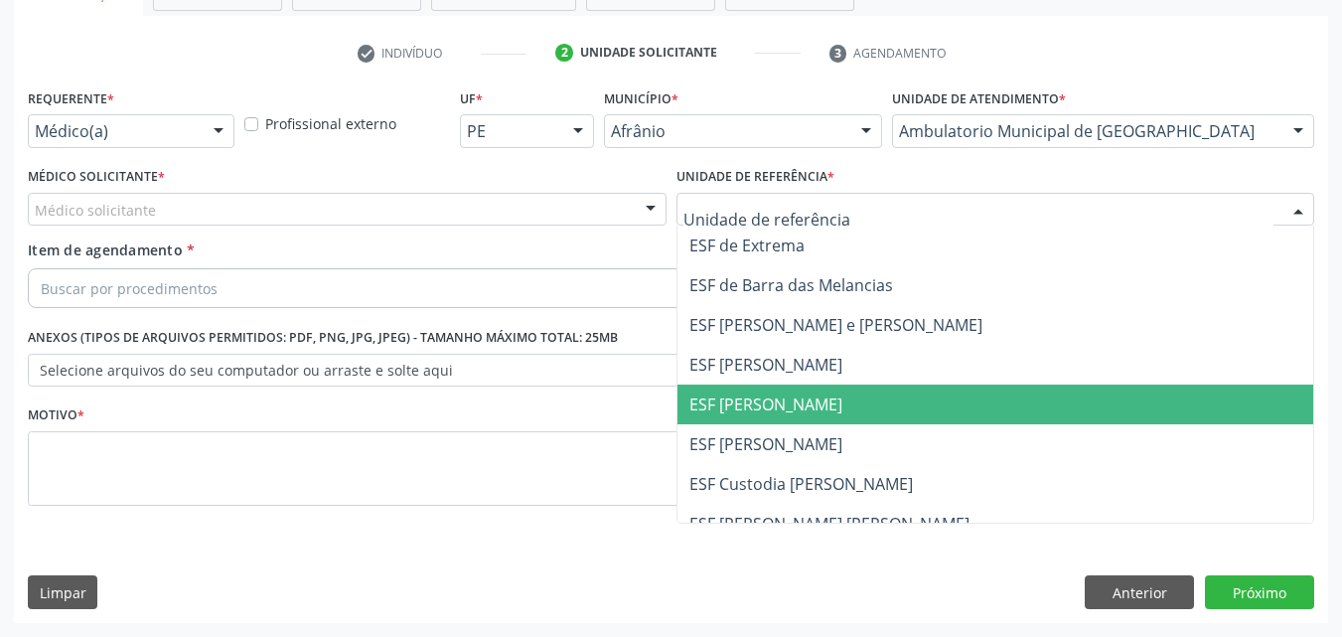
click at [824, 409] on span "ESF [PERSON_NAME]" at bounding box center [996, 404] width 637 height 40
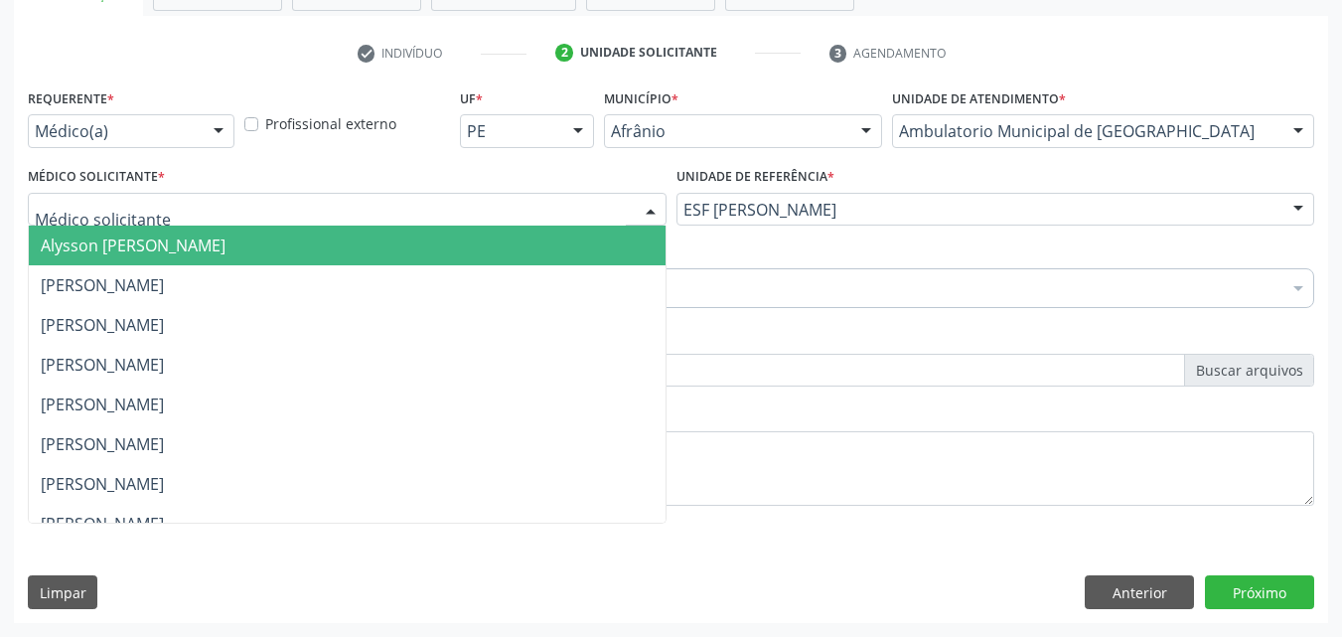
click at [481, 208] on div at bounding box center [347, 210] width 639 height 34
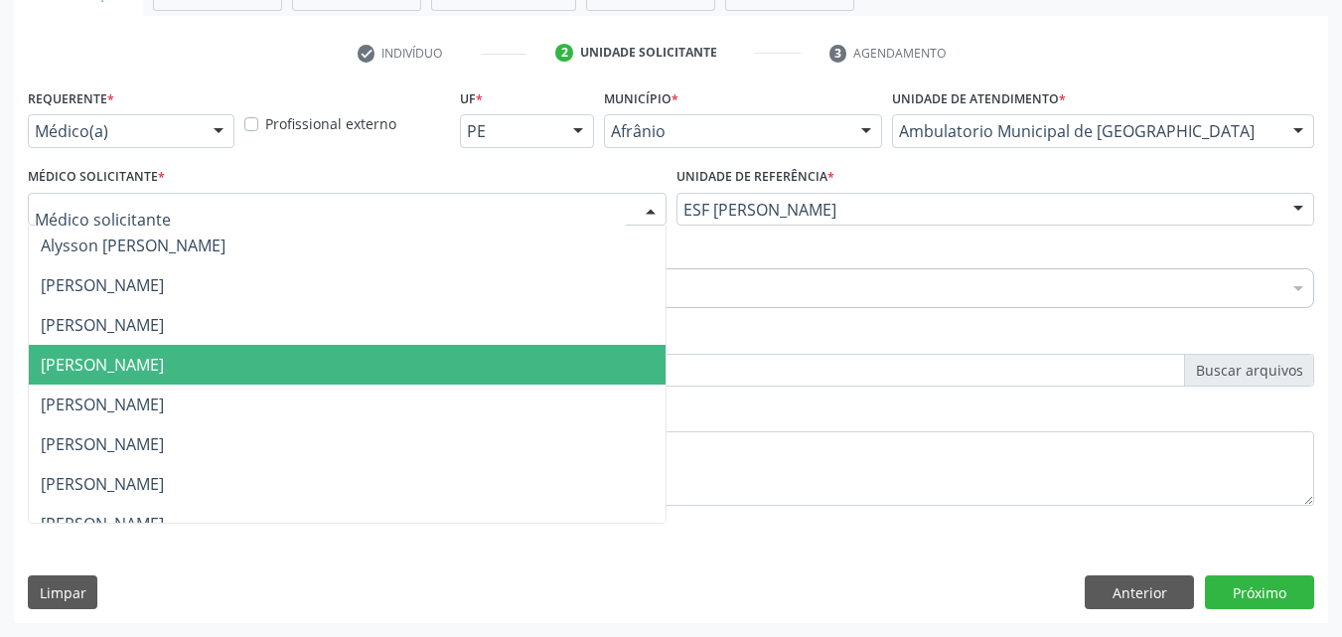
click at [456, 362] on span "[PERSON_NAME]" at bounding box center [347, 365] width 637 height 40
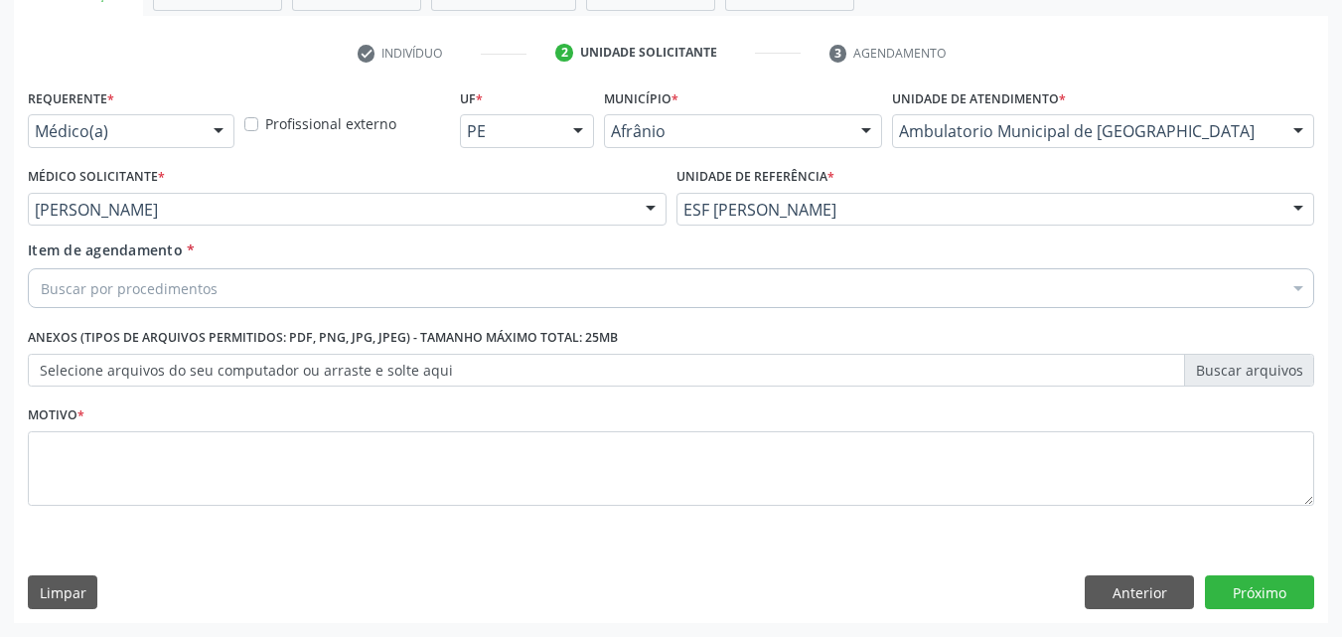
click at [377, 292] on div "Buscar por procedimentos" at bounding box center [671, 288] width 1286 height 40
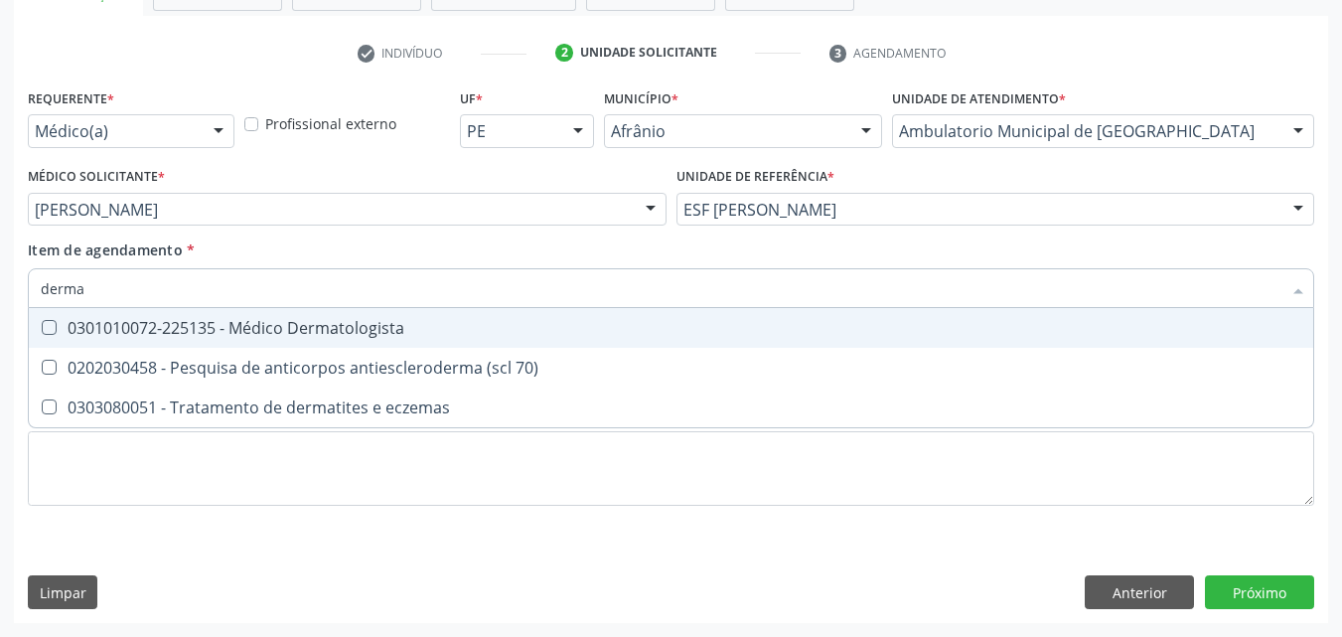
type input "dermat"
click at [380, 324] on div "0301010072-225135 - Médico Dermatologista" at bounding box center [671, 328] width 1261 height 16
checkbox Dermatologista "true"
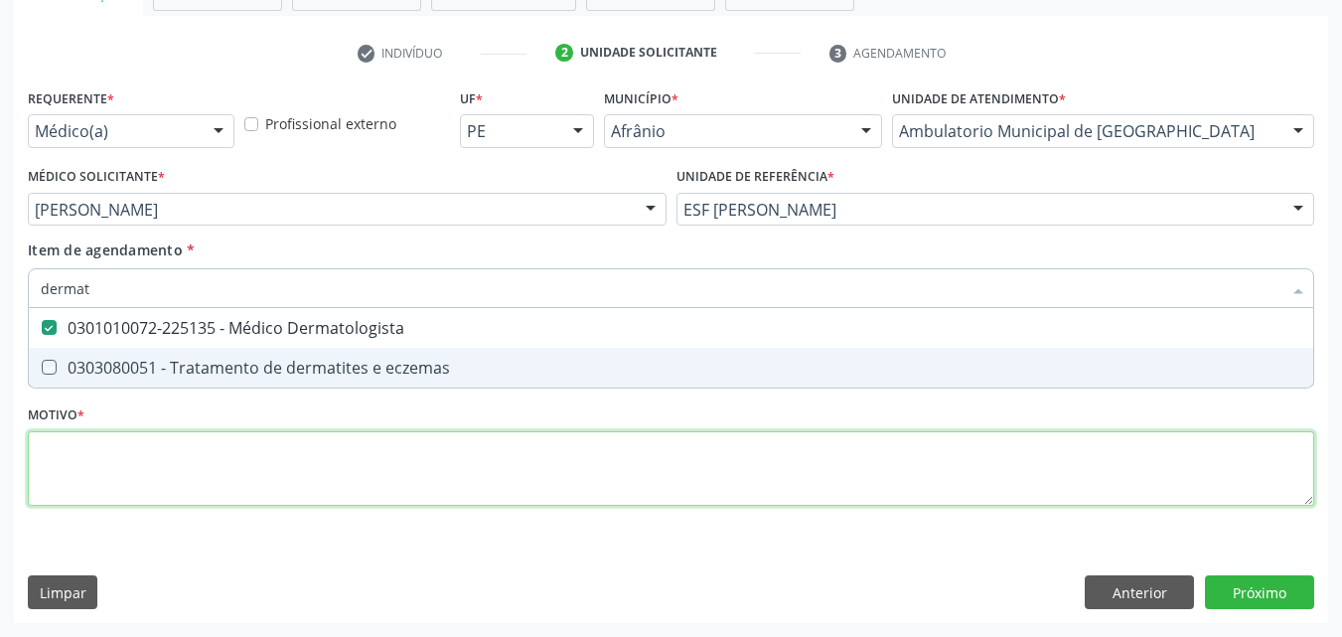
click at [430, 469] on div "Requerente * Médico(a) Médico(a) Enfermeiro(a) Paciente Nenhum resultado encont…" at bounding box center [671, 308] width 1286 height 450
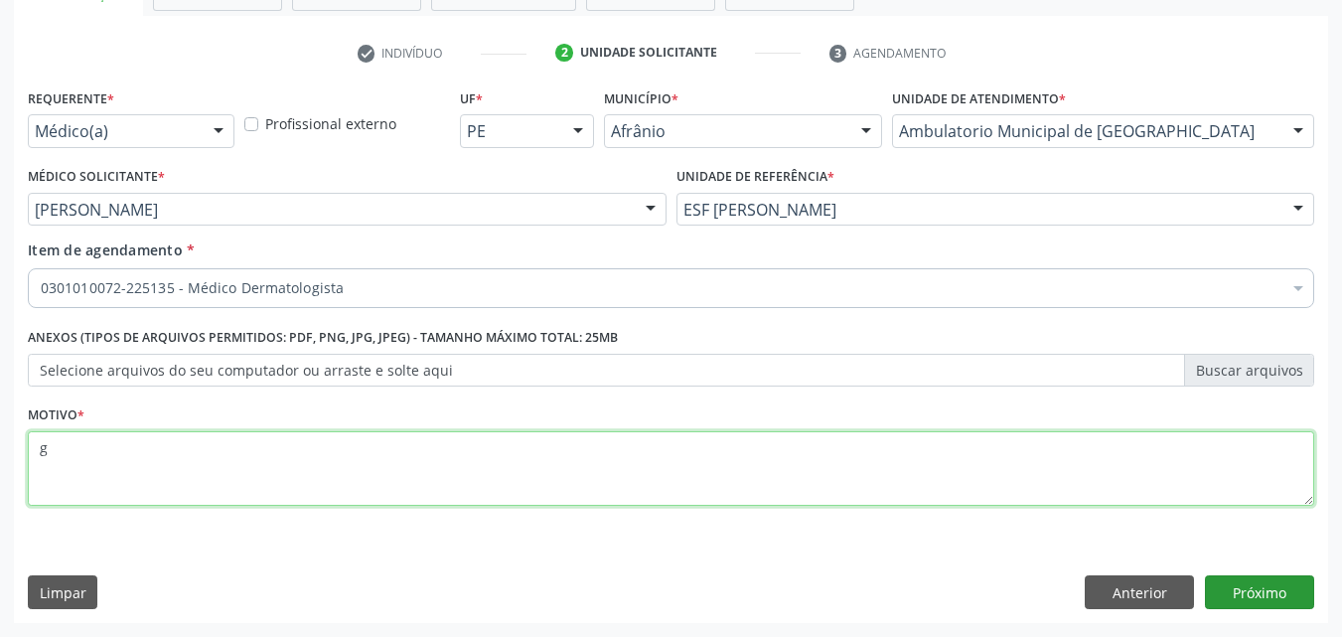
type textarea "g"
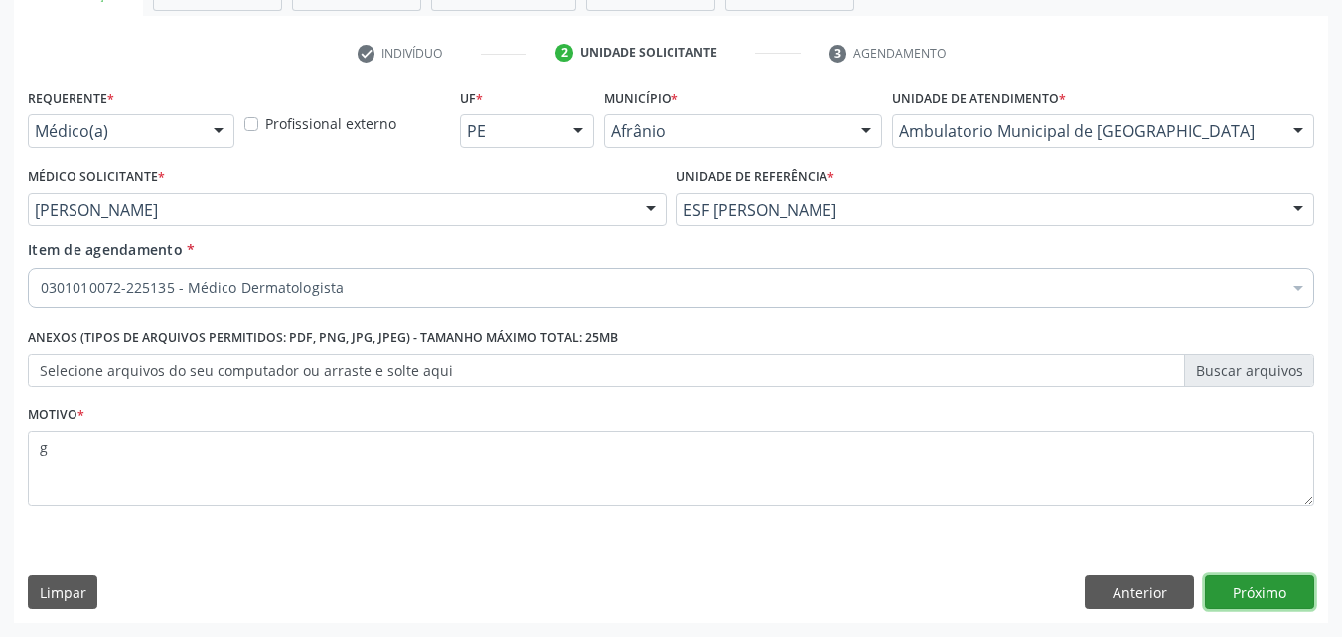
click at [1255, 578] on button "Próximo" at bounding box center [1259, 592] width 109 height 34
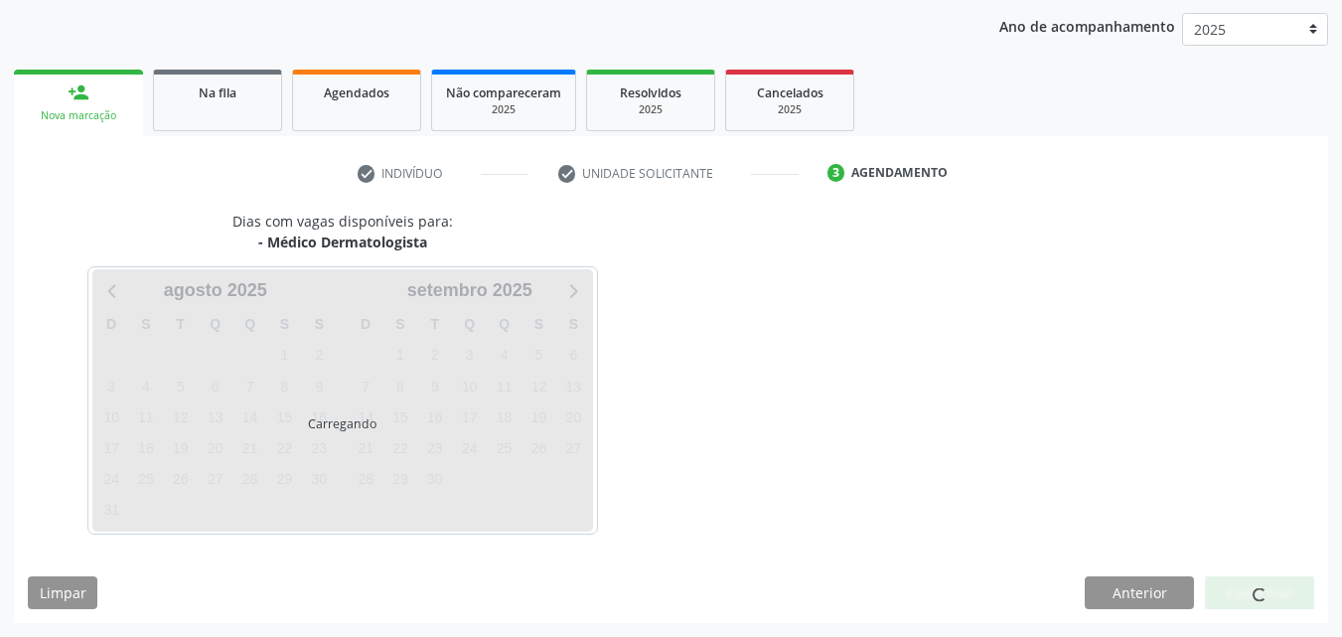
scroll to position [227, 0]
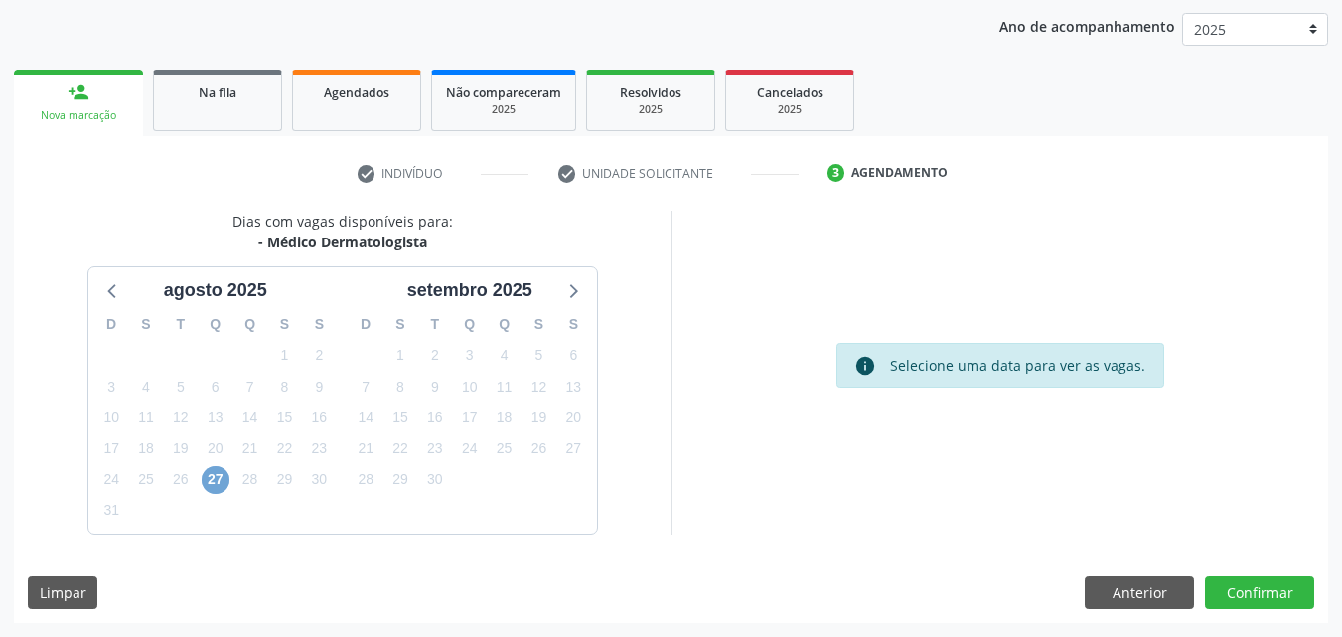
click at [223, 480] on span "27" at bounding box center [216, 480] width 28 height 28
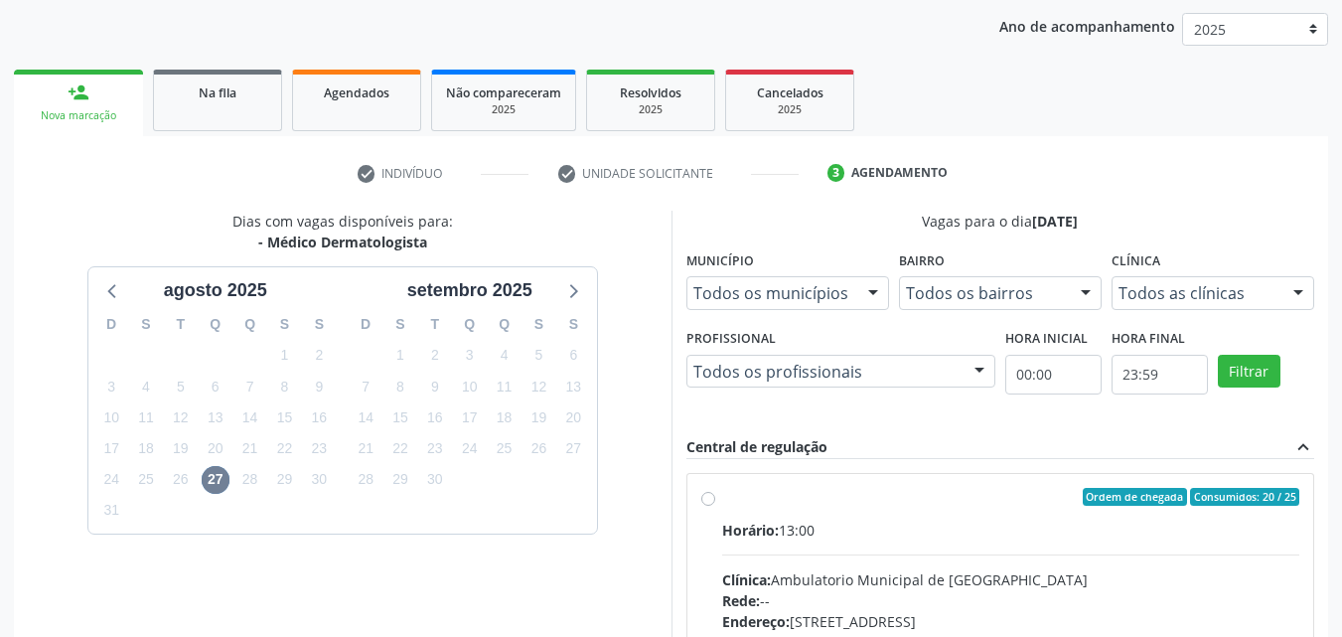
click at [745, 499] on div "Ordem de chegada Consumidos: 20 / 25" at bounding box center [1011, 497] width 578 height 18
click at [715, 499] on input "Ordem de chegada Consumidos: 20 / 25 Horário: 13:00 Clínica: Ambulatorio Munici…" at bounding box center [708, 497] width 14 height 18
radio input "true"
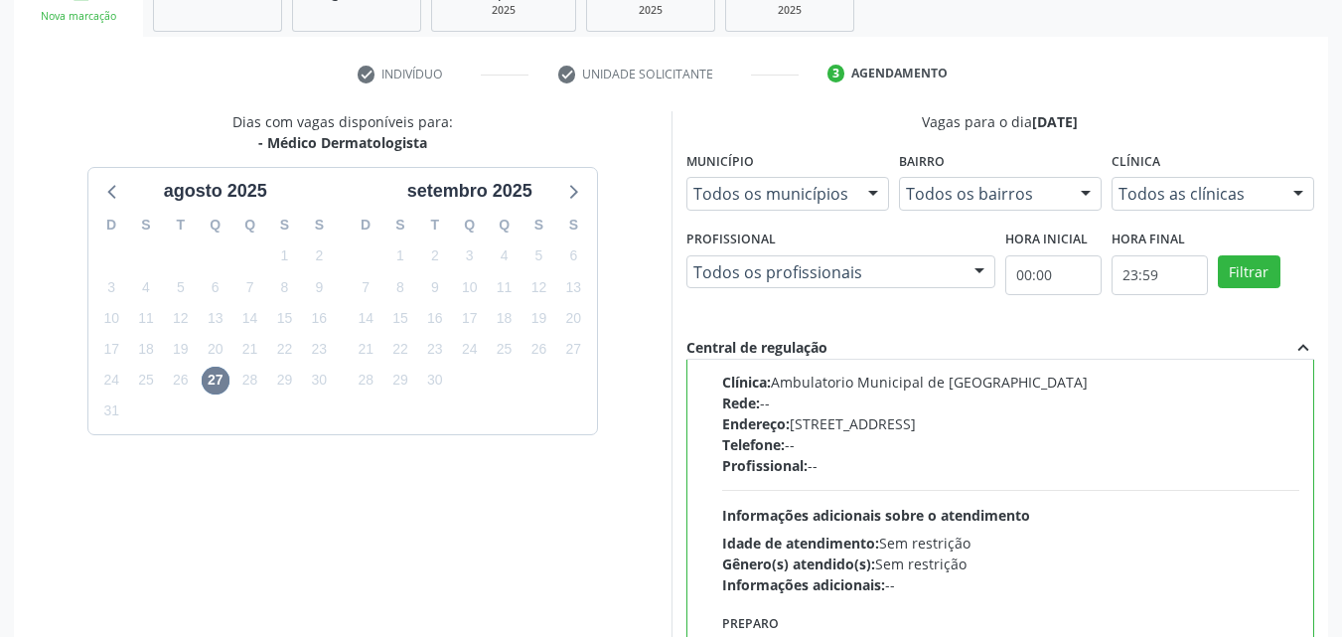
scroll to position [550, 0]
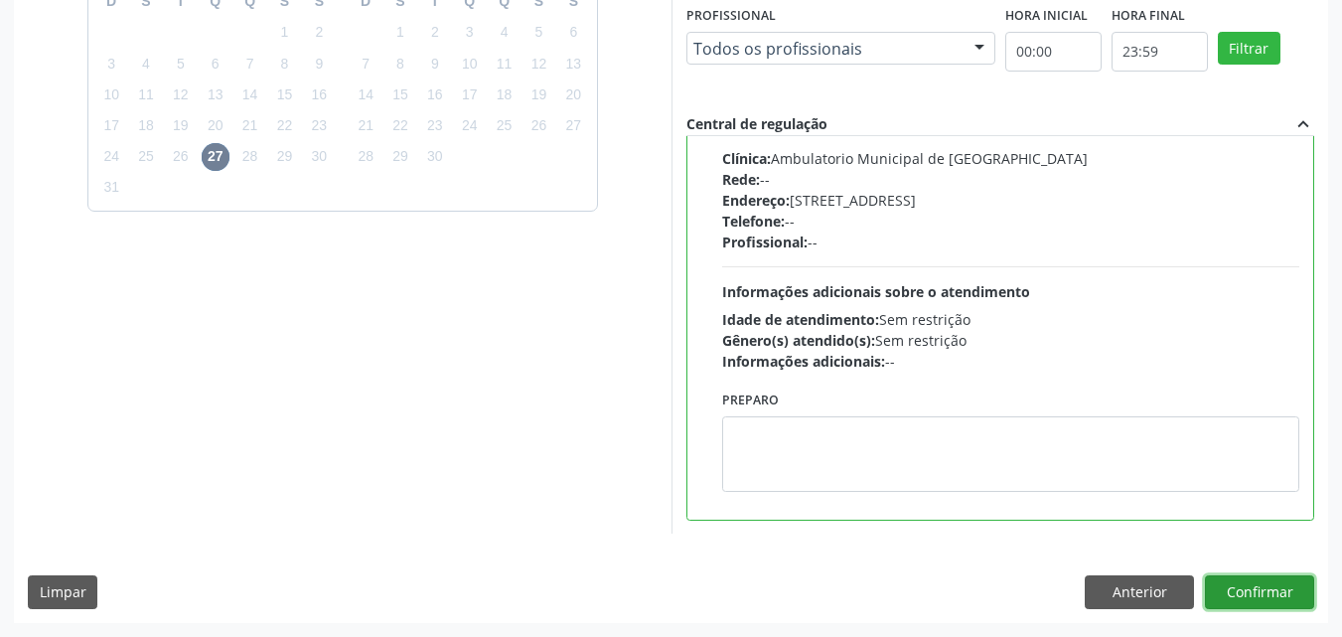
click at [1262, 587] on button "Confirmar" at bounding box center [1259, 592] width 109 height 34
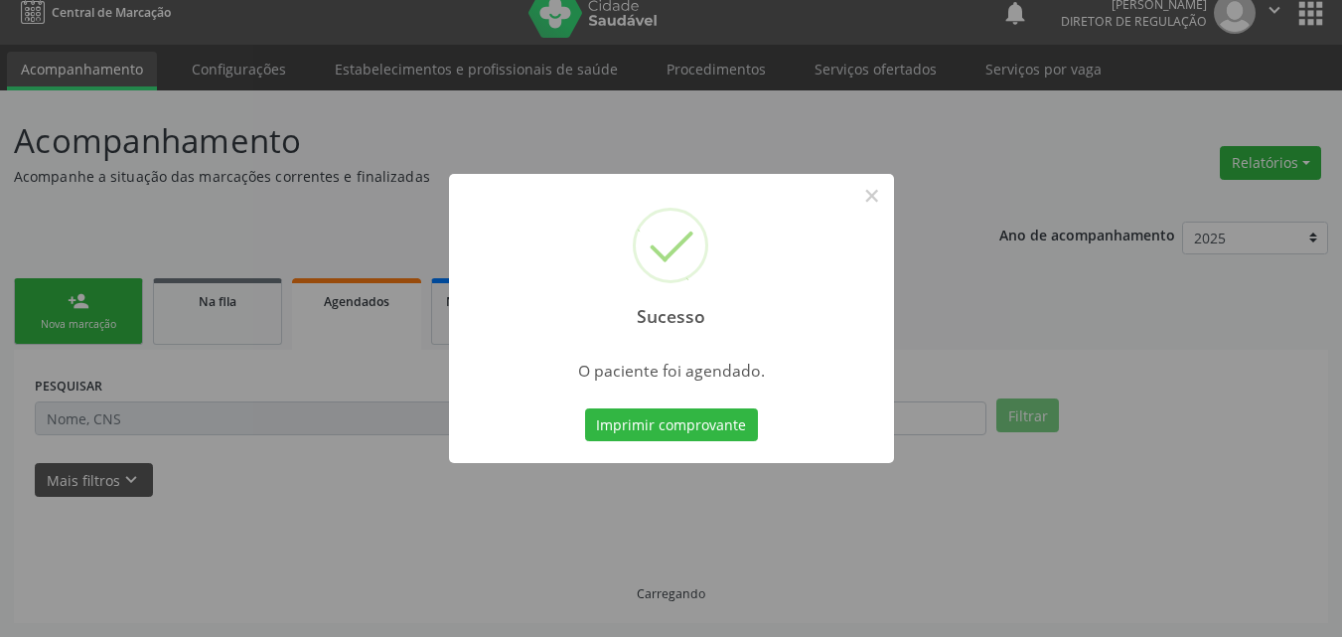
scroll to position [19, 0]
click at [728, 423] on button "Imprimir comprovante" at bounding box center [671, 425] width 173 height 34
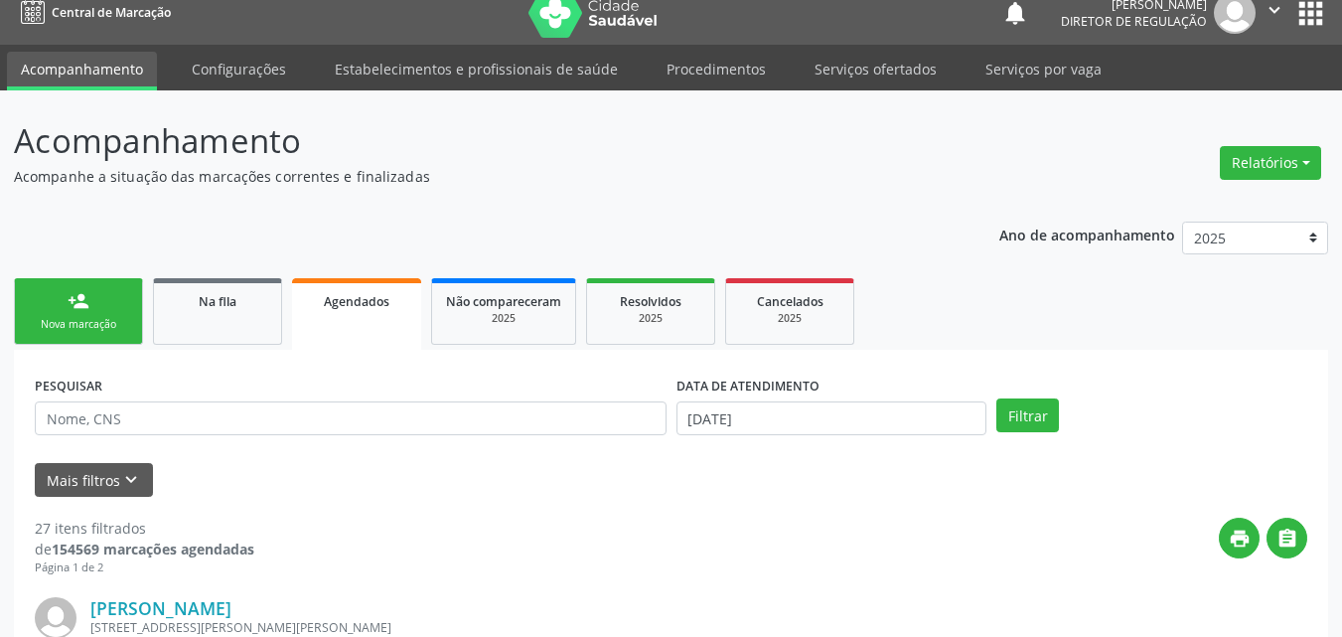
click at [128, 308] on link "person_add Nova marcação" at bounding box center [78, 311] width 129 height 67
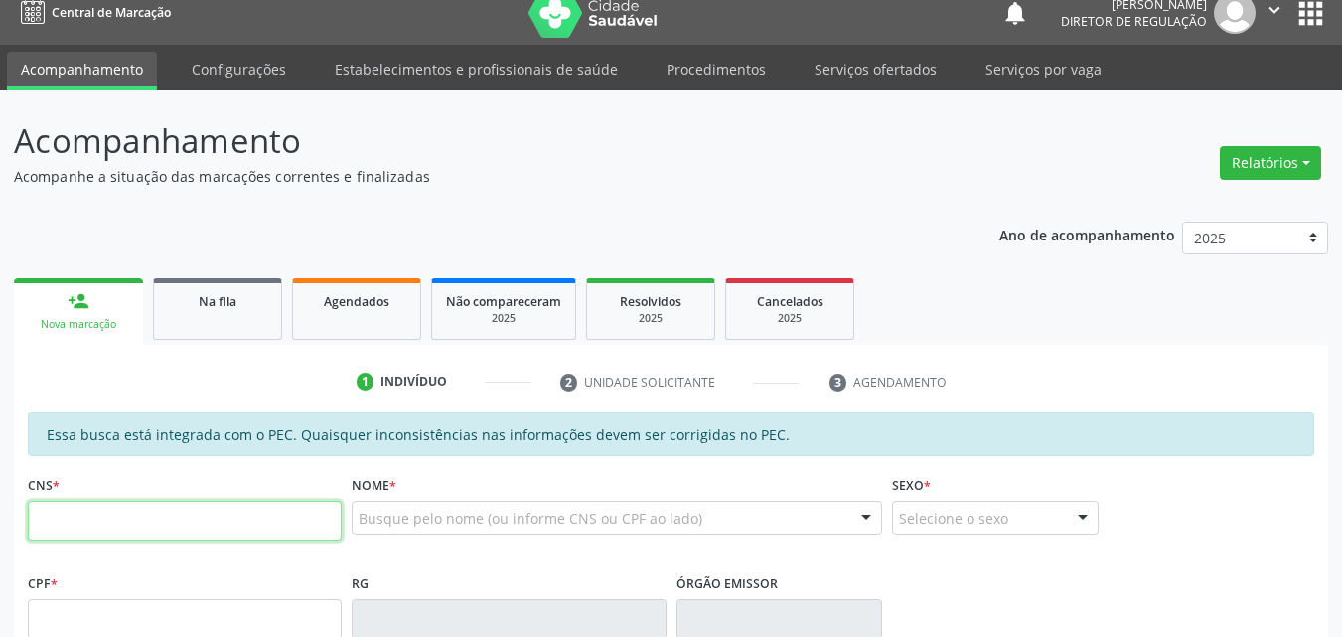
click at [195, 527] on input "text" at bounding box center [185, 521] width 314 height 40
type input "704 1011 8392 5073"
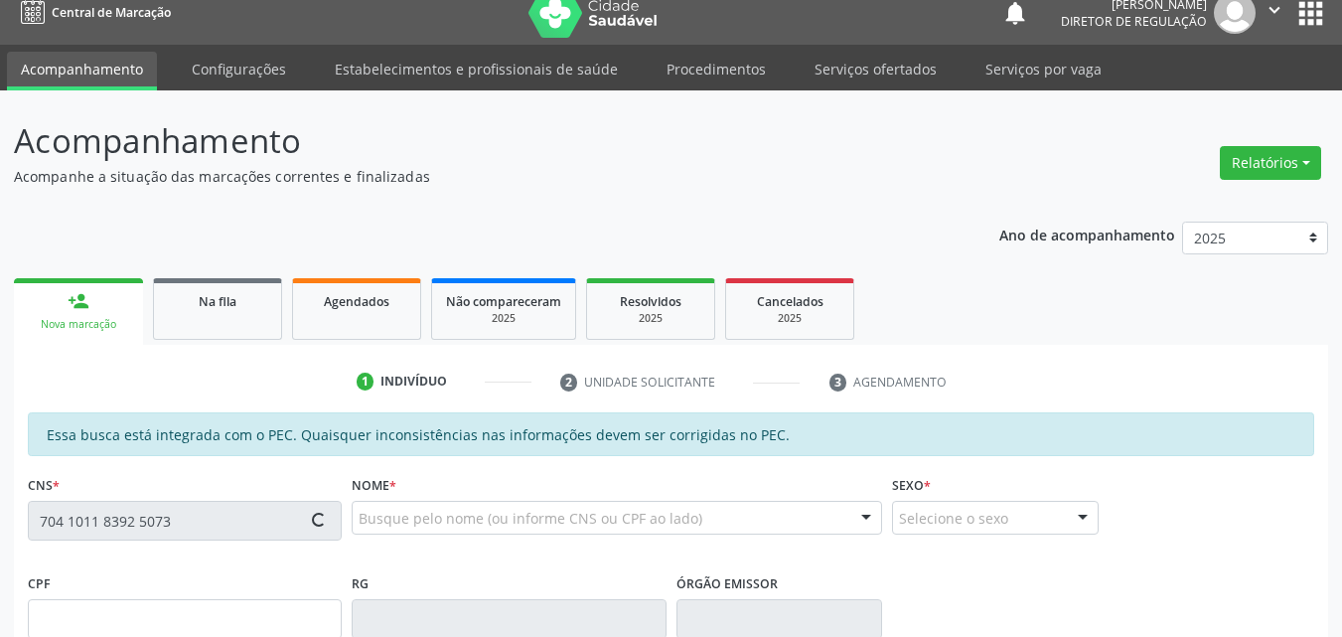
type input "039.075.994-54"
type input "0[DATE]"
type input "[PERSON_NAME]"
type input "[PHONE_NUMBER]"
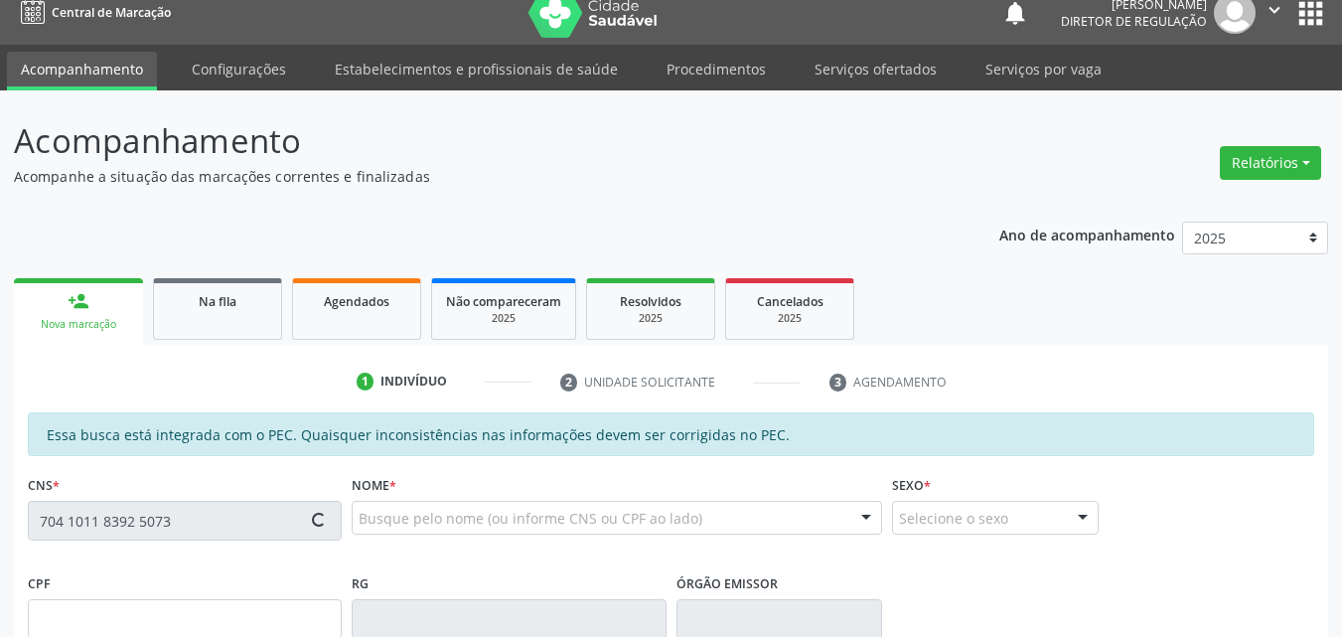
type input "25"
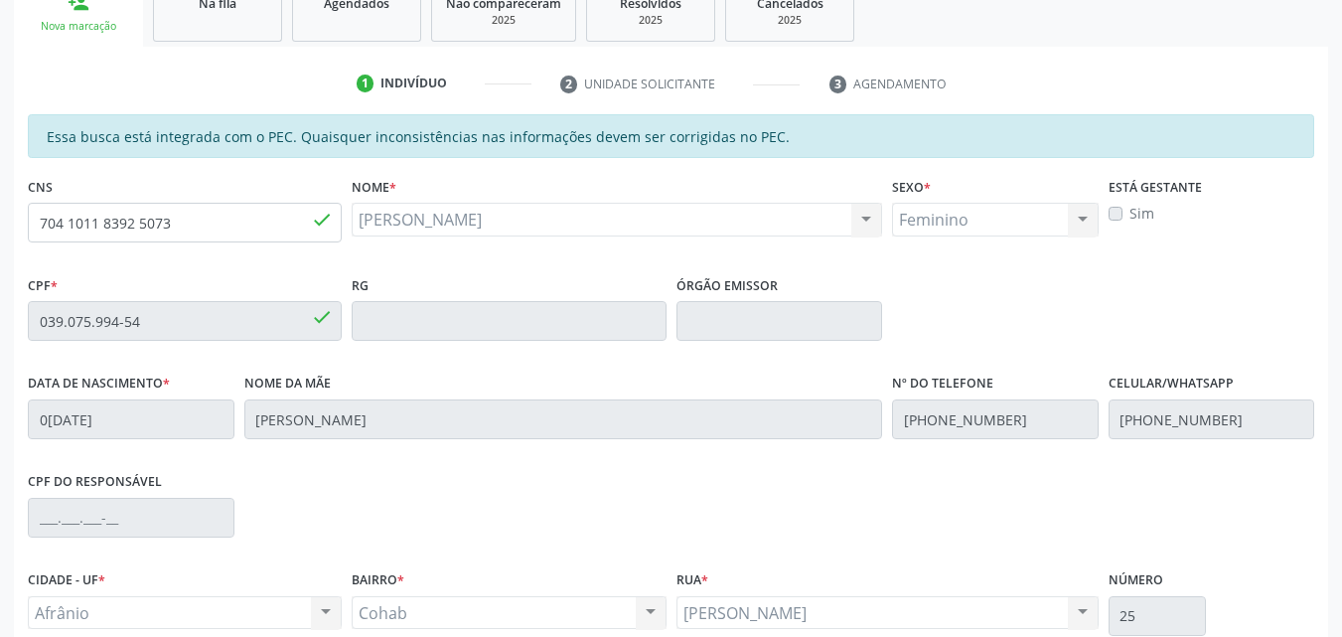
scroll to position [498, 0]
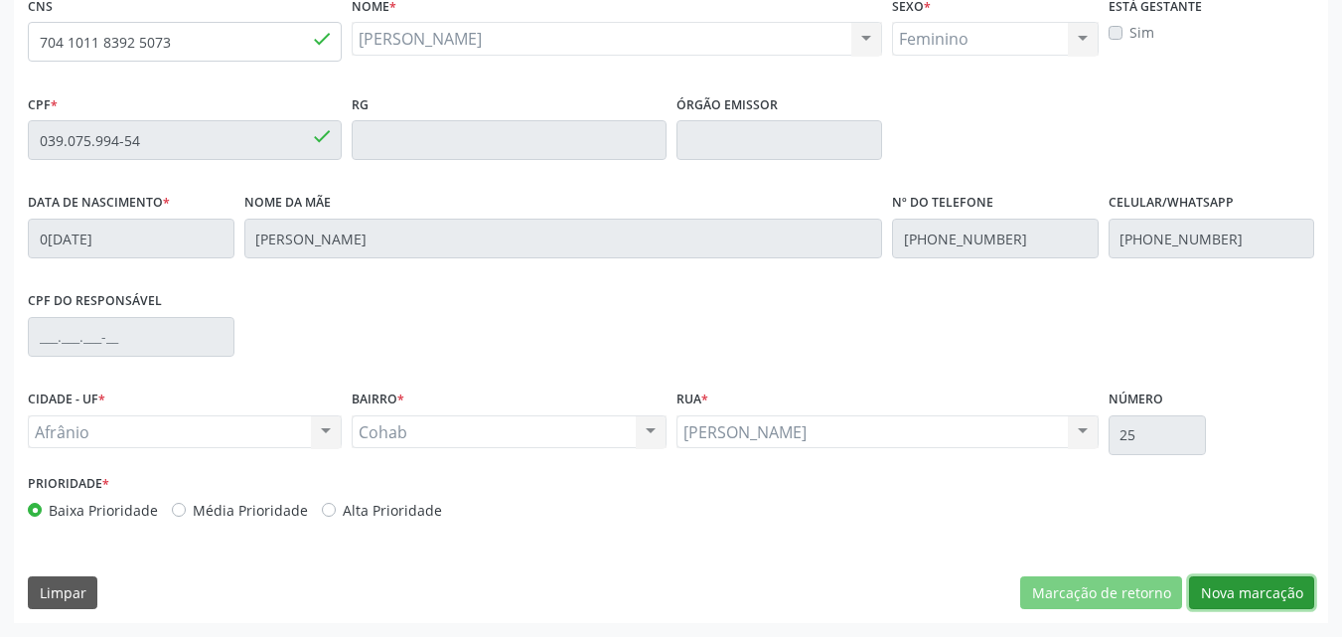
click at [1251, 592] on button "Nova marcação" at bounding box center [1251, 593] width 125 height 34
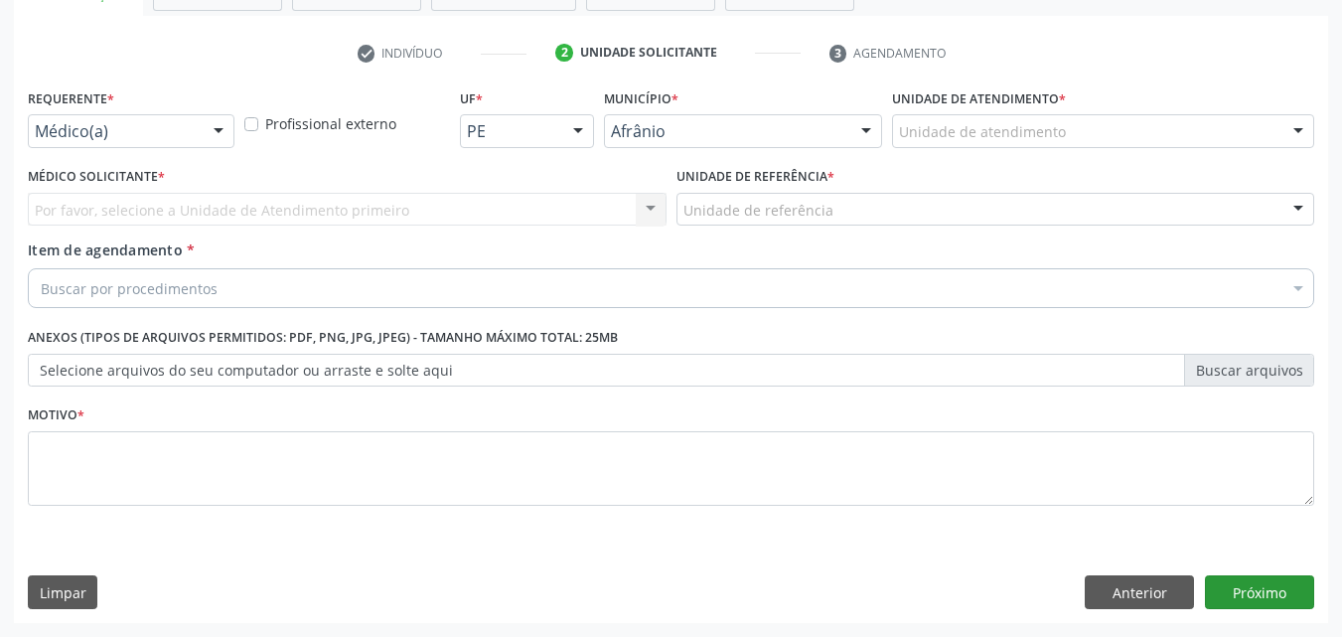
scroll to position [348, 0]
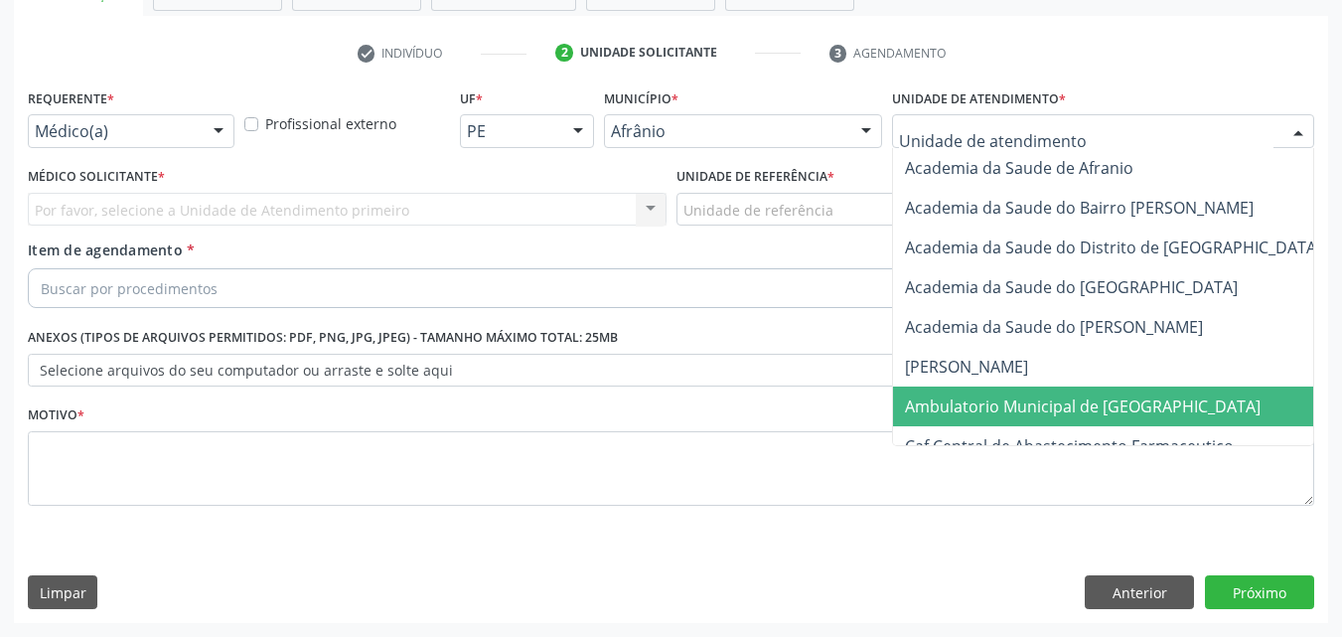
click at [1021, 405] on span "Ambulatorio Municipal de [GEOGRAPHIC_DATA]" at bounding box center [1083, 406] width 356 height 22
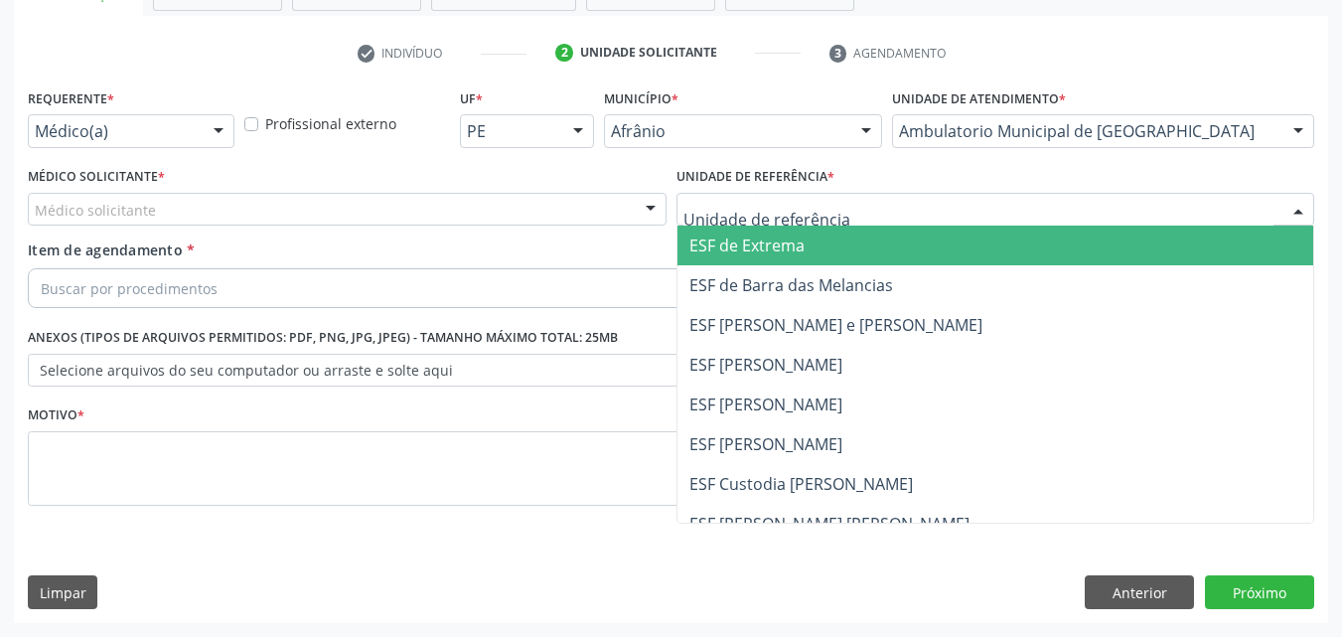
click at [849, 206] on div at bounding box center [996, 210] width 639 height 34
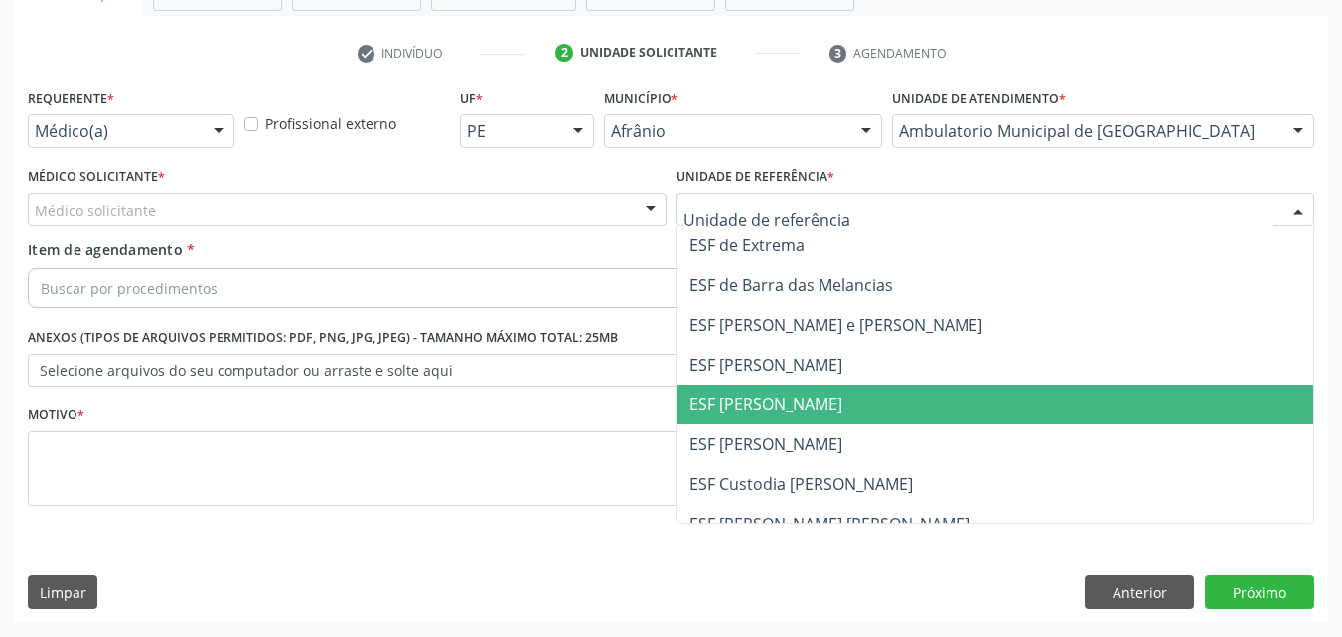
click at [808, 398] on span "ESF [PERSON_NAME]" at bounding box center [765, 404] width 153 height 22
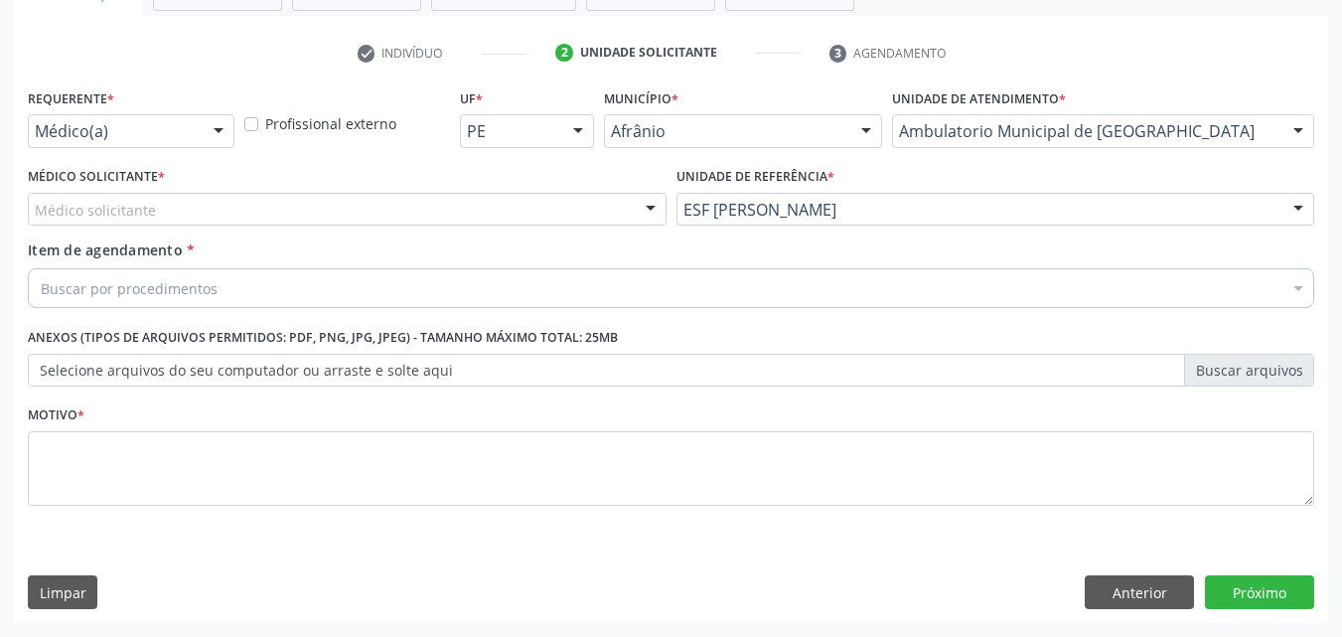
click at [379, 206] on div "Médico solicitante" at bounding box center [347, 210] width 639 height 34
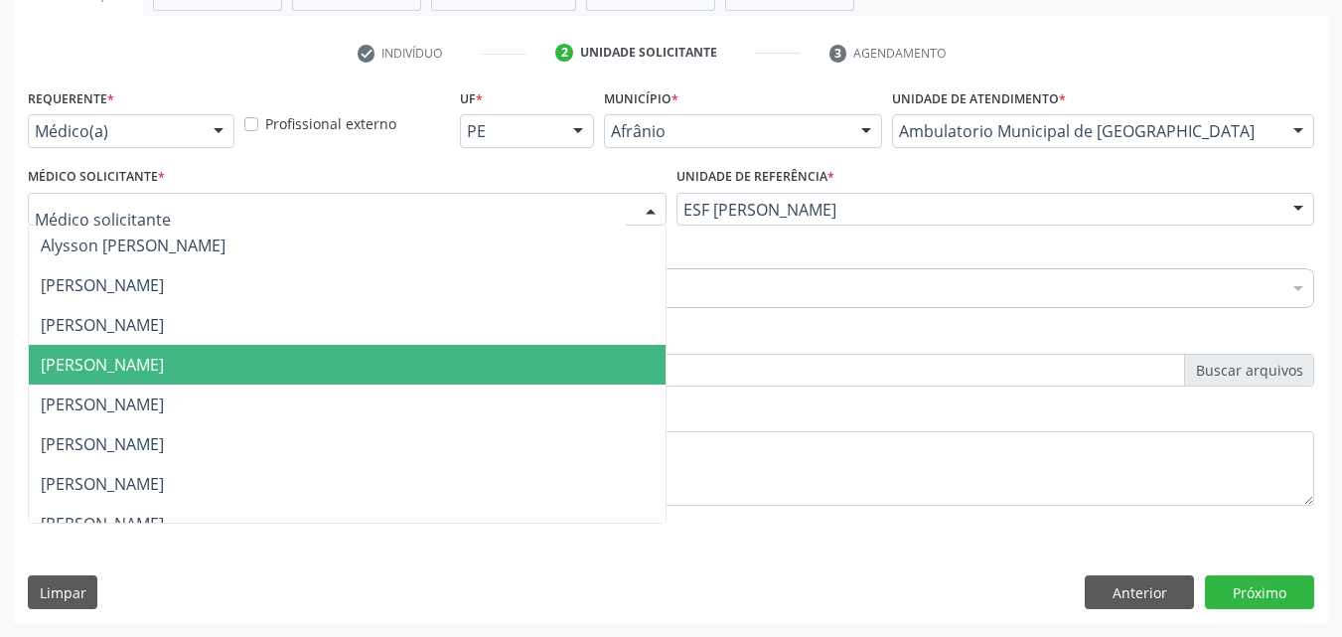
click at [385, 355] on span "[PERSON_NAME]" at bounding box center [347, 365] width 637 height 40
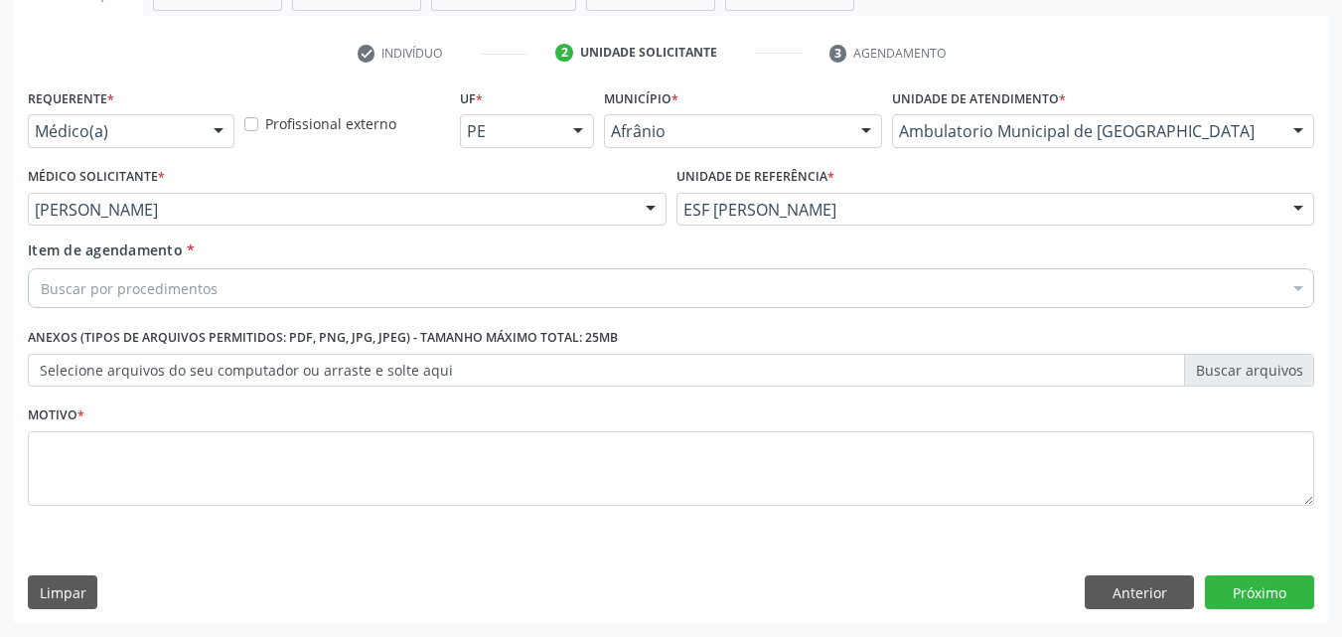
click at [305, 279] on div "Buscar por procedimentos" at bounding box center [671, 288] width 1286 height 40
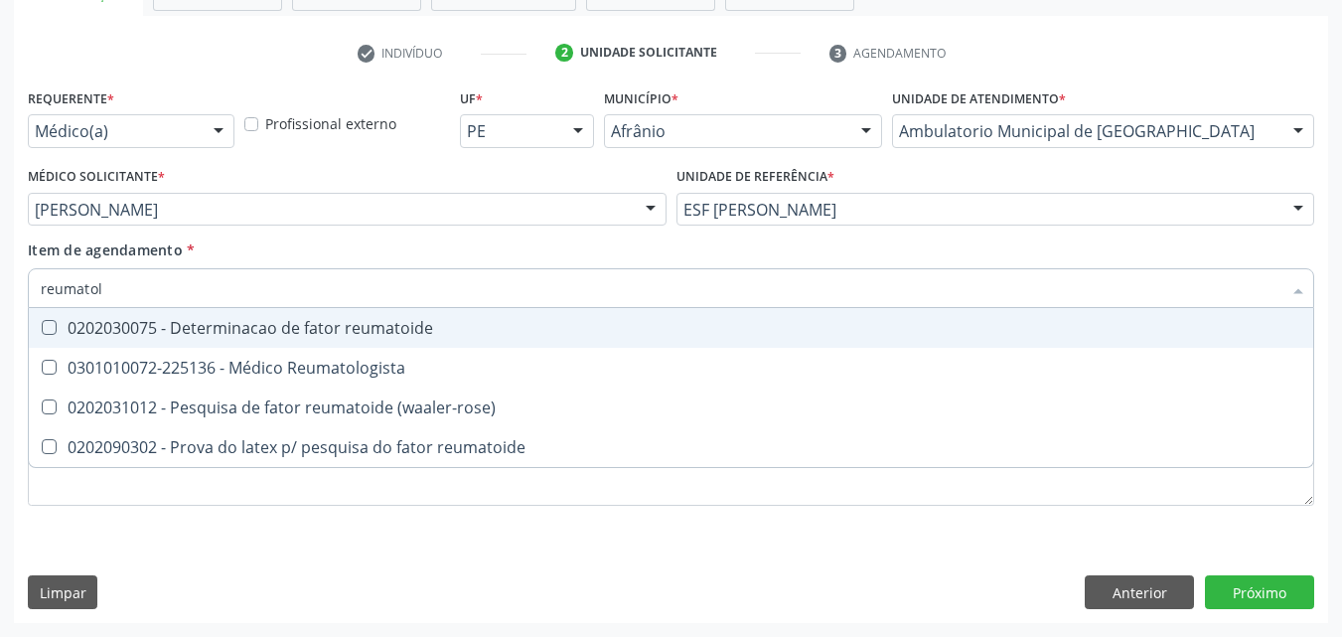
type input "reumatolo"
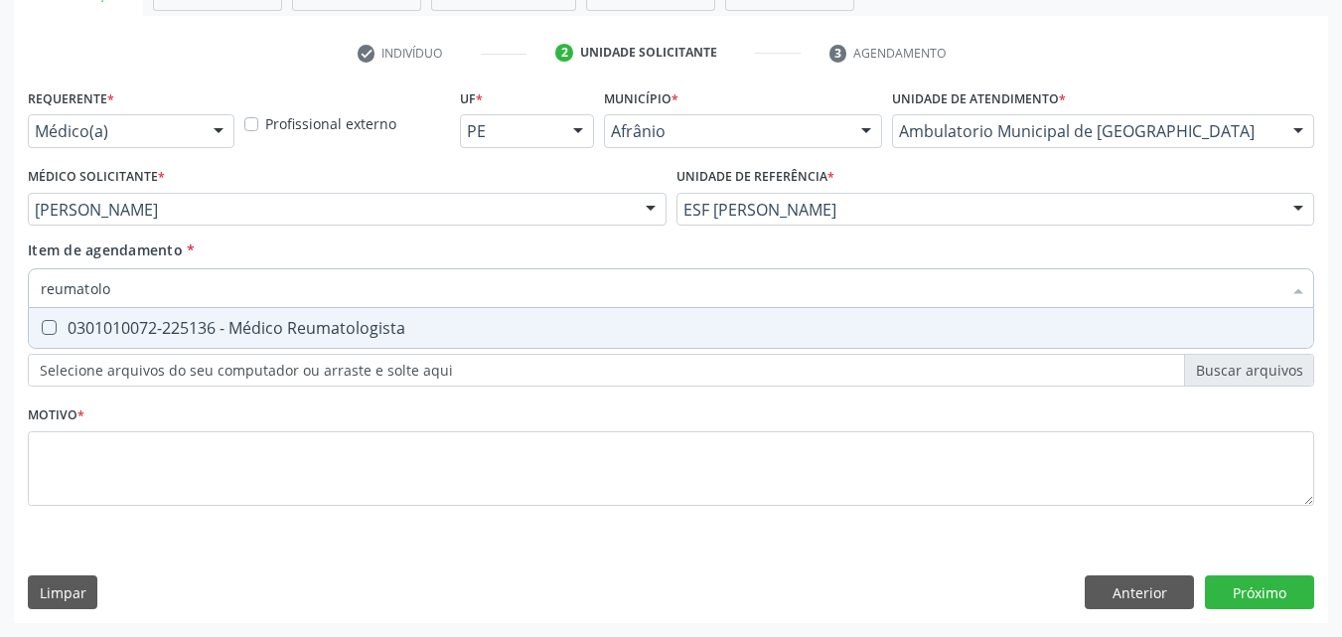
click at [266, 320] on div "0301010072-225136 - Médico Reumatologista" at bounding box center [671, 328] width 1261 height 16
checkbox Reumatologista "true"
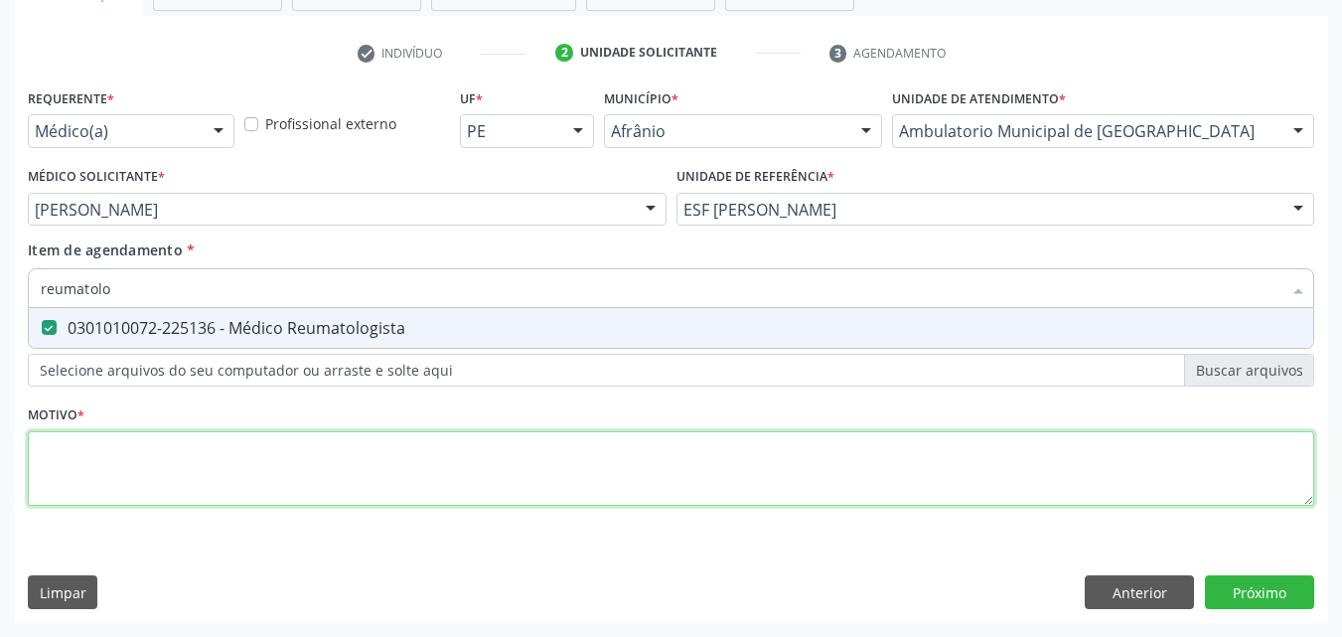
click at [255, 456] on div "Requerente * Médico(a) Médico(a) Enfermeiro(a) Paciente Nenhum resultado encont…" at bounding box center [671, 308] width 1286 height 450
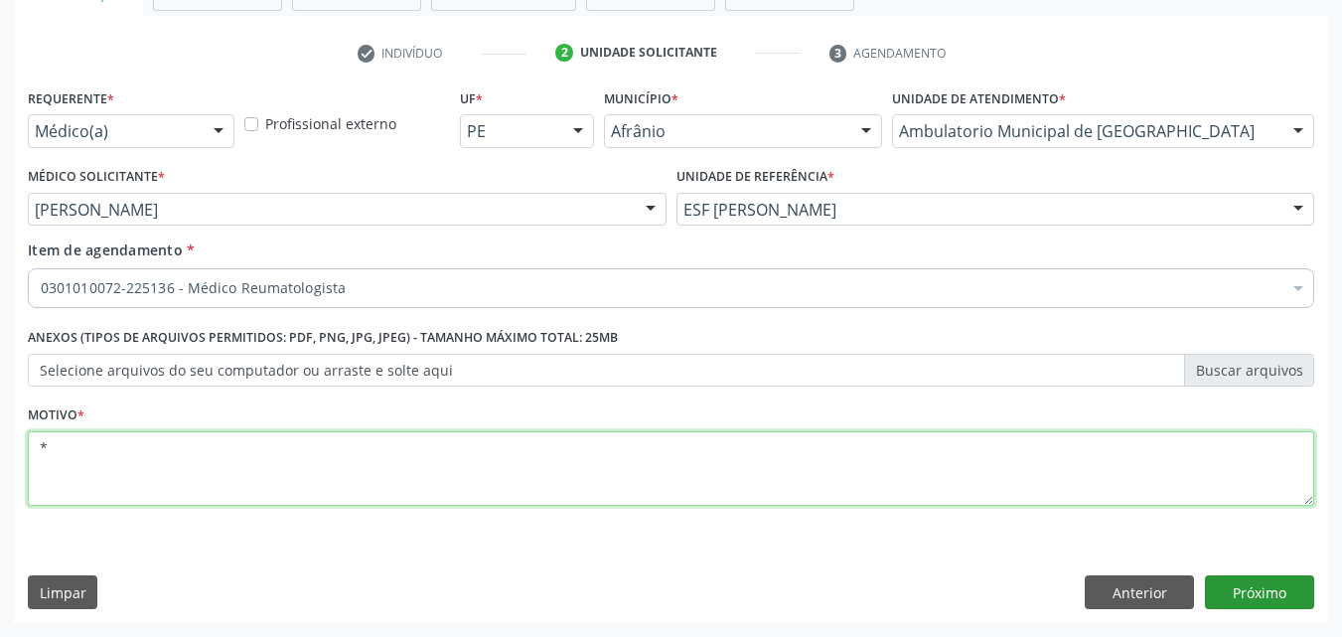
type textarea "*"
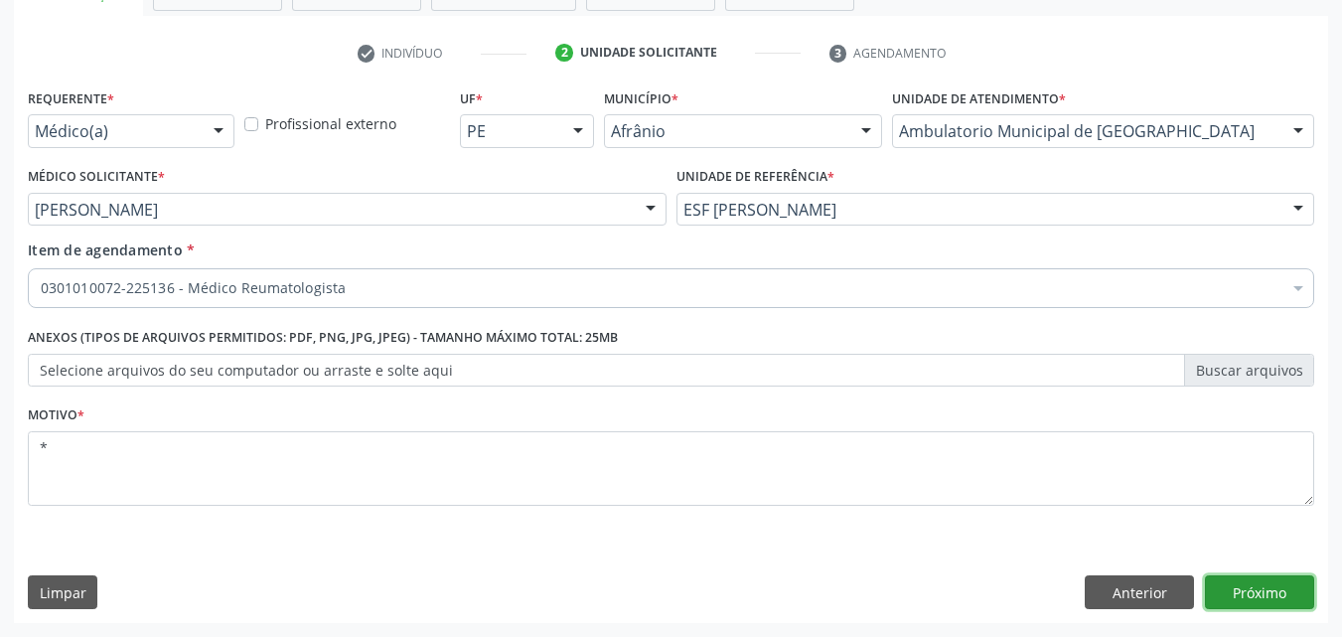
click at [1265, 589] on button "Próximo" at bounding box center [1259, 592] width 109 height 34
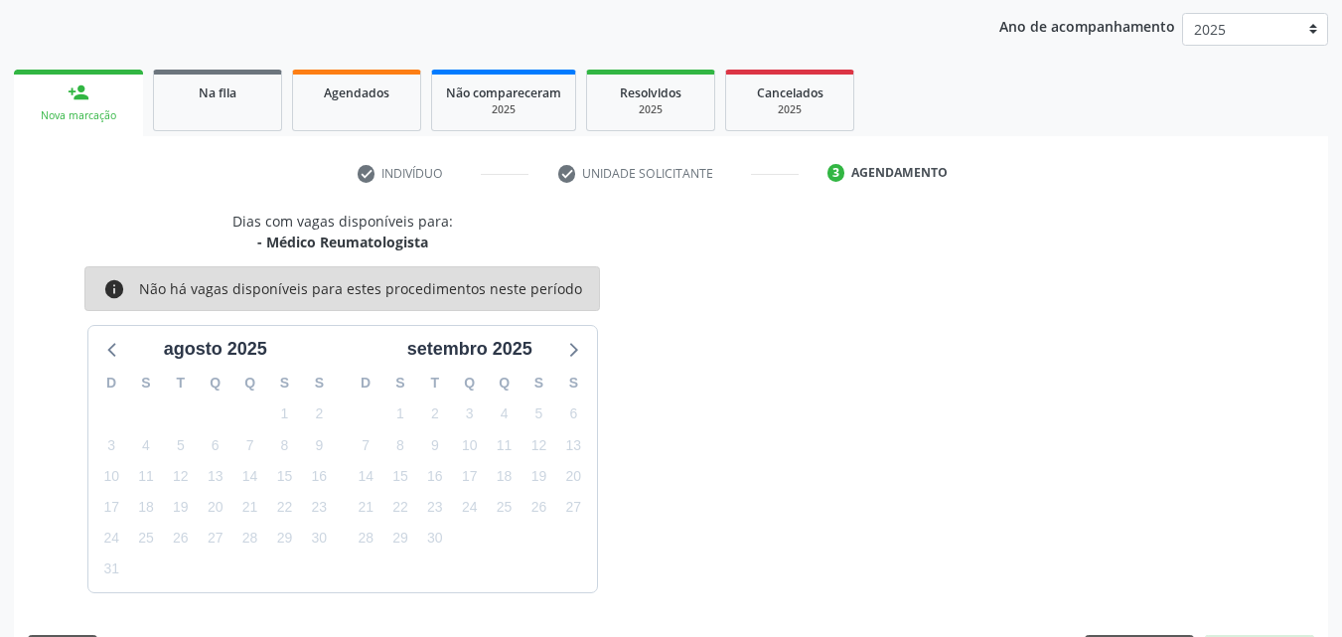
scroll to position [286, 0]
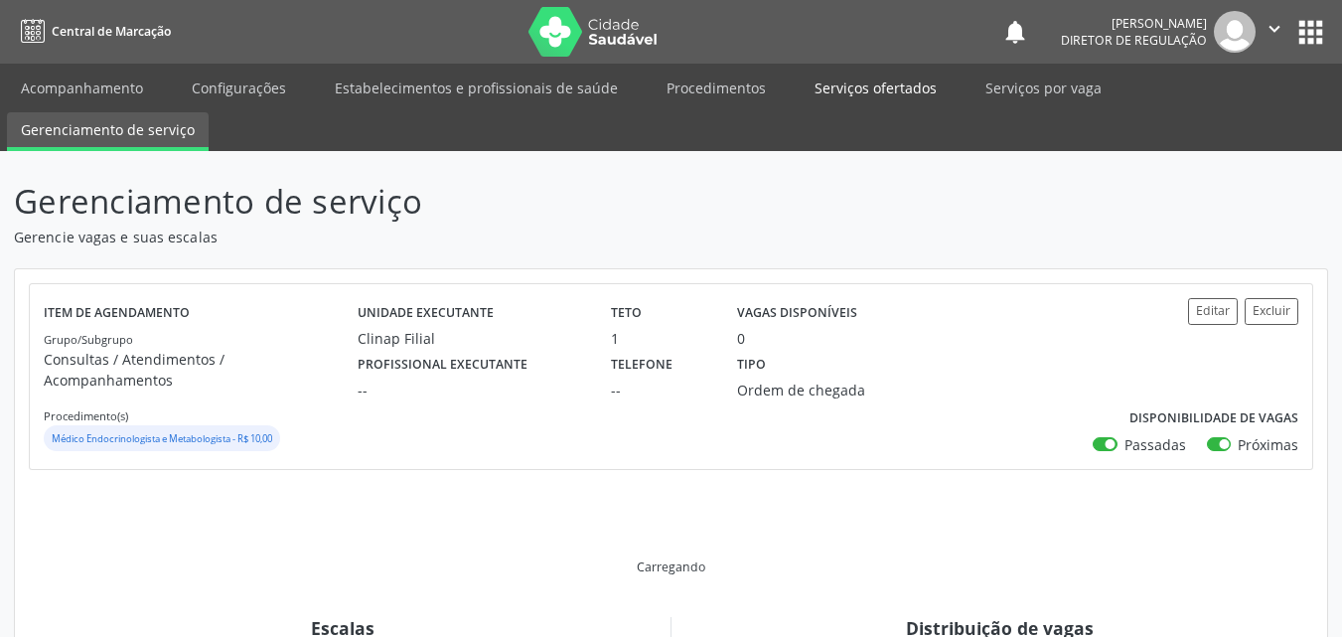
click at [881, 90] on link "Serviços ofertados" at bounding box center [876, 88] width 150 height 35
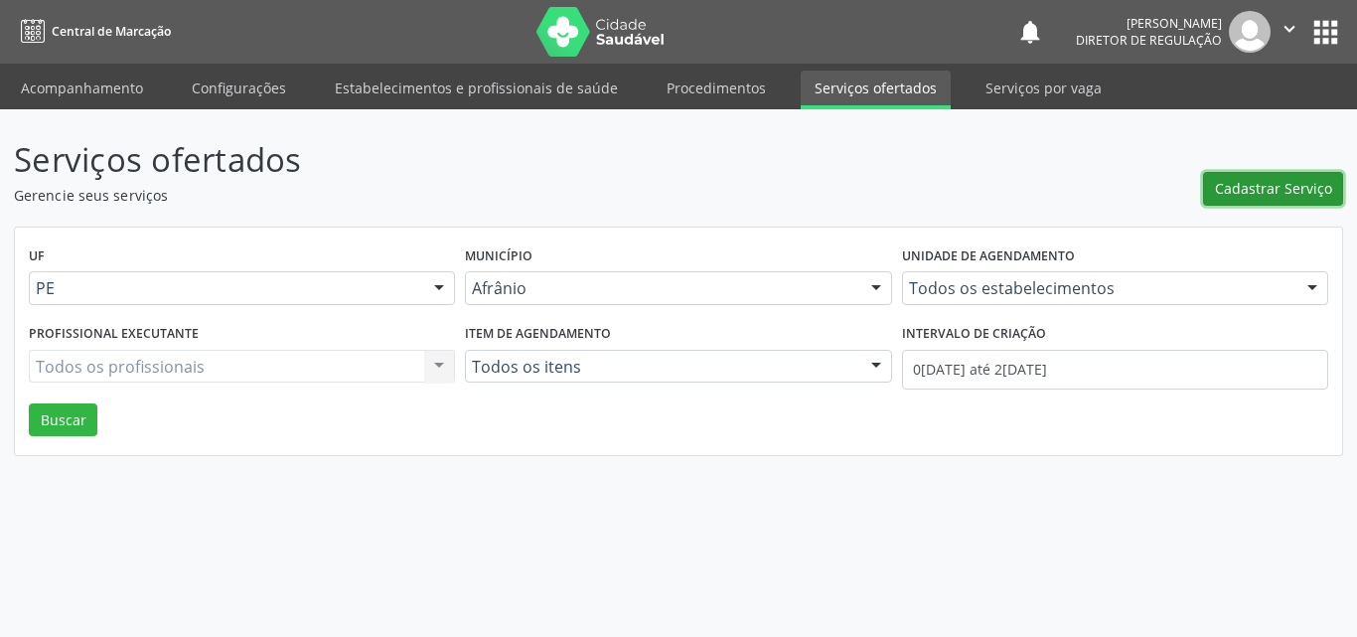
click at [1300, 191] on span "Cadastrar Serviço" at bounding box center [1273, 188] width 117 height 21
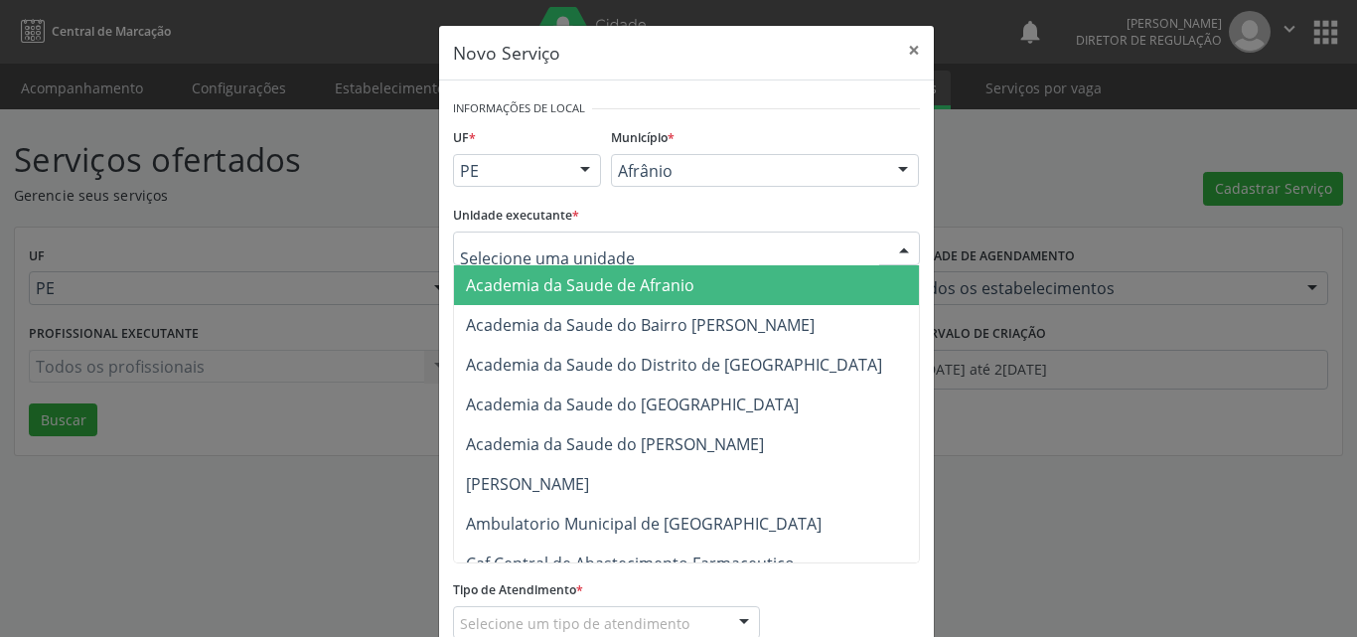
click at [640, 246] on div at bounding box center [686, 248] width 467 height 34
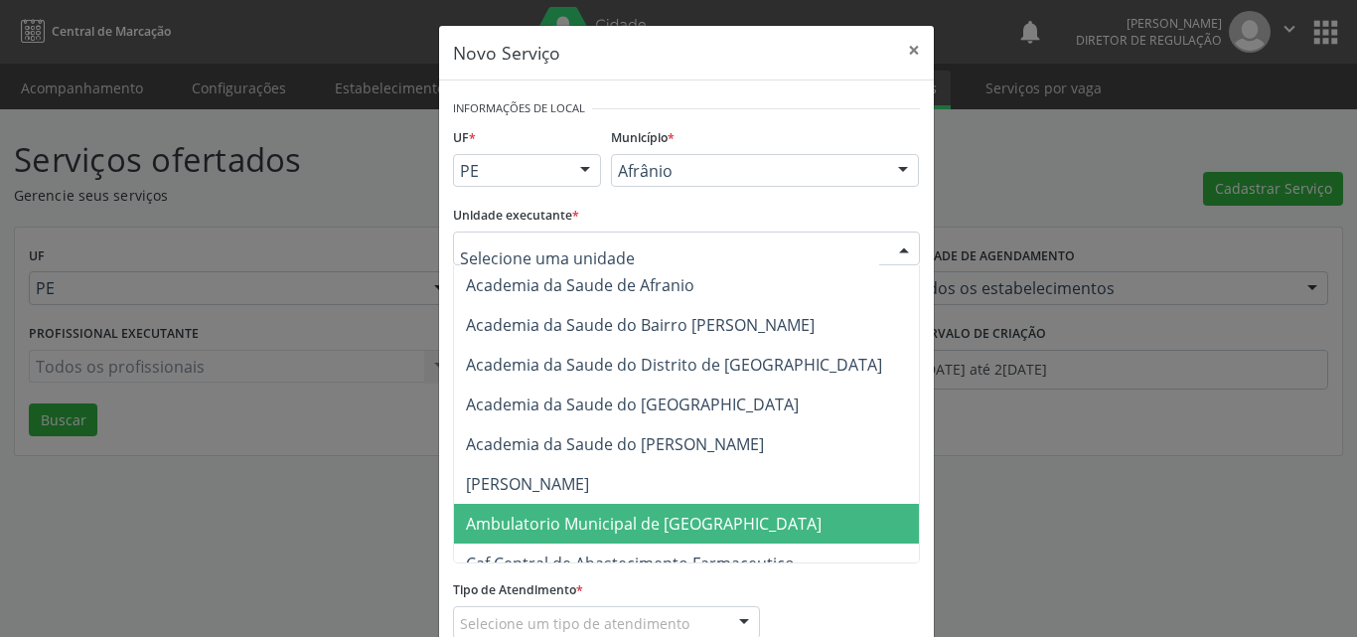
click at [589, 523] on span "Ambulatorio Municipal de [GEOGRAPHIC_DATA]" at bounding box center [644, 524] width 356 height 22
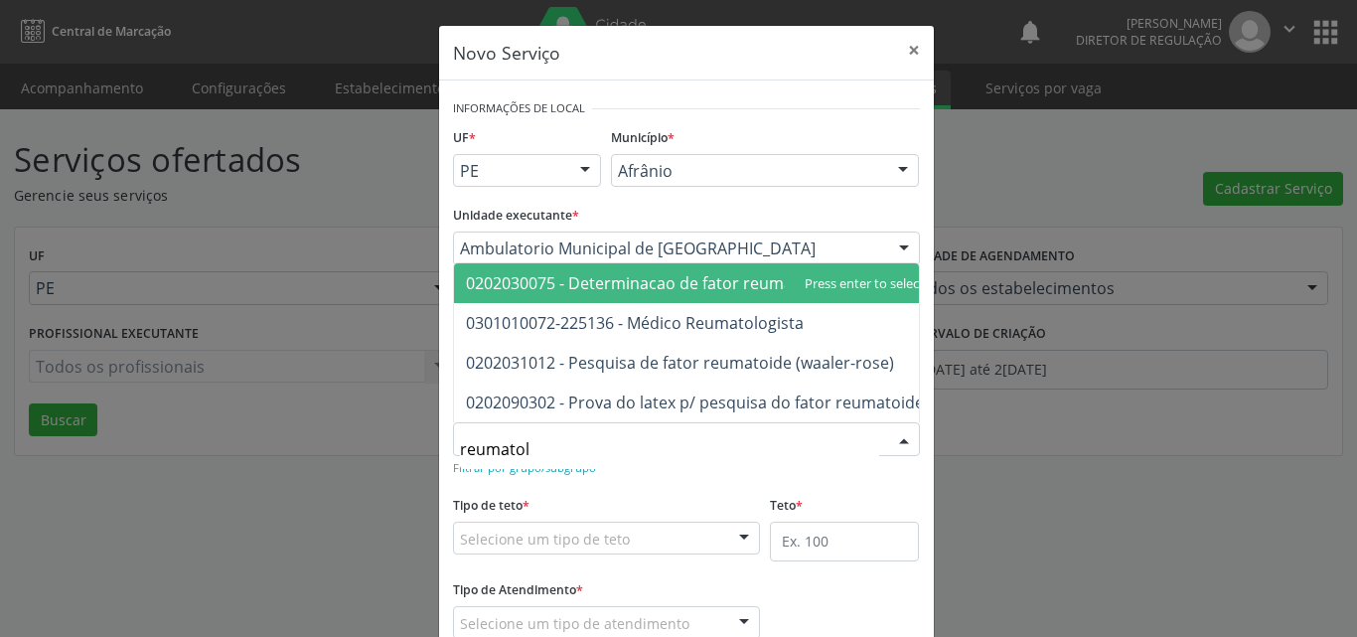
type input "reumatolo"
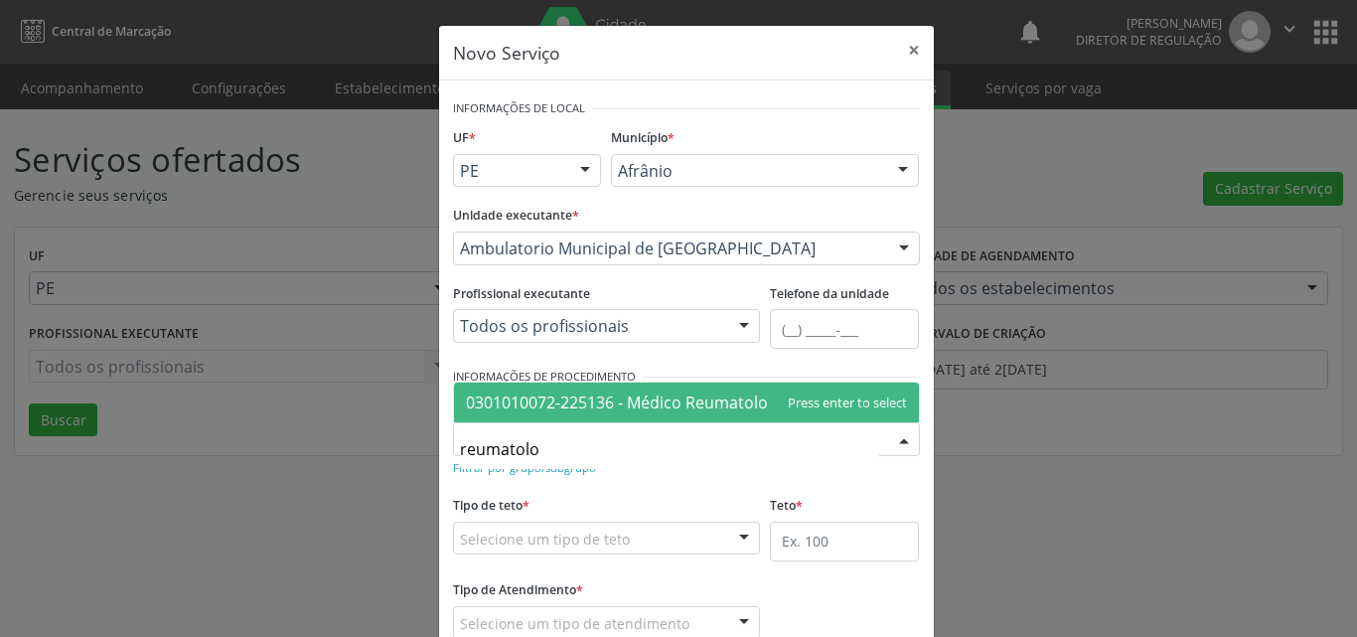
click at [558, 402] on span "0301010072-225136 - Médico Reumatologista" at bounding box center [635, 402] width 338 height 22
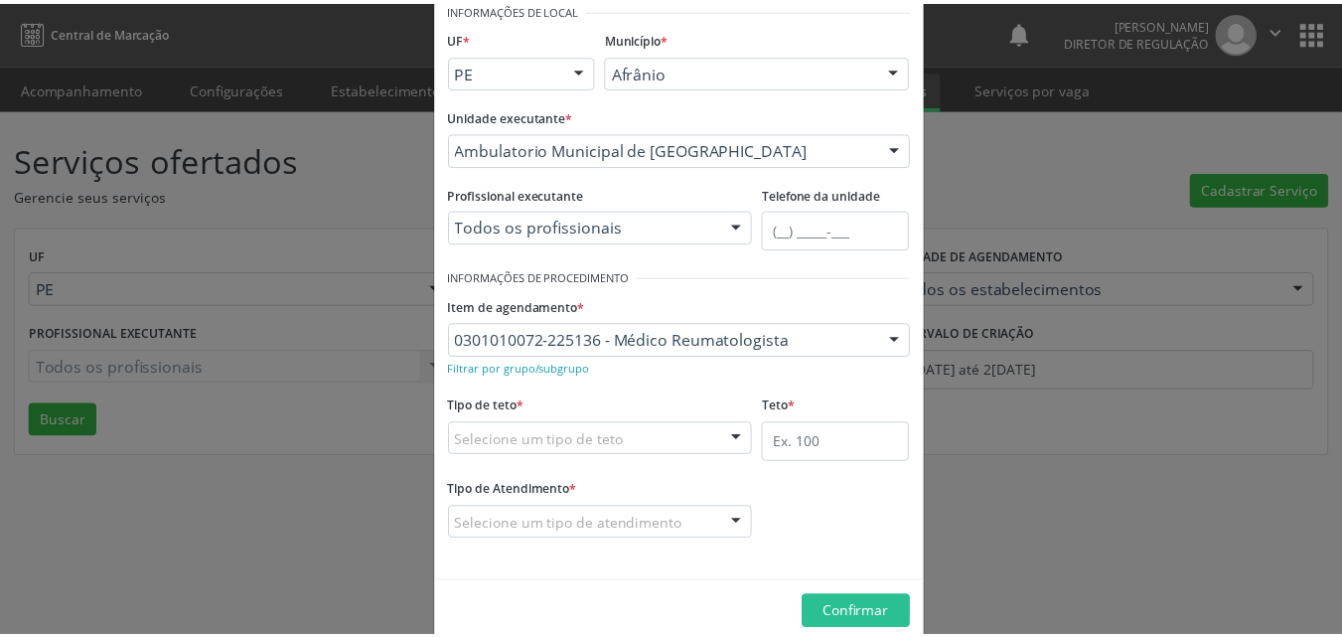
scroll to position [131, 0]
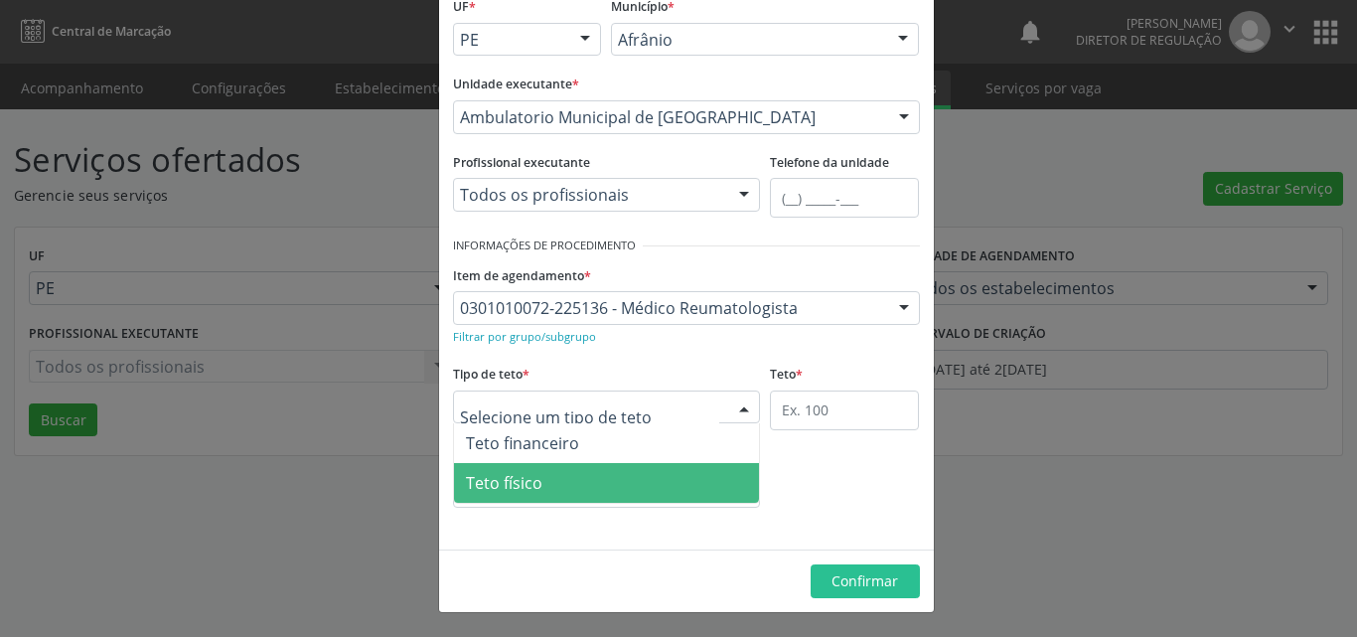
click at [595, 483] on span "Teto físico" at bounding box center [607, 483] width 306 height 40
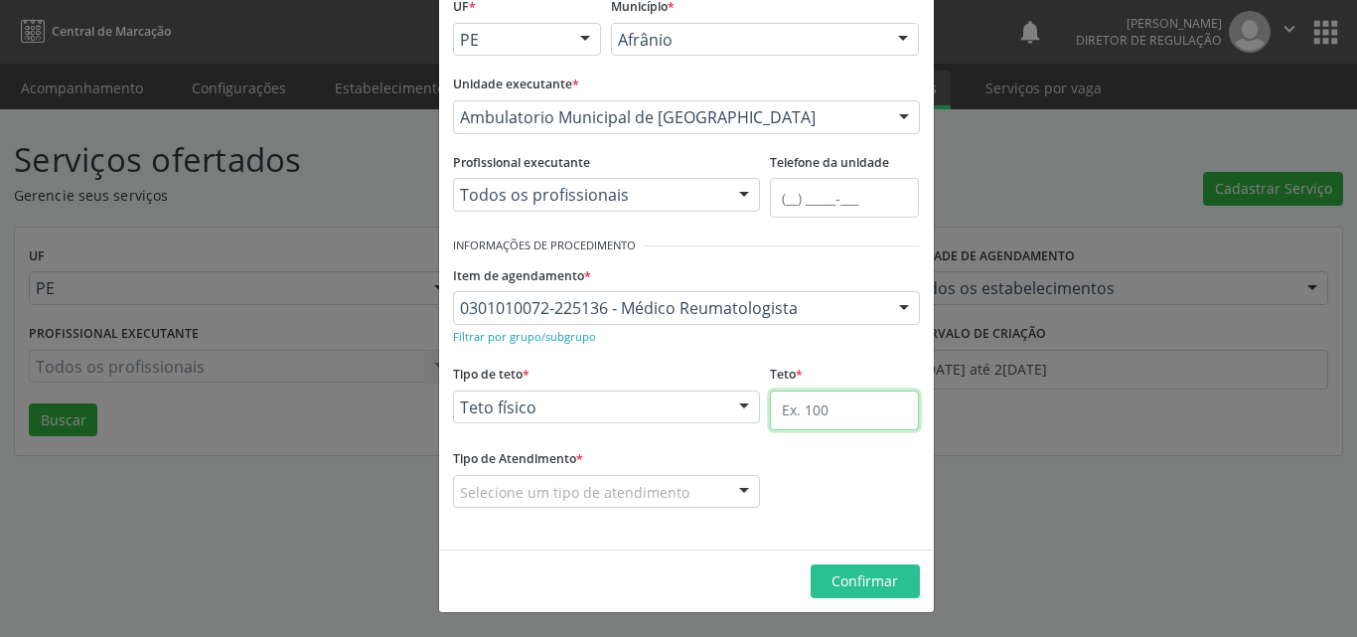
click at [803, 414] on input "text" at bounding box center [844, 410] width 149 height 40
type input "1"
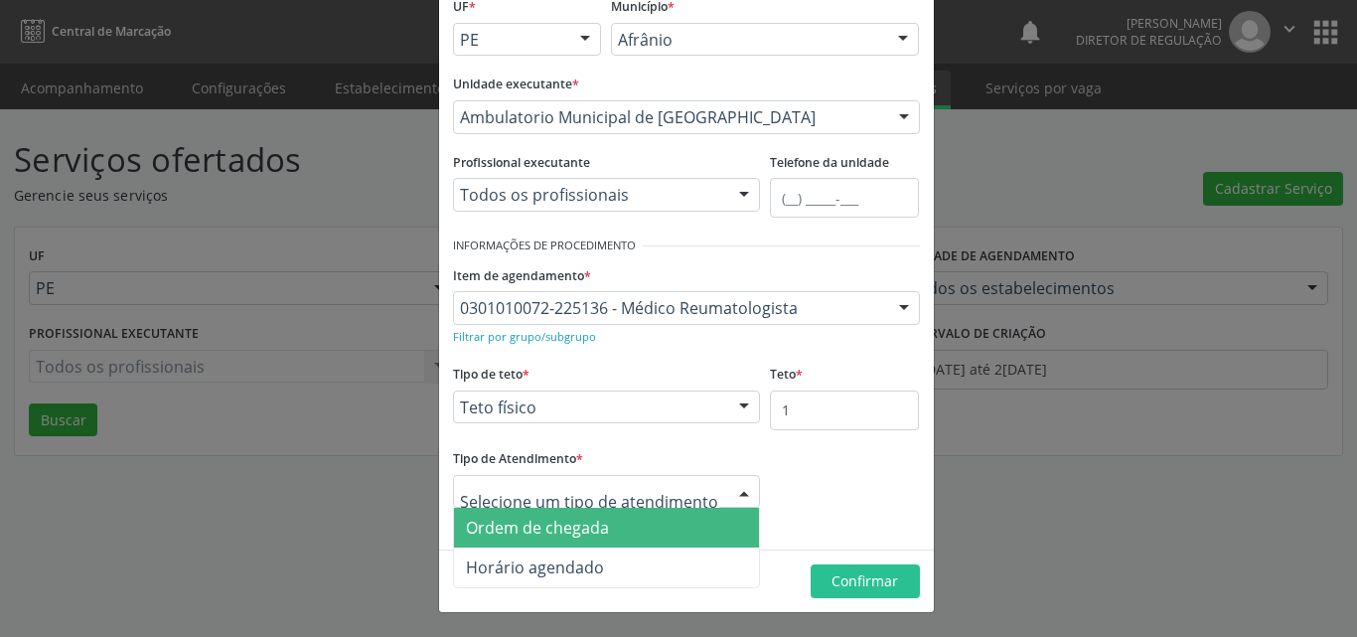
click at [691, 492] on div at bounding box center [607, 492] width 308 height 34
click at [657, 531] on span "Ordem de chegada" at bounding box center [607, 528] width 306 height 40
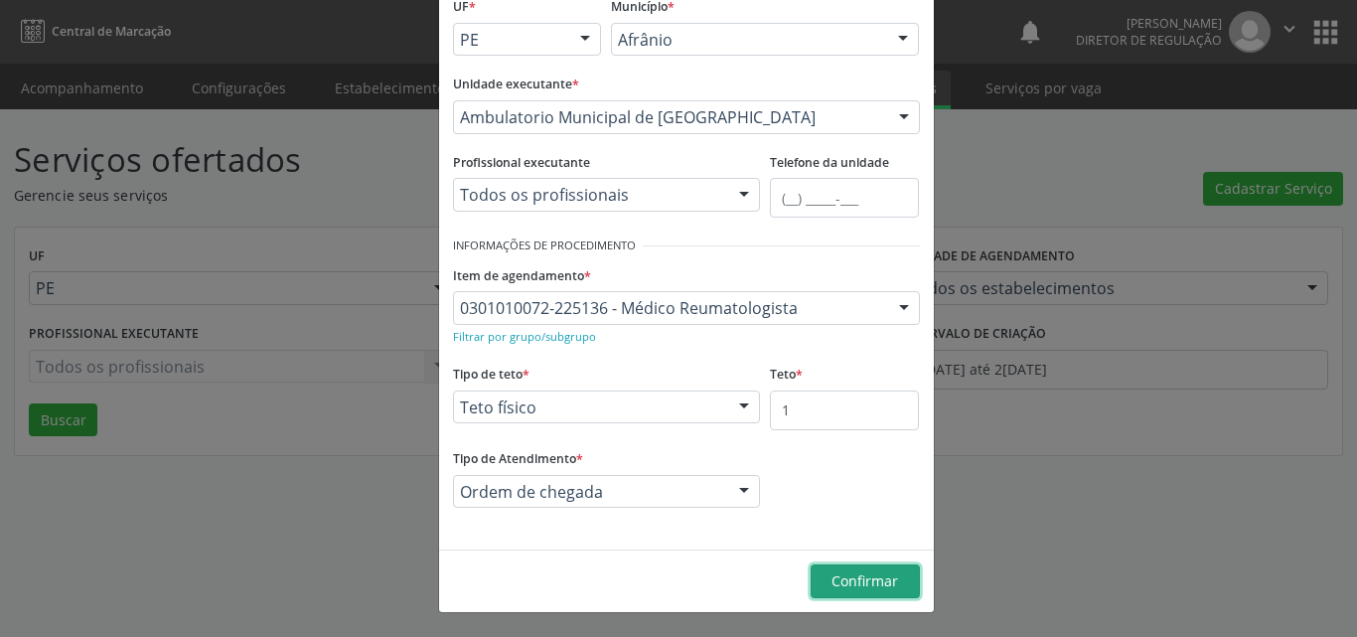
click at [868, 586] on span "Confirmar" at bounding box center [864, 580] width 67 height 19
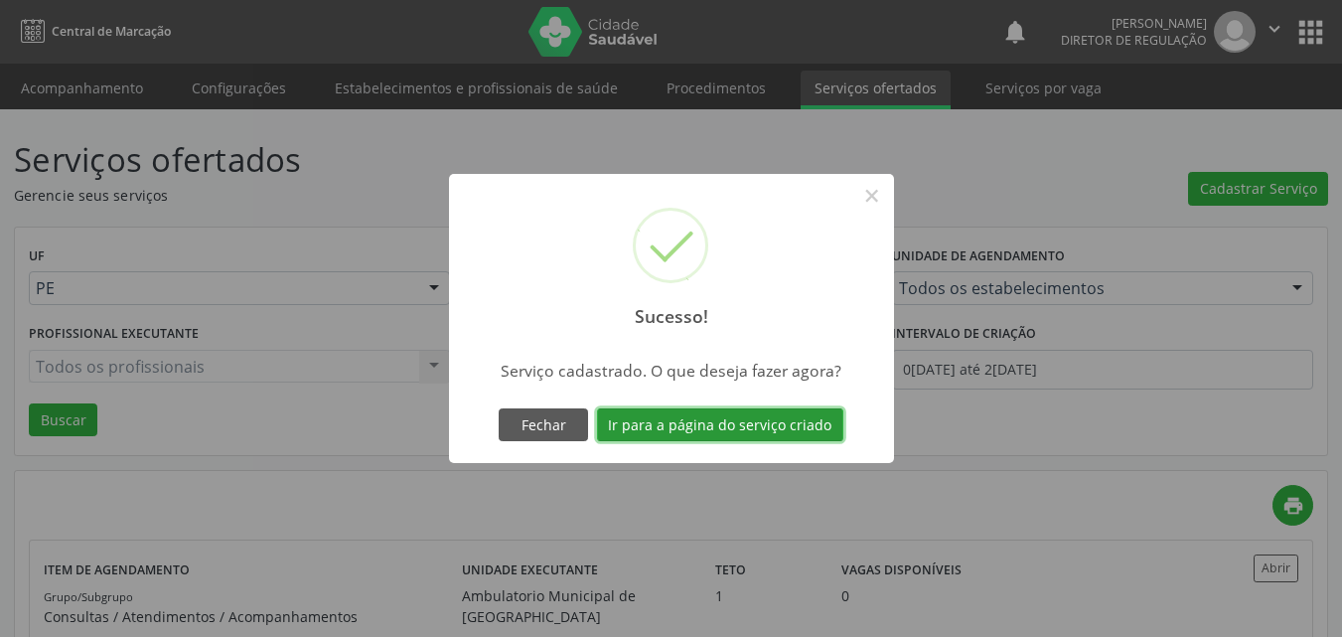
click at [762, 423] on button "Ir para a página do serviço criado" at bounding box center [720, 425] width 246 height 34
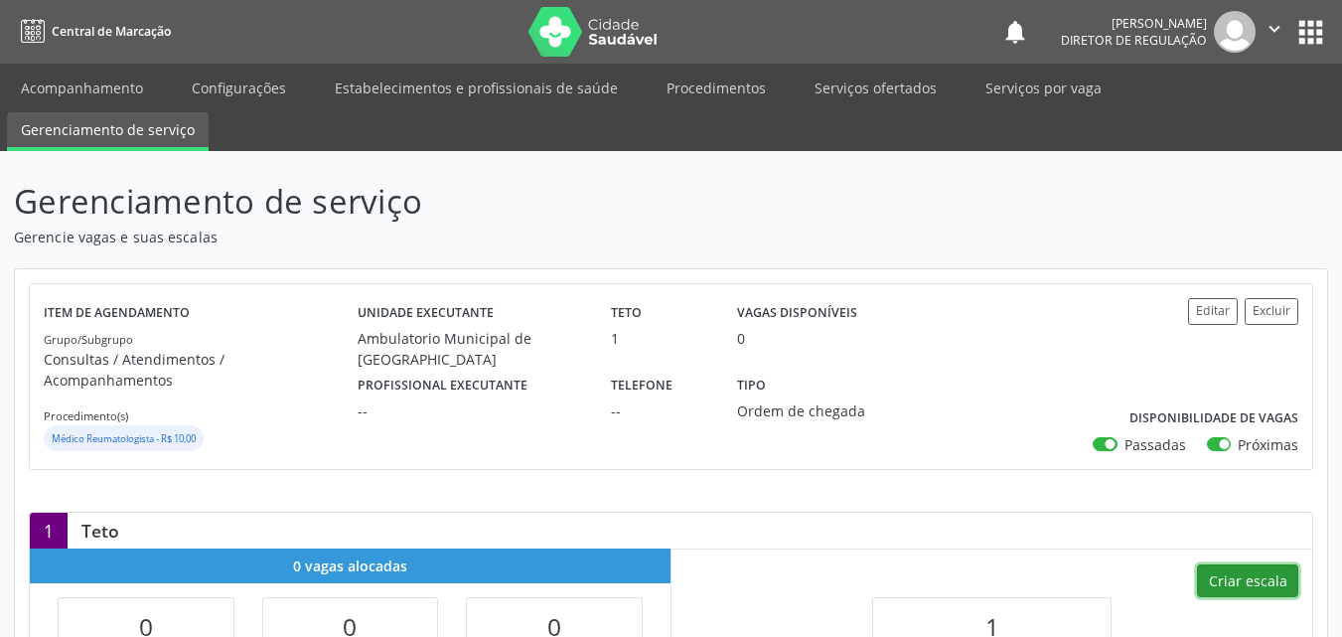
click at [1240, 564] on button "Criar escala" at bounding box center [1247, 581] width 101 height 34
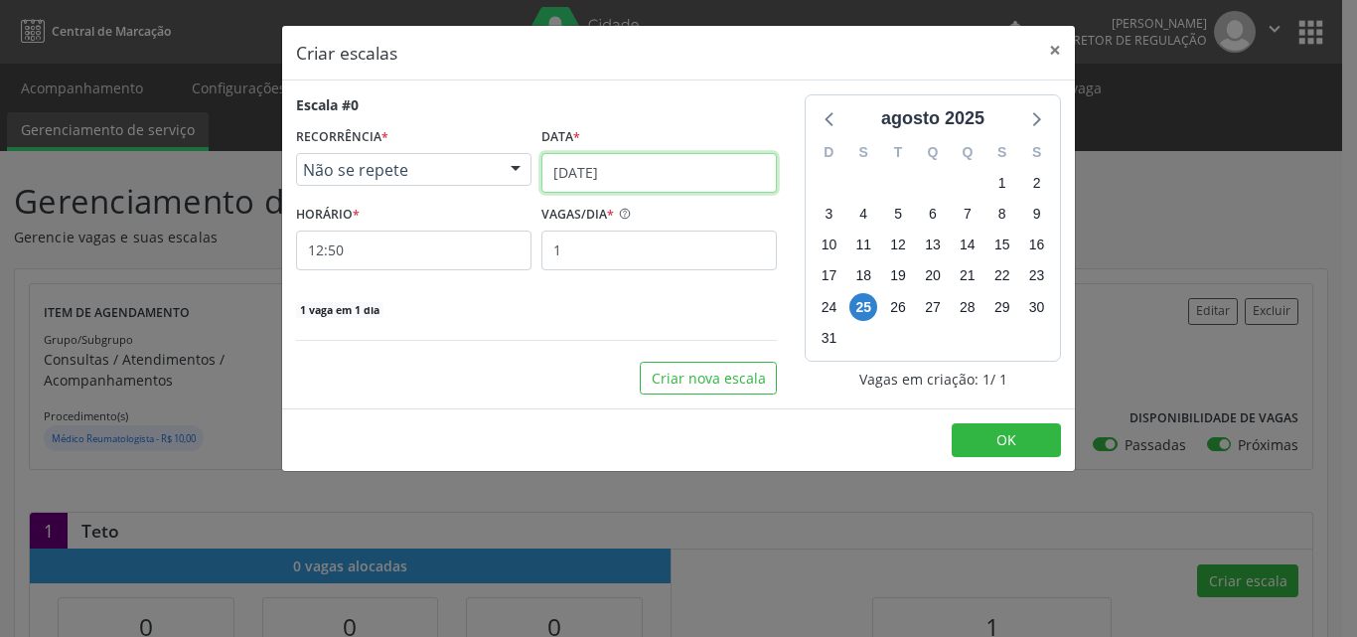
click at [695, 172] on input "[DATE]" at bounding box center [658, 173] width 235 height 40
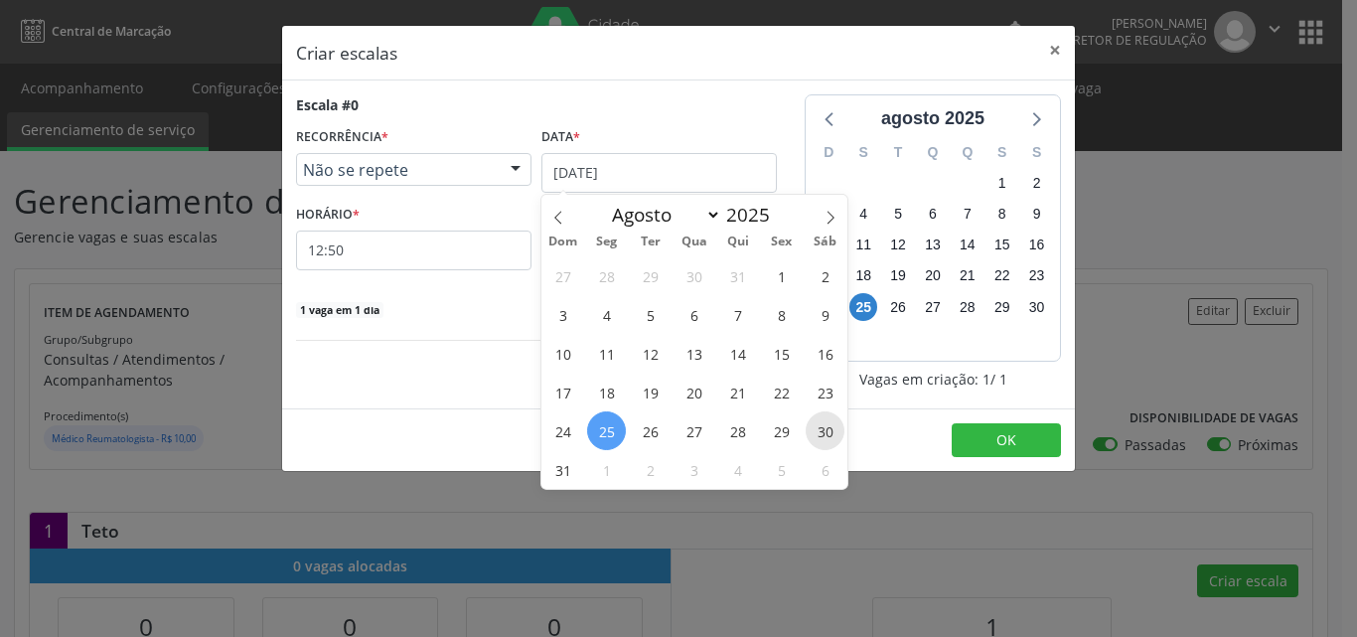
click at [822, 427] on span "30" at bounding box center [825, 430] width 39 height 39
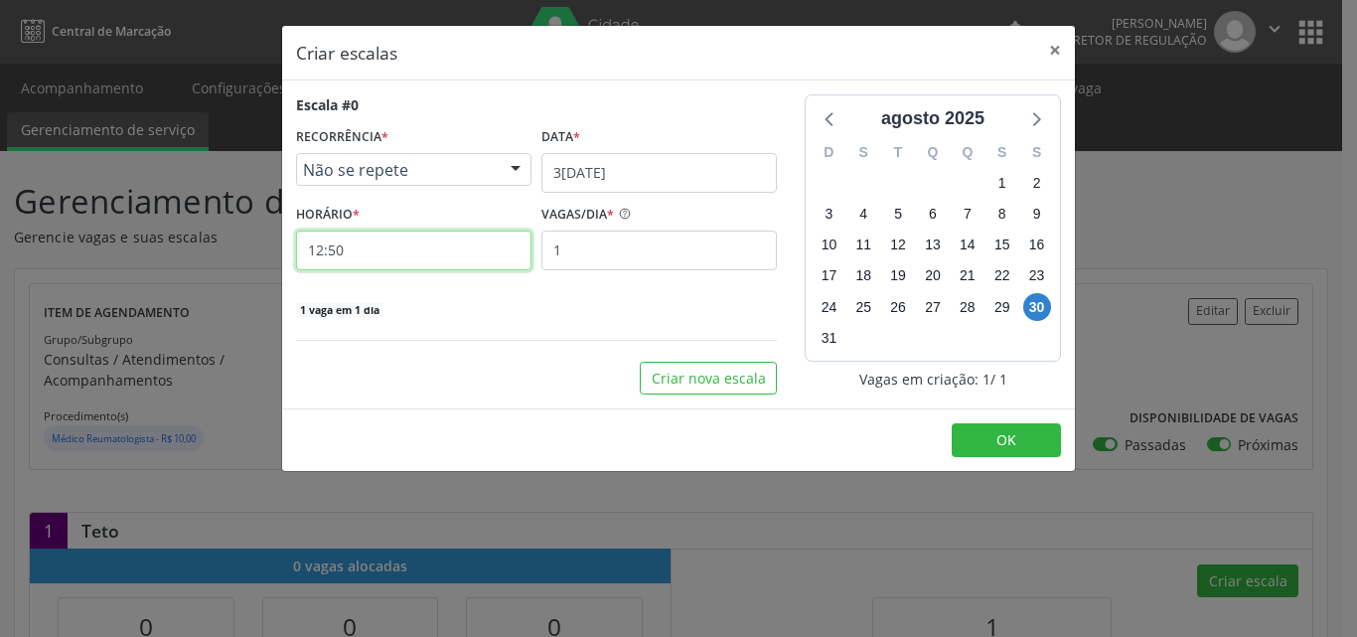
click at [418, 253] on input "12:50" at bounding box center [413, 250] width 235 height 40
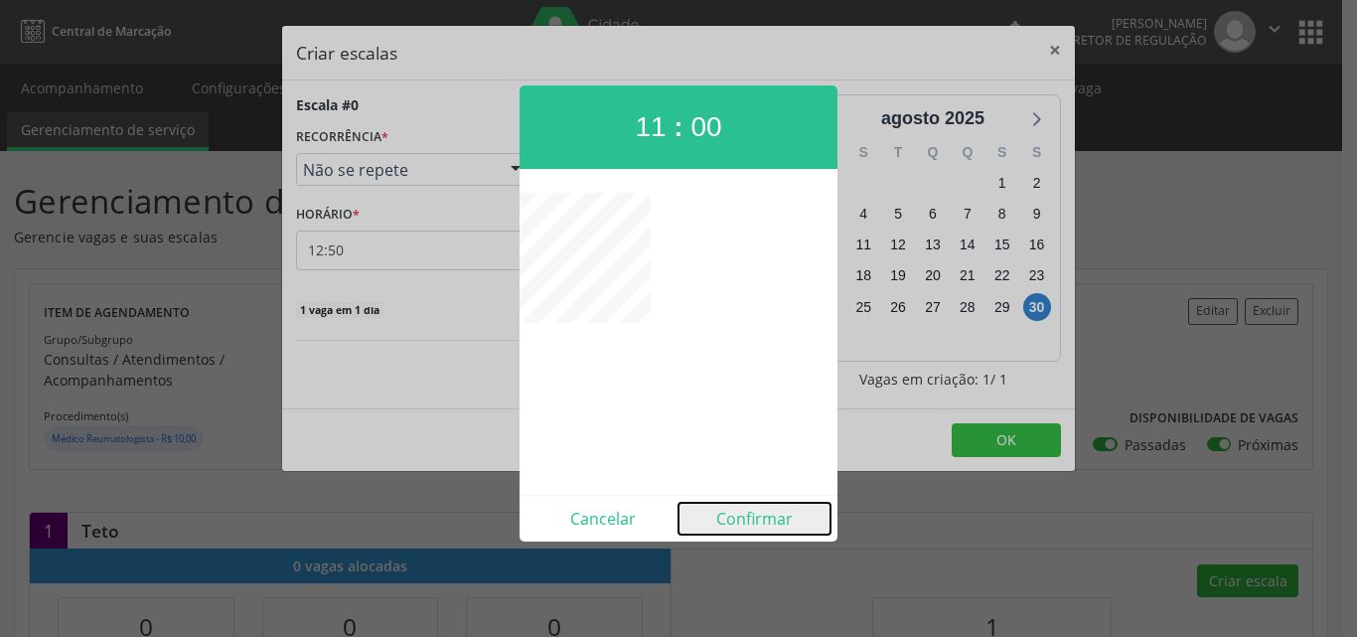
click at [745, 516] on button "Confirmar" at bounding box center [754, 519] width 152 height 32
type input "11:00"
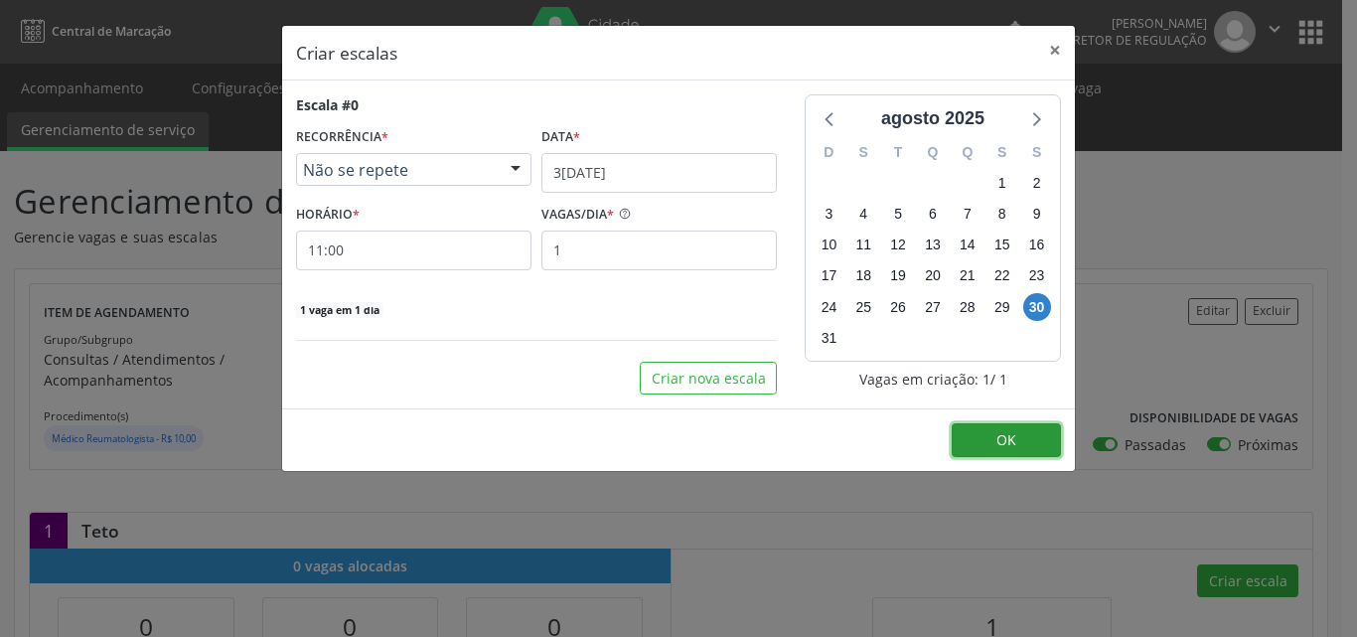
click at [1002, 436] on span "OK" at bounding box center [1006, 439] width 20 height 19
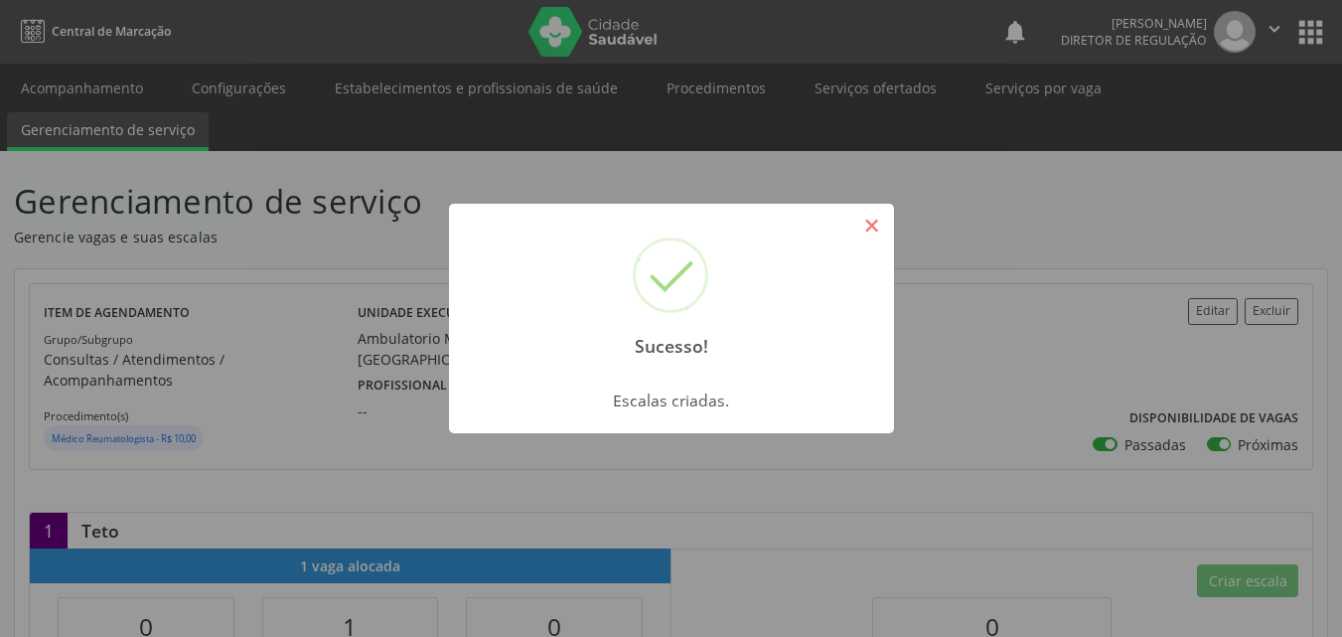
click at [865, 227] on button "×" at bounding box center [872, 226] width 34 height 34
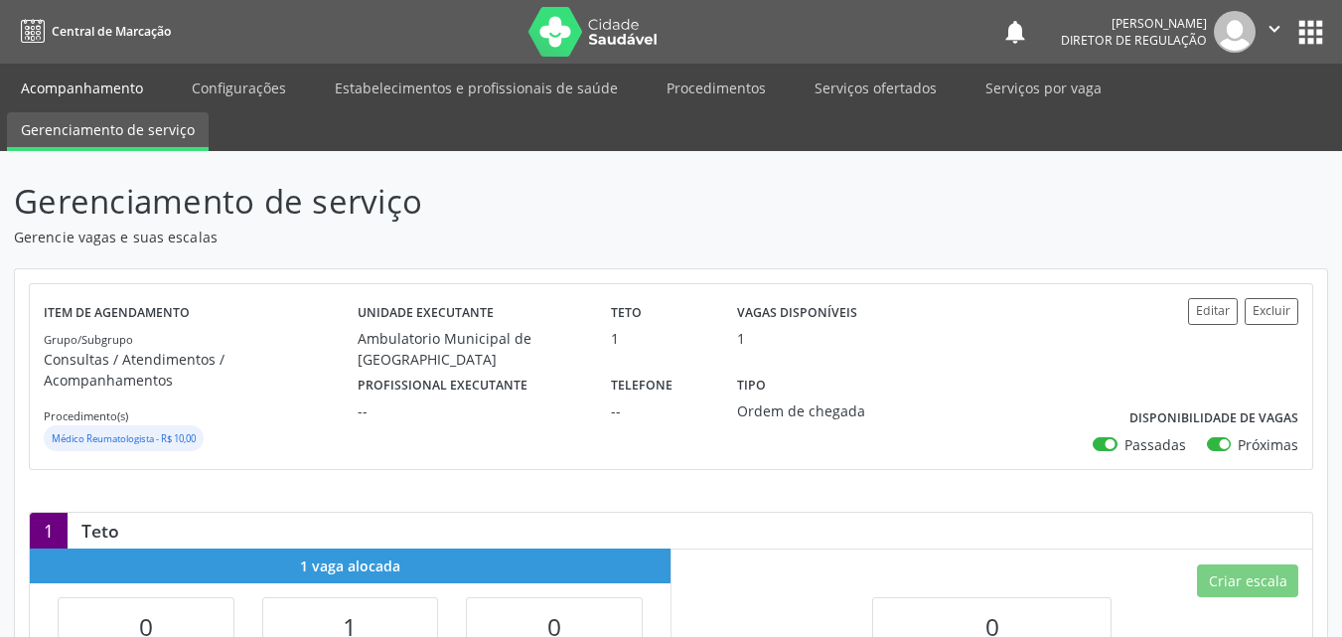
click at [87, 86] on link "Acompanhamento" at bounding box center [82, 88] width 150 height 35
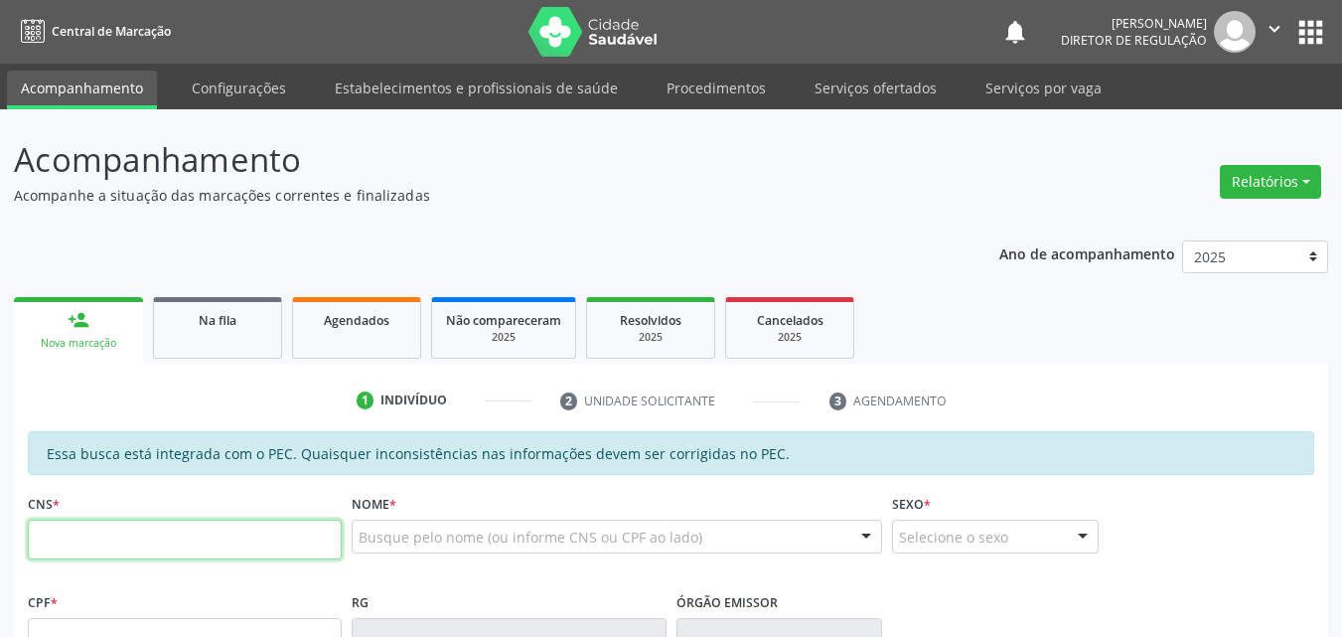
click at [212, 533] on input "text" at bounding box center [185, 540] width 314 height 40
type input "704 1011 8392 5073"
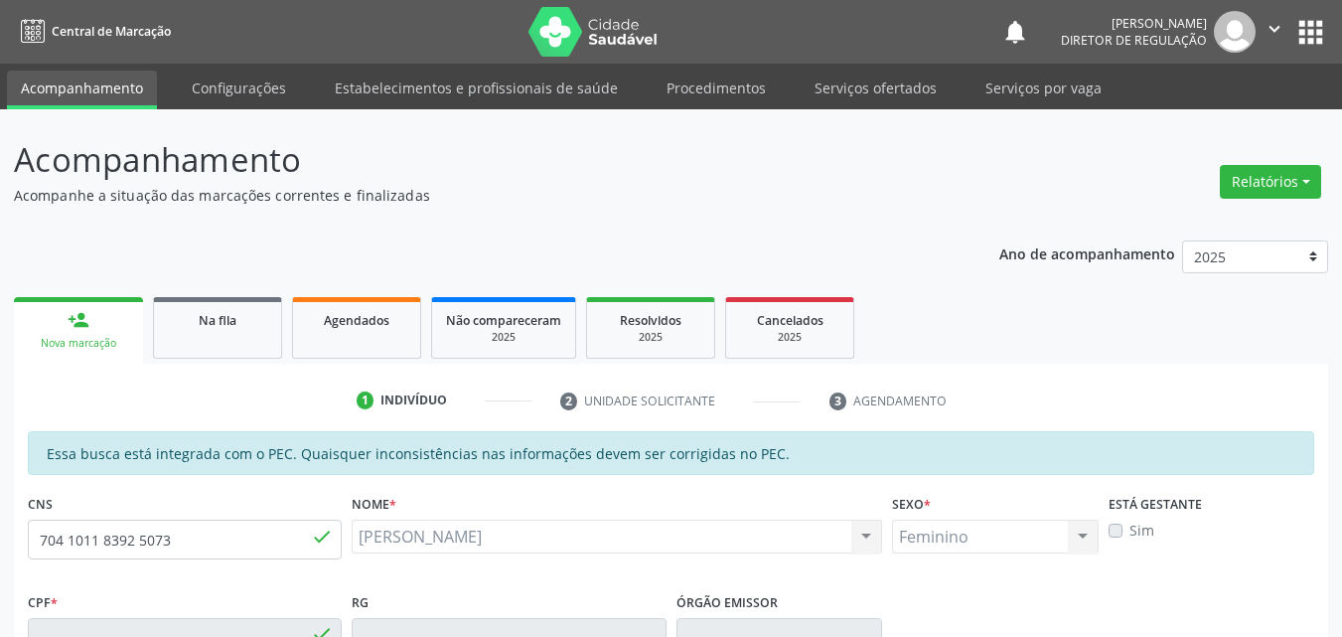
type input "039.075.994-54"
type input "0[DATE]"
type input "[PERSON_NAME]"
type input "[PHONE_NUMBER]"
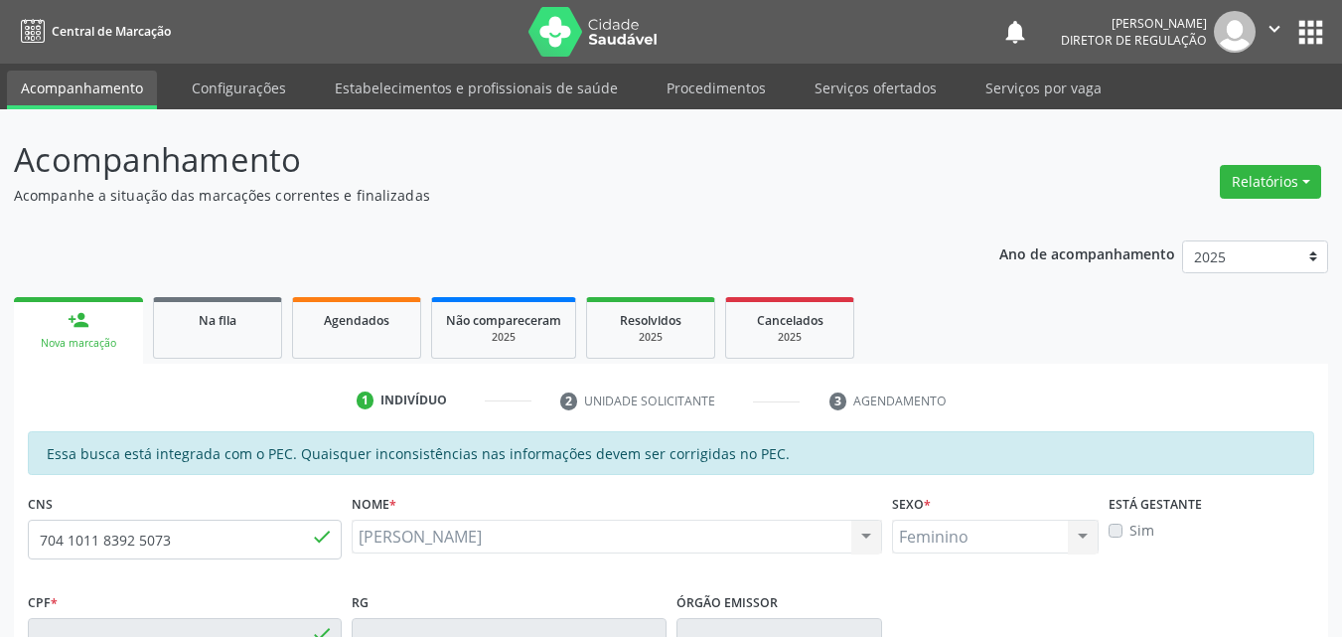
type input "25"
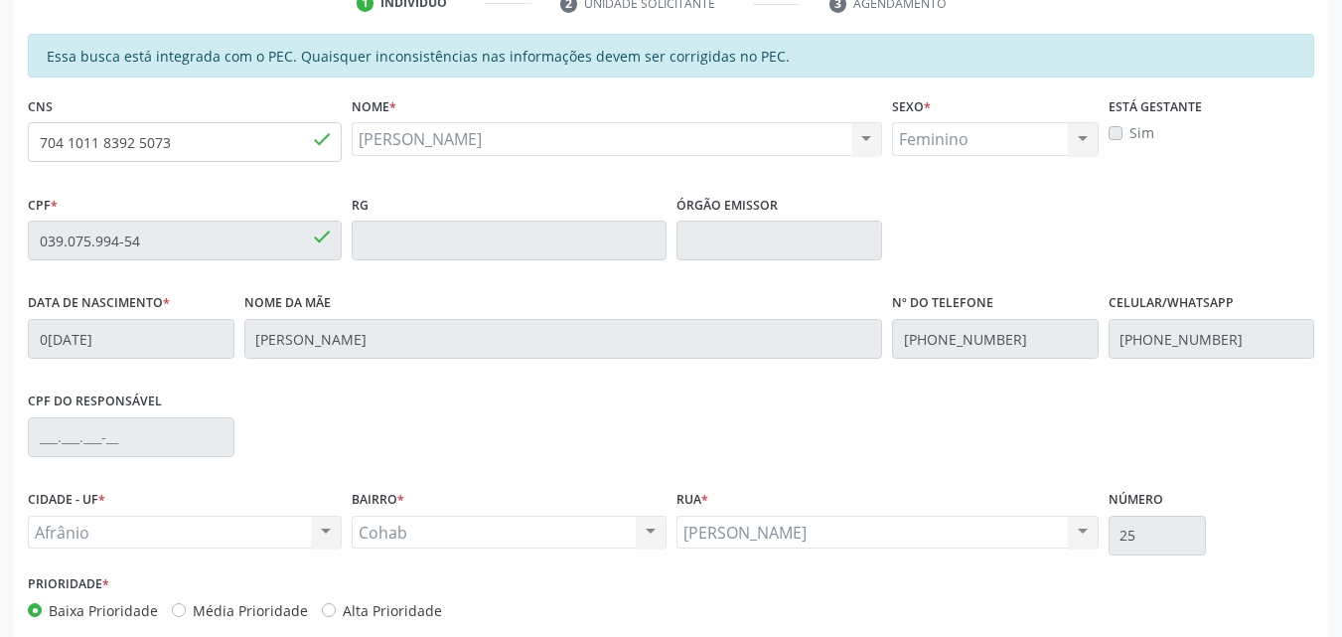
scroll to position [498, 0]
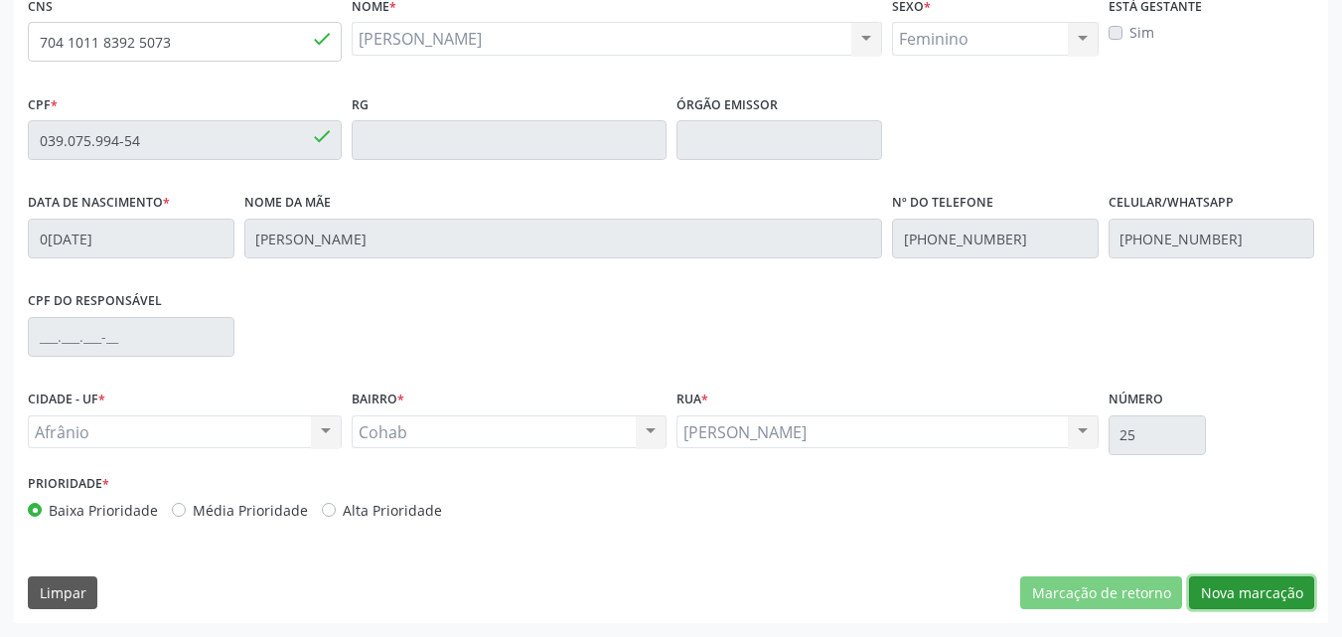
click at [1239, 593] on button "Nova marcação" at bounding box center [1251, 593] width 125 height 34
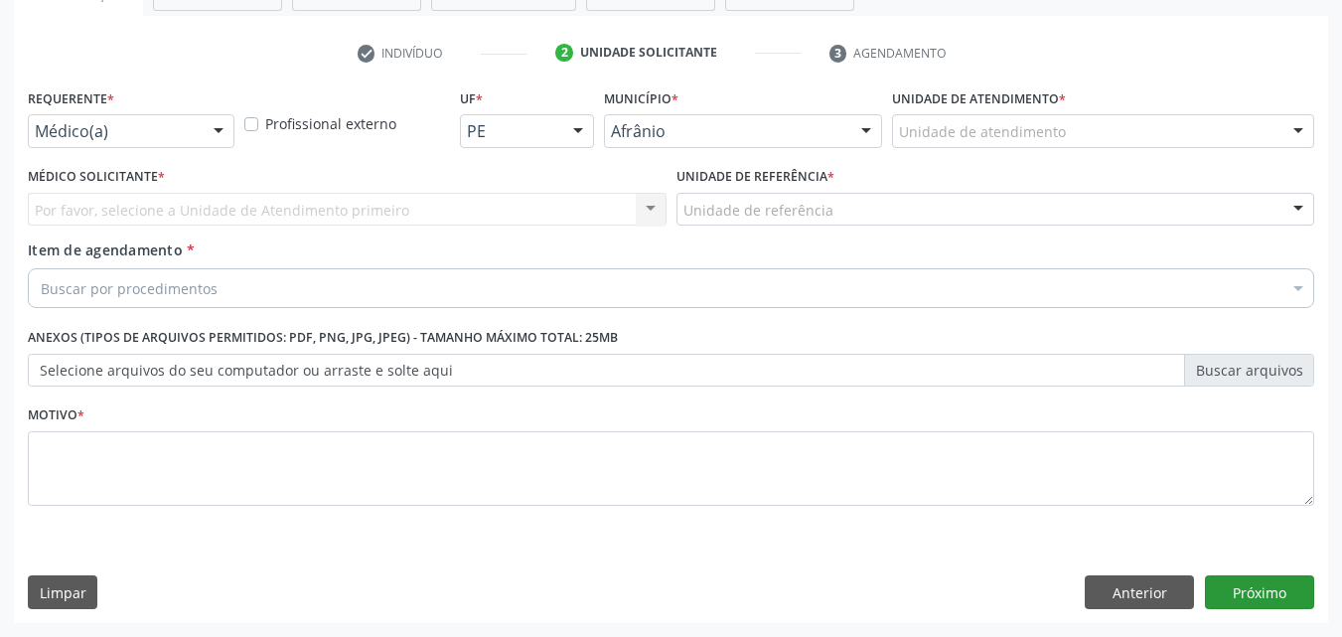
scroll to position [348, 0]
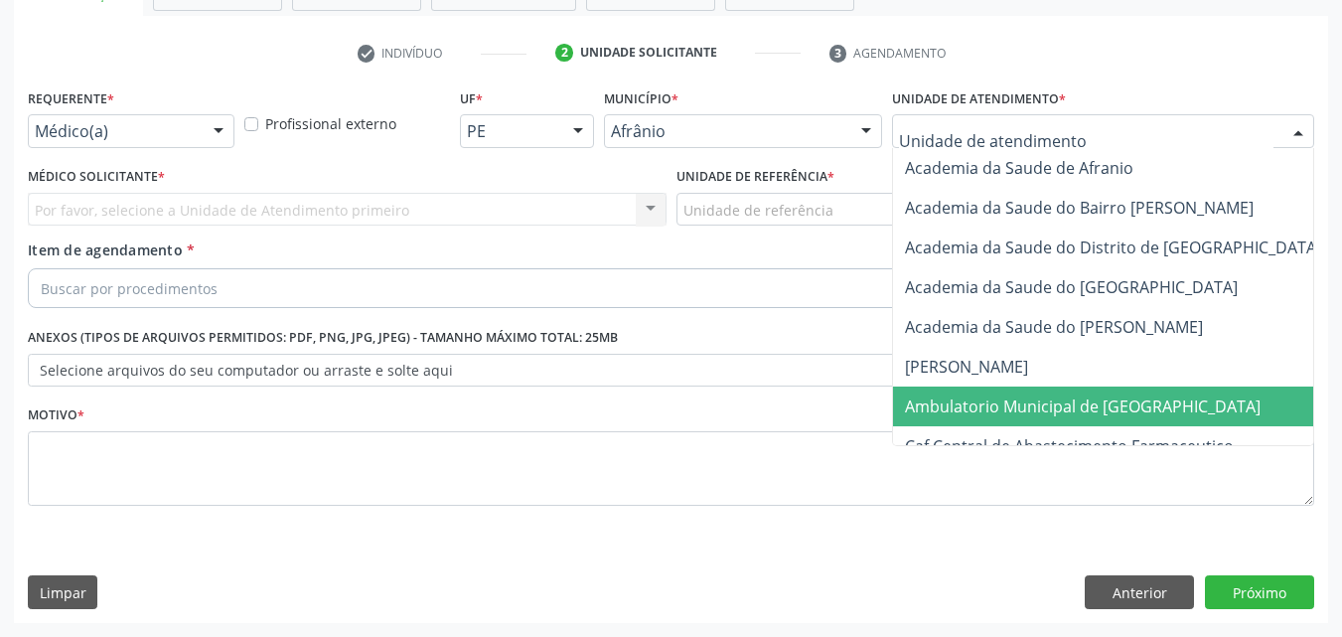
drag, startPoint x: 997, startPoint y: 402, endPoint x: 900, endPoint y: 373, distance: 101.8
click at [996, 401] on span "Ambulatorio Municipal de [GEOGRAPHIC_DATA]" at bounding box center [1083, 406] width 356 height 22
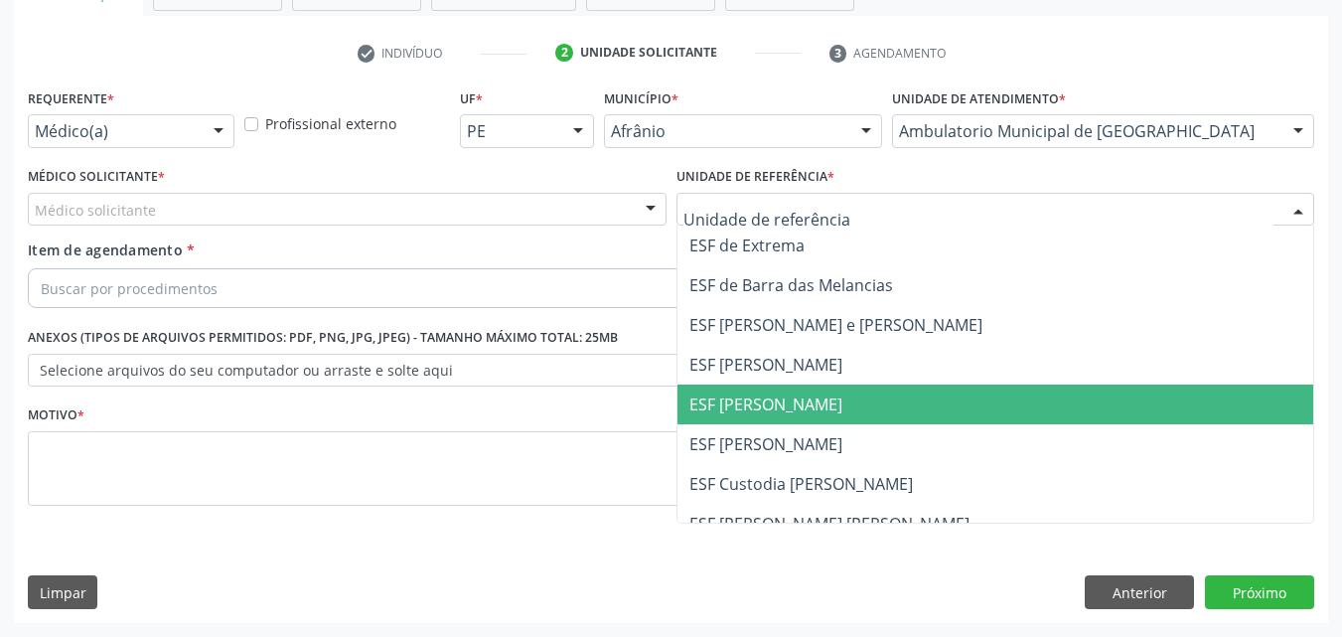
click at [762, 399] on span "ESF [PERSON_NAME]" at bounding box center [765, 404] width 153 height 22
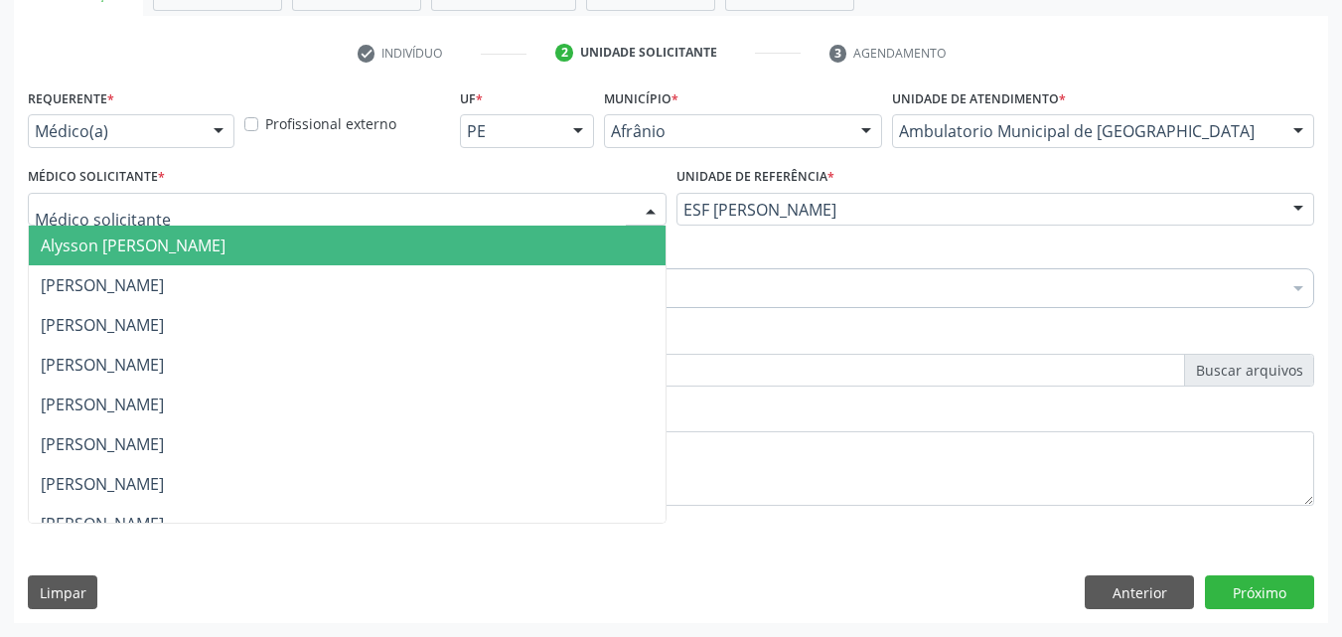
click at [374, 211] on div at bounding box center [347, 210] width 639 height 34
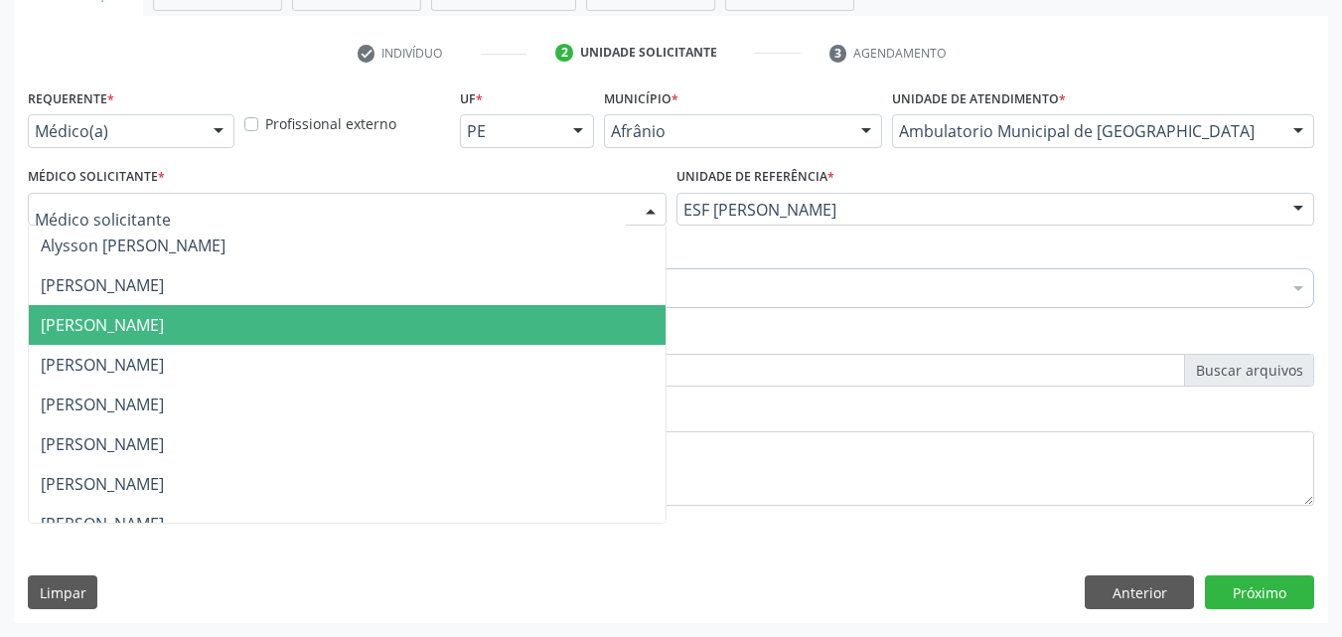
click at [378, 345] on span "[PERSON_NAME]" at bounding box center [347, 365] width 637 height 40
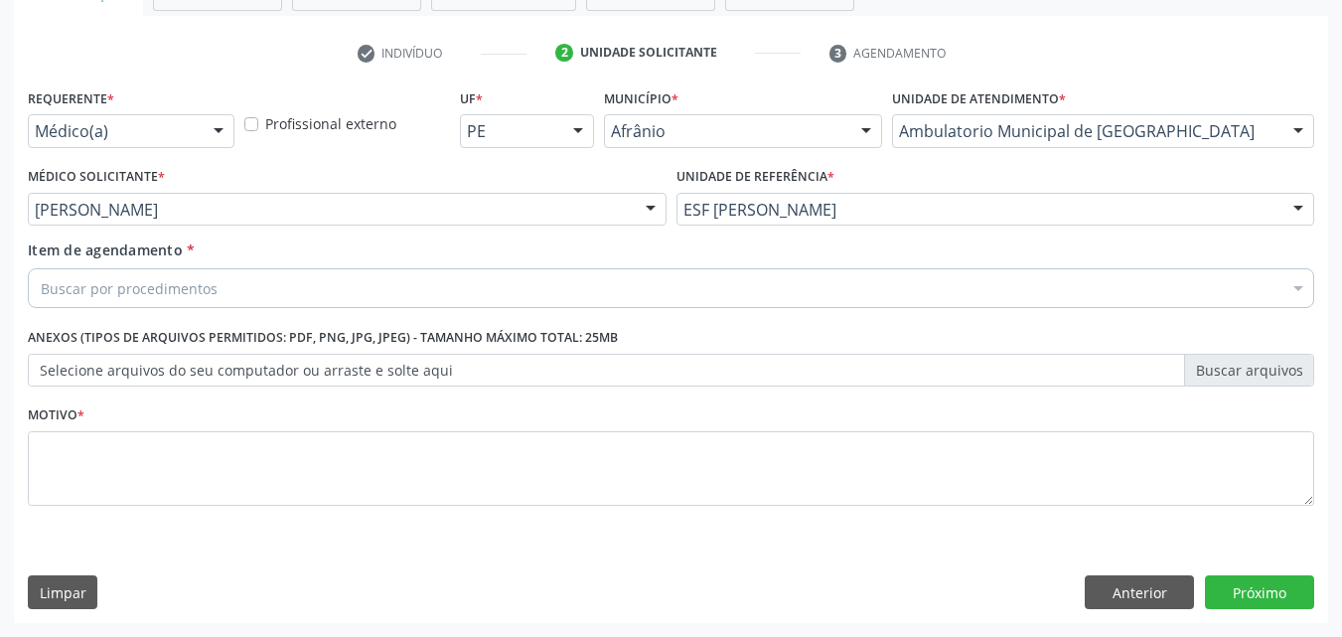
click at [275, 280] on div "Buscar por procedimentos" at bounding box center [671, 288] width 1286 height 40
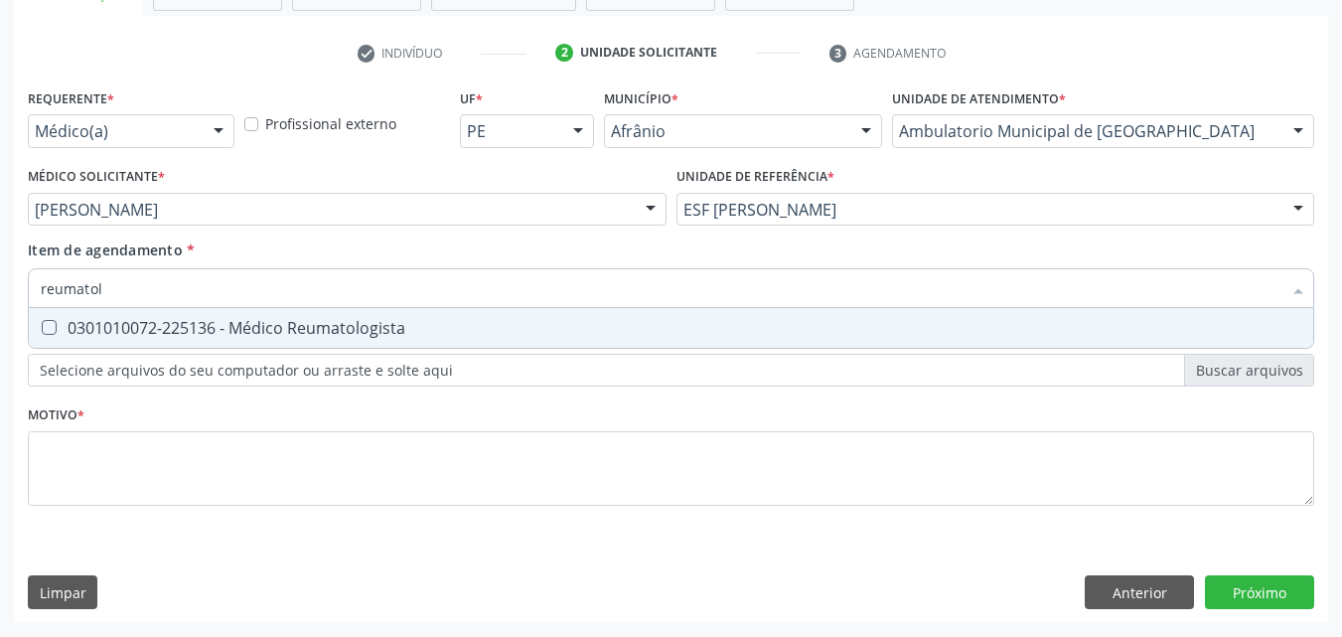
type input "reumatolo"
click at [198, 323] on div "0301010072-225136 - Médico Reumatologista" at bounding box center [671, 328] width 1261 height 16
checkbox Reumatologista "true"
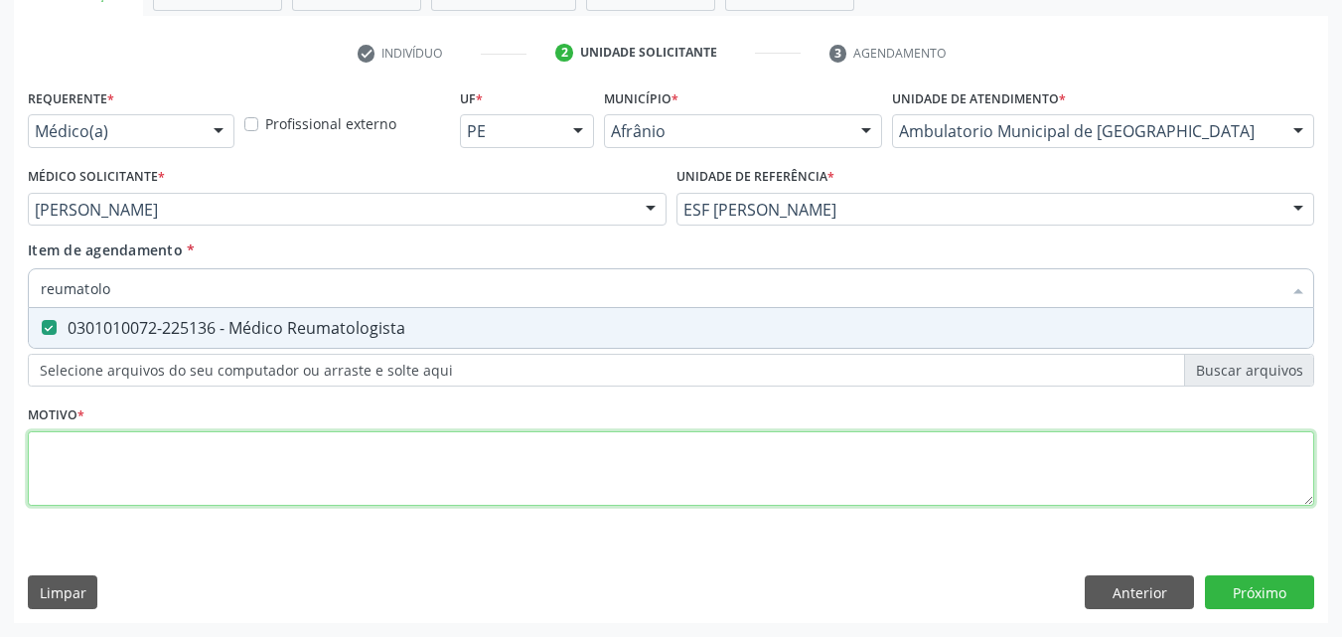
click at [217, 462] on div "Requerente * Médico(a) Médico(a) Enfermeiro(a) Paciente Nenhum resultado encont…" at bounding box center [671, 308] width 1286 height 450
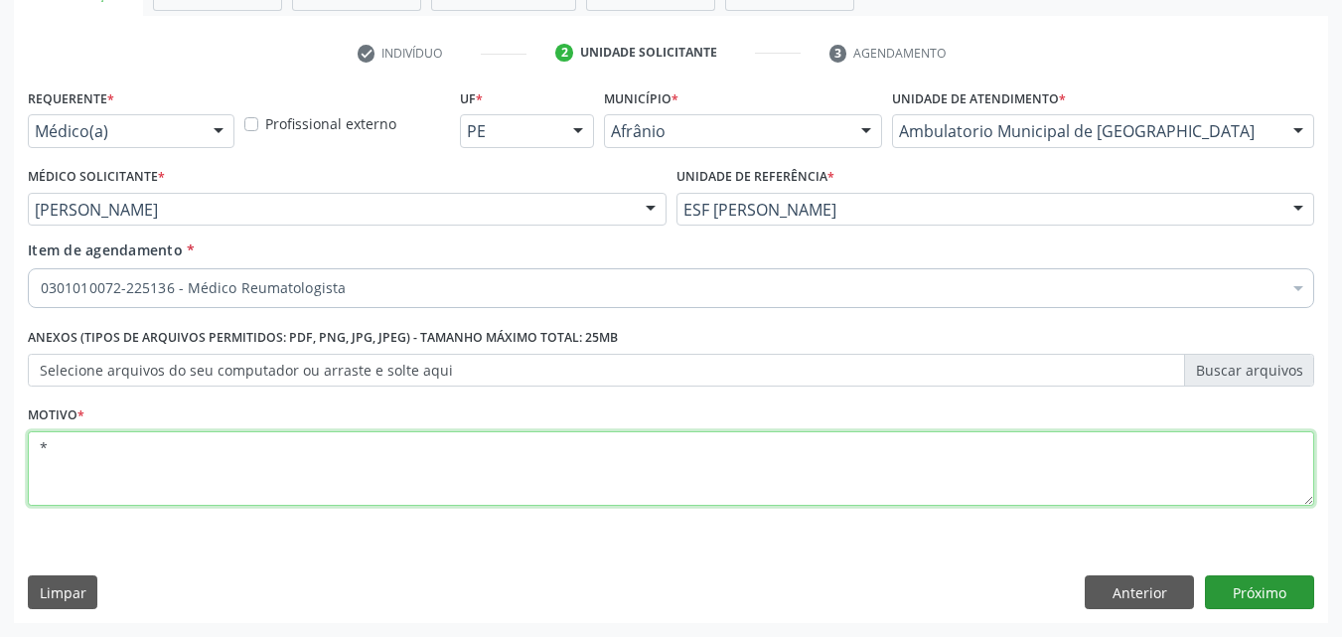
type textarea "*"
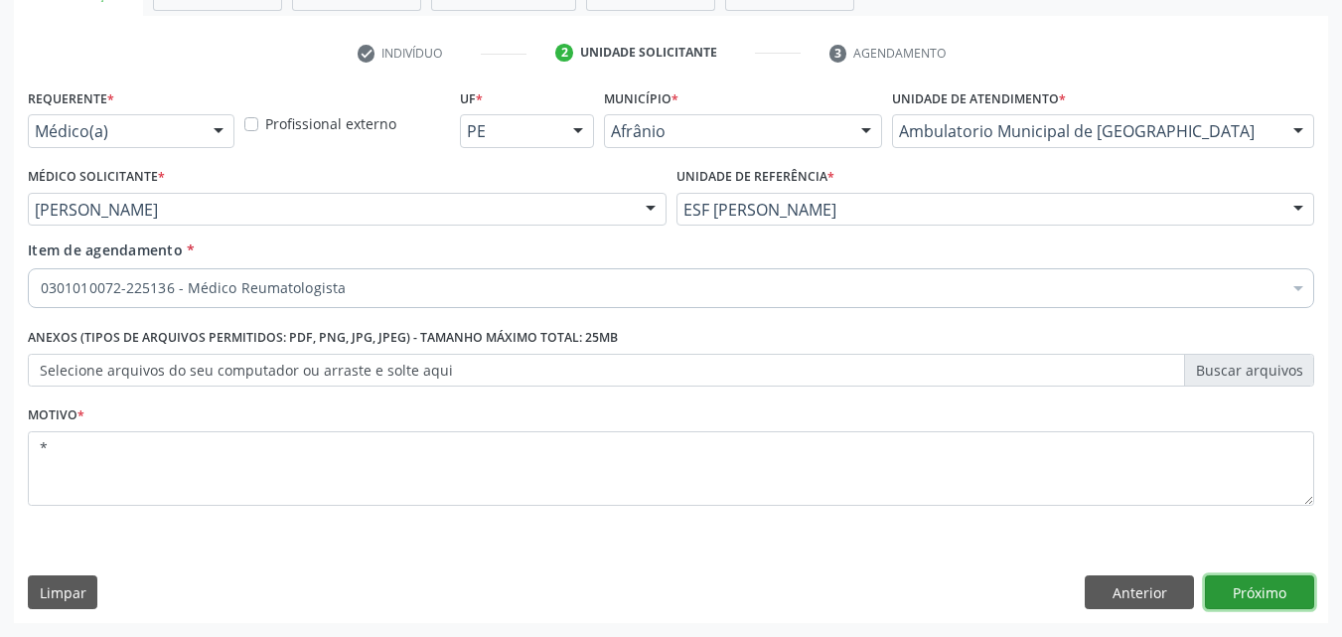
click at [1254, 592] on button "Próximo" at bounding box center [1259, 592] width 109 height 34
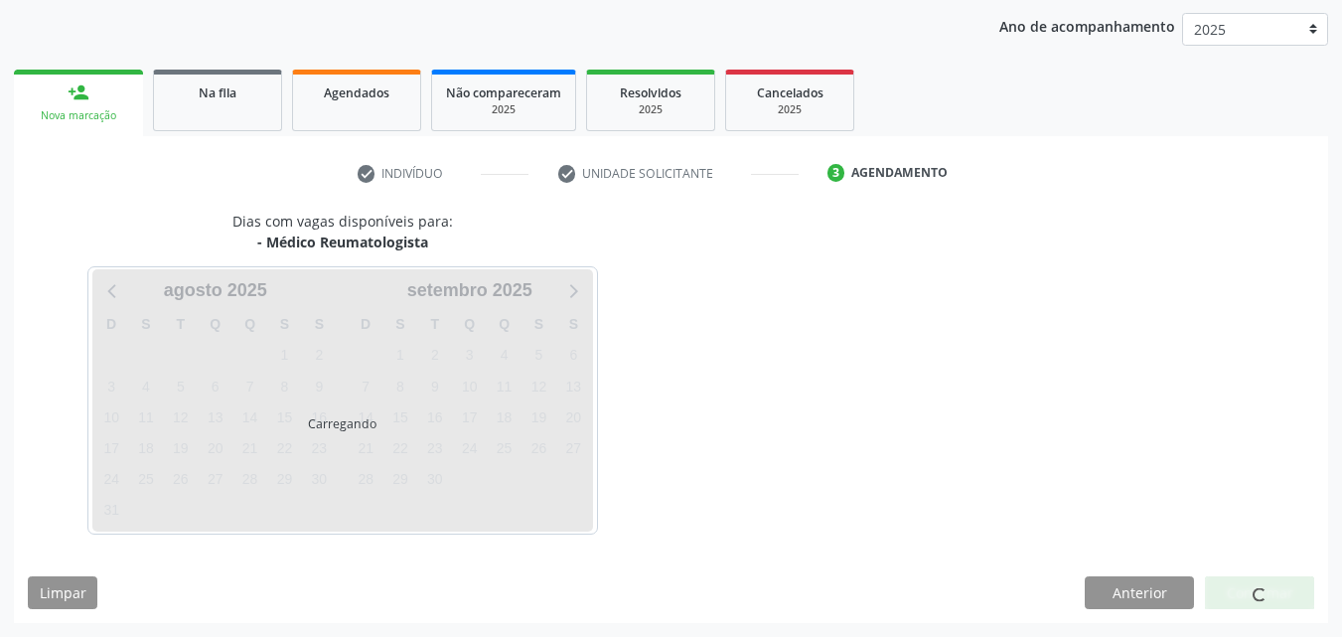
scroll to position [227, 0]
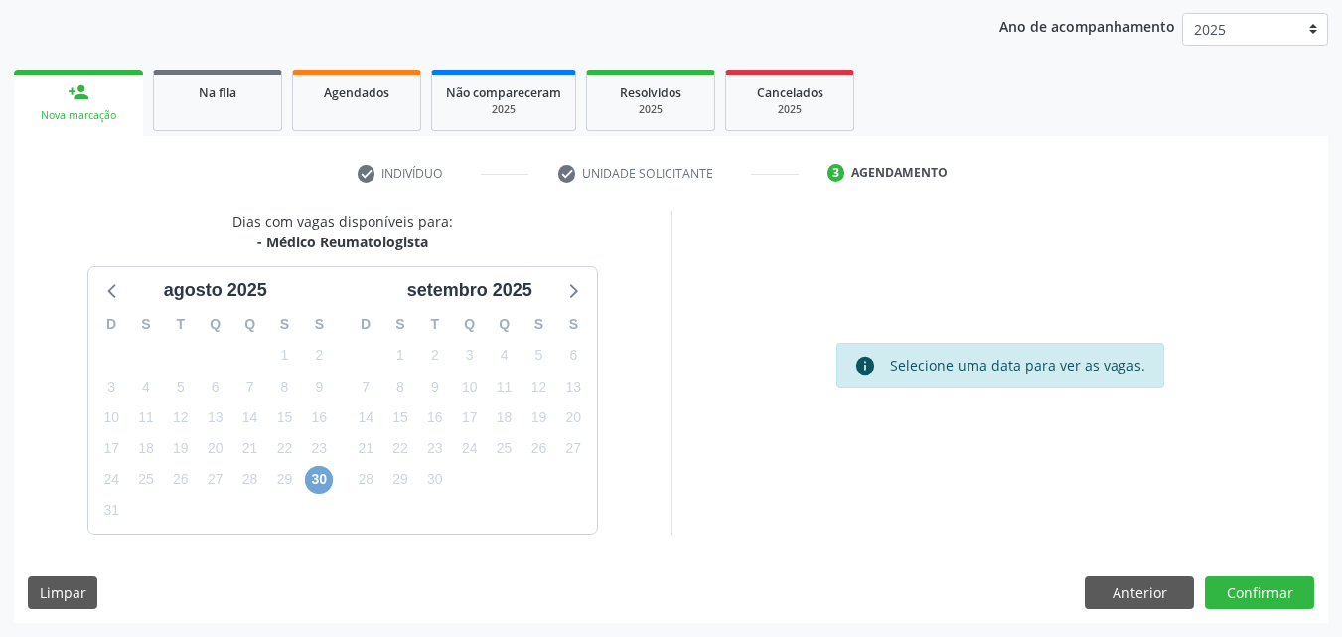
click at [320, 475] on span "30" at bounding box center [319, 480] width 28 height 28
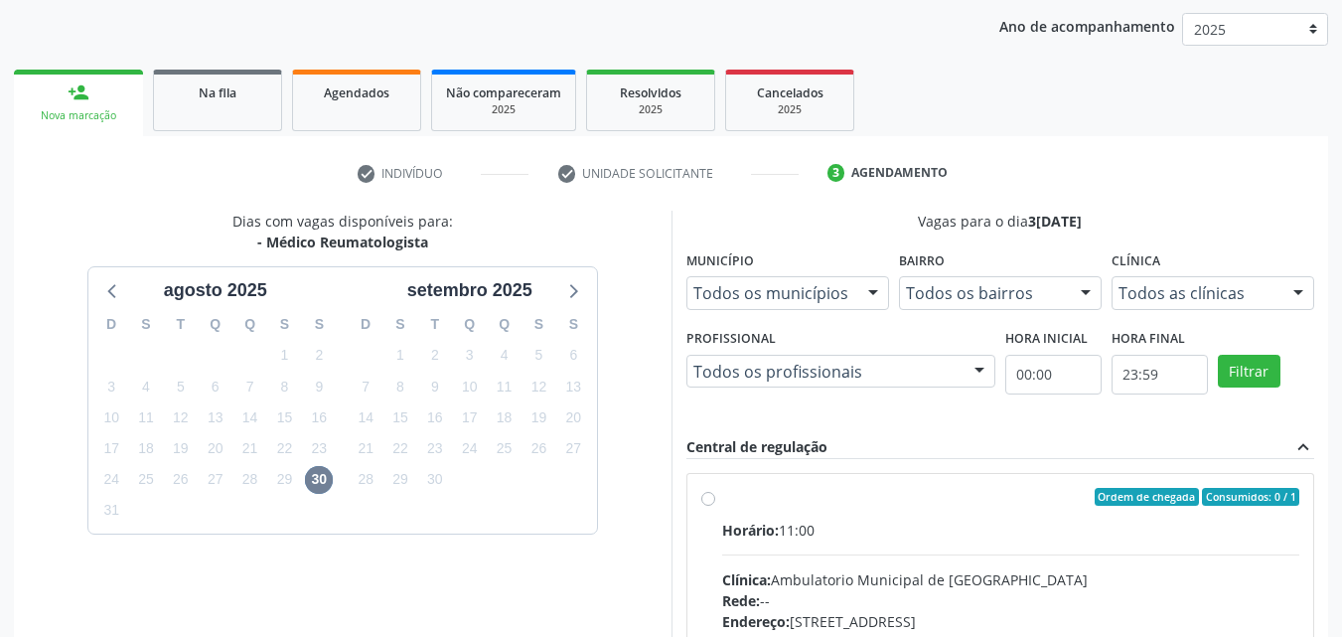
click at [780, 505] on div "Ordem de chegada Consumidos: 0 / 1" at bounding box center [1011, 497] width 578 height 18
click at [715, 505] on input "Ordem de chegada Consumidos: 0 / 1 Horário: 11:00 Clínica: Ambulatorio Municipa…" at bounding box center [708, 497] width 14 height 18
radio input "true"
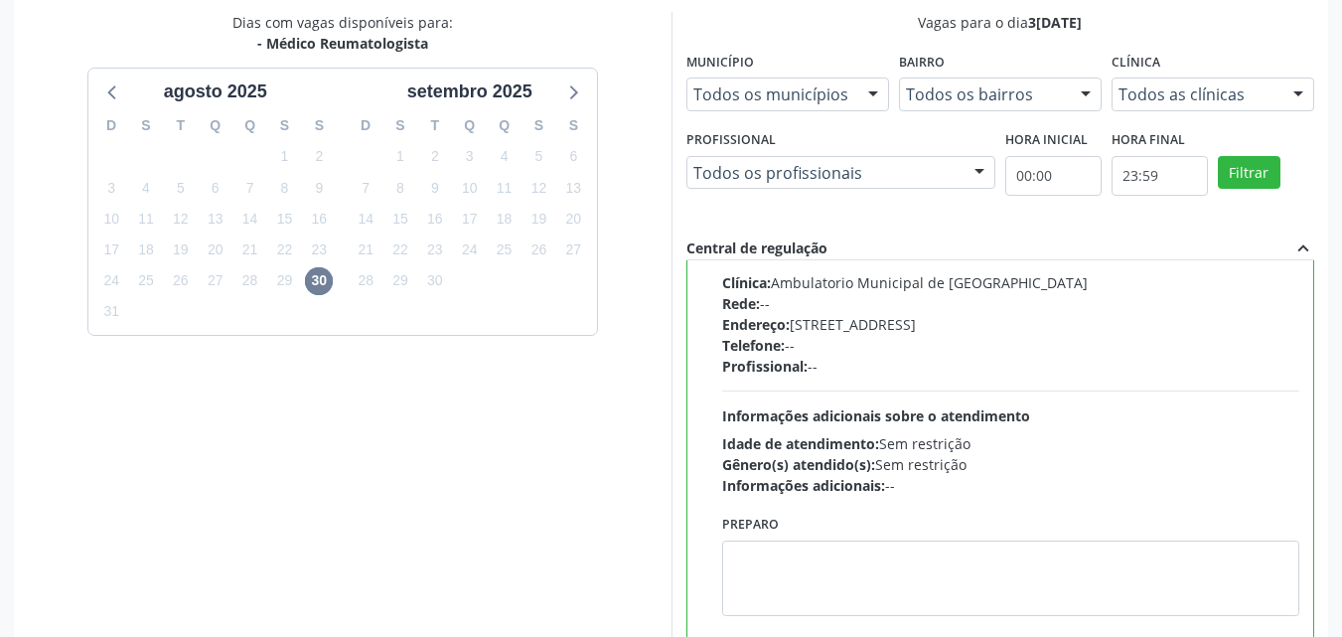
scroll to position [550, 0]
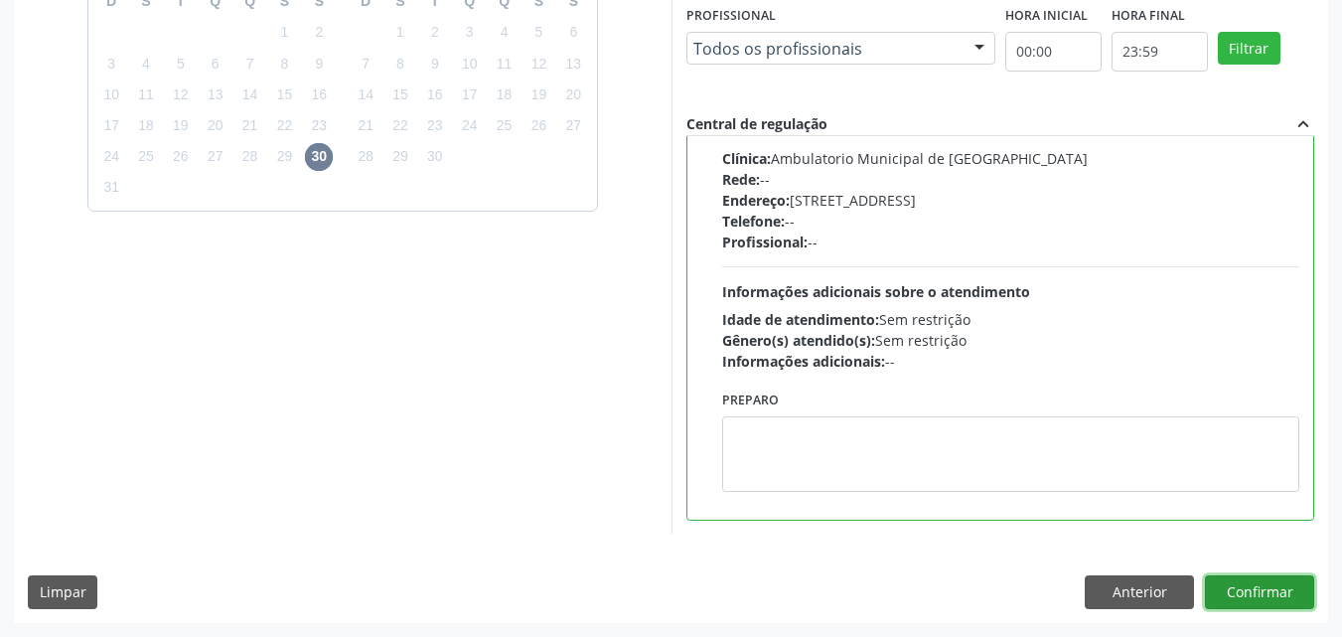
click at [1264, 590] on button "Confirmar" at bounding box center [1259, 592] width 109 height 34
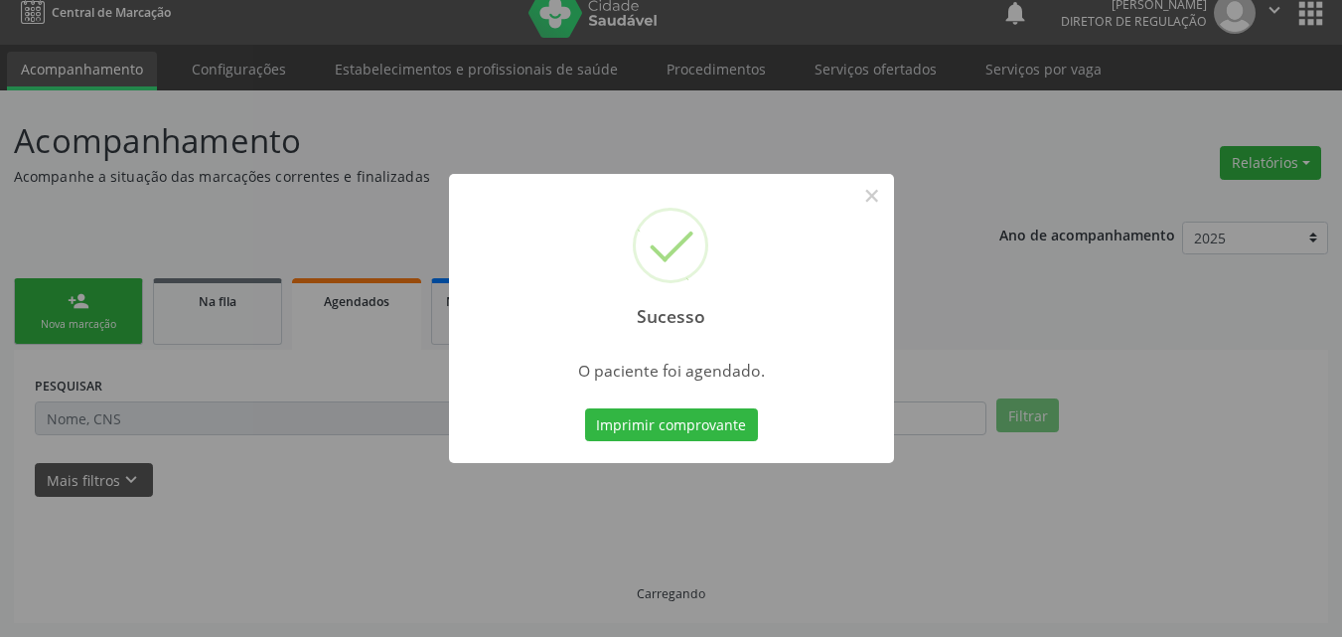
scroll to position [19, 0]
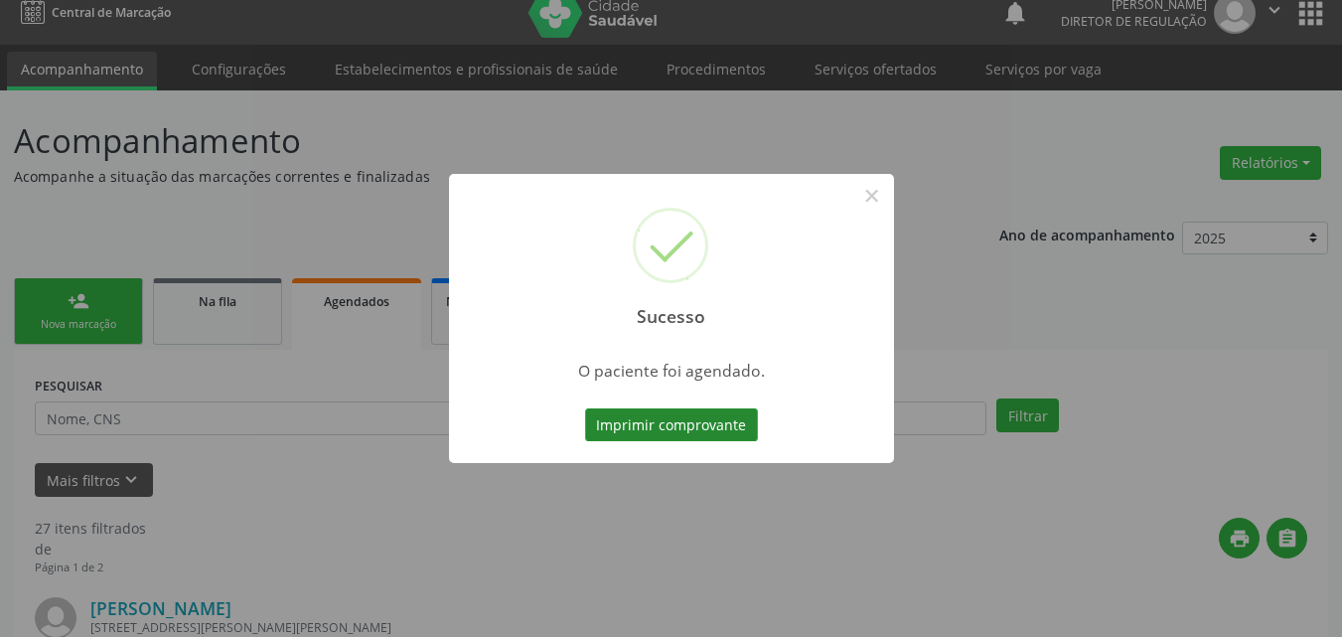
click at [723, 428] on button "Imprimir comprovante" at bounding box center [671, 425] width 173 height 34
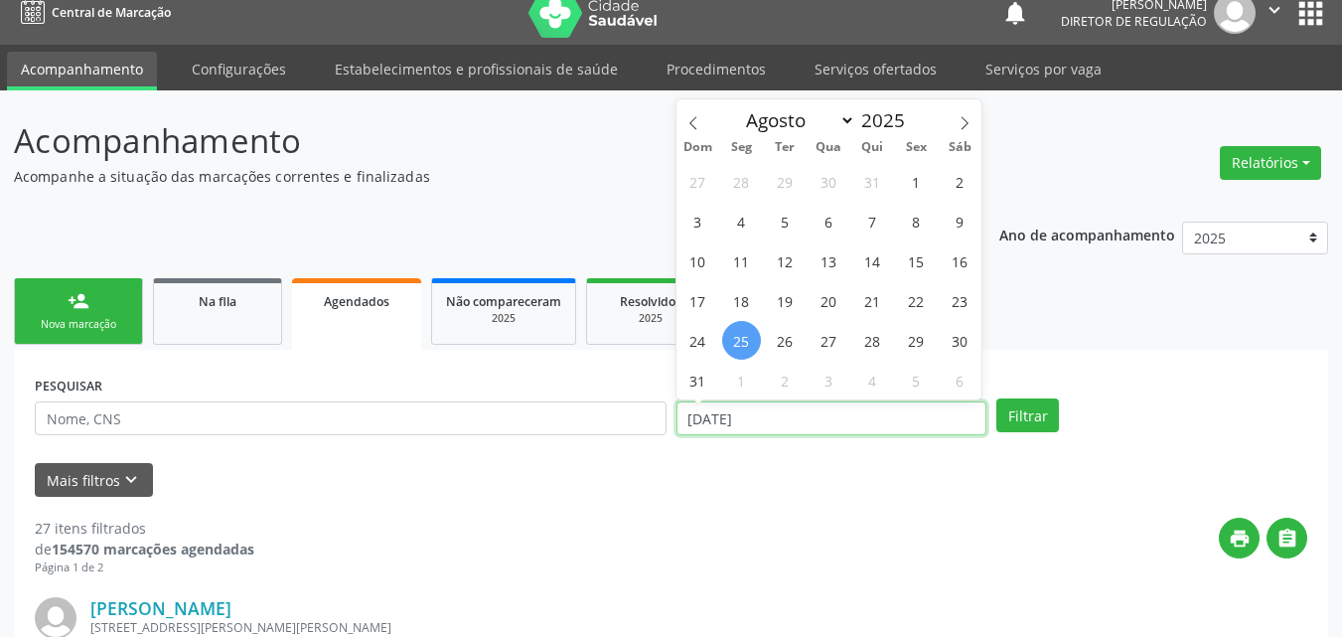
click at [773, 411] on input "[DATE]" at bounding box center [832, 418] width 311 height 34
click at [788, 342] on span "26" at bounding box center [785, 340] width 39 height 39
type input "[DATE]"
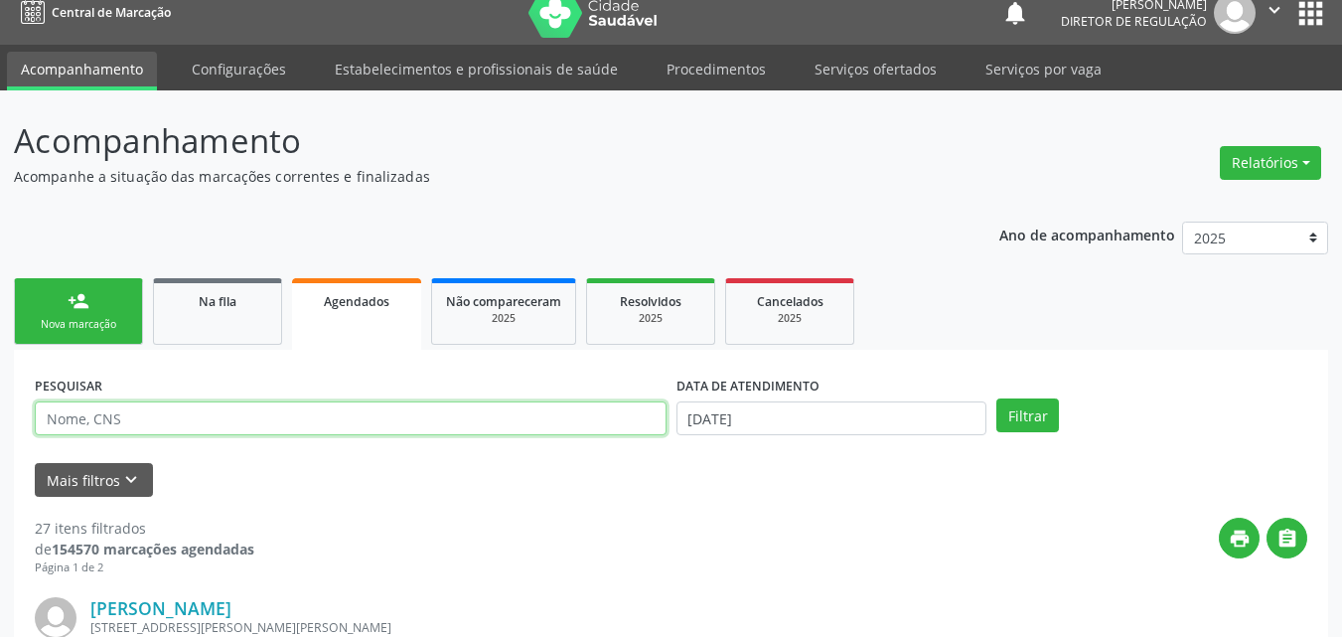
click at [493, 422] on input "text" at bounding box center [351, 418] width 632 height 34
type input "genilton"
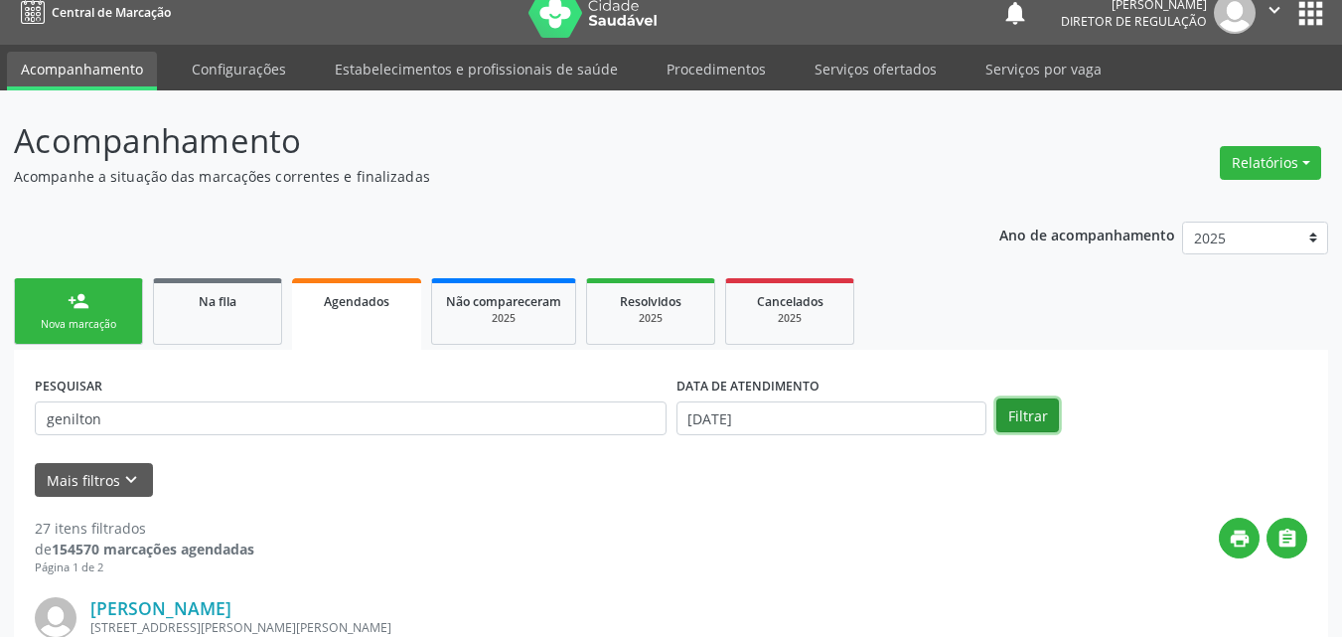
click at [1021, 410] on button "Filtrar" at bounding box center [1027, 415] width 63 height 34
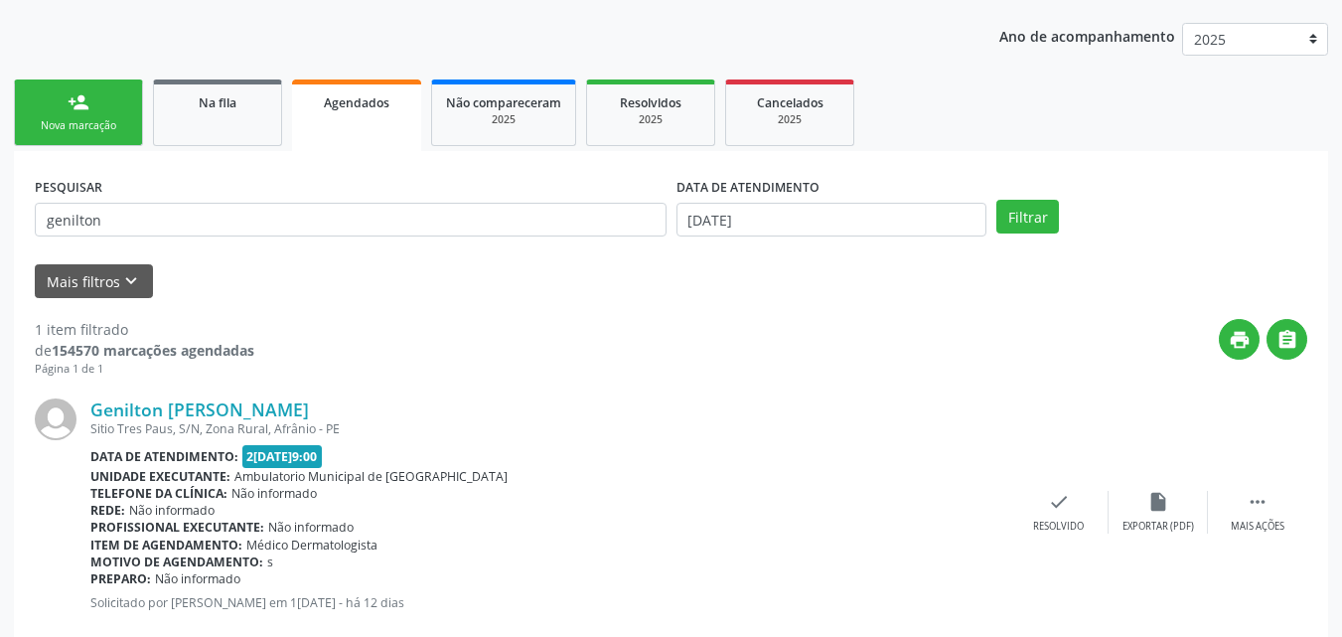
scroll to position [261, 0]
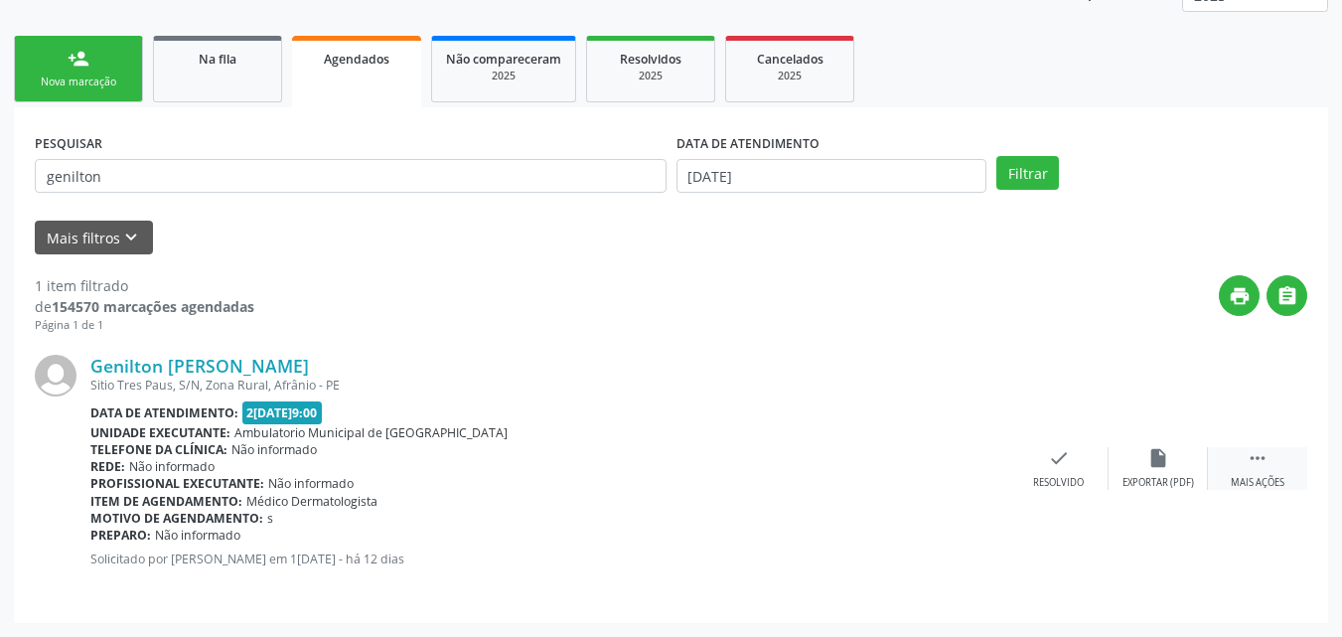
click at [1259, 459] on icon "" at bounding box center [1258, 458] width 22 height 22
click at [868, 457] on icon "print" at bounding box center [860, 458] width 22 height 22
